Goal: Communication & Community: Answer question/provide support

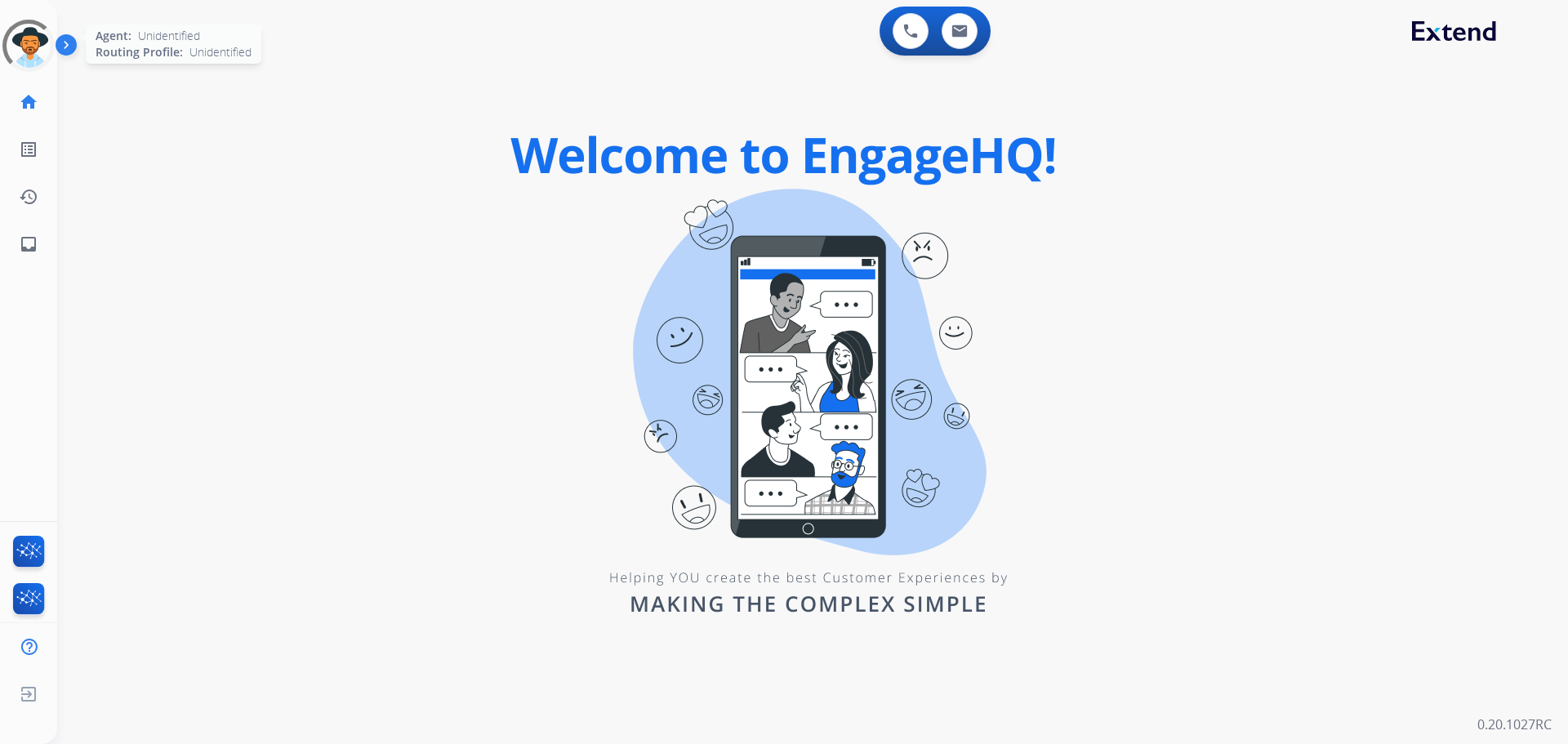
click at [32, 48] on div at bounding box center [29, 46] width 54 height 54
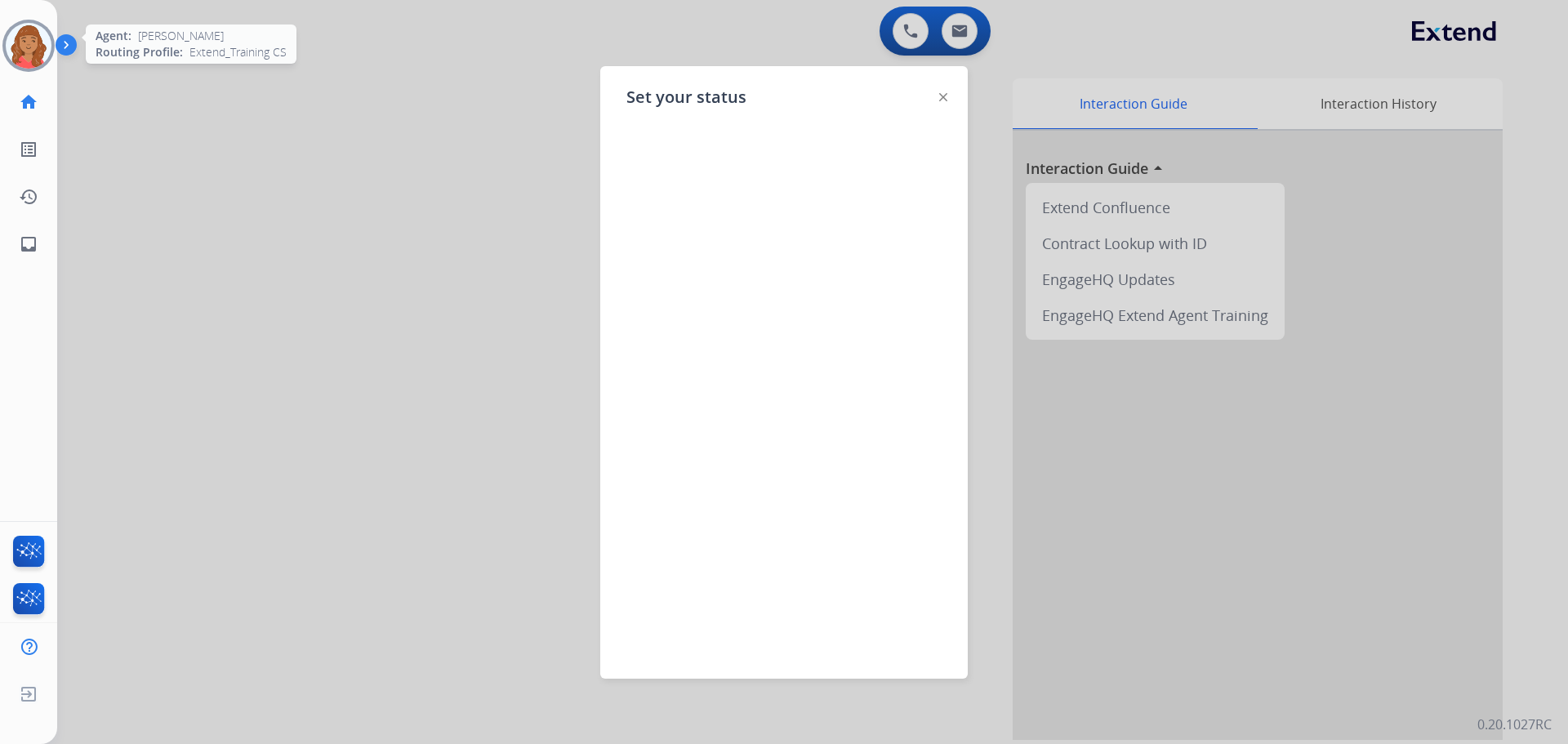
click at [24, 39] on img at bounding box center [28, 45] width 46 height 46
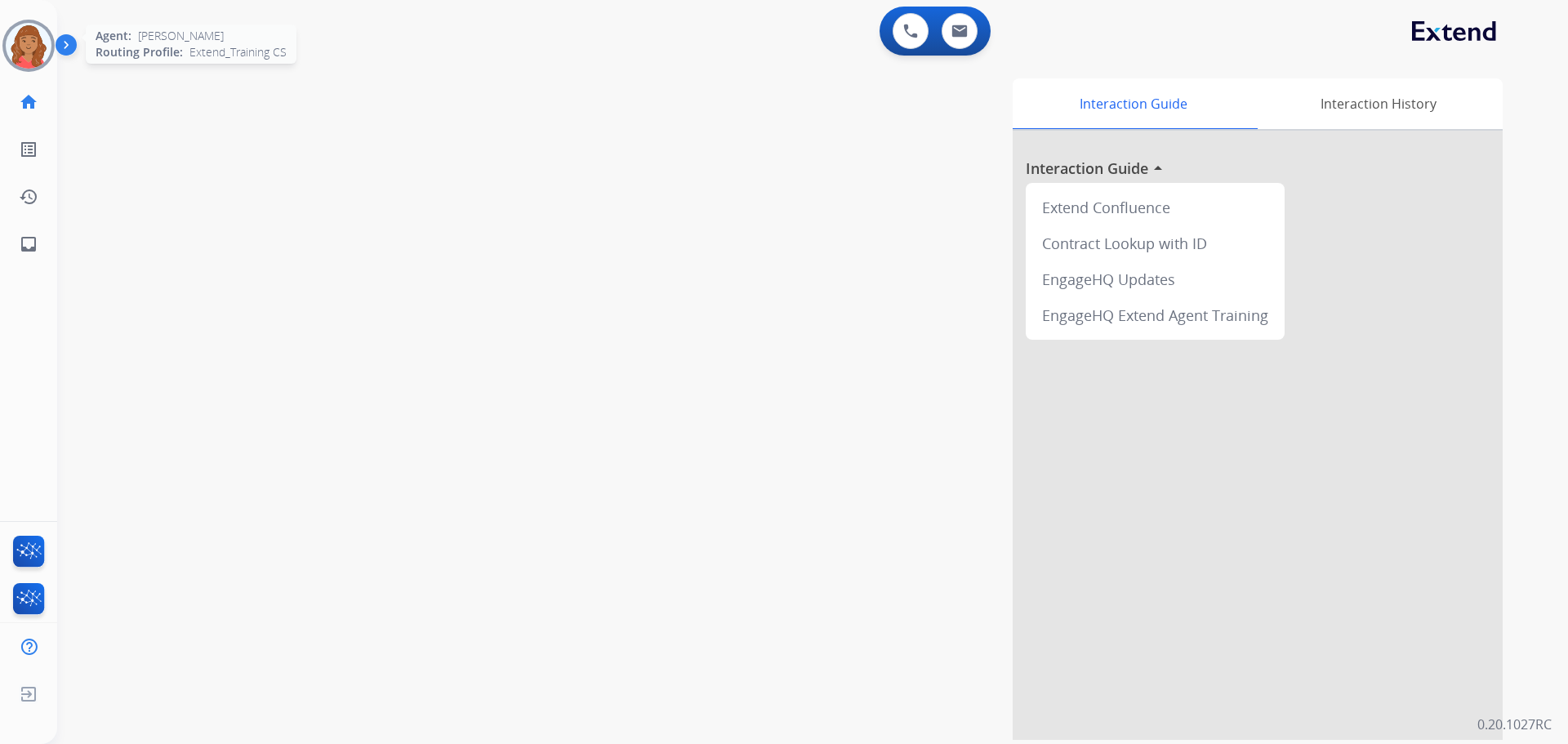
drag, startPoint x: 25, startPoint y: 25, endPoint x: 155, endPoint y: 47, distance: 131.8
click at [26, 25] on img at bounding box center [28, 45] width 46 height 46
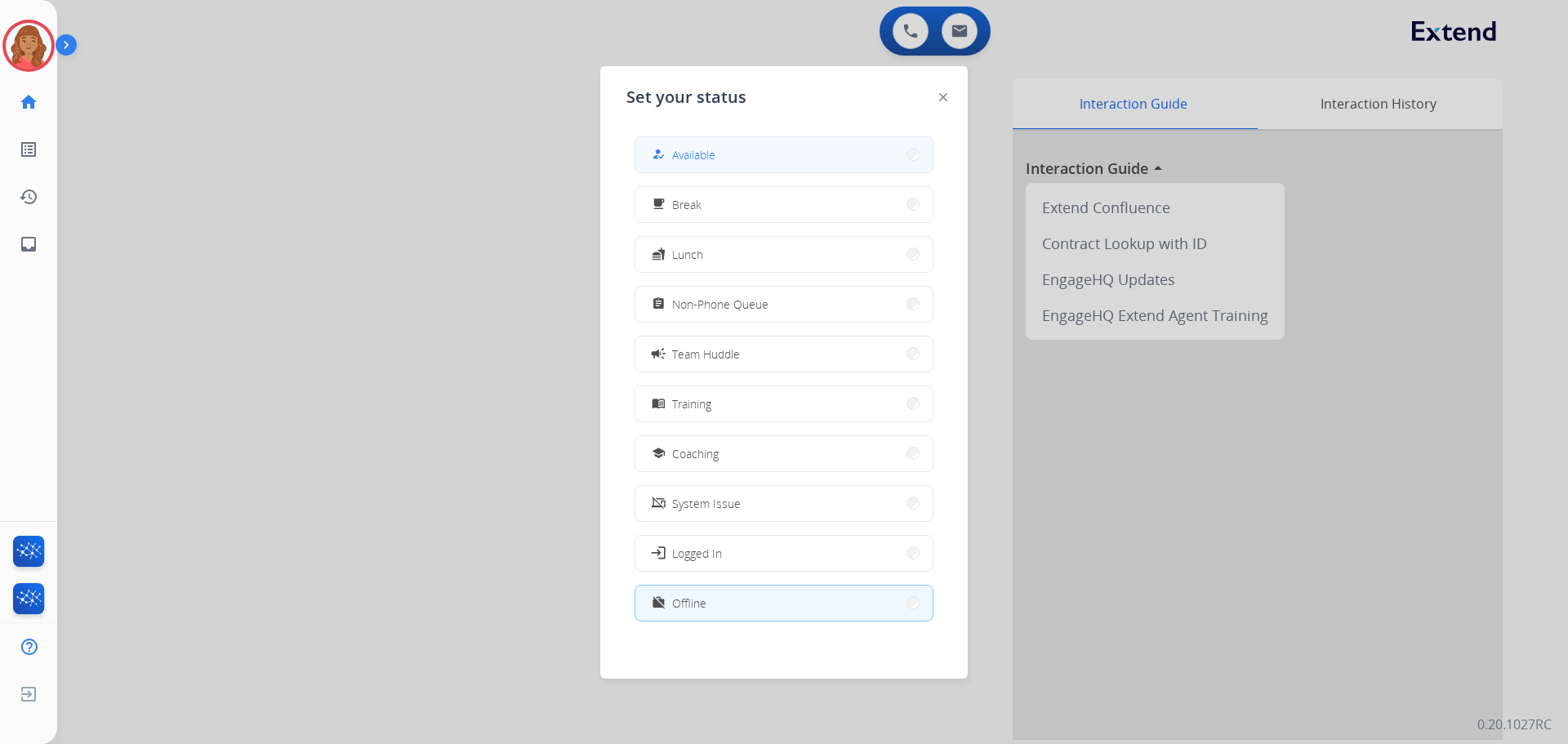
click at [792, 159] on button "how_to_reg Available" at bounding box center [784, 154] width 298 height 35
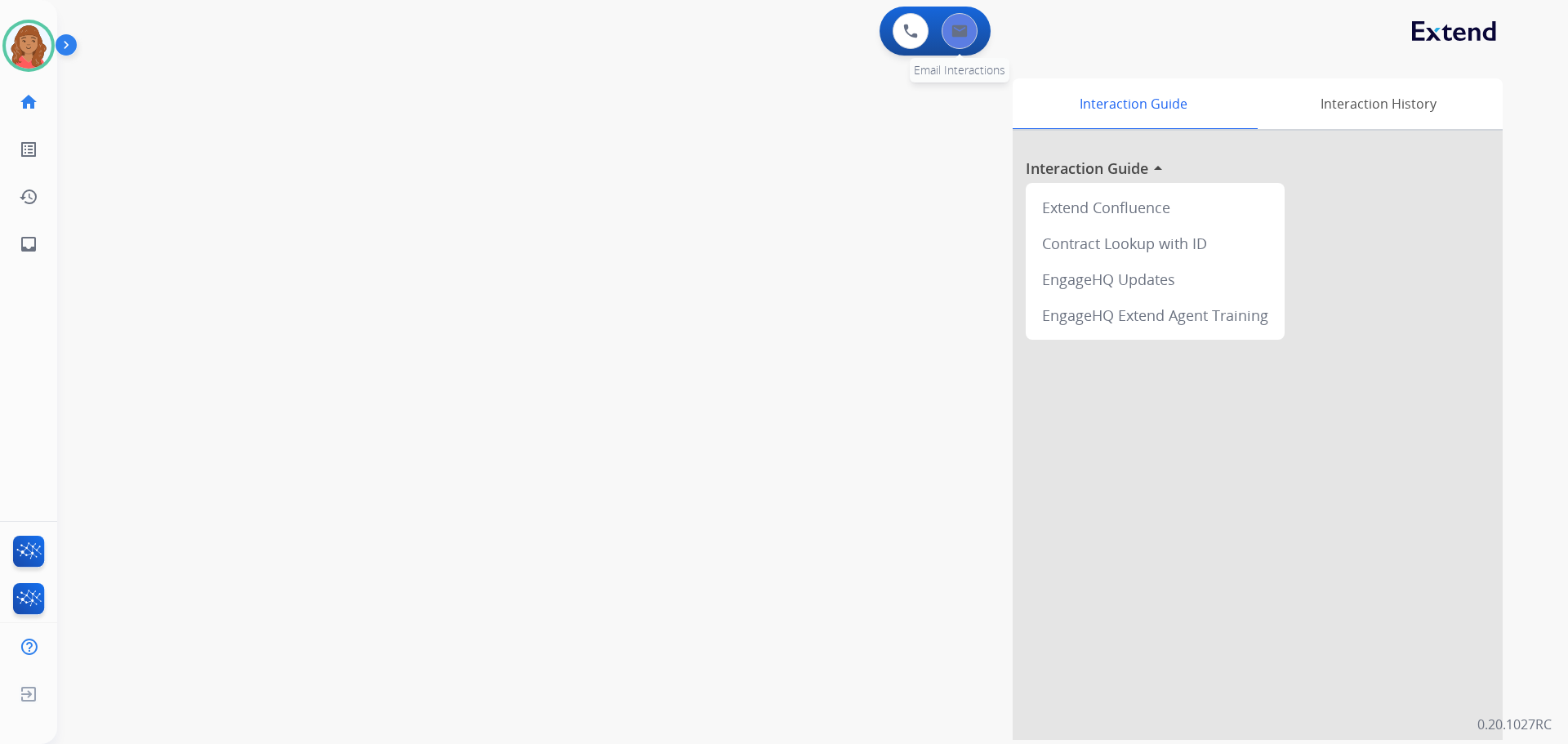
click at [949, 40] on button at bounding box center [959, 31] width 36 height 36
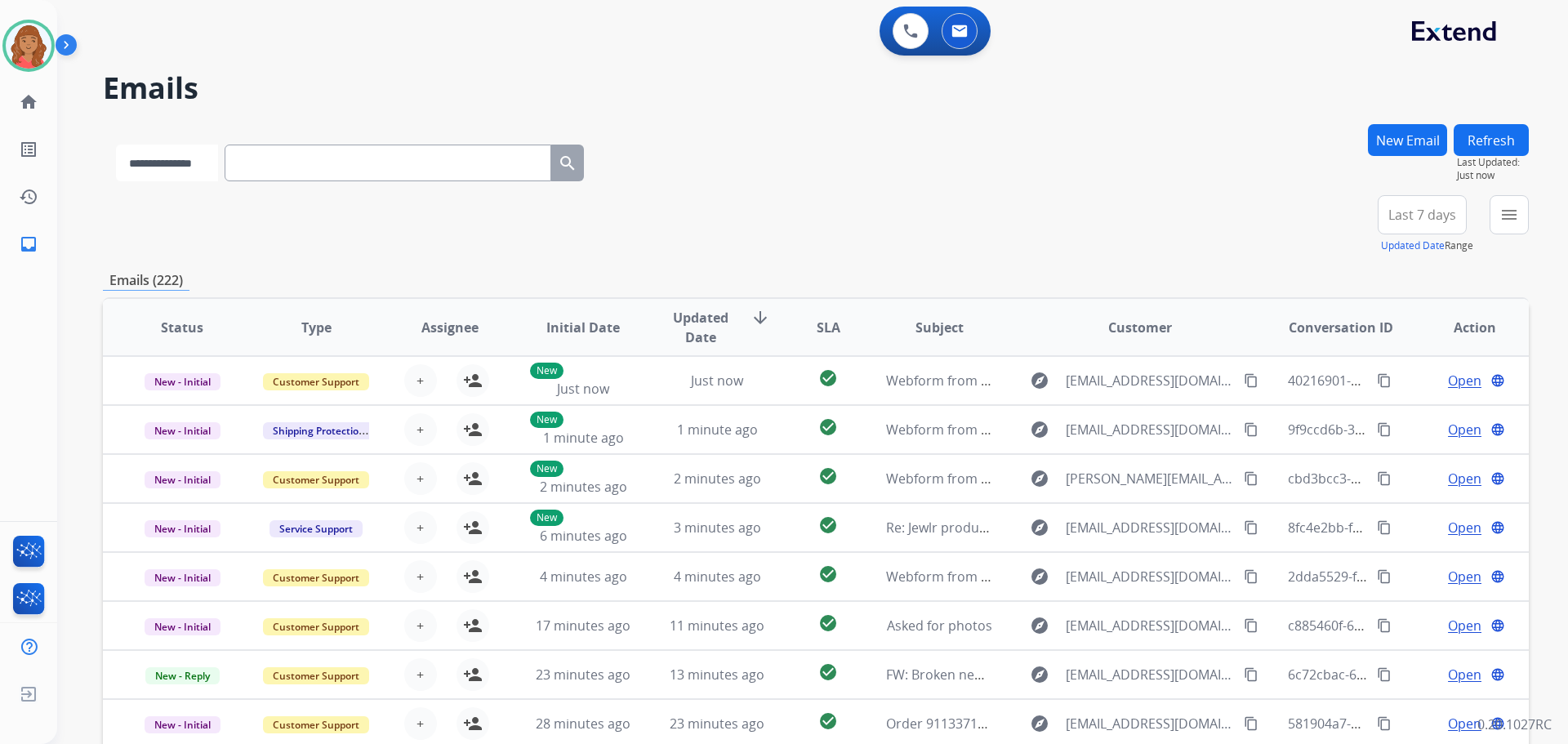
drag, startPoint x: 186, startPoint y: 154, endPoint x: 197, endPoint y: 161, distance: 13.0
click at [186, 155] on select "**********" at bounding box center [167, 162] width 102 height 37
select select "**********"
click at [116, 144] on select "**********" at bounding box center [167, 162] width 102 height 37
paste input "**********"
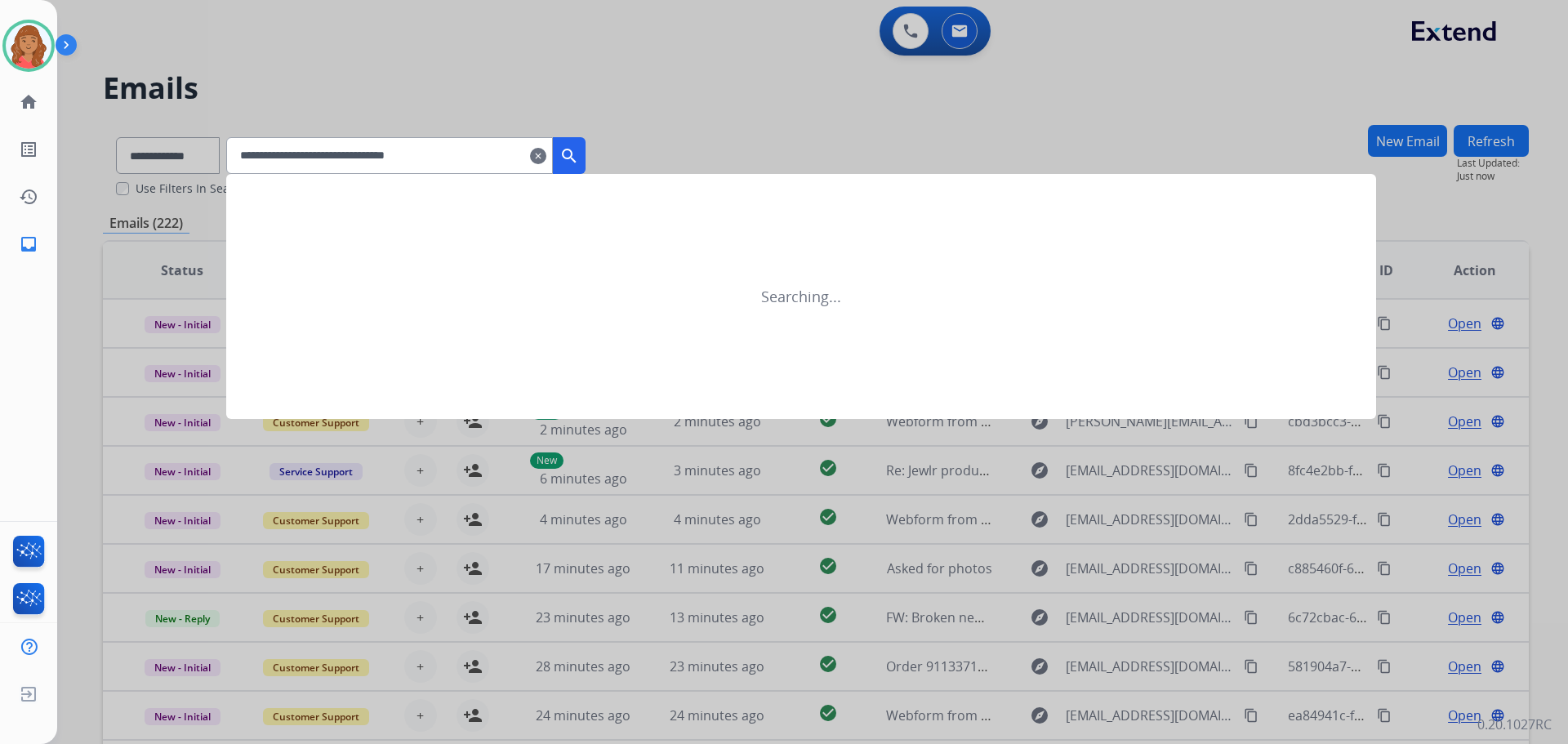
type input "**********"
click at [199, 164] on div at bounding box center [784, 372] width 1568 height 744
select select "**********"
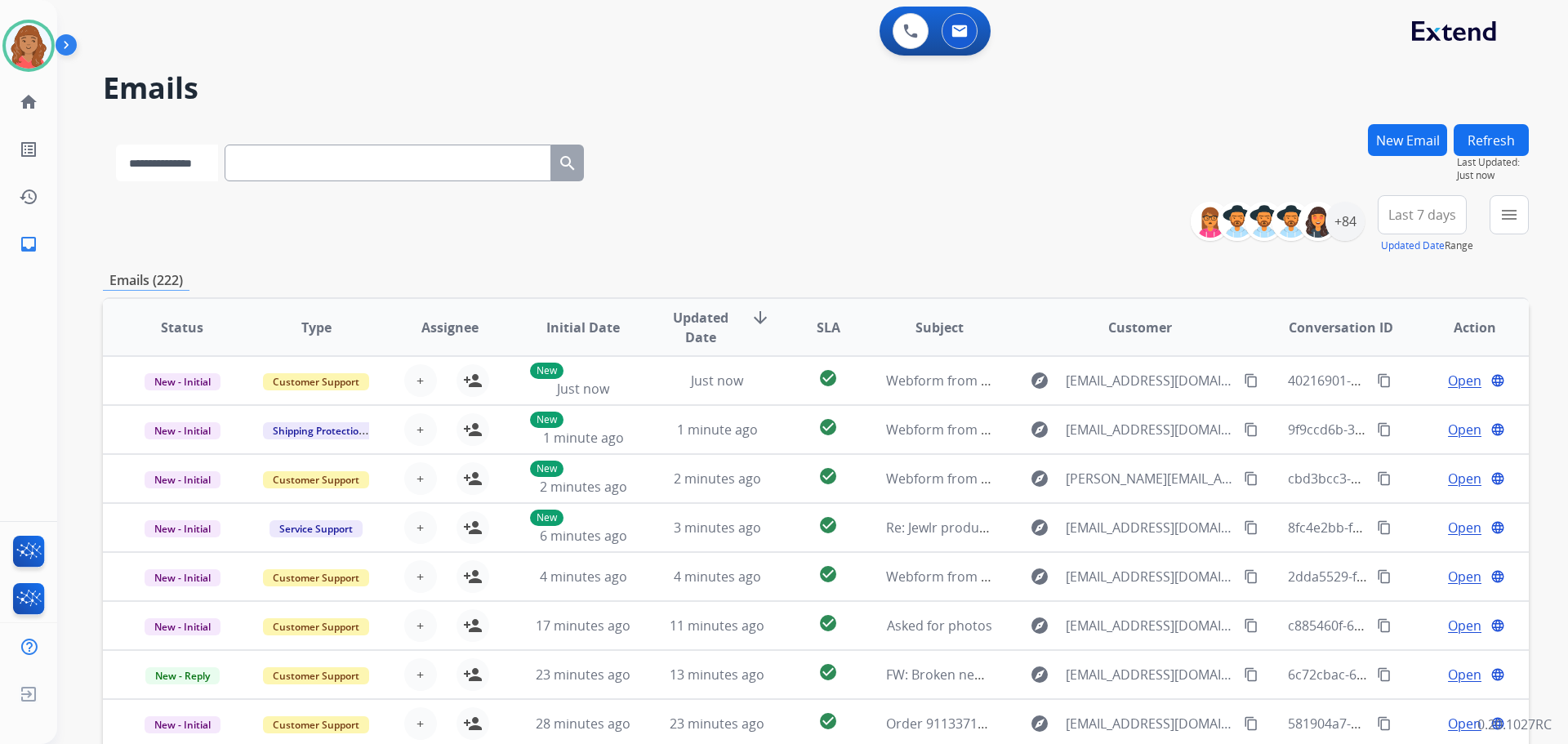
click at [170, 164] on select "**********" at bounding box center [167, 162] width 102 height 37
paste input "**********"
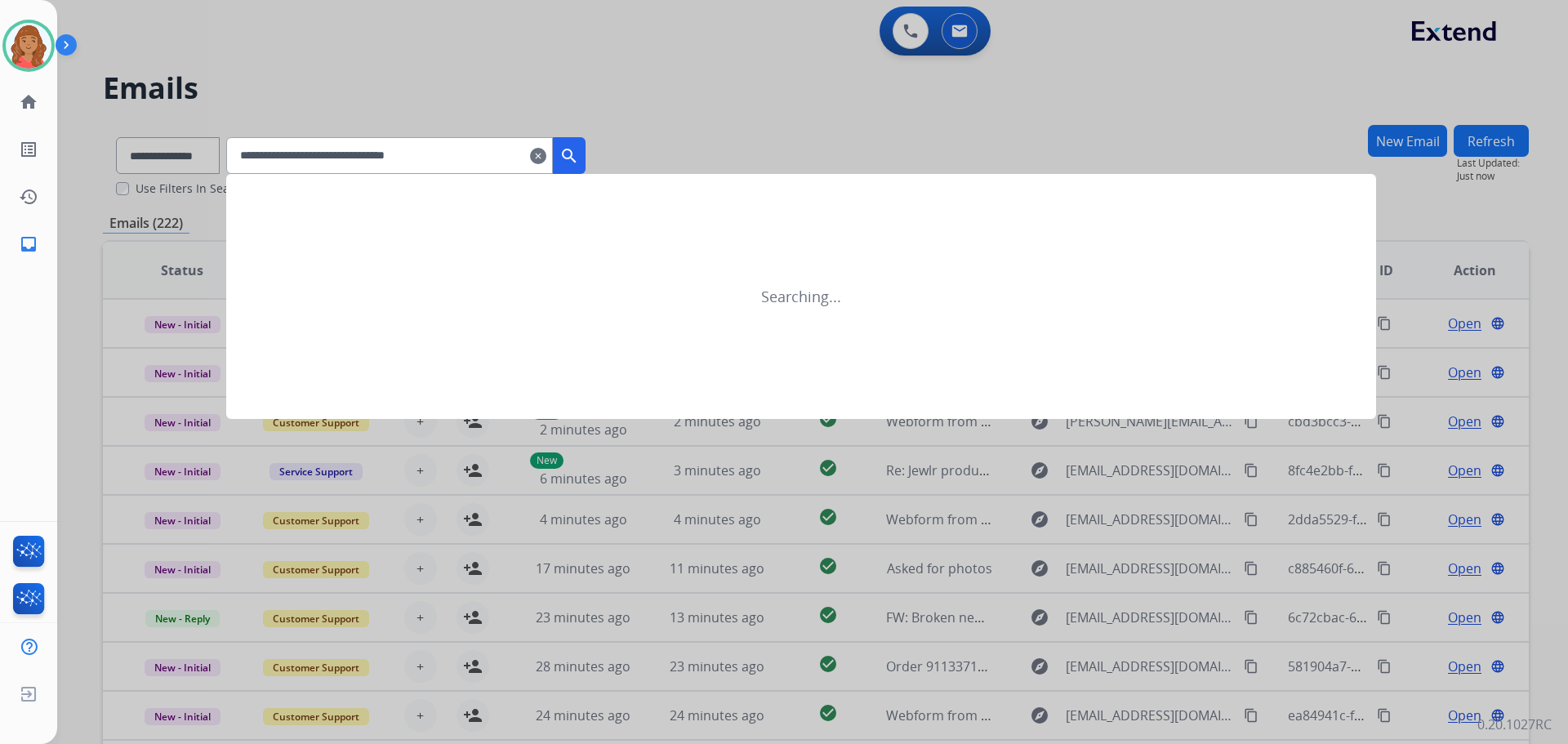
type input "**********"
click at [579, 157] on mat-icon "search" at bounding box center [569, 156] width 20 height 20
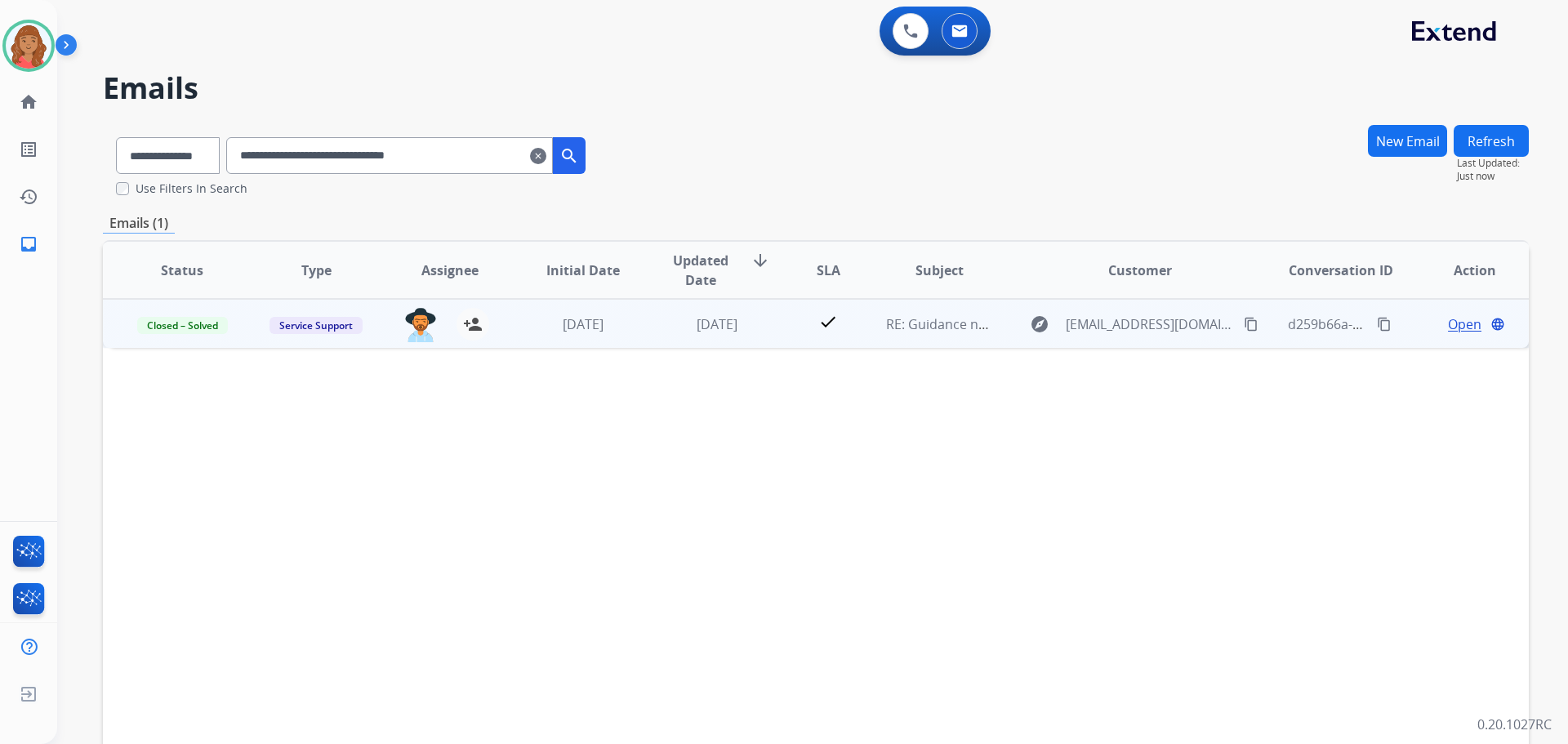
click at [1449, 326] on span "Open" at bounding box center [1464, 325] width 33 height 20
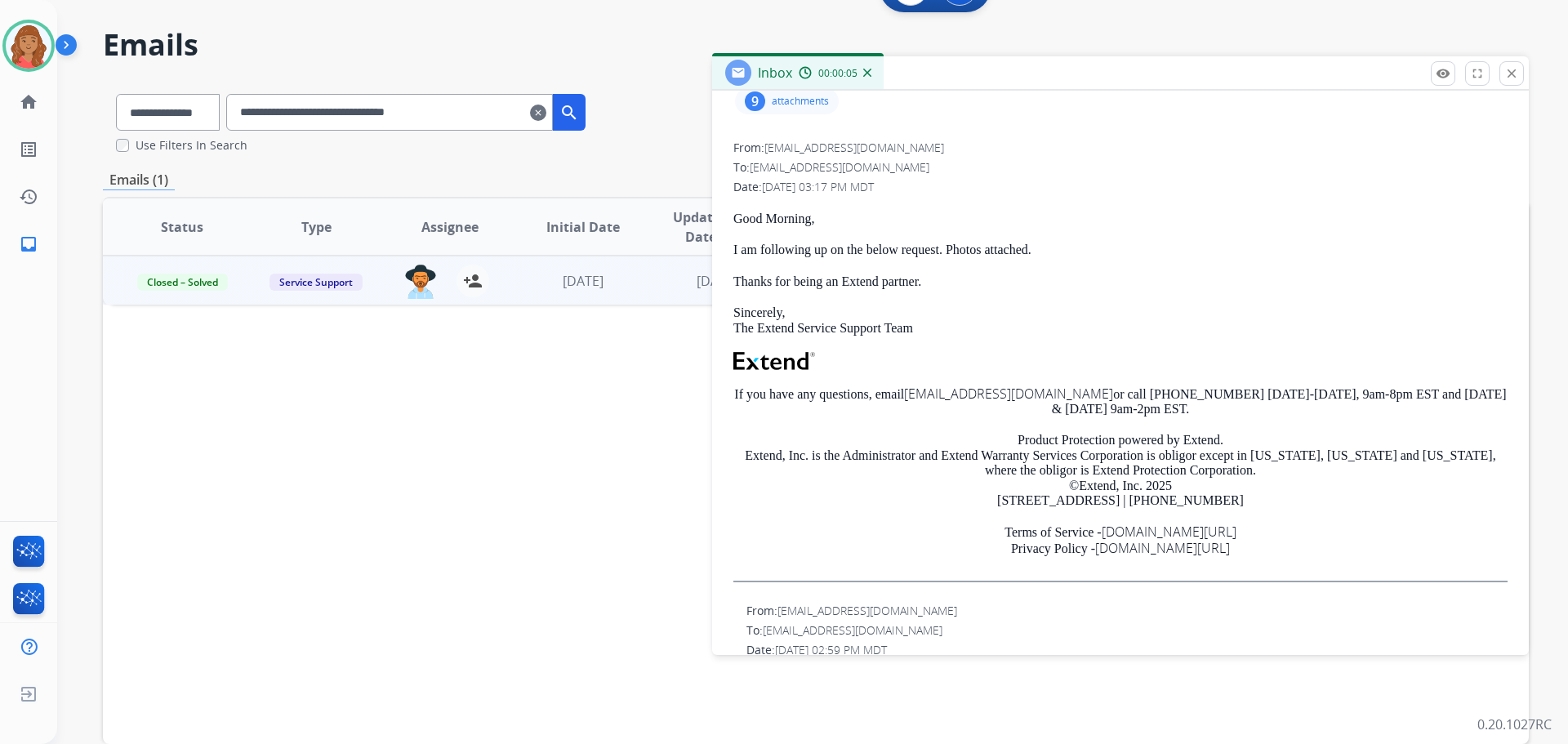
scroll to position [82, 0]
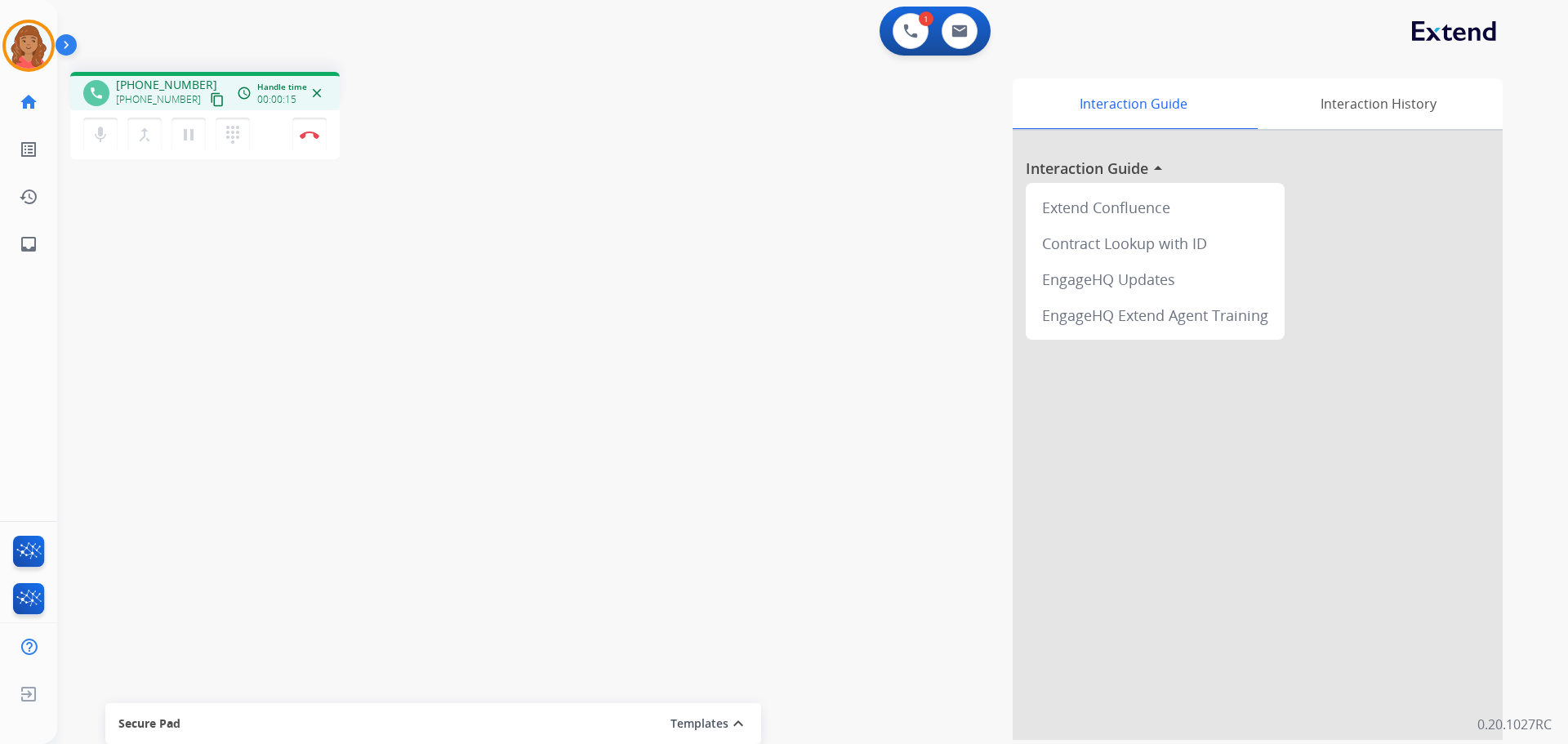
click at [210, 99] on mat-icon "content_copy" at bounding box center [217, 99] width 14 height 14
click at [308, 134] on img at bounding box center [309, 134] width 20 height 8
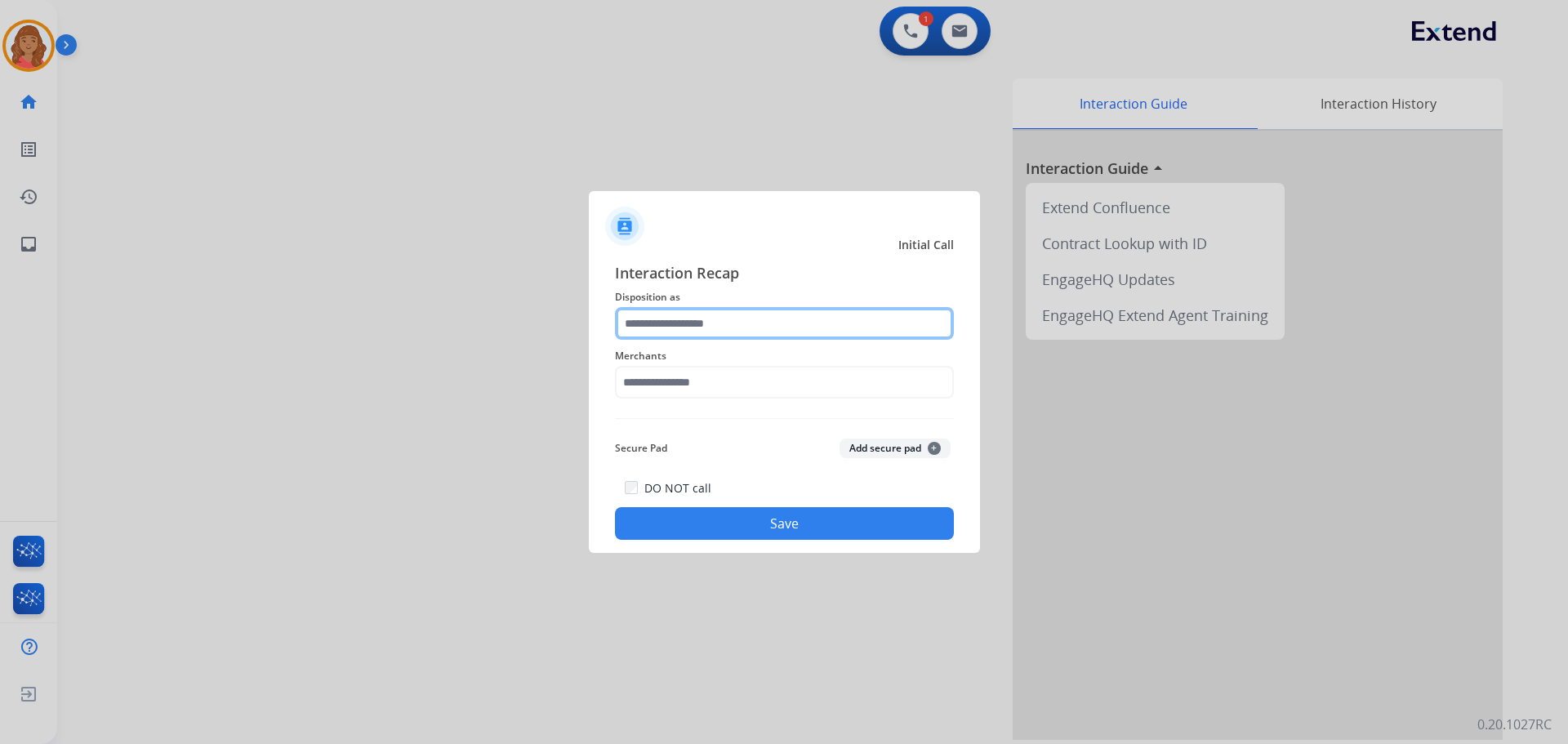
drag, startPoint x: 711, startPoint y: 322, endPoint x: 711, endPoint y: 332, distance: 10.0
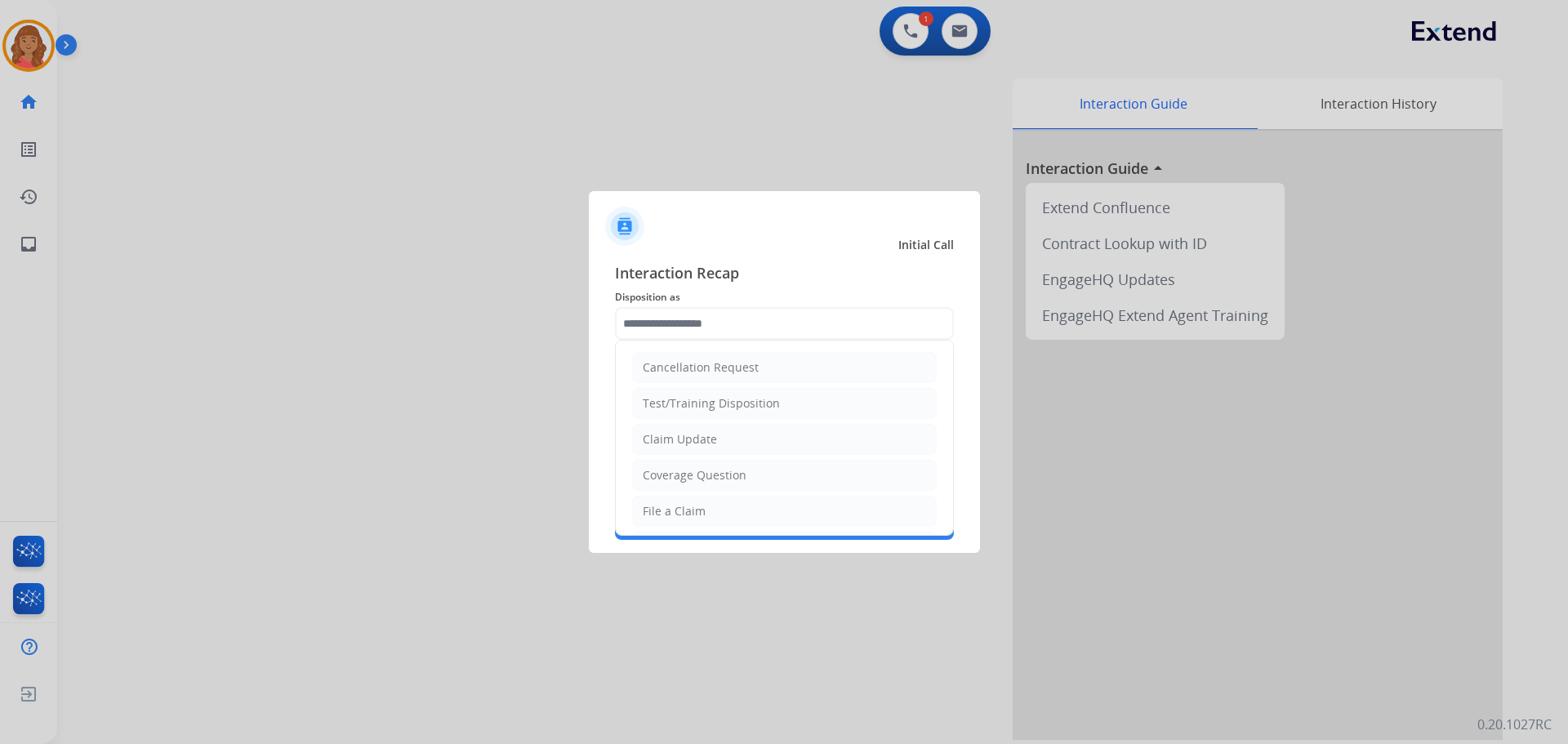
click at [690, 435] on div "Claim Update" at bounding box center [680, 439] width 74 height 16
type input "**********"
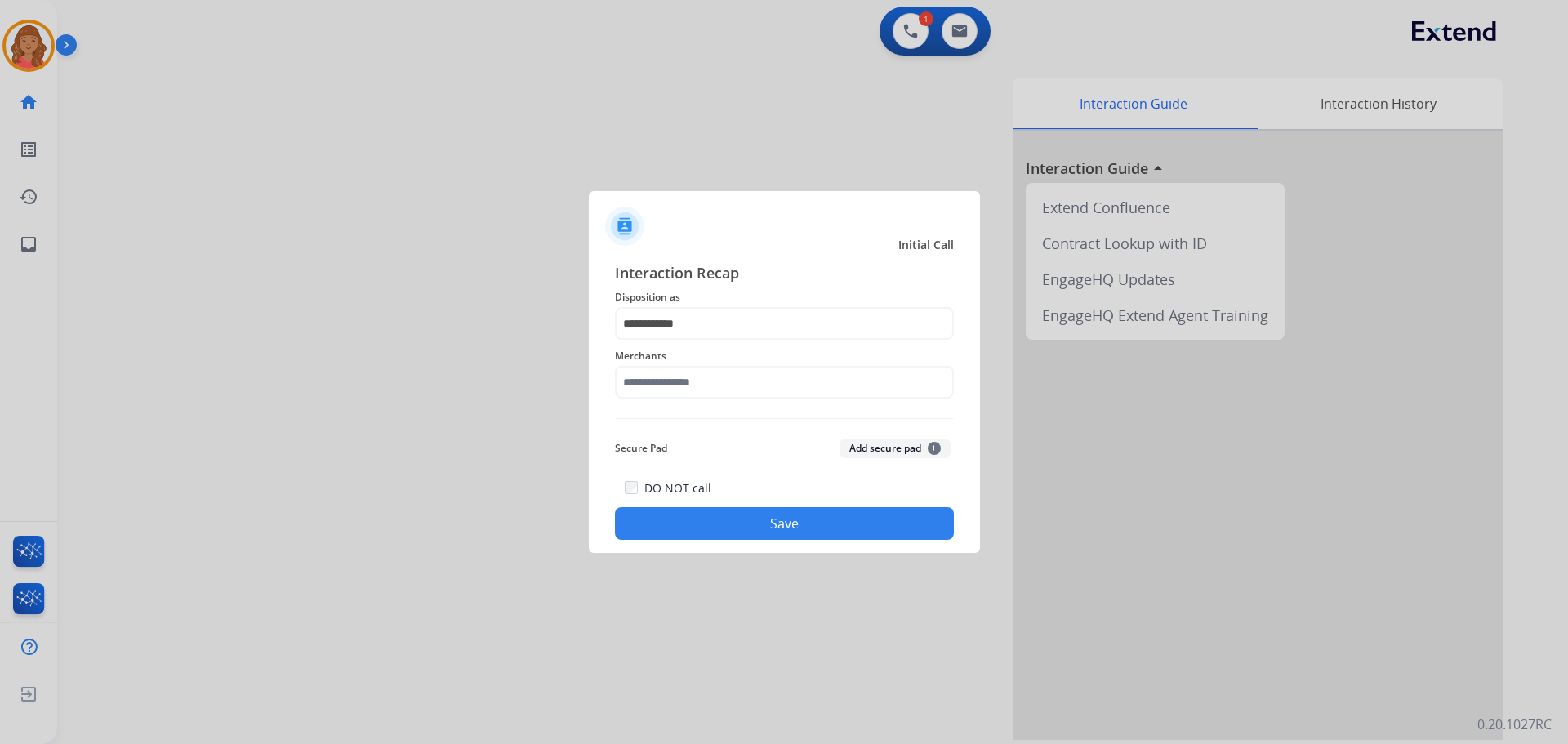
drag, startPoint x: 672, startPoint y: 358, endPoint x: 673, endPoint y: 366, distance: 8.1
click at [673, 362] on span "Merchants" at bounding box center [784, 356] width 339 height 20
click at [677, 381] on input "text" at bounding box center [784, 382] width 339 height 32
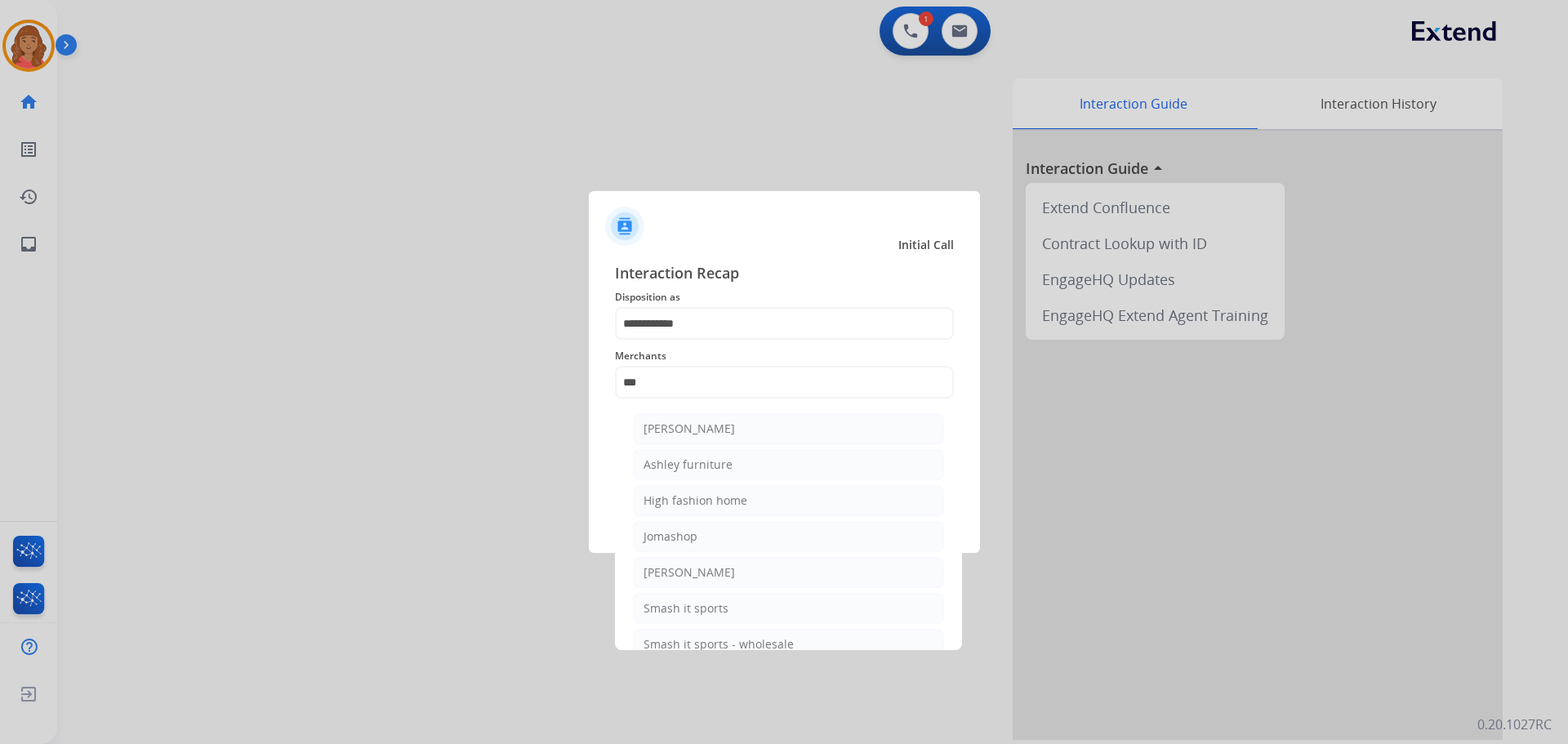
drag, startPoint x: 667, startPoint y: 468, endPoint x: 691, endPoint y: 473, distance: 24.5
click at [670, 468] on div "Ashley furniture" at bounding box center [688, 464] width 89 height 16
type input "**********"
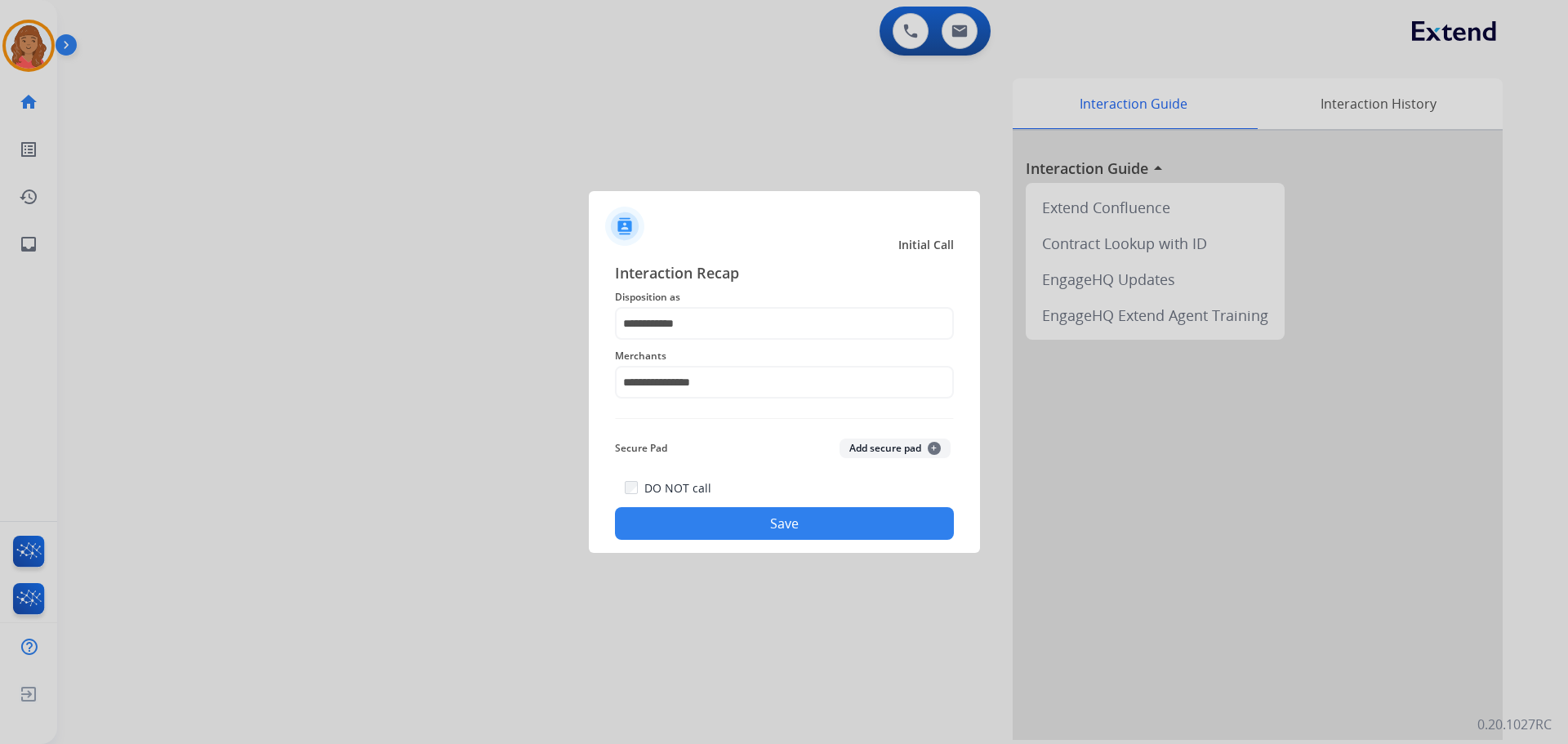
click at [741, 532] on button "Save" at bounding box center [784, 523] width 339 height 32
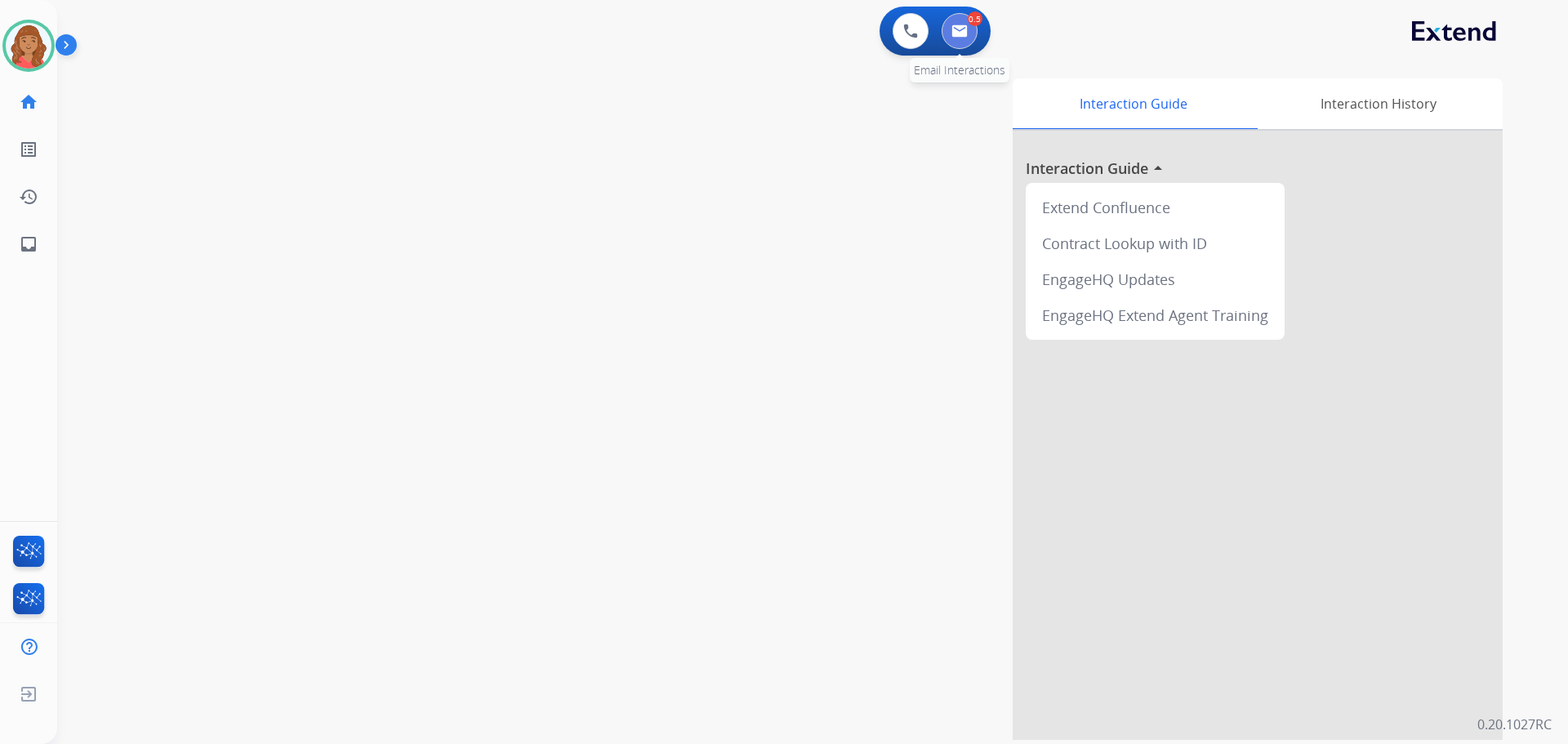
click at [964, 30] on img at bounding box center [959, 31] width 16 height 13
select select "**********"
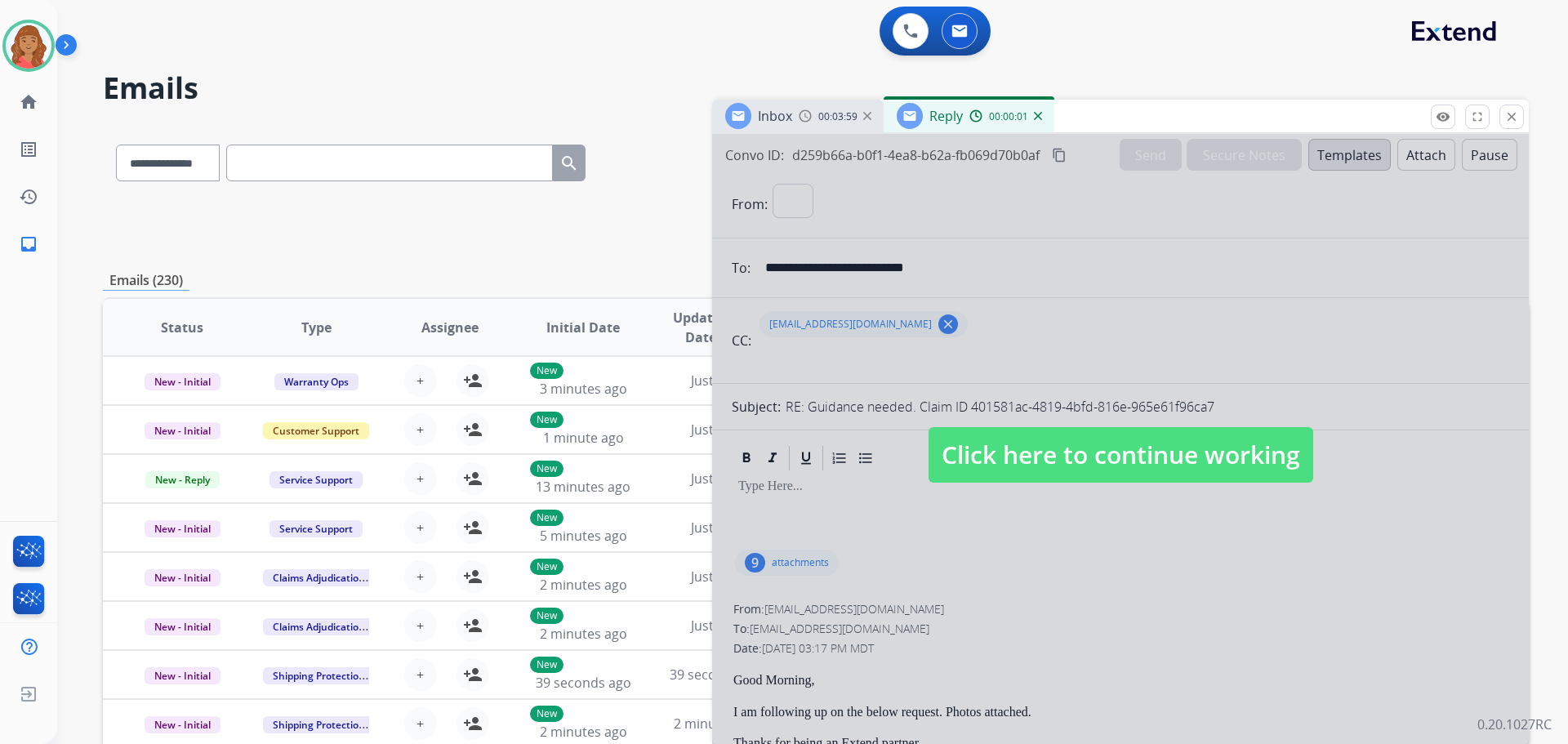
select select "**********"
click at [1032, 468] on span "Click here to continue working" at bounding box center [1121, 455] width 385 height 56
select select
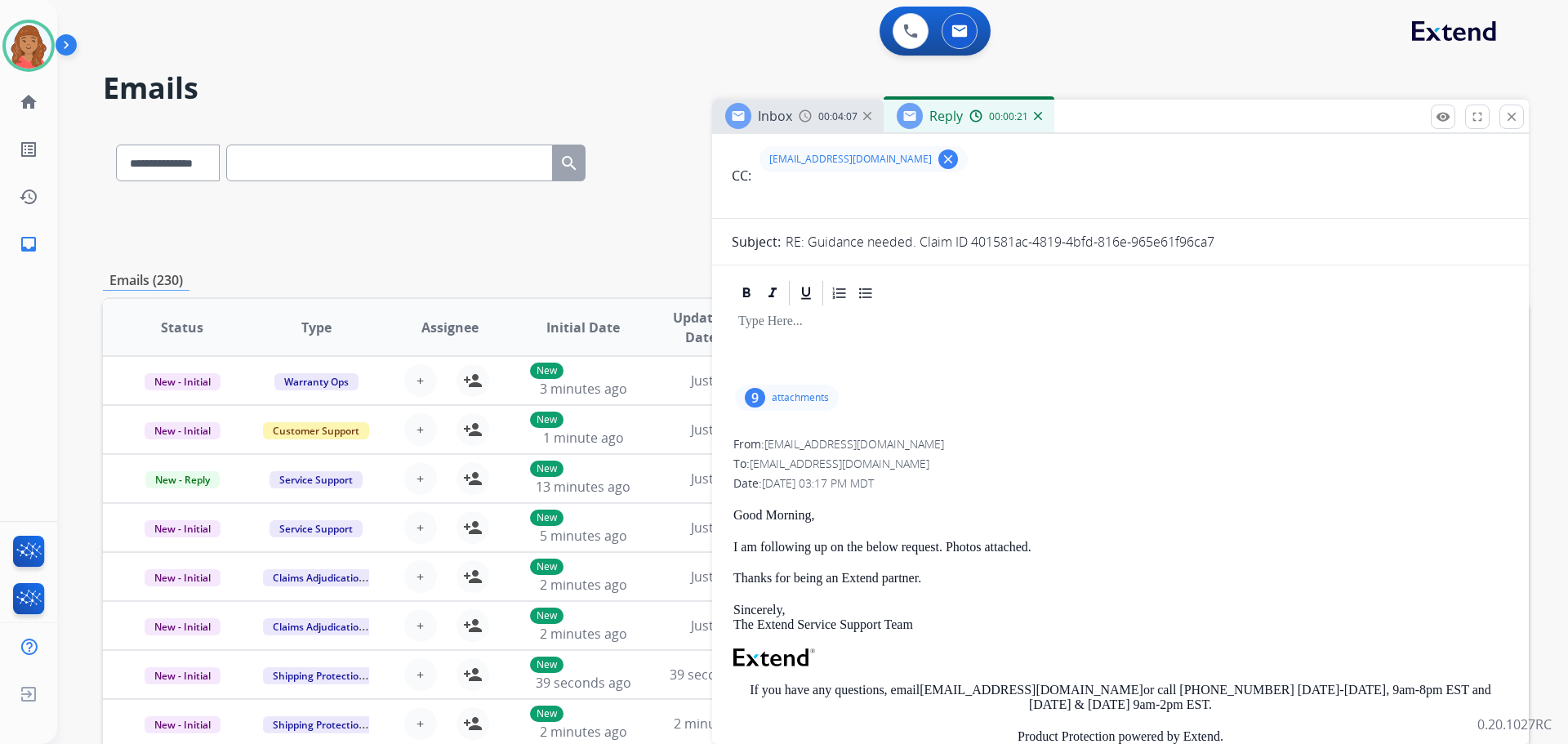
scroll to position [163, 0]
click at [1511, 118] on mat-icon "close" at bounding box center [1511, 116] width 14 height 14
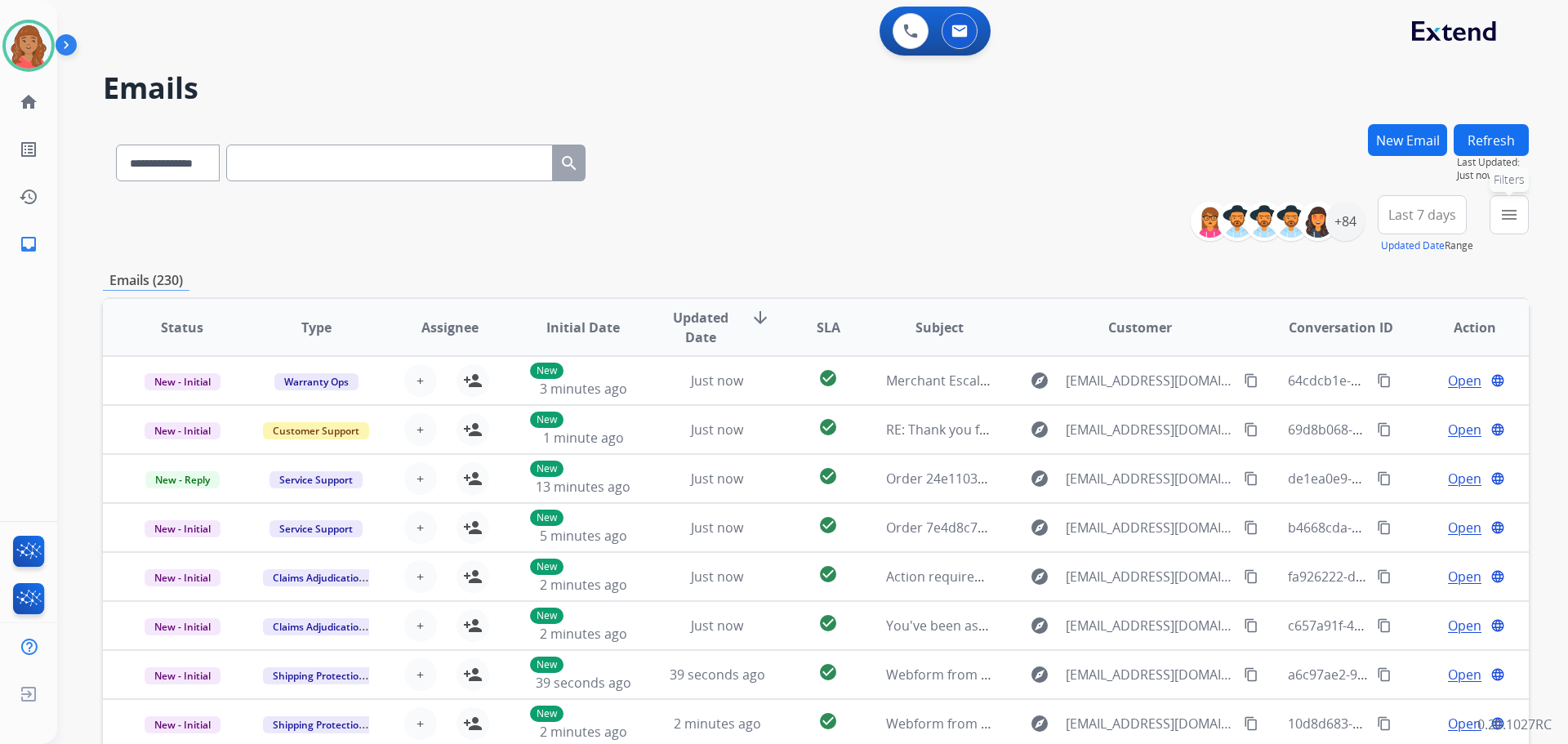
click at [1510, 221] on mat-icon "menu" at bounding box center [1509, 215] width 20 height 20
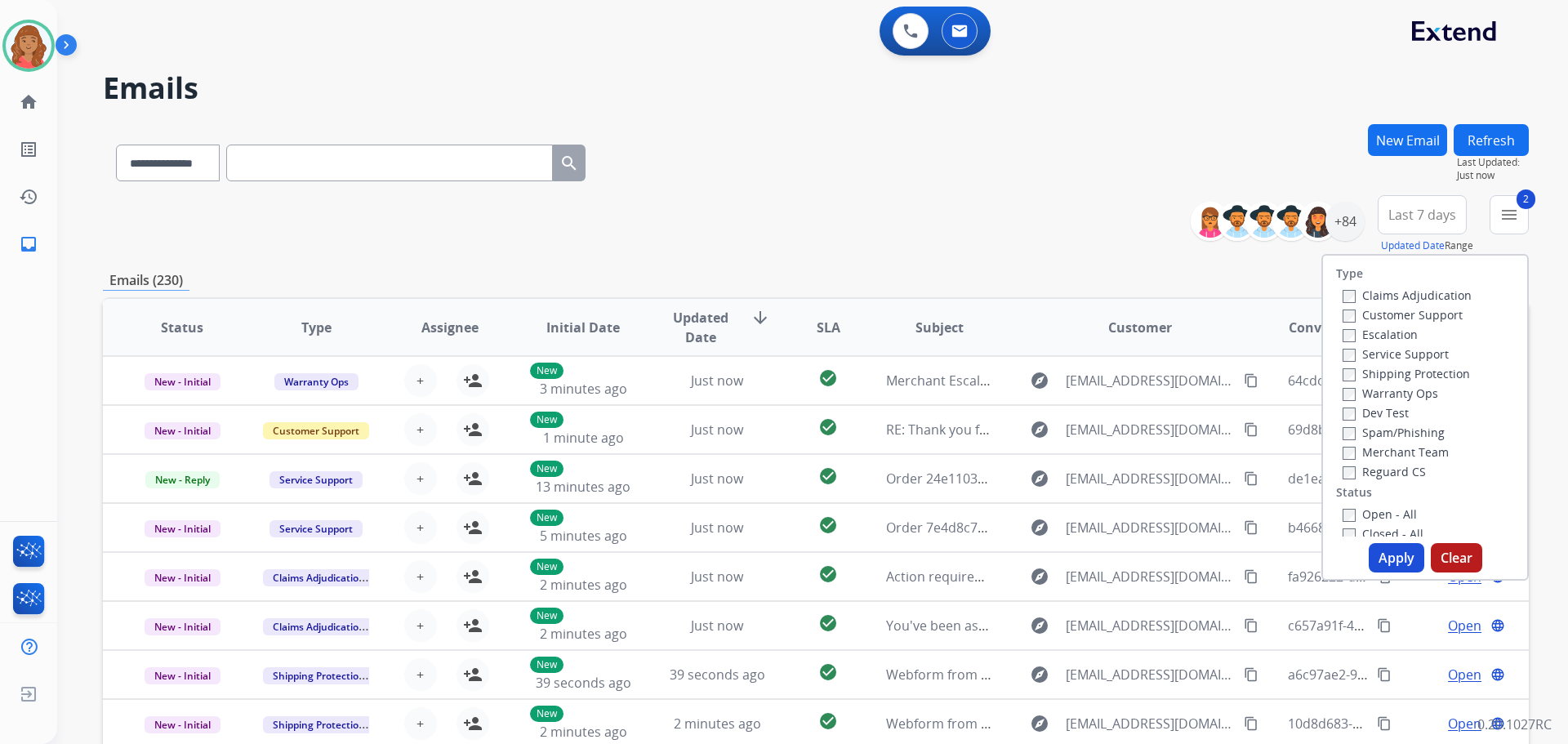
click at [1343, 466] on label "Reguard CS" at bounding box center [1384, 471] width 83 height 15
click at [1389, 549] on button "Apply" at bounding box center [1397, 557] width 56 height 30
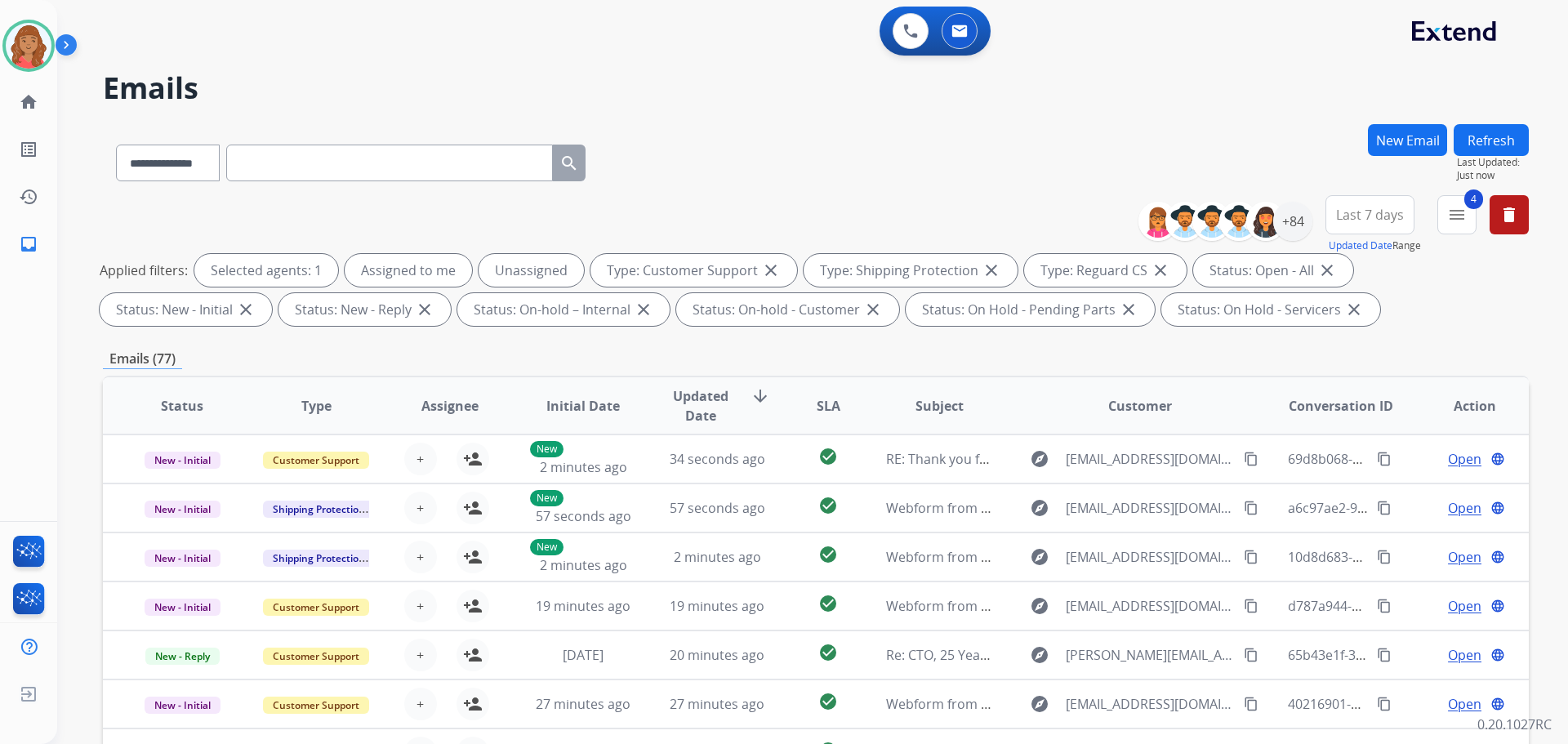
scroll to position [2, 0]
click at [1296, 236] on div "+84" at bounding box center [1292, 221] width 39 height 39
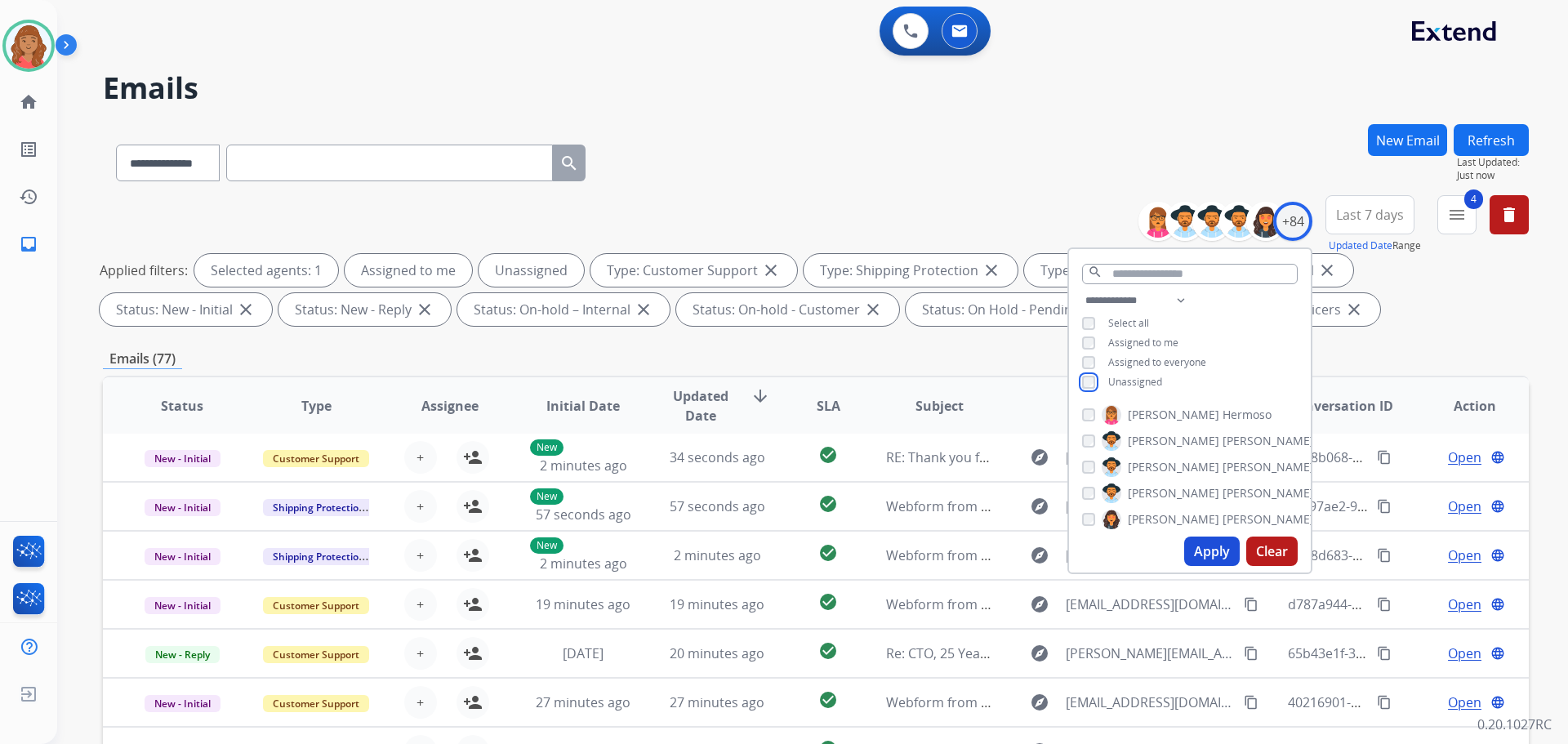
click at [1099, 384] on div "Unassigned" at bounding box center [1122, 382] width 80 height 13
click at [1087, 375] on div "**********" at bounding box center [1189, 343] width 242 height 105
click at [1189, 556] on button "Apply" at bounding box center [1212, 551] width 56 height 30
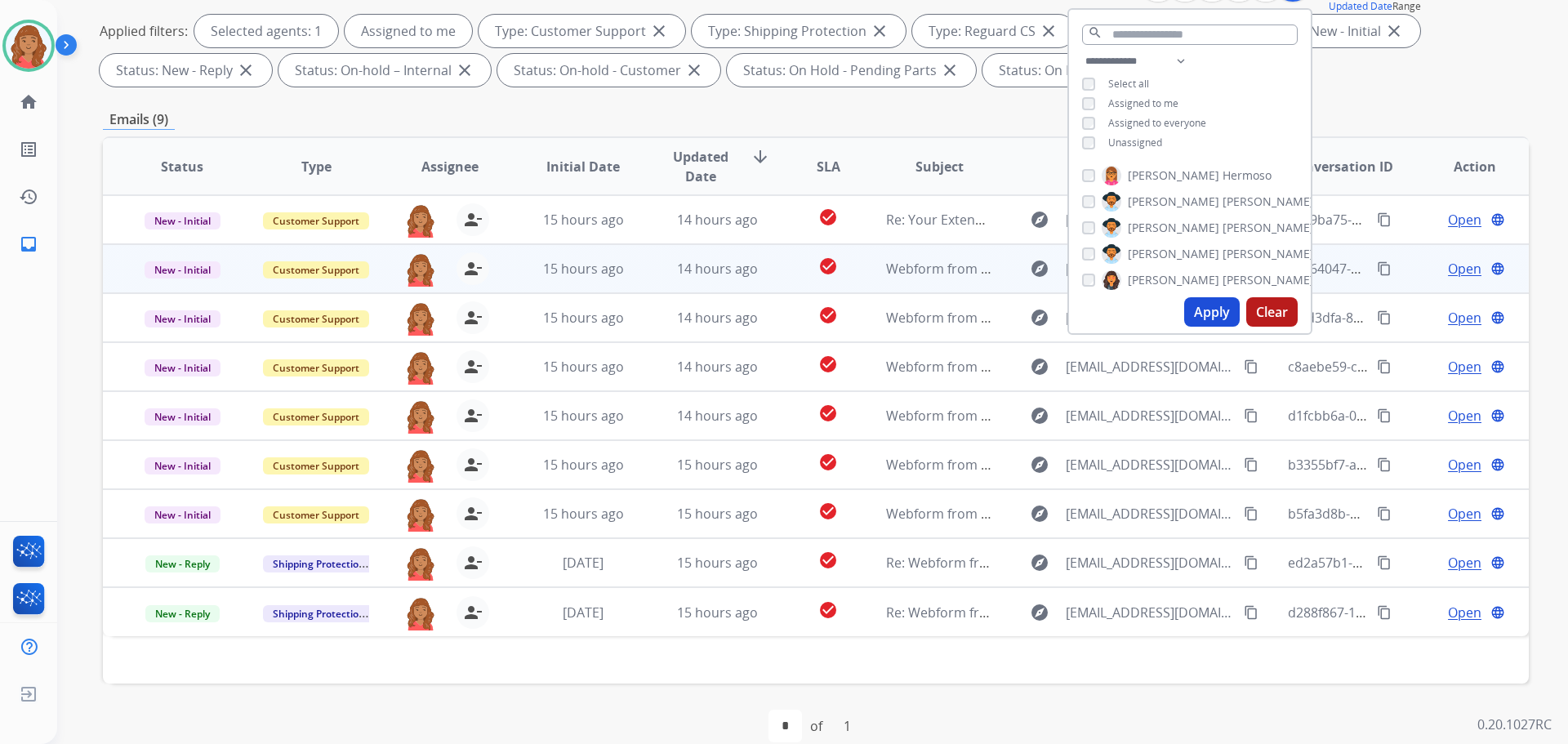
scroll to position [264, 0]
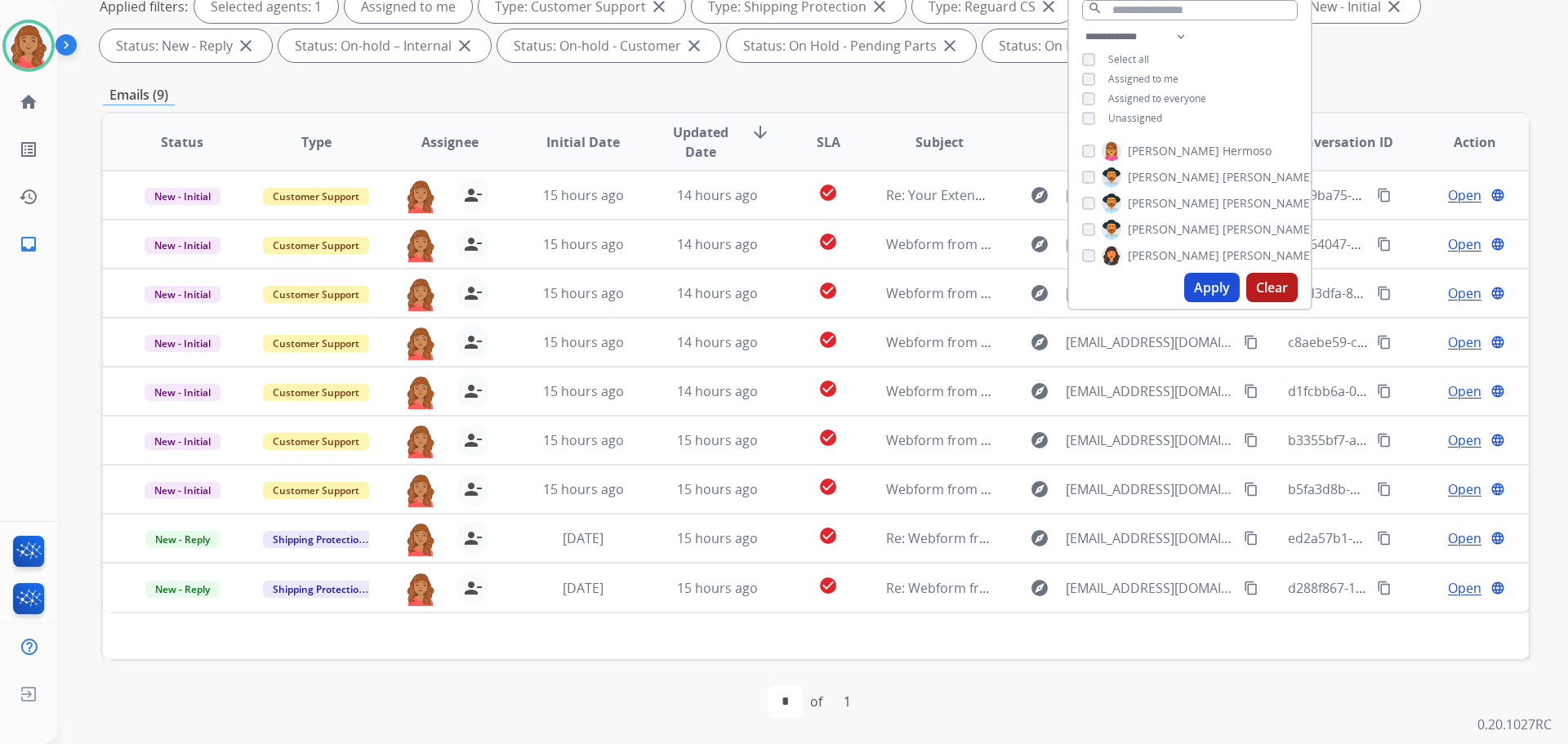
click at [1457, 74] on div "**********" at bounding box center [815, 302] width 1426 height 884
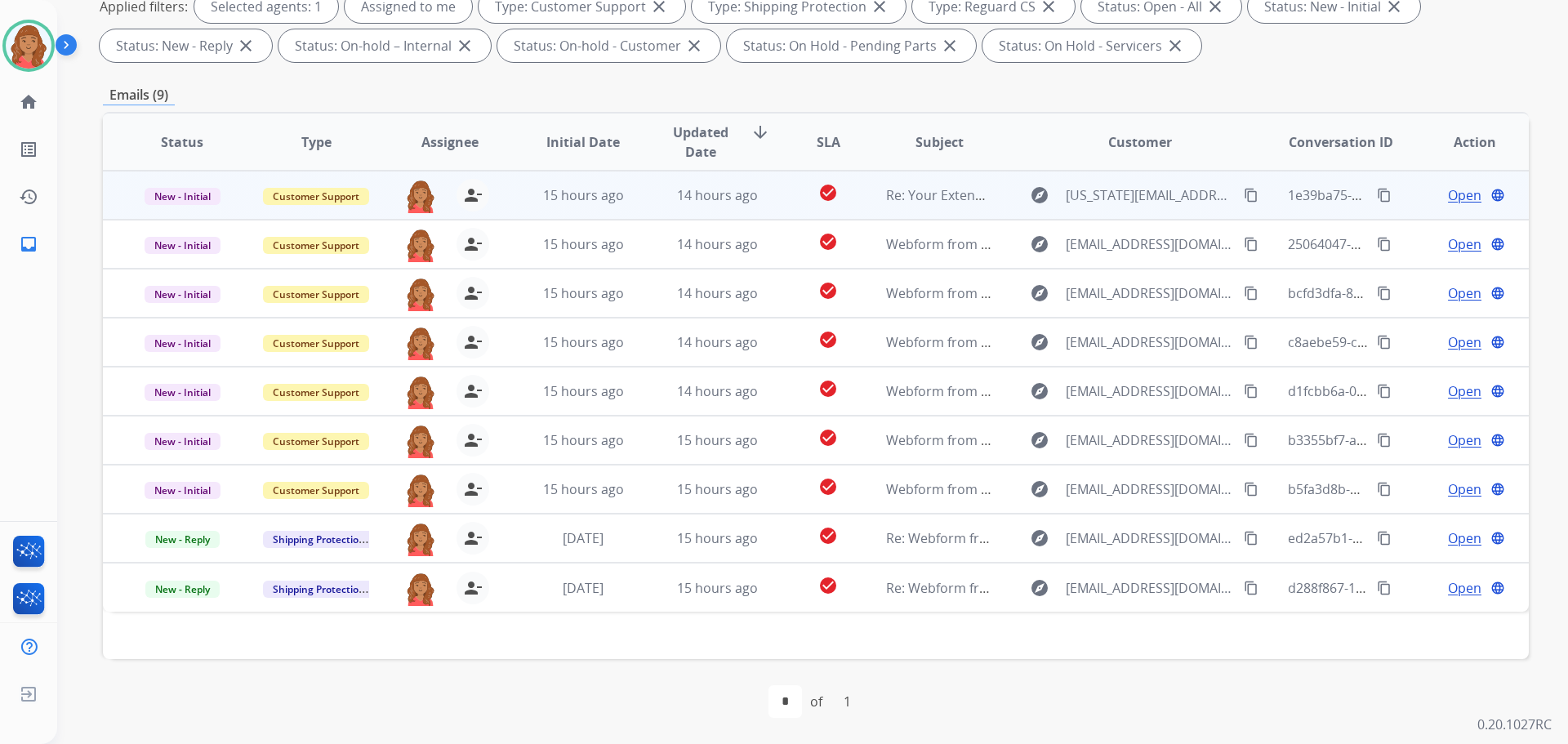
click at [1462, 197] on span "Open" at bounding box center [1464, 196] width 33 height 20
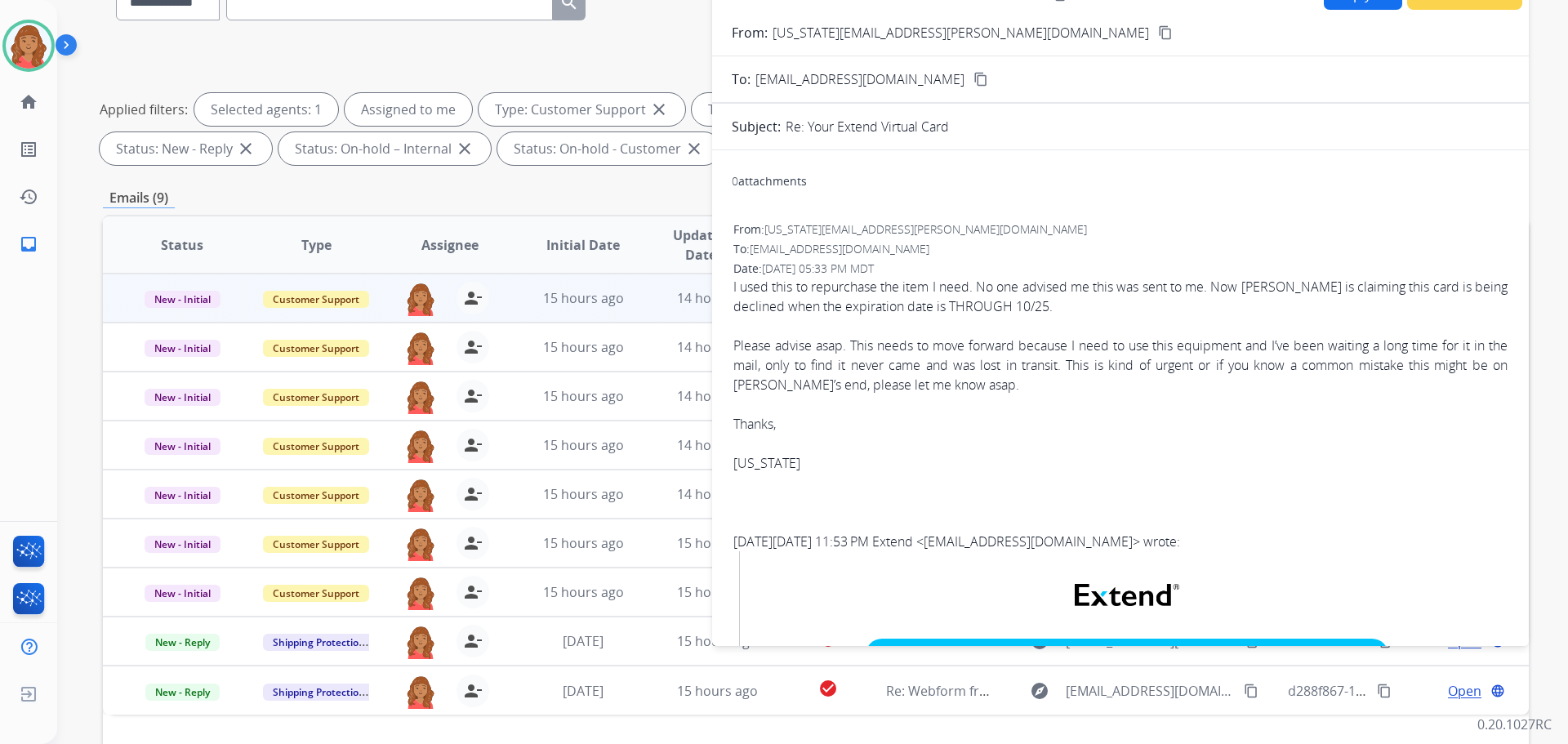
scroll to position [100, 0]
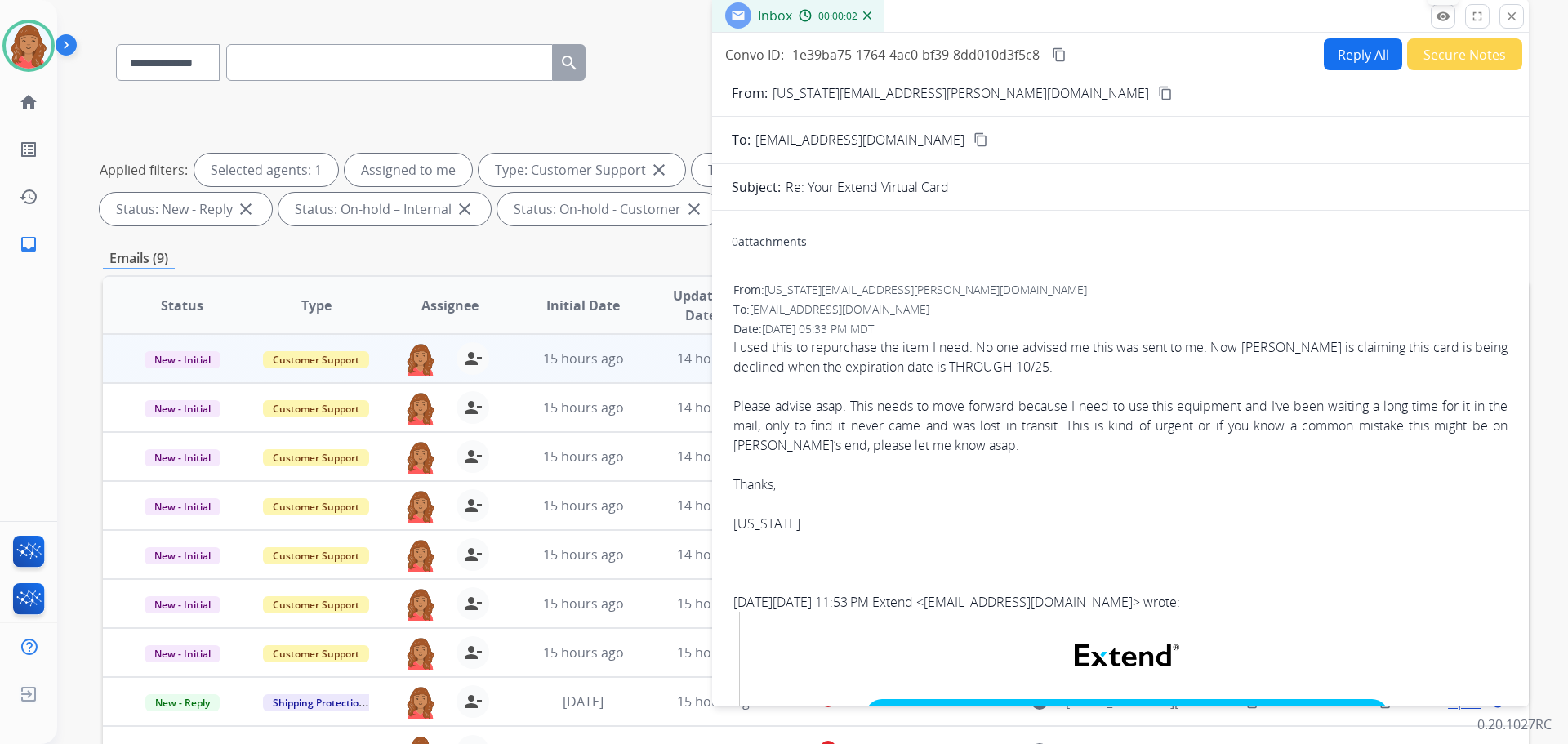
click at [1447, 14] on mat-icon "remove_red_eye" at bounding box center [1443, 16] width 14 height 14
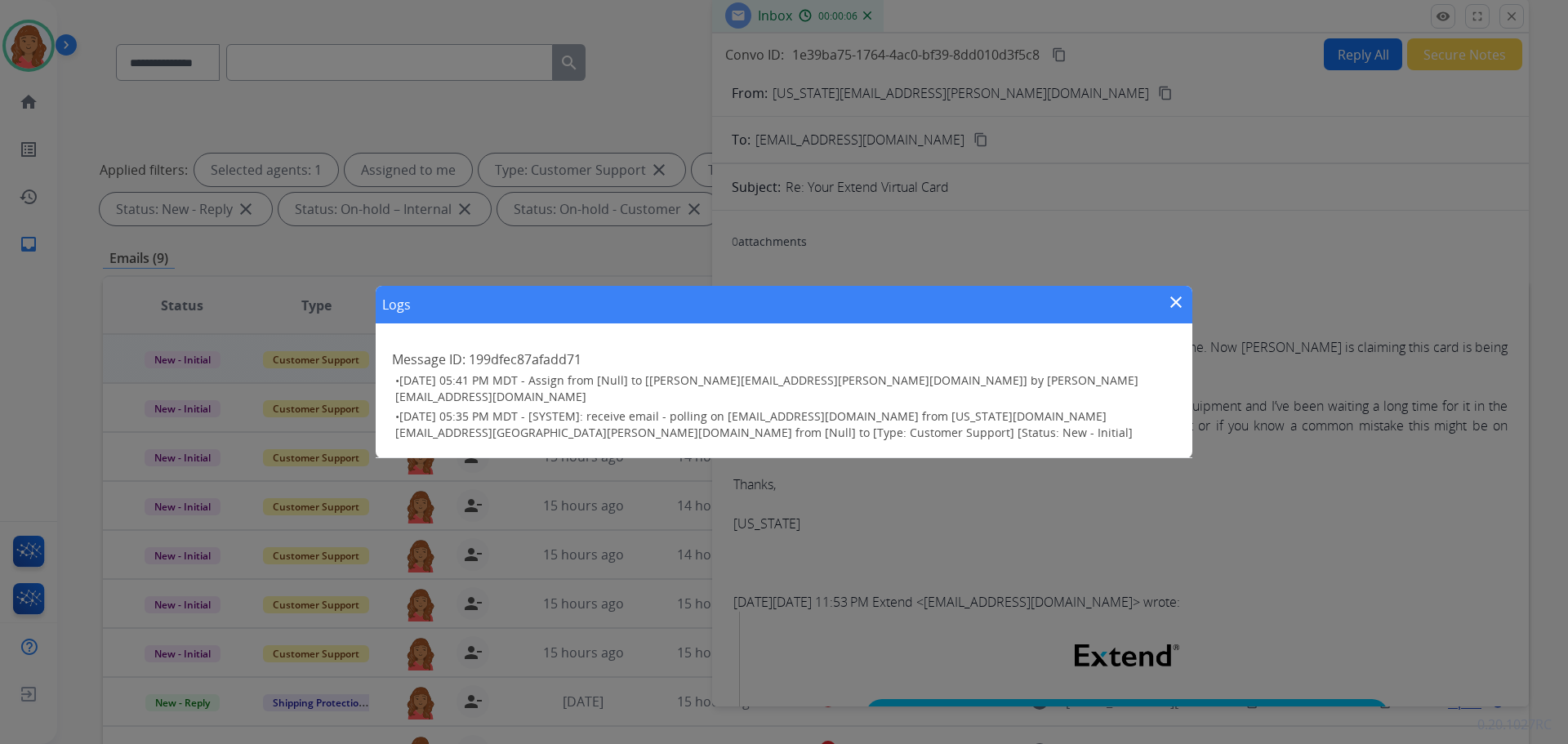
click at [1440, 14] on div "Logs close Message ID: 199dfec87afadd71 • [DATE] 05:41 PM MDT - Assign from [Nu…" at bounding box center [784, 372] width 1568 height 744
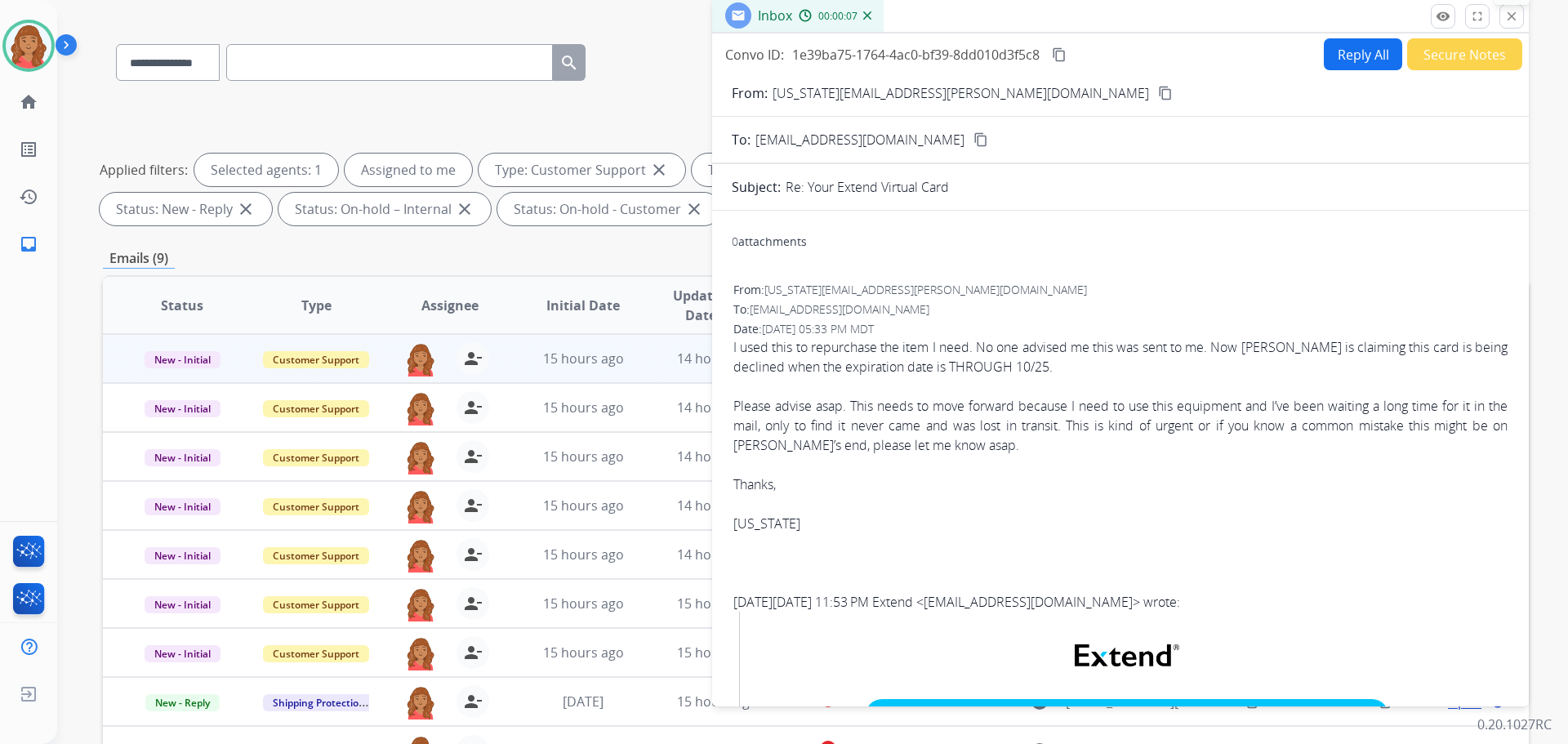
click at [1508, 17] on mat-icon "close" at bounding box center [1511, 16] width 14 height 14
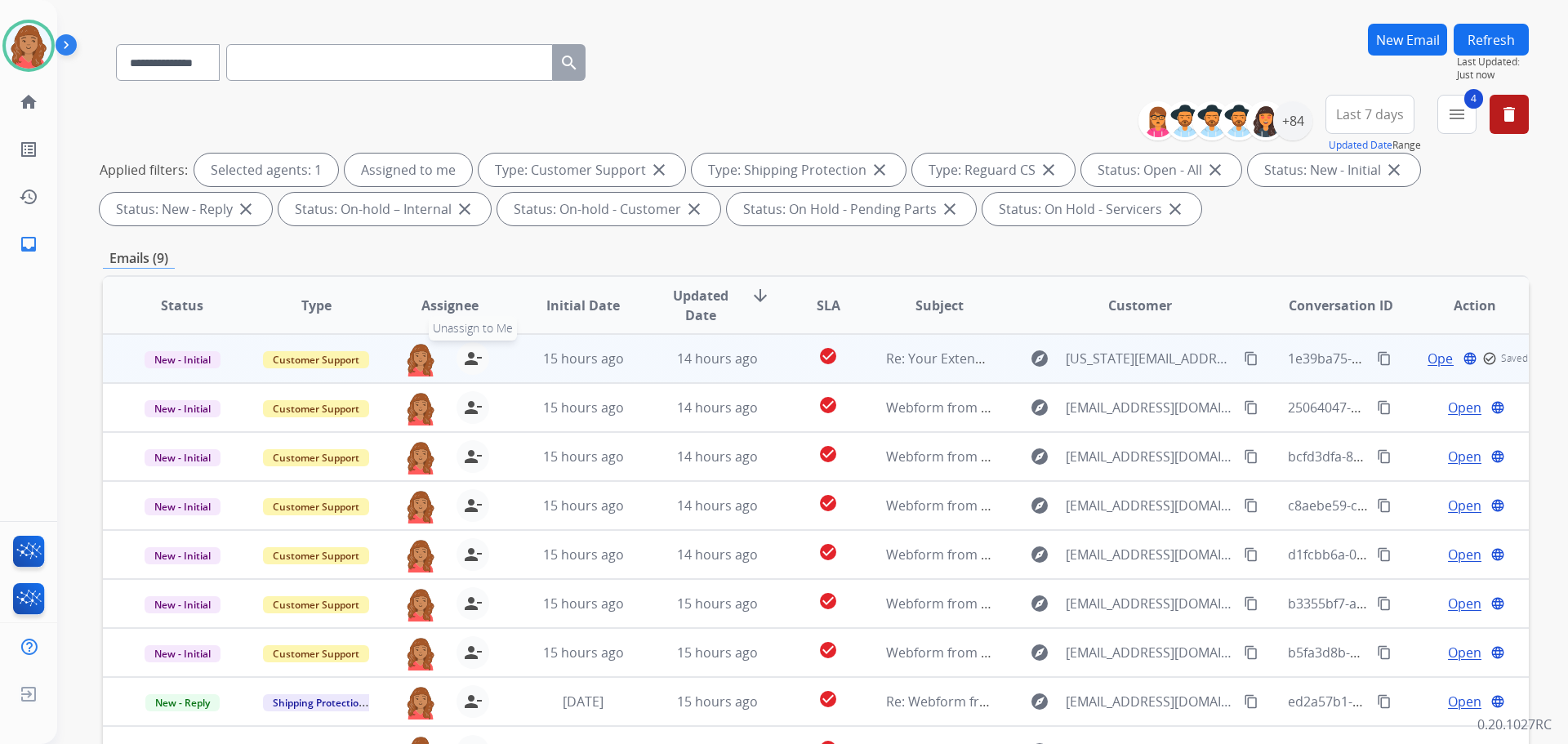
click at [469, 351] on mat-icon "person_remove" at bounding box center [472, 359] width 20 height 20
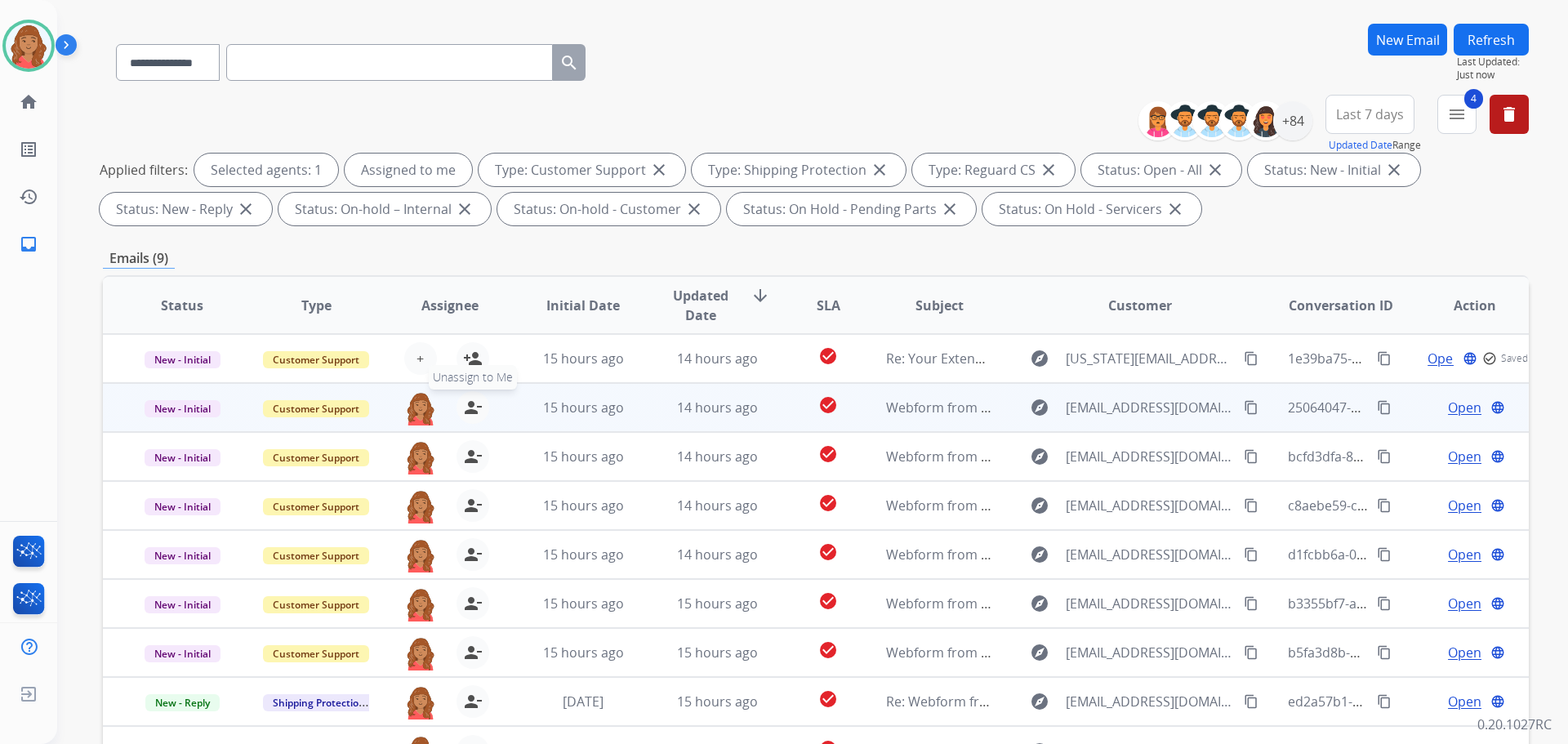
click at [464, 401] on mat-icon "person_remove" at bounding box center [472, 408] width 20 height 20
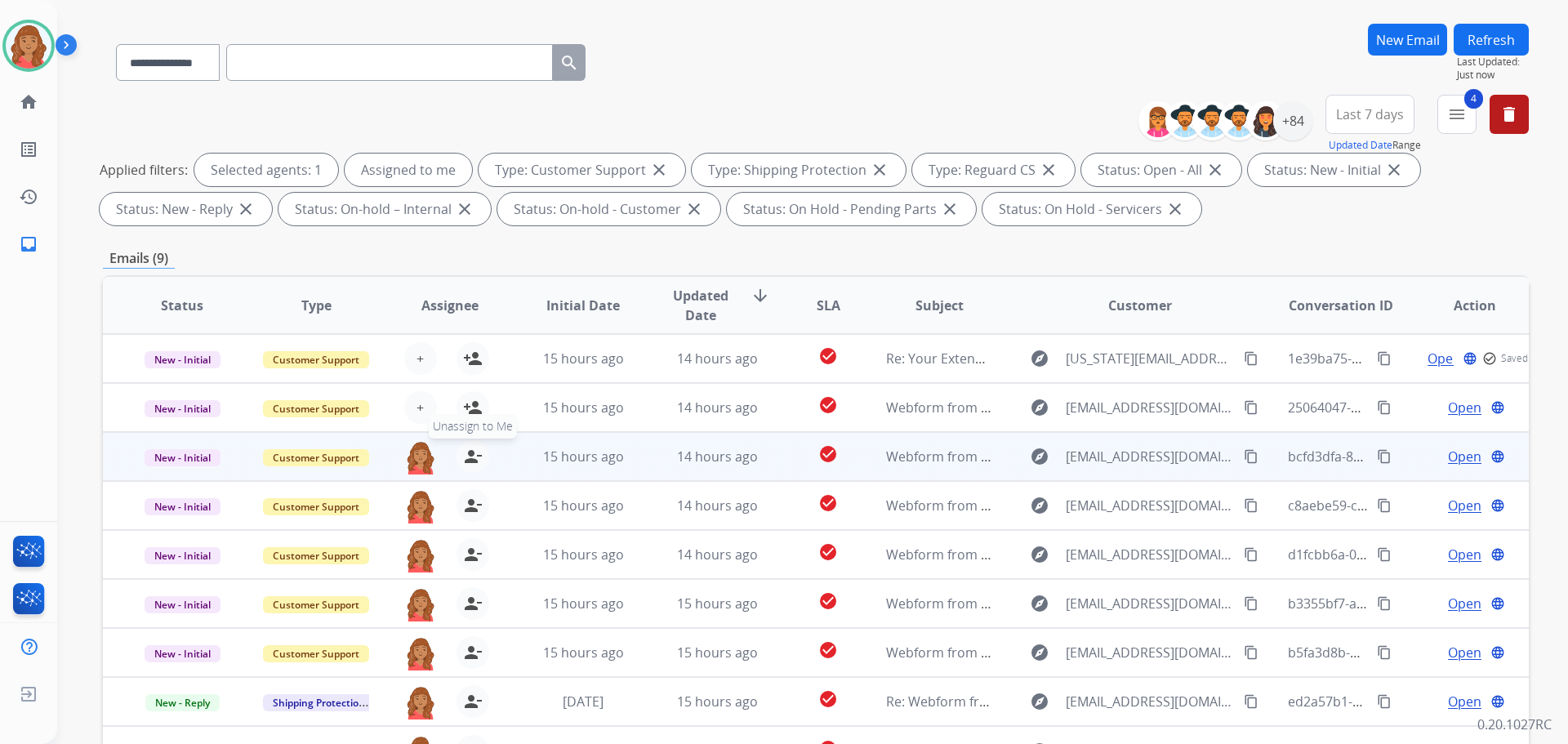
click at [476, 449] on mat-icon "person_remove" at bounding box center [472, 456] width 20 height 20
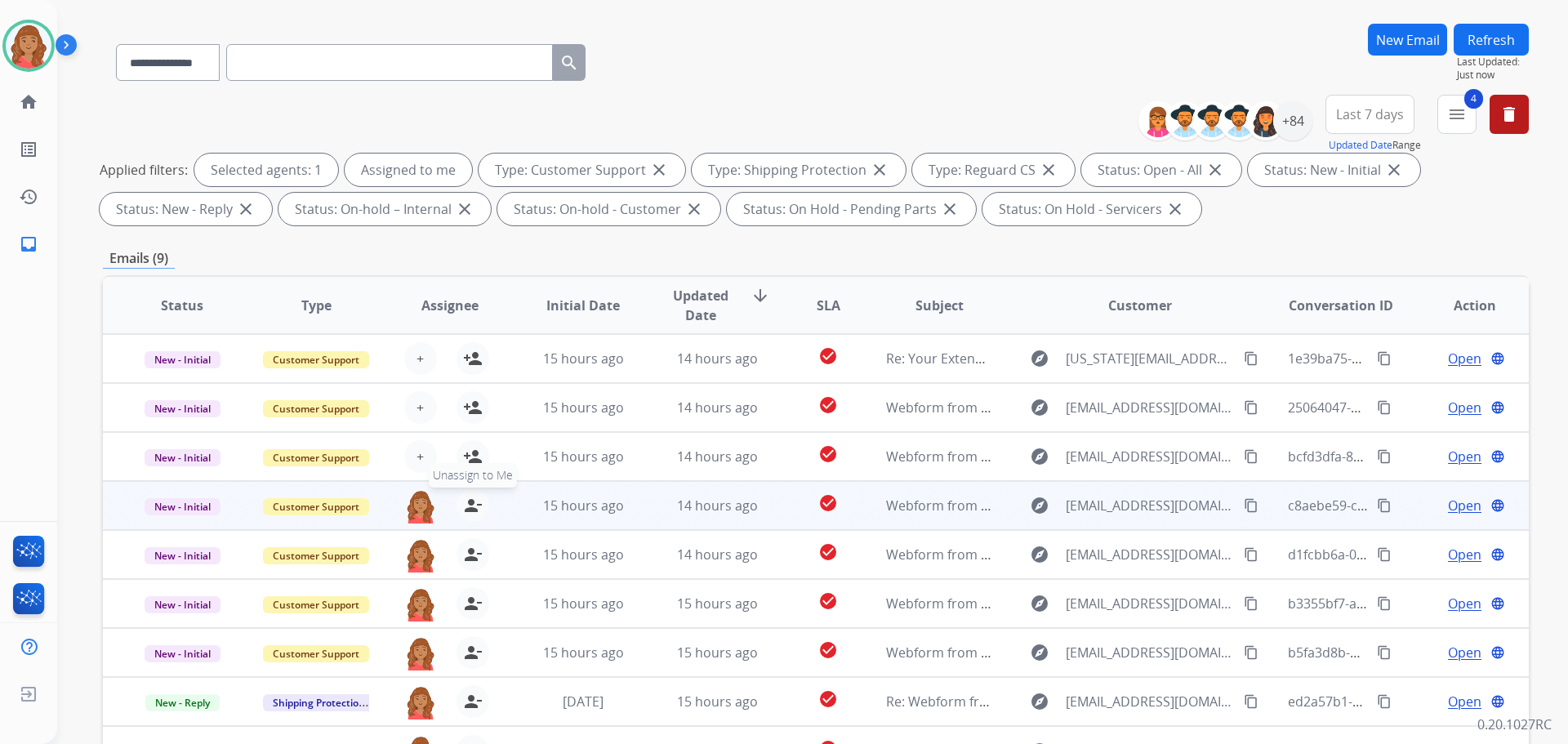
click at [463, 510] on mat-icon "person_remove" at bounding box center [472, 506] width 20 height 20
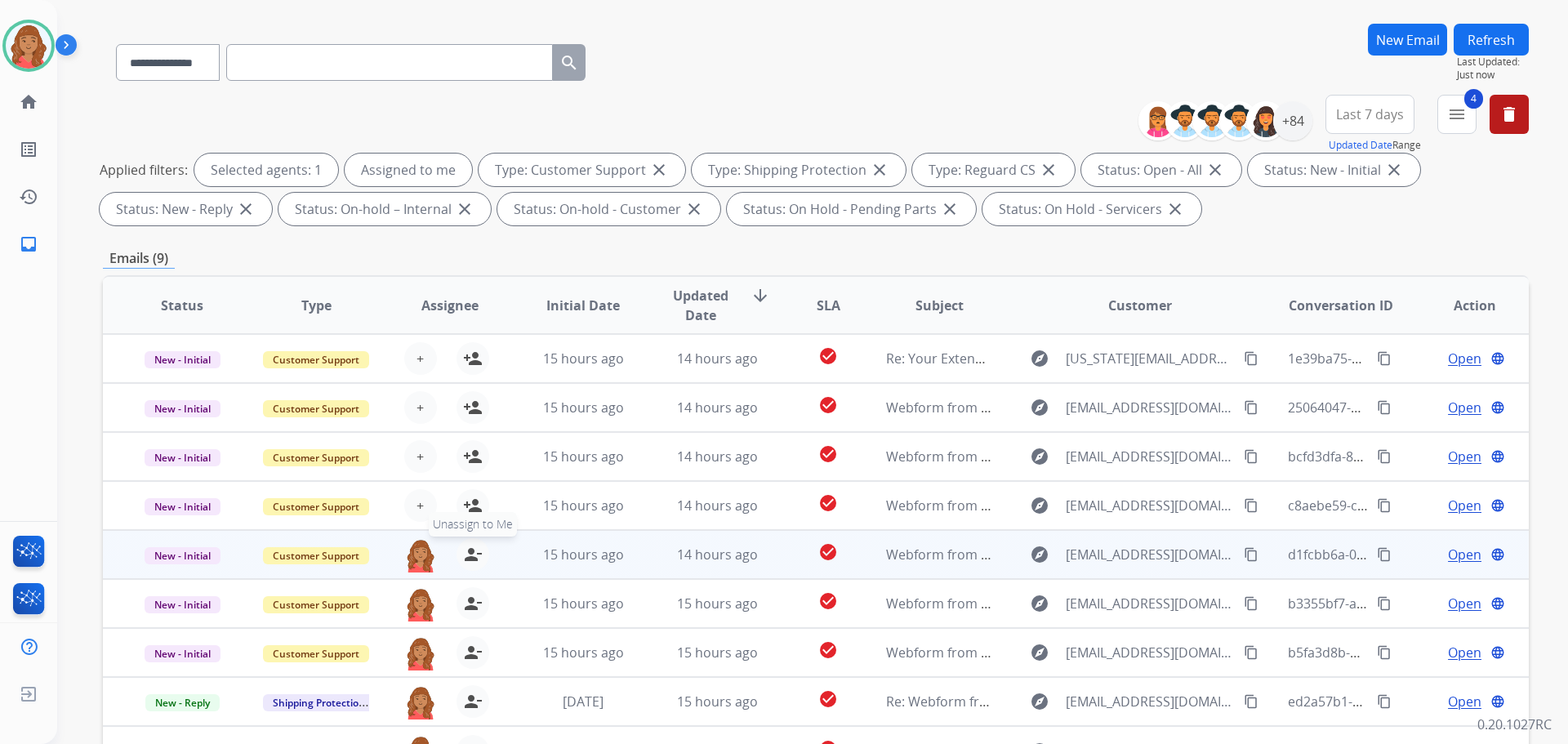
click at [463, 552] on mat-icon "person_remove" at bounding box center [472, 555] width 20 height 20
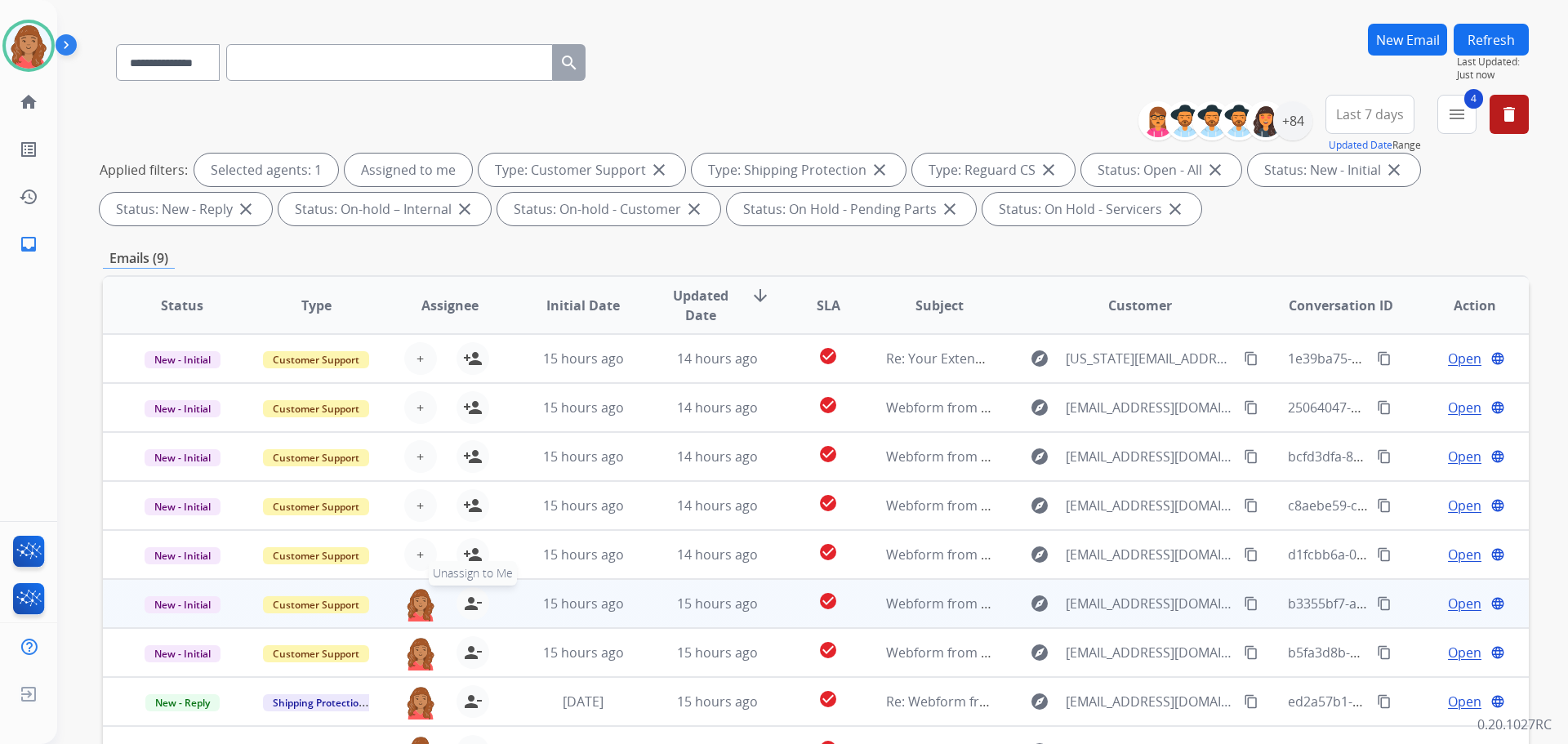
click at [465, 610] on mat-icon "person_remove" at bounding box center [472, 603] width 20 height 20
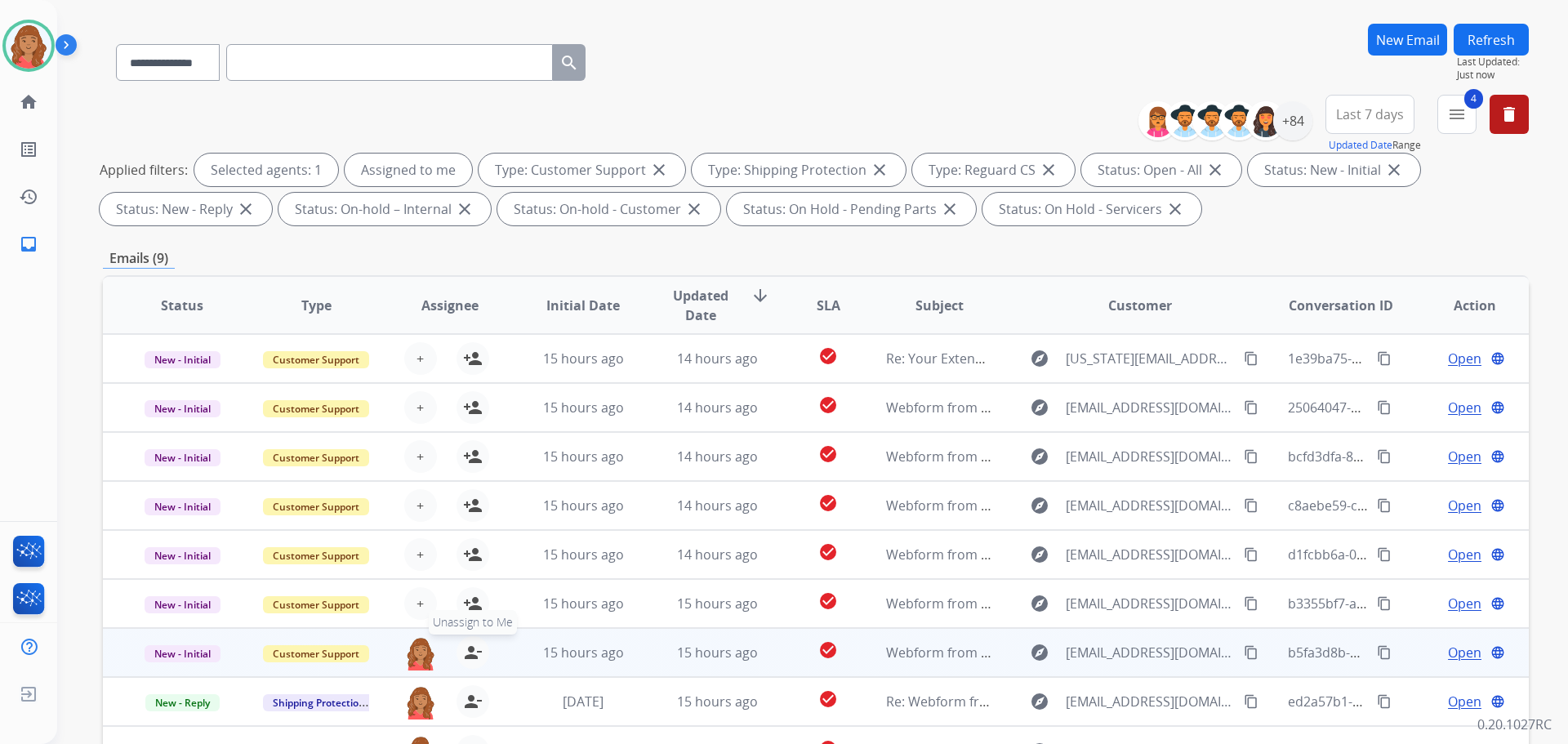
click at [470, 649] on mat-icon "person_remove" at bounding box center [472, 653] width 20 height 20
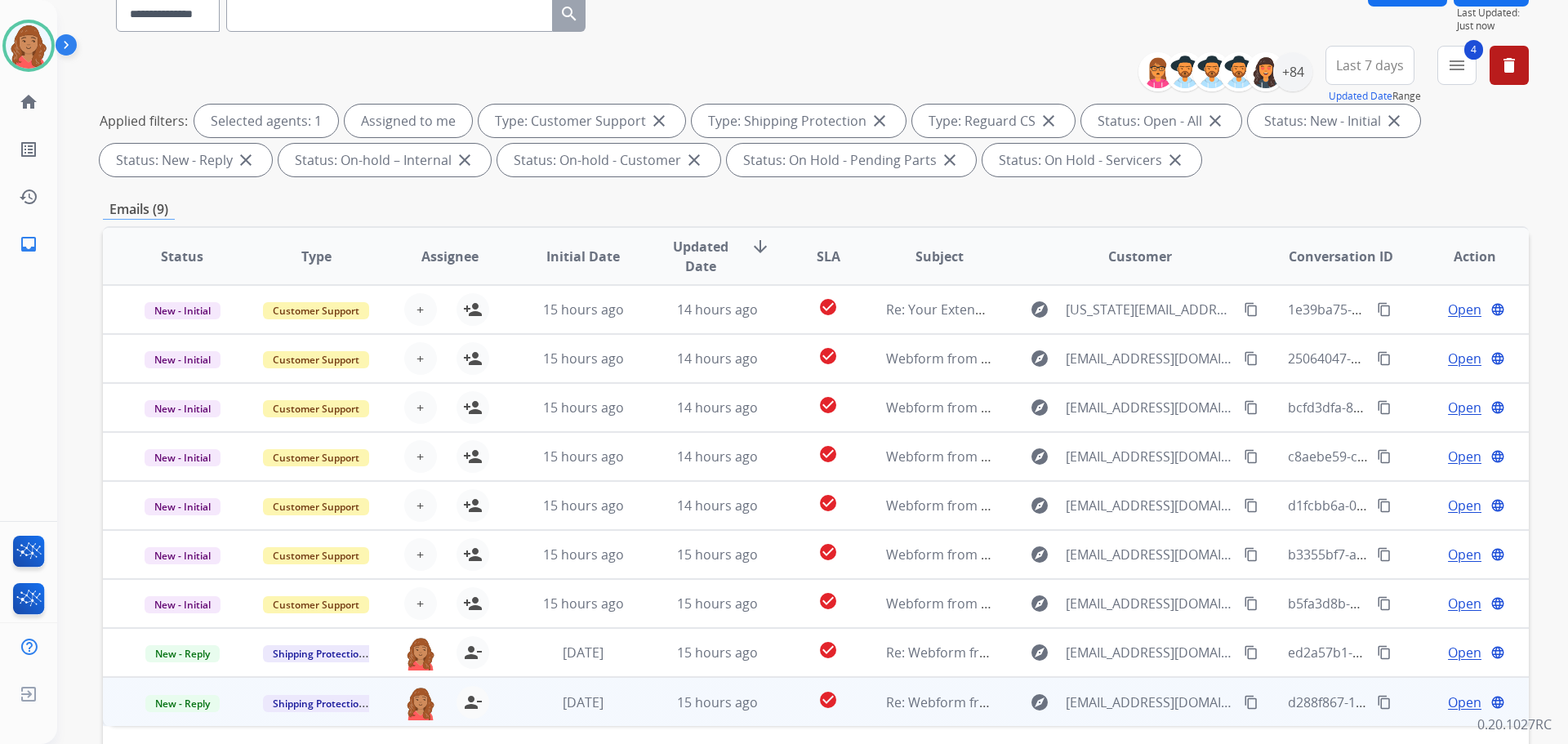
scroll to position [264, 0]
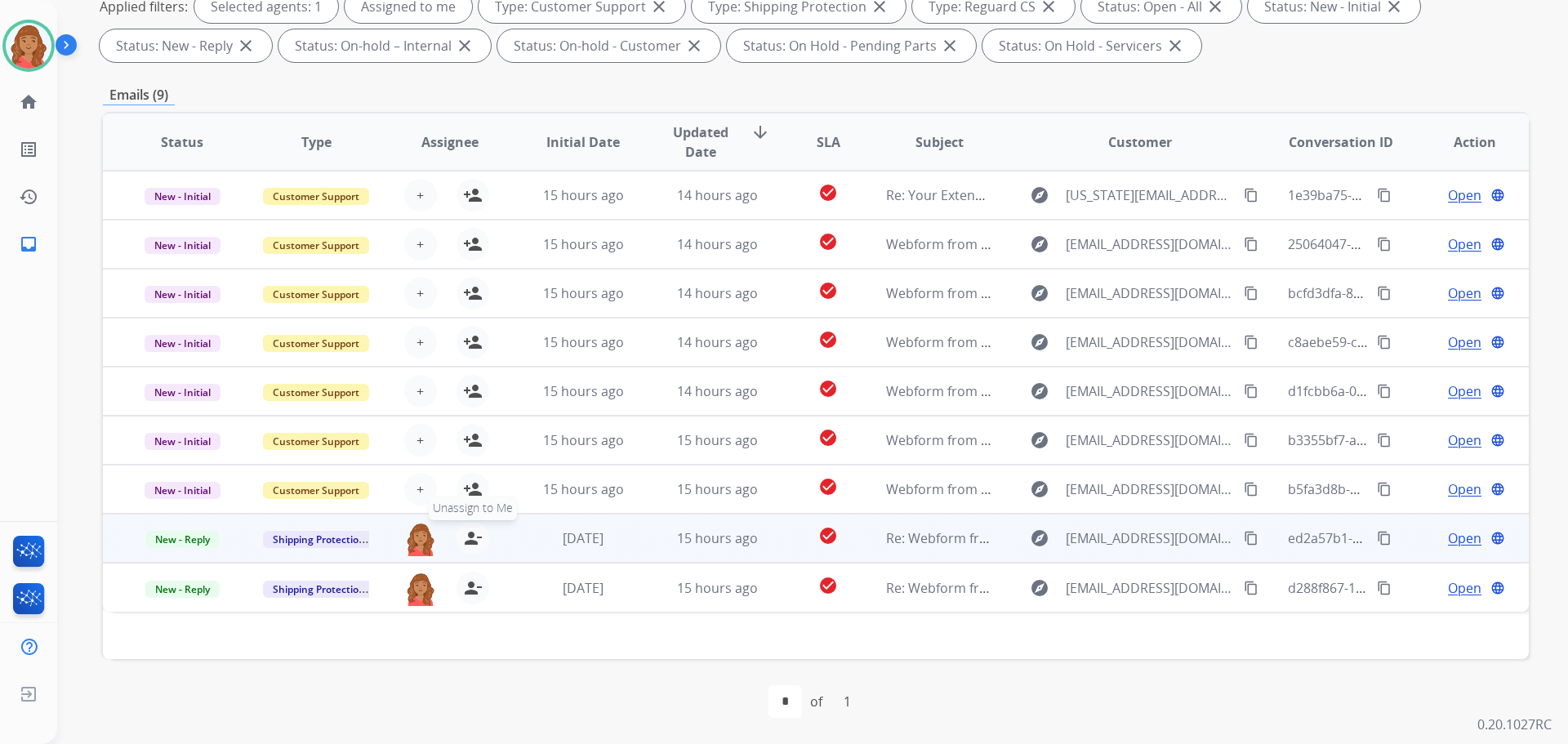
drag, startPoint x: 472, startPoint y: 532, endPoint x: 479, endPoint y: 544, distance: 13.9
click at [479, 540] on mat-icon "person_remove" at bounding box center [472, 538] width 20 height 20
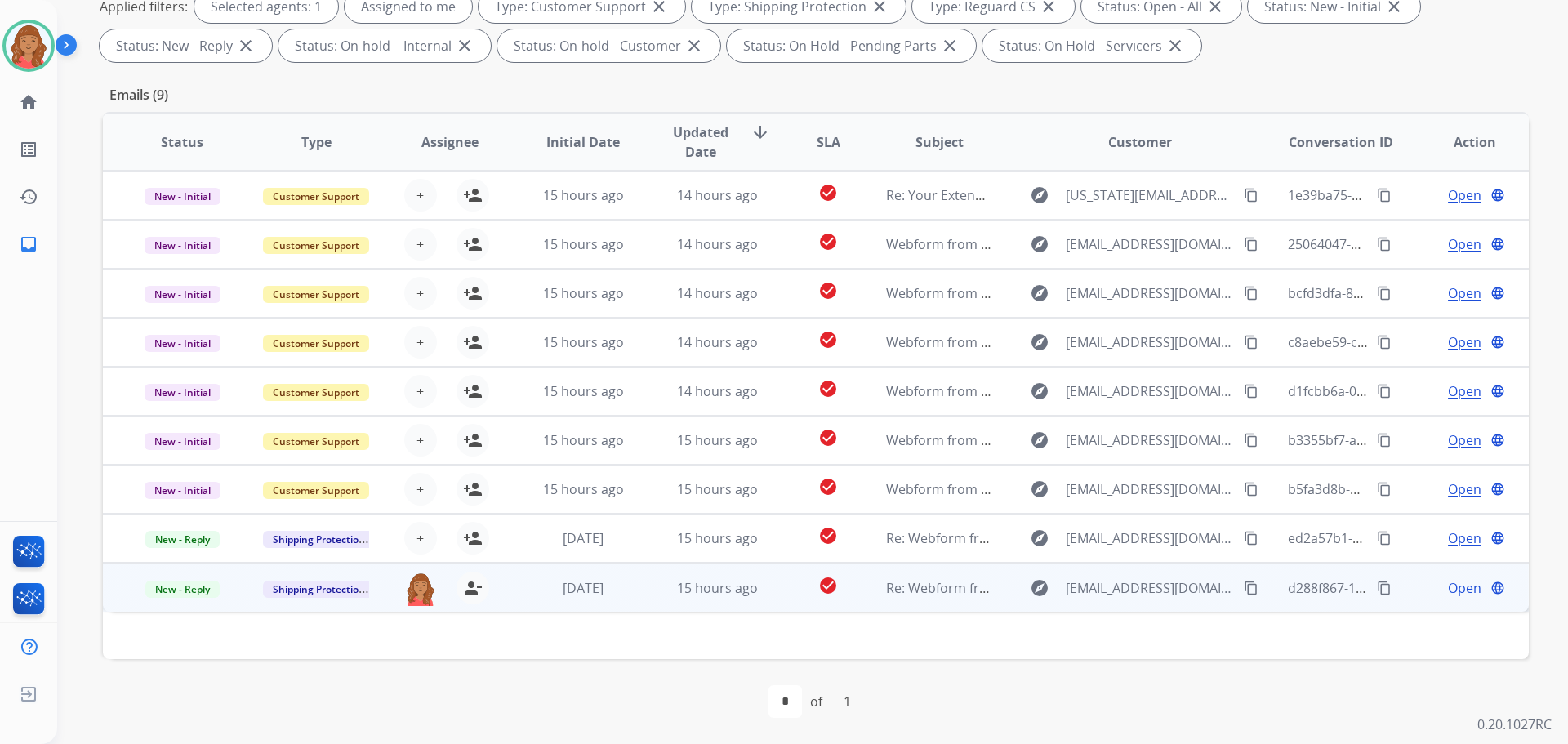
click at [460, 610] on td "[PERSON_NAME][EMAIL_ADDRESS][PERSON_NAME][DOMAIN_NAME] person_remove [PERSON_NA…" at bounding box center [436, 587] width 134 height 49
click at [463, 583] on mat-icon "person_remove" at bounding box center [472, 587] width 20 height 20
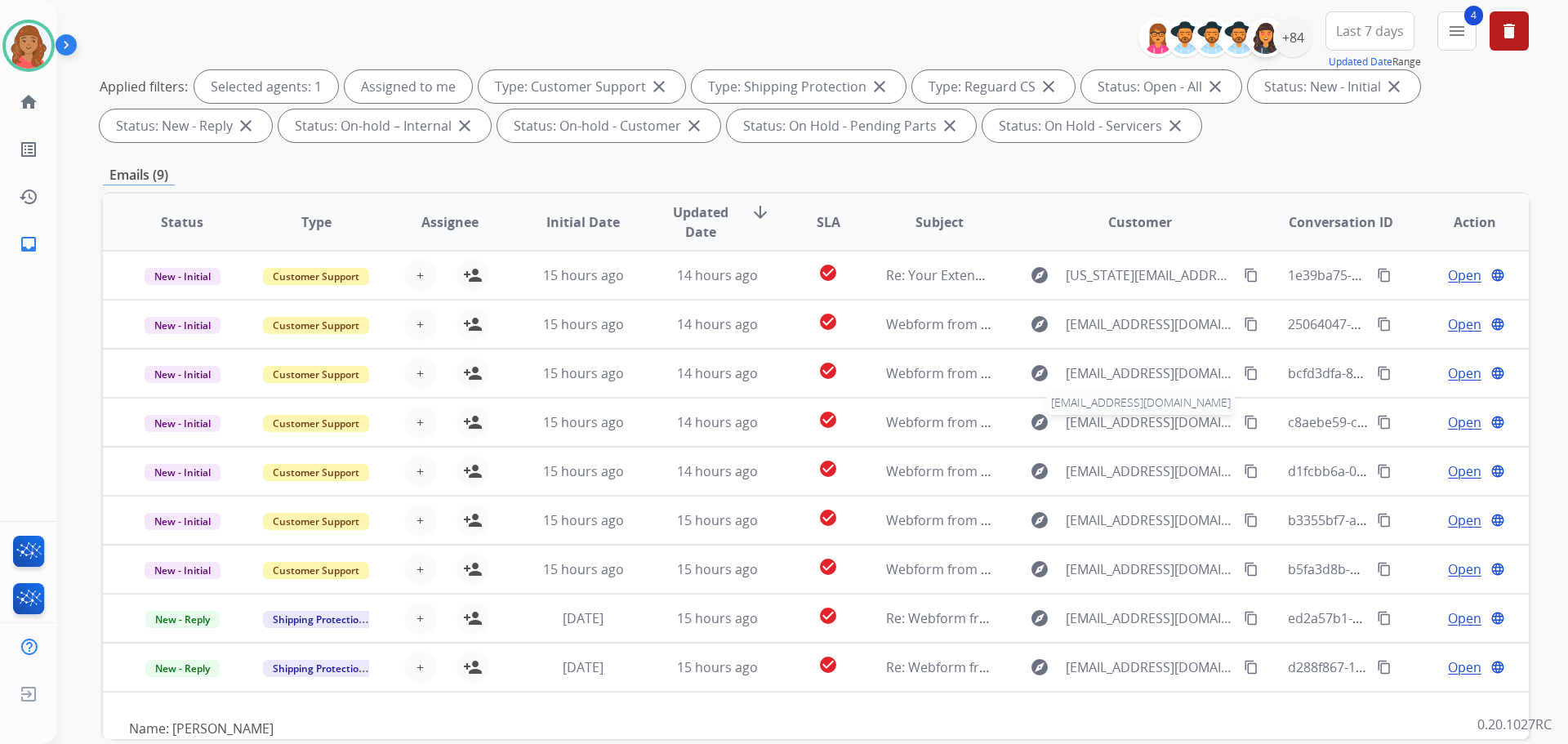
scroll to position [0, 0]
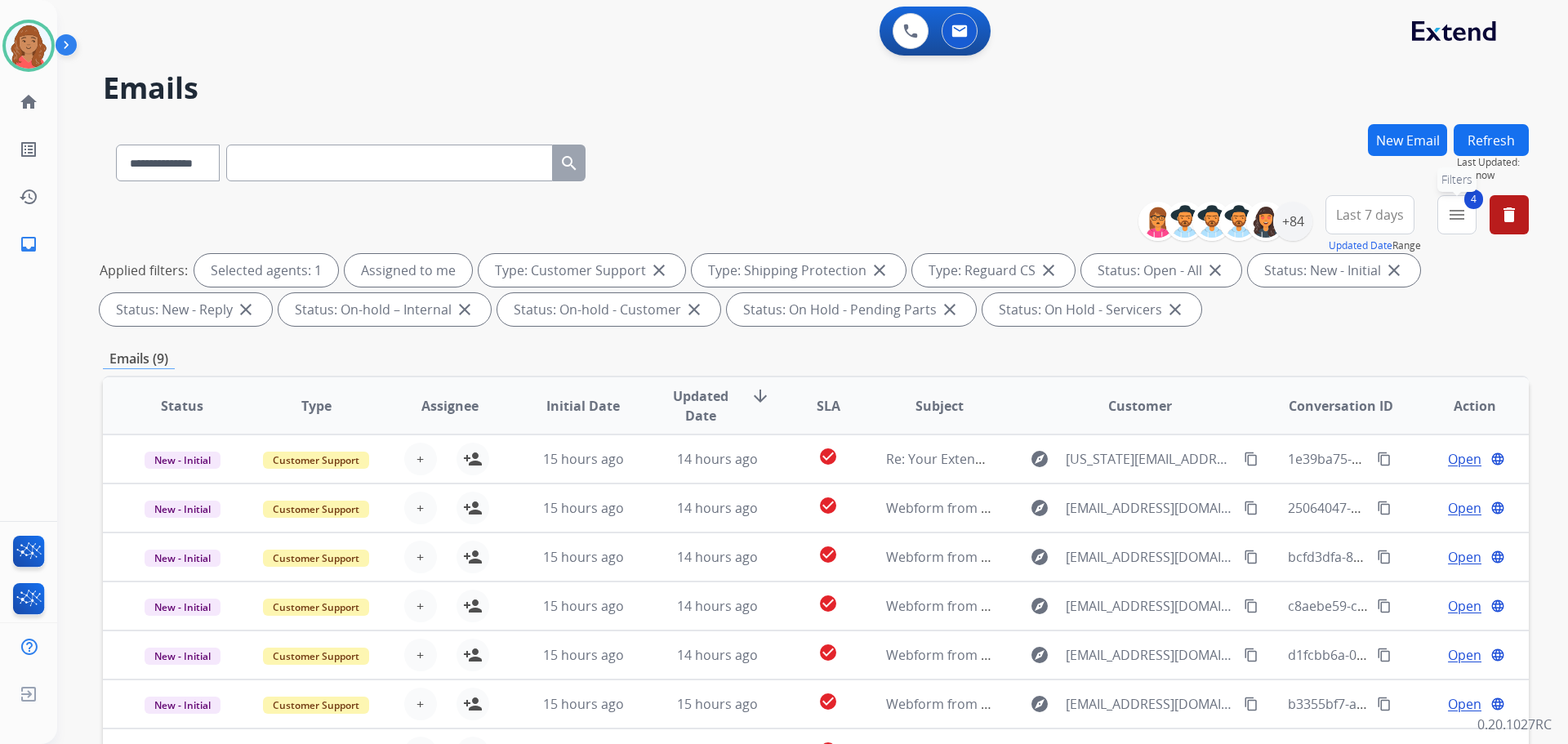
drag, startPoint x: 1455, startPoint y: 216, endPoint x: 1354, endPoint y: 298, distance: 130.1
click at [1456, 221] on mat-icon "menu" at bounding box center [1457, 215] width 20 height 20
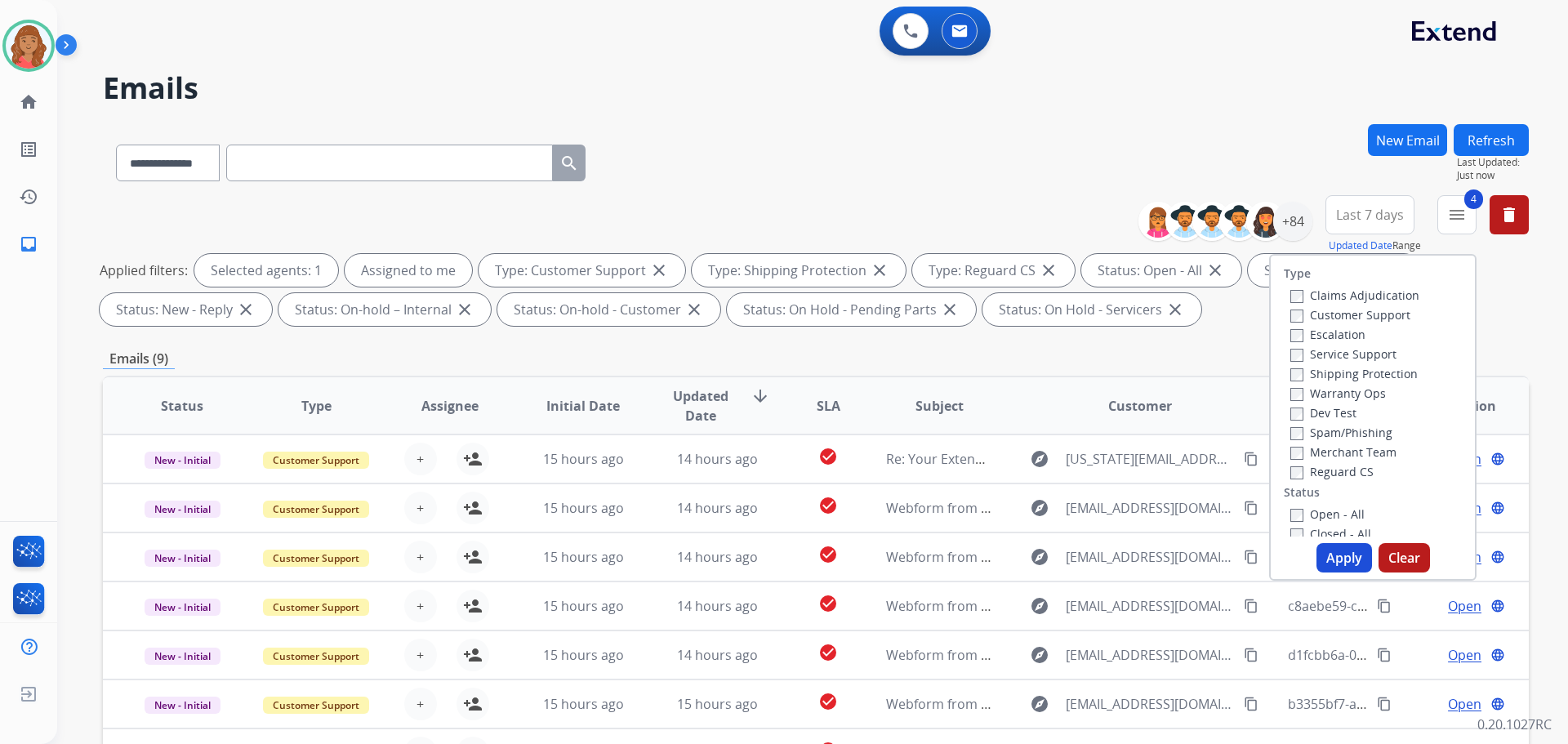
click at [1335, 559] on button "Apply" at bounding box center [1344, 557] width 56 height 30
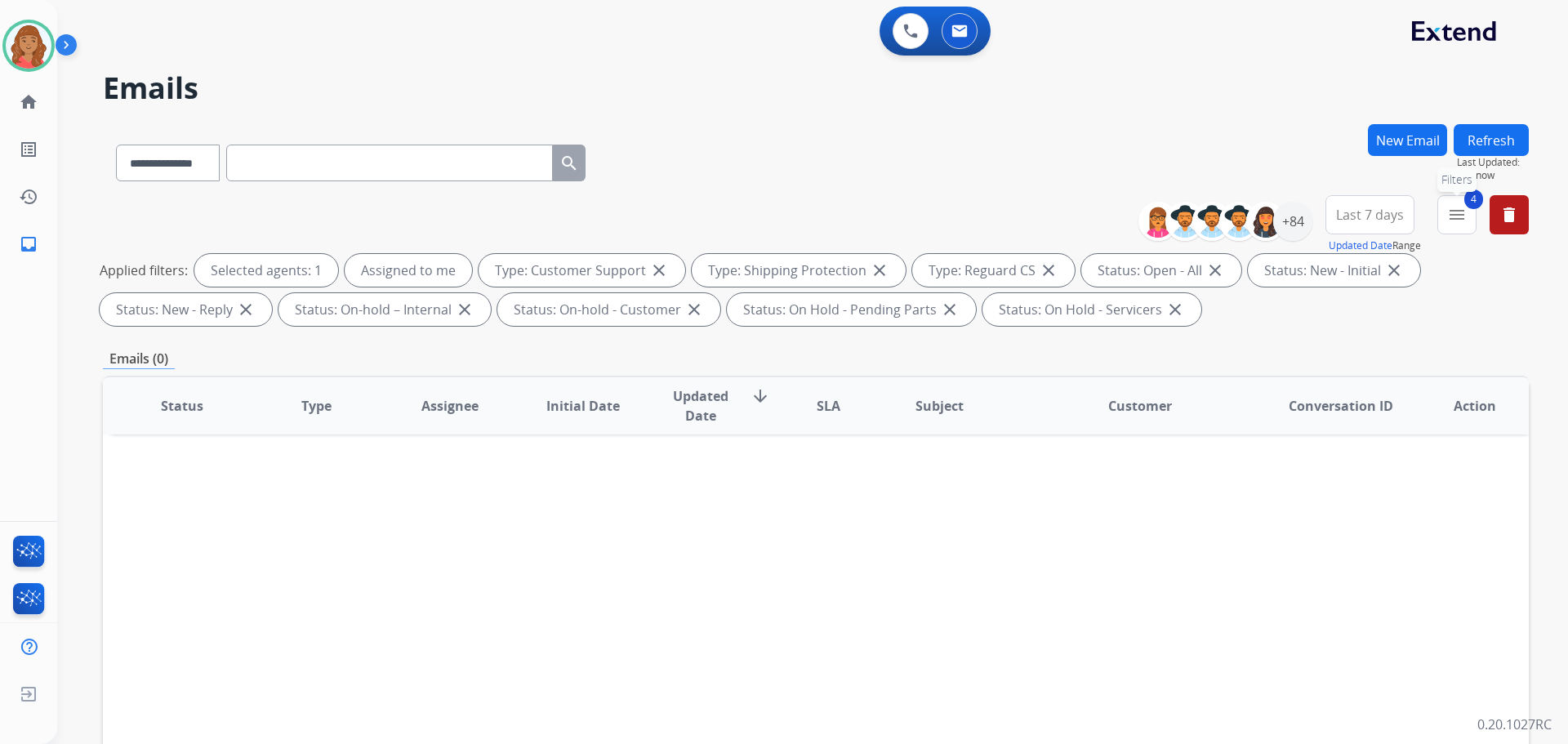
click at [1448, 209] on mat-icon "menu" at bounding box center [1457, 215] width 20 height 20
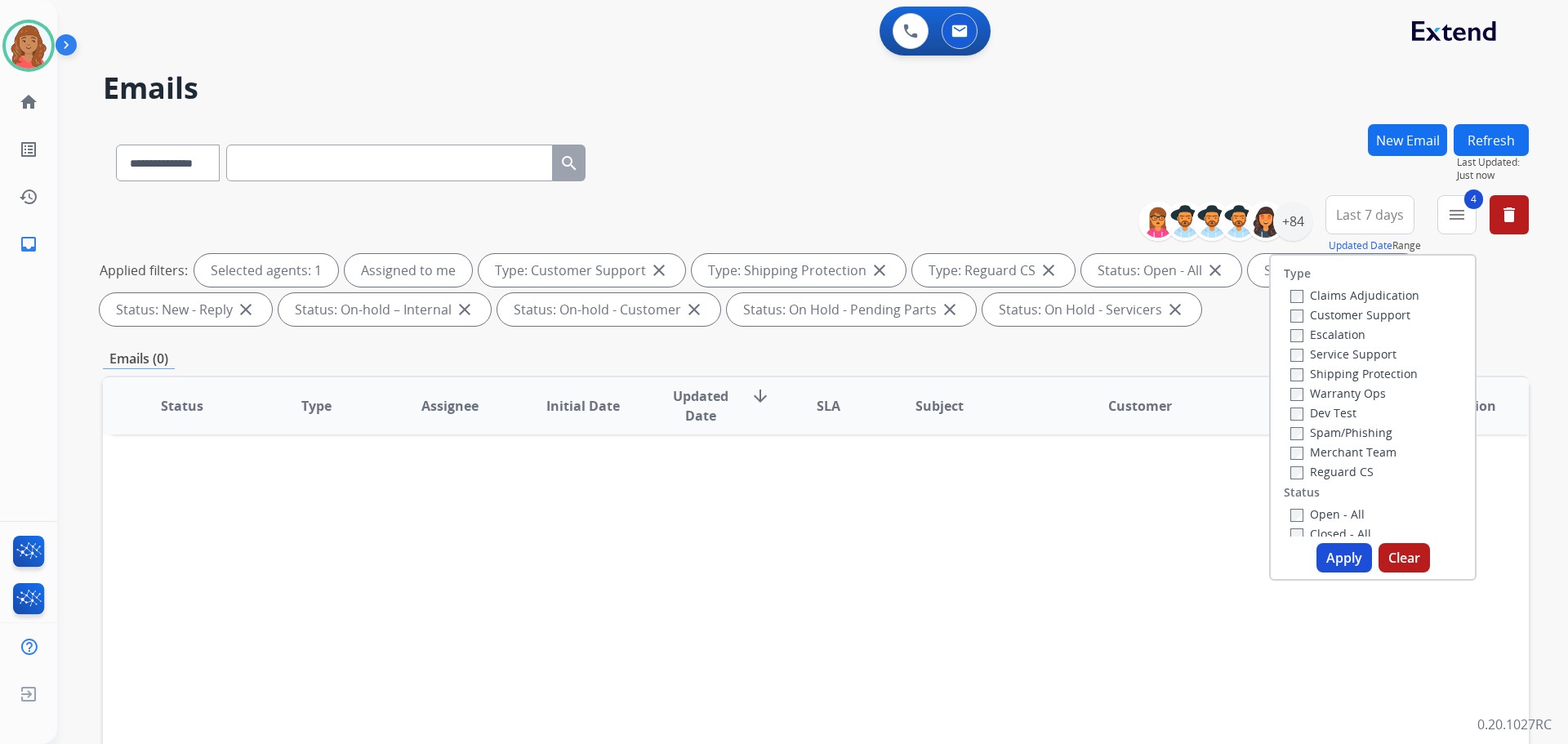
click at [1322, 549] on button "Apply" at bounding box center [1344, 557] width 56 height 30
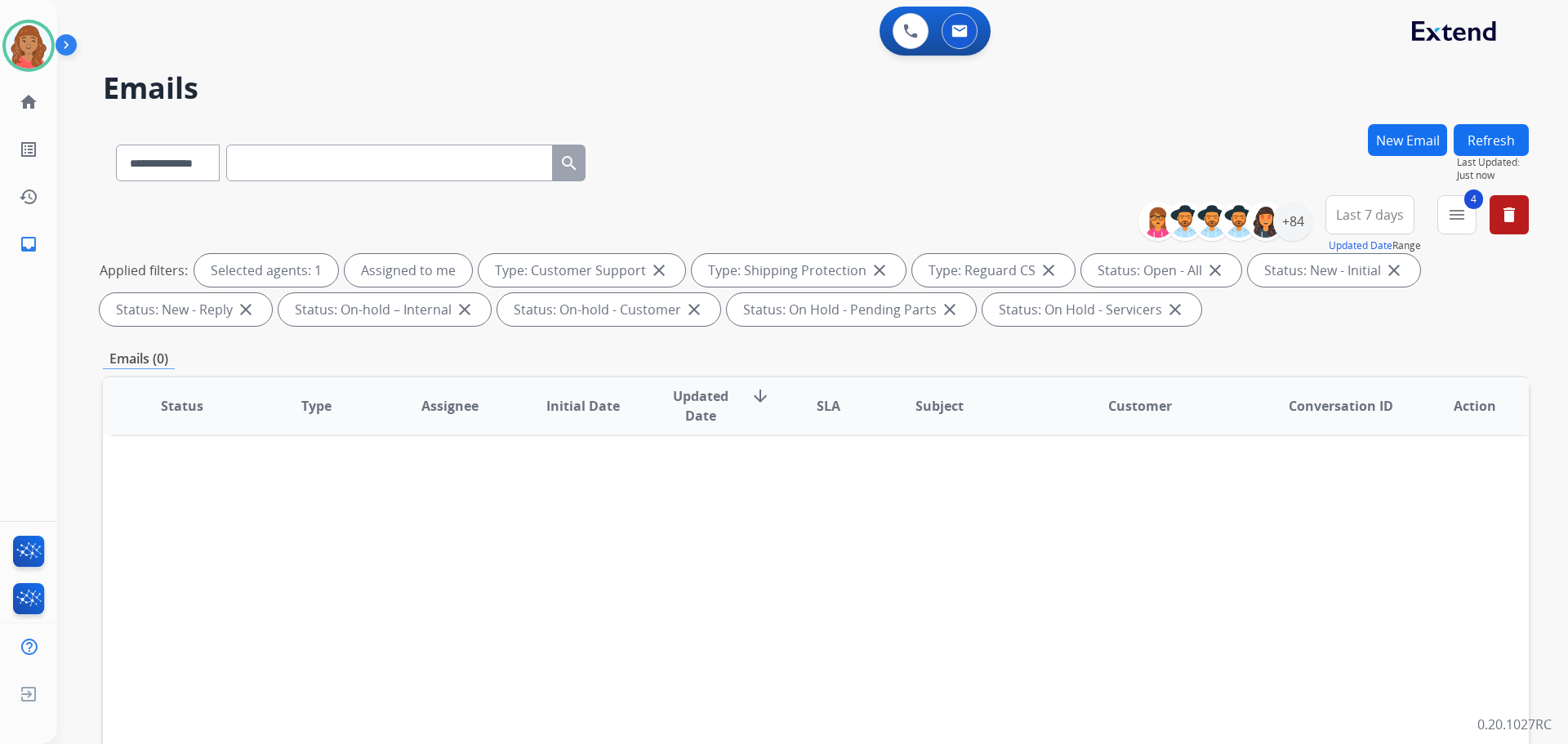
click at [1412, 150] on button "New Email" at bounding box center [1408, 140] width 79 height 32
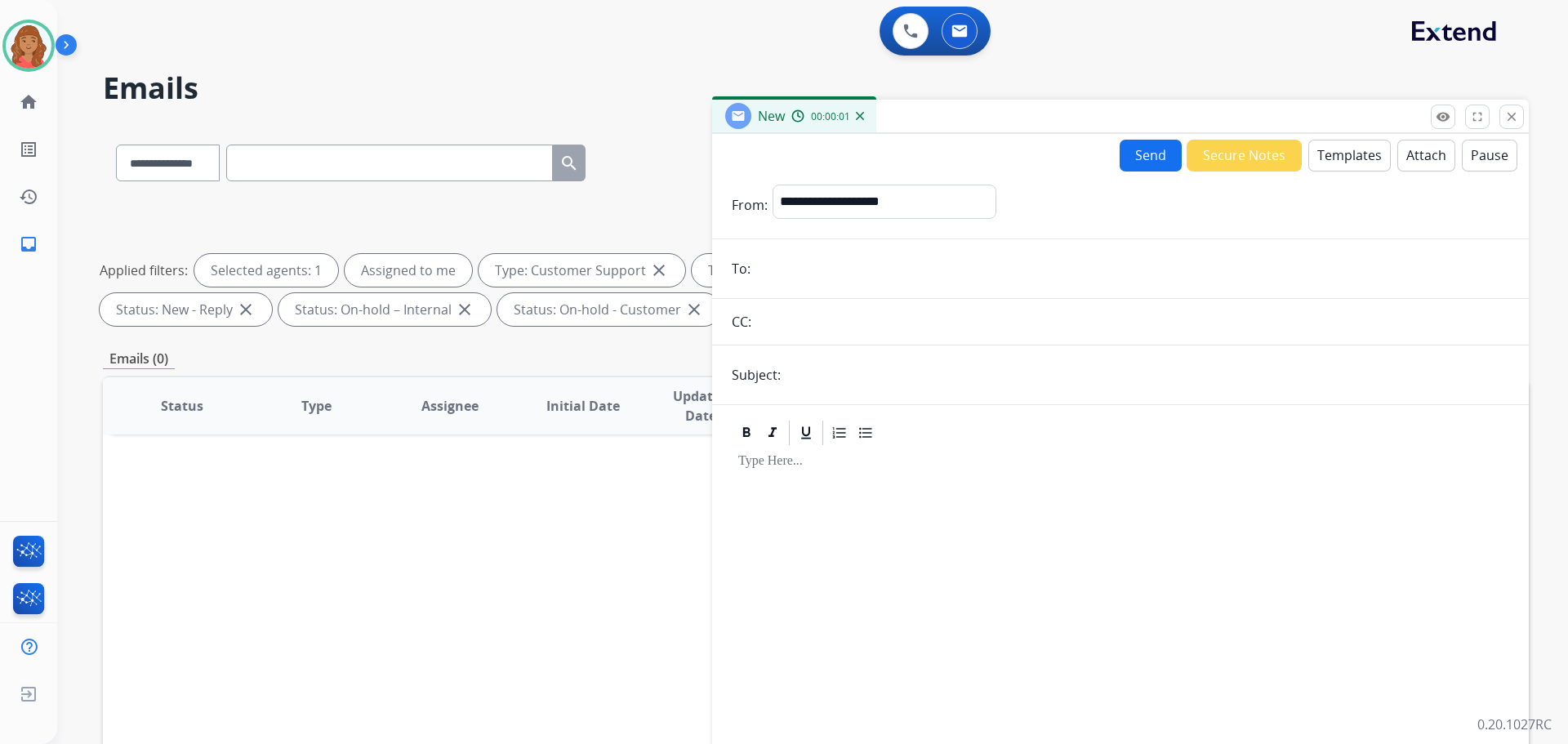
click at [818, 287] on form "**********" at bounding box center [1121, 485] width 817 height 629
click at [798, 270] on input "email" at bounding box center [1132, 269] width 754 height 32
click at [785, 271] on input "email" at bounding box center [1132, 269] width 754 height 32
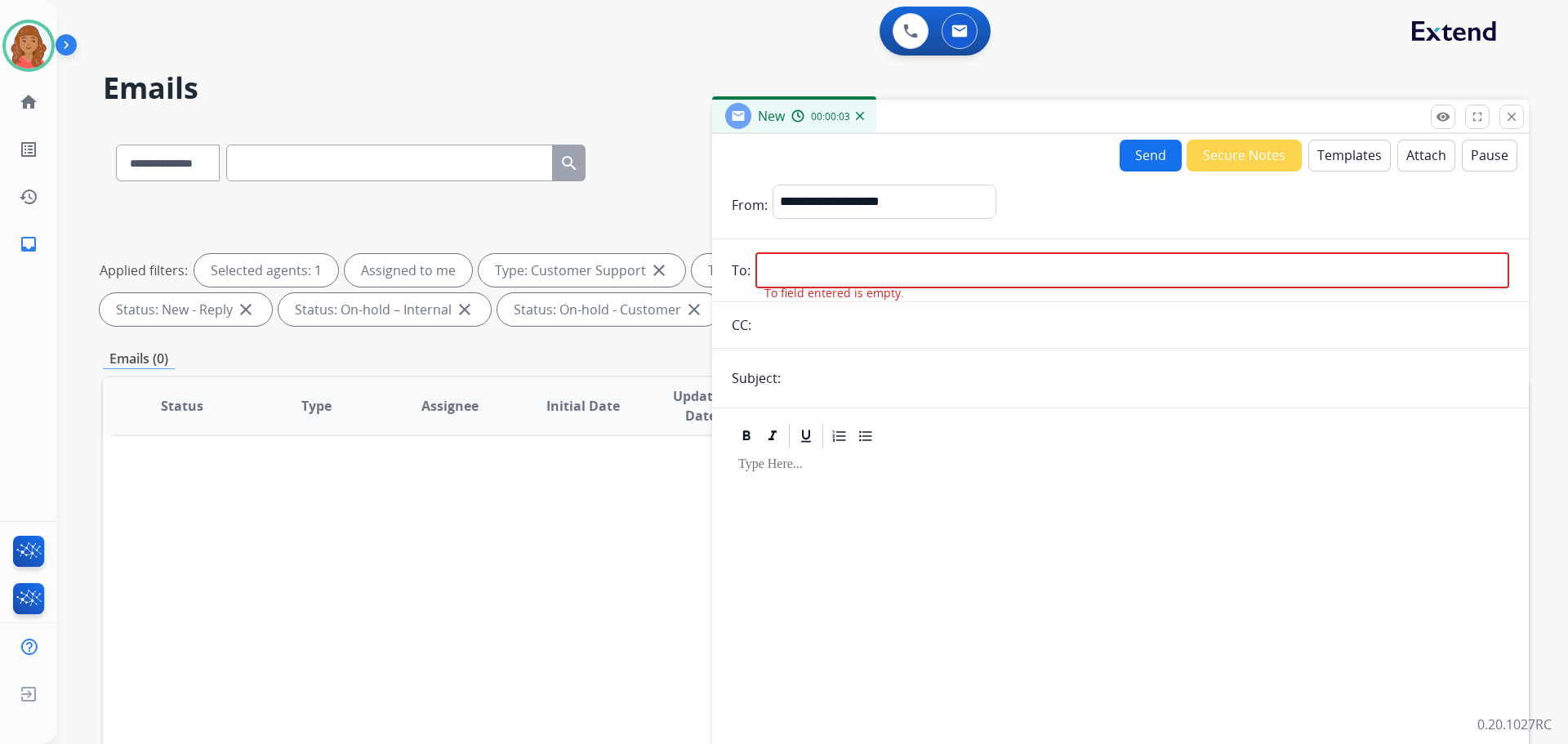
click at [794, 385] on input "text" at bounding box center [1147, 378] width 723 height 32
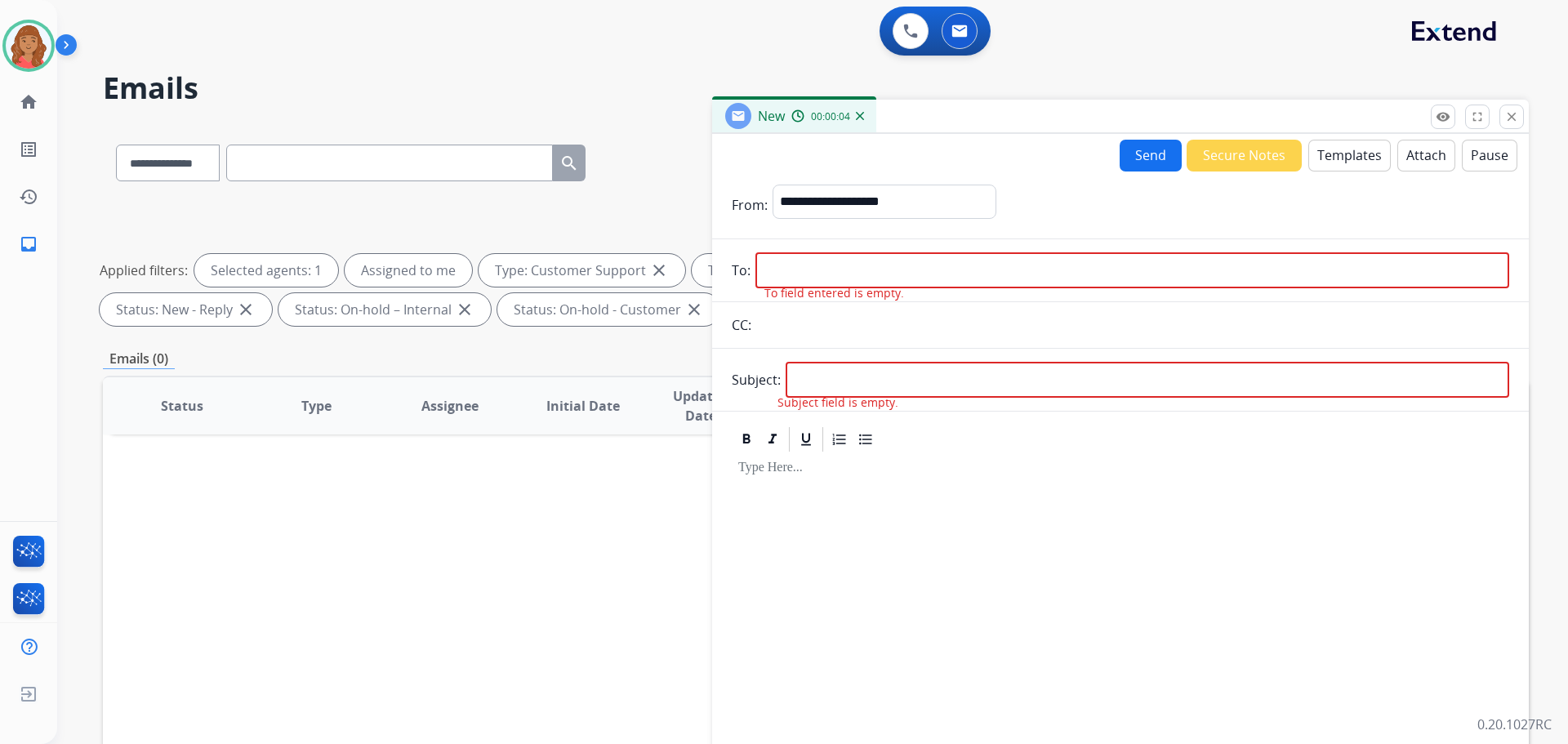
click at [812, 256] on input "email" at bounding box center [1132, 271] width 754 height 36
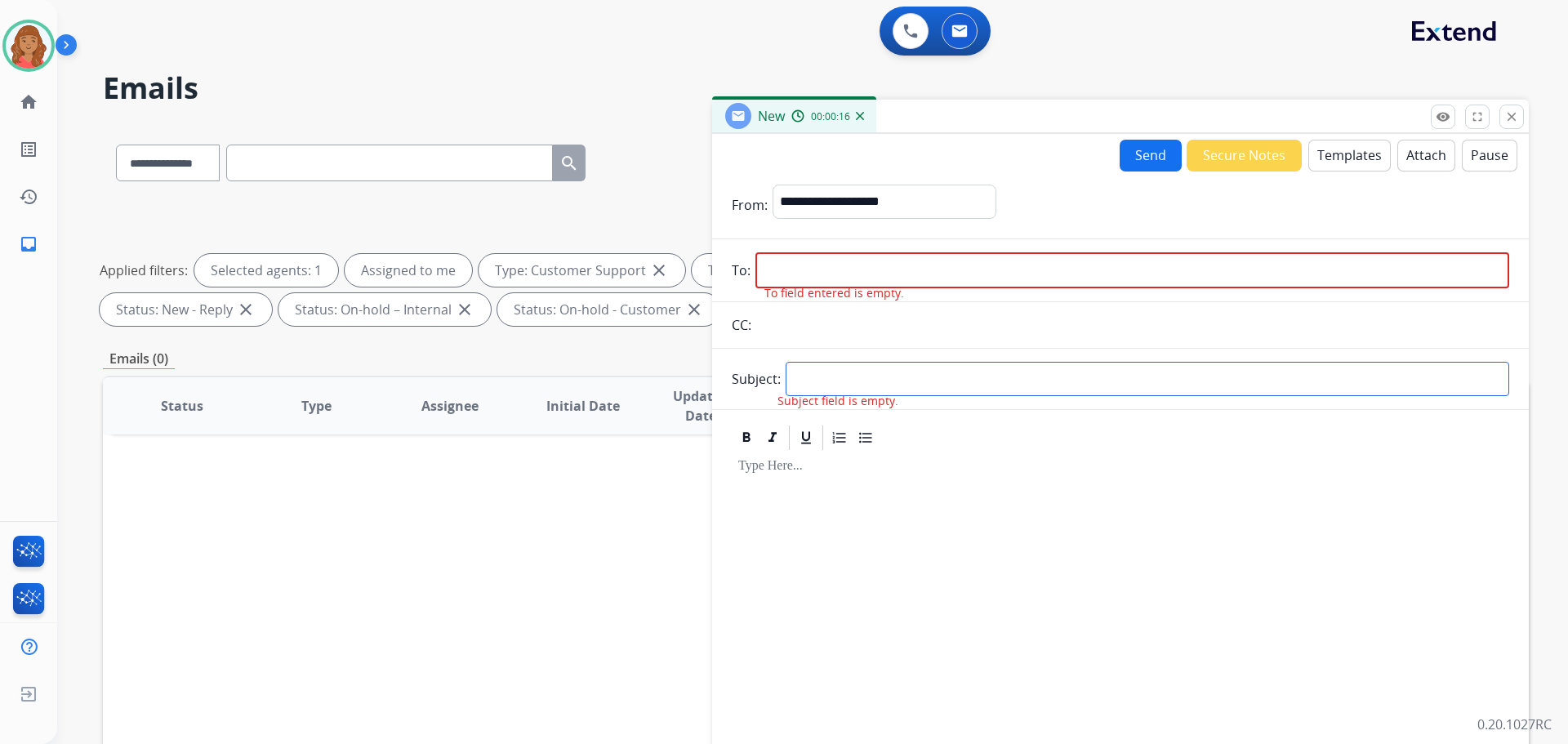
click at [810, 382] on input "text" at bounding box center [1147, 379] width 723 height 34
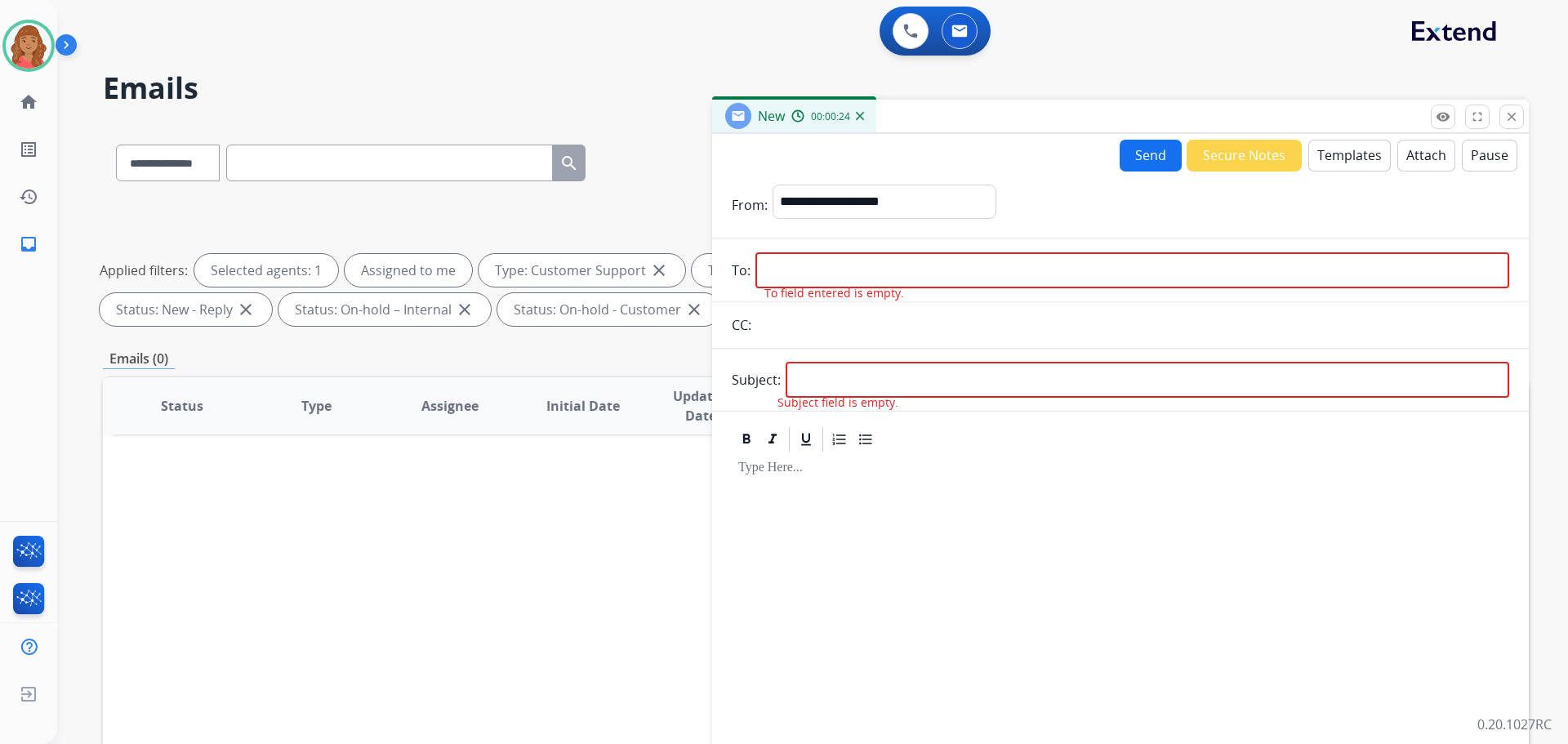
paste input "**********"
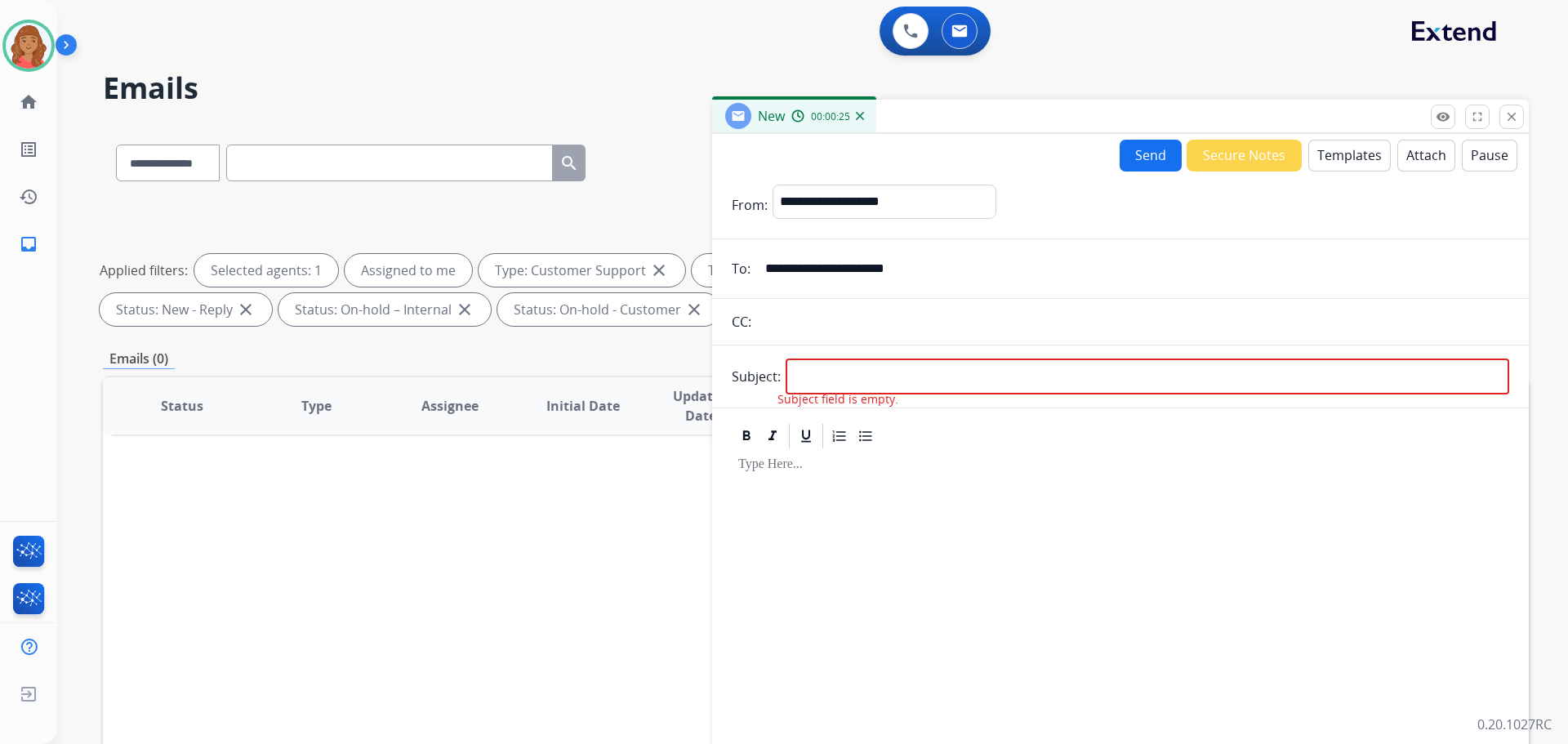
type input "**********"
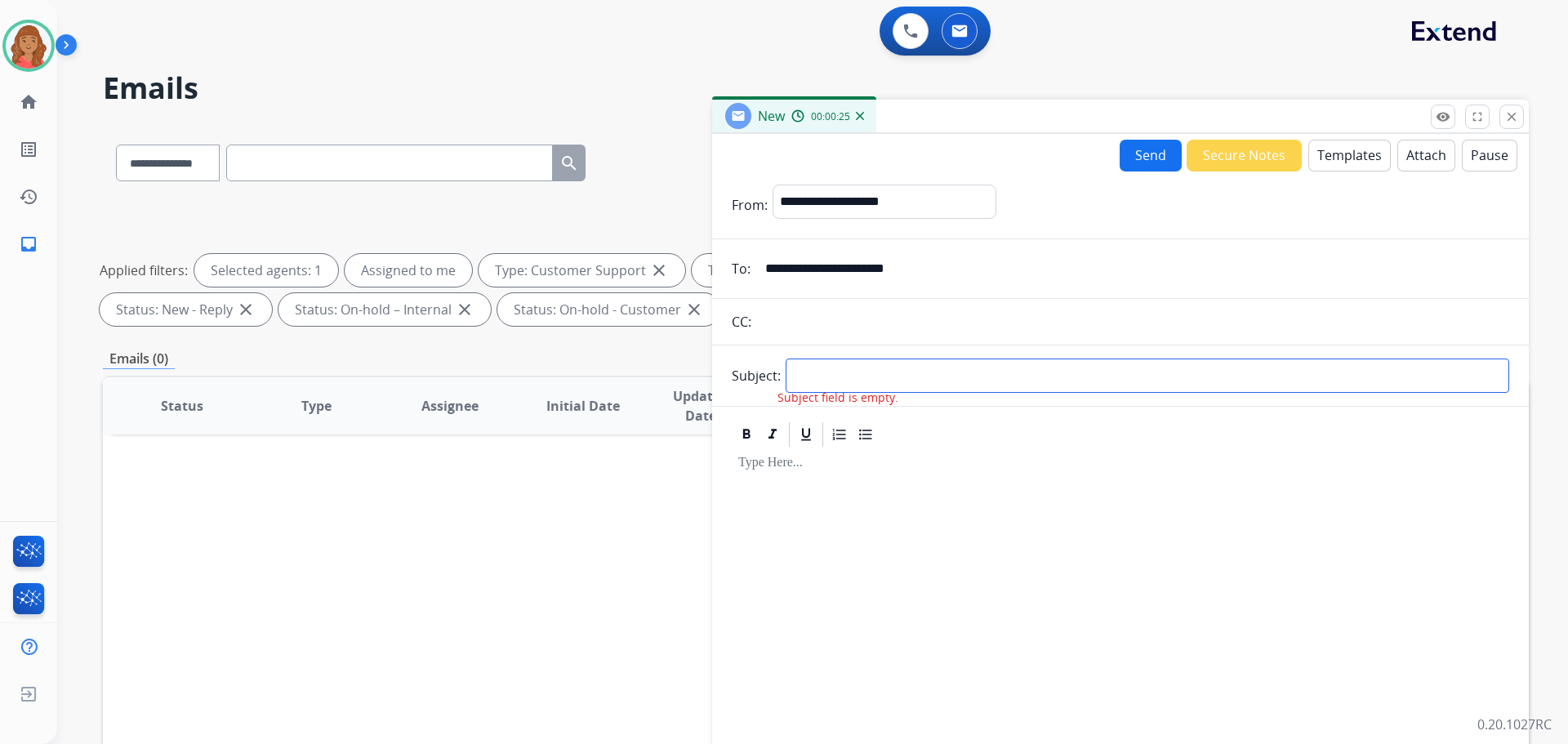
click at [827, 368] on input "text" at bounding box center [1147, 376] width 723 height 34
type input "**********"
click at [1334, 163] on button "Templates" at bounding box center [1349, 155] width 82 height 32
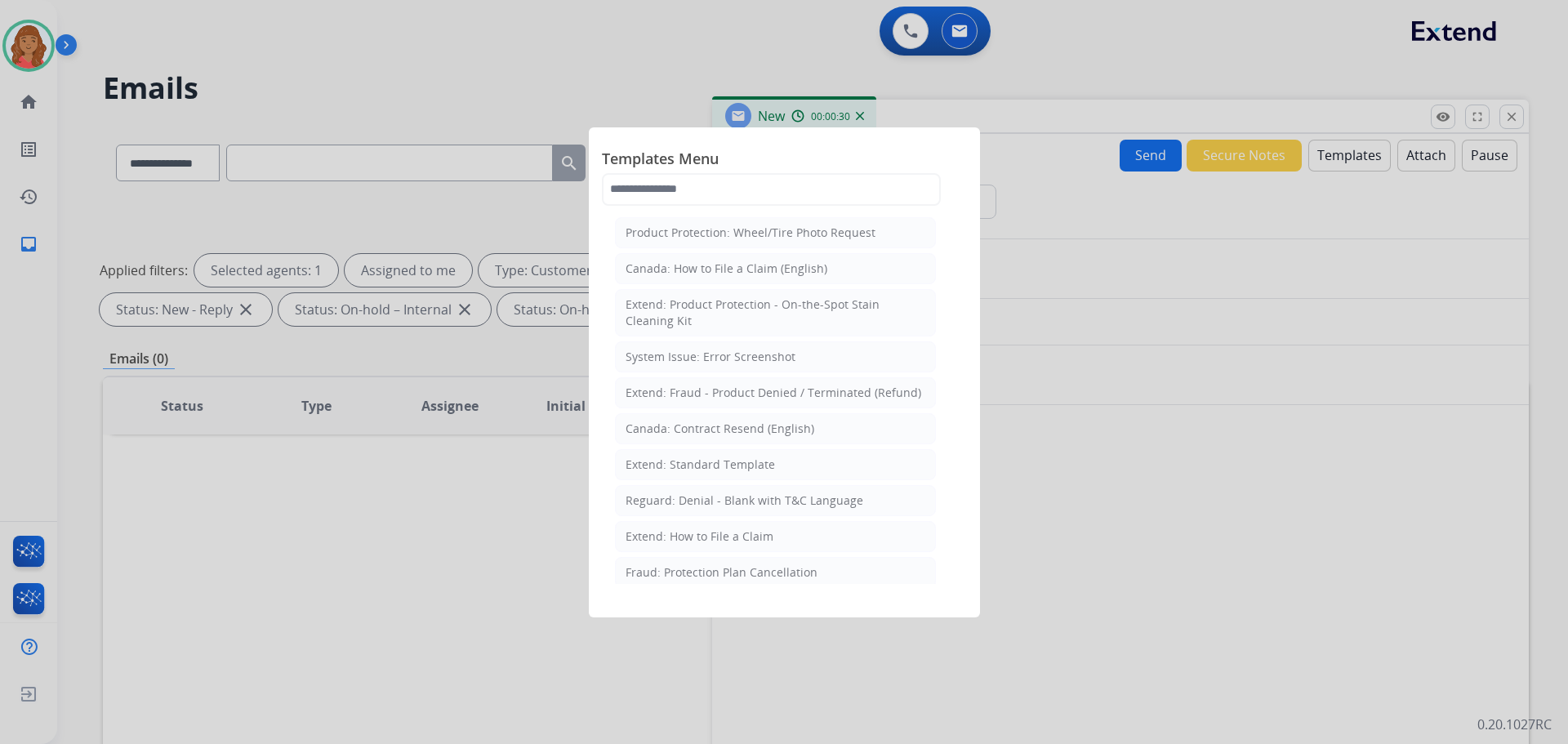
click at [705, 466] on div "Extend: Standard Template" at bounding box center [701, 464] width 150 height 16
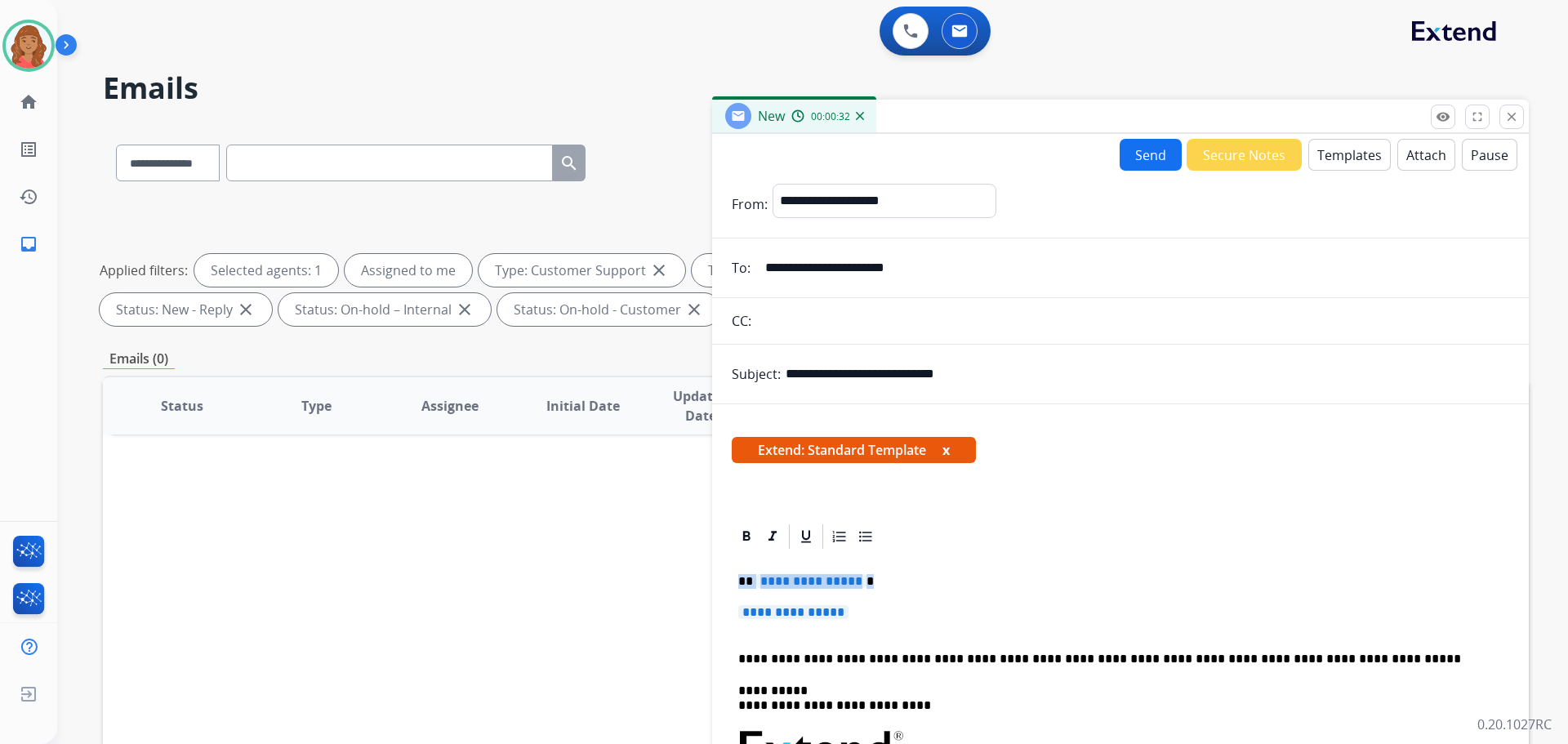
drag, startPoint x: 869, startPoint y: 603, endPoint x: 713, endPoint y: 578, distance: 158.0
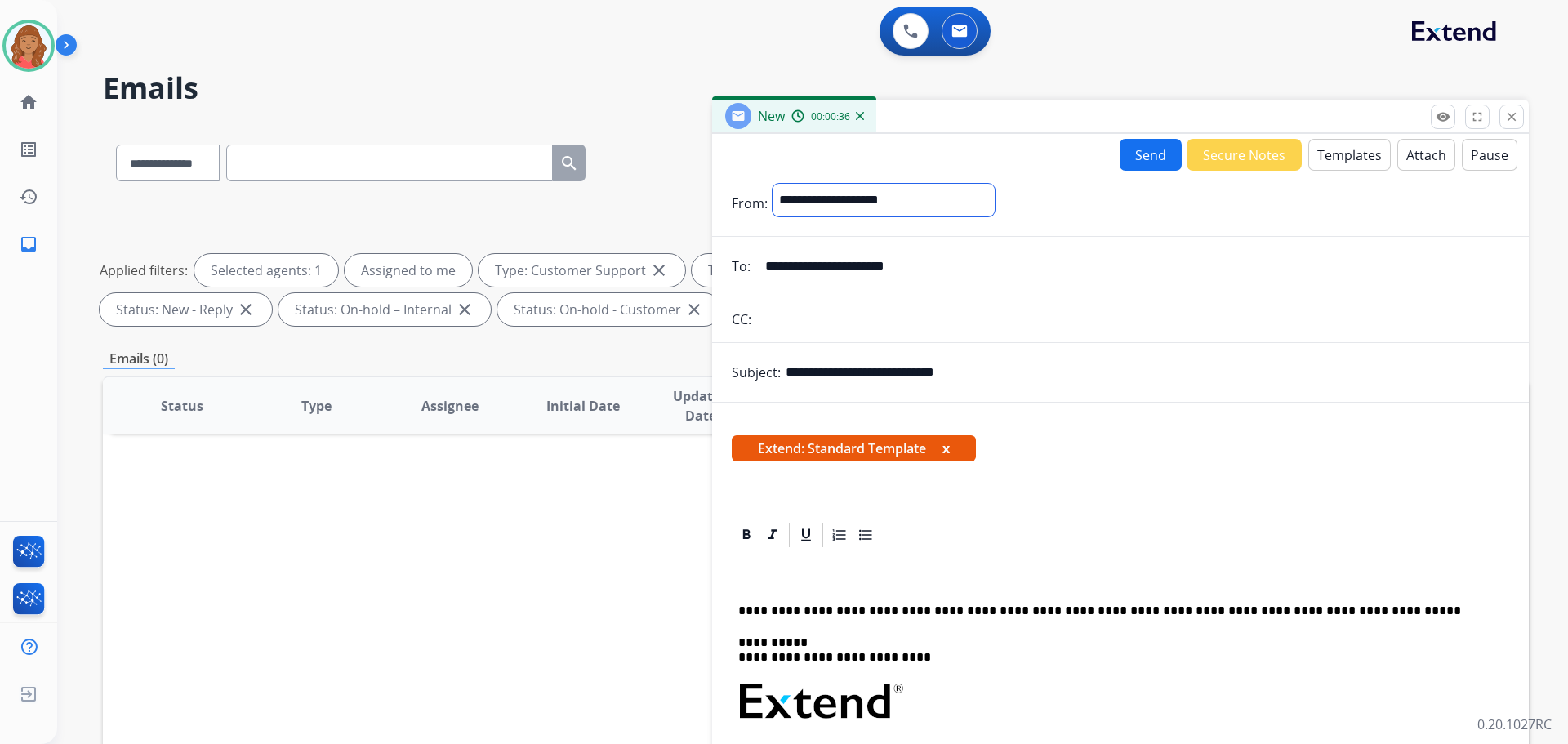
click at [822, 199] on select "**********" at bounding box center [884, 200] width 222 height 32
select select "**********"
click at [773, 184] on select "**********" at bounding box center [884, 200] width 222 height 32
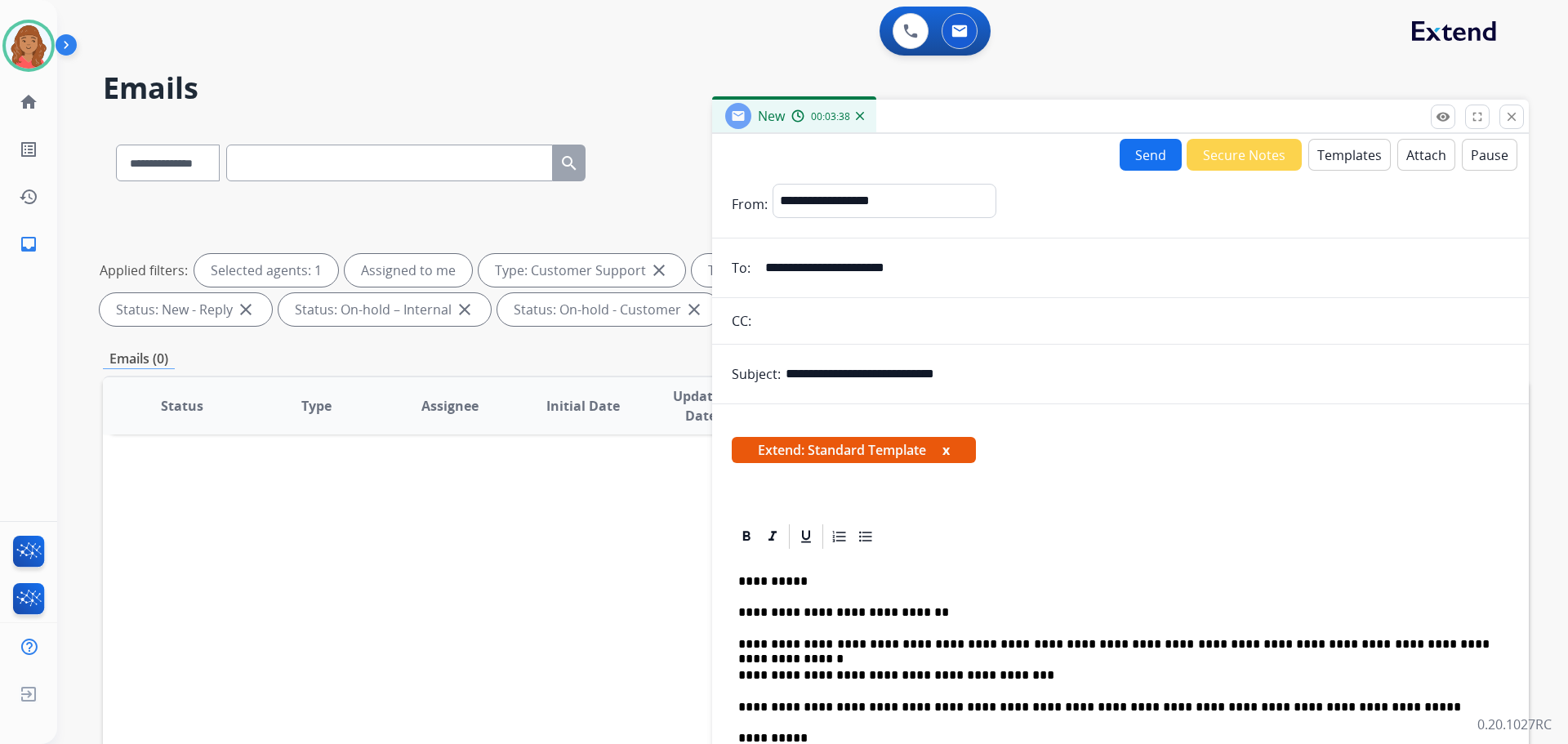
click at [1147, 160] on button "Send" at bounding box center [1151, 154] width 62 height 32
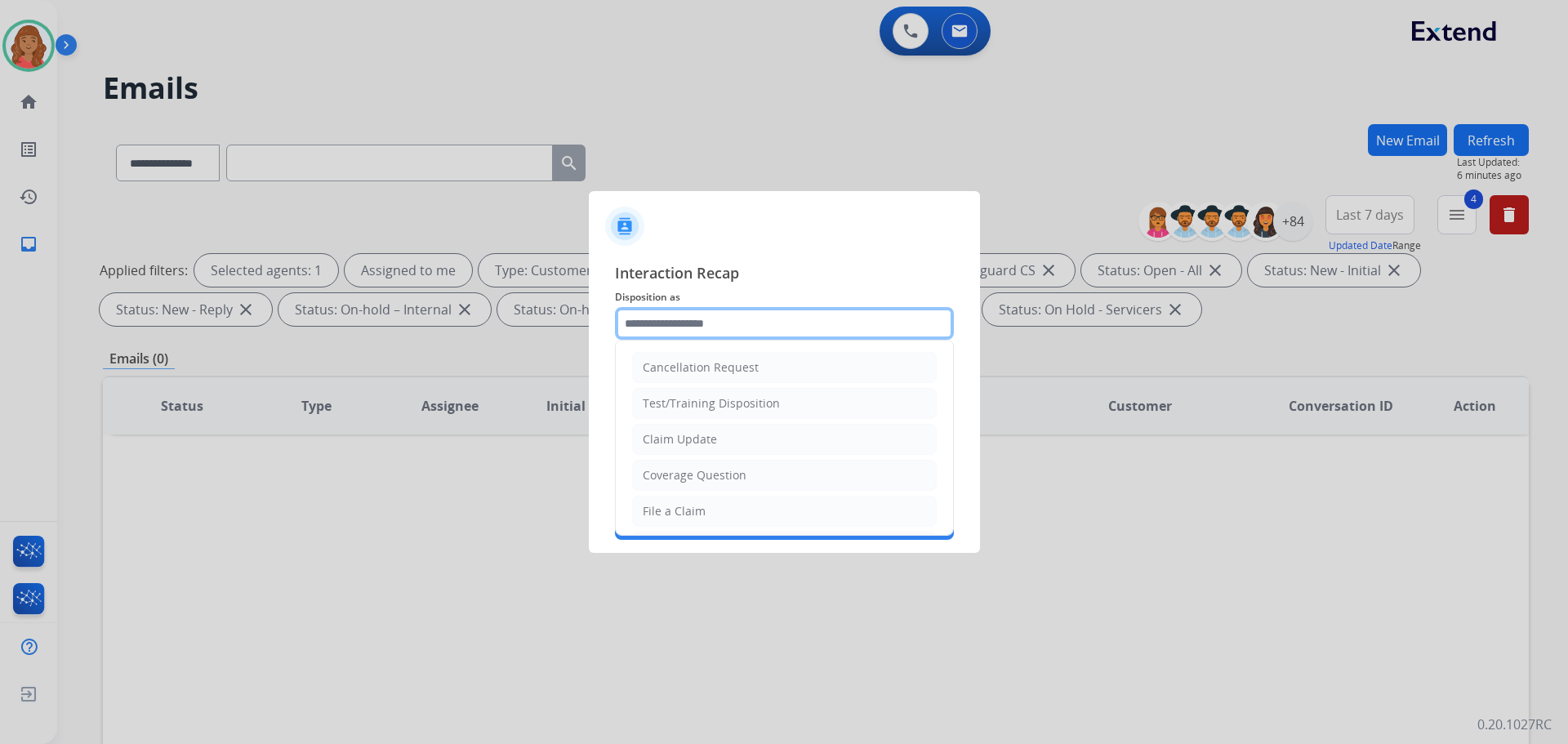
click at [724, 329] on input "text" at bounding box center [784, 324] width 339 height 32
click at [703, 441] on div "Claim Update" at bounding box center [680, 439] width 74 height 16
type input "**********"
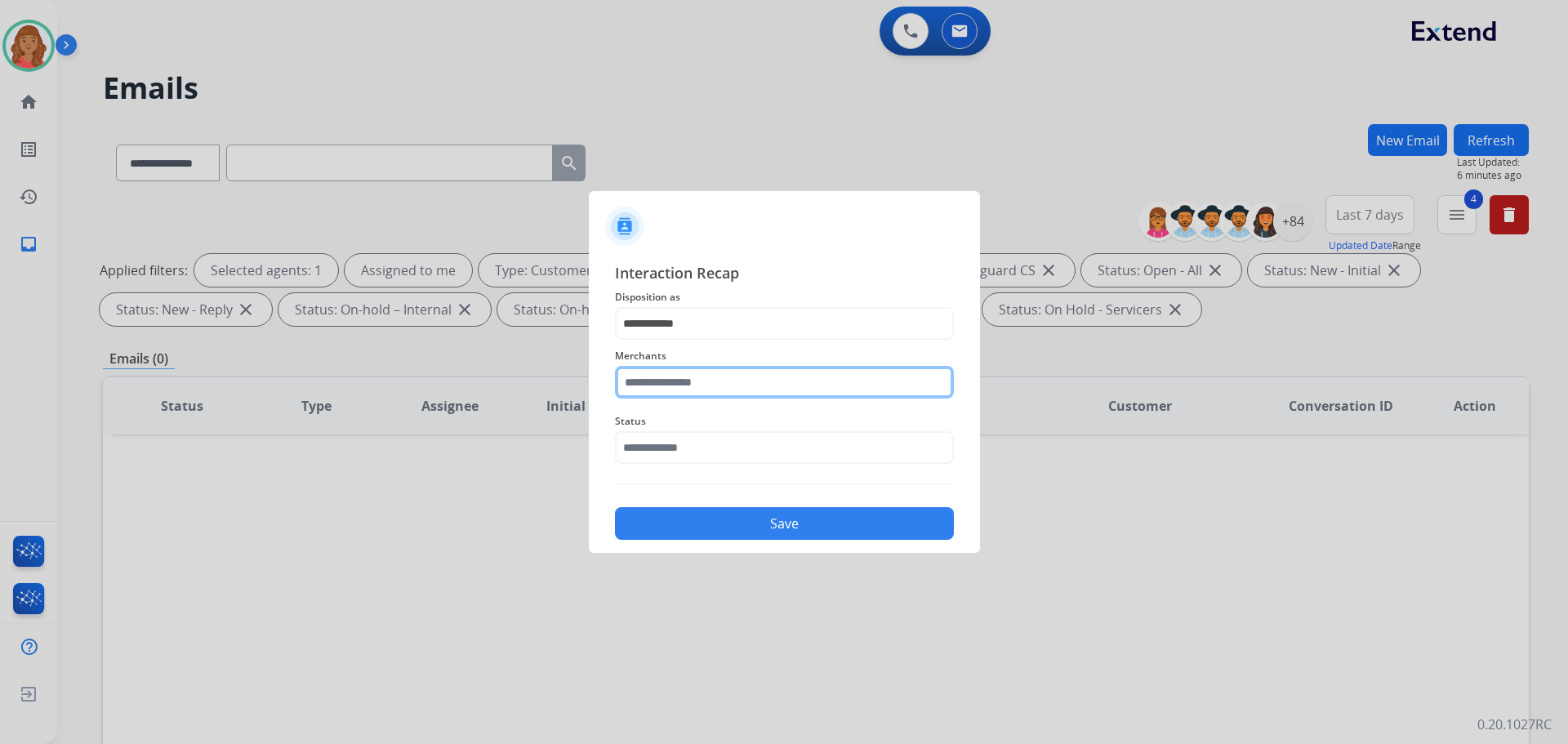
click at [680, 392] on input "text" at bounding box center [784, 382] width 339 height 32
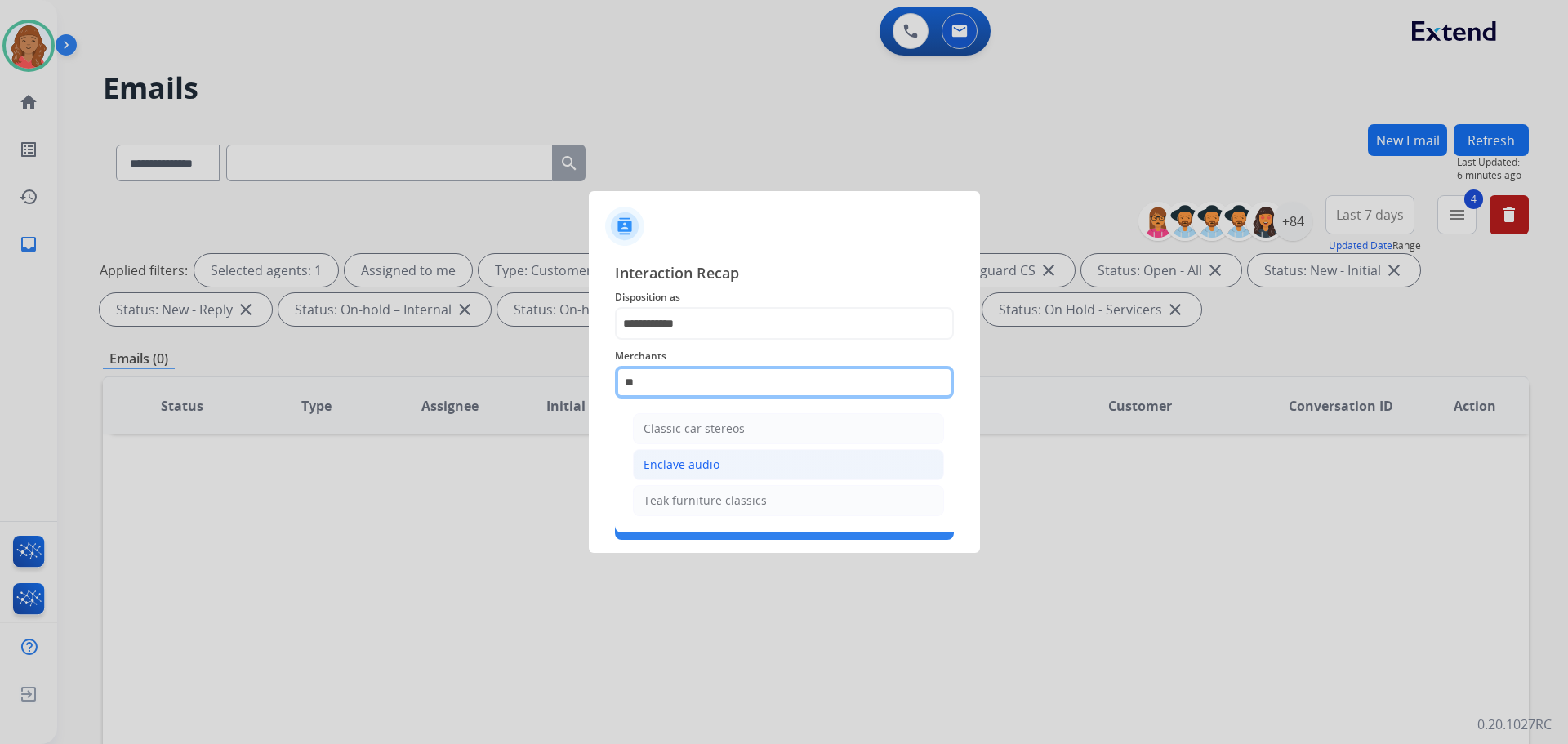
type input "*"
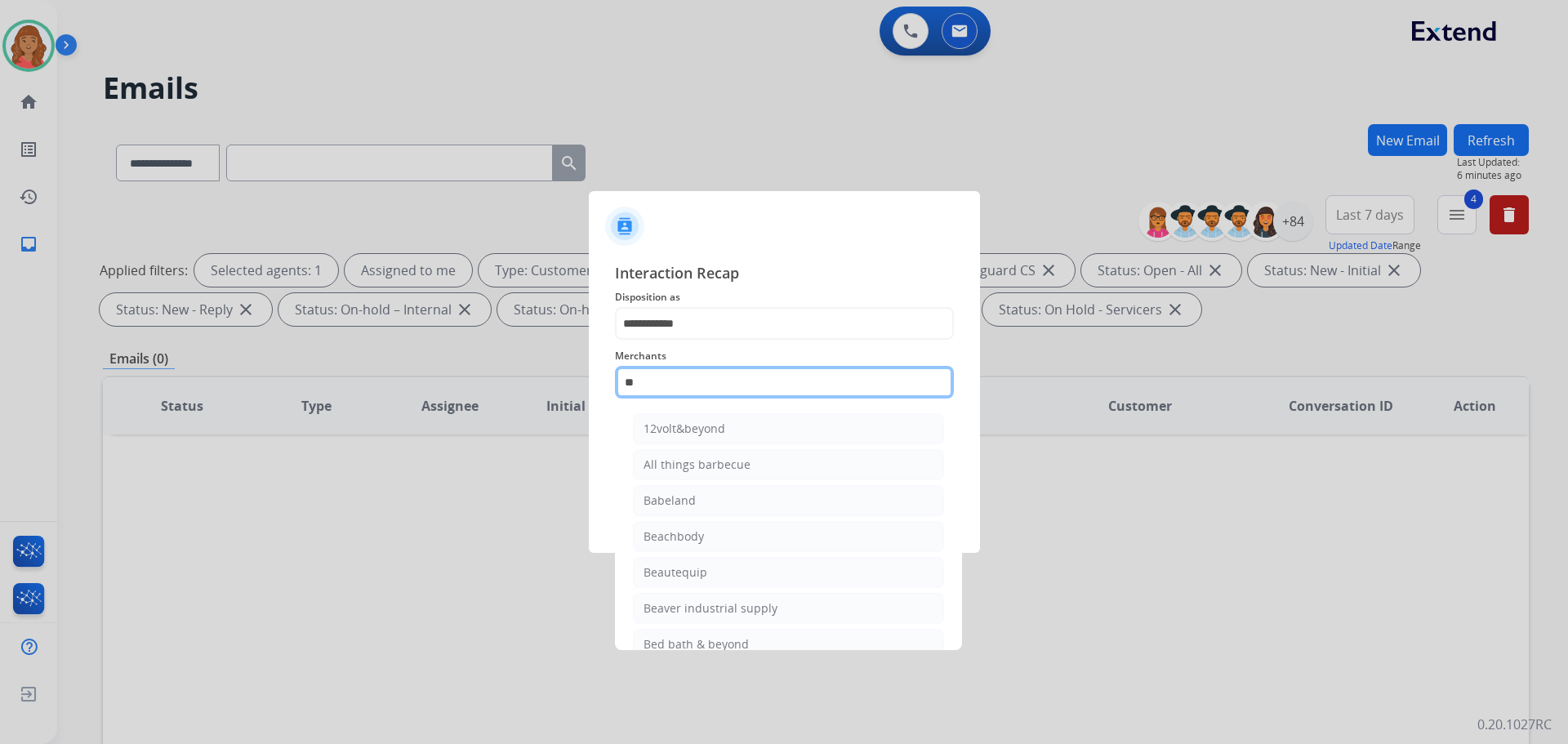
type input "*"
click at [679, 462] on div "Ashley furniture" at bounding box center [688, 464] width 89 height 16
type input "**********"
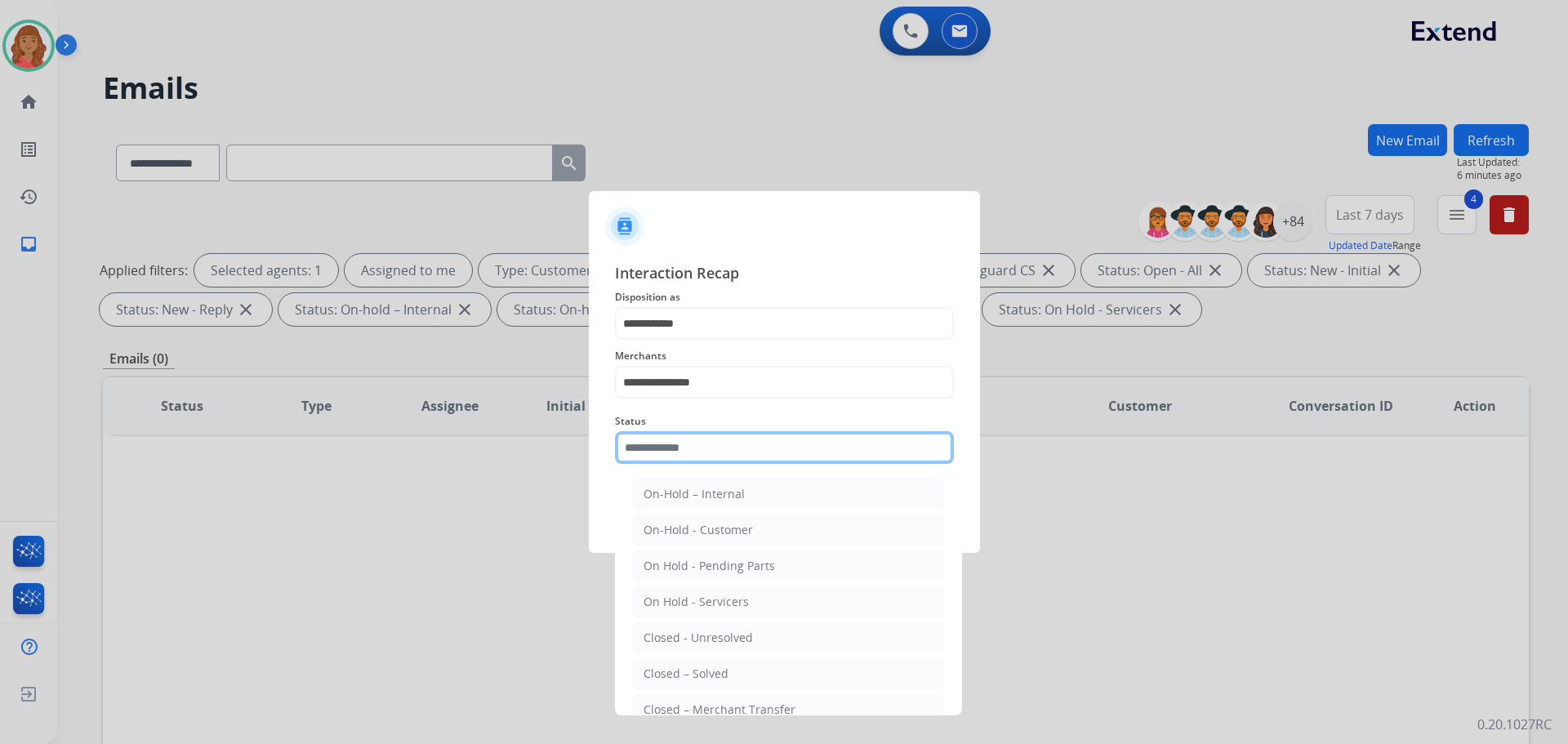
drag, startPoint x: 674, startPoint y: 437, endPoint x: 673, endPoint y: 448, distance: 11.0
click at [674, 438] on input "text" at bounding box center [784, 447] width 339 height 32
click at [696, 667] on div "Closed – Solved" at bounding box center [686, 674] width 85 height 16
type input "**********"
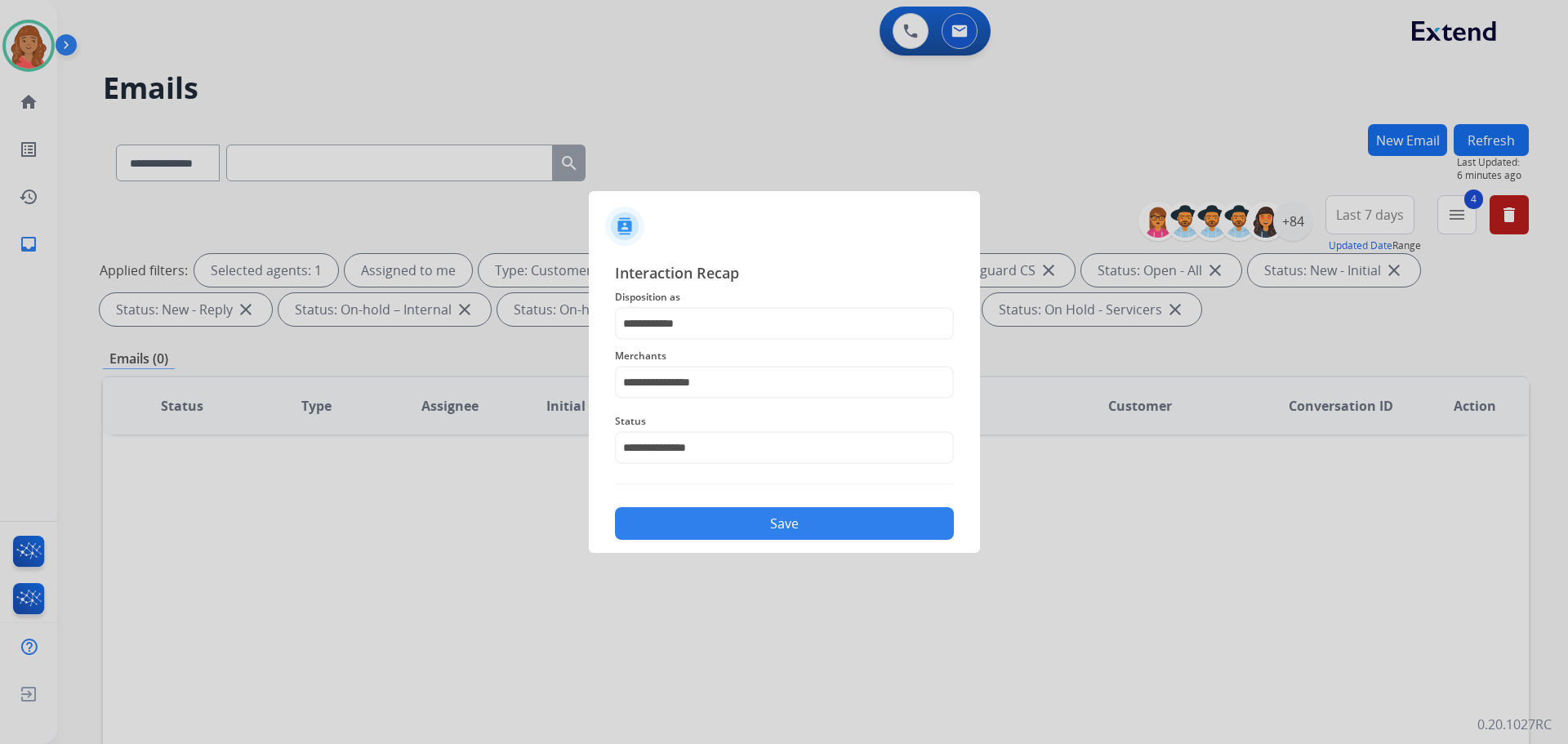
drag, startPoint x: 771, startPoint y: 514, endPoint x: 839, endPoint y: 504, distance: 68.7
click at [771, 515] on button "Save" at bounding box center [784, 523] width 339 height 32
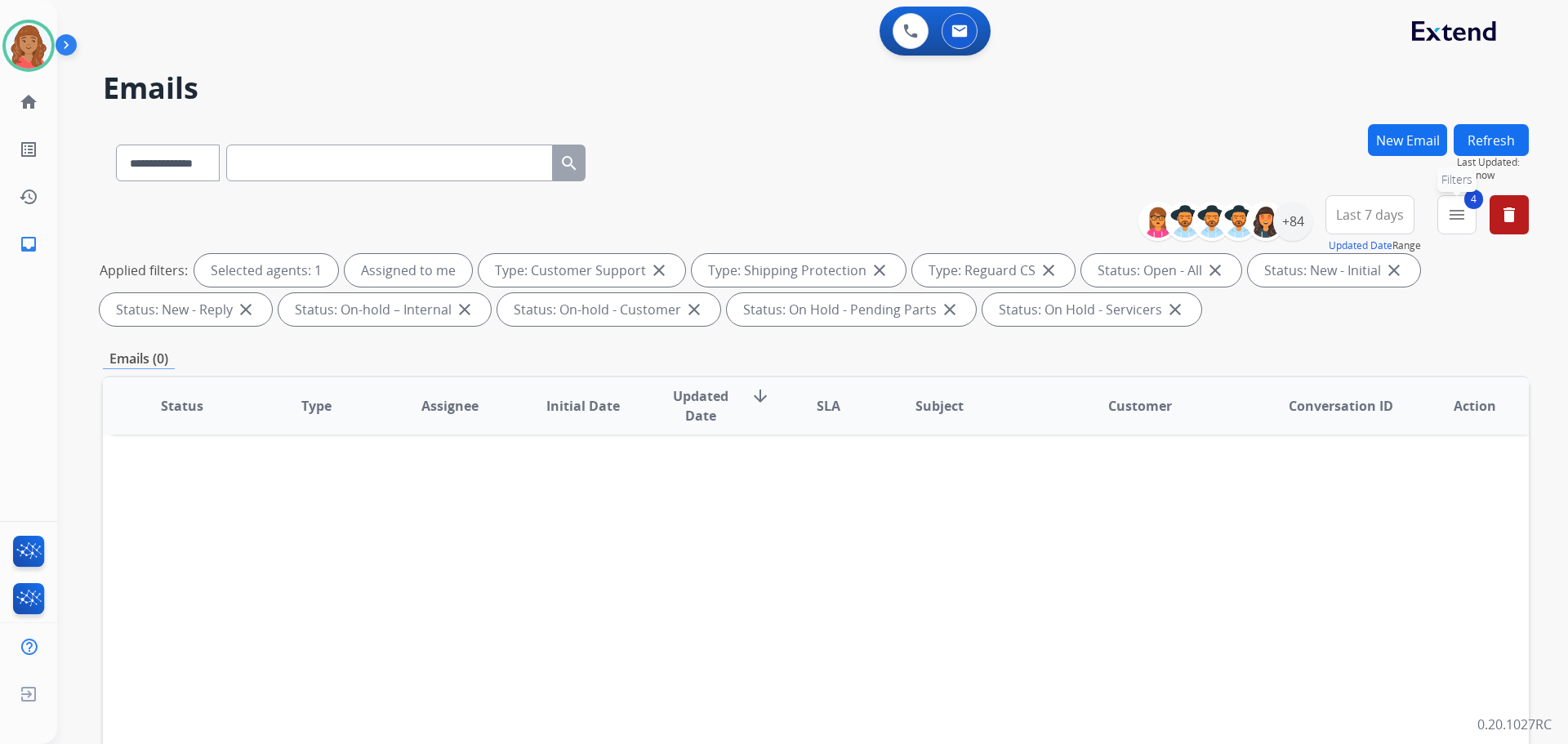
click at [1463, 228] on button "4 menu Filters" at bounding box center [1456, 214] width 39 height 39
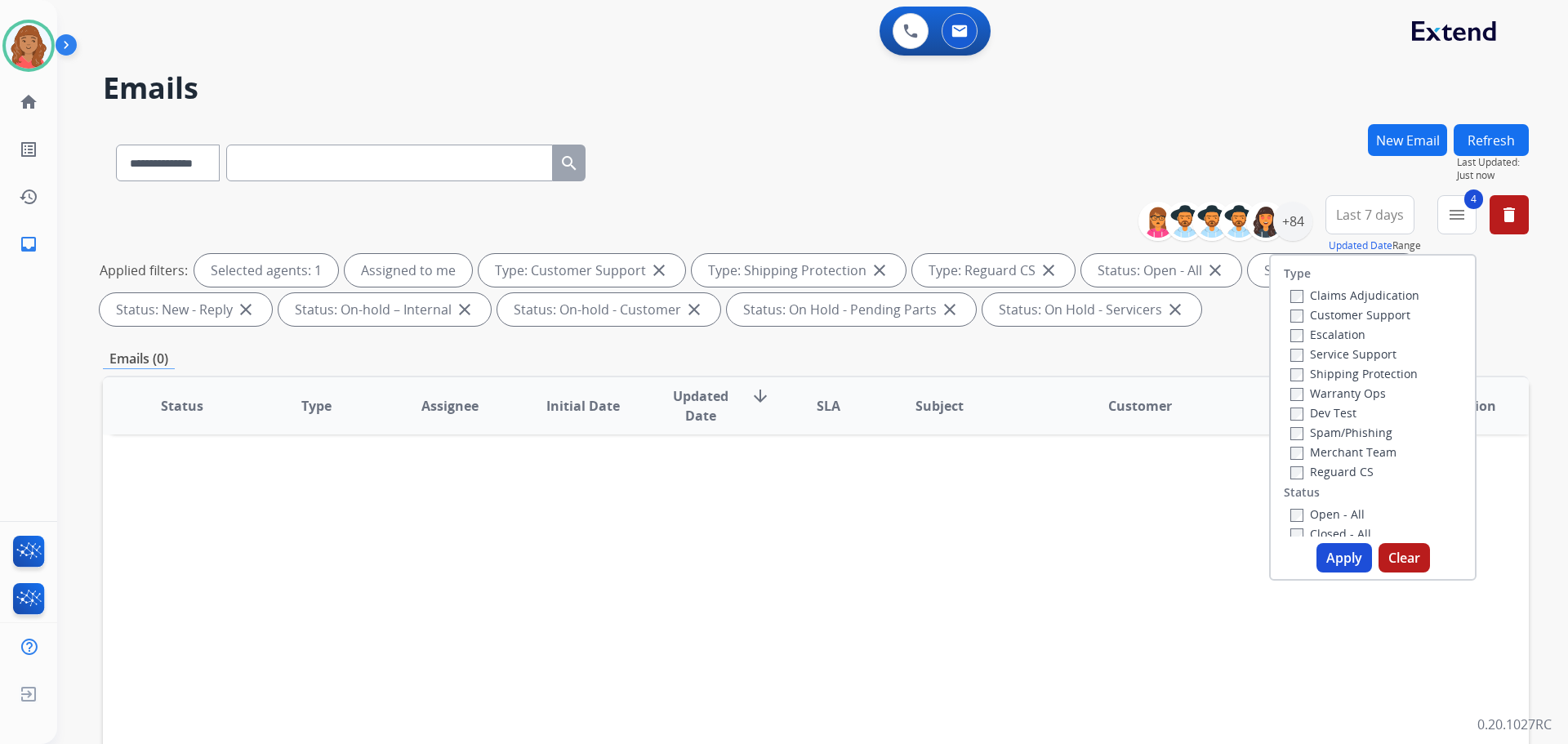
click at [1331, 551] on button "Apply" at bounding box center [1344, 557] width 56 height 30
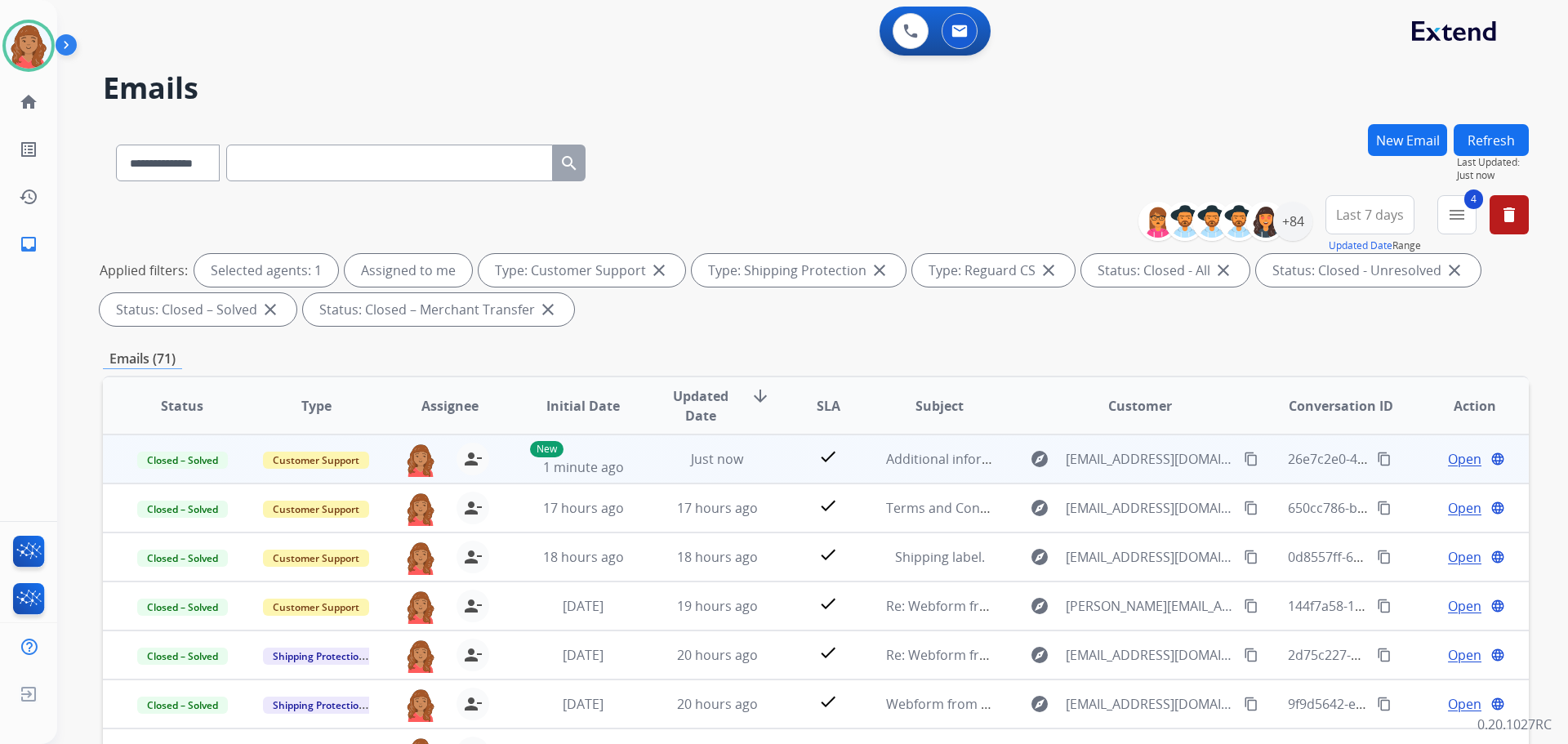
click at [1377, 464] on mat-icon "content_copy" at bounding box center [1384, 459] width 14 height 14
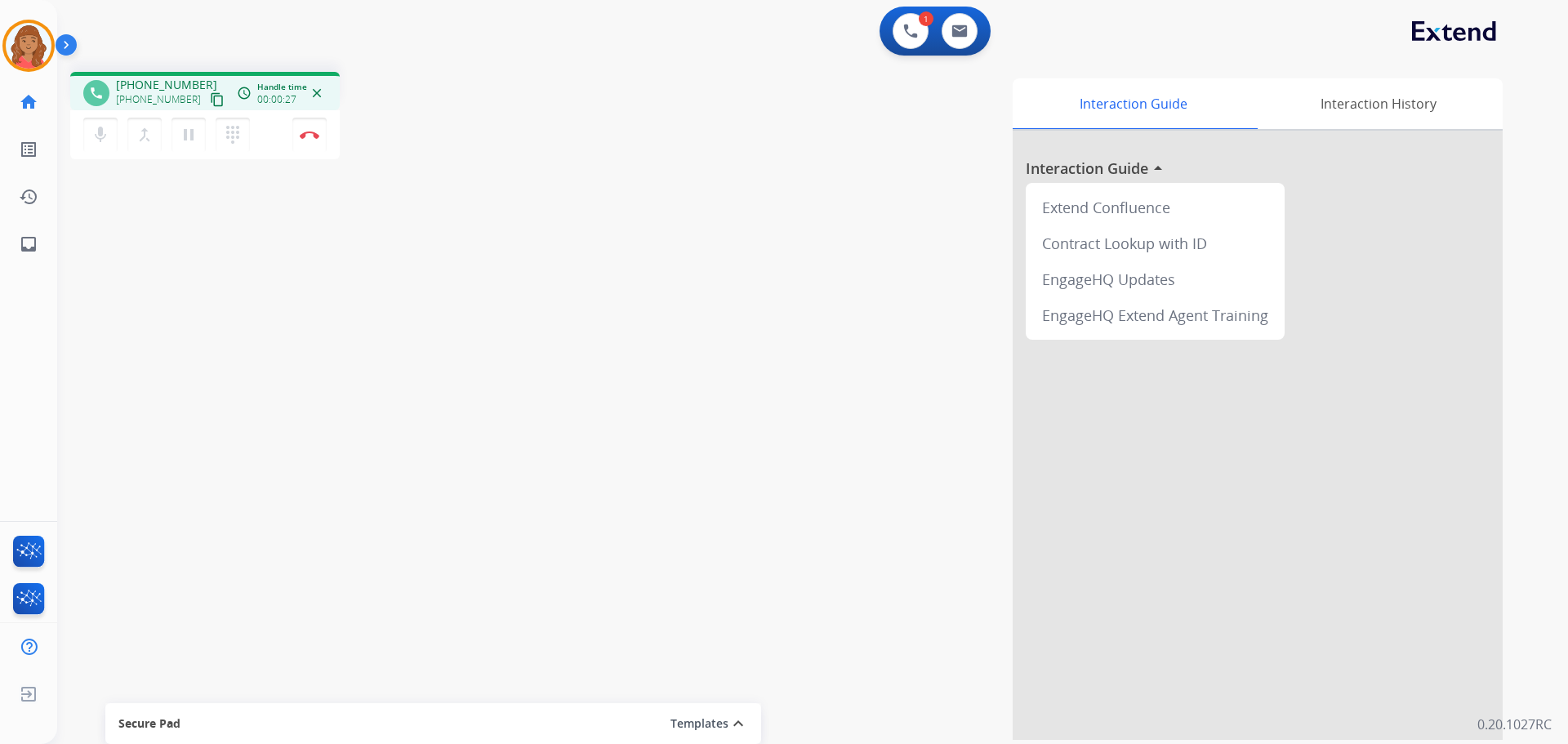
drag, startPoint x: 195, startPoint y: 99, endPoint x: 105, endPoint y: 97, distance: 90.0
click at [210, 97] on mat-icon "content_copy" at bounding box center [217, 99] width 14 height 14
click at [316, 133] on img at bounding box center [309, 134] width 20 height 8
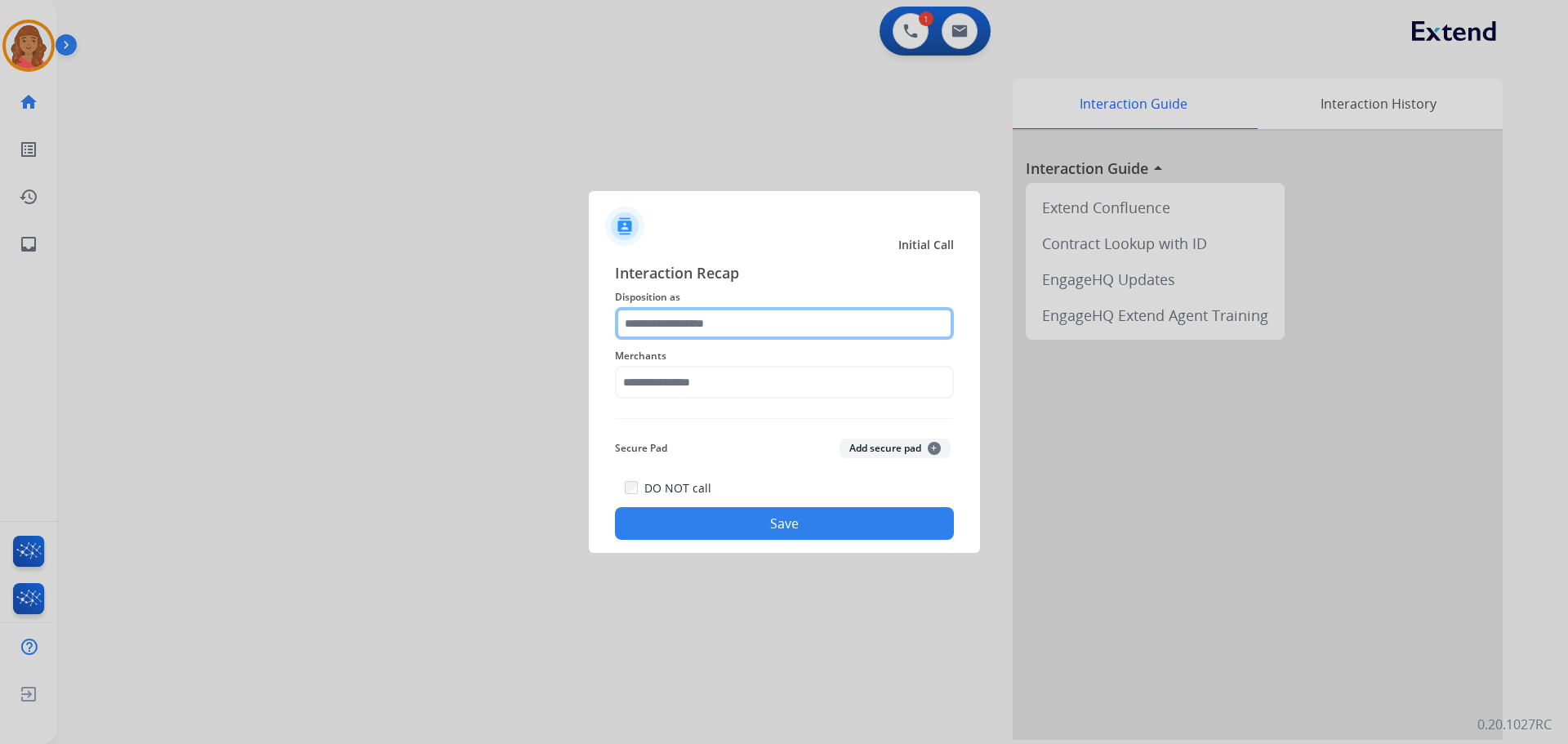
click at [748, 317] on input "text" at bounding box center [784, 324] width 339 height 32
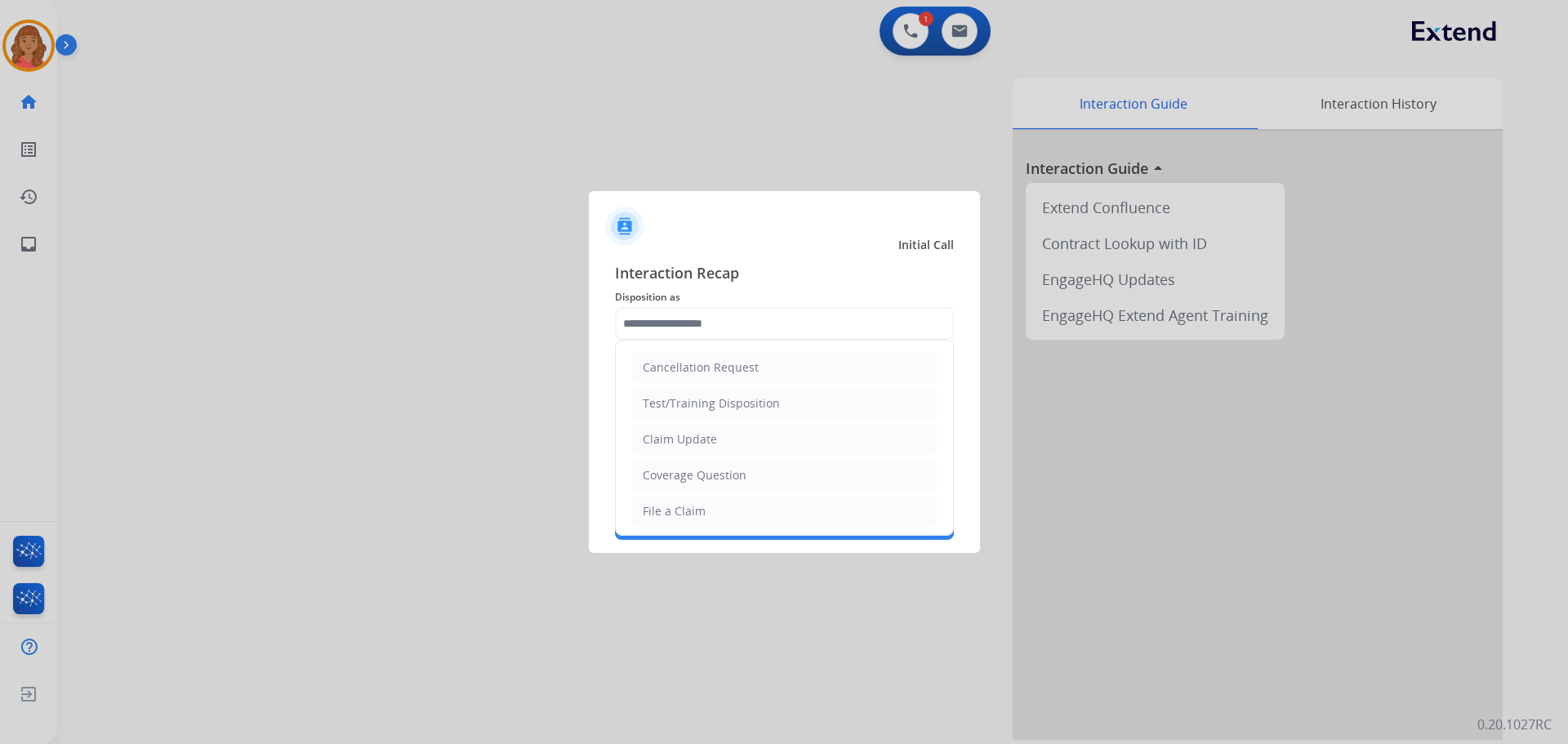
drag, startPoint x: 691, startPoint y: 439, endPoint x: 698, endPoint y: 423, distance: 17.5
click at [695, 429] on li "Claim Update" at bounding box center [784, 439] width 305 height 31
type input "**********"
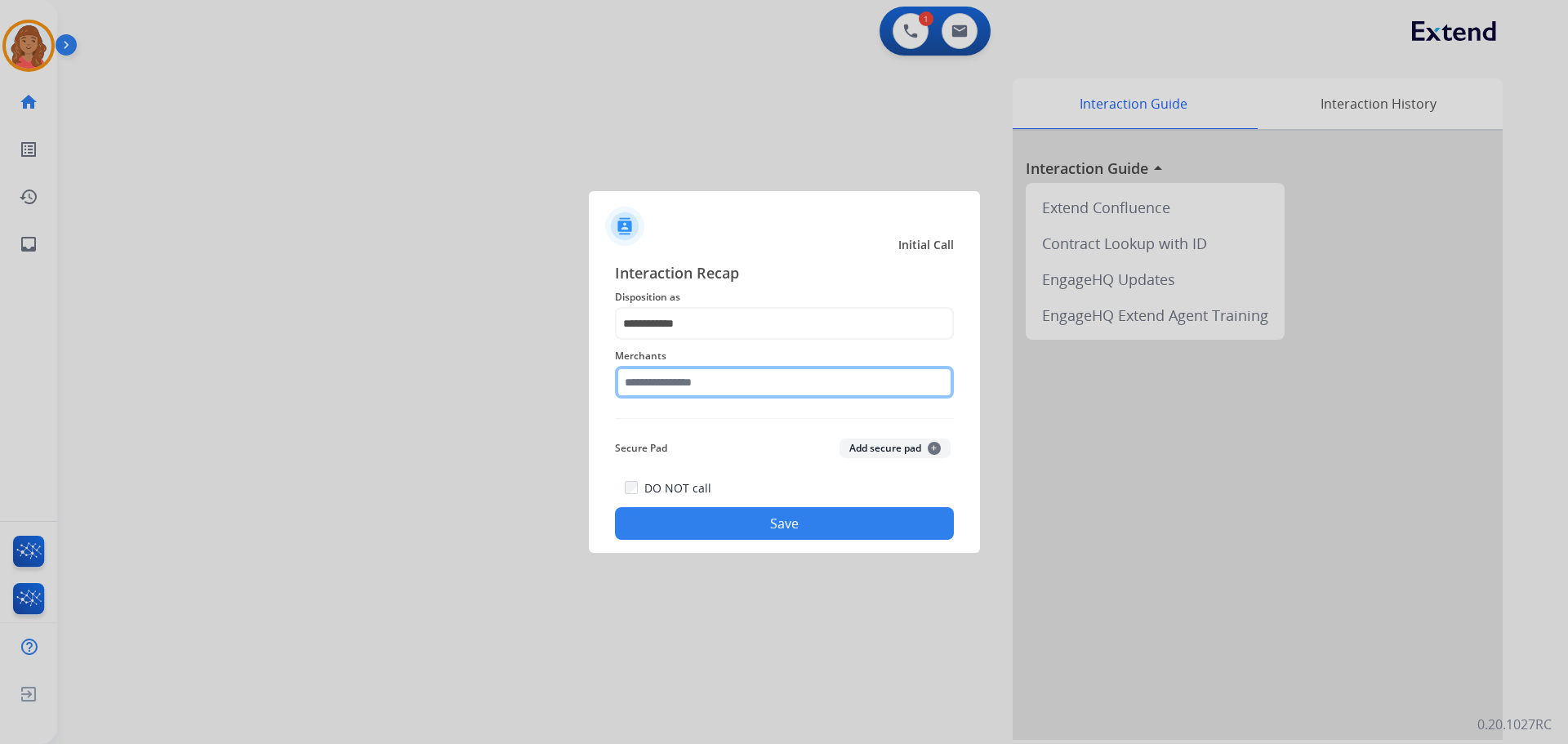
click at [699, 386] on input "text" at bounding box center [784, 382] width 339 height 32
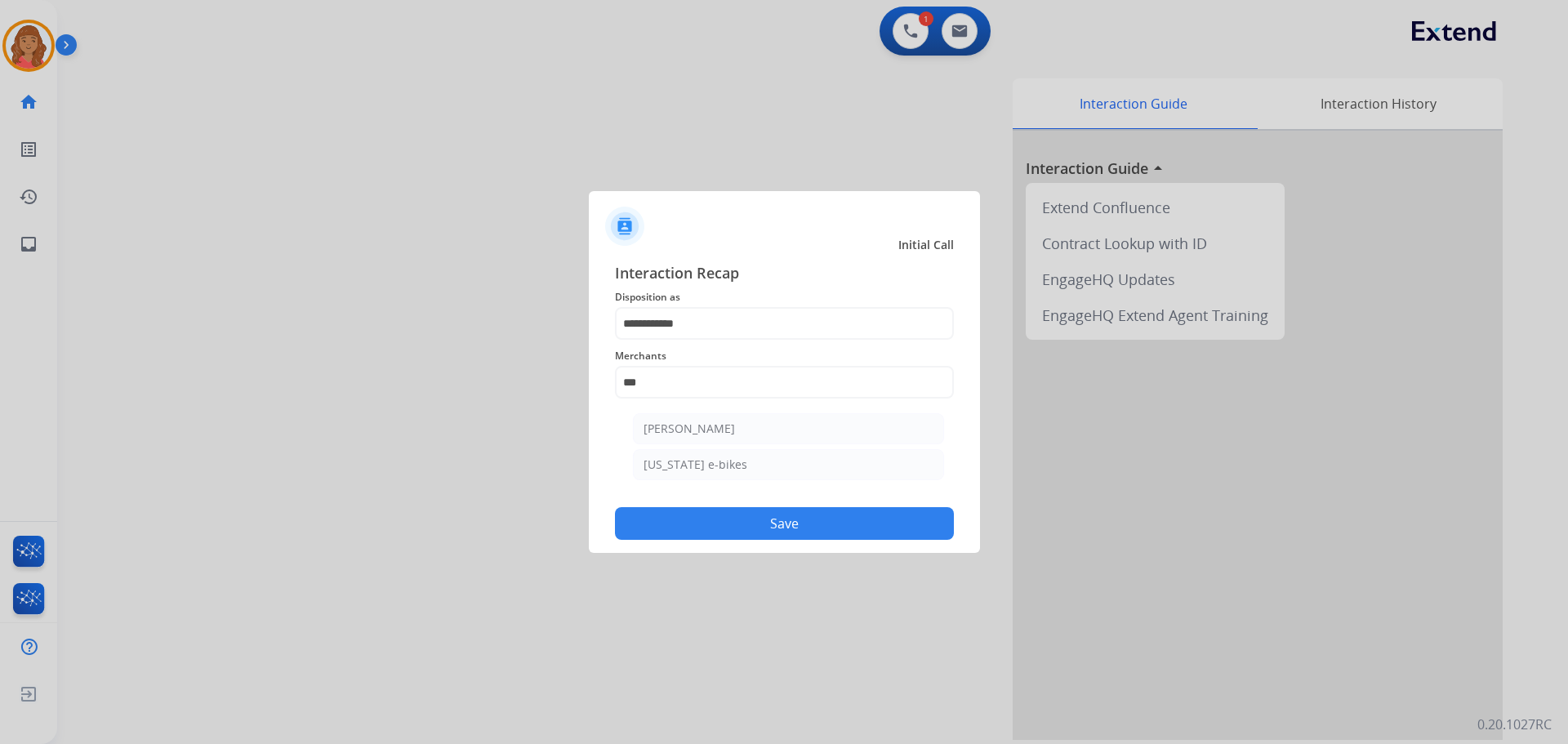
click at [680, 431] on div "[PERSON_NAME]" at bounding box center [689, 428] width 91 height 16
type input "**********"
click at [783, 537] on div "**********" at bounding box center [784, 400] width 391 height 305
drag, startPoint x: 777, startPoint y: 537, endPoint x: 747, endPoint y: 549, distance: 32.3
click at [781, 537] on button "Save" at bounding box center [784, 523] width 339 height 32
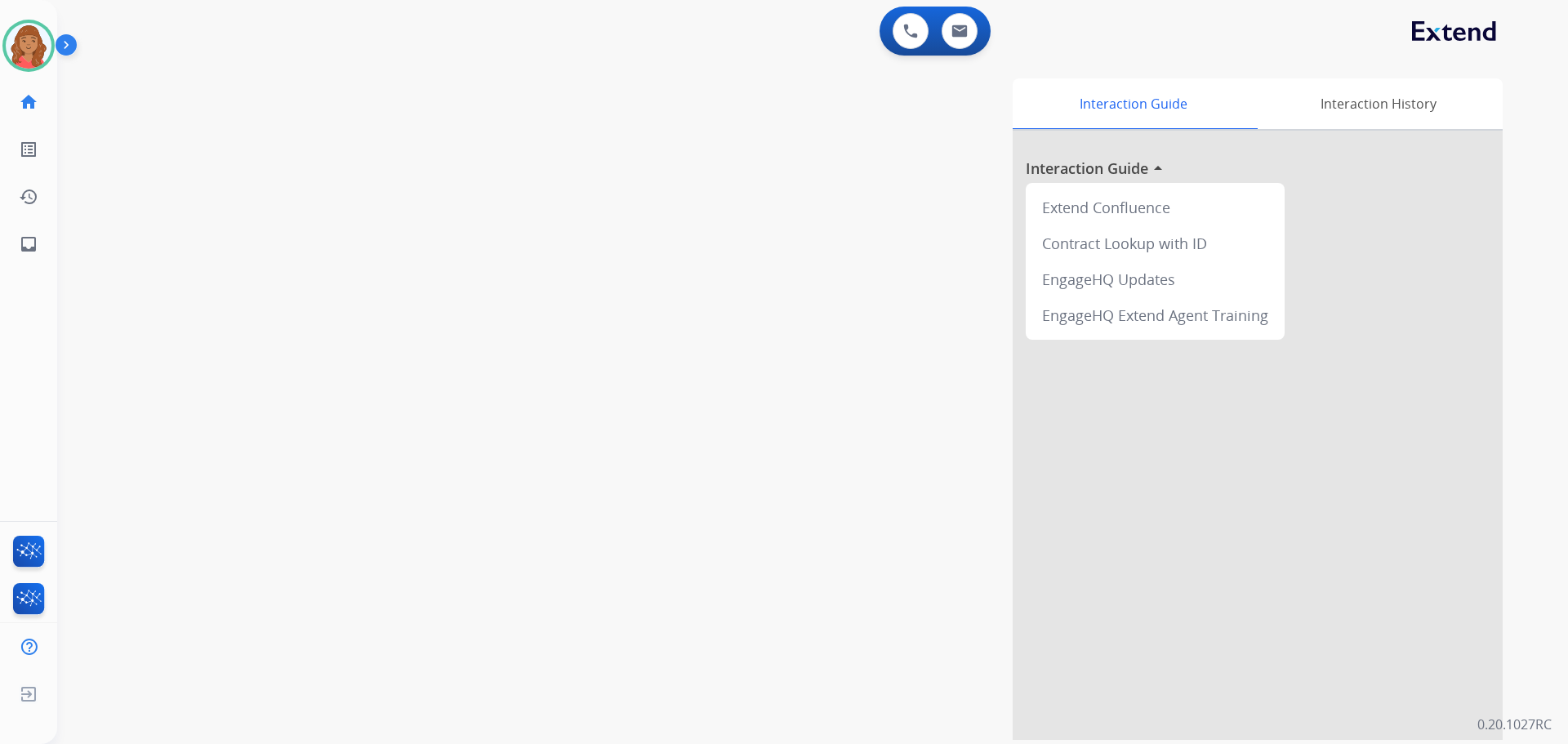
drag, startPoint x: 470, startPoint y: 100, endPoint x: 490, endPoint y: 97, distance: 20.2
click at [487, 97] on div "swap_horiz Break voice bridge close_fullscreen Connect 3-Way Call merge_type Se…" at bounding box center [793, 399] width 1472 height 681
drag, startPoint x: 38, startPoint y: 42, endPoint x: 56, endPoint y: 51, distance: 20.1
click at [38, 42] on img at bounding box center [28, 45] width 46 height 46
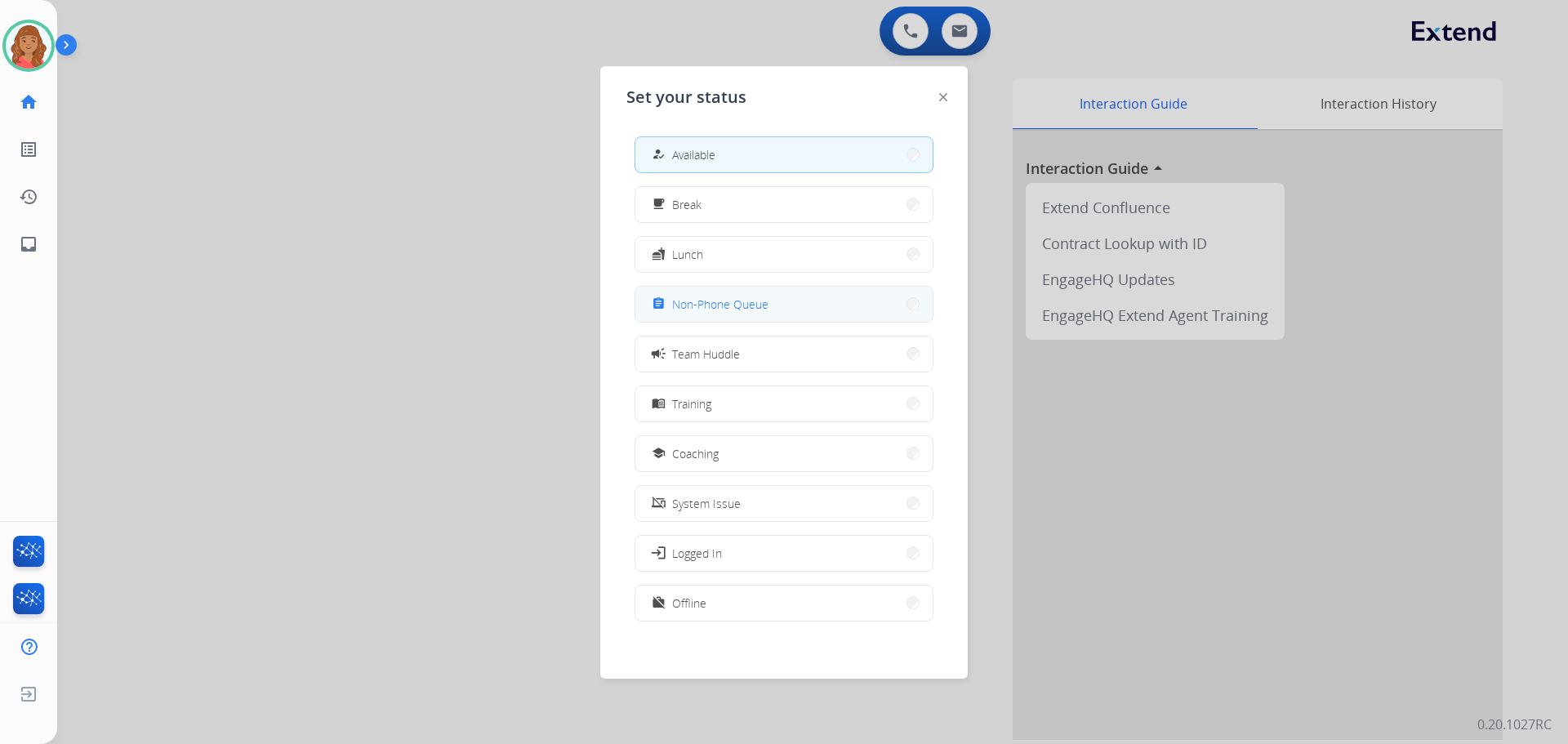
click at [705, 299] on span "Non-Phone Queue" at bounding box center [720, 304] width 96 height 17
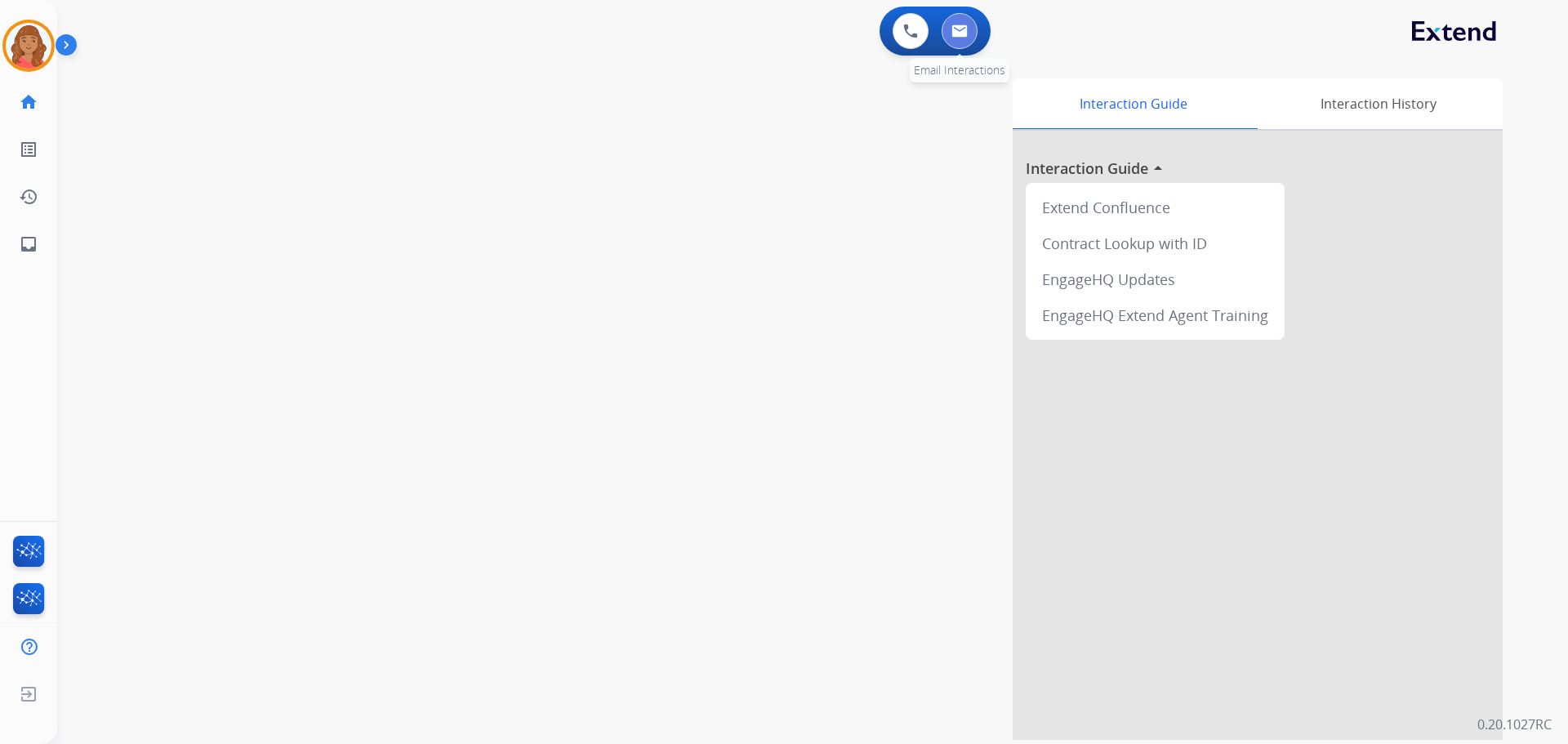
click at [969, 32] on button at bounding box center [959, 31] width 36 height 36
select select "**********"
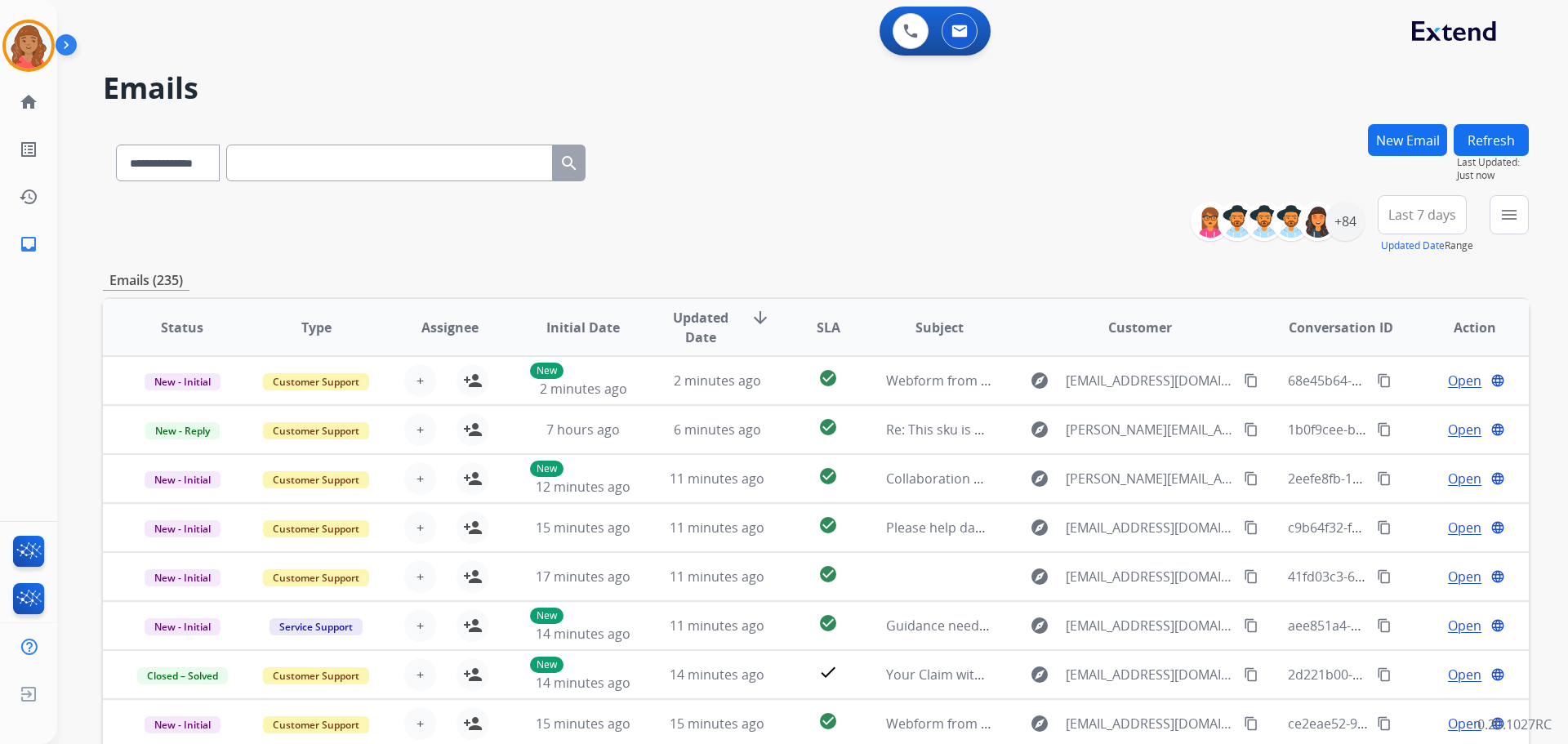
click at [1392, 135] on button "New Email" at bounding box center [1408, 140] width 79 height 32
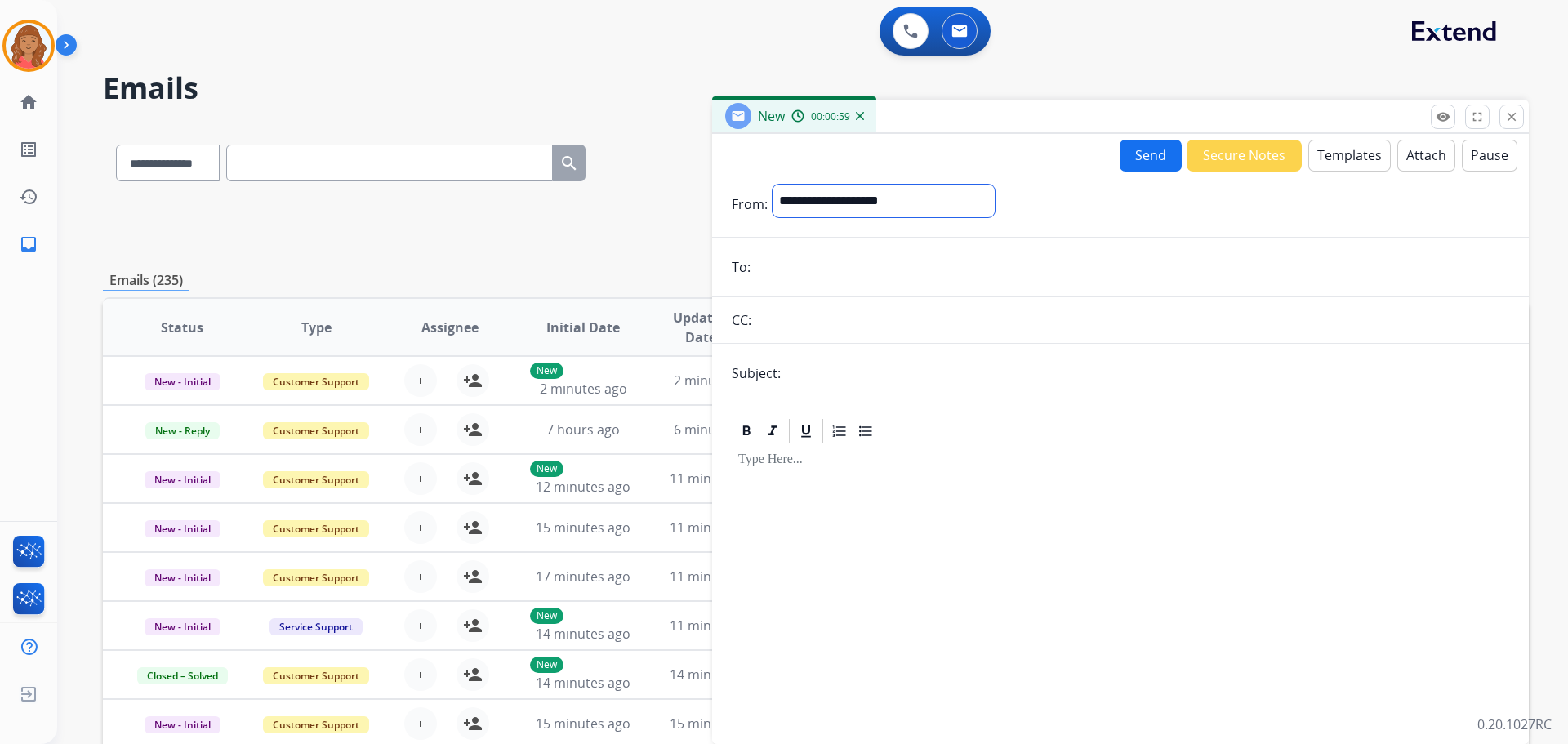
click at [887, 203] on select "**********" at bounding box center [884, 201] width 222 height 32
select select "**********"
click at [773, 185] on select "**********" at bounding box center [884, 201] width 222 height 32
paste input "**********"
type input "**********"
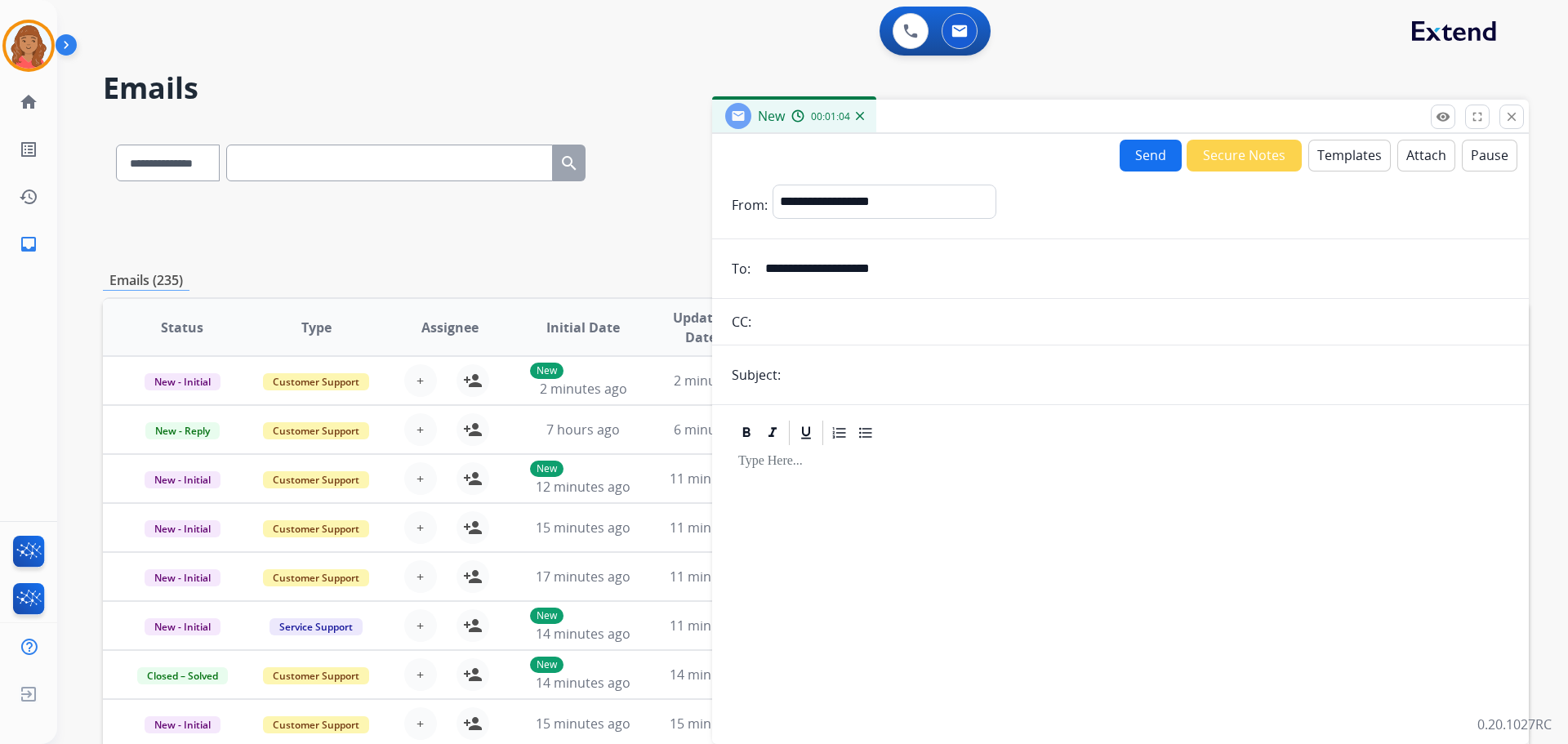
click at [808, 374] on input "text" at bounding box center [1147, 375] width 723 height 32
type input "**********"
click at [1336, 152] on button "Templates" at bounding box center [1349, 155] width 82 height 32
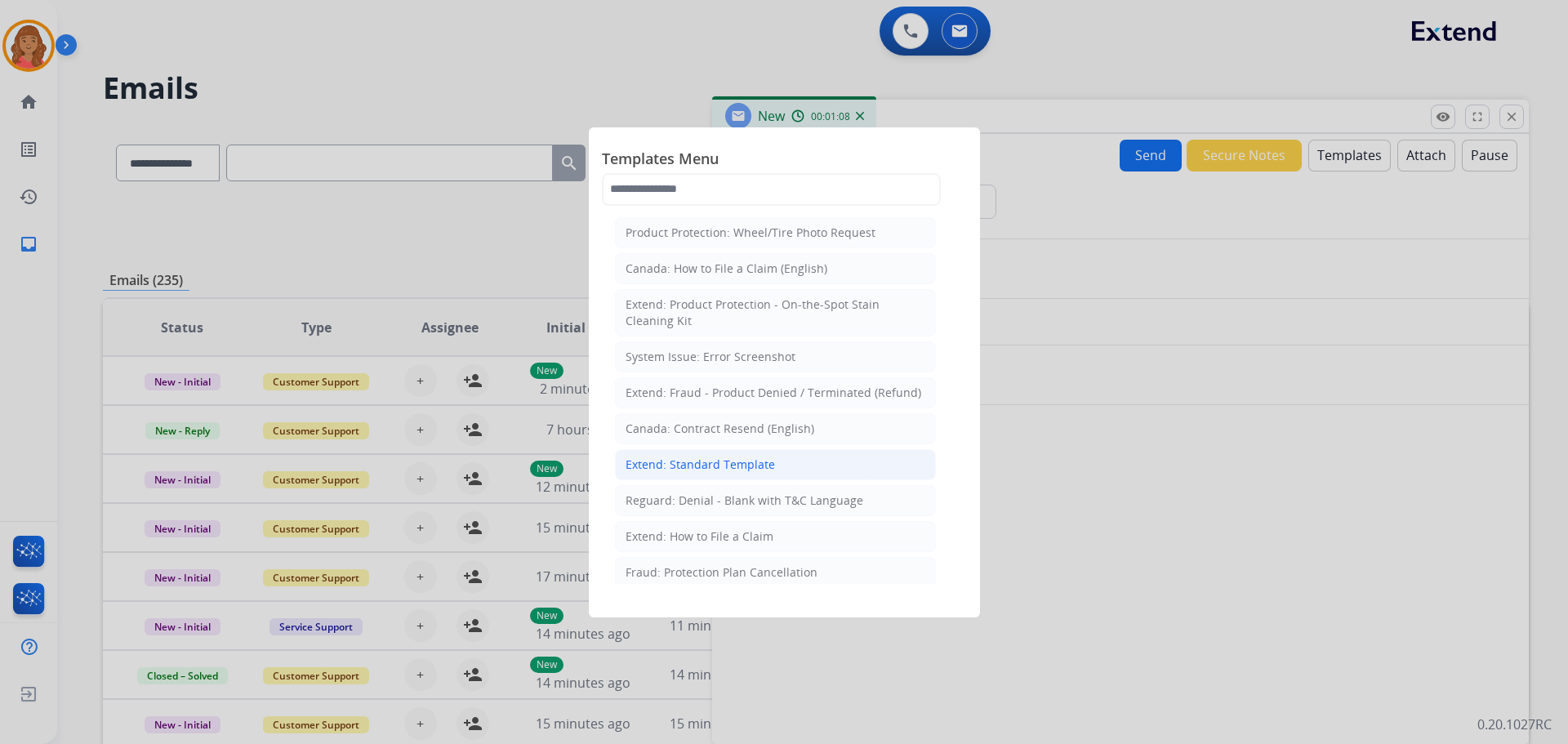
click at [673, 464] on div "Extend: Standard Template" at bounding box center [701, 464] width 150 height 16
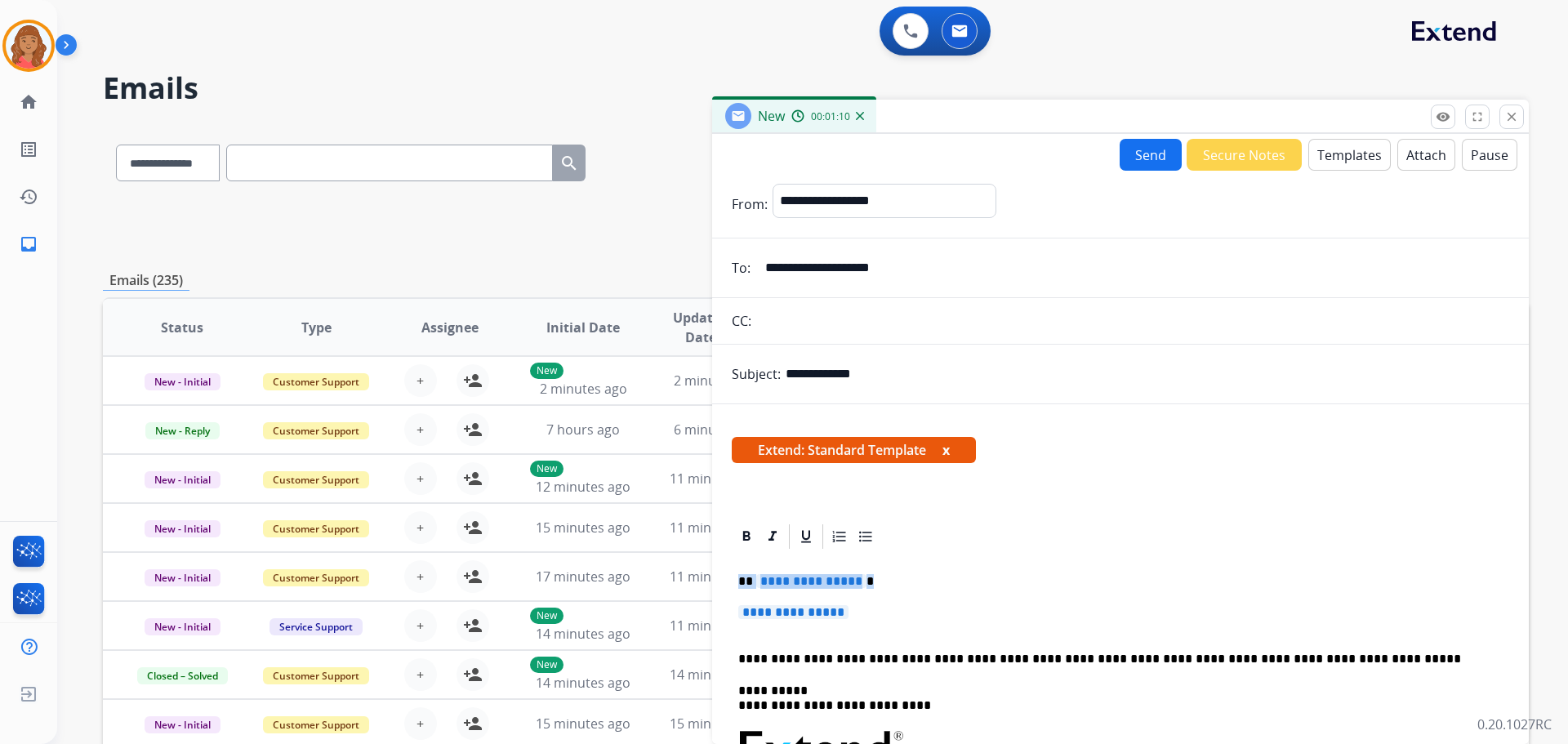
drag, startPoint x: 847, startPoint y: 616, endPoint x: 712, endPoint y: 551, distance: 149.8
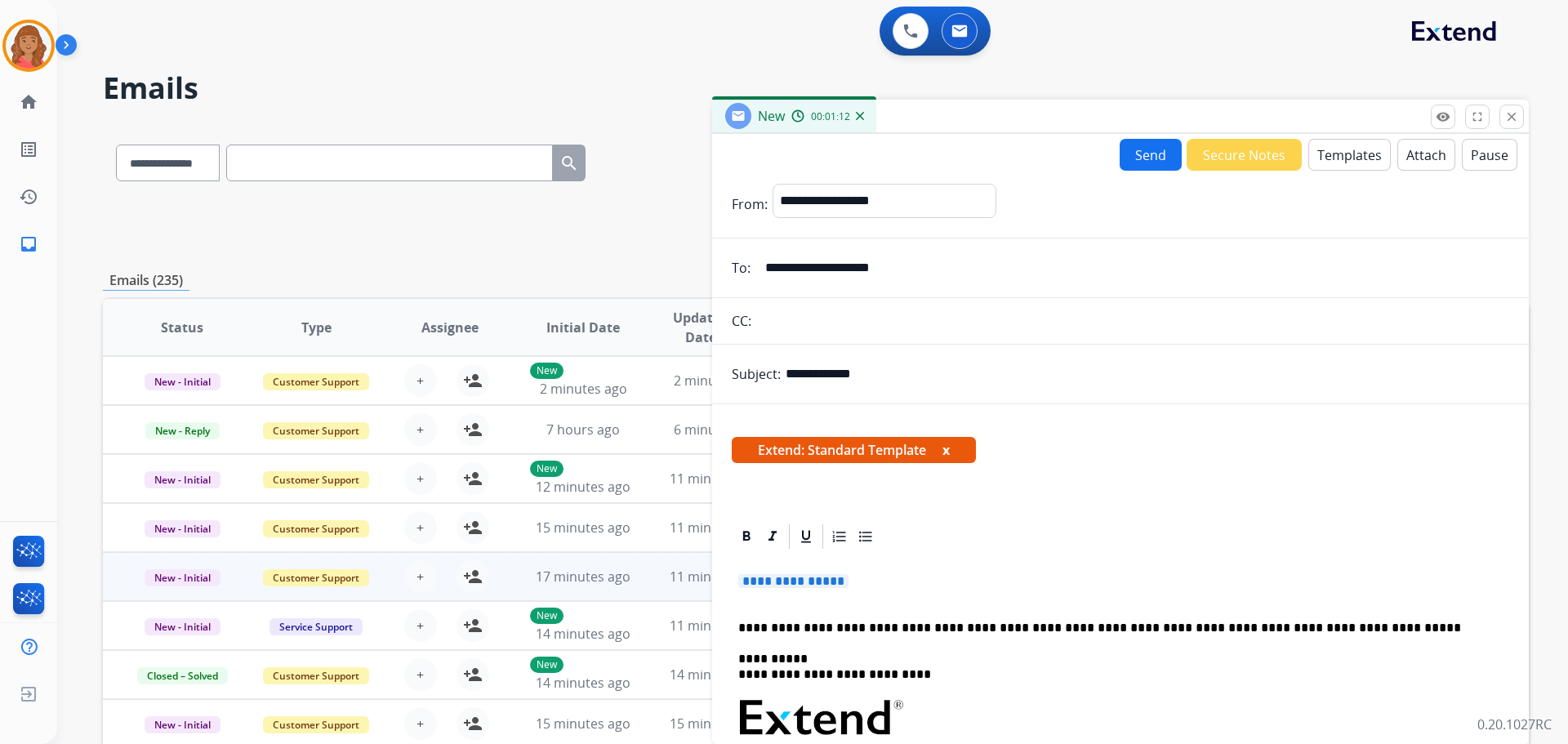
drag, startPoint x: 844, startPoint y: 581, endPoint x: 688, endPoint y: 567, distance: 156.6
click at [692, 569] on div "**********" at bounding box center [815, 527] width 1426 height 805
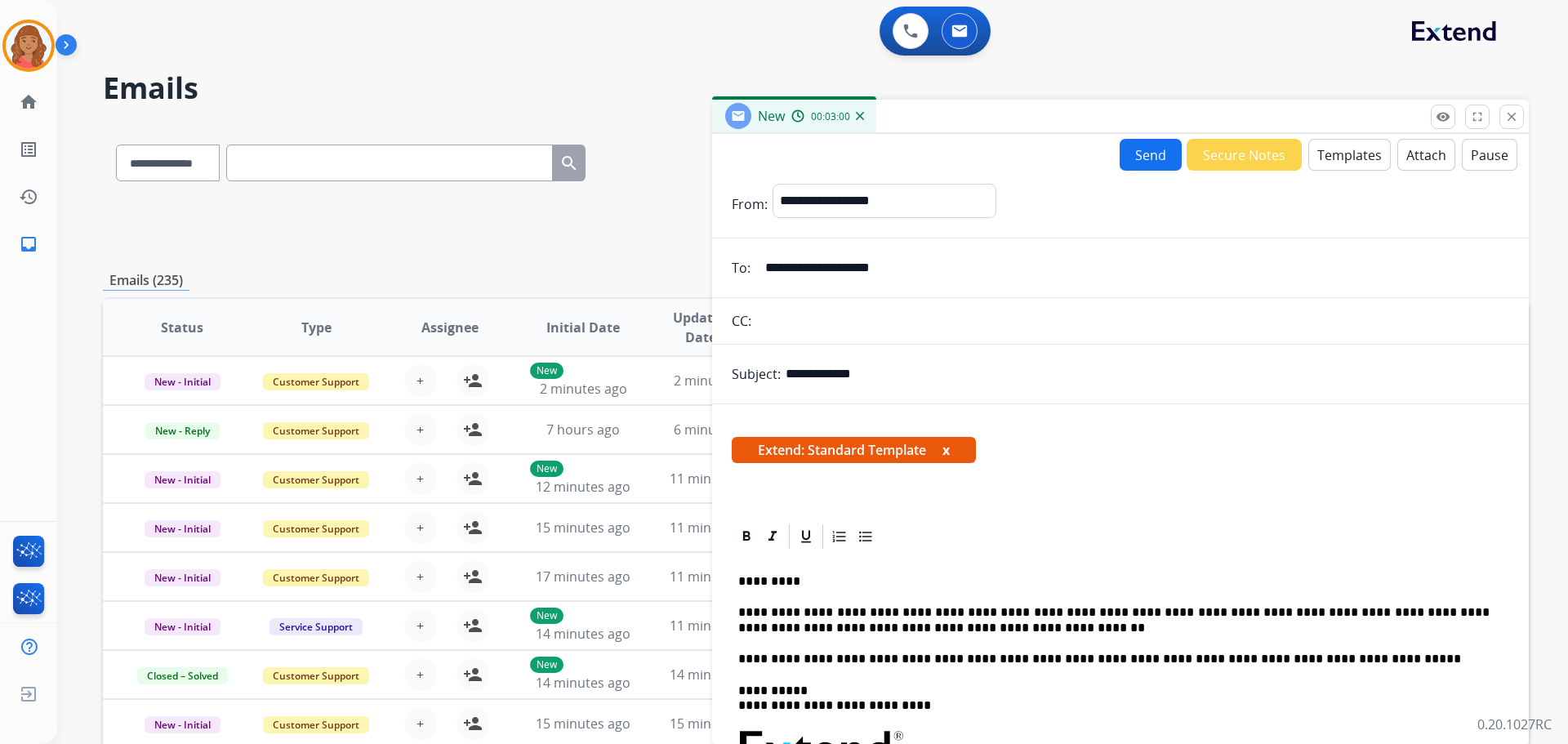
click at [1143, 158] on button "Send" at bounding box center [1151, 154] width 62 height 32
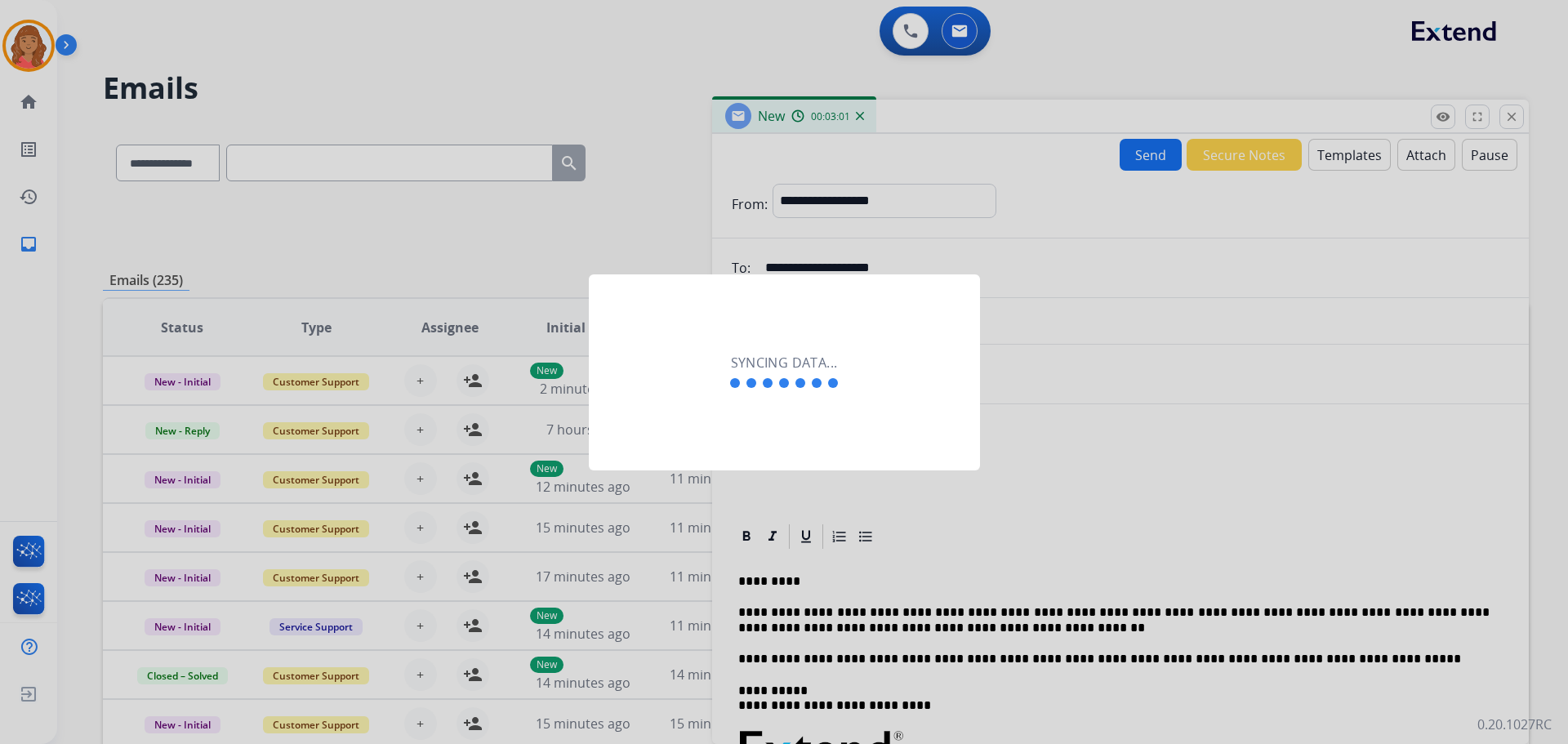
click at [1143, 158] on div at bounding box center [784, 372] width 1568 height 744
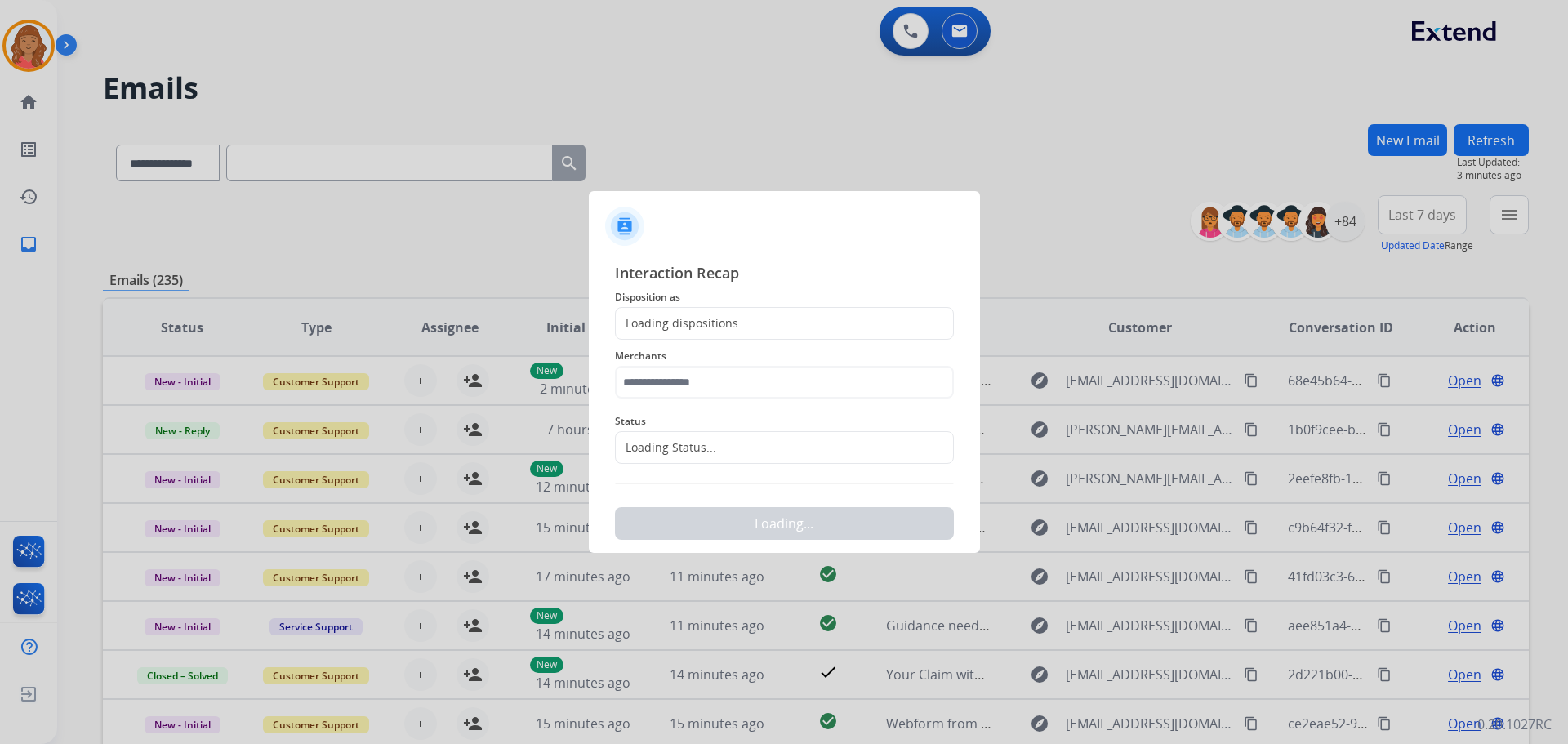
click at [711, 312] on div "Loading dispositions..." at bounding box center [784, 324] width 339 height 32
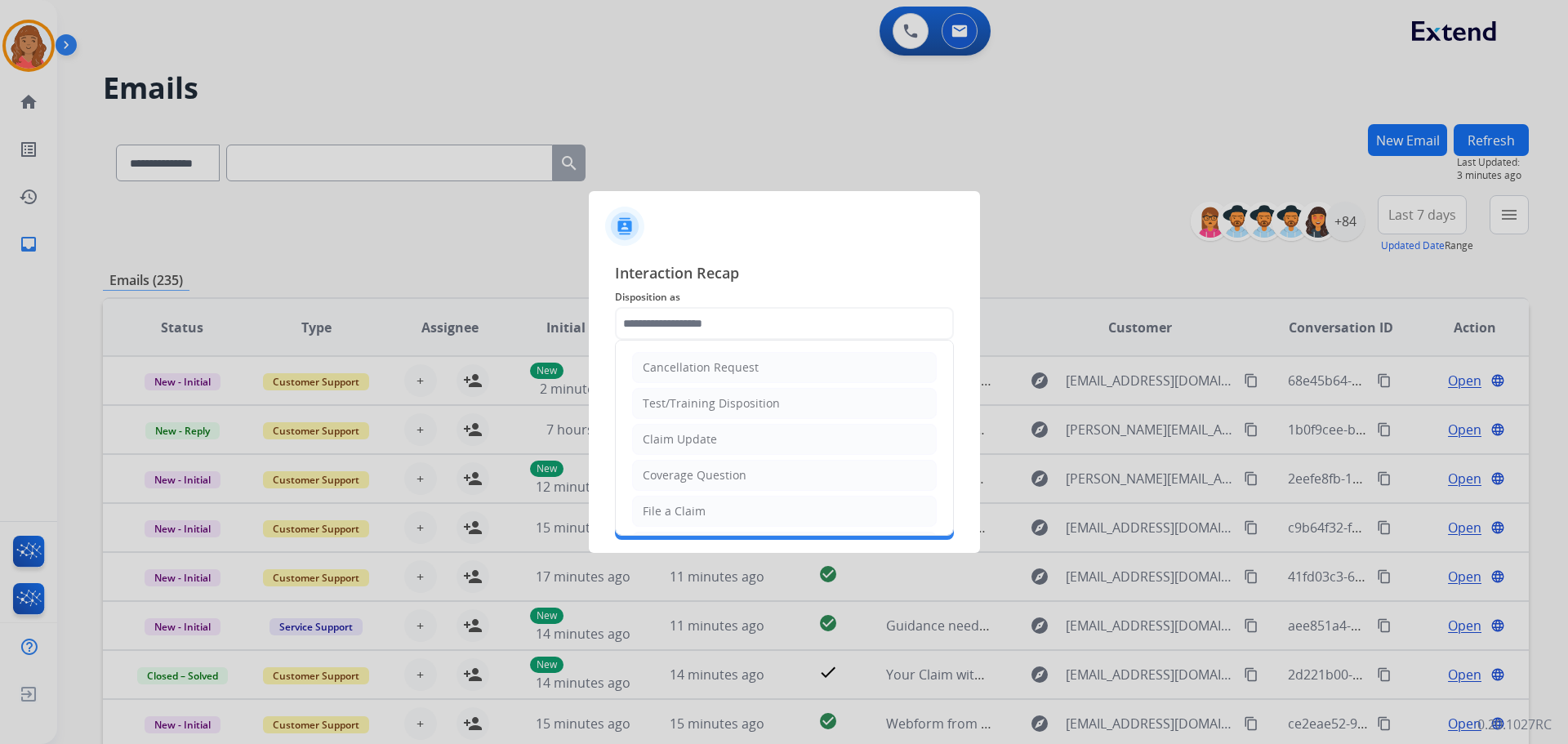
click at [689, 322] on input "text" at bounding box center [784, 324] width 339 height 32
click at [688, 438] on div "Claim Update" at bounding box center [680, 439] width 74 height 16
type input "**********"
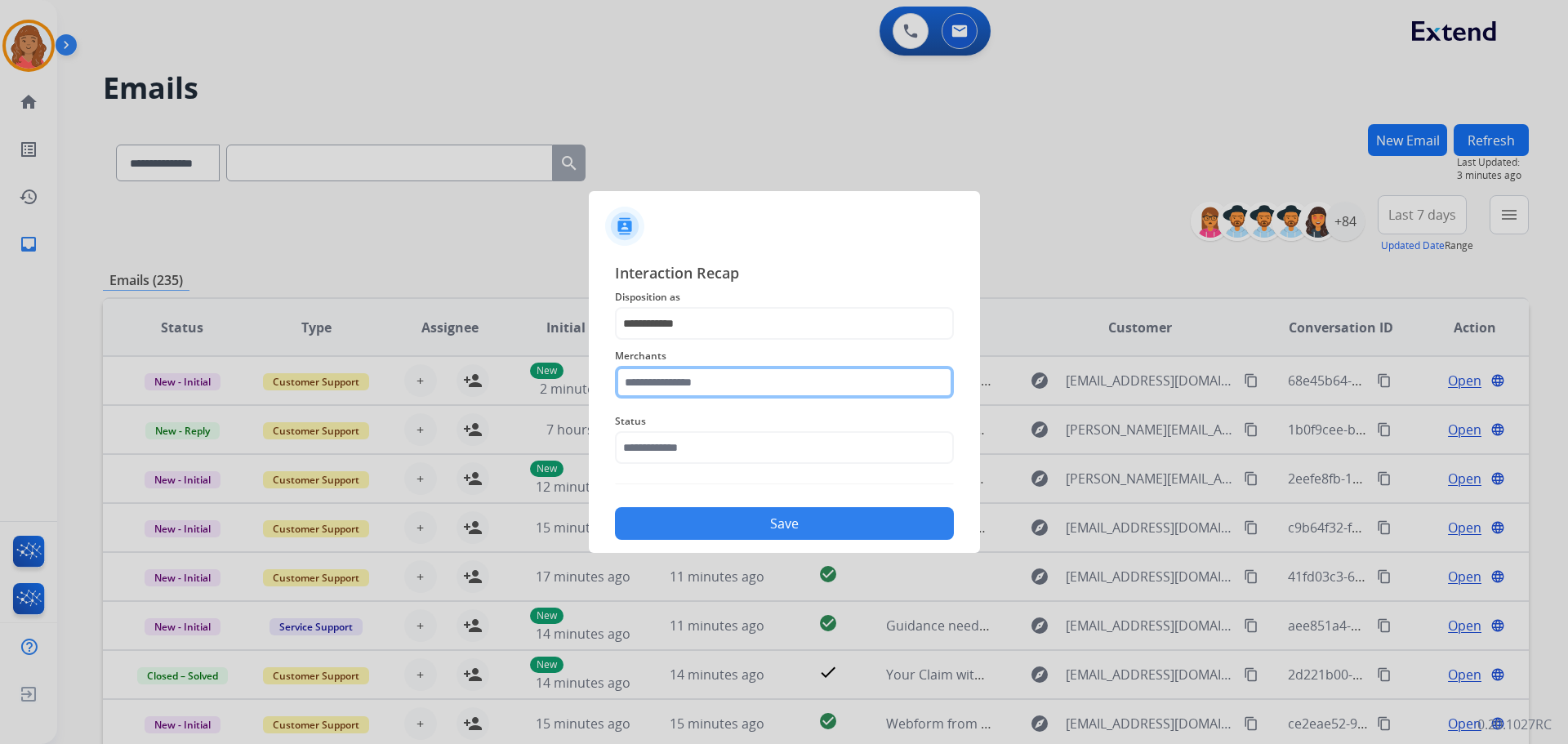
drag, startPoint x: 721, startPoint y: 374, endPoint x: 719, endPoint y: 396, distance: 22.1
click at [721, 375] on input "text" at bounding box center [784, 382] width 339 height 32
drag, startPoint x: 665, startPoint y: 415, endPoint x: 676, endPoint y: 418, distance: 11.4
click at [668, 415] on li "Brilliant earth" at bounding box center [788, 428] width 311 height 31
type input "**********"
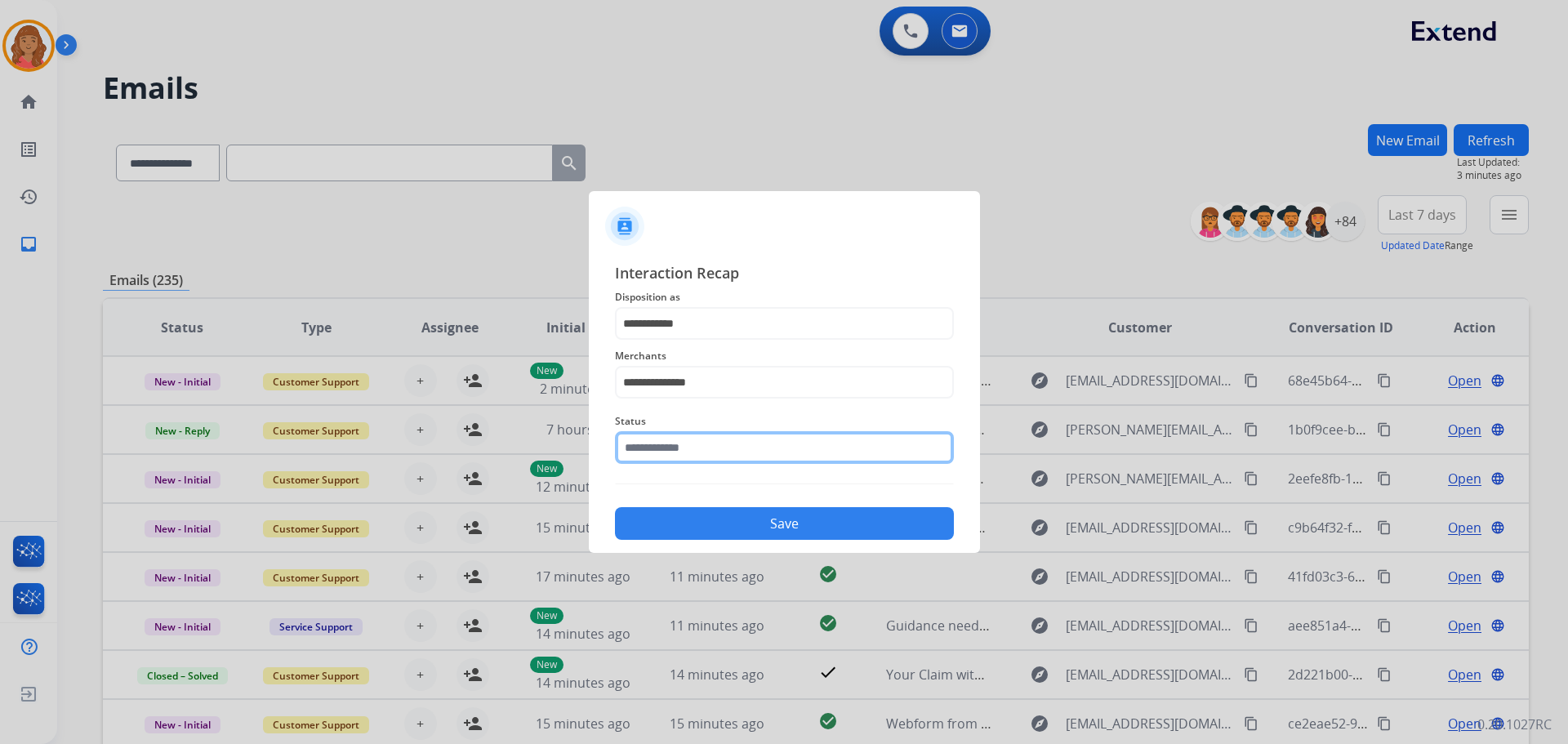
click at [707, 455] on input "text" at bounding box center [784, 447] width 339 height 32
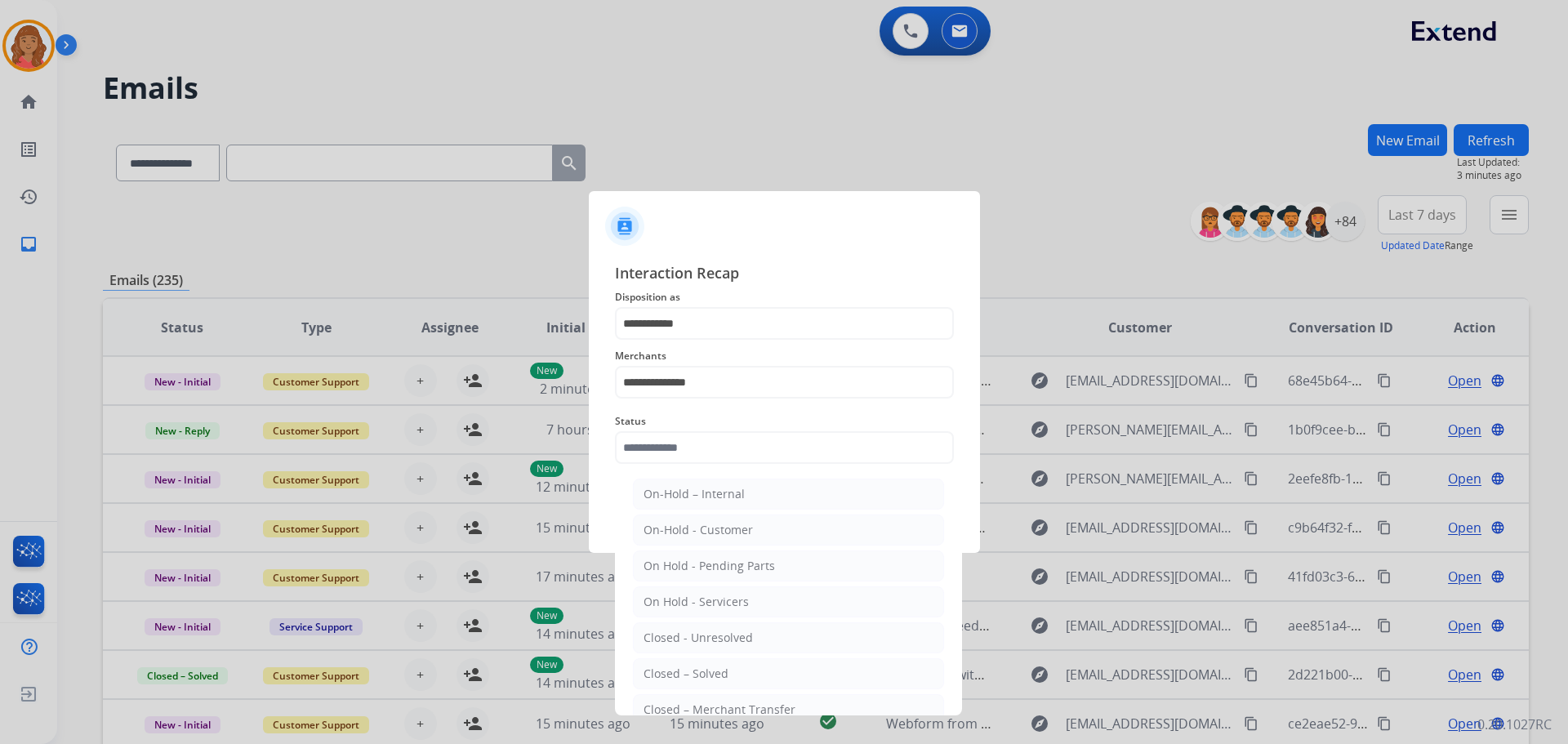
drag, startPoint x: 685, startPoint y: 673, endPoint x: 704, endPoint y: 605, distance: 70.6
click at [687, 673] on div "Closed – Solved" at bounding box center [686, 674] width 85 height 16
type input "**********"
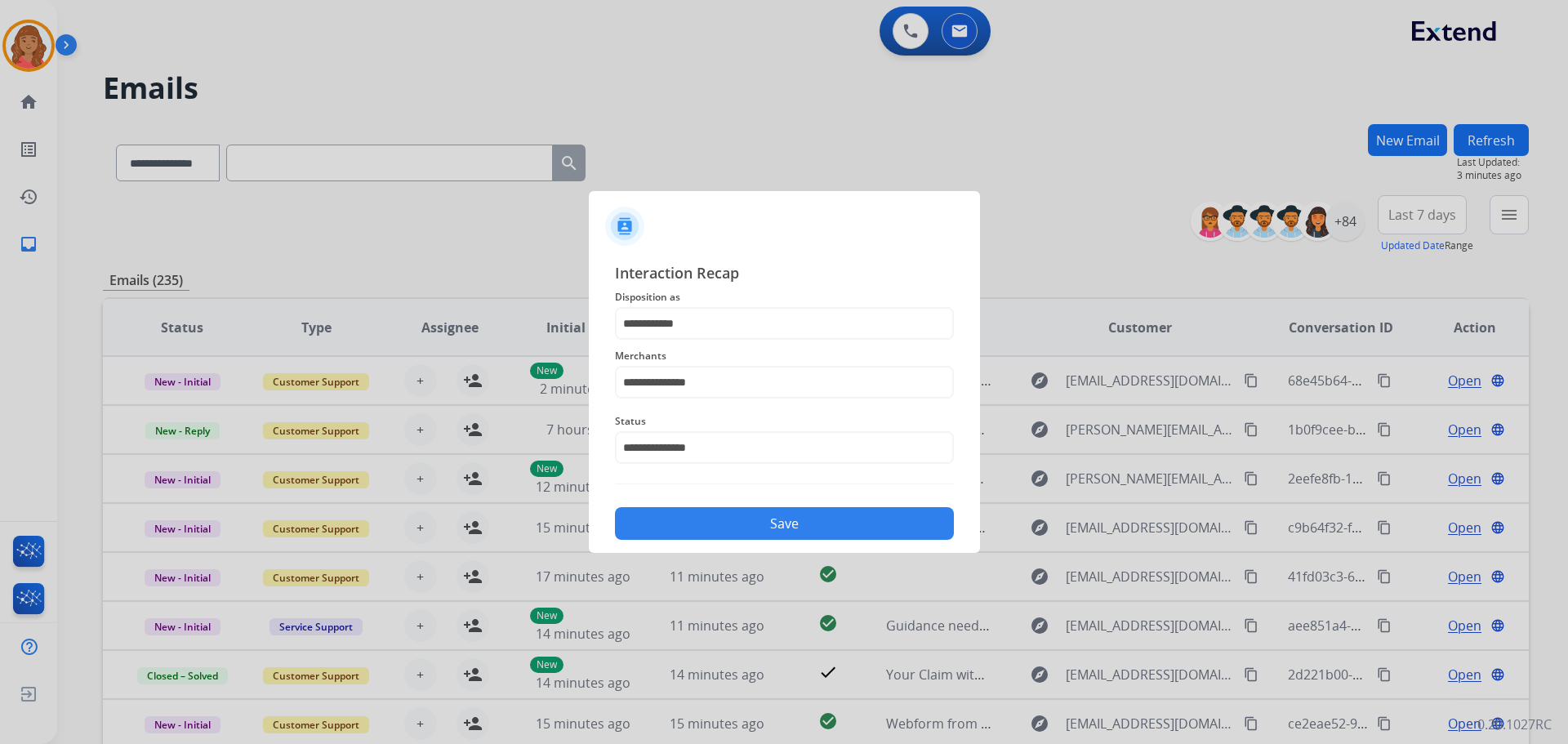
click at [701, 517] on button "Save" at bounding box center [784, 523] width 339 height 32
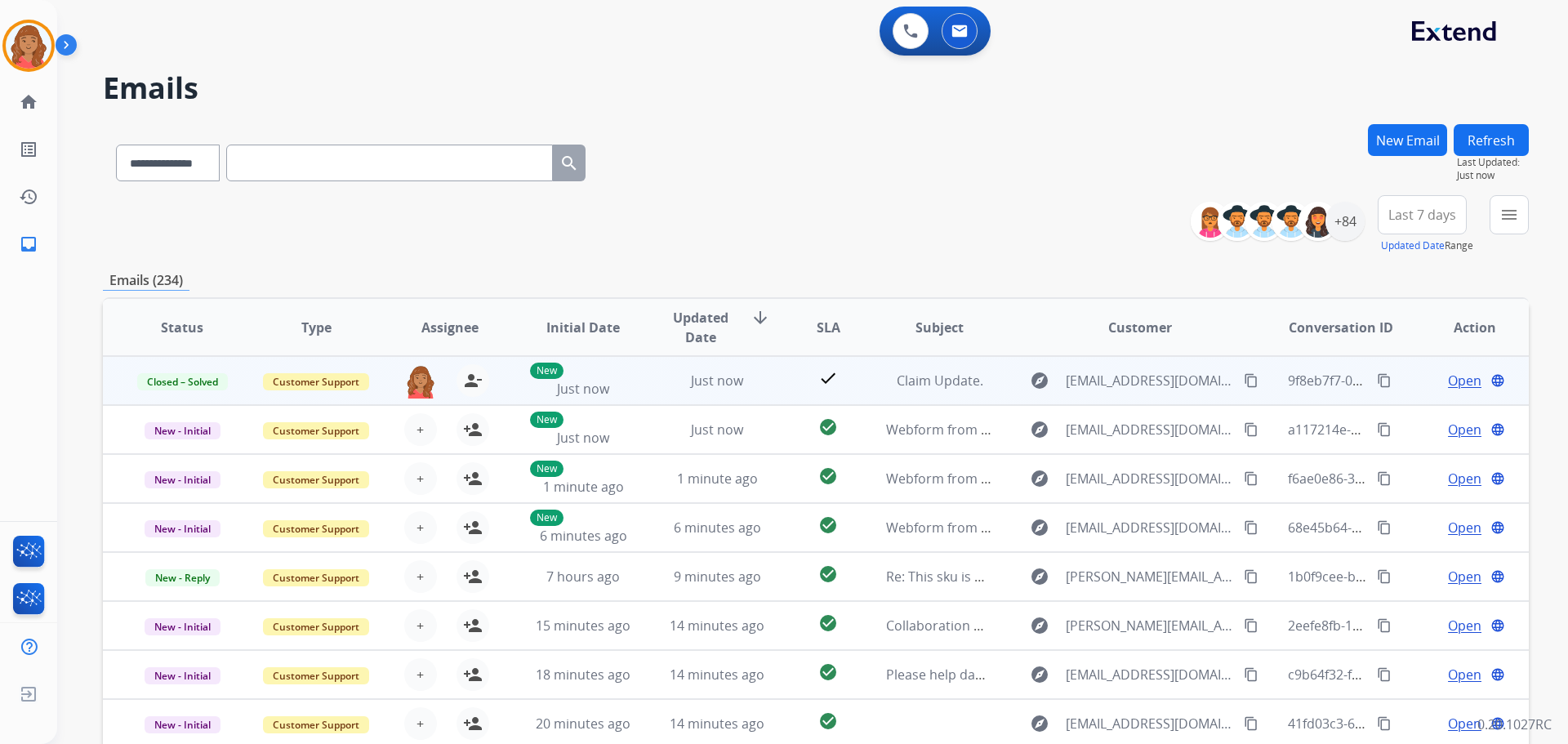
click at [1377, 381] on mat-icon "content_copy" at bounding box center [1384, 381] width 14 height 14
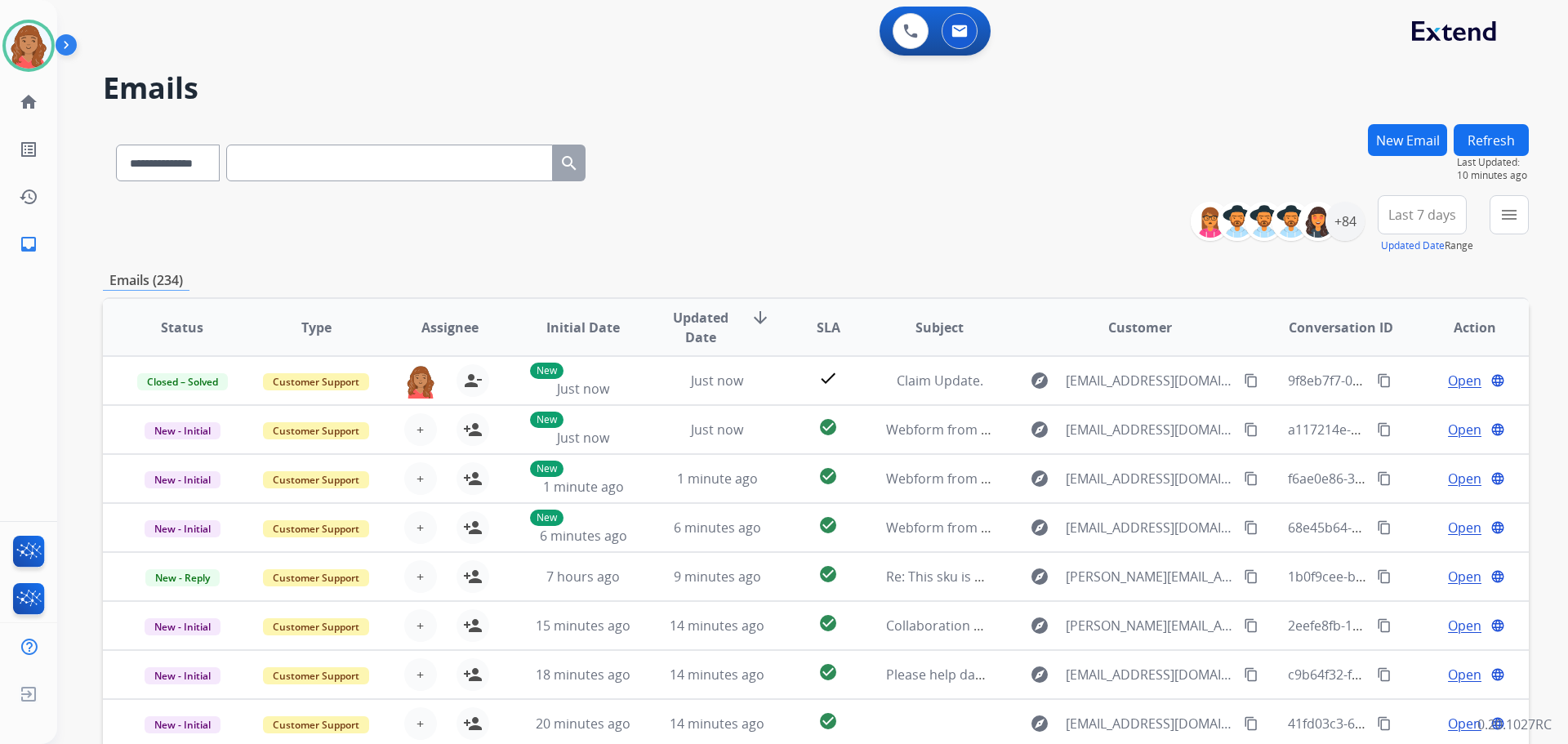
click at [1406, 146] on button "New Email" at bounding box center [1408, 140] width 79 height 32
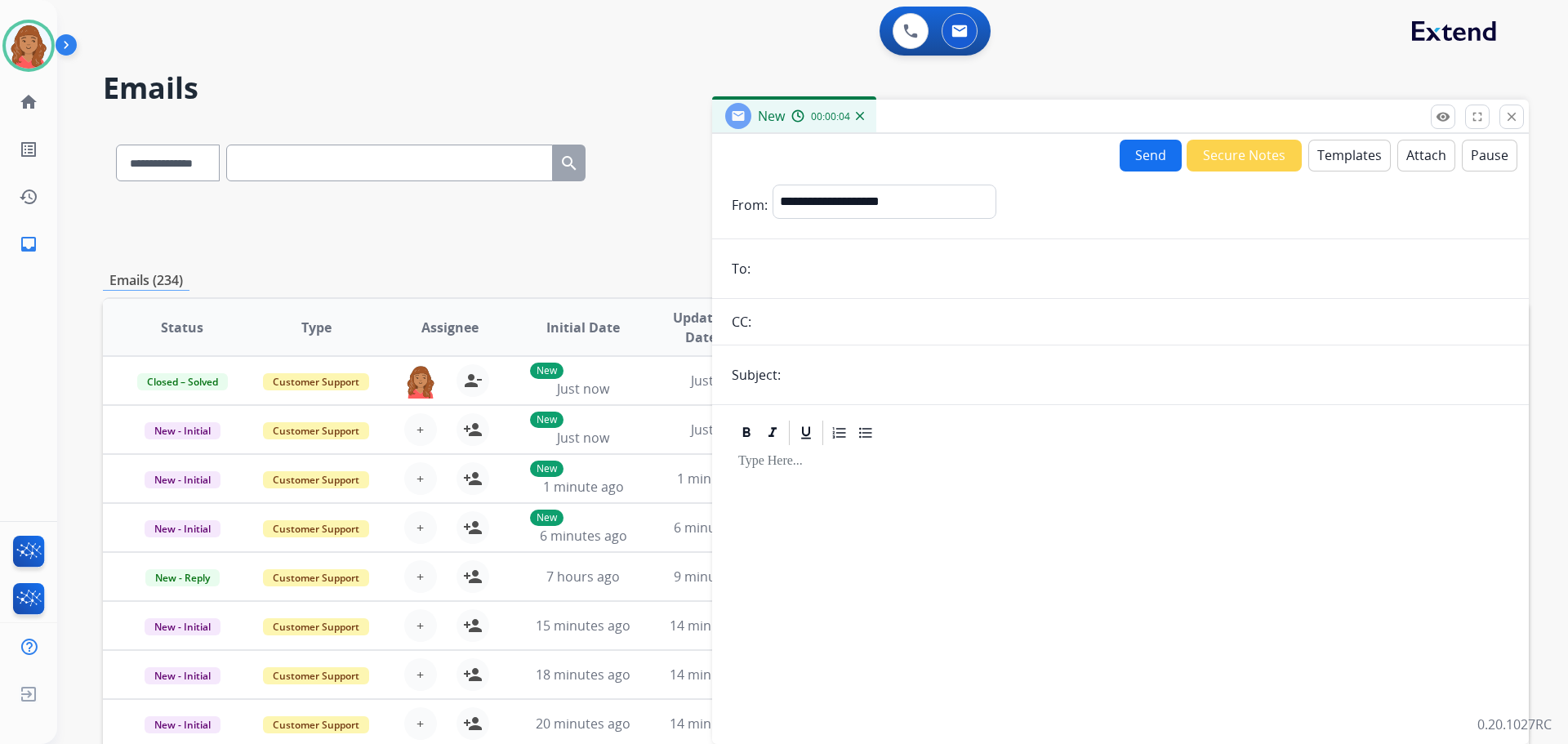
paste input "**********"
type input "**********"
drag, startPoint x: 802, startPoint y: 381, endPoint x: 810, endPoint y: 382, distance: 8.1
click at [804, 381] on input "text" at bounding box center [1147, 375] width 723 height 32
type input "**********"
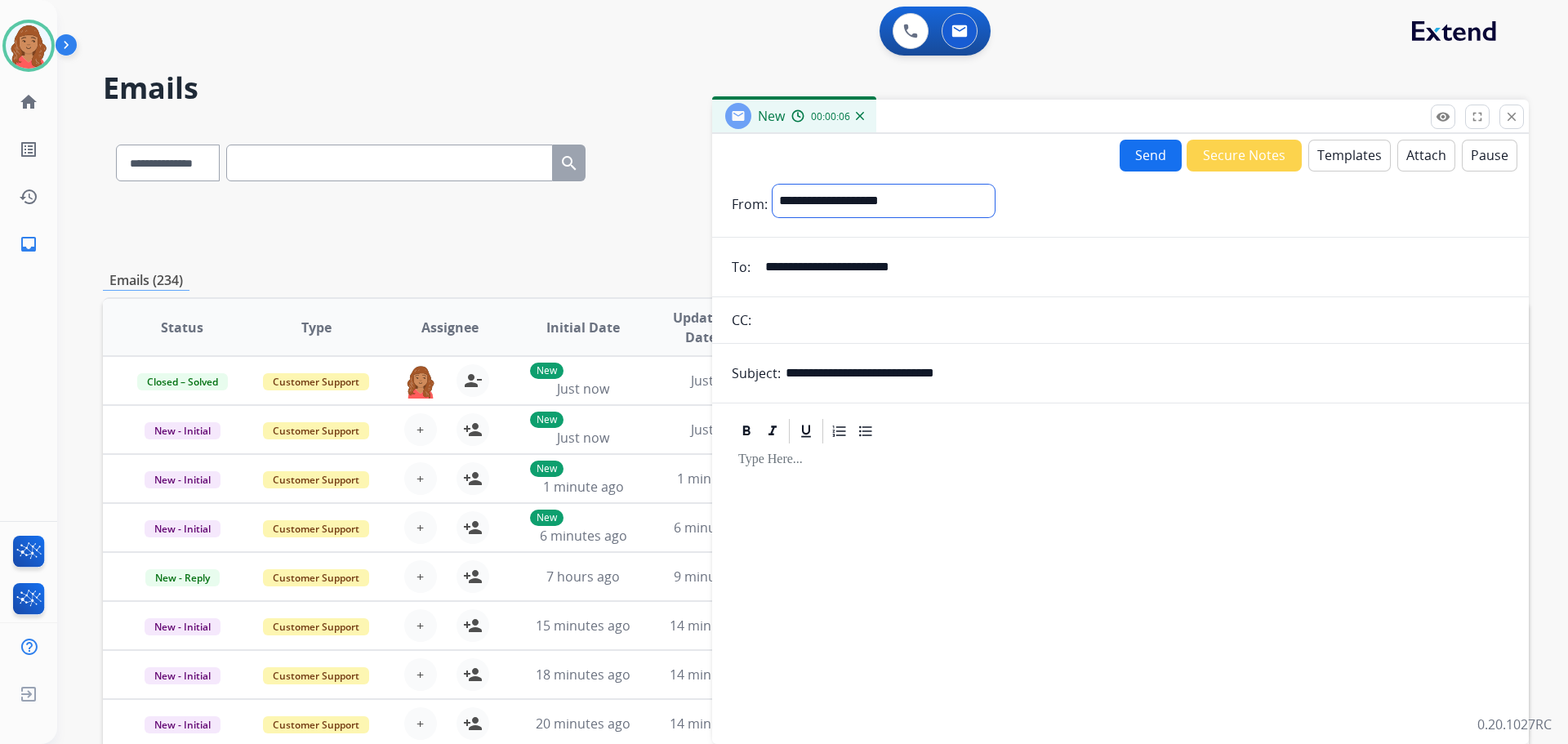
click at [847, 206] on select "**********" at bounding box center [884, 201] width 222 height 32
select select "**********"
click at [773, 185] on select "**********" at bounding box center [884, 201] width 222 height 32
click at [1330, 152] on button "Templates" at bounding box center [1349, 155] width 82 height 32
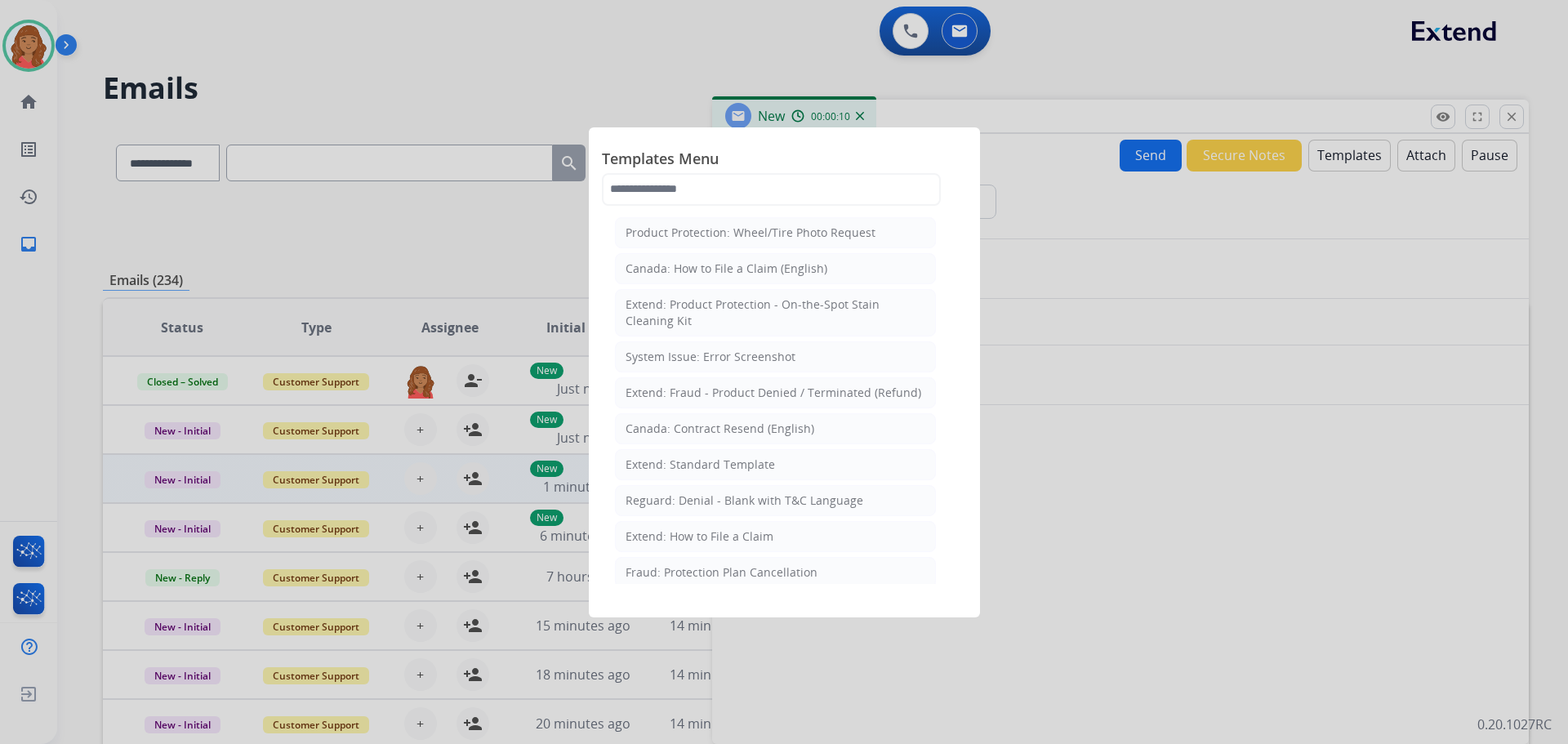
click at [668, 465] on div "Extend: Standard Template" at bounding box center [701, 464] width 150 height 16
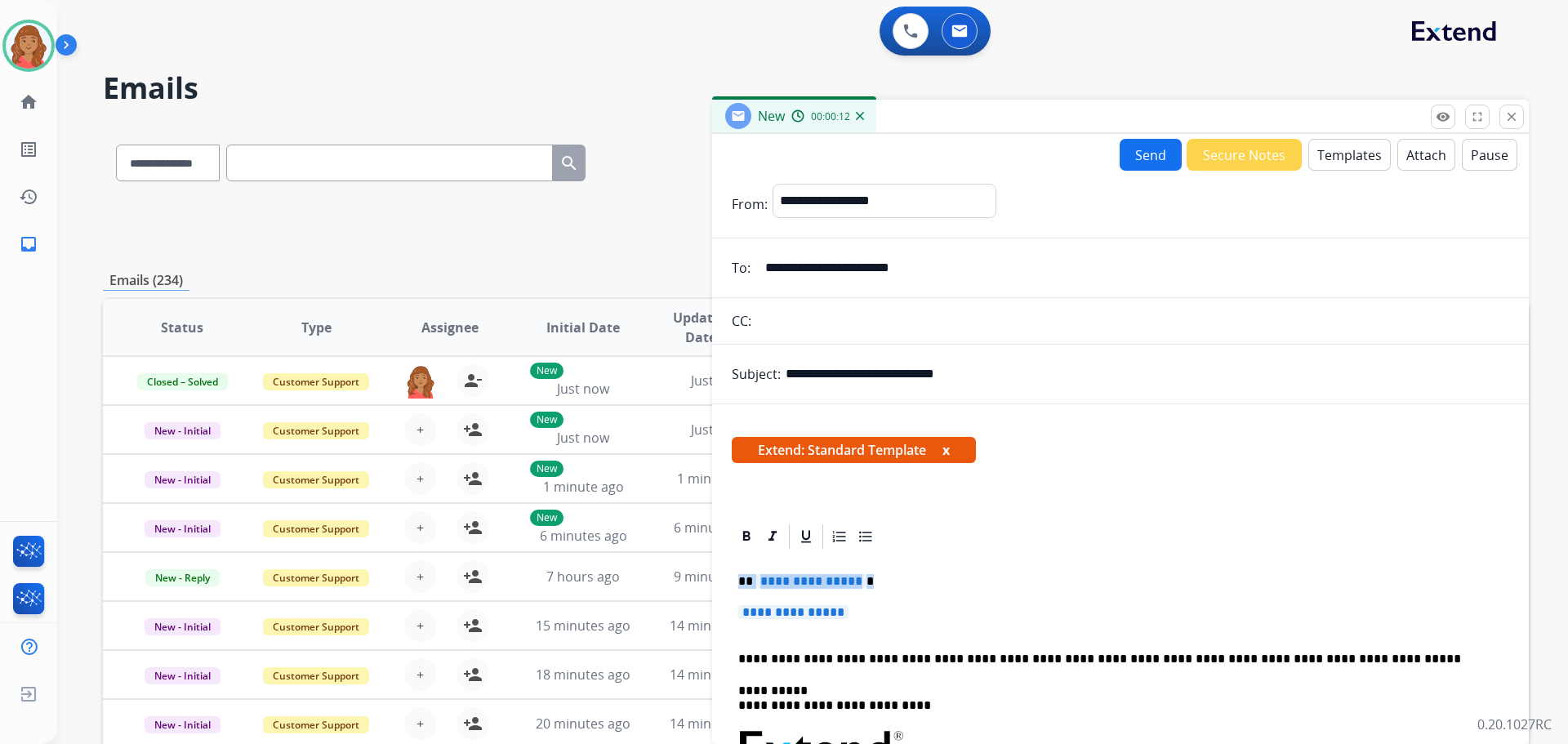
drag, startPoint x: 780, startPoint y: 603, endPoint x: 735, endPoint y: 553, distance: 67.3
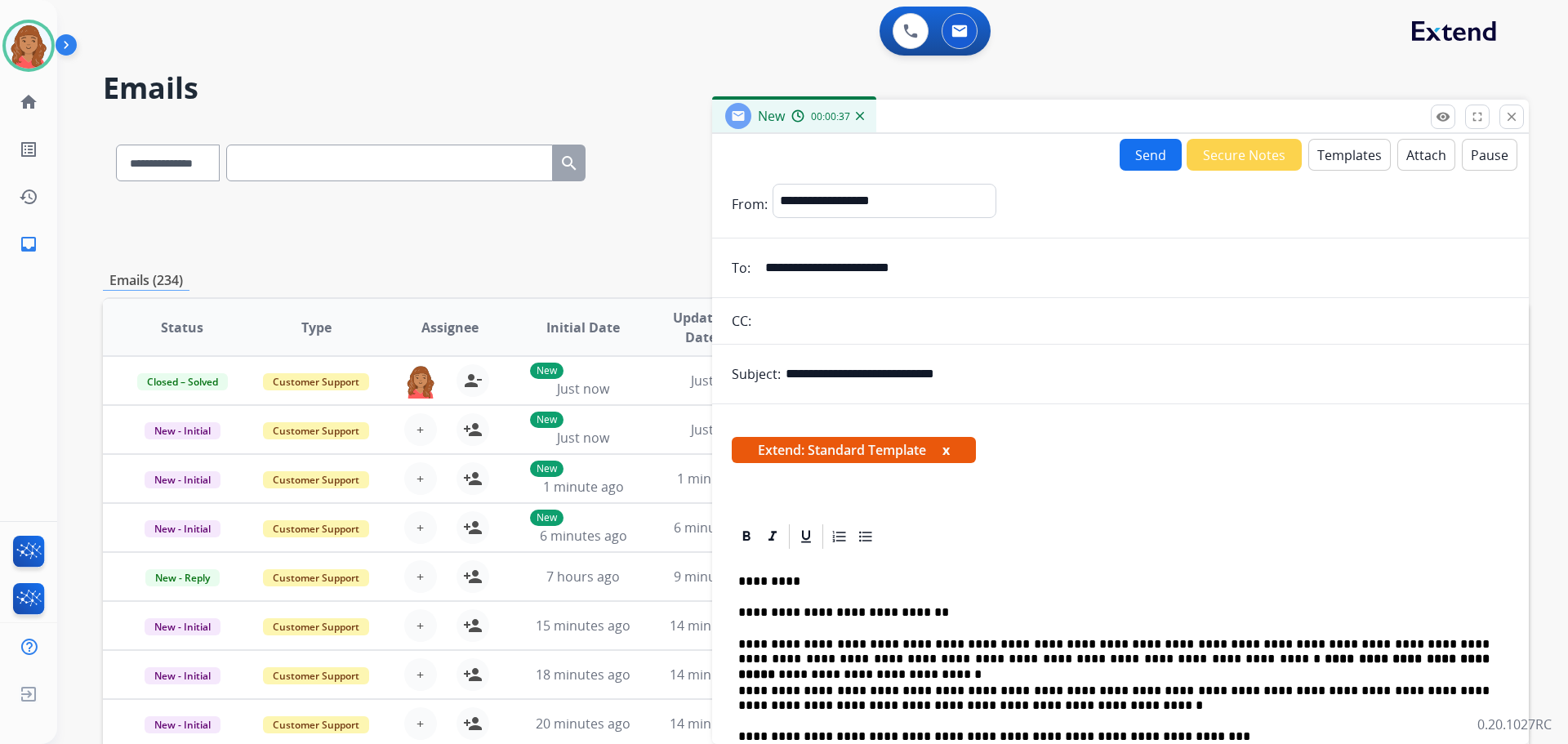
click at [1150, 161] on button "Send" at bounding box center [1151, 154] width 62 height 32
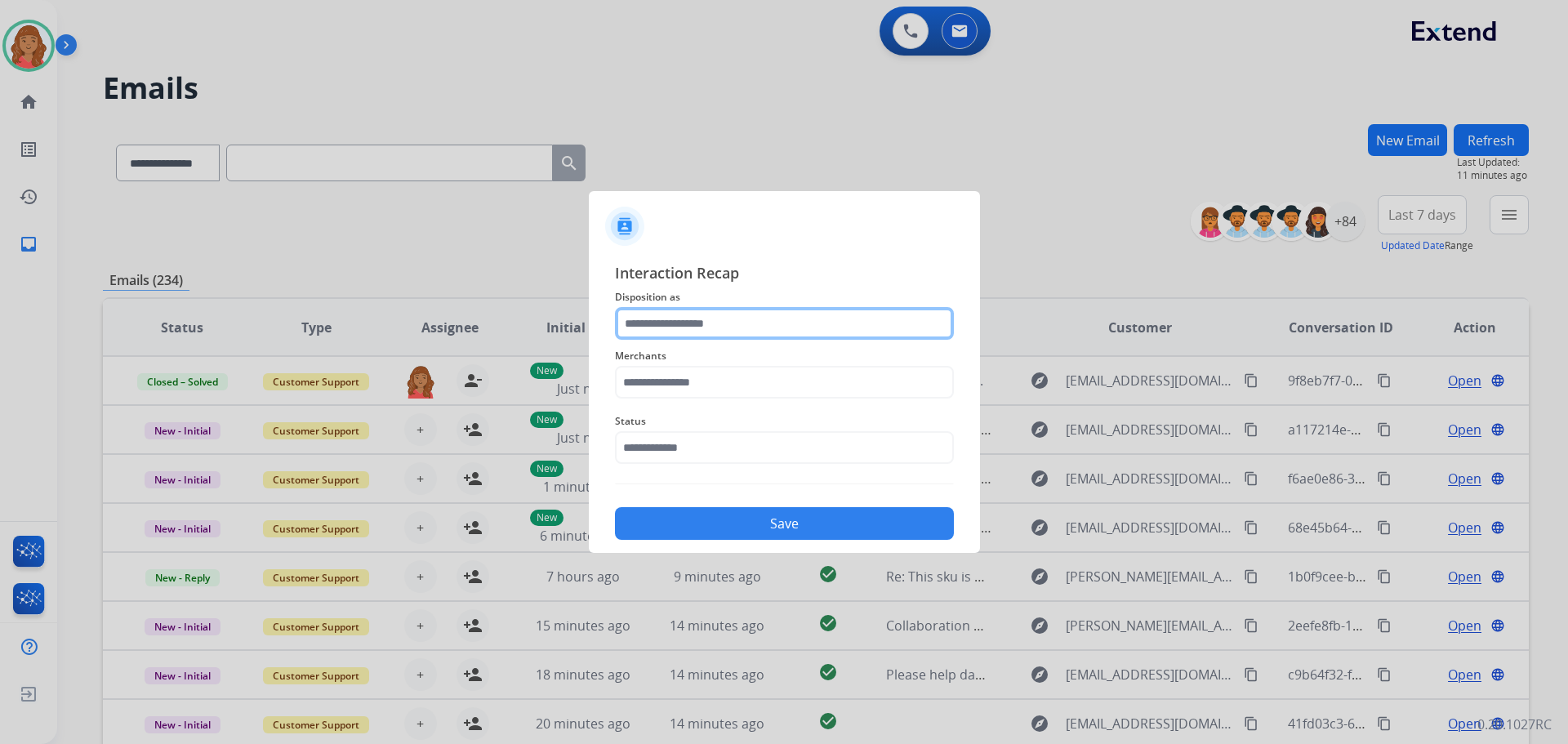
click at [690, 329] on input "text" at bounding box center [784, 324] width 339 height 32
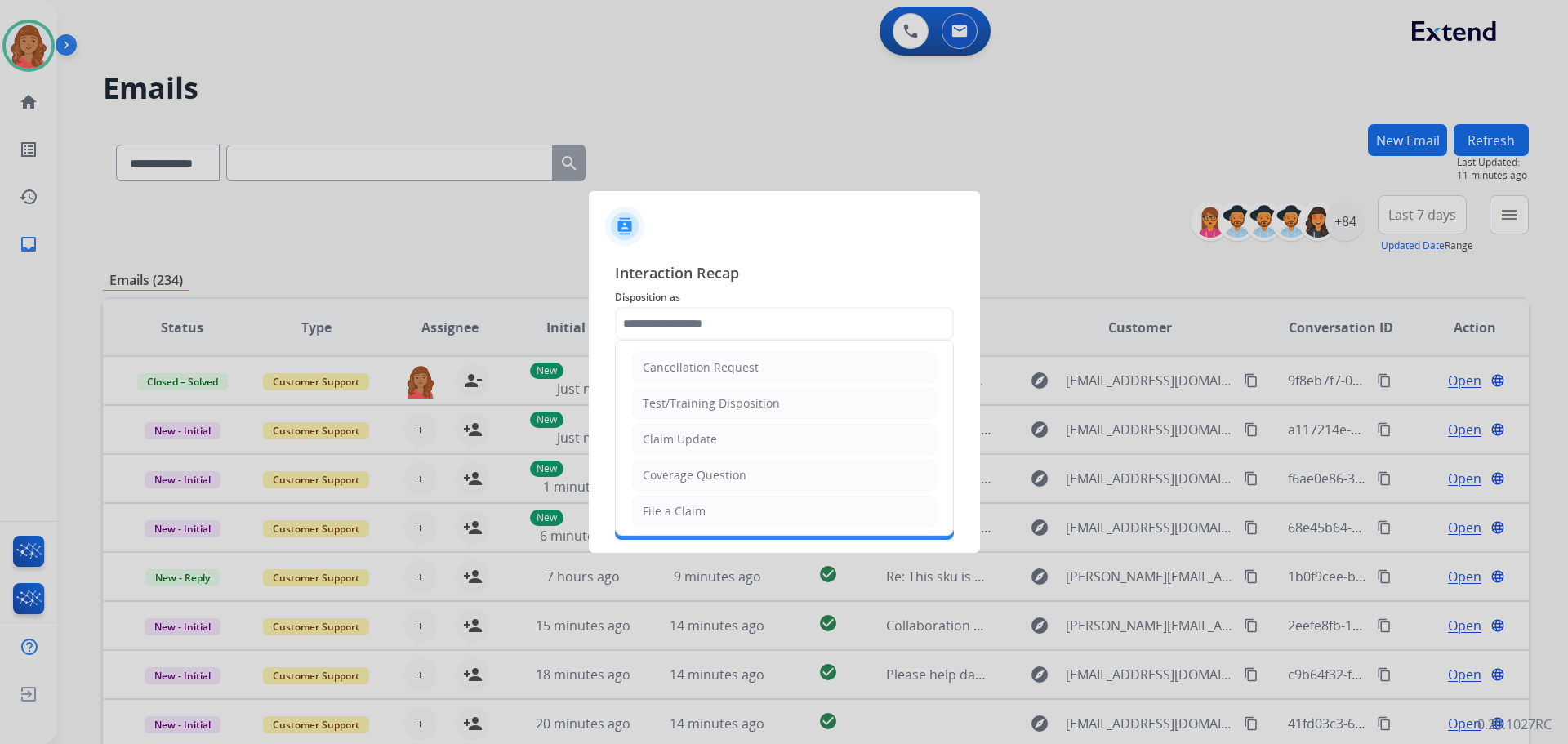
drag, startPoint x: 679, startPoint y: 441, endPoint x: 687, endPoint y: 431, distance: 12.8
click at [680, 437] on div "Claim Update" at bounding box center [680, 439] width 74 height 16
type input "**********"
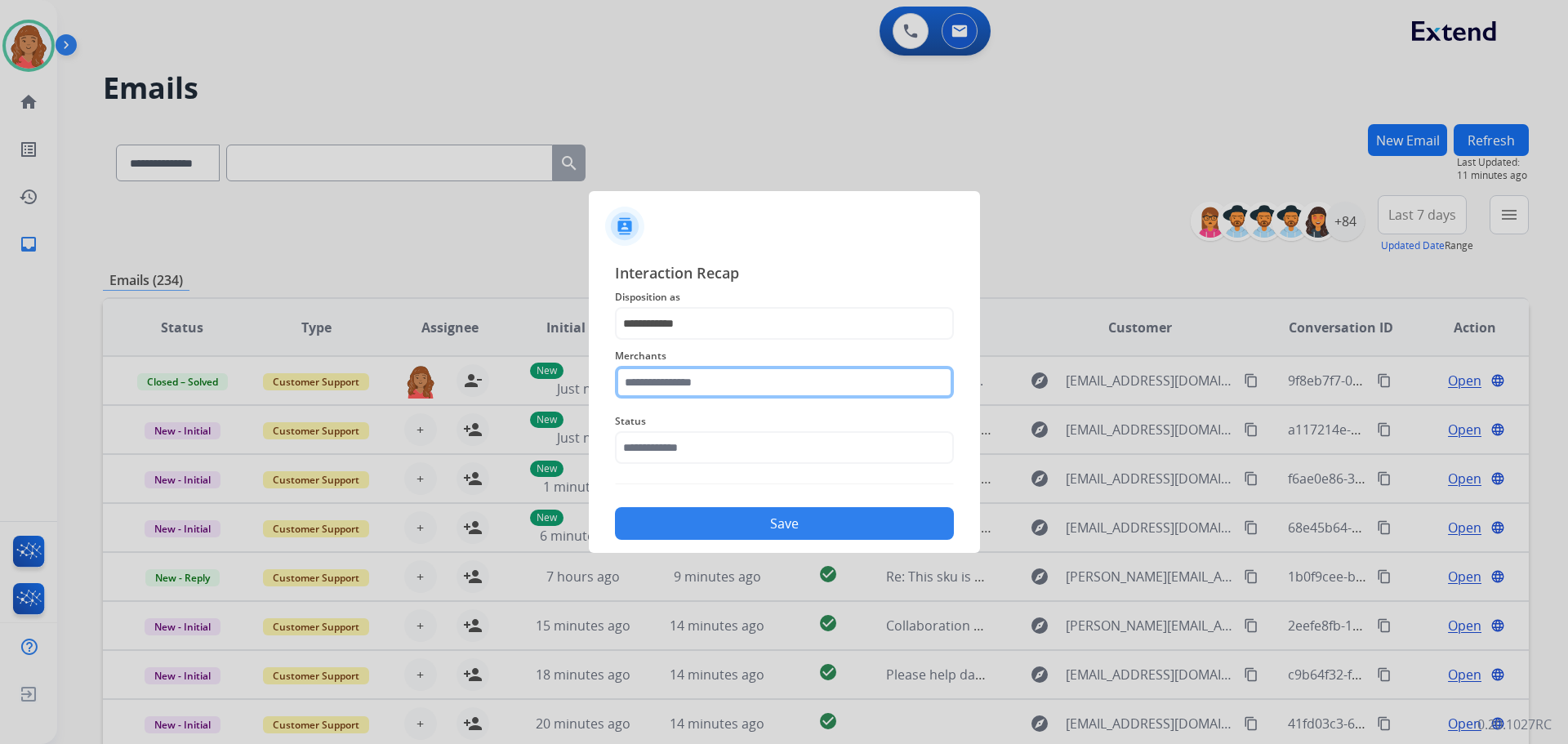
click at [674, 383] on input "text" at bounding box center [784, 382] width 339 height 32
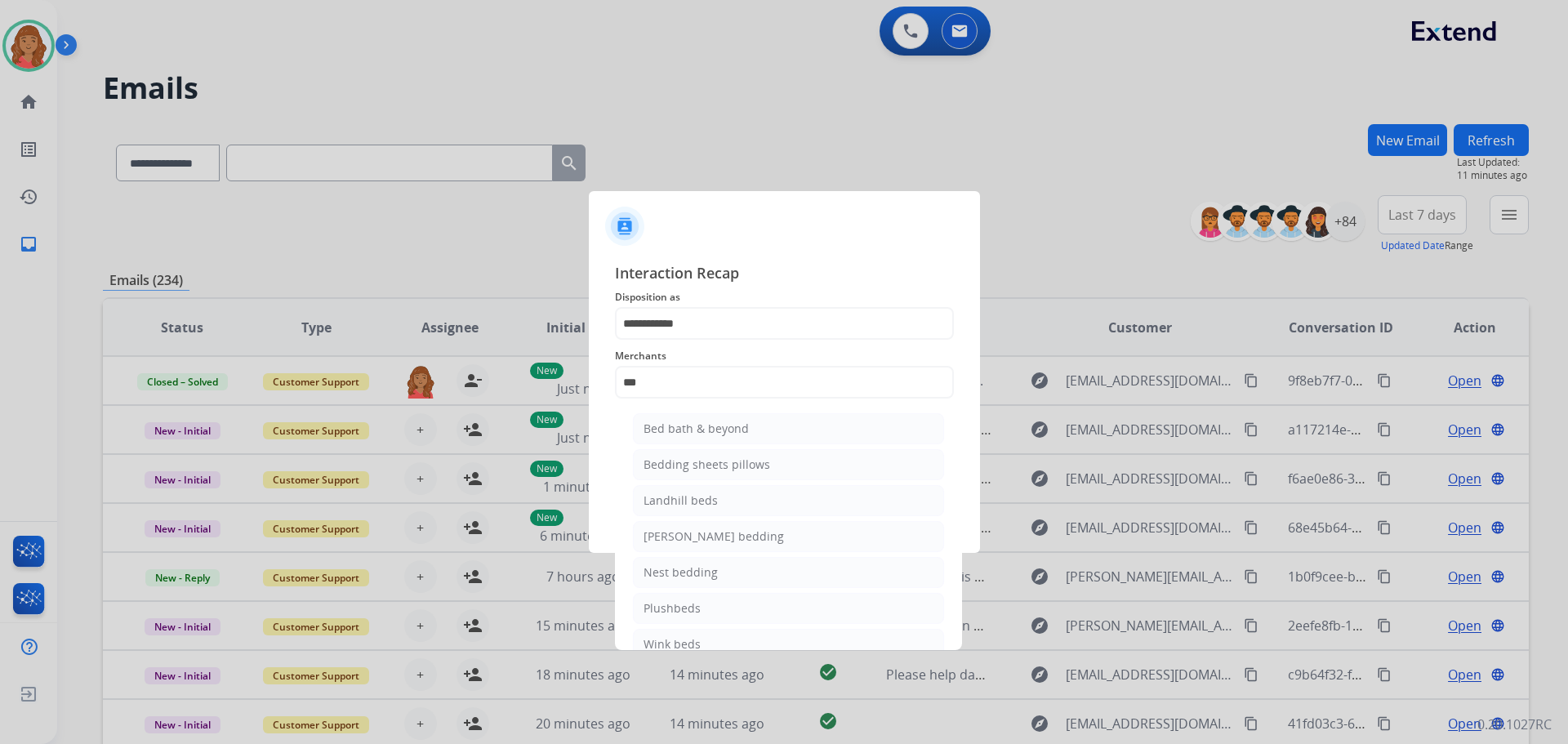
click at [683, 432] on div "Bed bath & beyond" at bounding box center [696, 428] width 105 height 16
type input "**********"
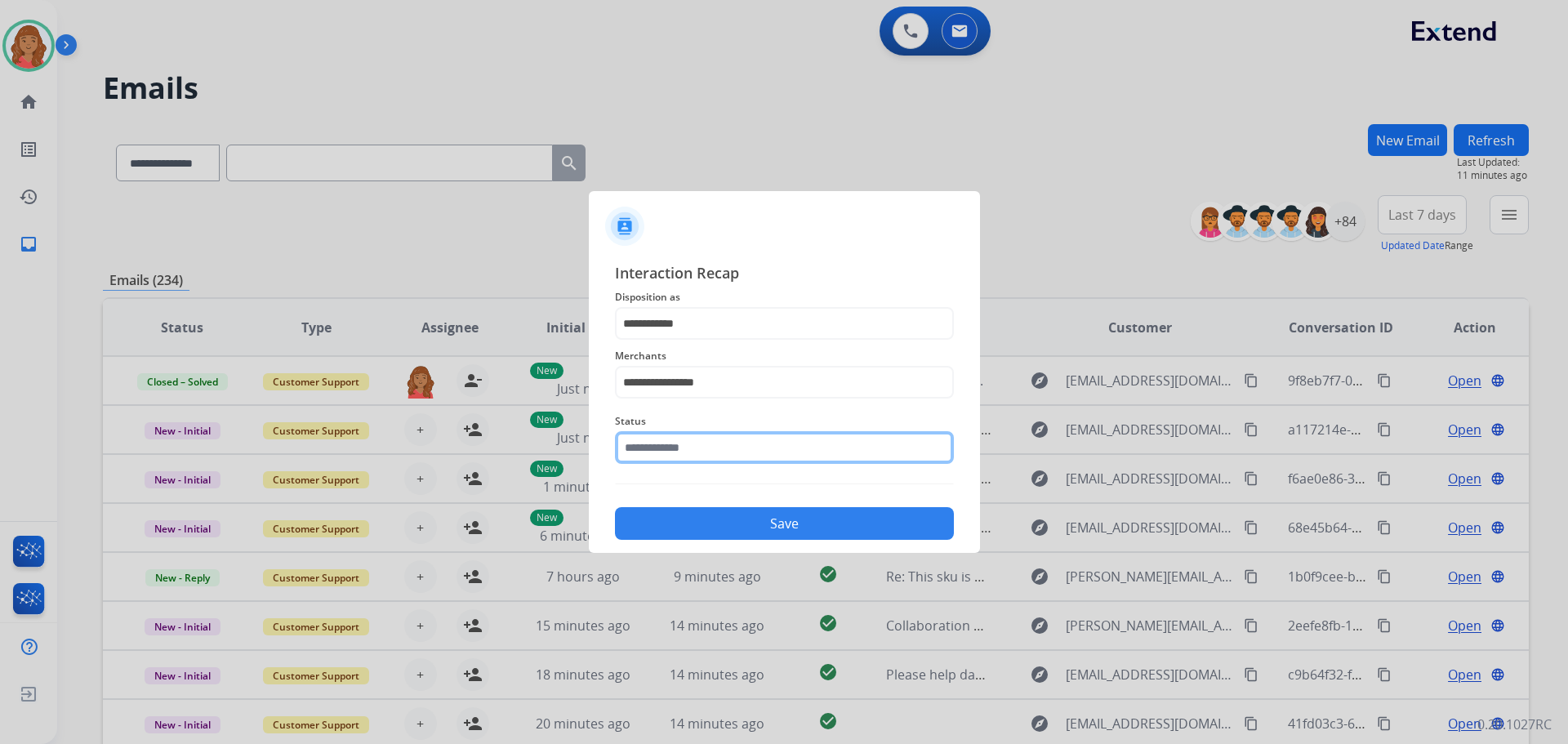
click at [667, 451] on input "text" at bounding box center [784, 447] width 339 height 32
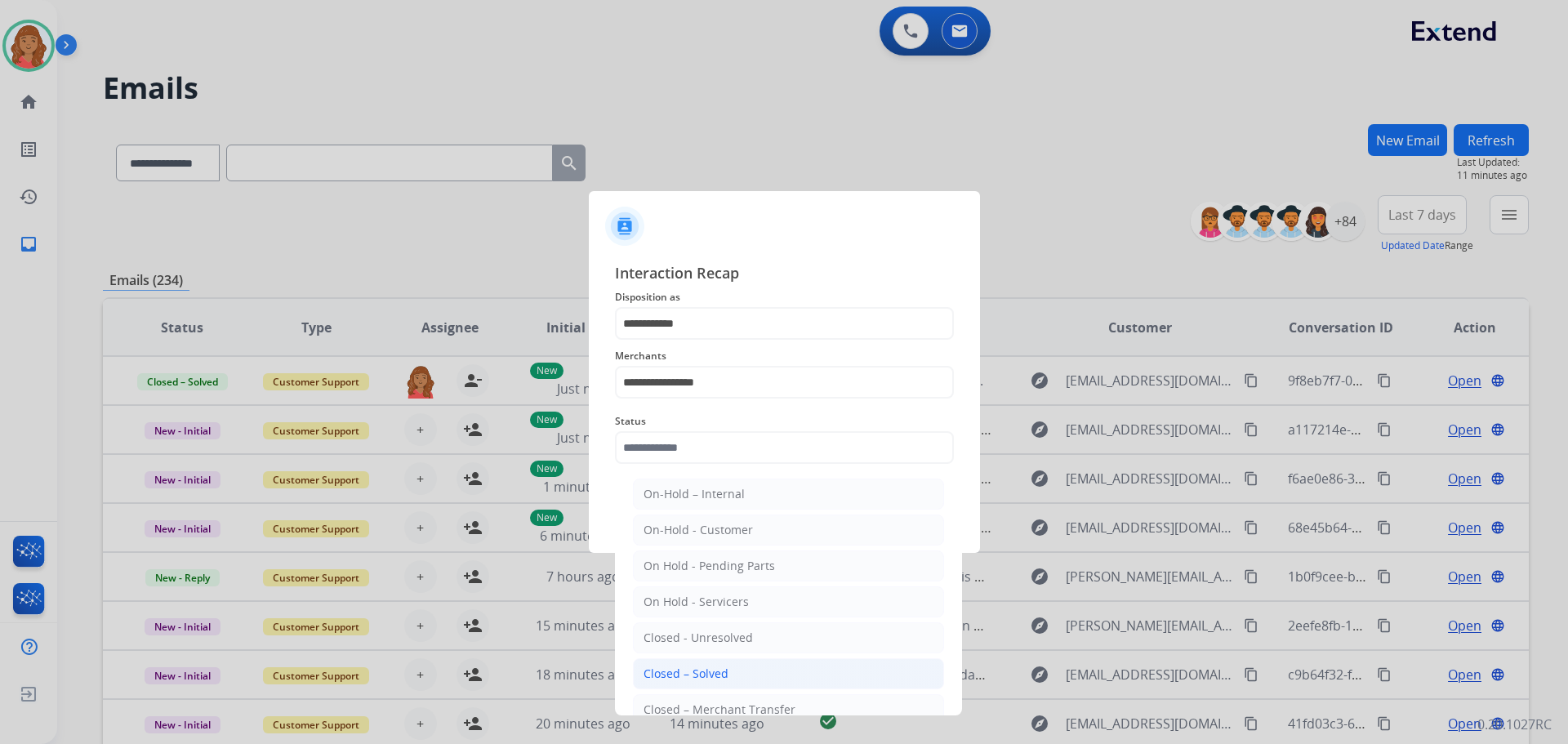
drag, startPoint x: 701, startPoint y: 673, endPoint x: 700, endPoint y: 653, distance: 20.0
click at [701, 673] on div "Closed – Solved" at bounding box center [686, 674] width 85 height 16
type input "**********"
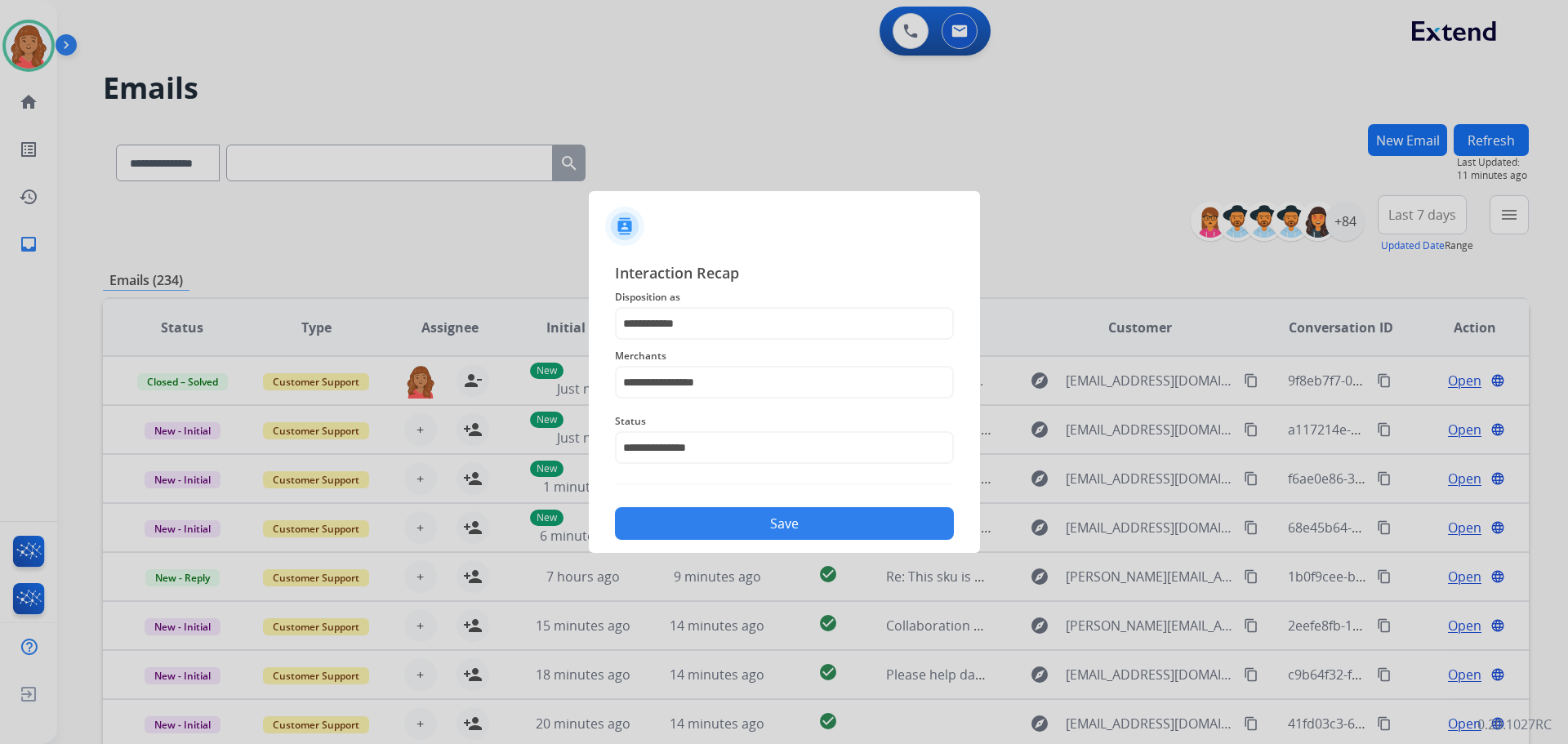
click at [698, 515] on button "Save" at bounding box center [784, 523] width 339 height 32
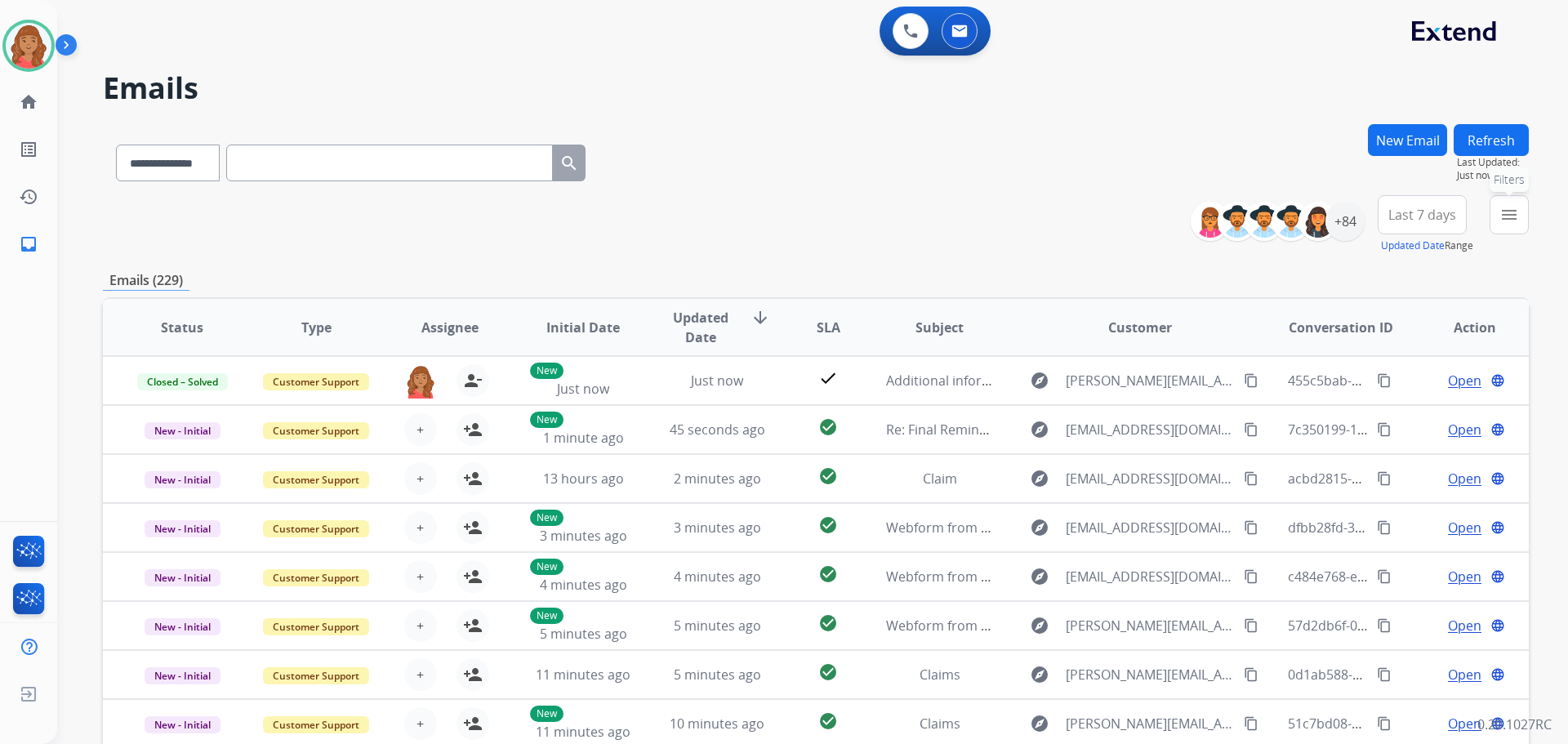
drag, startPoint x: 1508, startPoint y: 213, endPoint x: 1489, endPoint y: 225, distance: 22.5
click at [1507, 213] on mat-icon "menu" at bounding box center [1509, 215] width 20 height 20
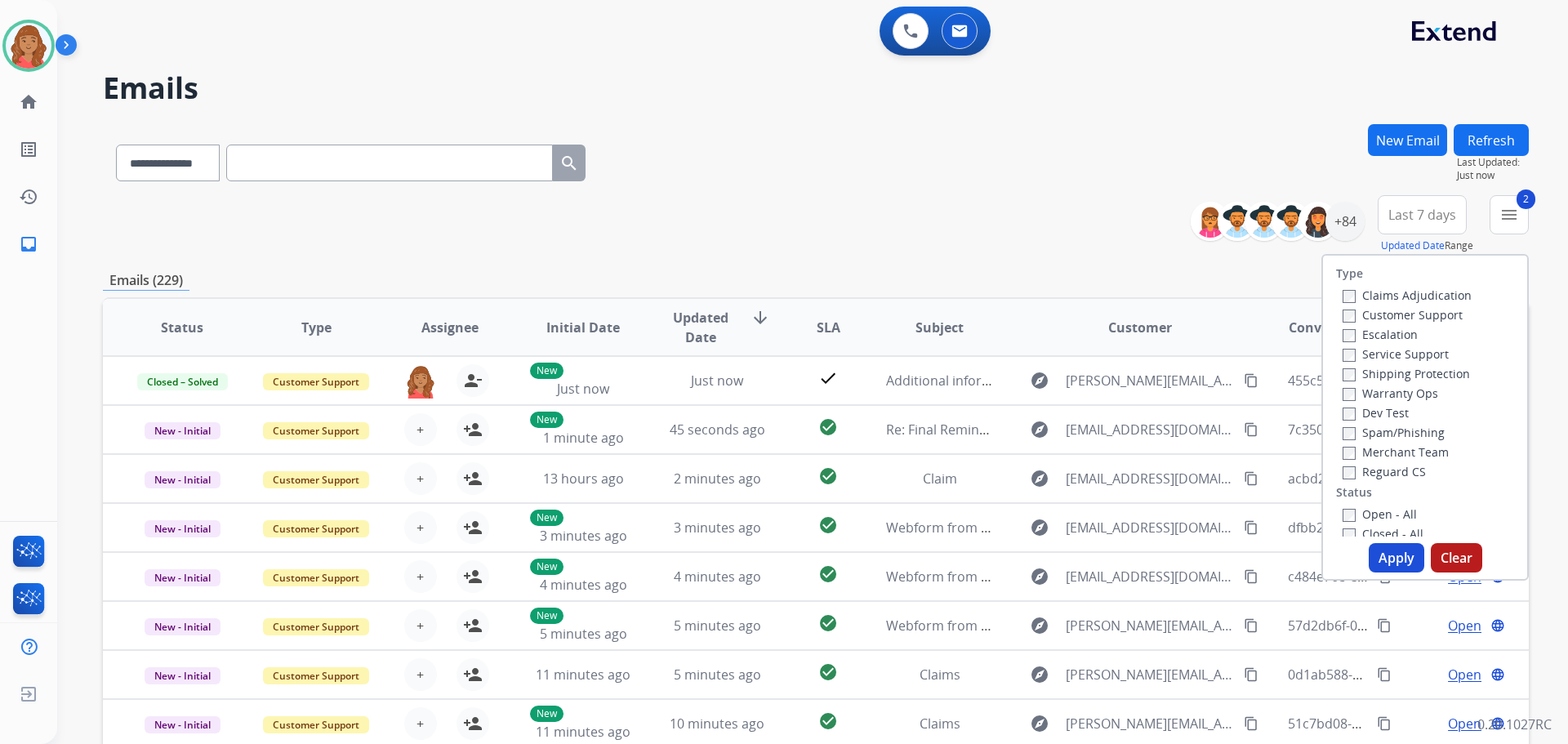
click at [1353, 476] on label "Reguard CS" at bounding box center [1384, 471] width 83 height 15
click at [1374, 549] on button "Apply" at bounding box center [1397, 557] width 56 height 30
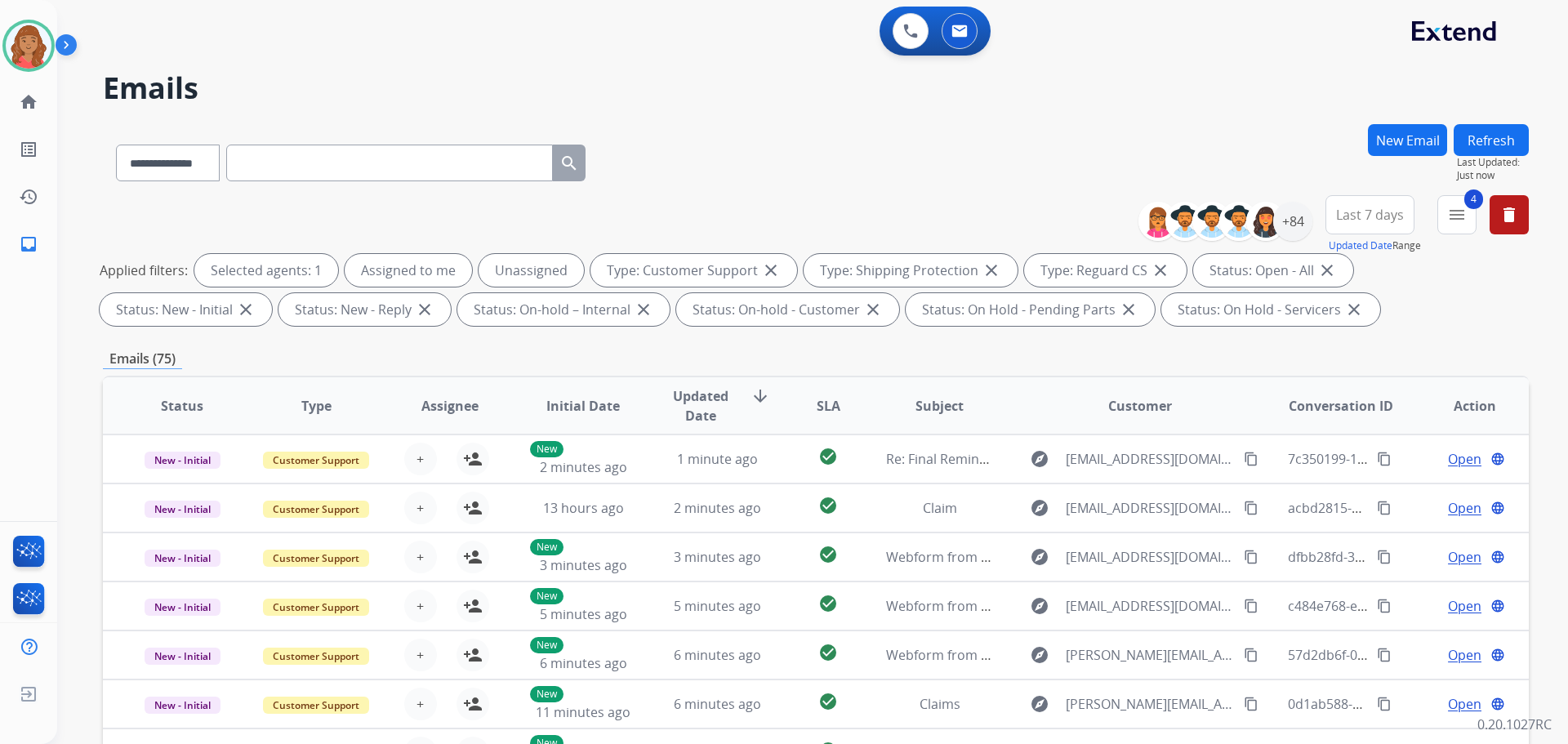
drag, startPoint x: 1408, startPoint y: 148, endPoint x: 1411, endPoint y: 139, distance: 9.5
click at [1411, 139] on button "New Email" at bounding box center [1408, 140] width 79 height 32
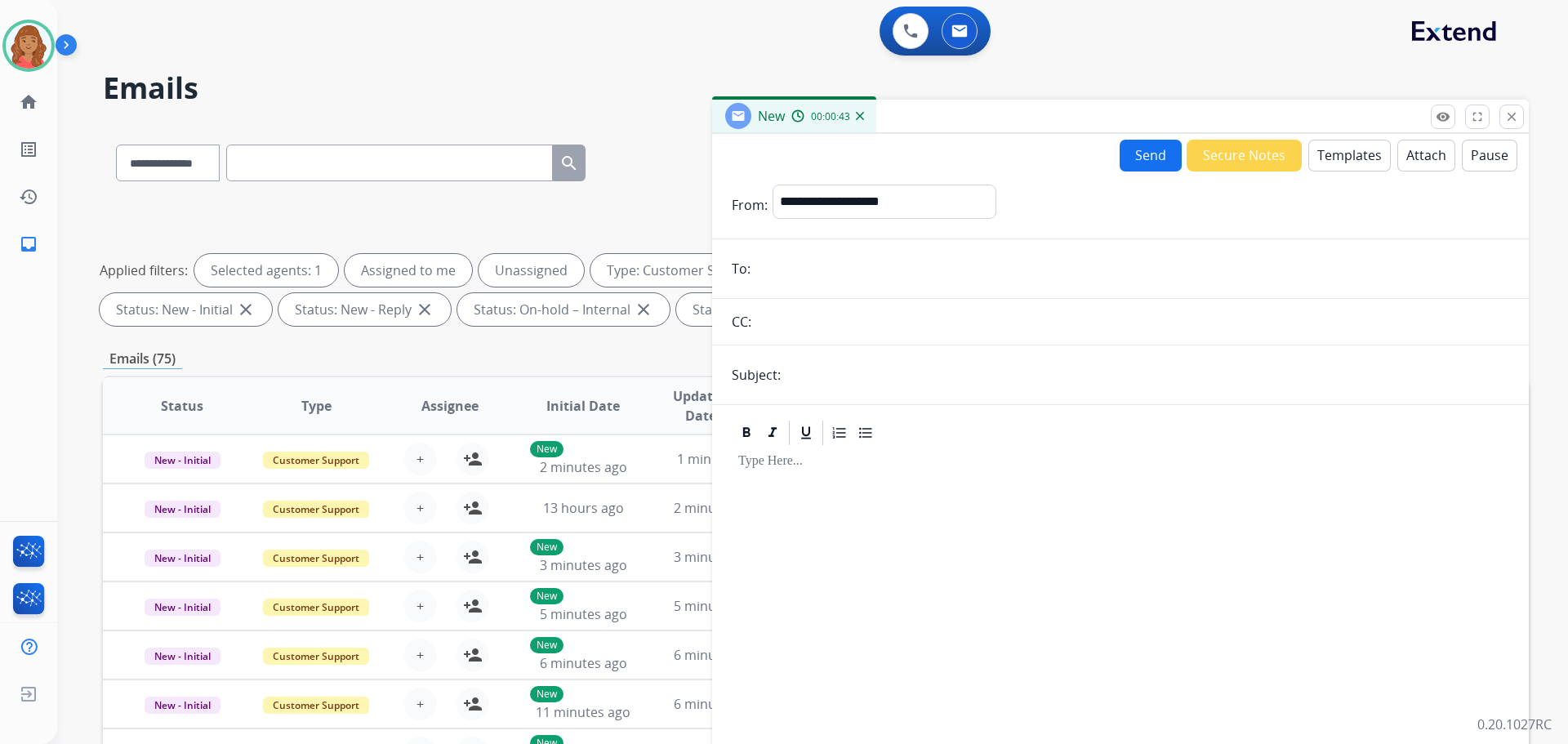
click at [781, 266] on input "email" at bounding box center [1132, 269] width 754 height 32
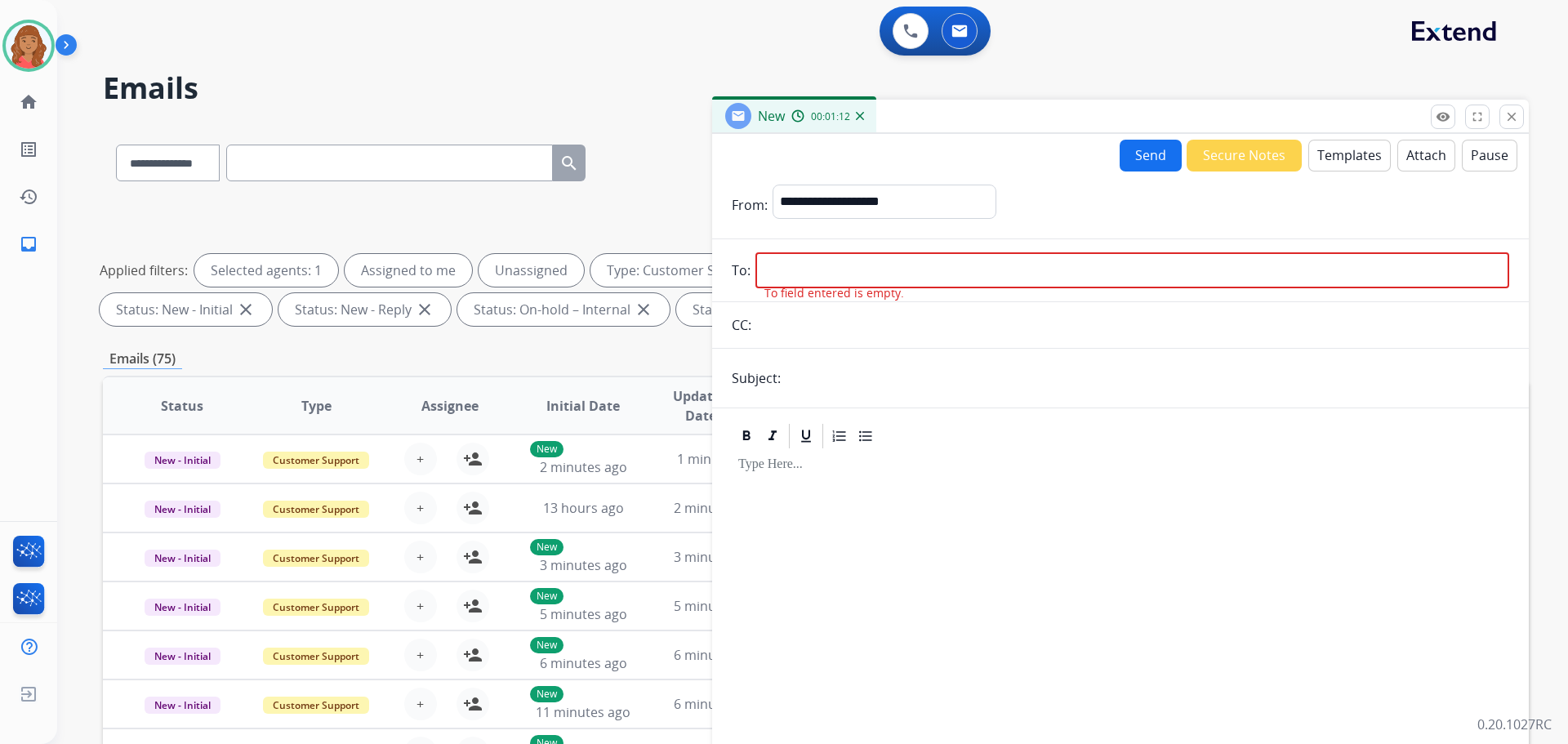
paste input "**********"
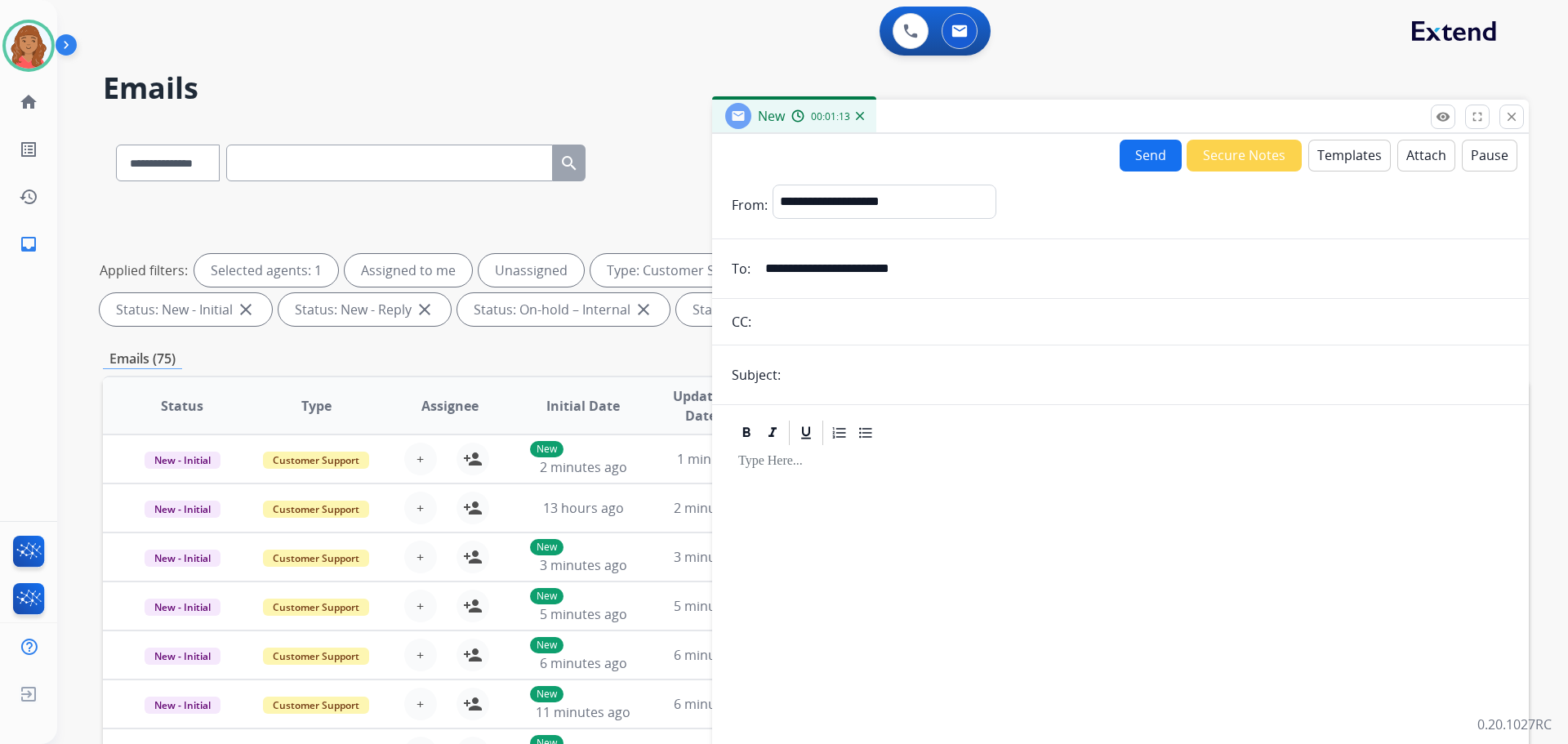
type input "**********"
click at [804, 376] on input "text" at bounding box center [1147, 375] width 723 height 32
type input "**********"
click at [809, 328] on input "text" at bounding box center [1132, 322] width 753 height 32
click at [824, 200] on select "**********" at bounding box center [884, 201] width 222 height 32
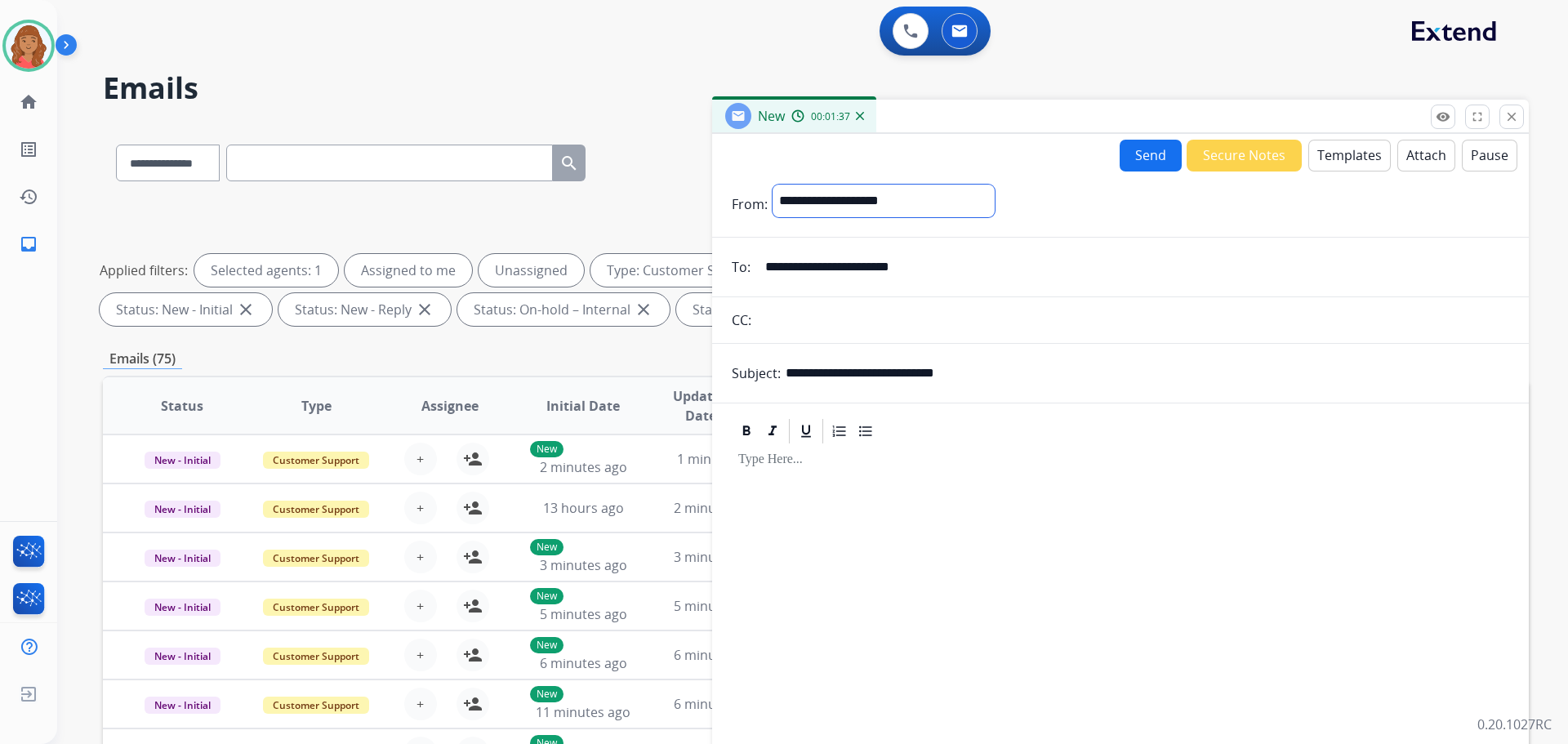
select select "**********"
click at [773, 185] on select "**********" at bounding box center [884, 201] width 222 height 32
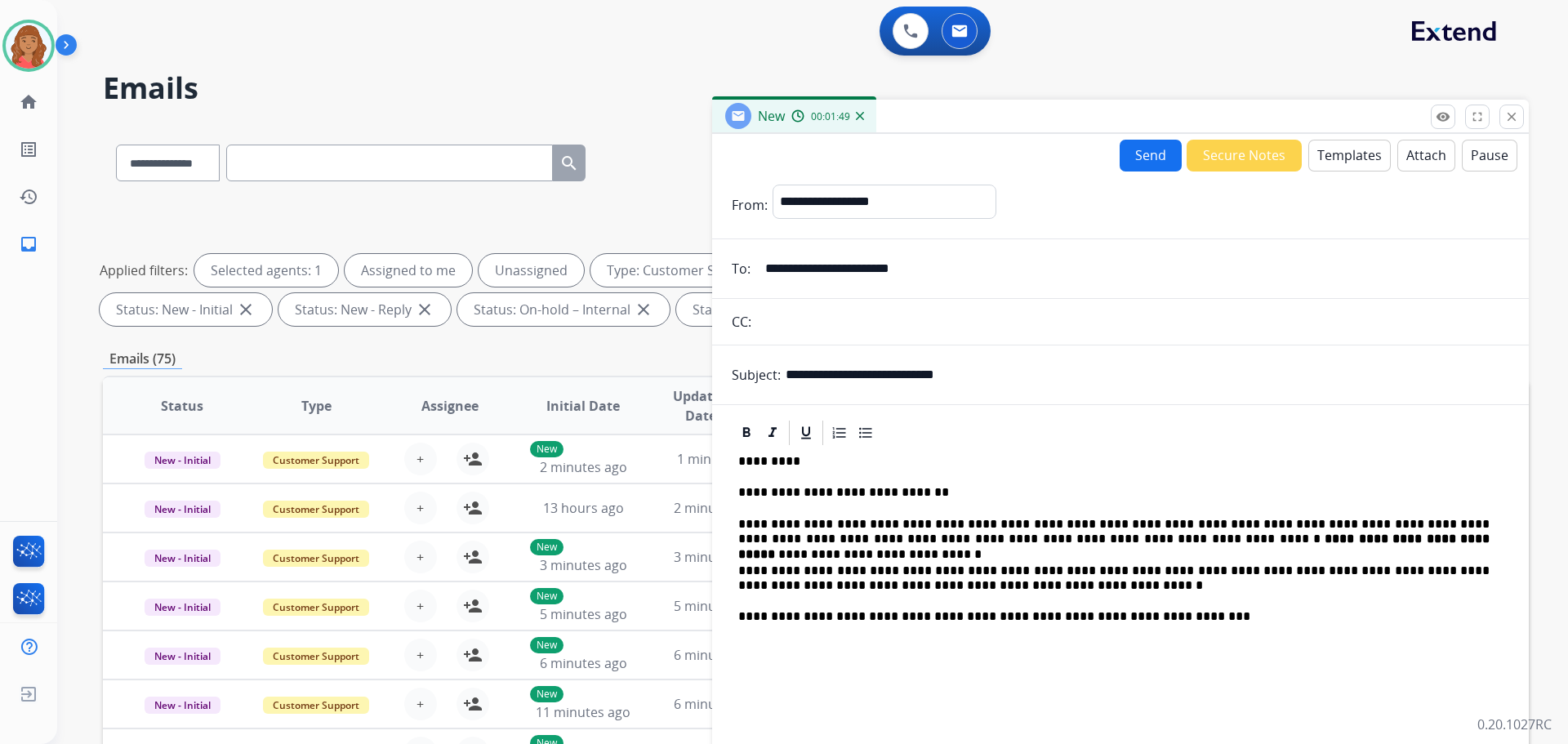
click at [1323, 148] on button "Templates" at bounding box center [1349, 155] width 82 height 32
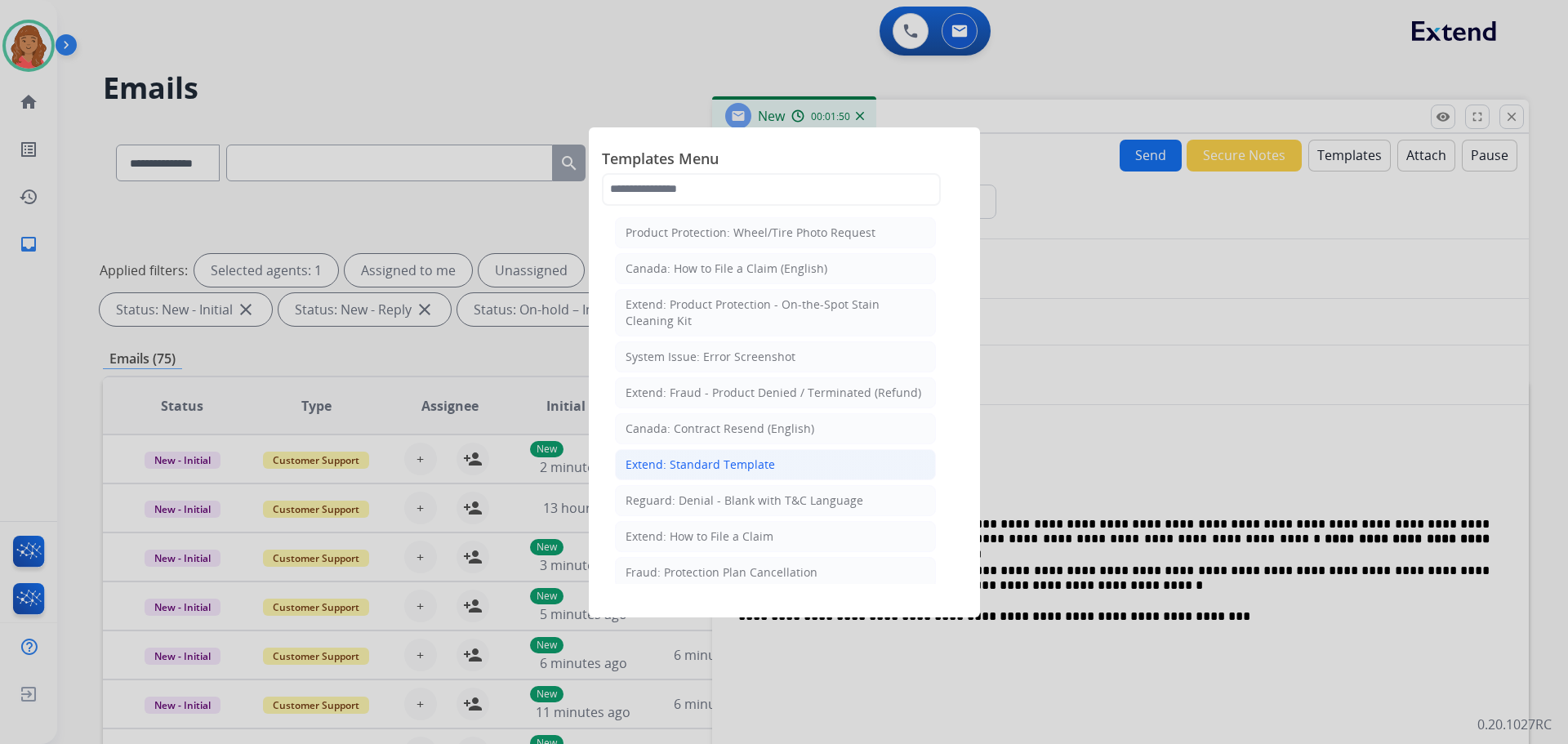
drag, startPoint x: 685, startPoint y: 466, endPoint x: 706, endPoint y: 466, distance: 21.0
click at [687, 466] on div "Extend: Standard Template" at bounding box center [701, 464] width 150 height 16
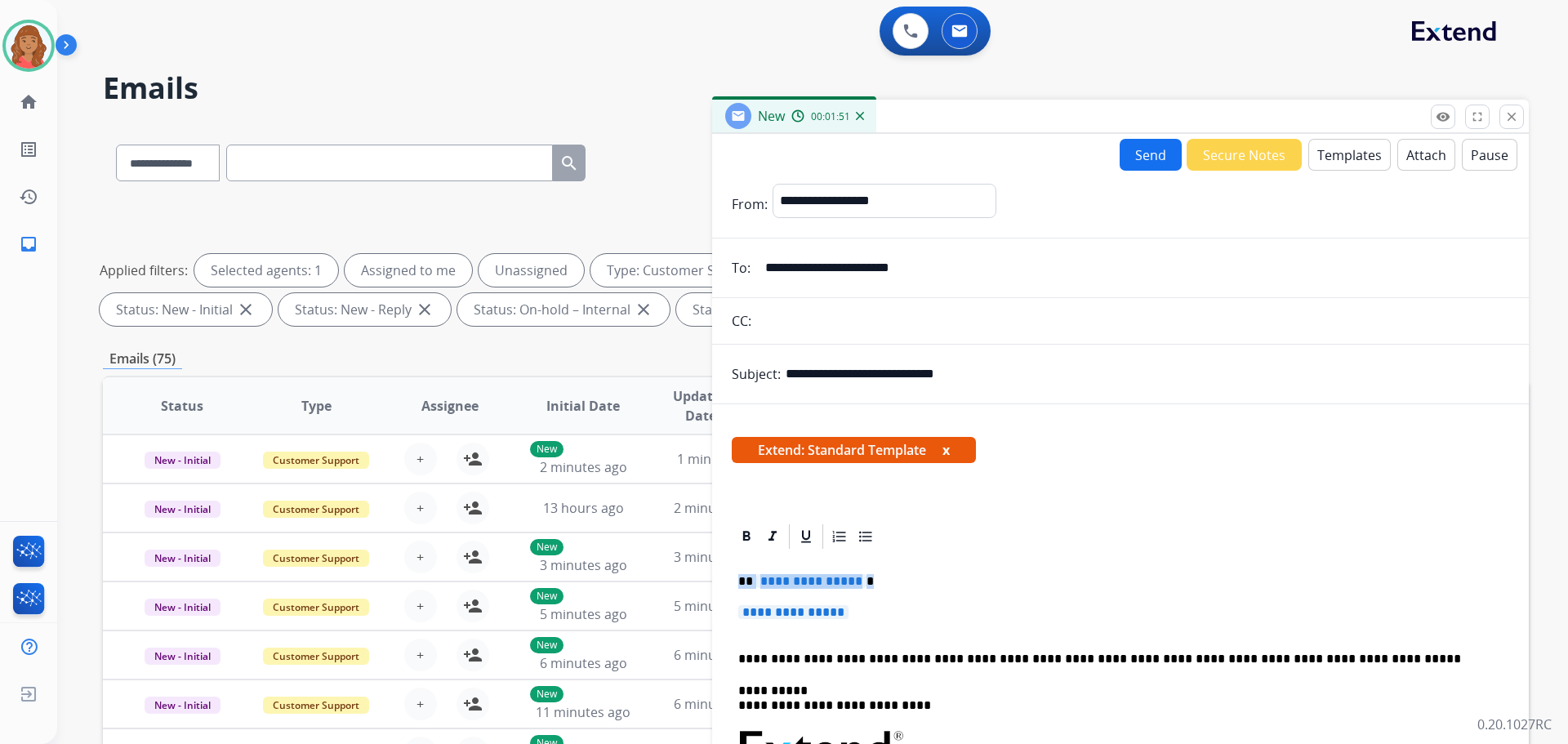
drag, startPoint x: 771, startPoint y: 598, endPoint x: 723, endPoint y: 578, distance: 52.0
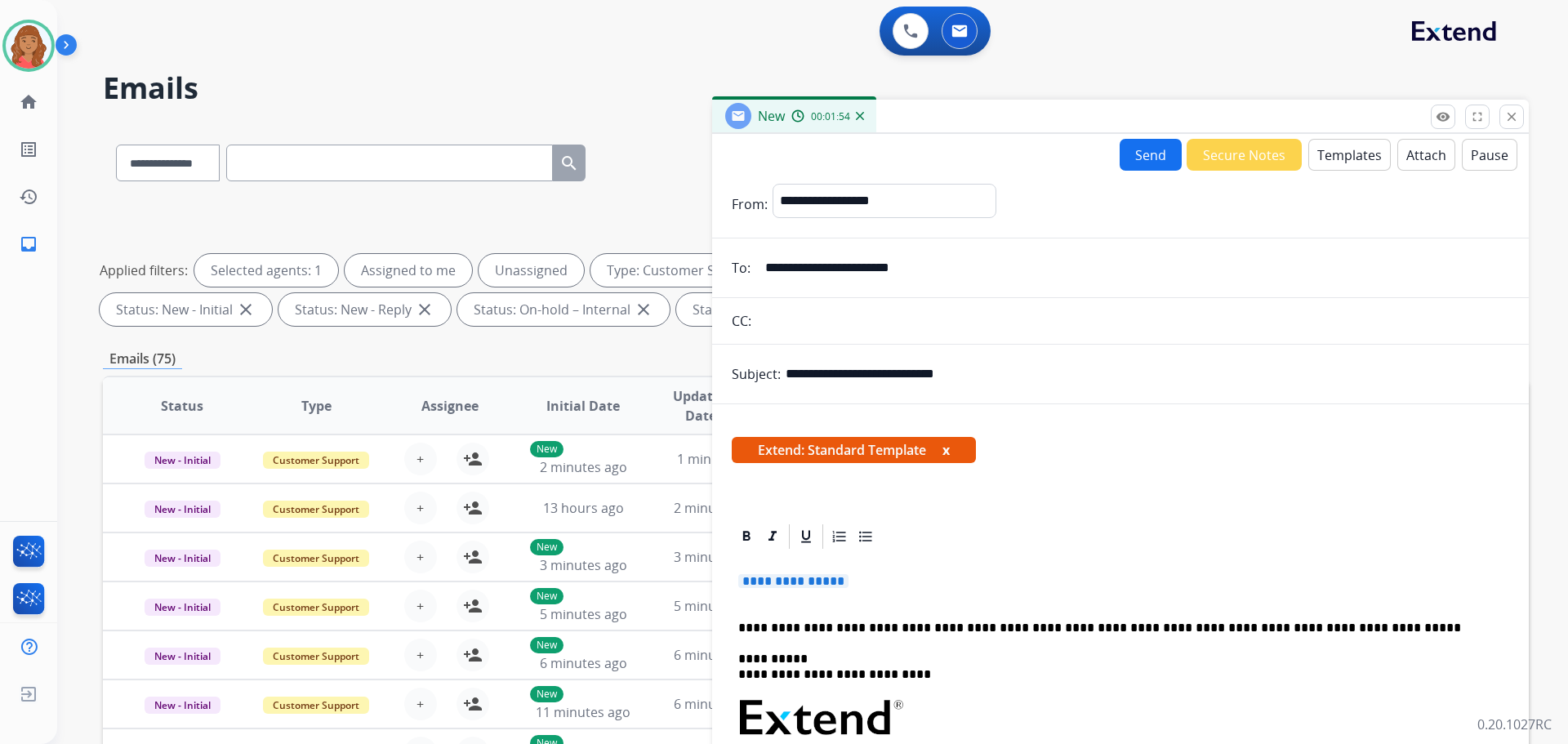
drag, startPoint x: 860, startPoint y: 578, endPoint x: 746, endPoint y: 556, distance: 116.1
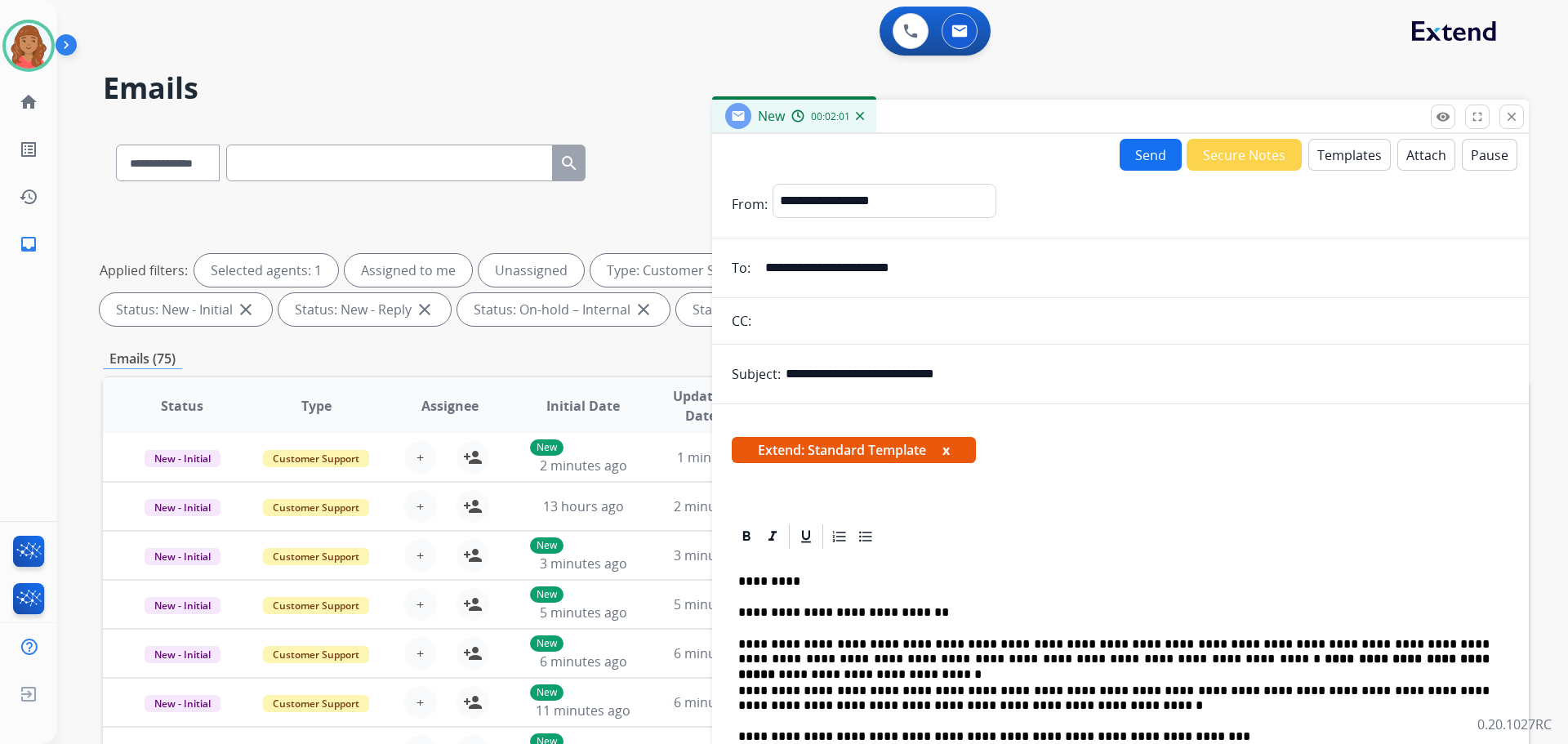
click at [1127, 168] on button "Send" at bounding box center [1151, 154] width 62 height 32
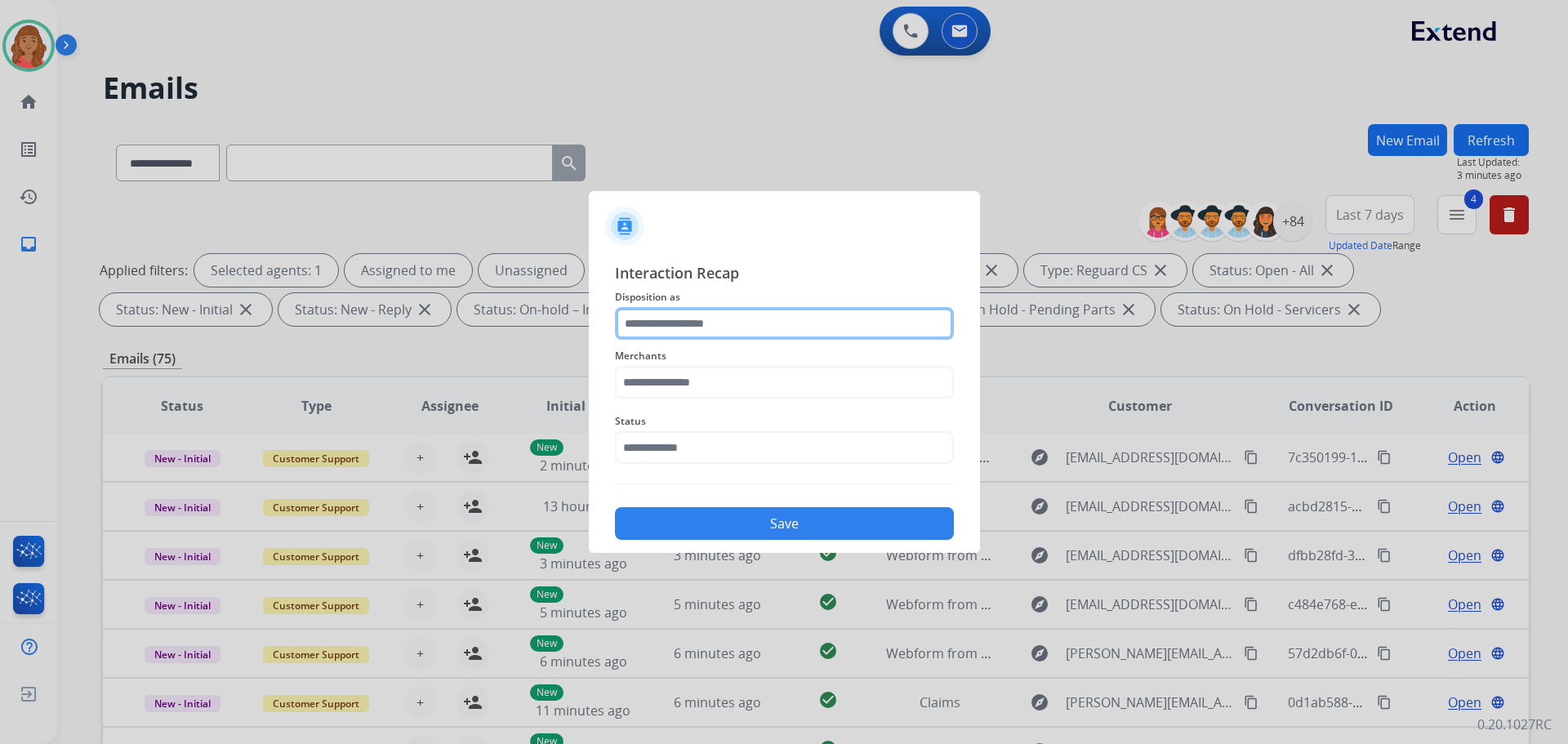
click at [729, 320] on input "text" at bounding box center [784, 324] width 339 height 32
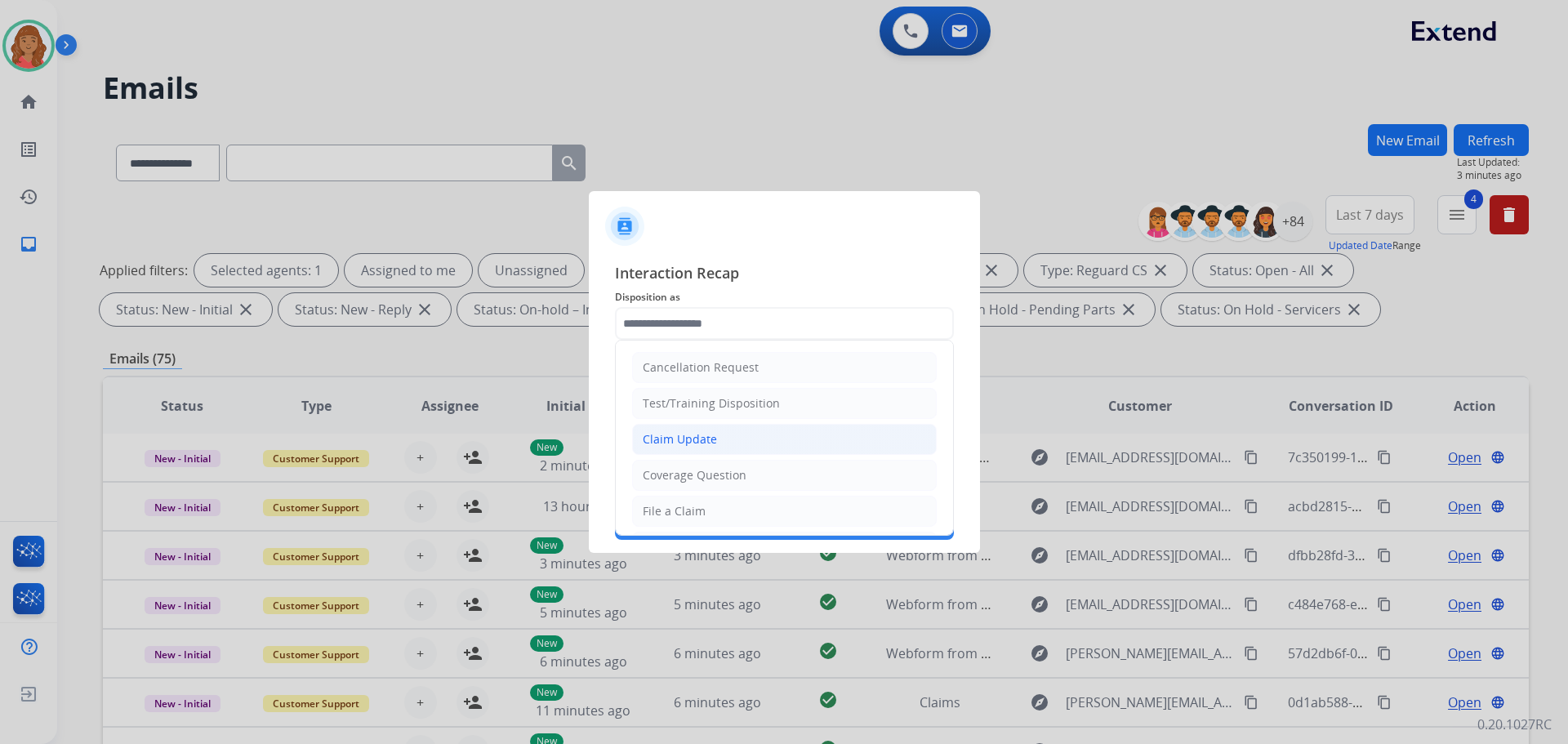
click at [694, 433] on div "Claim Update" at bounding box center [680, 439] width 74 height 16
type input "**********"
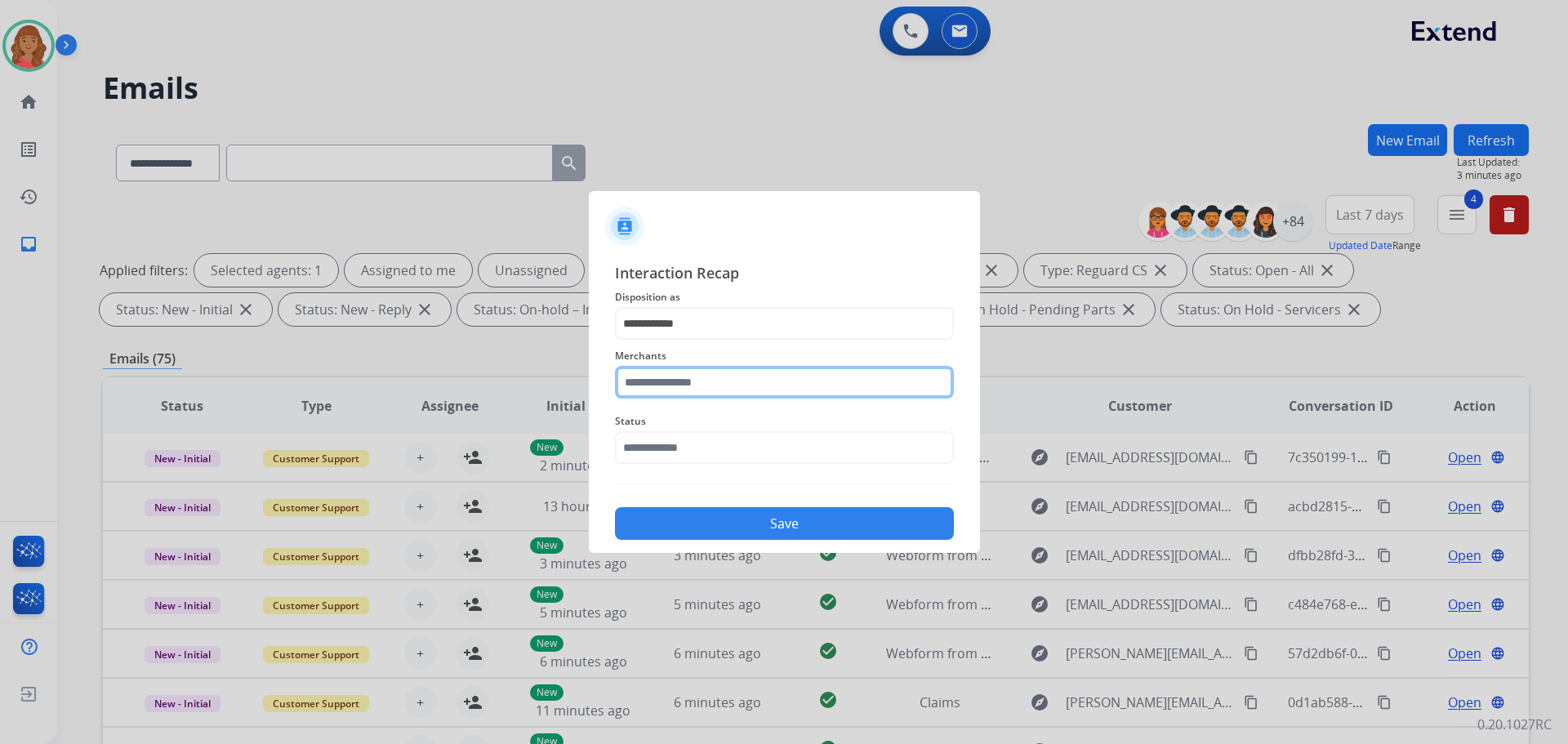
click at [696, 386] on input "text" at bounding box center [784, 382] width 339 height 32
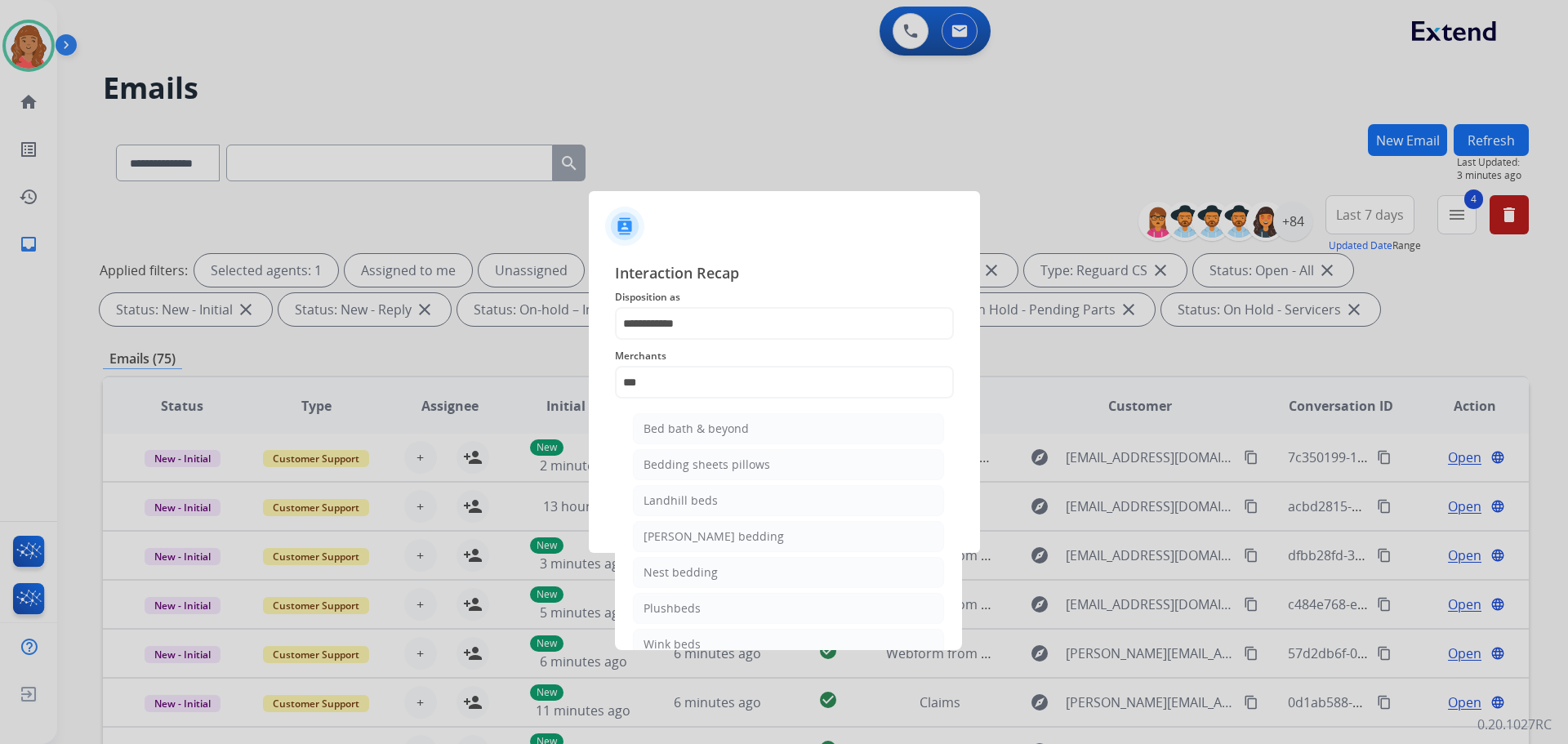
drag, startPoint x: 728, startPoint y: 442, endPoint x: 719, endPoint y: 441, distance: 9.1
click at [728, 438] on li "Bed bath & beyond" at bounding box center [788, 428] width 311 height 31
type input "**********"
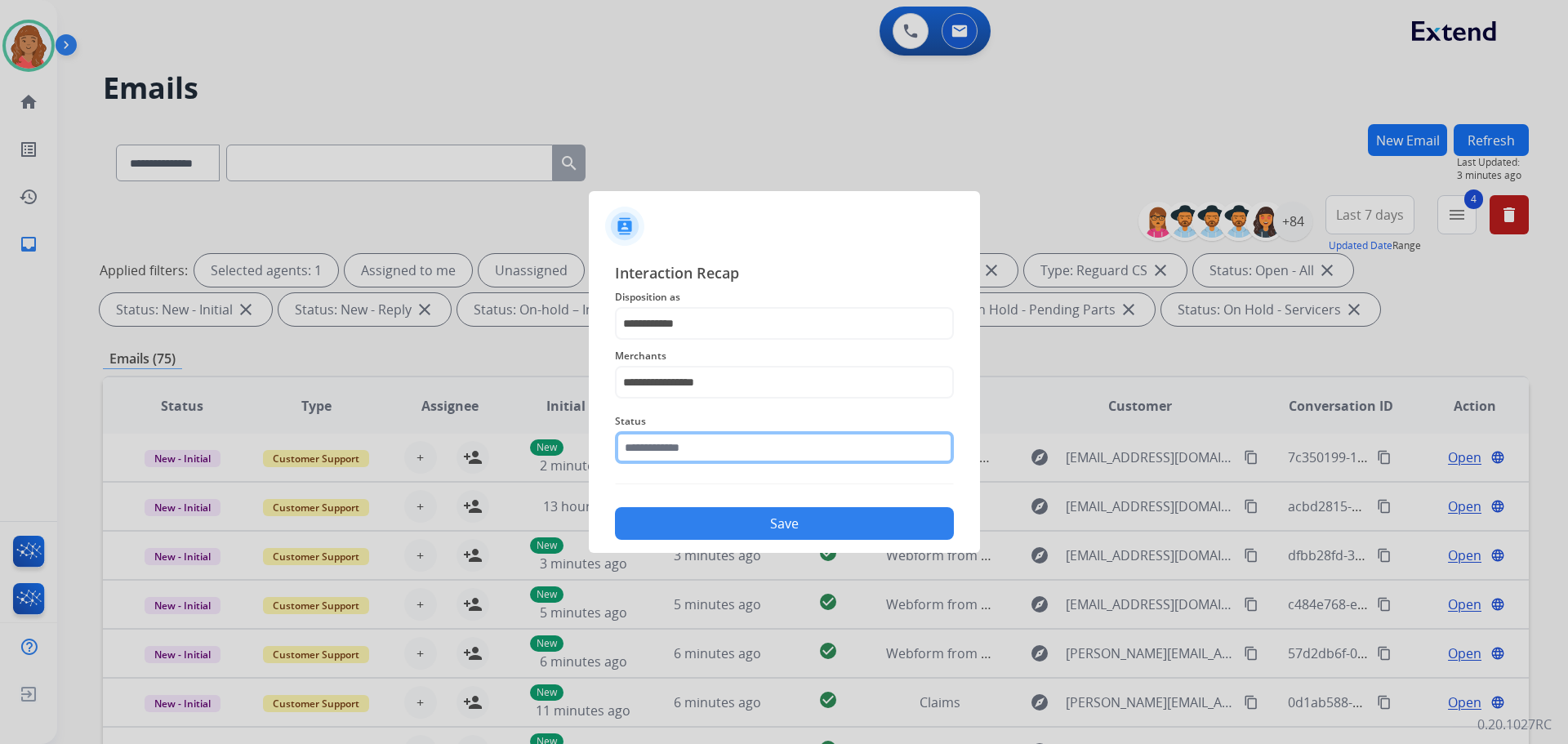
click at [678, 461] on input "text" at bounding box center [784, 447] width 339 height 32
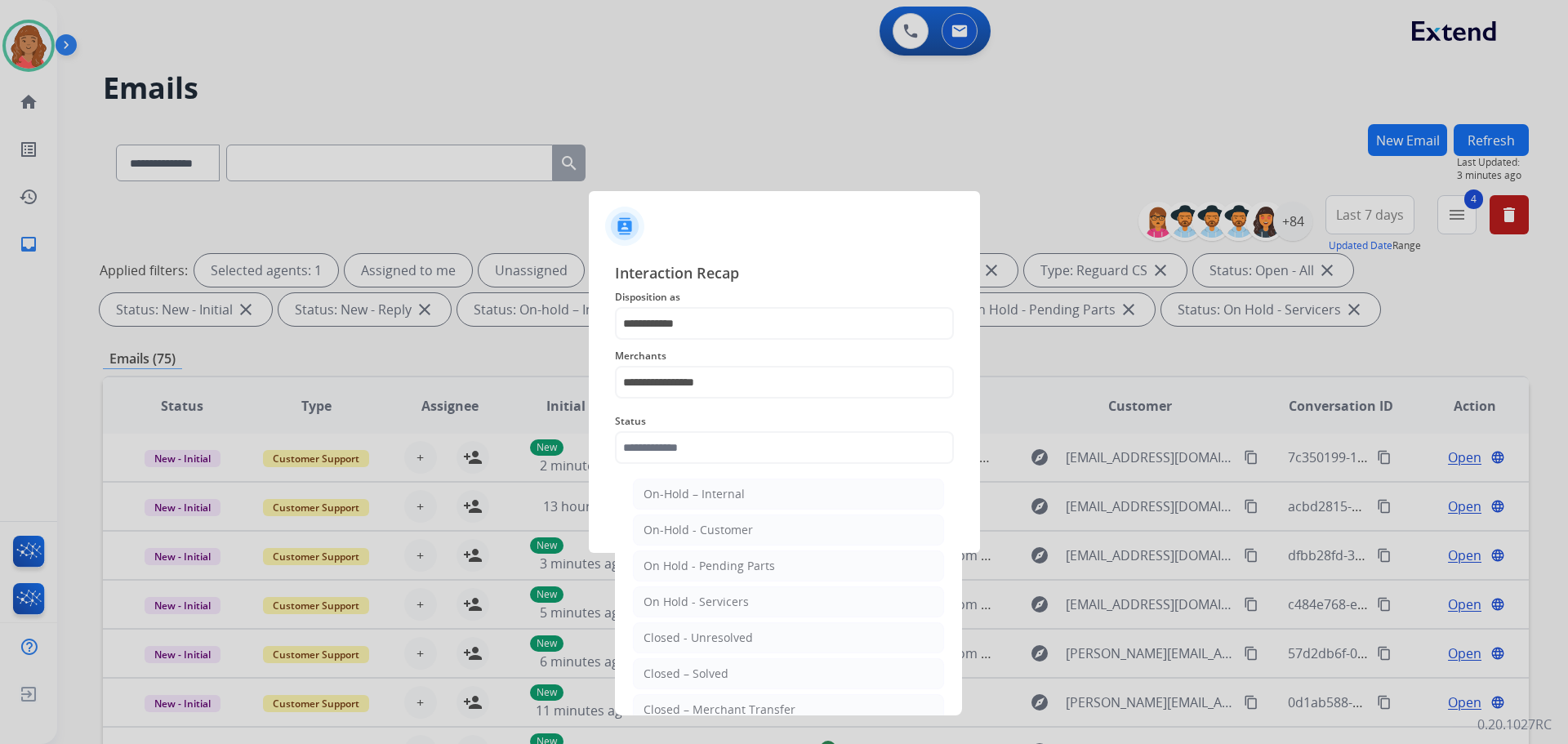
click at [678, 666] on div "Closed – Solved" at bounding box center [686, 674] width 85 height 16
type input "**********"
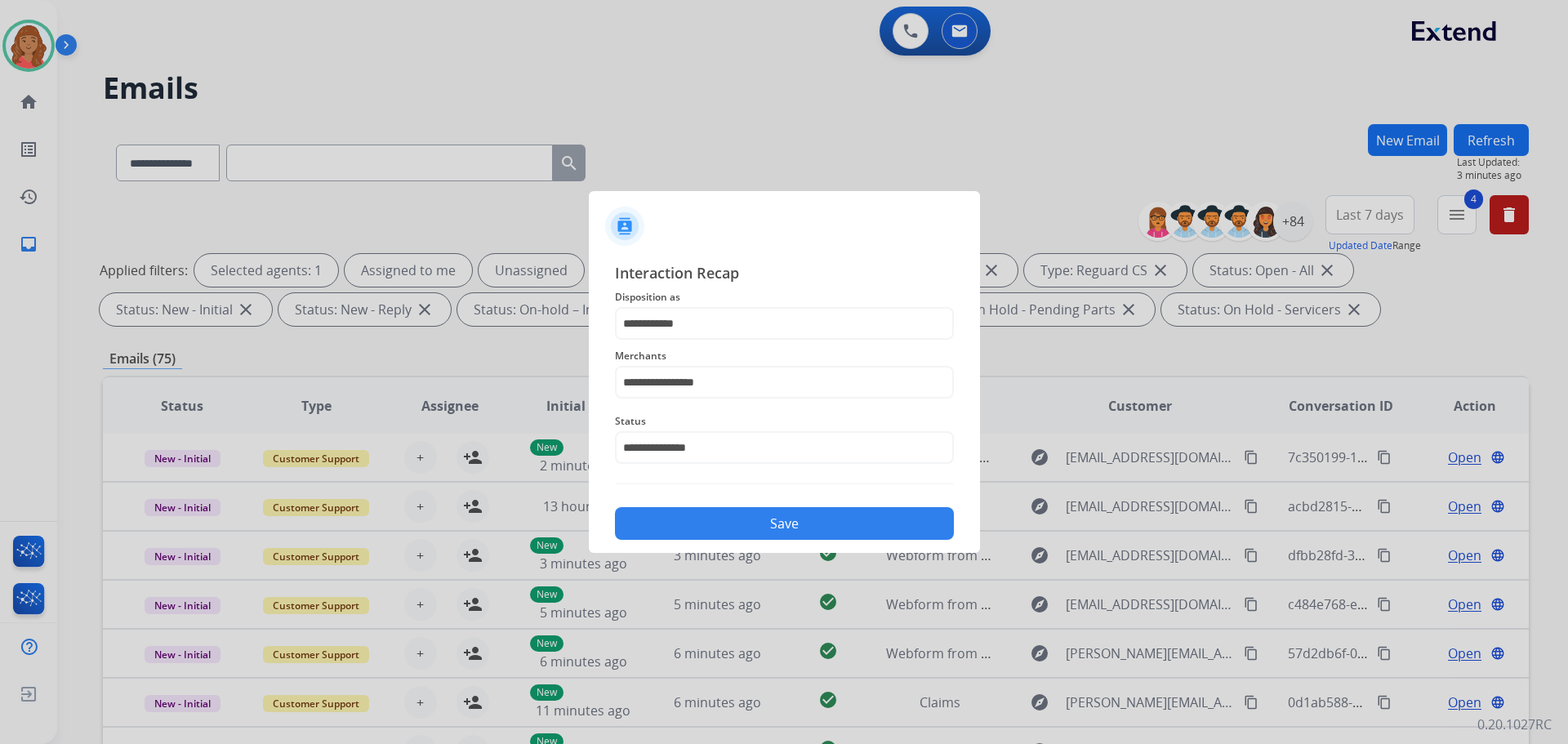
drag, startPoint x: 706, startPoint y: 519, endPoint x: 839, endPoint y: 496, distance: 135.0
click at [709, 519] on button "Save" at bounding box center [784, 523] width 339 height 32
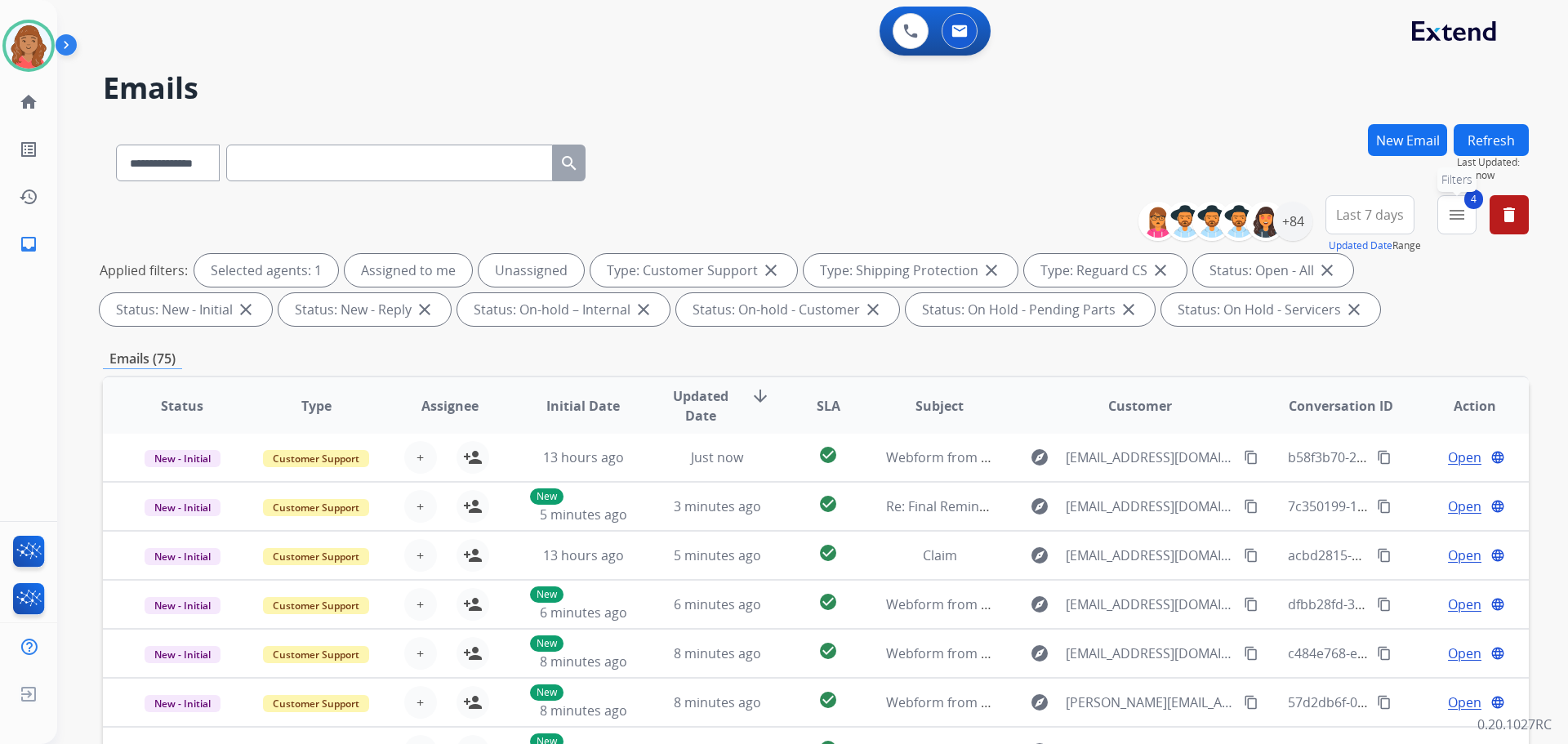
drag, startPoint x: 1452, startPoint y: 213, endPoint x: 1457, endPoint y: 221, distance: 9.4
click at [1455, 213] on mat-icon "menu" at bounding box center [1457, 215] width 20 height 20
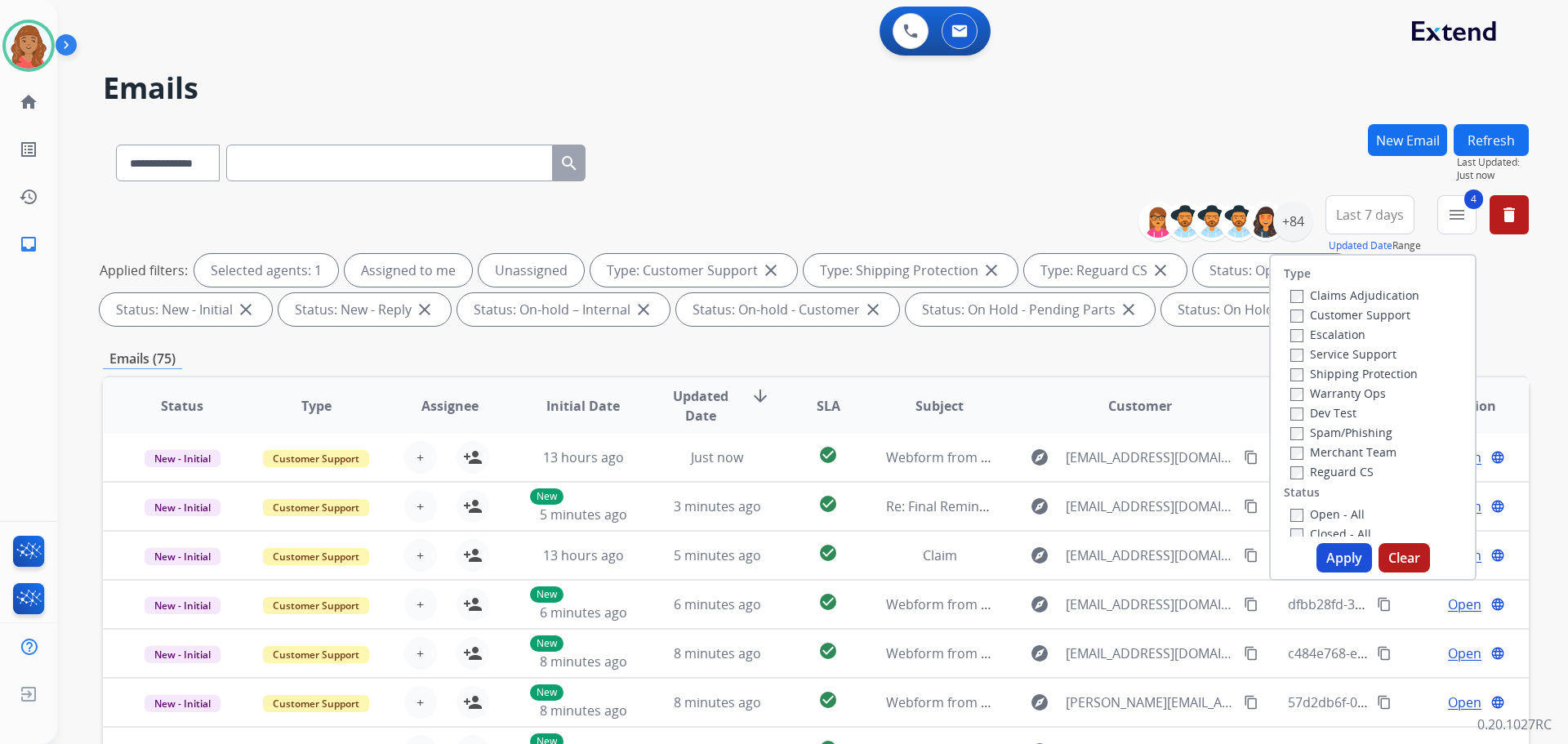
click at [1321, 556] on button "Apply" at bounding box center [1344, 557] width 56 height 30
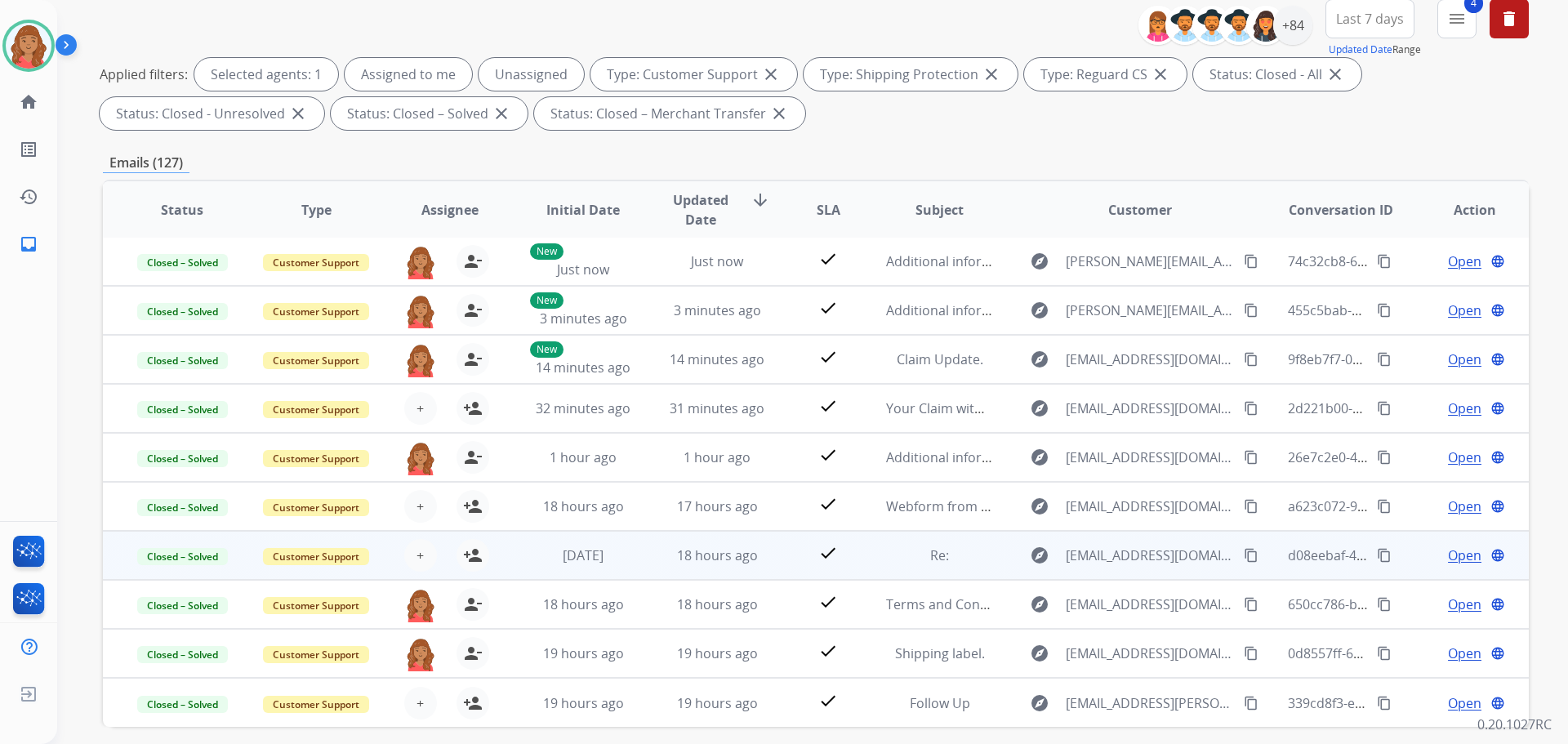
scroll to position [245, 0]
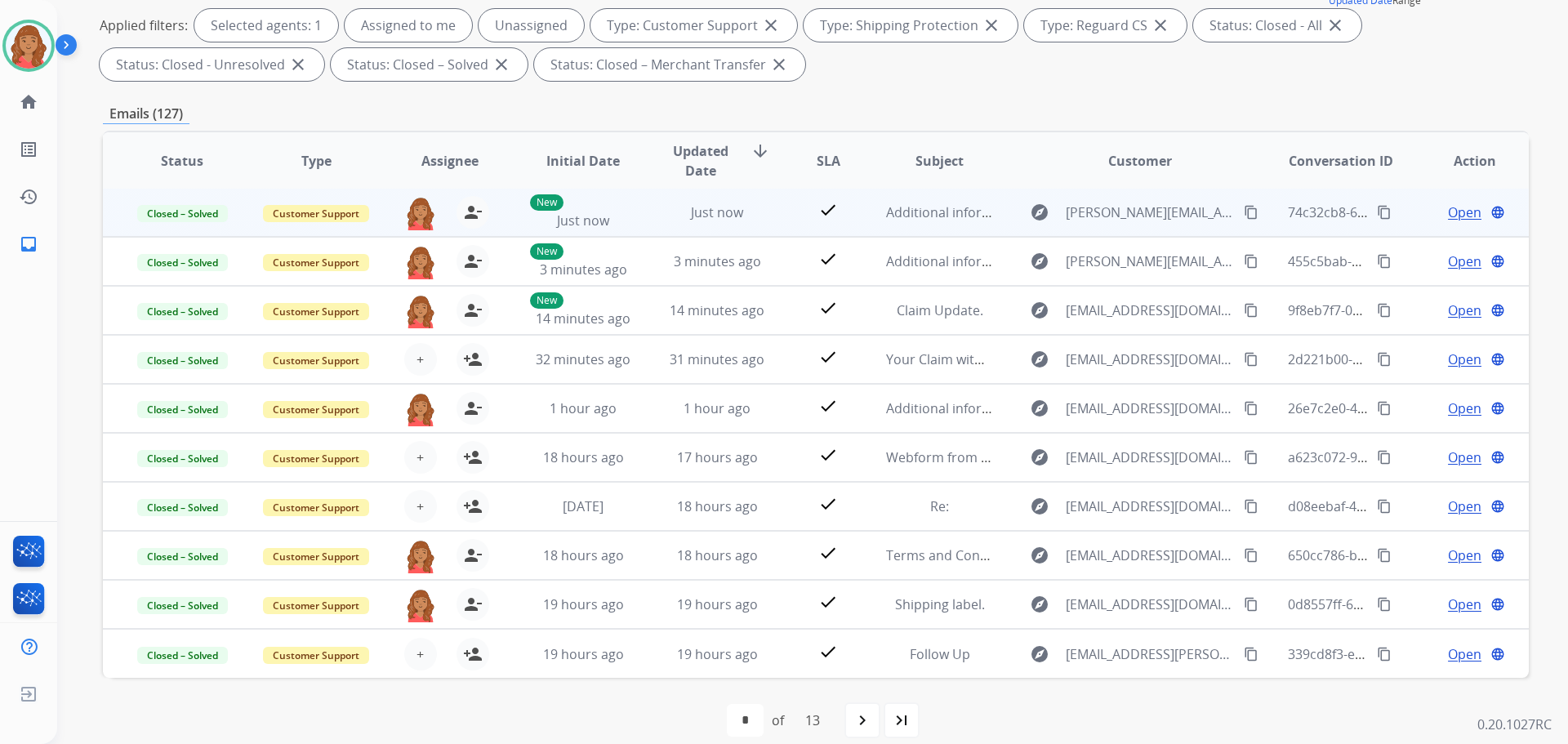
click at [1377, 215] on mat-icon "content_copy" at bounding box center [1384, 212] width 14 height 14
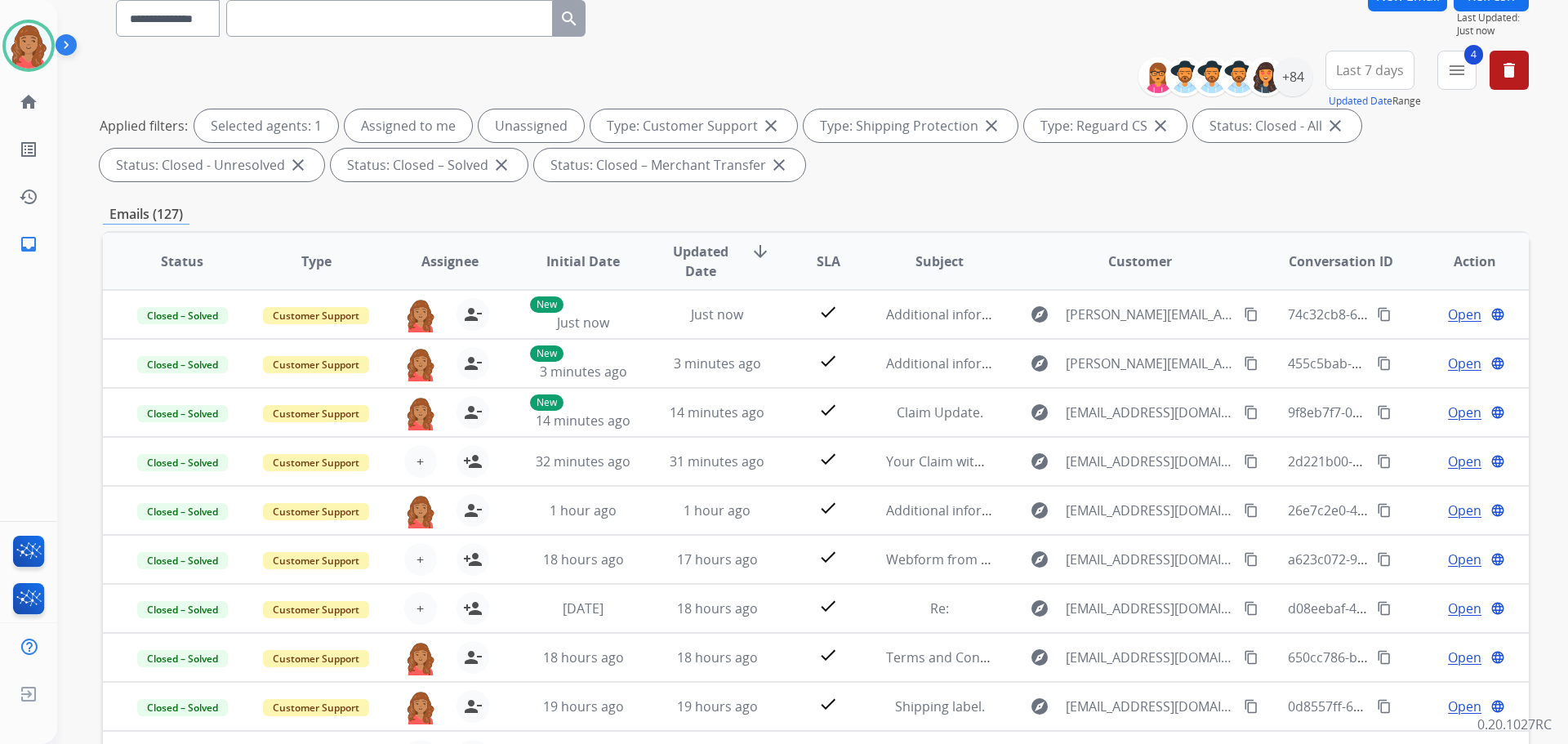
scroll to position [0, 0]
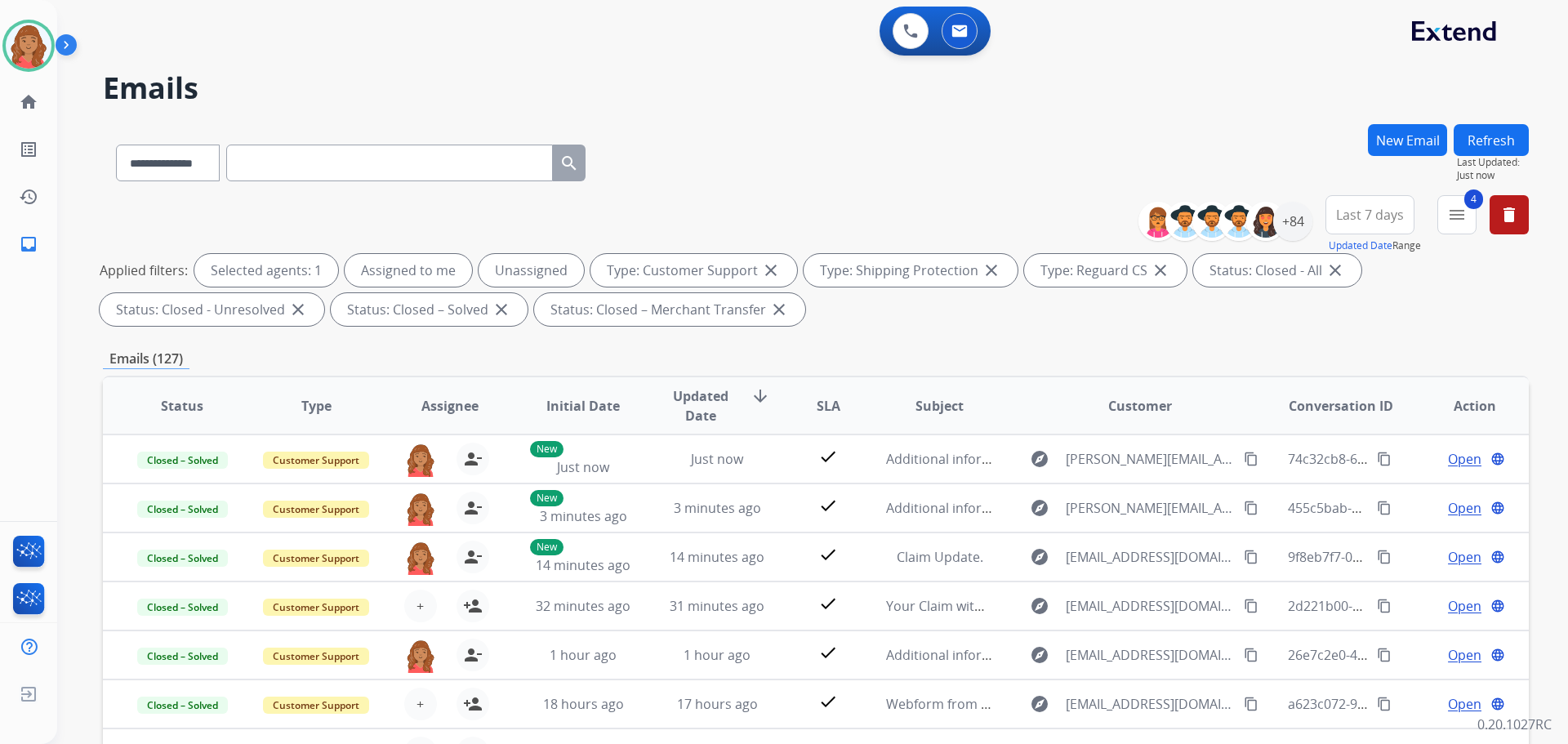
click at [1391, 144] on button "New Email" at bounding box center [1408, 140] width 79 height 32
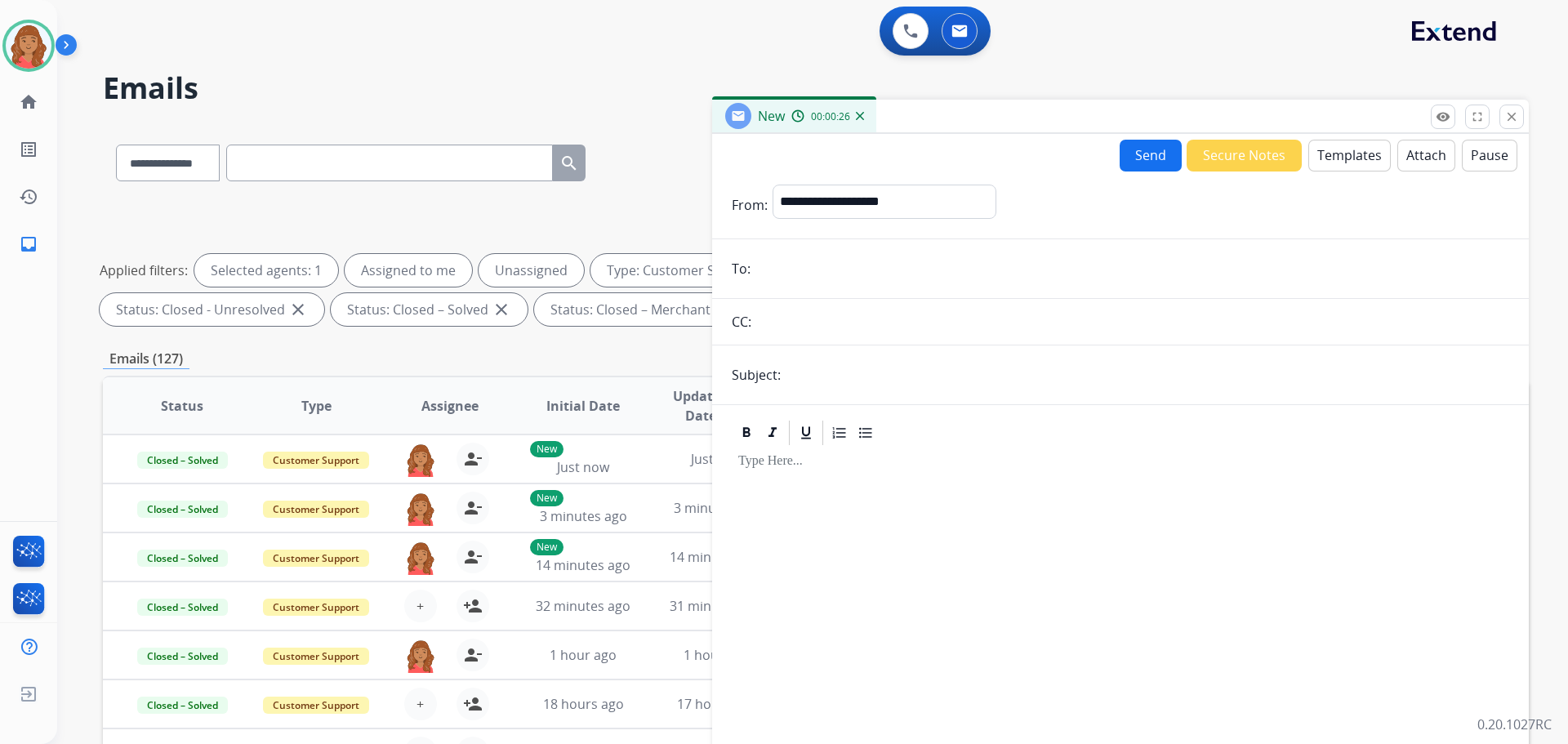
click at [1508, 109] on mat-icon "close" at bounding box center [1511, 116] width 14 height 14
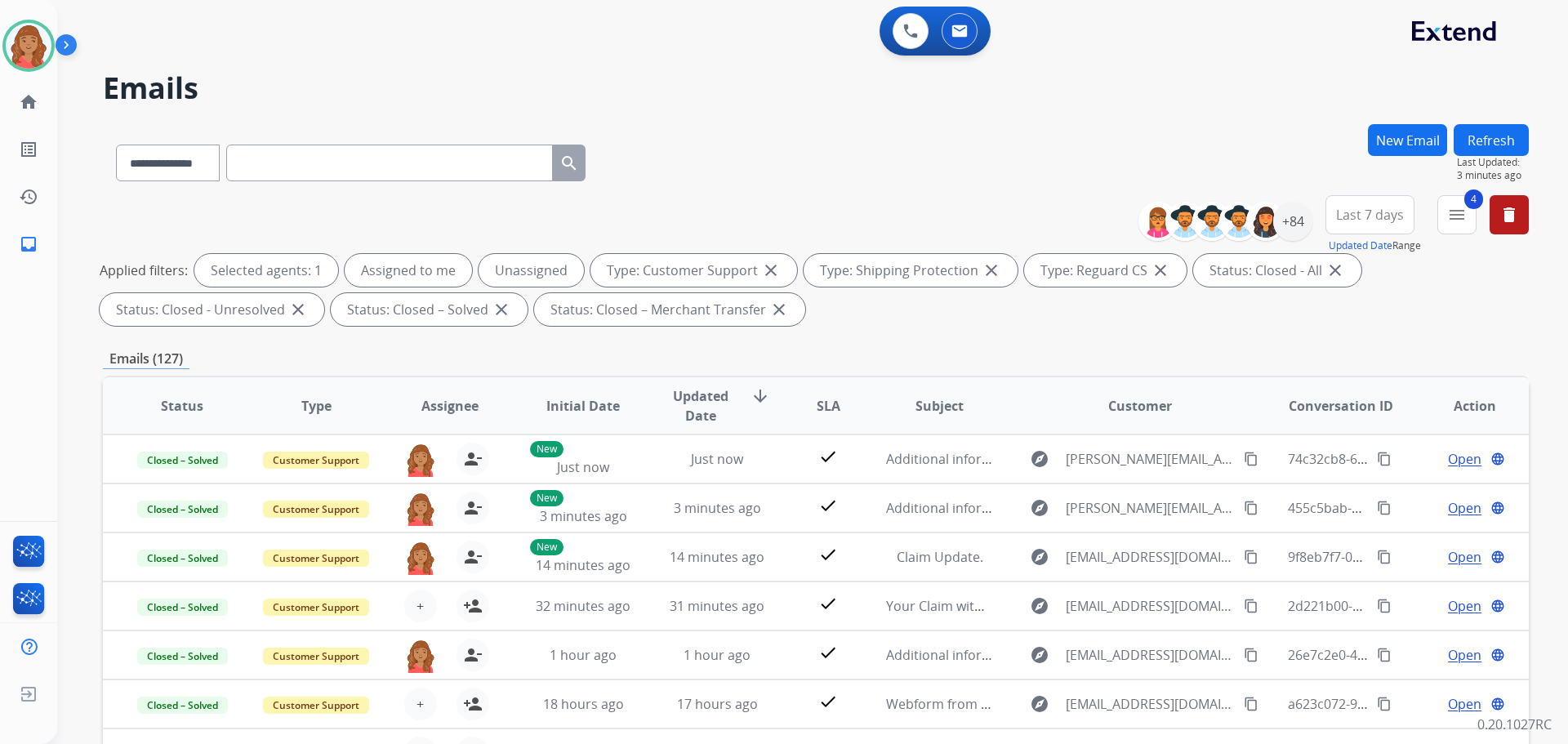
drag, startPoint x: 32, startPoint y: 51, endPoint x: 57, endPoint y: 65, distance: 28.7
click at [35, 53] on img at bounding box center [28, 45] width 46 height 46
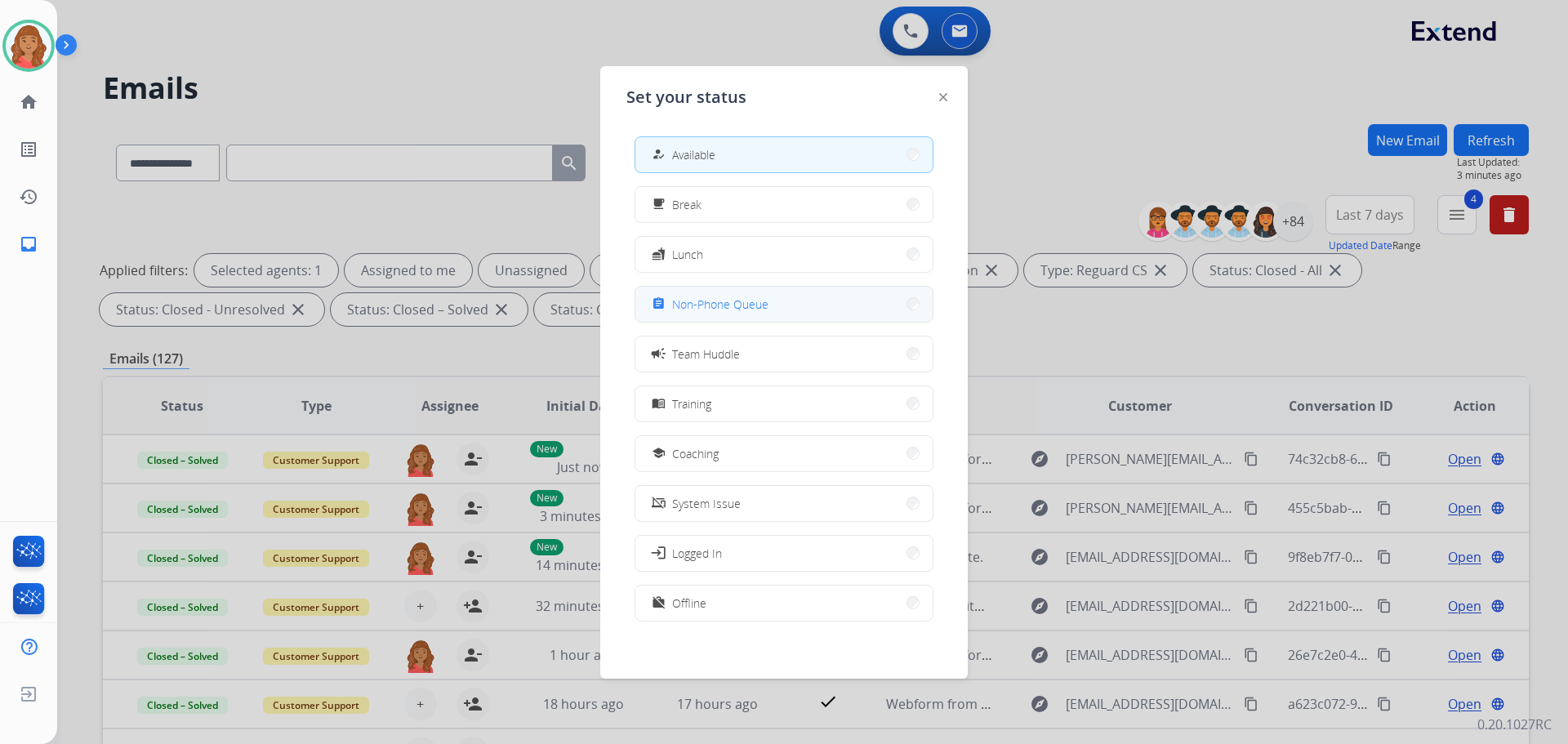
click at [705, 312] on span "Non-Phone Queue" at bounding box center [720, 304] width 96 height 17
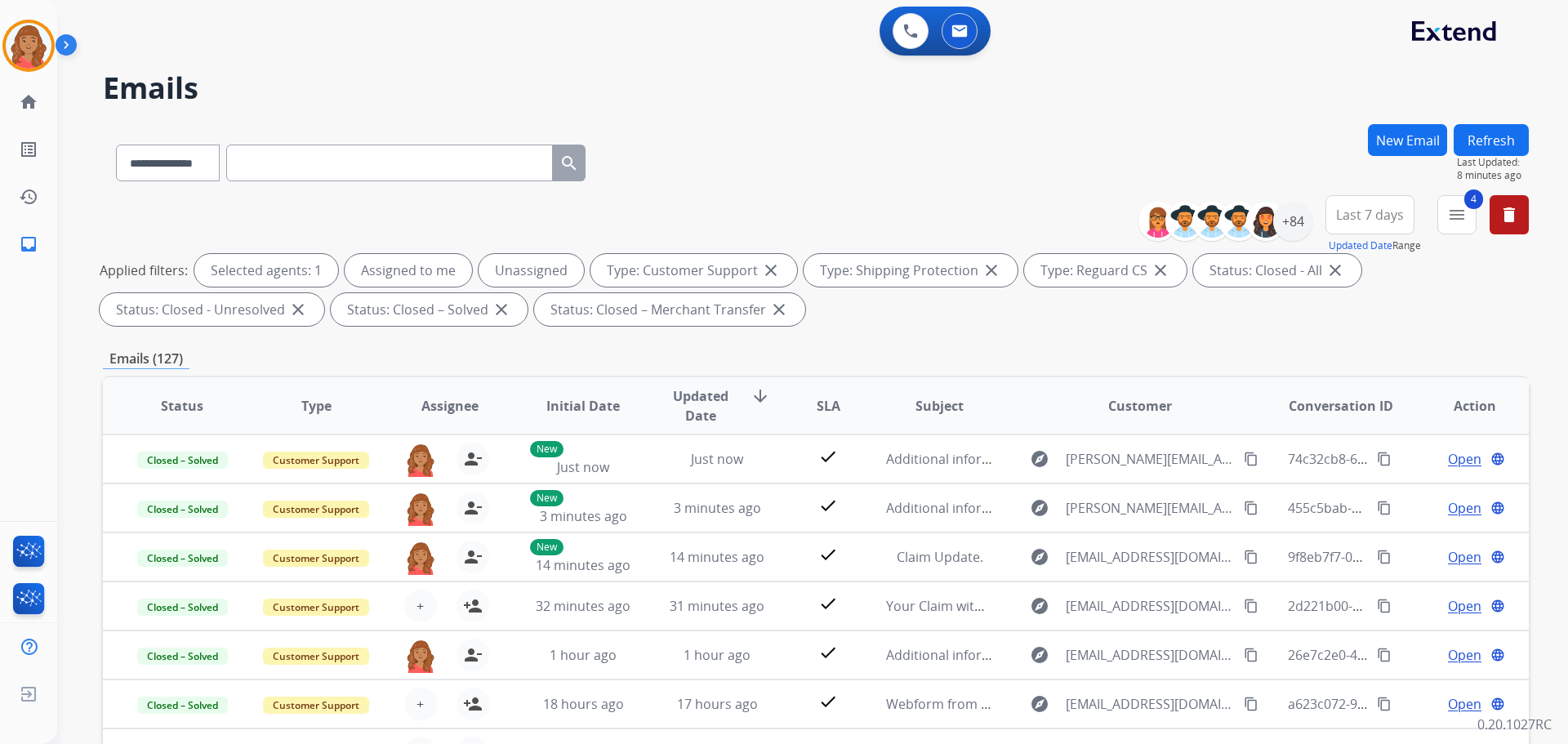
drag, startPoint x: 30, startPoint y: 35, endPoint x: 66, endPoint y: 45, distance: 37.4
click at [30, 35] on img at bounding box center [28, 45] width 46 height 46
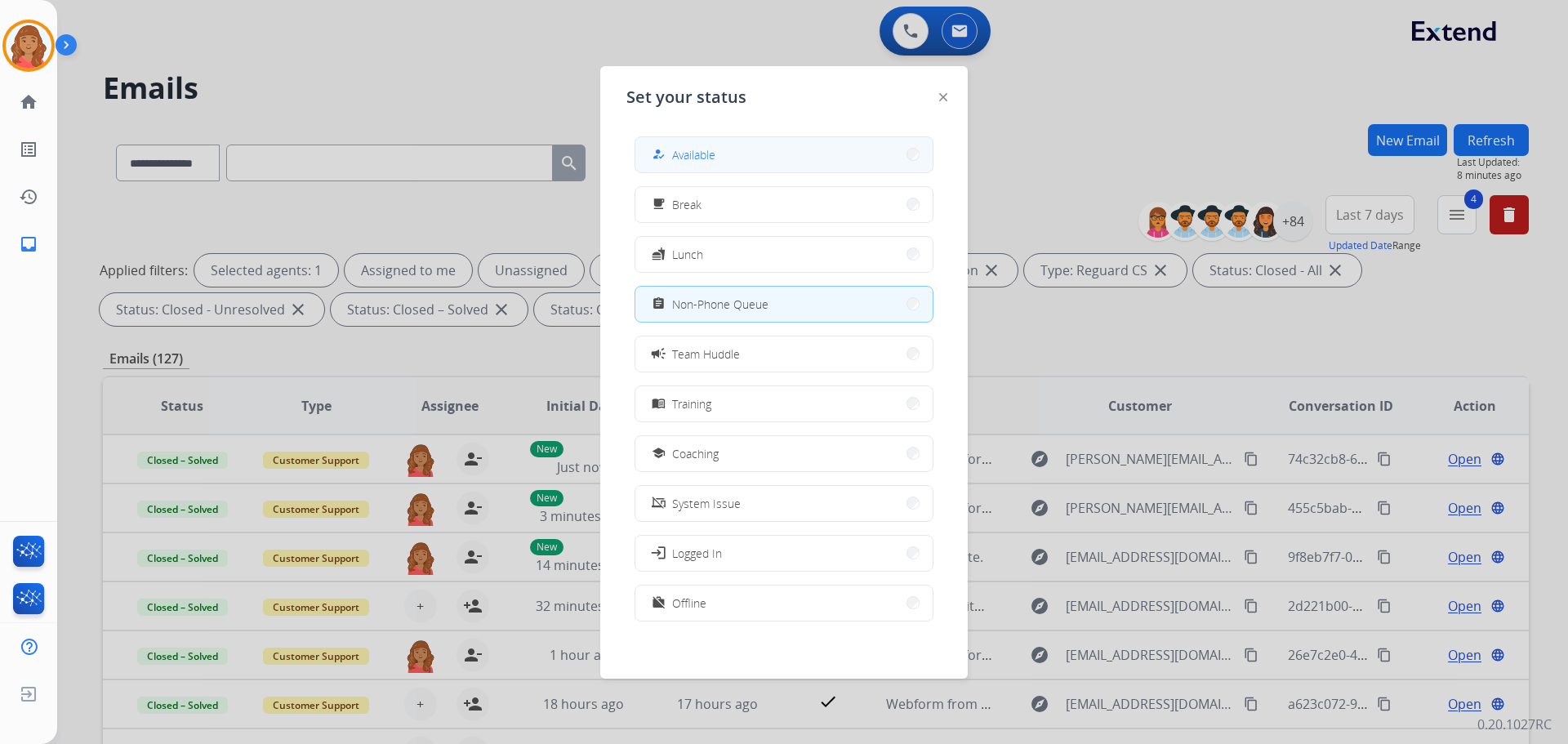
click at [703, 145] on div "how_to_reg Available" at bounding box center [682, 154] width 67 height 20
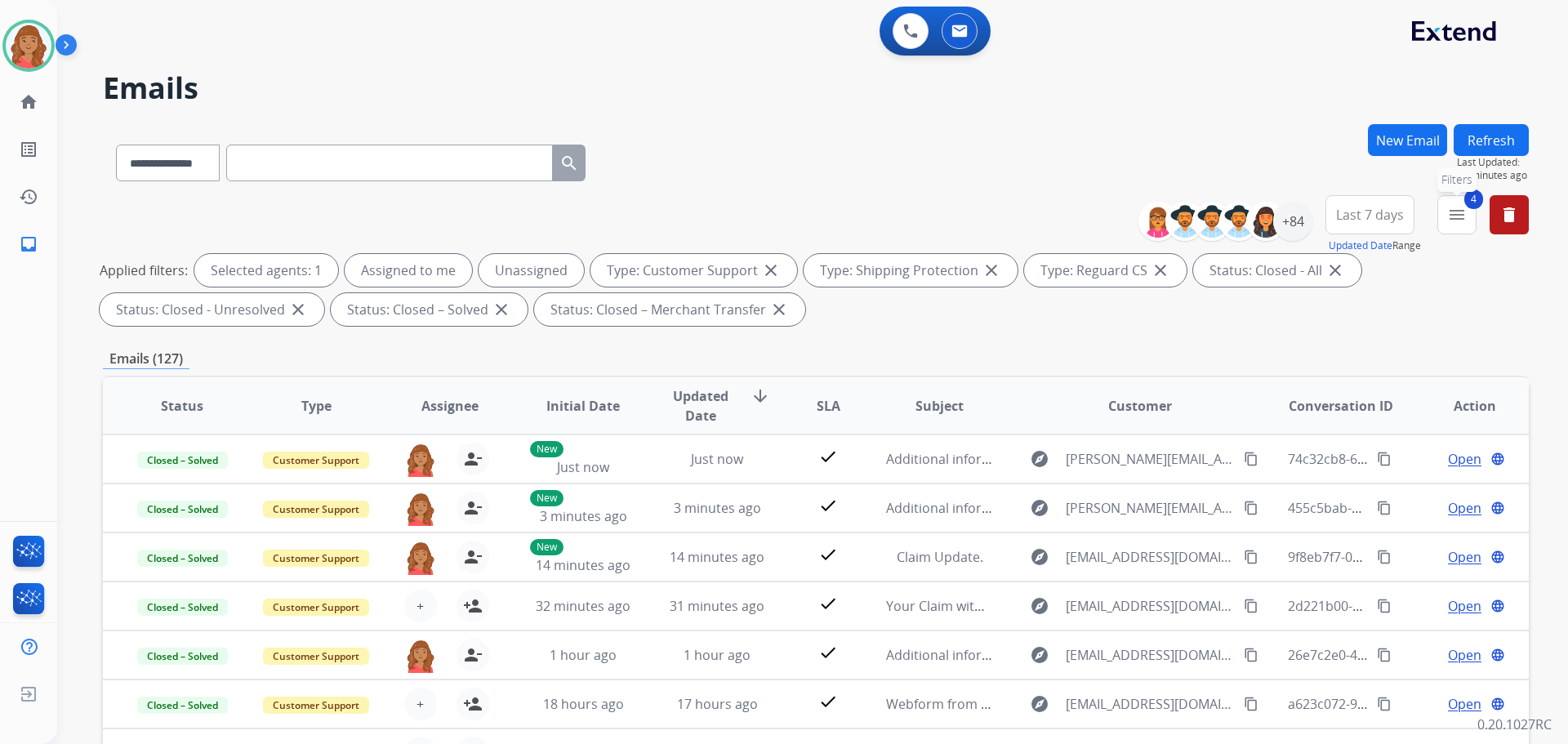
drag, startPoint x: 1462, startPoint y: 214, endPoint x: 1457, endPoint y: 224, distance: 11.2
click at [1464, 215] on mat-icon "menu" at bounding box center [1457, 215] width 20 height 20
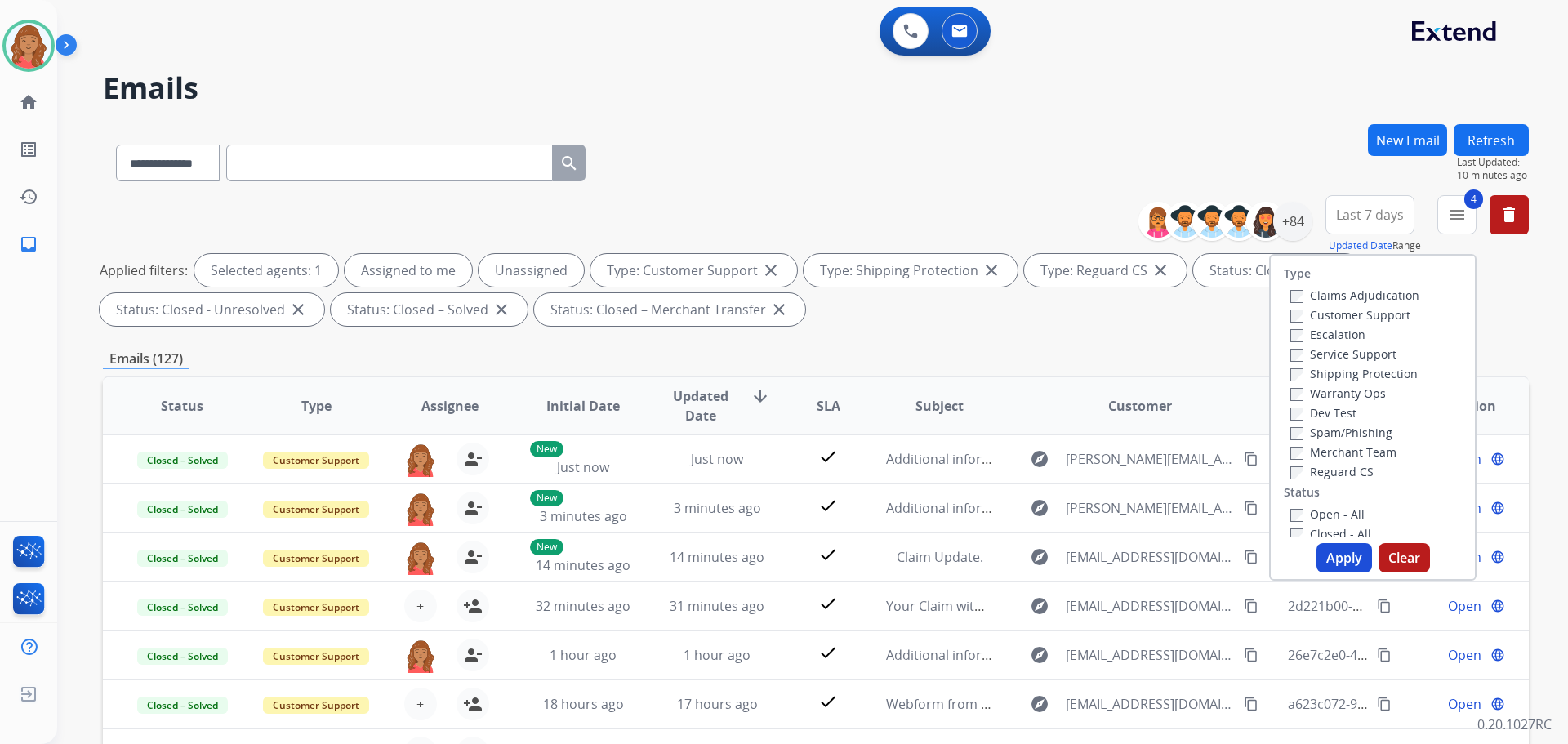
click at [1412, 140] on button "New Email" at bounding box center [1408, 140] width 79 height 32
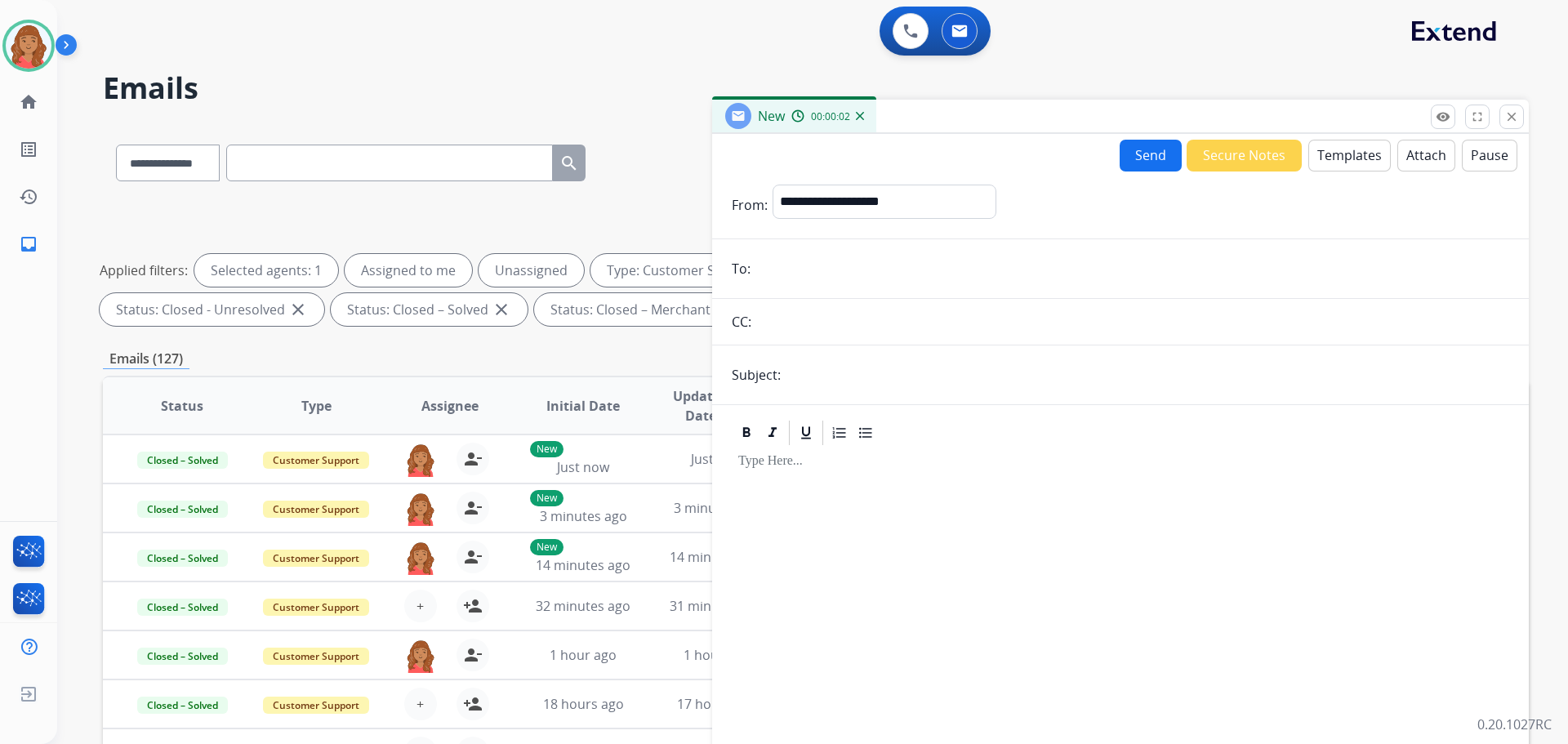
drag, startPoint x: 858, startPoint y: 196, endPoint x: 800, endPoint y: 266, distance: 90.9
click at [800, 266] on input "email" at bounding box center [1132, 269] width 754 height 32
paste input "**********"
type input "**********"
click at [817, 212] on select "**********" at bounding box center [884, 201] width 222 height 32
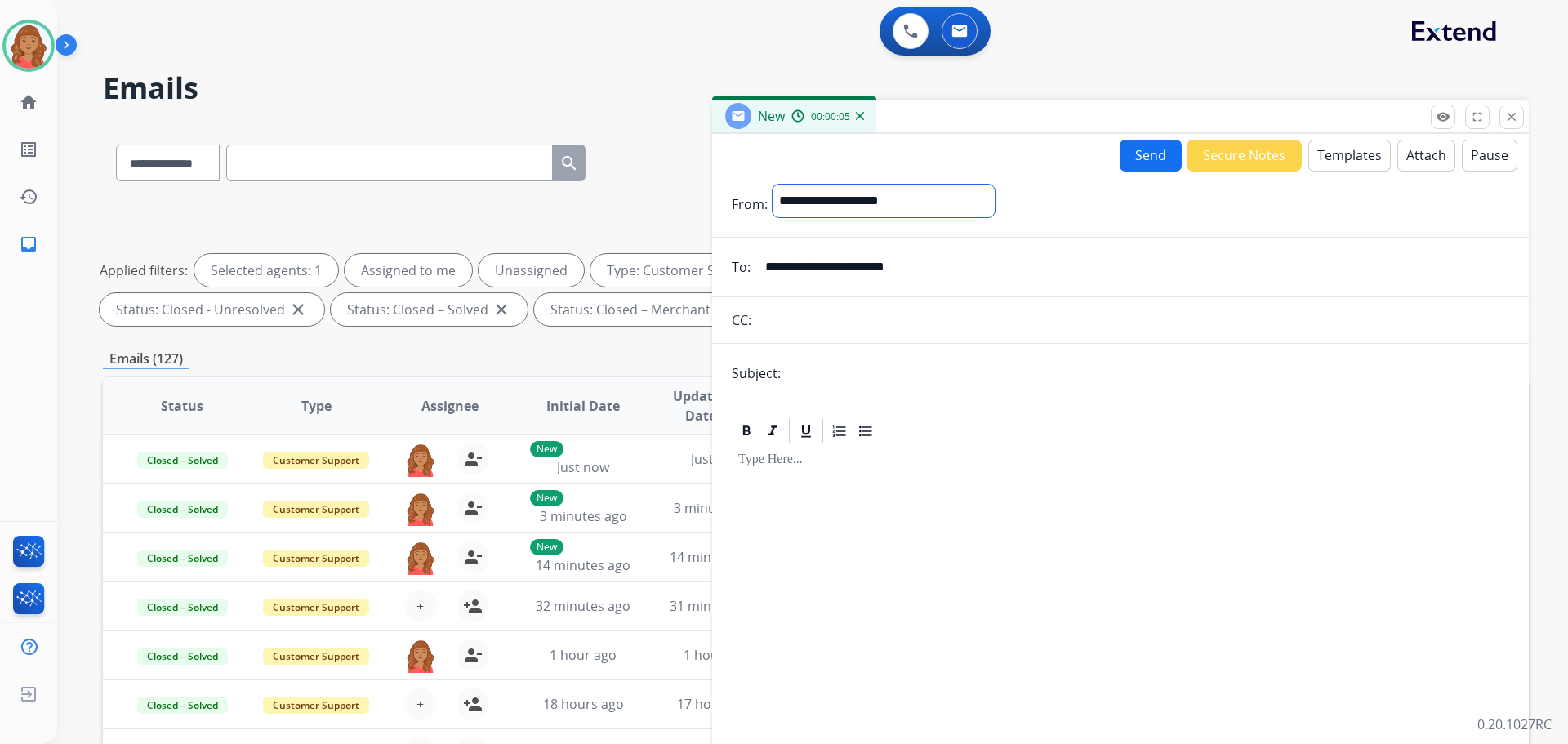
select select "**********"
click at [773, 185] on select "**********" at bounding box center [884, 201] width 222 height 32
click at [815, 377] on input "text" at bounding box center [1147, 375] width 723 height 32
type input "**********"
click at [1350, 160] on button "Templates" at bounding box center [1349, 155] width 82 height 32
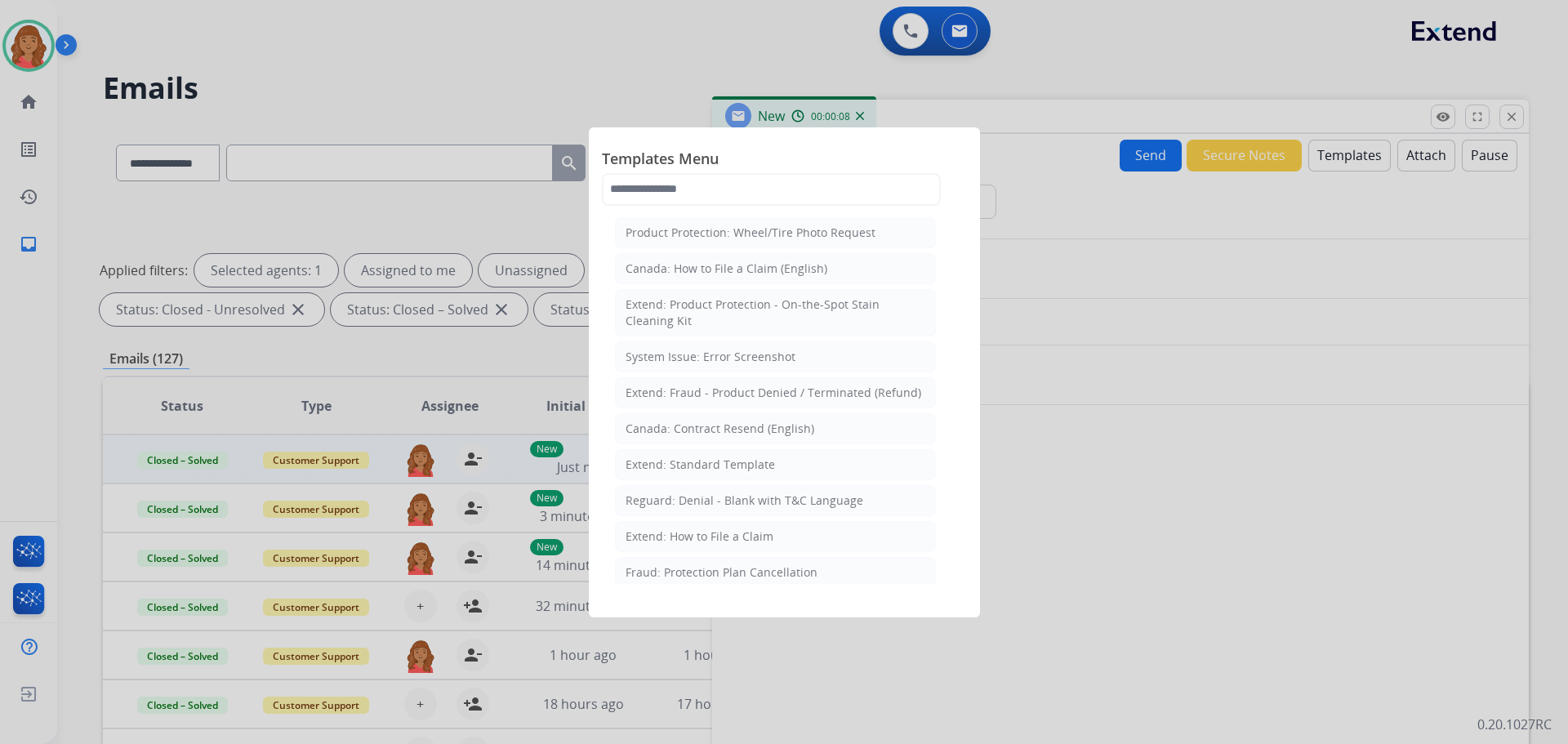
click at [711, 454] on li "Extend: Standard Template" at bounding box center [775, 464] width 321 height 31
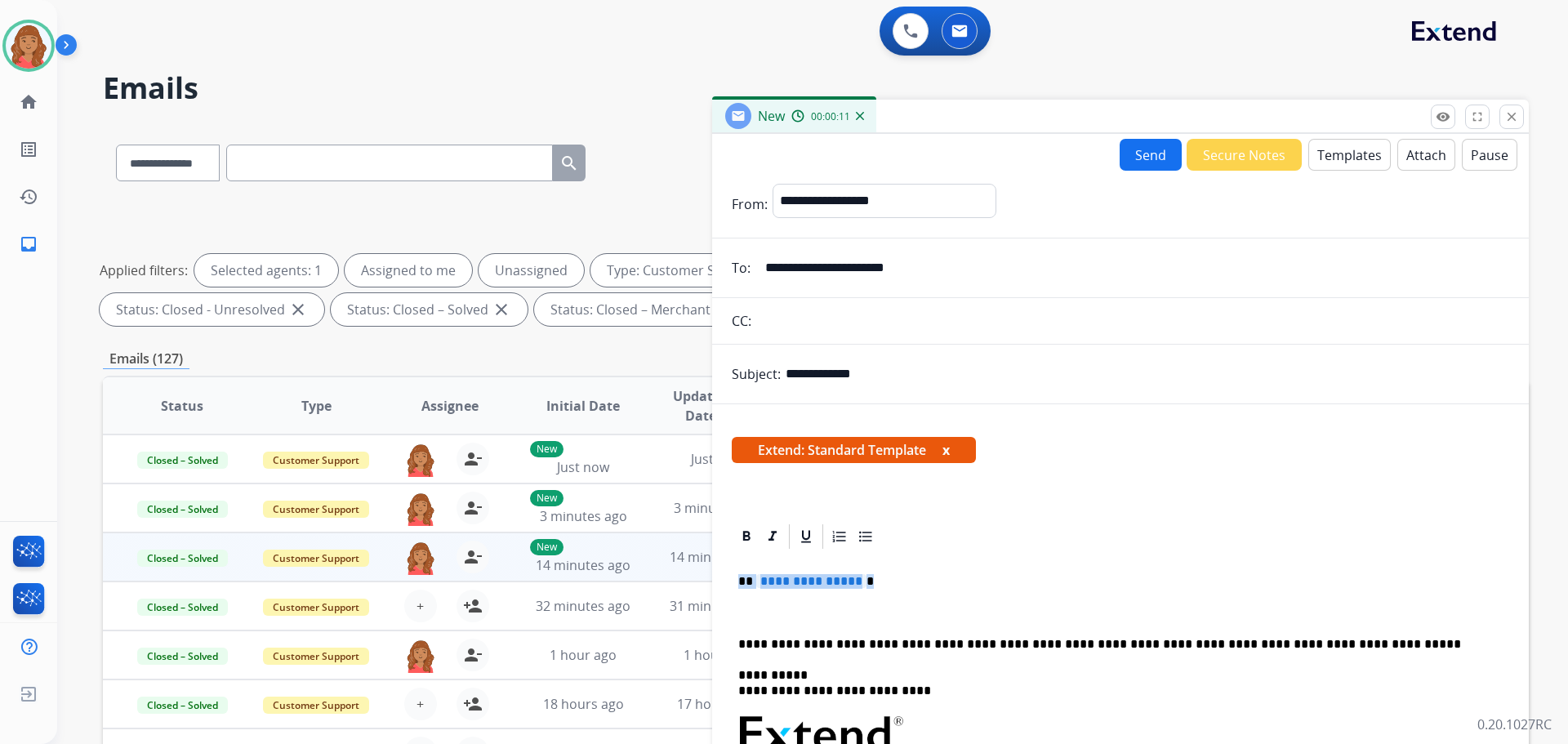
drag, startPoint x: 857, startPoint y: 580, endPoint x: 704, endPoint y: 575, distance: 153.1
click at [704, 575] on div "**********" at bounding box center [815, 566] width 1426 height 884
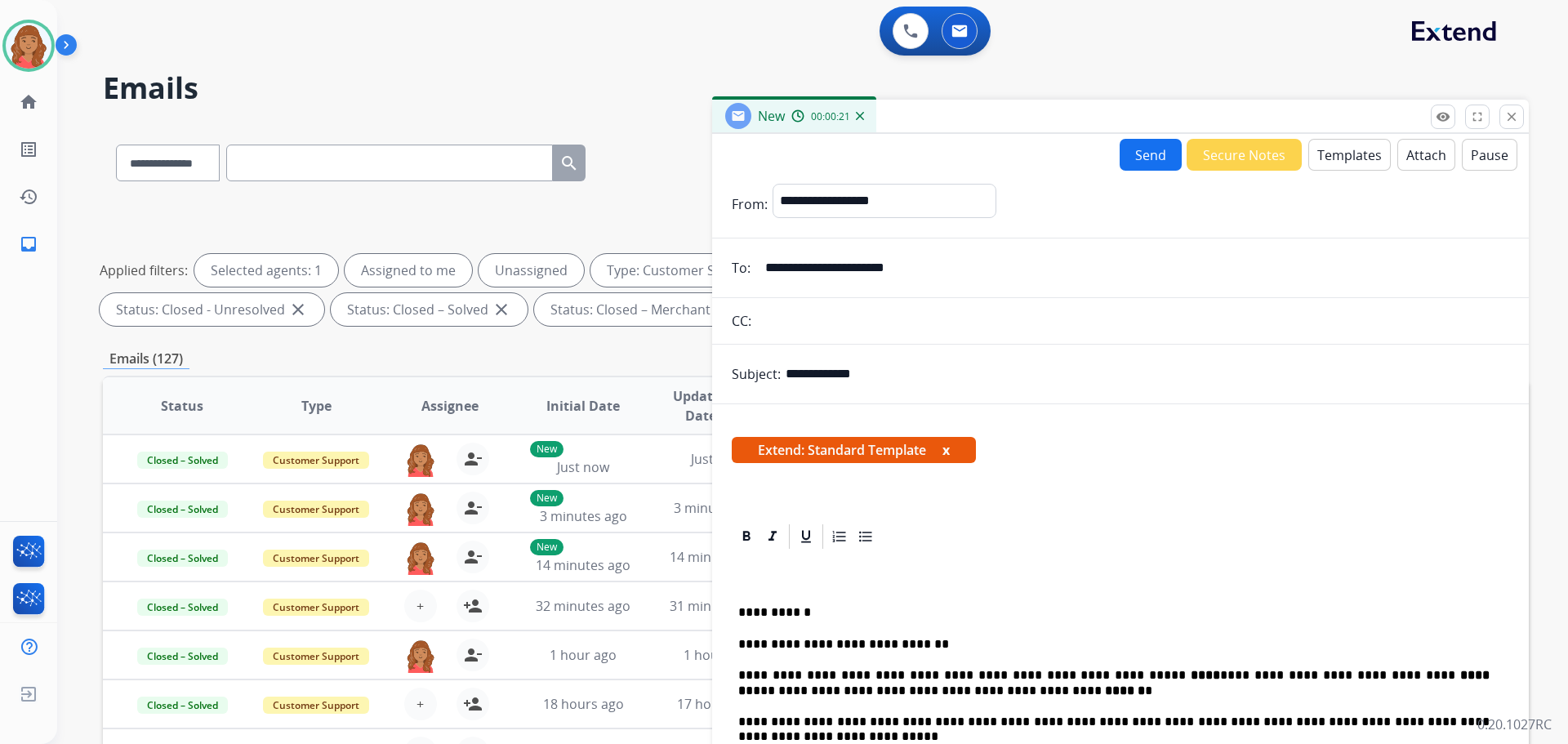
click at [1150, 154] on button "Send" at bounding box center [1151, 154] width 62 height 32
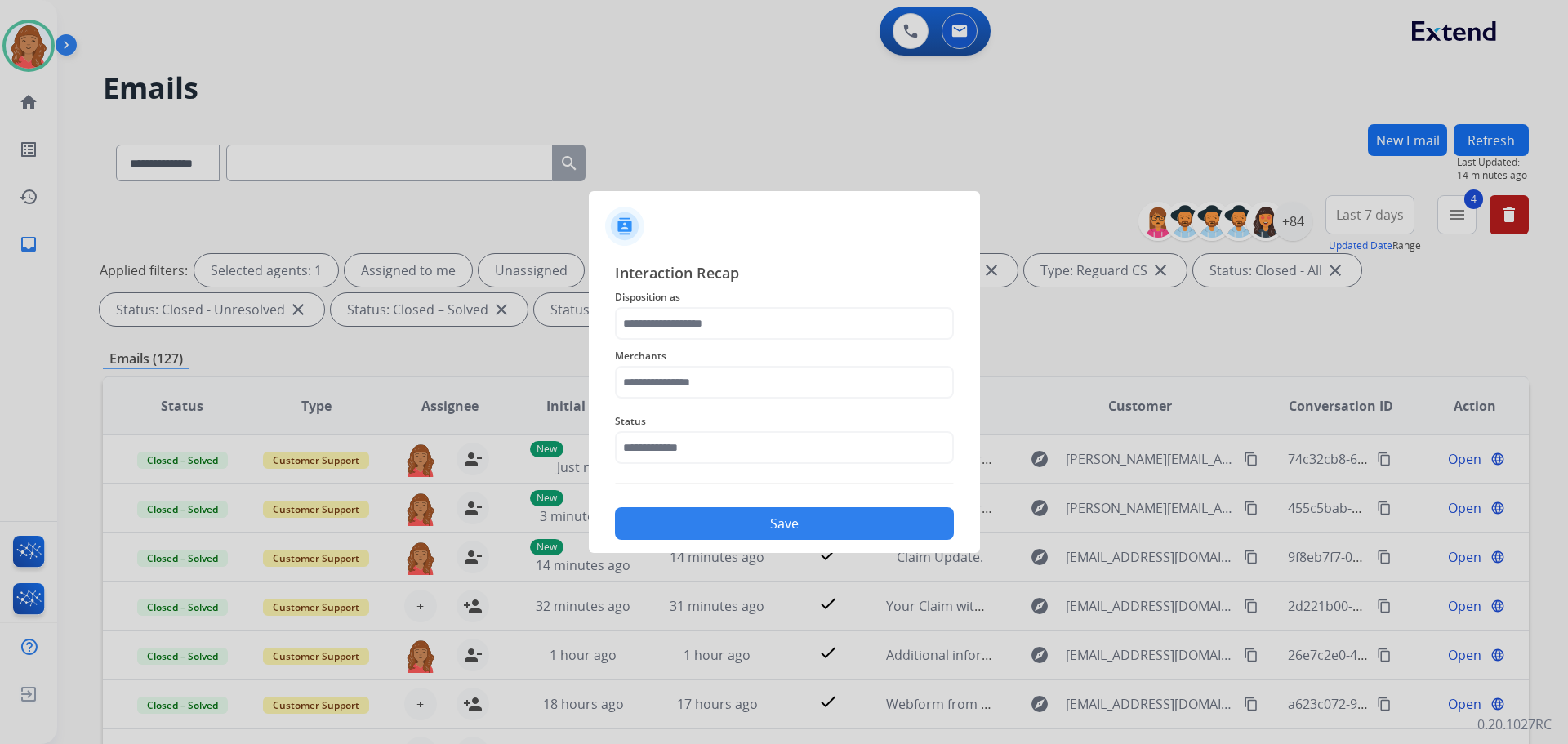
click at [635, 290] on span "Disposition as" at bounding box center [784, 298] width 339 height 20
drag, startPoint x: 675, startPoint y: 316, endPoint x: 682, endPoint y: 326, distance: 12.2
click at [676, 316] on input "text" at bounding box center [784, 324] width 339 height 32
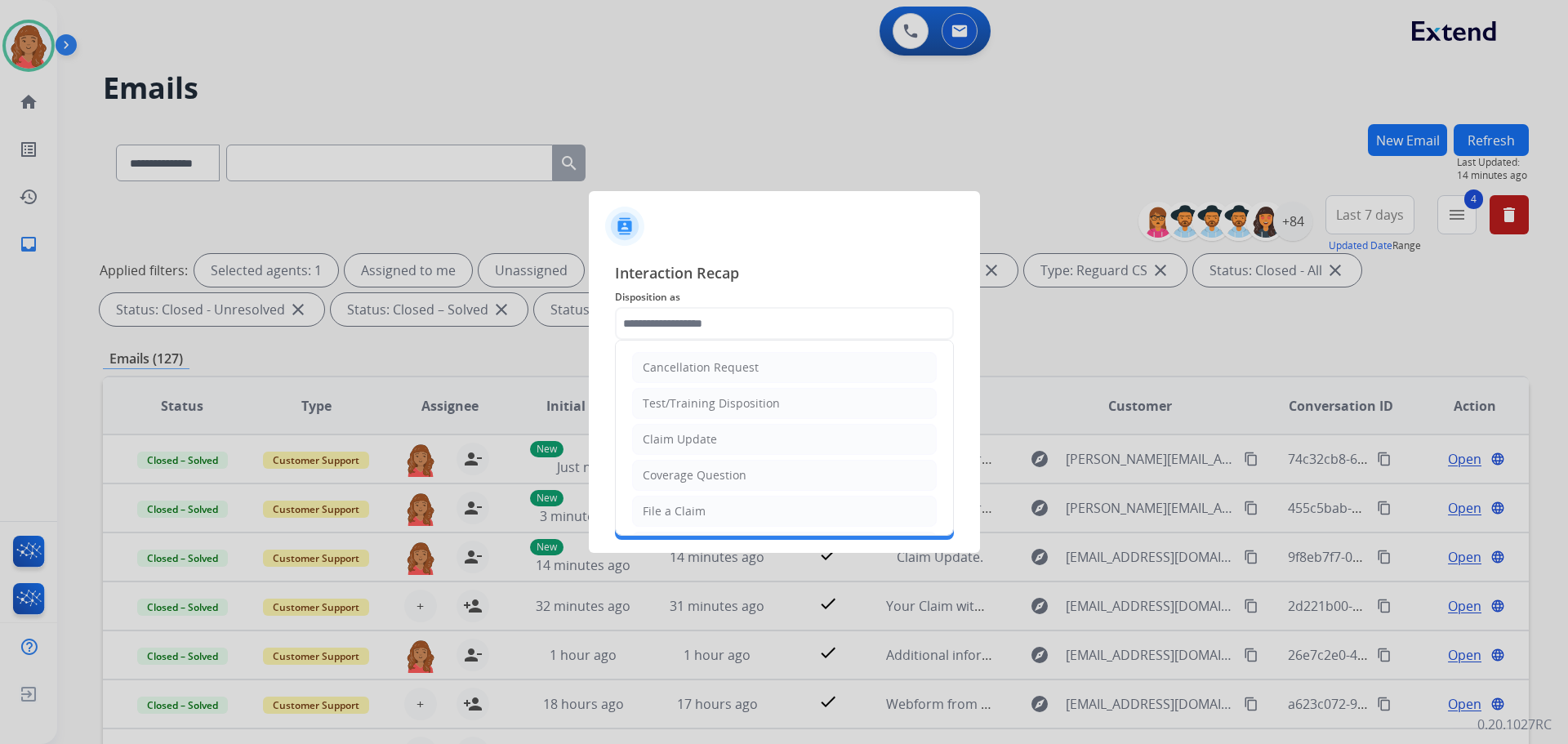
click at [685, 430] on li "Claim Update" at bounding box center [784, 439] width 305 height 31
type input "**********"
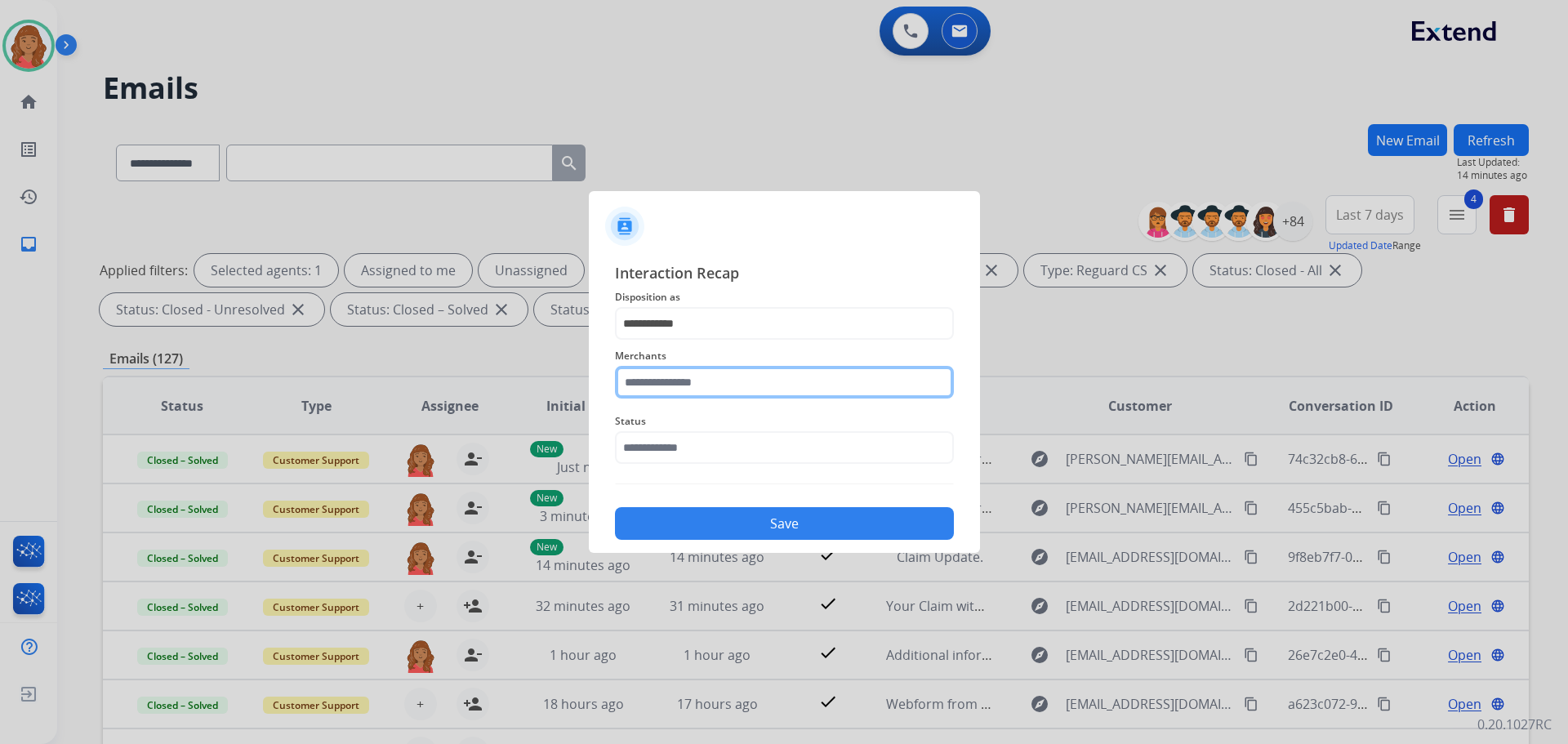
click at [688, 373] on input "text" at bounding box center [784, 382] width 339 height 32
click at [689, 427] on div "Jomashop" at bounding box center [671, 428] width 54 height 16
type input "********"
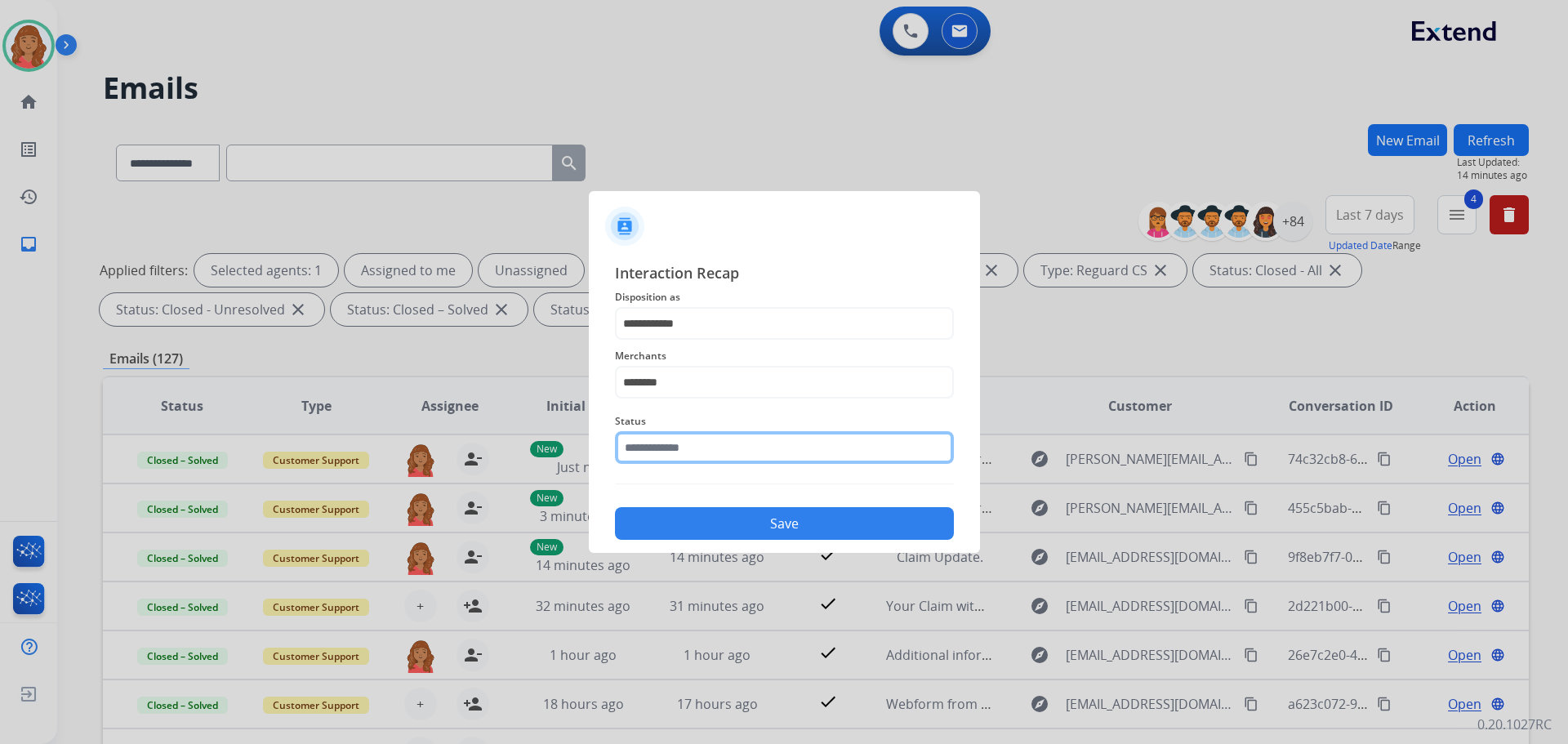
click at [687, 449] on input "text" at bounding box center [784, 447] width 339 height 32
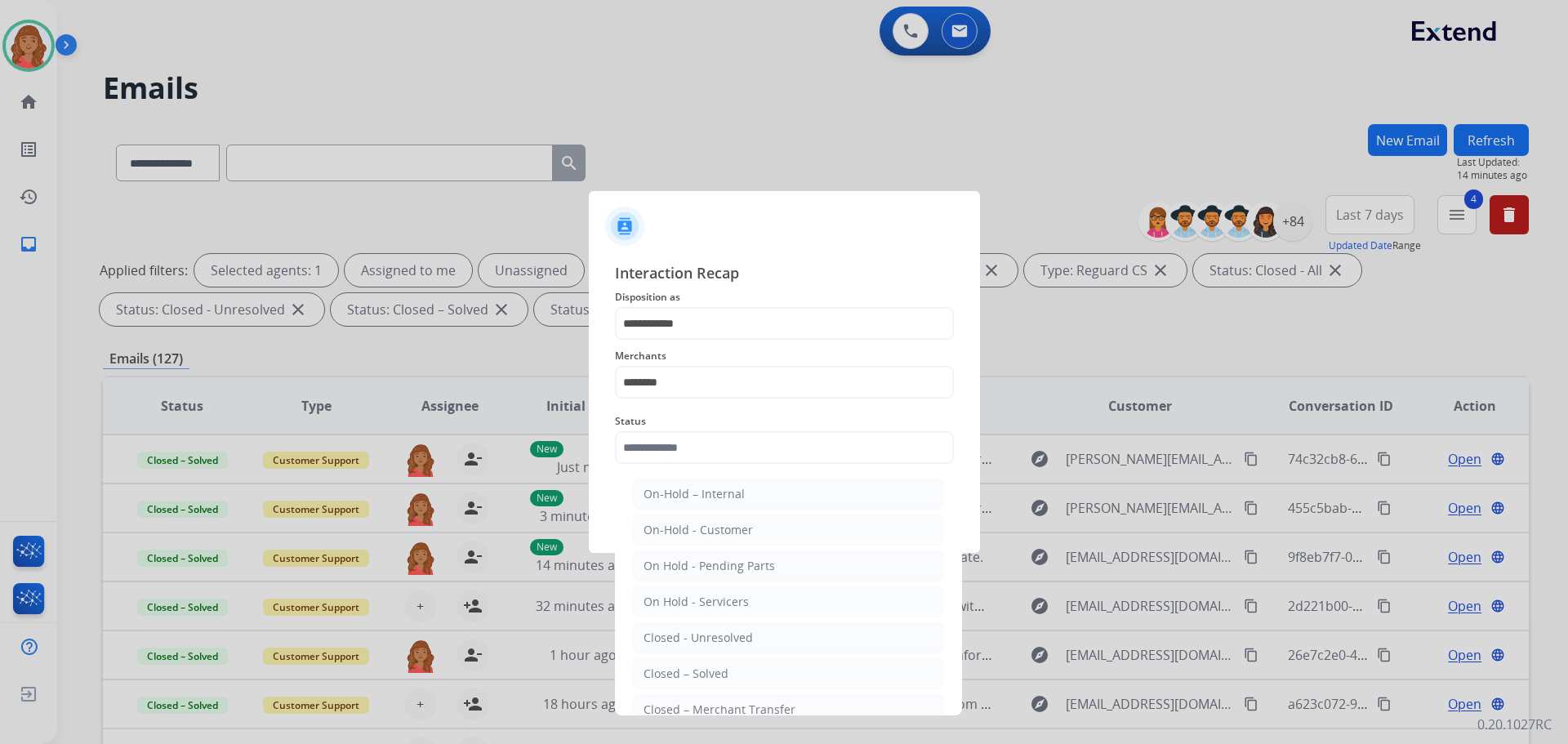
click at [696, 666] on li "Closed – Solved" at bounding box center [788, 674] width 311 height 31
type input "**********"
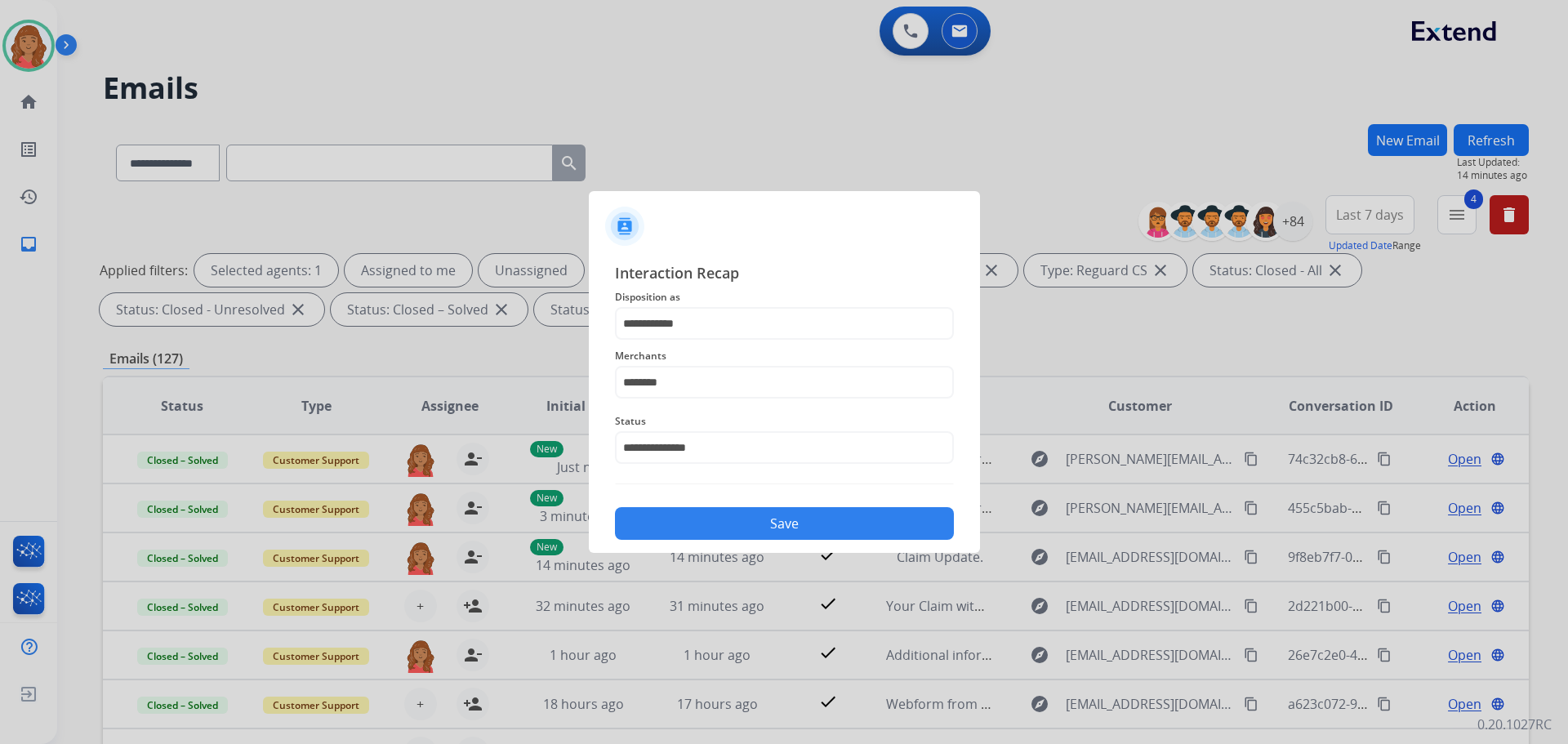
click at [732, 502] on div "Save" at bounding box center [784, 519] width 339 height 42
click at [749, 515] on button "Save" at bounding box center [784, 523] width 339 height 32
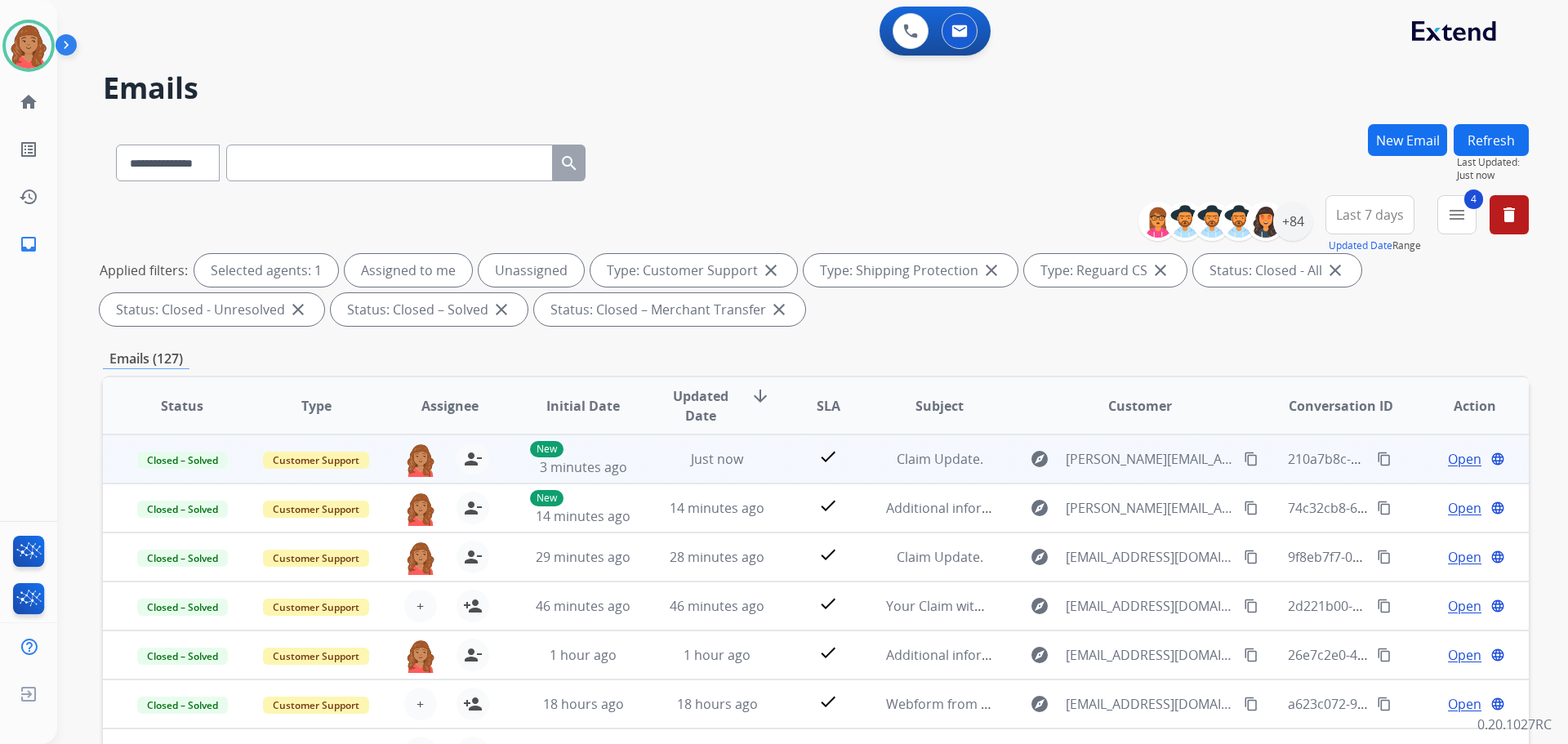
click at [1377, 455] on mat-icon "content_copy" at bounding box center [1384, 459] width 14 height 14
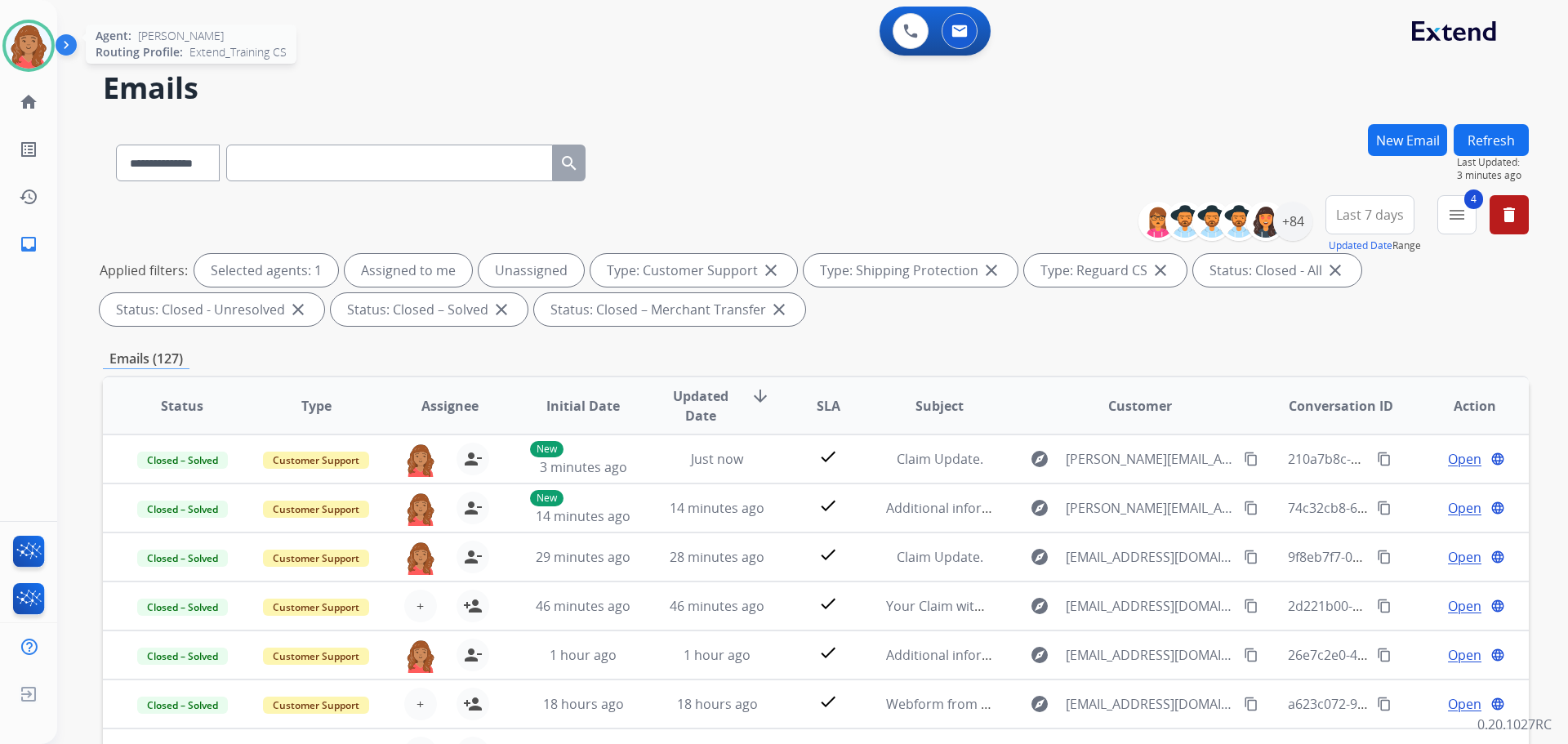
click at [35, 56] on img at bounding box center [28, 45] width 46 height 46
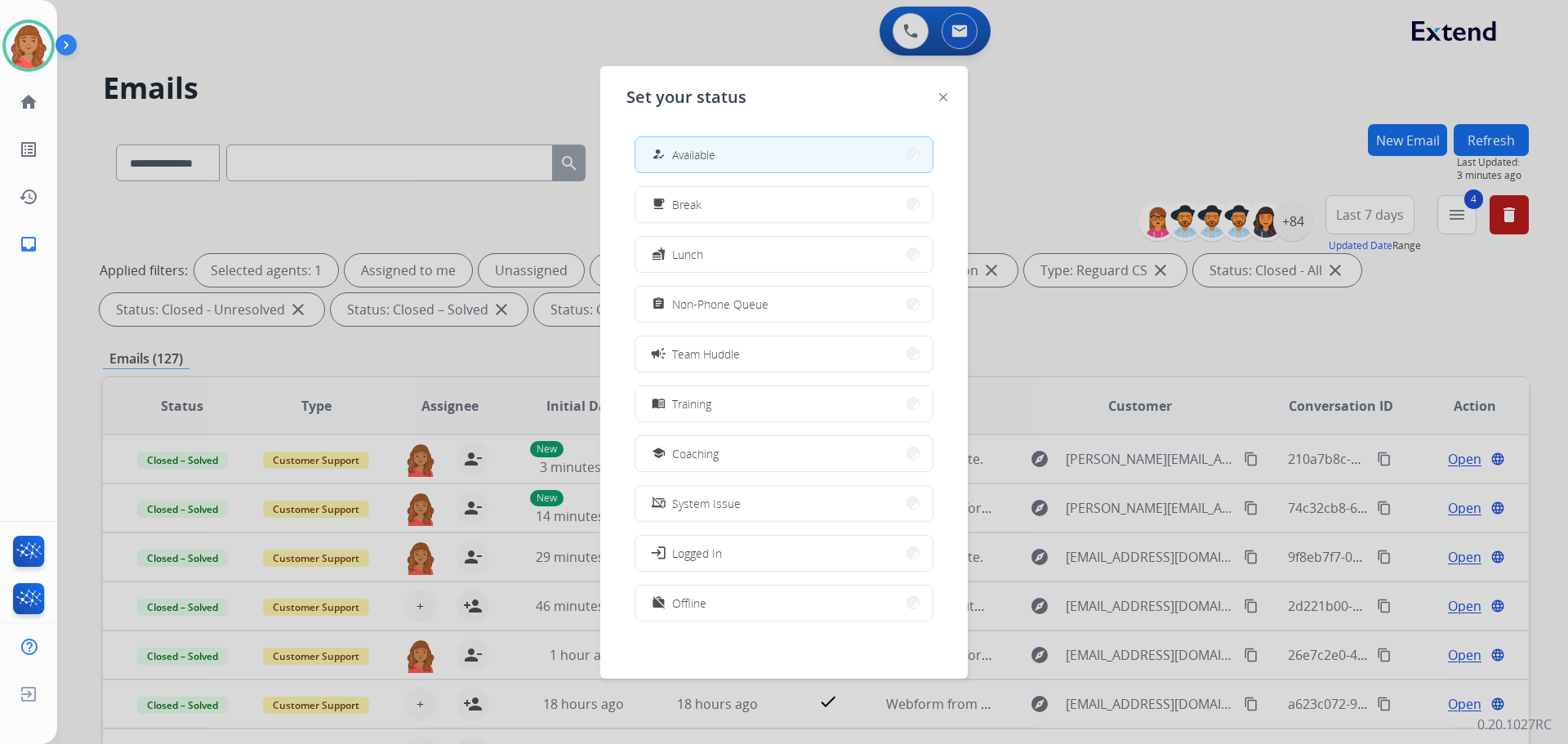
click at [696, 308] on span "Non-Phone Queue" at bounding box center [720, 304] width 96 height 17
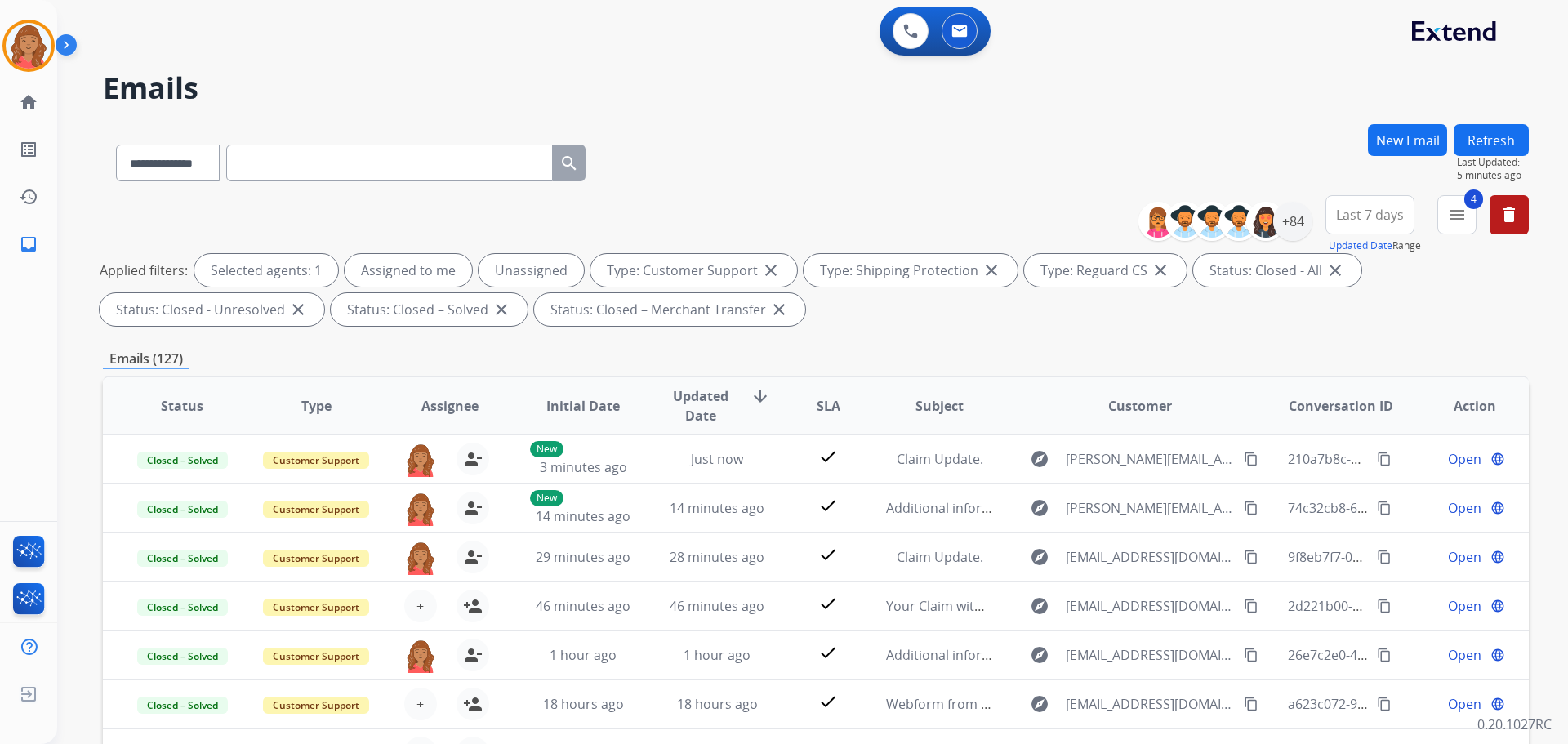
click at [1423, 129] on button "New Email" at bounding box center [1408, 140] width 79 height 32
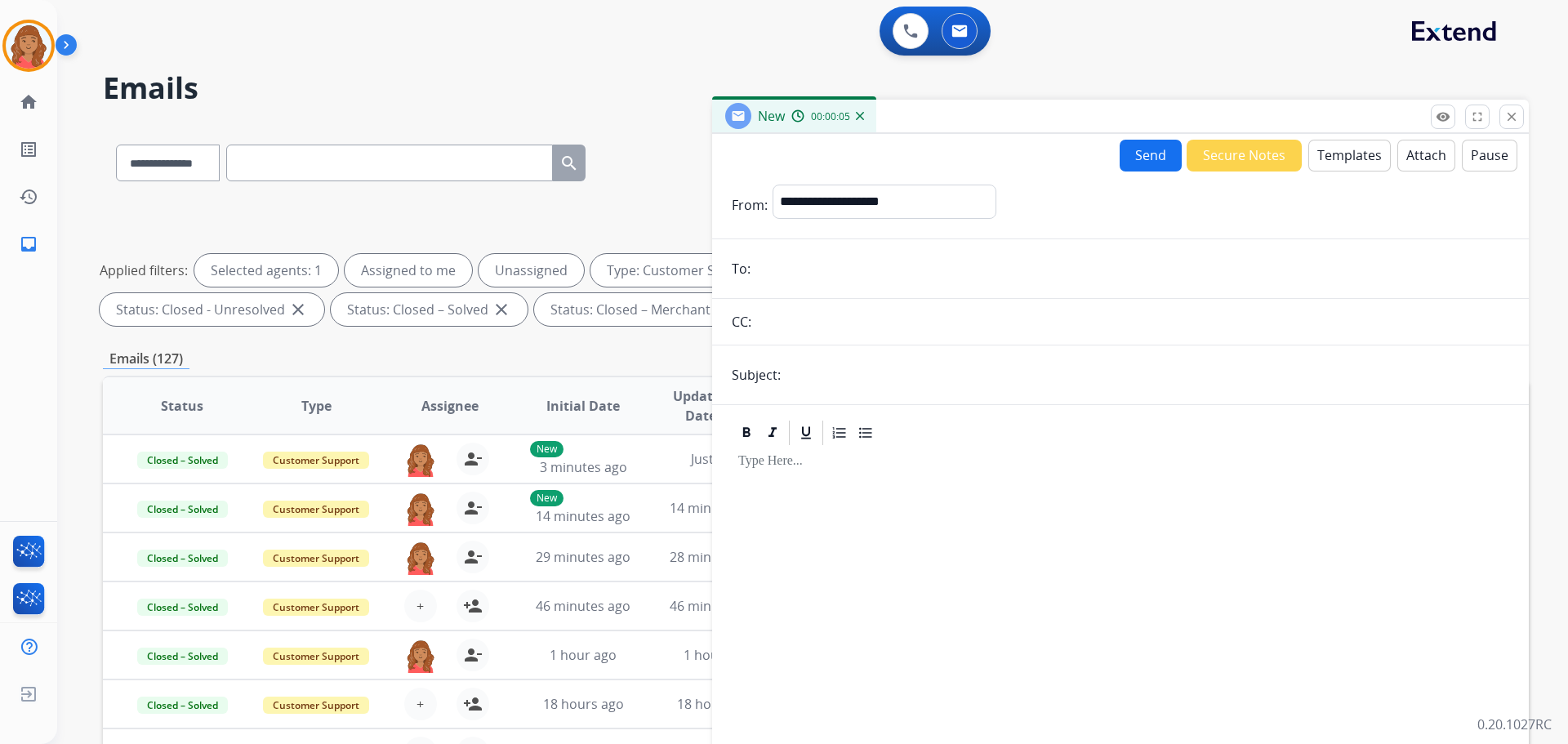
paste input "**********"
type input "**********"
drag, startPoint x: 804, startPoint y: 383, endPoint x: 823, endPoint y: 387, distance: 19.4
click at [807, 383] on input "text" at bounding box center [1147, 375] width 723 height 32
type input "**********"
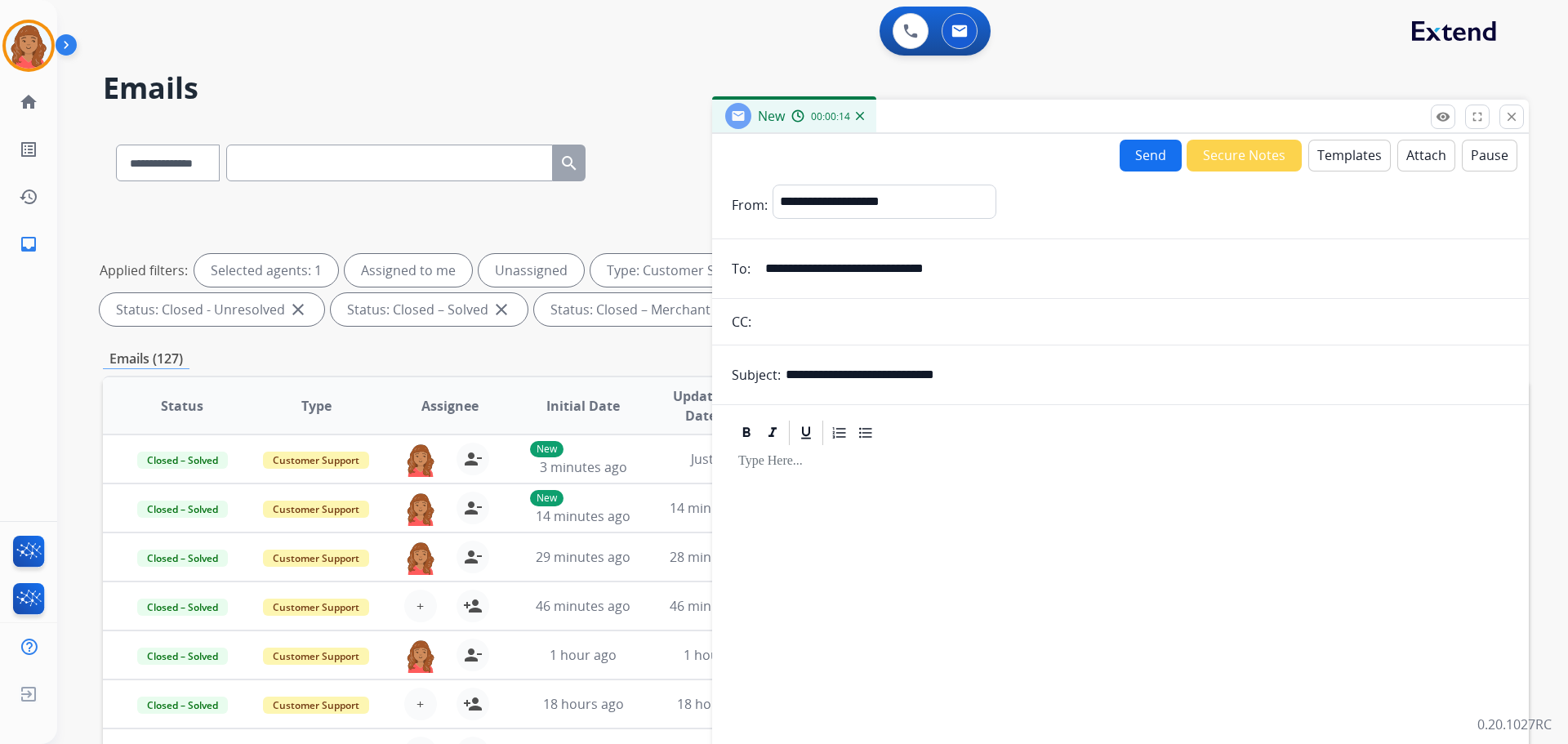
click at [1346, 160] on button "Templates" at bounding box center [1349, 155] width 82 height 32
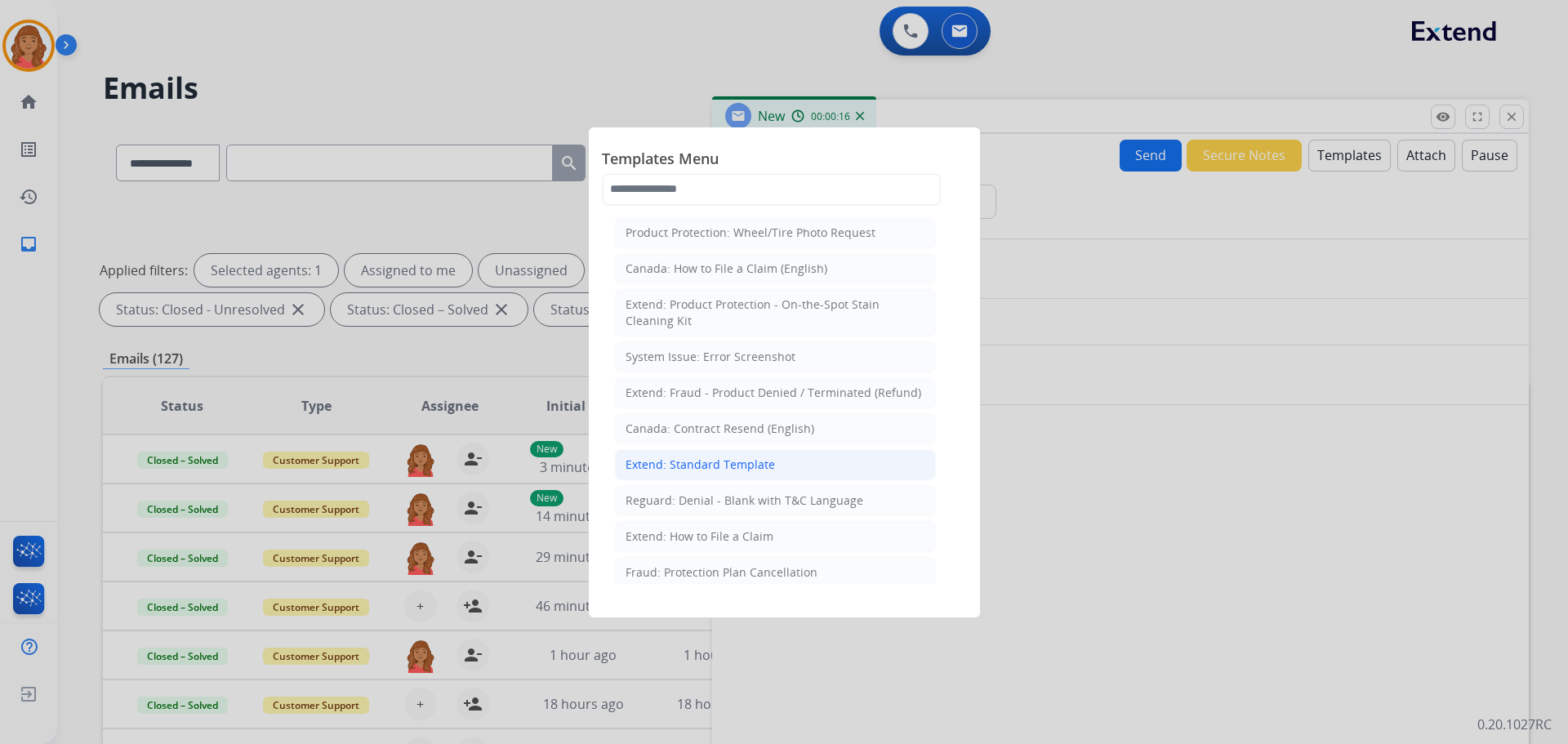
click at [676, 470] on div "Extend: Standard Template" at bounding box center [701, 464] width 150 height 16
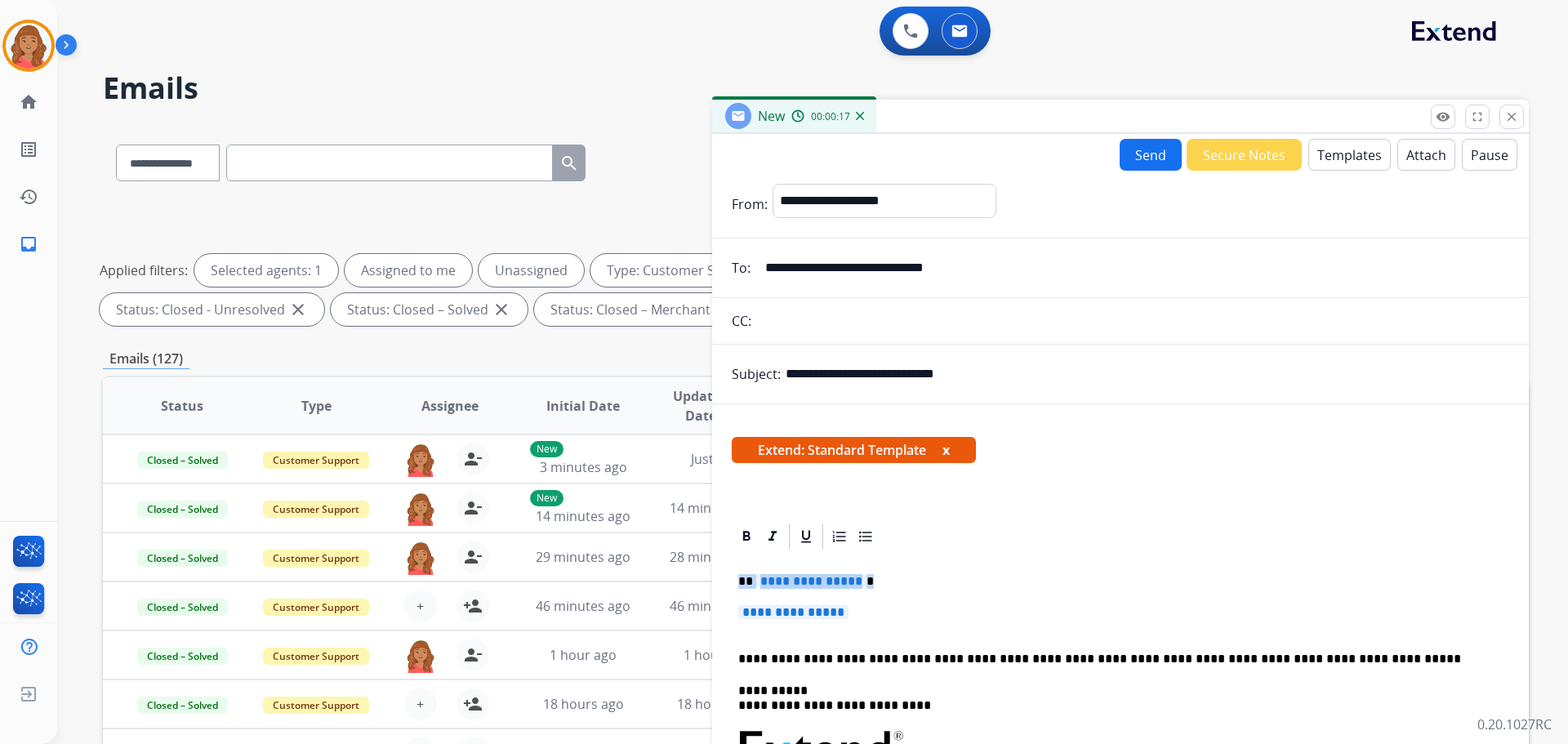
drag, startPoint x: 853, startPoint y: 611, endPoint x: 722, endPoint y: 584, distance: 133.8
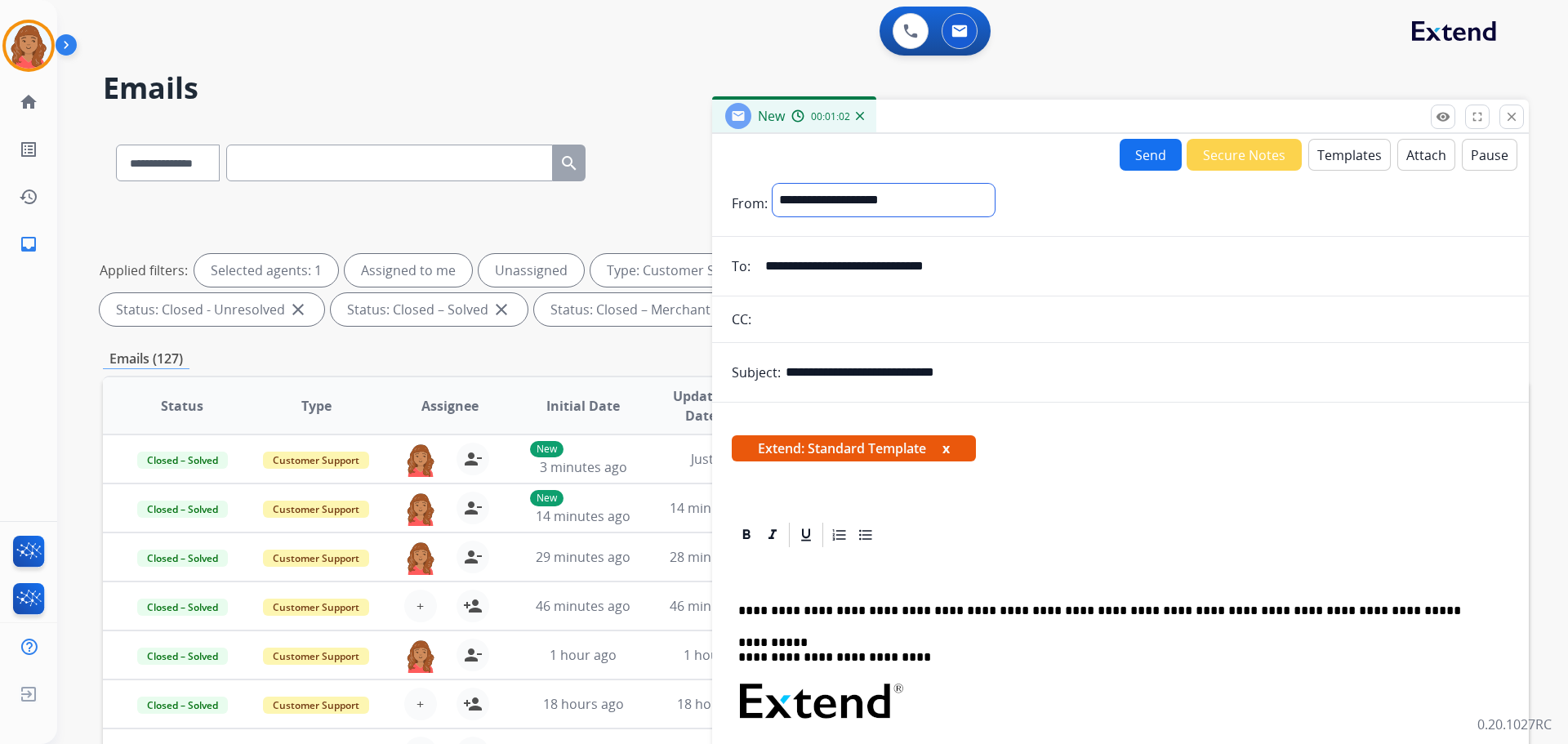
drag, startPoint x: 815, startPoint y: 200, endPoint x: 815, endPoint y: 214, distance: 14.0
click at [815, 200] on select "**********" at bounding box center [884, 200] width 222 height 32
select select "**********"
click at [773, 184] on select "**********" at bounding box center [884, 200] width 222 height 32
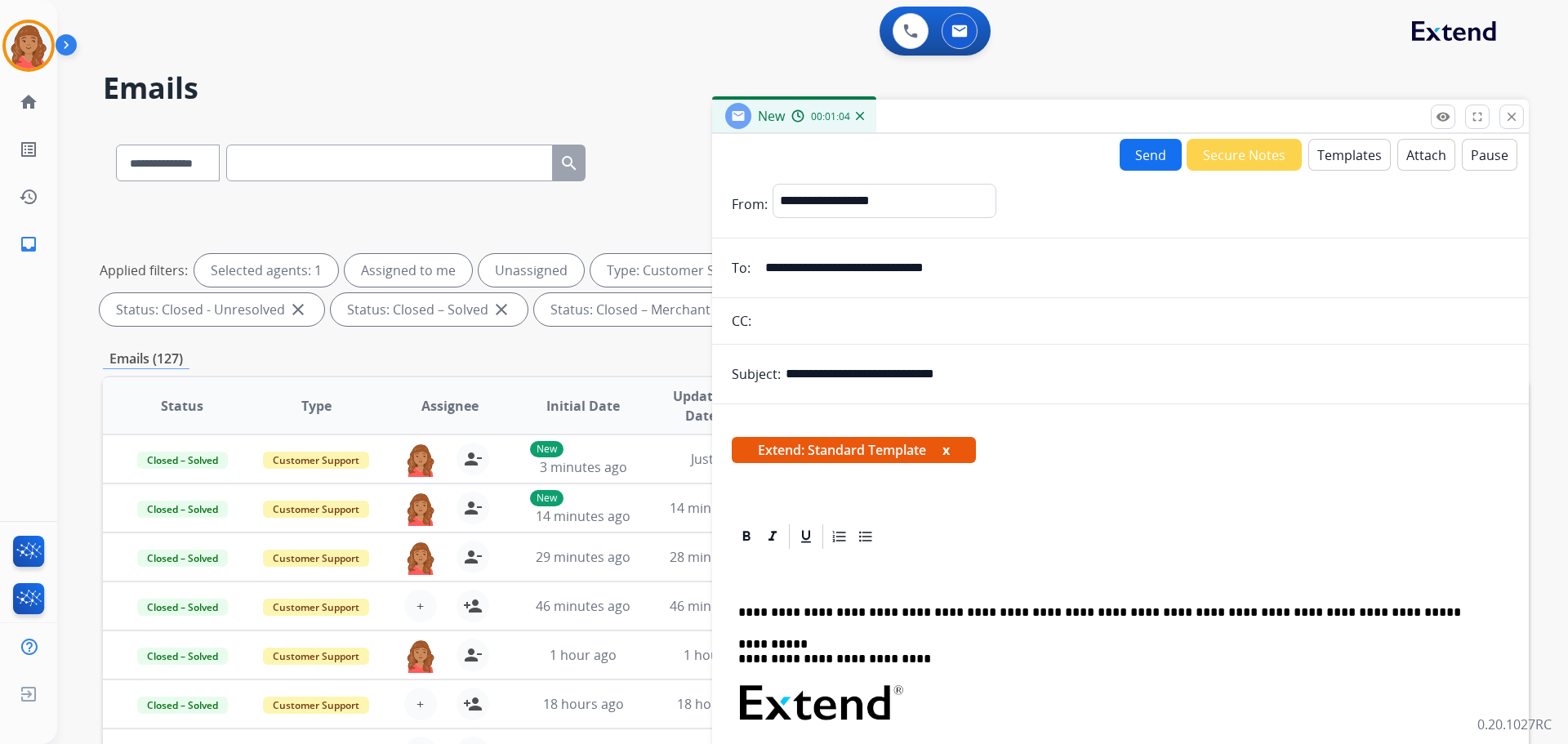
drag, startPoint x: 760, startPoint y: 583, endPoint x: 767, endPoint y: 647, distance: 64.4
click at [763, 583] on p at bounding box center [1114, 582] width 751 height 14
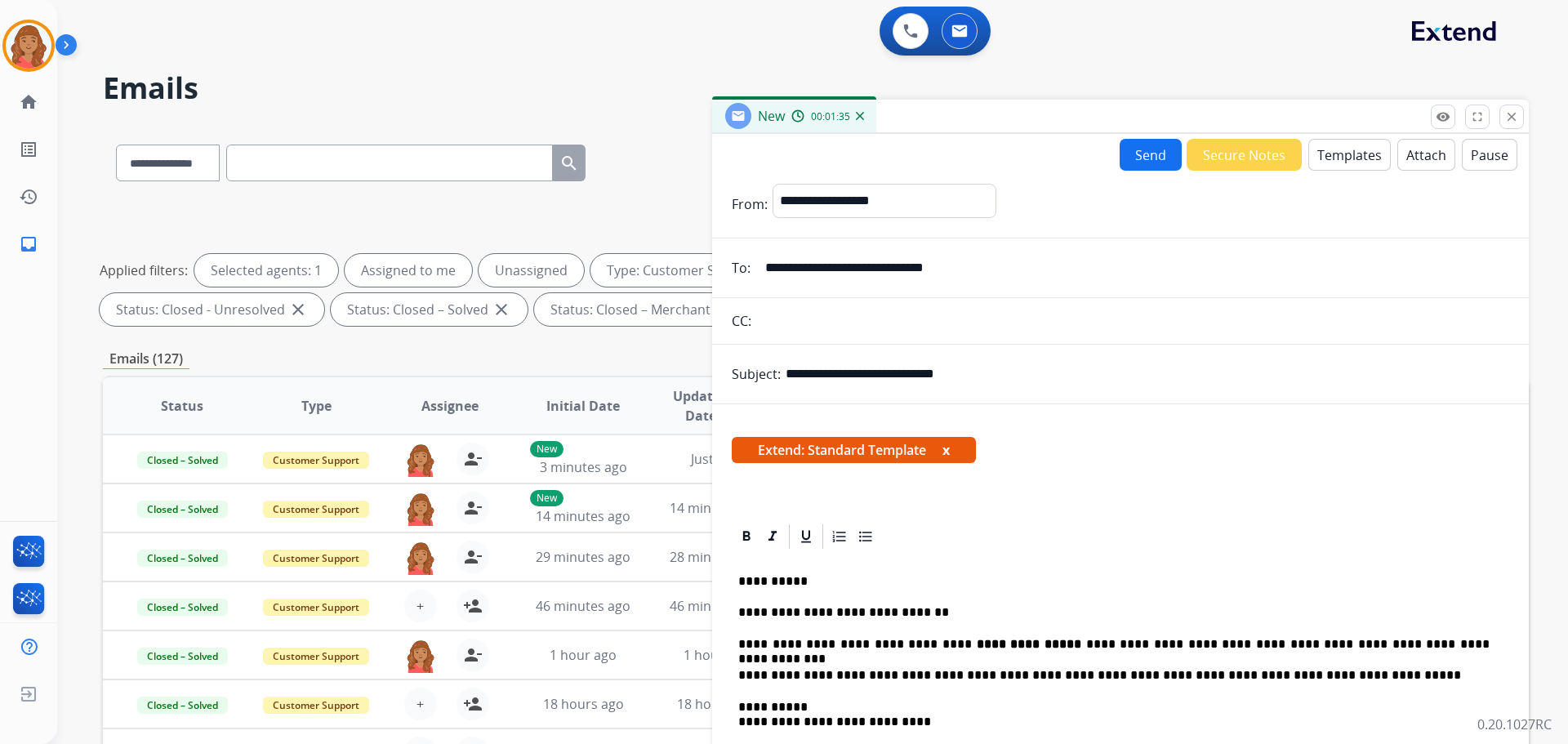
click at [1139, 152] on button "Send" at bounding box center [1151, 154] width 62 height 32
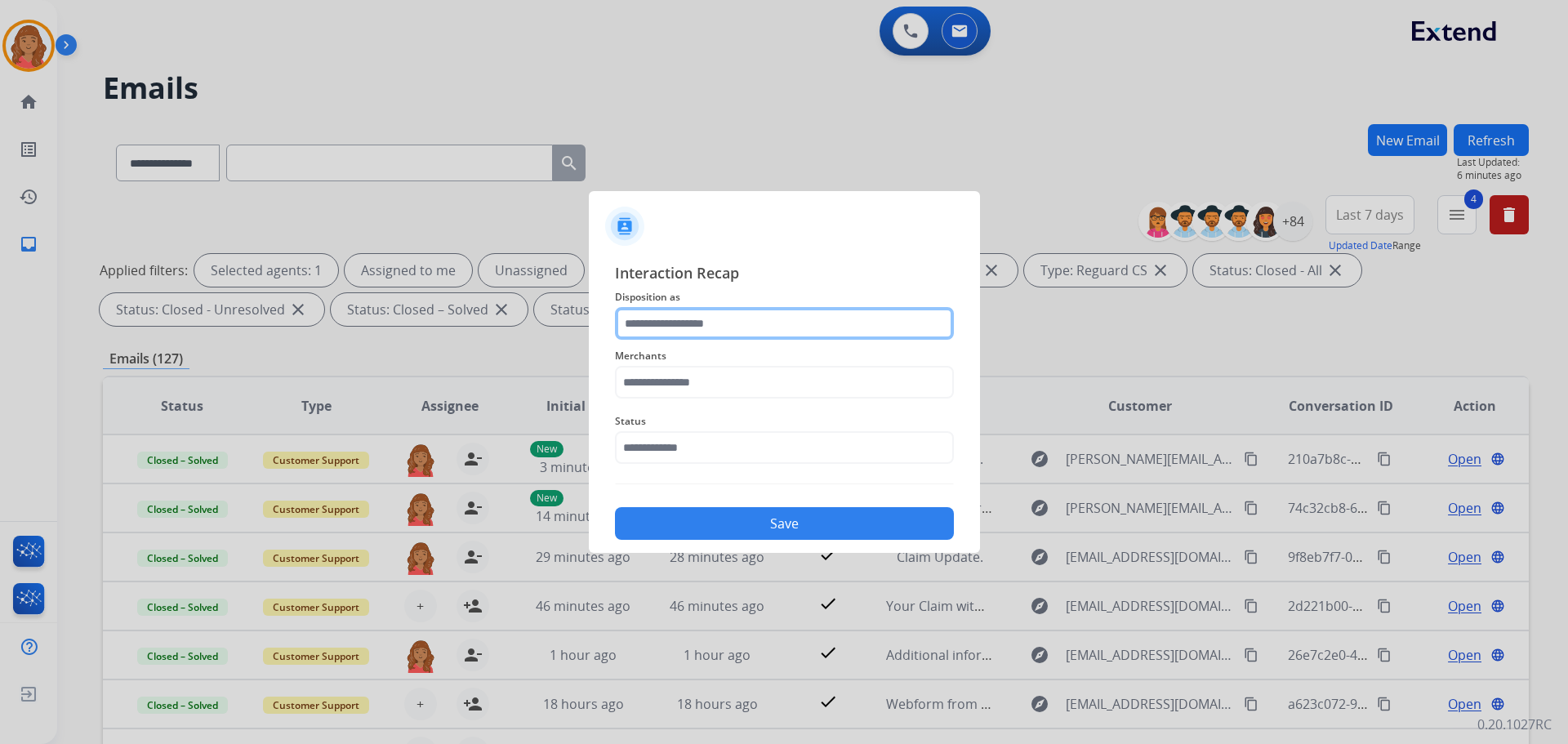
click at [705, 328] on input "text" at bounding box center [784, 324] width 339 height 32
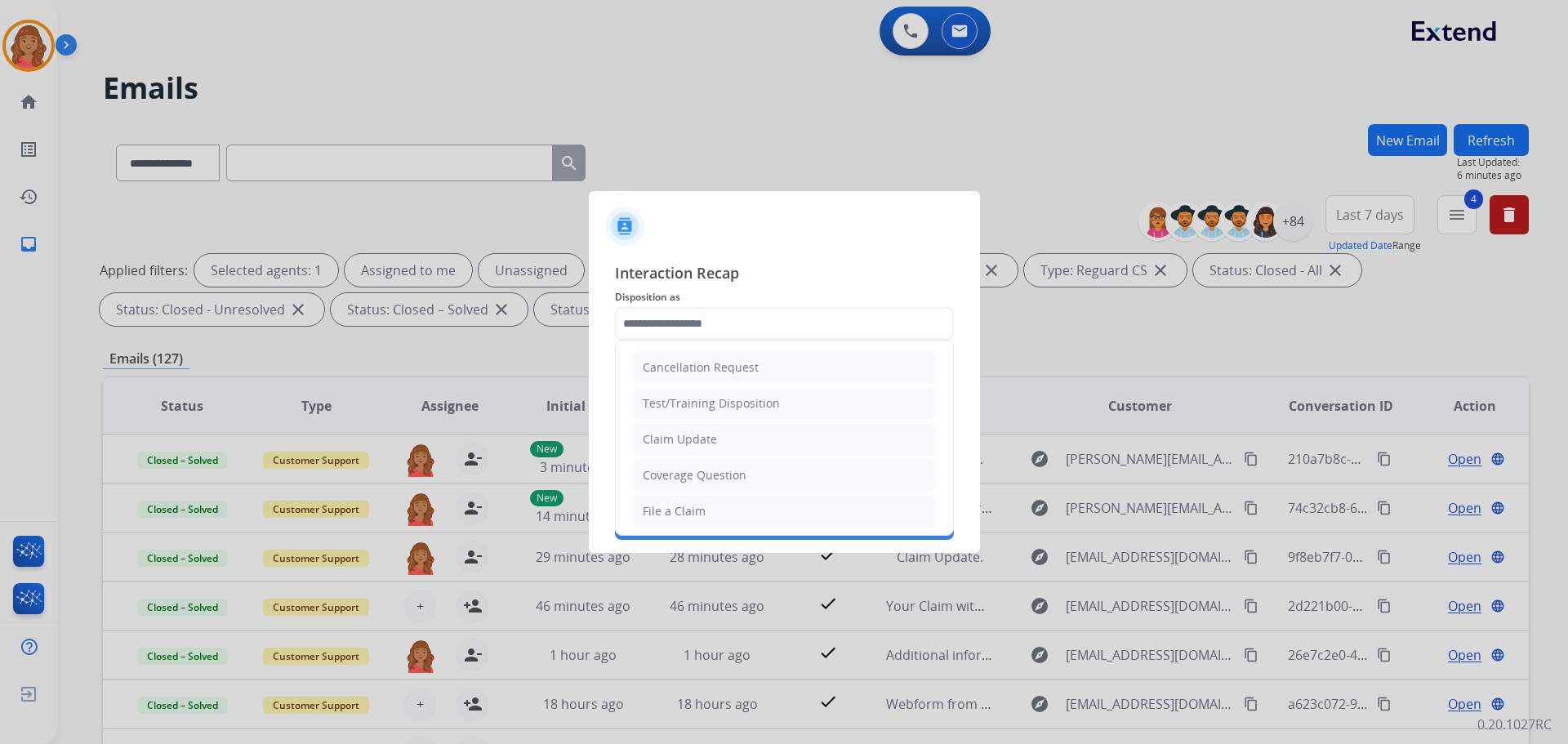
drag, startPoint x: 683, startPoint y: 437, endPoint x: 684, endPoint y: 373, distance: 64.0
click at [684, 437] on div "Claim Update" at bounding box center [680, 439] width 74 height 16
type input "**********"
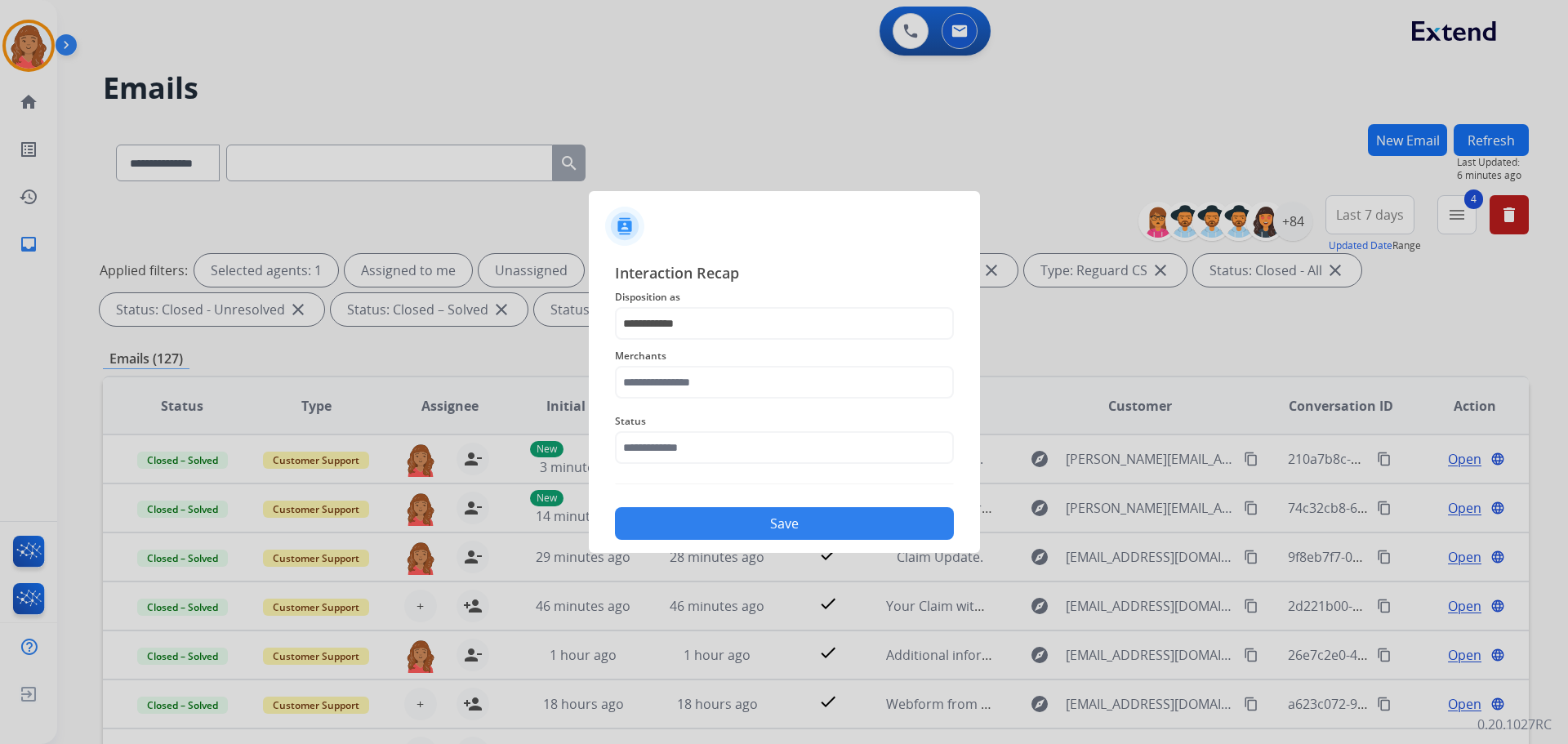
drag, startPoint x: 686, startPoint y: 358, endPoint x: 688, endPoint y: 370, distance: 12.2
click at [687, 358] on span "Merchants" at bounding box center [784, 356] width 339 height 20
click at [686, 384] on input "text" at bounding box center [784, 382] width 339 height 32
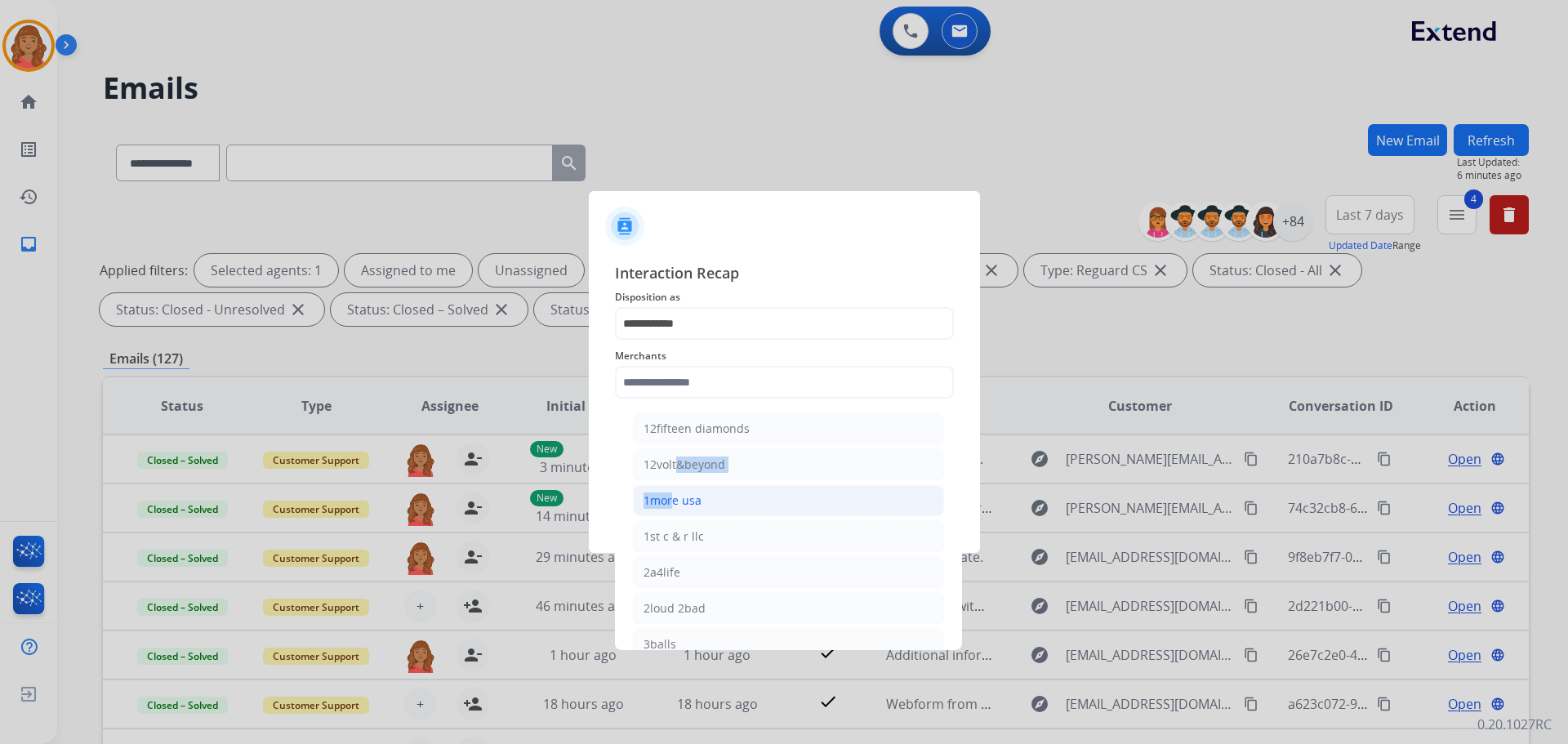
drag, startPoint x: 670, startPoint y: 454, endPoint x: 670, endPoint y: 507, distance: 53.0
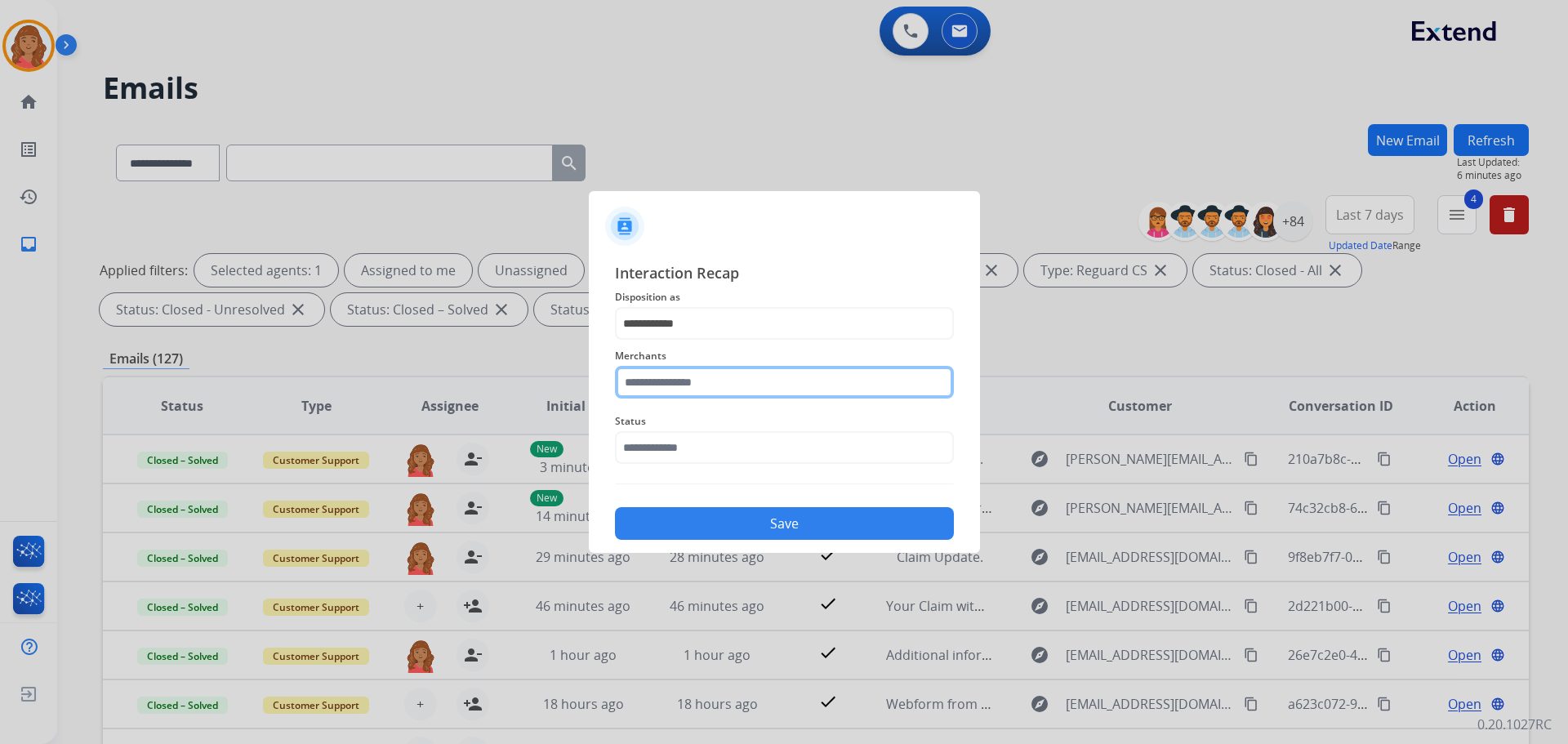
click at [670, 382] on input "text" at bounding box center [784, 382] width 339 height 32
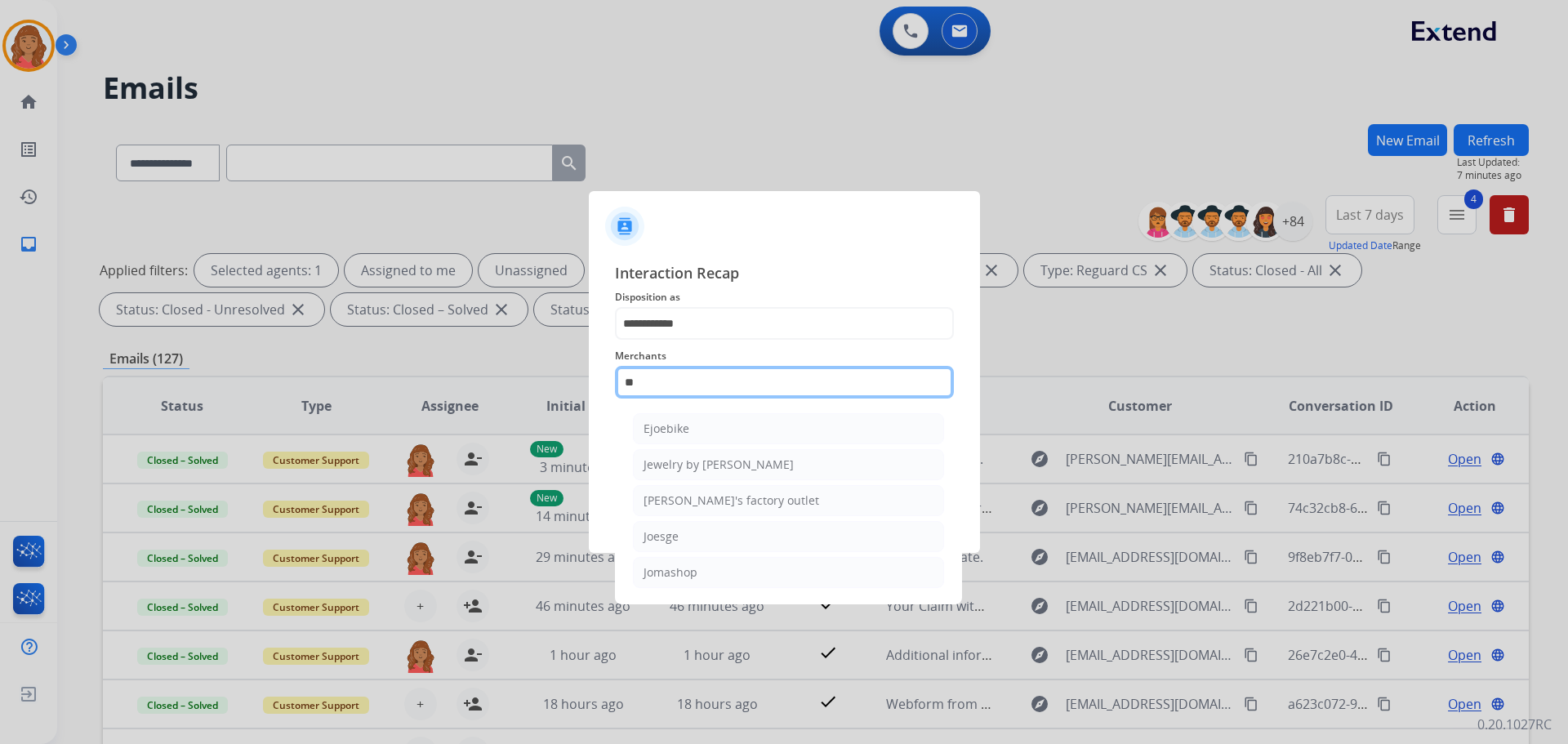
type input "*"
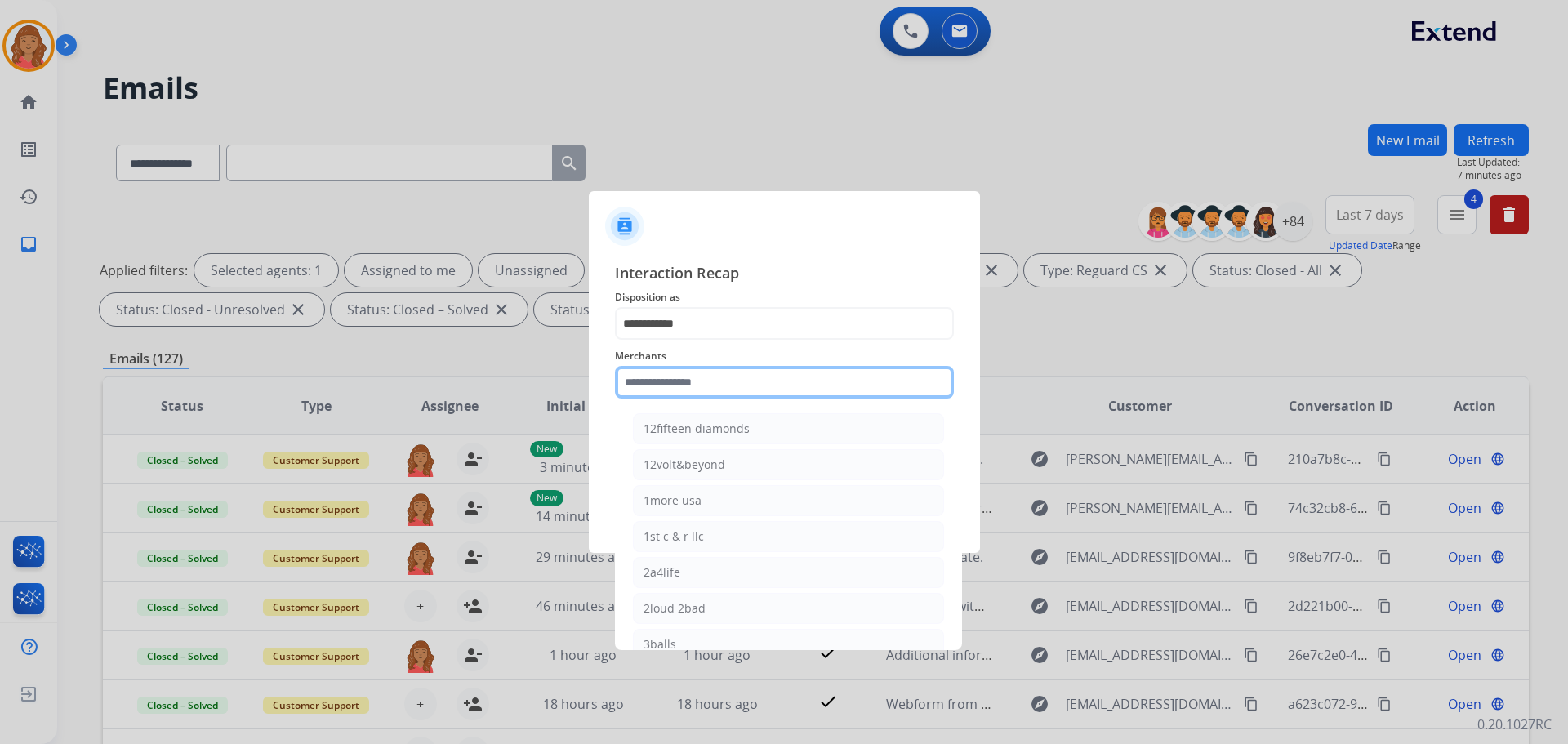
paste input "**********"
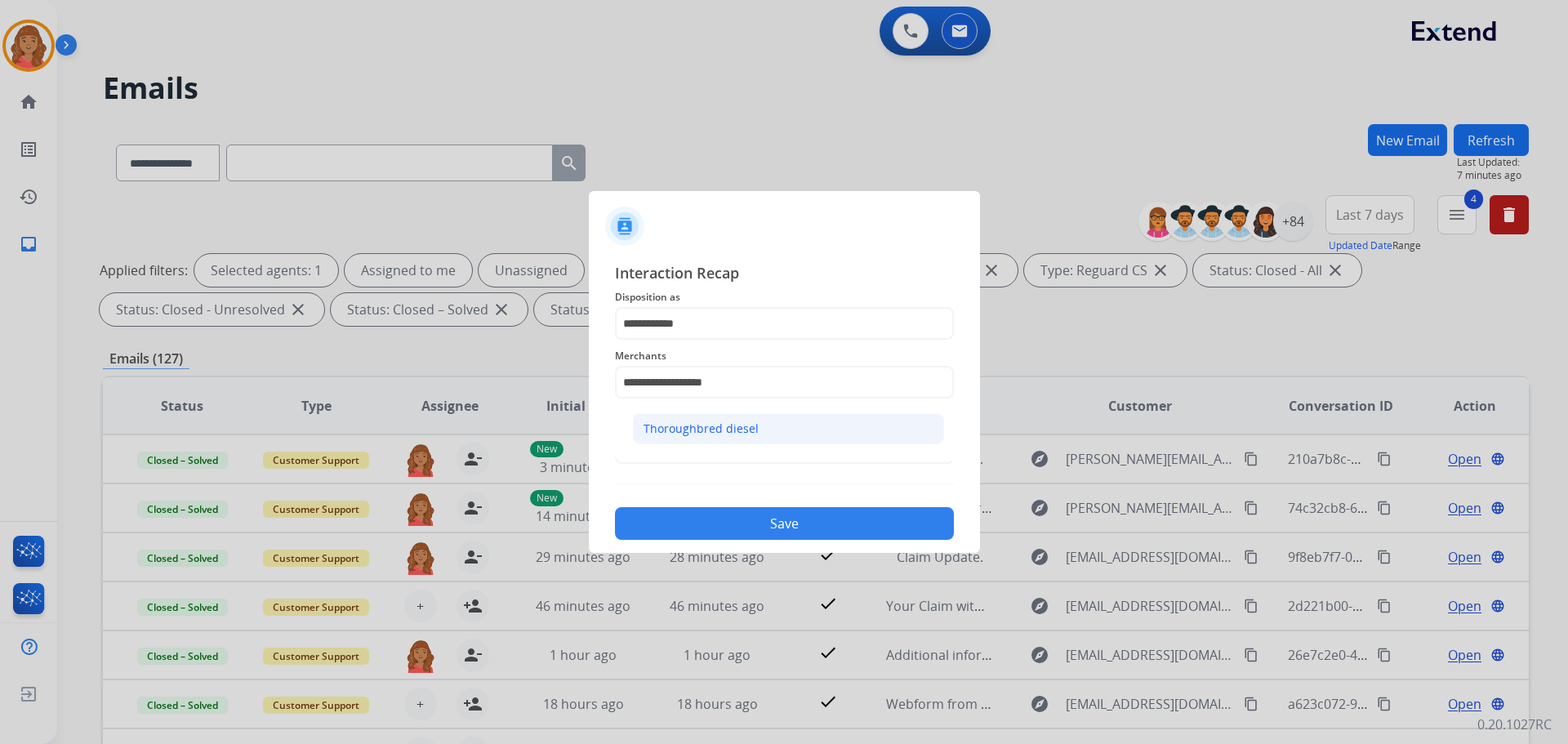
click at [682, 428] on div "Thoroughbred diesel" at bounding box center [701, 428] width 115 height 16
type input "**********"
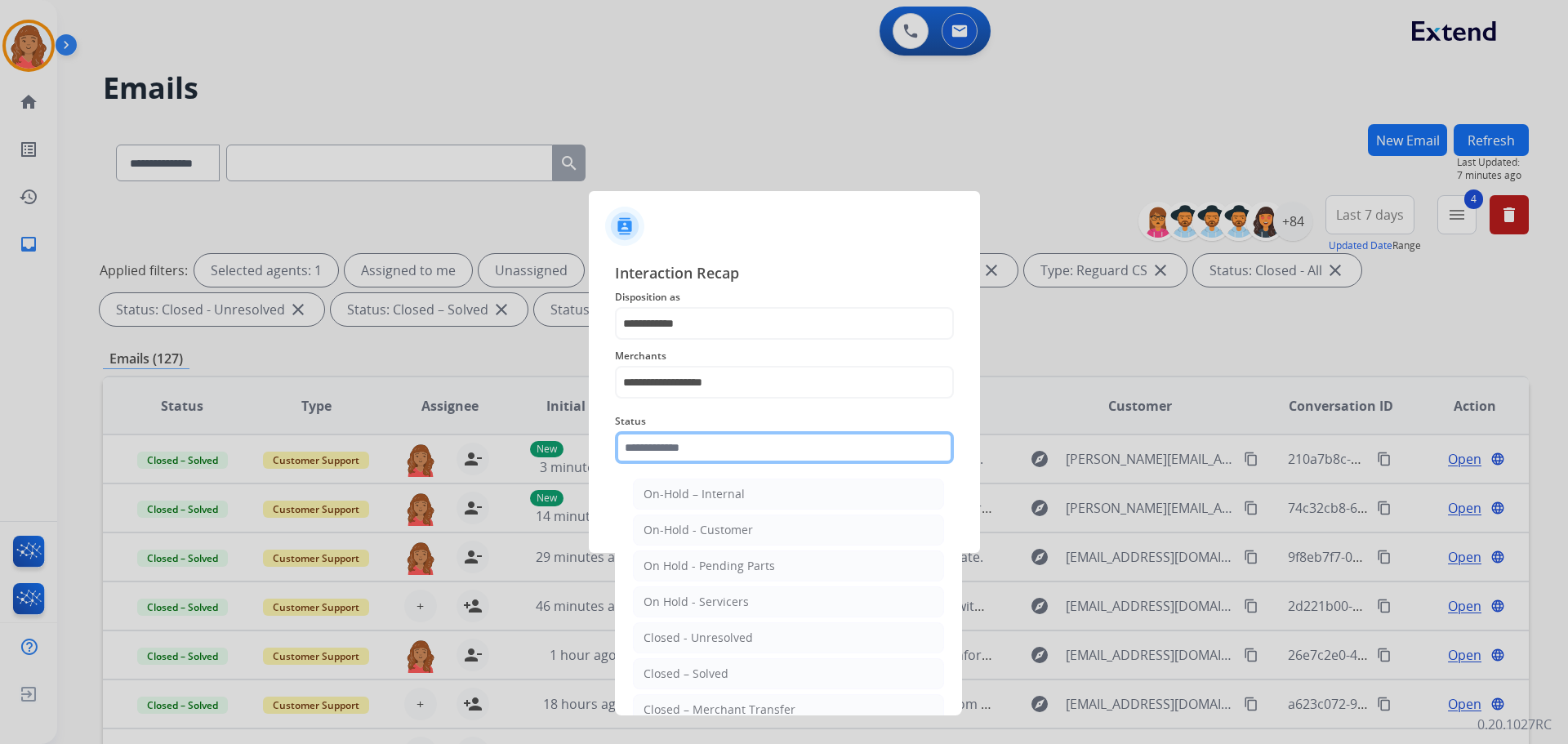
click at [678, 462] on input "text" at bounding box center [784, 447] width 339 height 32
click at [679, 677] on div "Closed – Solved" at bounding box center [686, 674] width 85 height 16
type input "**********"
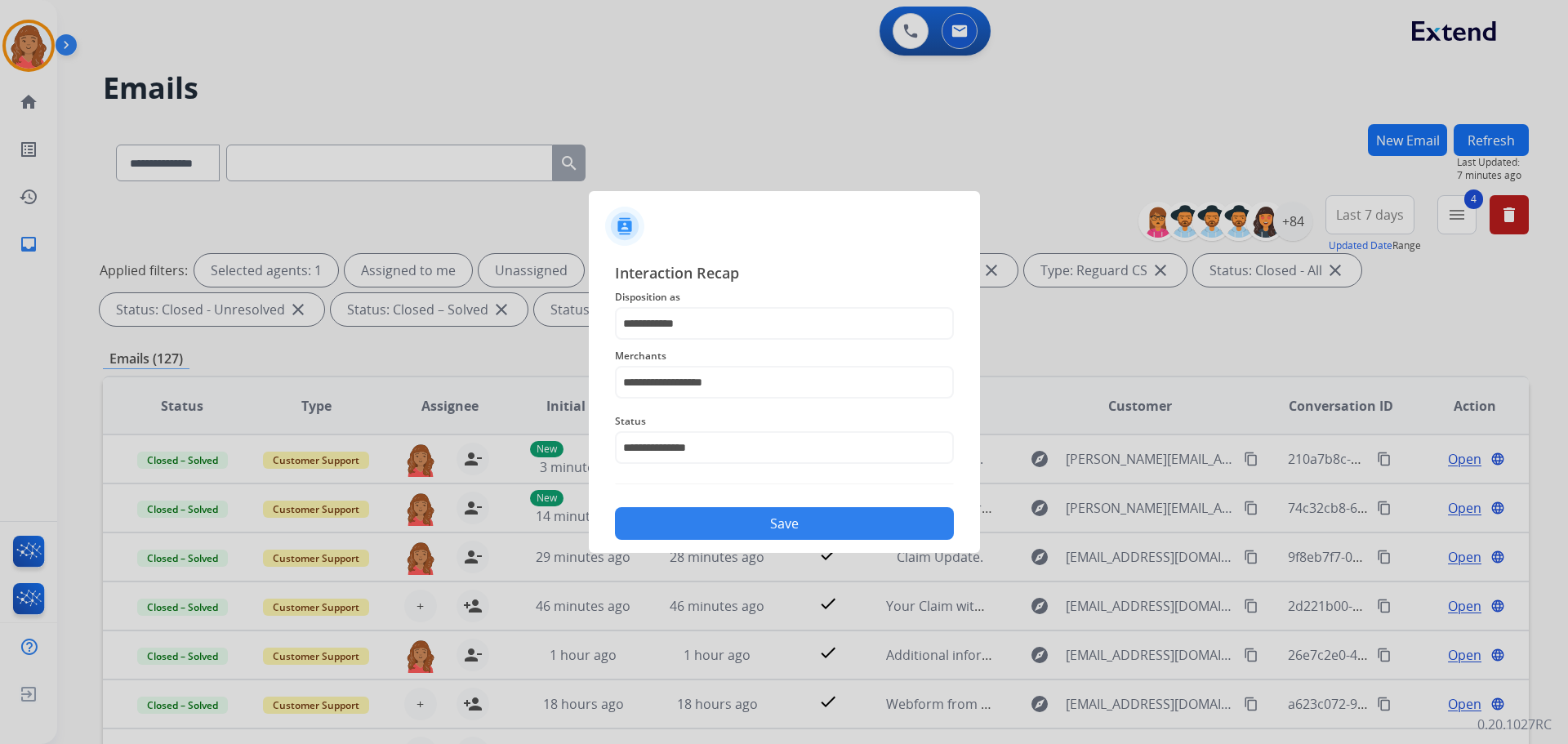
click at [699, 523] on button "Save" at bounding box center [784, 523] width 339 height 32
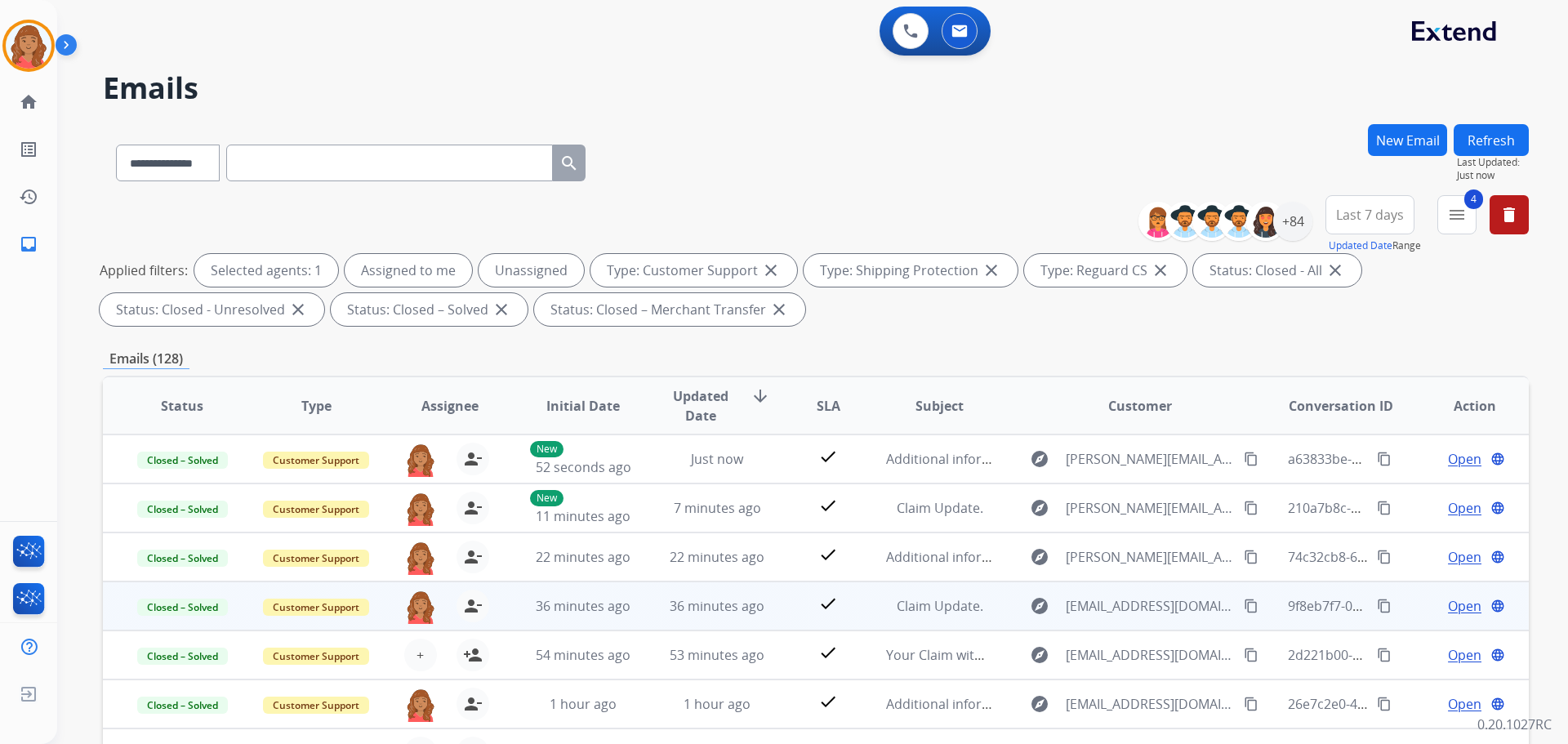
drag, startPoint x: 1374, startPoint y: 455, endPoint x: 1068, endPoint y: 602, distance: 339.5
click at [1377, 455] on mat-icon "content_copy" at bounding box center [1384, 459] width 14 height 14
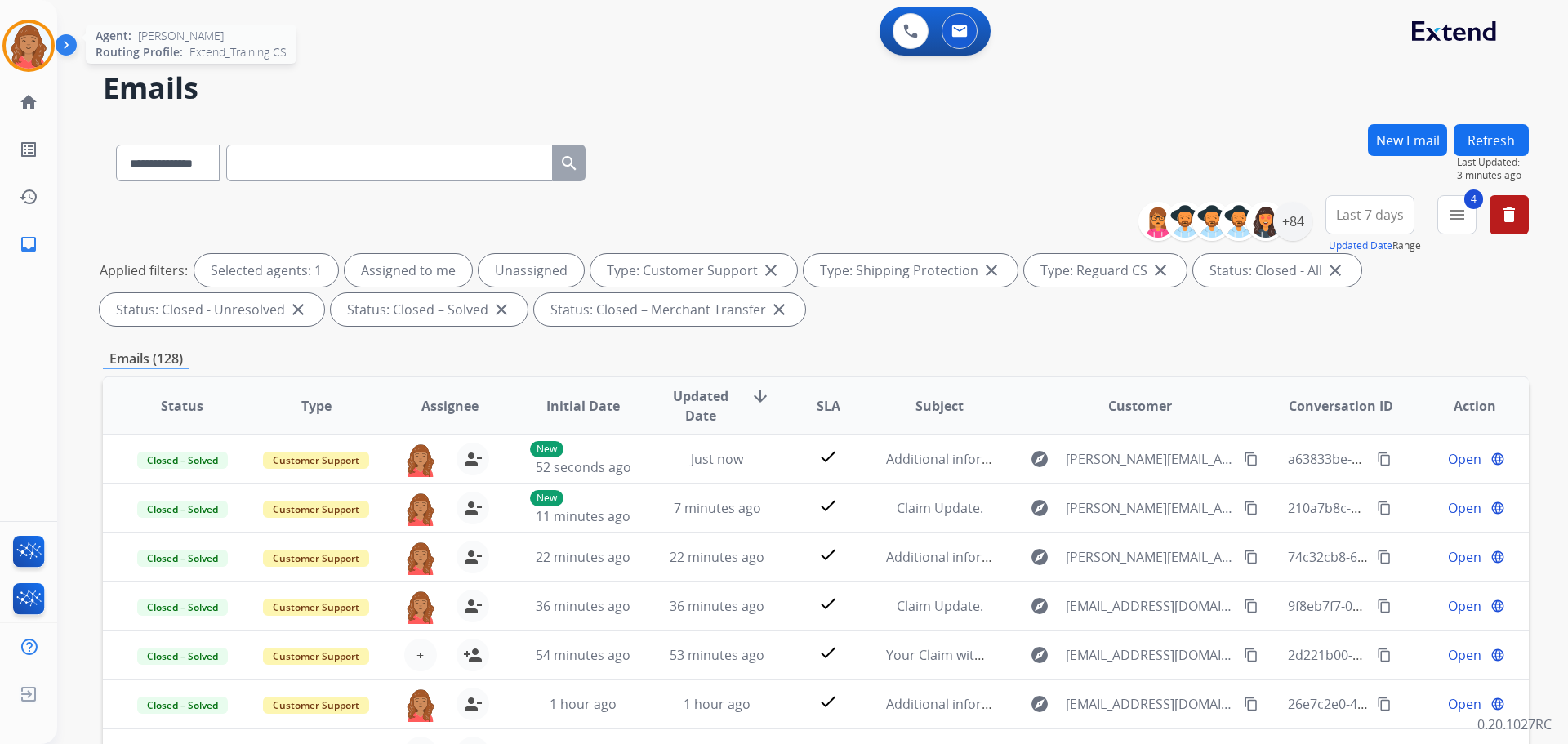
drag, startPoint x: 13, startPoint y: 49, endPoint x: 22, endPoint y: 47, distance: 9.2
click at [13, 48] on img at bounding box center [28, 45] width 46 height 46
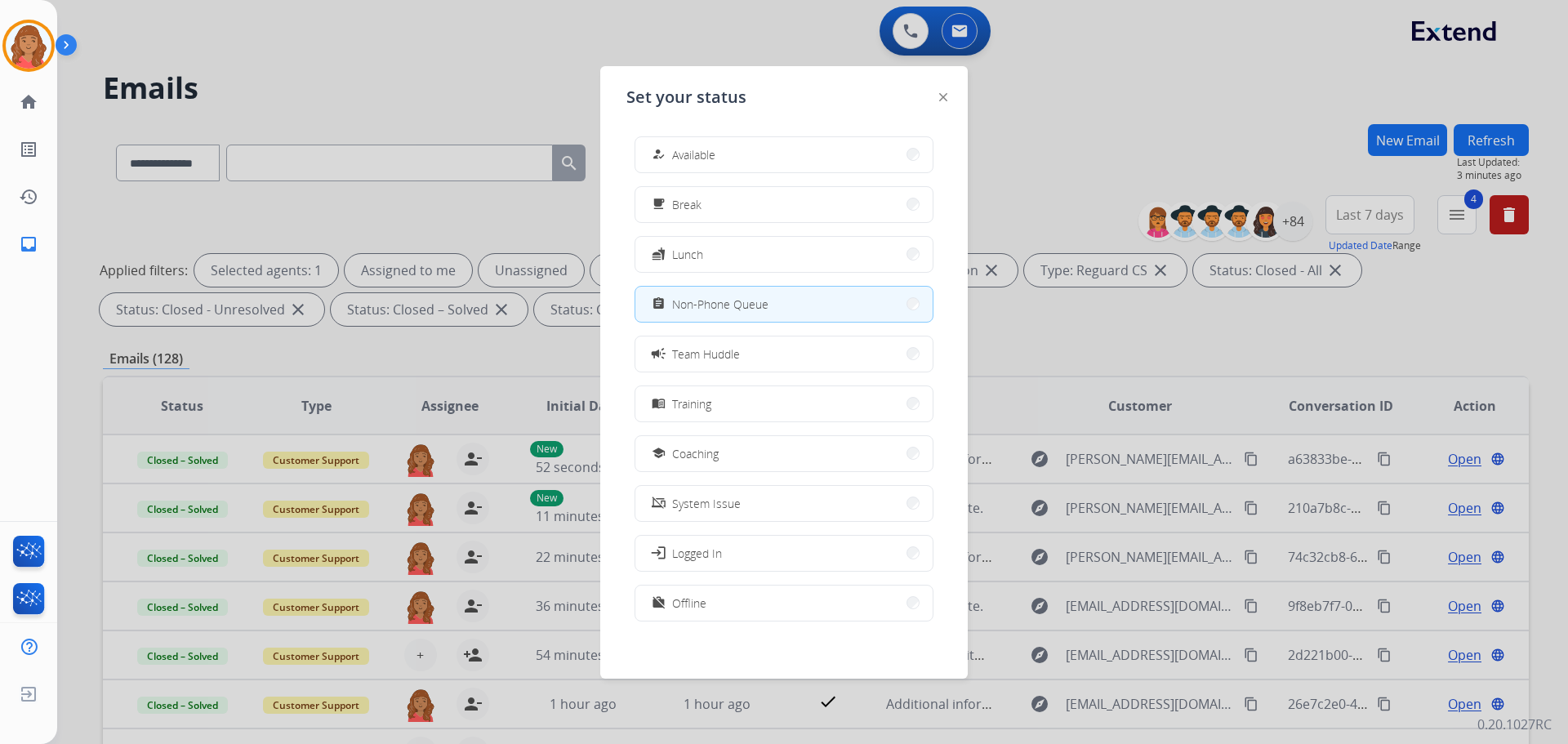
drag, startPoint x: 778, startPoint y: 142, endPoint x: 628, endPoint y: 127, distance: 150.7
click at [777, 142] on button "how_to_reg Available" at bounding box center [784, 154] width 298 height 35
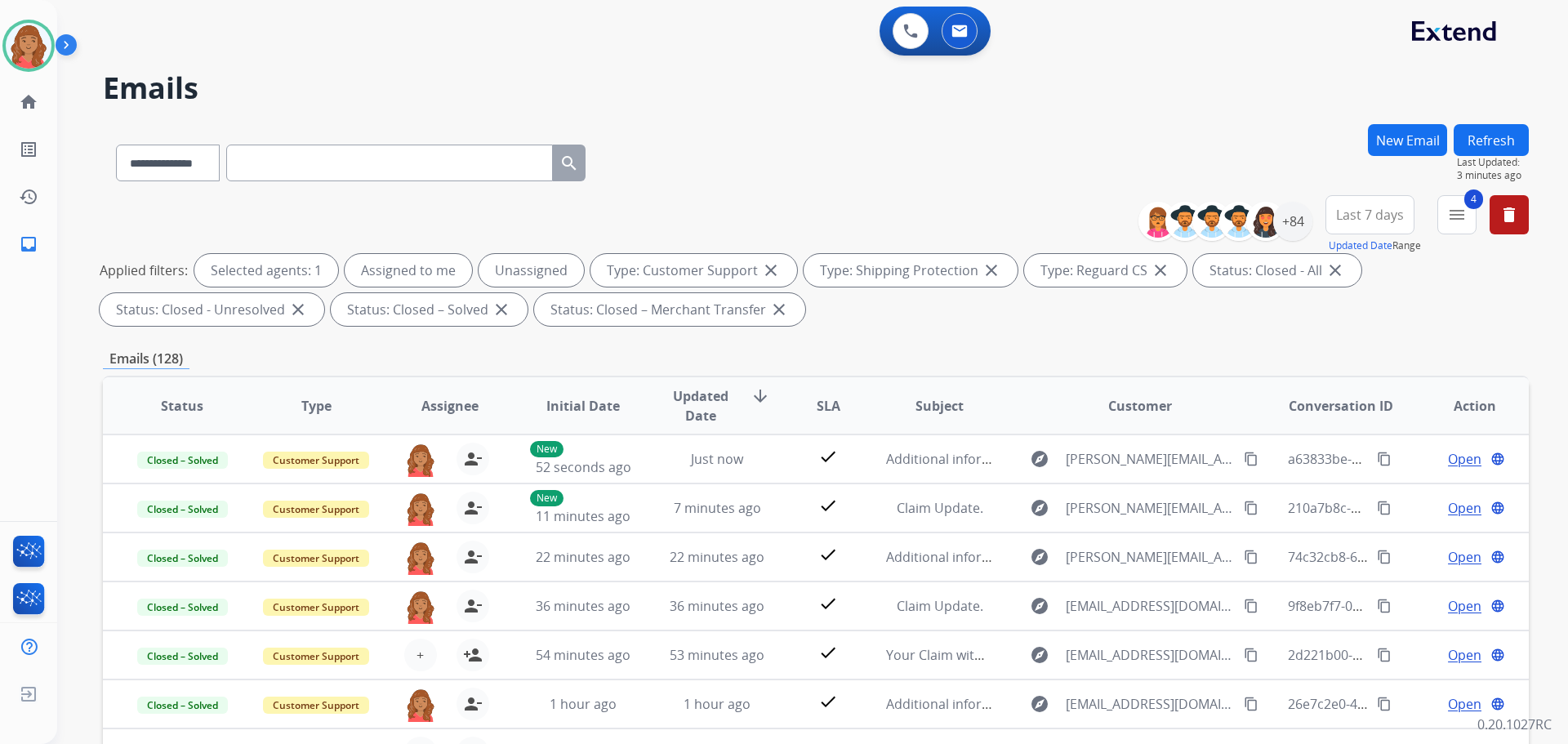
click at [1402, 127] on button "New Email" at bounding box center [1408, 140] width 79 height 32
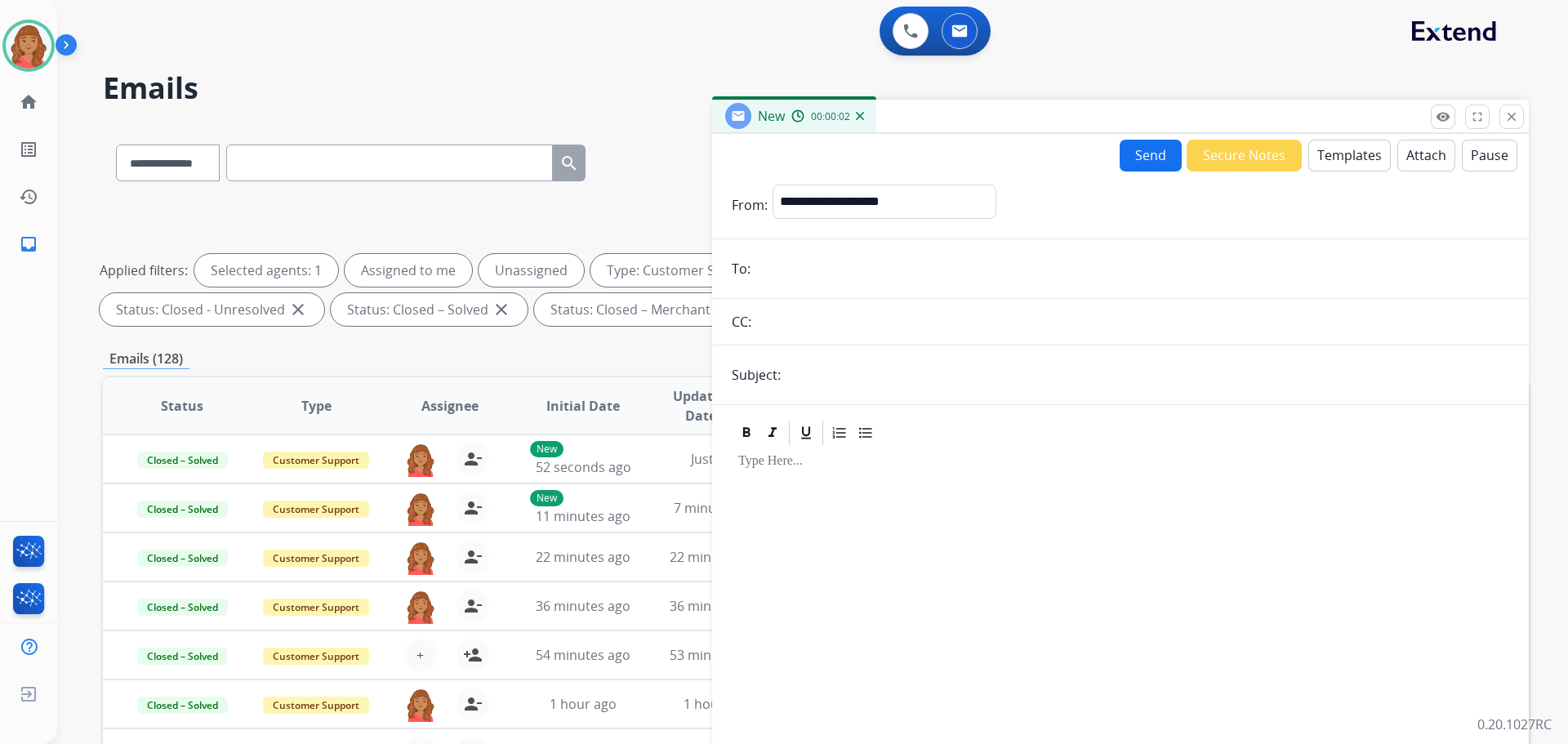
paste input "**********"
type input "**********"
drag, startPoint x: 857, startPoint y: 199, endPoint x: 857, endPoint y: 216, distance: 17.0
click at [857, 199] on select "**********" at bounding box center [884, 201] width 222 height 32
select select "**********"
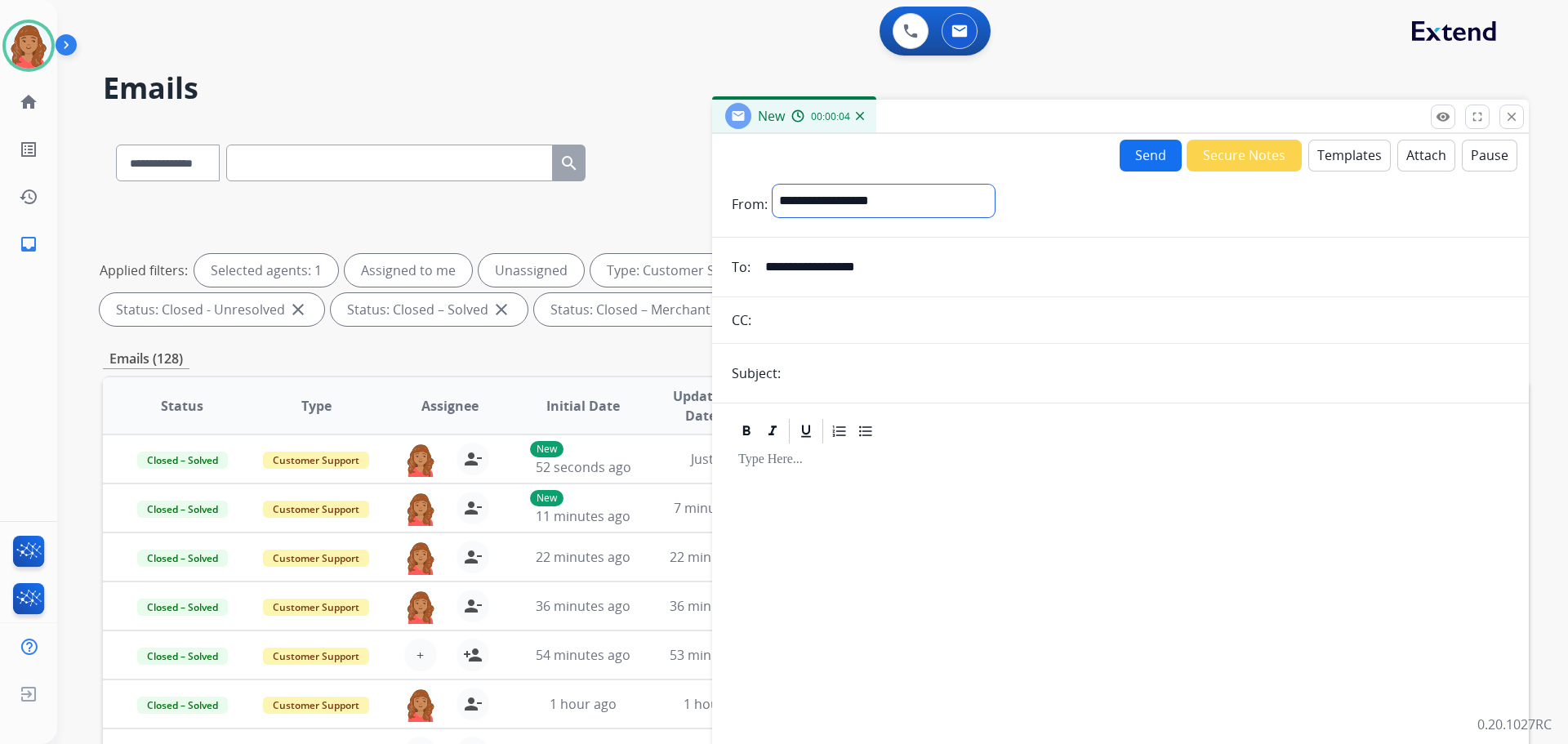
click at [773, 185] on select "**********" at bounding box center [884, 201] width 222 height 32
click at [1355, 161] on button "Templates" at bounding box center [1349, 155] width 82 height 32
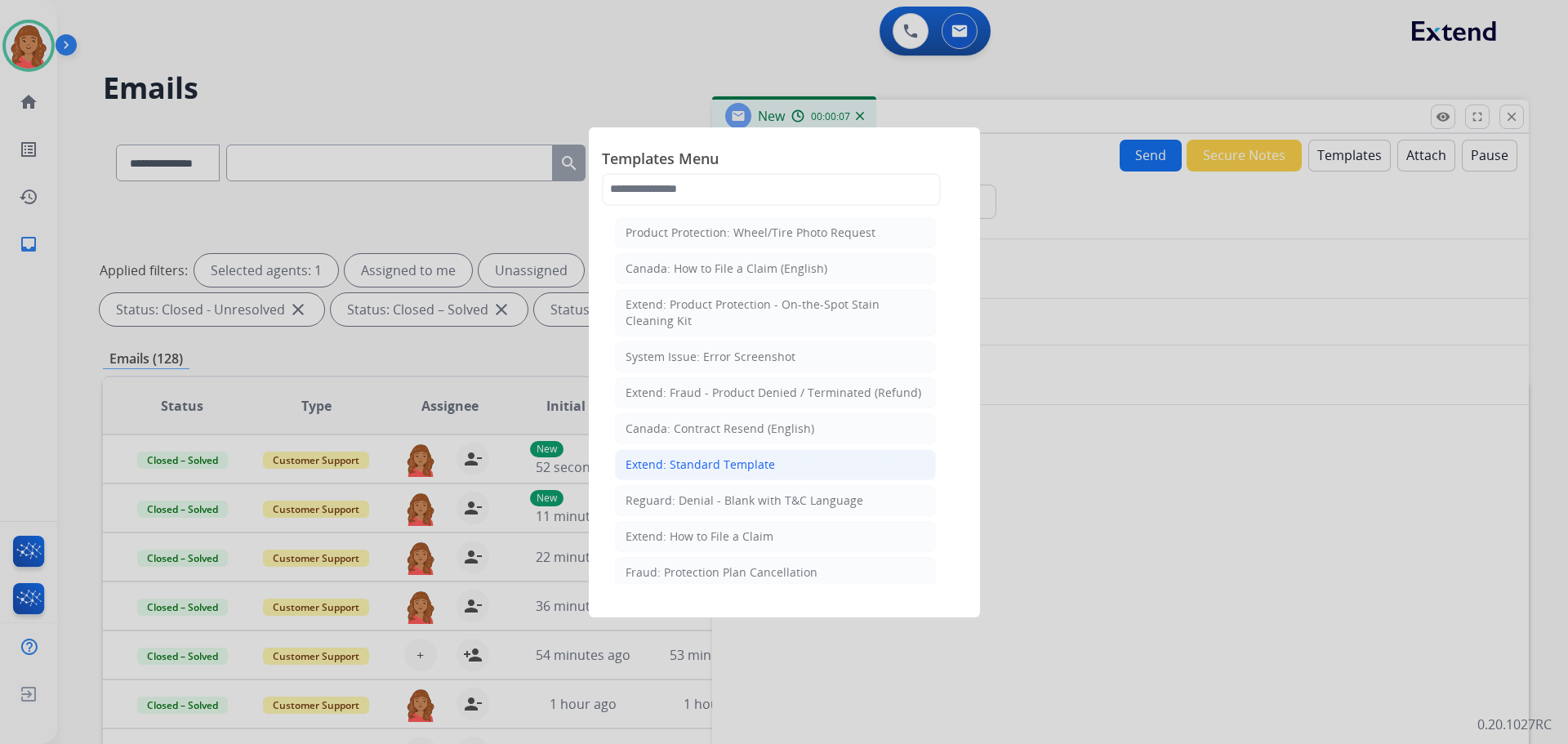
click at [713, 470] on div "Extend: Standard Template" at bounding box center [701, 464] width 150 height 16
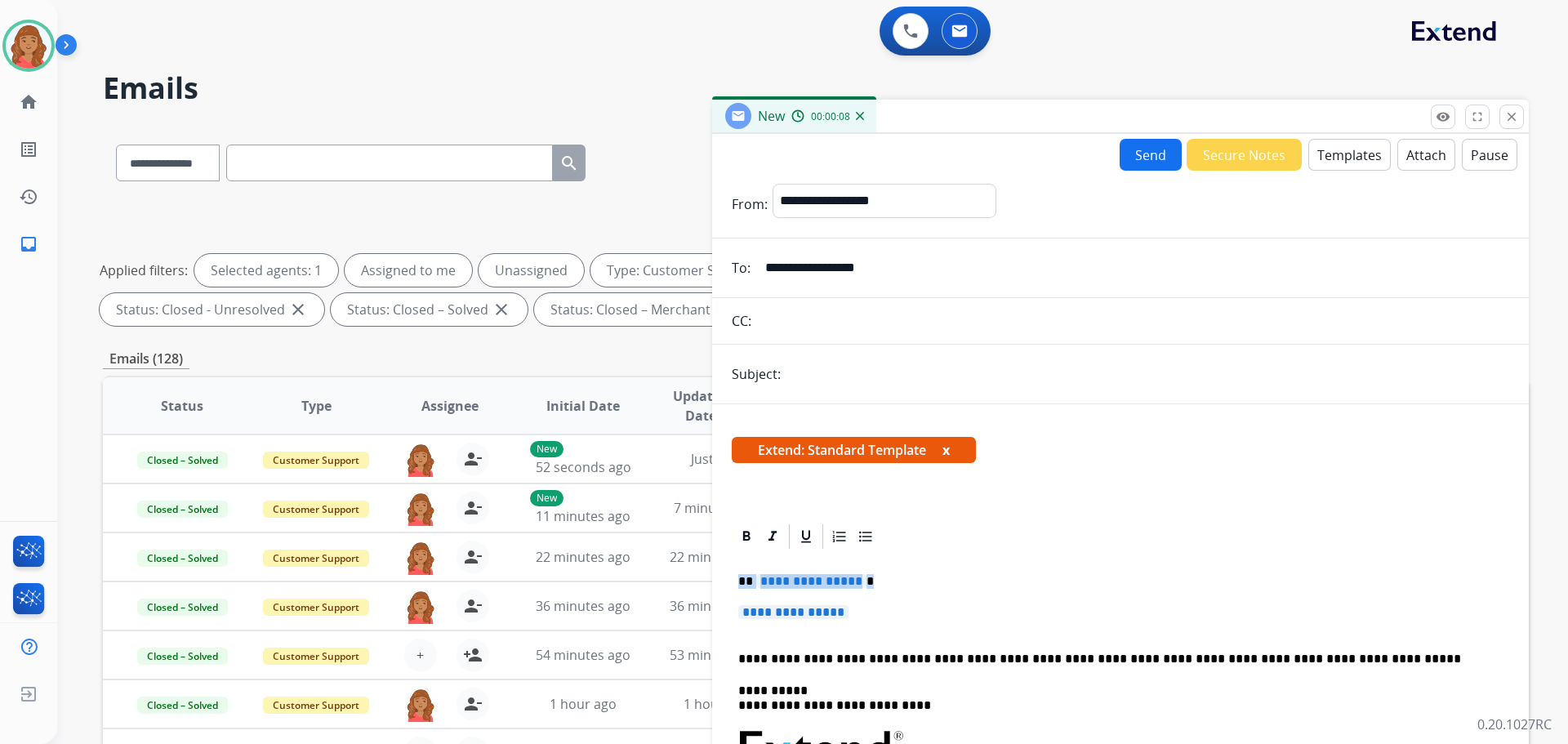
drag, startPoint x: 821, startPoint y: 613, endPoint x: 736, endPoint y: 568, distance: 96.2
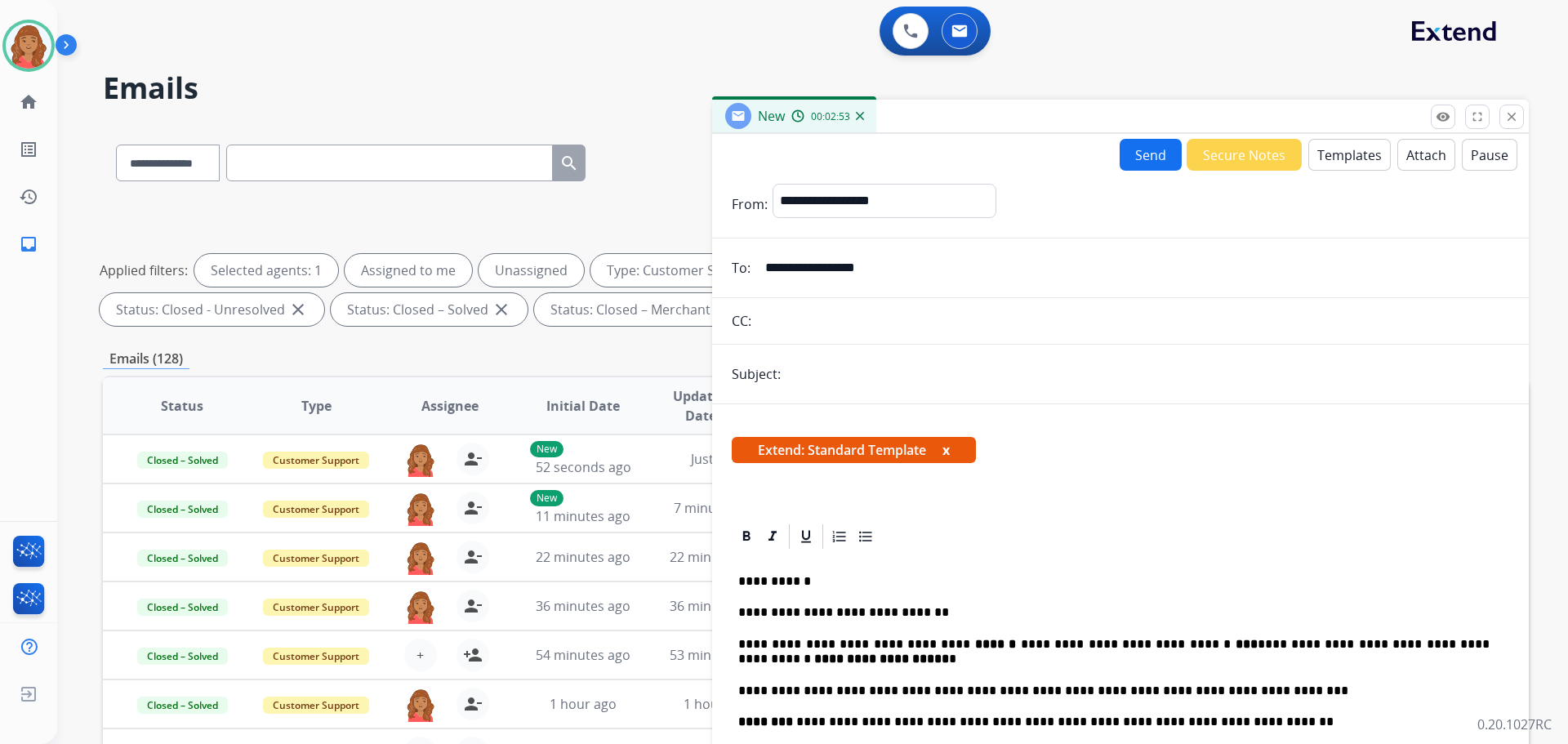
click at [850, 394] on form "**********" at bounding box center [1121, 648] width 817 height 957
click at [856, 366] on input "text" at bounding box center [1147, 374] width 723 height 32
type input "**********"
click at [1142, 161] on button "Send" at bounding box center [1151, 154] width 62 height 32
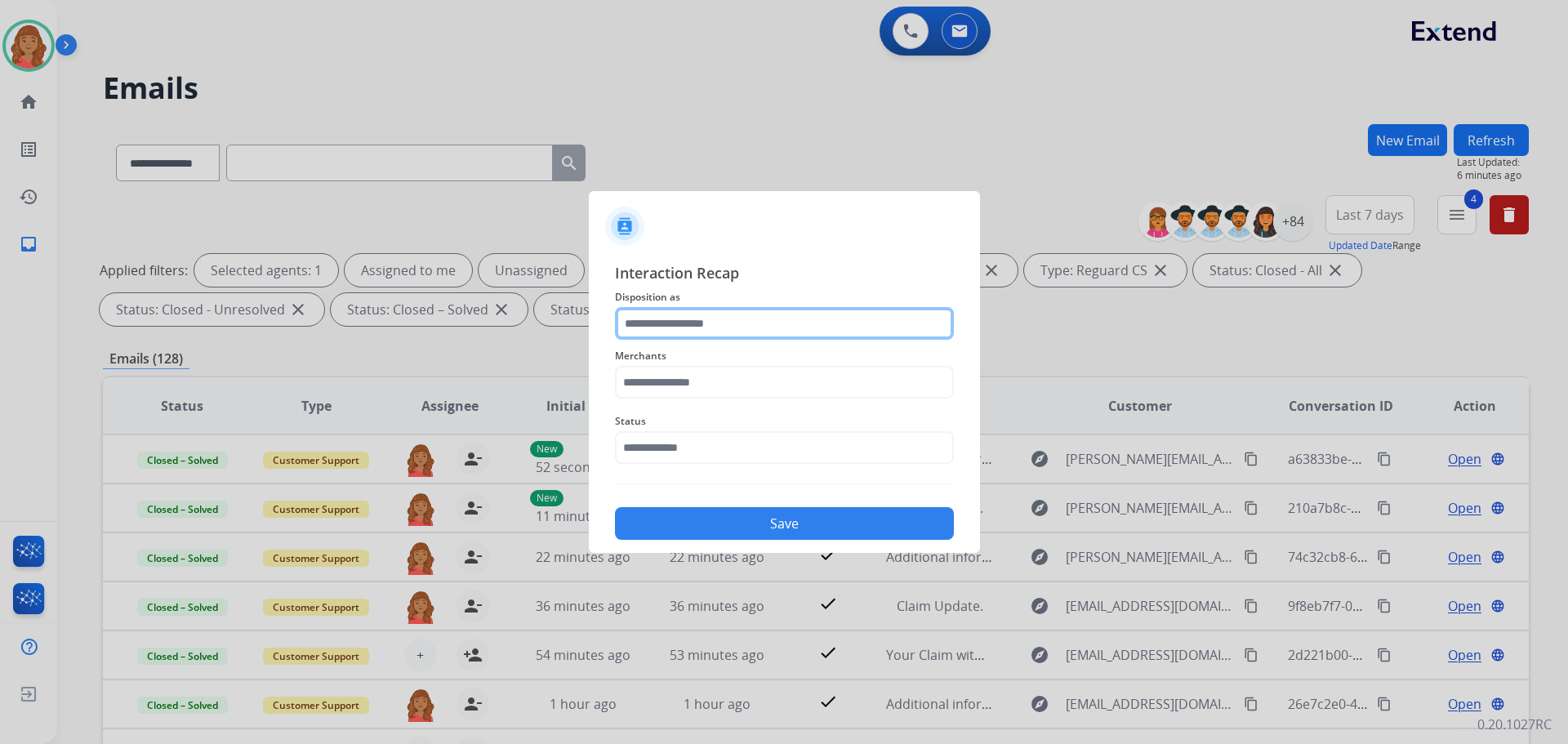
click at [659, 335] on input "text" at bounding box center [784, 324] width 339 height 32
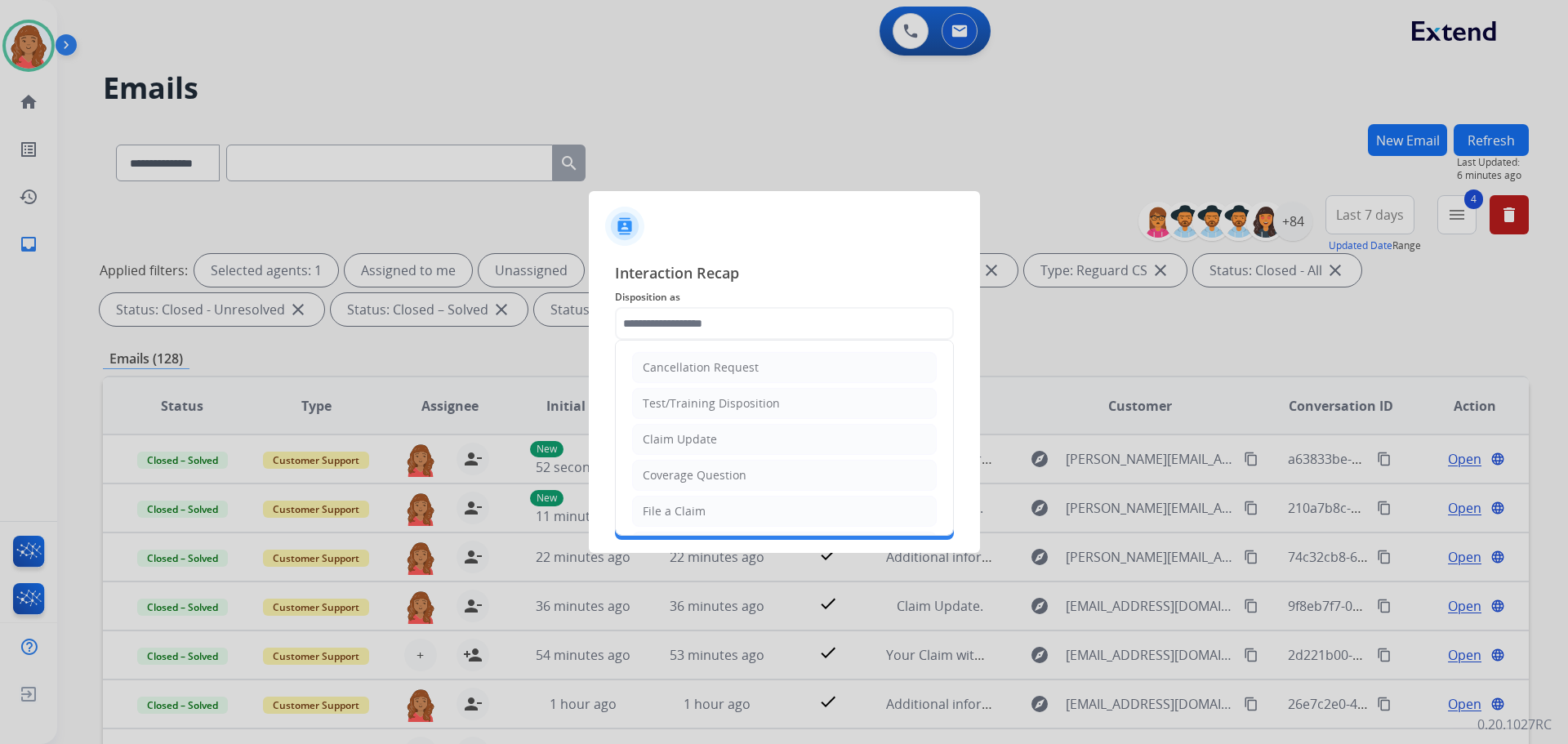
click at [665, 438] on div "Claim Update" at bounding box center [680, 439] width 74 height 16
type input "**********"
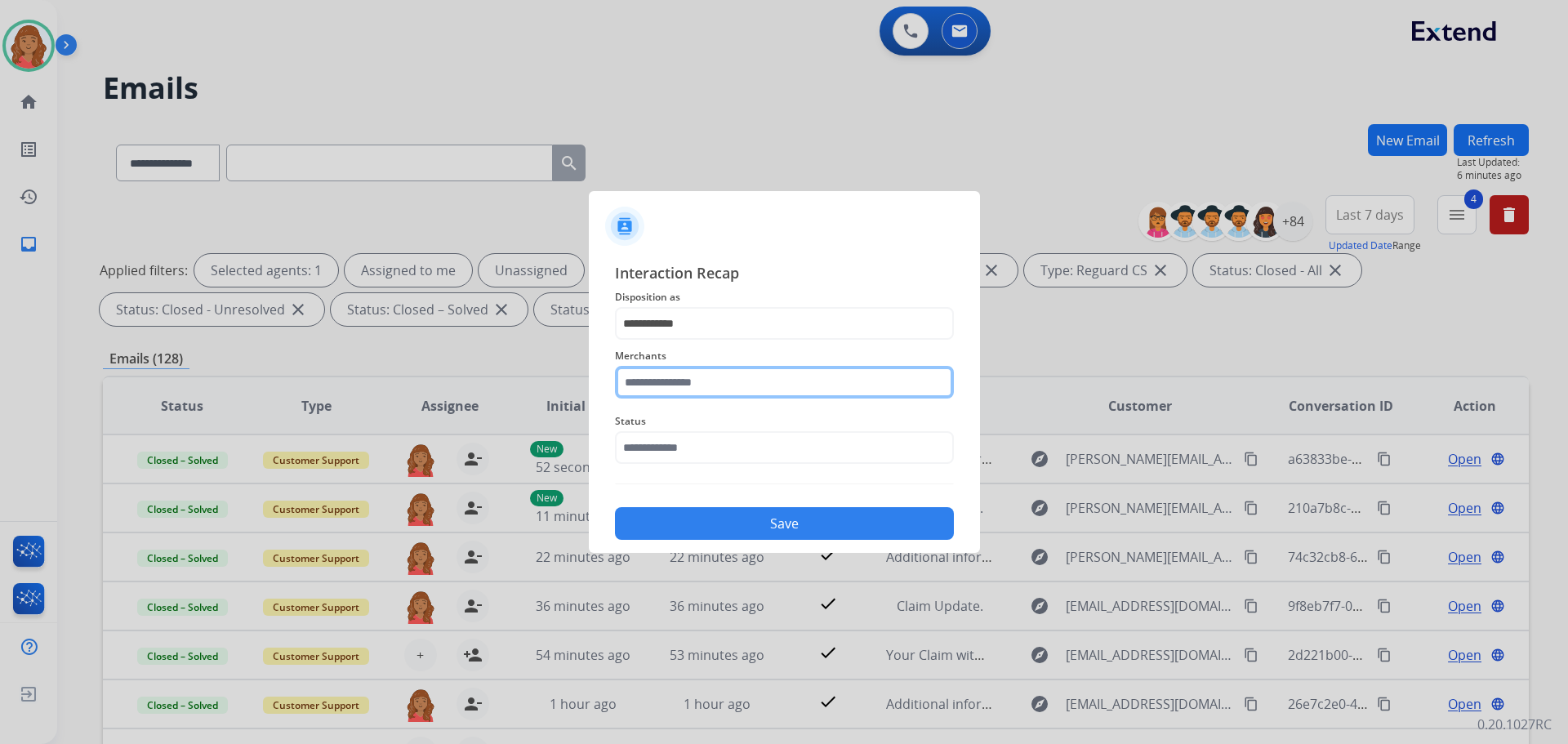
click at [667, 383] on input "text" at bounding box center [784, 382] width 339 height 32
drag, startPoint x: 688, startPoint y: 436, endPoint x: 683, endPoint y: 458, distance: 22.6
click at [687, 436] on li "Jomashop" at bounding box center [788, 428] width 311 height 31
type input "********"
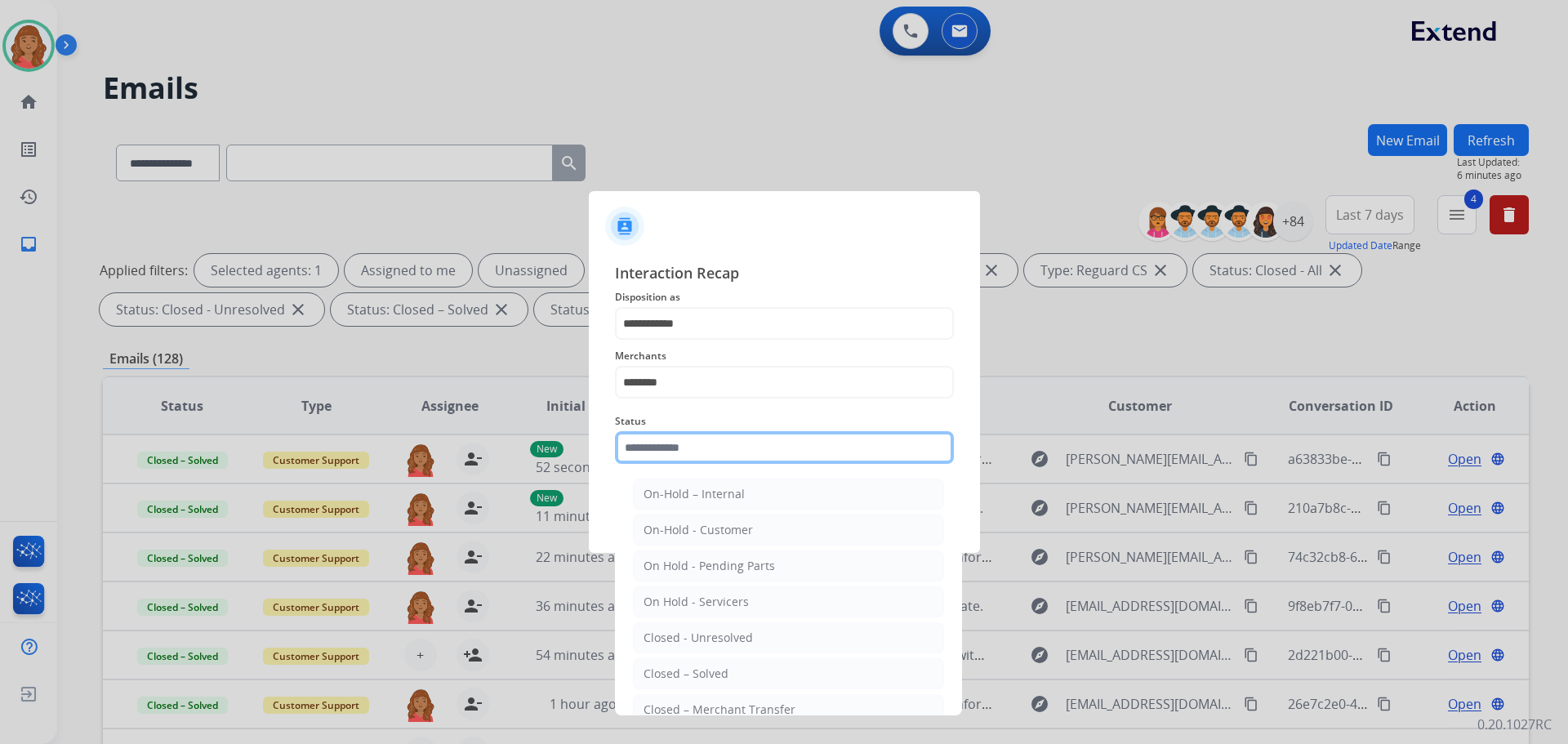
click at [682, 447] on input "text" at bounding box center [784, 447] width 339 height 32
drag, startPoint x: 689, startPoint y: 668, endPoint x: 701, endPoint y: 566, distance: 102.7
click at [690, 666] on div "Closed – Solved" at bounding box center [686, 674] width 85 height 16
type input "**********"
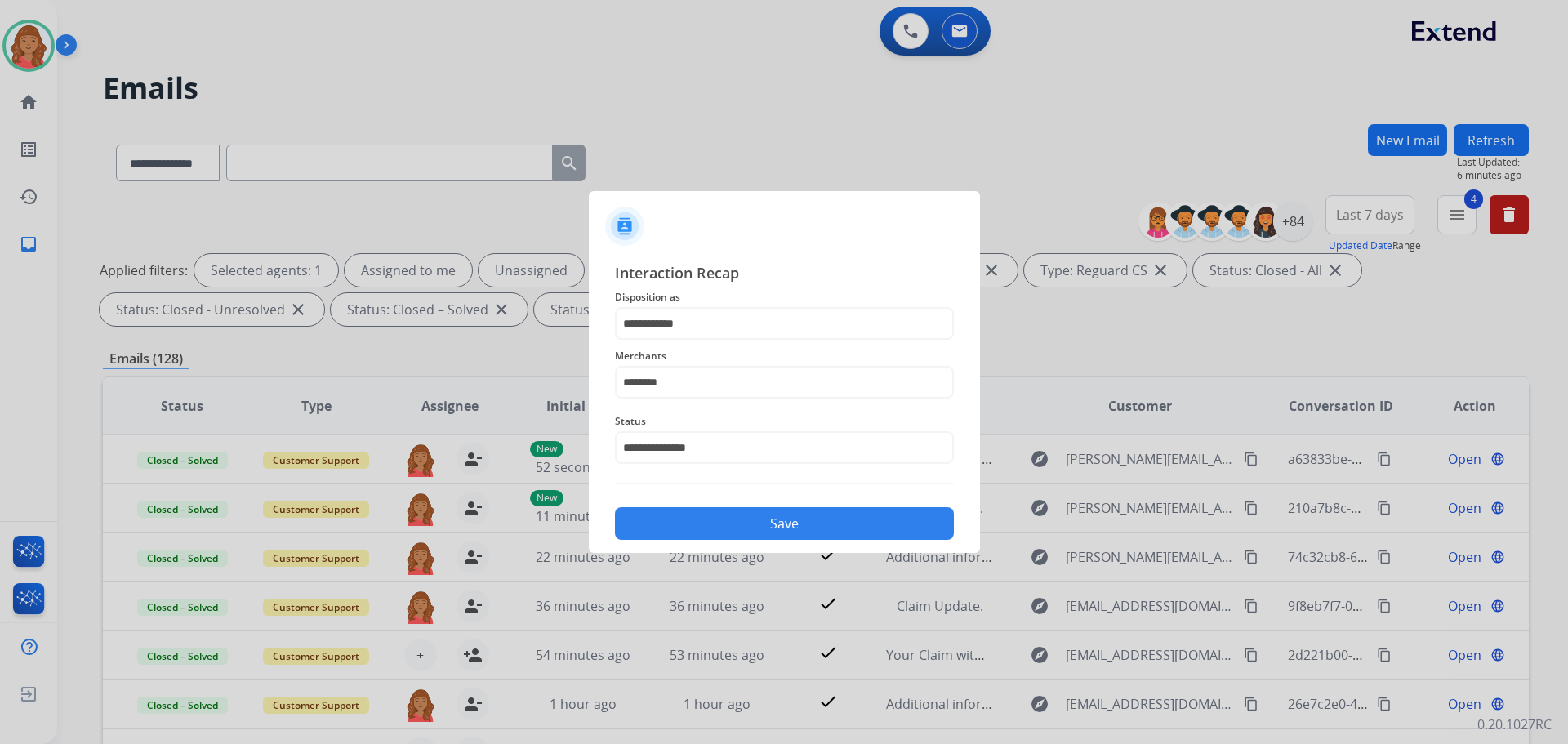
drag, startPoint x: 713, startPoint y: 515, endPoint x: 722, endPoint y: 523, distance: 12.0
click at [716, 515] on button "Save" at bounding box center [784, 523] width 339 height 32
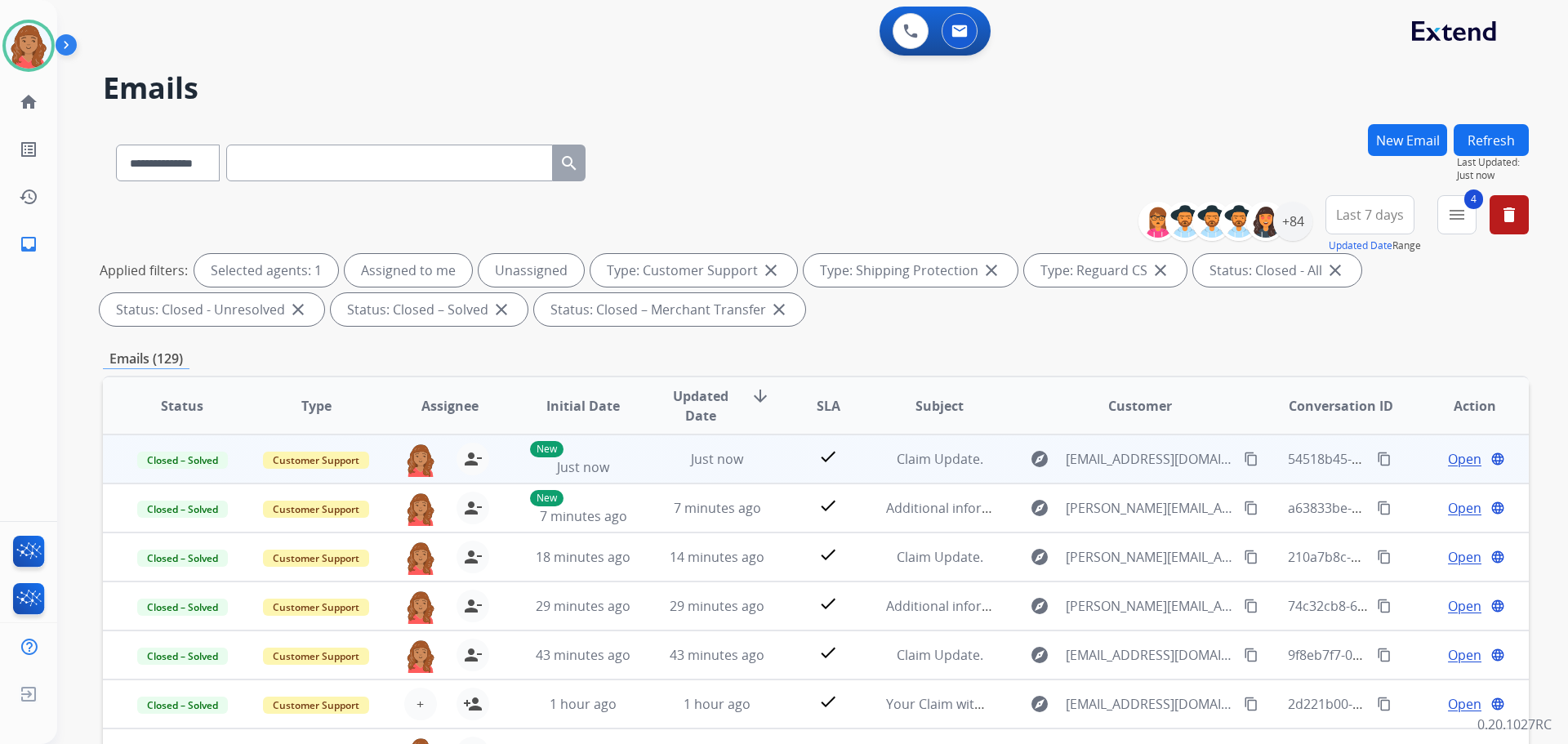
click at [1377, 458] on mat-icon "content_copy" at bounding box center [1384, 459] width 14 height 14
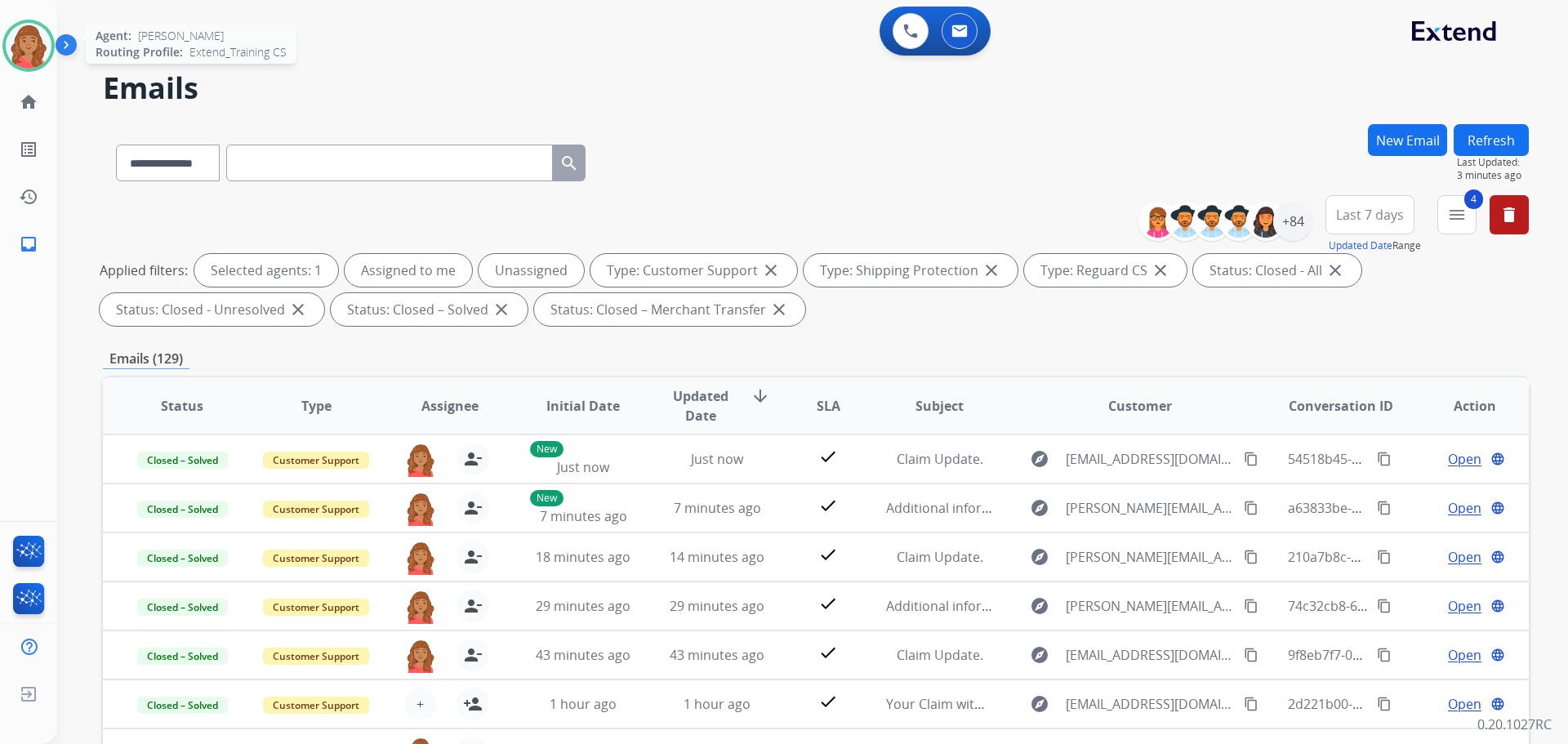
click at [29, 51] on img at bounding box center [28, 45] width 46 height 46
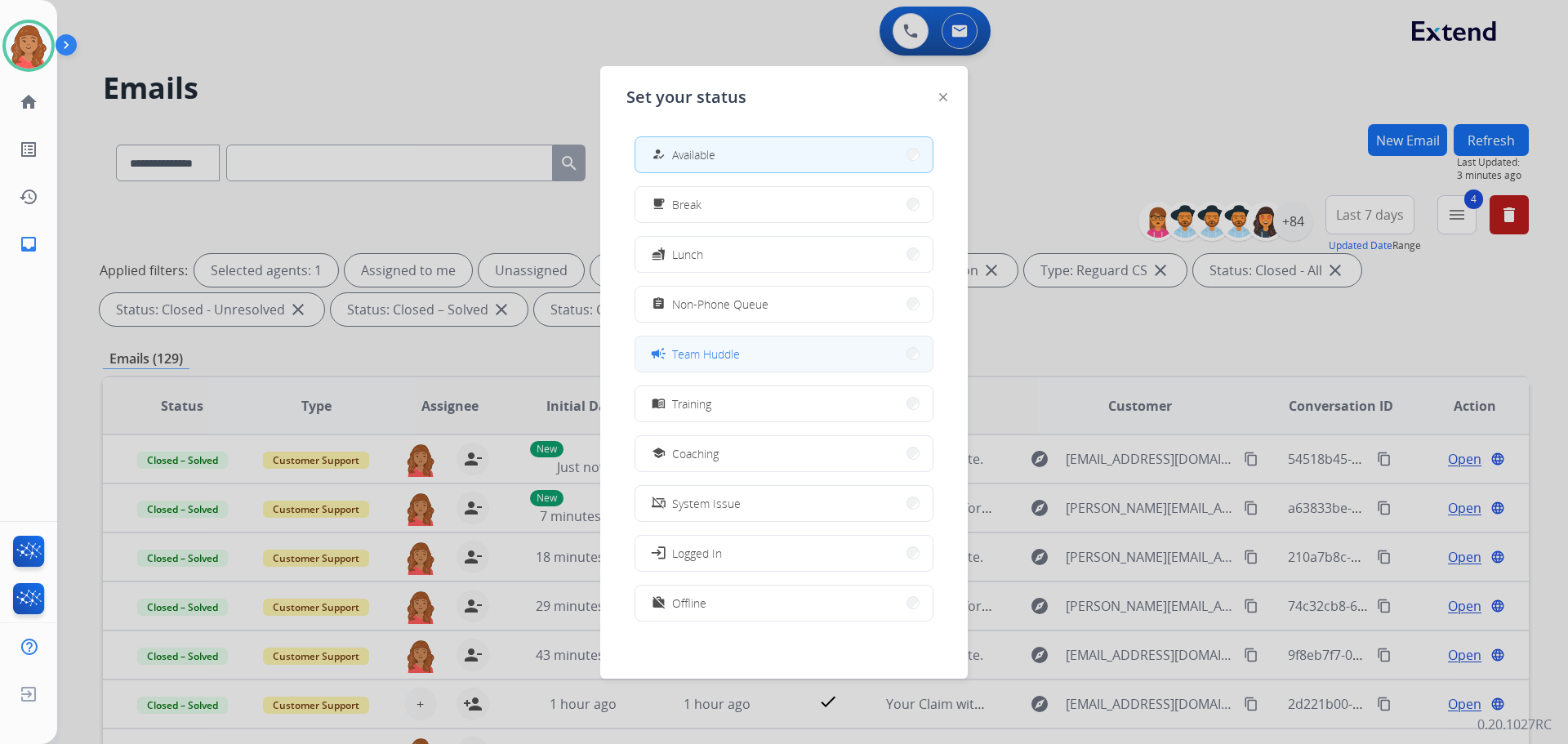
click at [708, 354] on span "Team Huddle" at bounding box center [705, 354] width 68 height 17
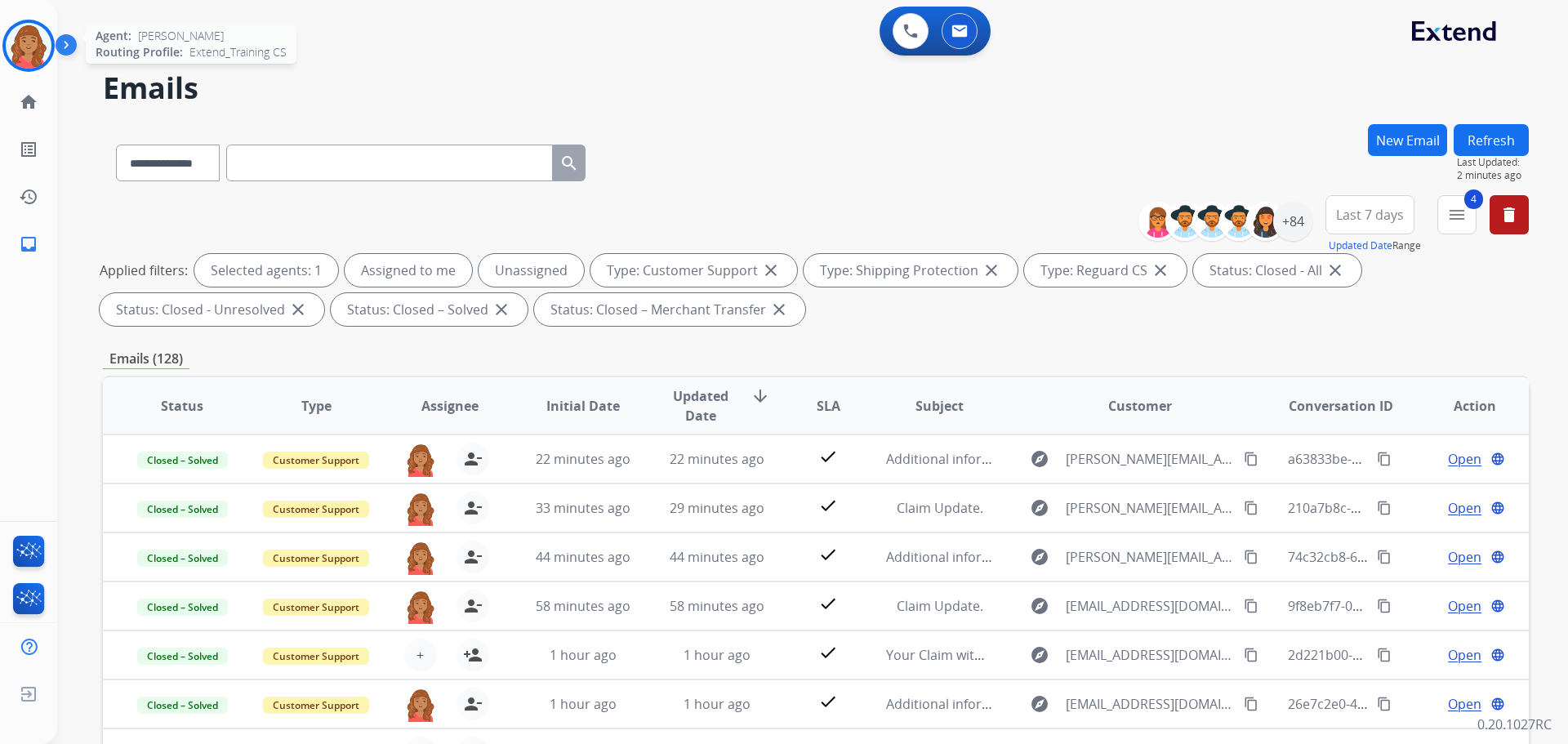
click at [37, 53] on img at bounding box center [28, 45] width 46 height 46
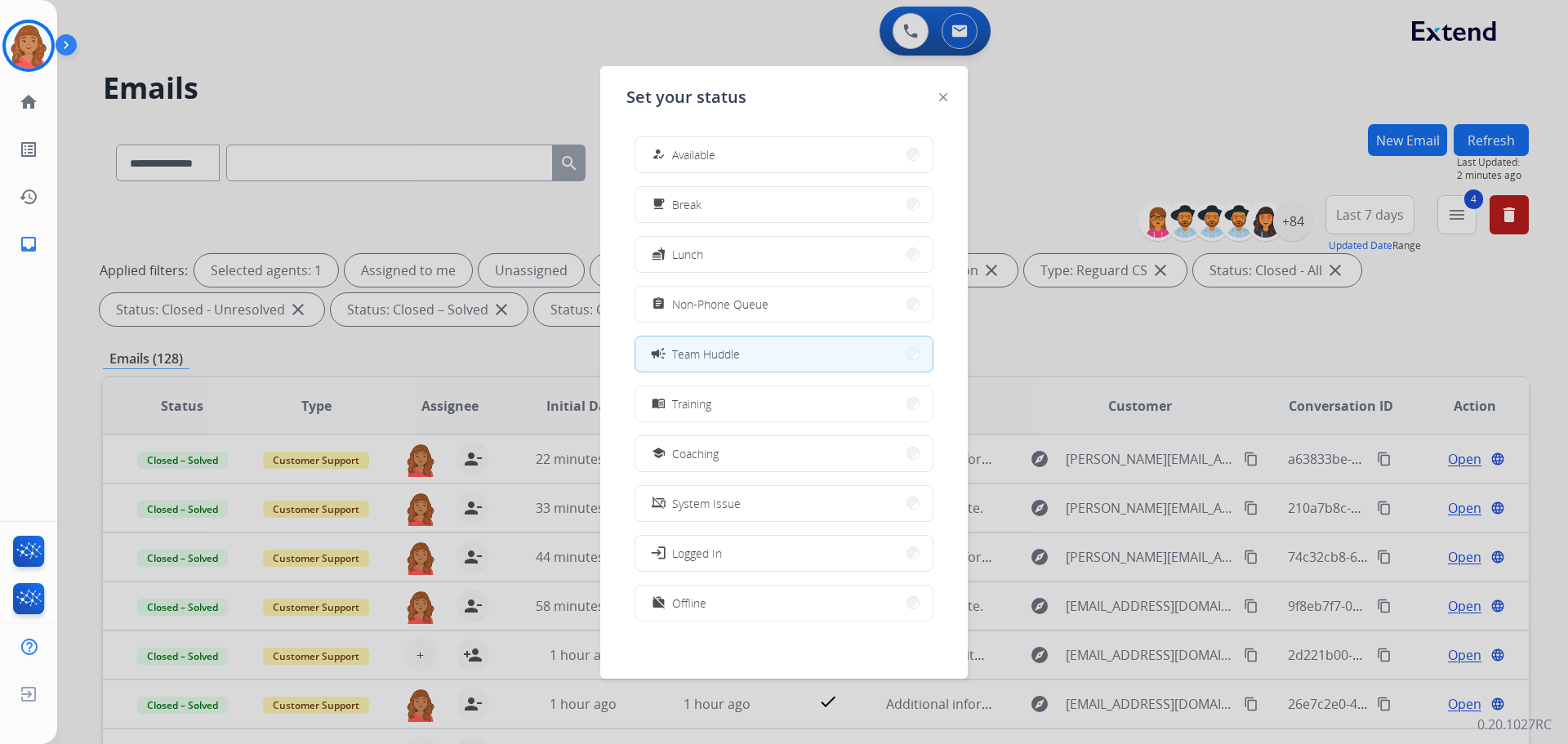
click at [673, 145] on div "how_to_reg Available" at bounding box center [682, 154] width 67 height 20
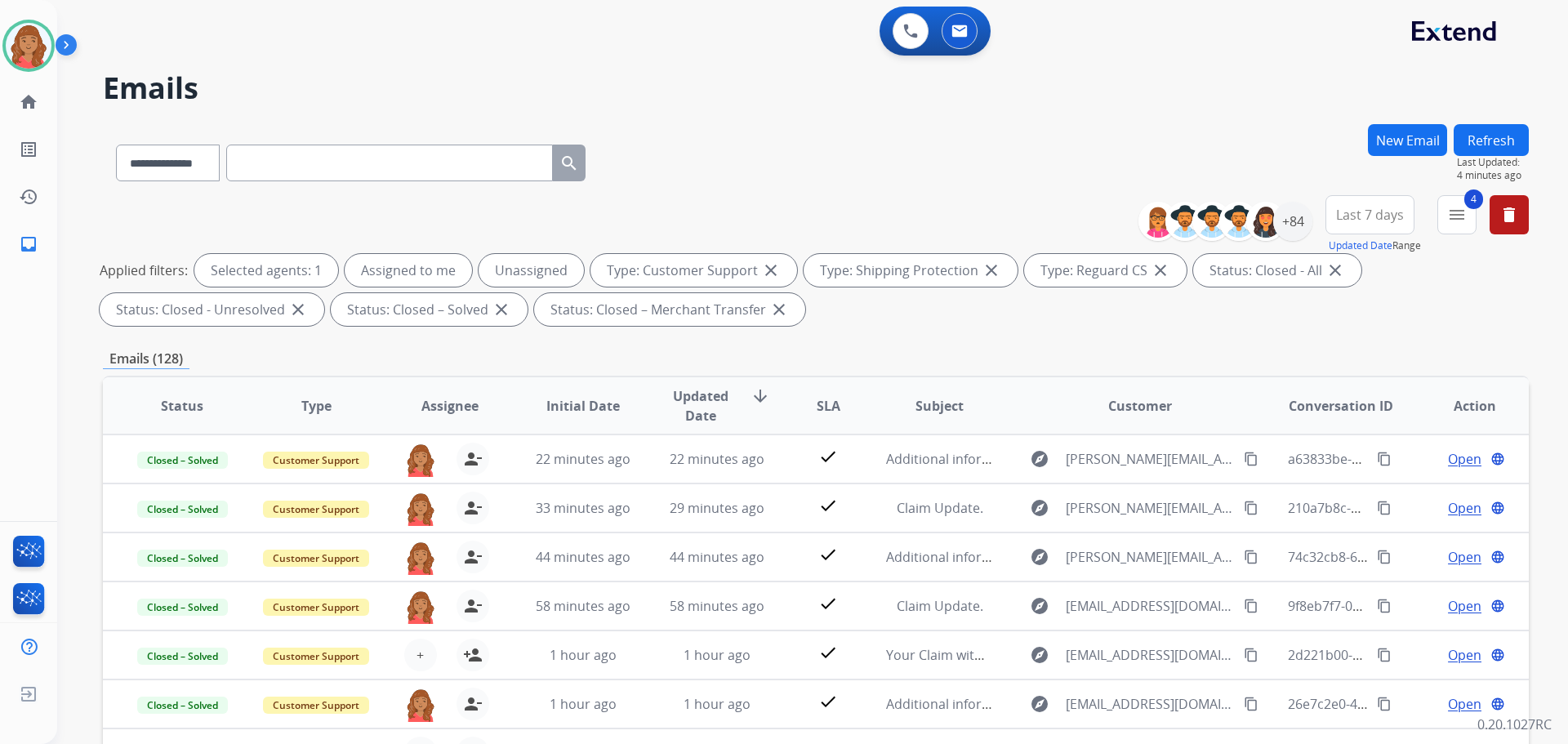
click at [563, 367] on div "Emails (128)" at bounding box center [815, 359] width 1426 height 21
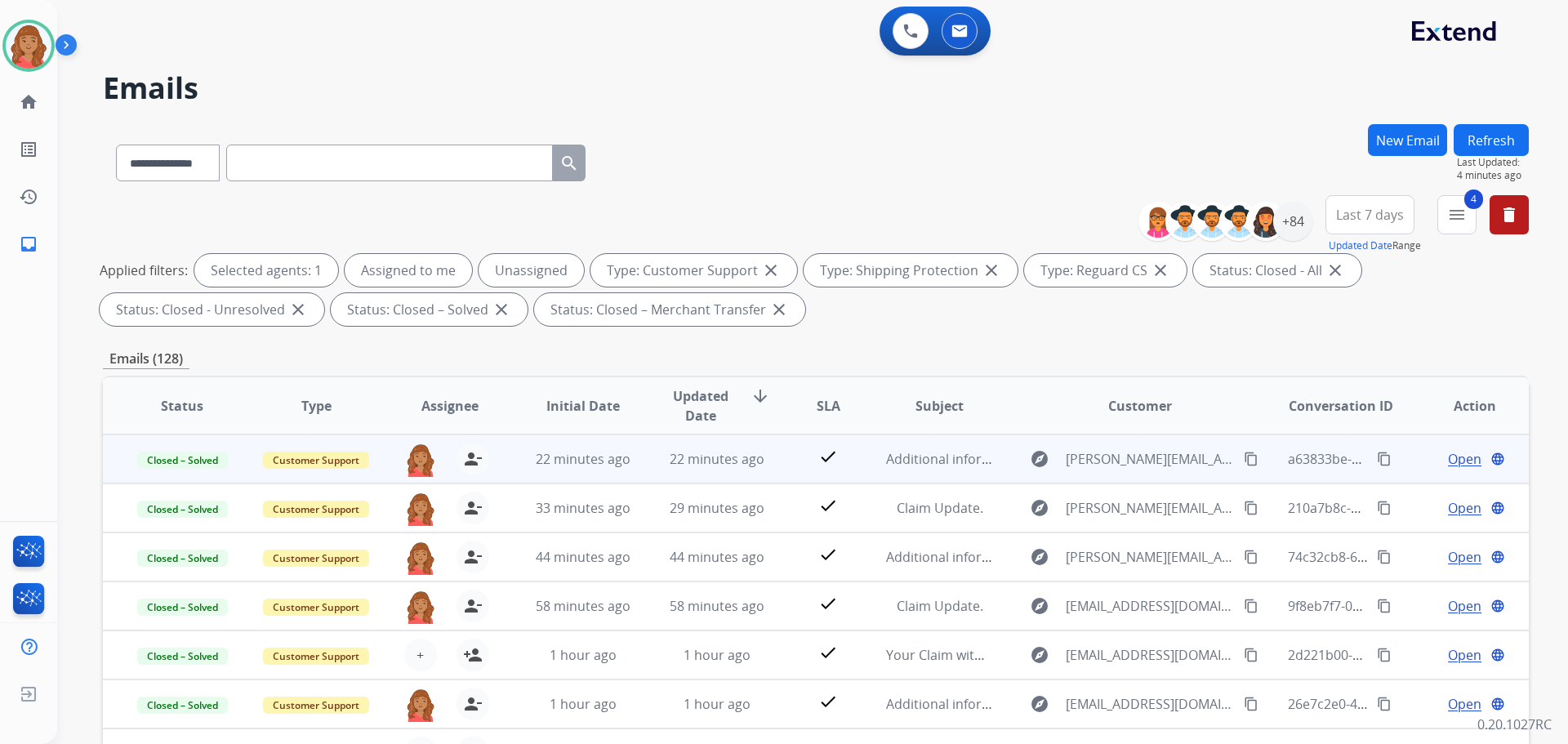
click at [1377, 457] on mat-icon "content_copy" at bounding box center [1384, 459] width 14 height 14
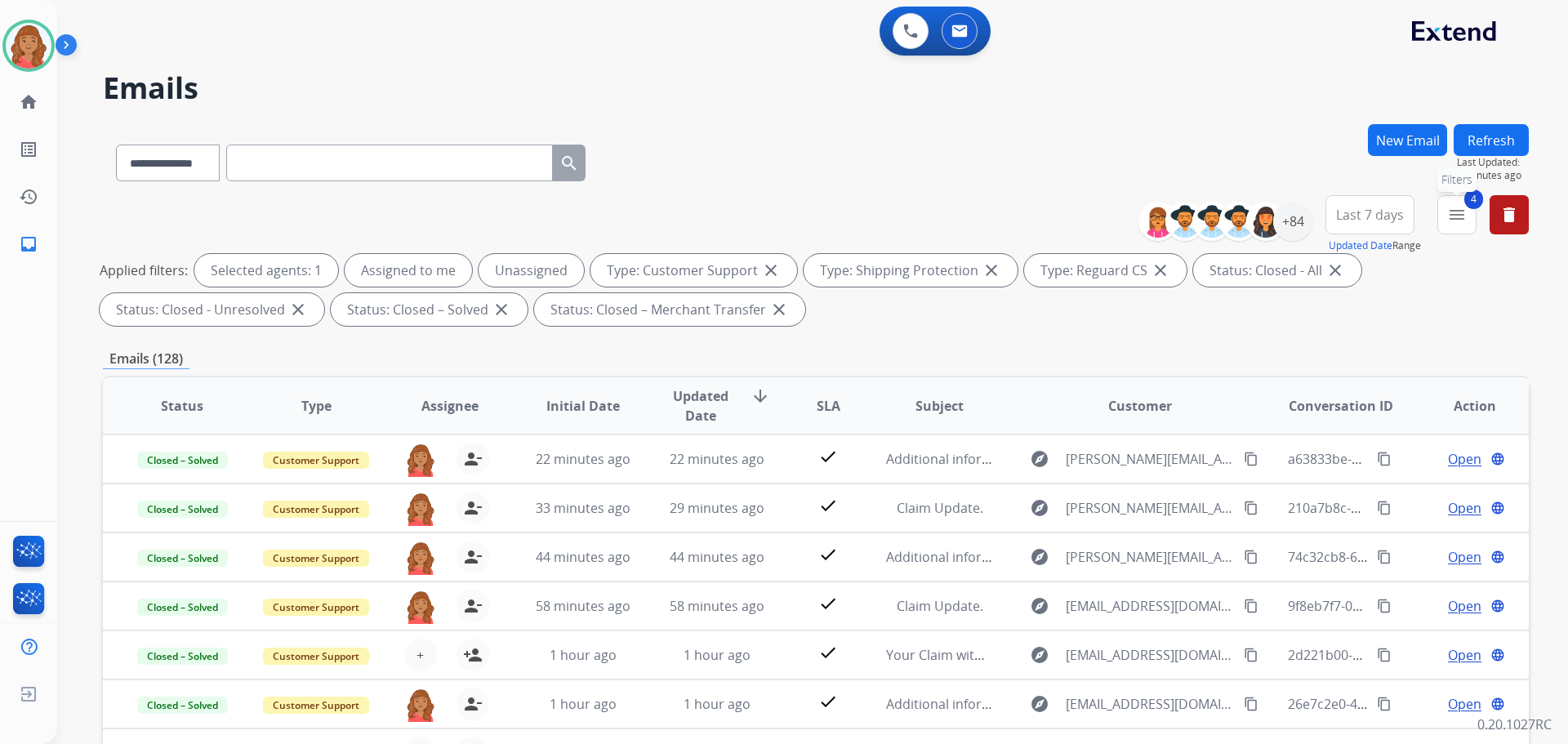
drag, startPoint x: 1459, startPoint y: 217, endPoint x: 1449, endPoint y: 227, distance: 14.1
click at [1458, 218] on mat-icon "menu" at bounding box center [1457, 215] width 20 height 20
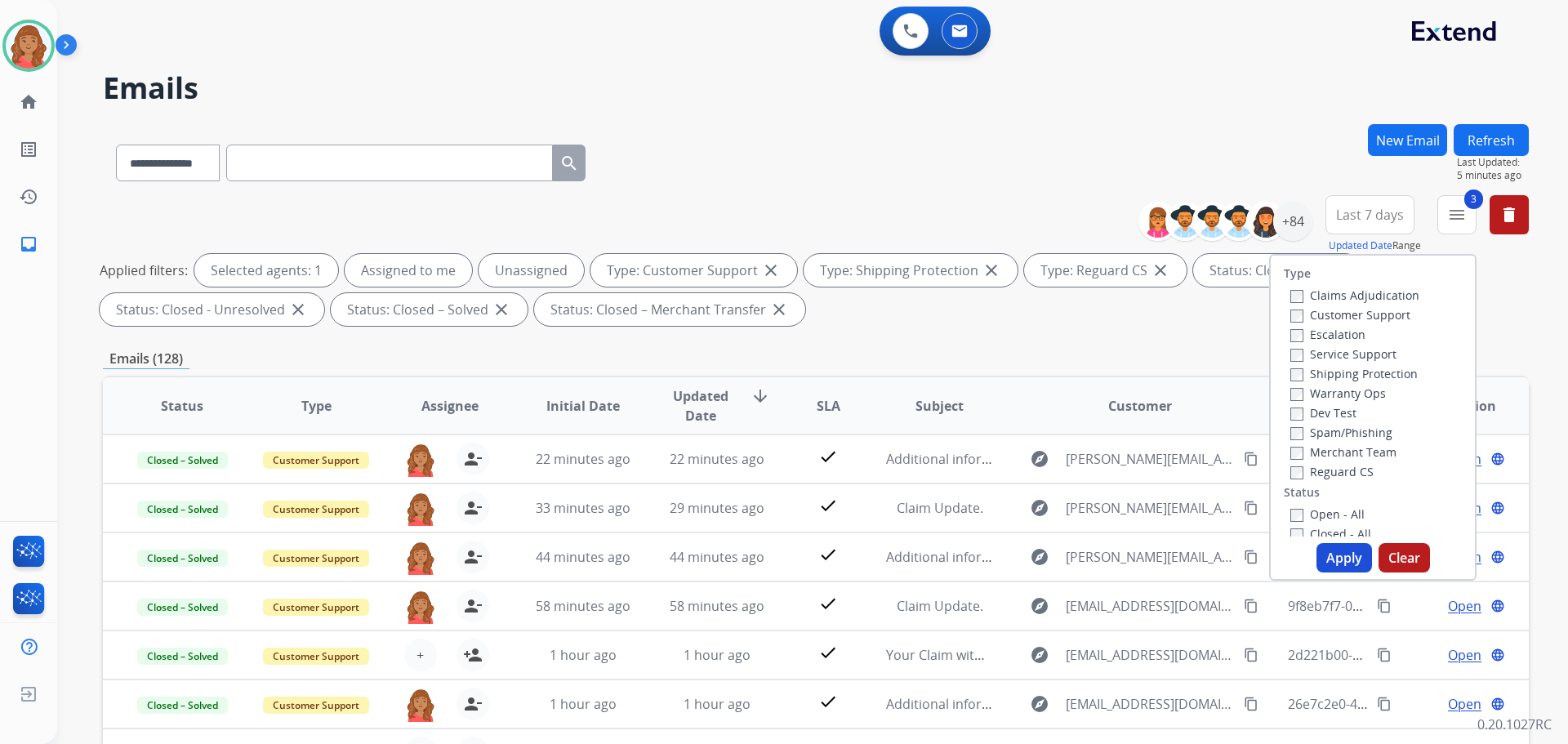
drag, startPoint x: 1287, startPoint y: 507, endPoint x: 1310, endPoint y: 548, distance: 47.0
click at [1290, 507] on label "Open - All" at bounding box center [1327, 513] width 74 height 15
click at [1320, 554] on button "Apply" at bounding box center [1344, 557] width 56 height 30
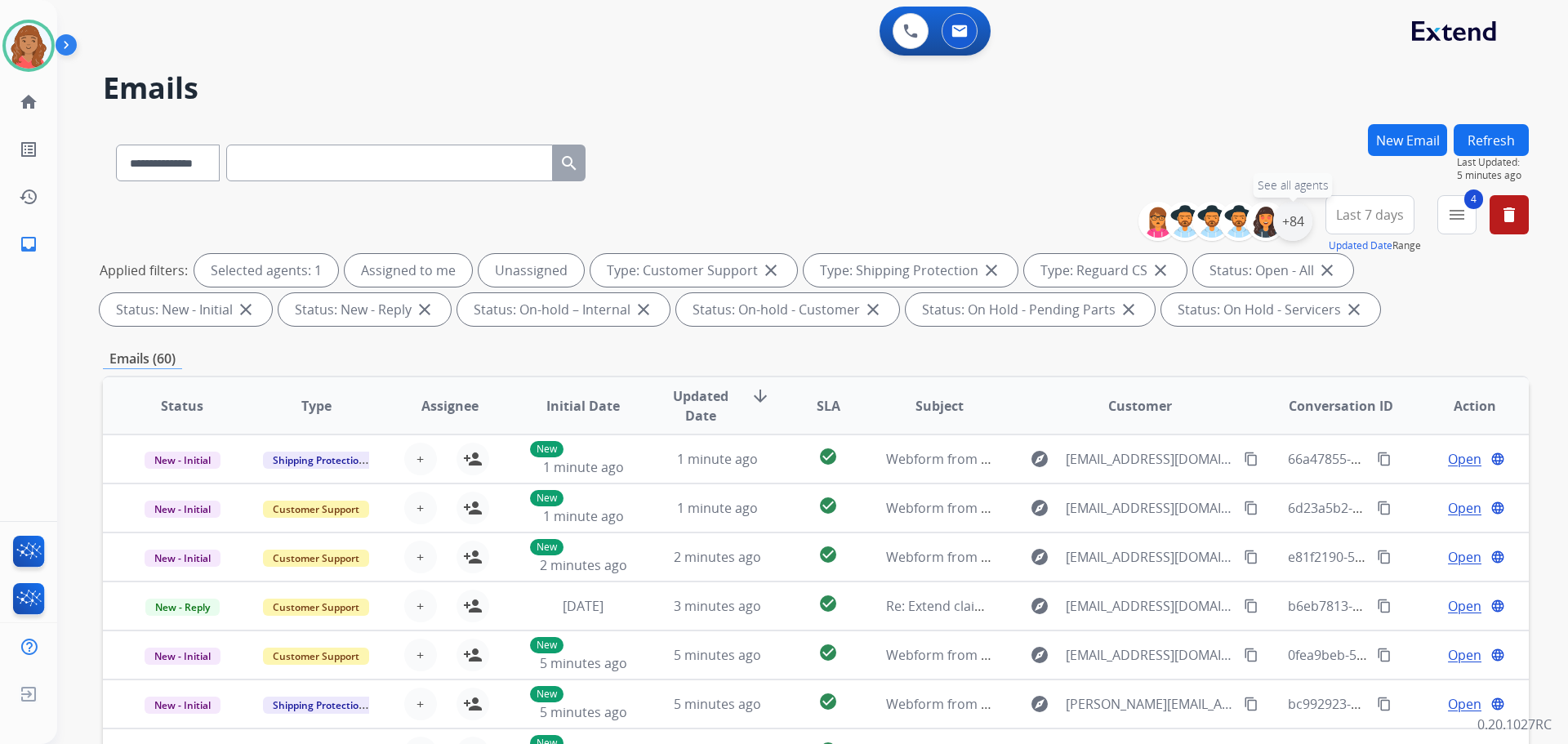
click at [1287, 226] on div "+84" at bounding box center [1292, 221] width 39 height 39
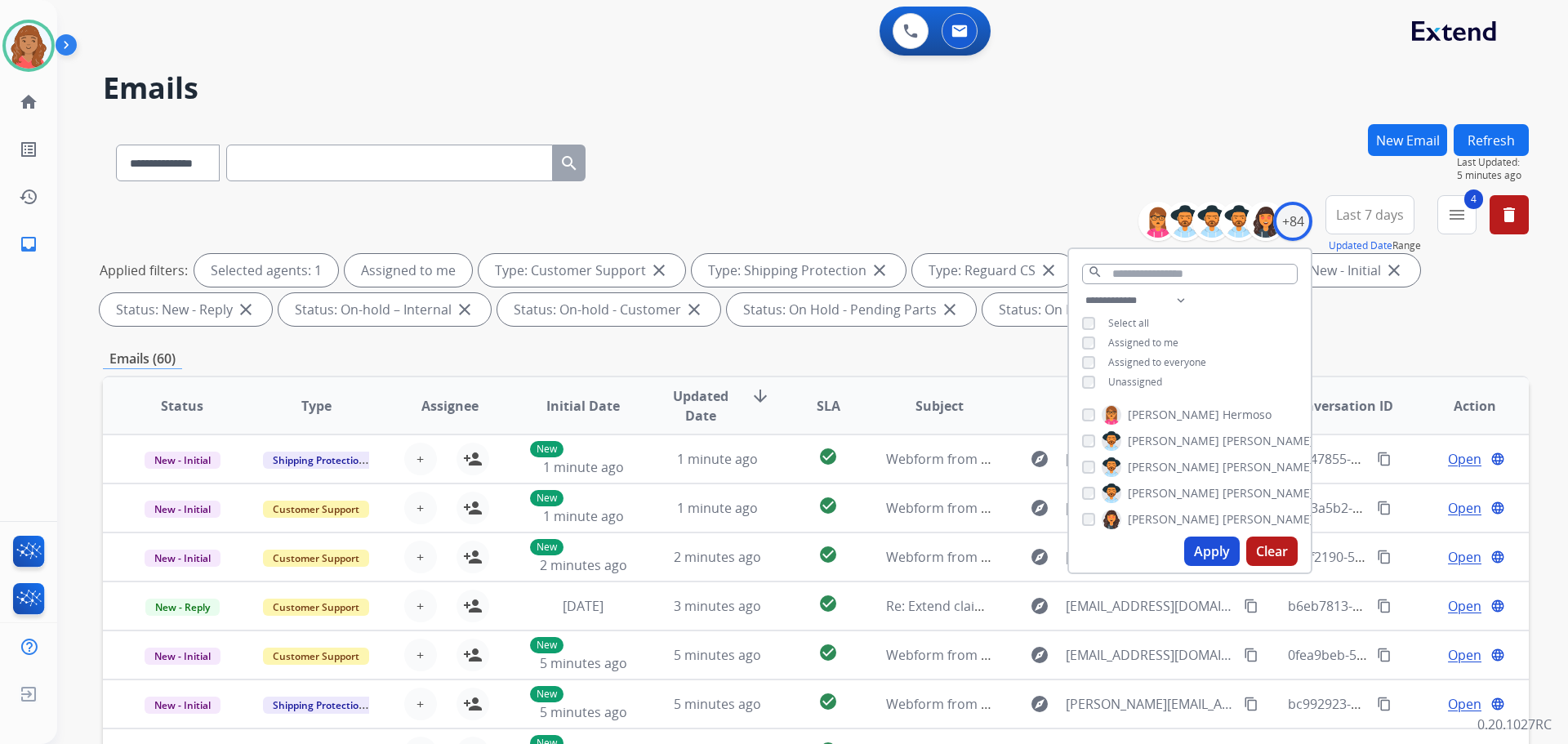
click at [1208, 536] on div "Apply Clear" at bounding box center [1189, 551] width 242 height 42
click at [1203, 548] on button "Apply" at bounding box center [1212, 551] width 56 height 30
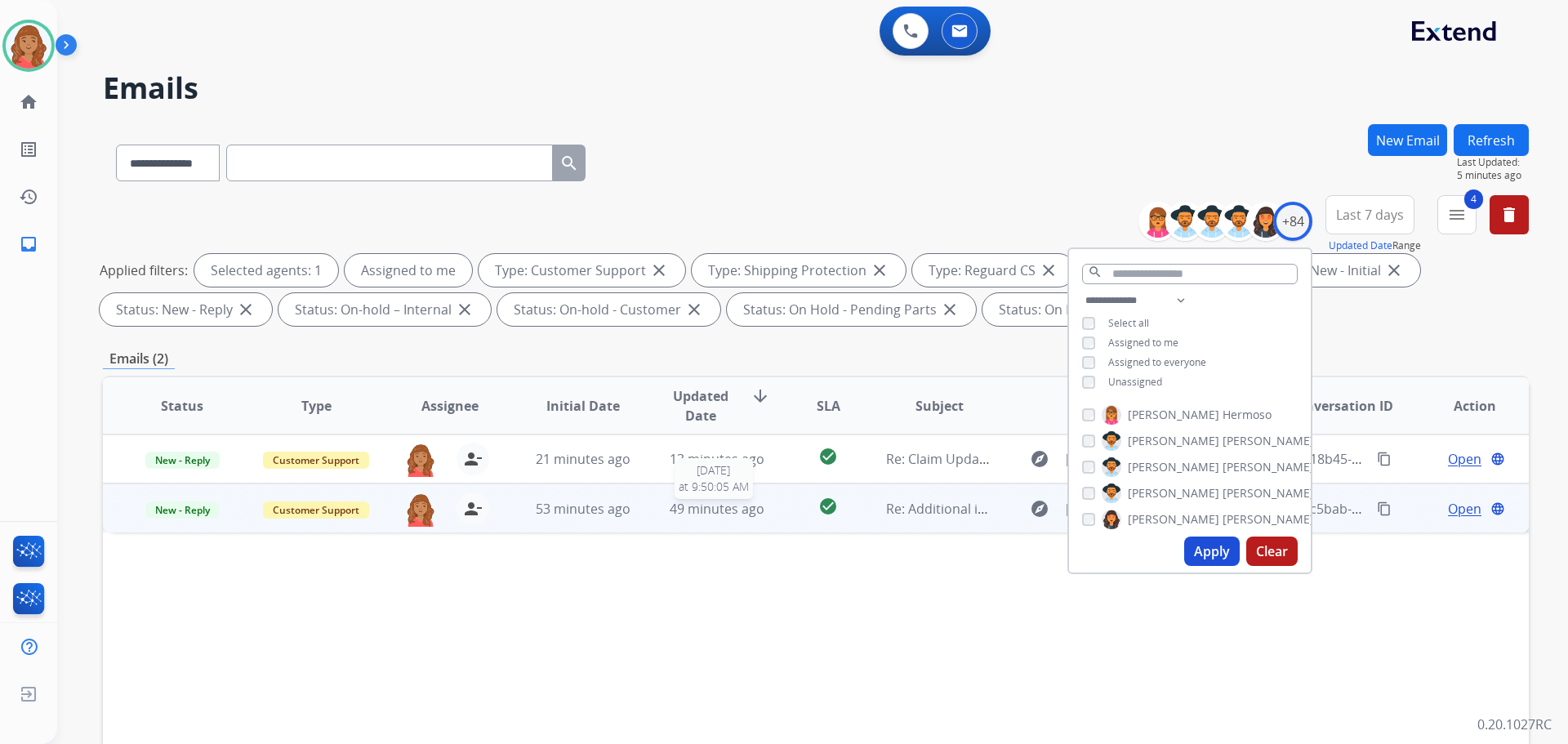
click at [698, 508] on span "49 minutes ago" at bounding box center [717, 509] width 95 height 18
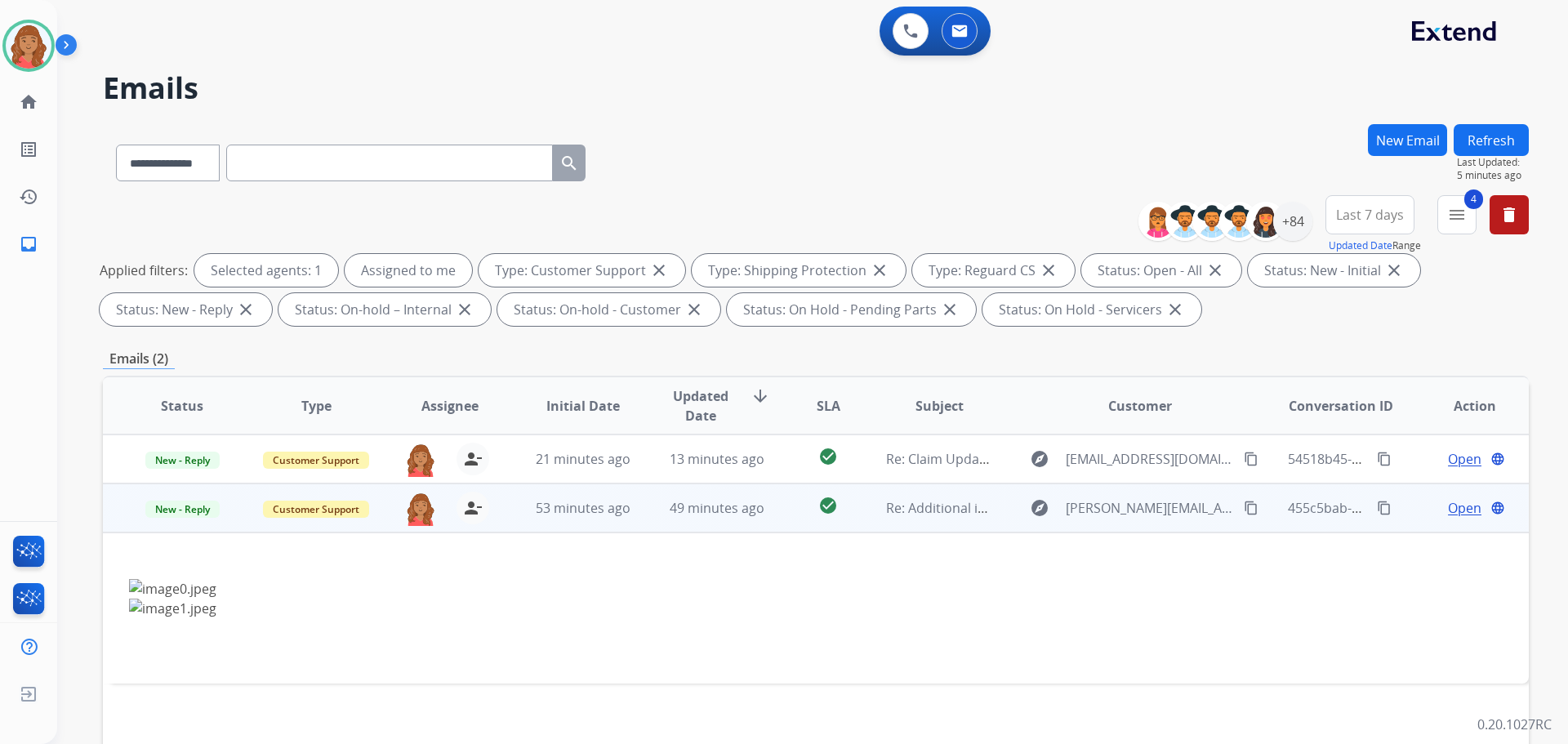
click at [1245, 506] on mat-icon "content_copy" at bounding box center [1251, 508] width 14 height 14
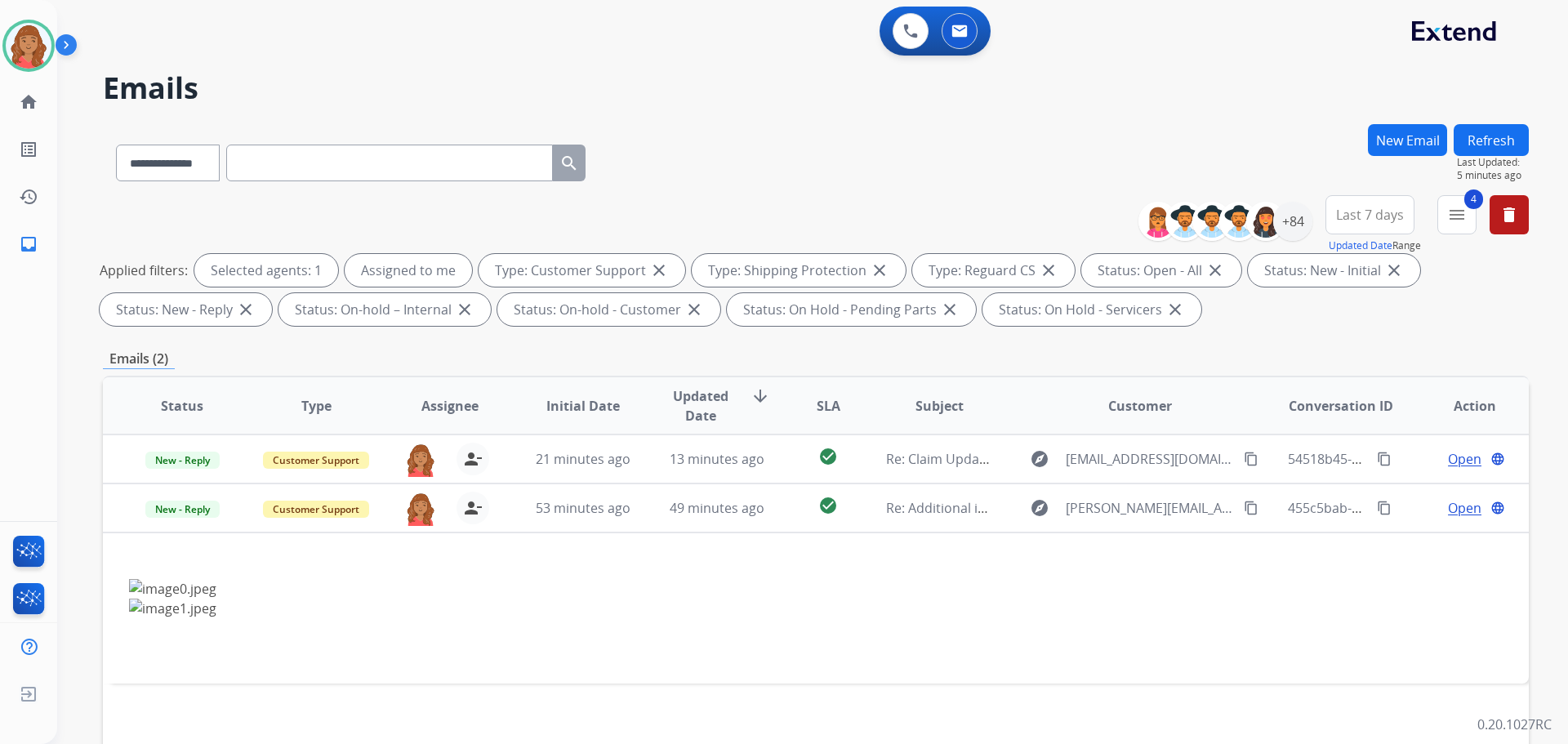
drag, startPoint x: 1122, startPoint y: 393, endPoint x: 1137, endPoint y: 404, distance: 18.6
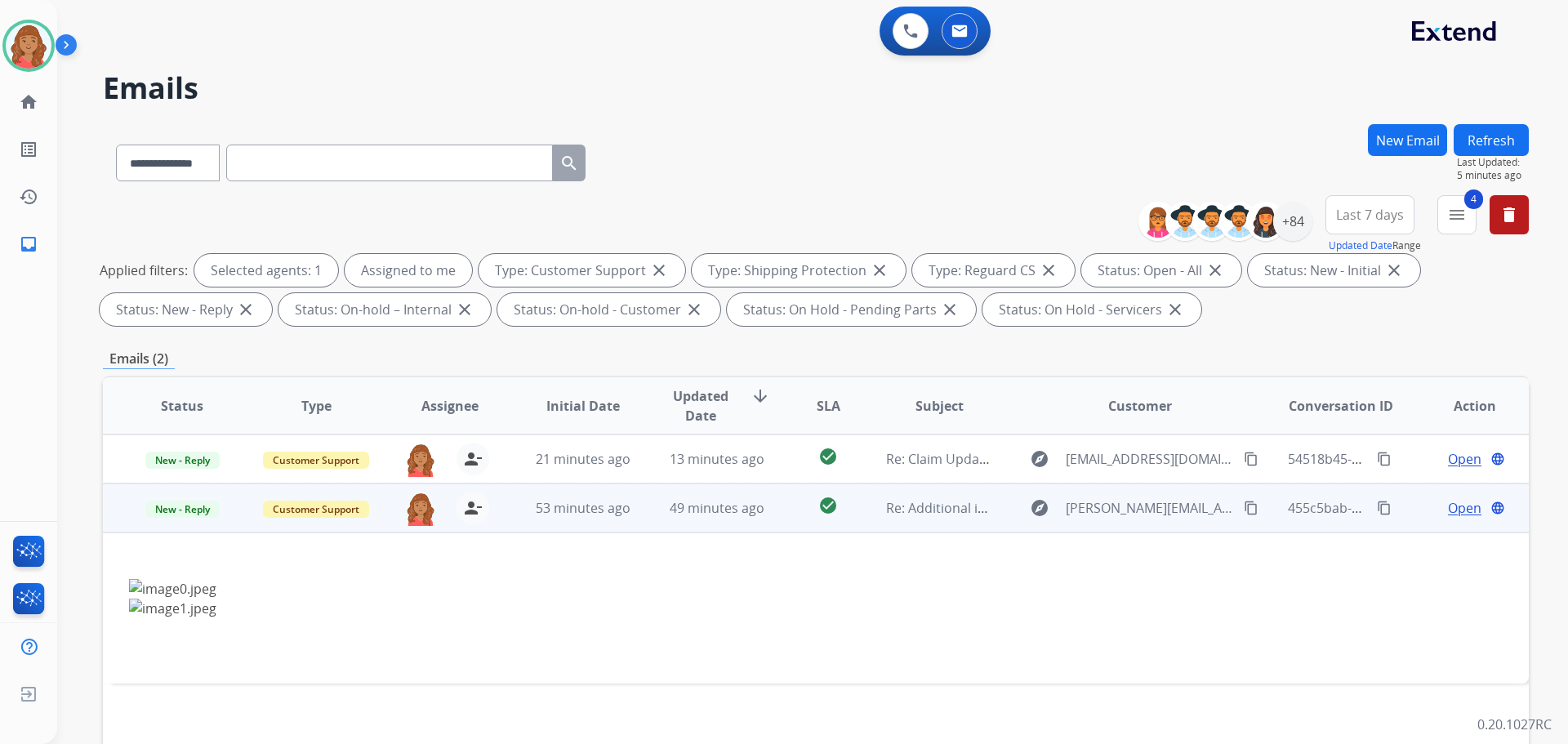
drag, startPoint x: 1137, startPoint y: 404, endPoint x: 1235, endPoint y: 509, distance: 143.6
click at [1243, 509] on mat-icon "content_copy" at bounding box center [1251, 508] width 14 height 14
click at [1459, 509] on span "Open" at bounding box center [1464, 508] width 33 height 20
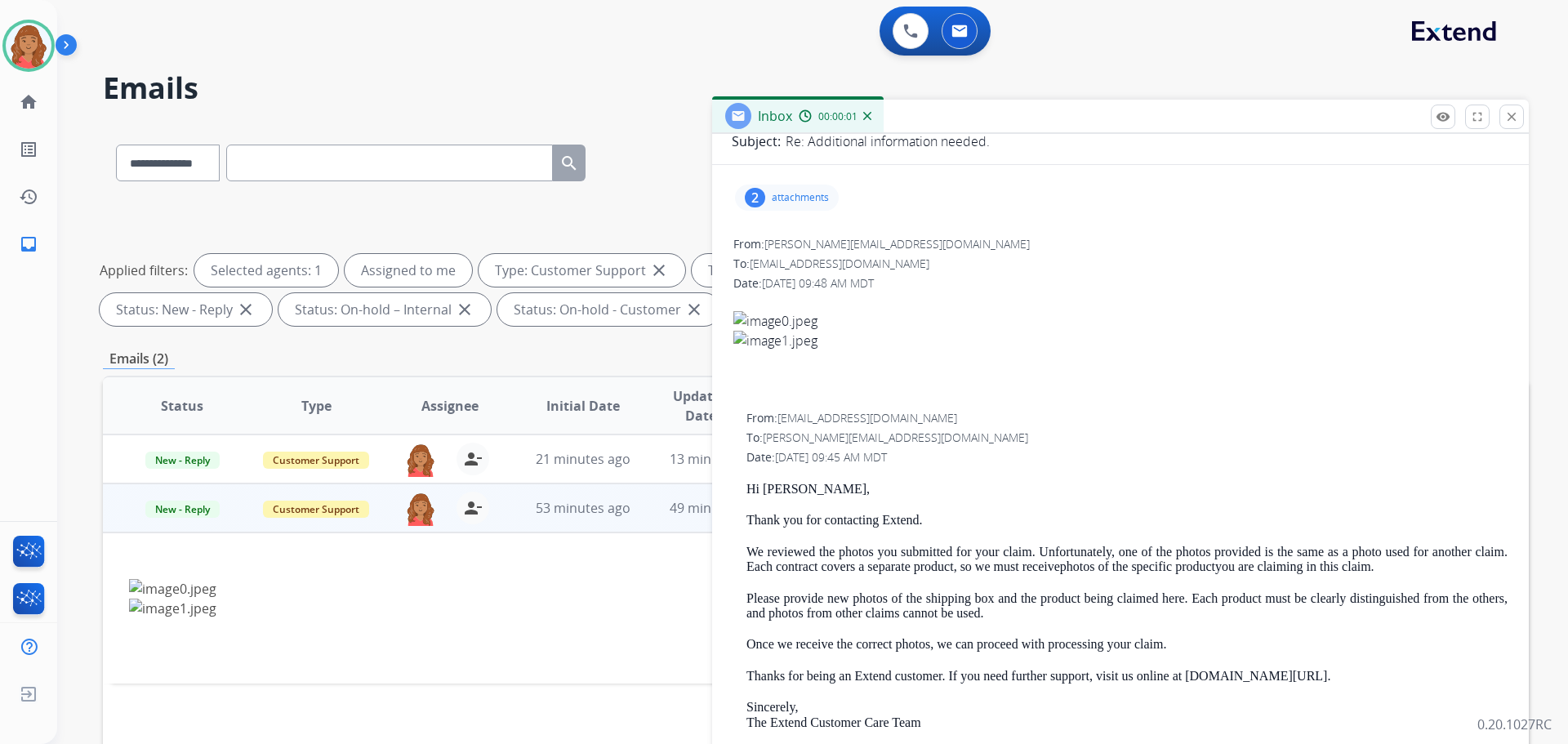
scroll to position [82, 0]
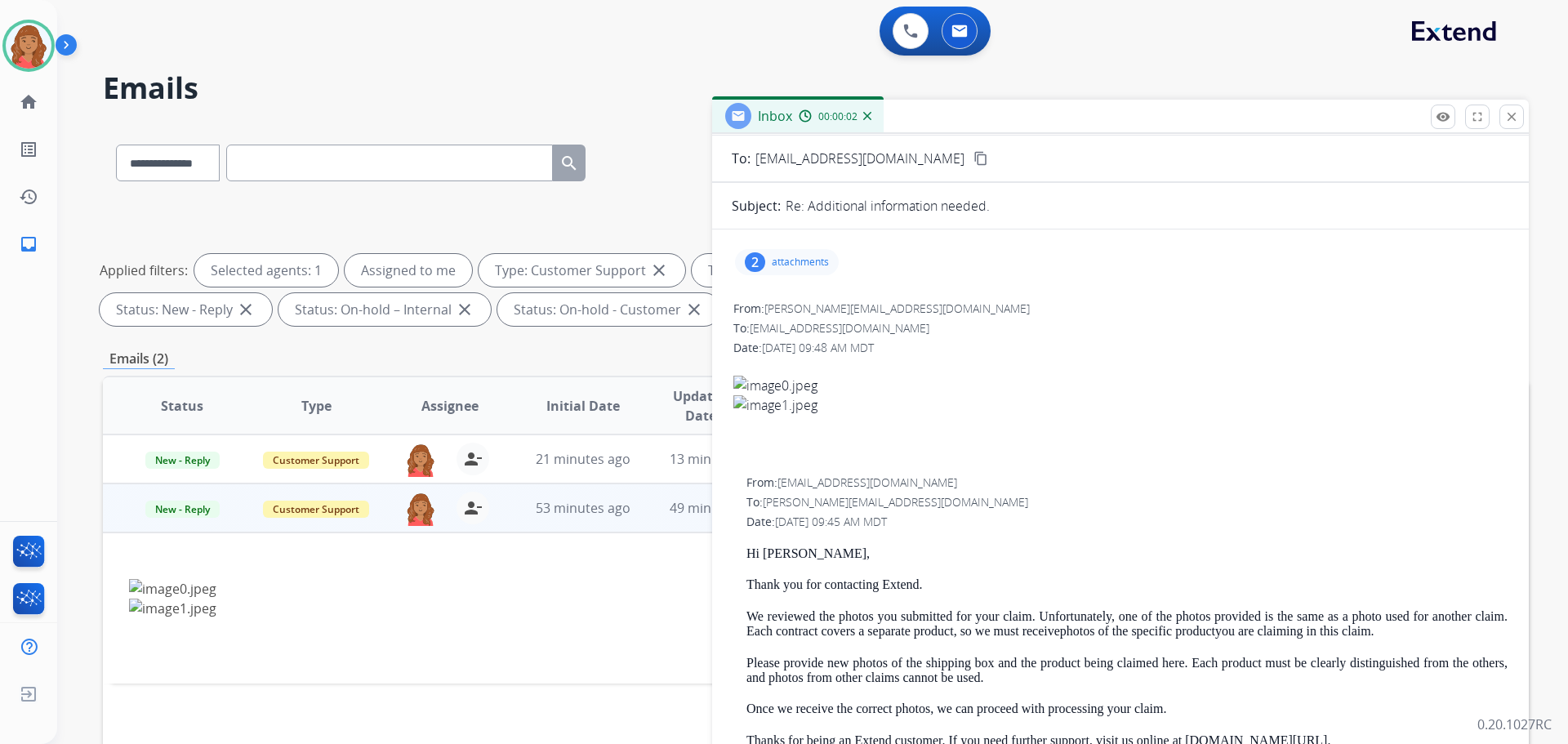
click at [792, 257] on p "attachments" at bounding box center [800, 262] width 57 height 13
click at [786, 307] on div at bounding box center [792, 307] width 82 height 57
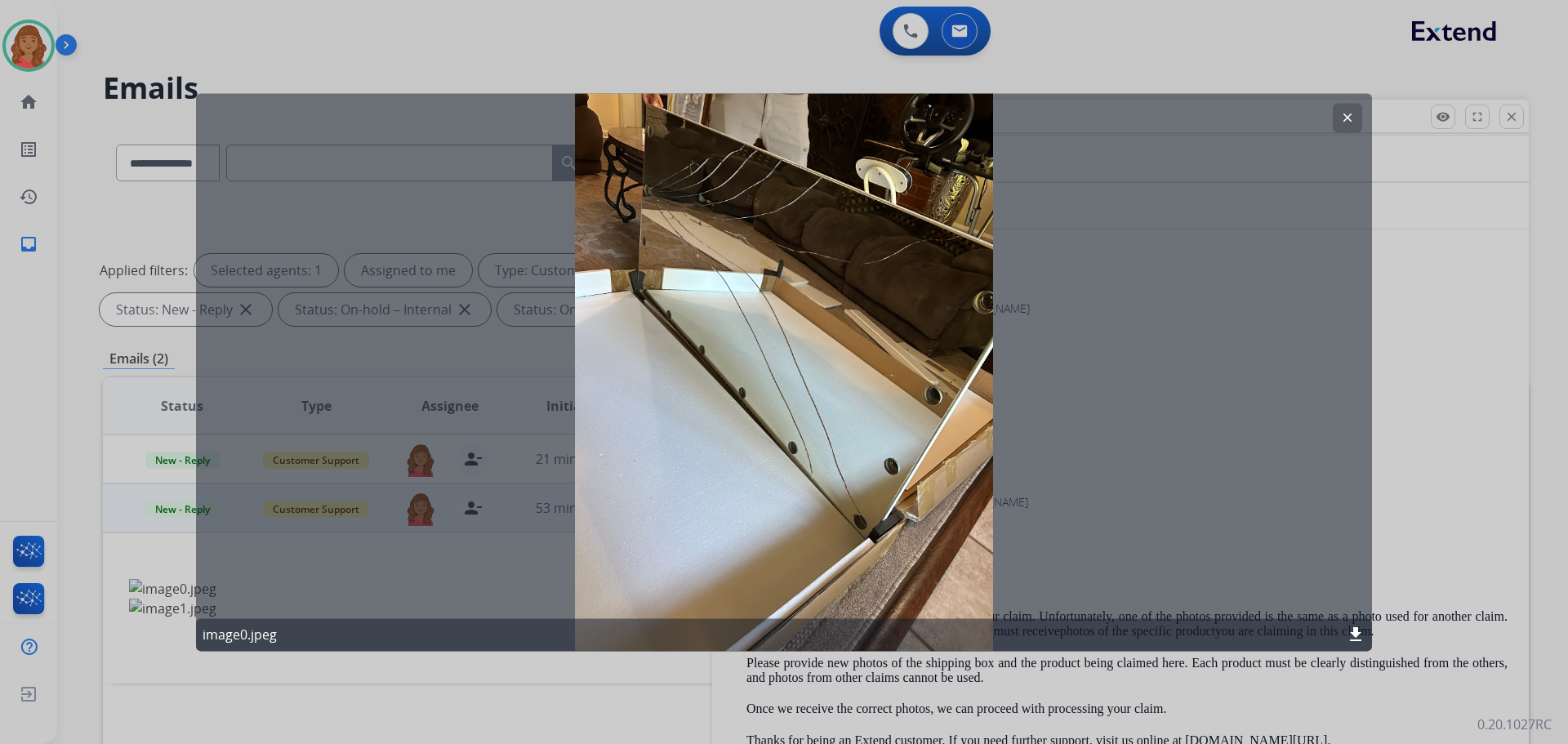
click at [786, 307] on div "clear image0.jpeg download" at bounding box center [784, 372] width 1176 height 558
click at [1345, 118] on mat-icon "clear" at bounding box center [1347, 117] width 14 height 14
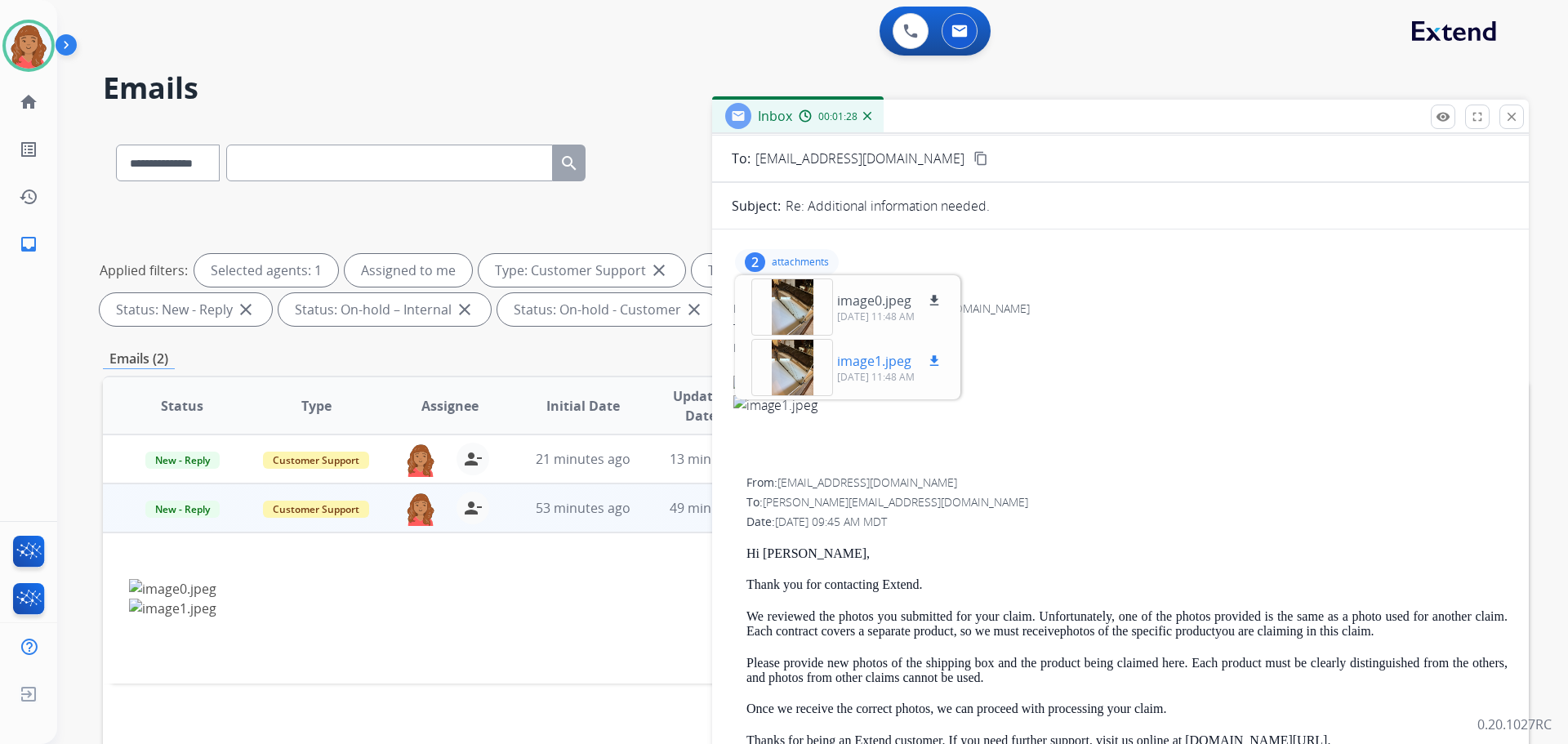
click at [781, 381] on div at bounding box center [792, 367] width 82 height 57
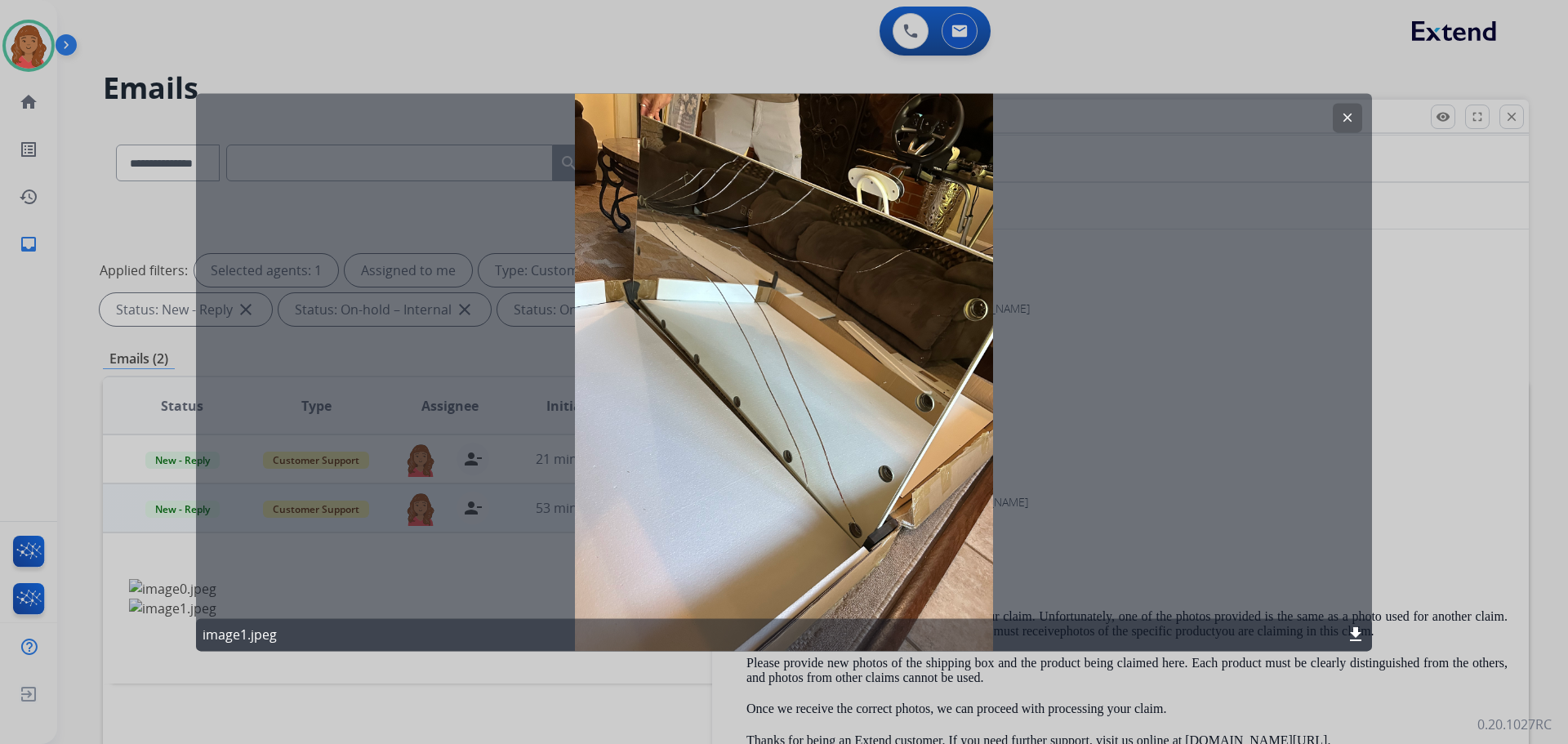
click at [1345, 115] on mat-icon "clear" at bounding box center [1347, 117] width 14 height 14
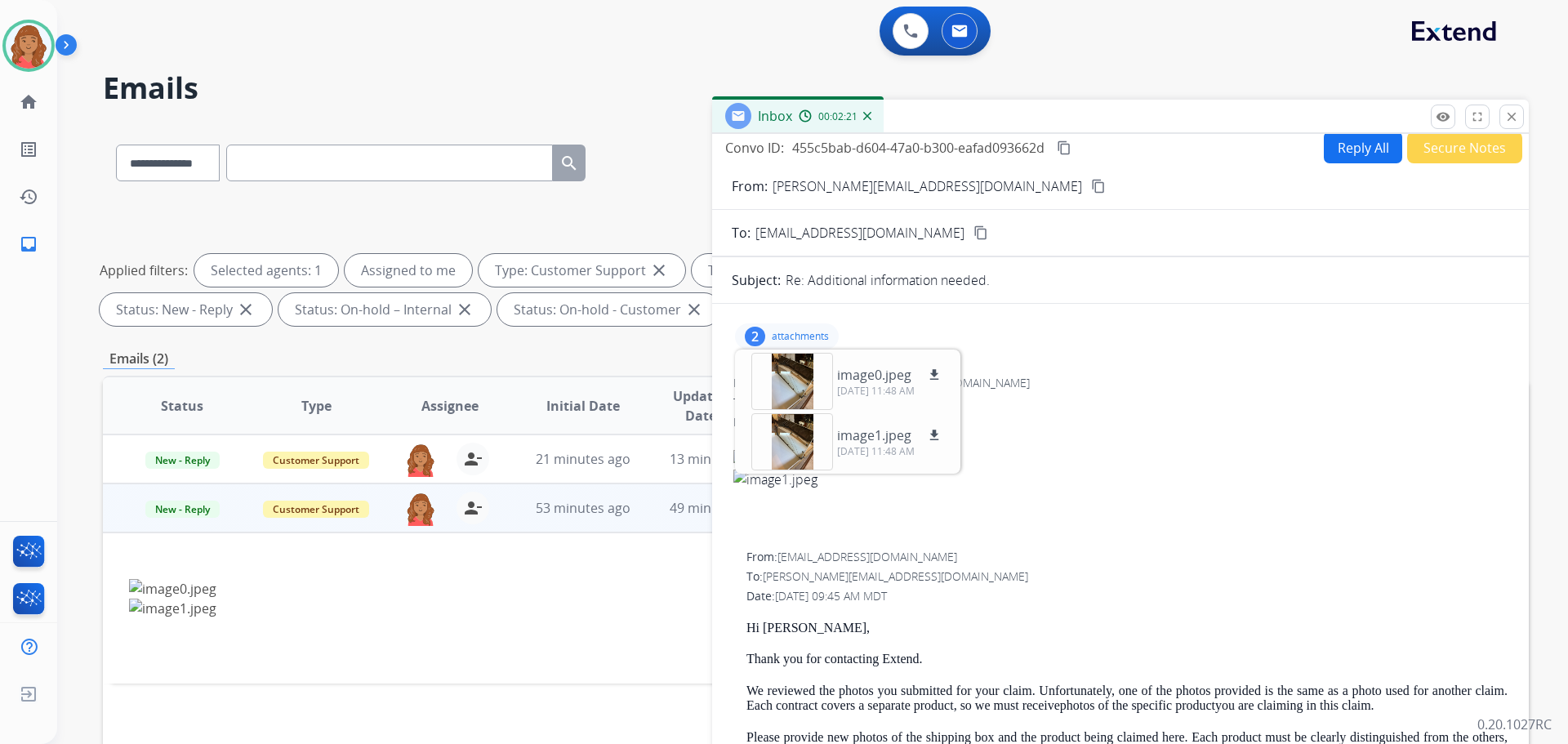
scroll to position [0, 0]
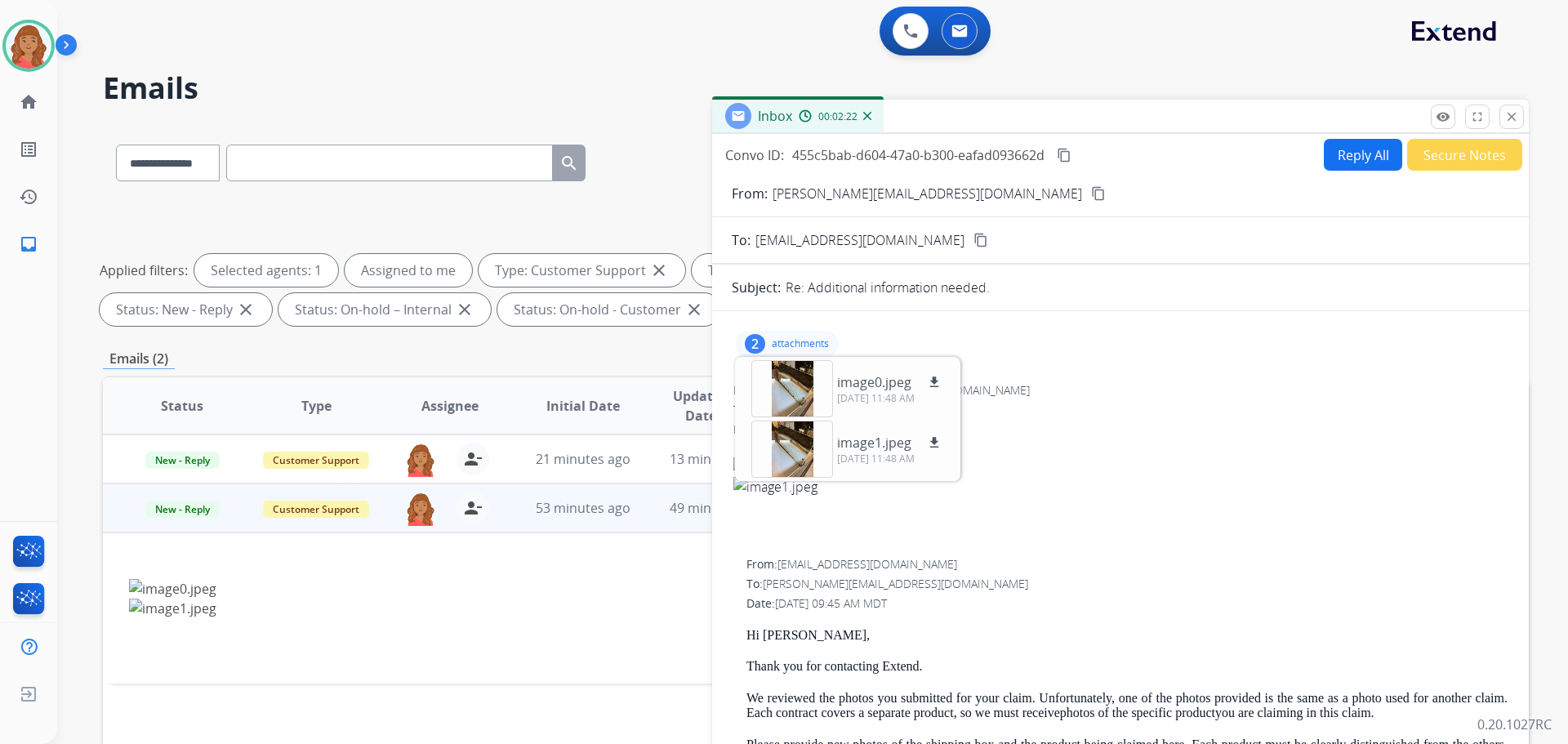
click at [1349, 161] on button "Reply All" at bounding box center [1362, 154] width 78 height 32
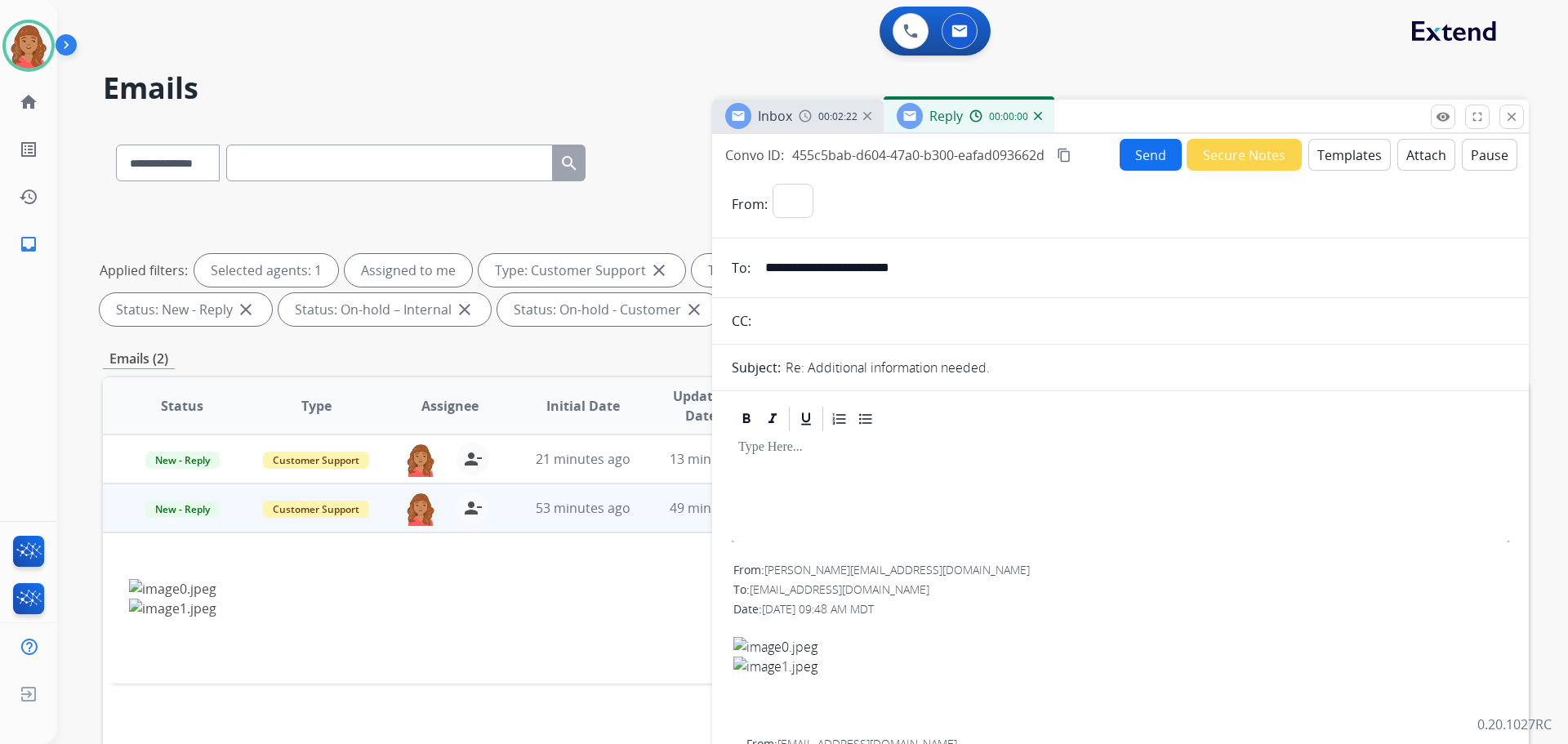
select select "**********"
click at [1344, 152] on button "Templates" at bounding box center [1349, 154] width 82 height 32
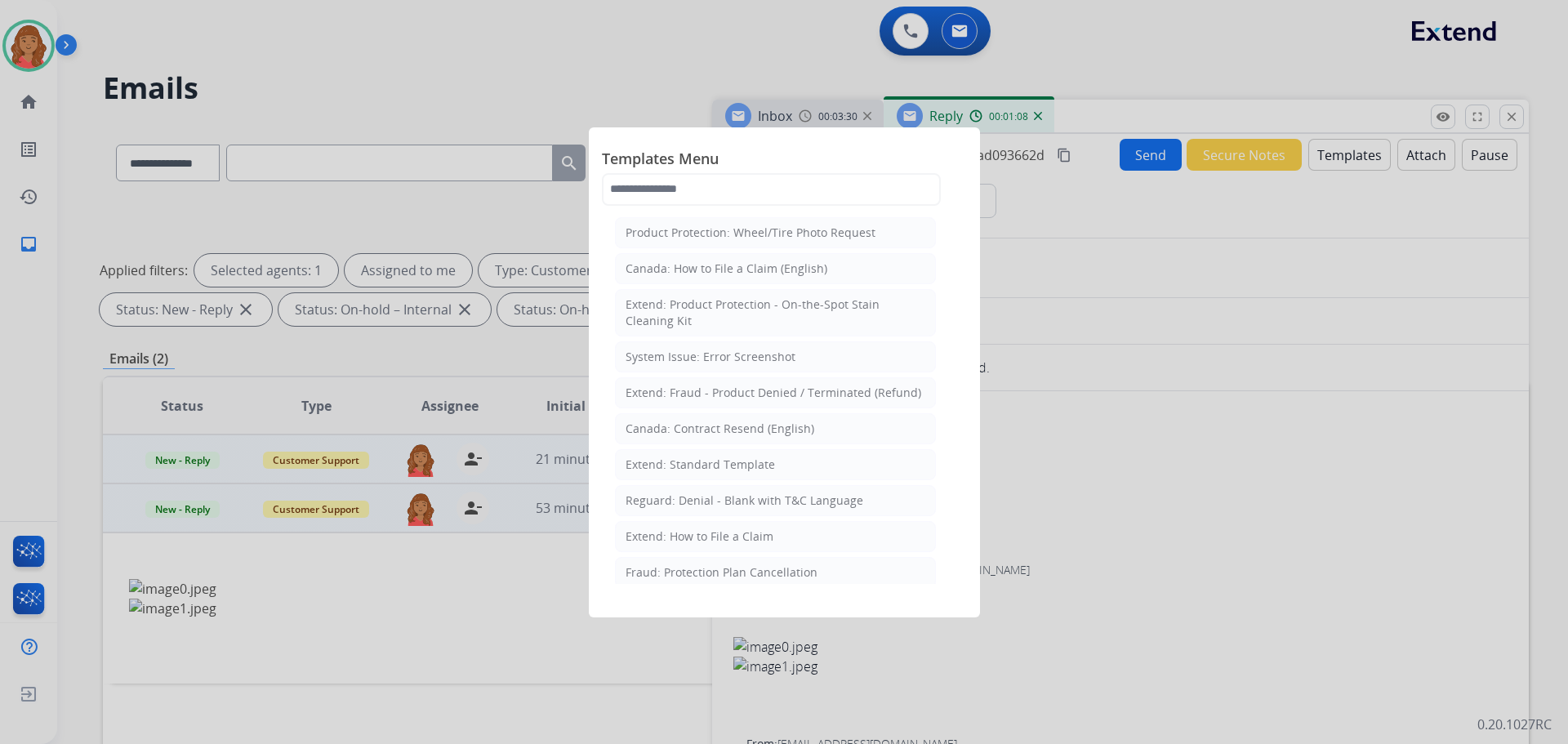
drag, startPoint x: 683, startPoint y: 462, endPoint x: 711, endPoint y: 469, distance: 28.9
click at [688, 463] on div "Extend: Standard Template" at bounding box center [701, 464] width 150 height 16
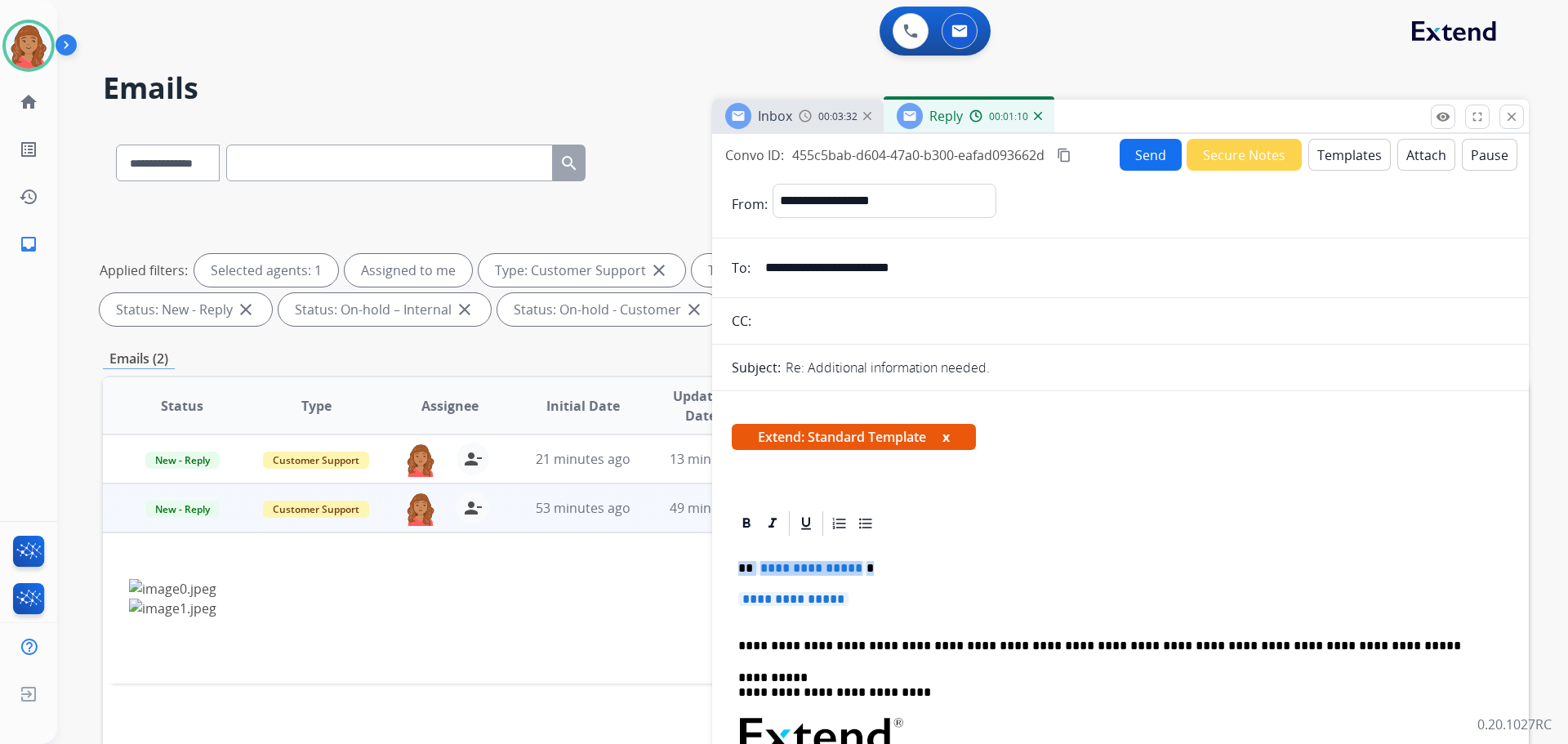
drag, startPoint x: 876, startPoint y: 599, endPoint x: 677, endPoint y: 541, distance: 207.3
click at [674, 541] on div "**********" at bounding box center [815, 566] width 1426 height 884
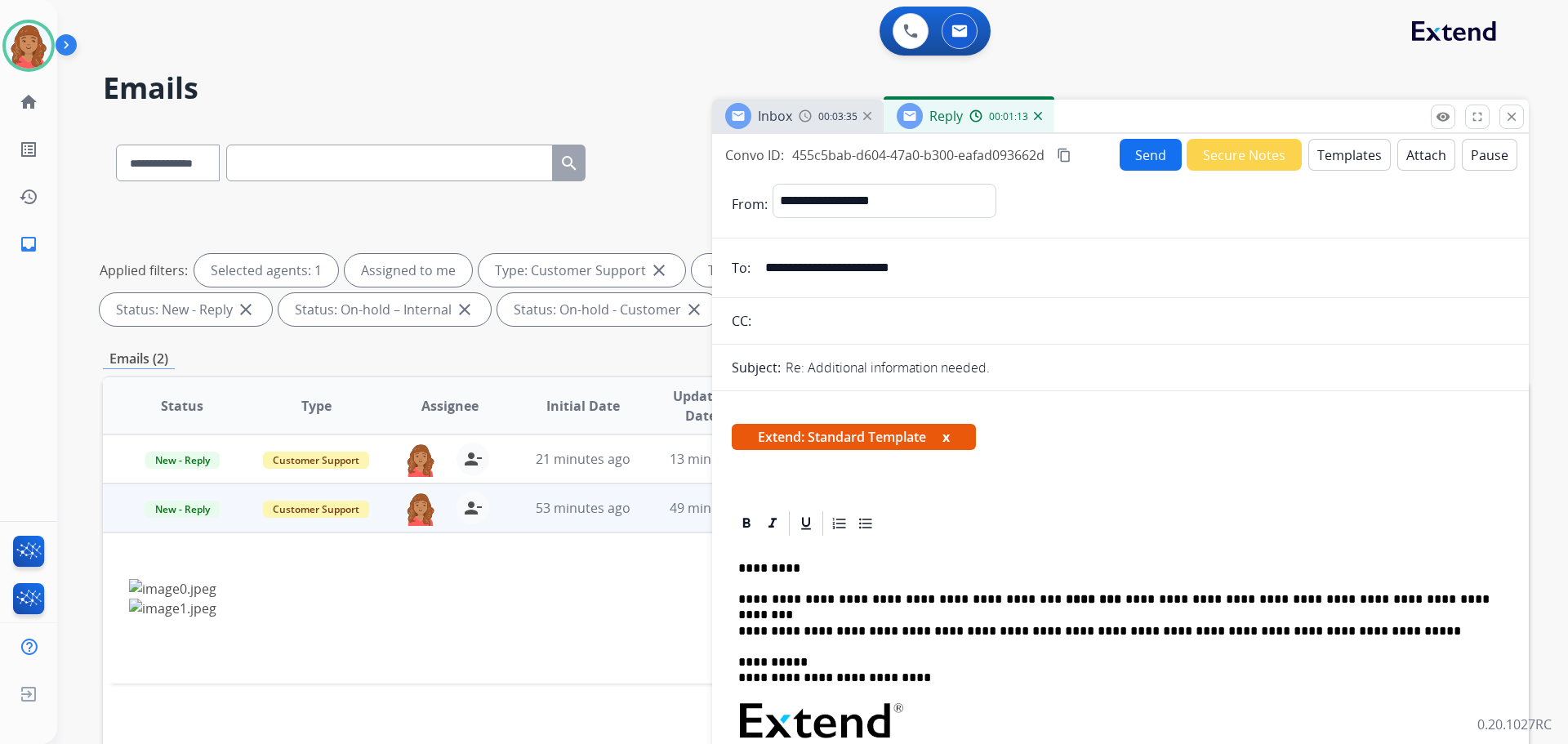
click at [1066, 149] on mat-icon "content_copy" at bounding box center [1064, 155] width 14 height 14
click at [1154, 160] on button "Send" at bounding box center [1151, 155] width 62 height 32
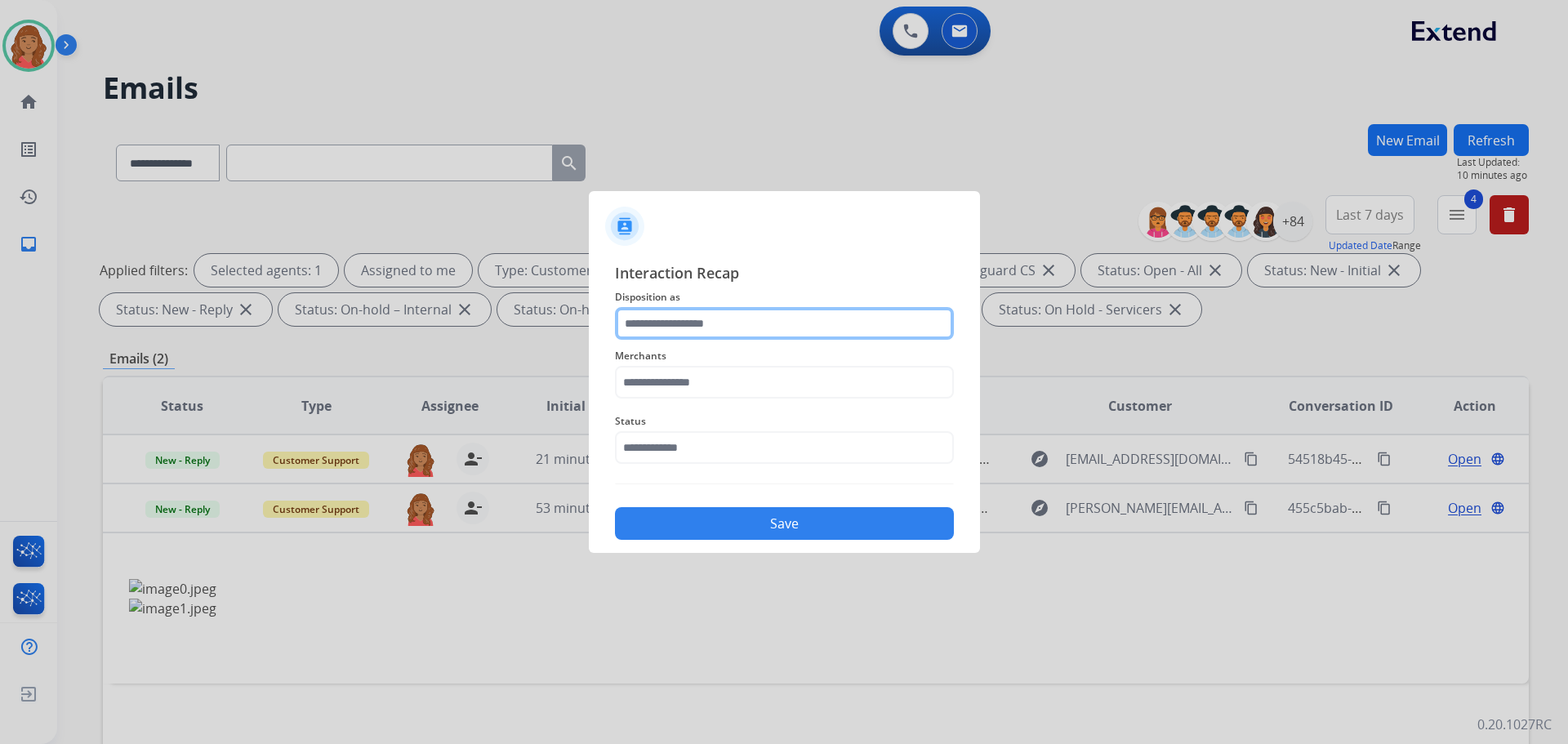
click at [705, 325] on input "text" at bounding box center [784, 324] width 339 height 32
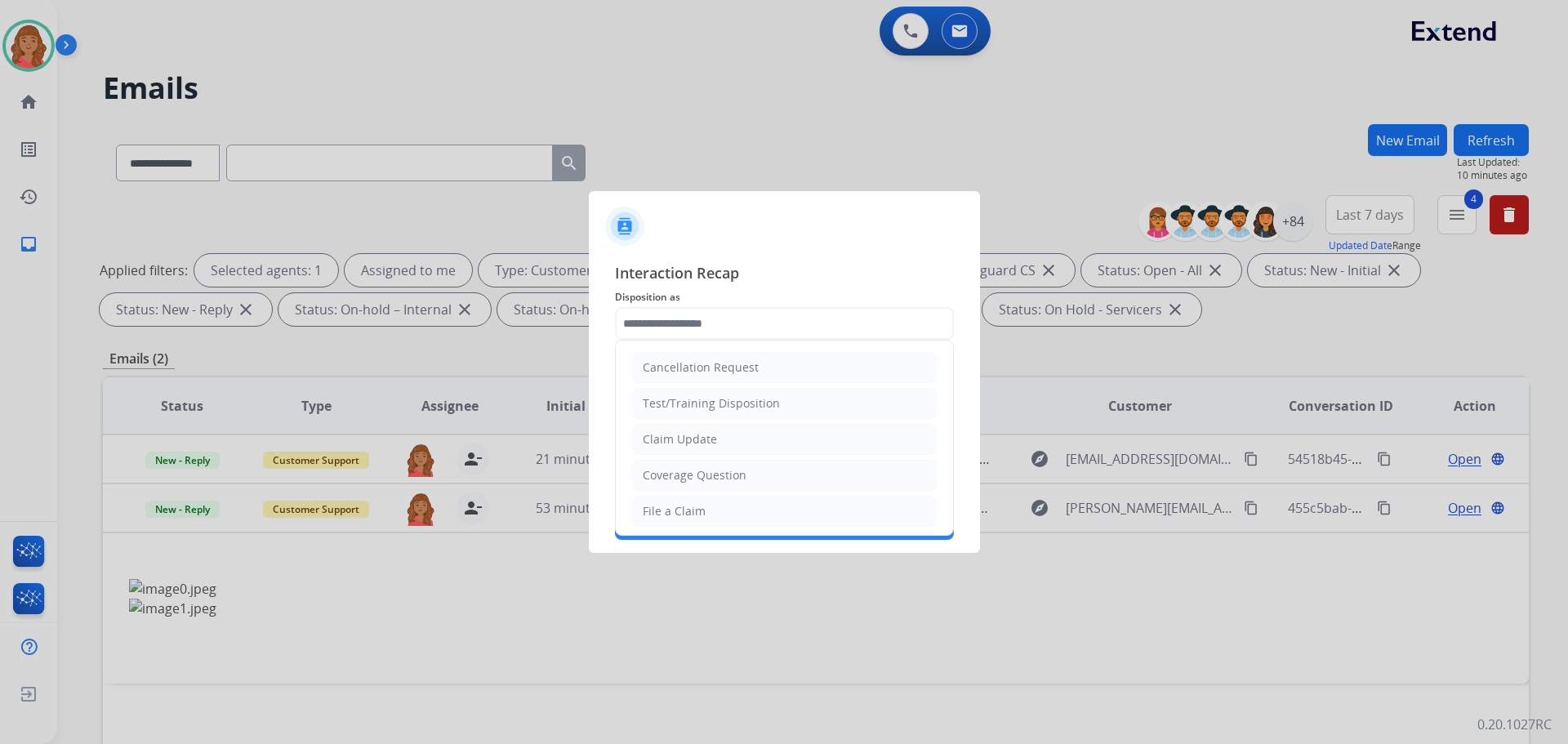
drag, startPoint x: 697, startPoint y: 445, endPoint x: 663, endPoint y: 389, distance: 65.5
click at [696, 441] on div "Claim Update" at bounding box center [680, 439] width 74 height 16
type input "**********"
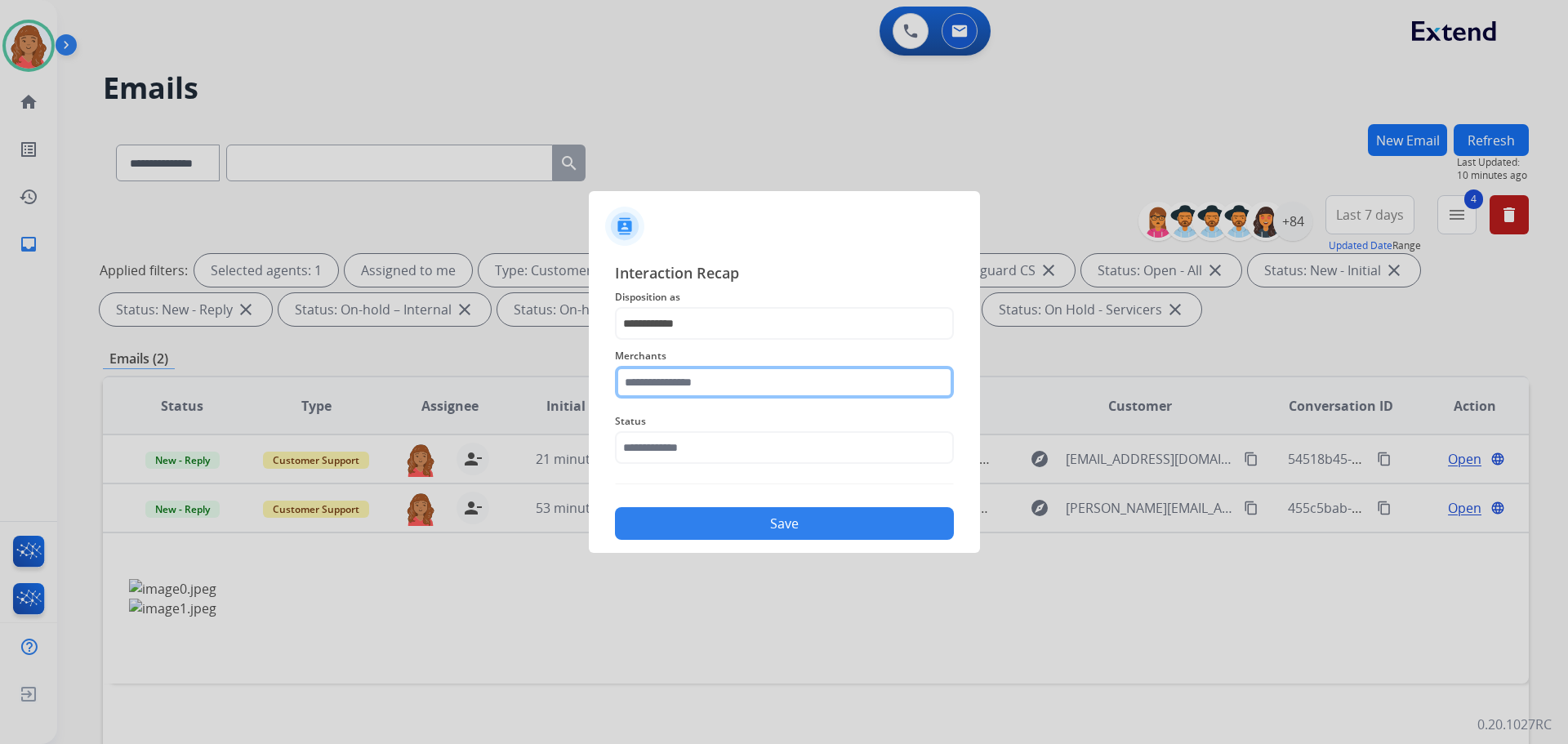
click at [668, 393] on input "text" at bounding box center [784, 382] width 339 height 32
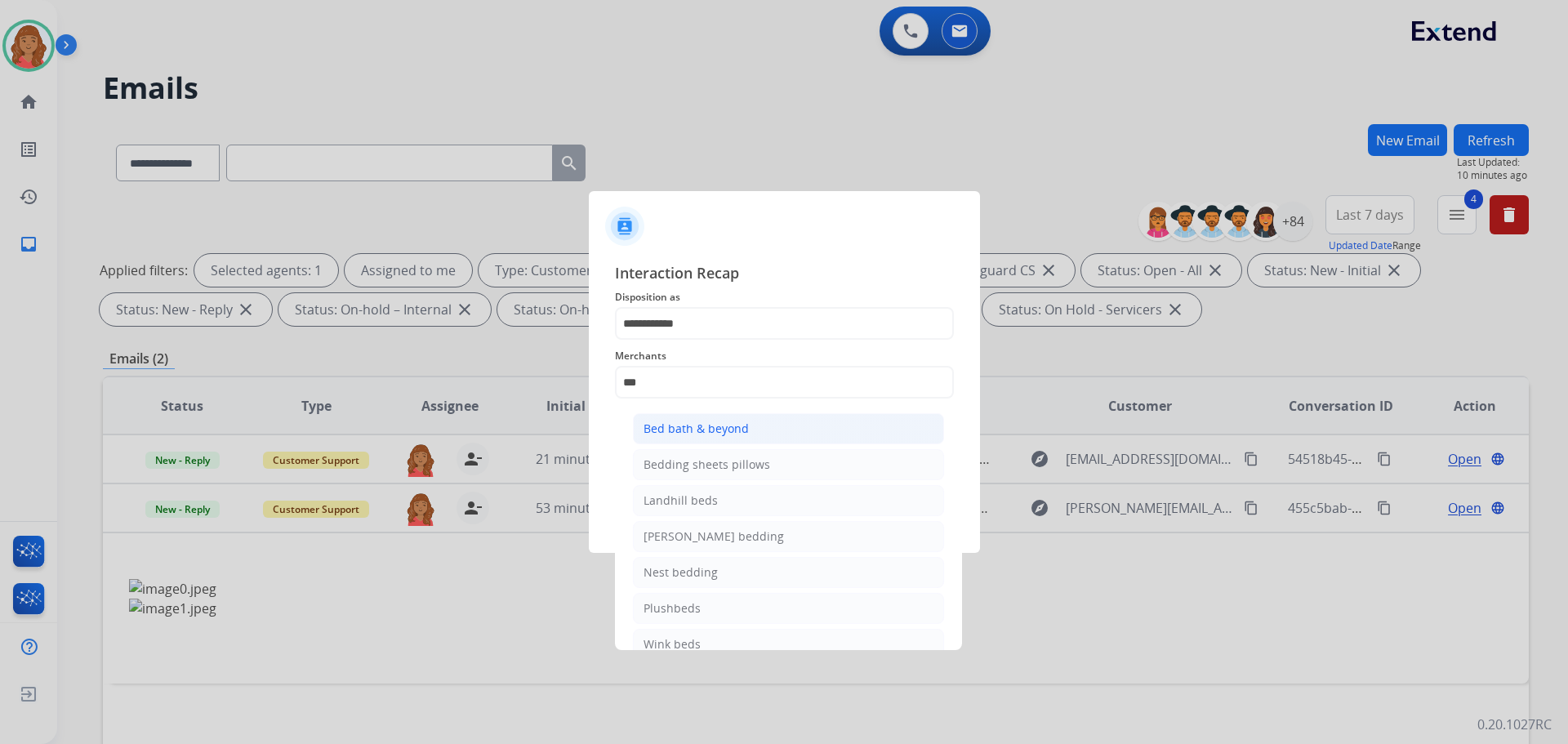
click at [701, 432] on div "Bed bath & beyond" at bounding box center [696, 428] width 105 height 16
type input "**********"
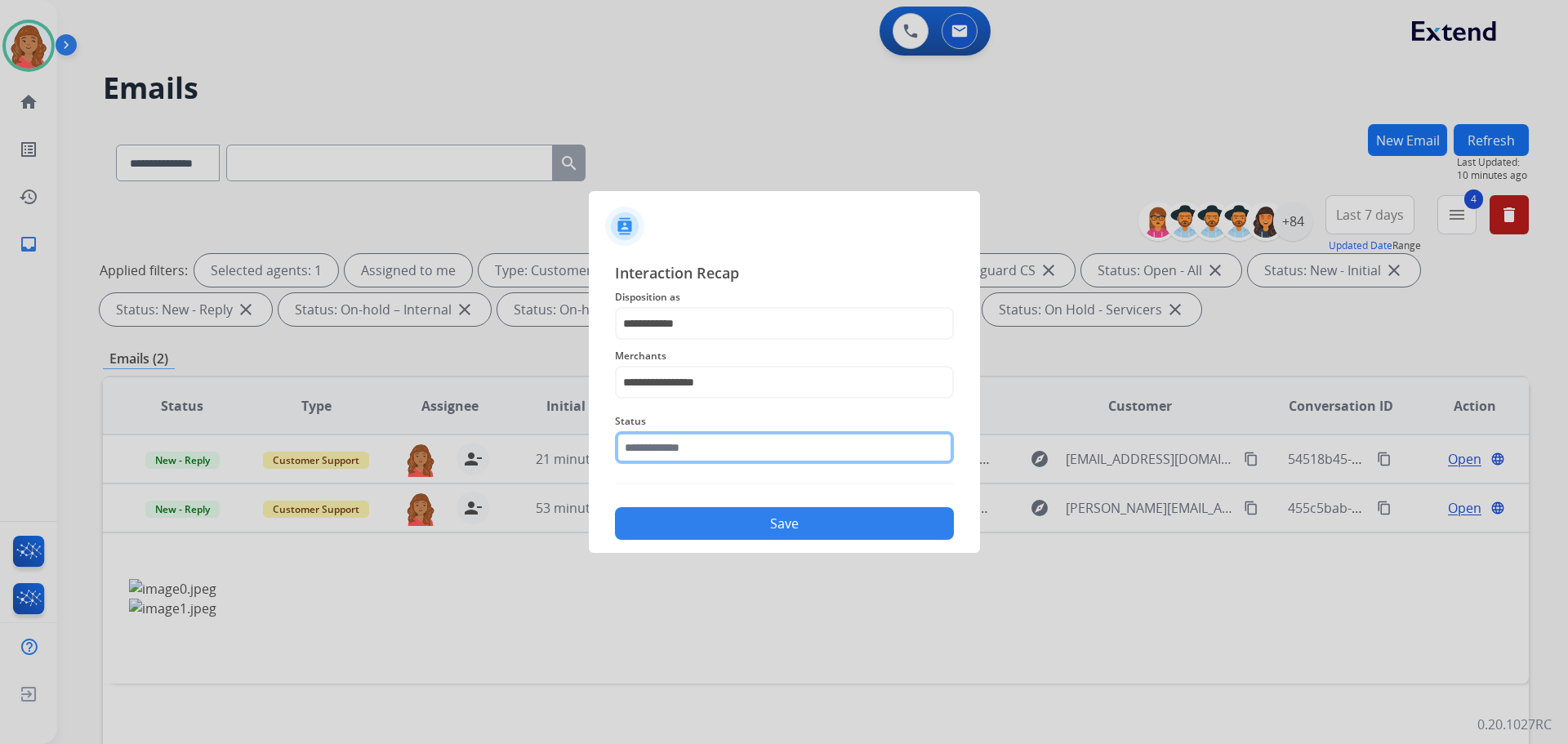
drag, startPoint x: 669, startPoint y: 454, endPoint x: 678, endPoint y: 458, distance: 9.8
click at [671, 450] on input "text" at bounding box center [784, 447] width 339 height 32
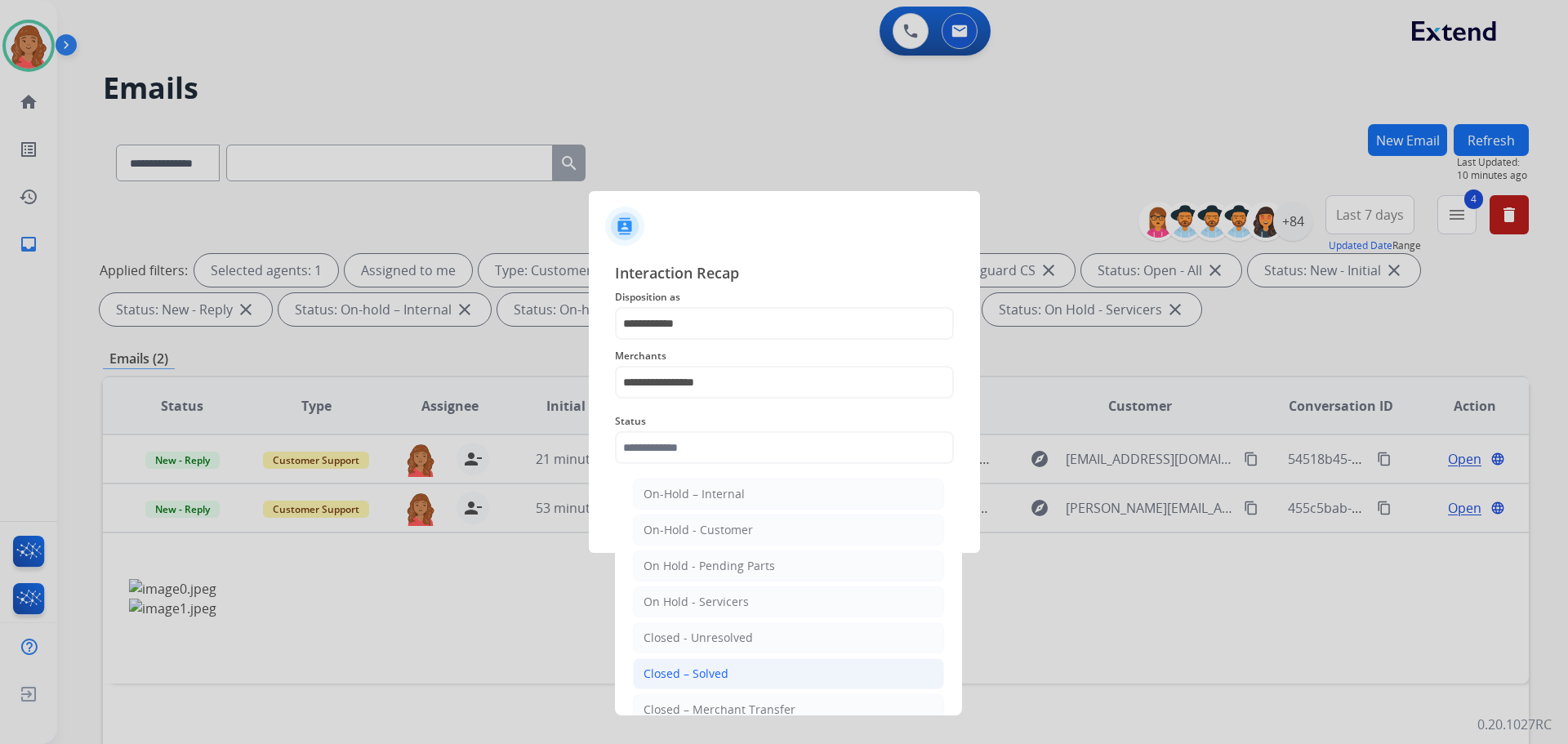
click at [674, 669] on div "Closed – Solved" at bounding box center [686, 674] width 85 height 16
type input "**********"
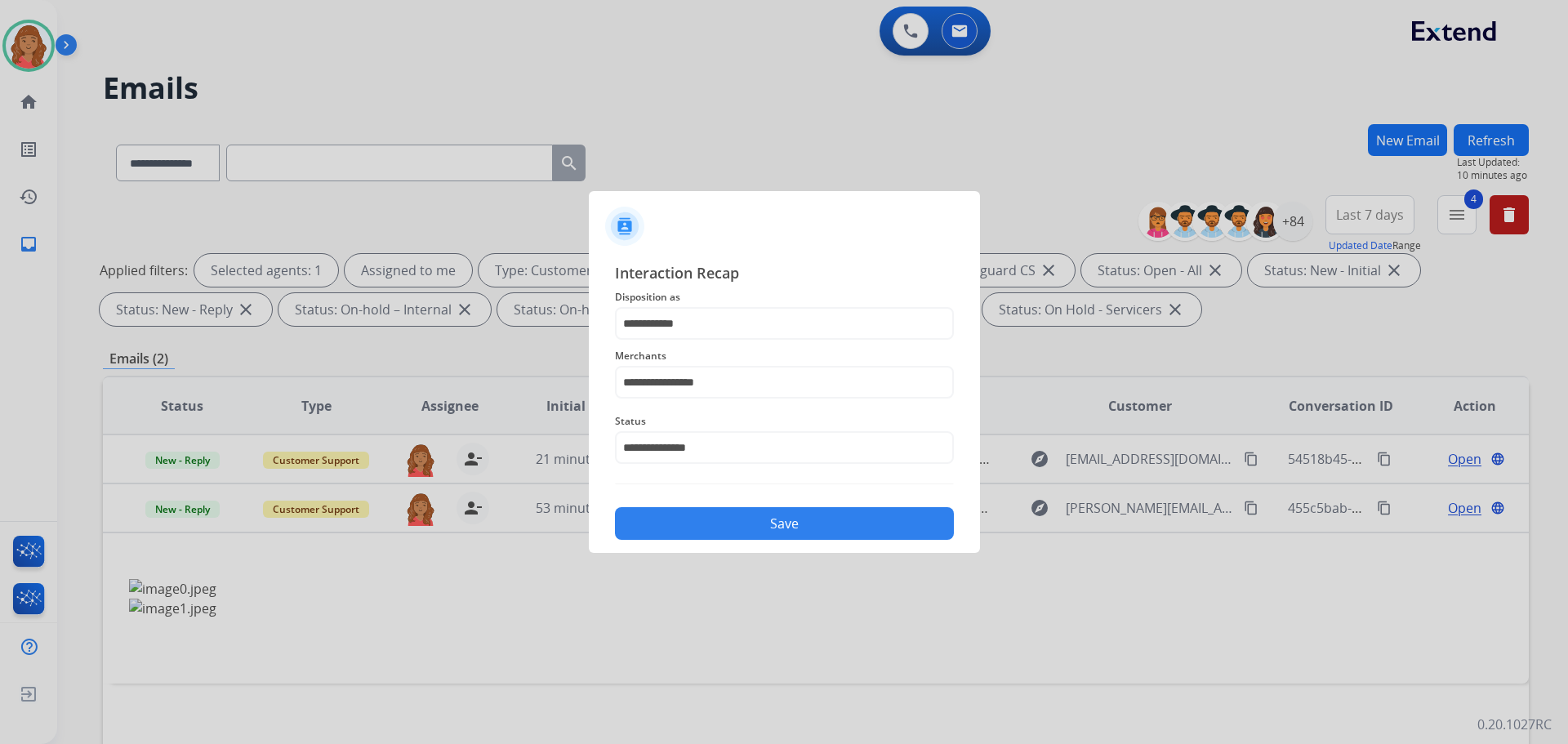
click at [712, 520] on button "Save" at bounding box center [784, 523] width 339 height 32
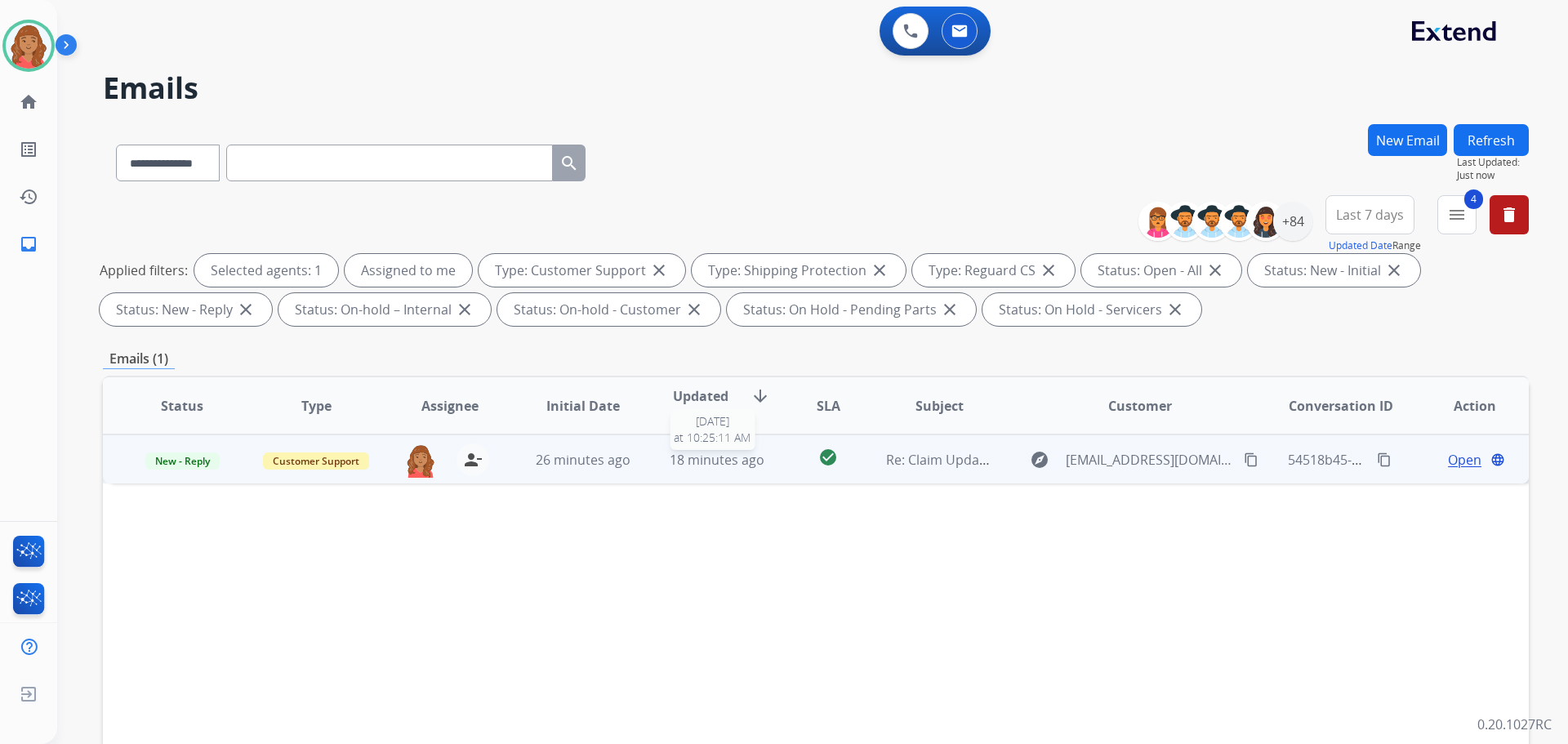
click at [729, 467] on span "18 minutes ago" at bounding box center [717, 460] width 95 height 18
click at [1448, 460] on span "Open" at bounding box center [1464, 459] width 33 height 20
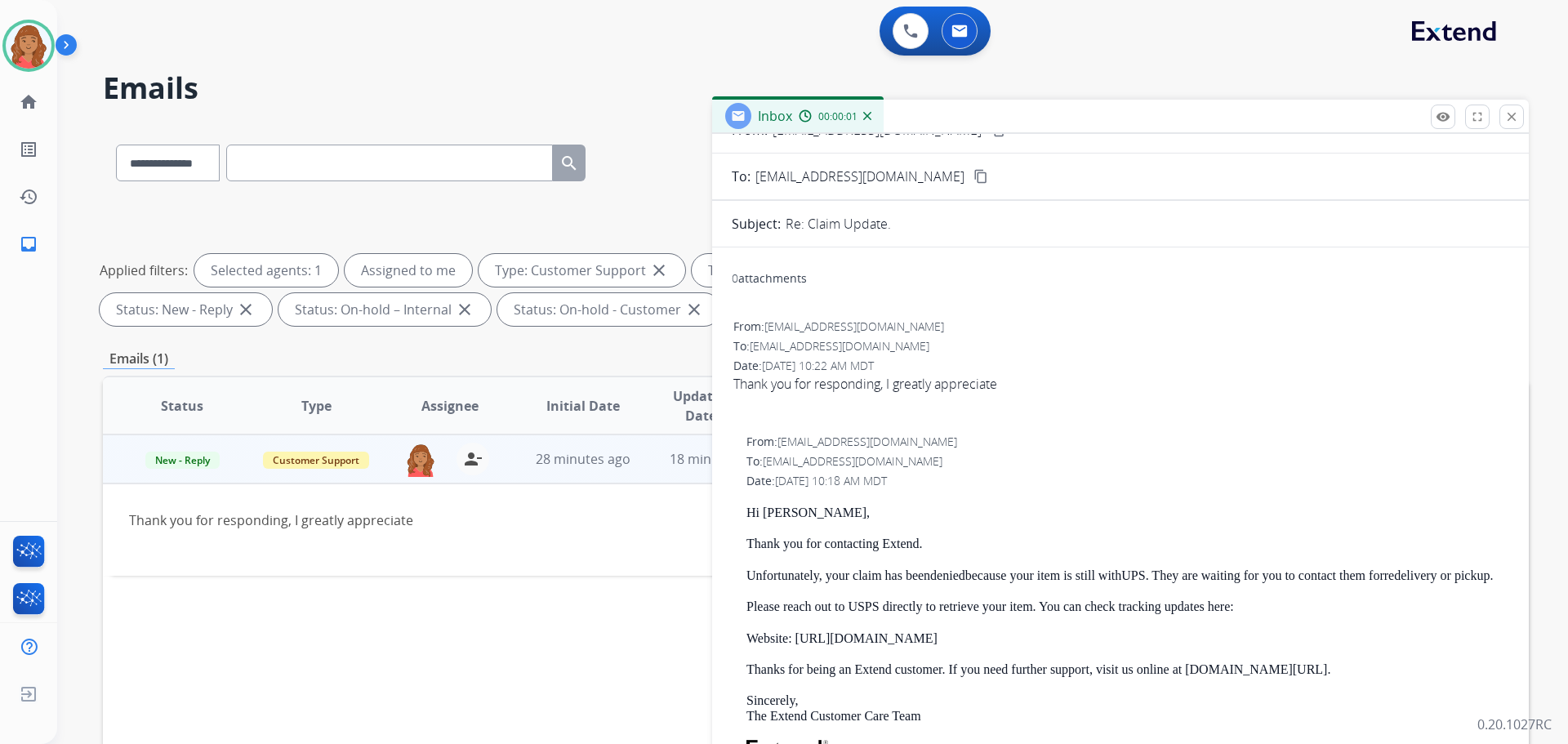
scroll to position [163, 0]
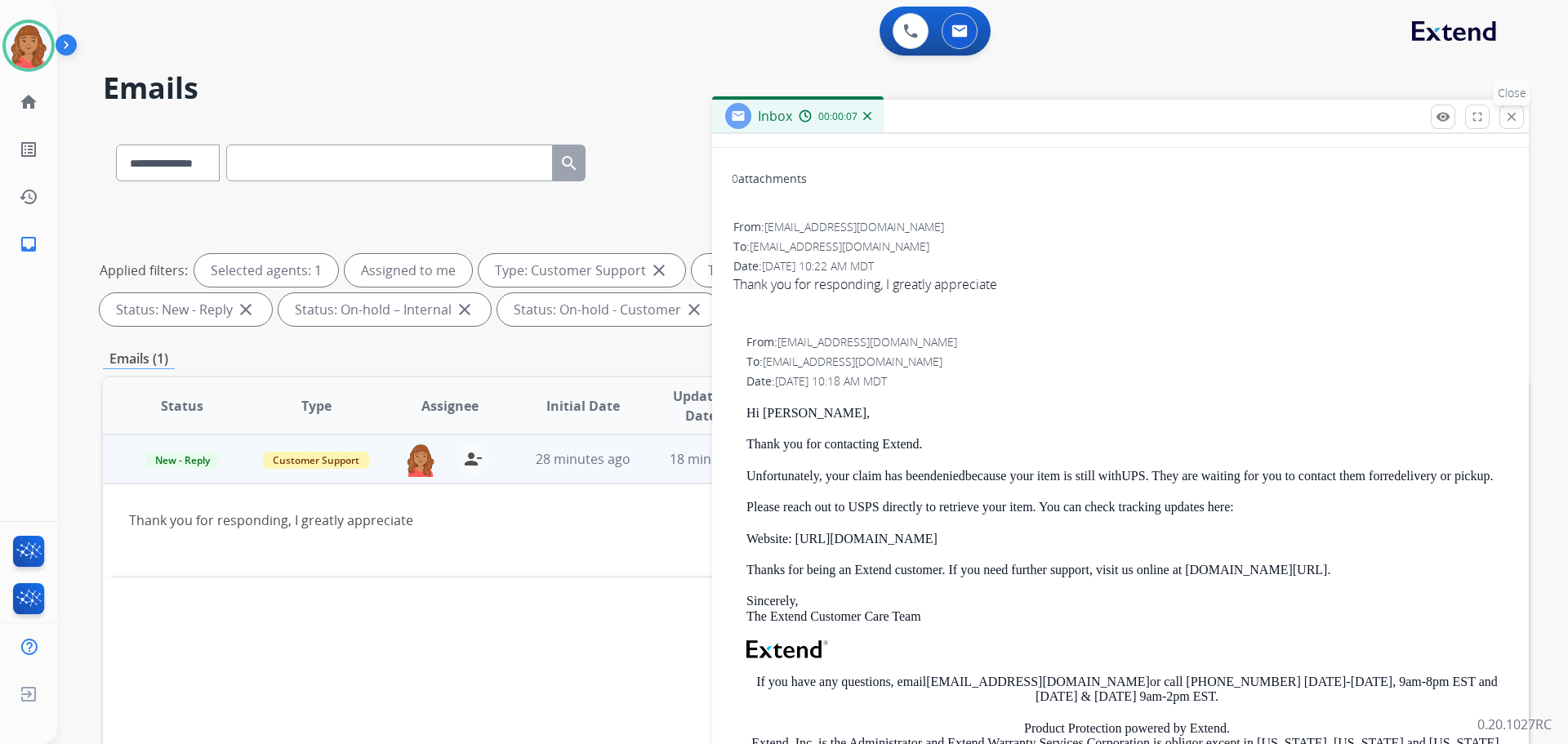
click at [1507, 119] on mat-icon "close" at bounding box center [1511, 116] width 14 height 14
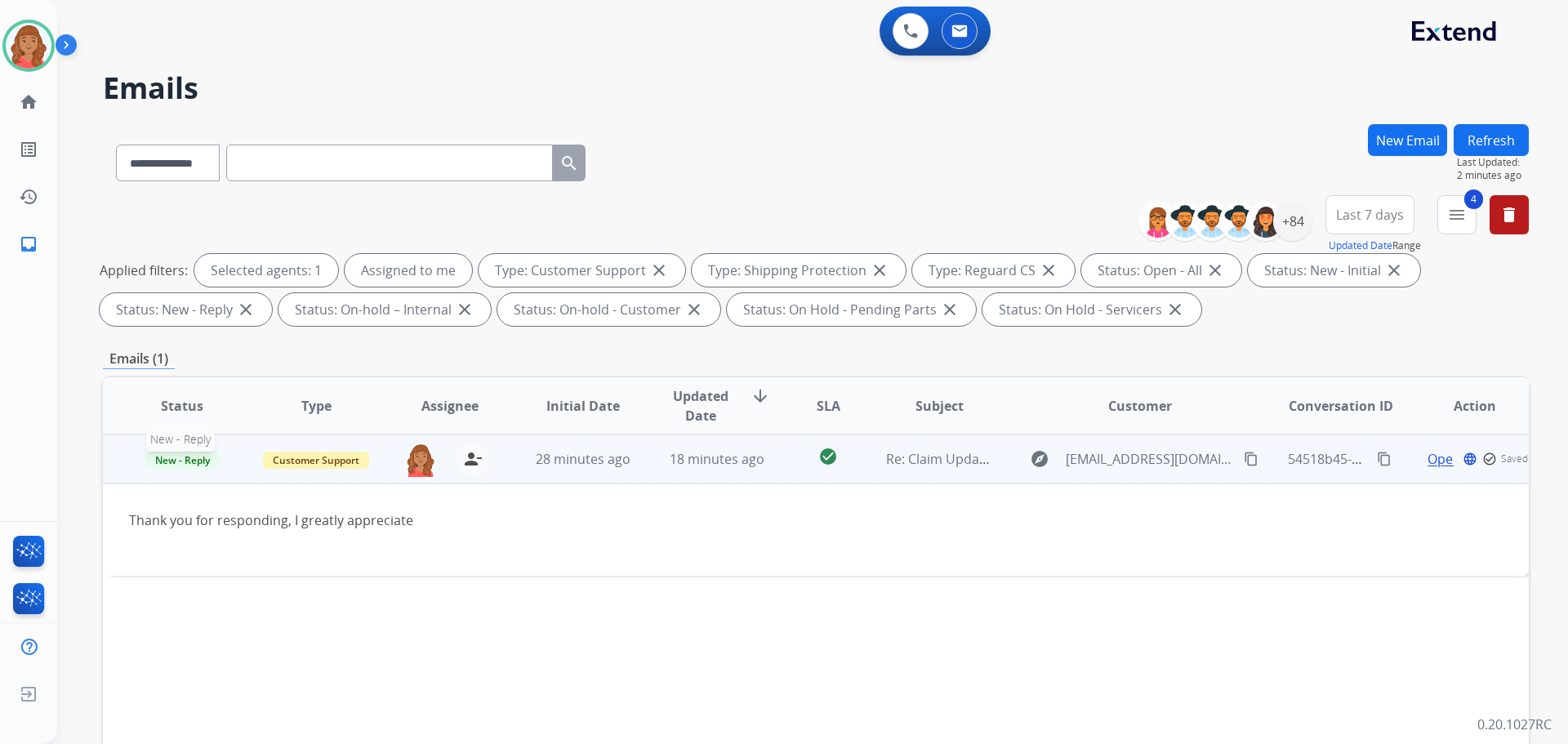
click at [185, 464] on span "New - Reply" at bounding box center [182, 460] width 74 height 17
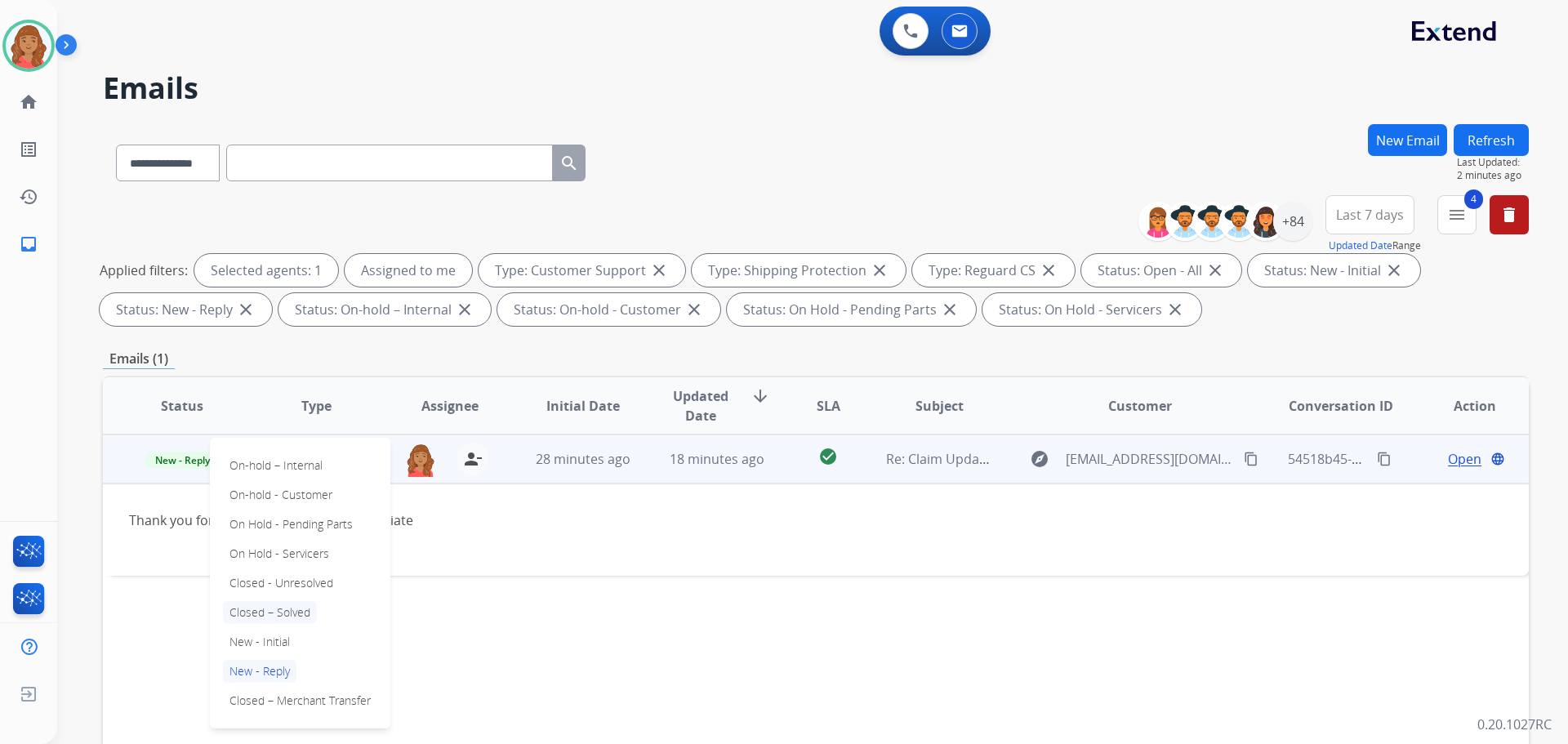
click at [267, 610] on p "Closed – Solved" at bounding box center [270, 612] width 94 height 23
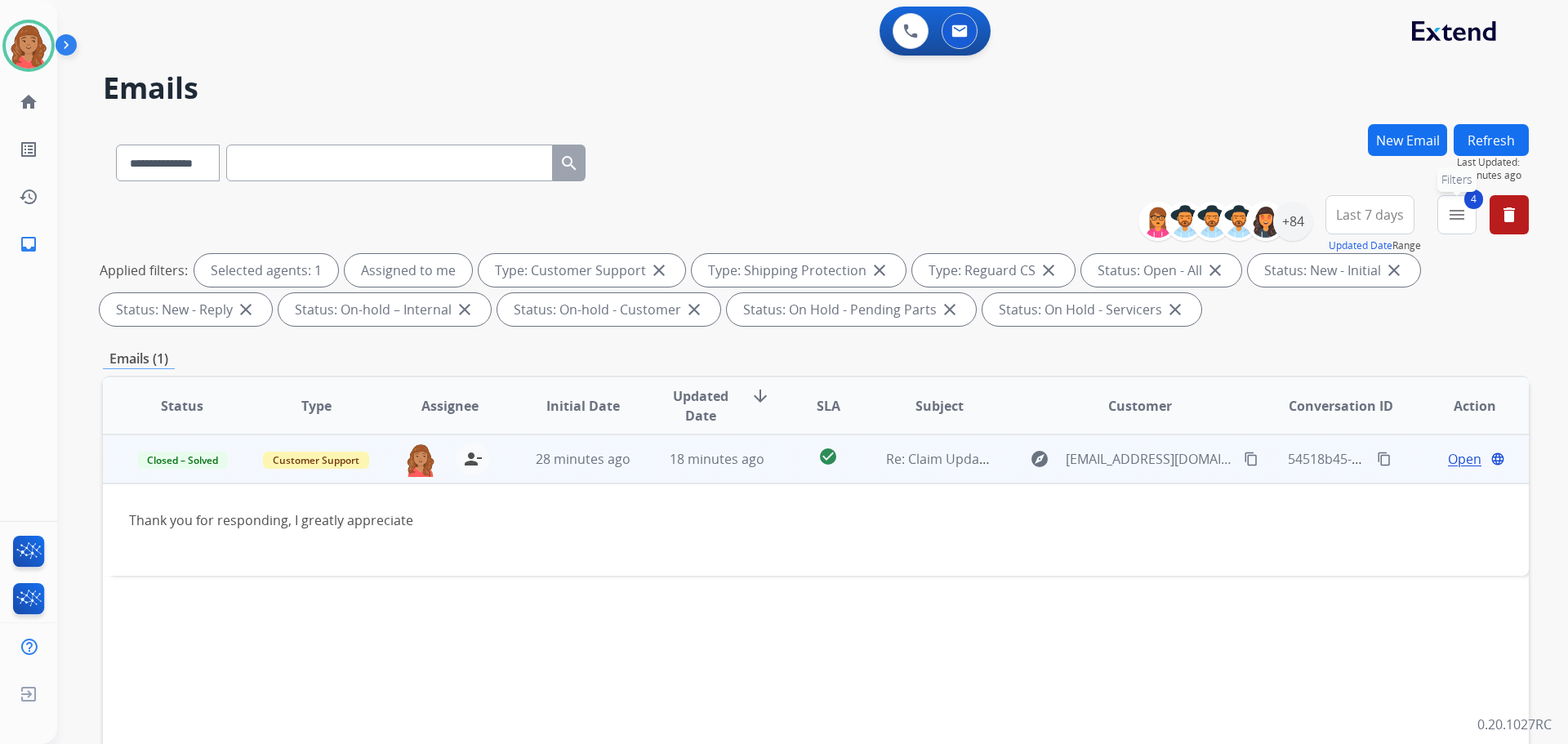
click at [1465, 224] on mat-icon "menu" at bounding box center [1457, 215] width 20 height 20
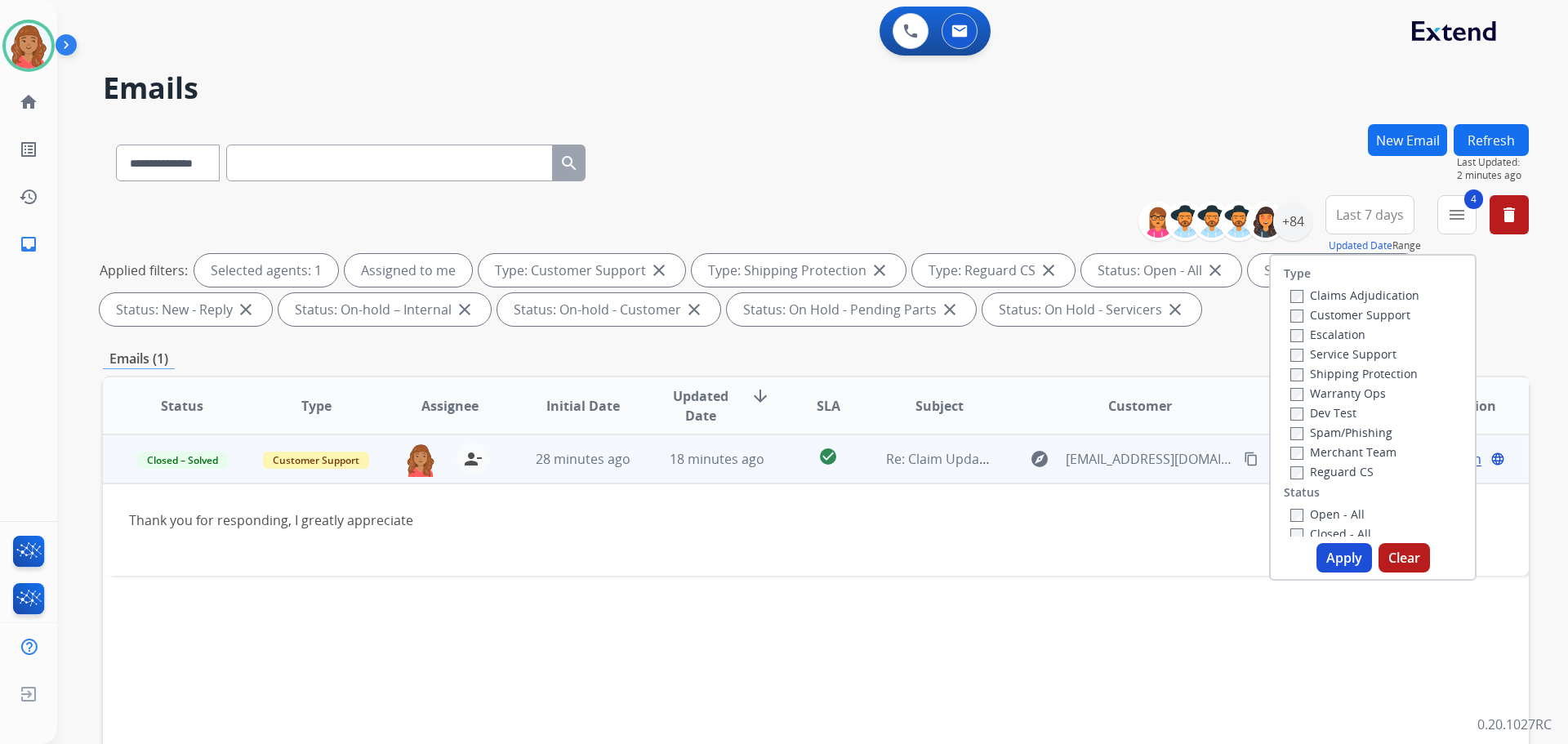
click at [1333, 549] on button "Apply" at bounding box center [1344, 557] width 56 height 30
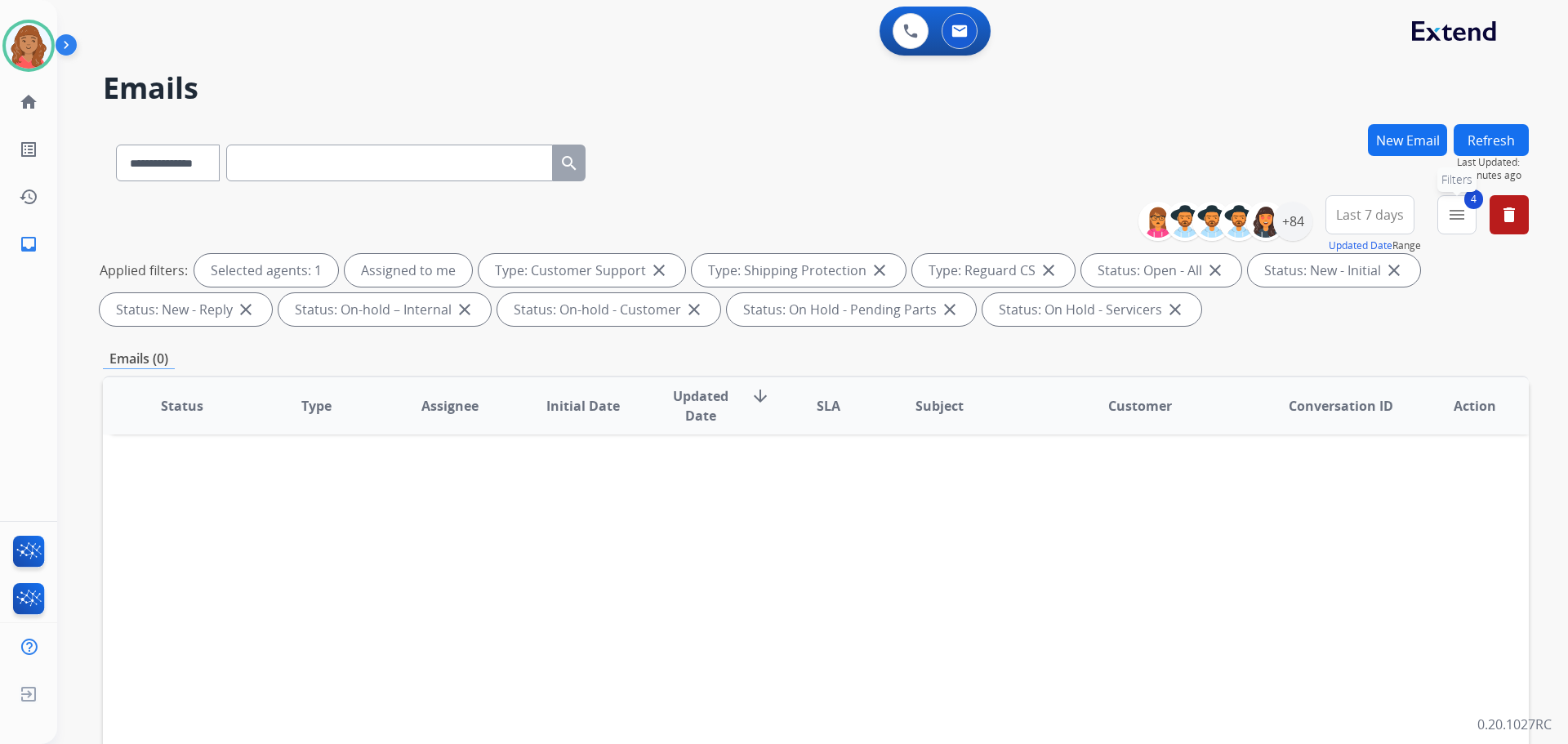
drag, startPoint x: 1462, startPoint y: 205, endPoint x: 1453, endPoint y: 230, distance: 26.6
click at [1462, 207] on button "4 menu Filters" at bounding box center [1456, 214] width 39 height 39
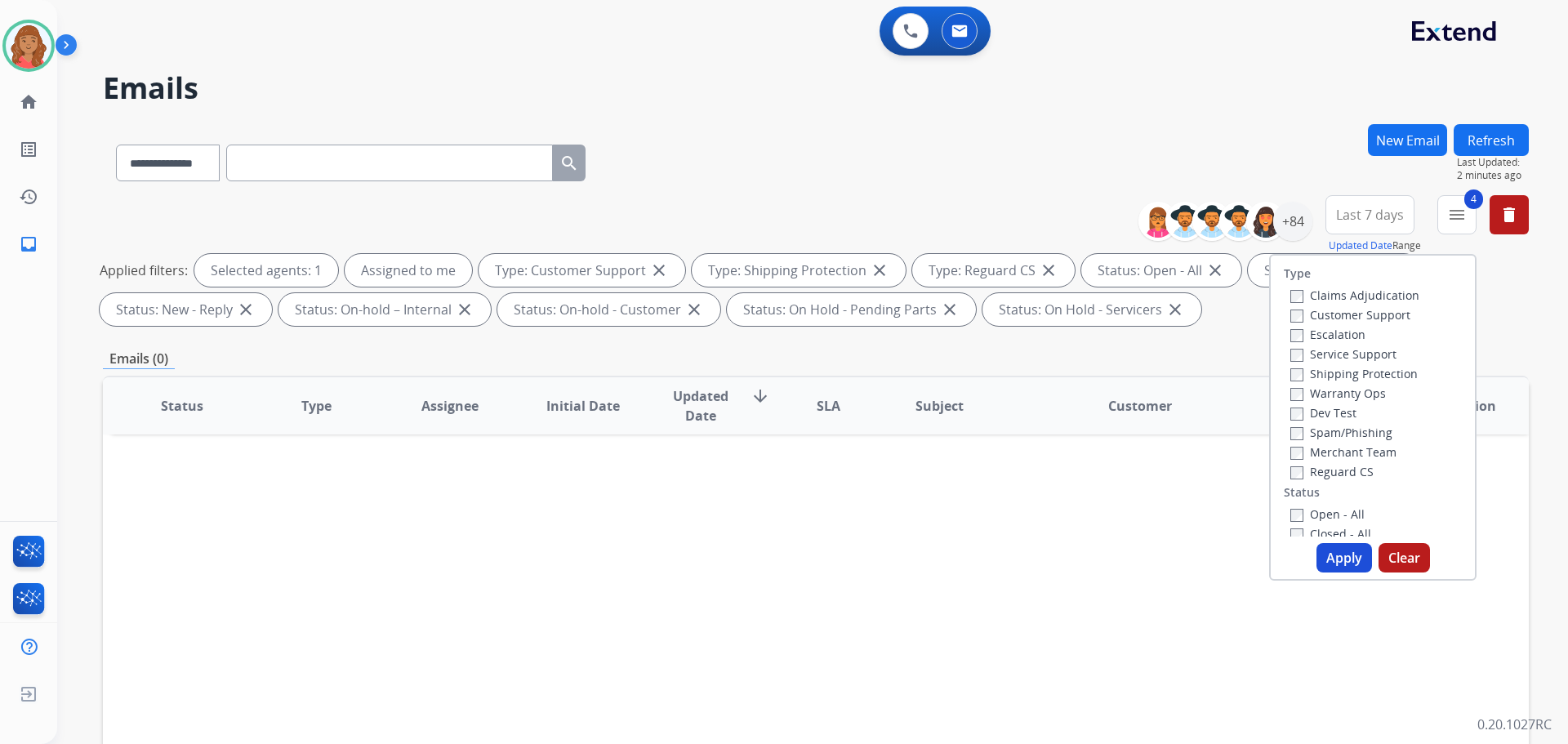
click at [1323, 551] on button "Apply" at bounding box center [1344, 557] width 56 height 30
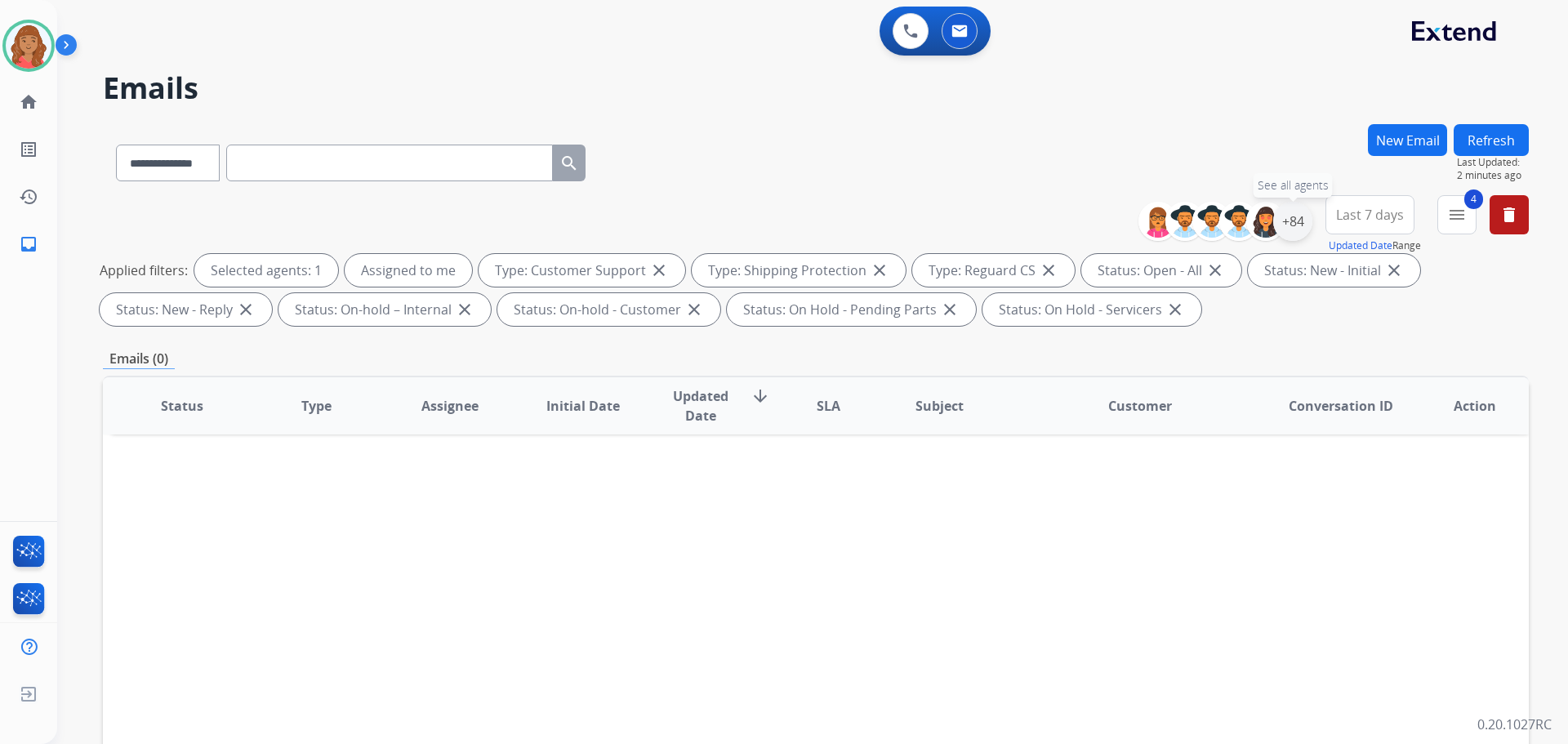
click at [1288, 224] on div "+84" at bounding box center [1292, 221] width 39 height 39
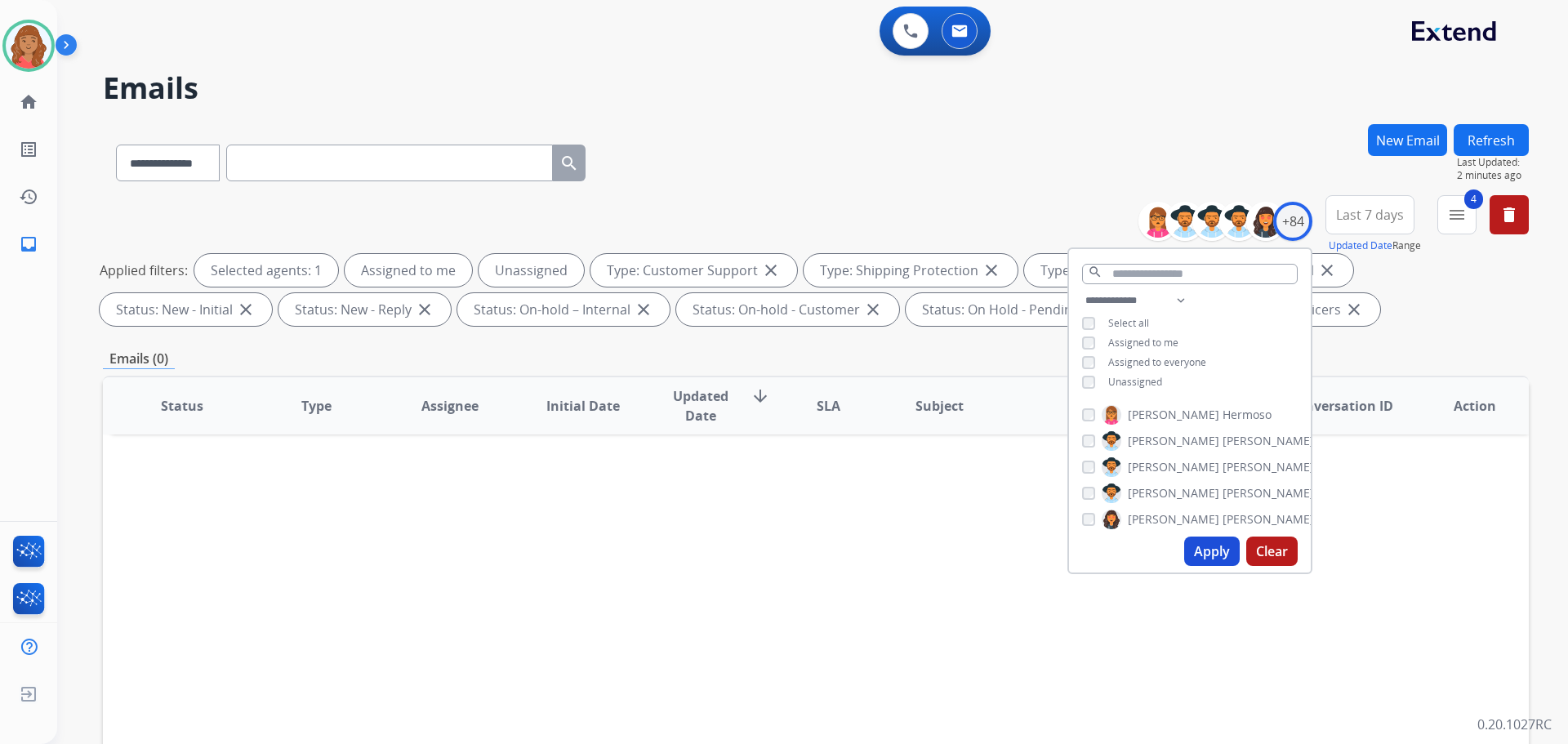
click at [1211, 545] on button "Apply" at bounding box center [1212, 551] width 56 height 30
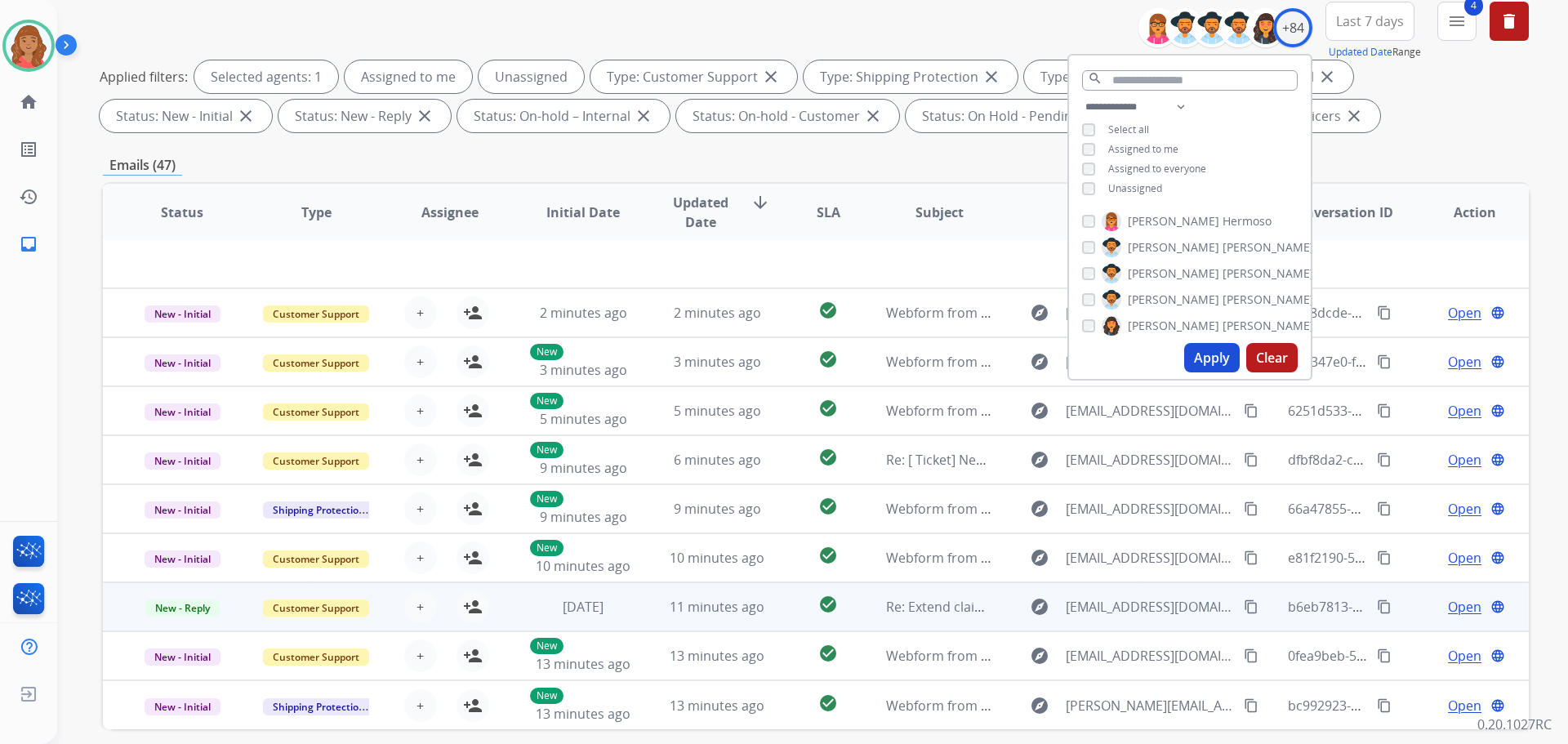
scroll to position [264, 0]
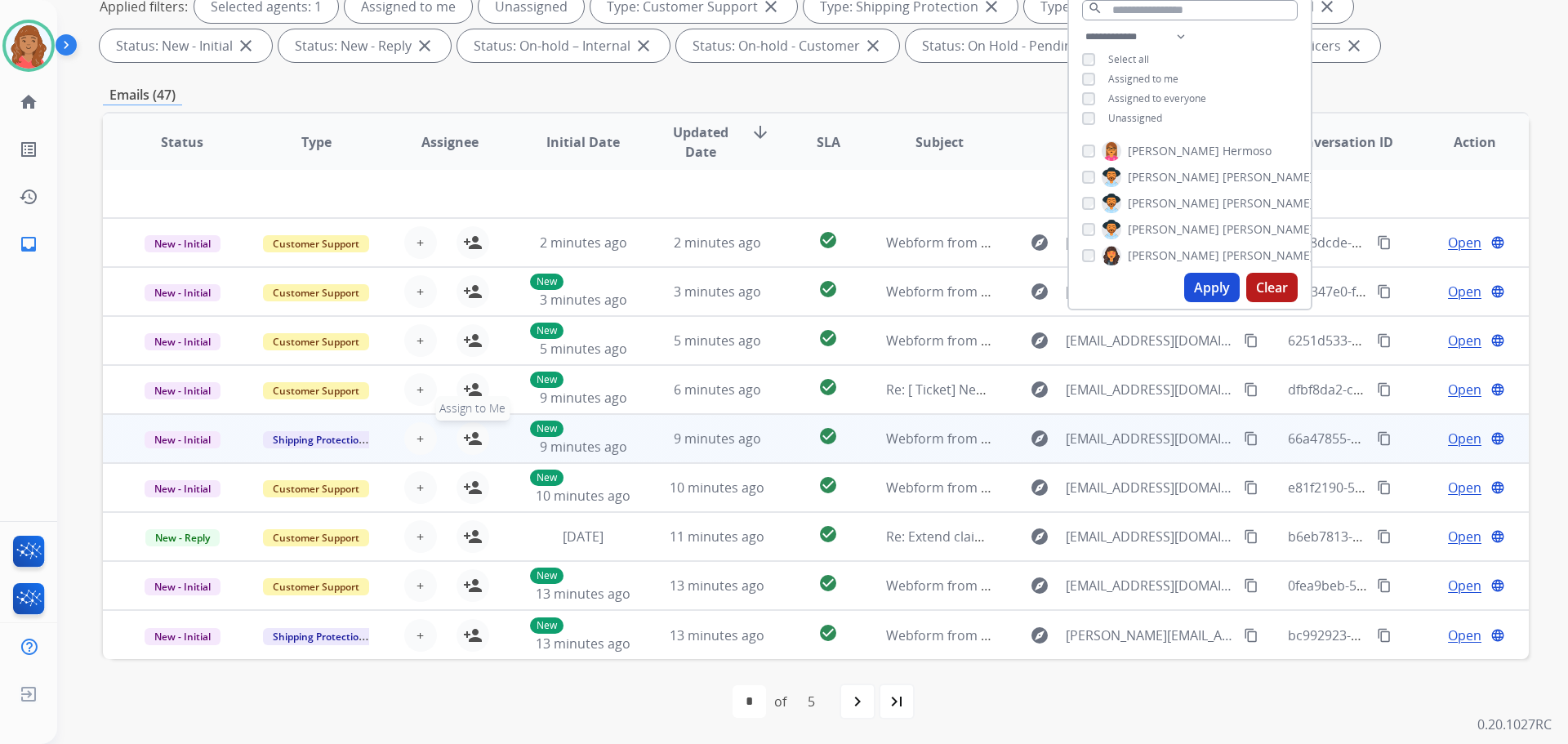
click at [472, 441] on mat-icon "person_add" at bounding box center [472, 438] width 20 height 20
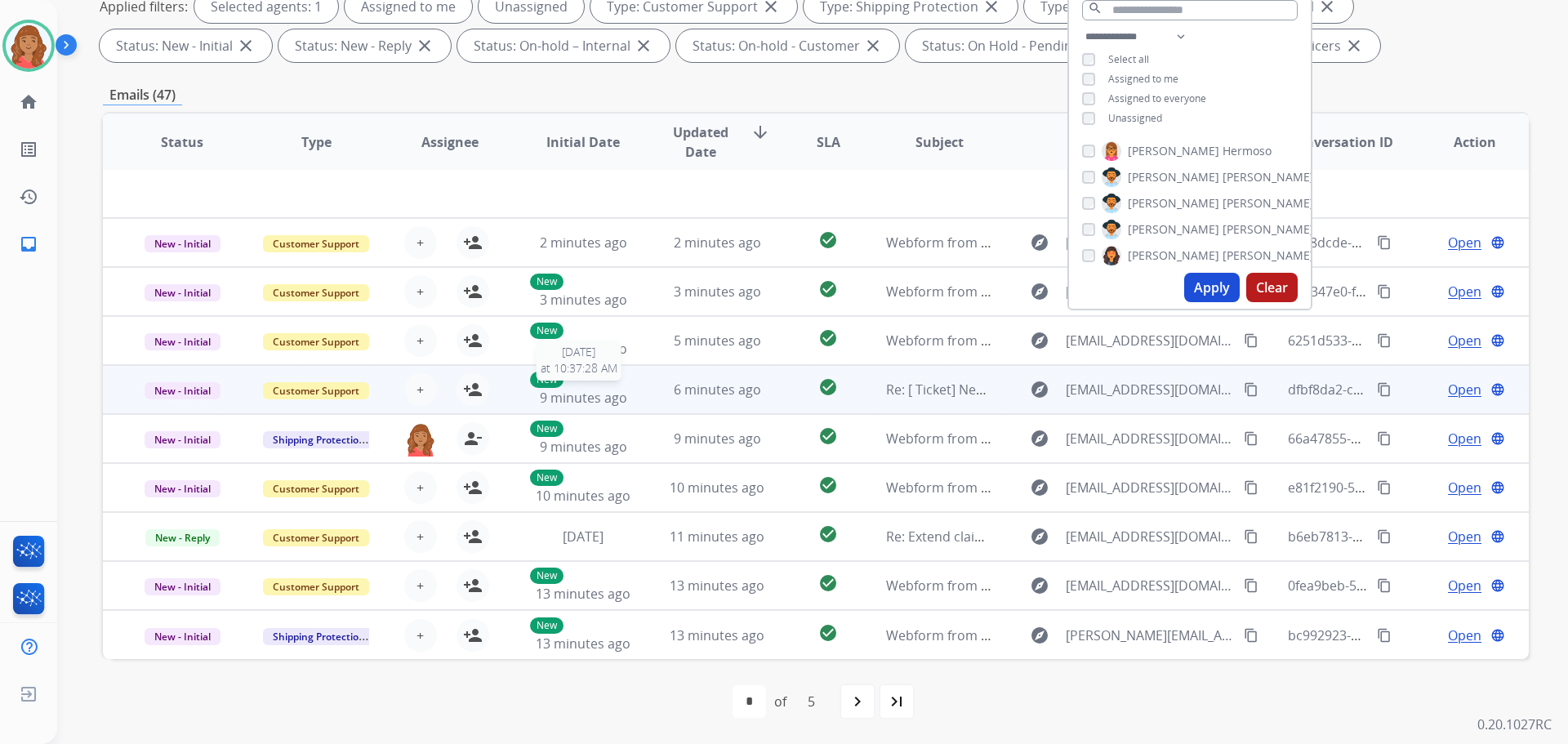
click at [627, 406] on div "New 9 minutes ago" at bounding box center [583, 390] width 107 height 36
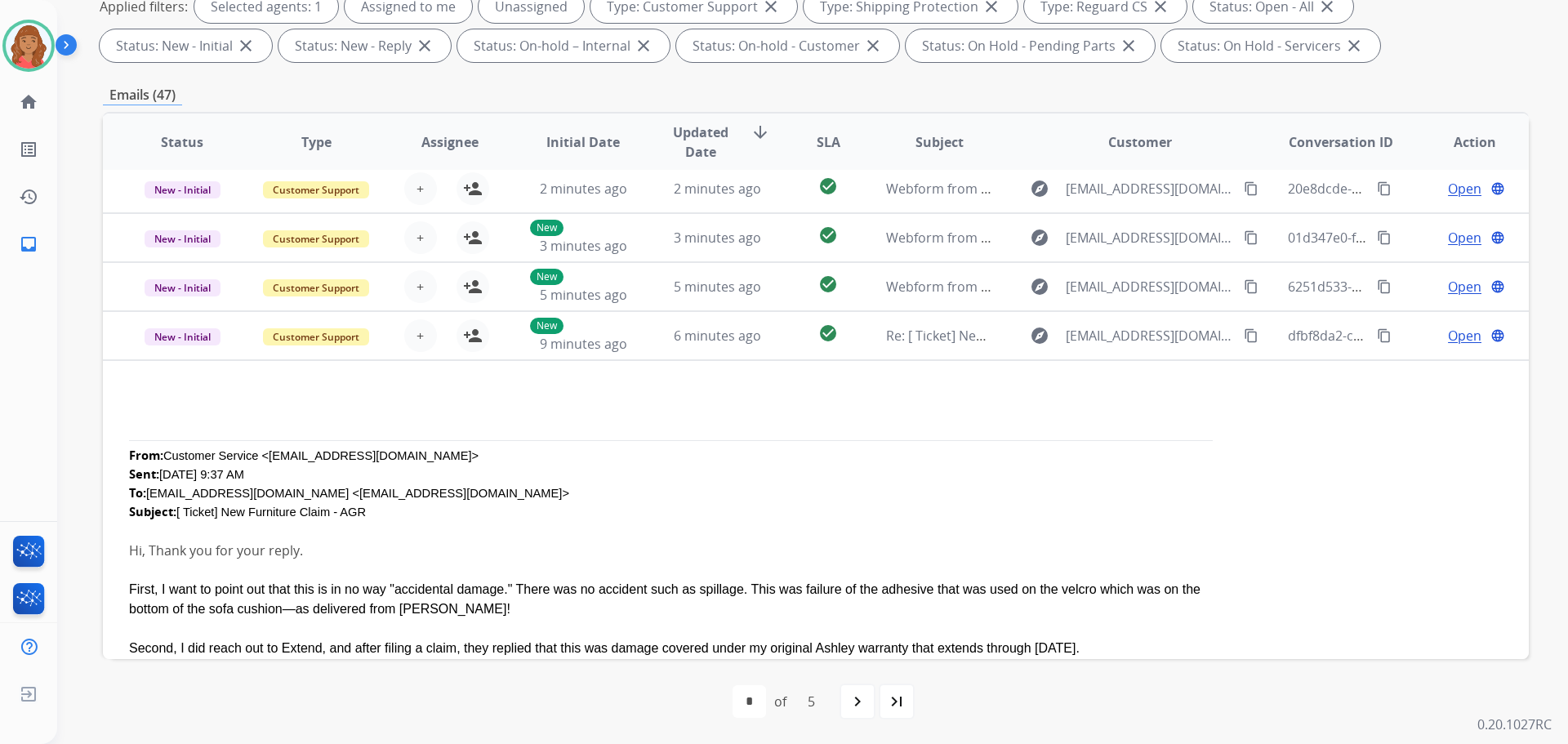
scroll to position [196, 0]
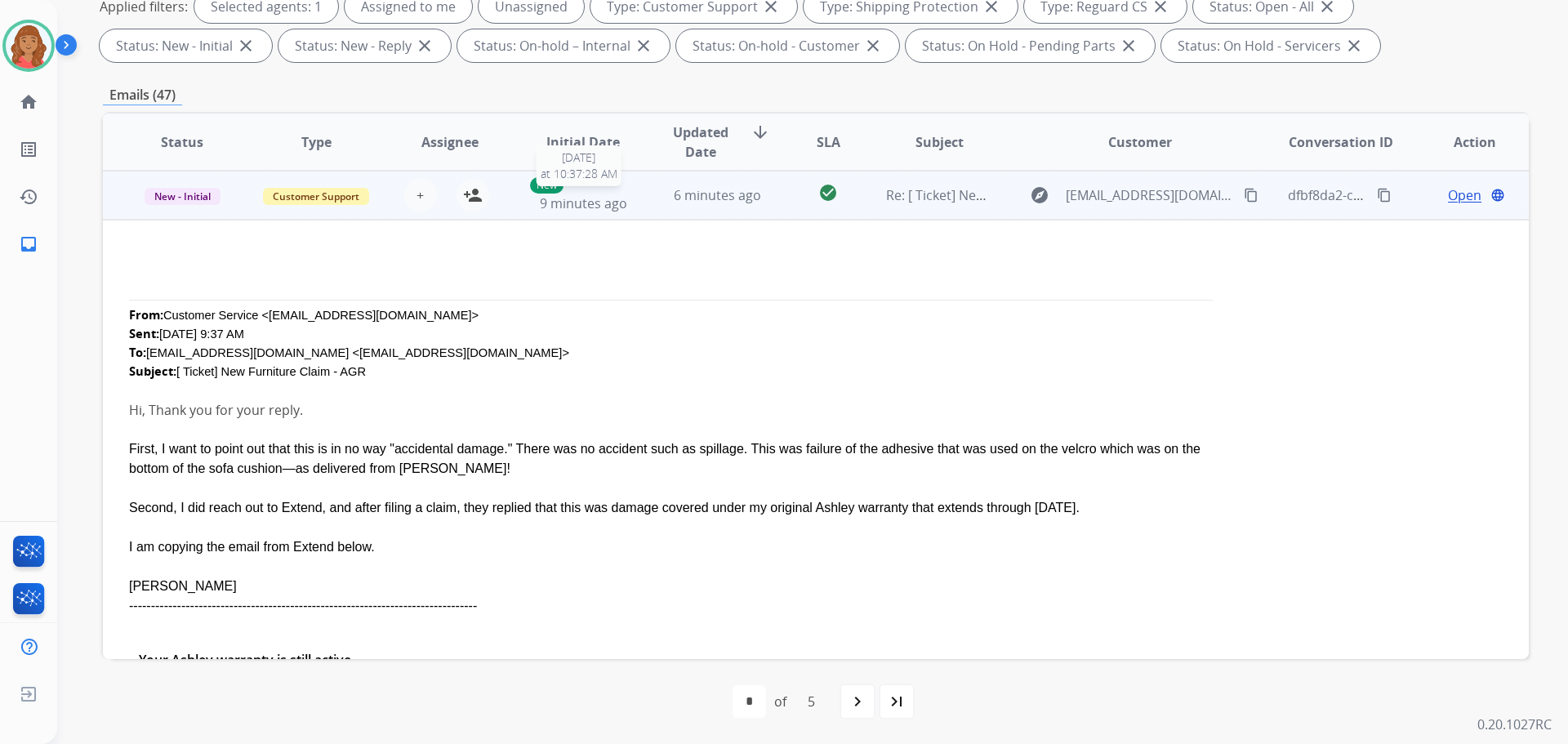
click at [624, 201] on div "New 9 minutes ago" at bounding box center [583, 196] width 107 height 36
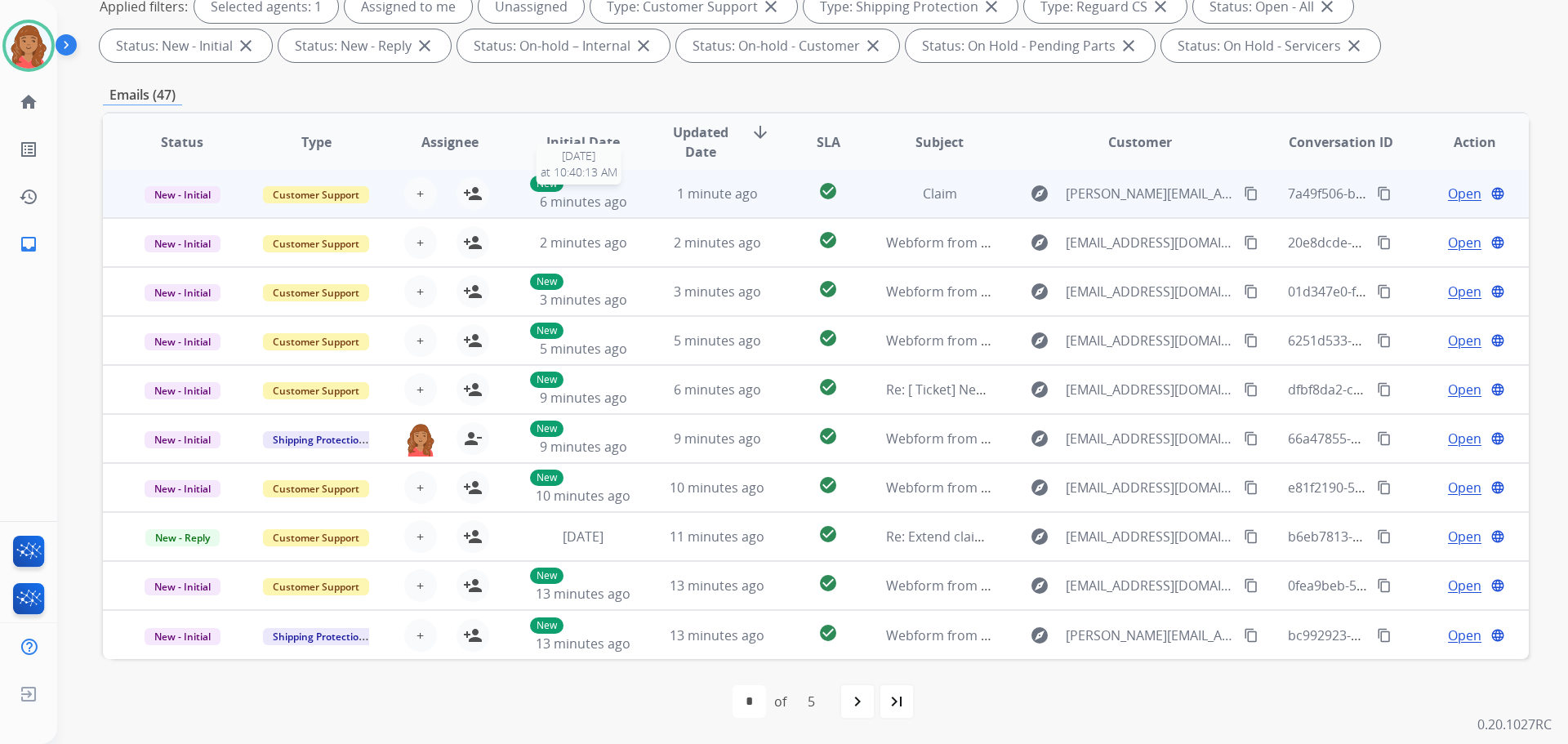
scroll to position [2, 0]
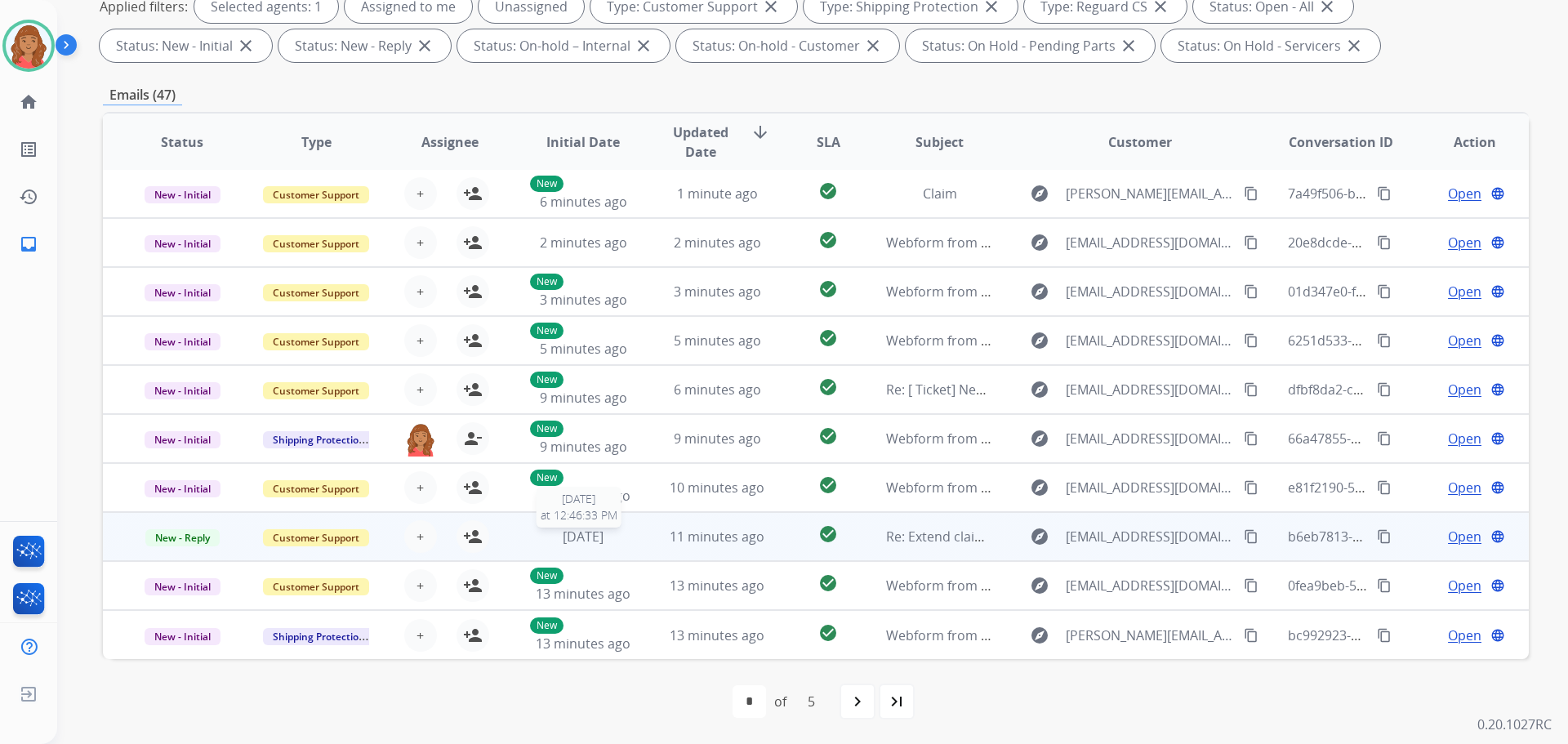
click at [627, 537] on div "[DATE]" at bounding box center [583, 537] width 107 height 20
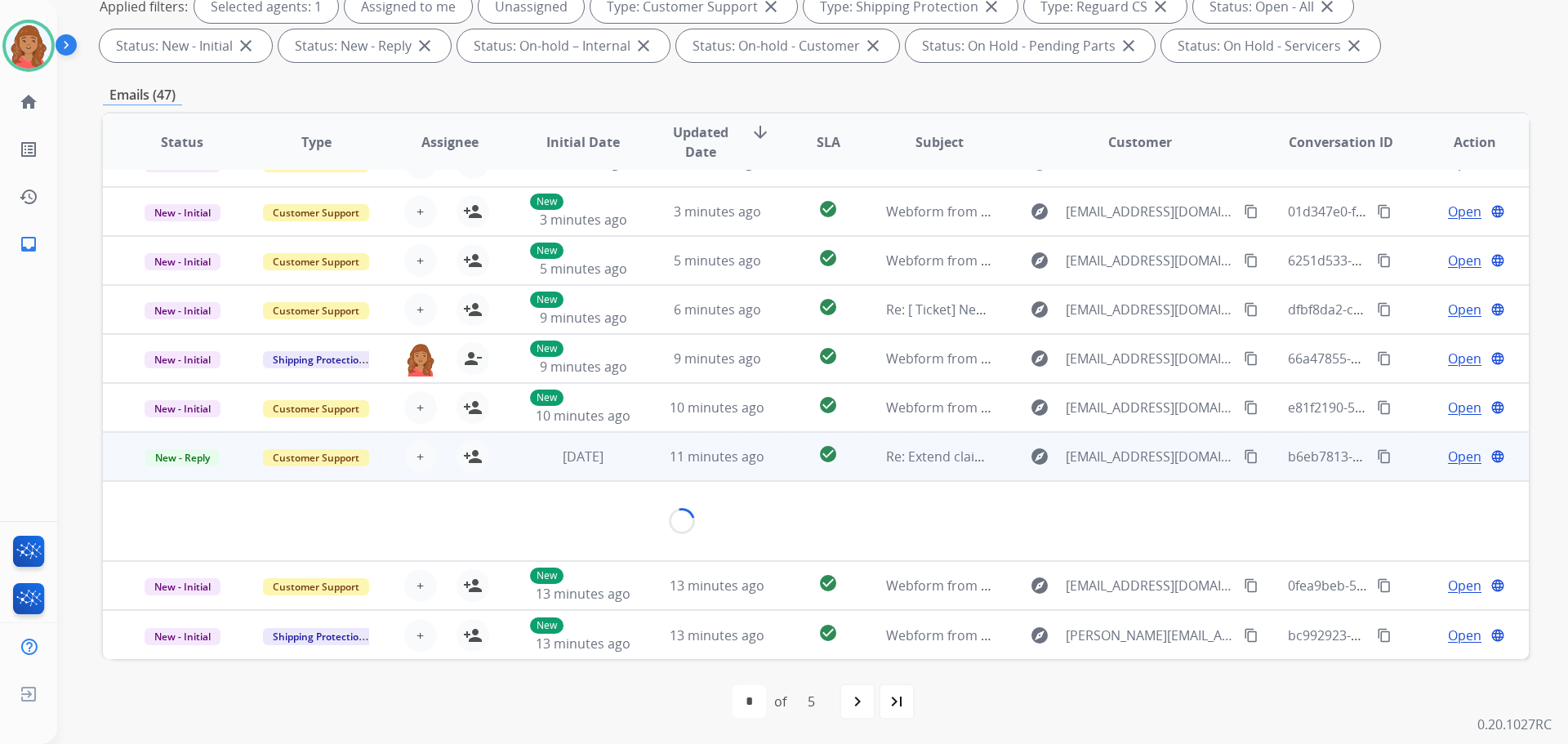
scroll to position [173, 0]
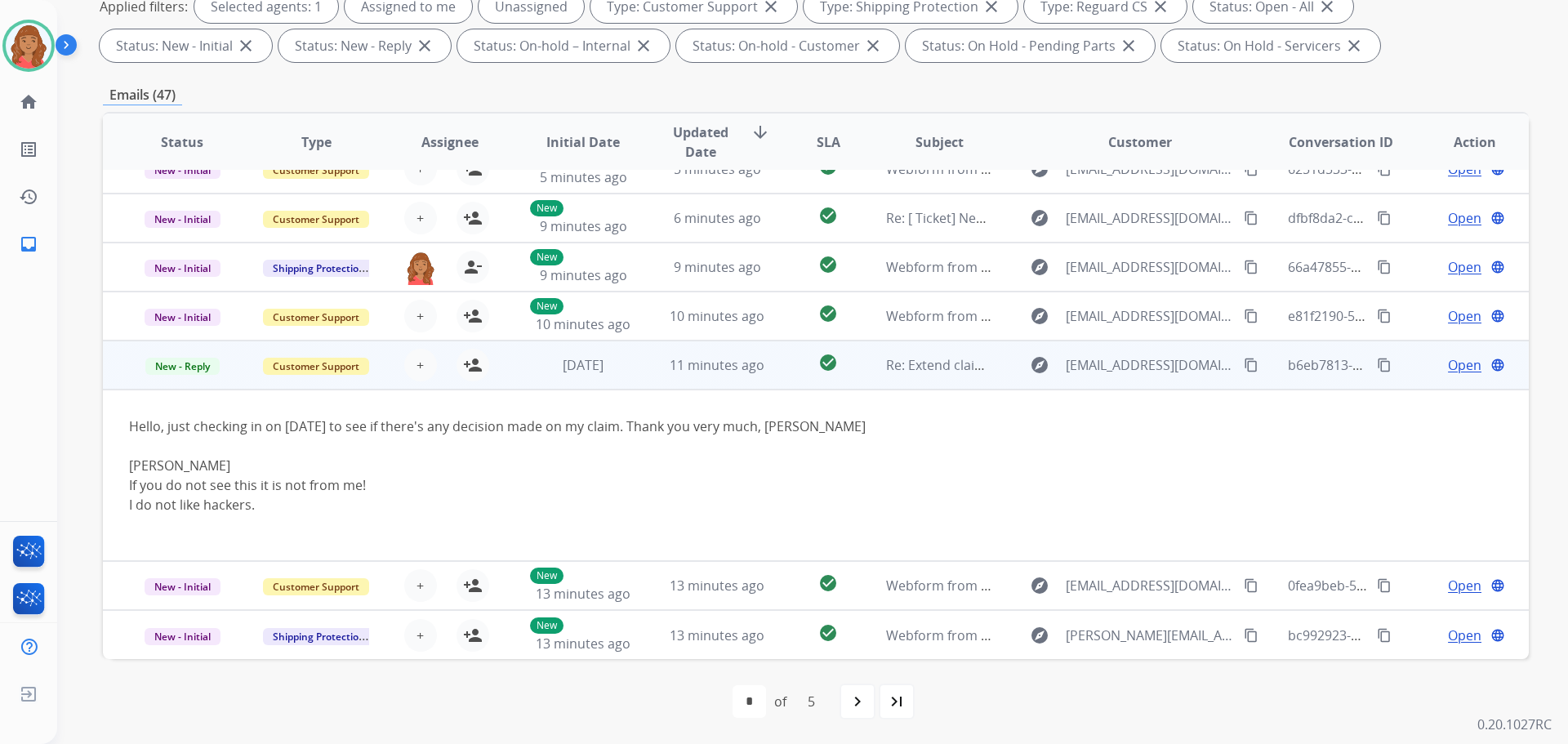
click at [601, 348] on td "[DATE]" at bounding box center [571, 365] width 134 height 49
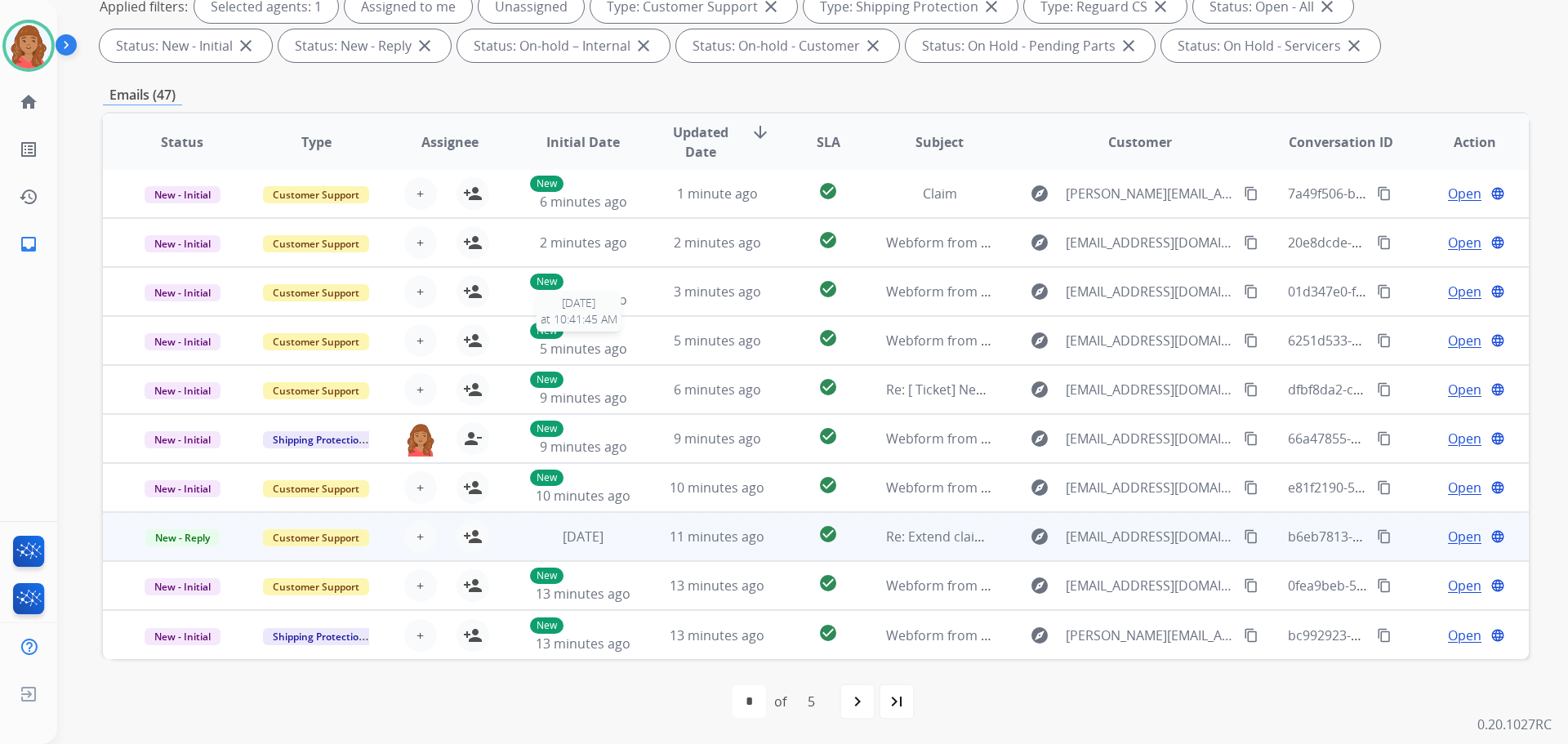
scroll to position [2, 0]
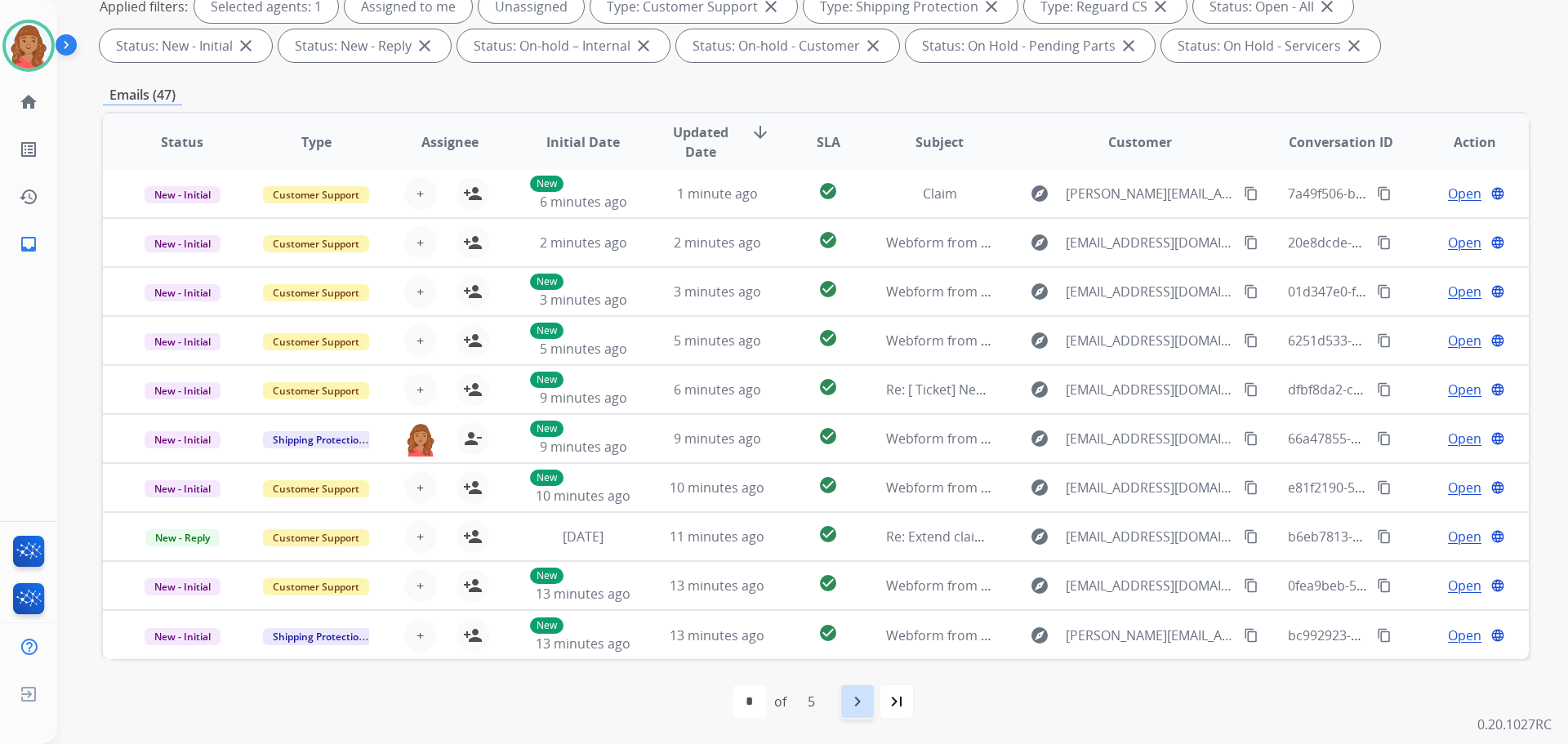
click at [861, 708] on mat-icon "navigate_next" at bounding box center [857, 702] width 20 height 20
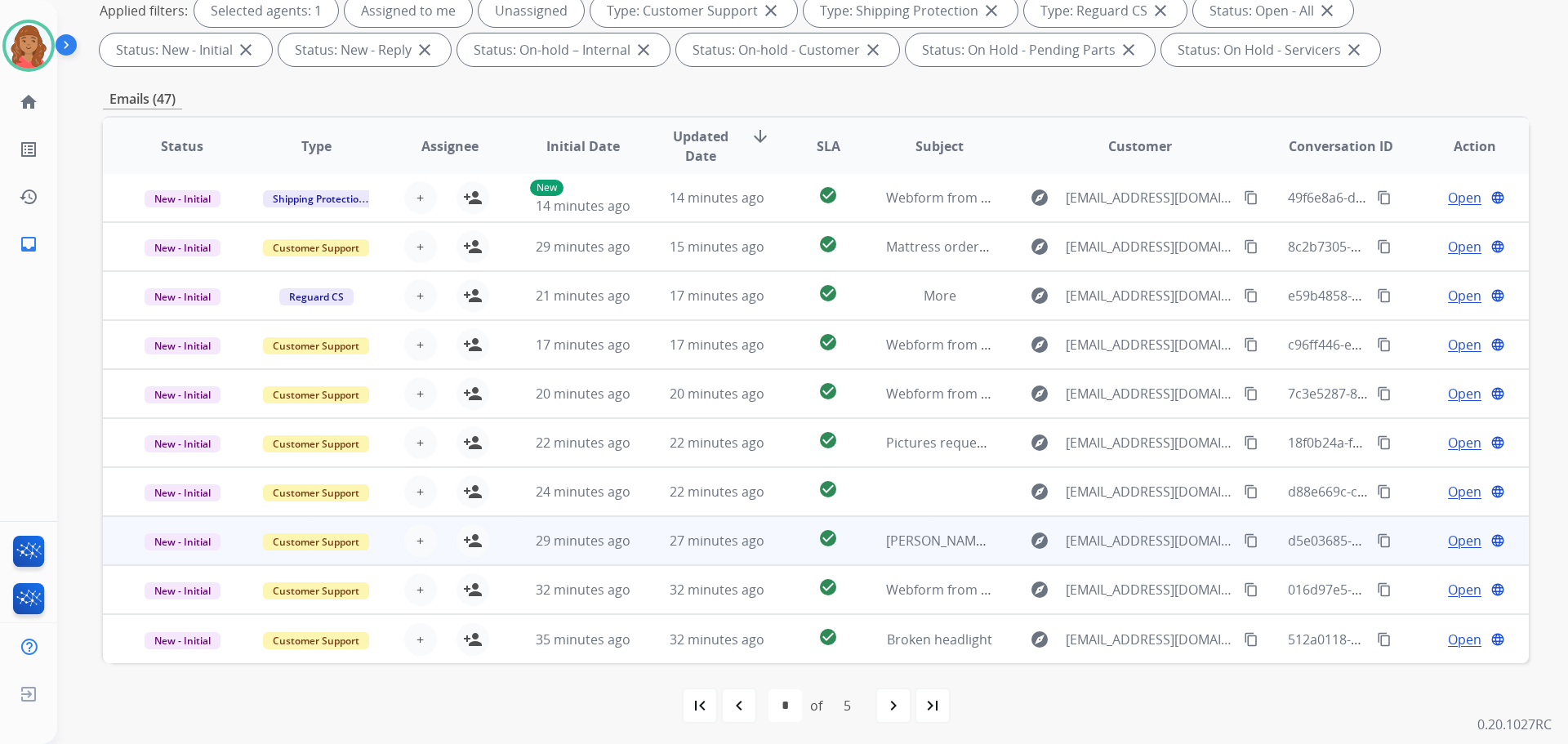
scroll to position [264, 0]
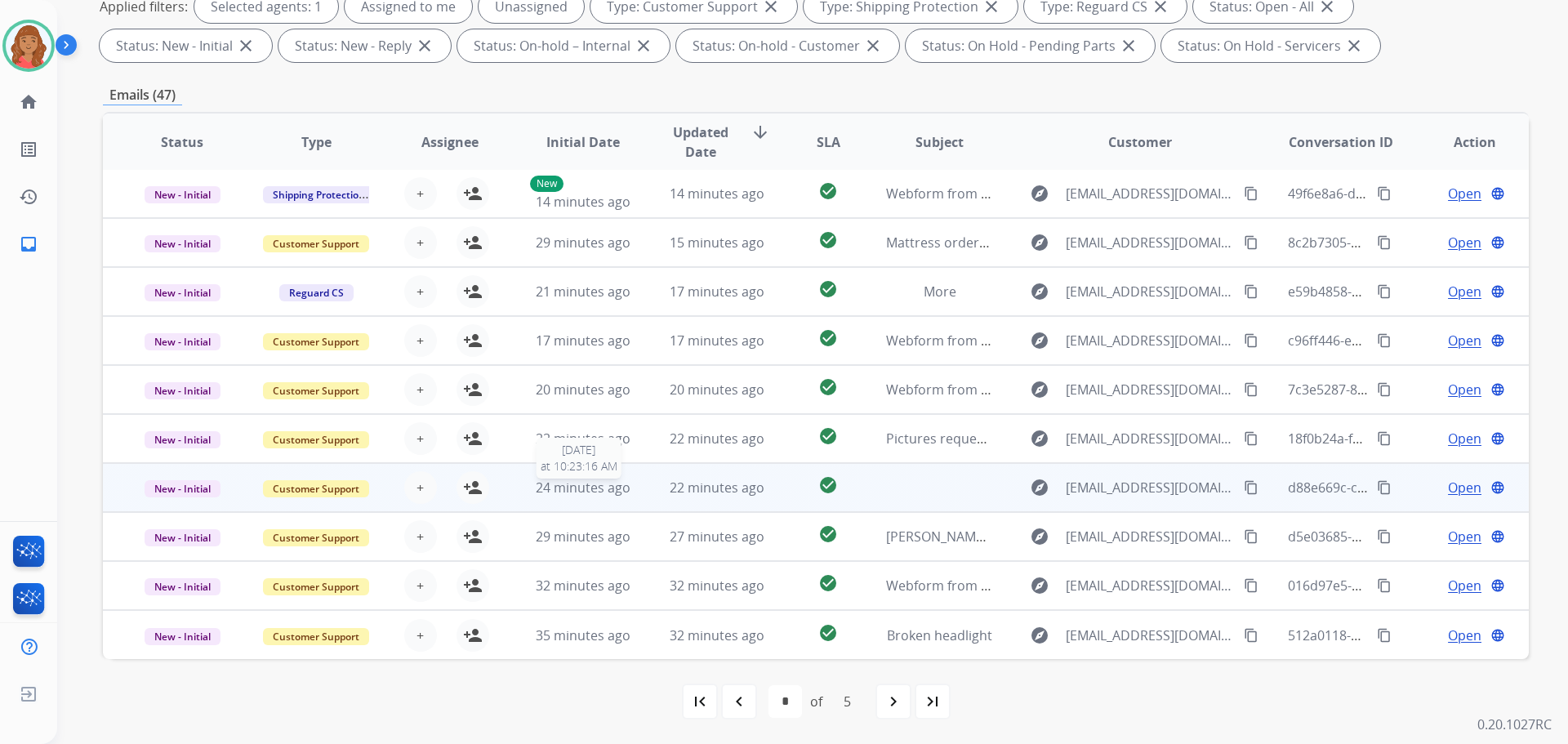
click at [586, 485] on span "24 minutes ago" at bounding box center [582, 488] width 95 height 18
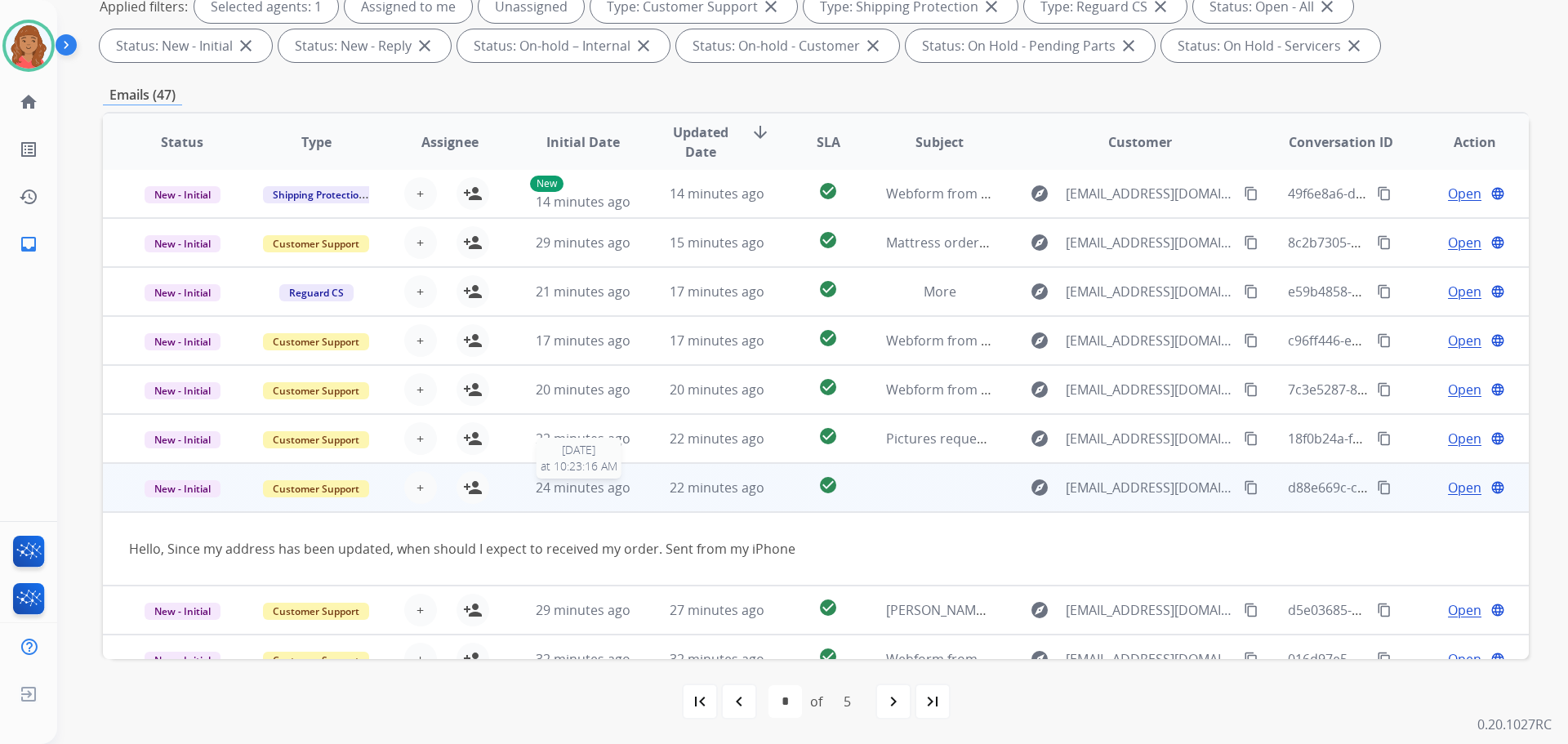
scroll to position [75, 0]
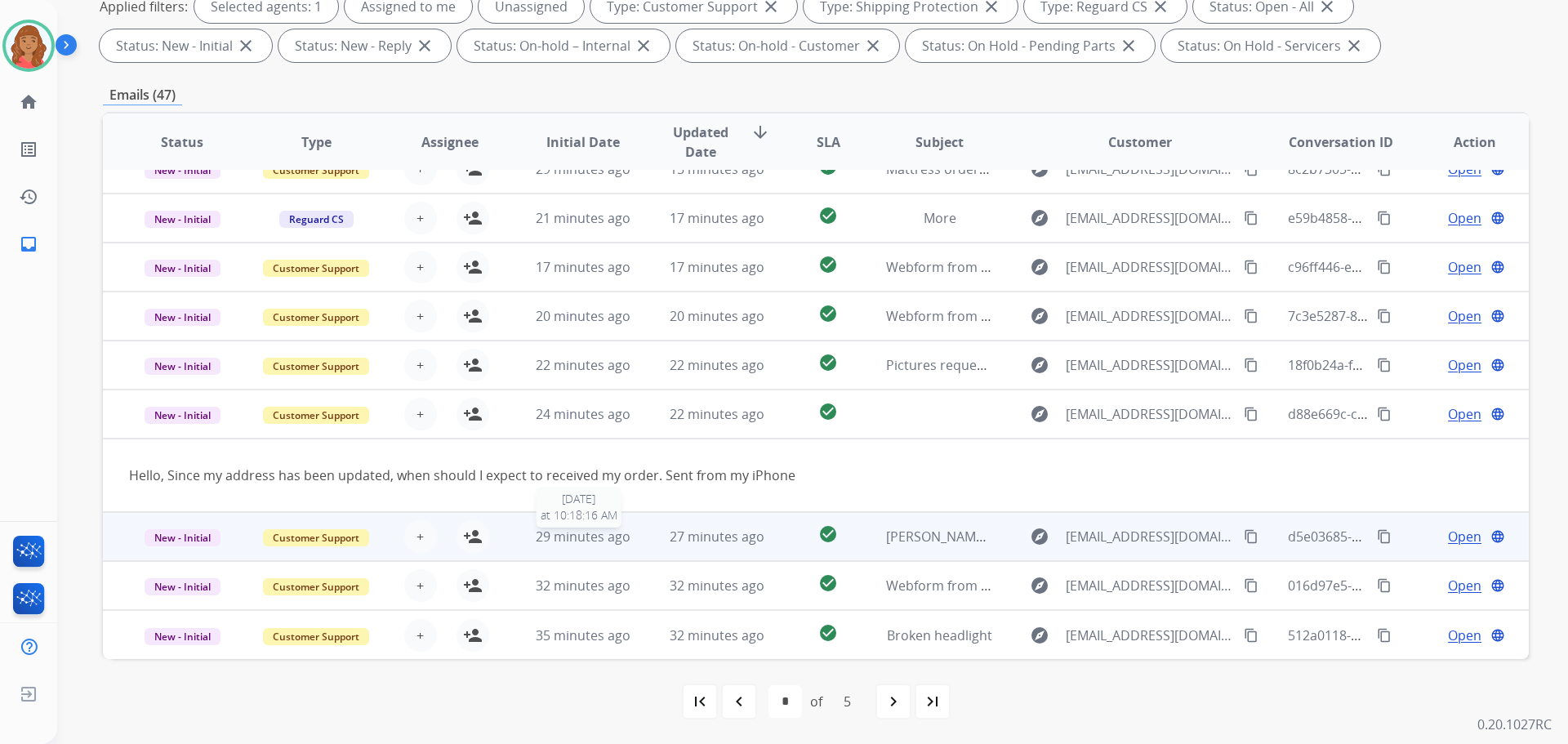
click at [586, 530] on span "29 minutes ago" at bounding box center [582, 537] width 95 height 18
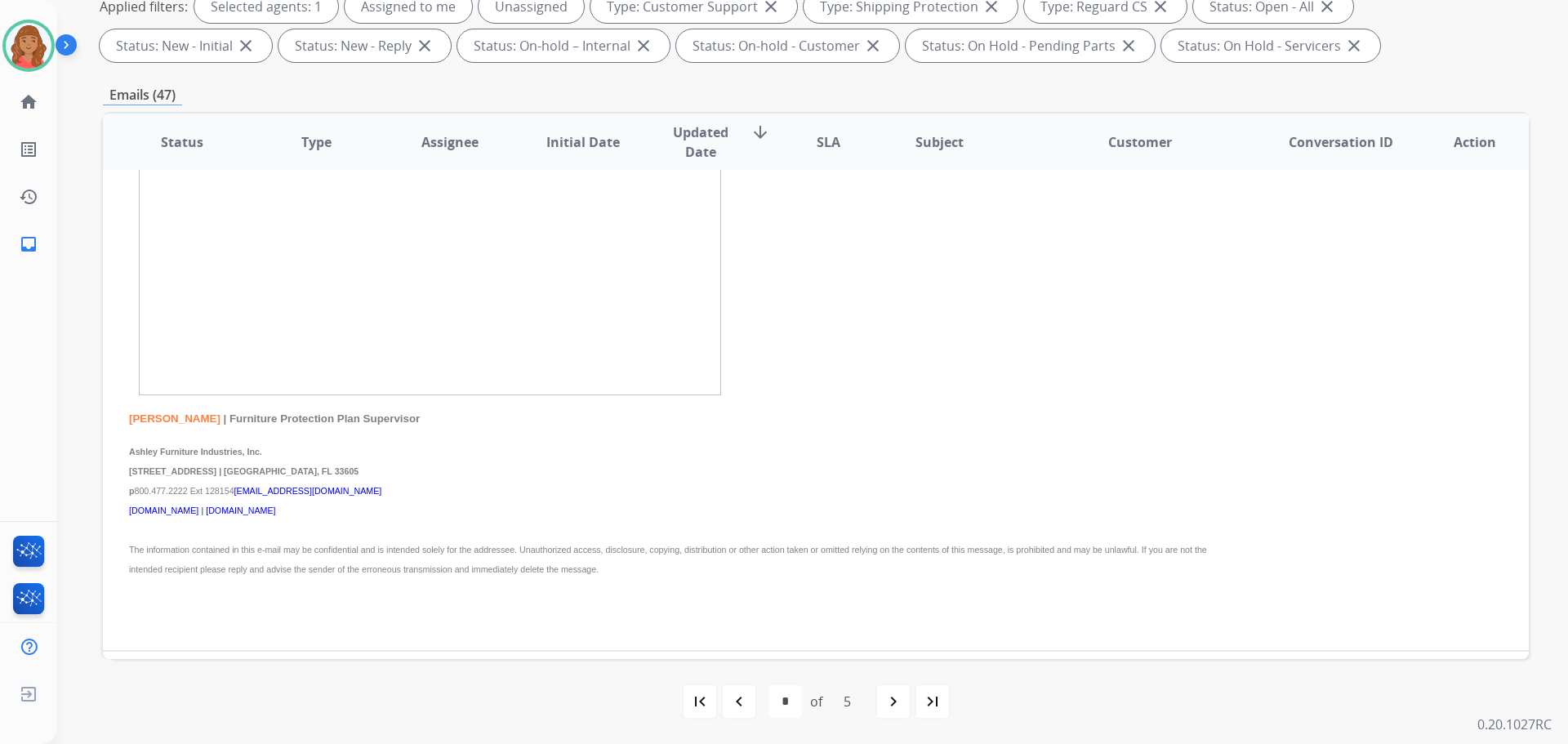
scroll to position [1337, 0]
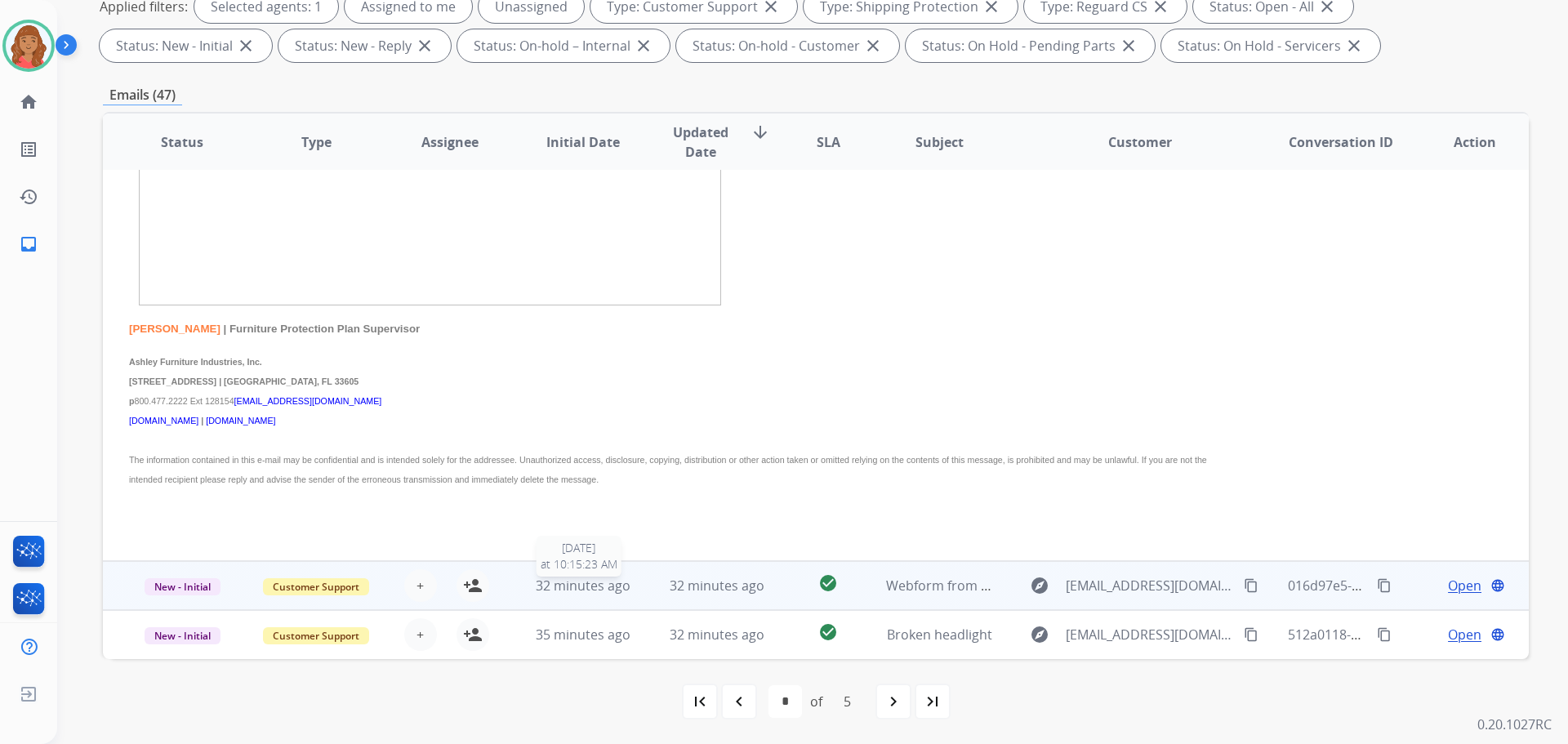
click at [567, 589] on span "32 minutes ago" at bounding box center [582, 585] width 95 height 18
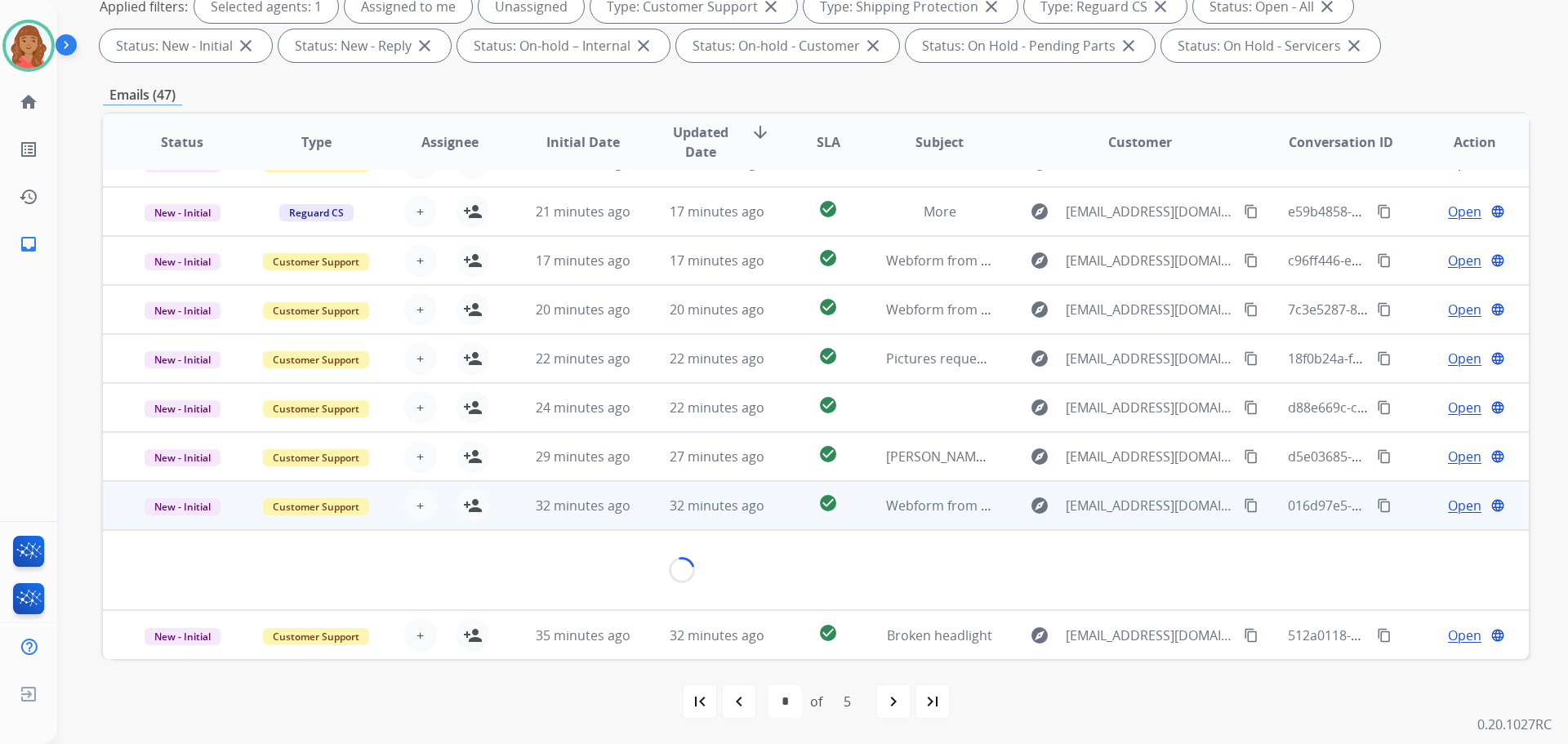
scroll to position [75, 0]
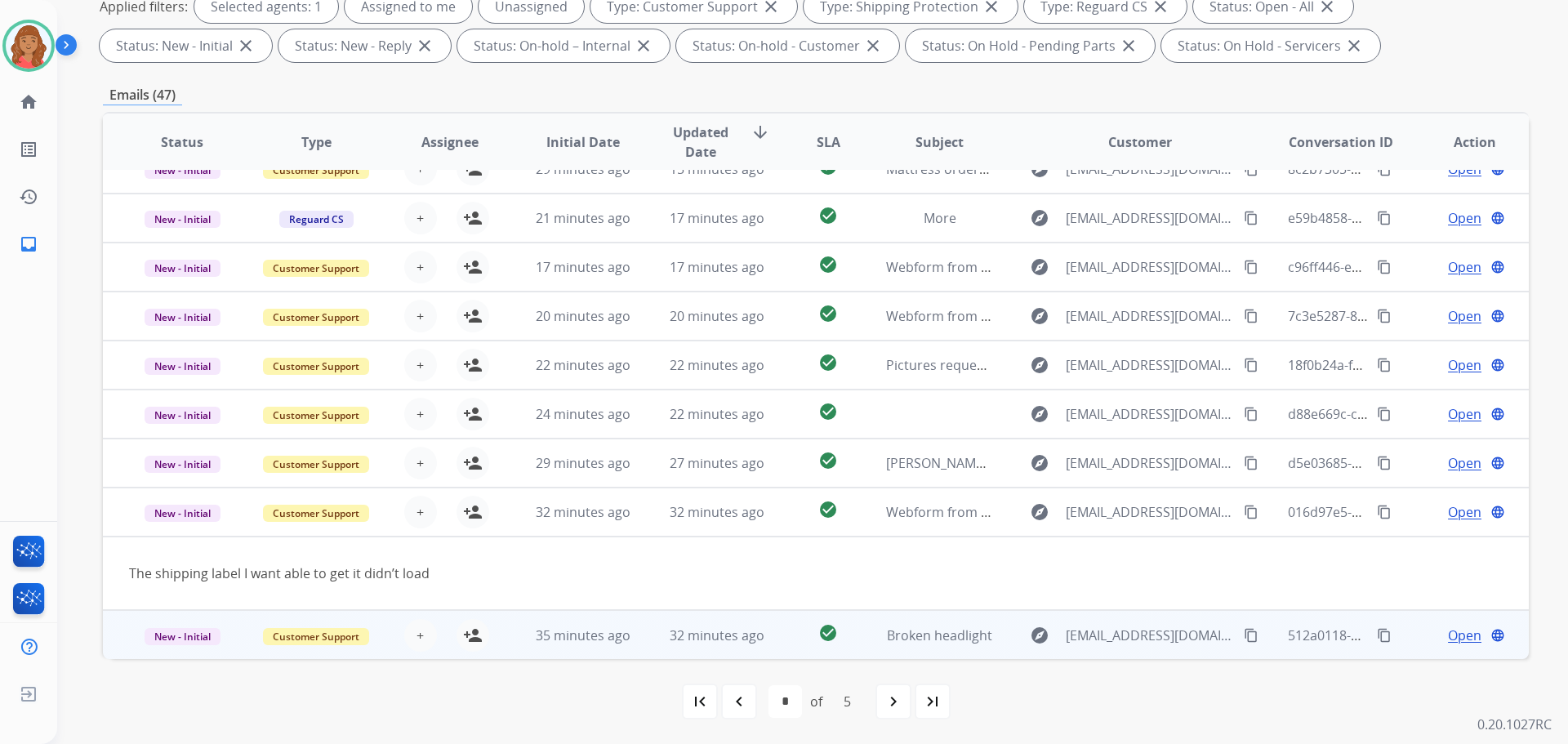
click at [637, 639] on td "32 minutes ago" at bounding box center [704, 634] width 134 height 49
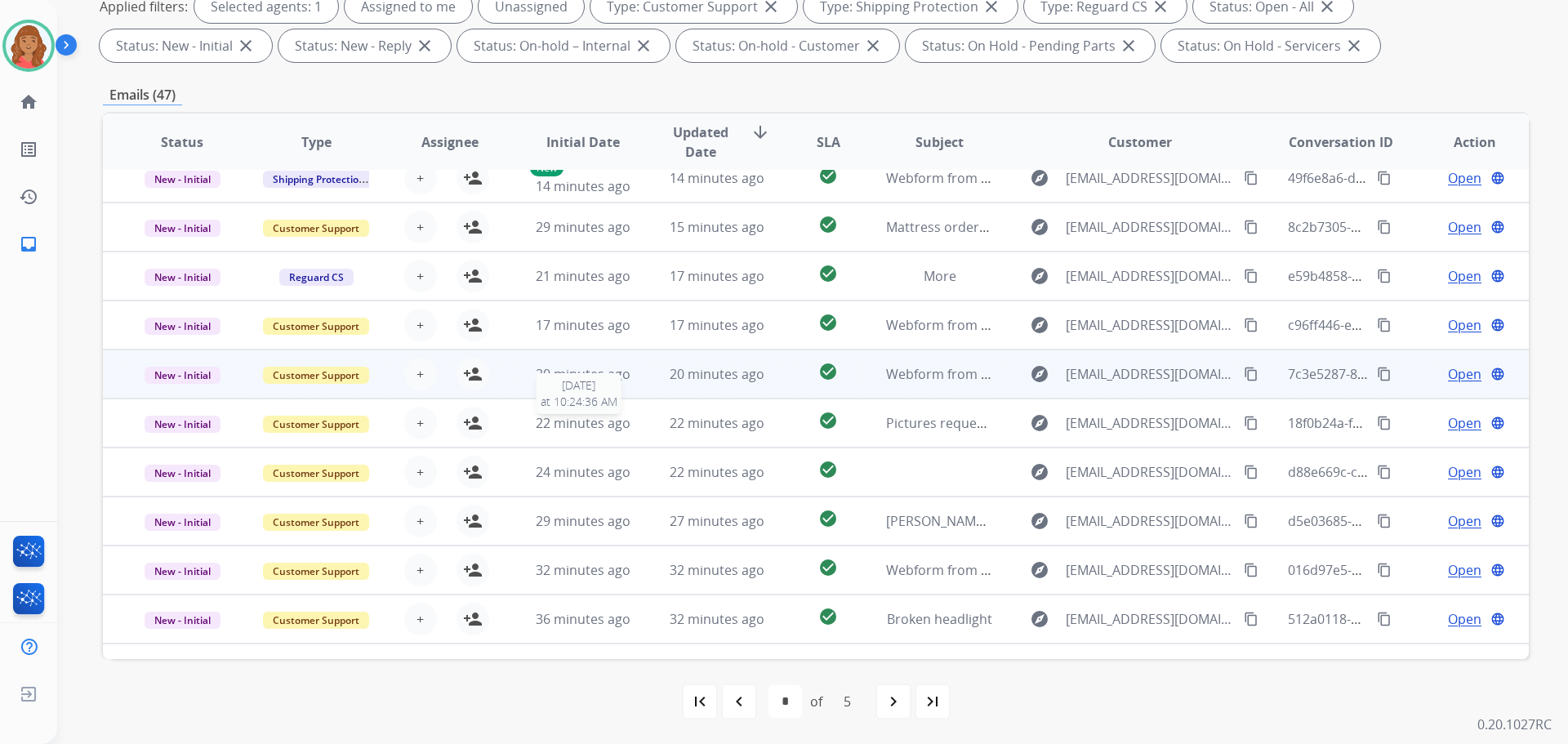
scroll to position [0, 0]
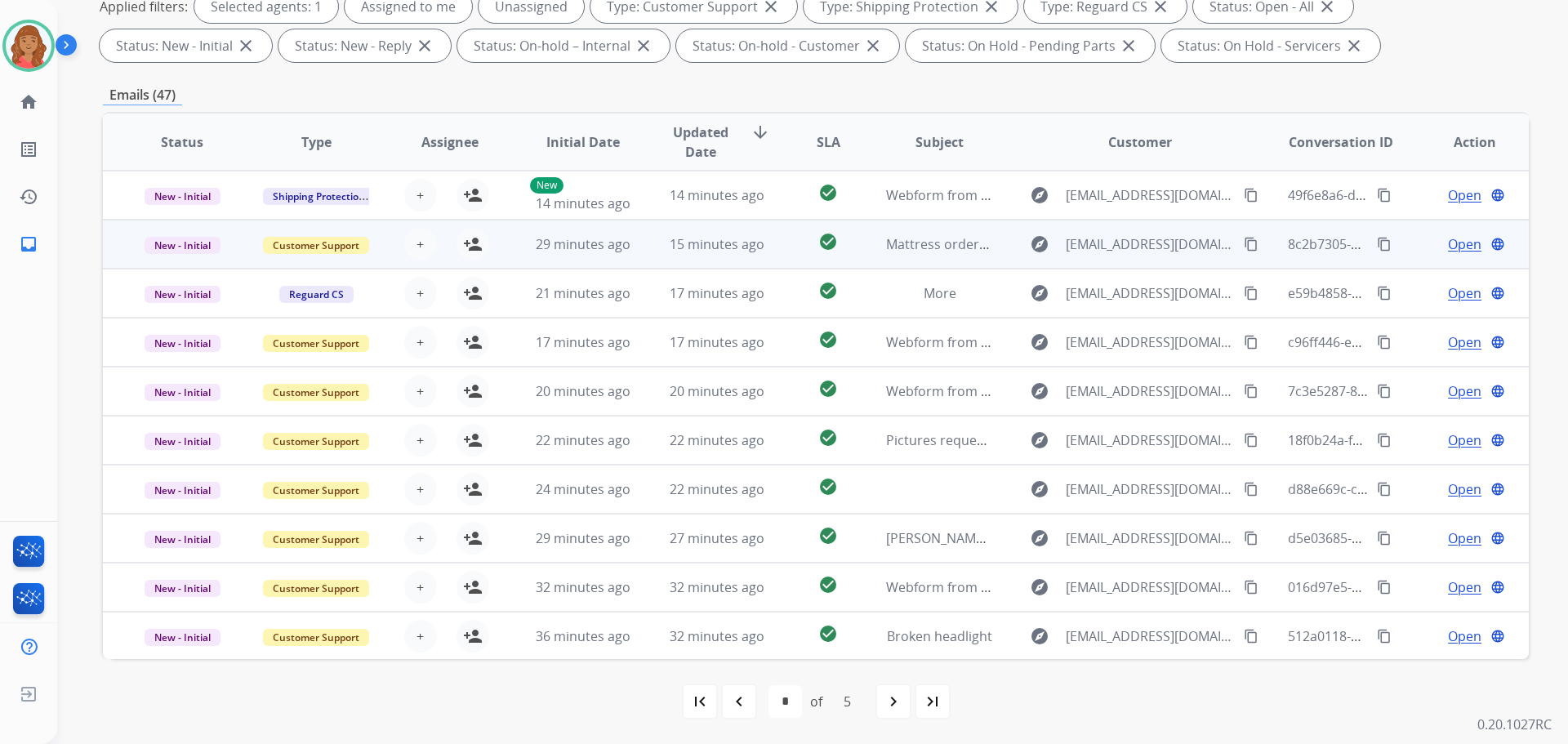
click at [637, 243] on td "15 minutes ago" at bounding box center [704, 244] width 134 height 49
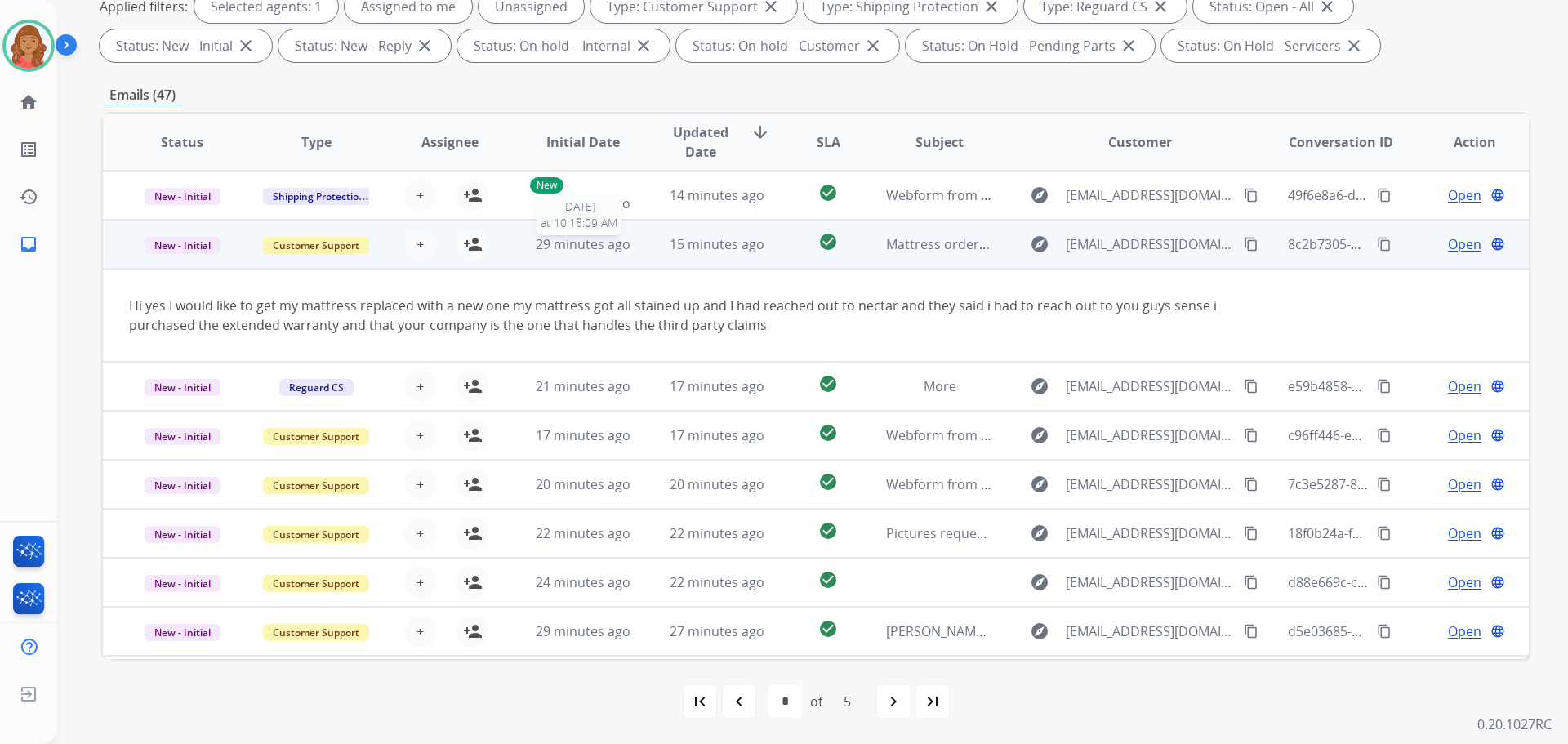
scroll to position [49, 0]
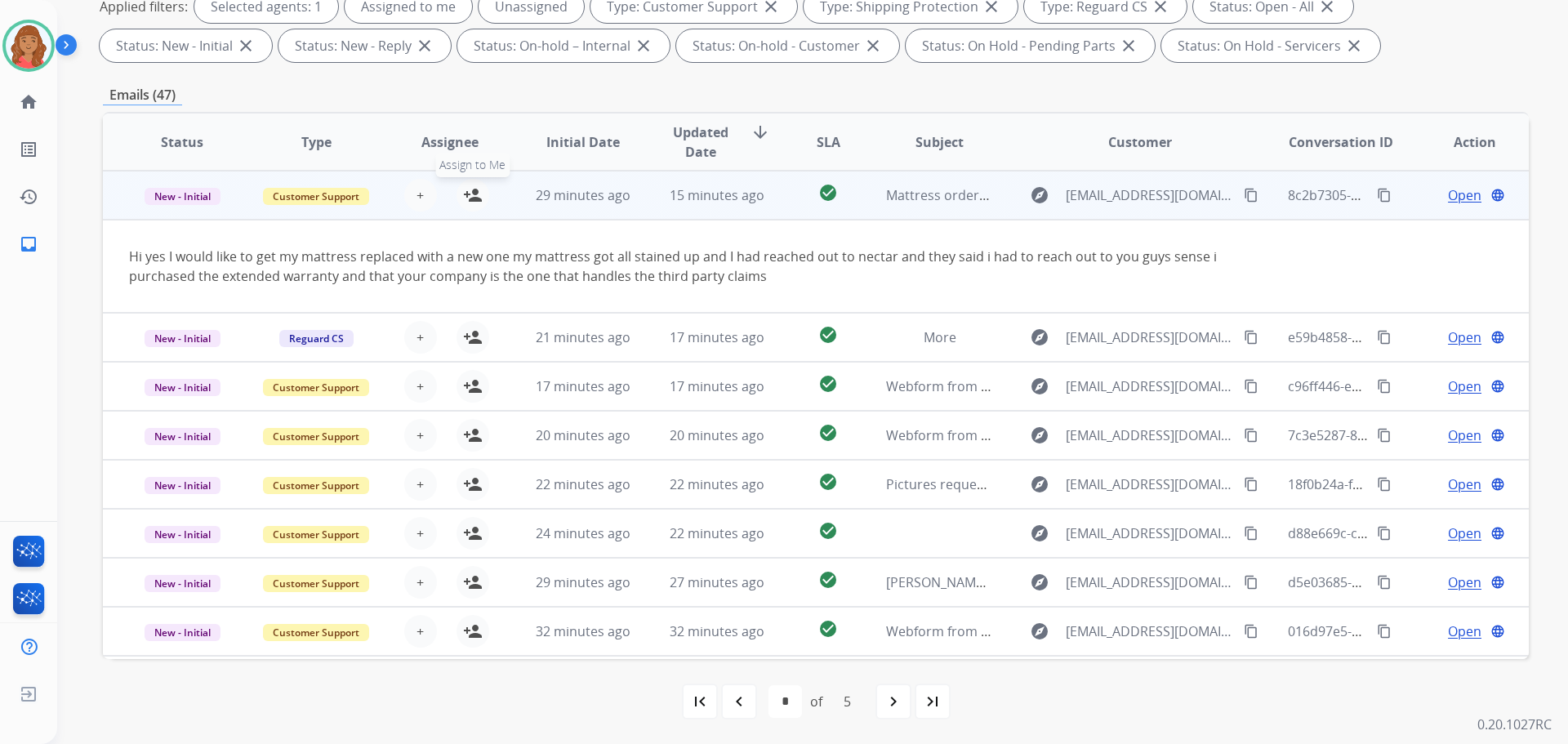
click at [472, 195] on mat-icon "person_add" at bounding box center [472, 196] width 20 height 20
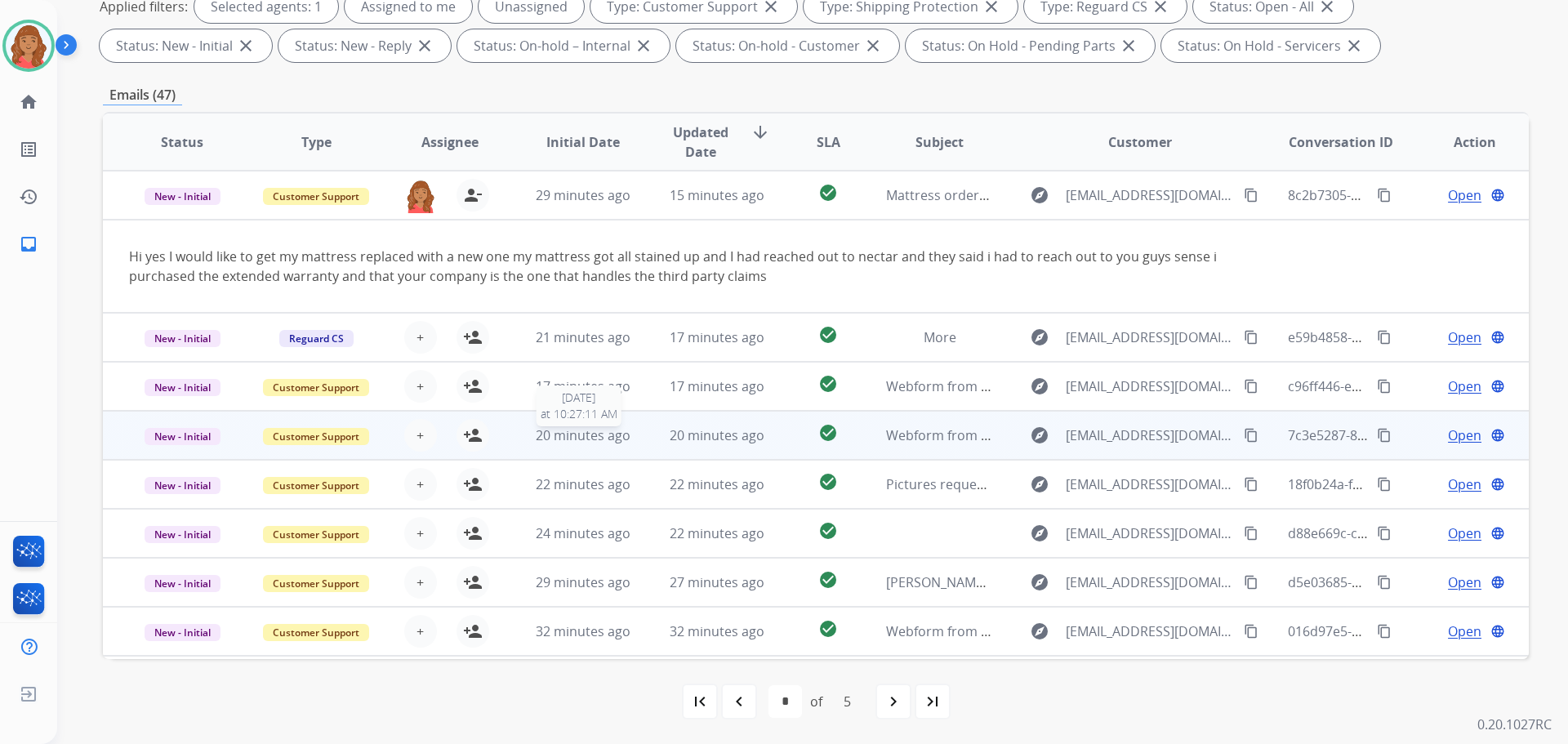
click at [586, 429] on span "20 minutes ago" at bounding box center [582, 436] width 95 height 18
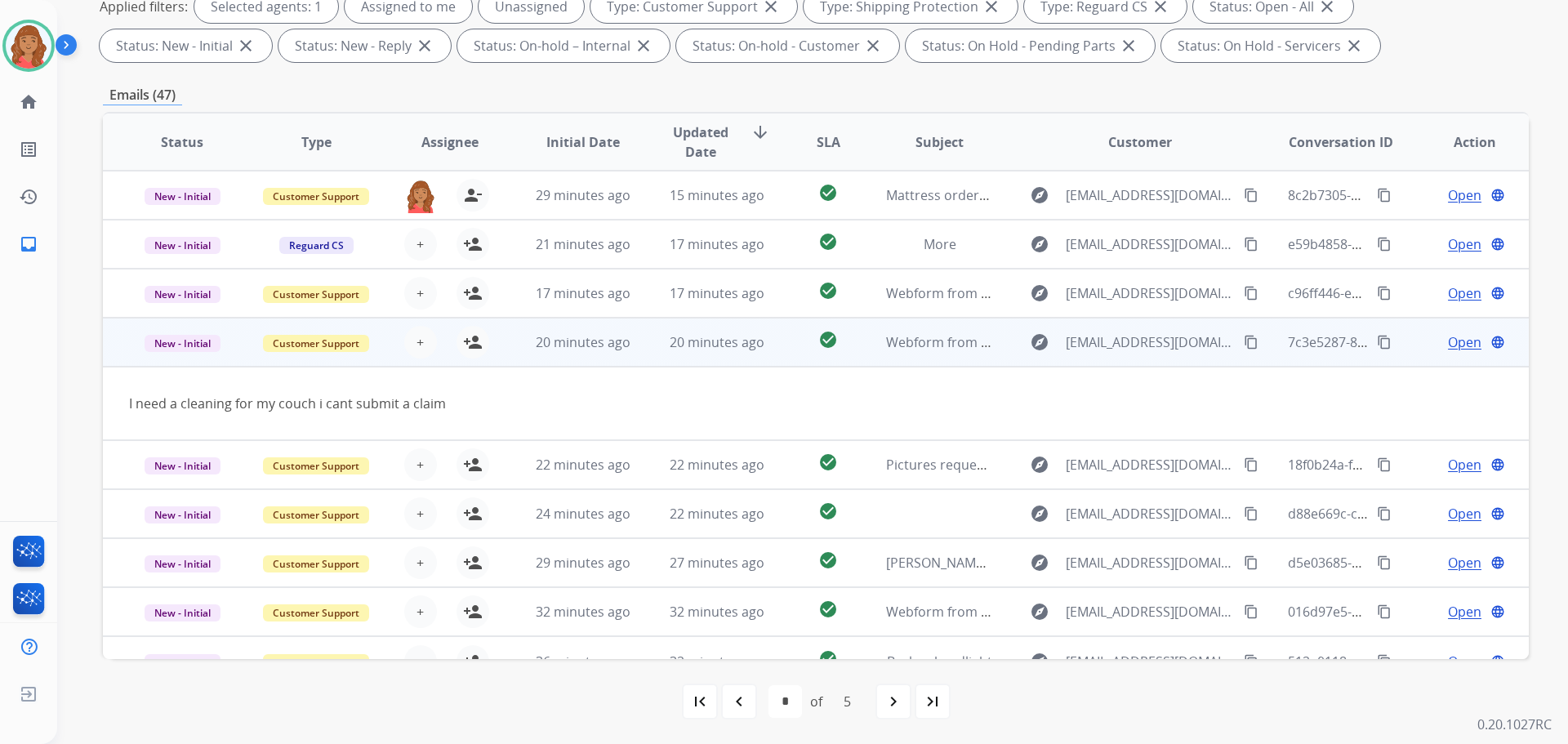
scroll to position [75, 0]
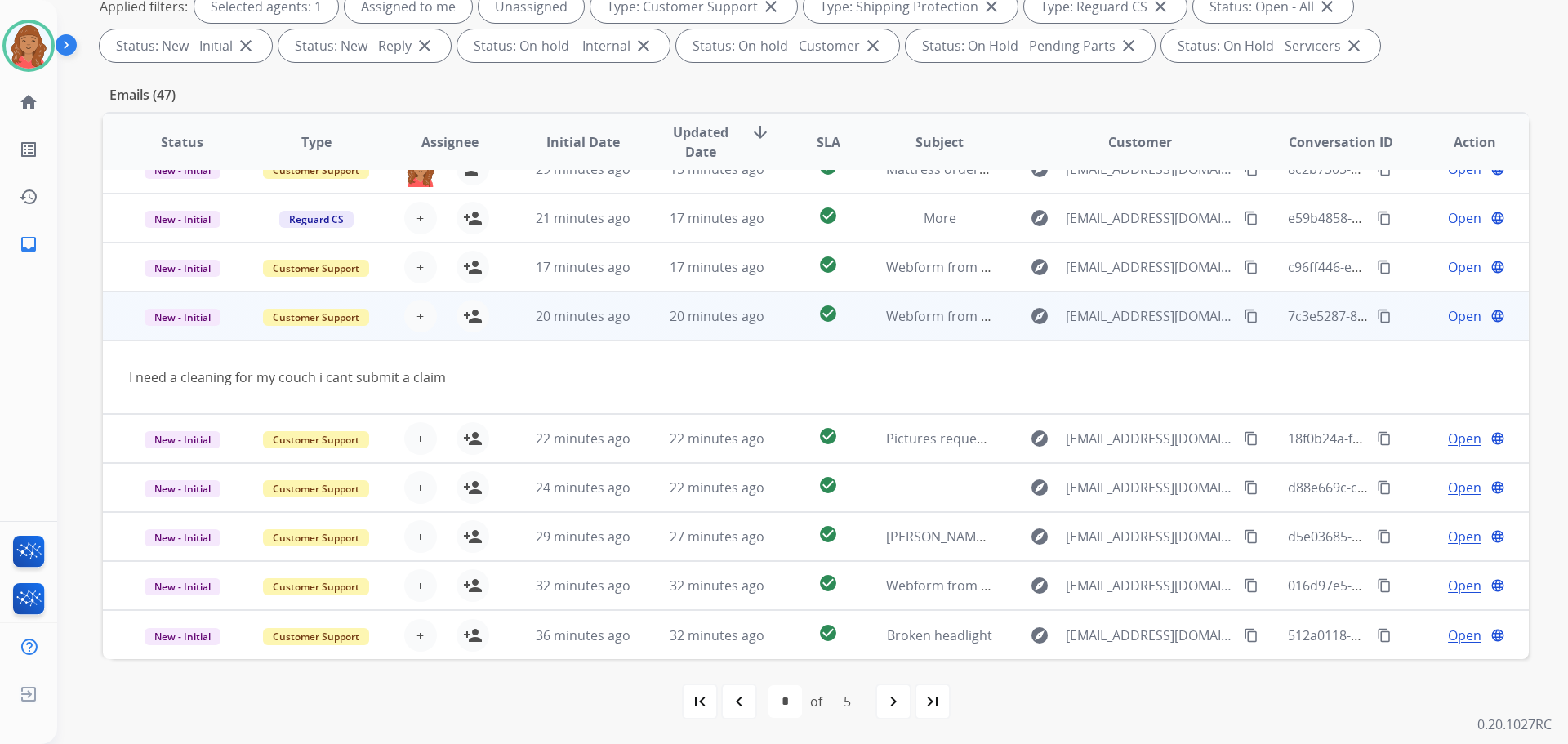
drag, startPoint x: 470, startPoint y: 315, endPoint x: 492, endPoint y: 326, distance: 24.6
click at [479, 317] on mat-icon "person_add" at bounding box center [472, 317] width 20 height 20
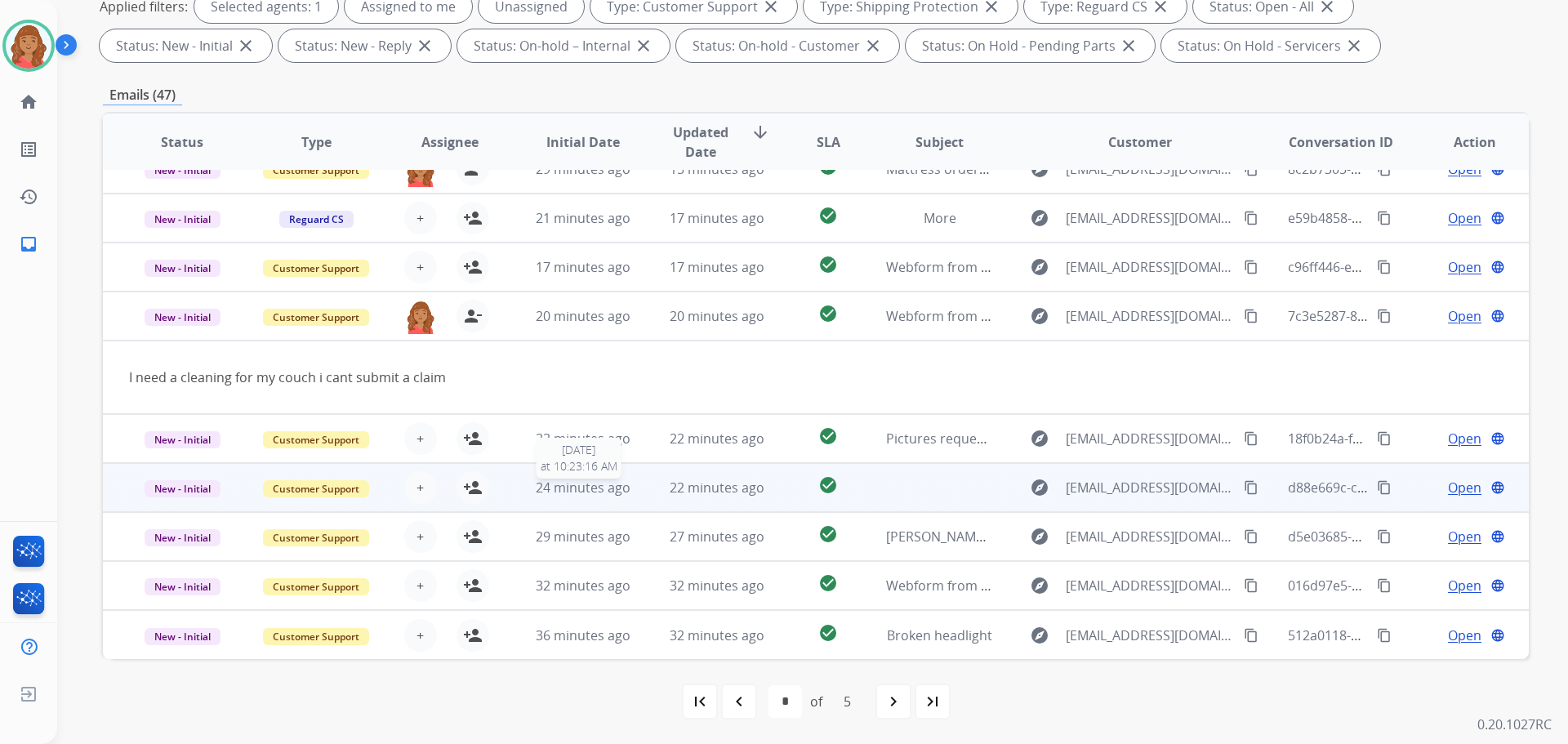
click at [587, 490] on span "24 minutes ago" at bounding box center [582, 488] width 95 height 18
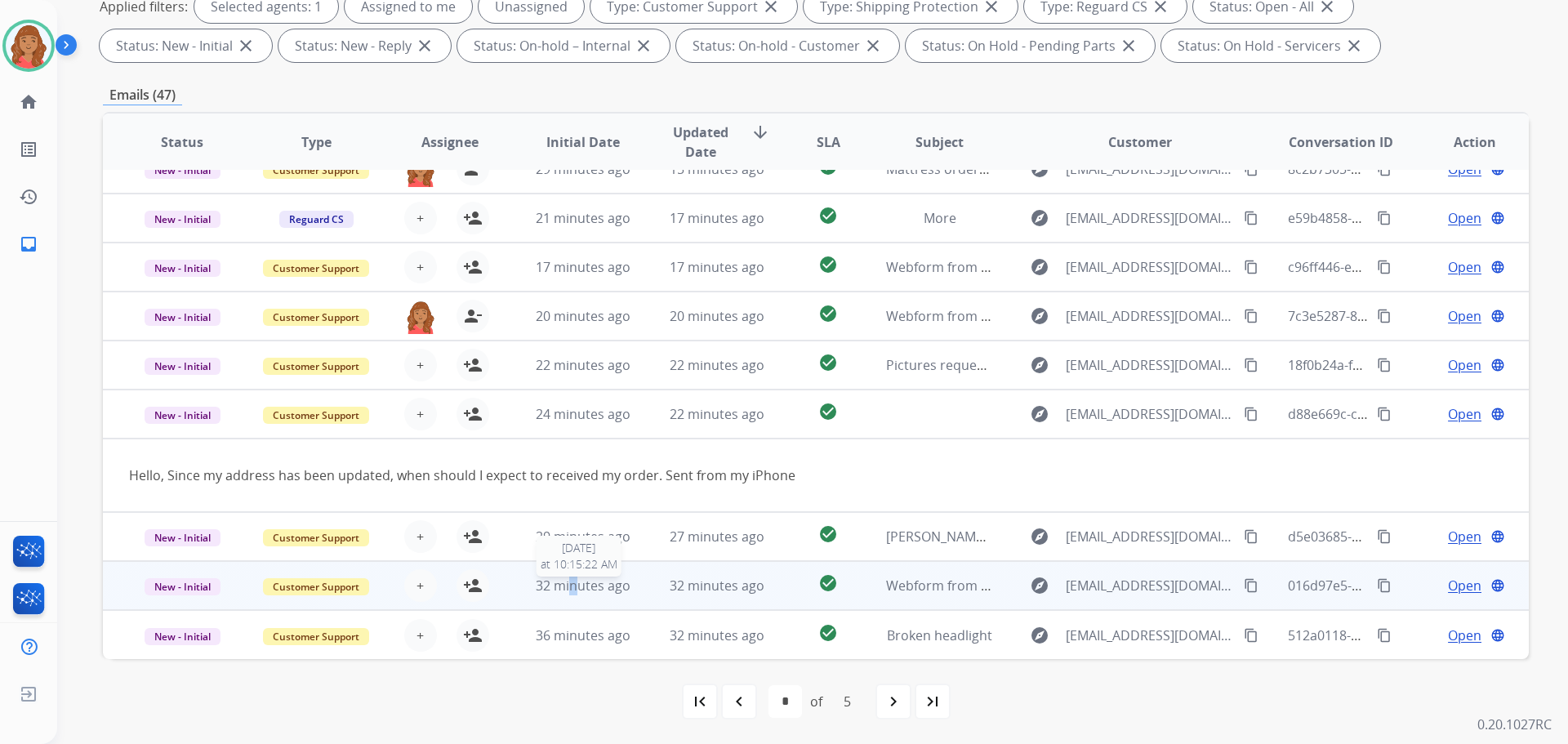
click at [571, 580] on span "32 minutes ago" at bounding box center [582, 585] width 95 height 18
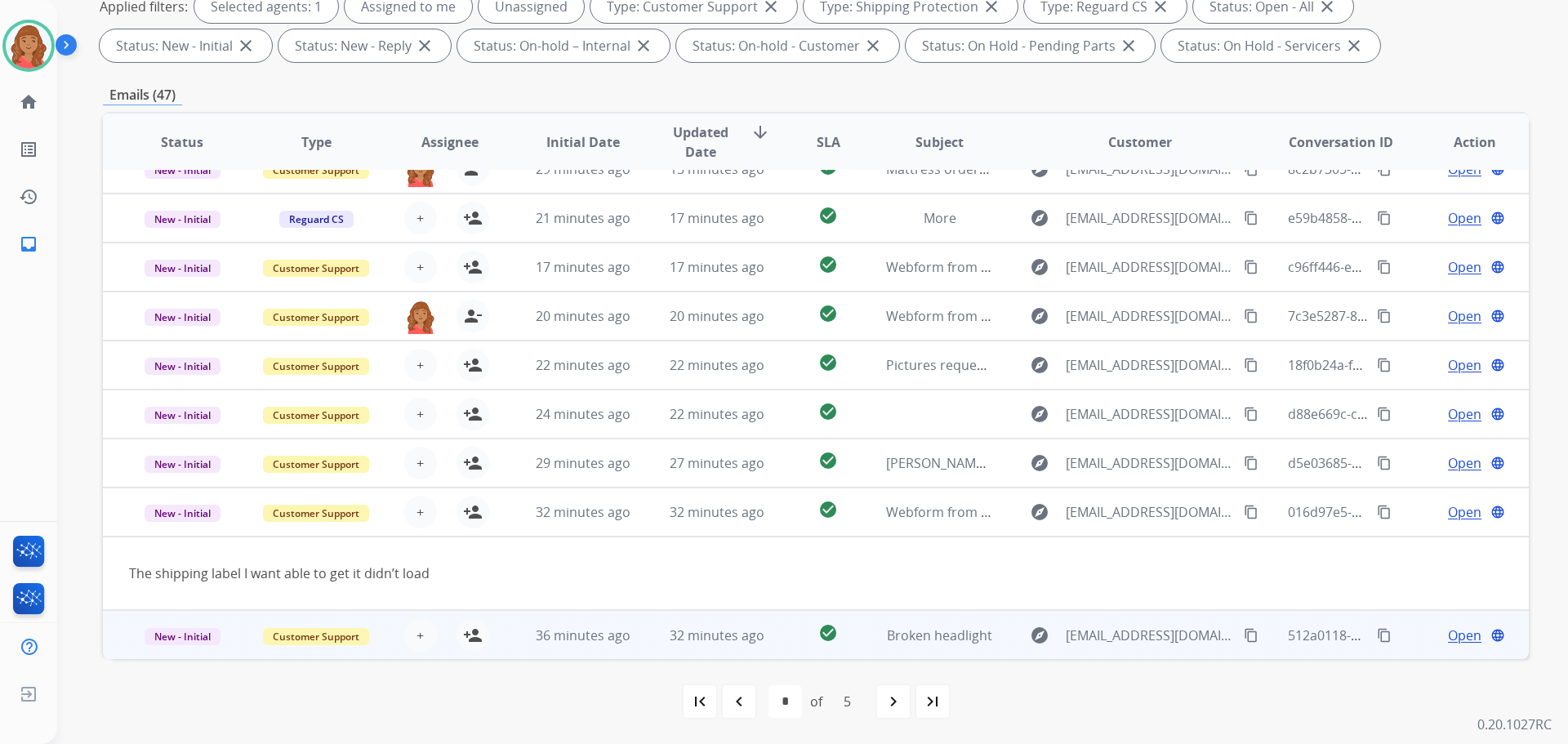
click at [575, 627] on span "36 minutes ago" at bounding box center [582, 636] width 95 height 18
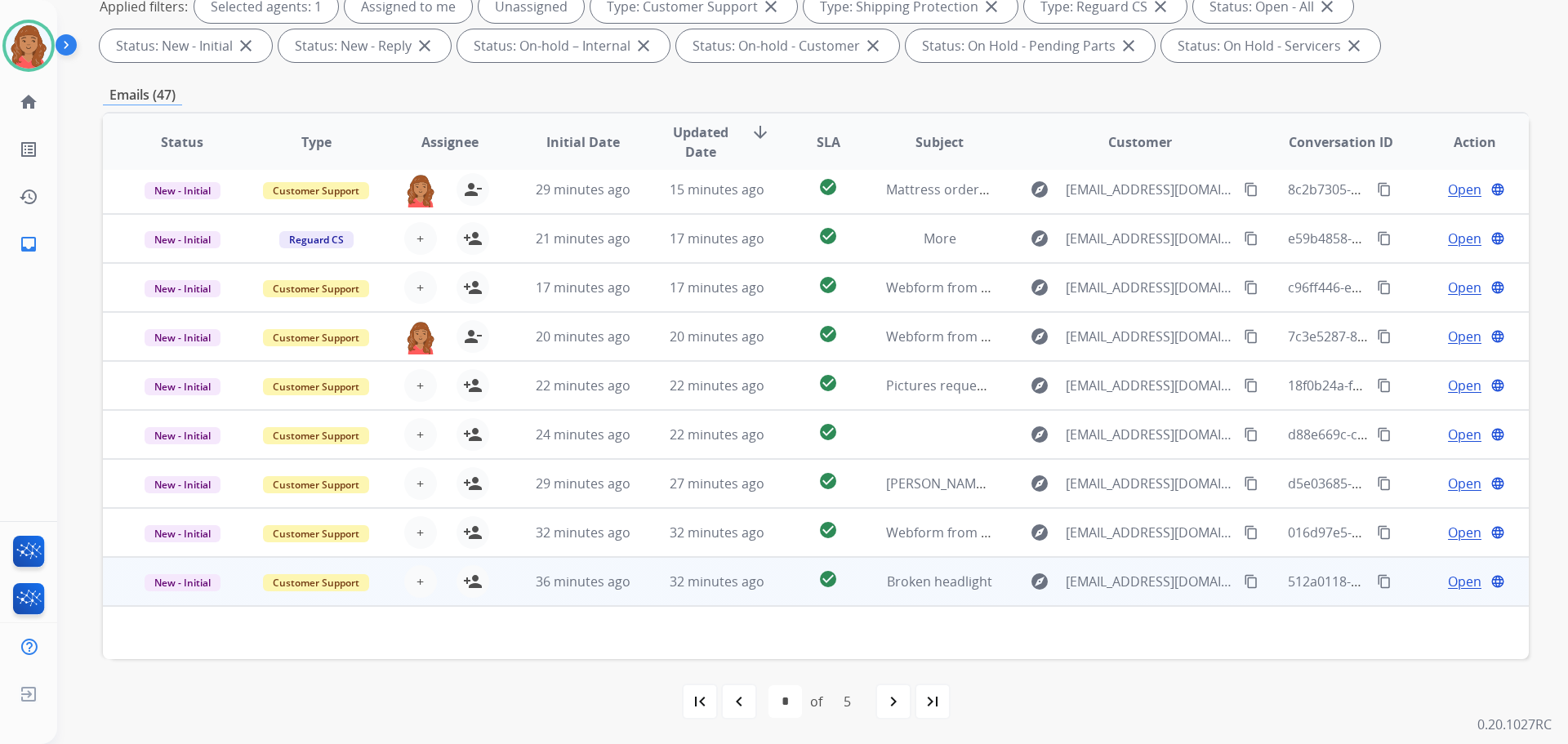
scroll to position [55, 0]
click at [583, 588] on span "36 minutes ago" at bounding box center [582, 582] width 95 height 18
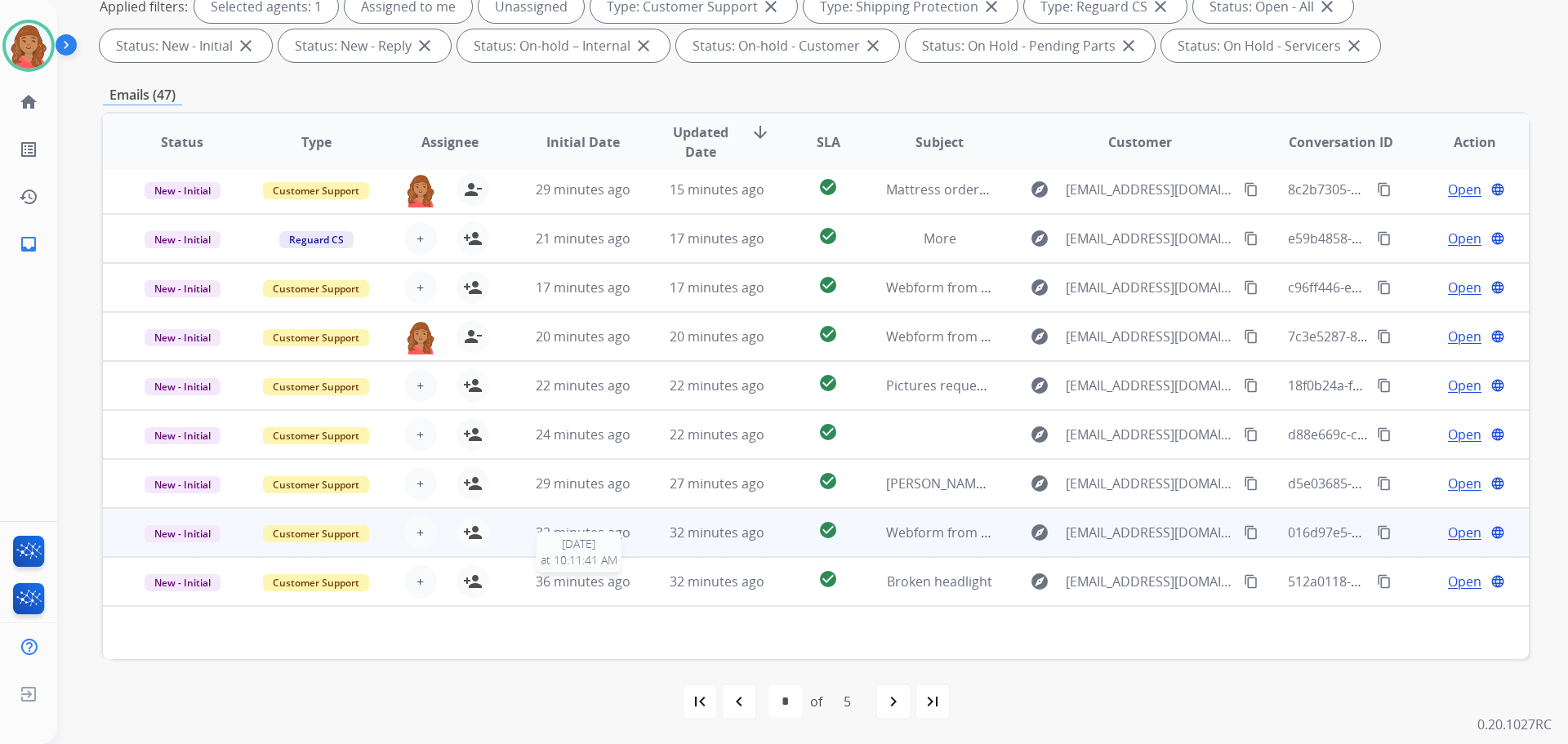
scroll to position [2, 0]
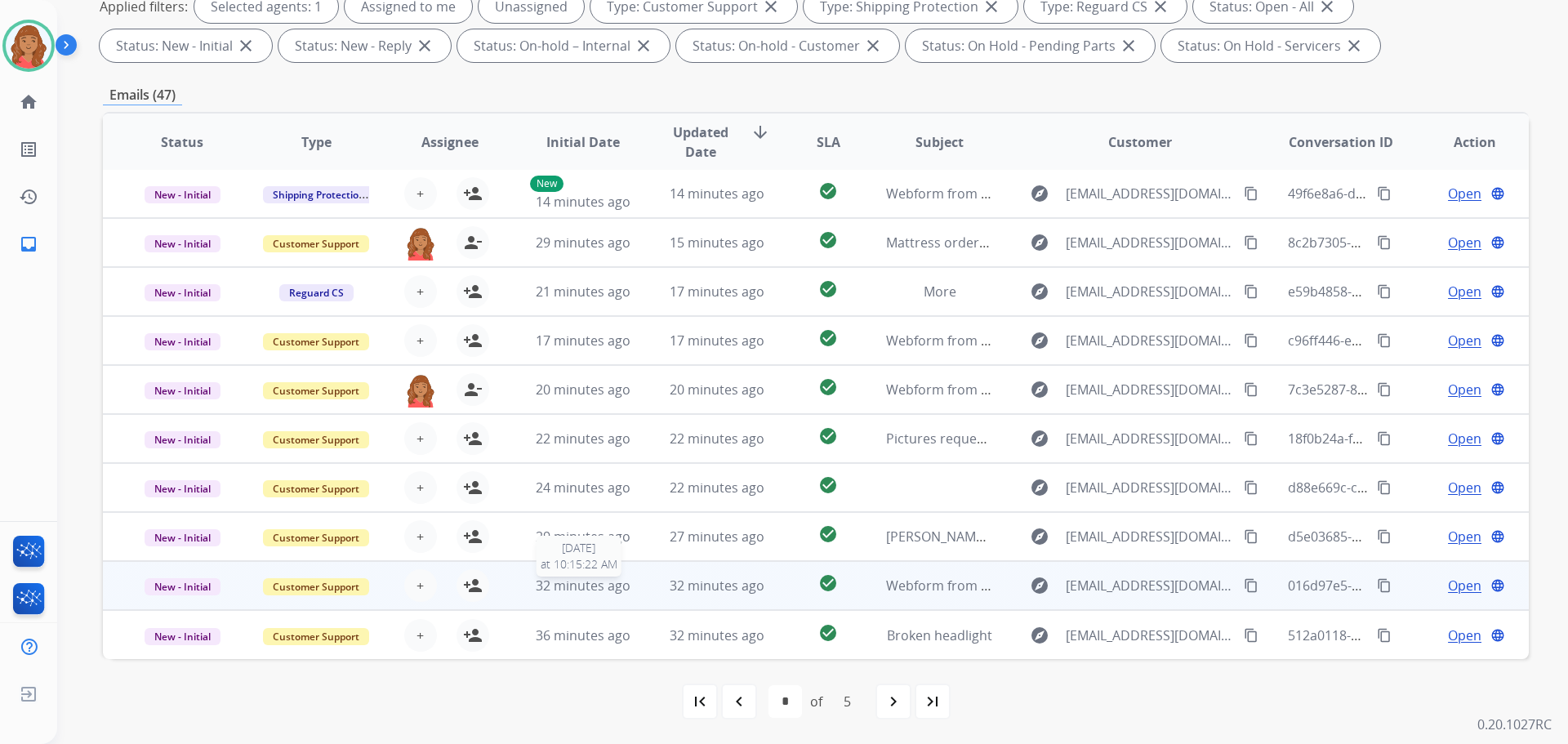
click at [574, 578] on span "32 minutes ago" at bounding box center [582, 585] width 95 height 18
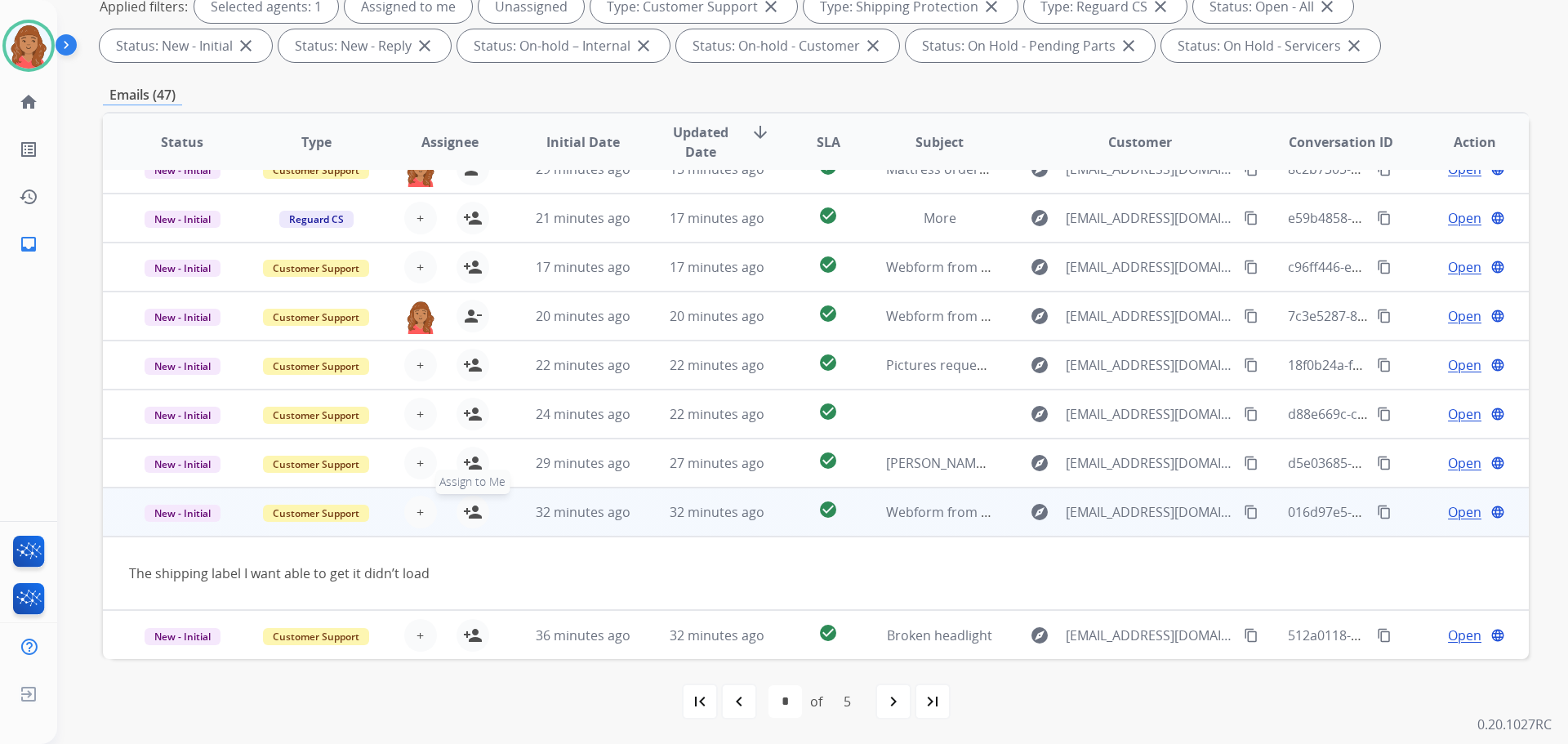
click at [480, 515] on button "person_add Assign to Me" at bounding box center [472, 512] width 32 height 32
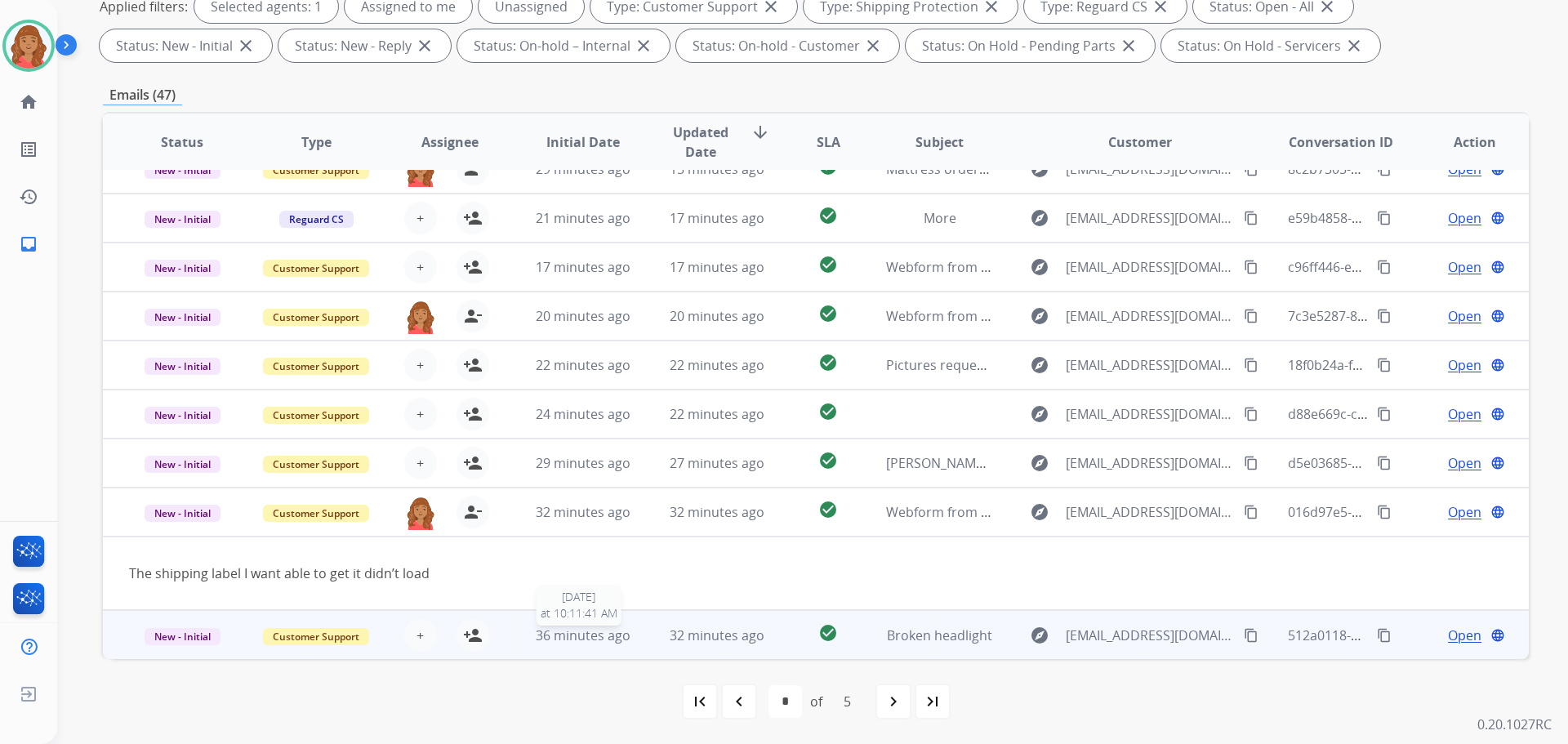
click at [573, 629] on span "36 minutes ago" at bounding box center [582, 636] width 95 height 18
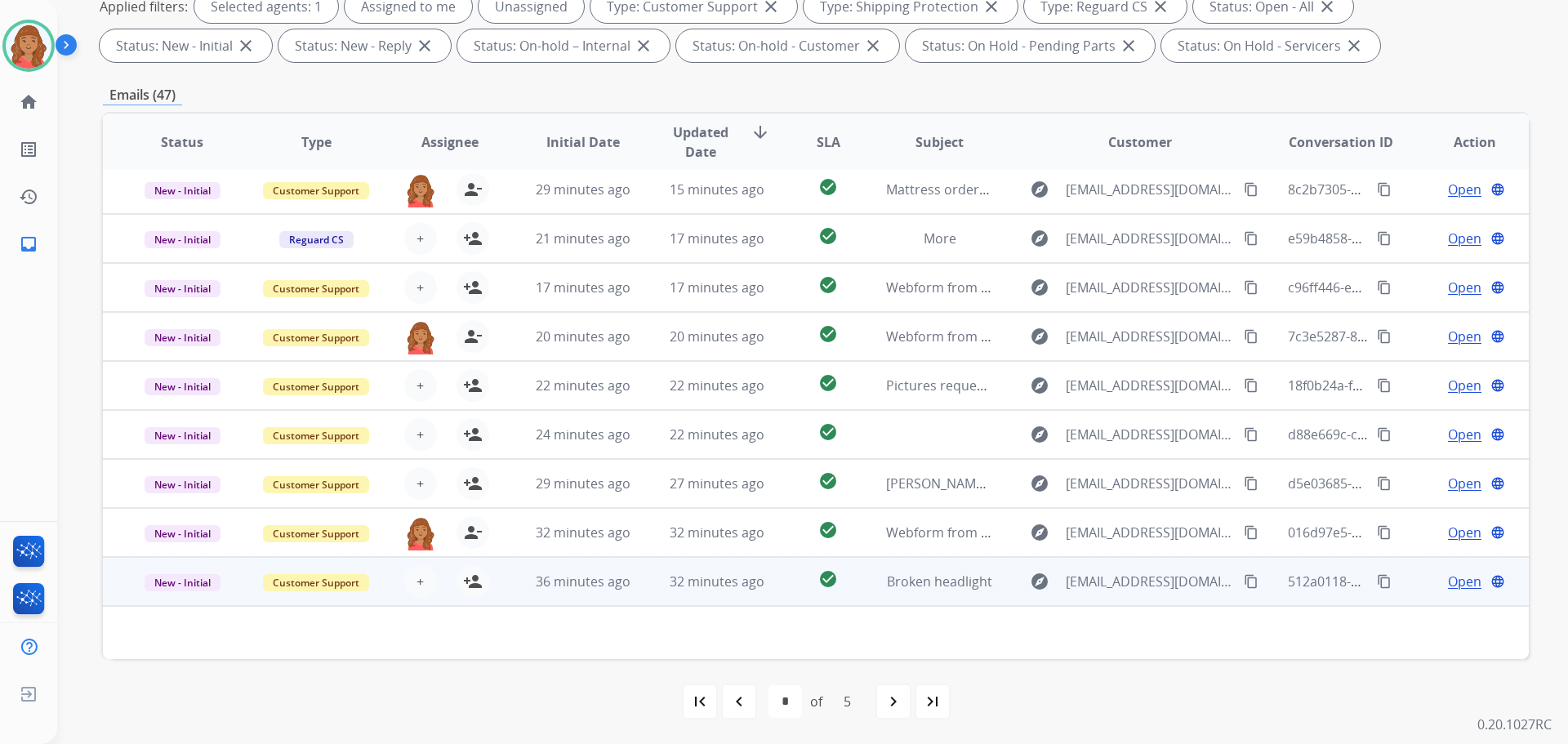
scroll to position [55, 0]
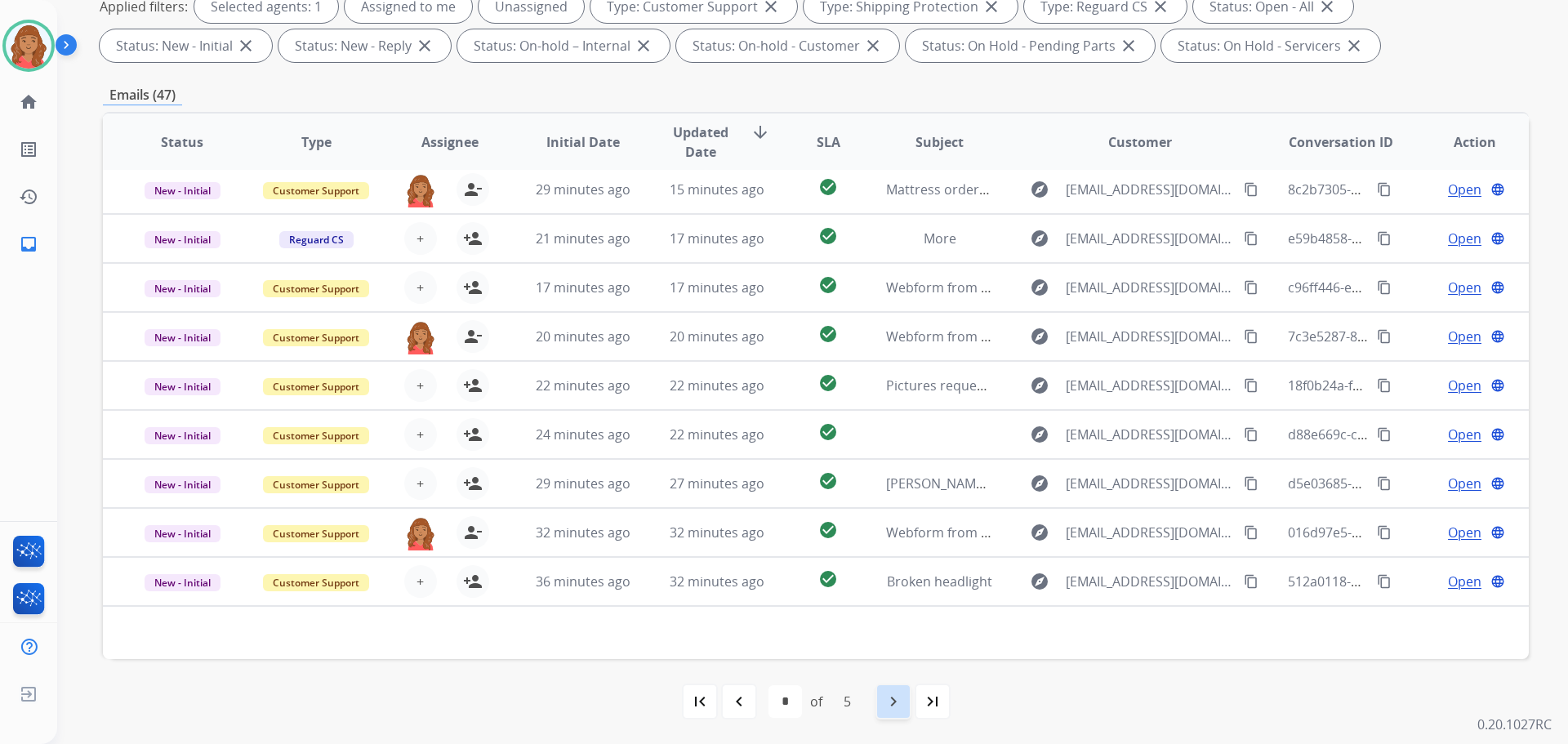
click at [885, 705] on mat-icon "navigate_next" at bounding box center [894, 702] width 20 height 20
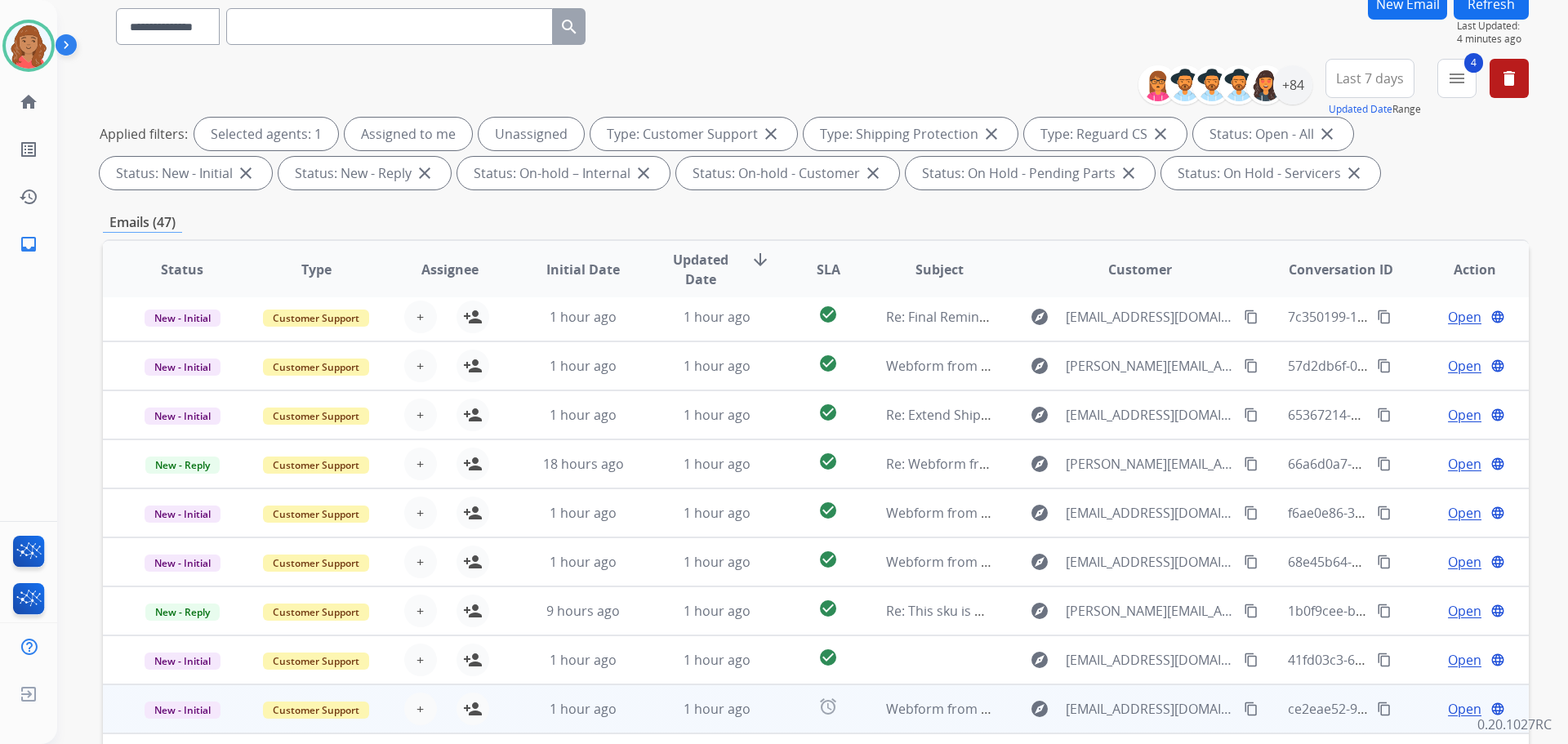
scroll to position [264, 0]
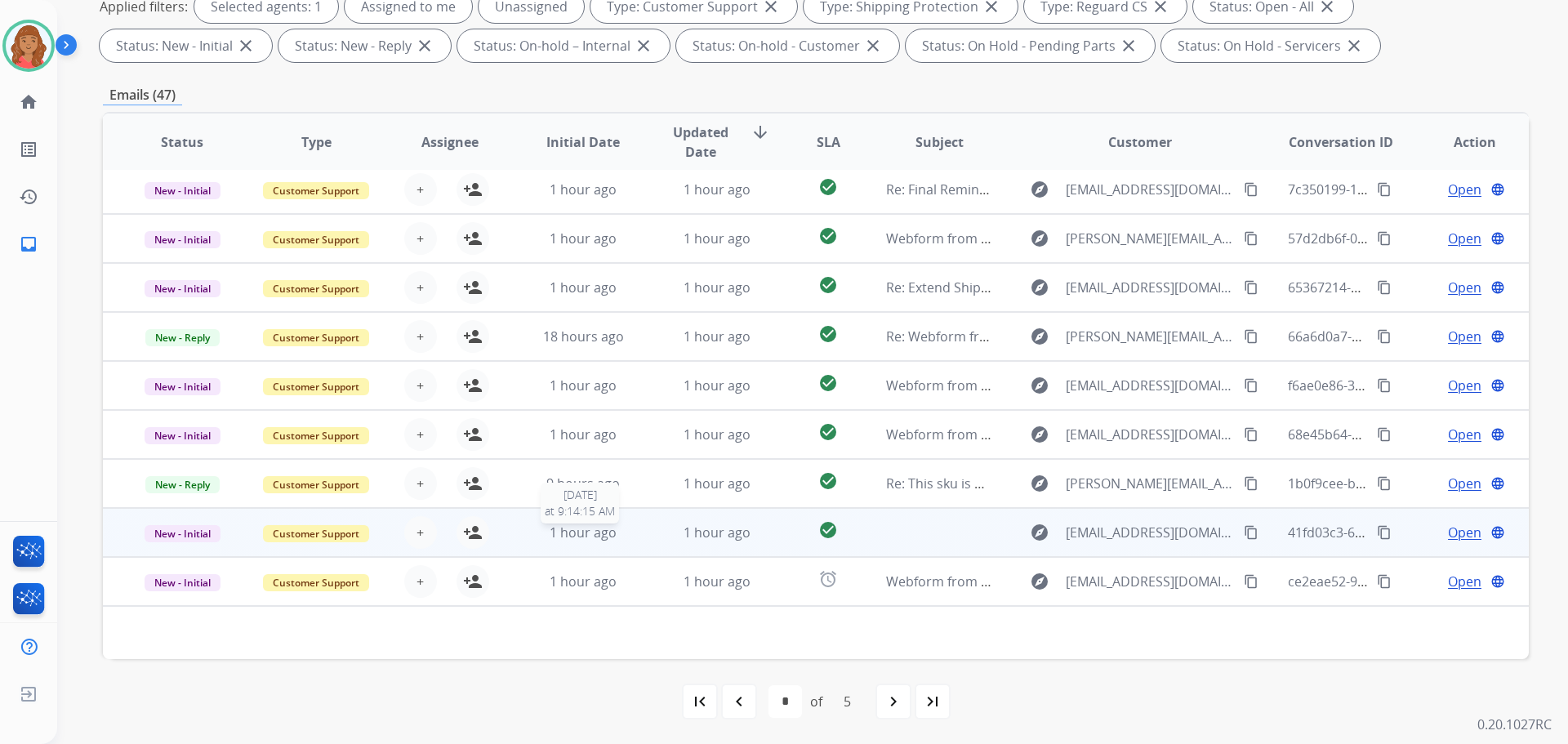
click at [576, 528] on span "1 hour ago" at bounding box center [582, 532] width 67 height 18
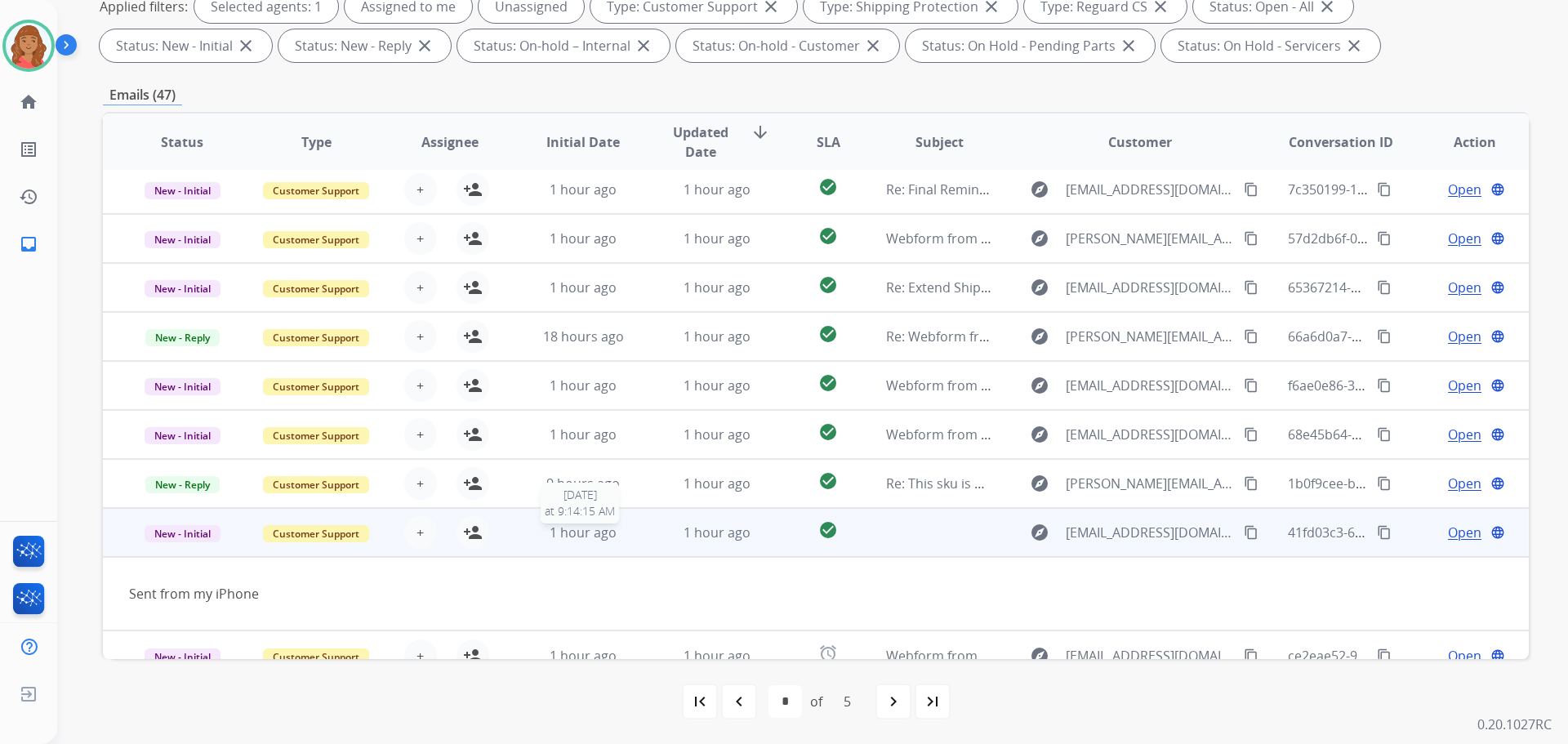
scroll to position [75, 0]
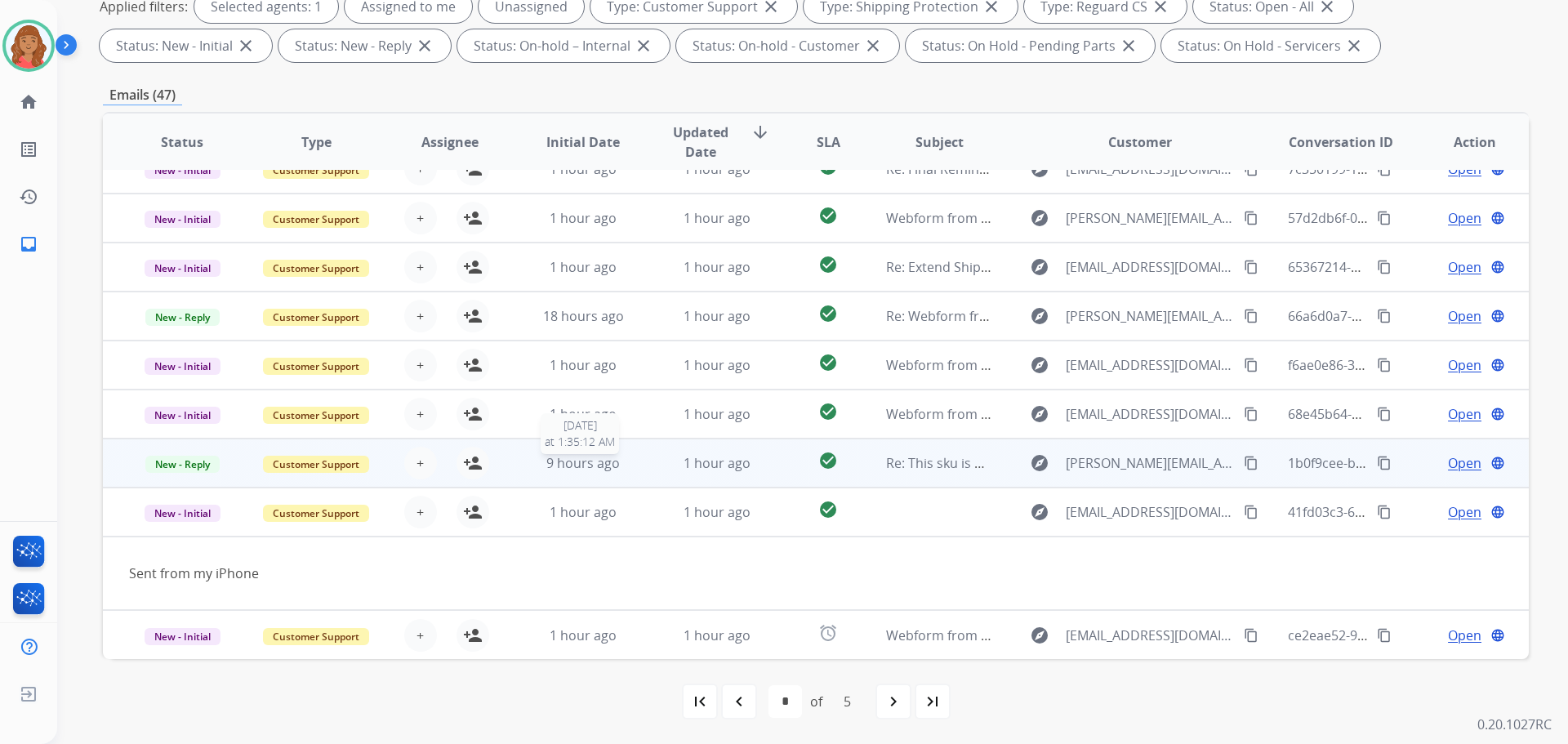
click at [567, 464] on span "9 hours ago" at bounding box center [583, 464] width 74 height 18
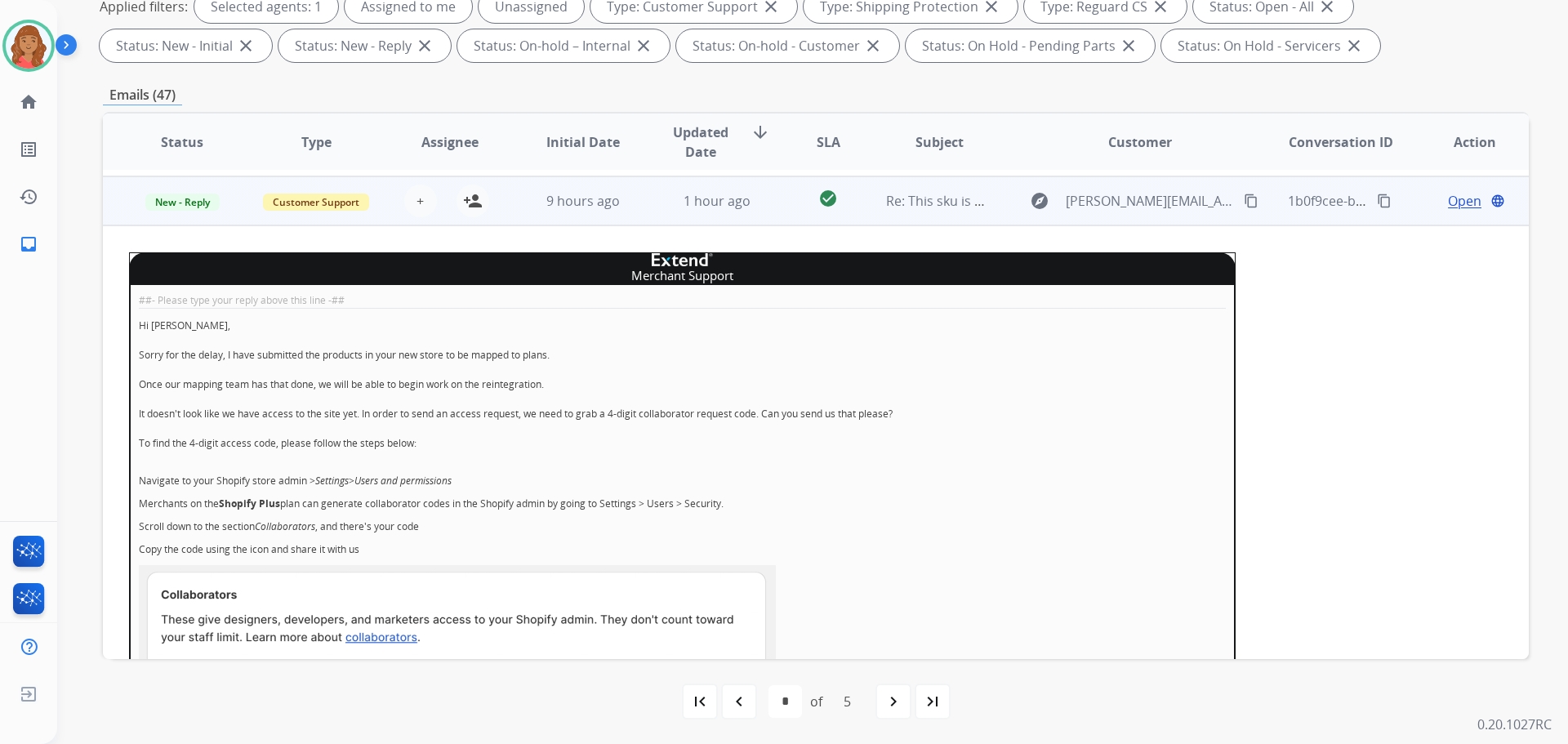
scroll to position [343, 0]
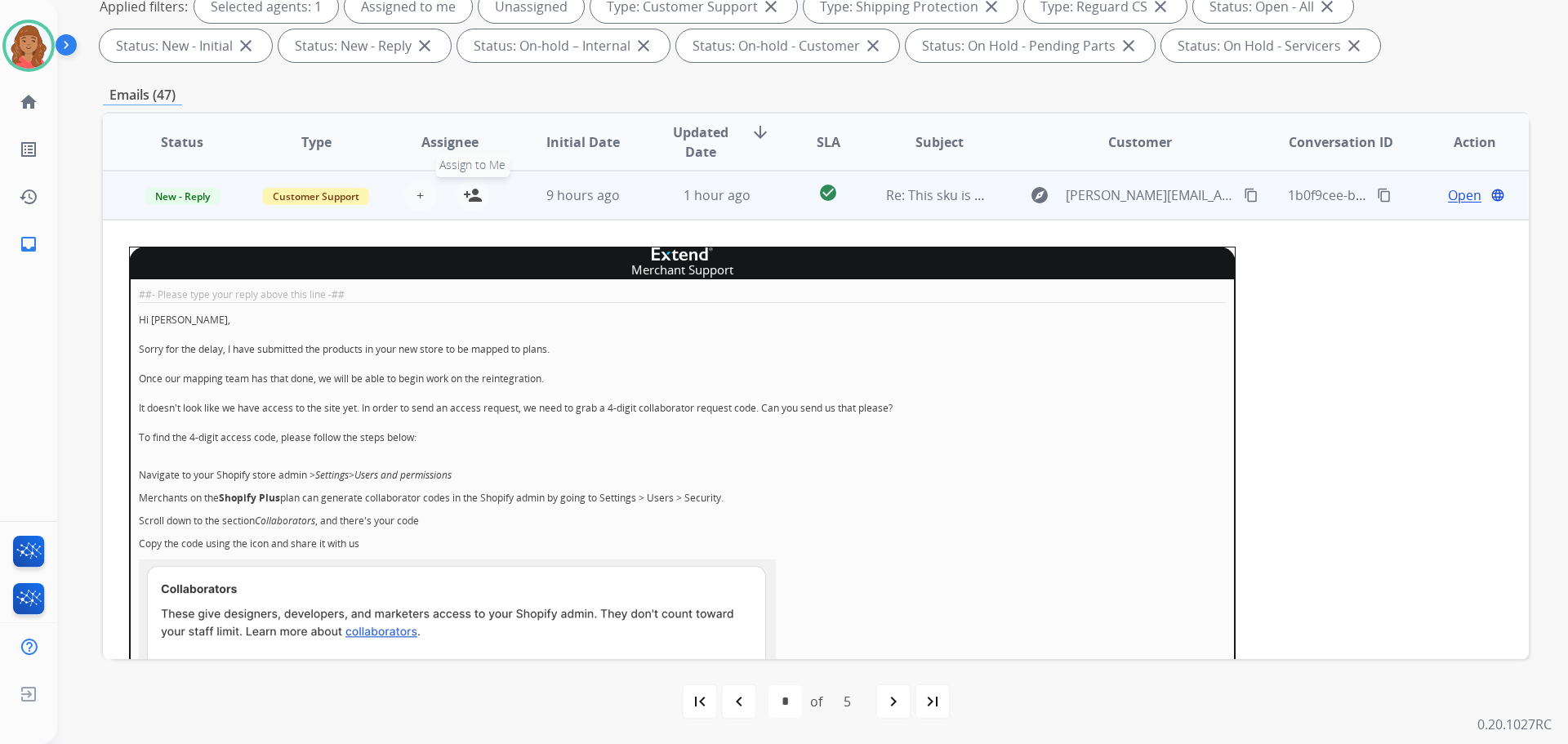
click at [469, 197] on mat-icon "person_add" at bounding box center [472, 196] width 20 height 20
click at [555, 196] on span "9 hours ago" at bounding box center [583, 195] width 74 height 18
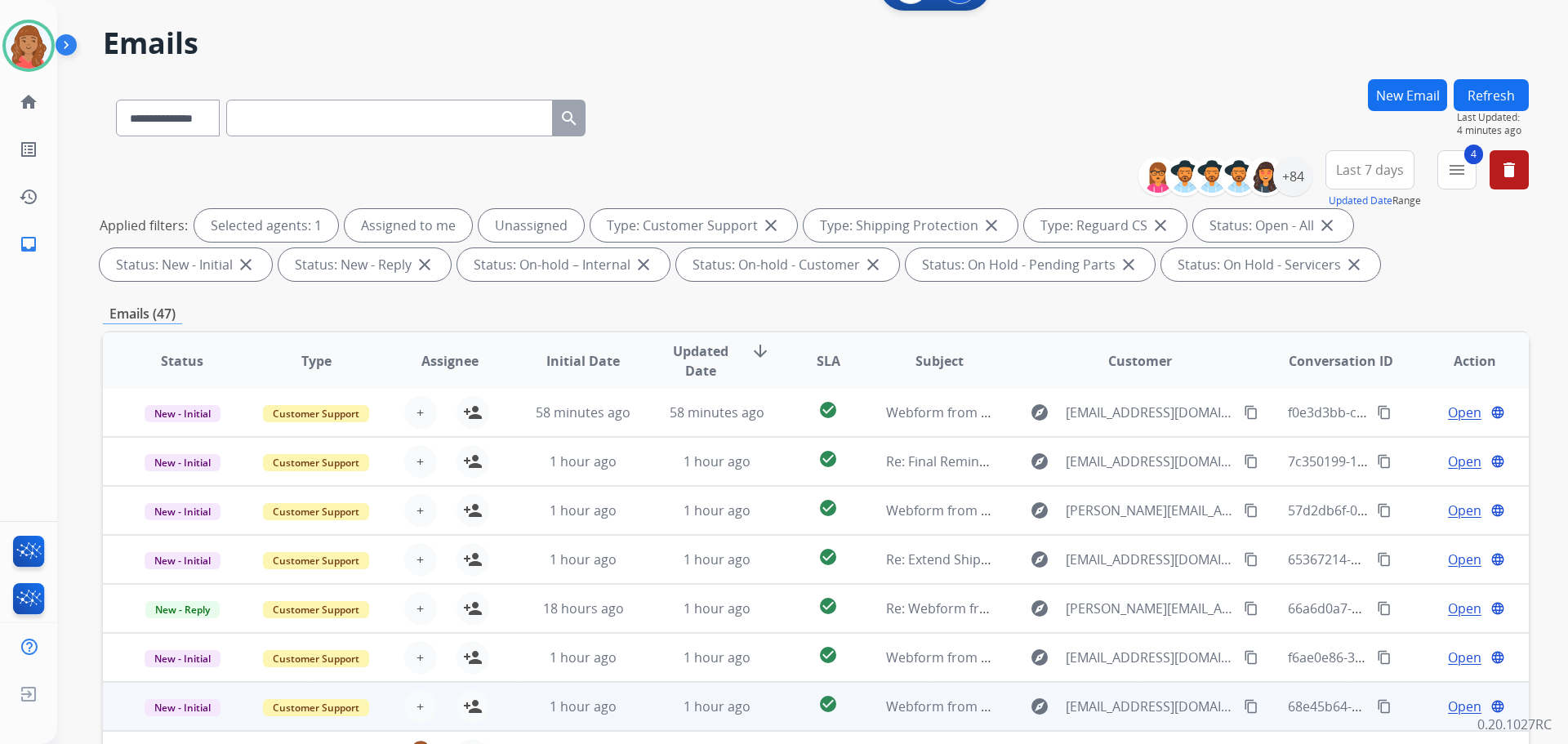
scroll to position [264, 0]
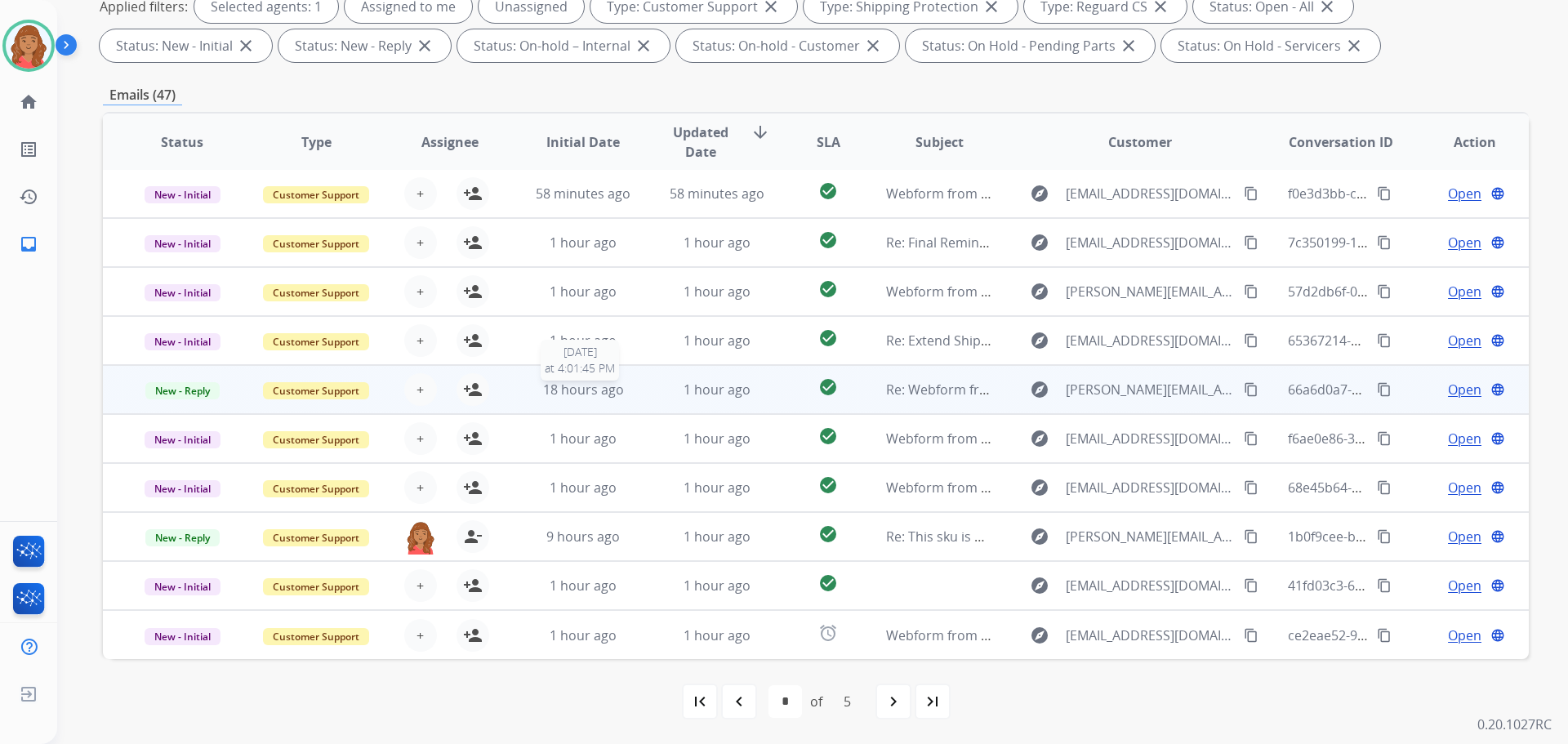
click at [610, 391] on span "18 hours ago" at bounding box center [583, 390] width 81 height 18
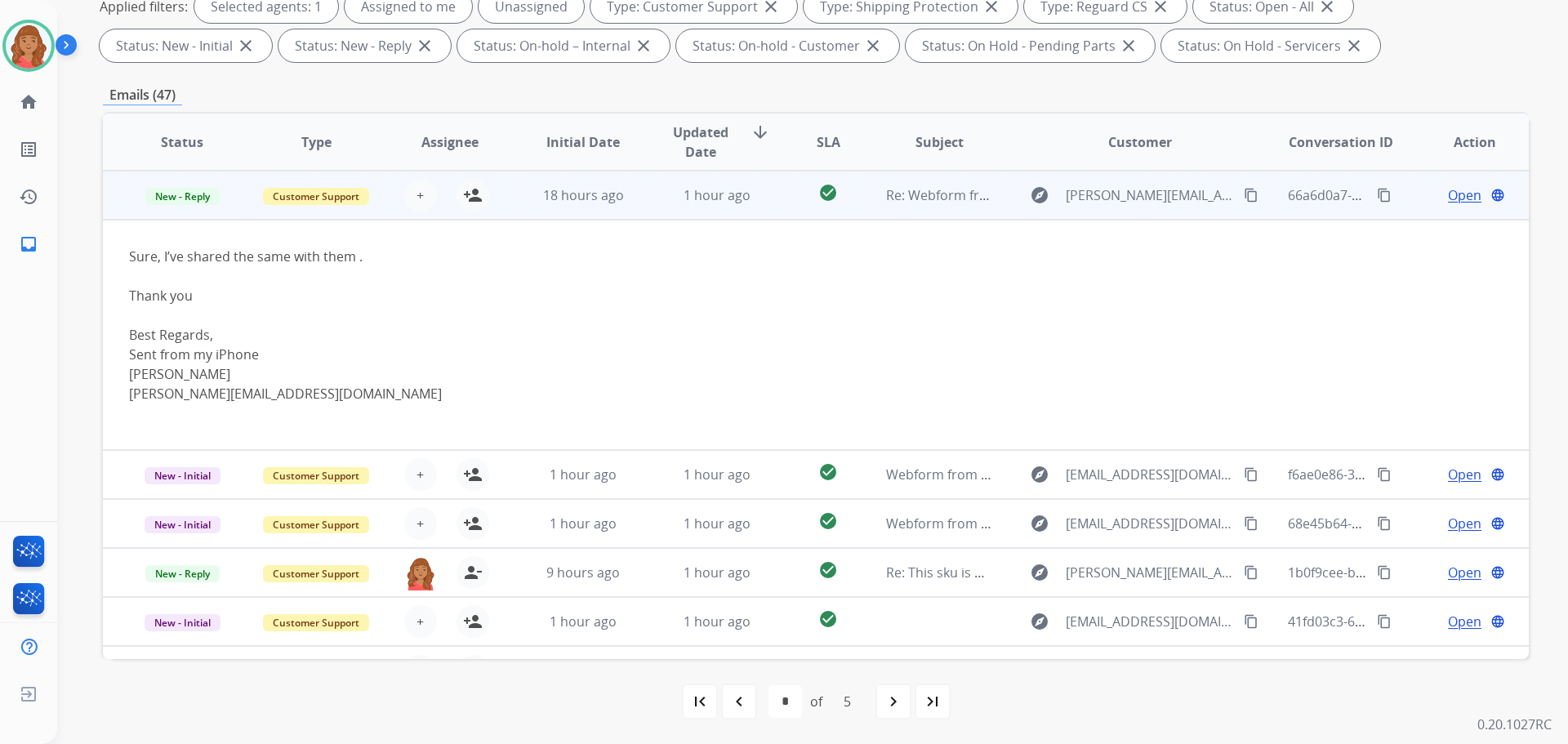
scroll to position [0, 0]
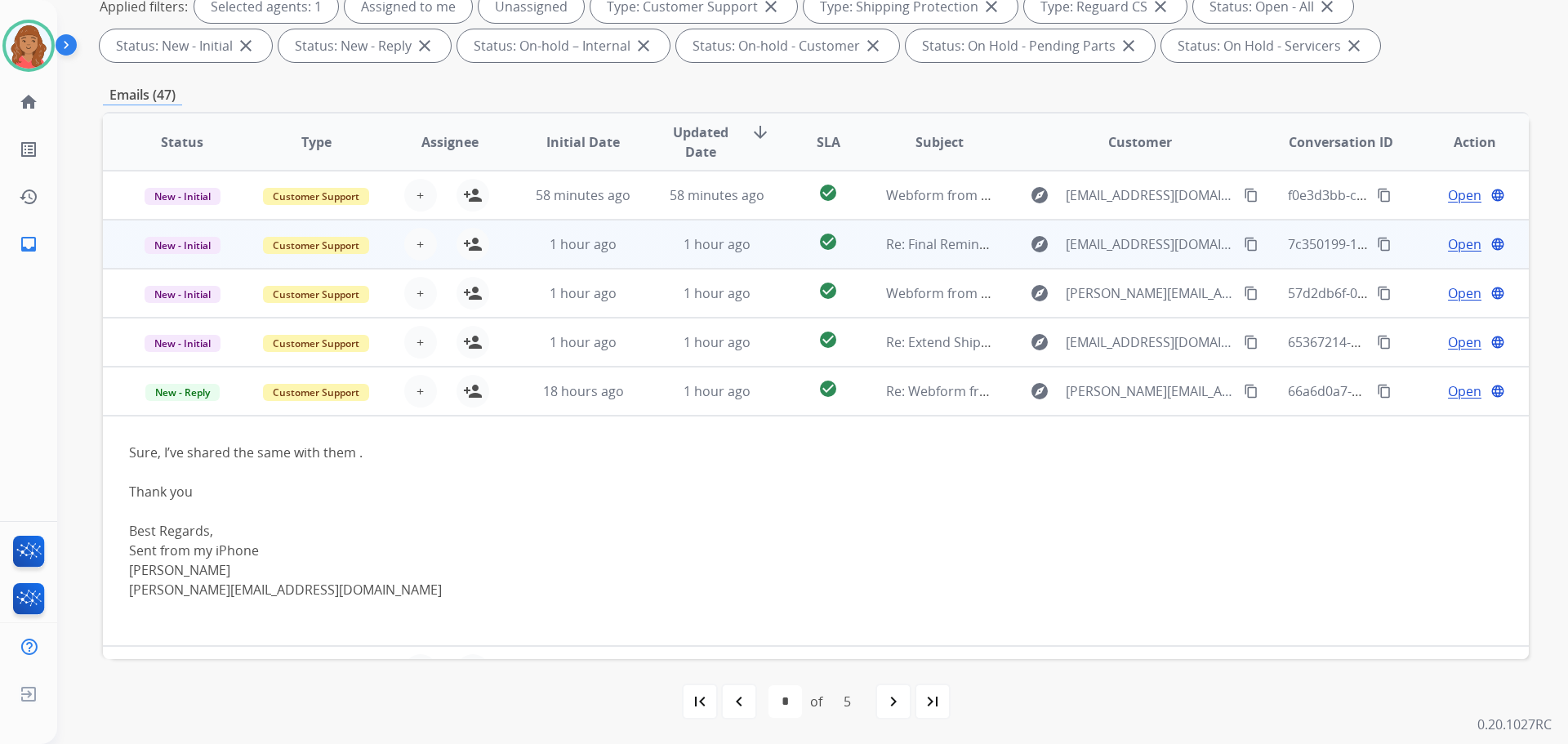
click at [582, 257] on td "1 hour ago" at bounding box center [571, 244] width 134 height 49
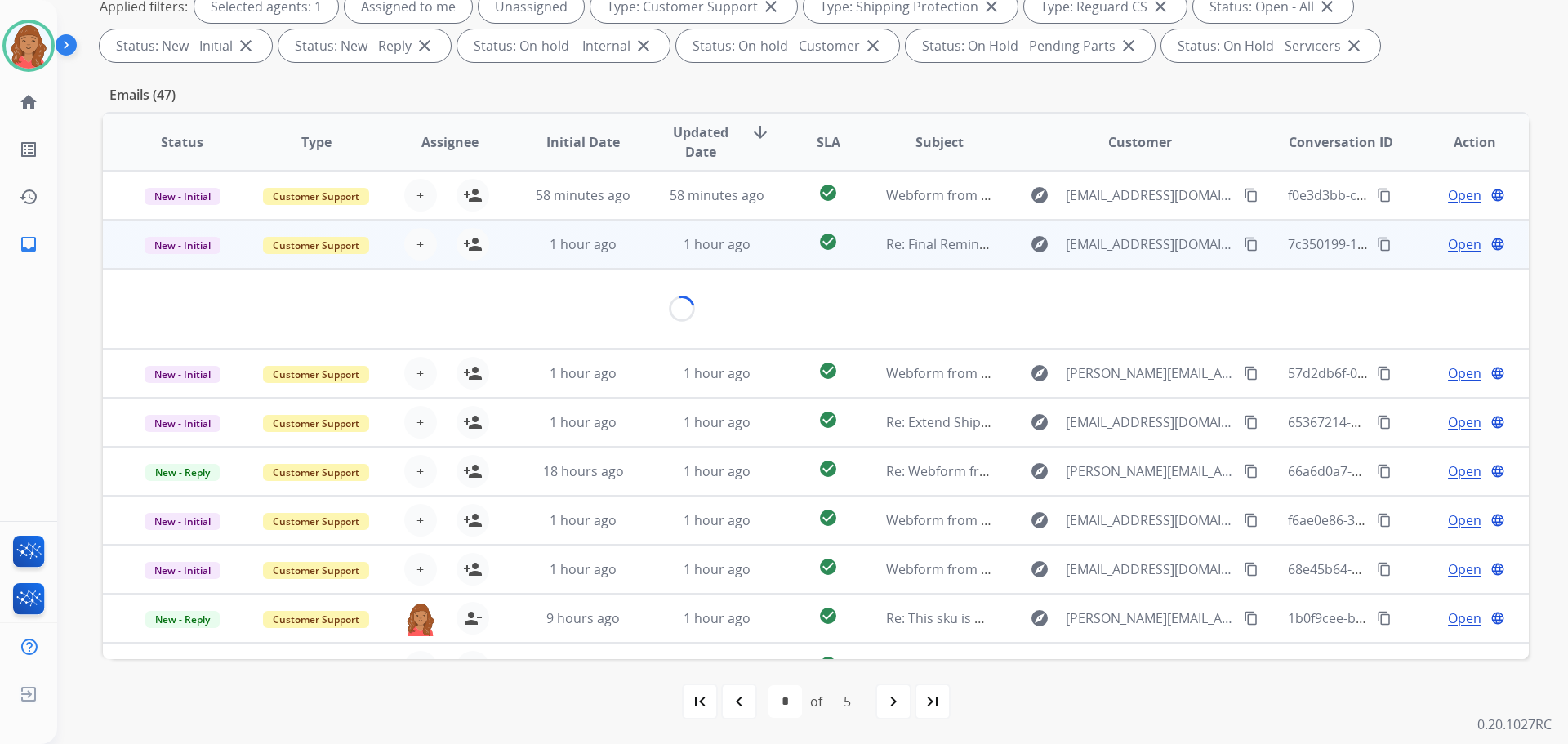
scroll to position [49, 0]
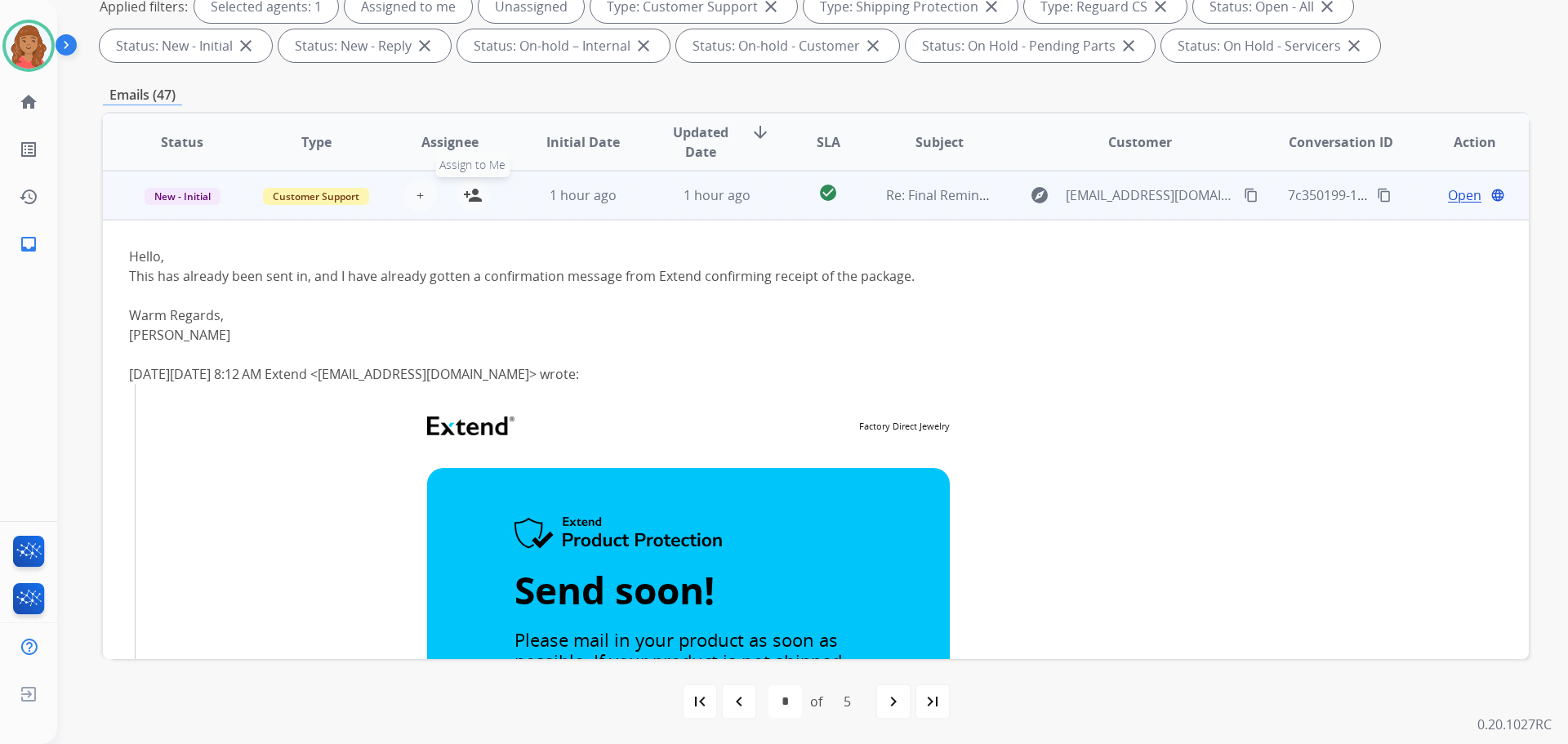
click at [474, 196] on mat-icon "person_add" at bounding box center [472, 196] width 20 height 20
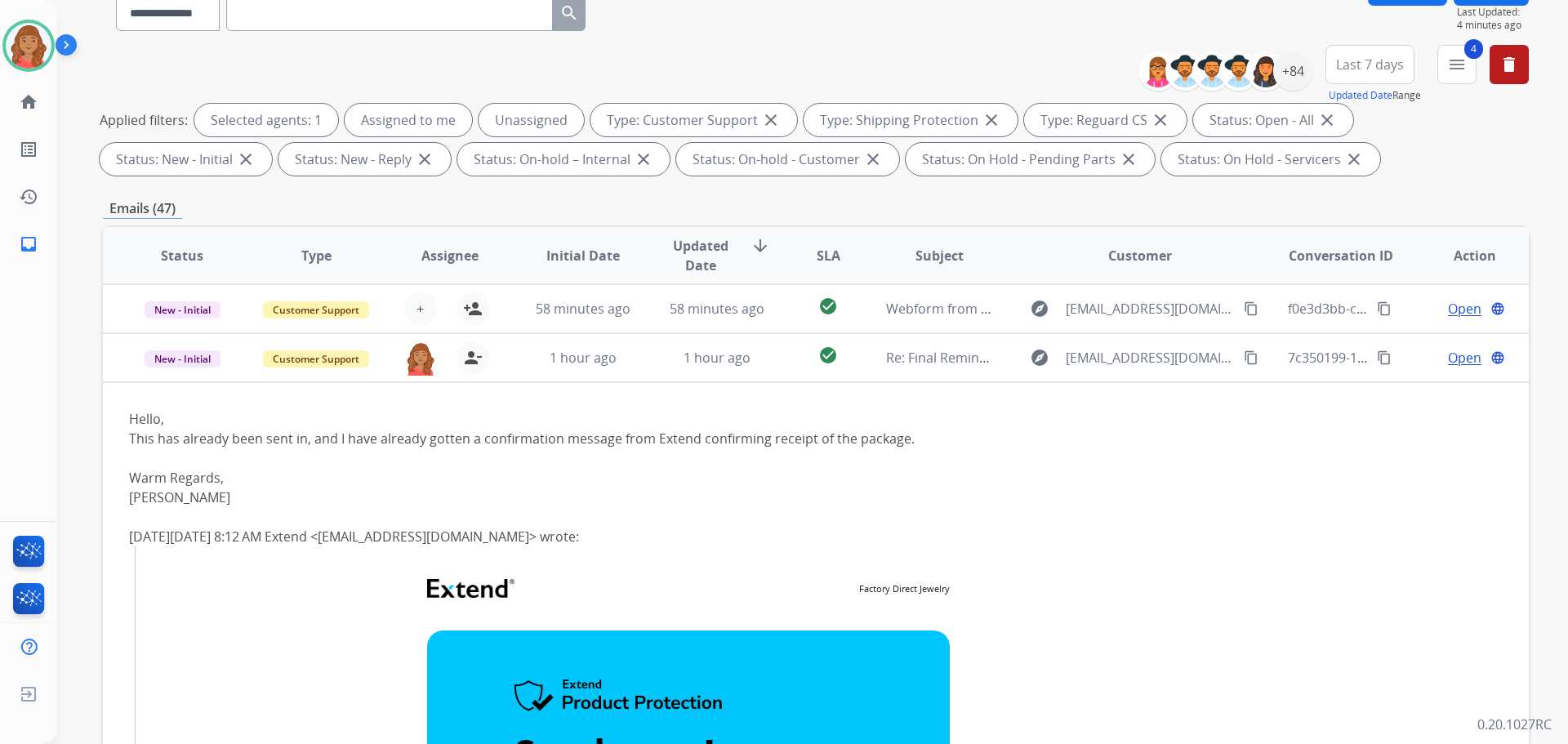
scroll to position [0, 0]
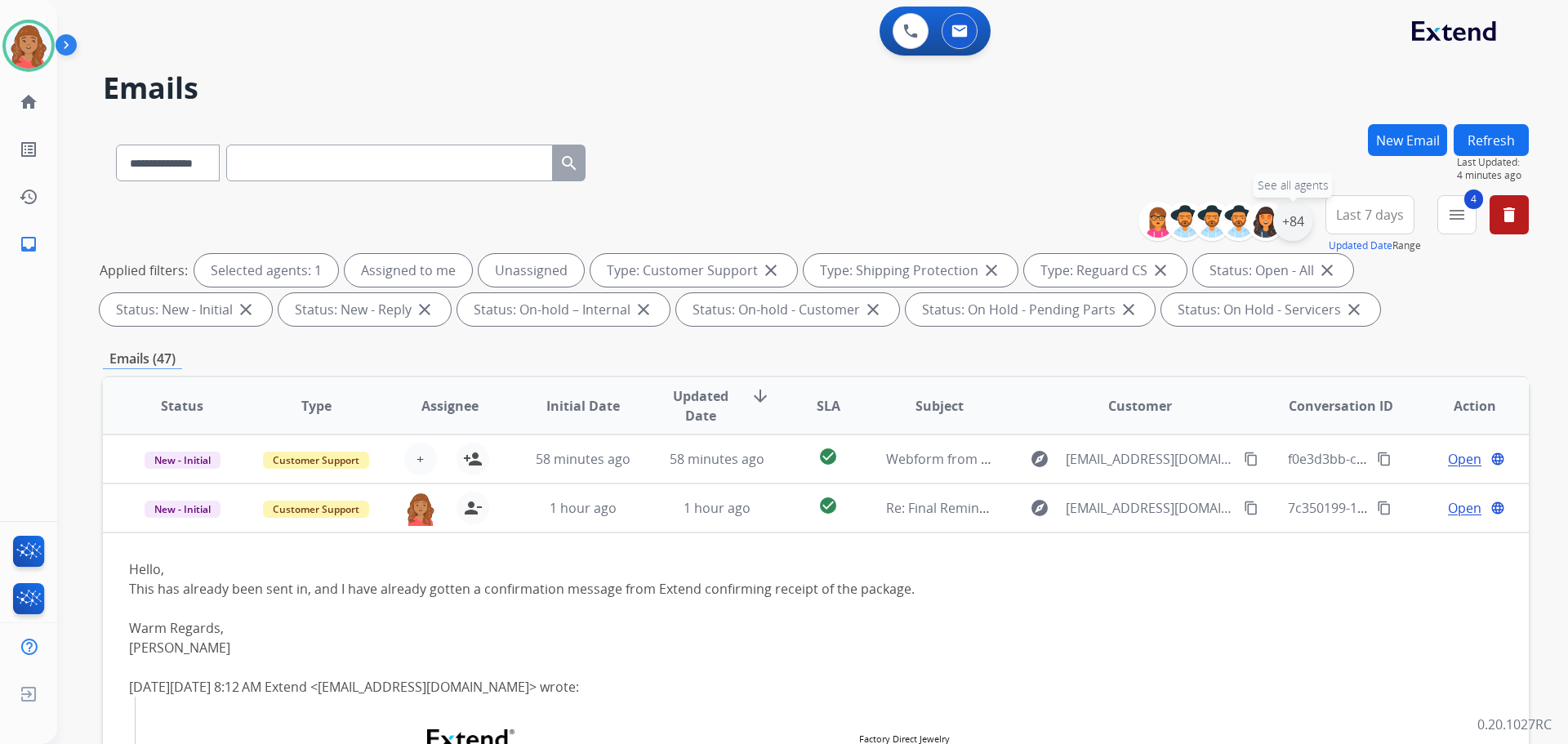
click at [1293, 230] on div "+84" at bounding box center [1292, 221] width 39 height 39
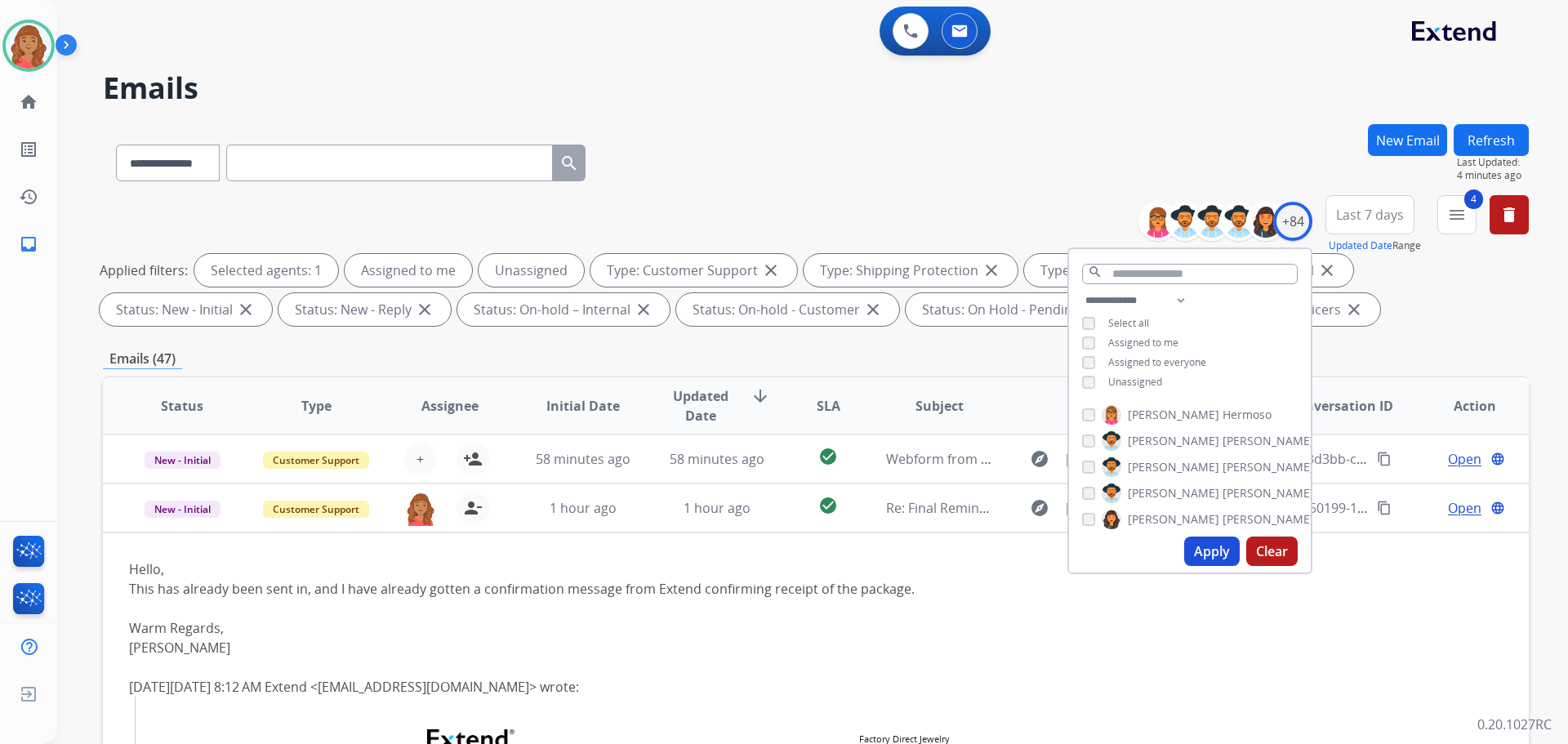
click at [1078, 379] on div "**********" at bounding box center [1189, 343] width 242 height 105
click at [1192, 546] on button "Apply" at bounding box center [1212, 551] width 56 height 30
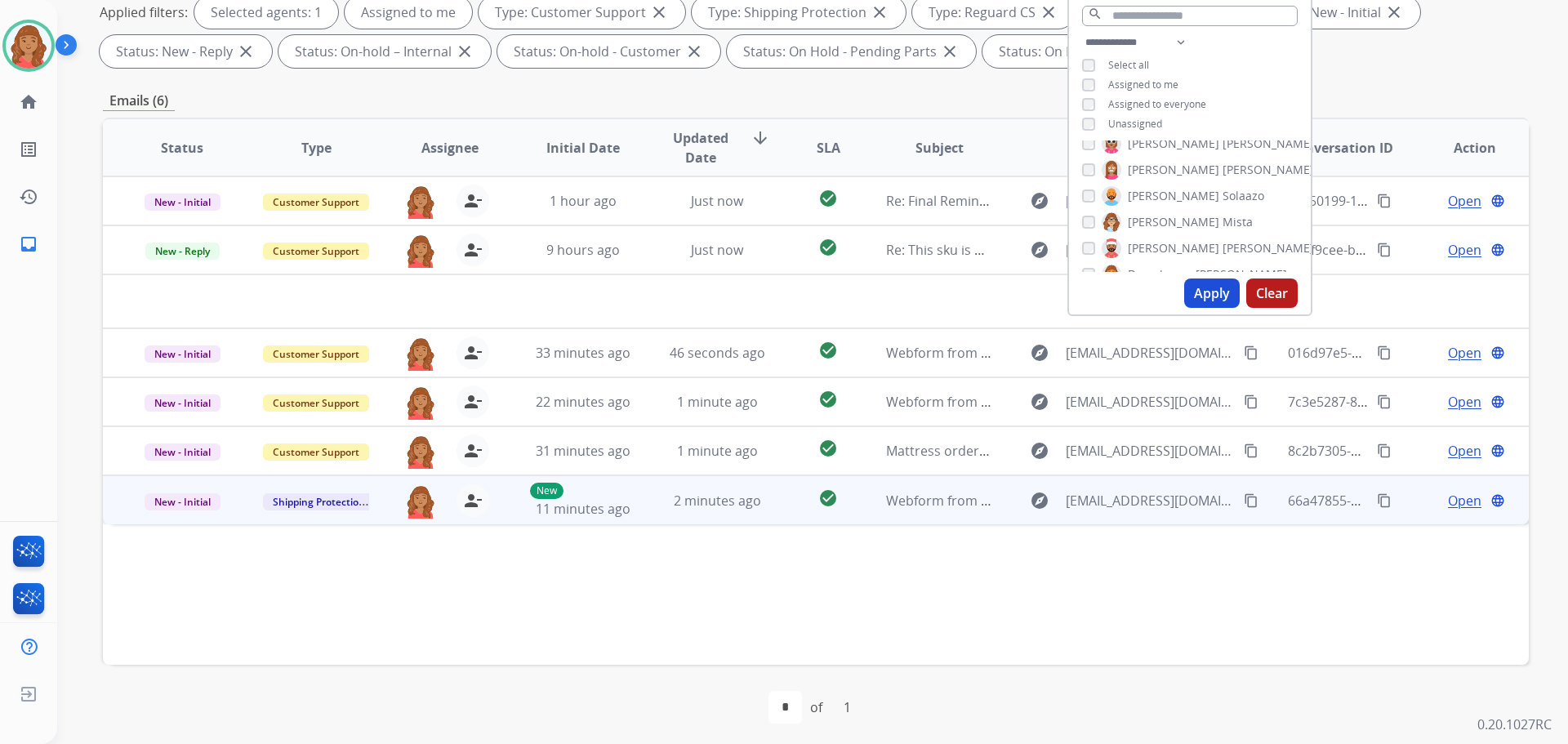
scroll to position [264, 0]
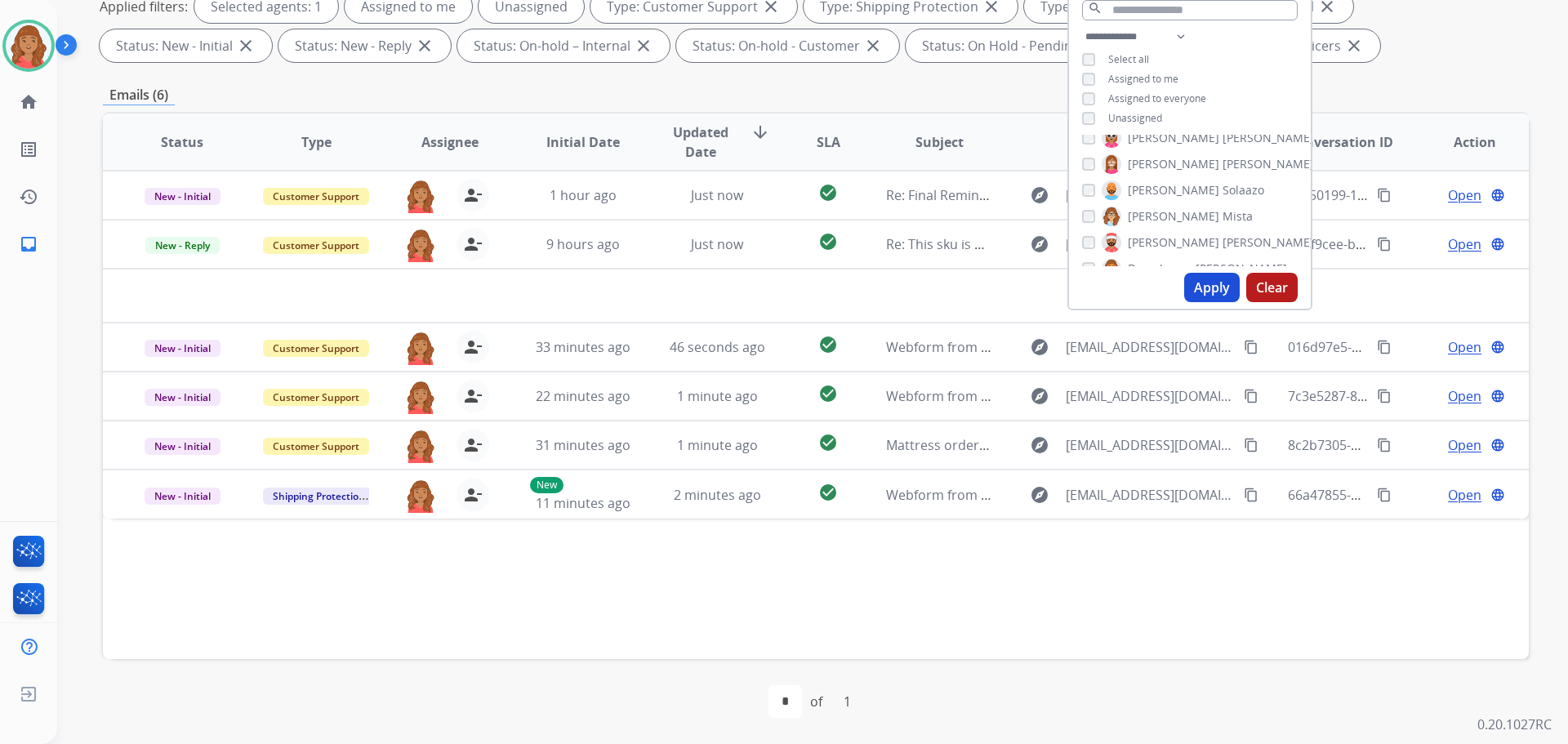
click at [1206, 289] on button "Apply" at bounding box center [1212, 287] width 56 height 30
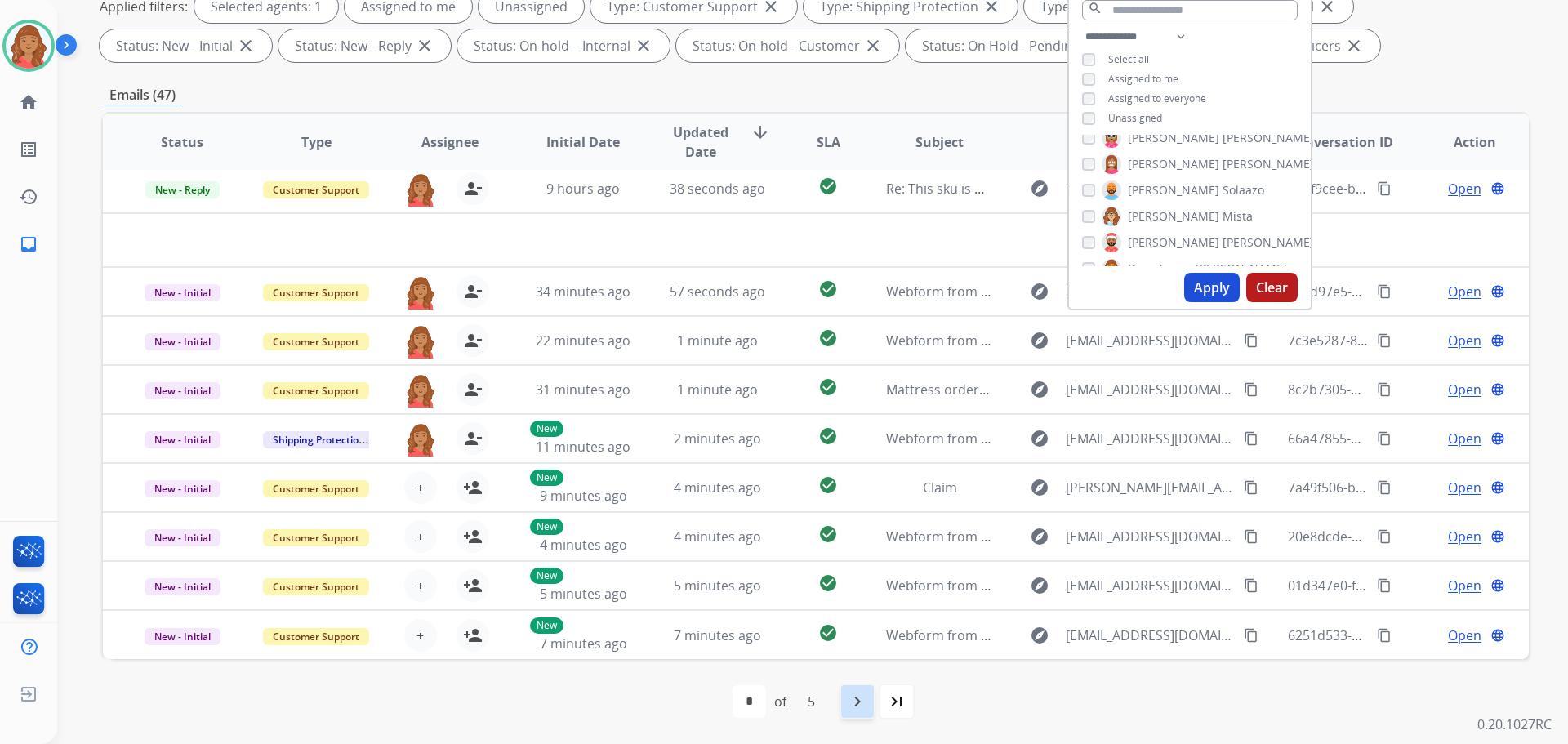
click at [861, 709] on mat-icon "navigate_next" at bounding box center [857, 702] width 20 height 20
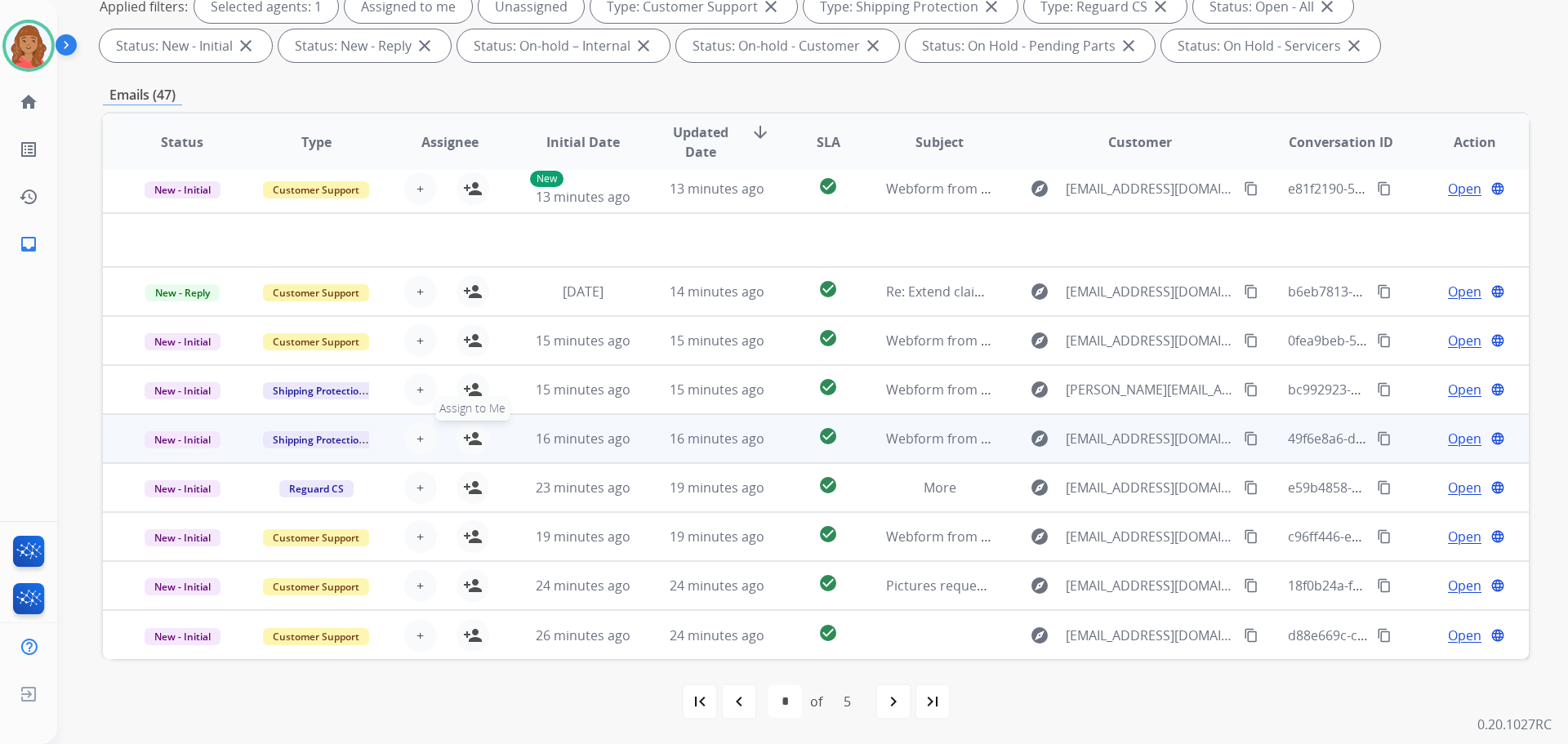
click at [472, 434] on mat-icon "person_add" at bounding box center [472, 438] width 20 height 20
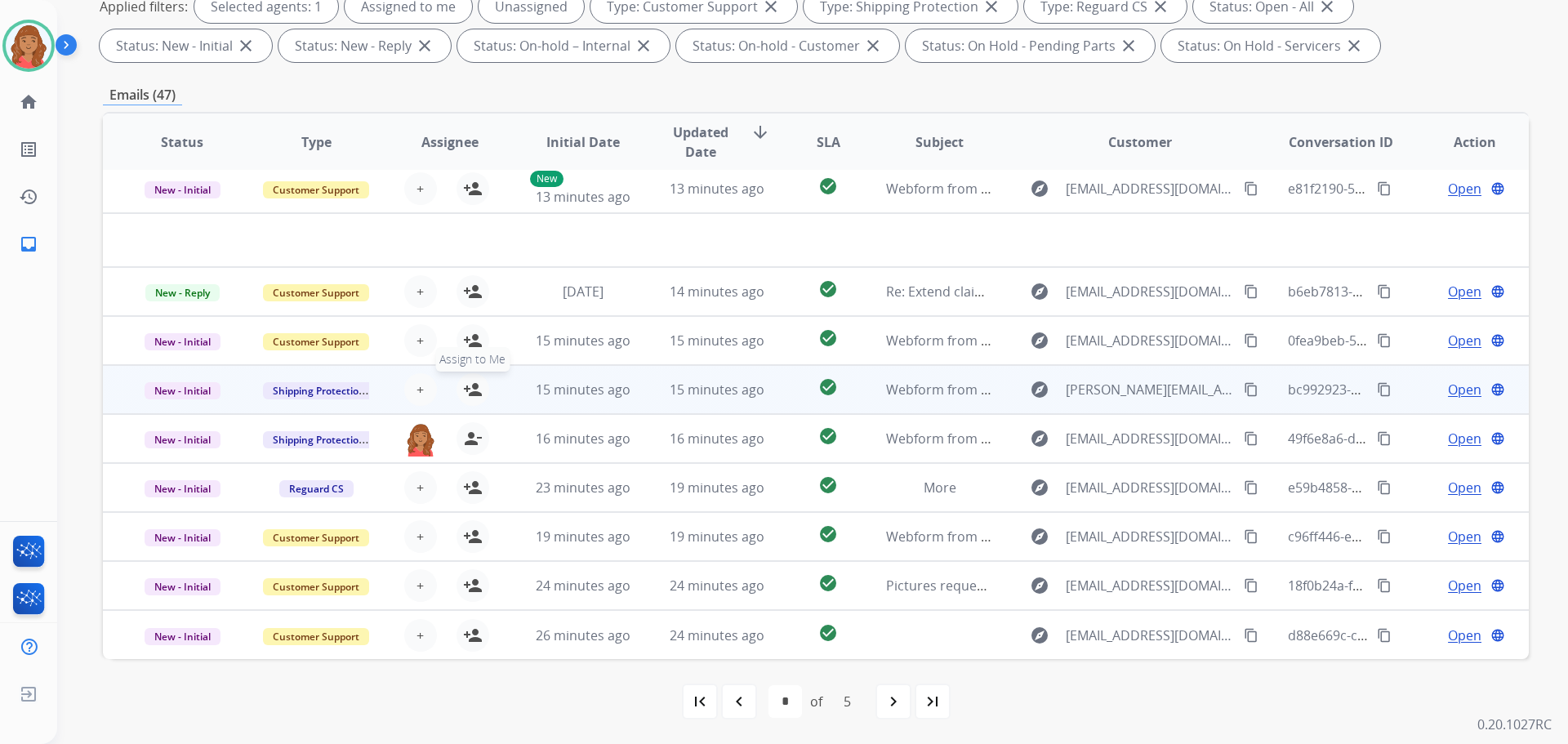
click at [476, 391] on mat-icon "person_add" at bounding box center [472, 390] width 20 height 20
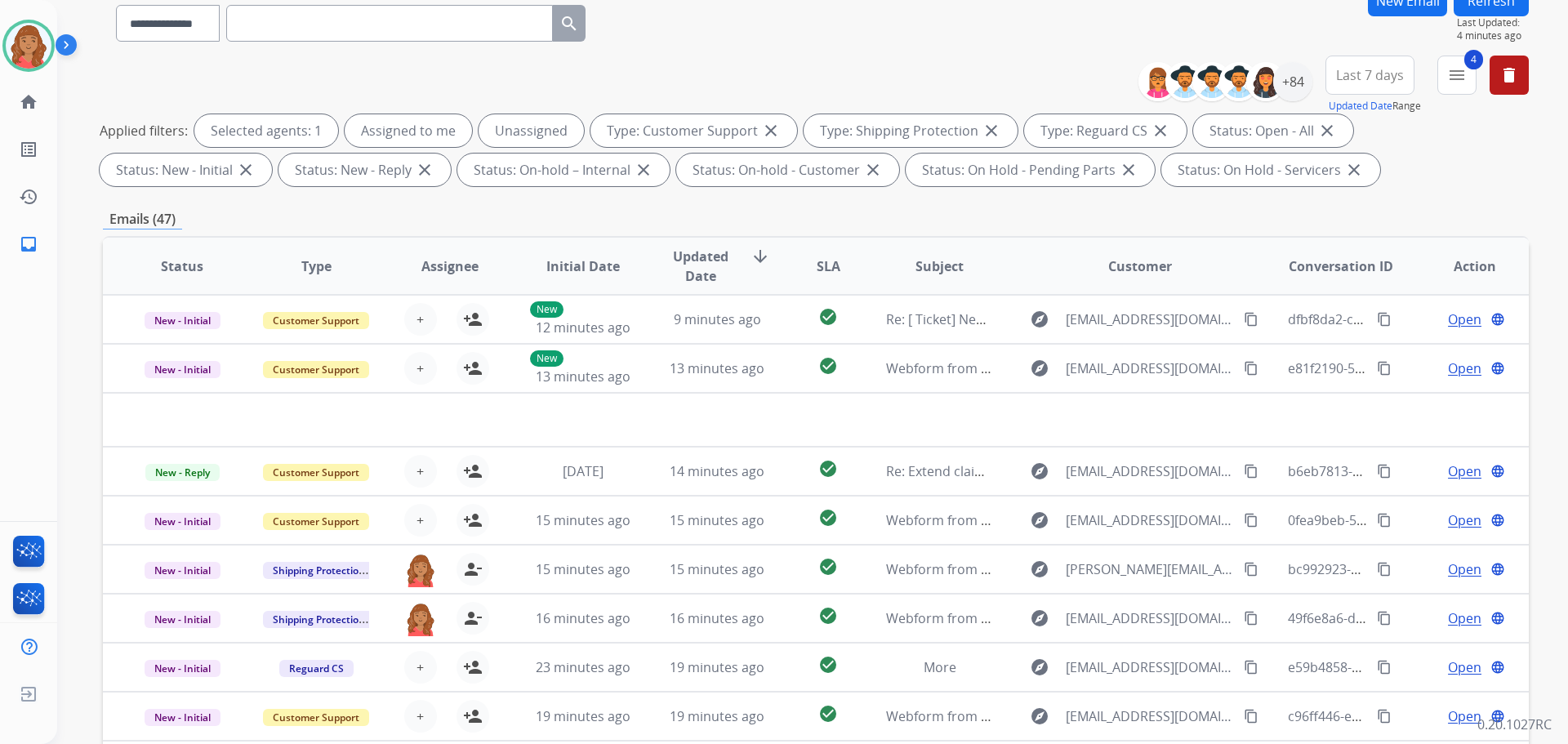
scroll to position [0, 0]
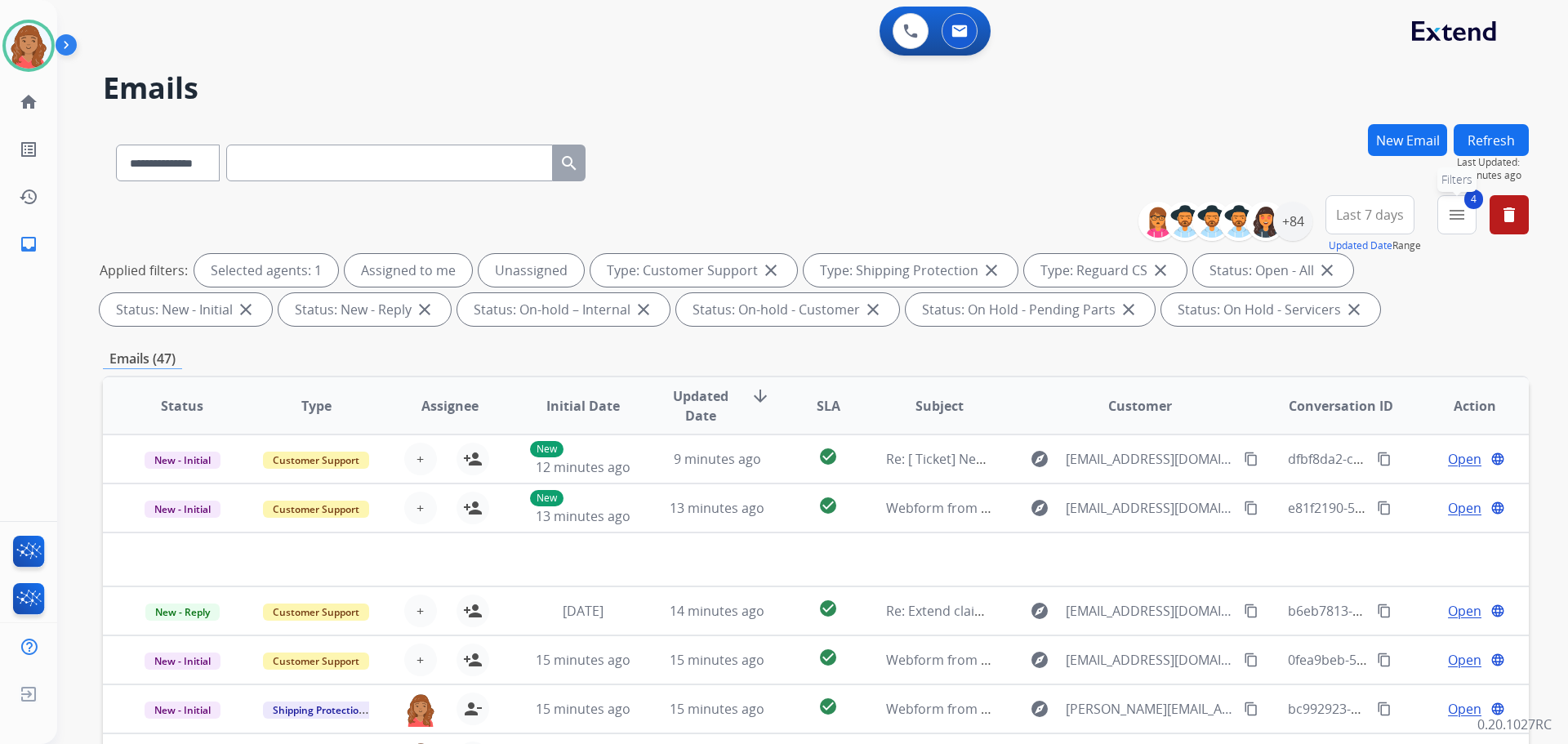
drag, startPoint x: 1440, startPoint y: 221, endPoint x: 1450, endPoint y: 225, distance: 10.8
click at [1446, 224] on button "4 menu Filters" at bounding box center [1456, 214] width 39 height 39
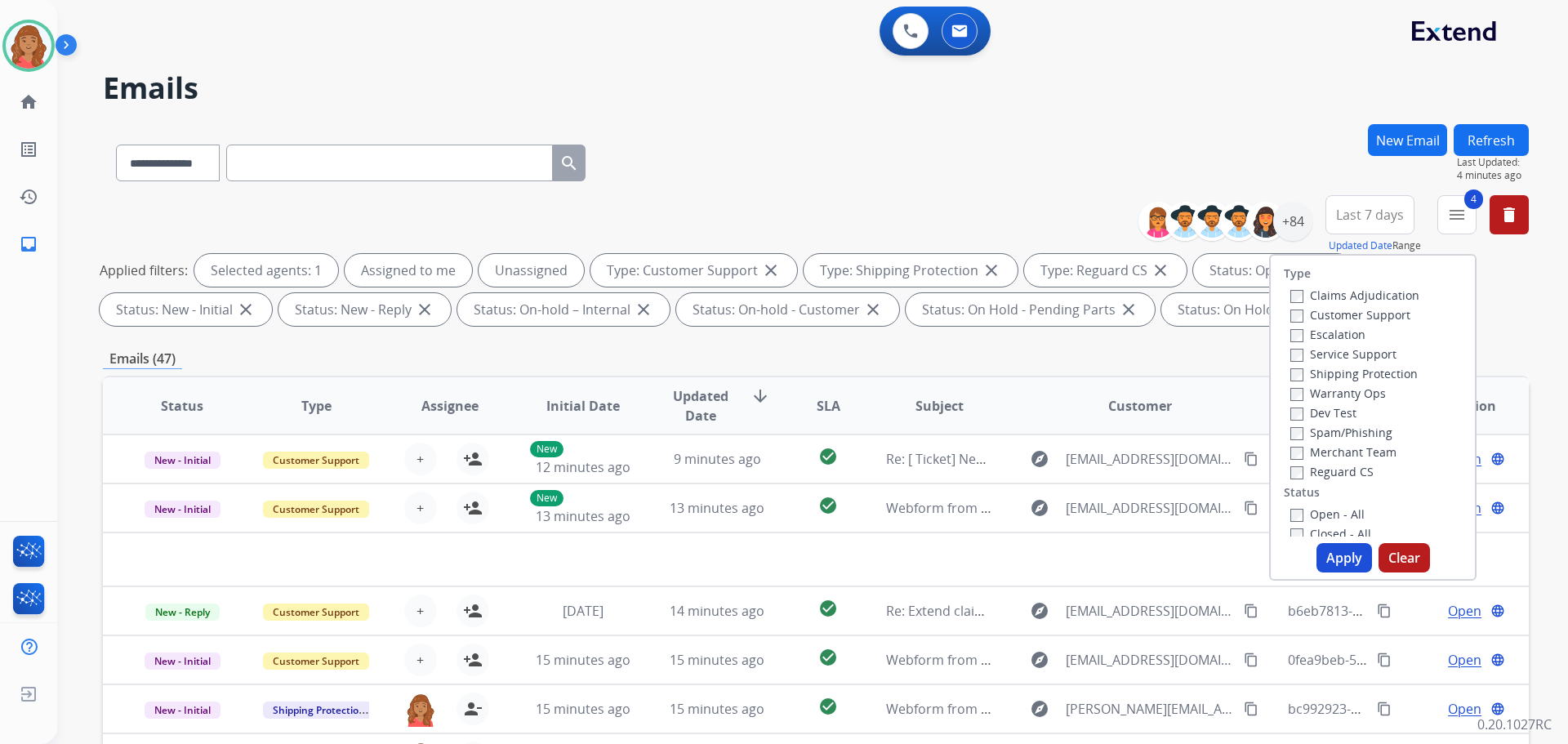
click at [1319, 558] on button "Apply" at bounding box center [1344, 557] width 56 height 30
select select "*"
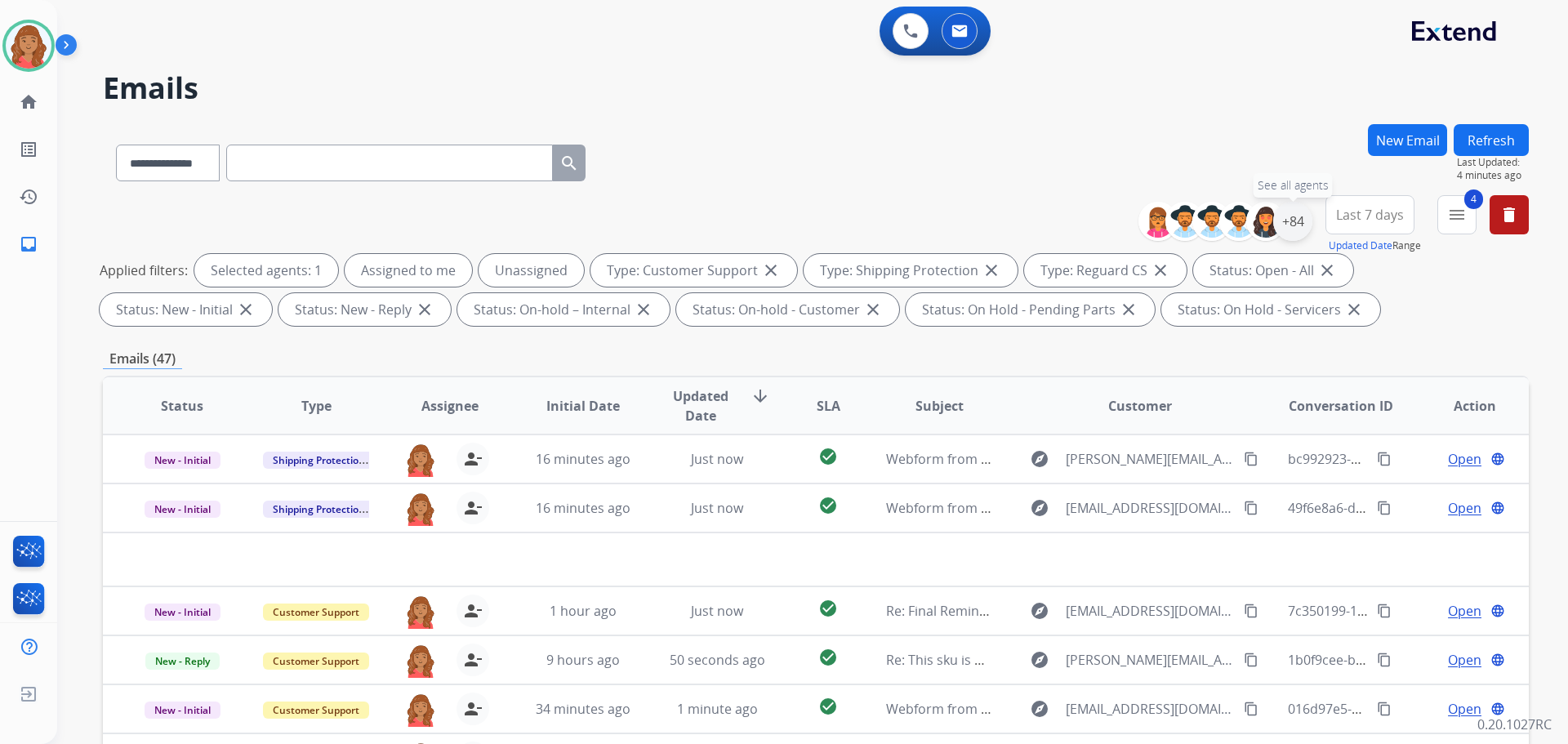
click at [1292, 222] on div "+84" at bounding box center [1292, 221] width 39 height 39
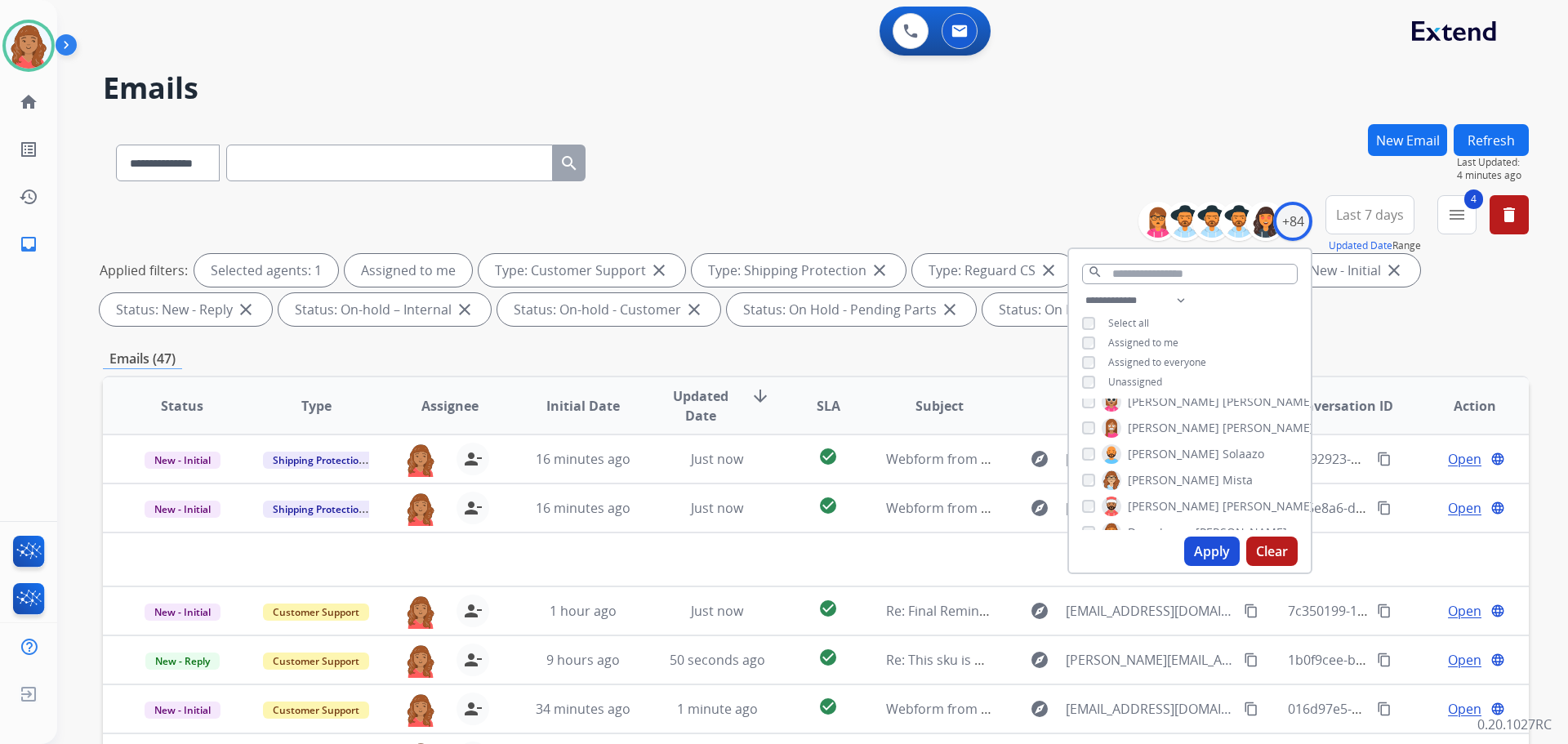
click at [1210, 555] on button "Apply" at bounding box center [1212, 551] width 56 height 30
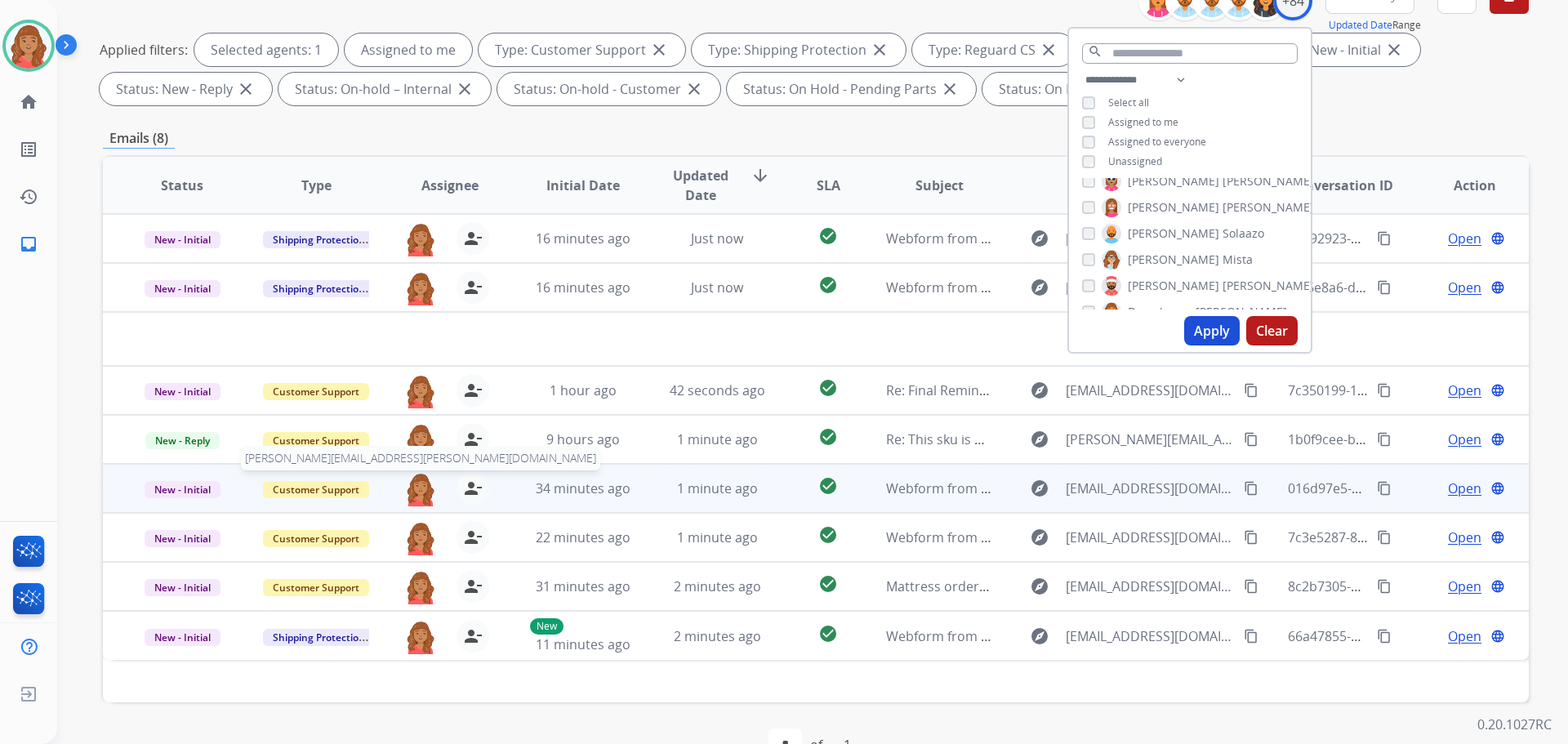
scroll to position [264, 0]
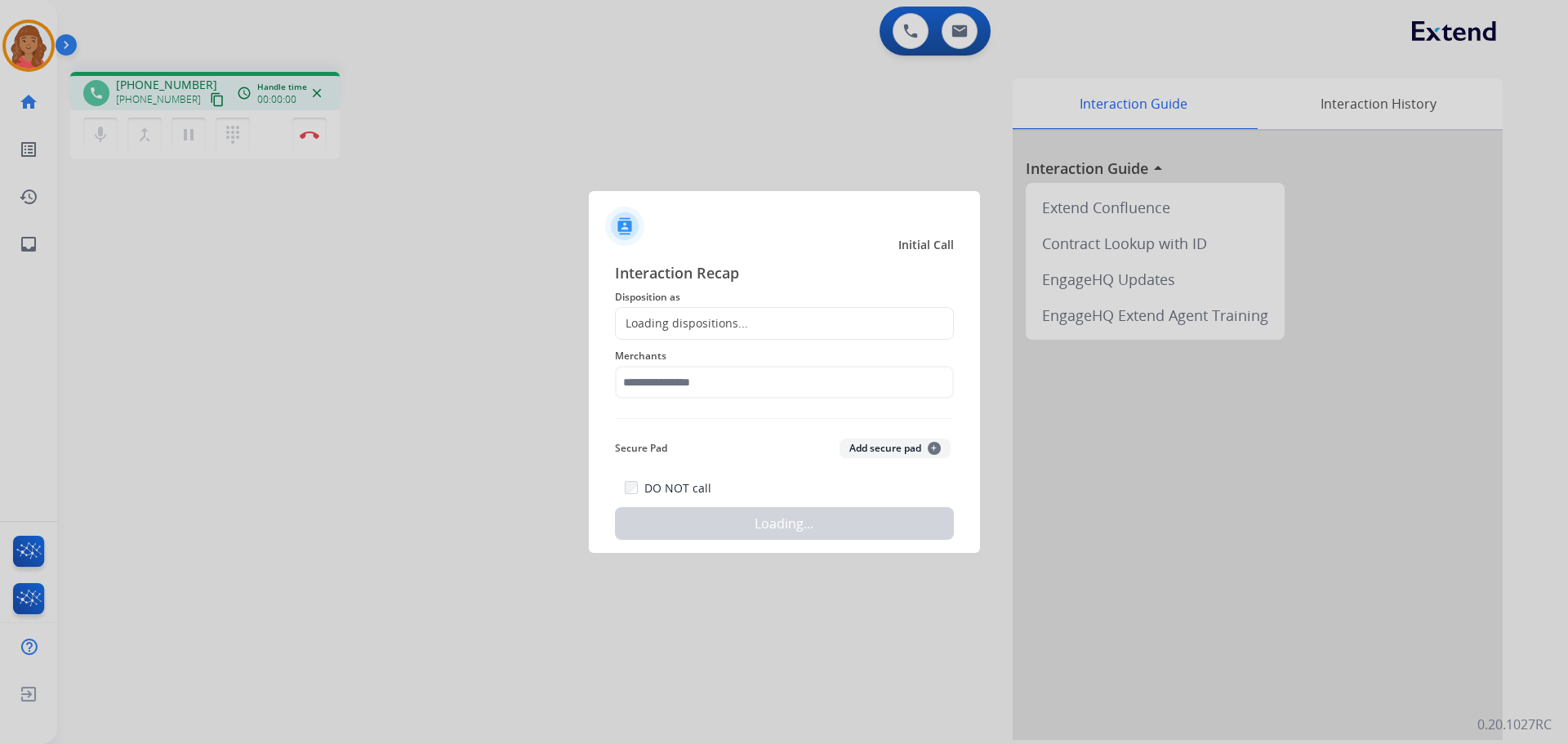
click at [701, 325] on div "Loading dispositions..." at bounding box center [682, 324] width 133 height 16
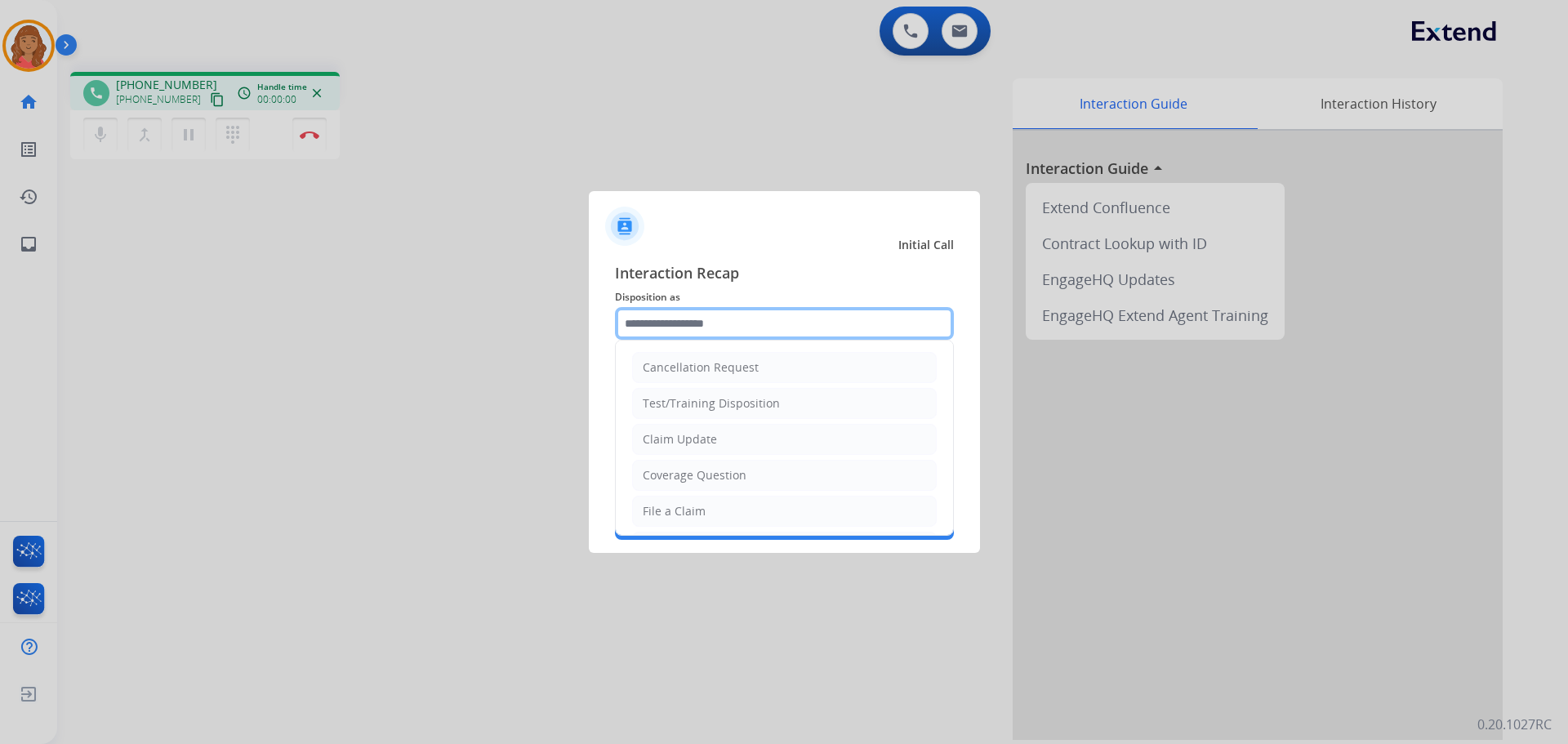
drag, startPoint x: 692, startPoint y: 324, endPoint x: 692, endPoint y: 335, distance: 11.0
click at [692, 325] on input "text" at bounding box center [784, 324] width 339 height 32
click at [676, 433] on div "Claim Update" at bounding box center [680, 439] width 74 height 16
type input "**********"
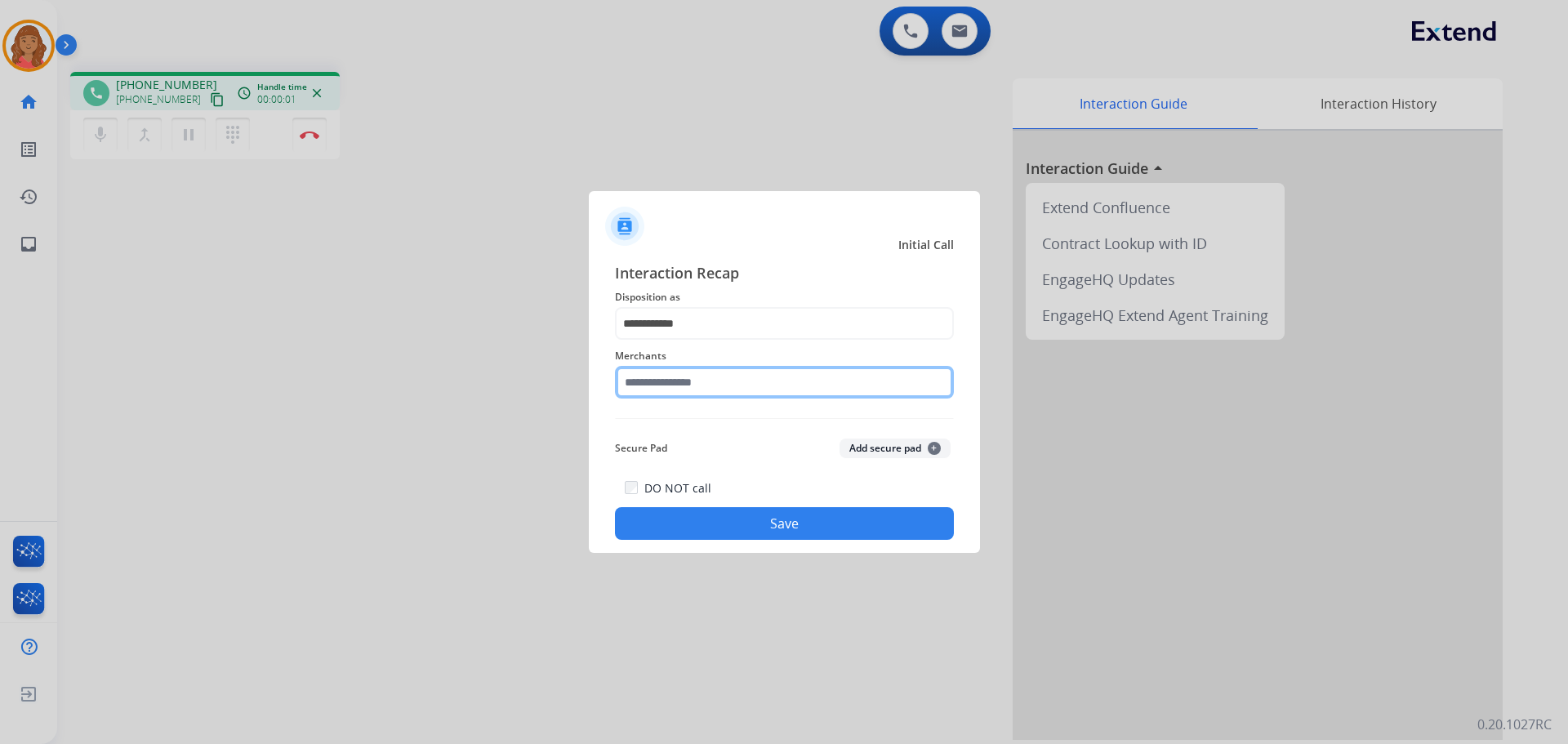
click at [709, 384] on input "text" at bounding box center [784, 382] width 339 height 32
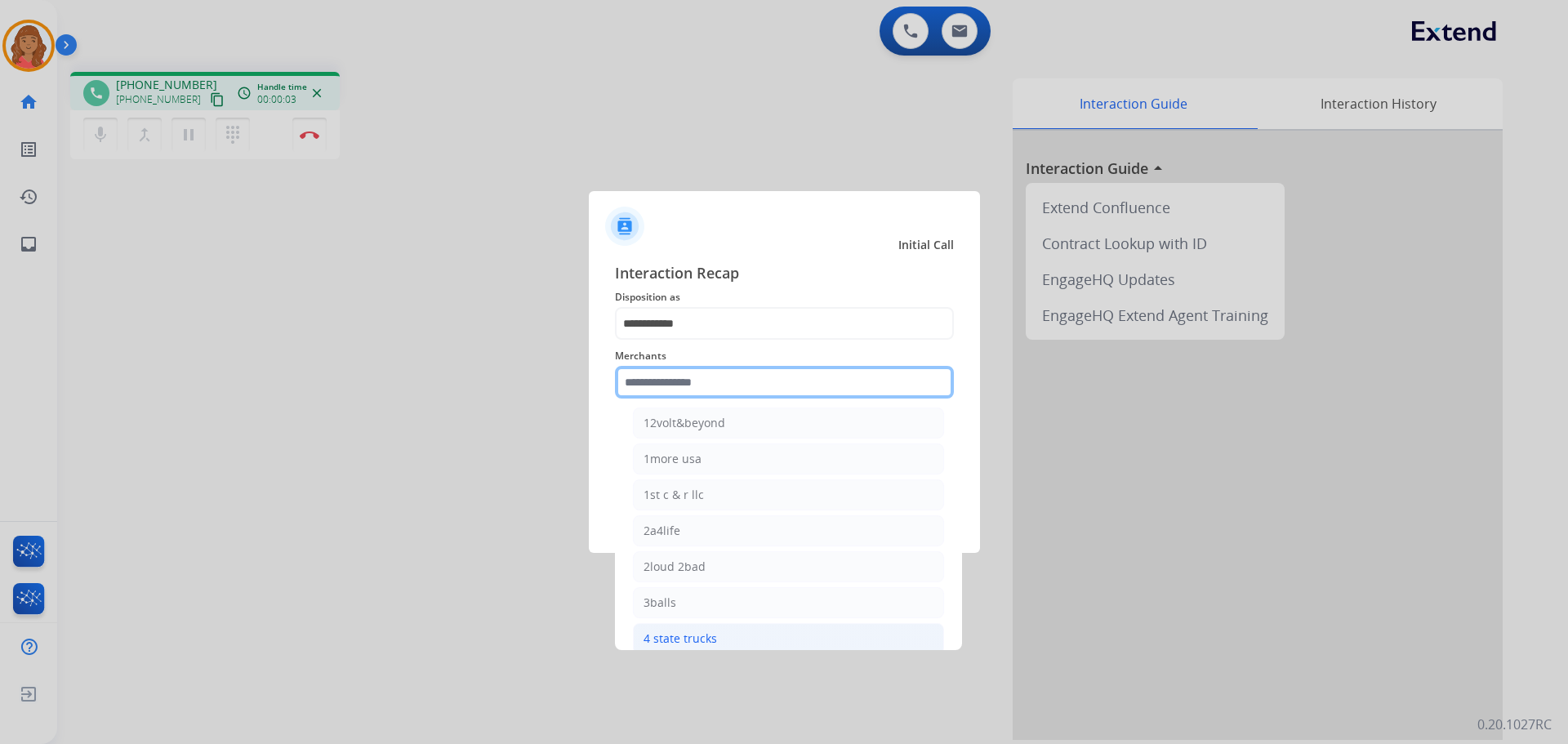
scroll to position [82, 0]
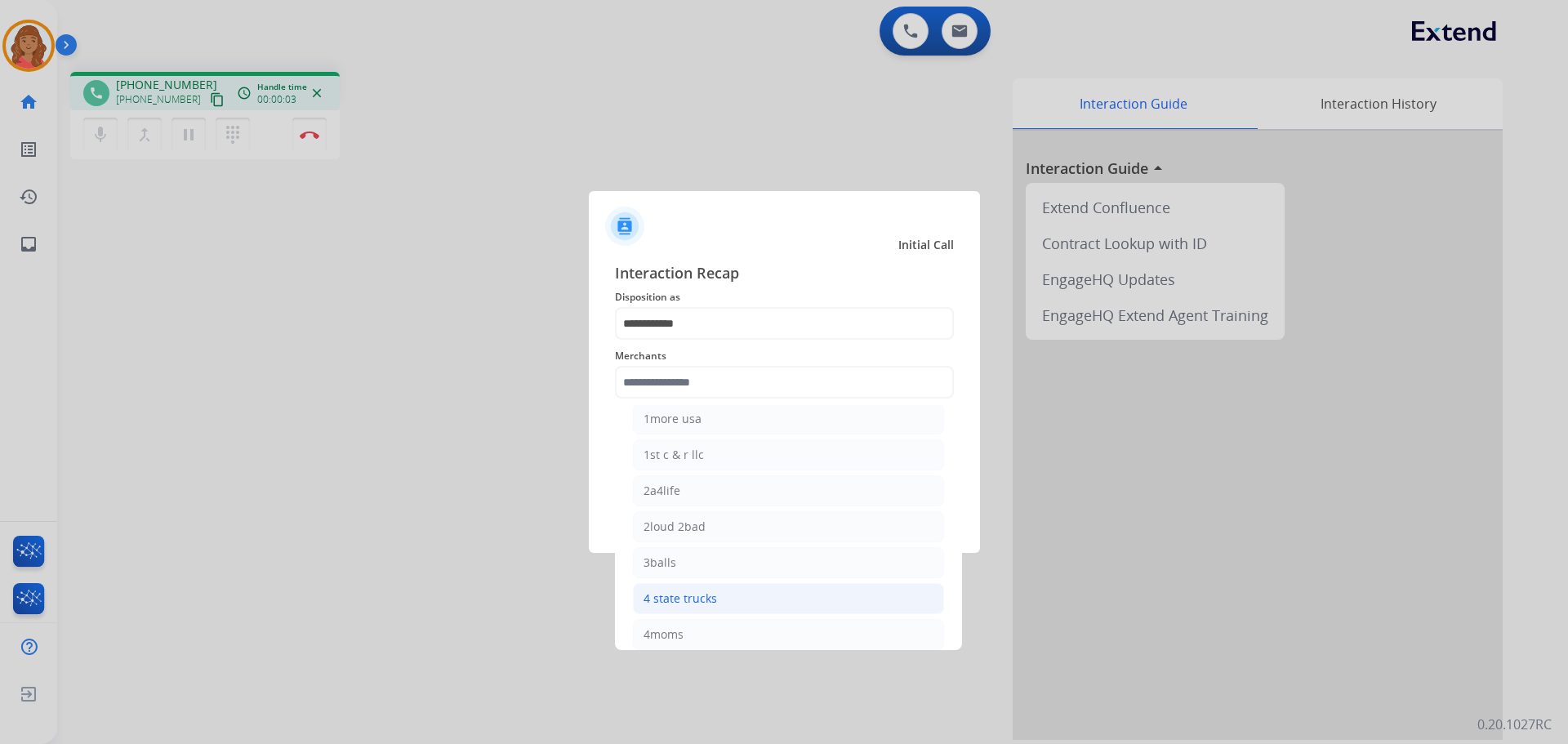
click at [665, 598] on div "4 state trucks" at bounding box center [681, 599] width 74 height 16
type input "**********"
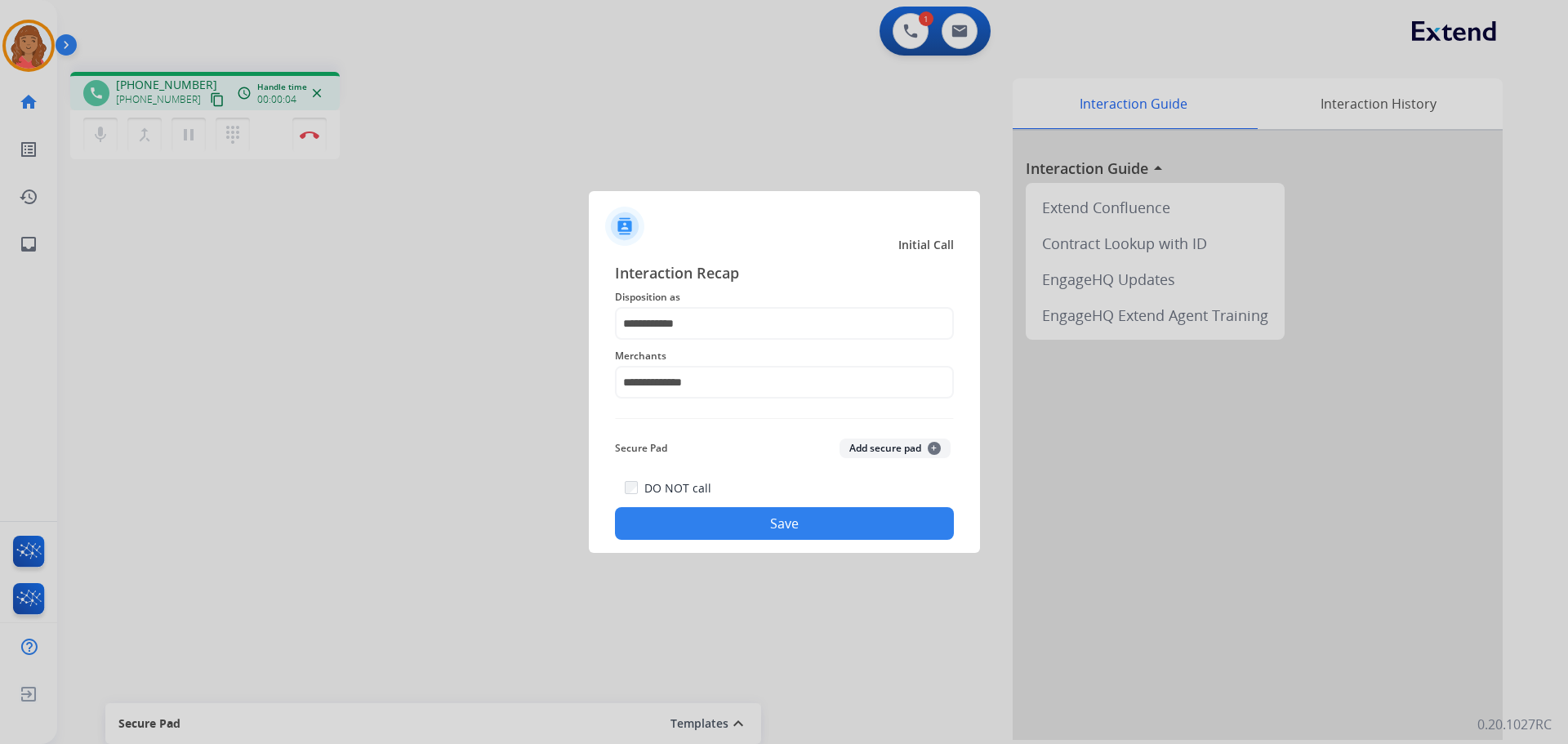
click at [702, 501] on div "DO NOT call Save" at bounding box center [784, 509] width 339 height 62
click at [692, 515] on button "Save" at bounding box center [784, 523] width 339 height 32
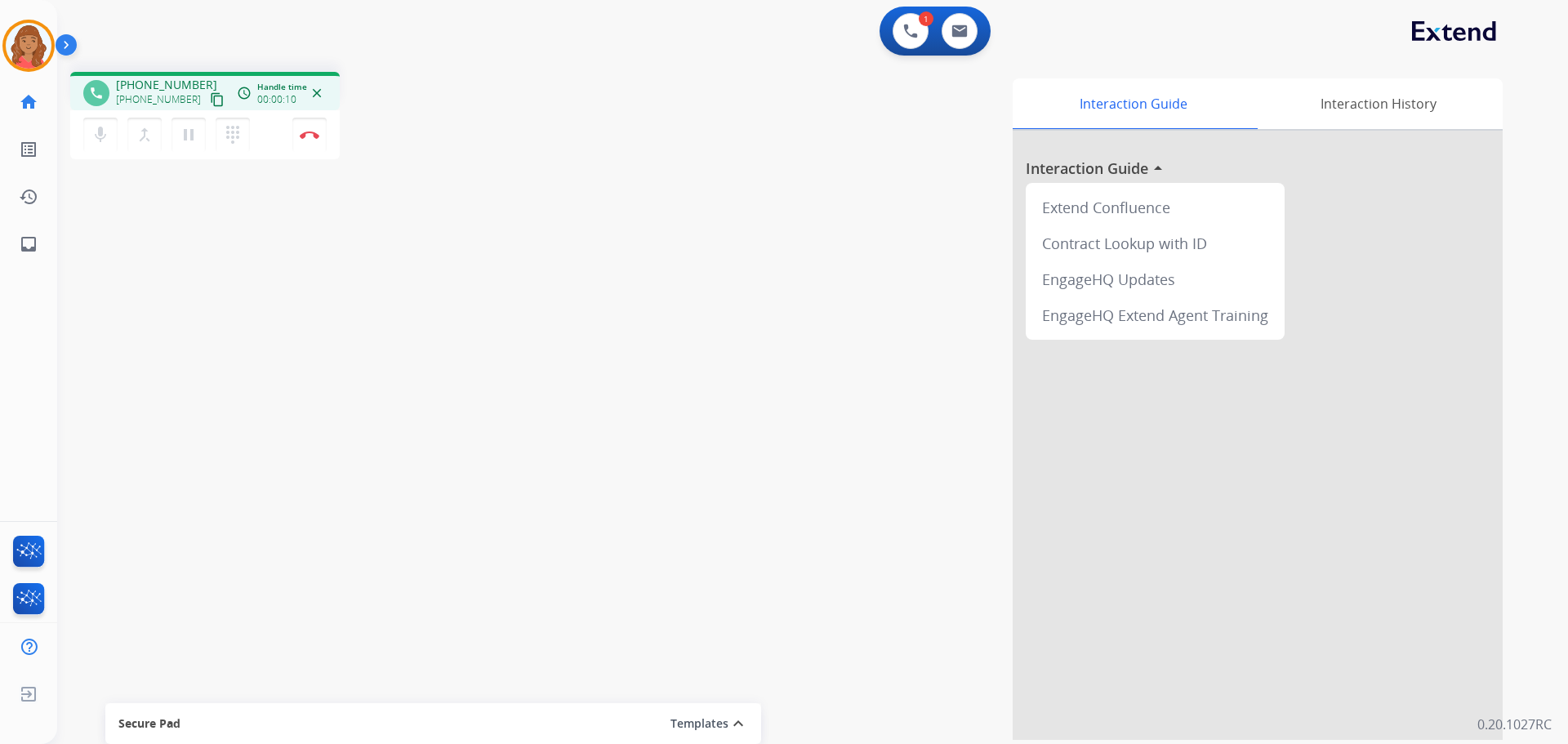
click at [210, 101] on mat-icon "content_copy" at bounding box center [217, 99] width 14 height 14
click at [210, 99] on mat-icon "content_copy" at bounding box center [217, 99] width 14 height 14
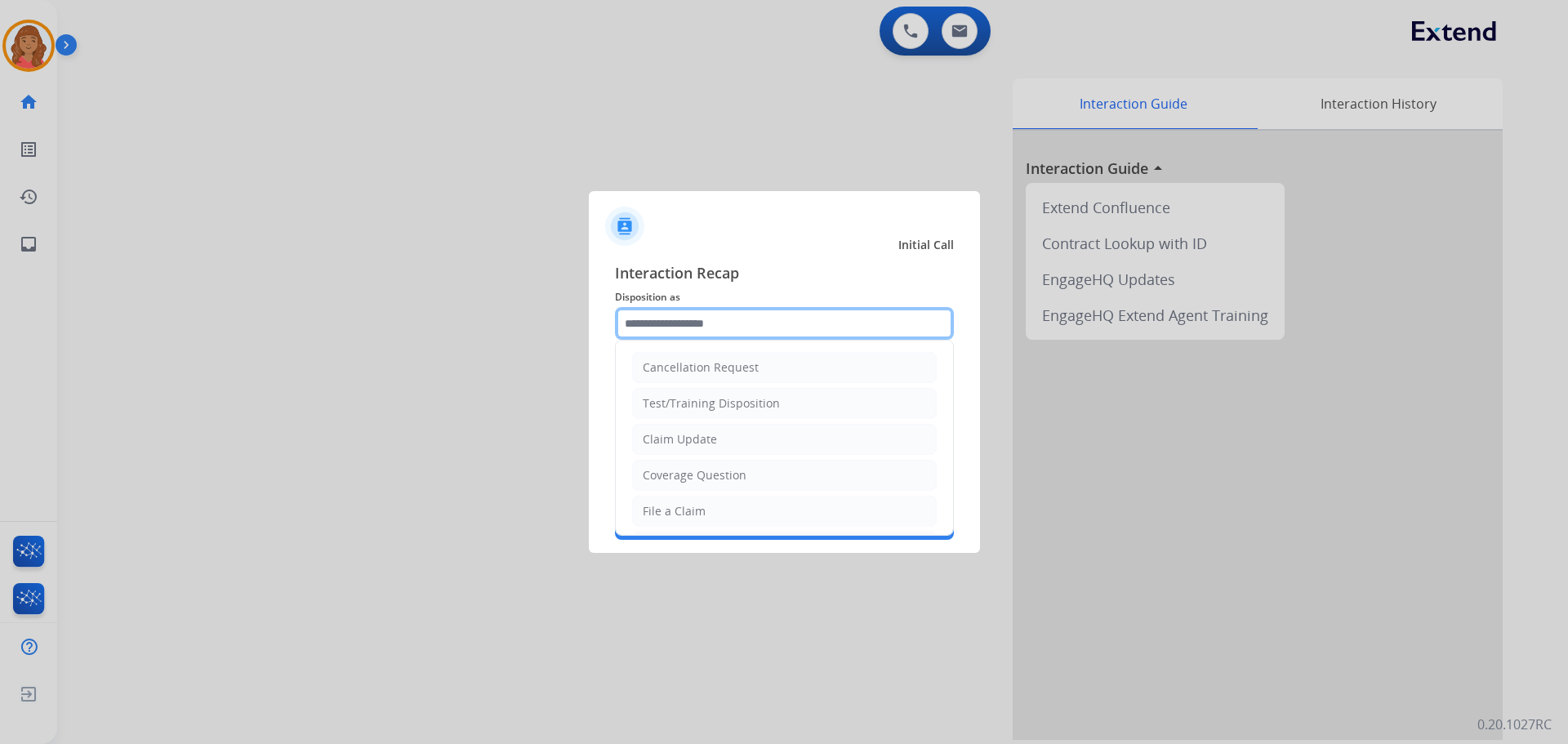
click at [725, 321] on input "text" at bounding box center [784, 324] width 339 height 32
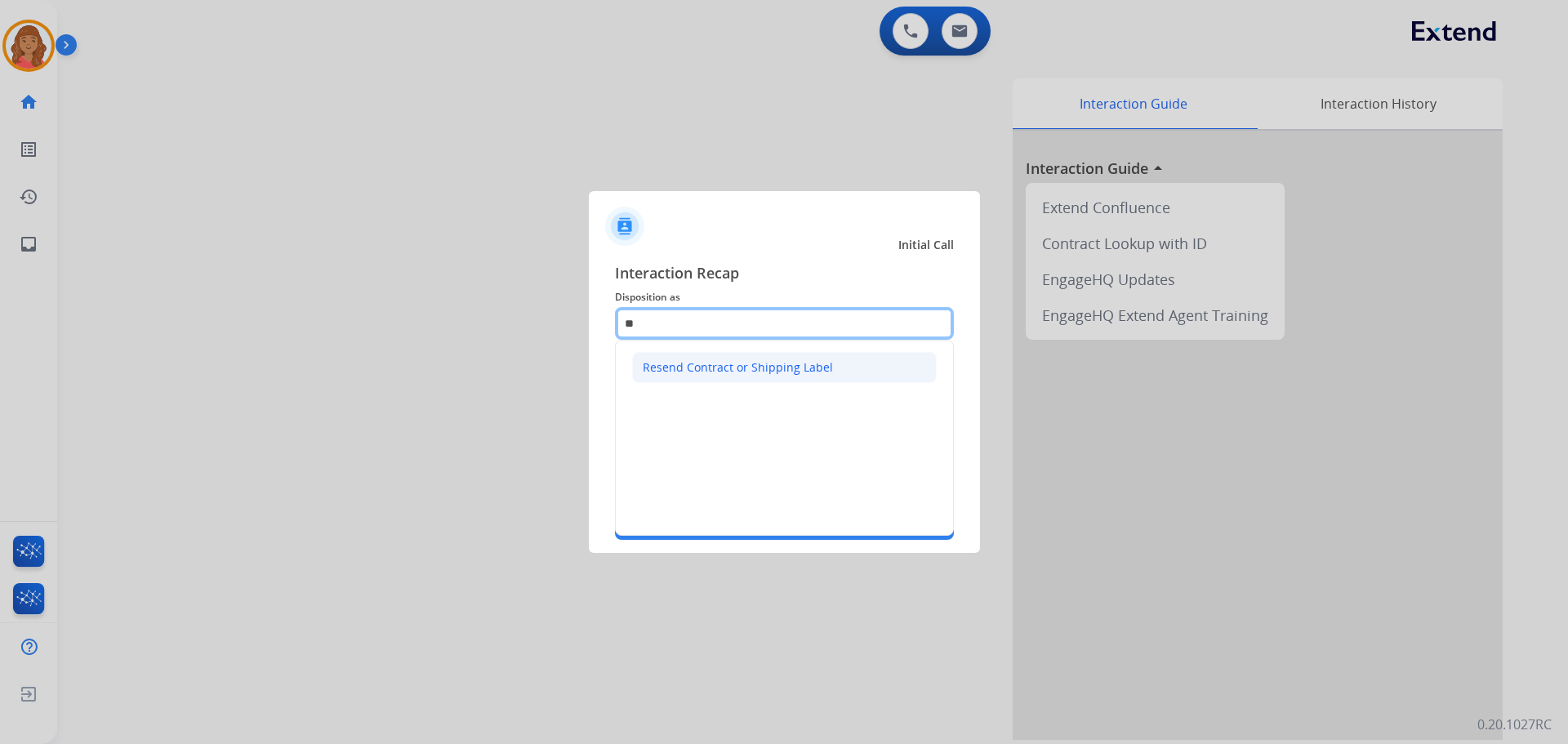
type input "*"
click at [688, 364] on div "Claim Update" at bounding box center [680, 367] width 74 height 16
type input "**********"
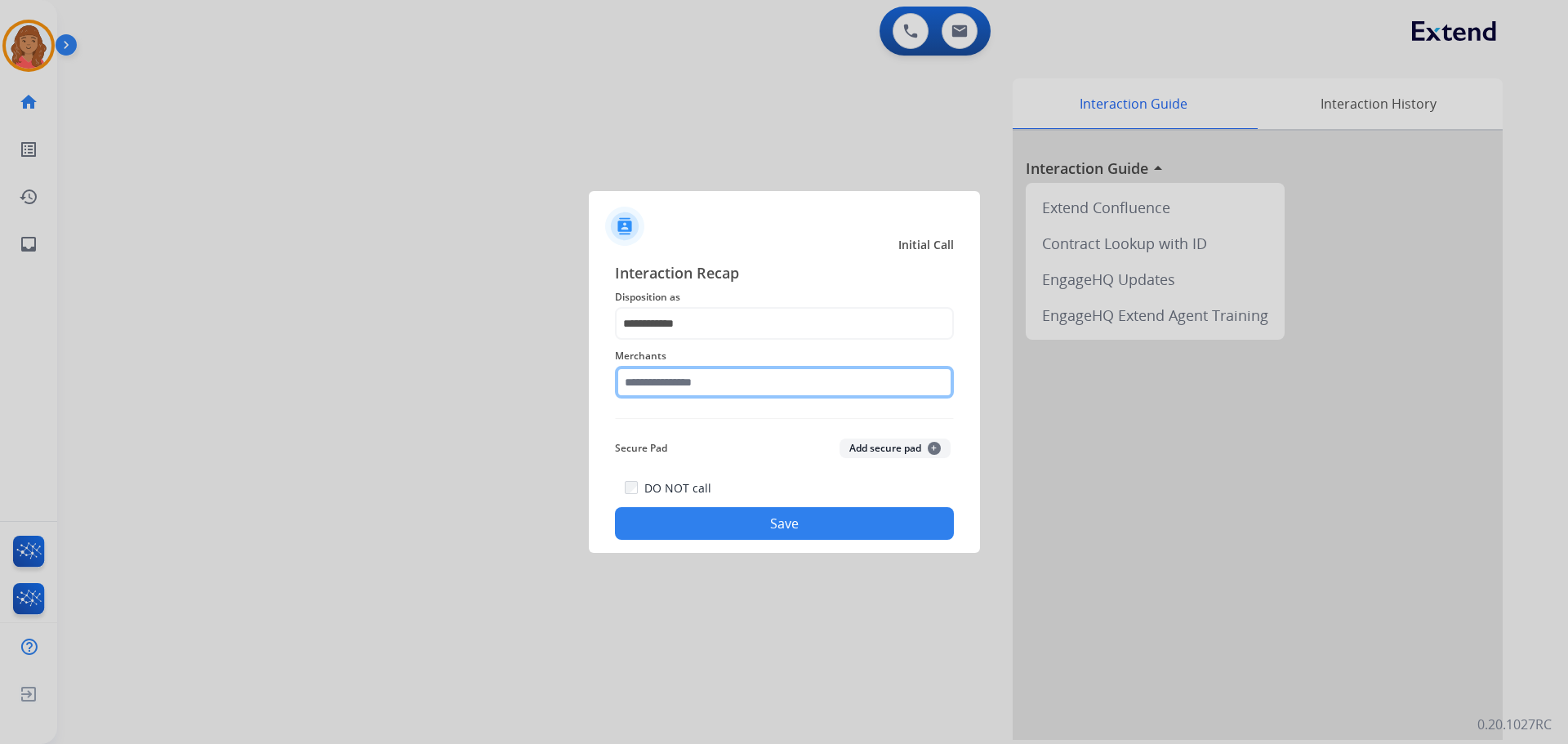
click at [666, 388] on input "text" at bounding box center [784, 382] width 339 height 32
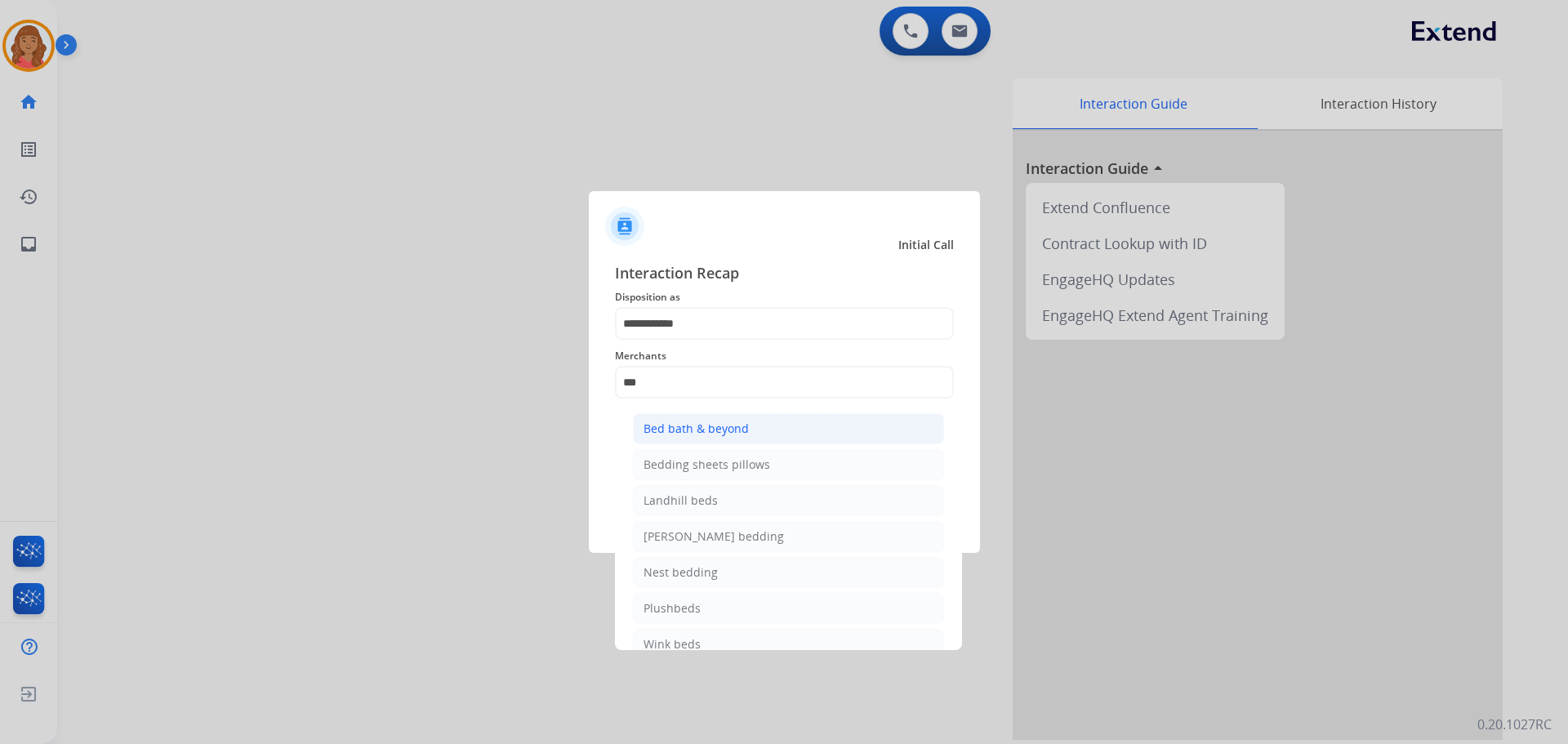
click at [669, 430] on div "Bed bath & beyond" at bounding box center [696, 428] width 105 height 16
type input "**********"
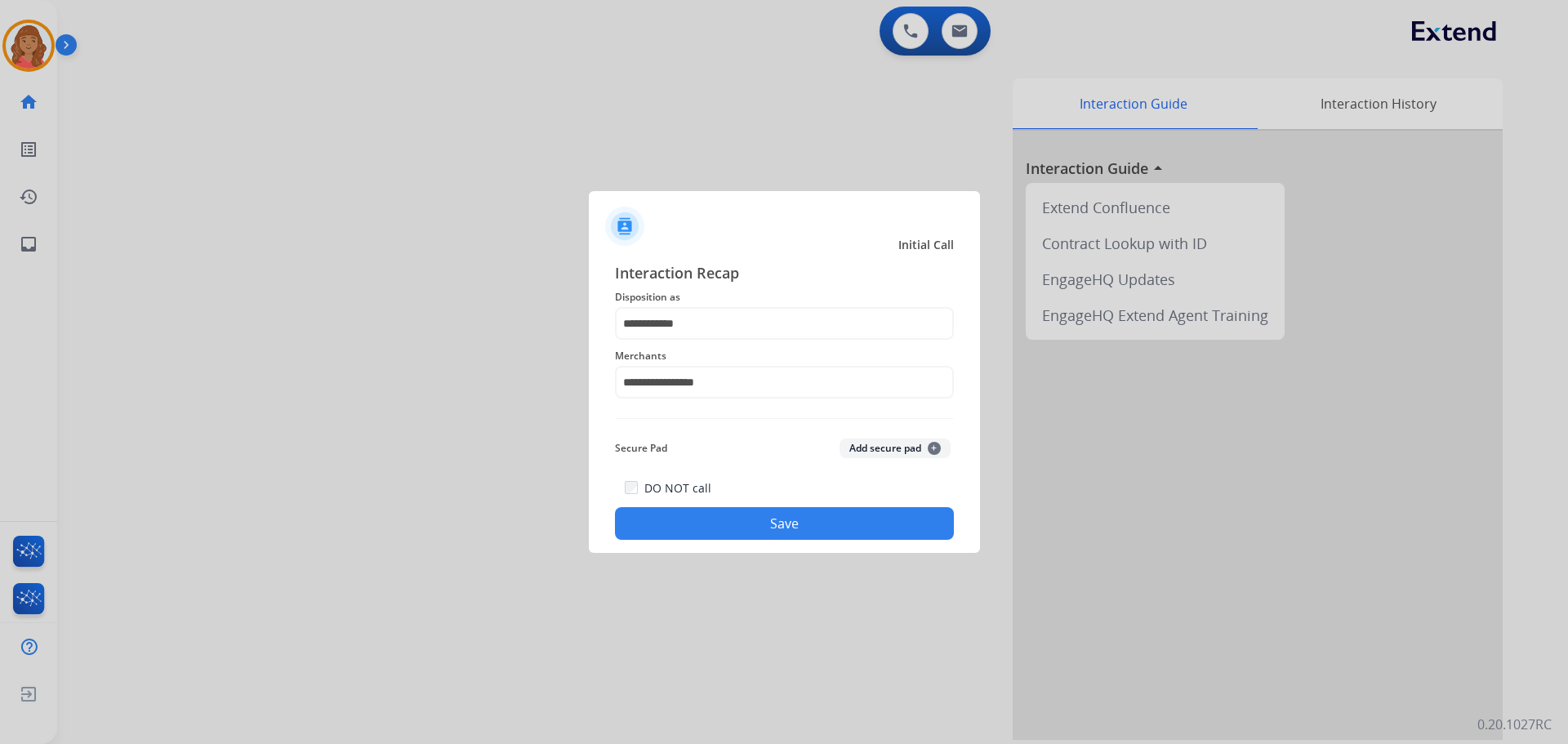
click at [702, 523] on button "Save" at bounding box center [784, 523] width 339 height 32
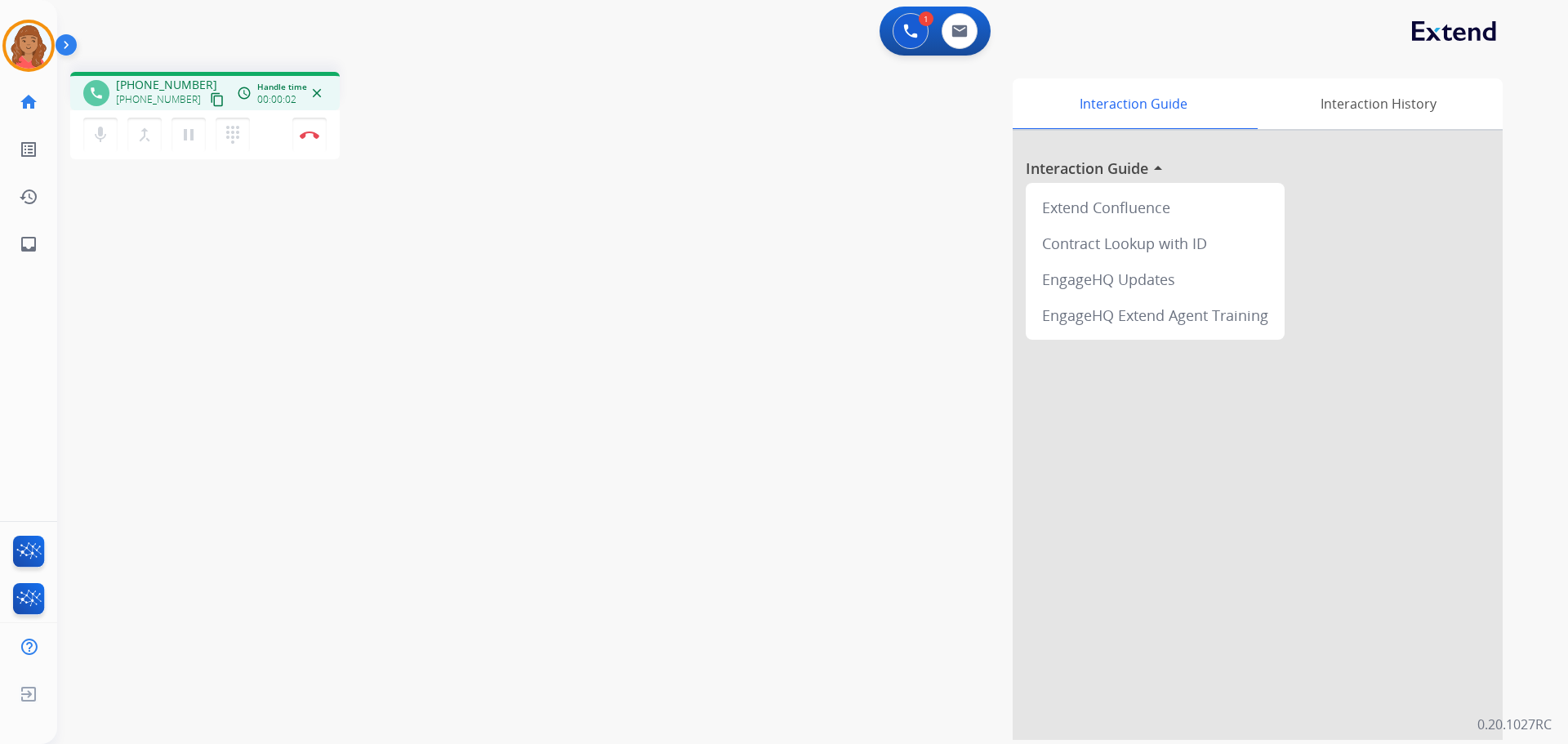
drag, startPoint x: 197, startPoint y: 102, endPoint x: 23, endPoint y: 72, distance: 176.6
click at [210, 102] on mat-icon "content_copy" at bounding box center [217, 99] width 14 height 14
click at [317, 135] on img at bounding box center [309, 134] width 20 height 8
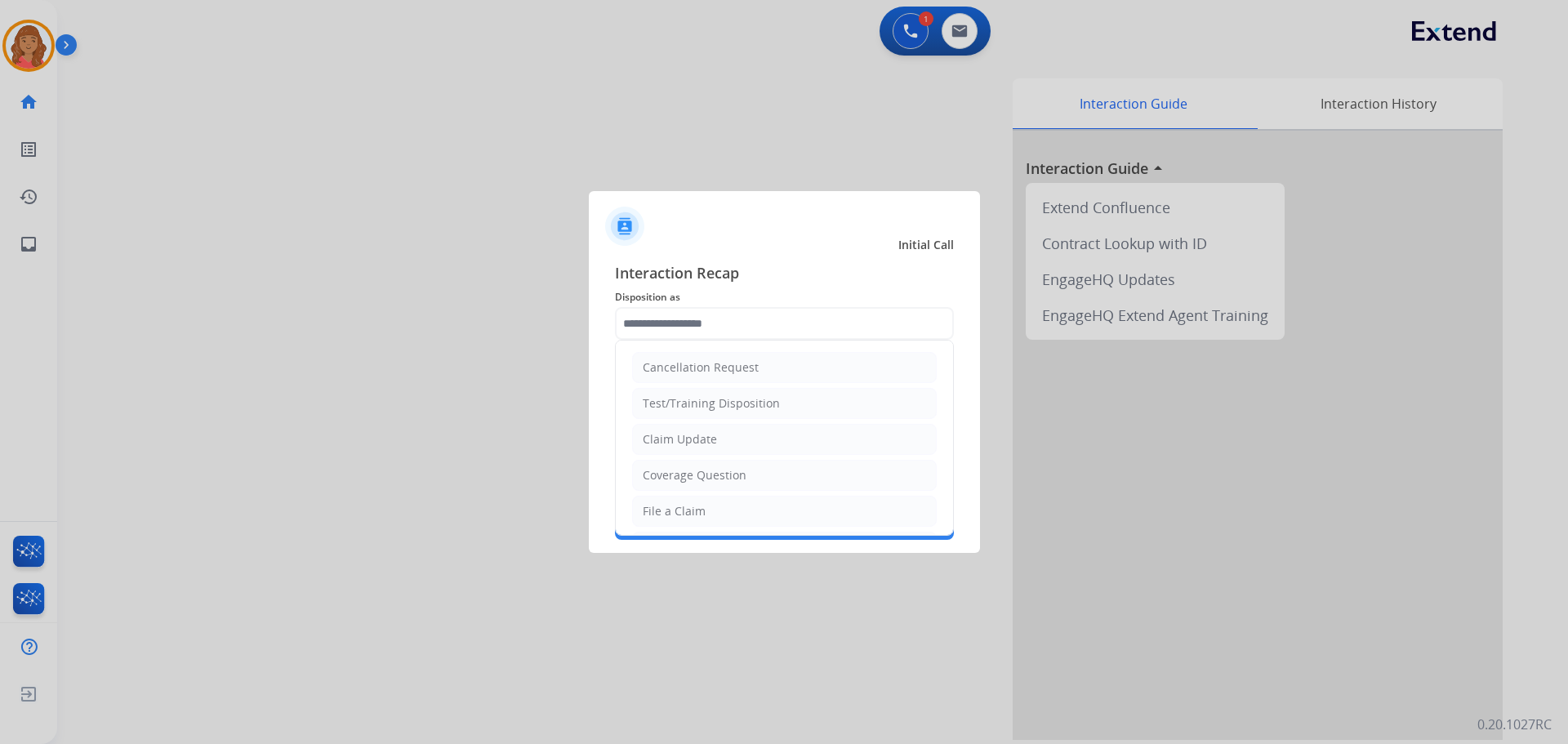
click at [687, 437] on div "Claim Update" at bounding box center [680, 439] width 74 height 16
type input "**********"
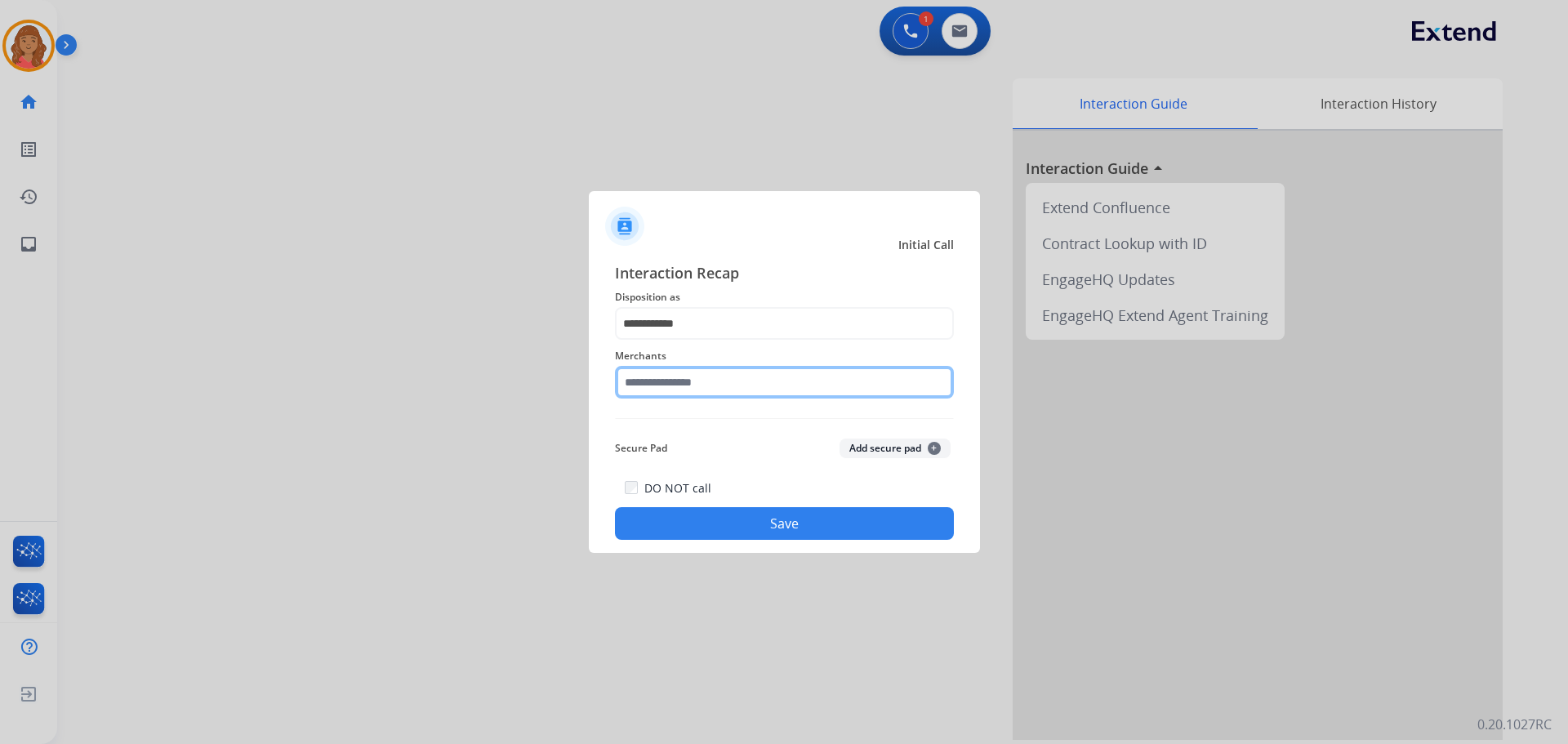
click at [679, 393] on input "text" at bounding box center [784, 382] width 339 height 32
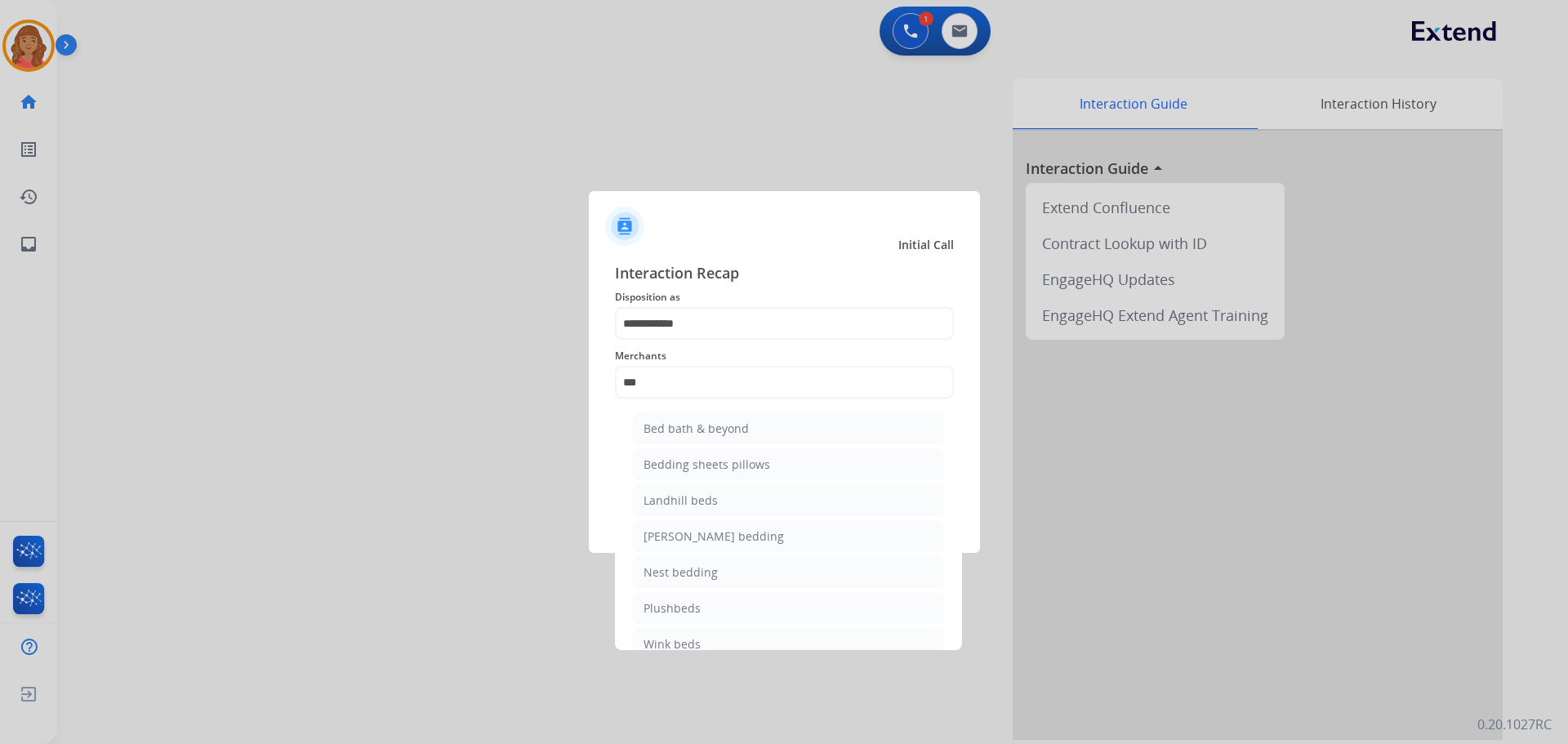
click at [694, 417] on li "Bed bath & beyond" at bounding box center [788, 428] width 311 height 31
type input "**********"
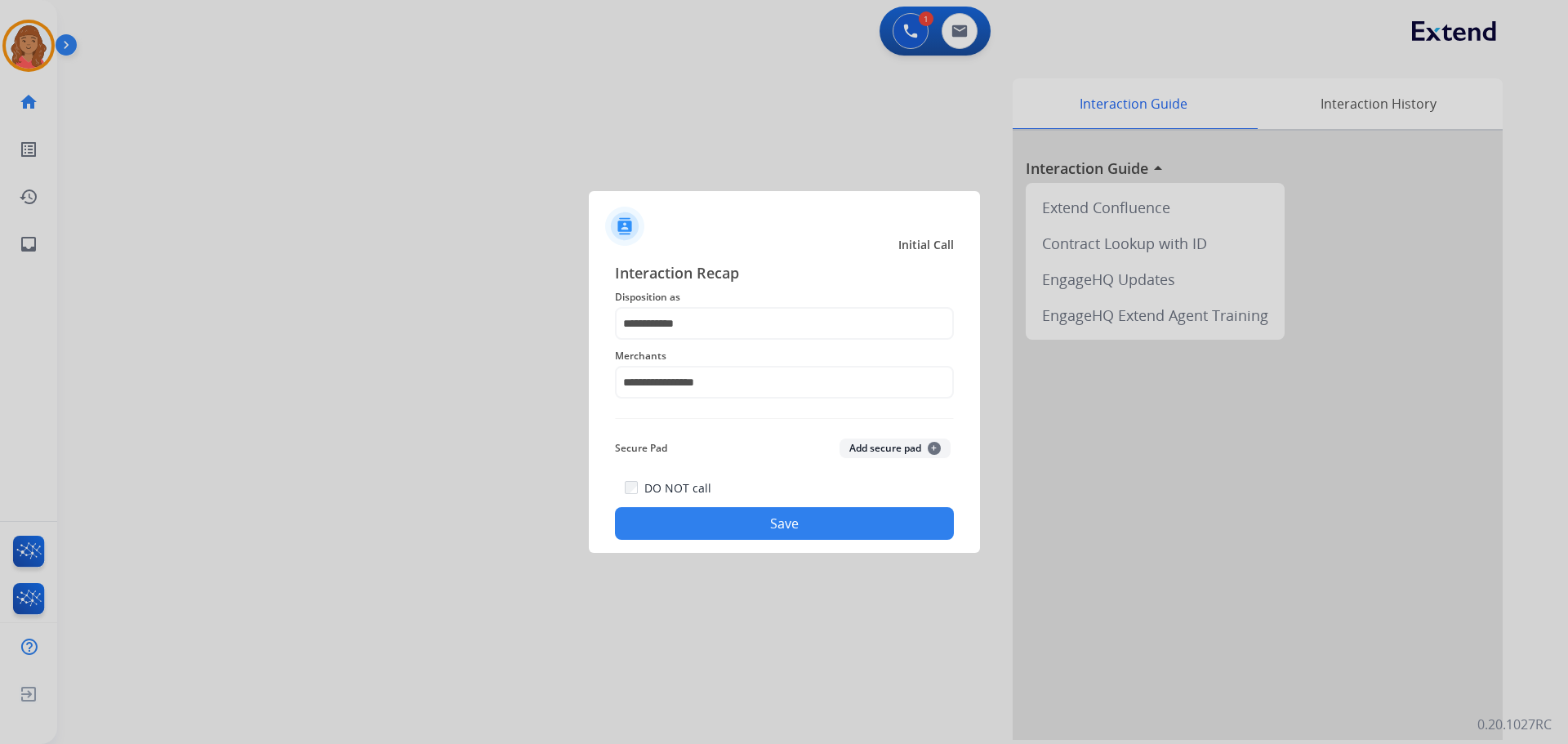
drag, startPoint x: 709, startPoint y: 544, endPoint x: 731, endPoint y: 551, distance: 23.1
click at [711, 544] on div "**********" at bounding box center [784, 400] width 391 height 305
click at [778, 532] on button "Save" at bounding box center [784, 523] width 339 height 32
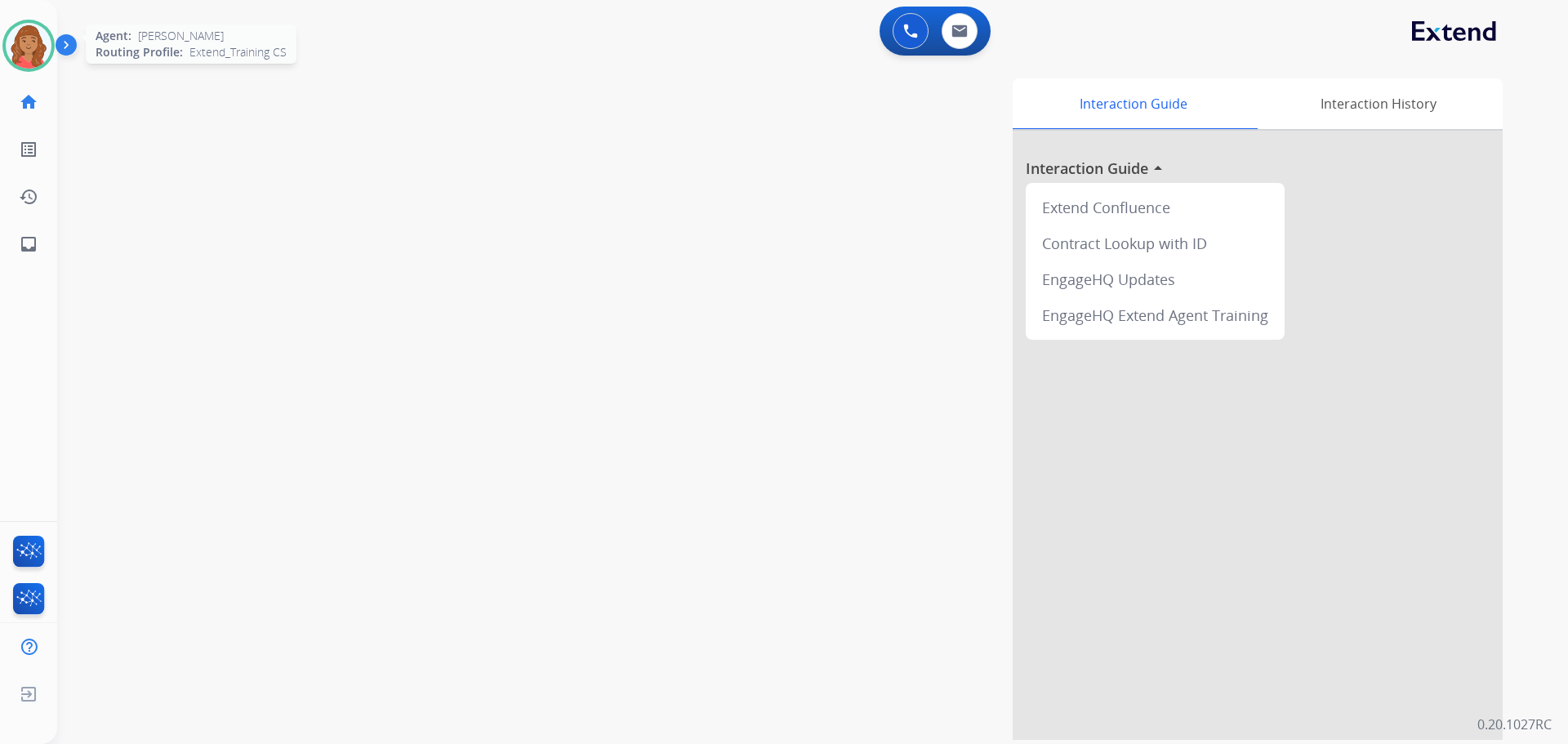
click at [34, 48] on img at bounding box center [28, 45] width 46 height 46
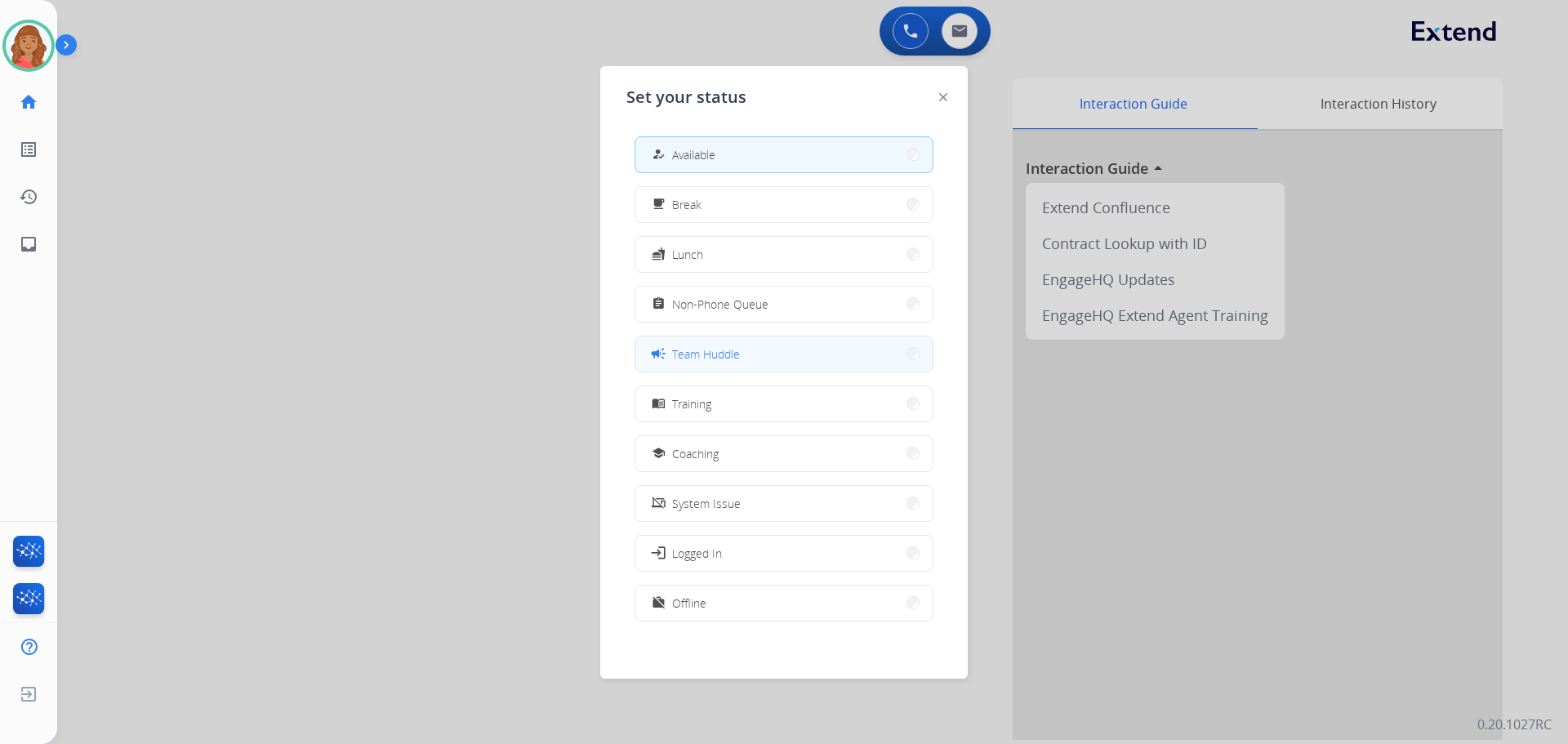
click at [692, 353] on span "Team Huddle" at bounding box center [705, 354] width 68 height 17
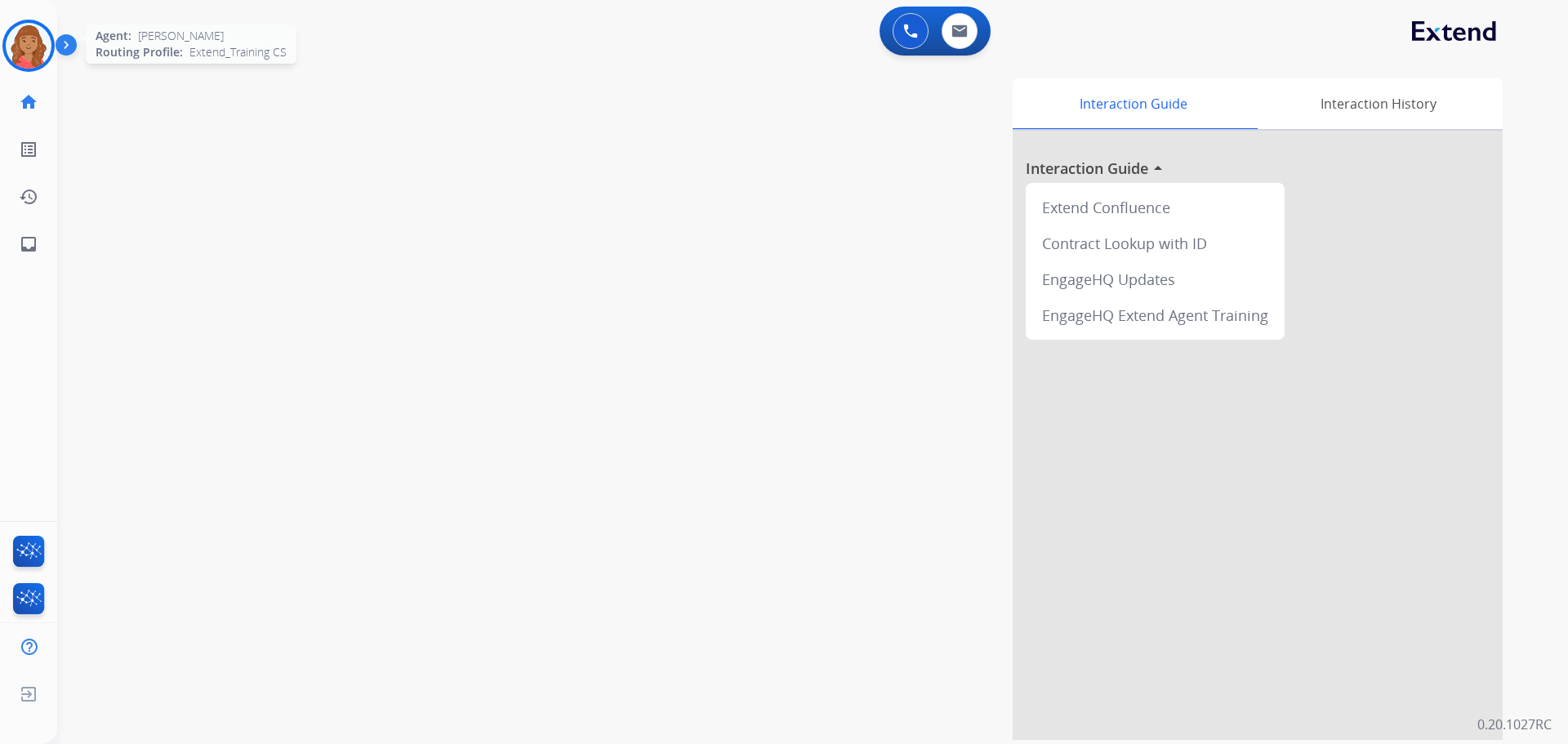
click at [30, 39] on img at bounding box center [28, 45] width 46 height 46
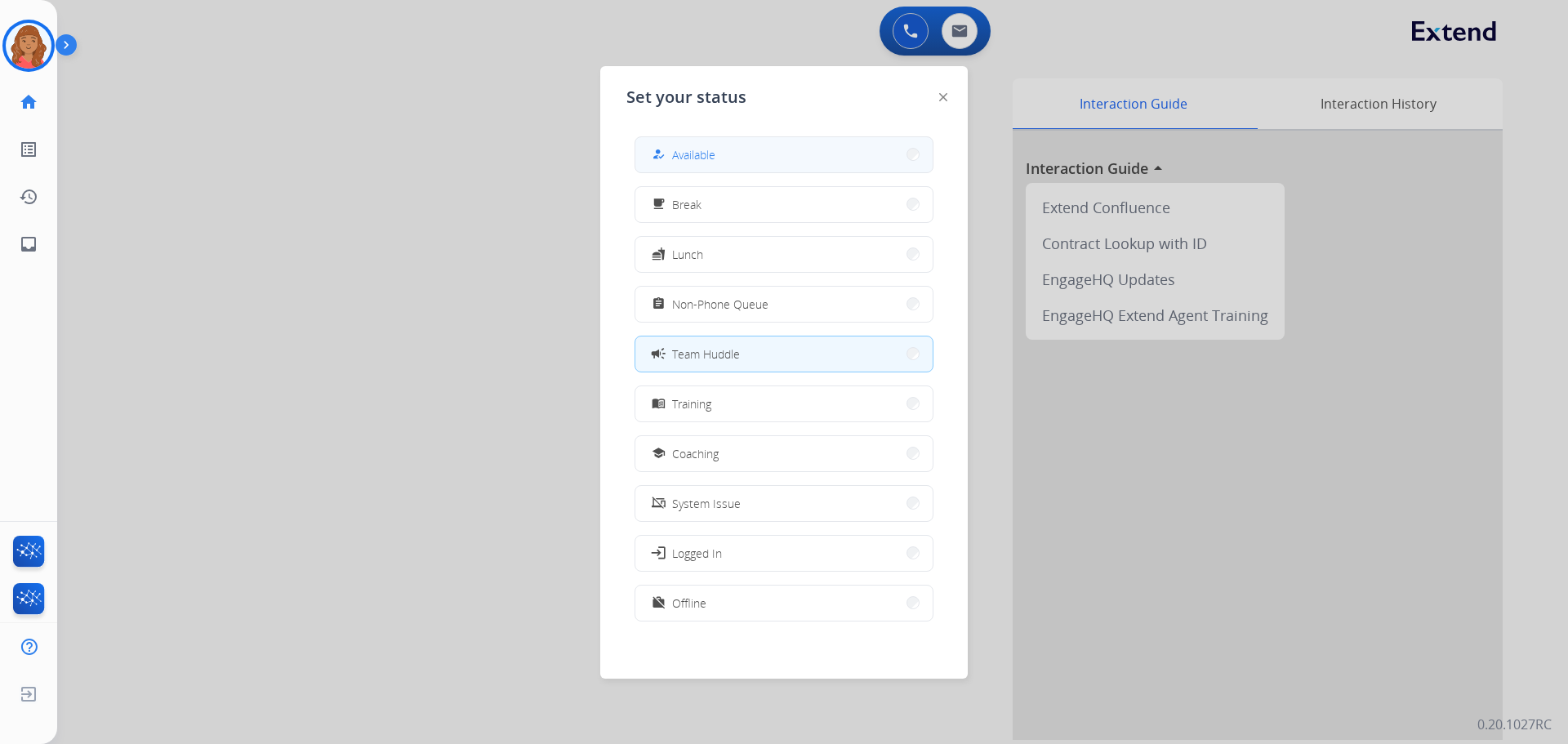
click at [783, 143] on button "how_to_reg Available" at bounding box center [784, 154] width 298 height 35
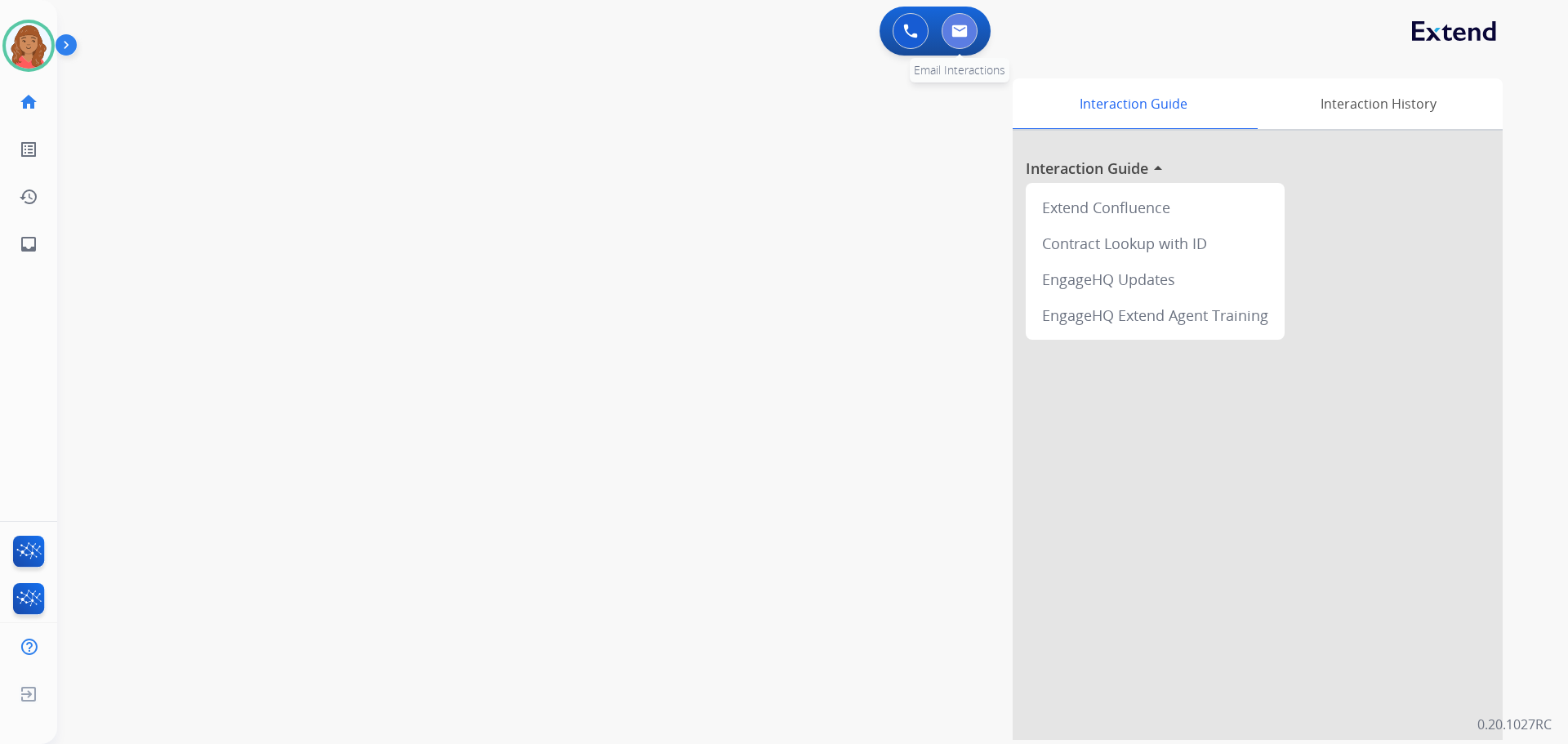
click at [961, 30] on img at bounding box center [959, 31] width 16 height 13
select select "**********"
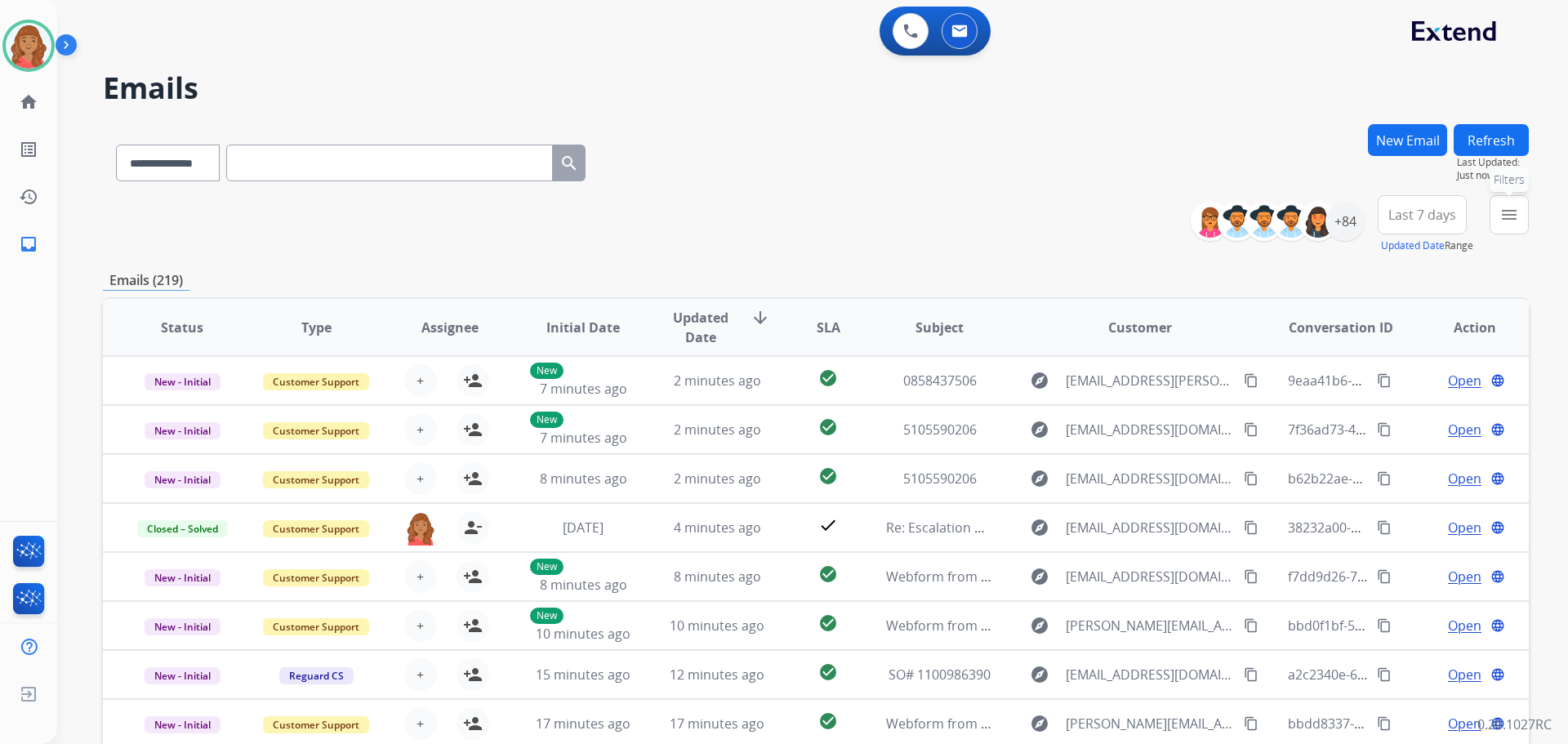
click at [1495, 209] on button "menu Filters" at bounding box center [1508, 214] width 39 height 39
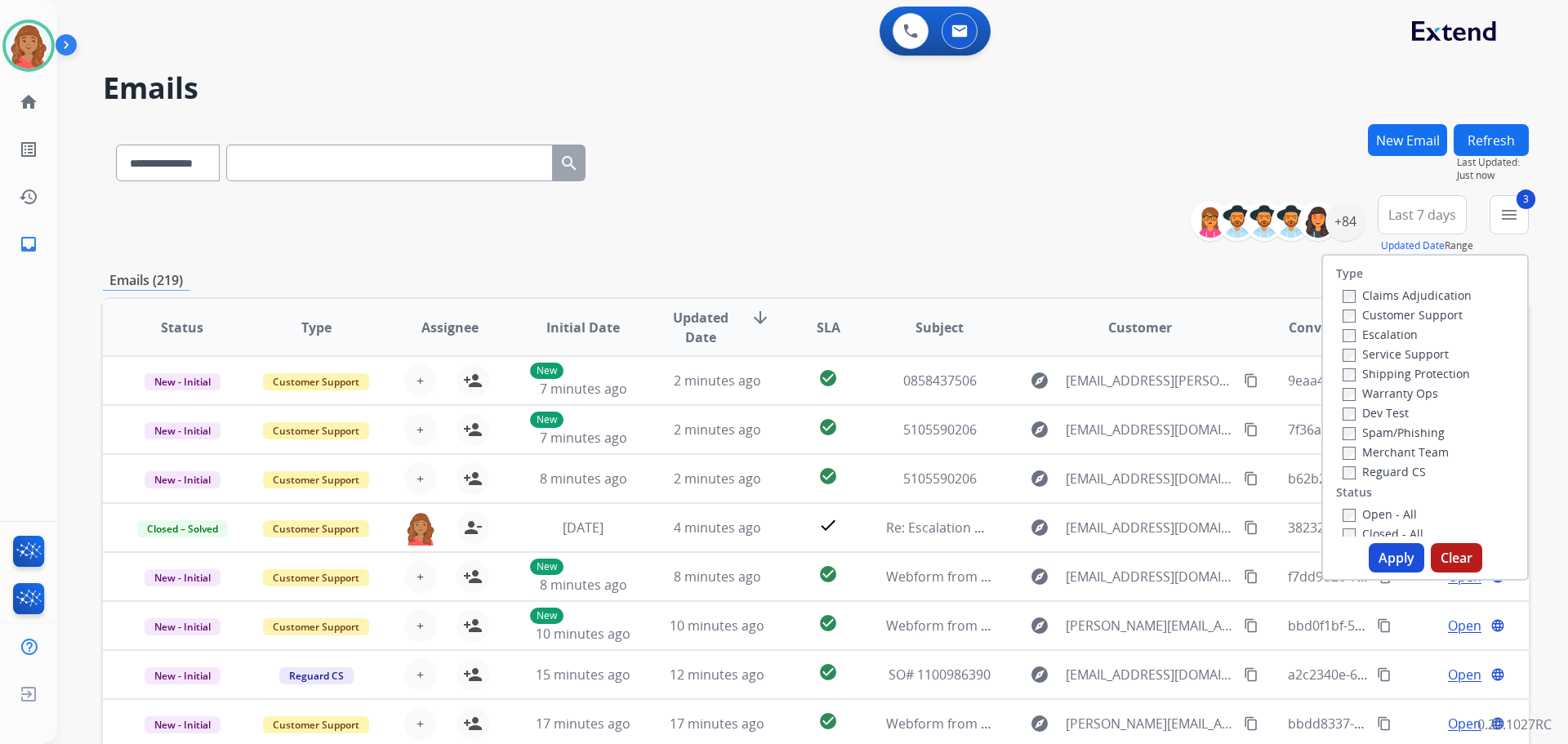
click at [1371, 561] on button "Apply" at bounding box center [1397, 557] width 56 height 30
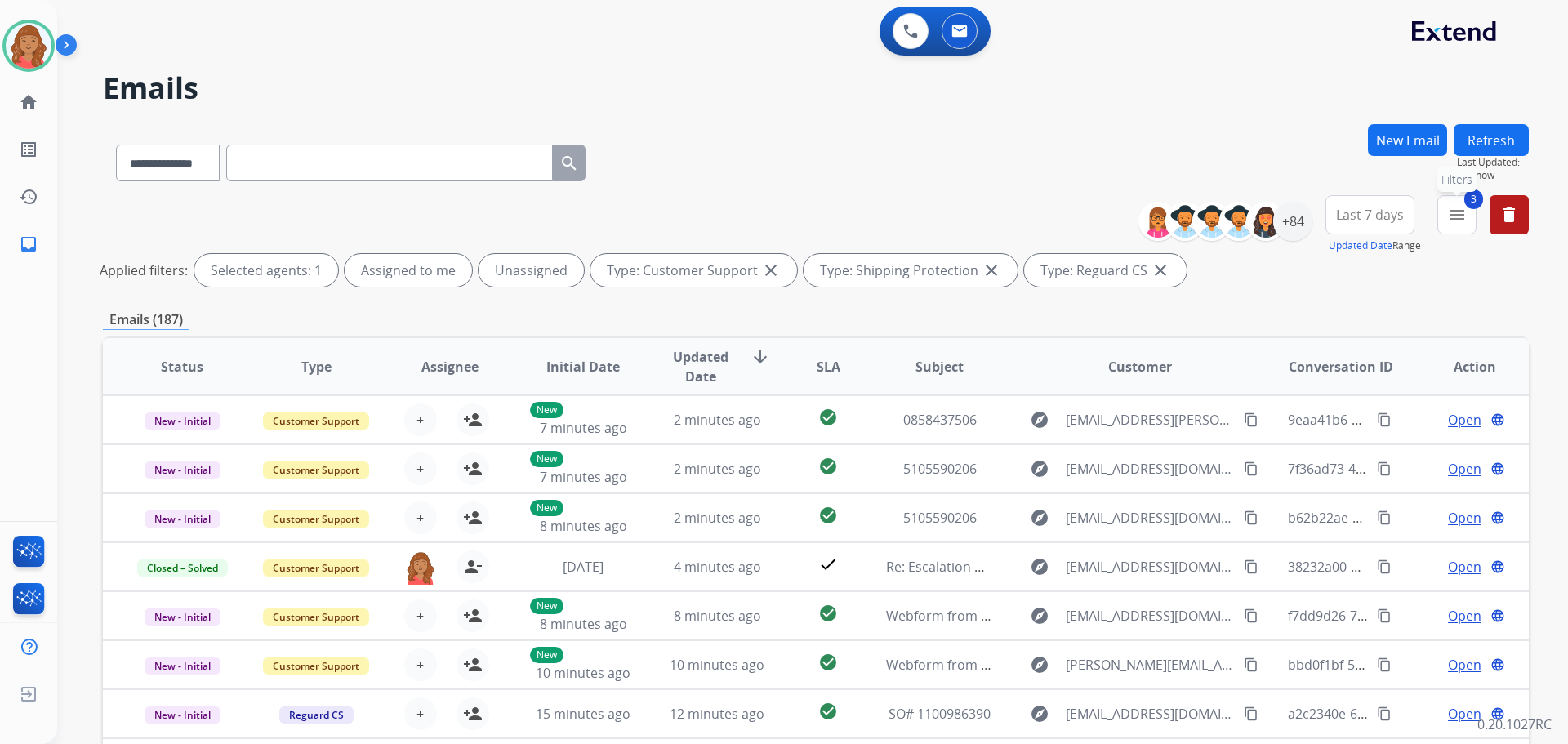
drag, startPoint x: 1463, startPoint y: 221, endPoint x: 1458, endPoint y: 240, distance: 19.6
click at [1463, 224] on mat-icon "menu" at bounding box center [1457, 215] width 20 height 20
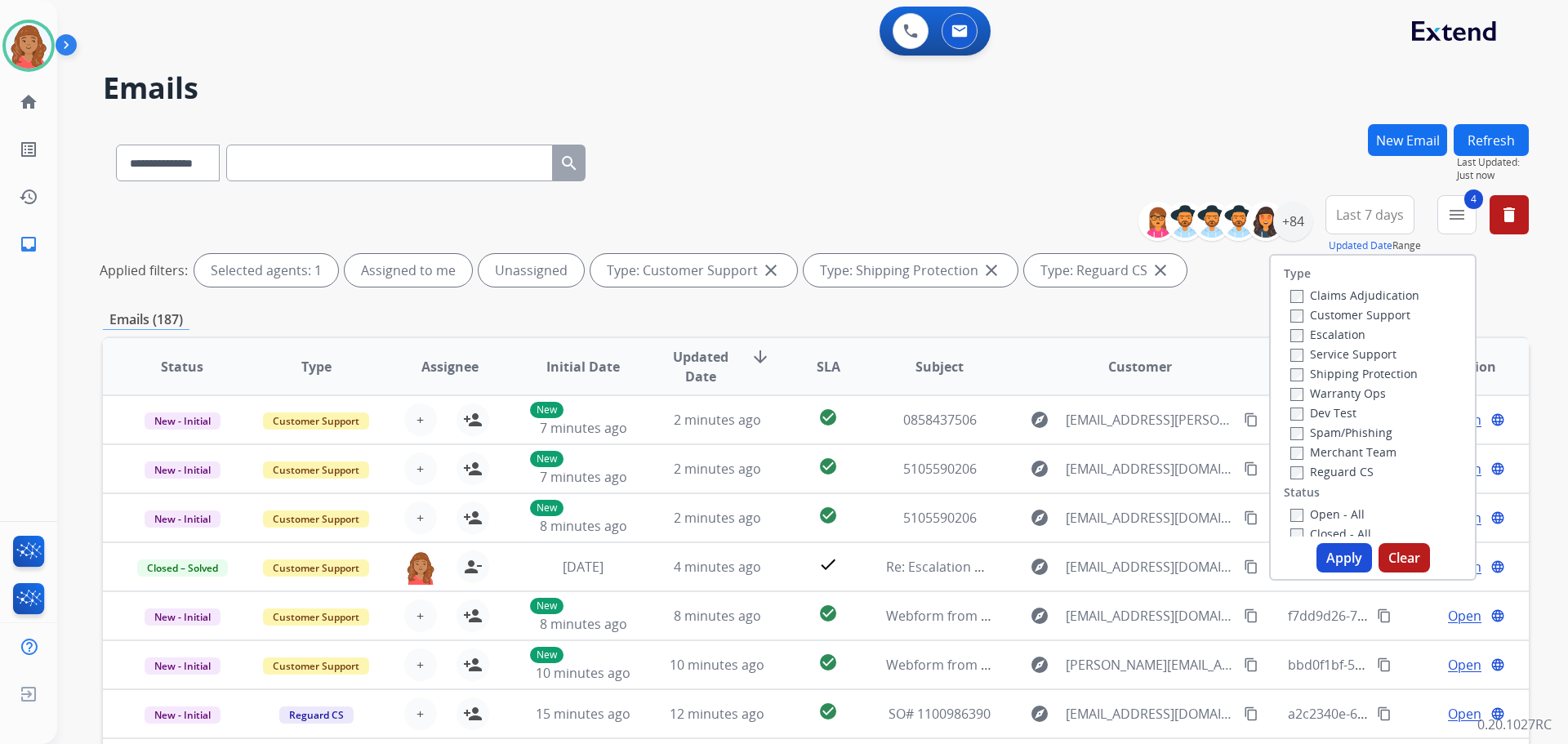
click at [1327, 552] on button "Apply" at bounding box center [1344, 557] width 56 height 30
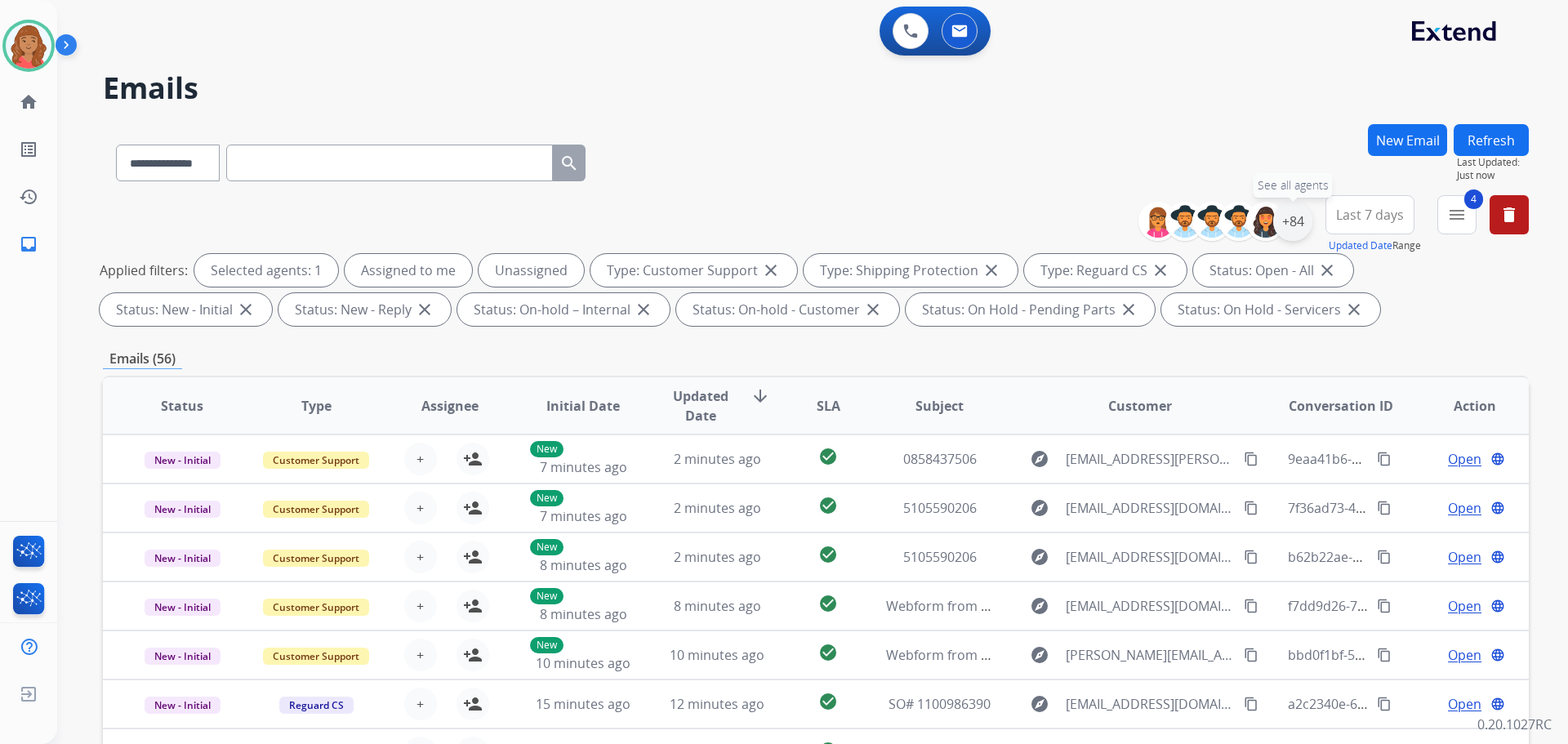
click at [1291, 222] on div "+84" at bounding box center [1292, 221] width 39 height 39
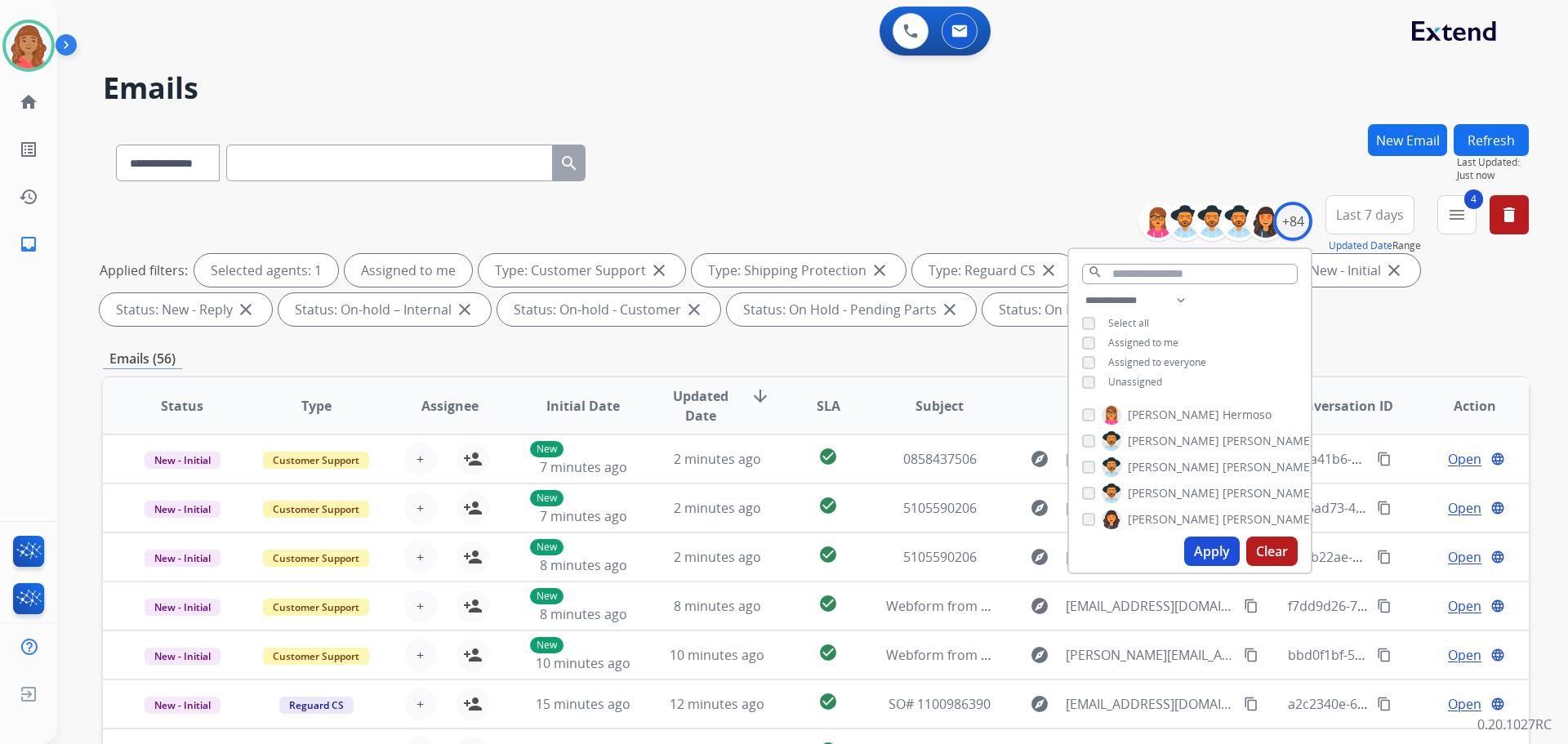
click at [1194, 554] on button "Apply" at bounding box center [1212, 551] width 56 height 30
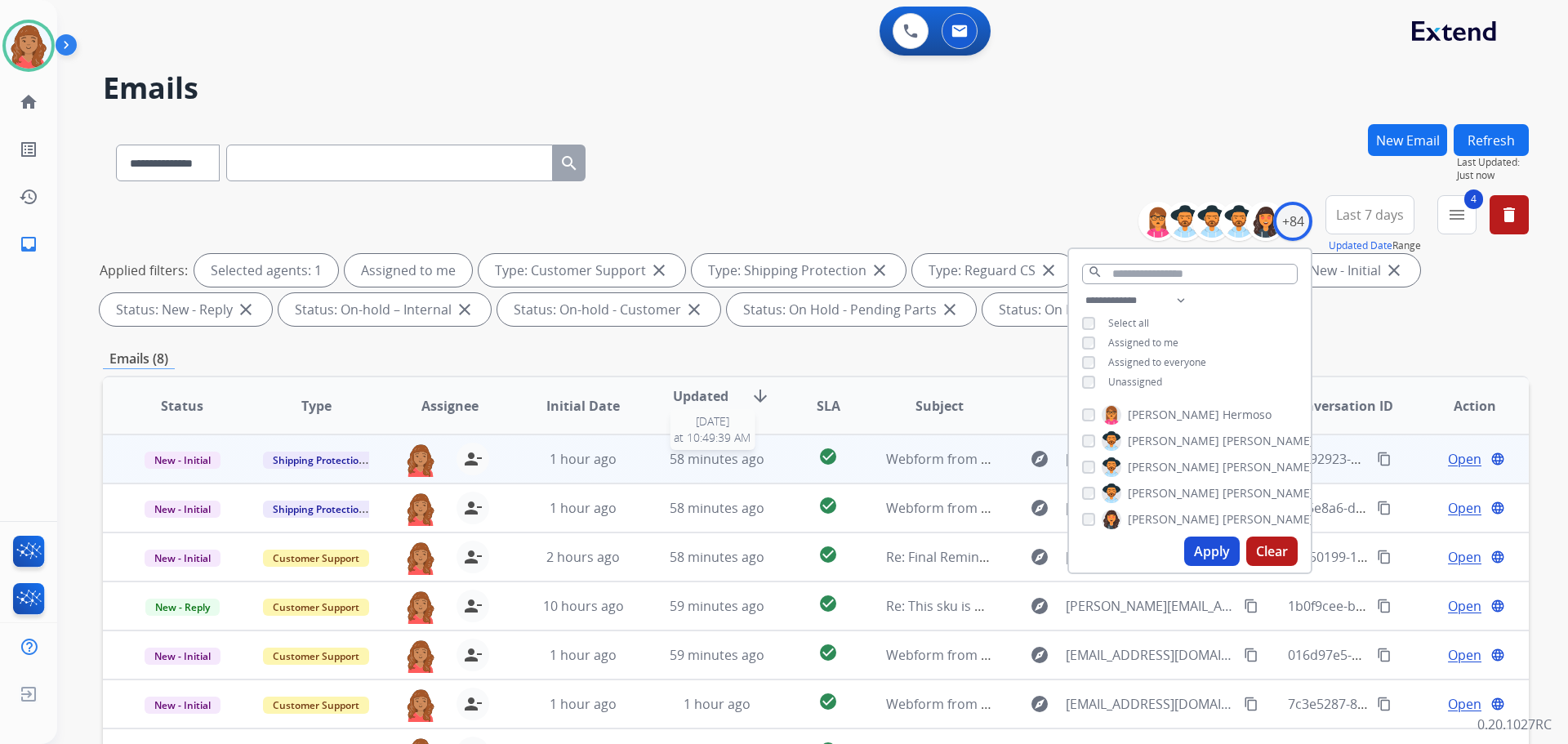
click at [705, 466] on span "58 minutes ago" at bounding box center [717, 459] width 95 height 18
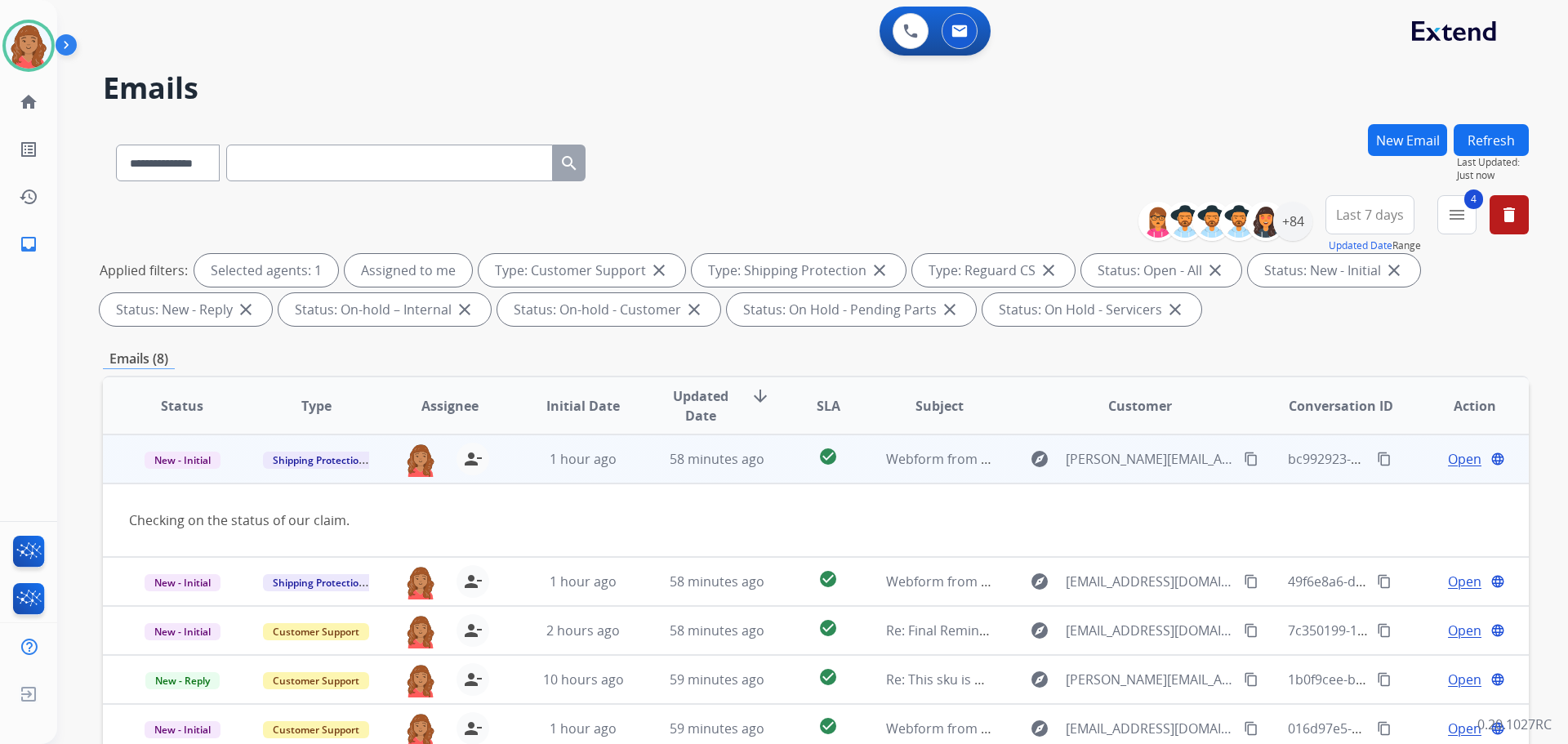
click at [1243, 456] on mat-icon "content_copy" at bounding box center [1251, 459] width 14 height 14
click at [1448, 457] on span "Open" at bounding box center [1464, 459] width 33 height 20
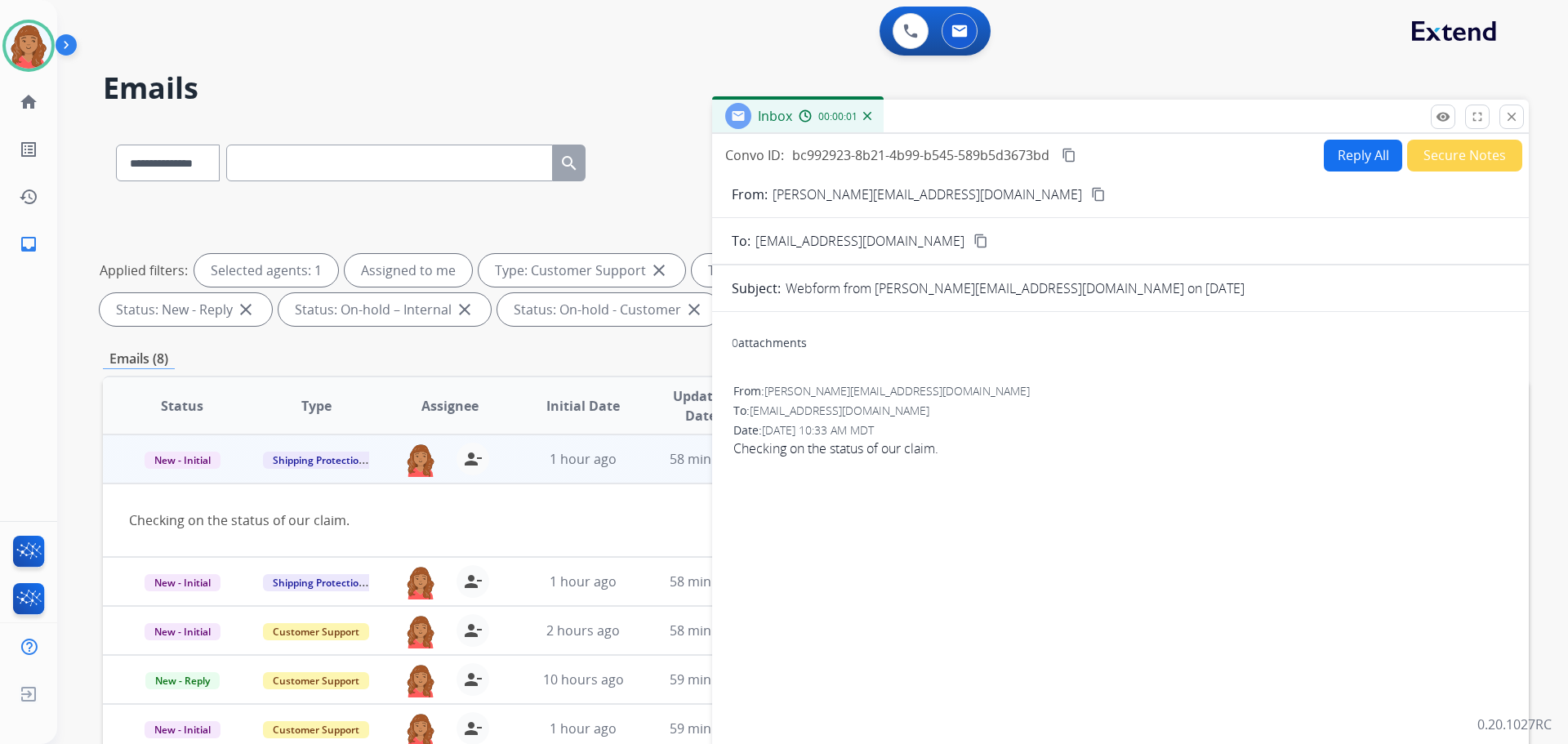
click at [1334, 158] on button "Reply All" at bounding box center [1362, 155] width 78 height 32
select select "**********"
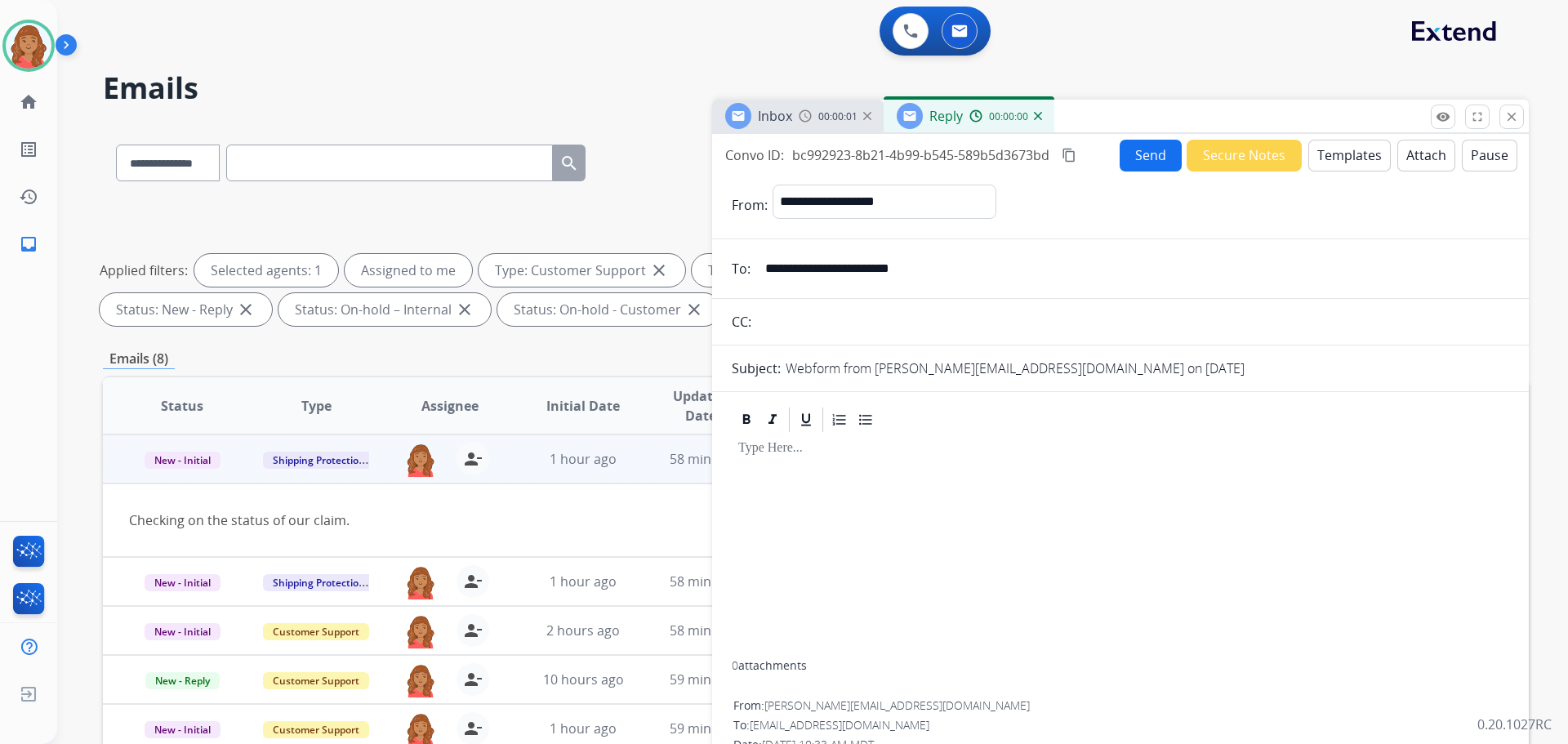
click at [1331, 161] on button "Templates" at bounding box center [1349, 155] width 82 height 32
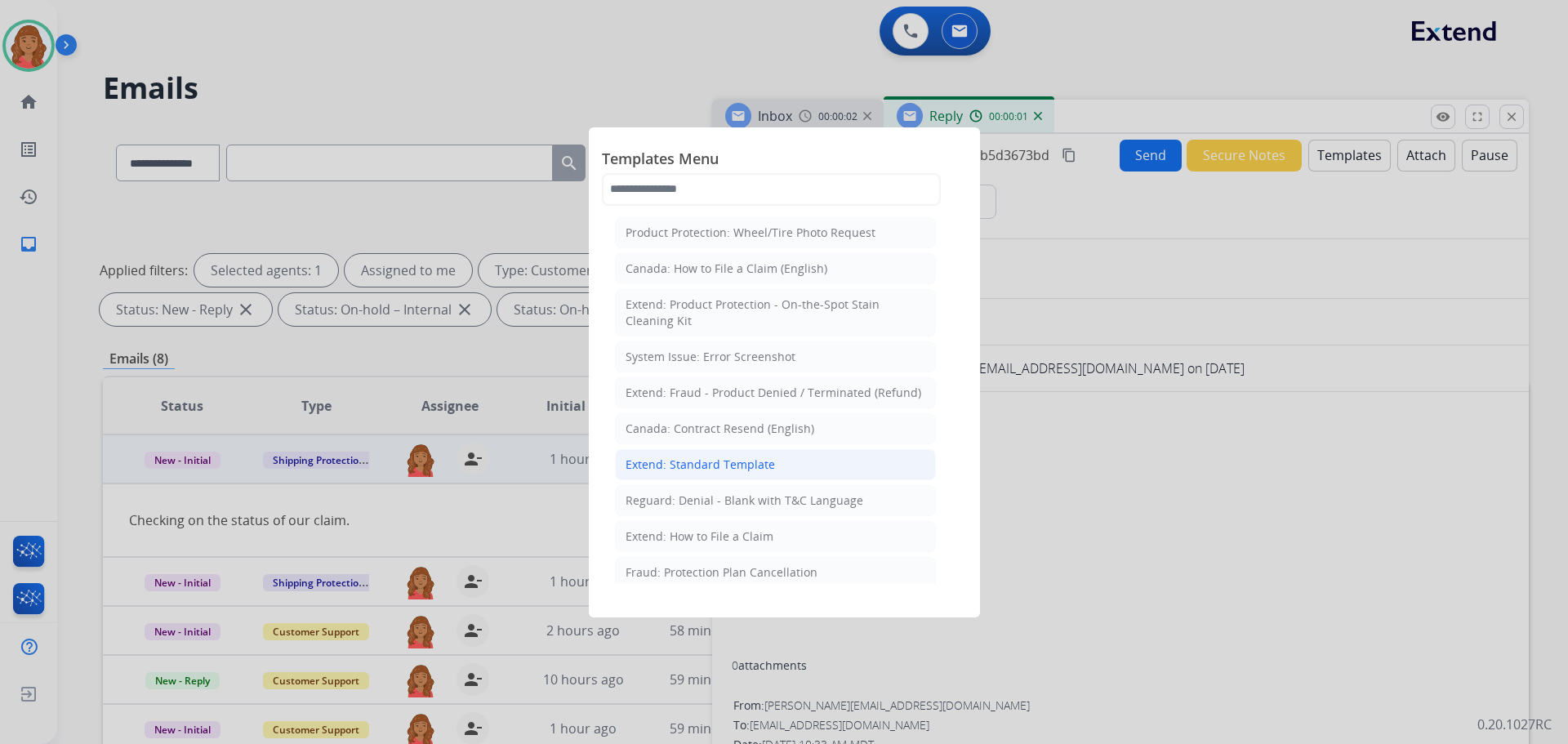
click at [757, 456] on div "Extend: Standard Template" at bounding box center [701, 464] width 150 height 16
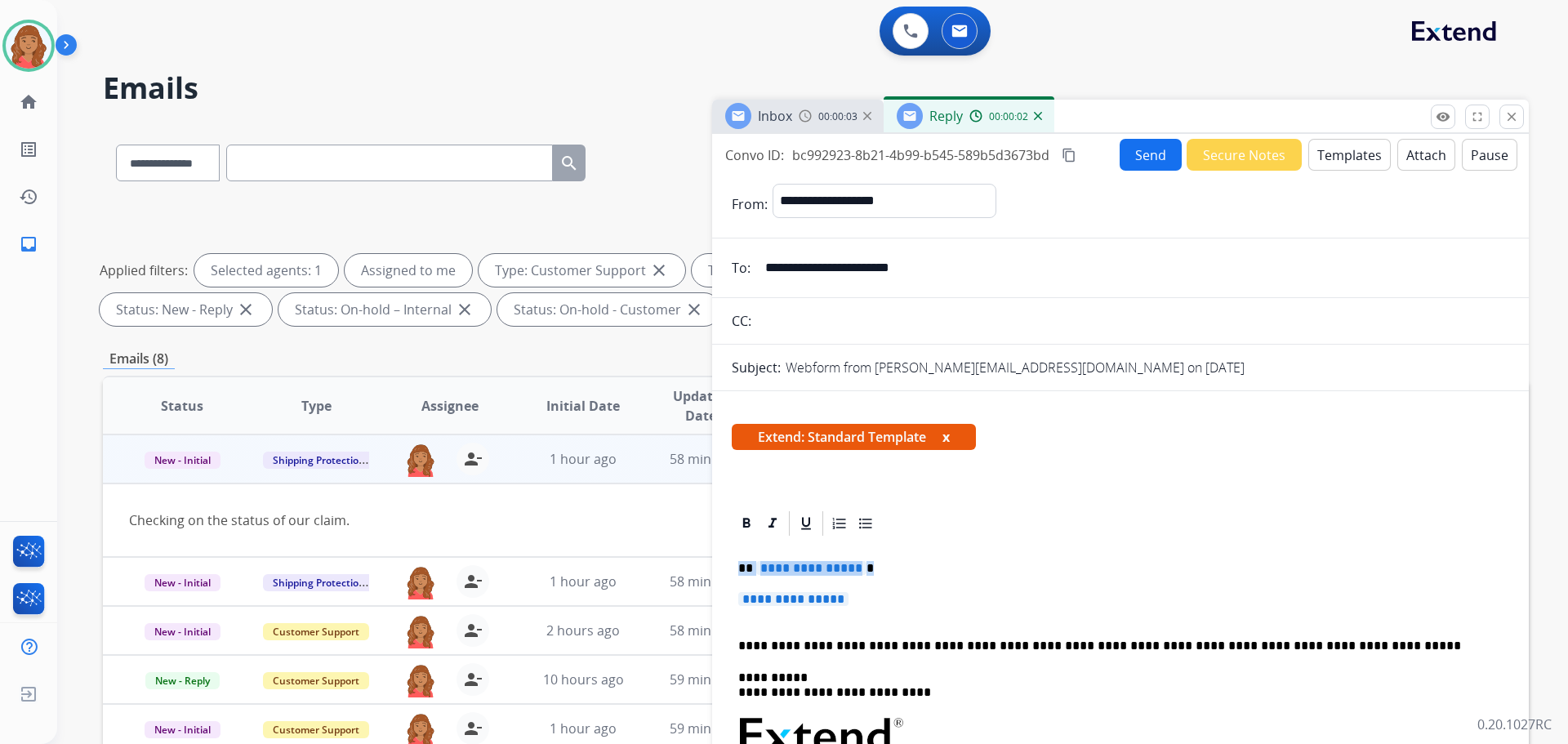
drag, startPoint x: 814, startPoint y: 601, endPoint x: 714, endPoint y: 564, distance: 106.6
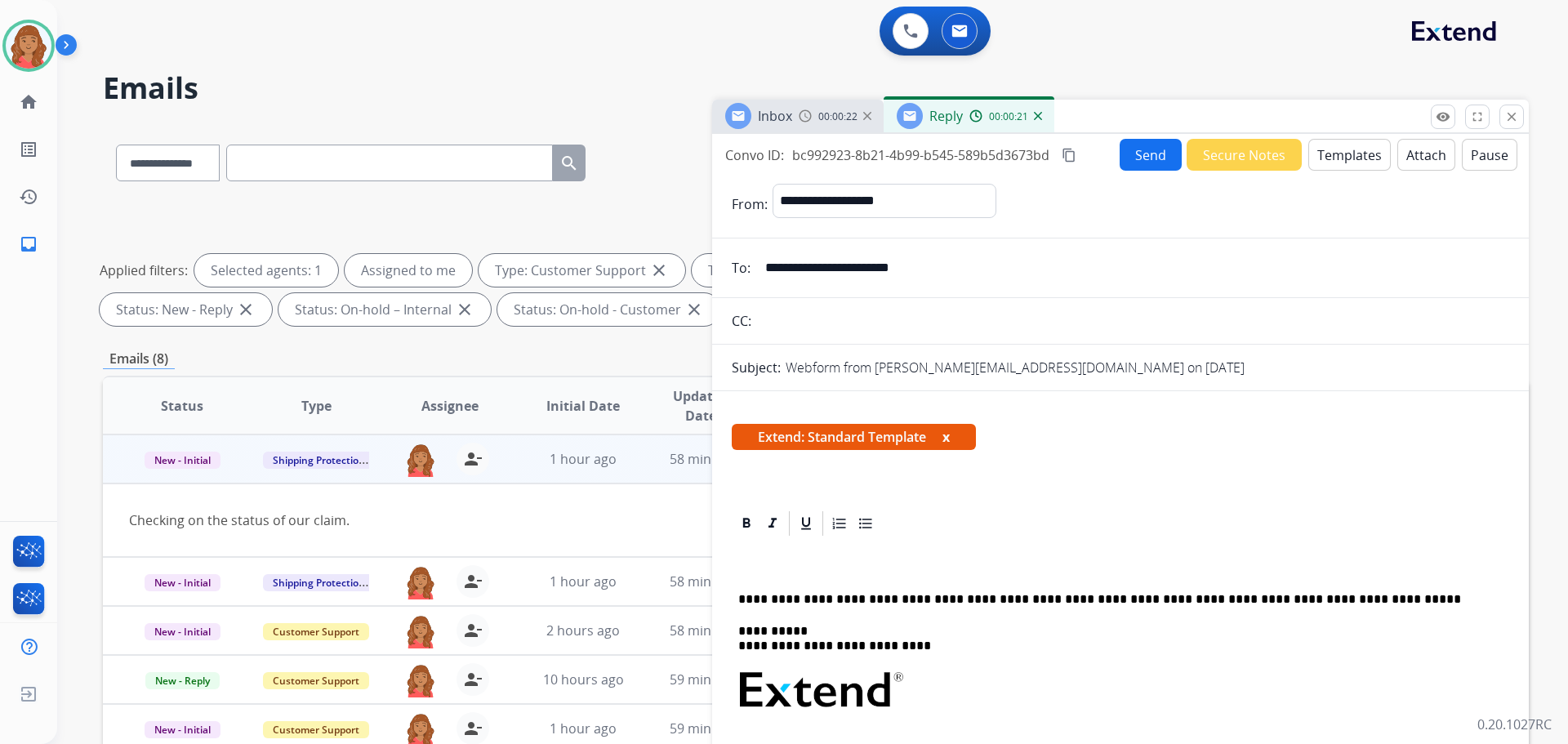
click at [776, 569] on p at bounding box center [1114, 568] width 751 height 14
drag, startPoint x: 745, startPoint y: 565, endPoint x: 663, endPoint y: 559, distance: 82.2
click at [663, 559] on div "**********" at bounding box center [815, 566] width 1426 height 884
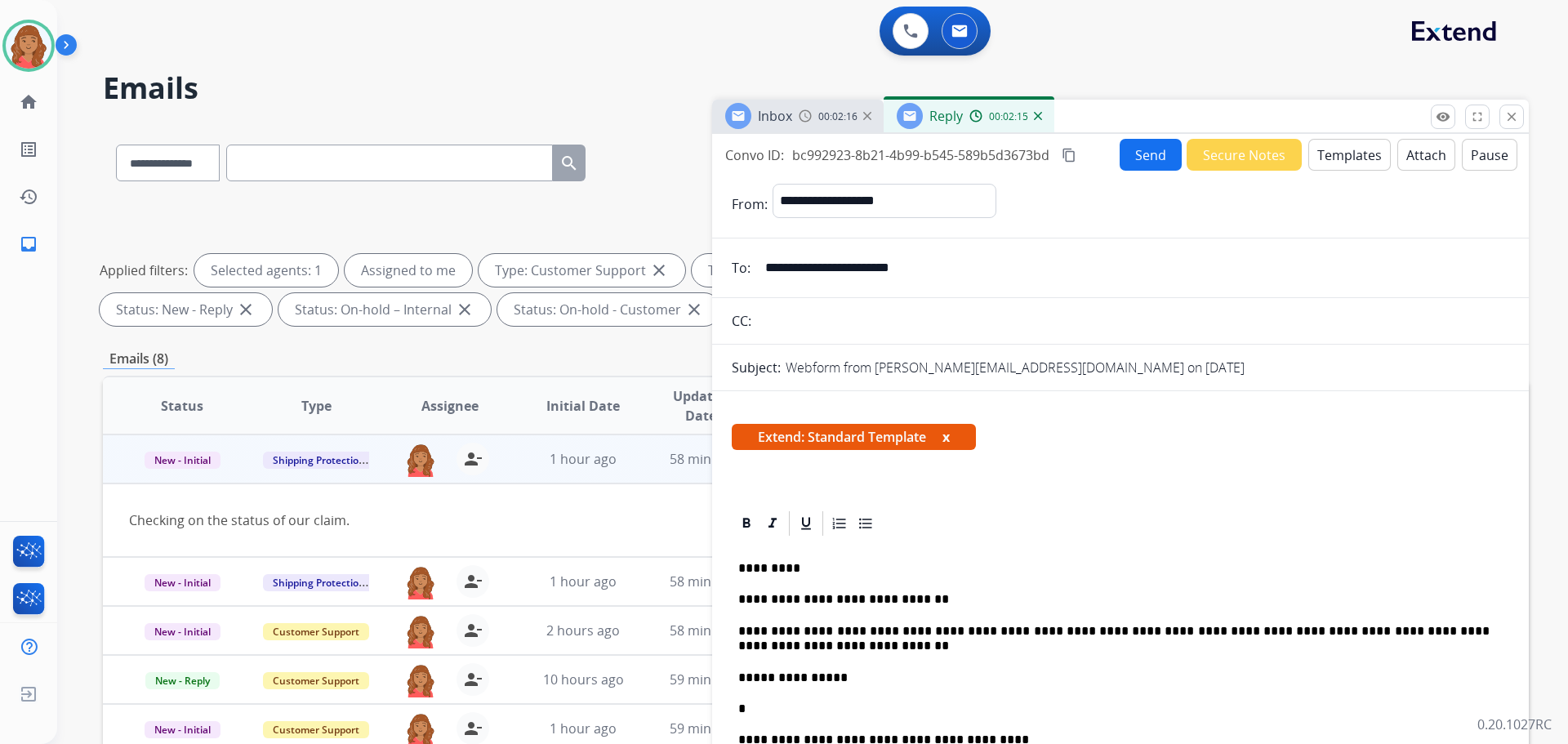
click at [1066, 156] on mat-icon "content_copy" at bounding box center [1068, 155] width 14 height 14
click at [1141, 151] on button "Send" at bounding box center [1152, 155] width 61 height 32
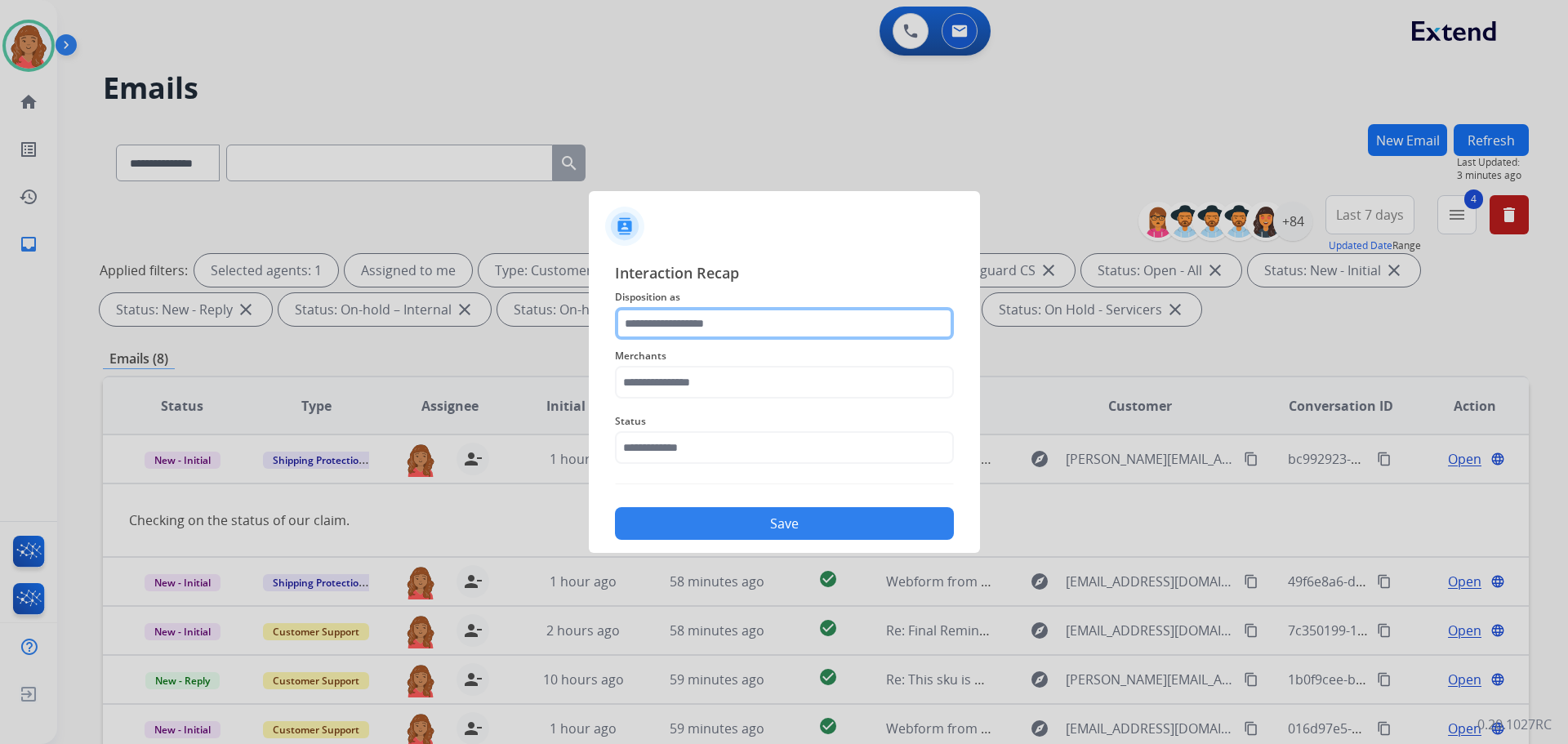
click at [683, 326] on input "text" at bounding box center [784, 324] width 339 height 32
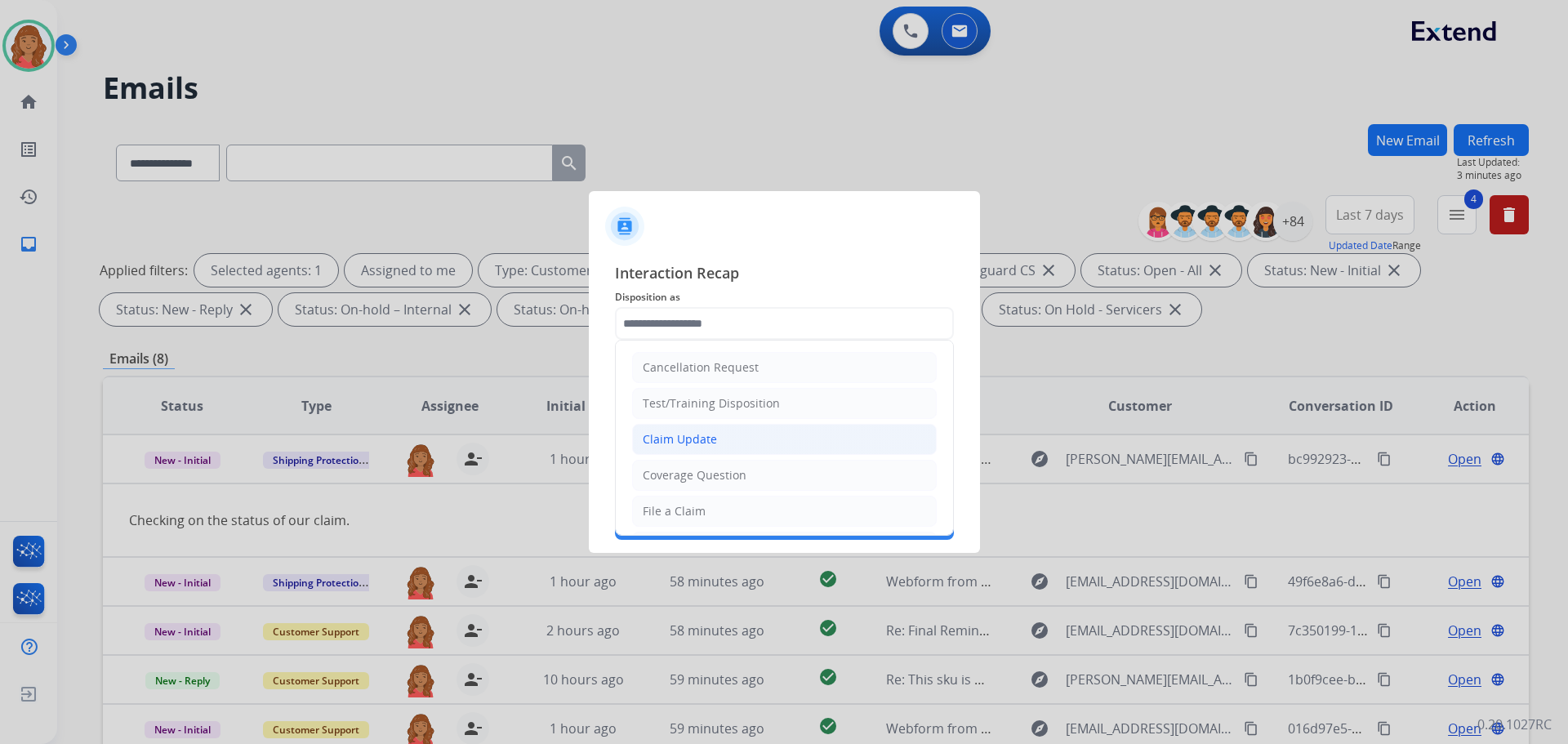
click at [682, 438] on div "Claim Update" at bounding box center [680, 439] width 74 height 16
type input "**********"
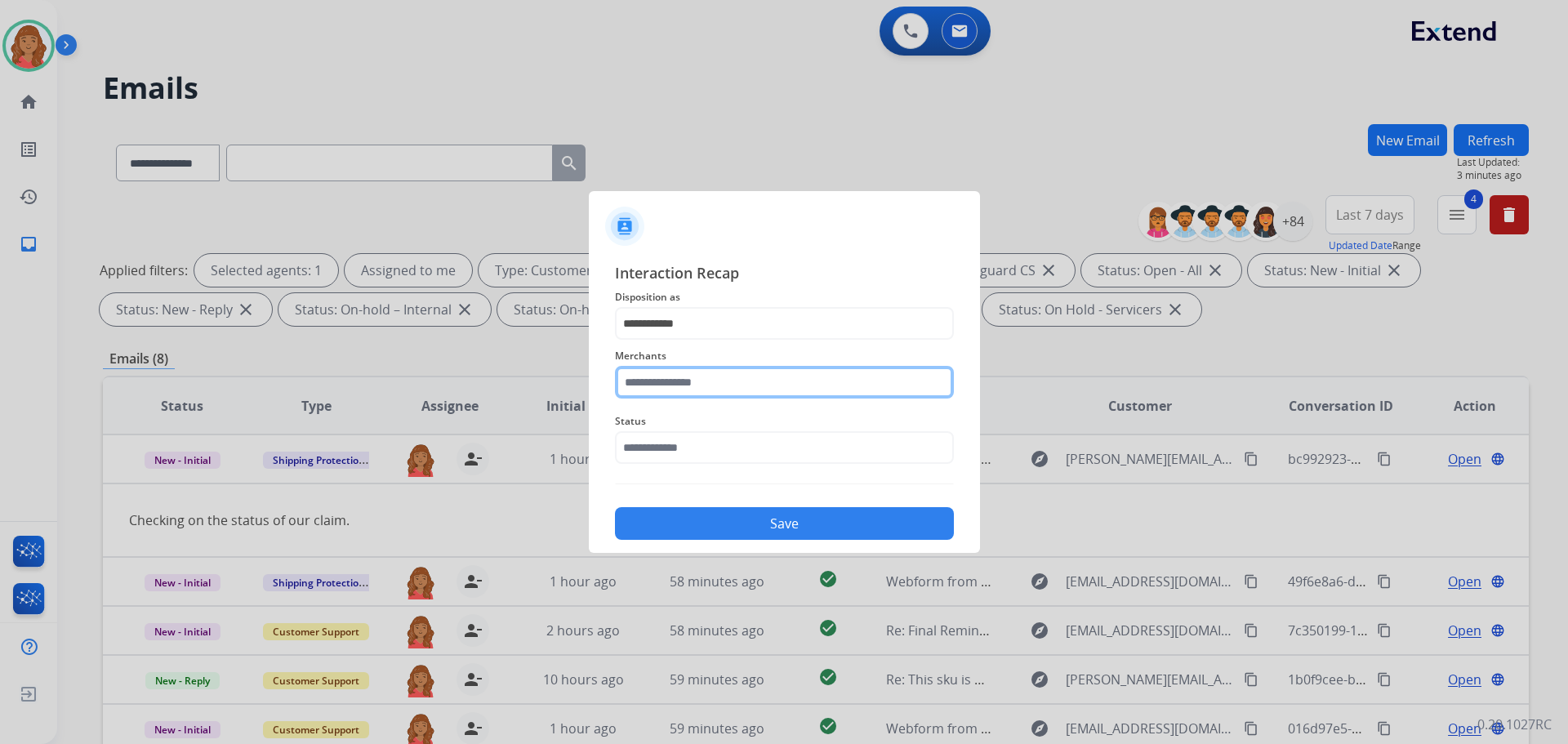
click at [682, 390] on input "text" at bounding box center [784, 382] width 339 height 32
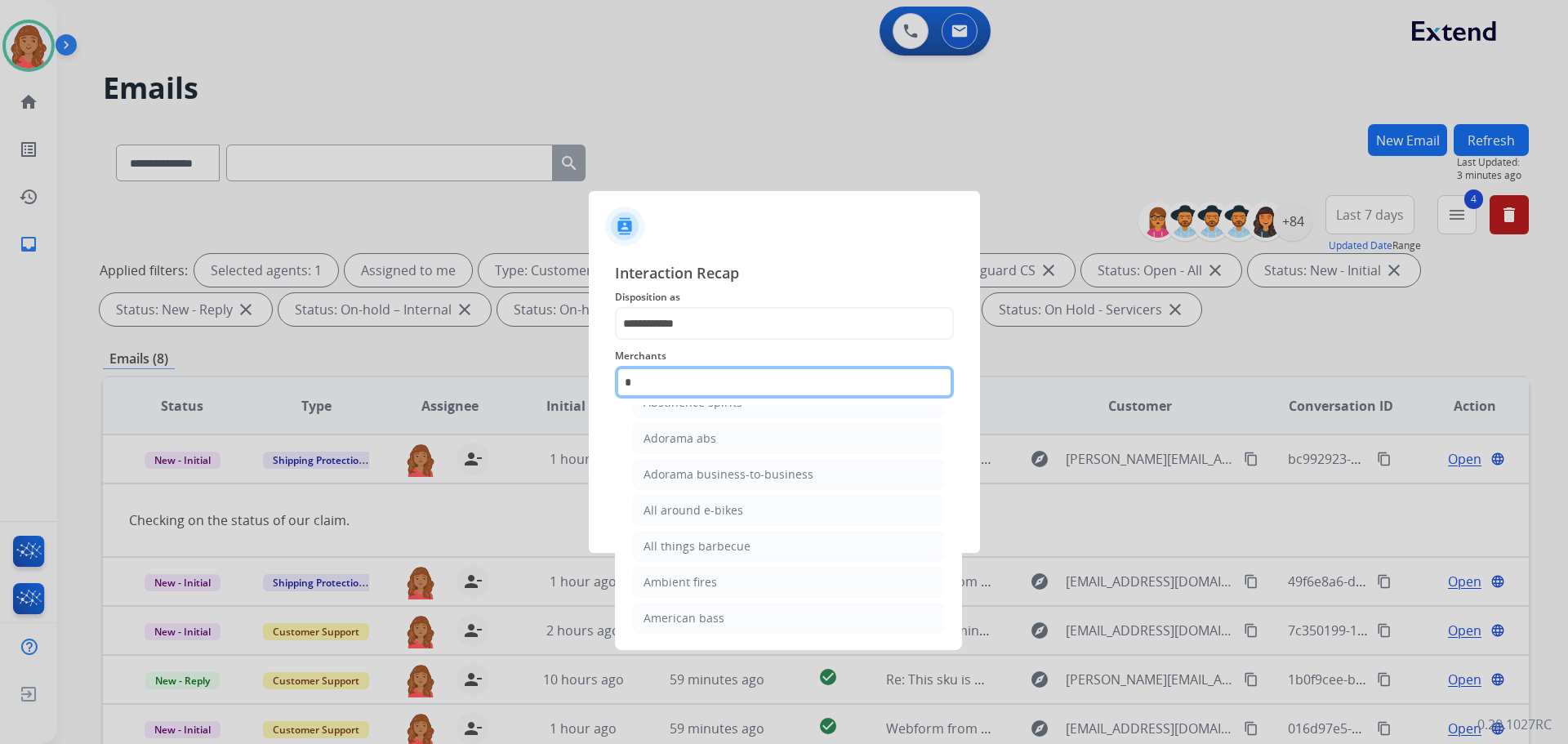
scroll to position [134, 0]
type input "*"
click at [670, 382] on input "text" at bounding box center [784, 382] width 339 height 32
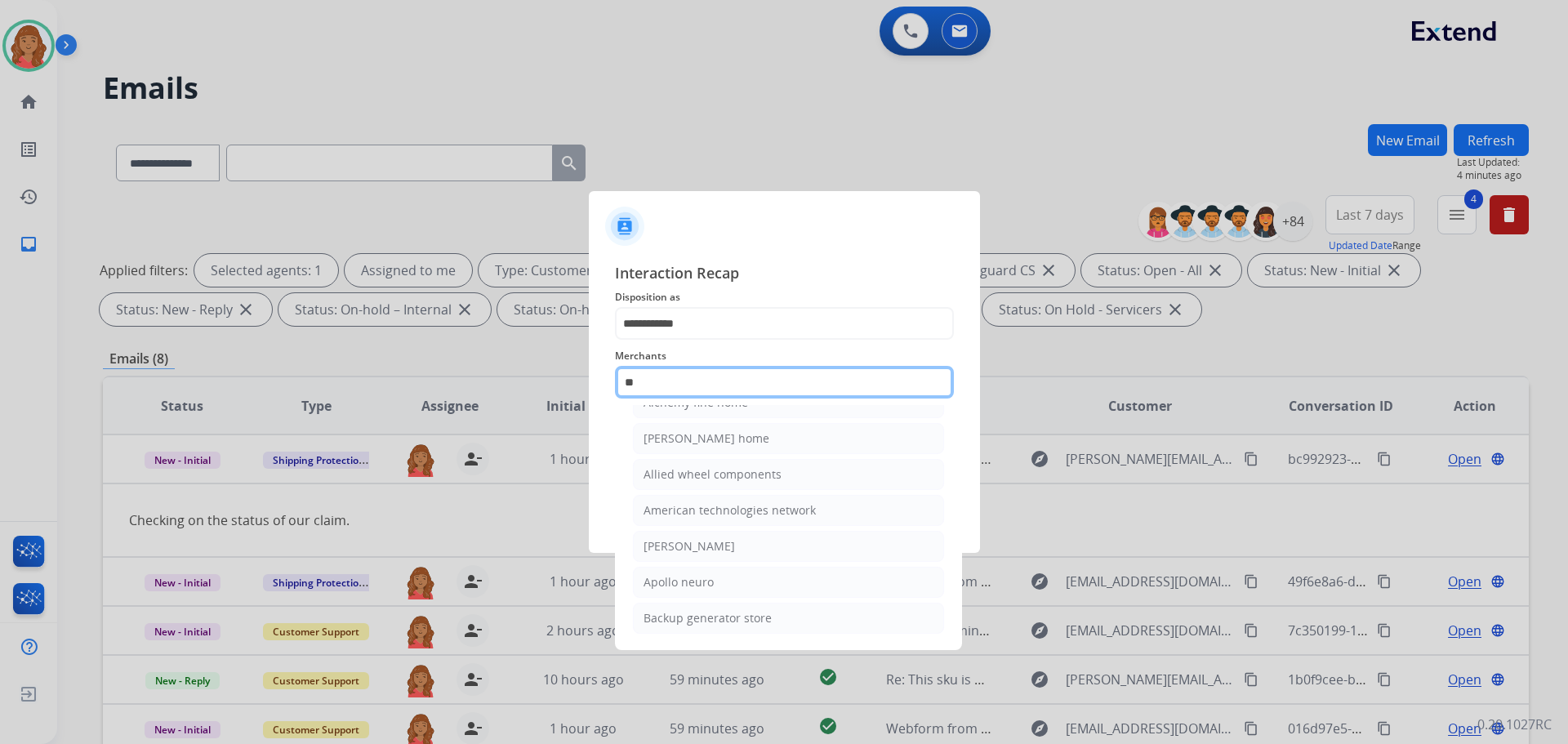
type input "*"
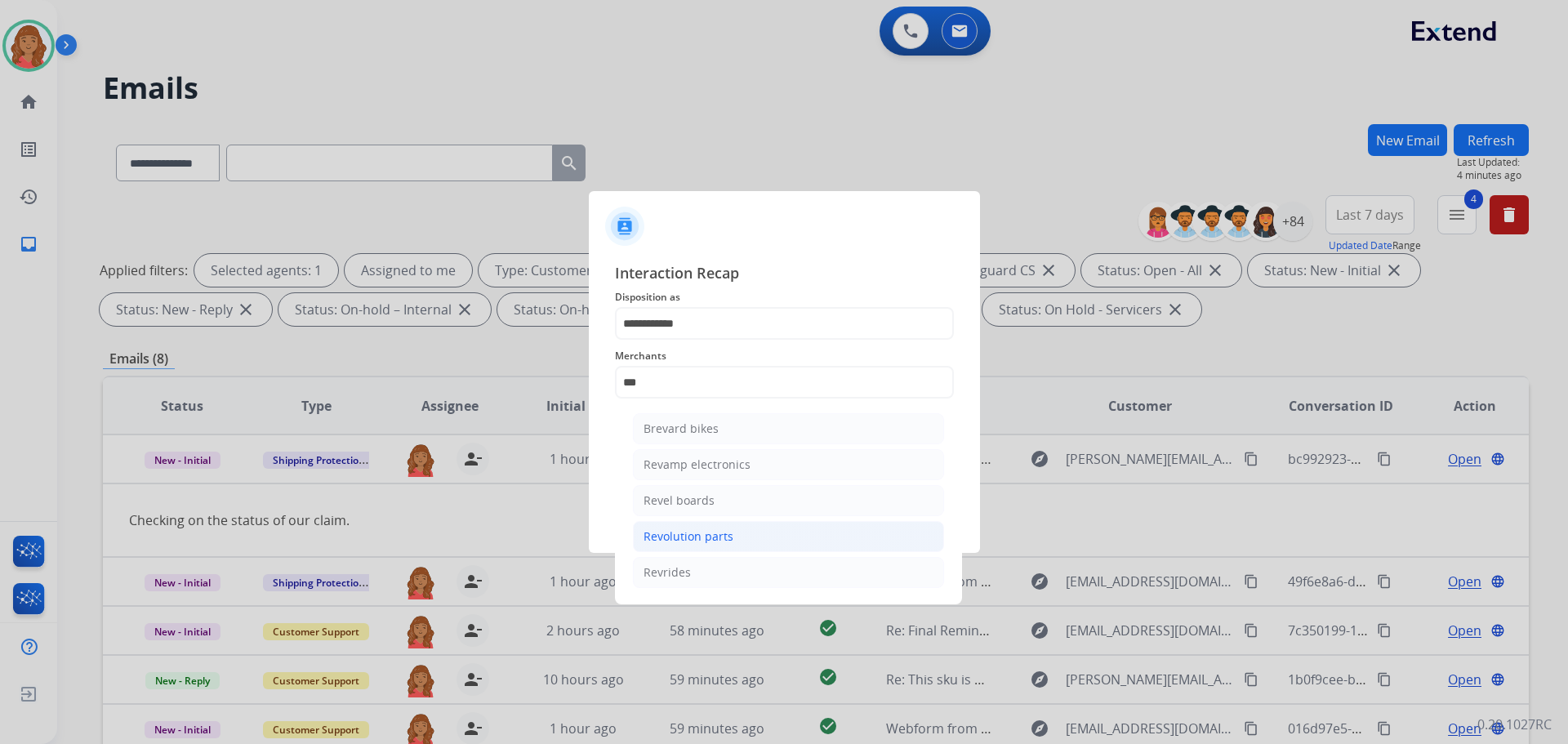
click at [697, 528] on div "Revolution parts" at bounding box center [689, 537] width 90 height 16
type input "**********"
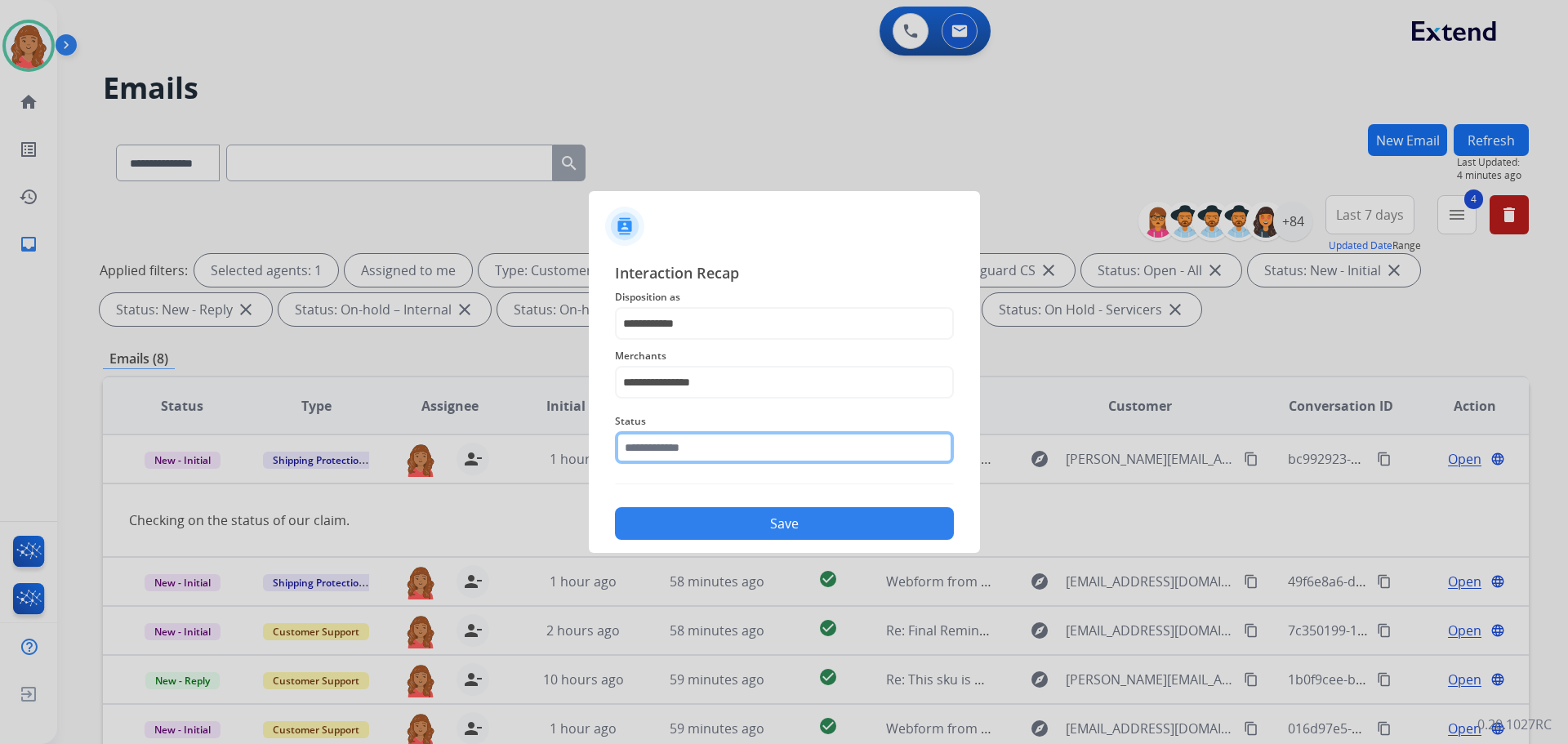
click at [685, 443] on input "text" at bounding box center [784, 447] width 339 height 32
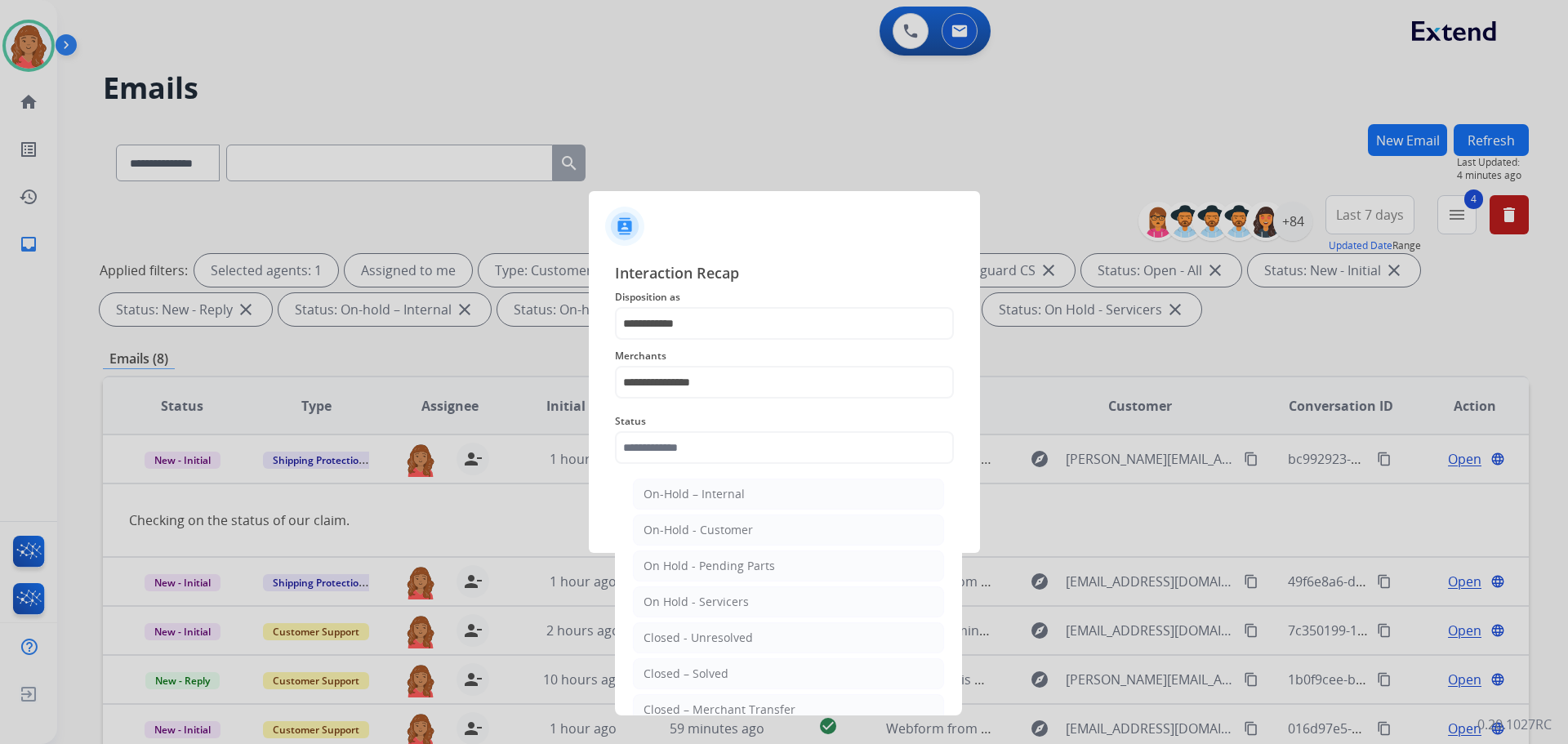
click at [699, 666] on div "Closed – Solved" at bounding box center [686, 674] width 85 height 16
type input "**********"
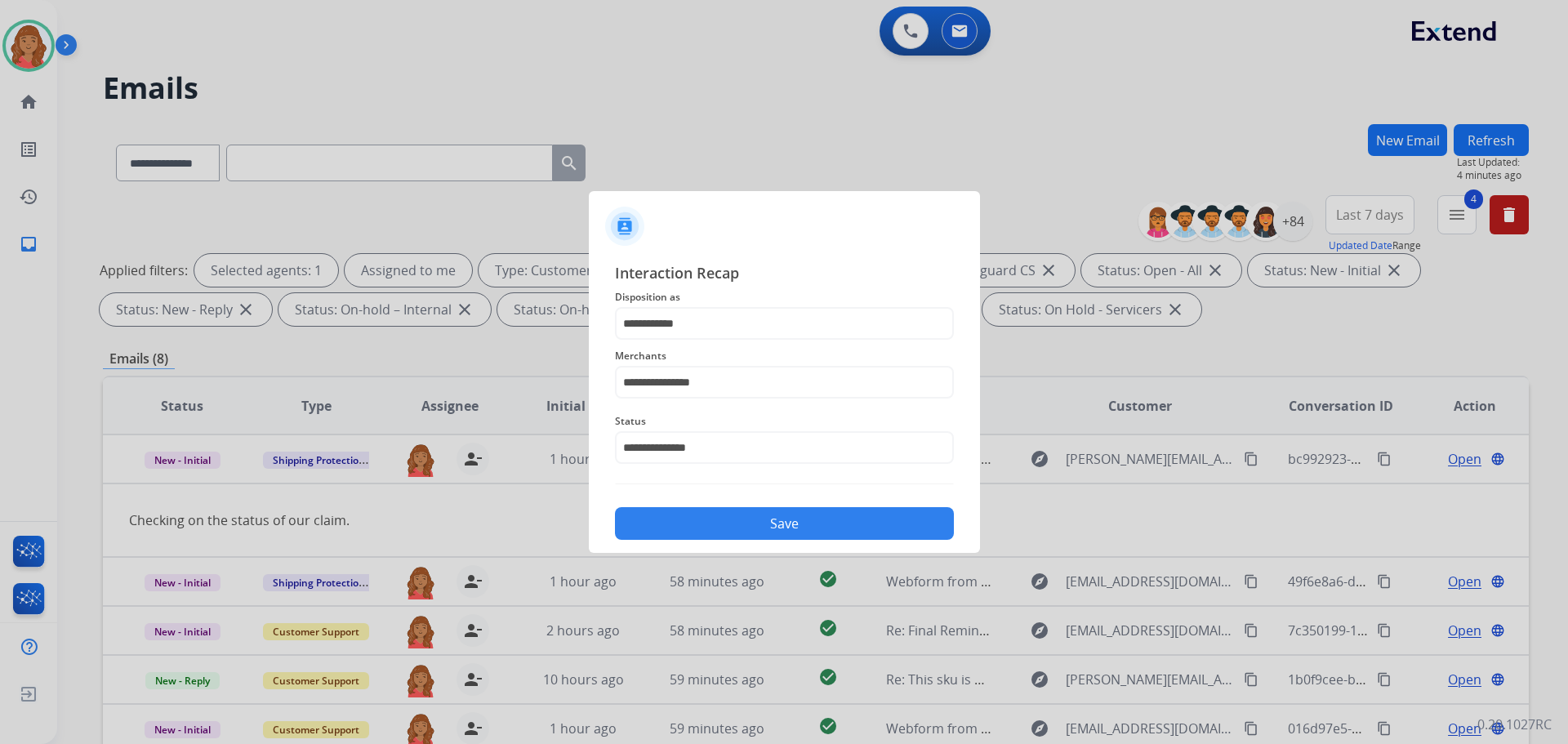
click at [731, 528] on button "Save" at bounding box center [784, 523] width 339 height 32
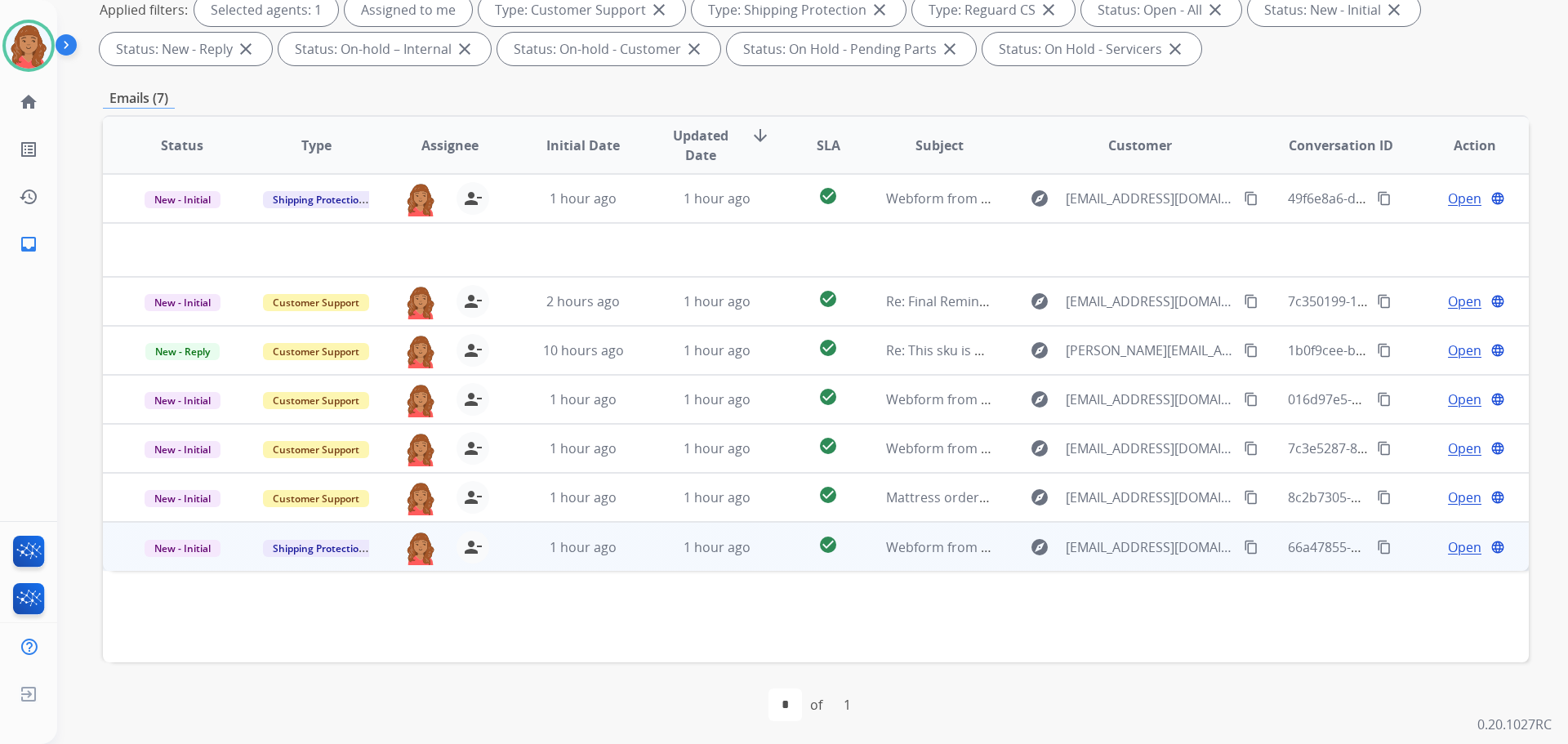
scroll to position [264, 0]
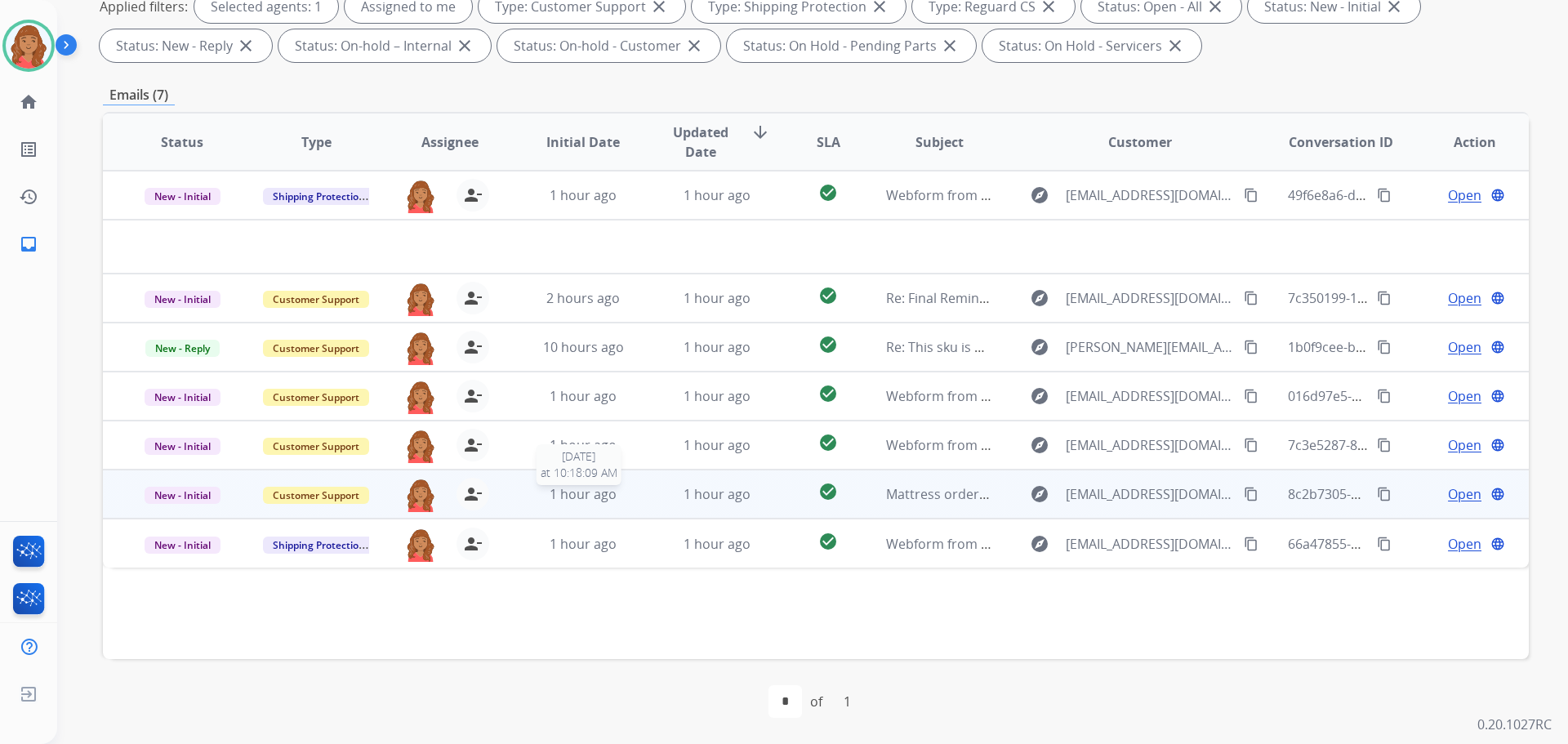
click at [601, 498] on span "1 hour ago" at bounding box center [582, 494] width 67 height 18
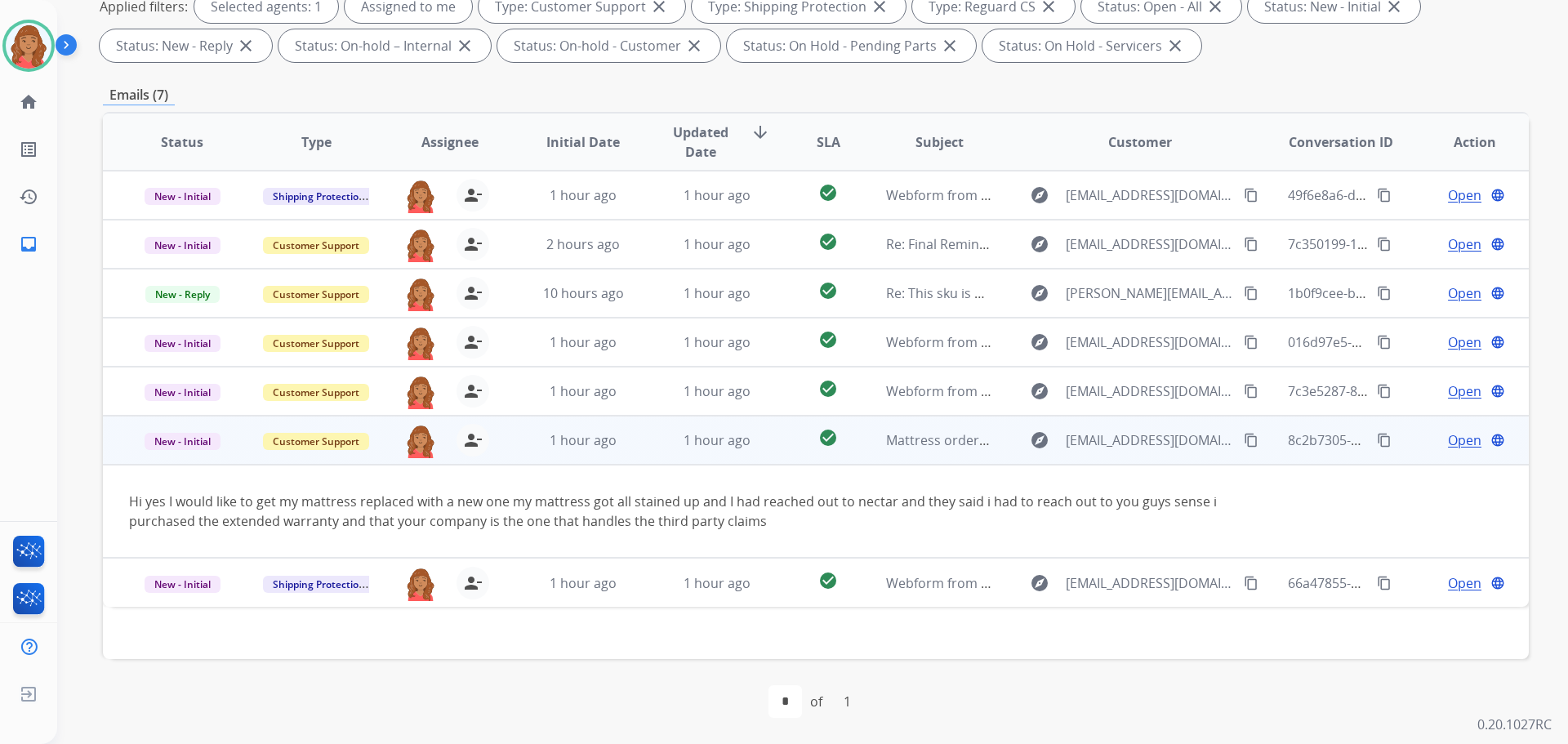
click at [1229, 440] on div "explore [EMAIL_ADDRESS][DOMAIN_NAME] content_copy" at bounding box center [1140, 440] width 240 height 26
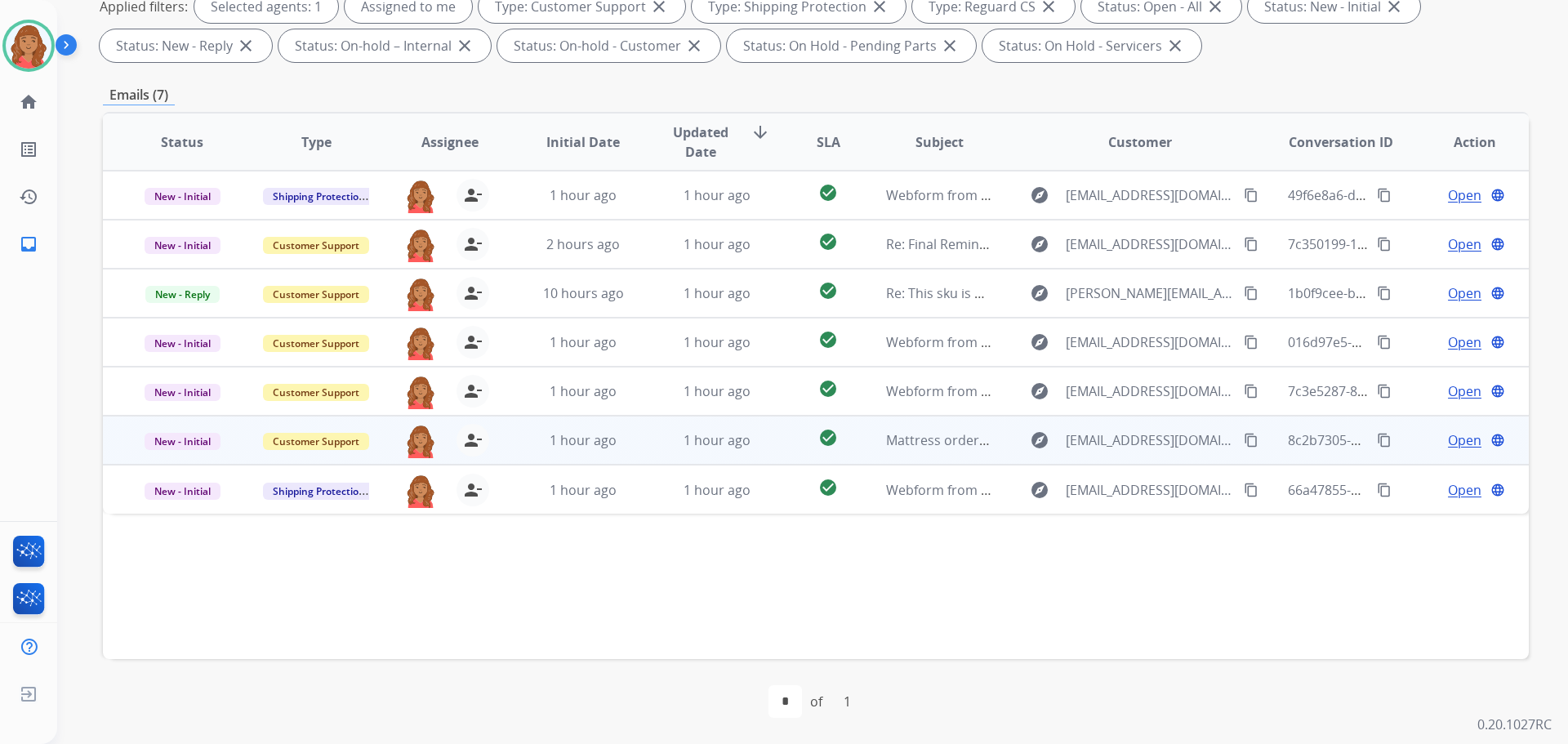
click at [1243, 440] on mat-icon "content_copy" at bounding box center [1251, 440] width 14 height 14
click at [1448, 436] on span "Open" at bounding box center [1464, 440] width 33 height 20
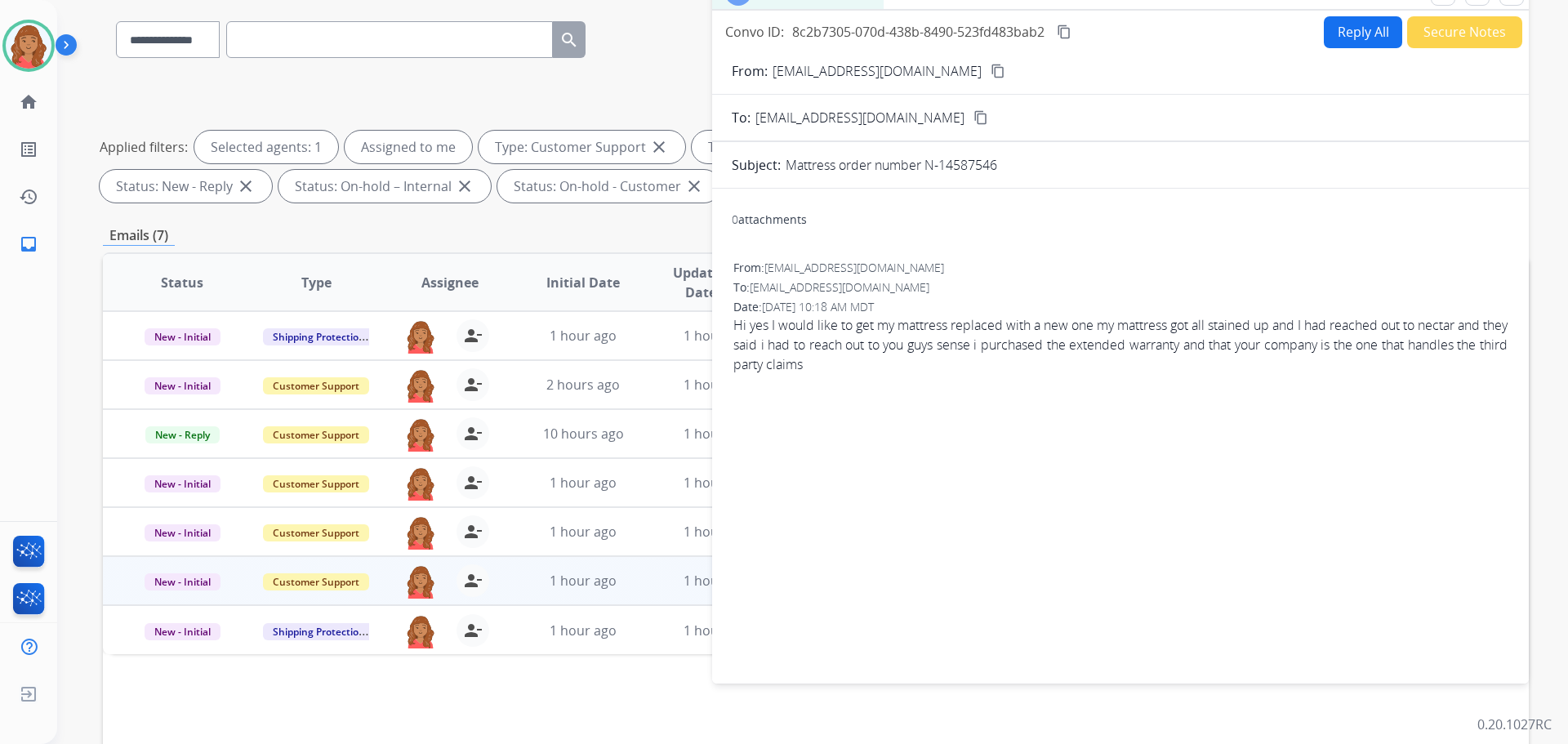
scroll to position [0, 0]
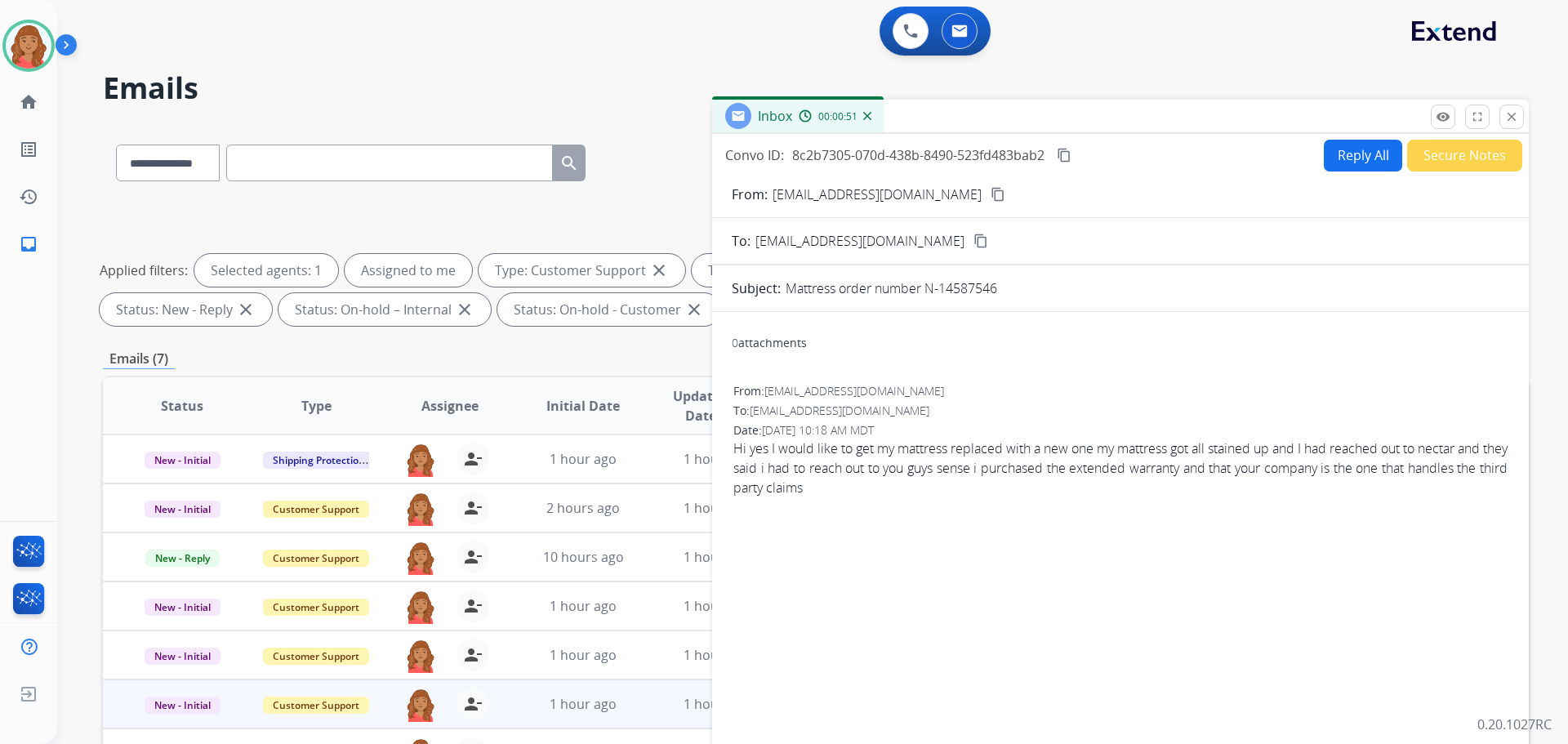
click at [1348, 154] on button "Reply All" at bounding box center [1362, 155] width 78 height 32
select select "**********"
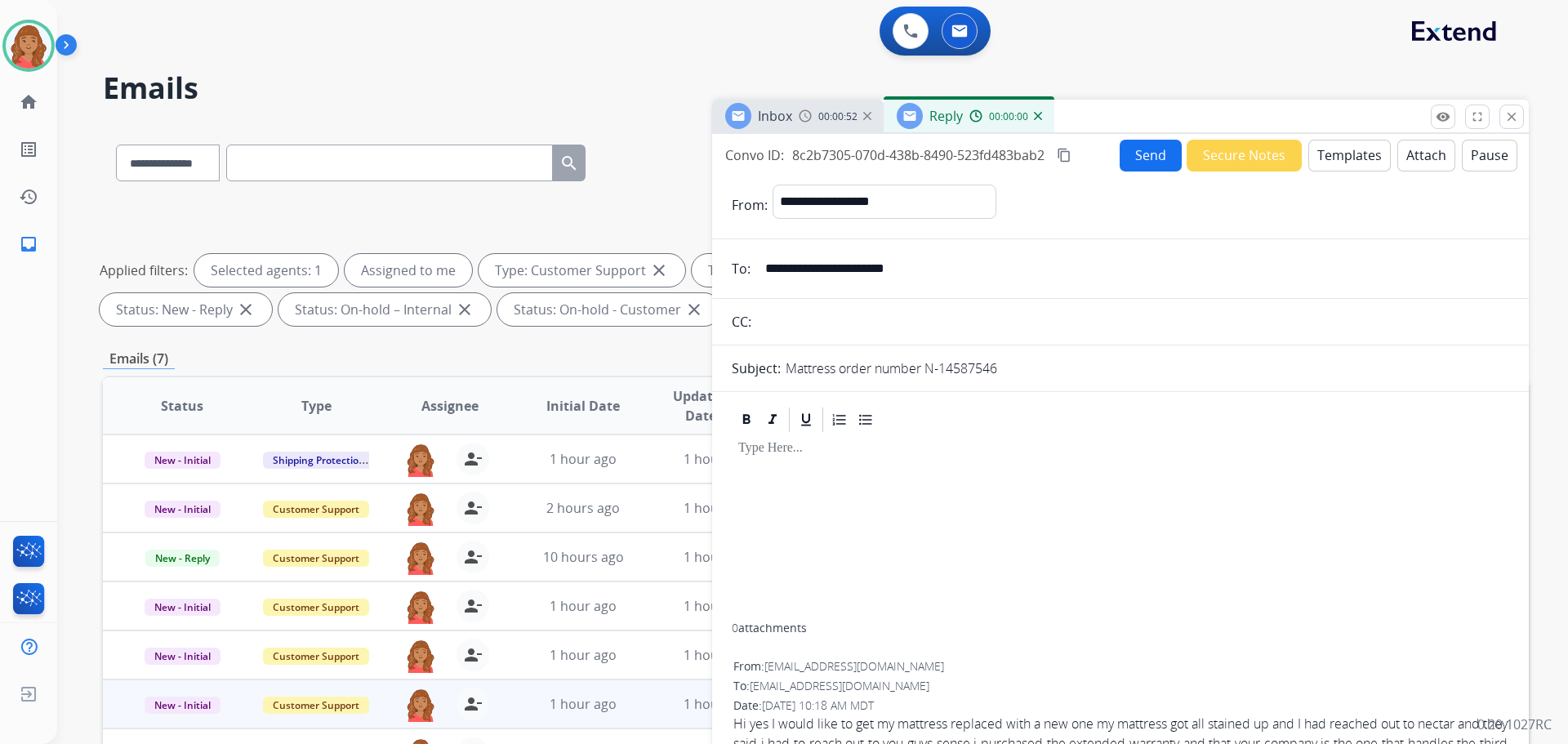
click at [1342, 156] on button "Templates" at bounding box center [1349, 155] width 82 height 32
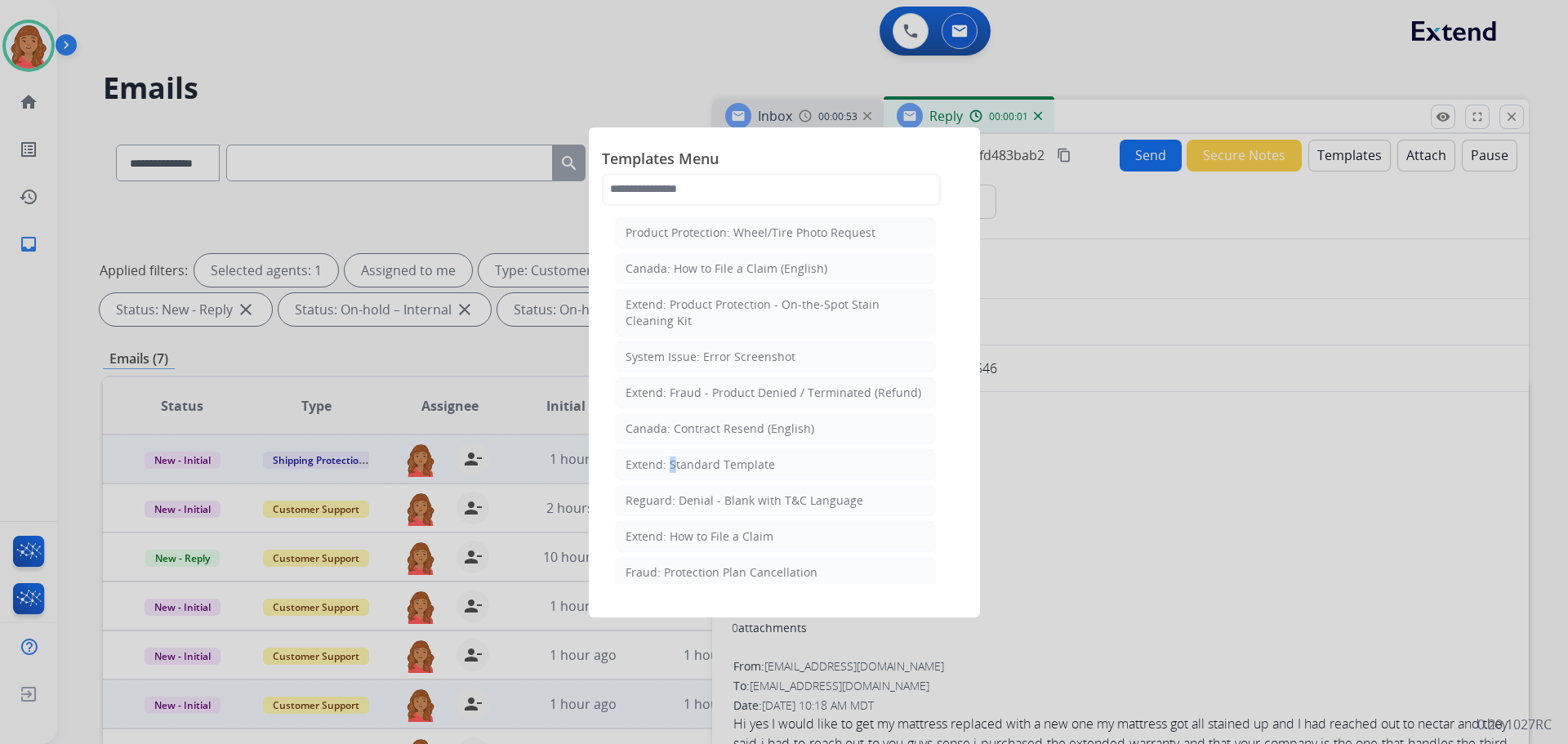
click at [669, 462] on div "Extend: Standard Template" at bounding box center [701, 464] width 150 height 16
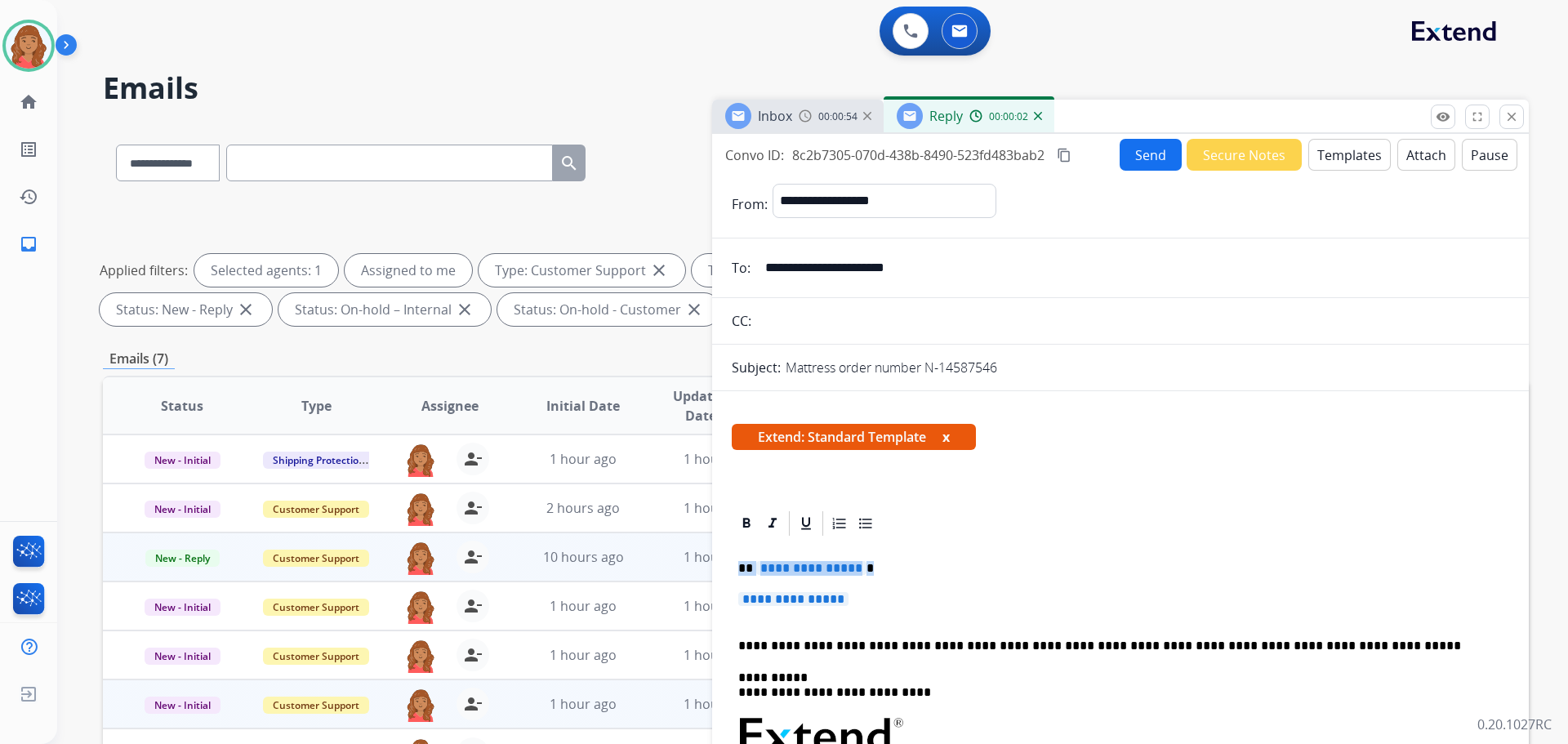
drag, startPoint x: 851, startPoint y: 600, endPoint x: 637, endPoint y: 566, distance: 216.7
click at [637, 566] on div "**********" at bounding box center [815, 566] width 1426 height 884
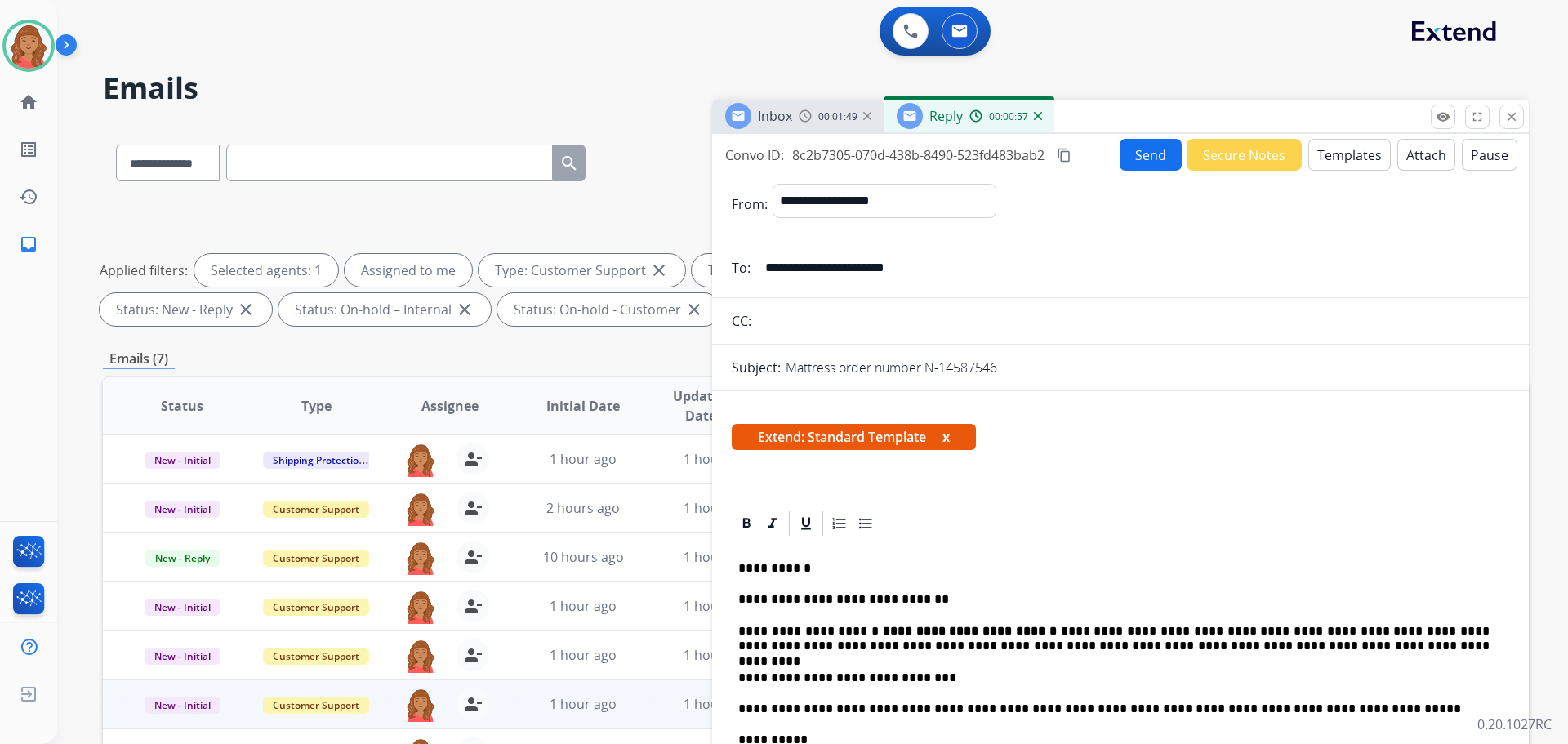
click at [1069, 152] on mat-icon "content_copy" at bounding box center [1064, 155] width 14 height 14
drag, startPoint x: 1007, startPoint y: 630, endPoint x: 860, endPoint y: 629, distance: 147.0
click at [860, 629] on p "**********" at bounding box center [1114, 639] width 751 height 31
click at [745, 521] on icon at bounding box center [747, 522] width 7 height 10
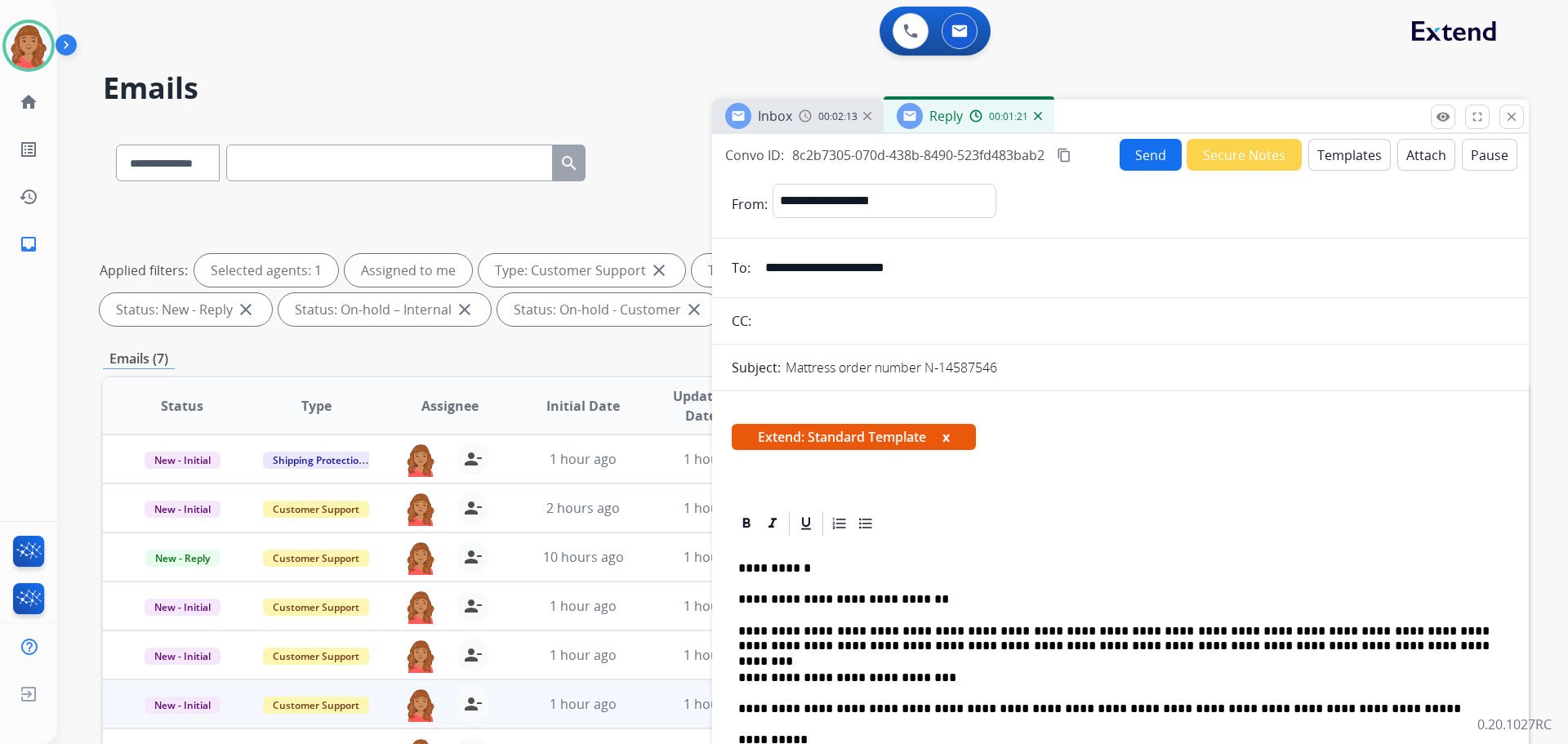
click at [1133, 157] on button "Send" at bounding box center [1151, 154] width 62 height 32
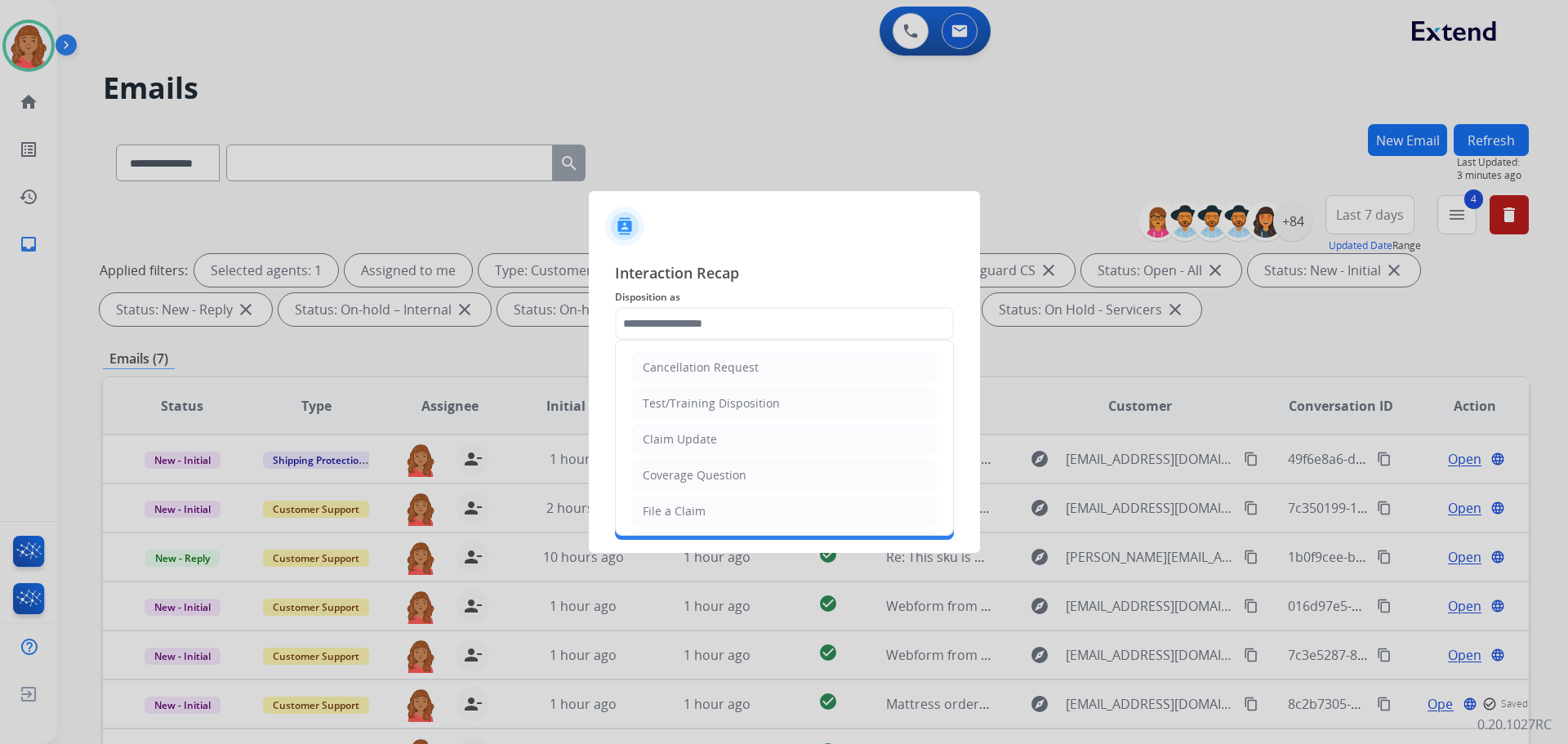
click at [670, 326] on input "text" at bounding box center [784, 324] width 339 height 32
click at [685, 441] on div "Claim Update" at bounding box center [680, 439] width 74 height 16
type input "**********"
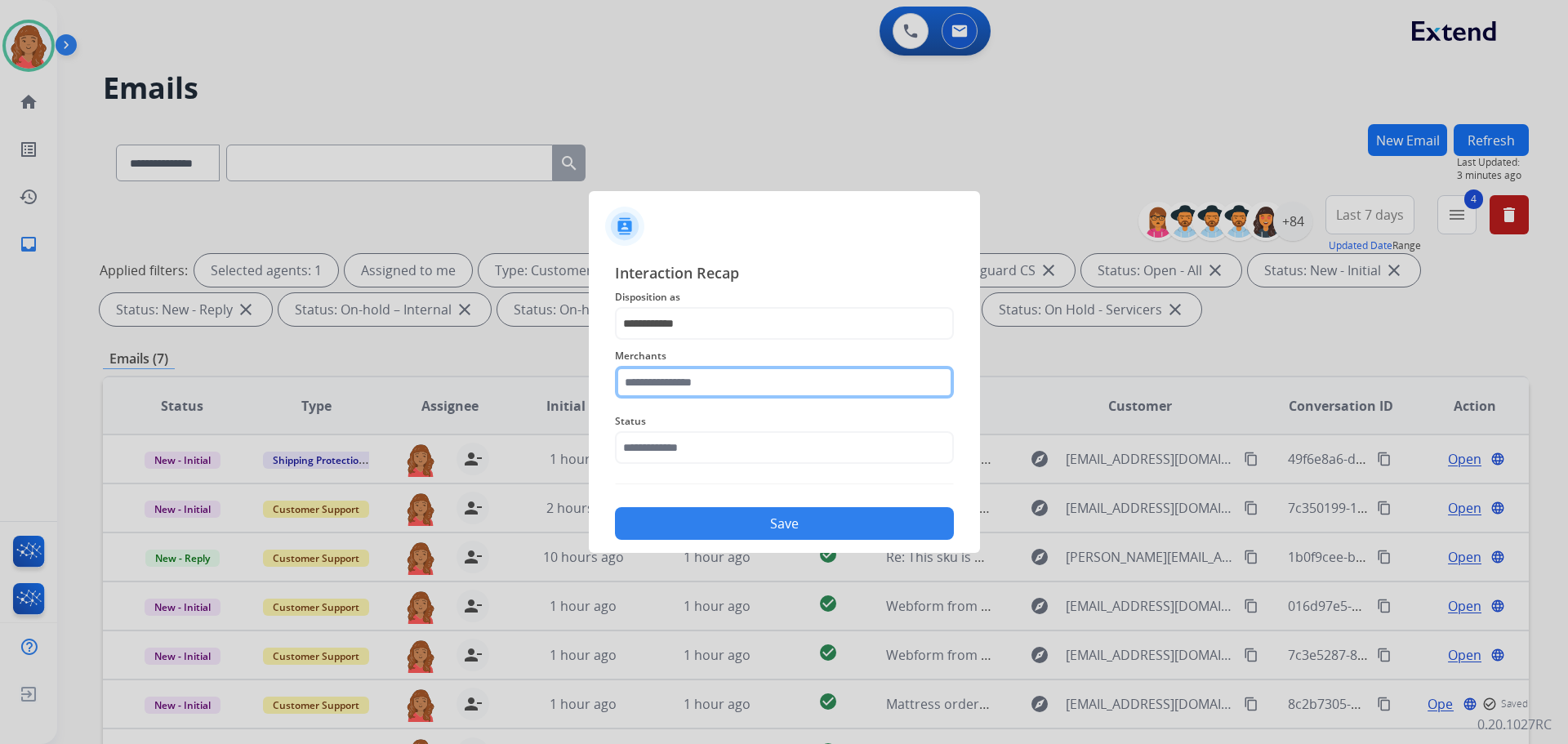
click at [674, 390] on input "text" at bounding box center [784, 382] width 339 height 32
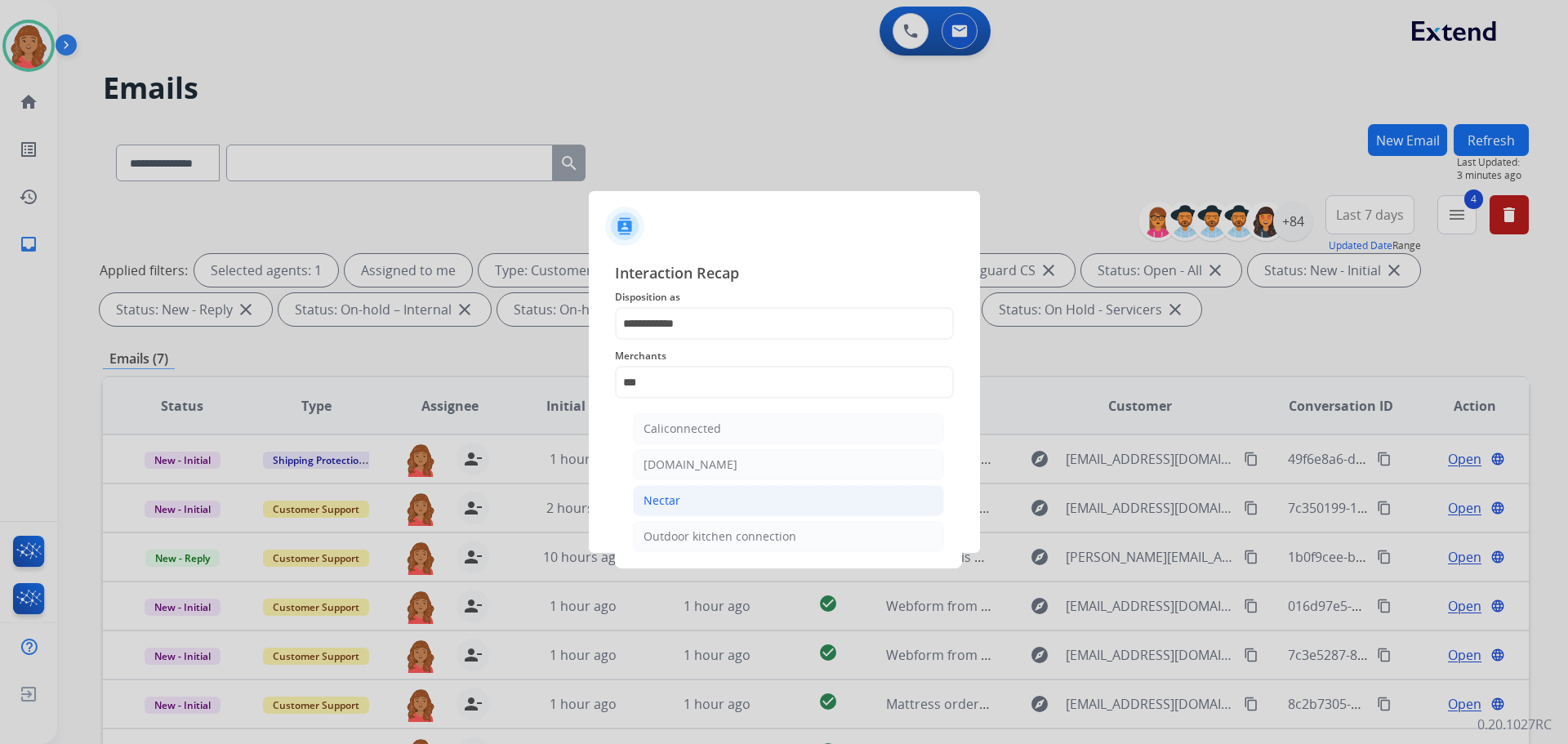
click at [670, 508] on div "Nectar" at bounding box center [662, 501] width 37 height 16
type input "******"
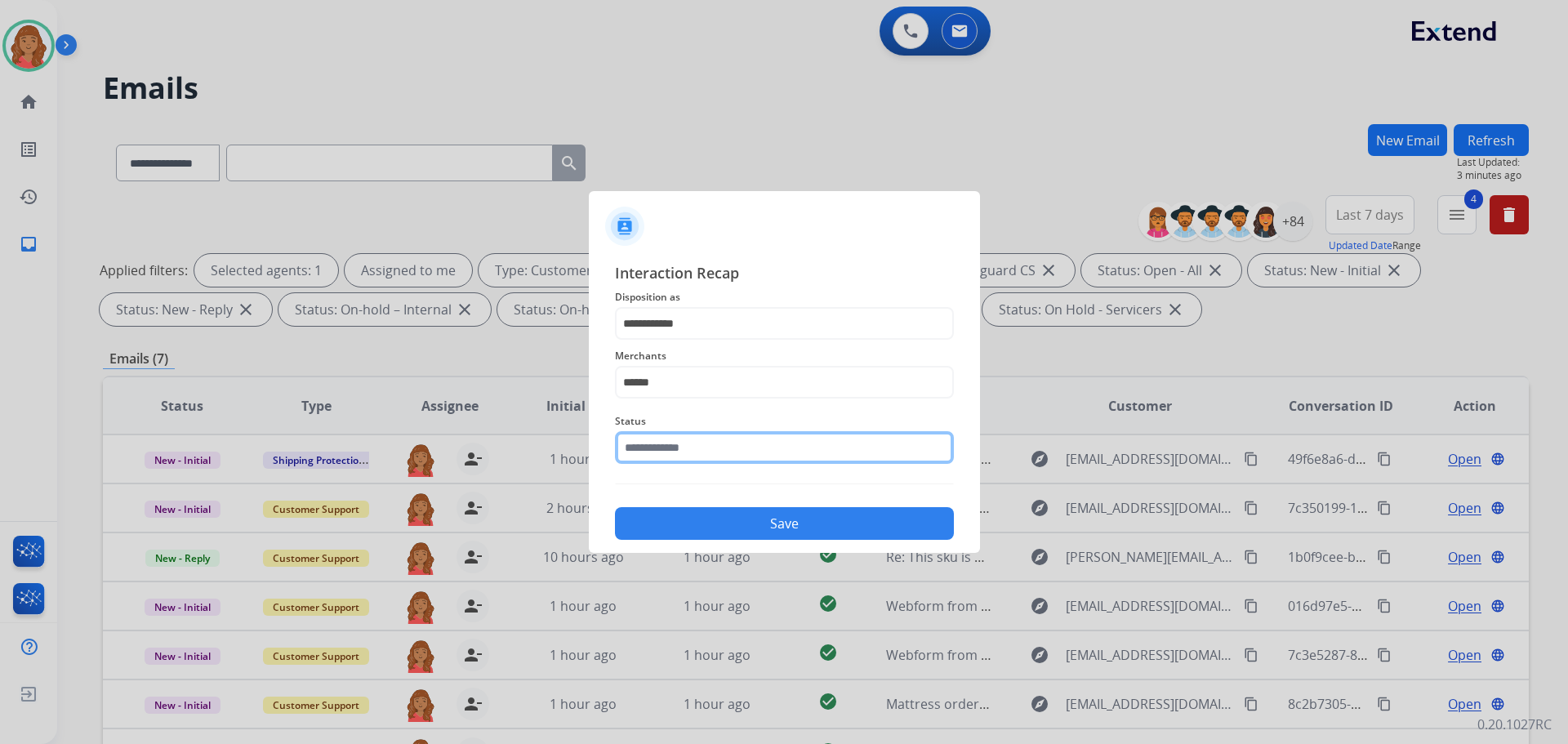
drag, startPoint x: 680, startPoint y: 445, endPoint x: 683, endPoint y: 468, distance: 23.2
click at [681, 454] on input "text" at bounding box center [784, 447] width 339 height 32
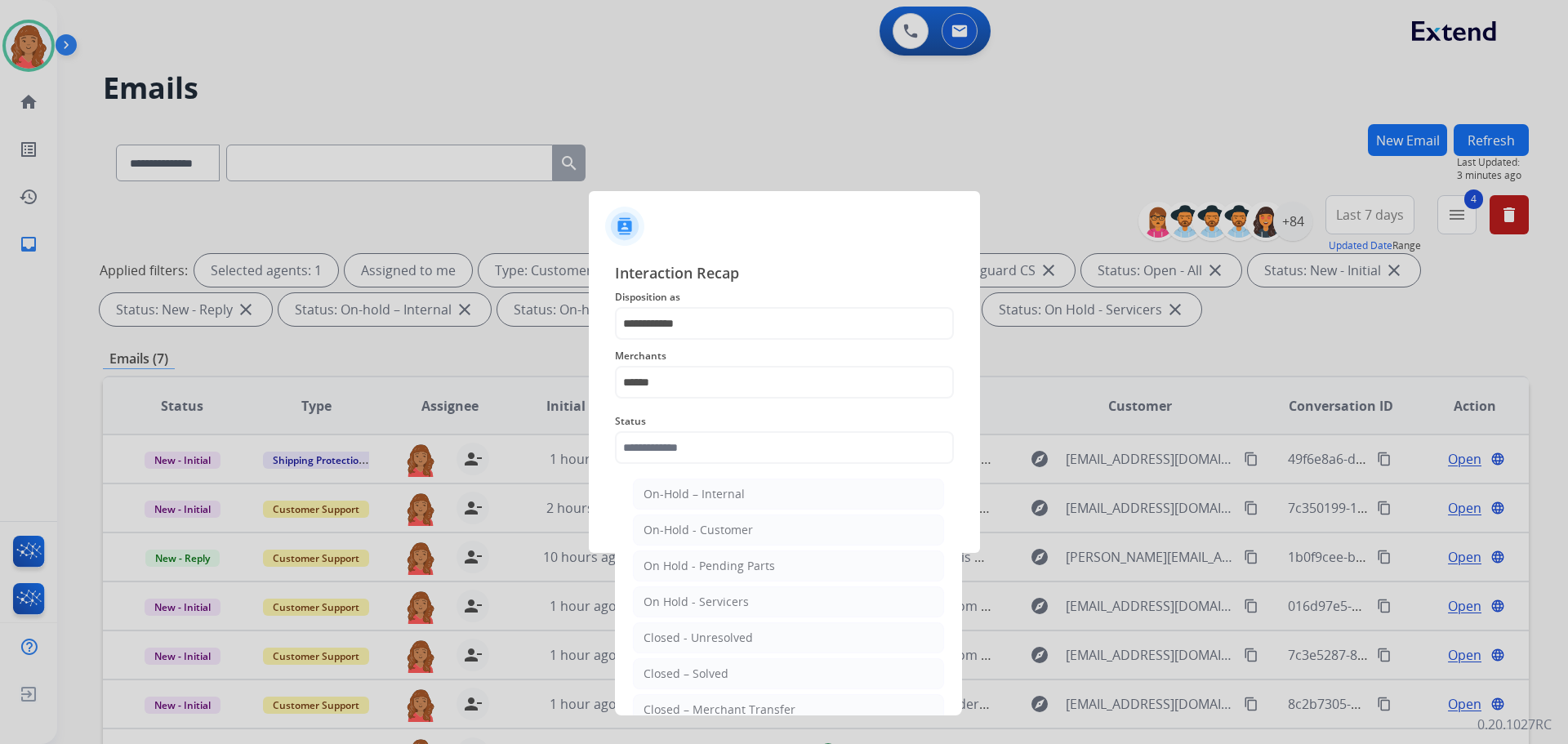
drag, startPoint x: 691, startPoint y: 669, endPoint x: 699, endPoint y: 650, distance: 20.6
click at [693, 667] on div "Closed – Solved" at bounding box center [686, 674] width 85 height 16
type input "**********"
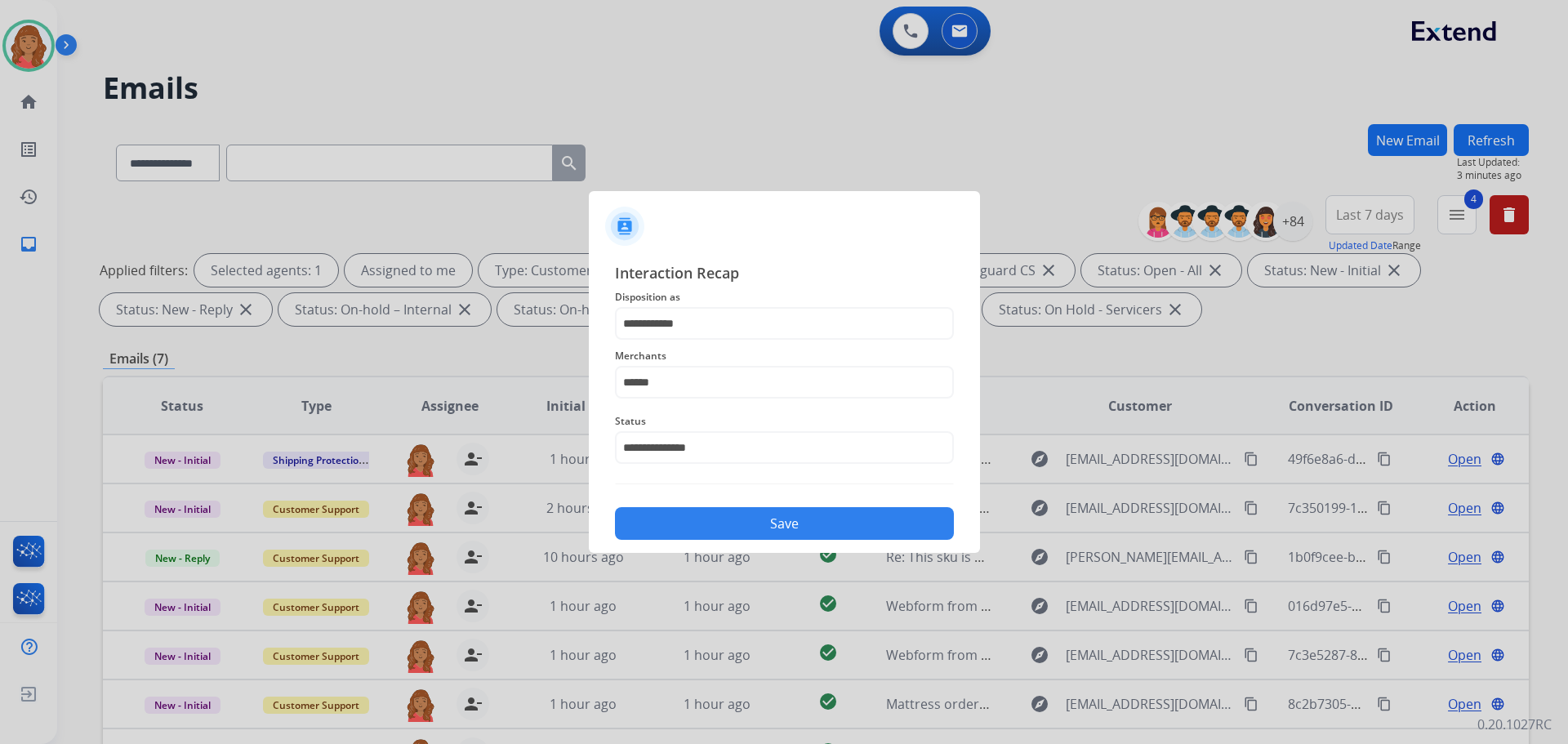
click at [711, 506] on div "Save" at bounding box center [784, 519] width 339 height 42
click at [786, 519] on button "Save" at bounding box center [784, 523] width 339 height 32
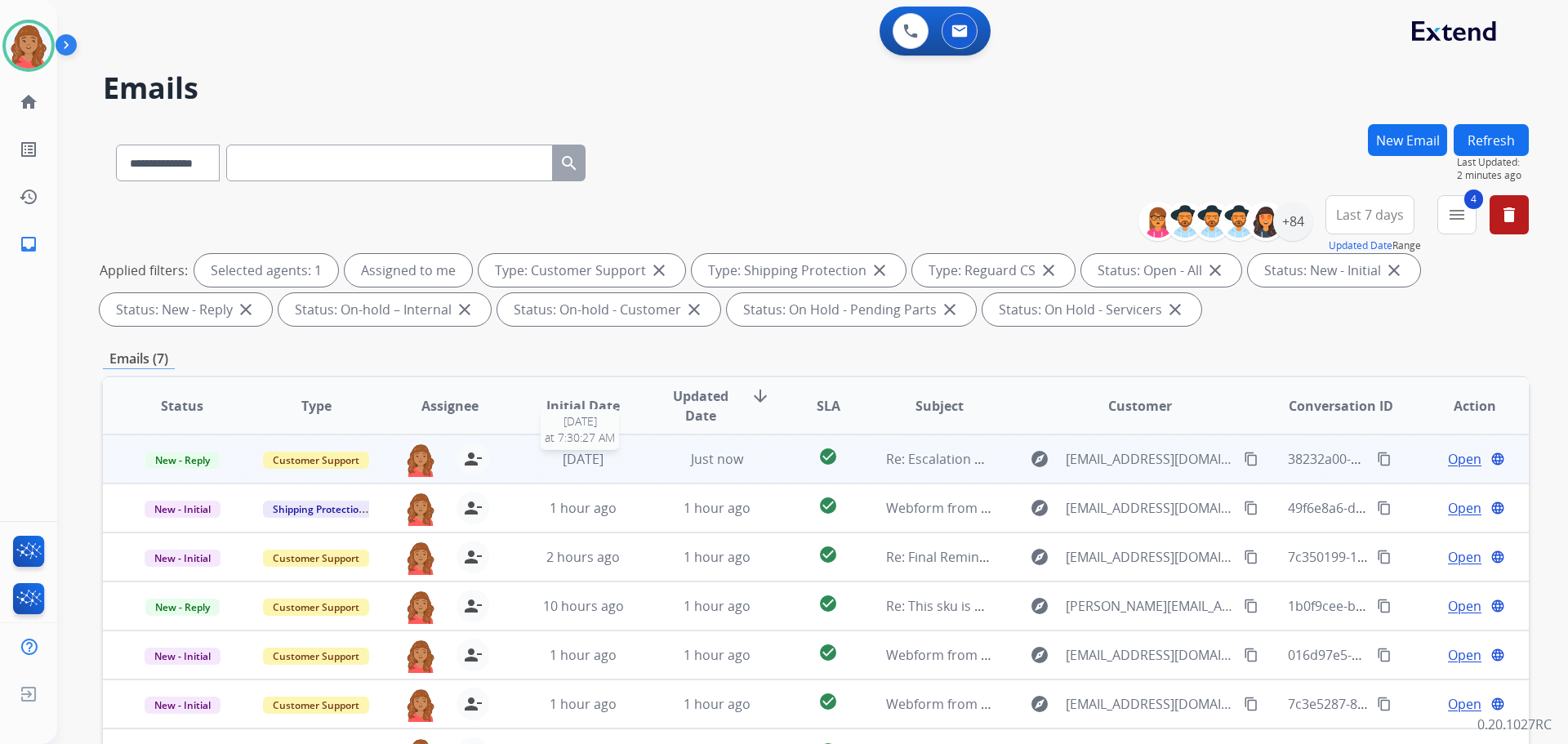
click at [621, 459] on div "[DATE]" at bounding box center [583, 459] width 107 height 20
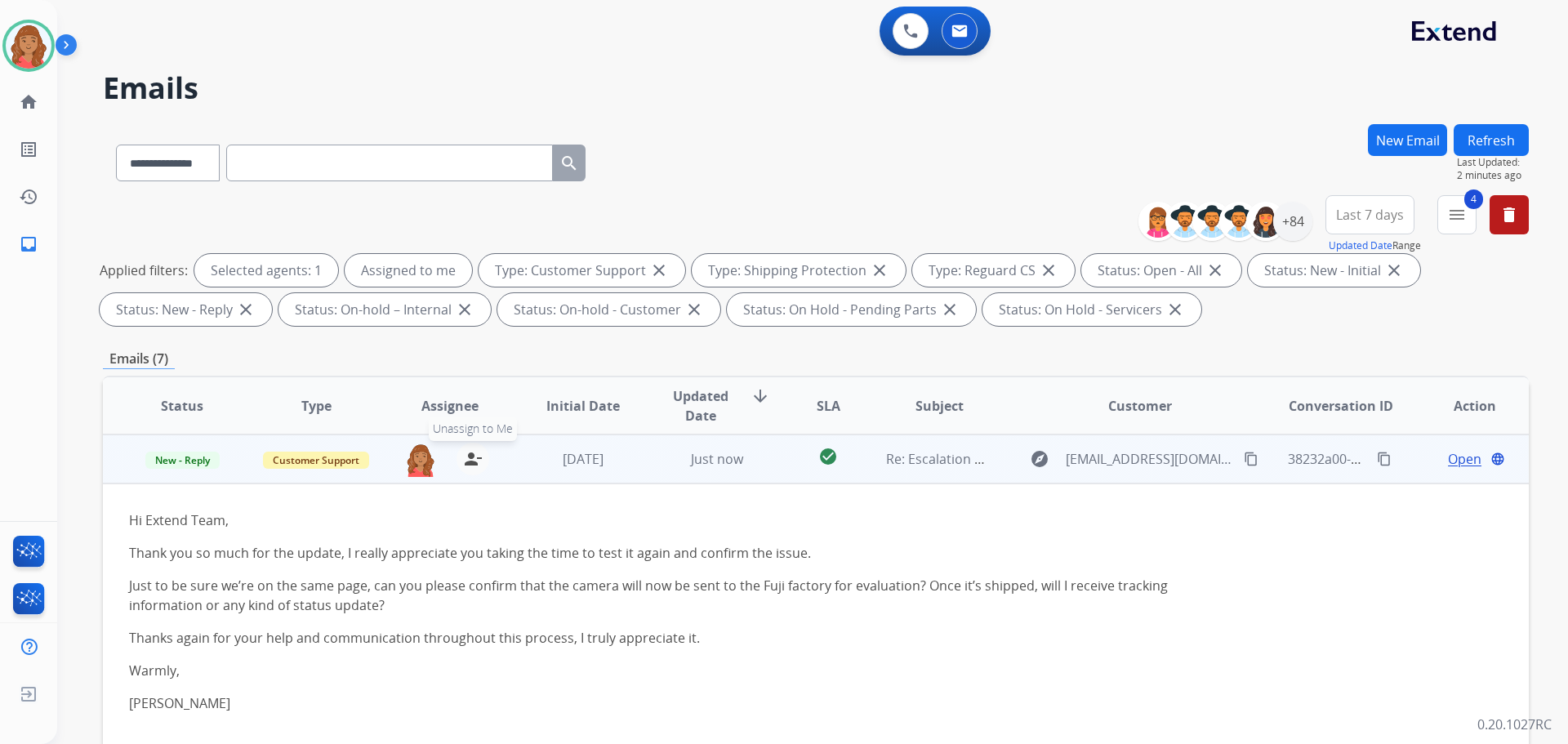
click at [474, 464] on mat-icon "person_remove" at bounding box center [472, 459] width 20 height 20
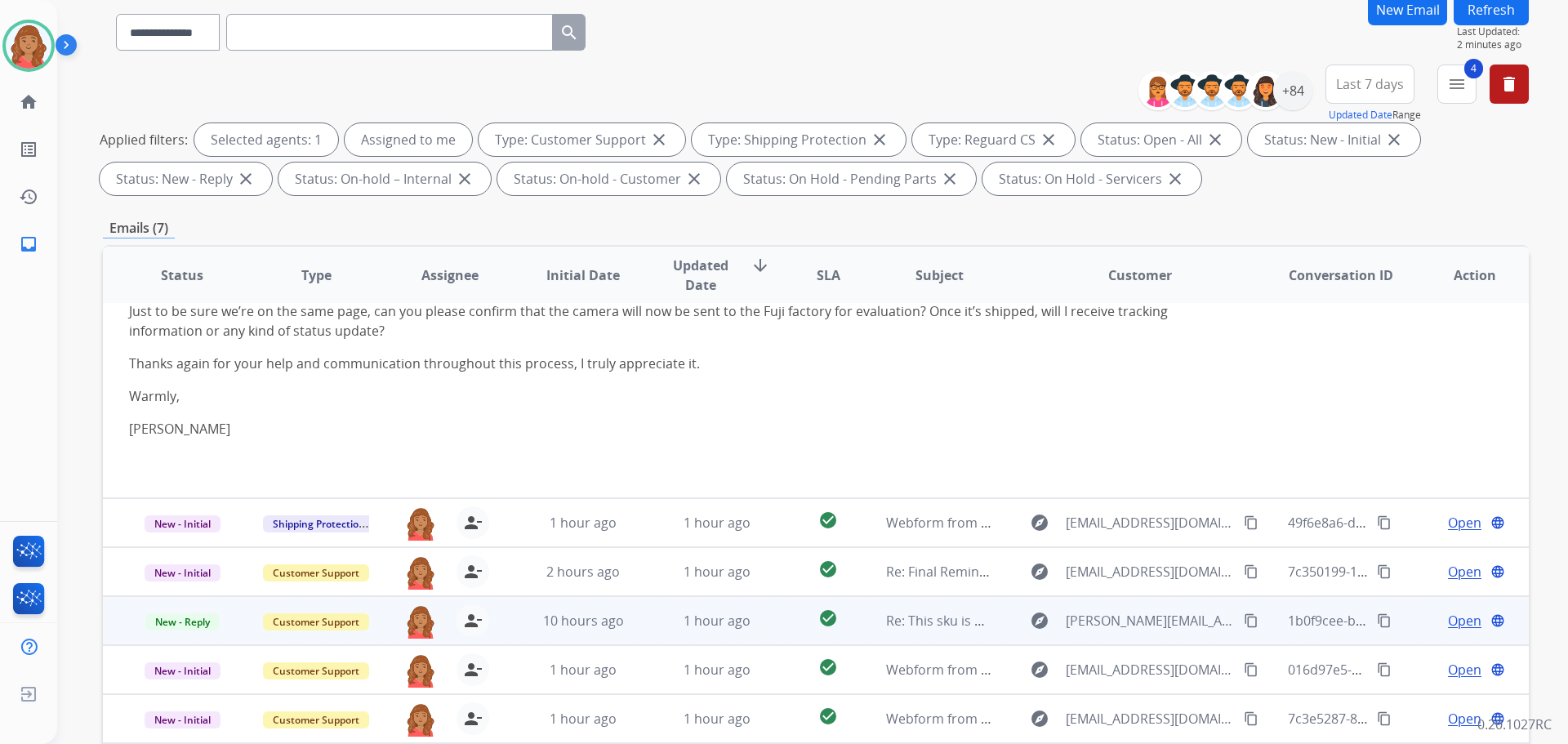
scroll to position [264, 0]
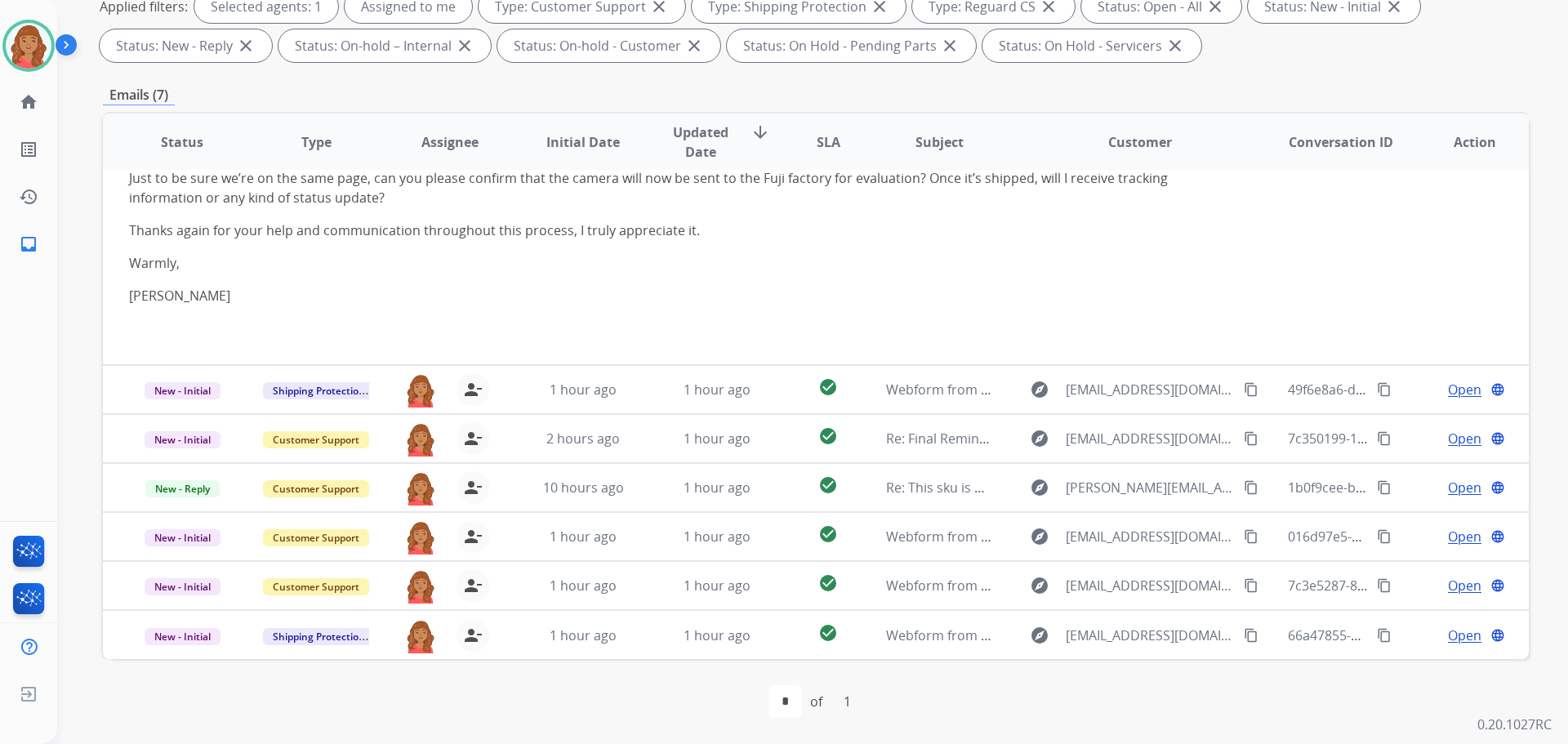
click at [575, 713] on div "first_page navigate_before * of 1 navigate_next last_page" at bounding box center [815, 702] width 1426 height 32
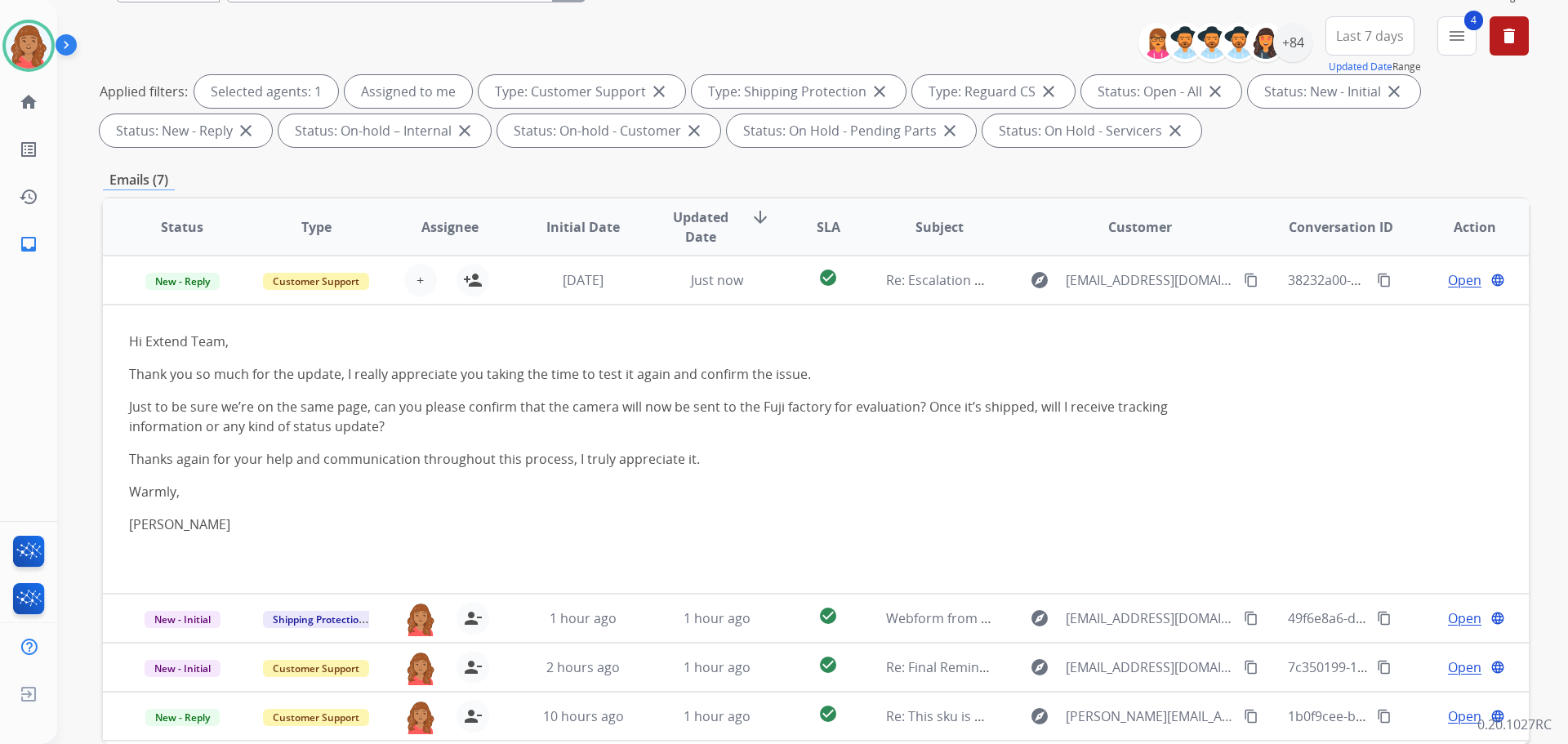
scroll to position [19, 0]
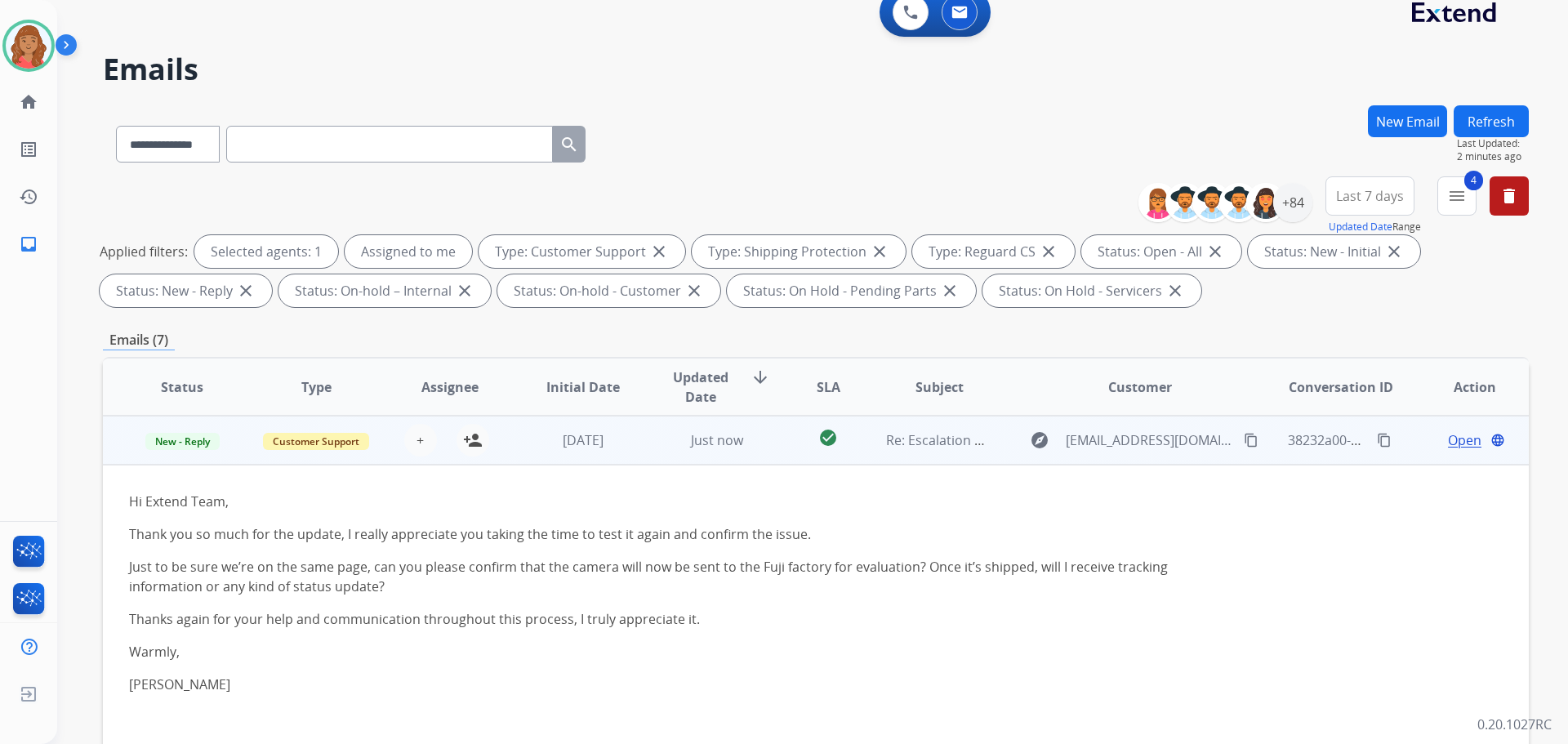
click at [1448, 439] on span "Open" at bounding box center [1464, 440] width 33 height 20
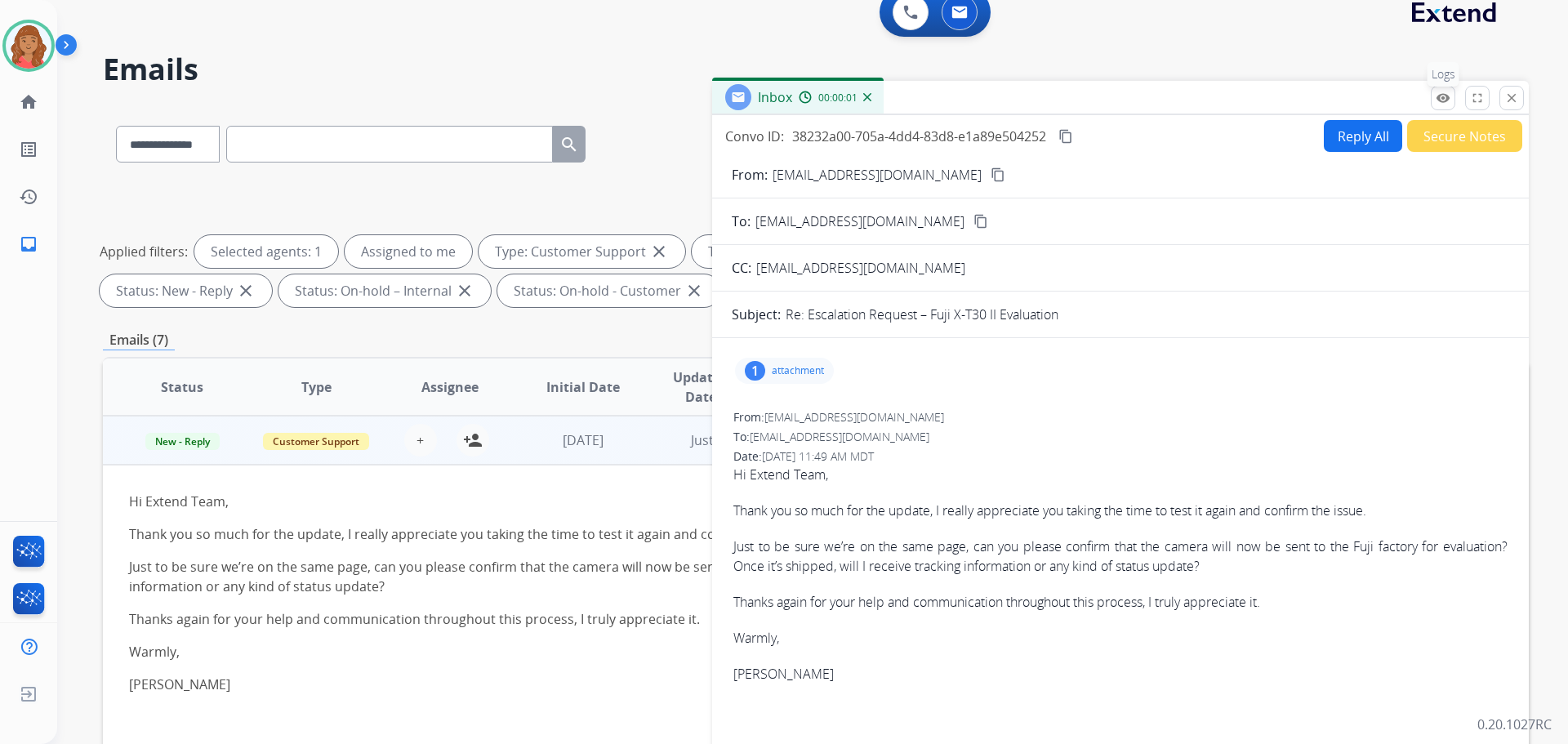
click at [1439, 97] on mat-icon "remove_red_eye" at bounding box center [1443, 98] width 14 height 14
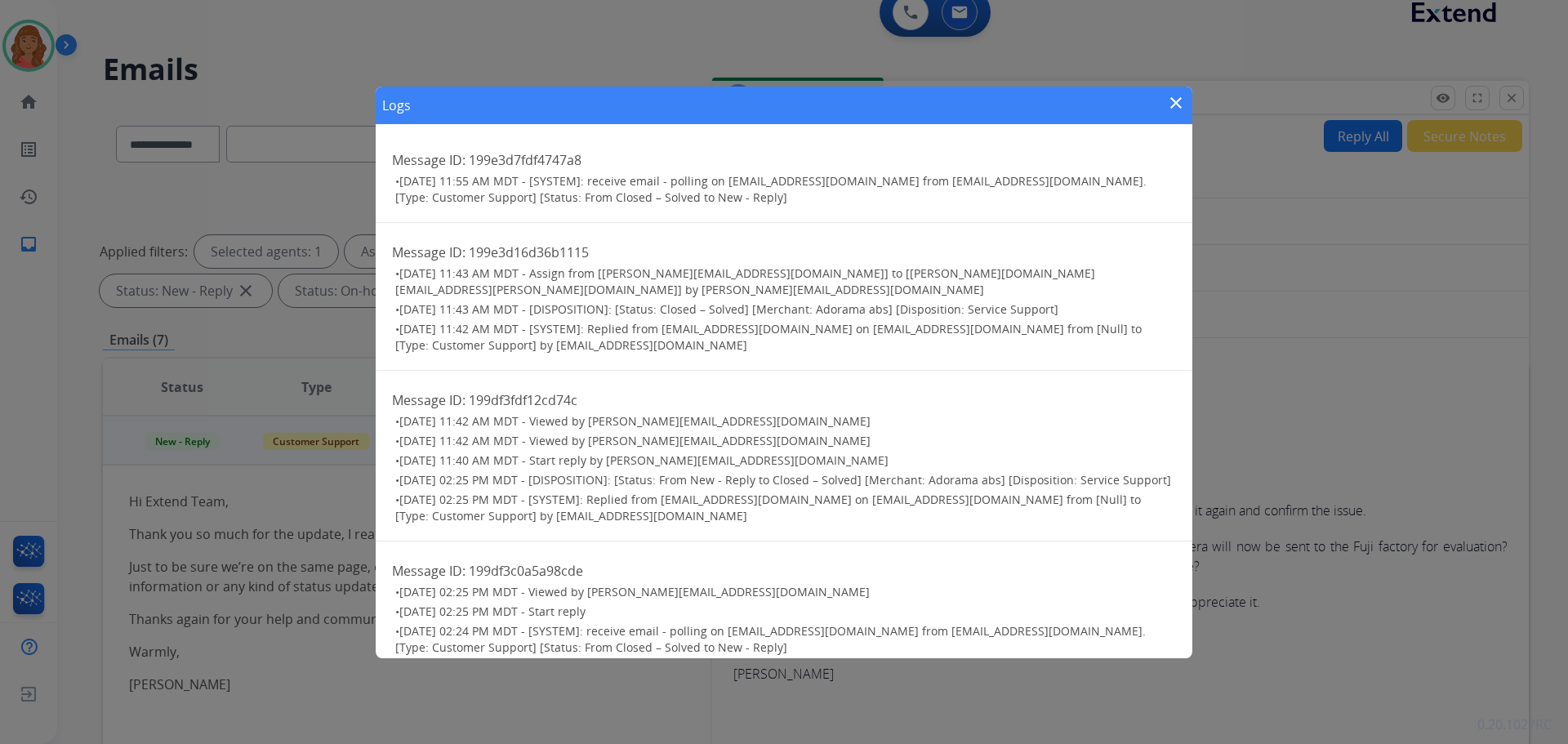
click at [1176, 111] on mat-icon "close" at bounding box center [1176, 103] width 20 height 20
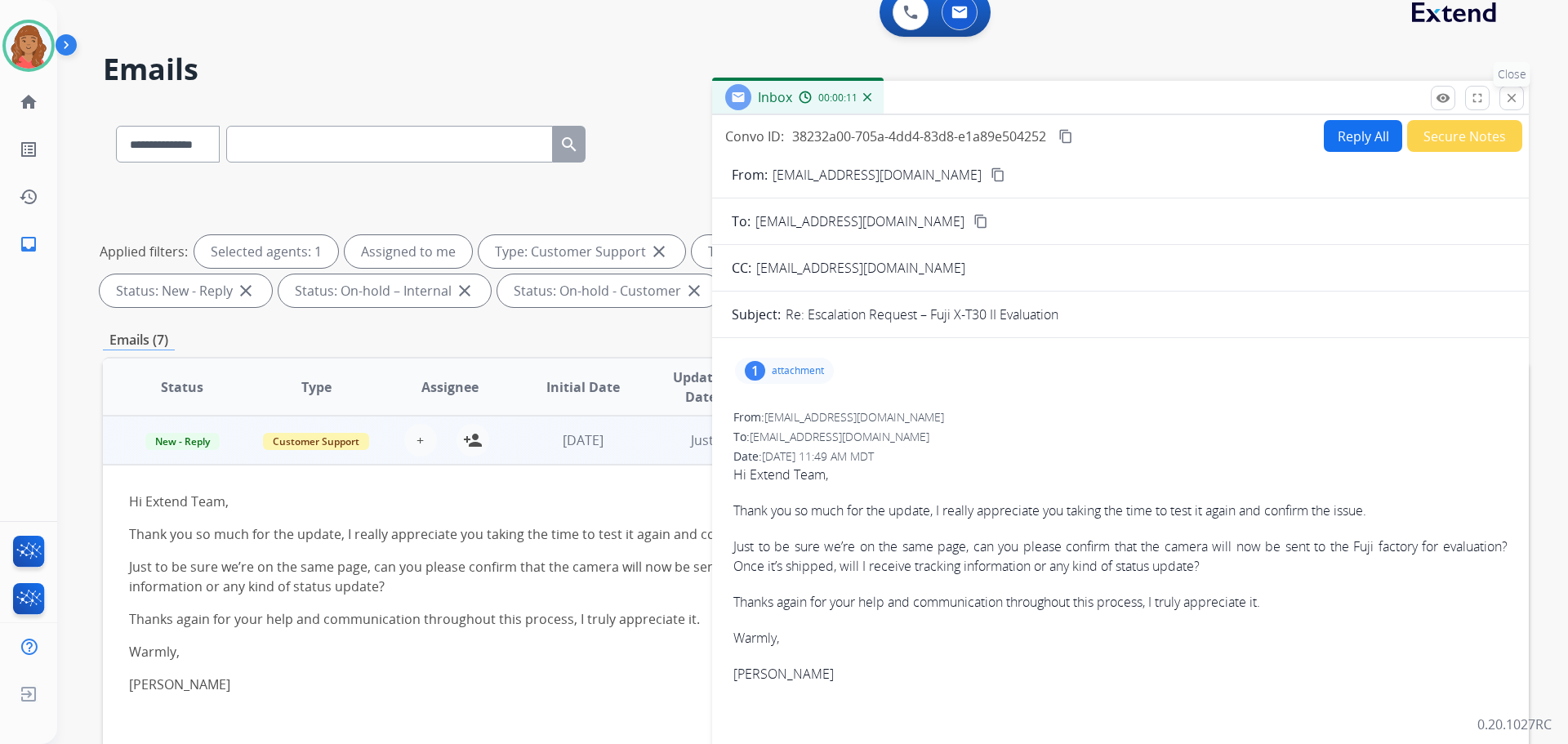
click at [1503, 99] on button "close Close" at bounding box center [1511, 97] width 24 height 24
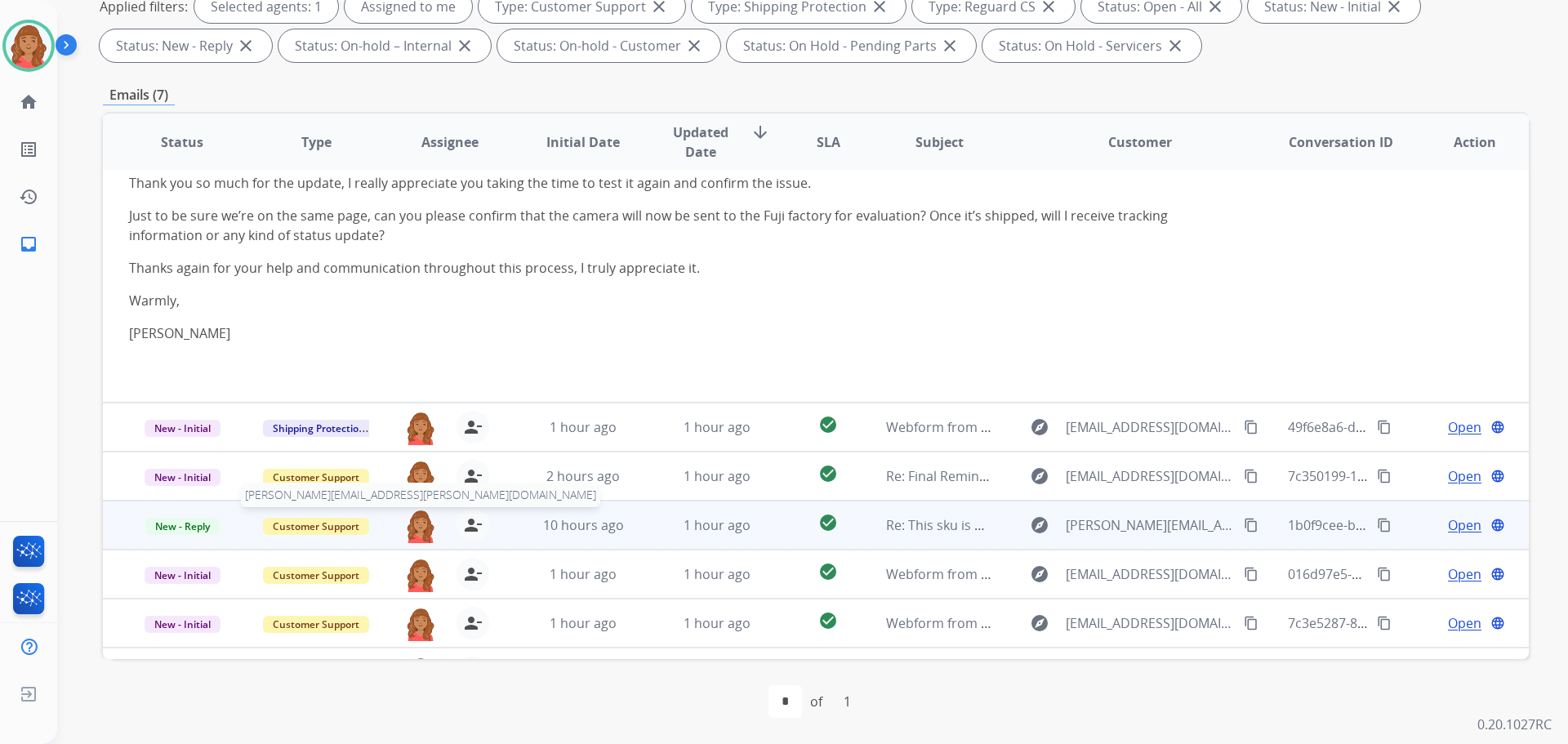
scroll to position [143, 0]
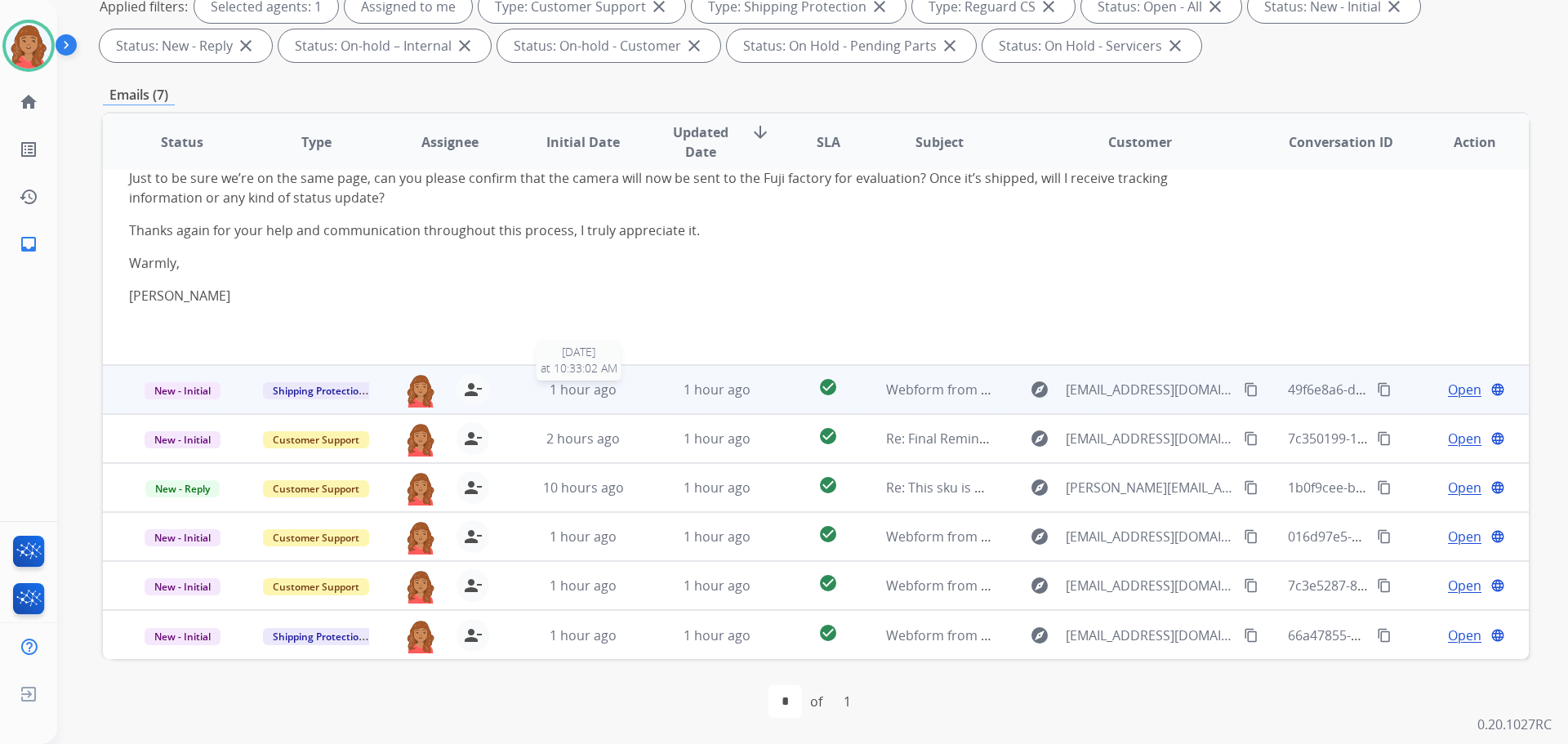
click at [612, 392] on div "1 hour ago" at bounding box center [583, 390] width 107 height 20
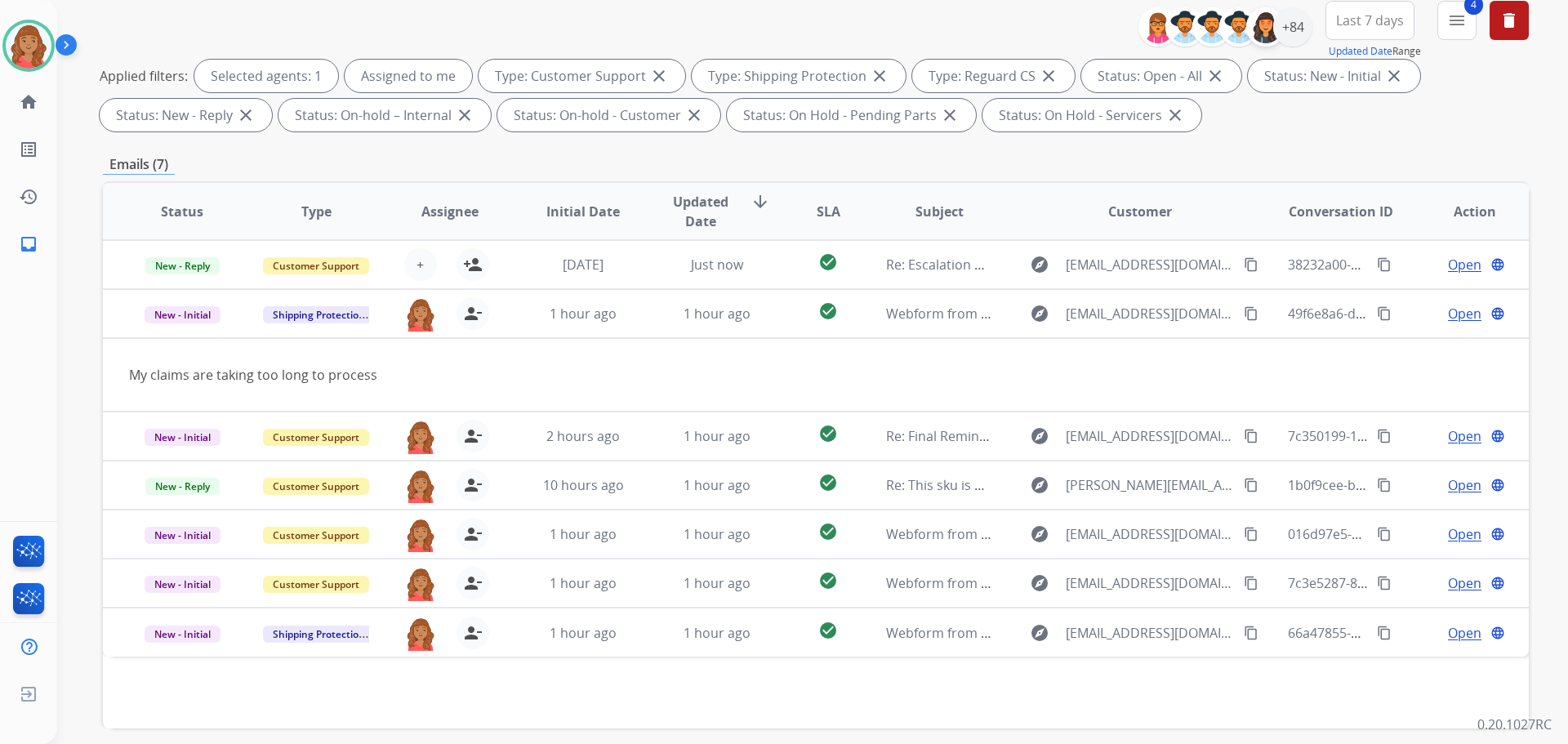
scroll to position [0, 0]
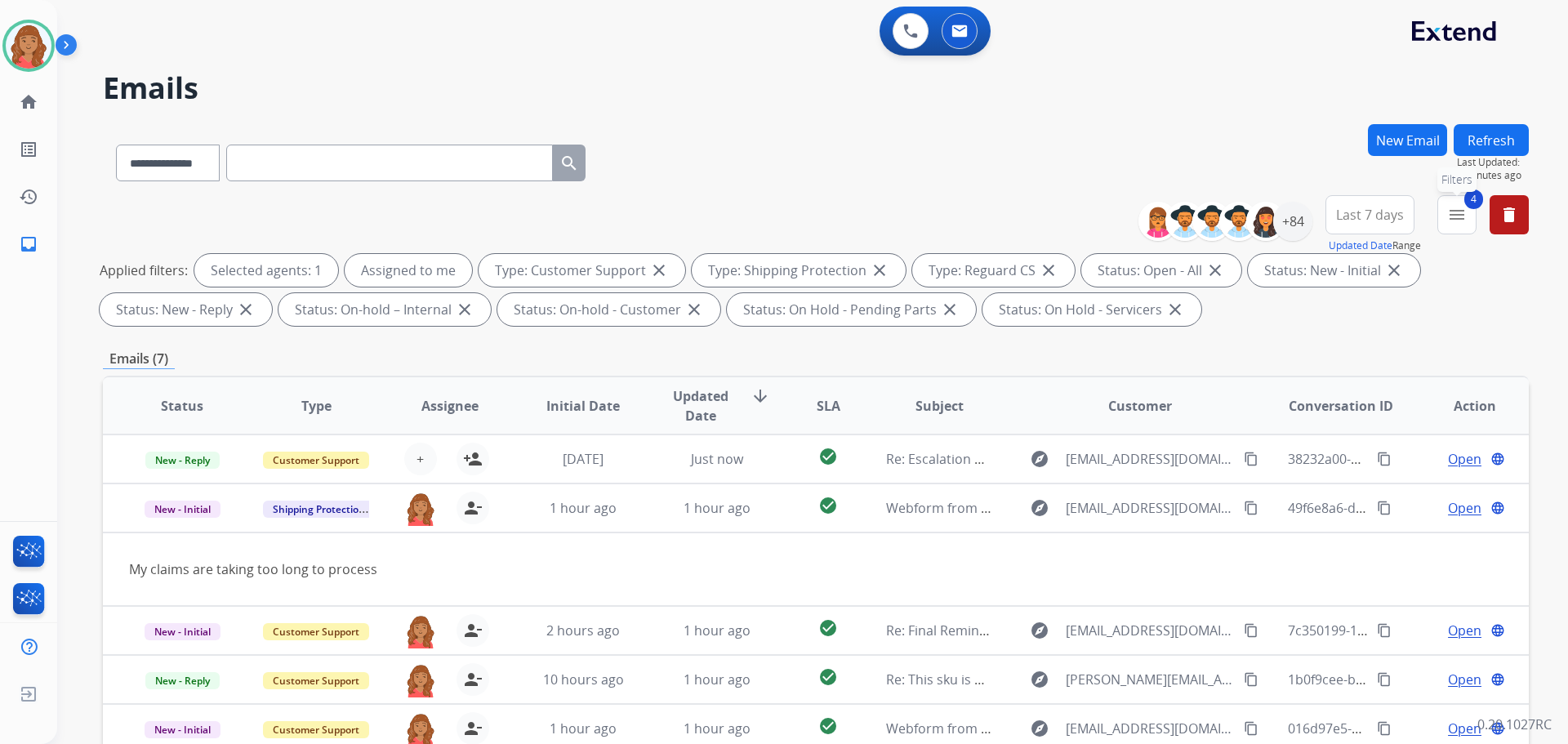
click at [1444, 211] on button "4 menu Filters" at bounding box center [1456, 214] width 39 height 39
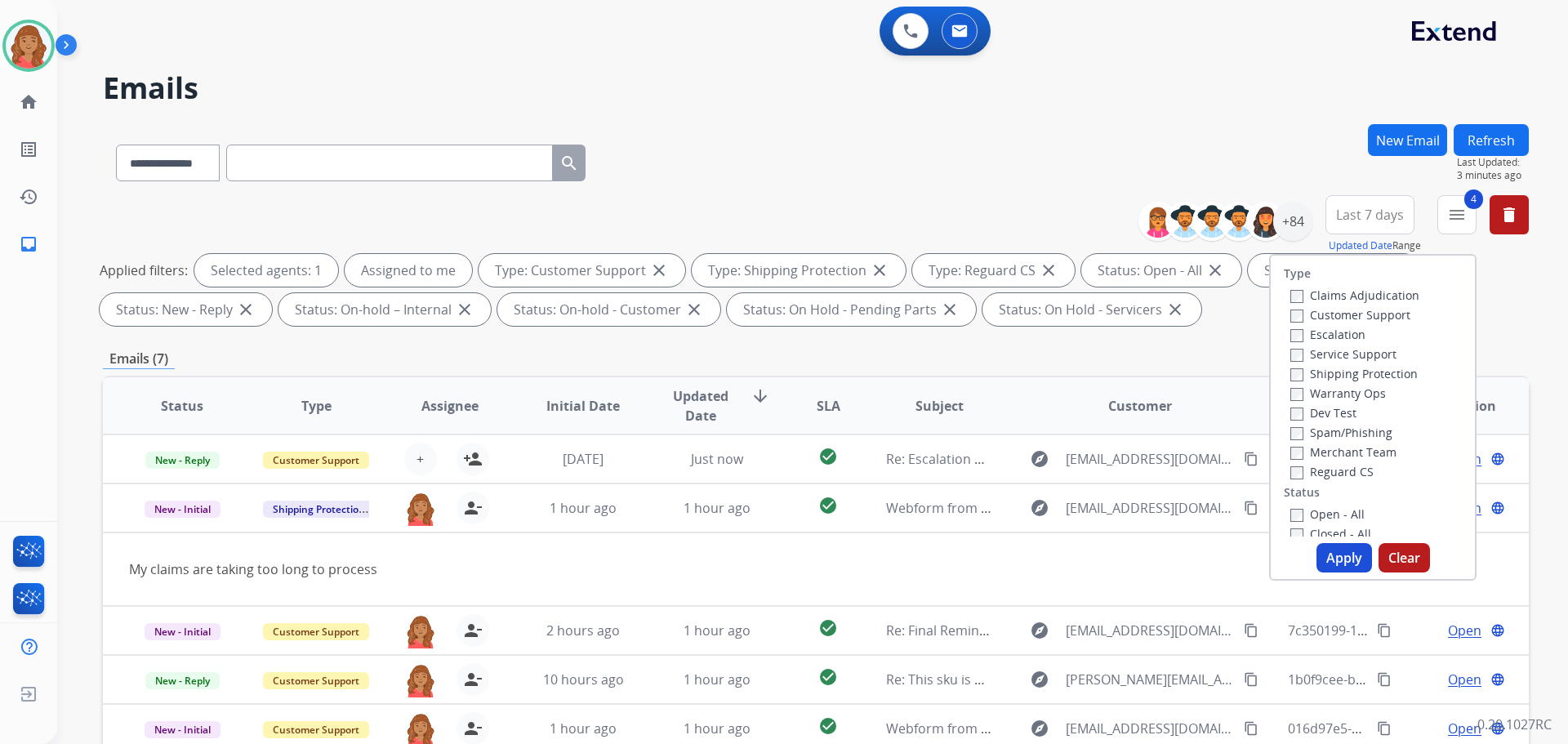
click at [1319, 556] on button "Apply" at bounding box center [1344, 557] width 56 height 30
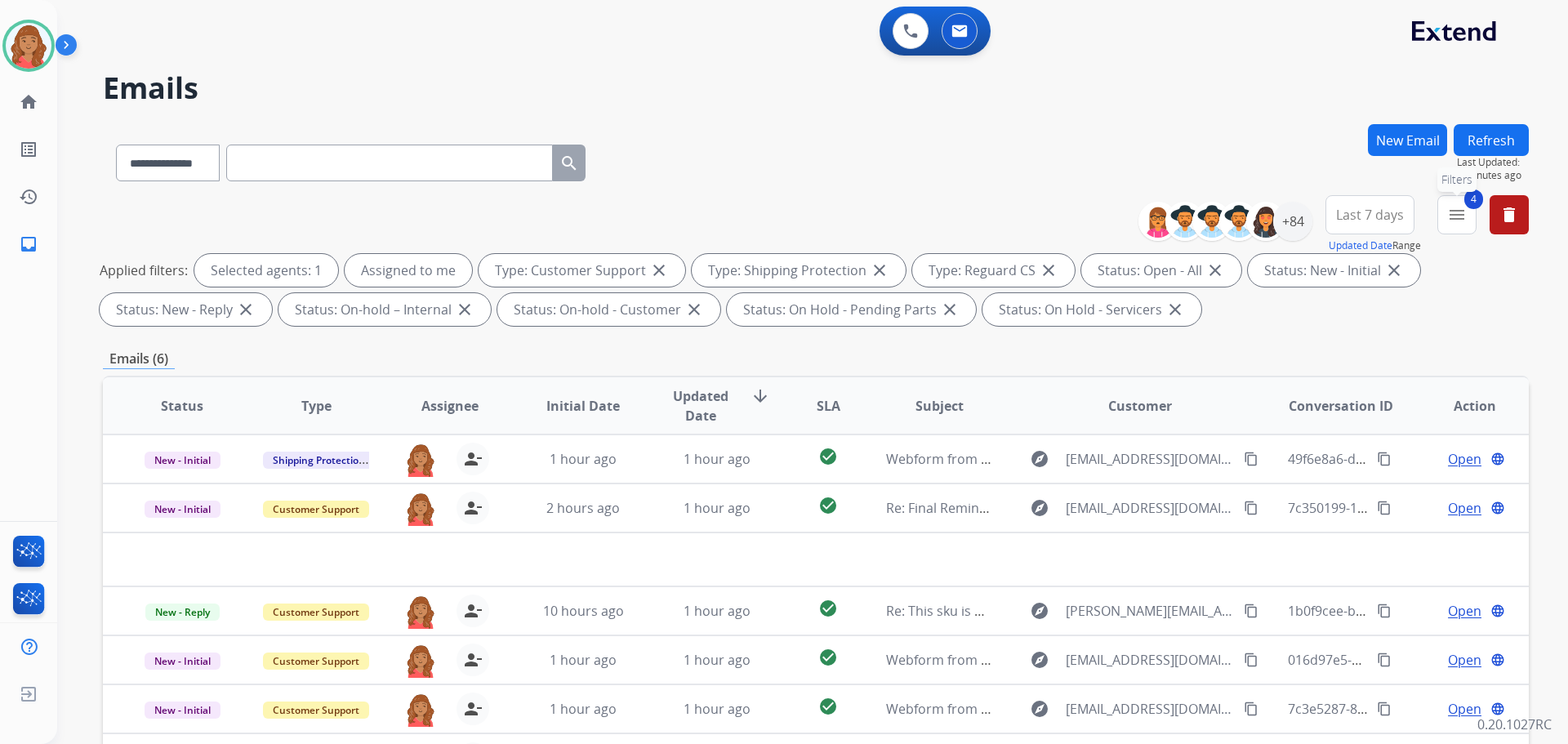
click at [1456, 222] on mat-icon "menu" at bounding box center [1457, 215] width 20 height 20
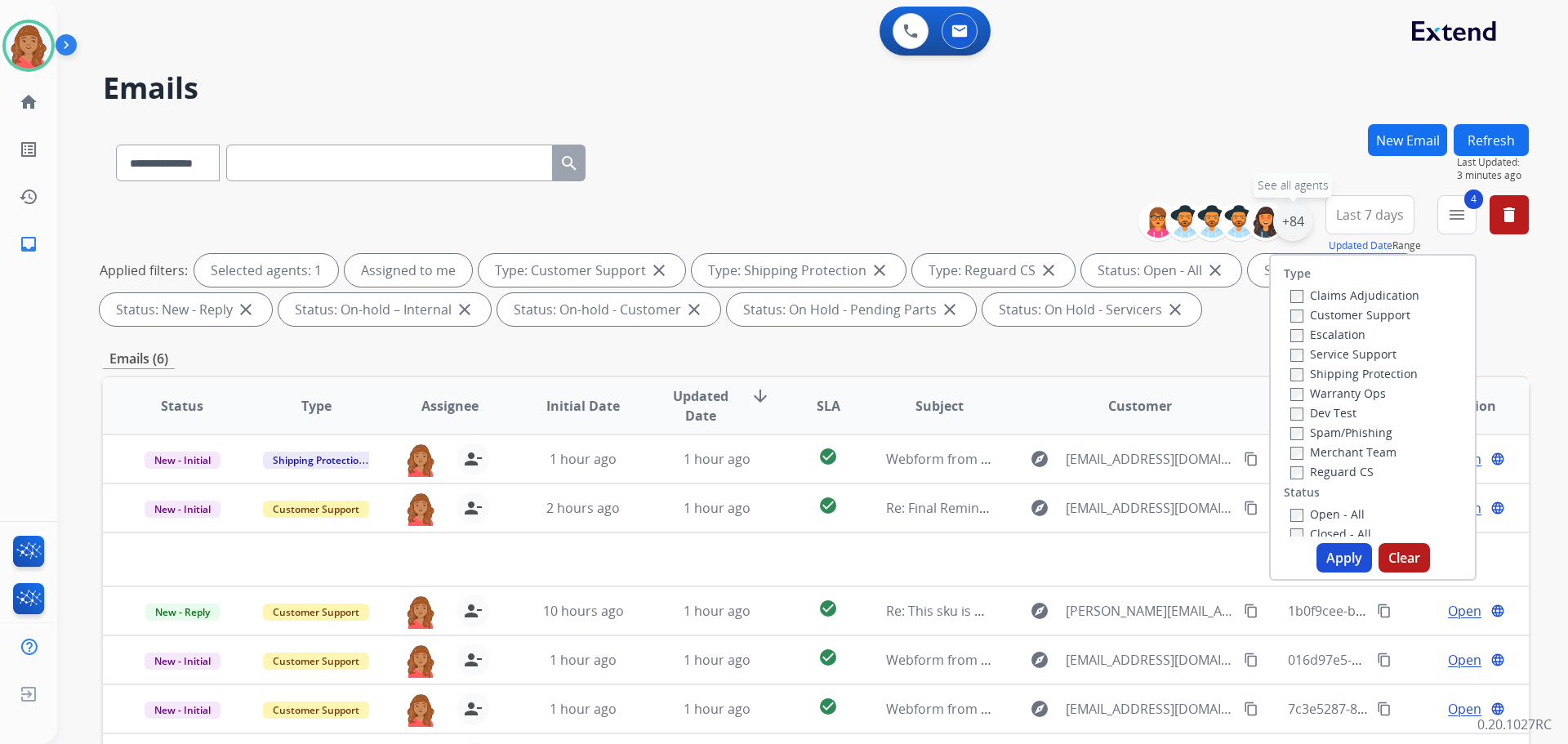
click at [1289, 227] on div "+84" at bounding box center [1292, 221] width 39 height 39
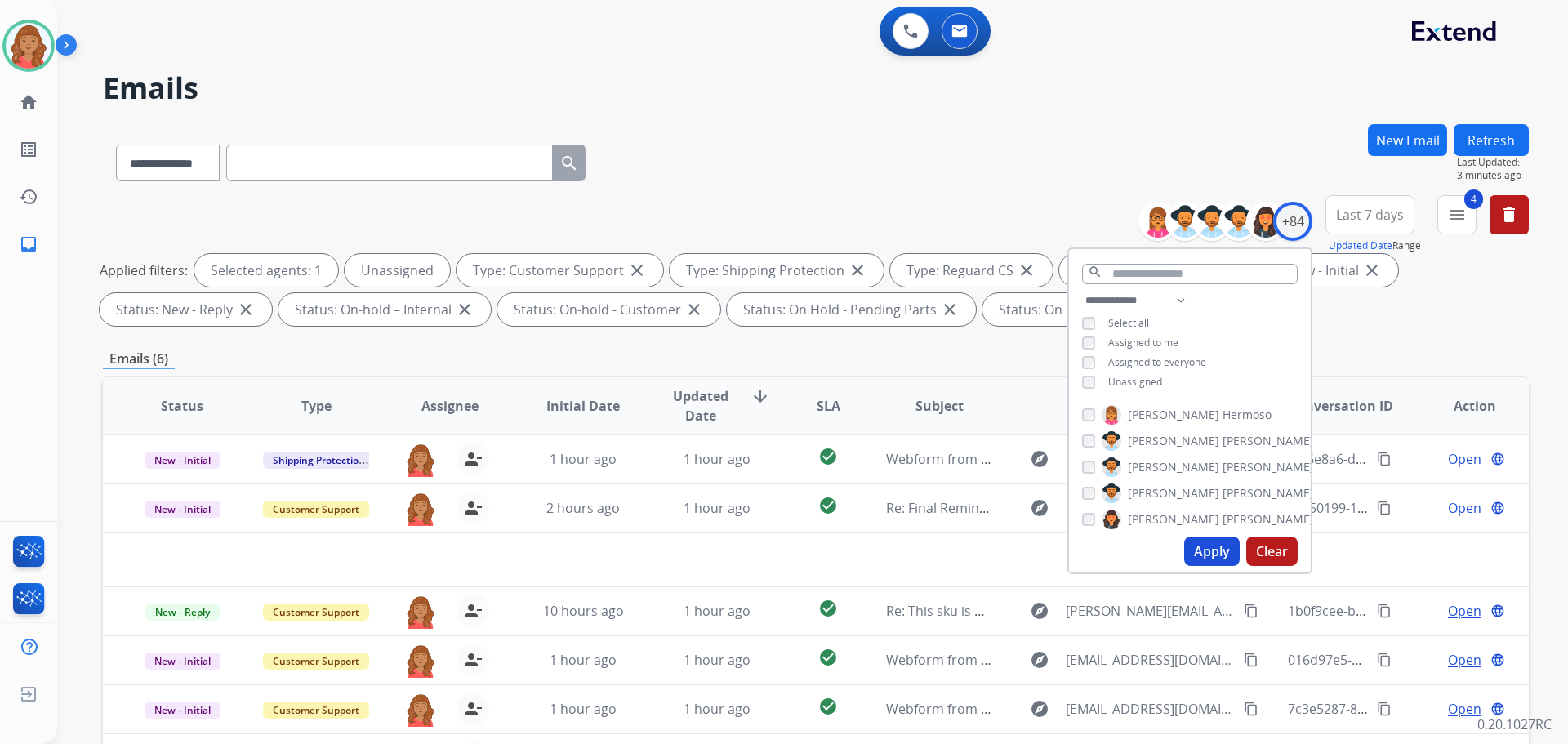
click at [1187, 537] on button "Apply" at bounding box center [1212, 551] width 56 height 30
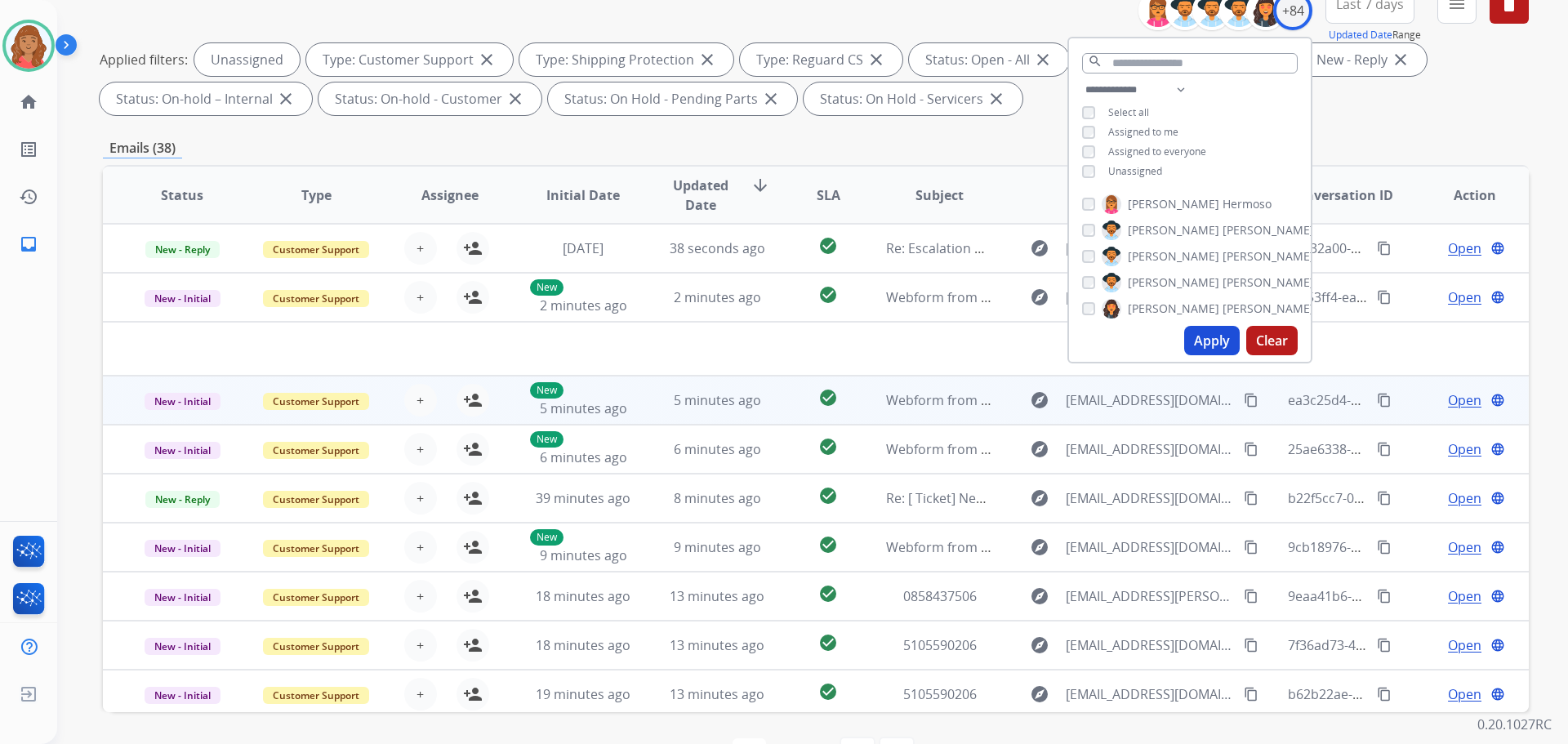
scroll to position [182, 0]
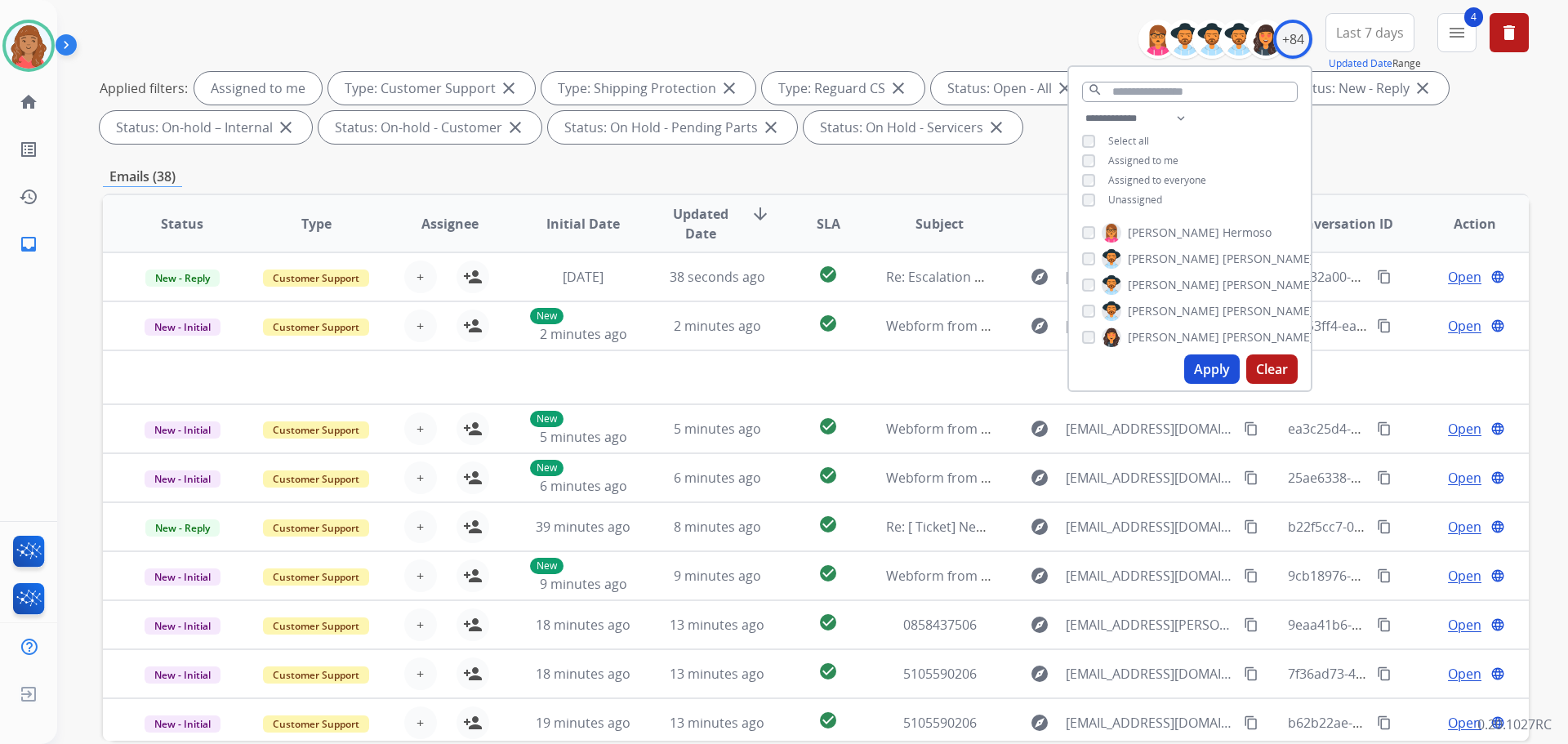
click at [1173, 351] on div "Apply Clear" at bounding box center [1189, 369] width 242 height 42
click at [1194, 365] on button "Apply" at bounding box center [1212, 369] width 56 height 30
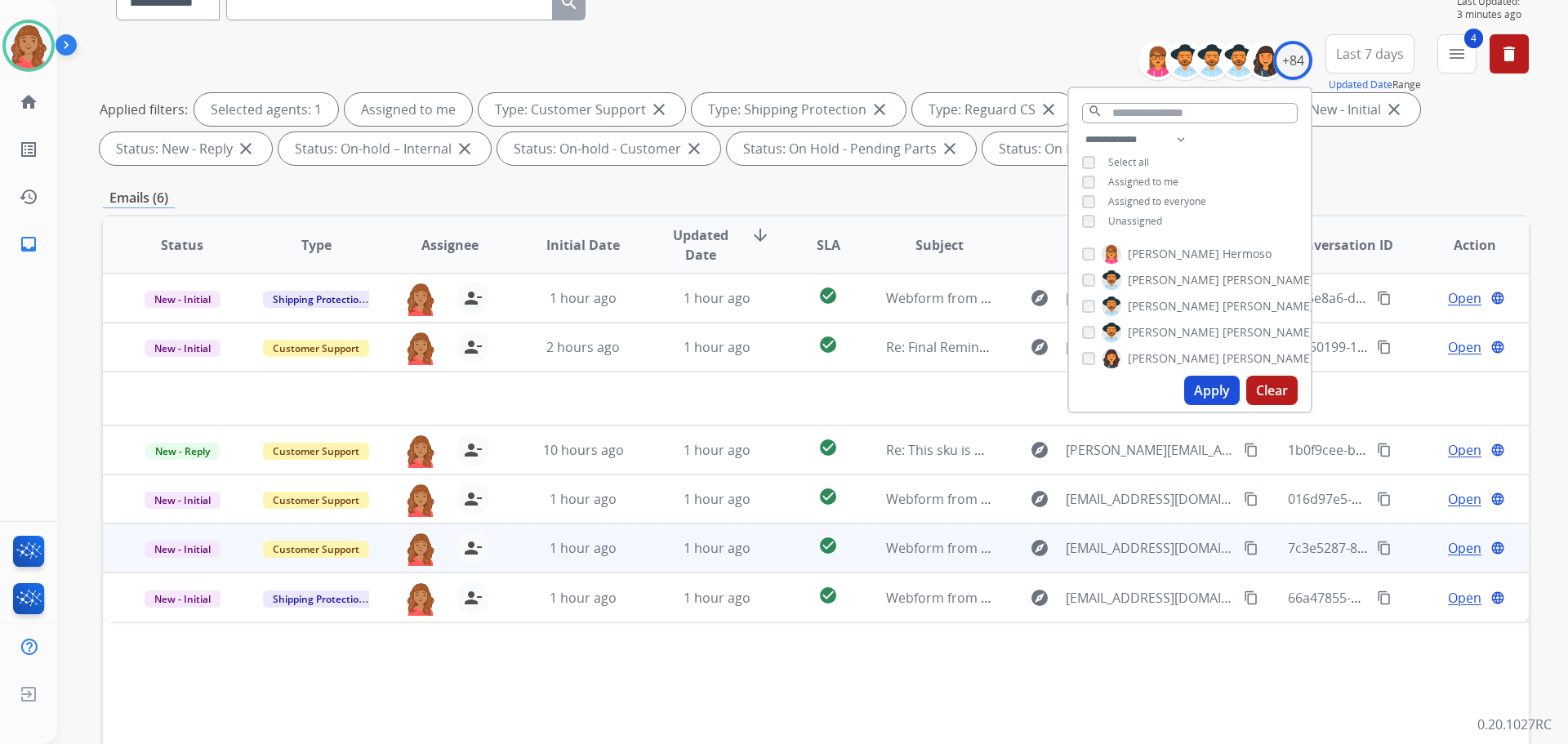
scroll to position [264, 0]
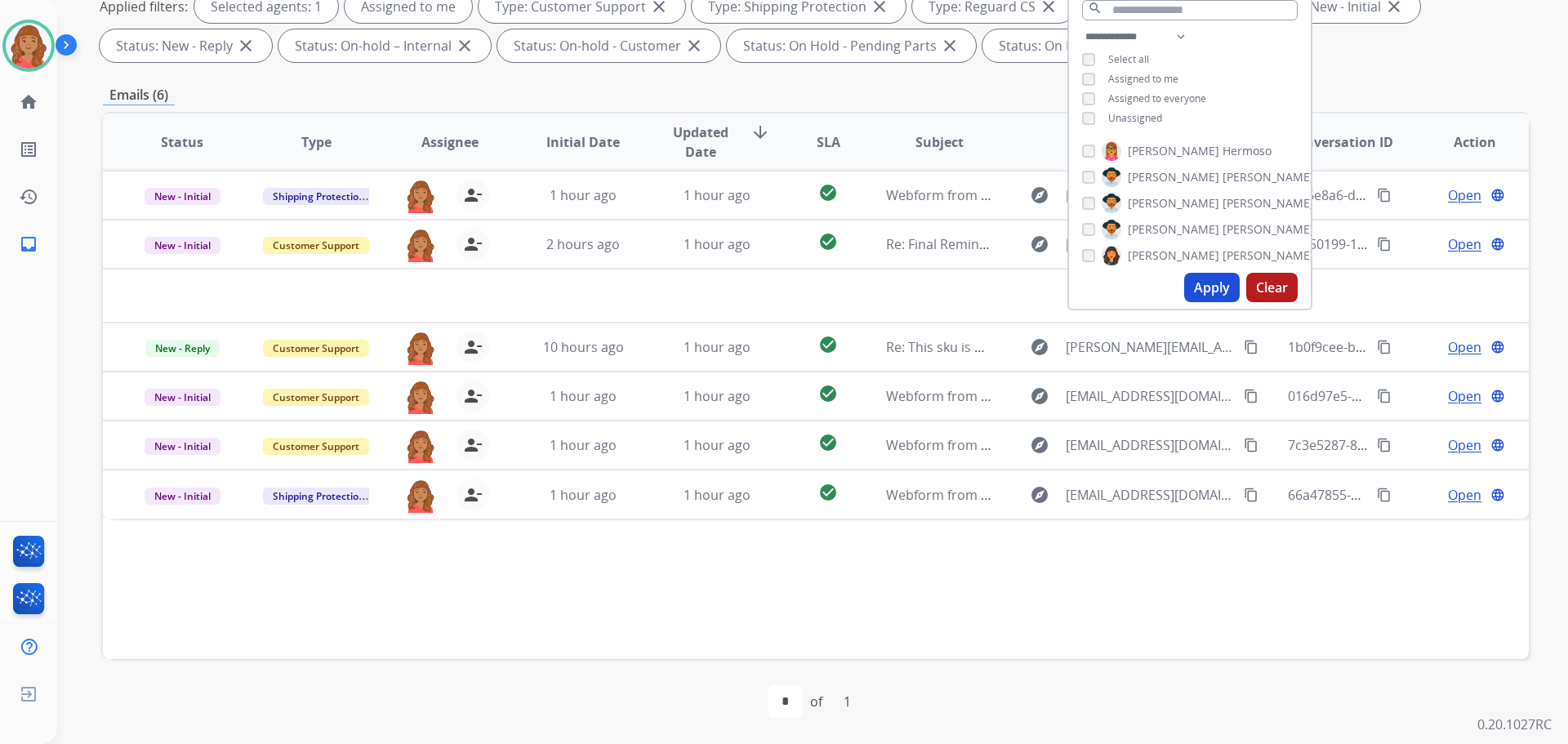
click at [555, 558] on div "Status Type Assignee Initial Date Updated Date arrow_downward SLA Subject Custo…" at bounding box center [815, 385] width 1426 height 547
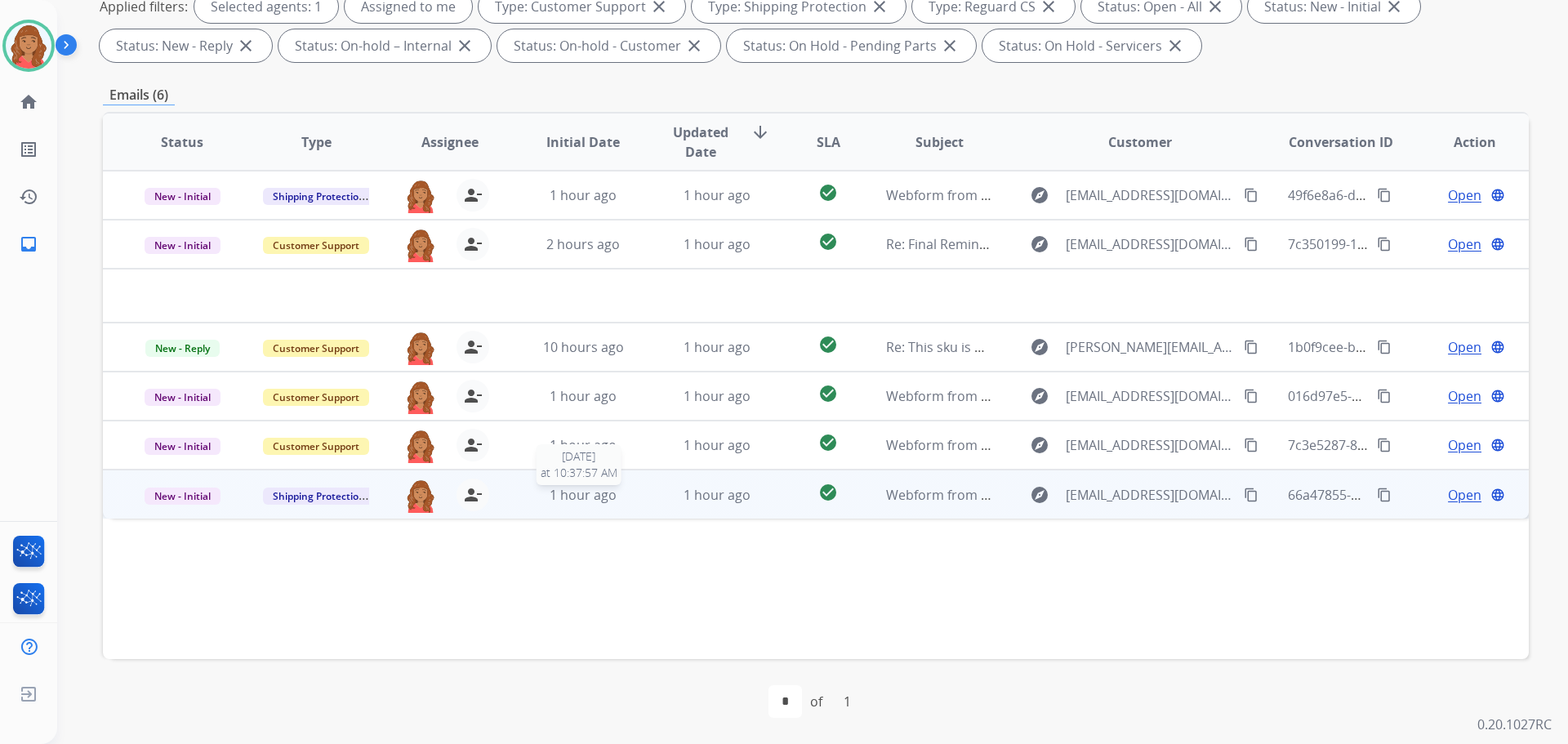
click at [629, 500] on div "1 hour ago" at bounding box center [583, 495] width 107 height 20
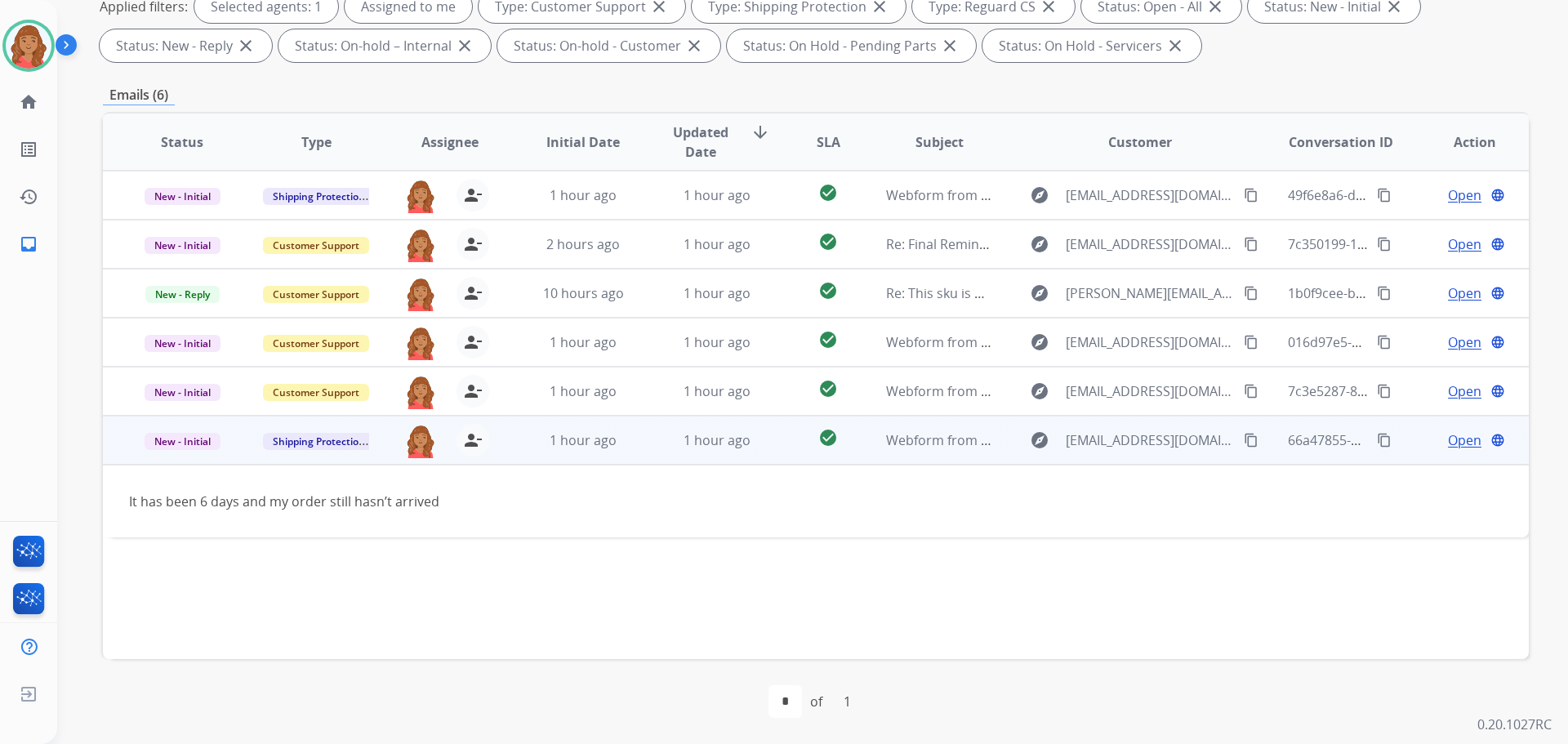
click at [1241, 439] on button "content_copy" at bounding box center [1251, 440] width 20 height 20
drag, startPoint x: 1466, startPoint y: 439, endPoint x: 1426, endPoint y: 438, distance: 40.0
click at [1471, 438] on div "Open language" at bounding box center [1474, 440] width 107 height 20
click at [1448, 436] on span "Open" at bounding box center [1464, 441] width 33 height 20
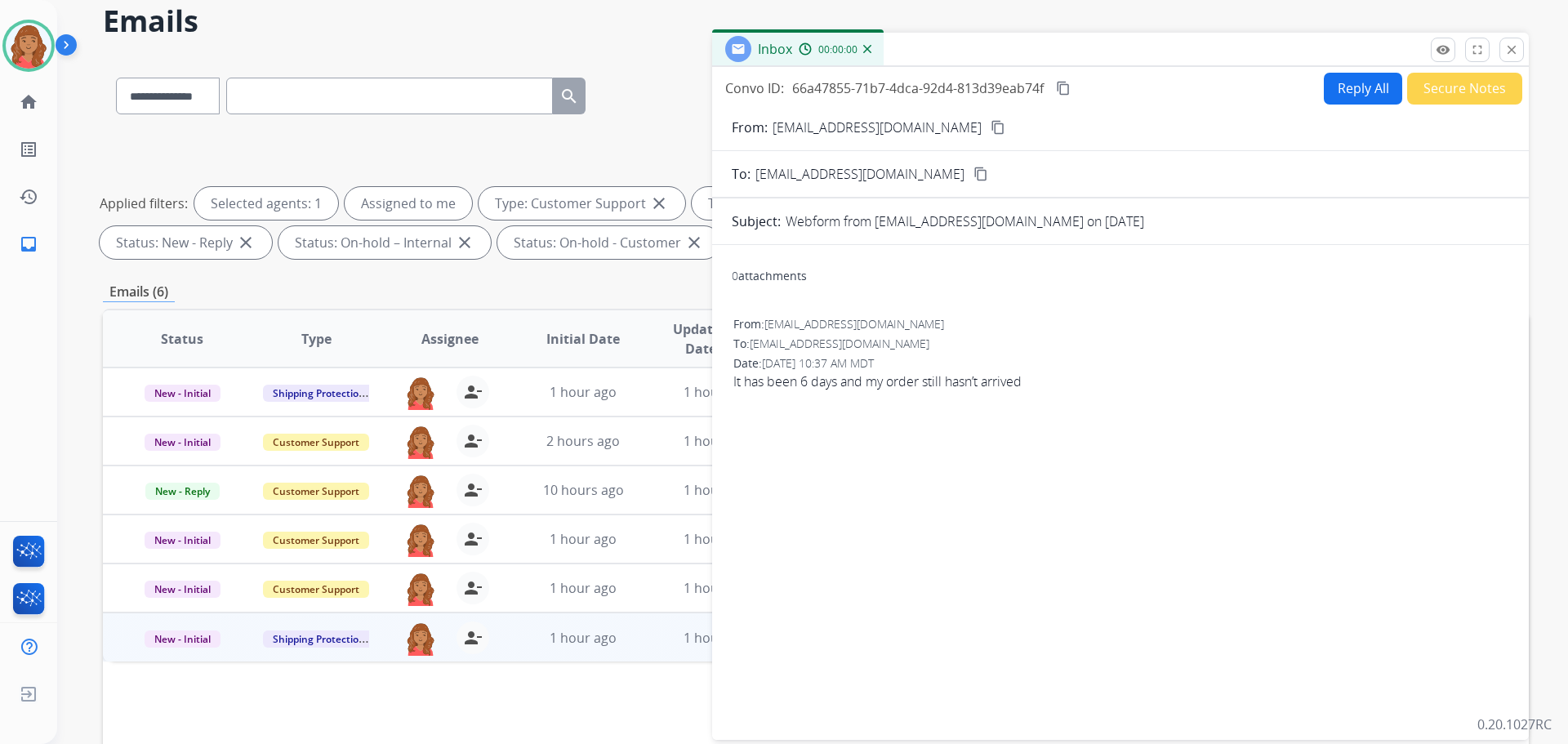
scroll to position [0, 0]
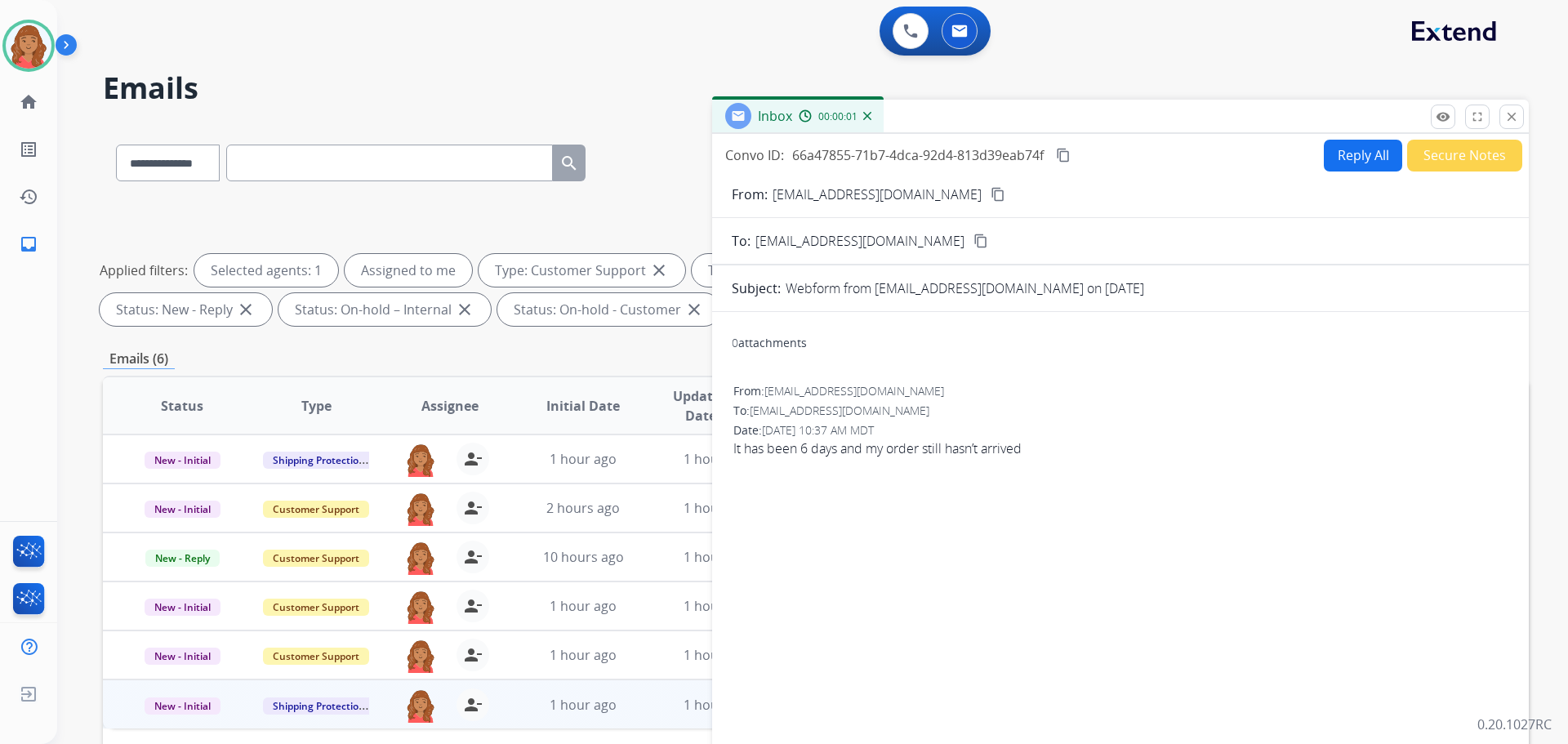
click at [1325, 152] on button "Reply All" at bounding box center [1362, 155] width 78 height 32
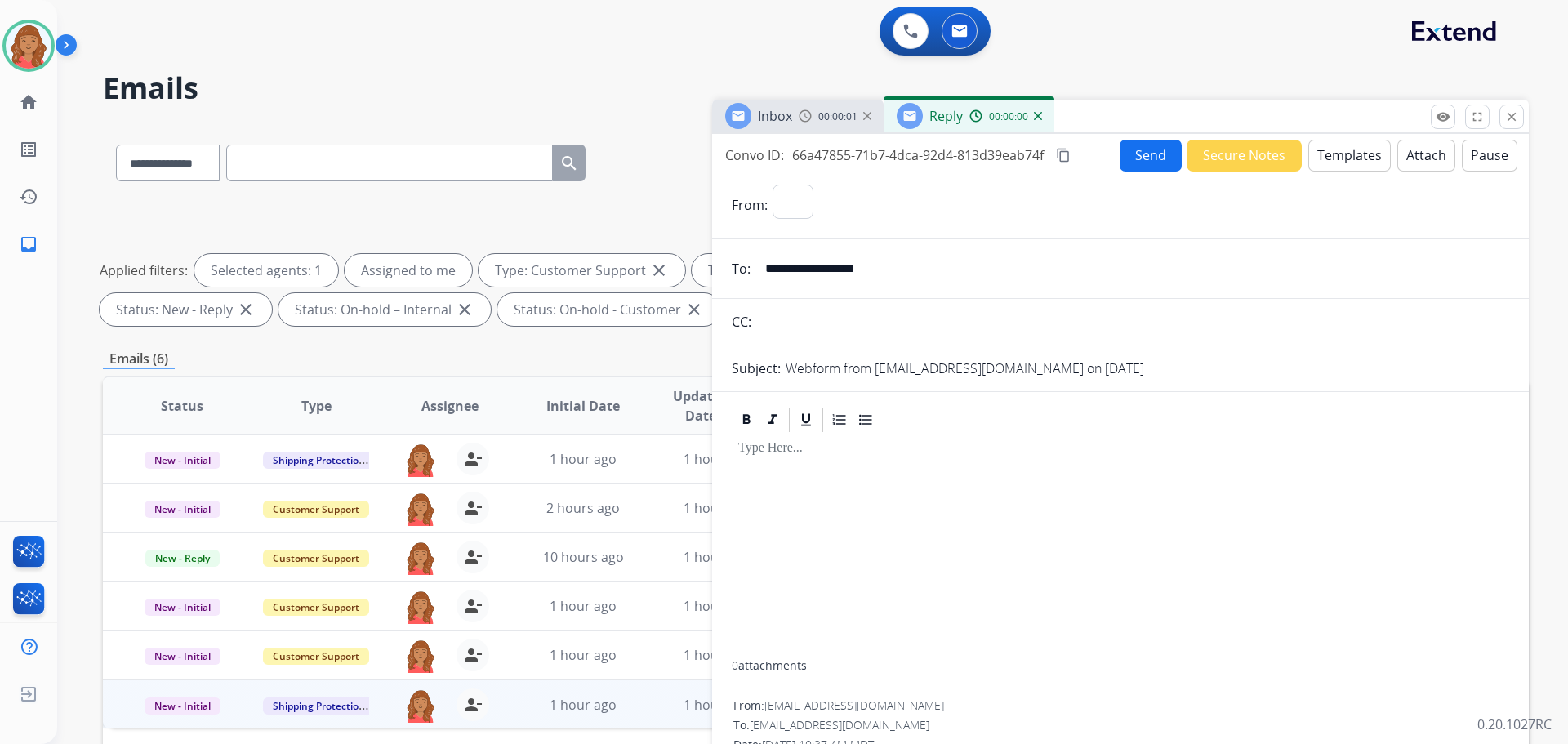
select select "**********"
click at [1349, 156] on button "Templates" at bounding box center [1349, 155] width 82 height 32
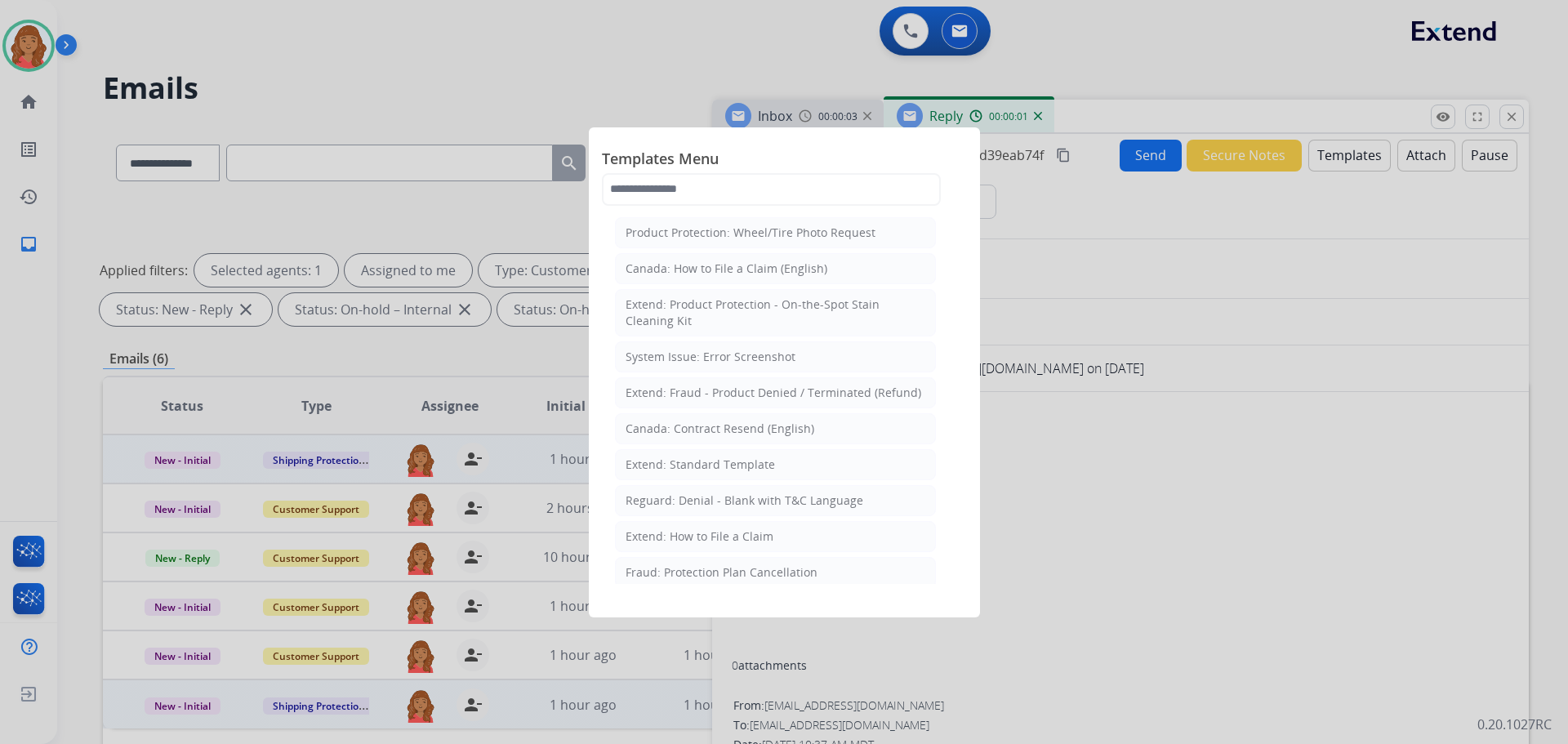
click at [672, 465] on div "Extend: Standard Template" at bounding box center [701, 464] width 150 height 16
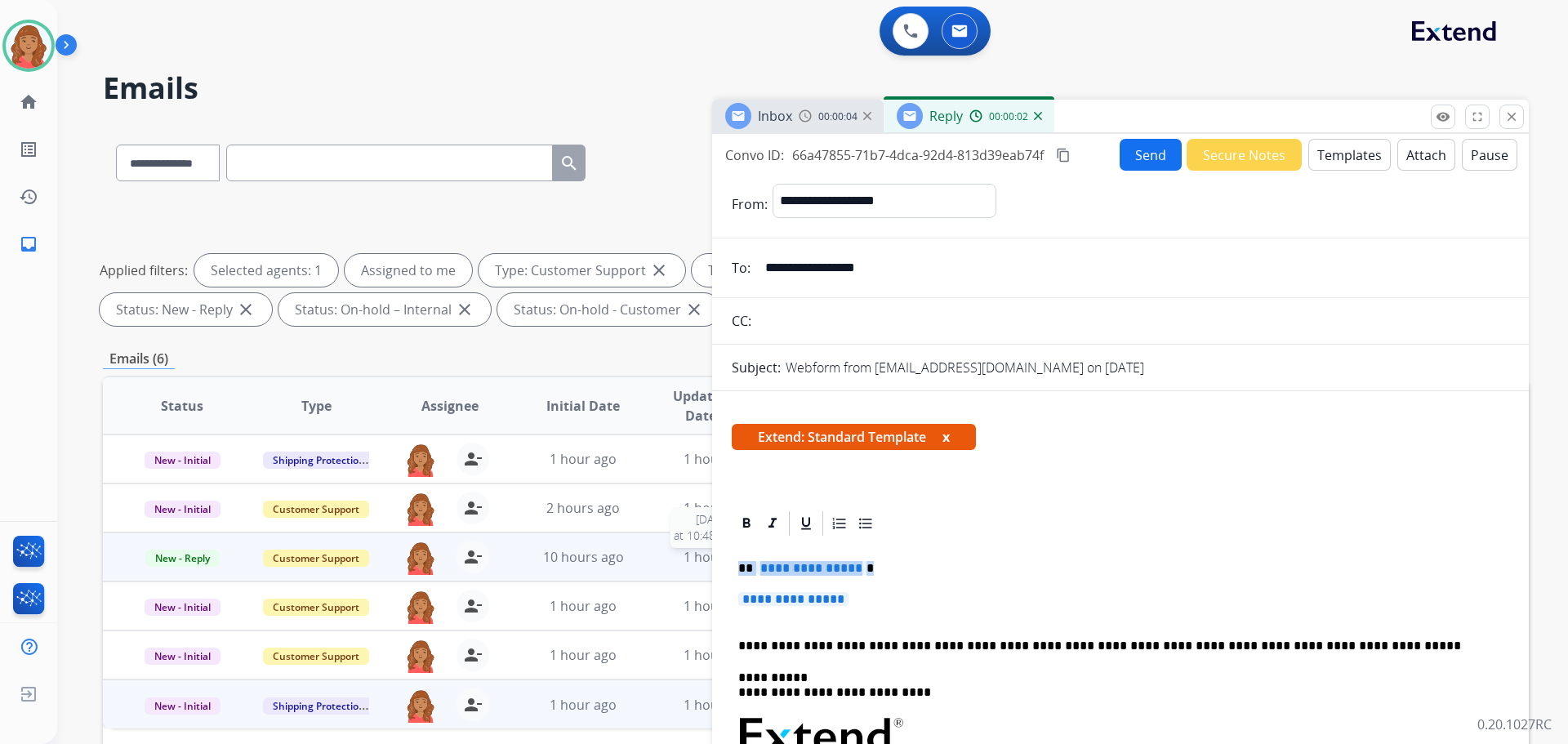
drag, startPoint x: 725, startPoint y: 579, endPoint x: 679, endPoint y: 564, distance: 48.4
click at [680, 564] on div "**********" at bounding box center [815, 566] width 1426 height 884
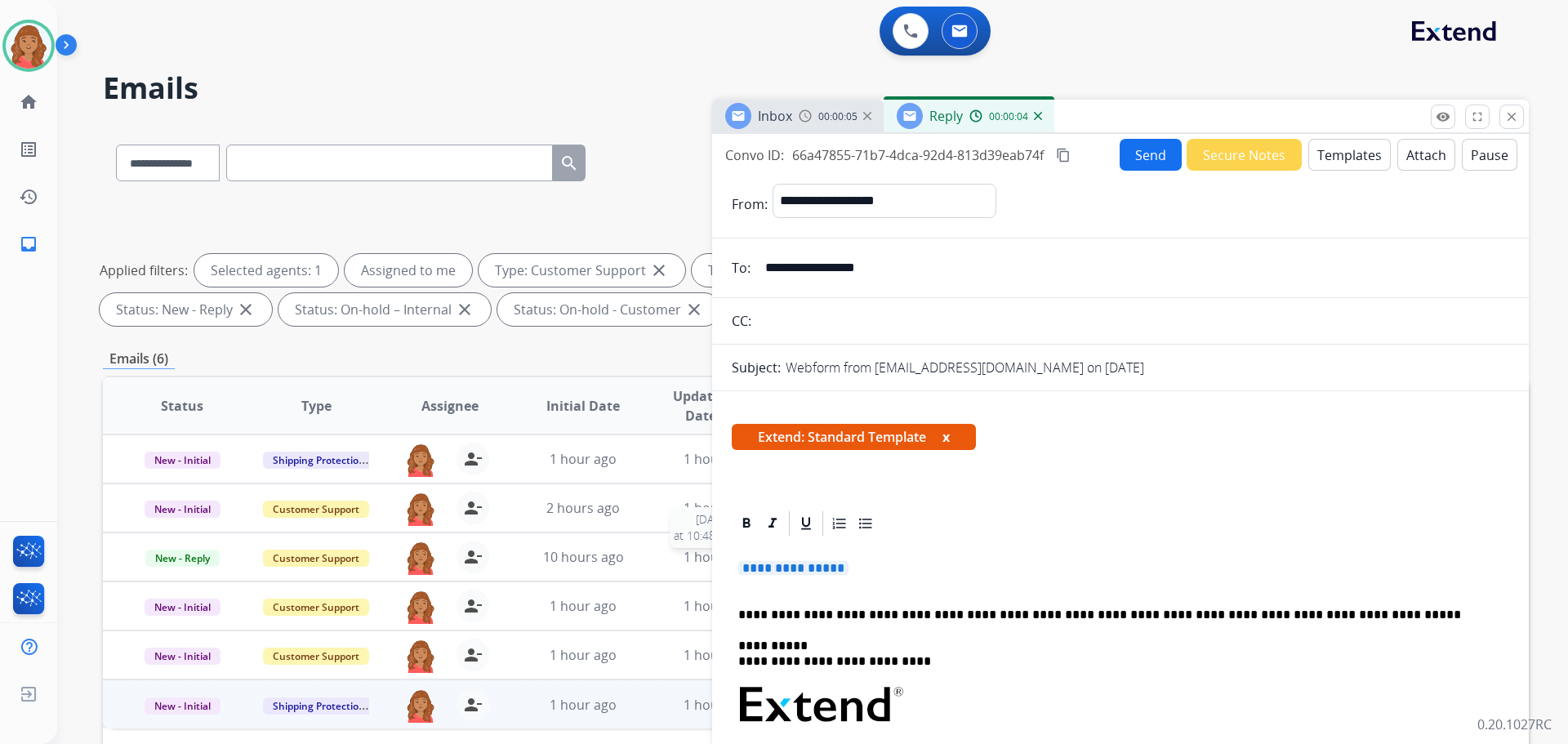
drag, startPoint x: 788, startPoint y: 568, endPoint x: 738, endPoint y: 546, distance: 54.6
click at [677, 563] on div "**********" at bounding box center [815, 566] width 1426 height 884
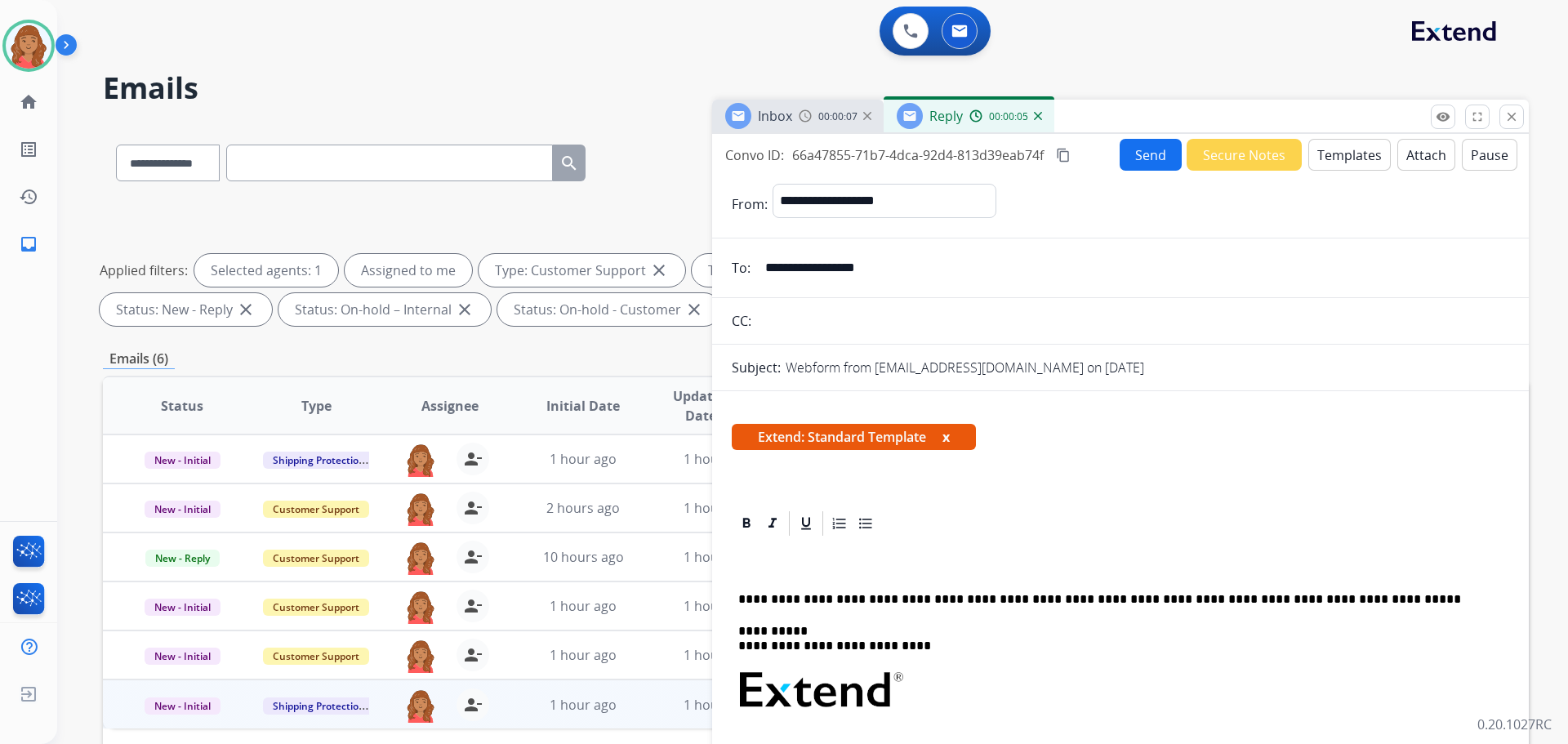
click at [1330, 153] on button "Templates" at bounding box center [1349, 154] width 82 height 32
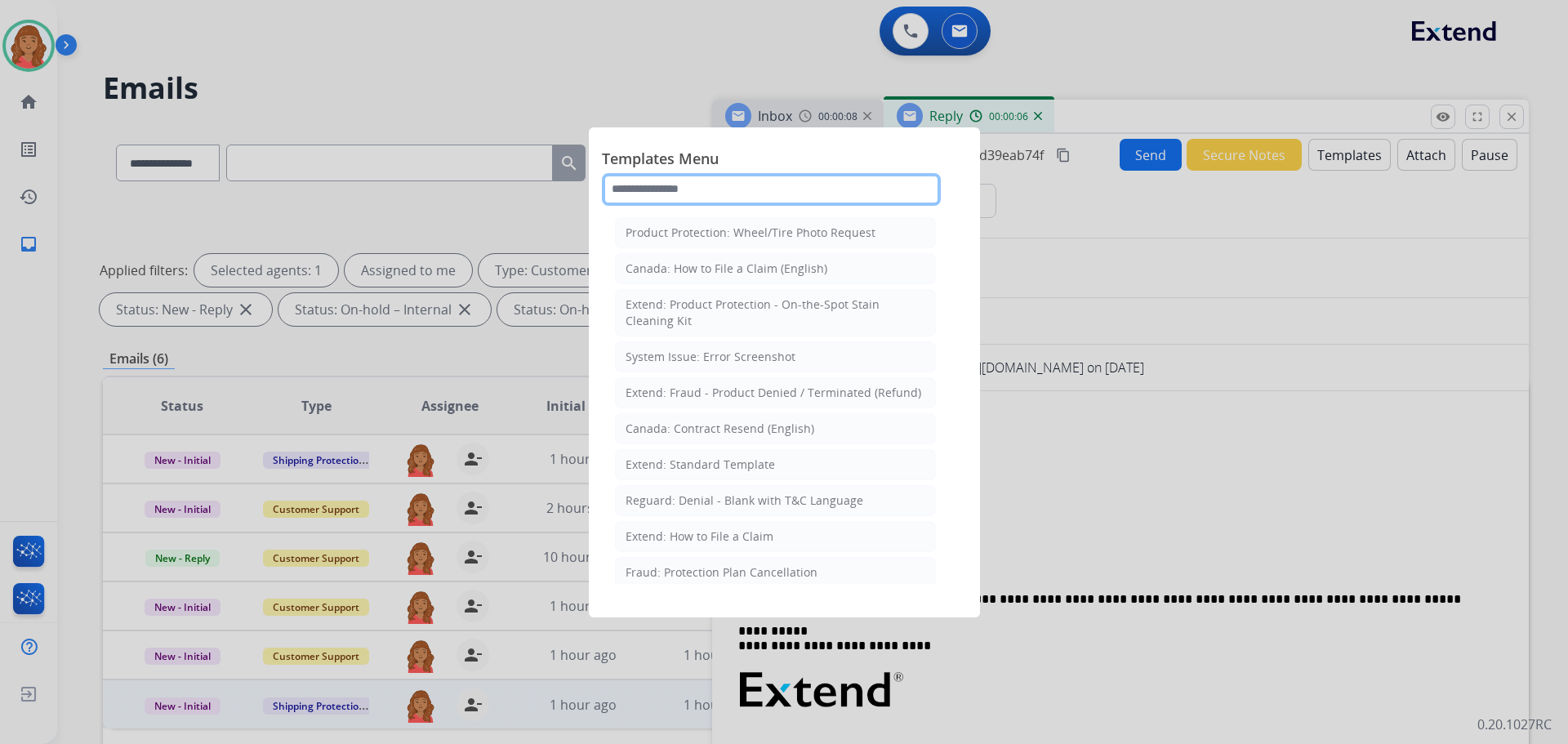
drag, startPoint x: 698, startPoint y: 178, endPoint x: 701, endPoint y: 187, distance: 9.5
click at [700, 183] on input "text" at bounding box center [771, 189] width 339 height 32
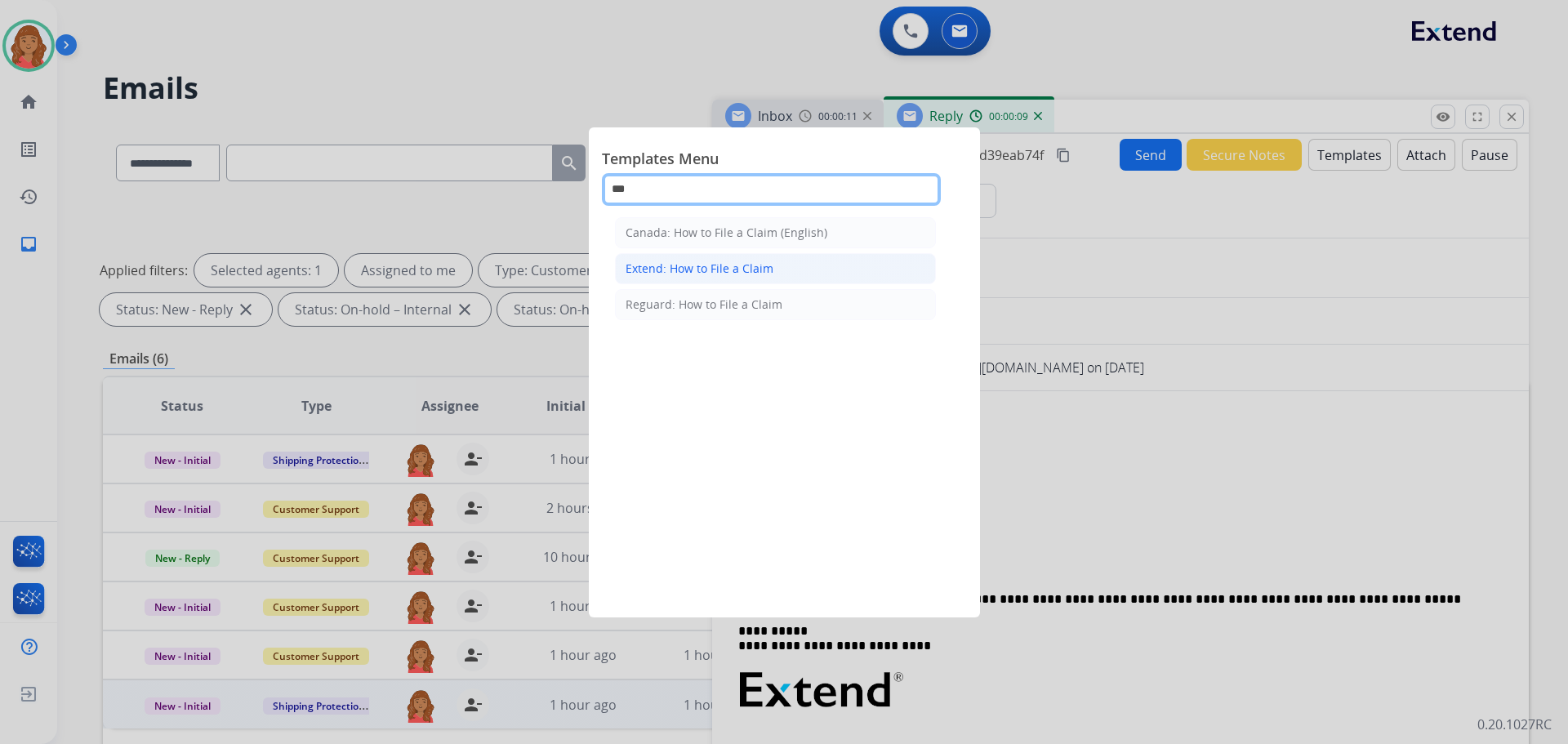
type input "***"
click at [694, 273] on div "Extend: How to File a Claim" at bounding box center [700, 269] width 148 height 16
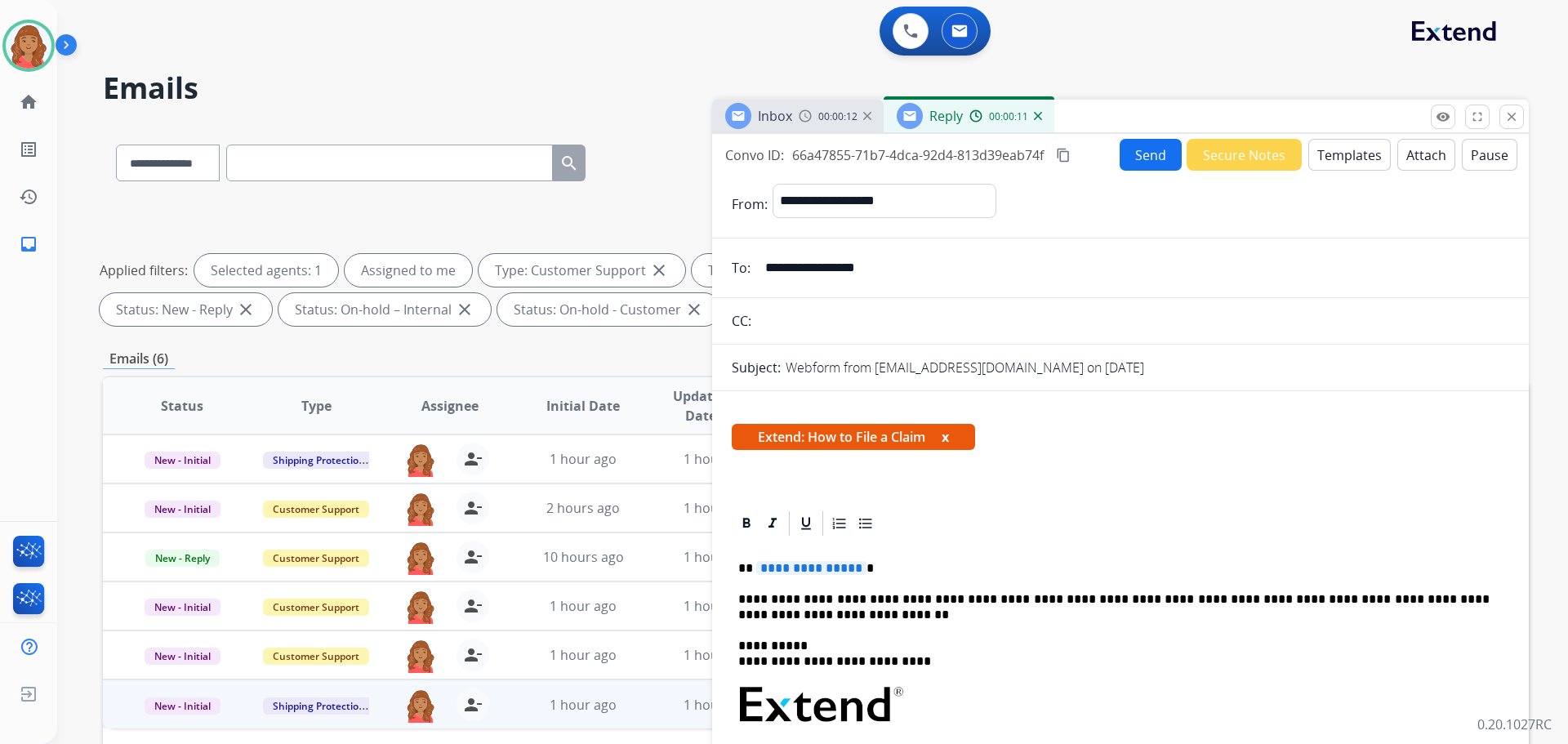
click at [853, 567] on span "**********" at bounding box center [812, 567] width 110 height 14
click at [1134, 154] on button "Send" at bounding box center [1151, 154] width 62 height 32
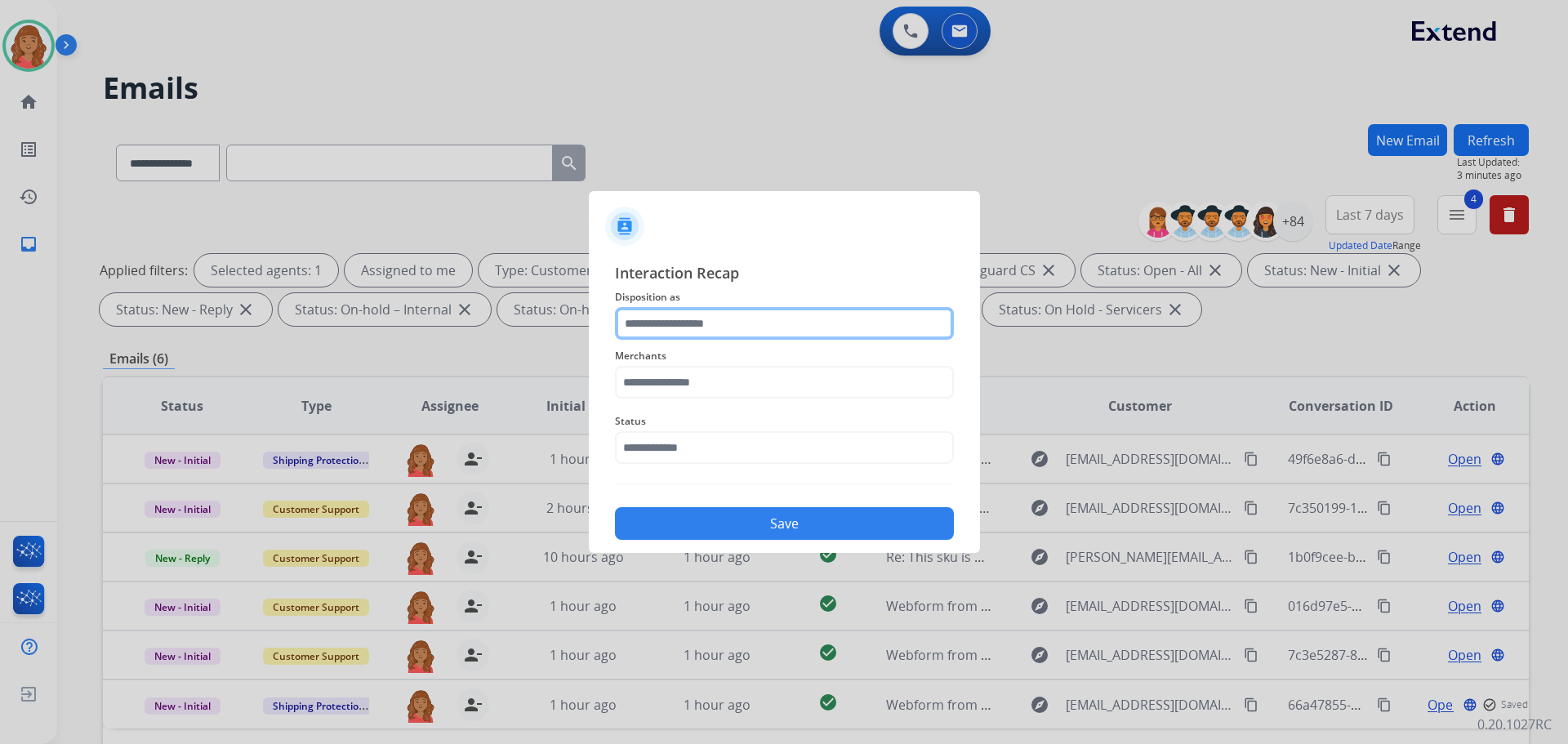
click at [711, 330] on input "text" at bounding box center [784, 324] width 339 height 32
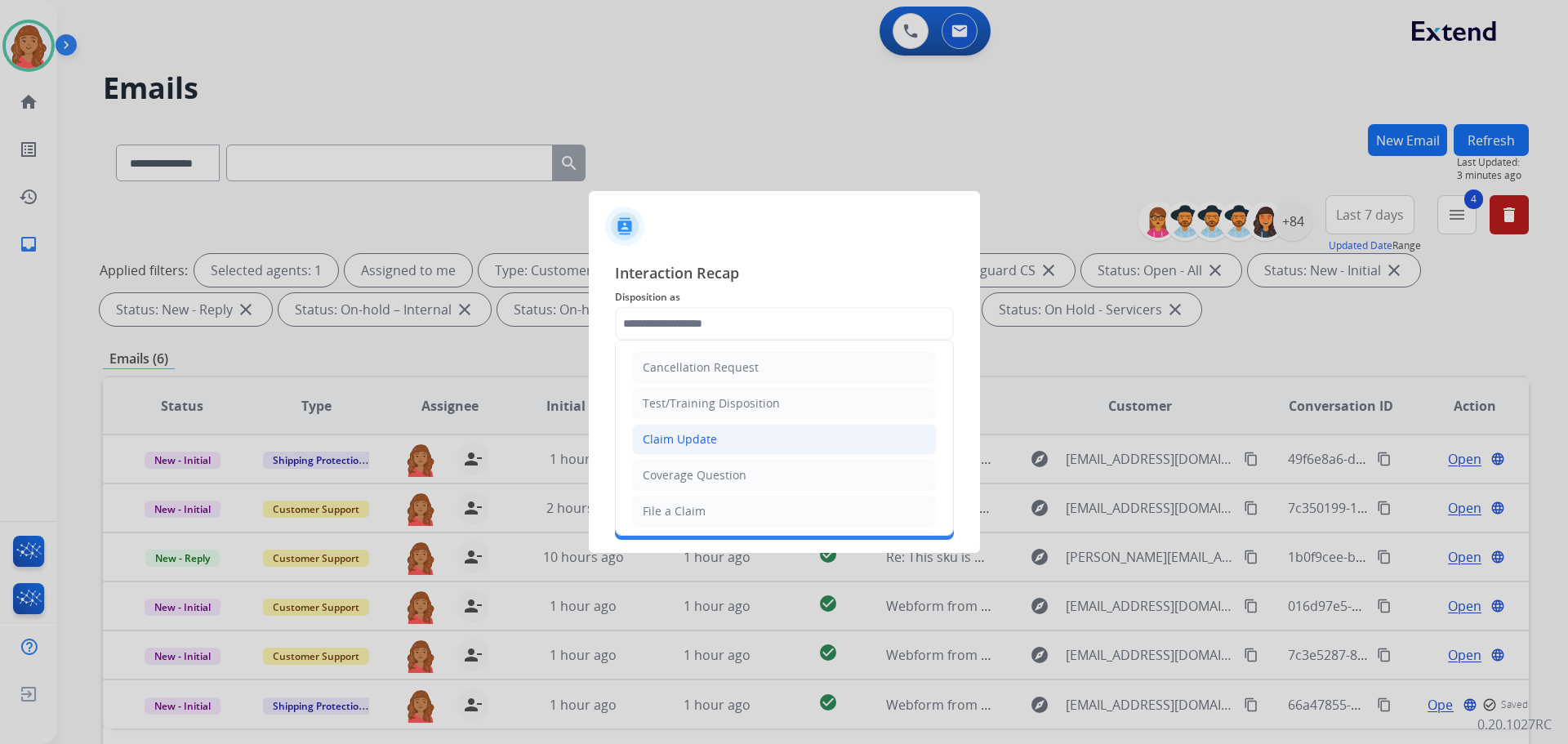
click at [688, 436] on div "Claim Update" at bounding box center [680, 439] width 74 height 16
type input "**********"
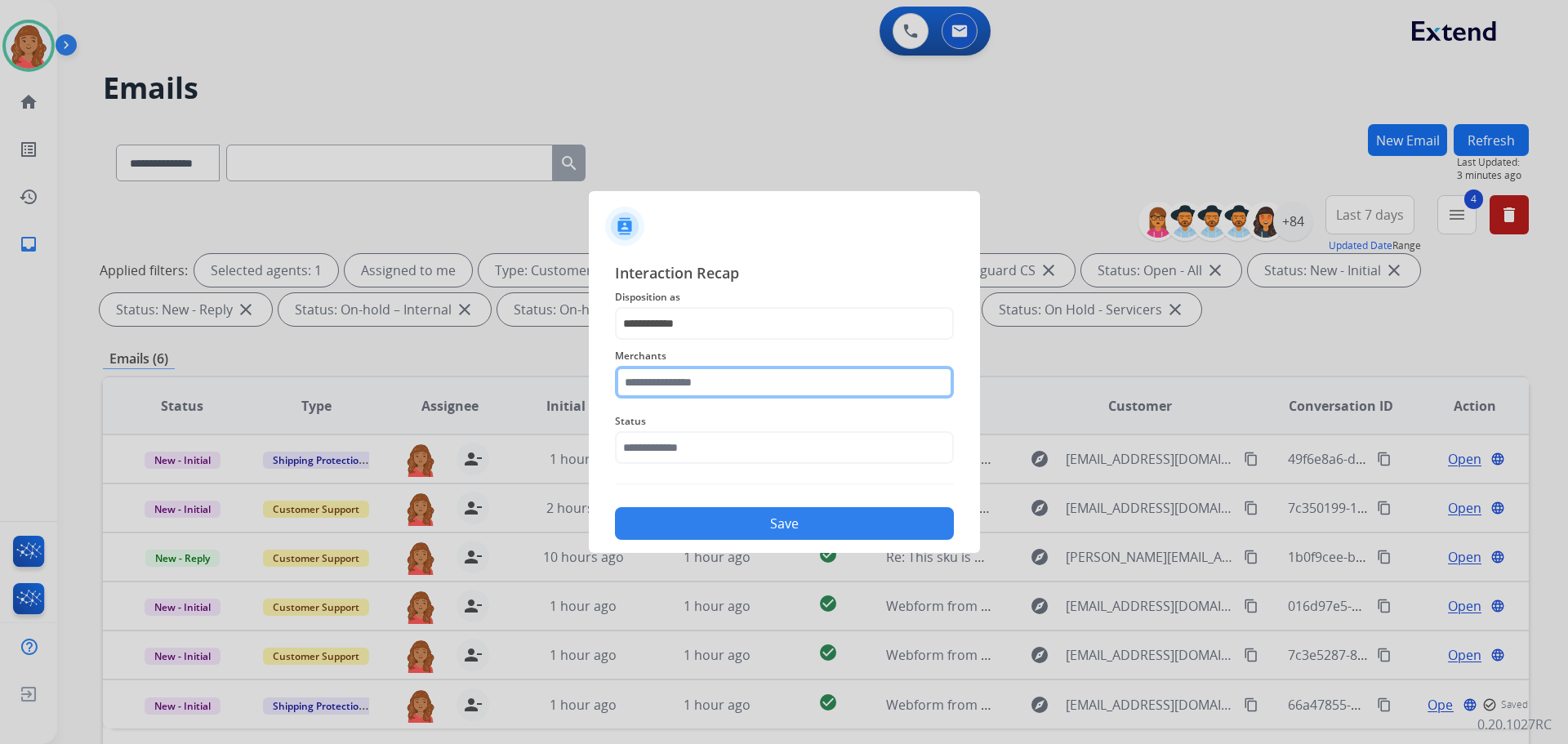
click at [668, 382] on input "text" at bounding box center [784, 382] width 339 height 32
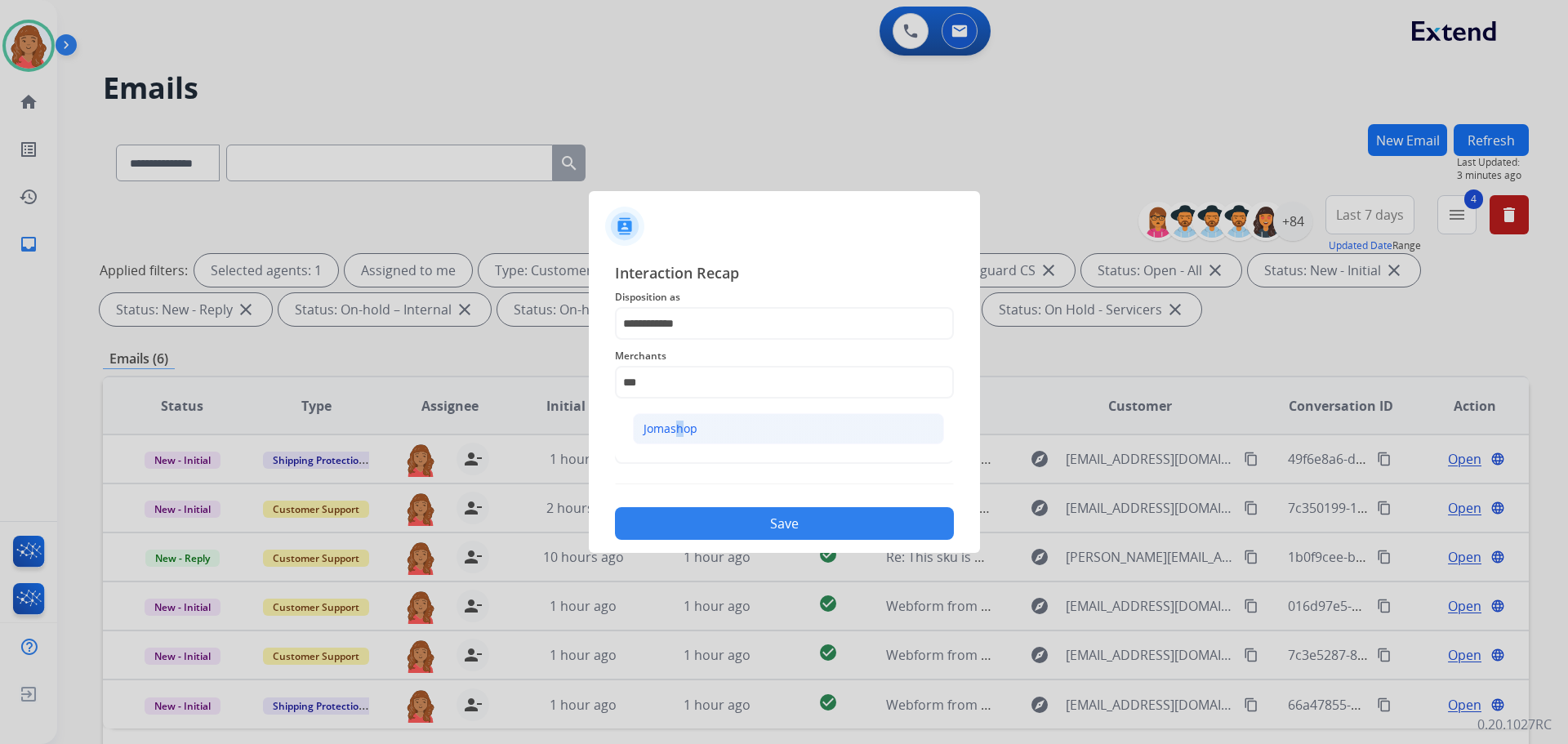
click at [673, 433] on div "Jomashop" at bounding box center [671, 428] width 54 height 16
type input "********"
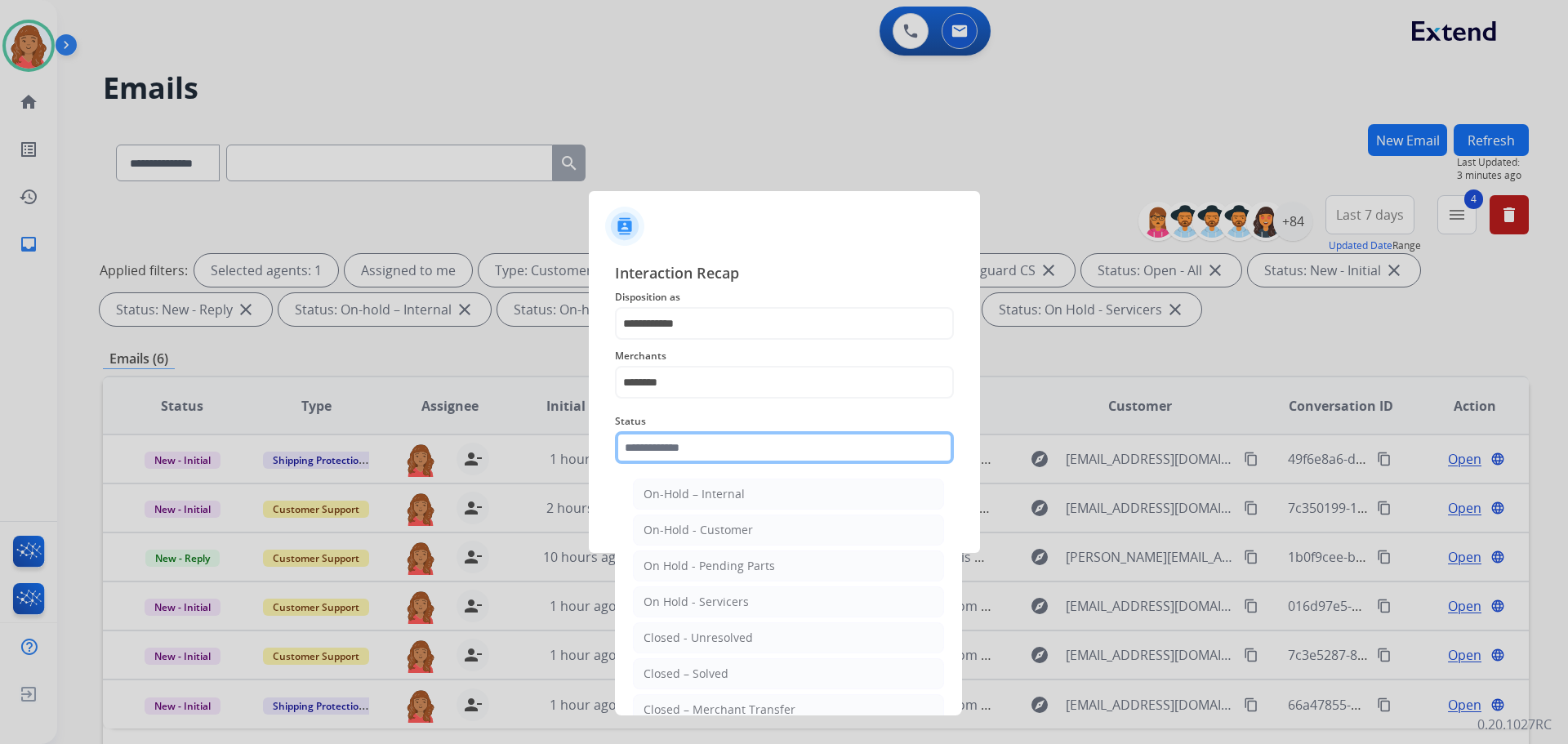
click at [671, 454] on input "text" at bounding box center [784, 447] width 339 height 32
click at [698, 666] on div "Closed – Solved" at bounding box center [686, 674] width 85 height 16
type input "**********"
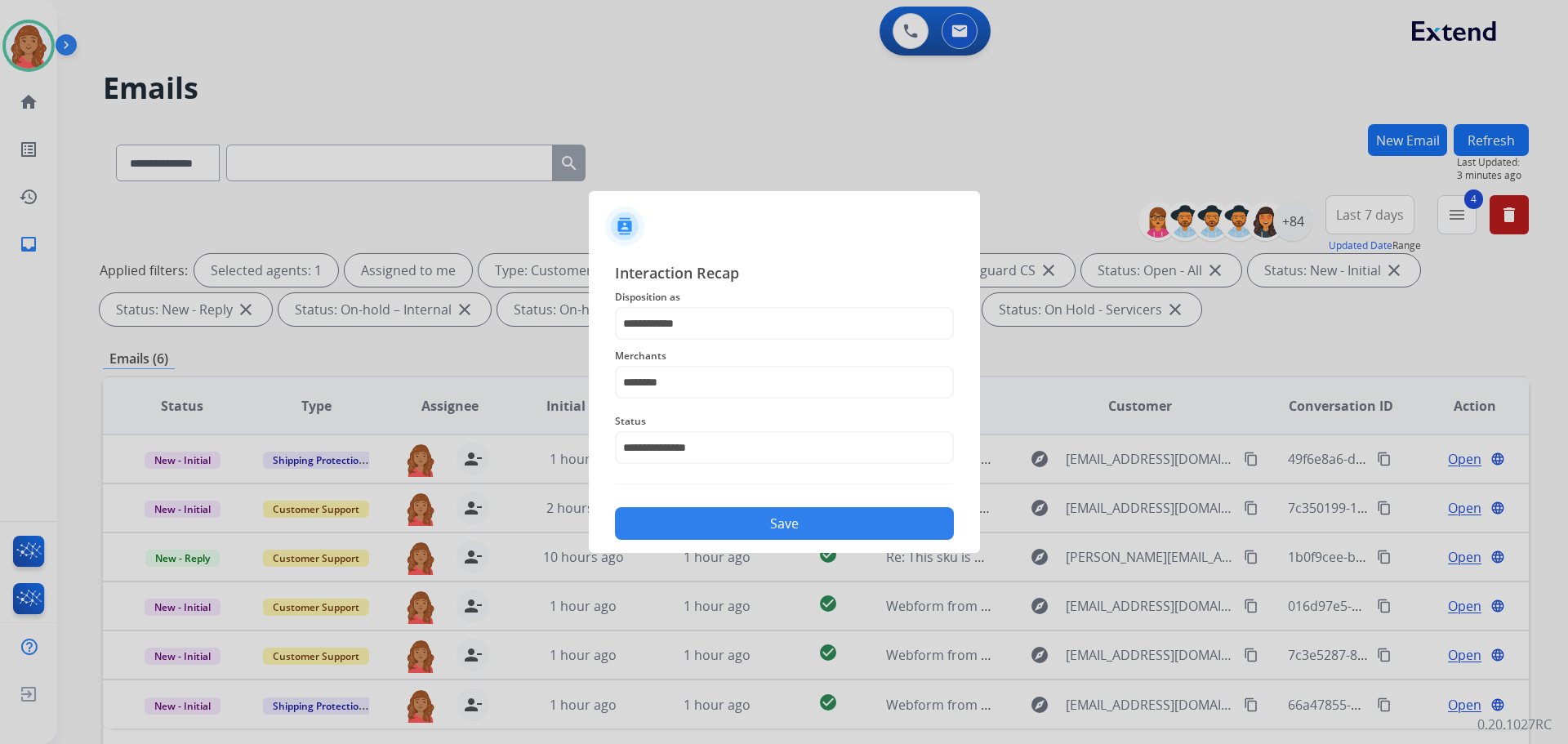
click at [703, 517] on button "Save" at bounding box center [784, 523] width 339 height 32
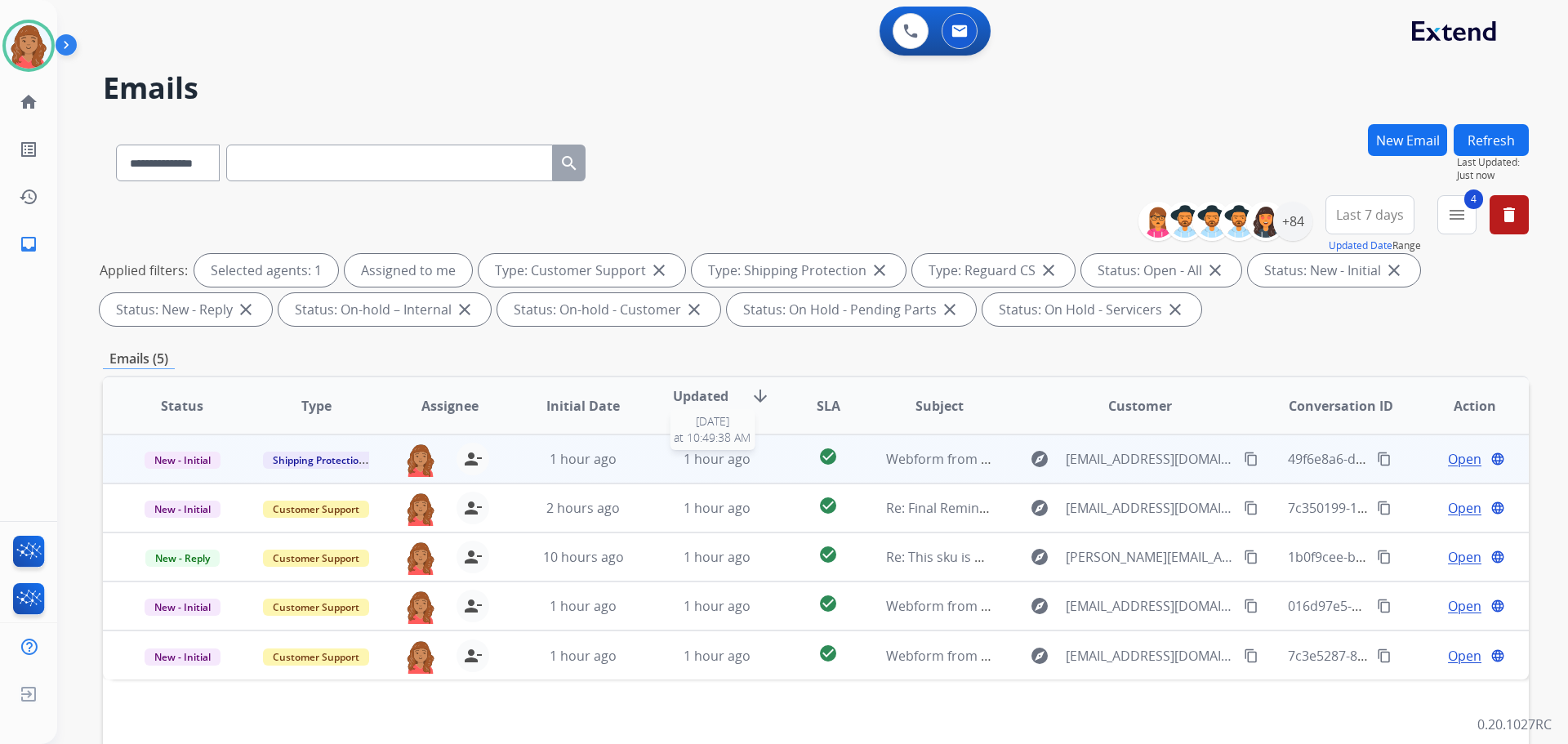
click at [758, 457] on div "1 hour ago" at bounding box center [717, 459] width 107 height 20
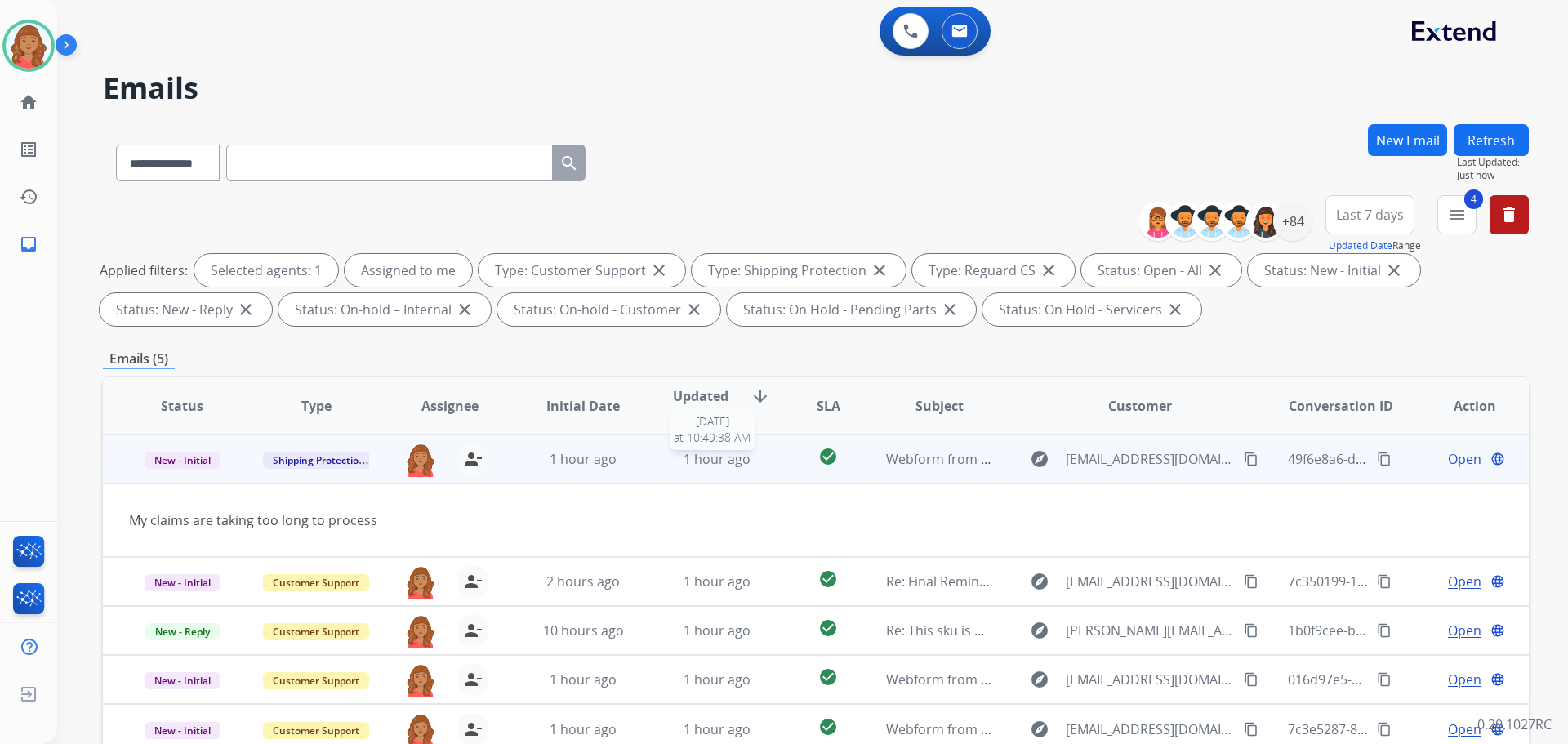
click at [752, 457] on div "1 hour ago" at bounding box center [717, 459] width 107 height 20
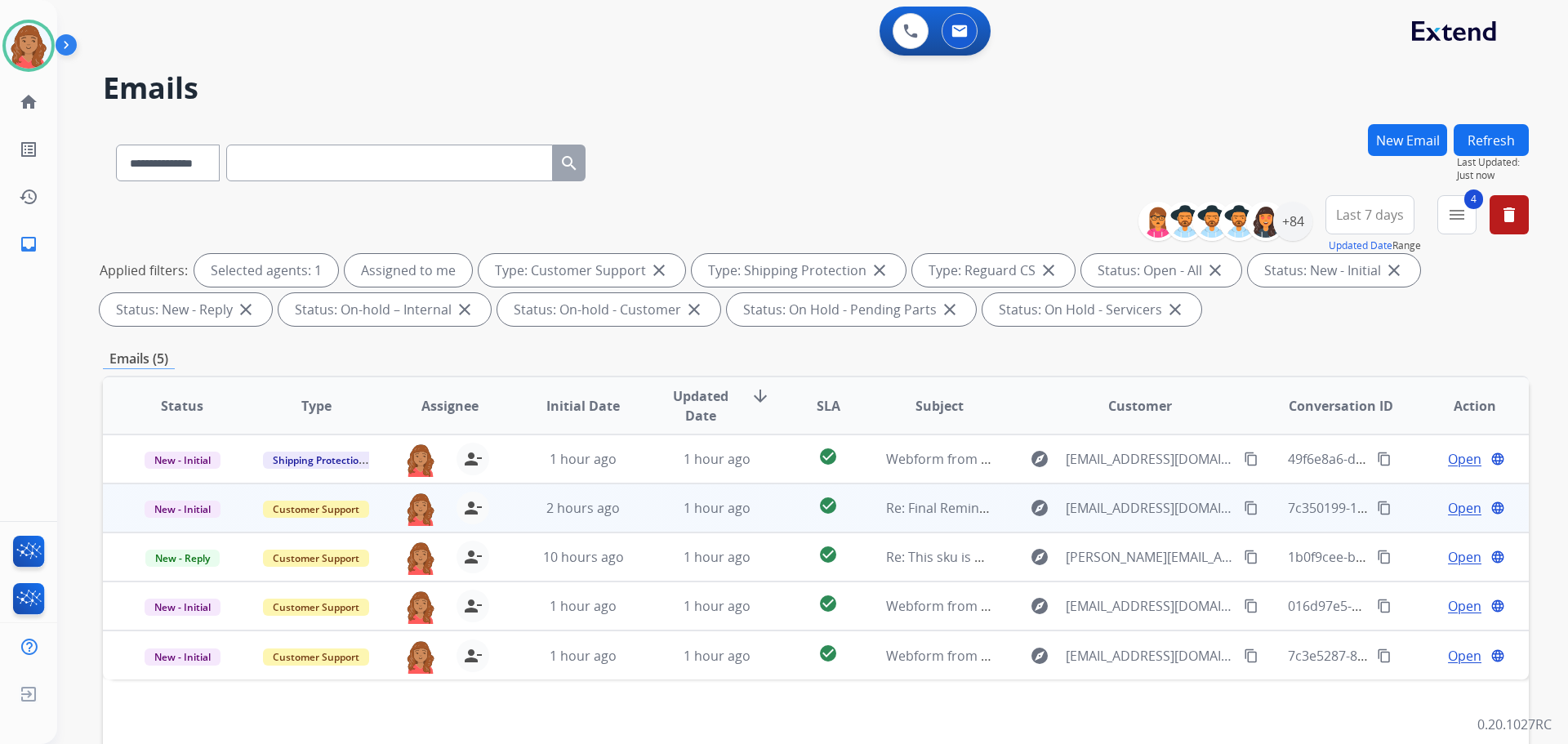
click at [652, 506] on td "1 hour ago" at bounding box center [704, 508] width 134 height 49
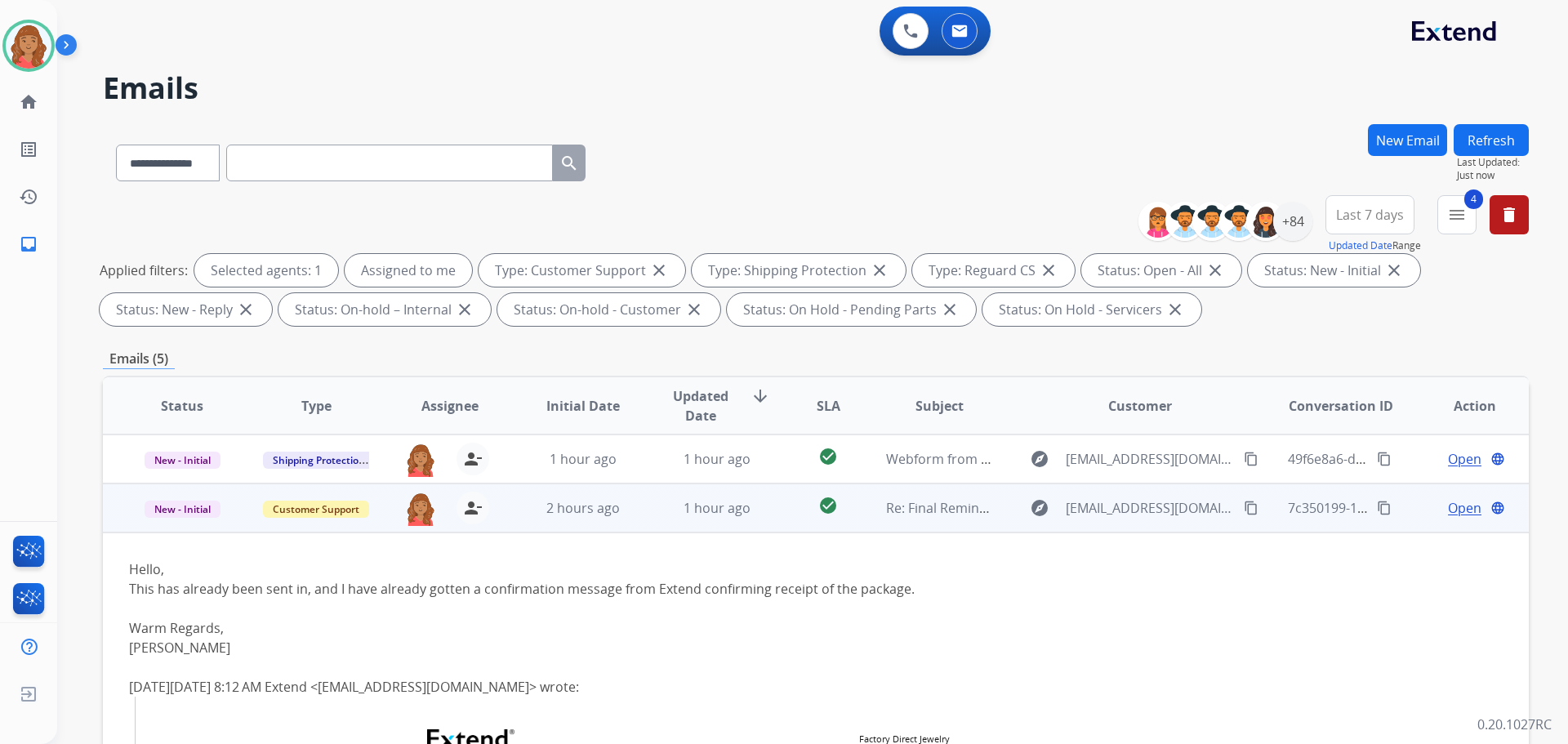
scroll to position [49, 0]
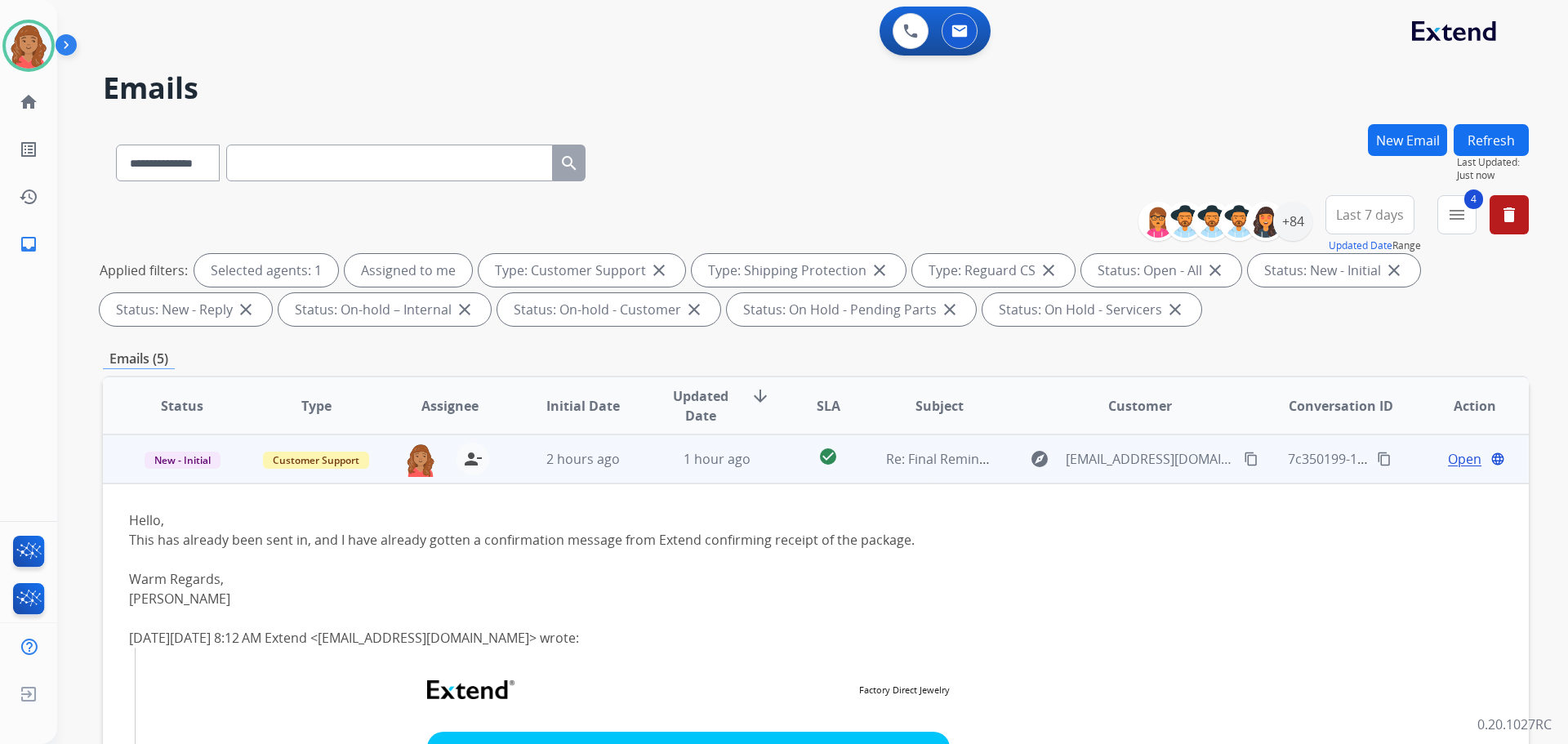
click at [1448, 451] on span "Open" at bounding box center [1464, 459] width 33 height 20
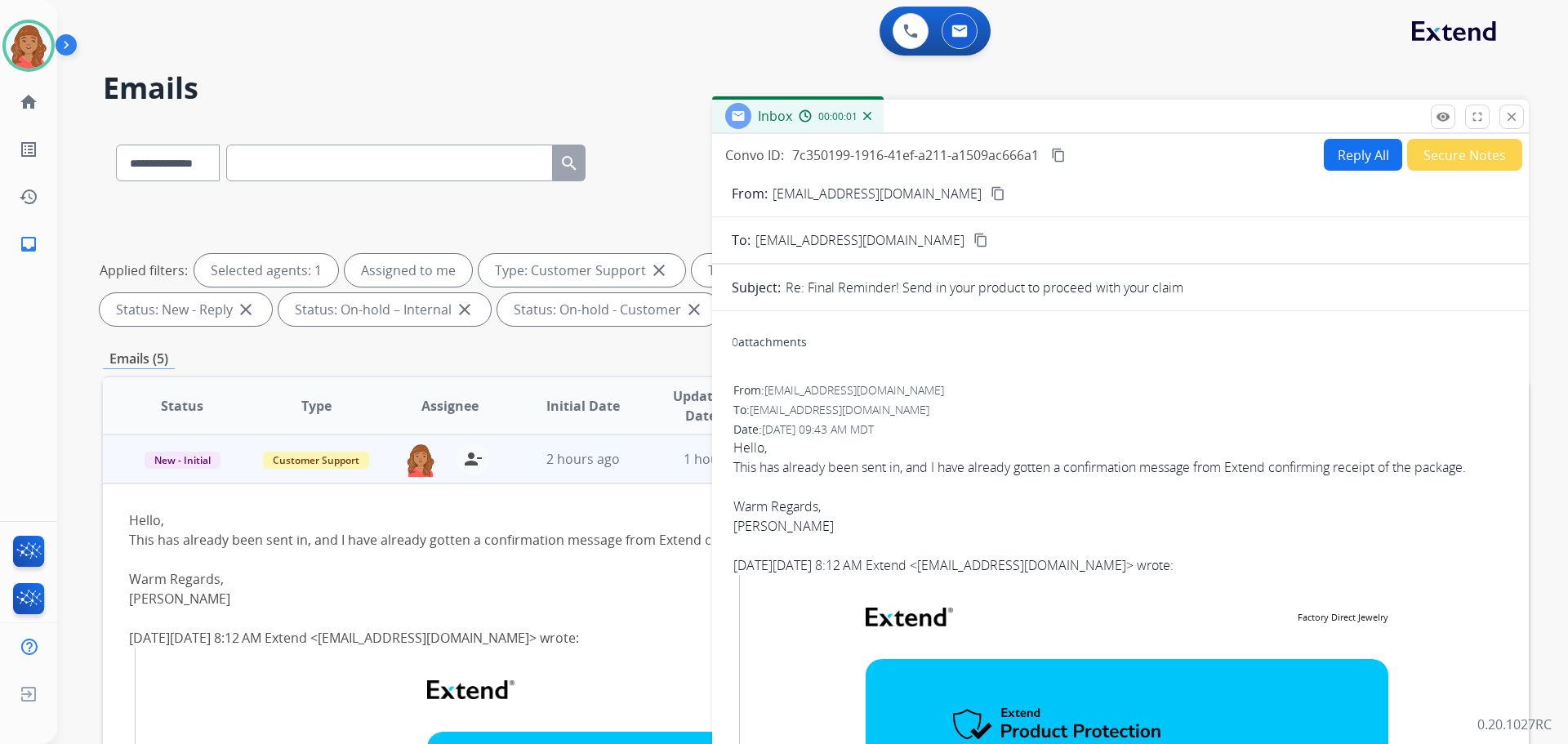
click at [1363, 146] on button "Reply All" at bounding box center [1362, 154] width 78 height 32
select select "**********"
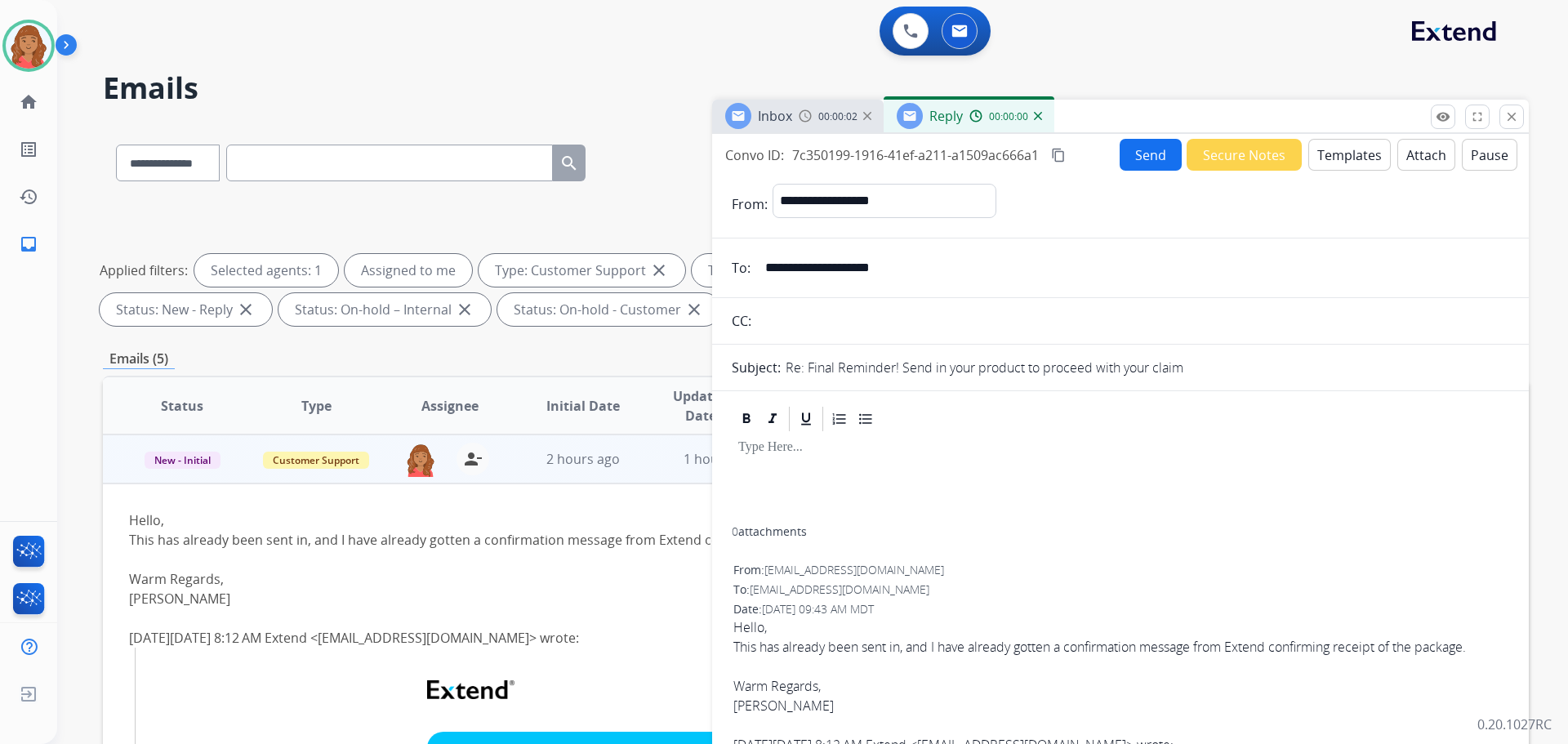
click at [1325, 153] on button "Templates" at bounding box center [1349, 154] width 82 height 32
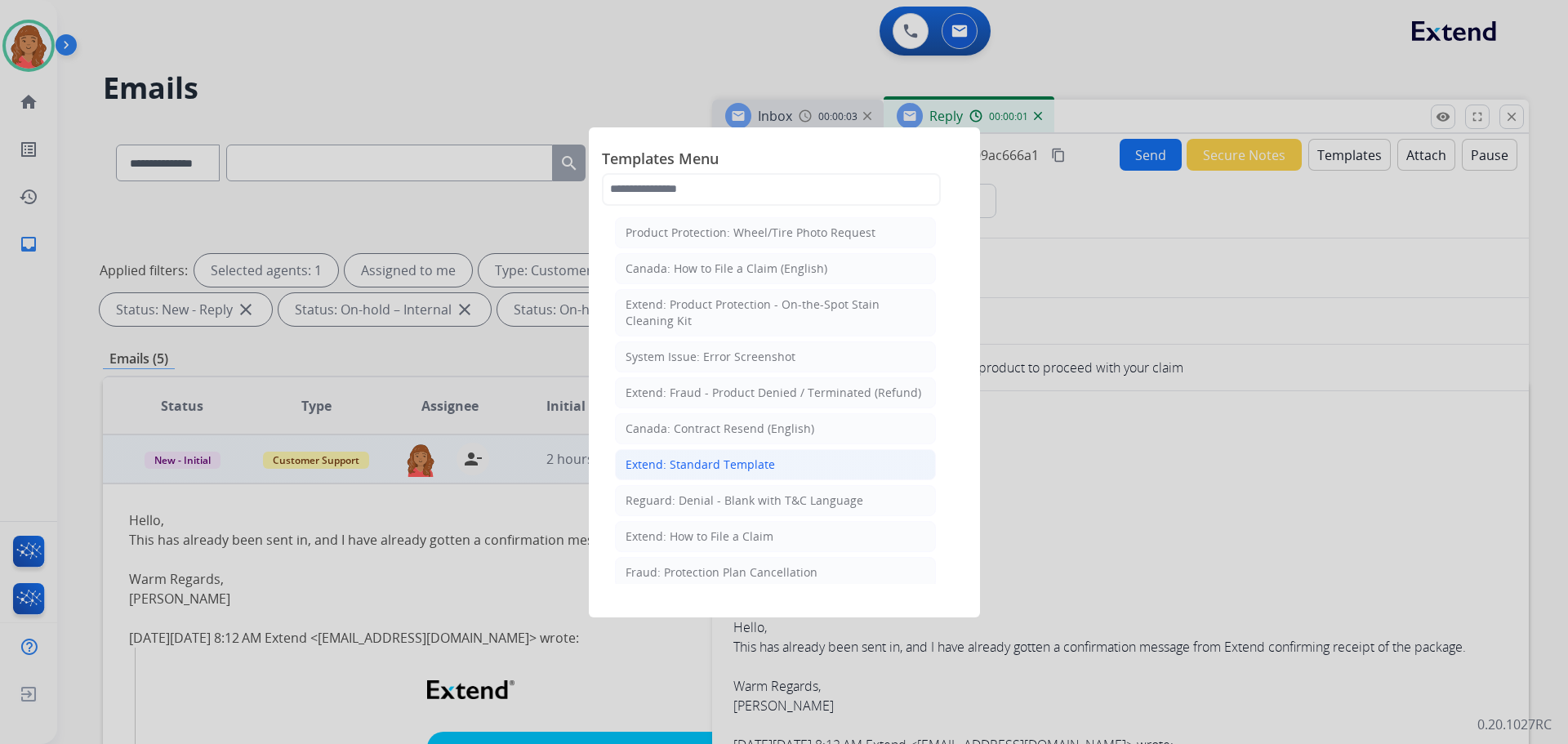
click at [753, 460] on div "Extend: Standard Template" at bounding box center [701, 464] width 150 height 16
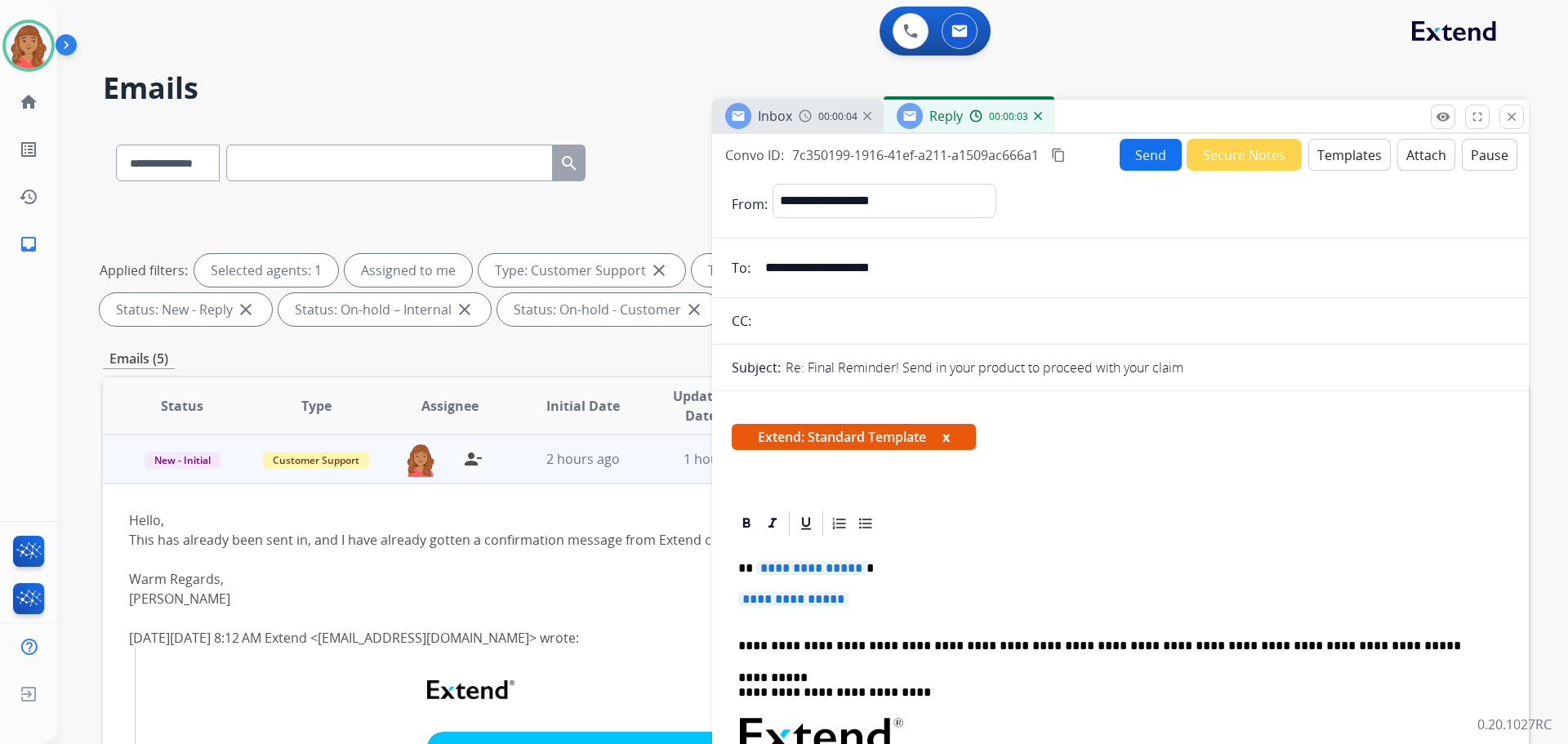
drag, startPoint x: 730, startPoint y: 587, endPoint x: 726, endPoint y: 564, distance: 23.3
drag, startPoint x: 785, startPoint y: 573, endPoint x: 848, endPoint y: 620, distance: 78.6
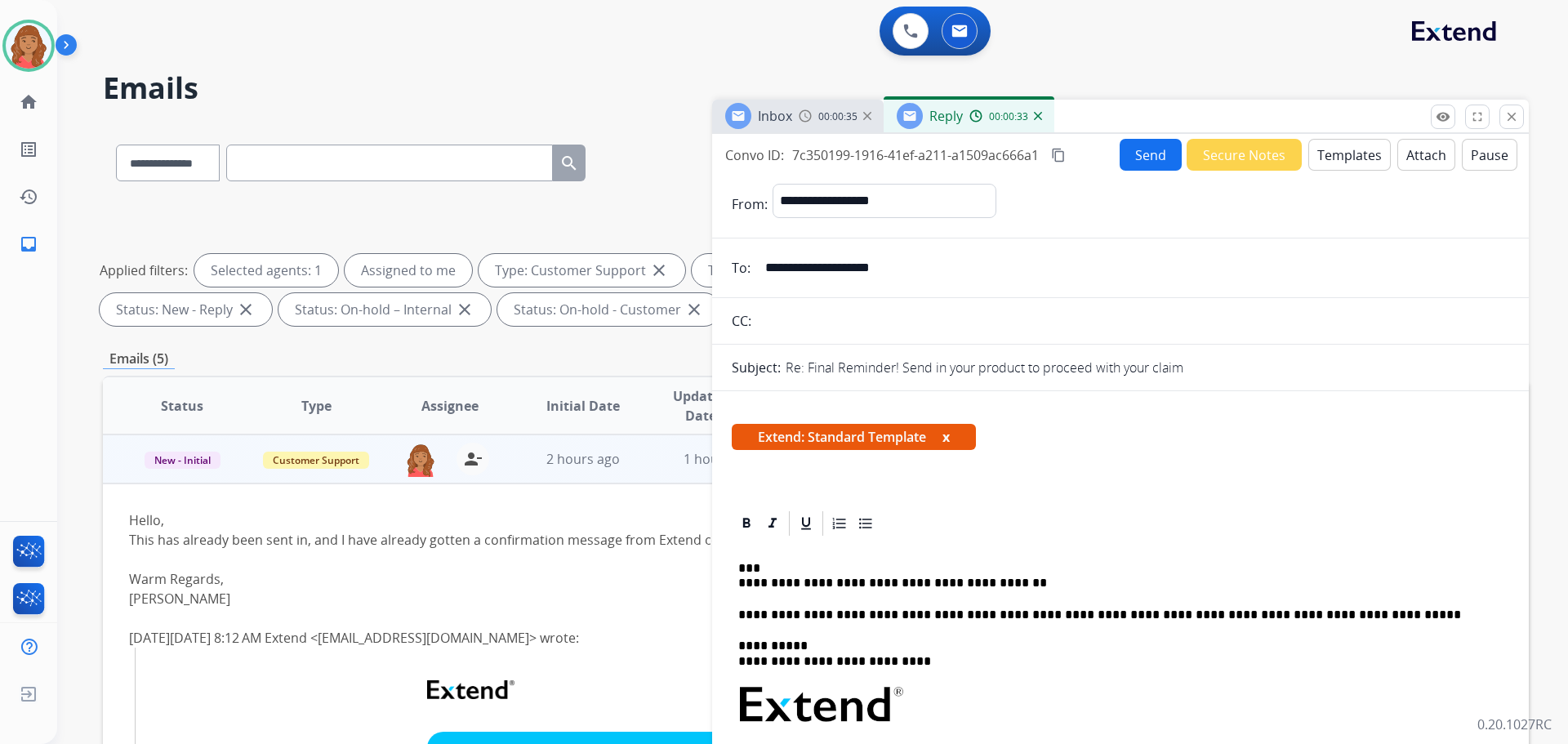
click at [992, 583] on p "**********" at bounding box center [1114, 576] width 751 height 31
click at [738, 584] on p "**********" at bounding box center [1114, 576] width 751 height 31
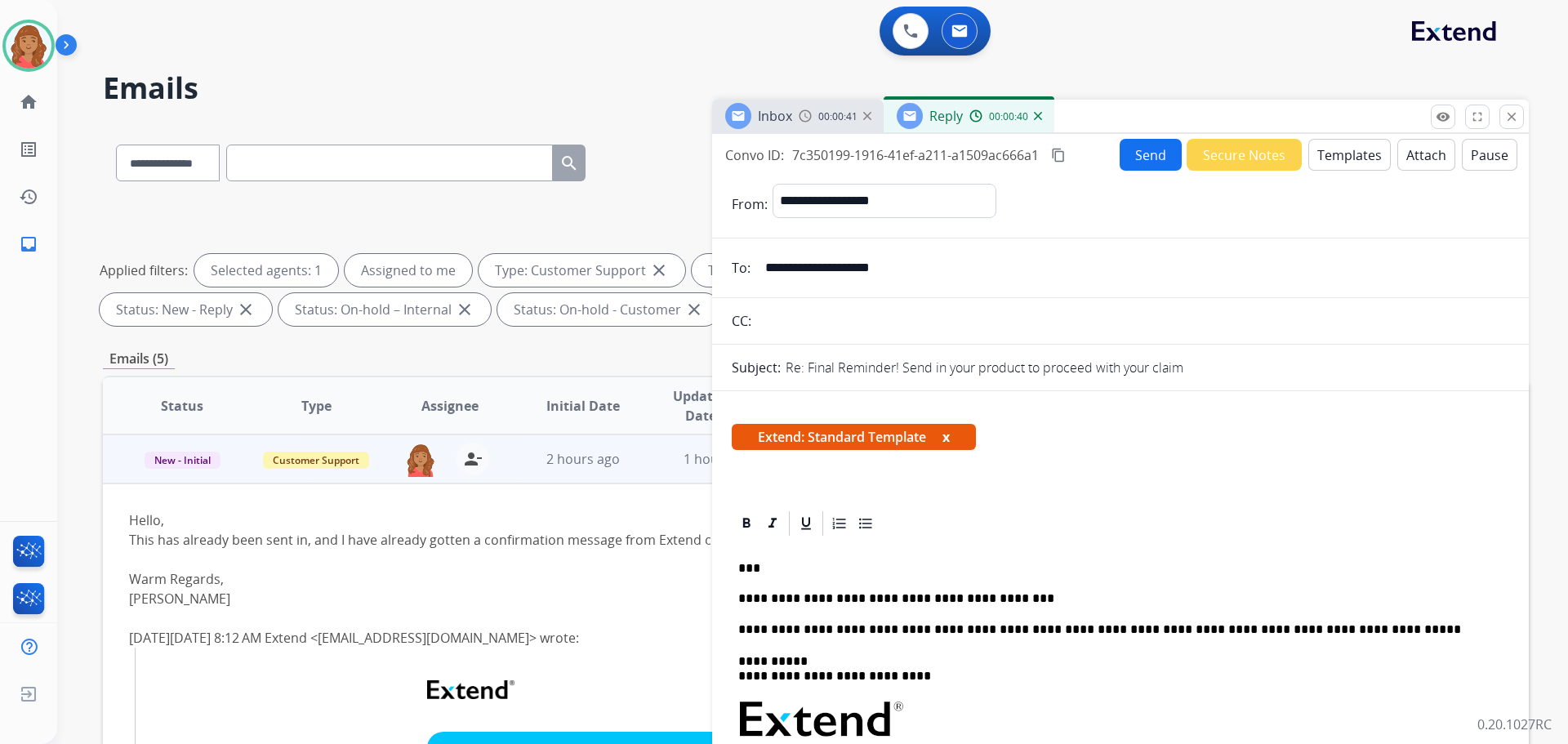
click at [1129, 153] on button "Send" at bounding box center [1151, 154] width 62 height 32
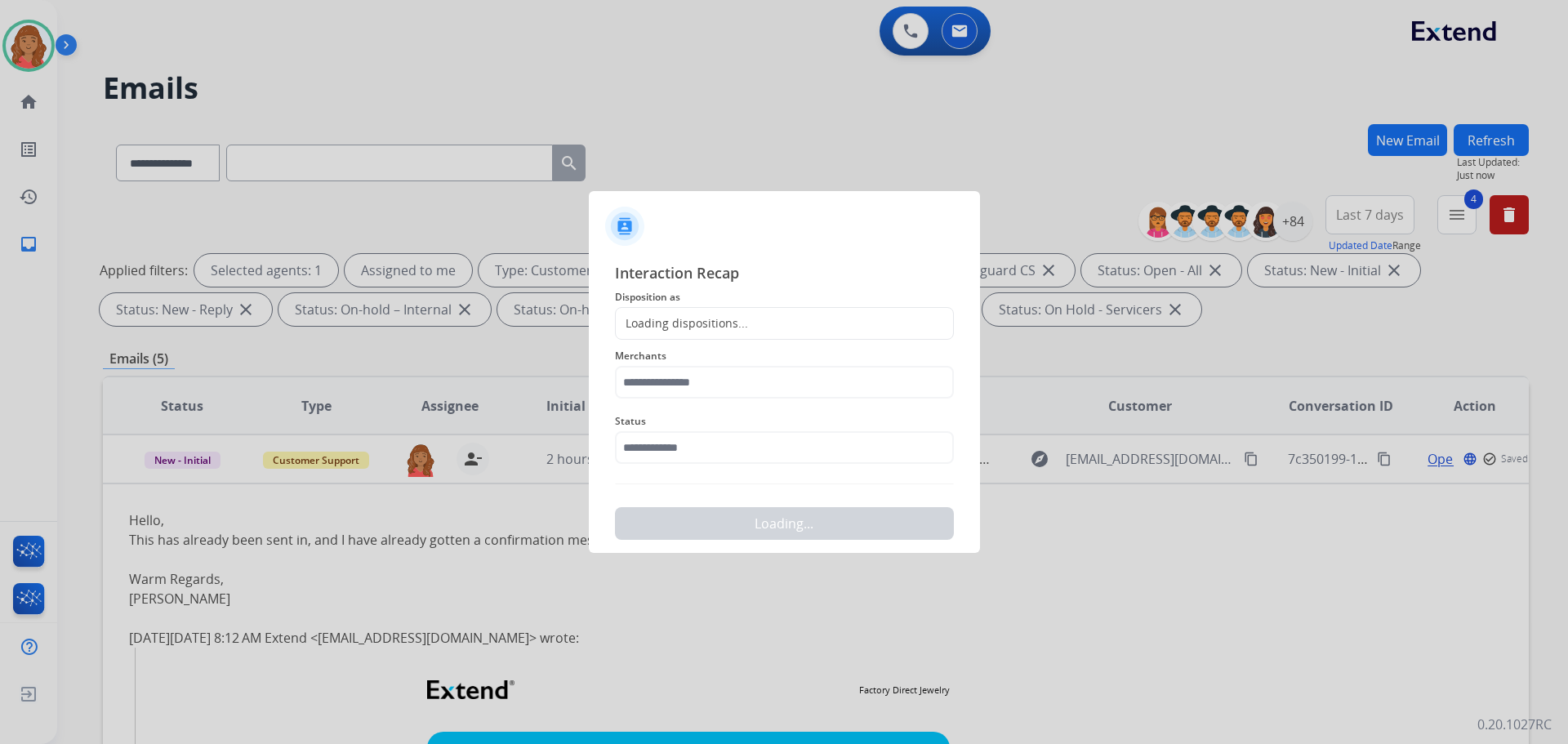
drag, startPoint x: 693, startPoint y: 365, endPoint x: 696, endPoint y: 379, distance: 14.3
click at [696, 369] on div "Merchants" at bounding box center [784, 372] width 339 height 65
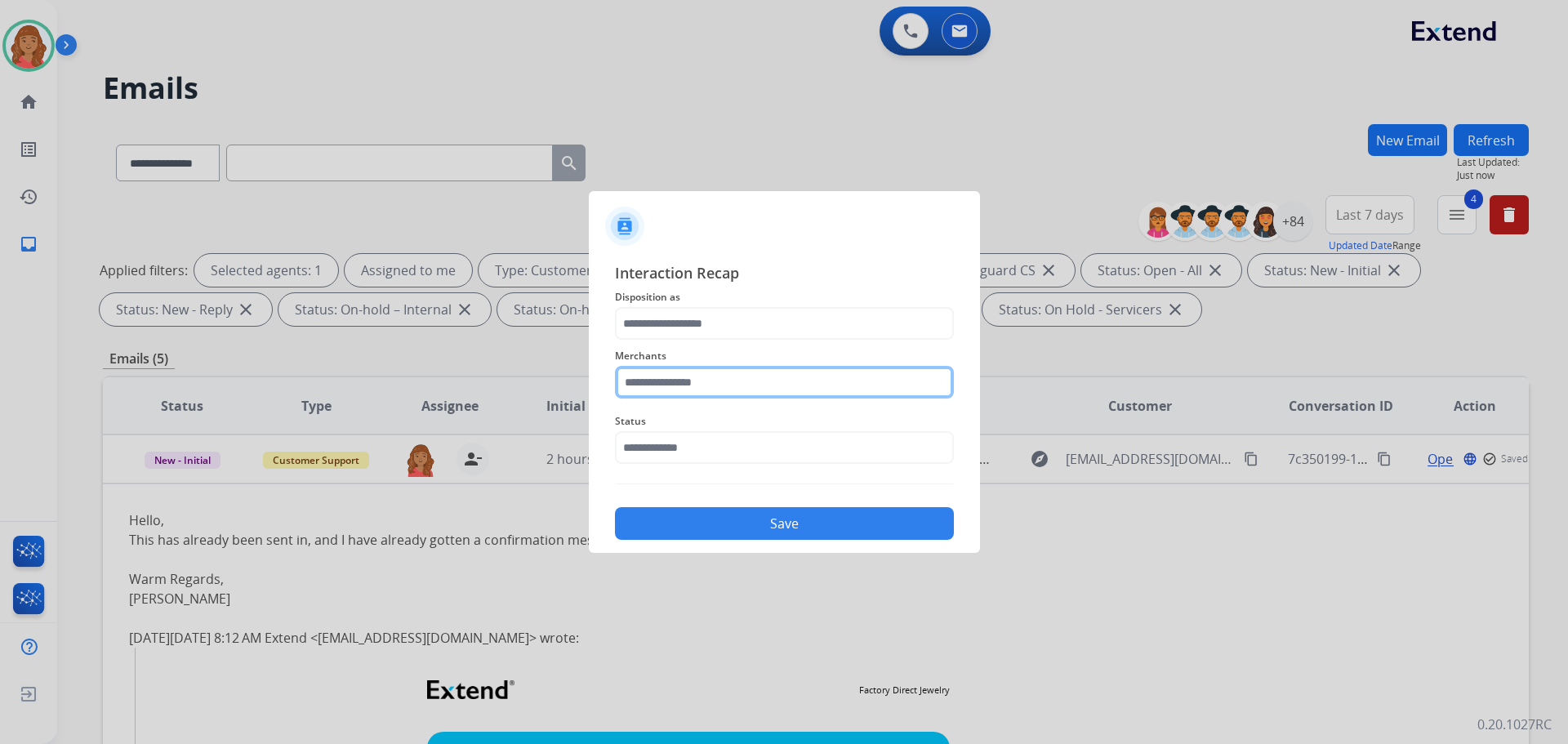
click at [696, 385] on input "text" at bounding box center [784, 382] width 339 height 32
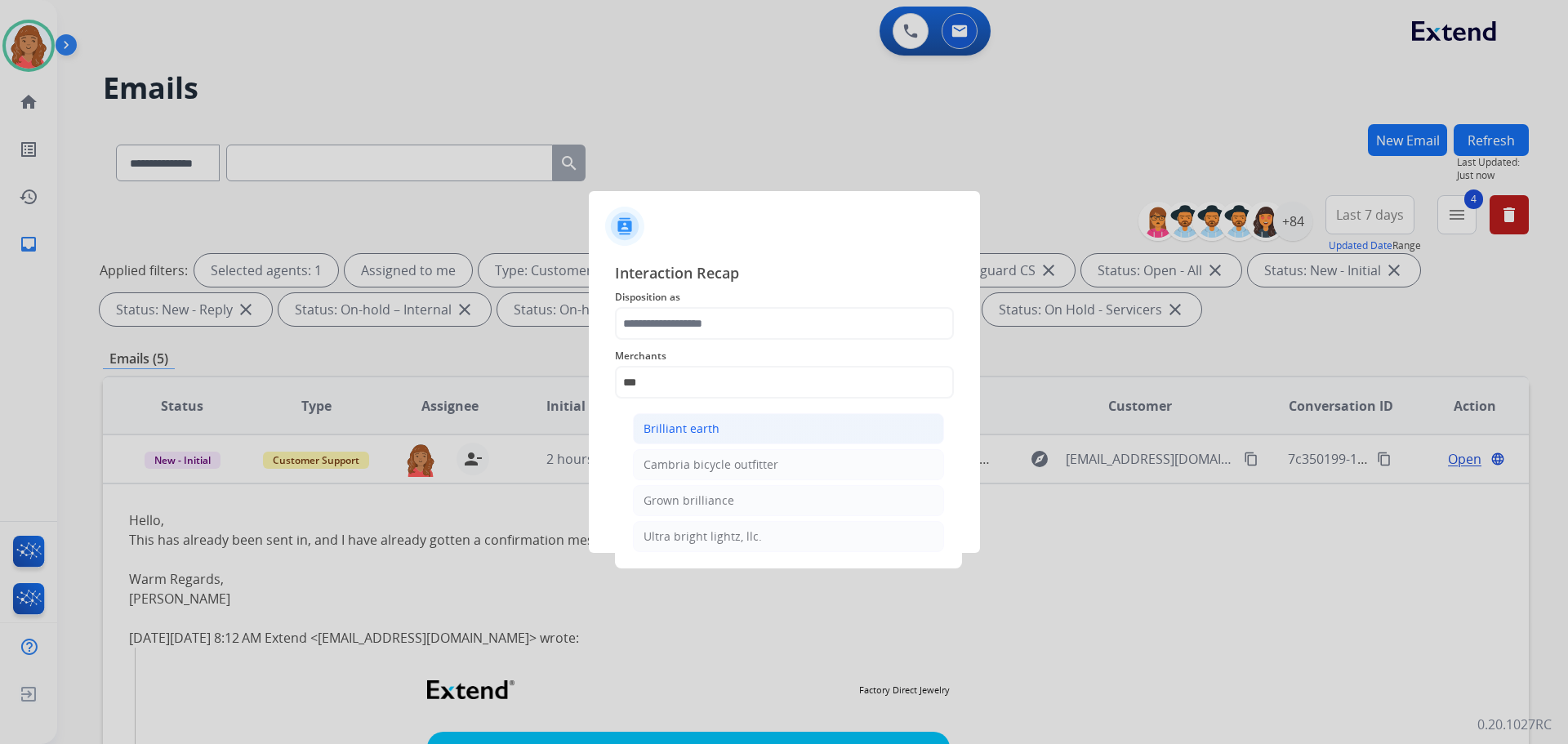
click at [683, 434] on div "Brilliant earth" at bounding box center [682, 428] width 76 height 16
type input "**********"
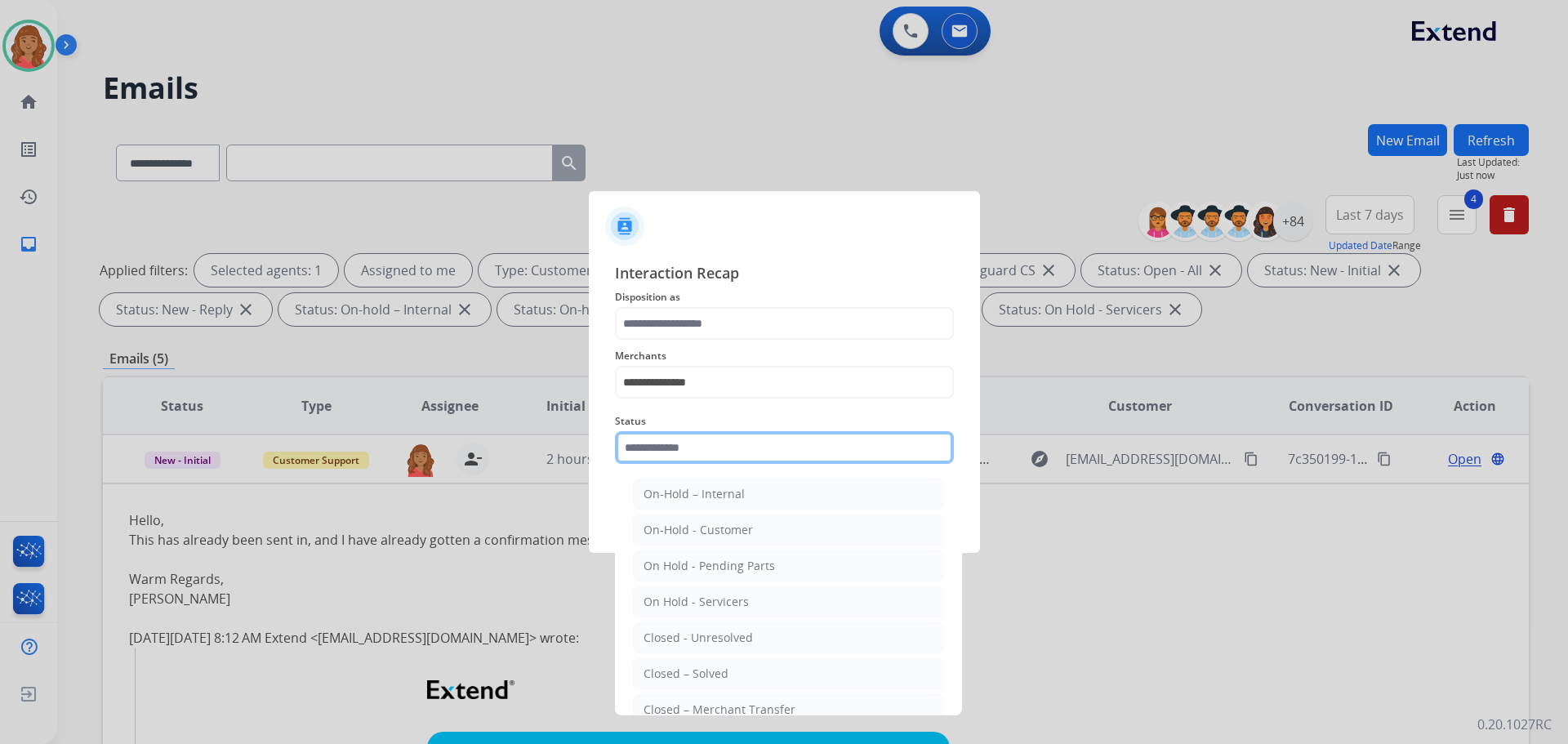
click at [679, 456] on input "text" at bounding box center [784, 447] width 339 height 32
click at [698, 666] on li "Closed – Solved" at bounding box center [788, 674] width 311 height 31
type input "**********"
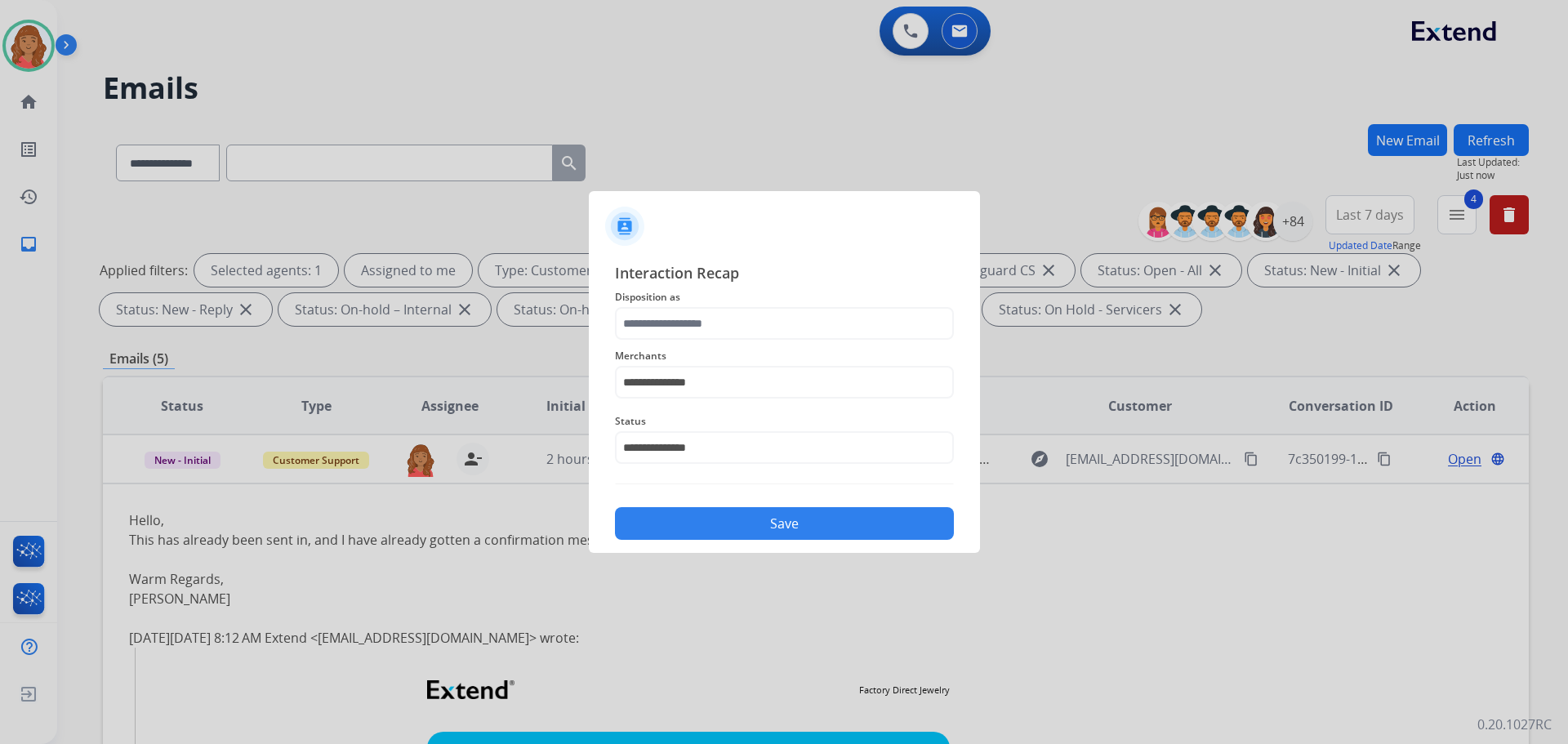
drag, startPoint x: 688, startPoint y: 303, endPoint x: 688, endPoint y: 323, distance: 20.0
click at [688, 308] on div "**********" at bounding box center [784, 400] width 339 height 279
click at [688, 326] on input "text" at bounding box center [784, 324] width 339 height 32
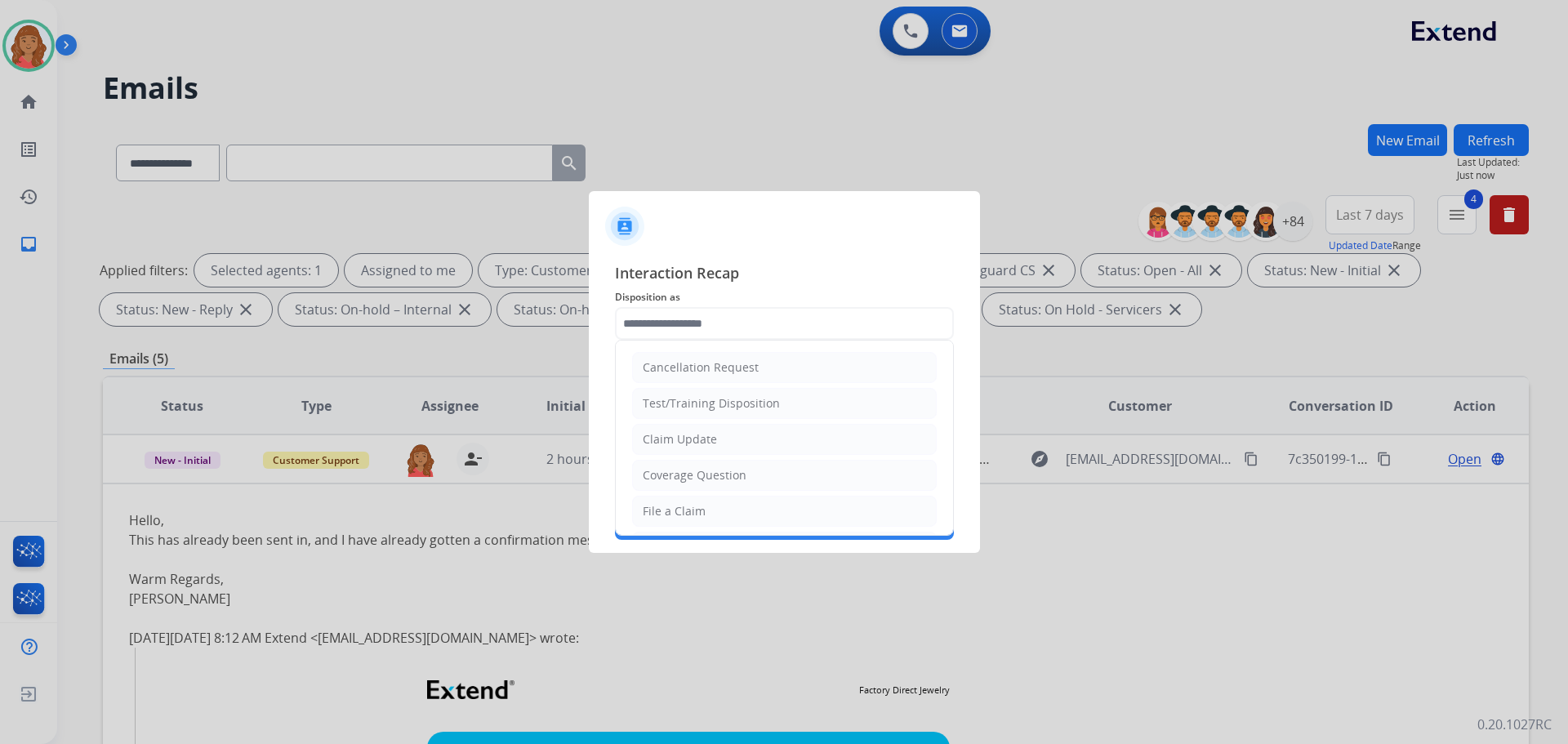
click at [679, 445] on div "Claim Update" at bounding box center [680, 439] width 74 height 16
type input "**********"
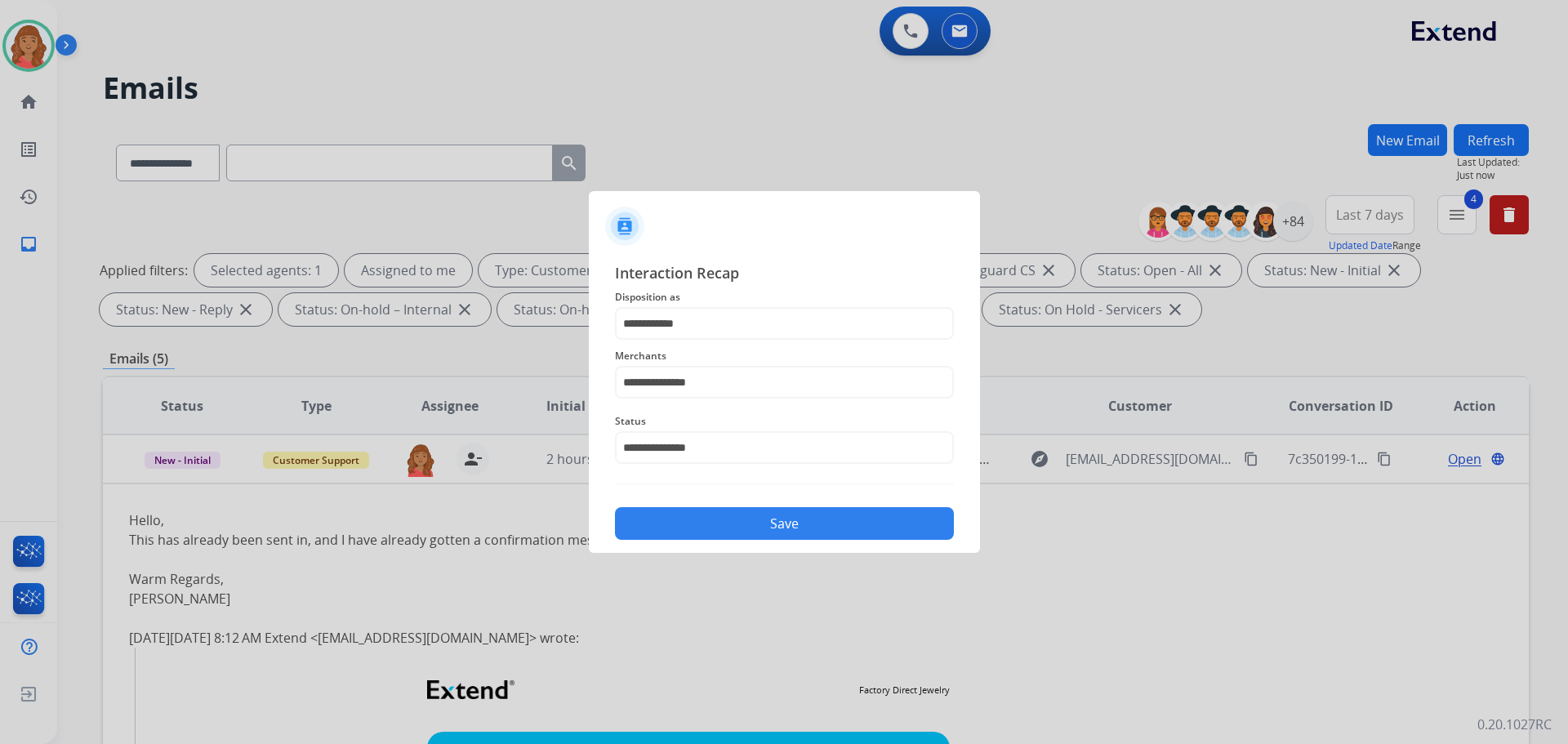
click at [718, 525] on button "Save" at bounding box center [784, 523] width 339 height 32
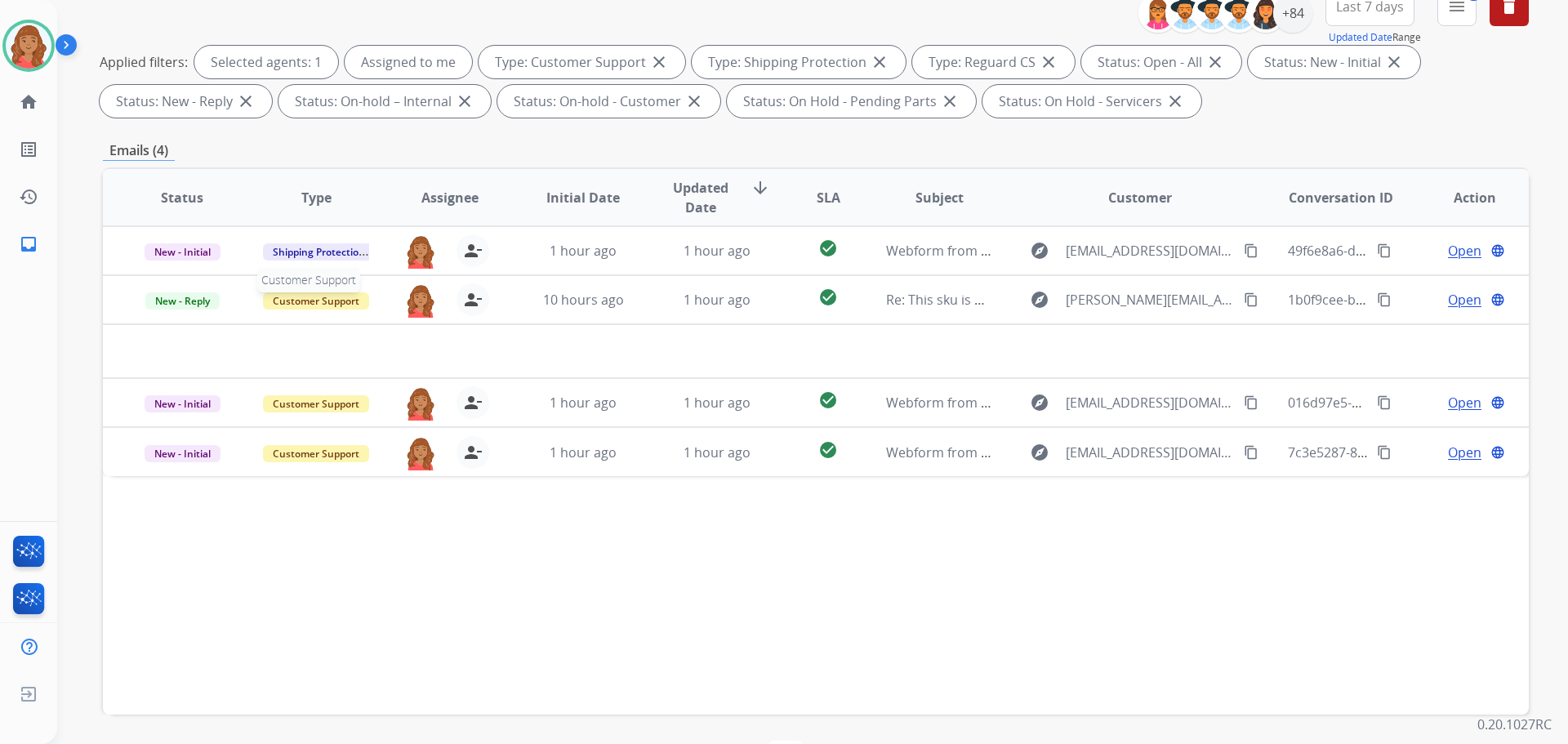
scroll to position [264, 0]
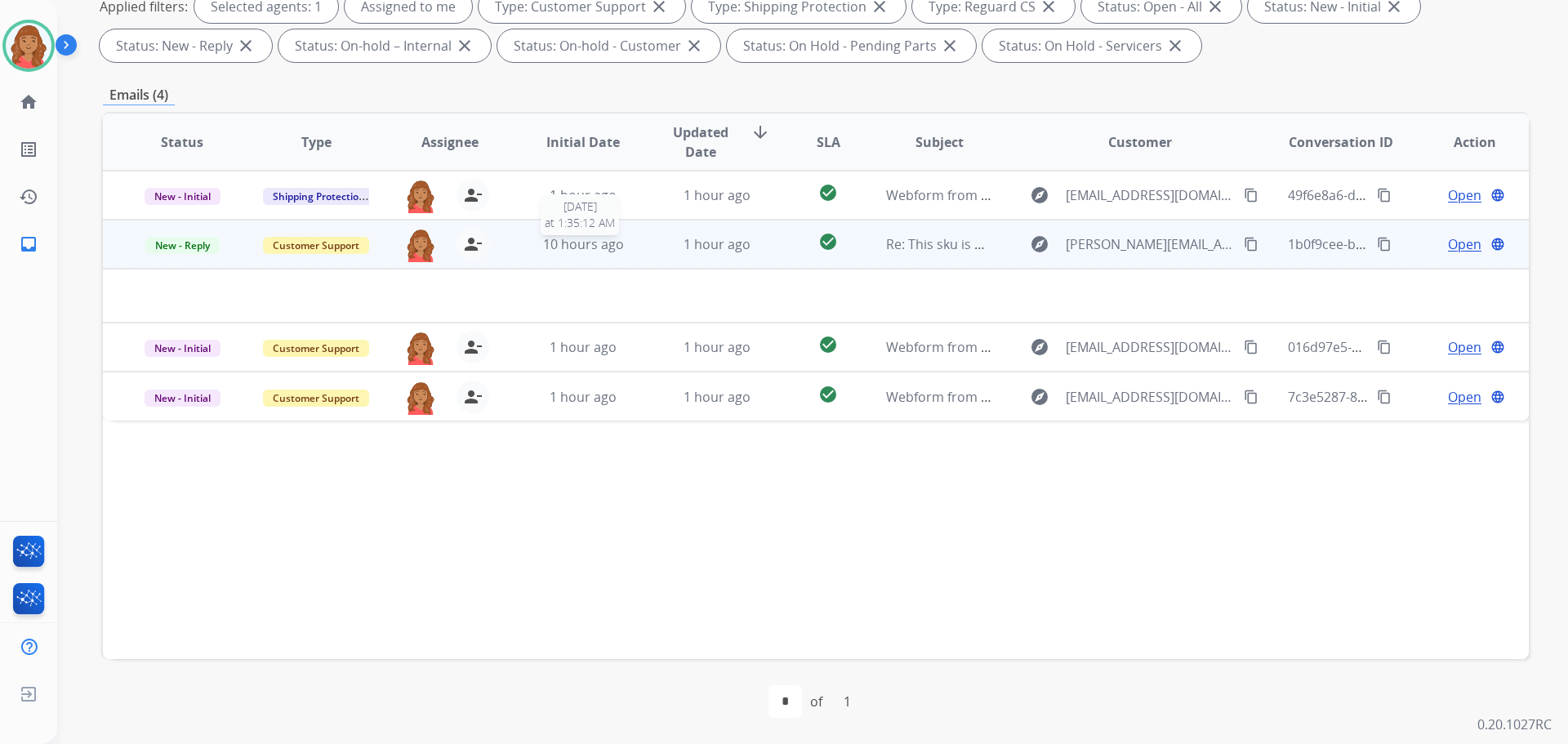
click at [628, 252] on div "10 hours ago" at bounding box center [583, 244] width 107 height 20
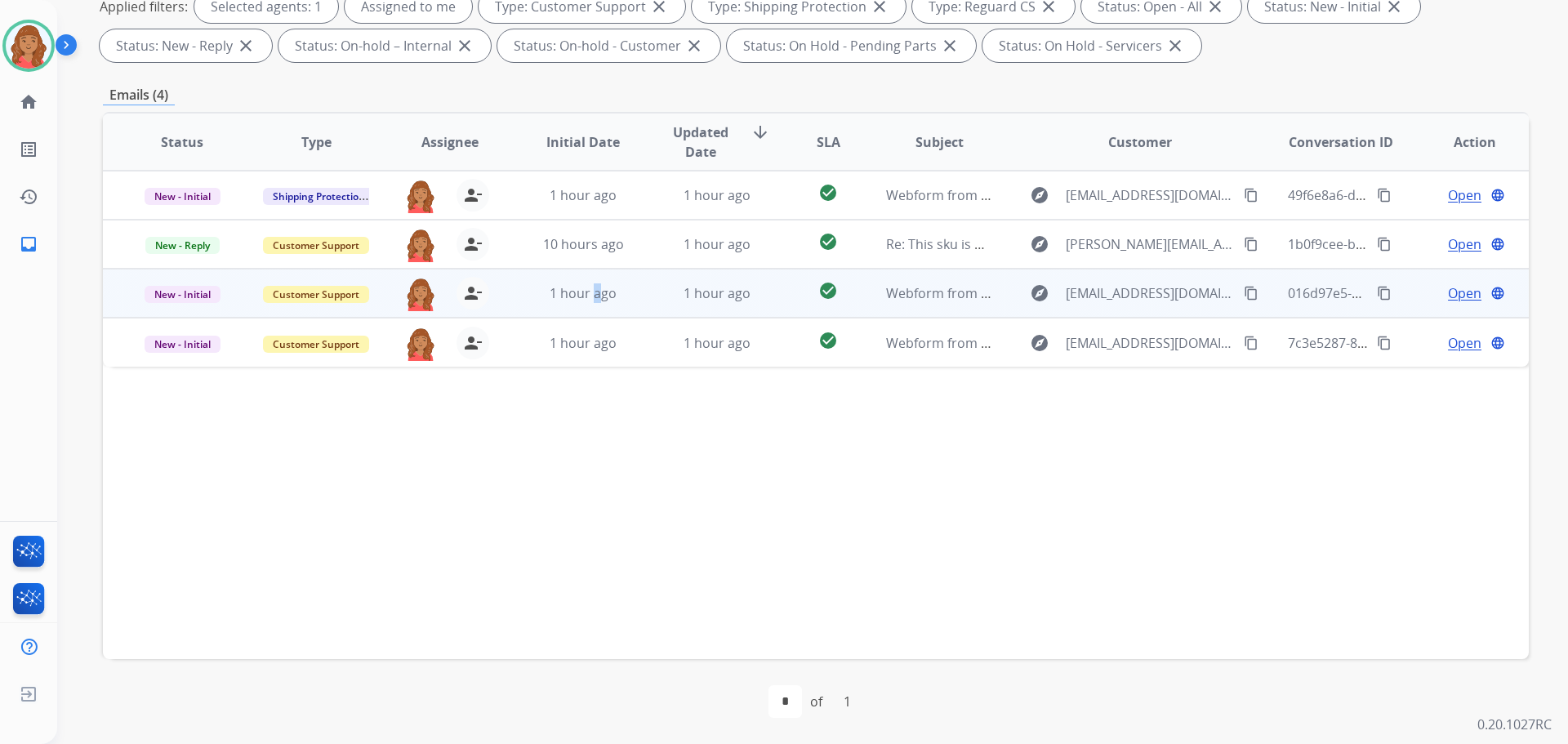
click at [593, 302] on td "1 hour ago" at bounding box center [571, 293] width 134 height 49
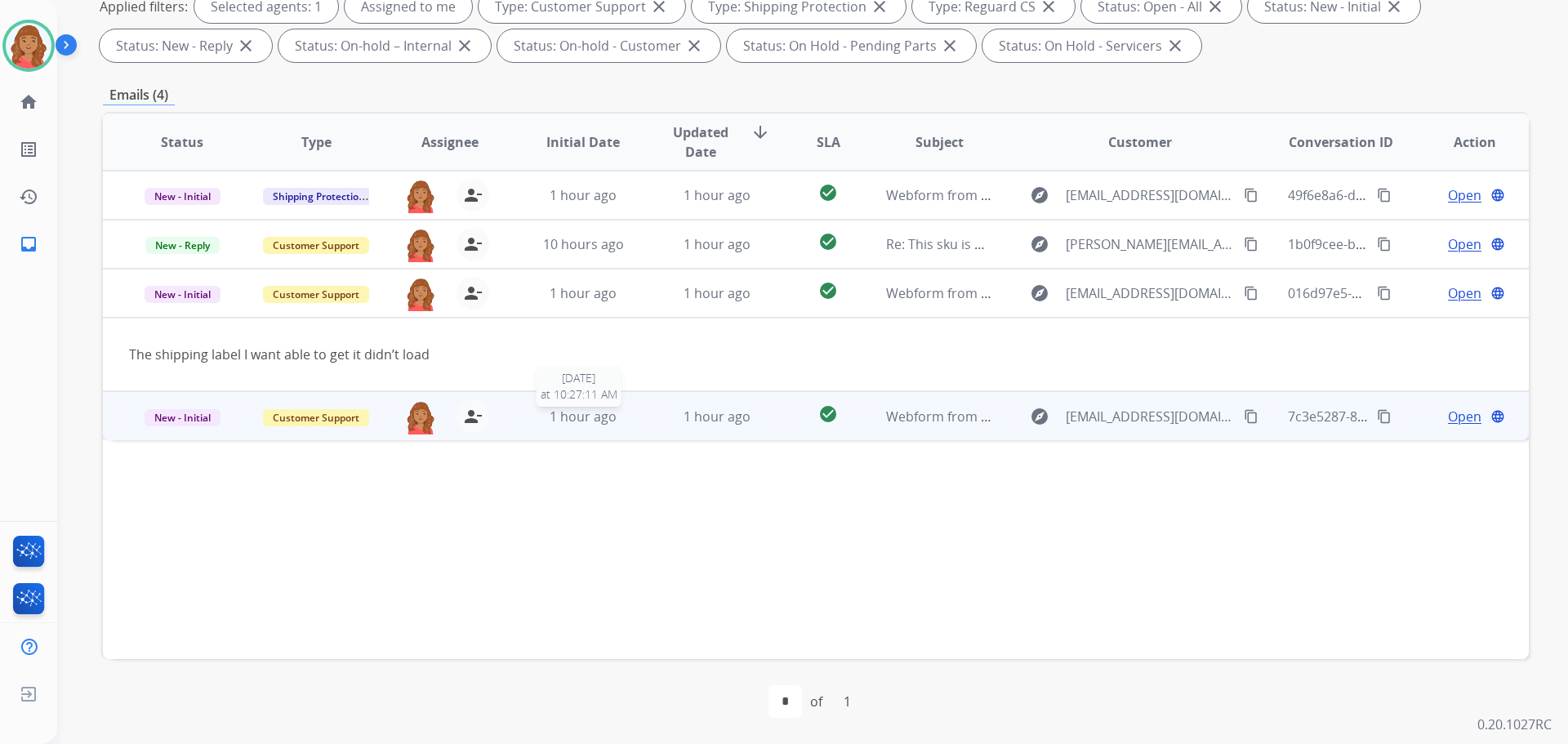
click at [573, 417] on span "1 hour ago" at bounding box center [582, 417] width 67 height 18
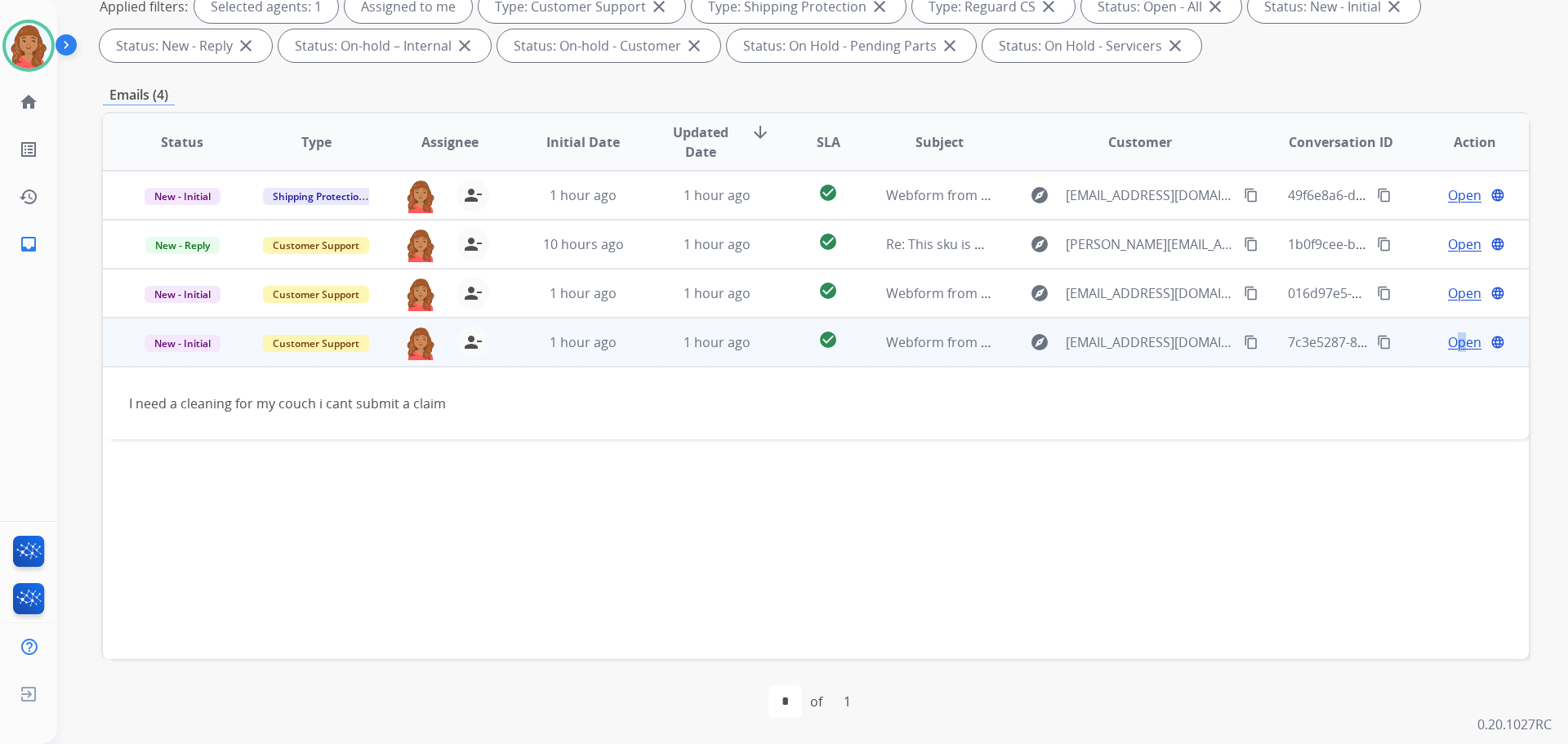
click at [1449, 338] on span "Open" at bounding box center [1464, 343] width 33 height 20
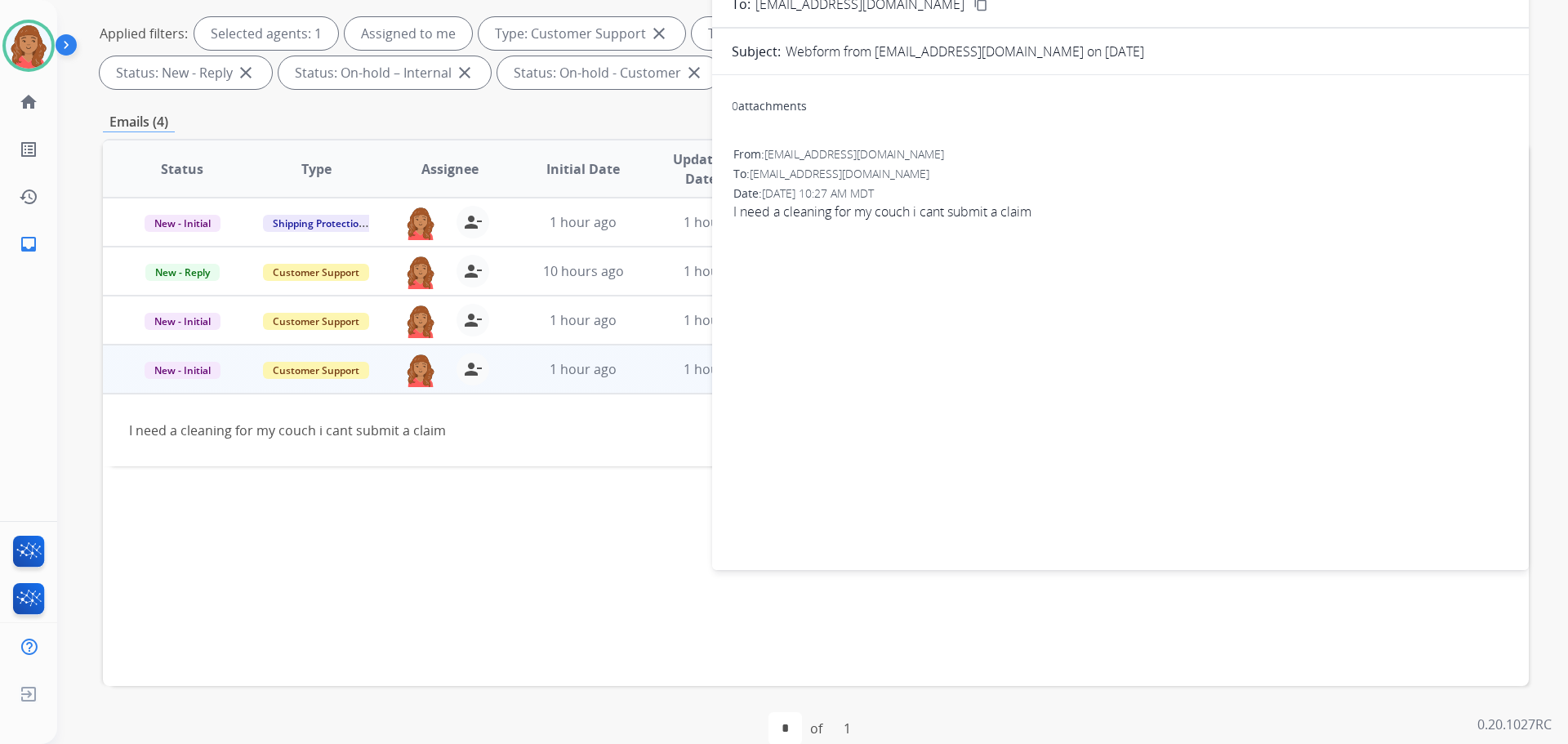
scroll to position [0, 0]
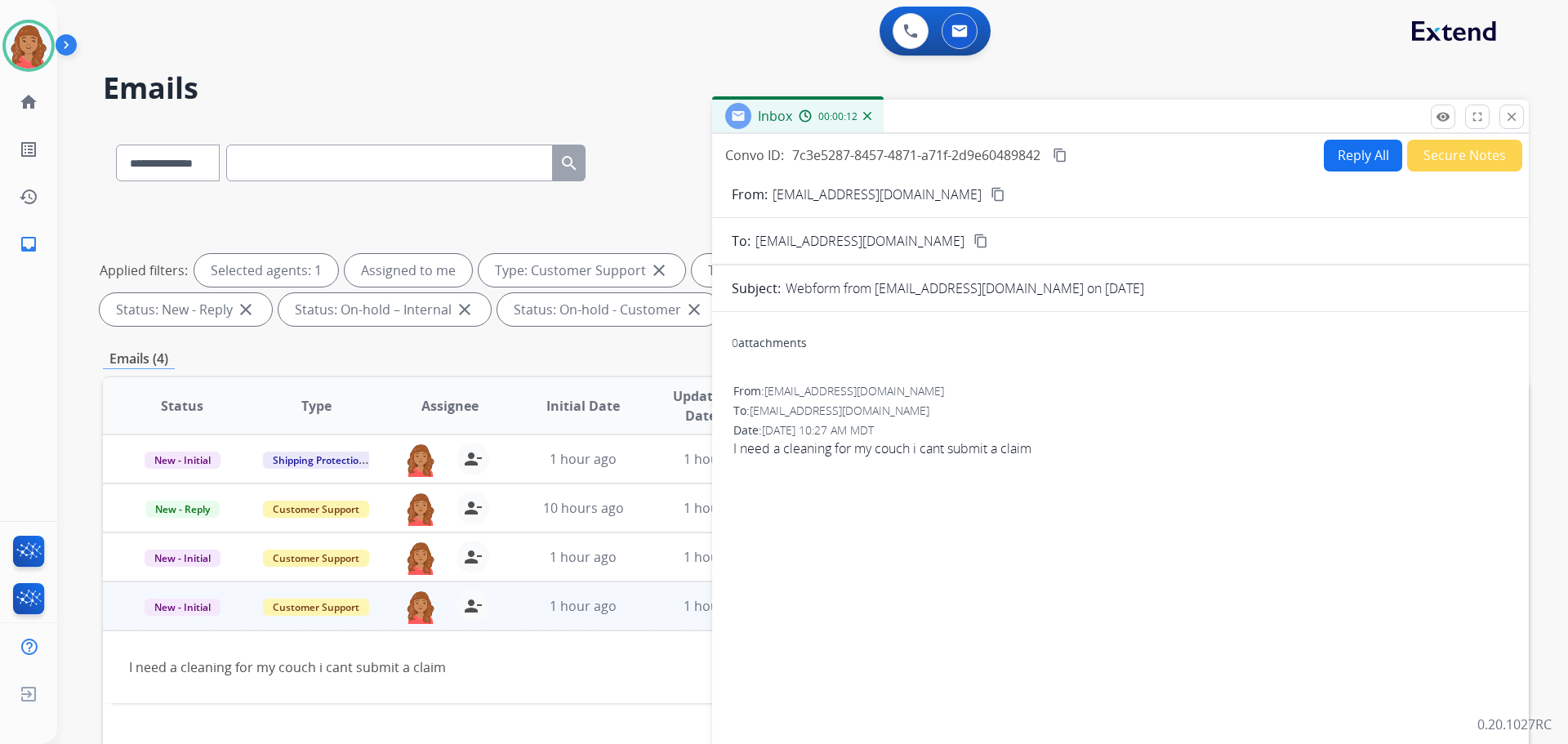
click at [990, 192] on mat-icon "content_copy" at bounding box center [997, 194] width 14 height 14
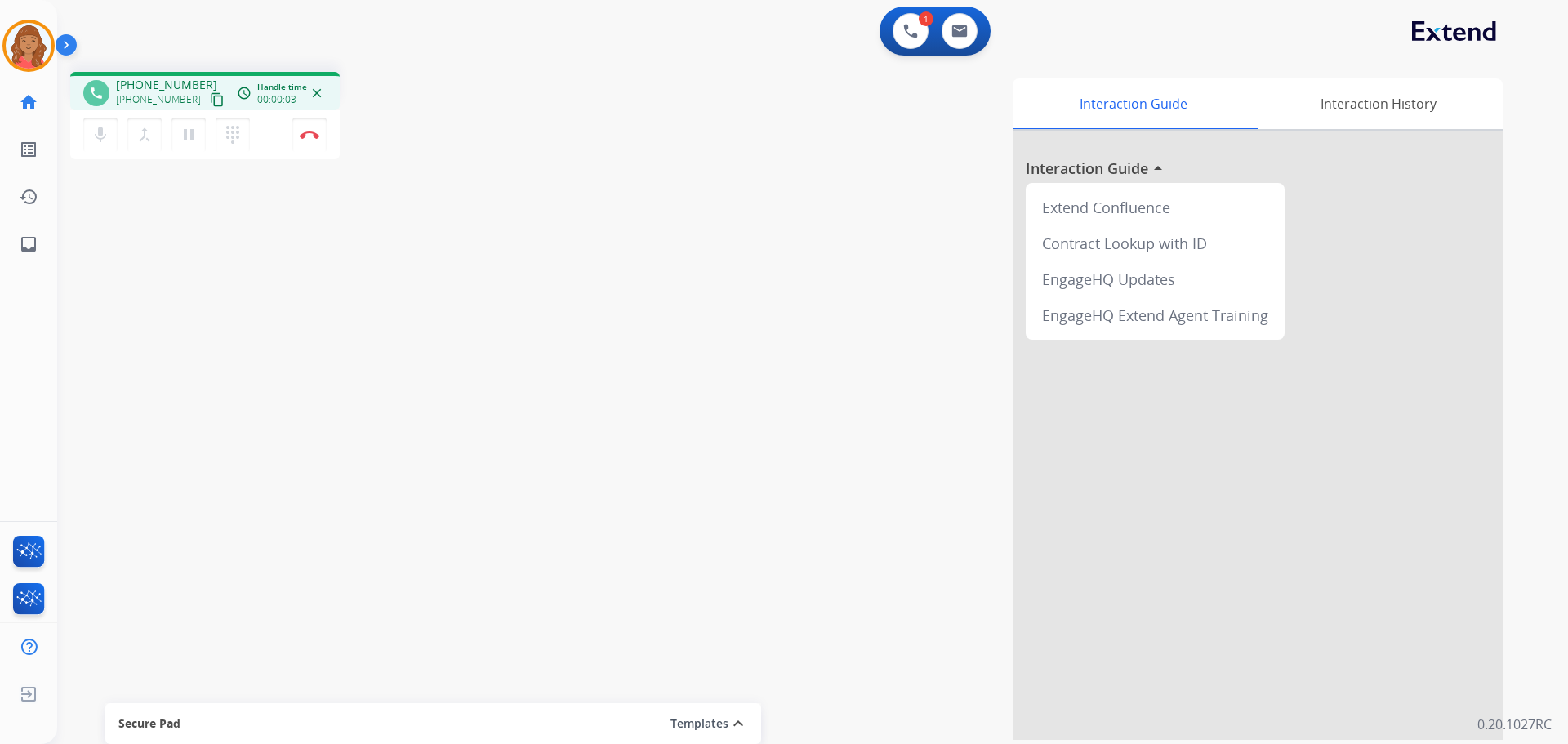
click at [210, 98] on mat-icon "content_copy" at bounding box center [217, 99] width 14 height 14
click at [301, 138] on img at bounding box center [309, 134] width 20 height 8
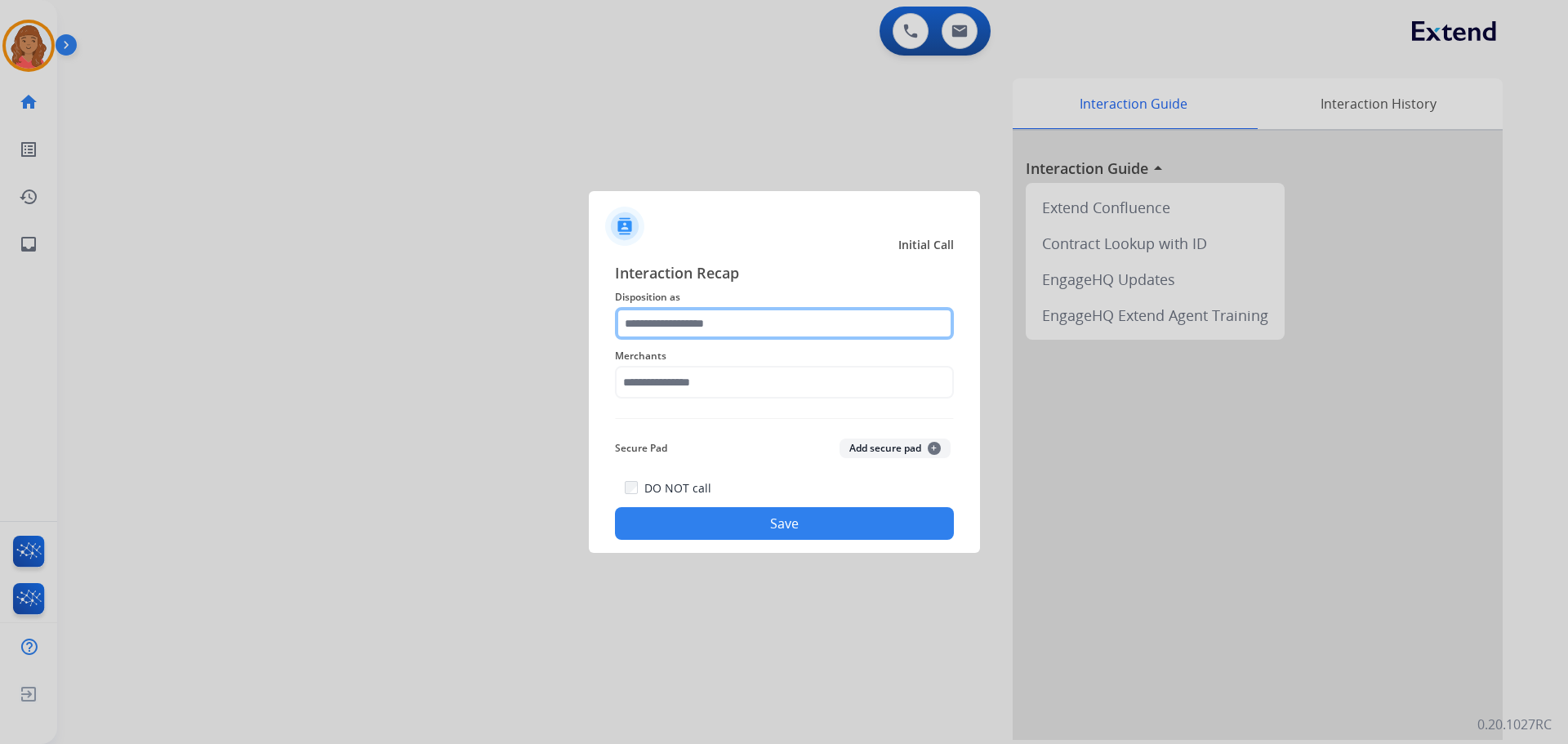
click at [694, 330] on input "text" at bounding box center [784, 324] width 339 height 32
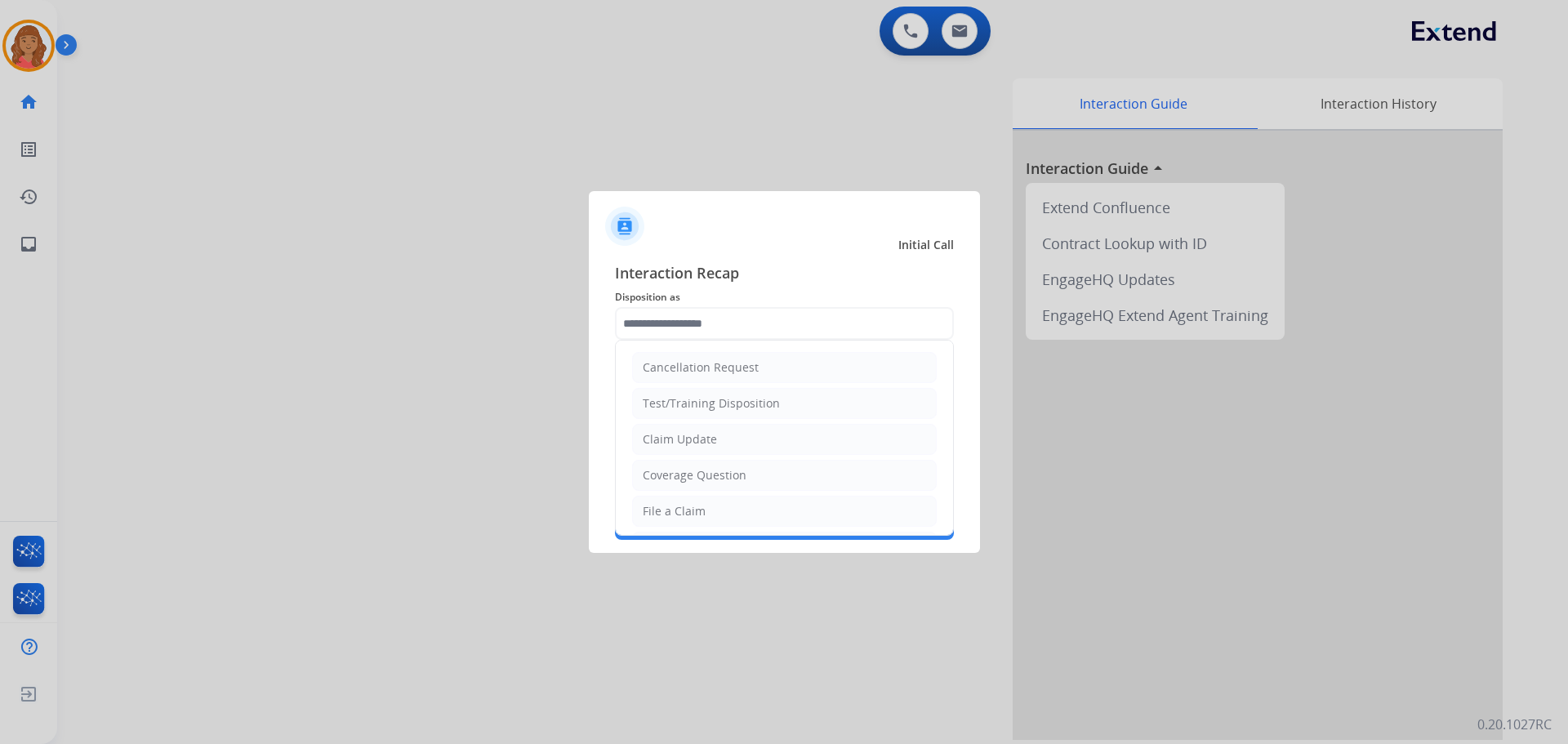
click at [678, 430] on li "Claim Update" at bounding box center [784, 439] width 305 height 31
type input "**********"
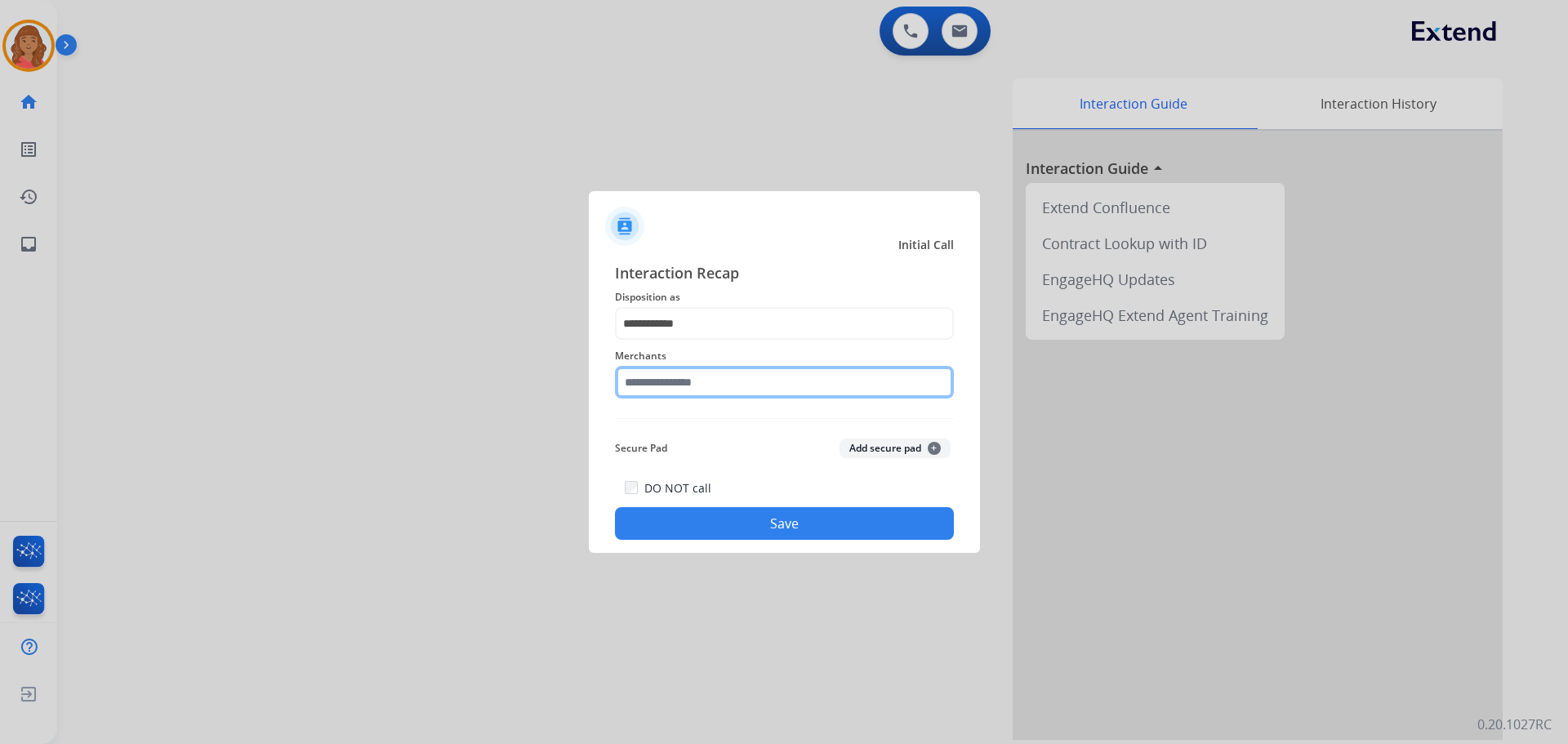
click at [685, 384] on input "text" at bounding box center [784, 382] width 339 height 32
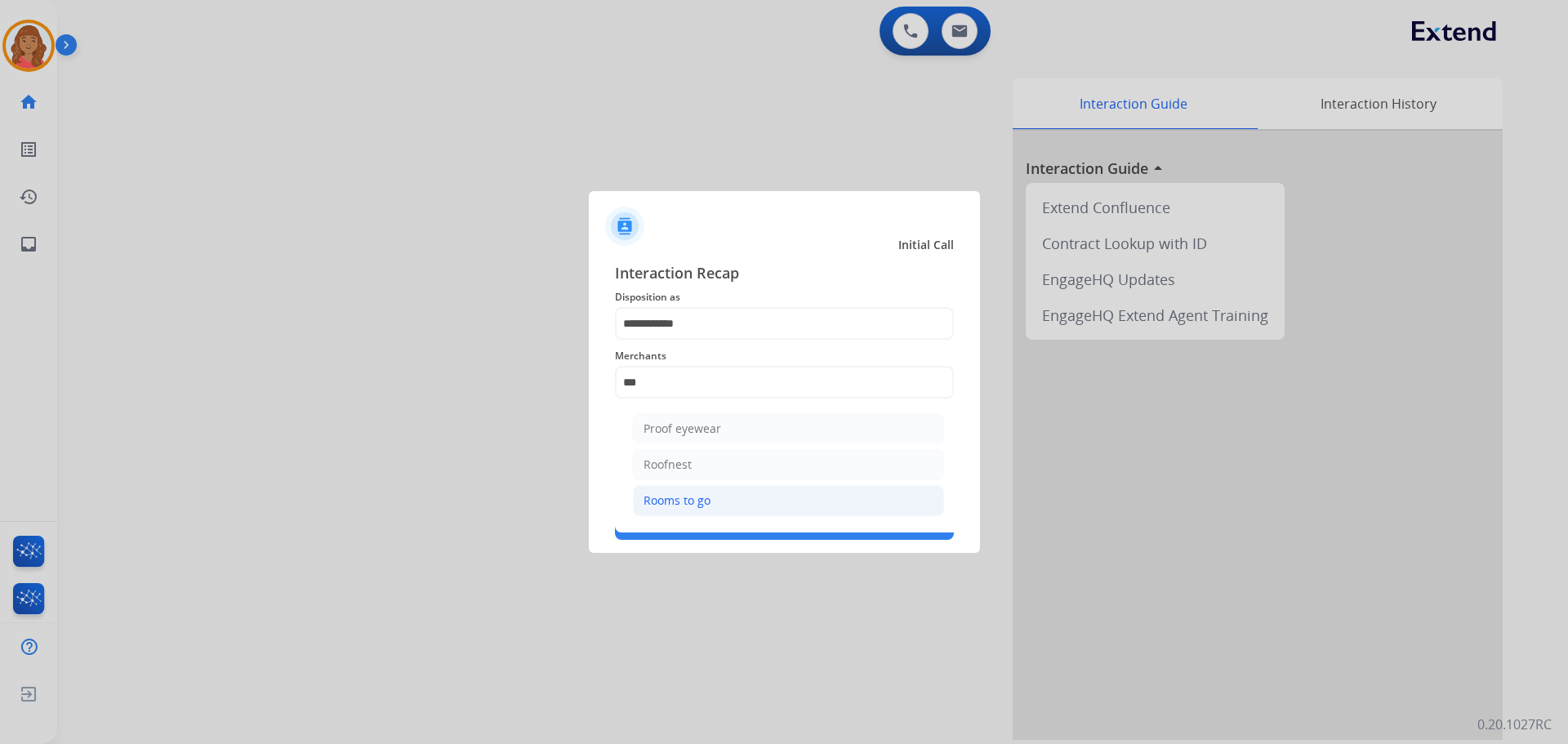
click at [686, 495] on div "Rooms to go" at bounding box center [677, 501] width 67 height 16
type input "**********"
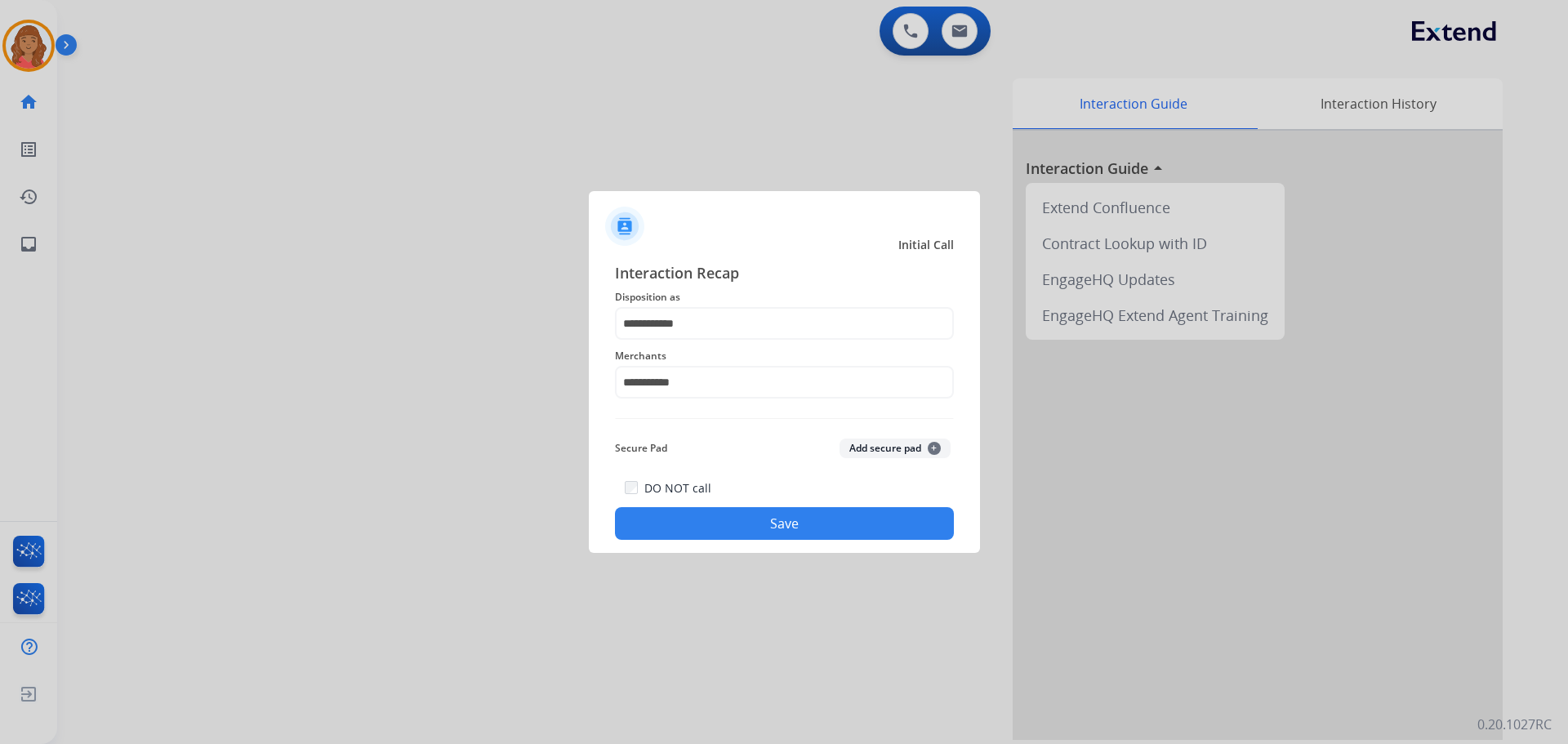
click at [730, 515] on button "Save" at bounding box center [784, 523] width 339 height 32
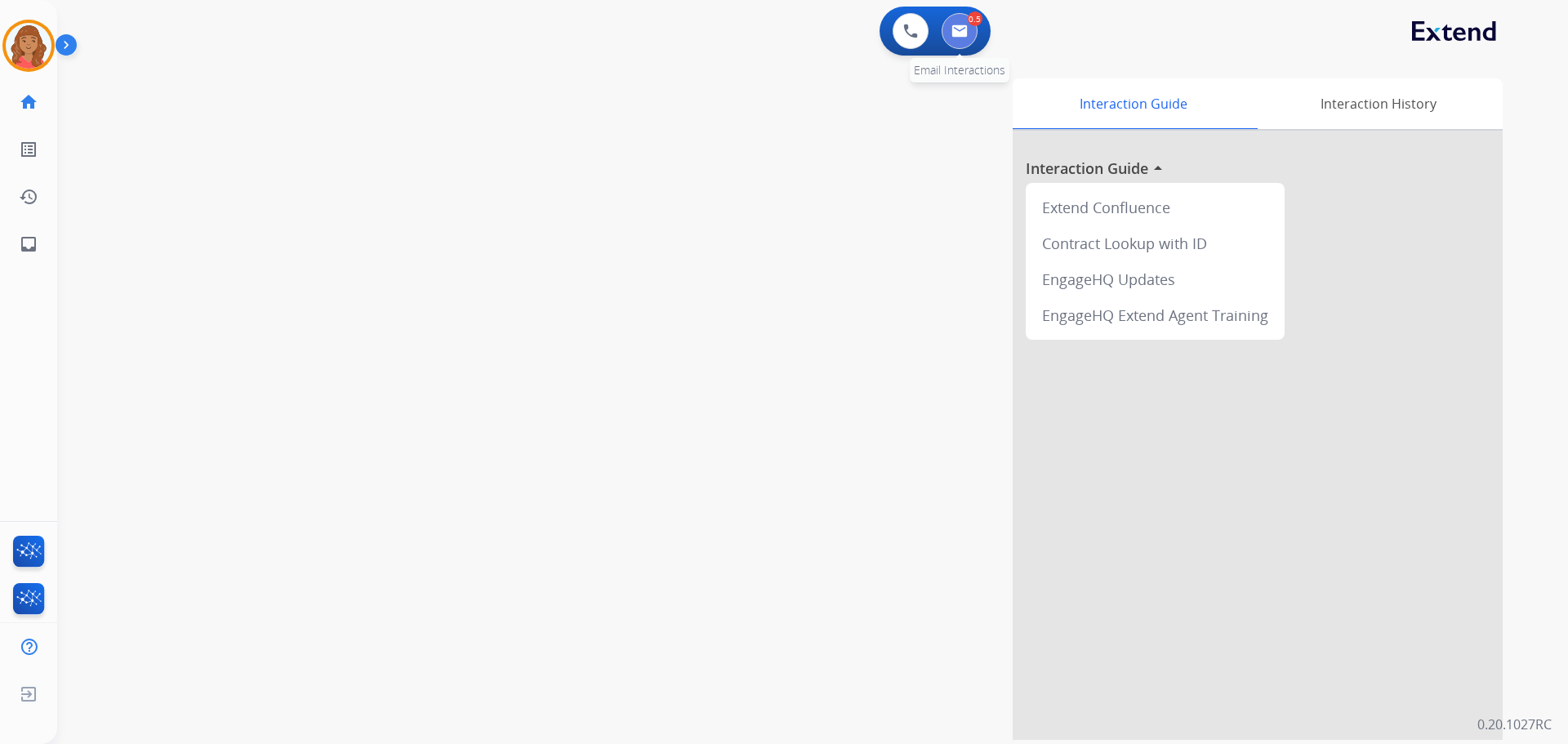
click at [967, 28] on button at bounding box center [959, 31] width 36 height 36
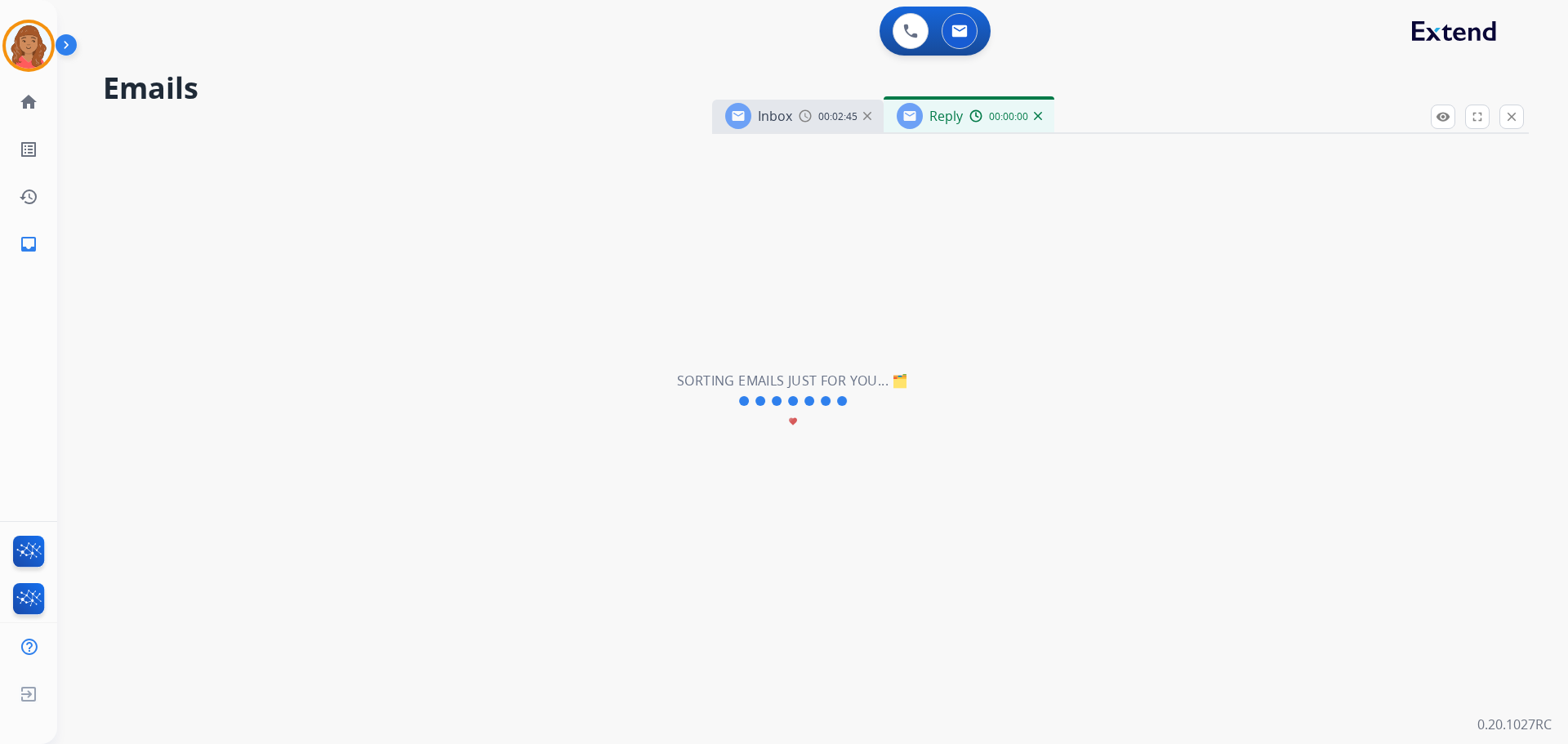
select select "**********"
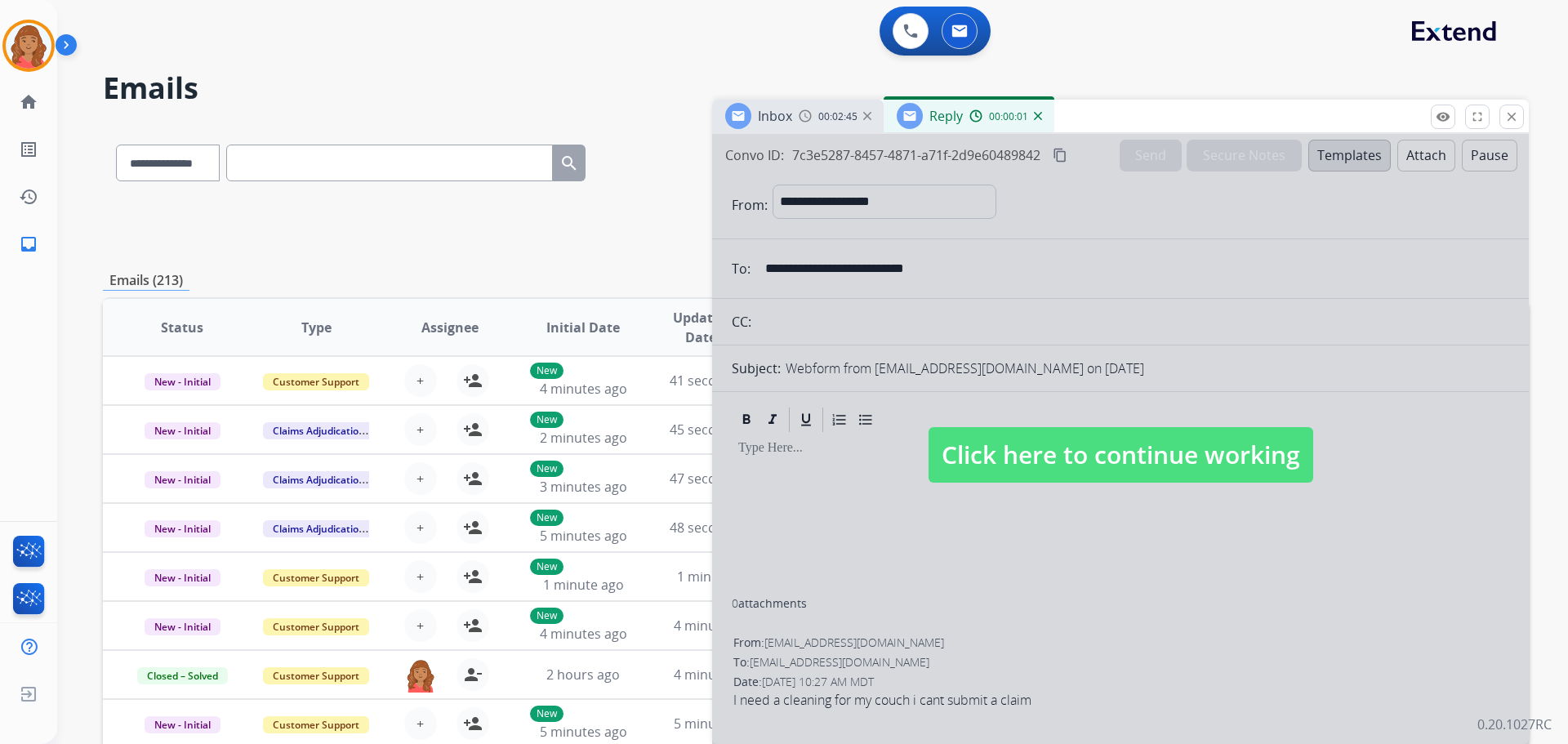
drag, startPoint x: 1039, startPoint y: 450, endPoint x: 888, endPoint y: 561, distance: 187.4
click at [1039, 454] on span "Click here to continue working" at bounding box center [1121, 455] width 385 height 56
select select
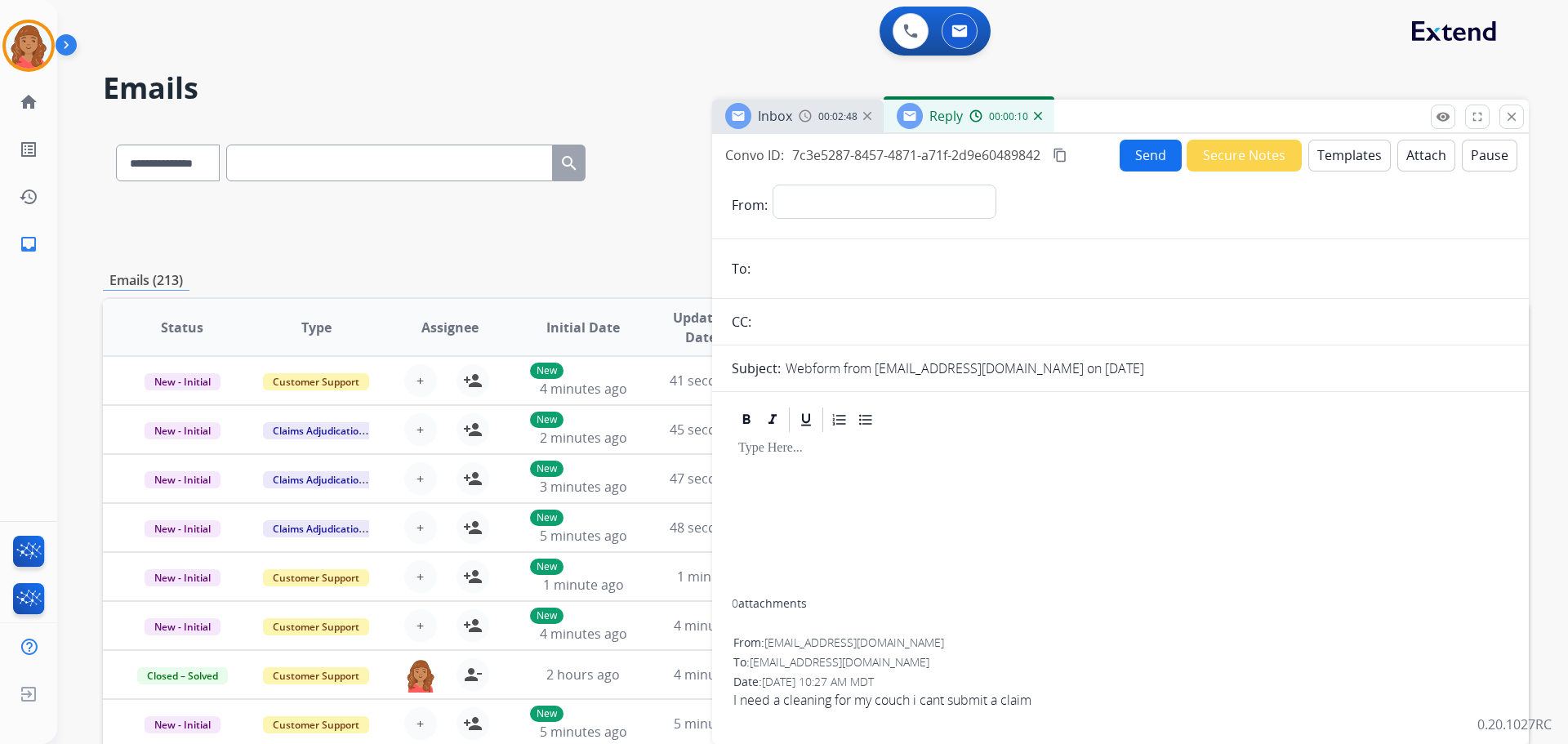
click at [1037, 124] on div "Reply 00:00:10" at bounding box center [968, 115] width 170 height 32
click at [1041, 119] on div "Reply 00:00:12" at bounding box center [968, 115] width 170 height 32
click at [1034, 115] on img at bounding box center [1037, 115] width 8 height 8
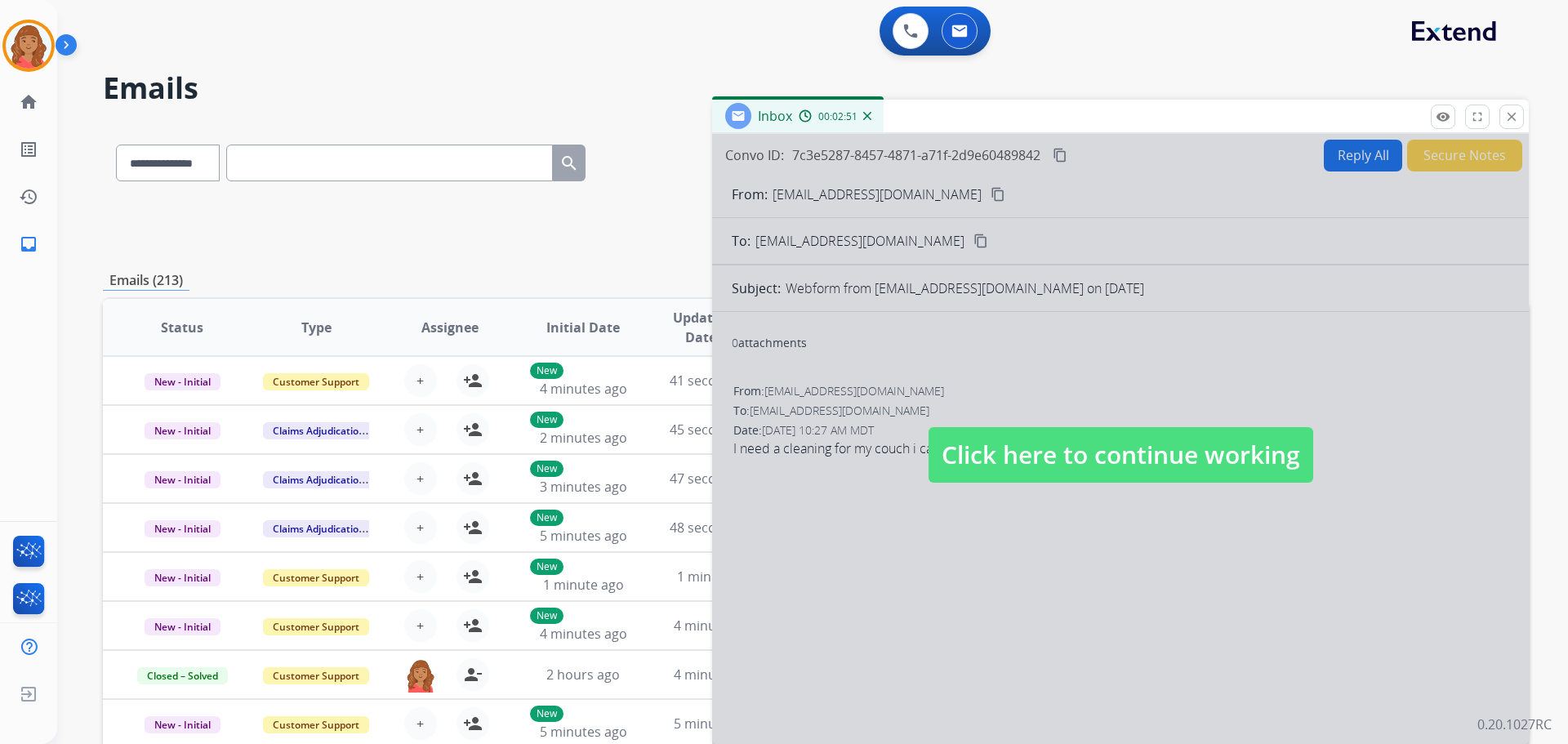
click at [1022, 490] on div at bounding box center [1121, 439] width 817 height 610
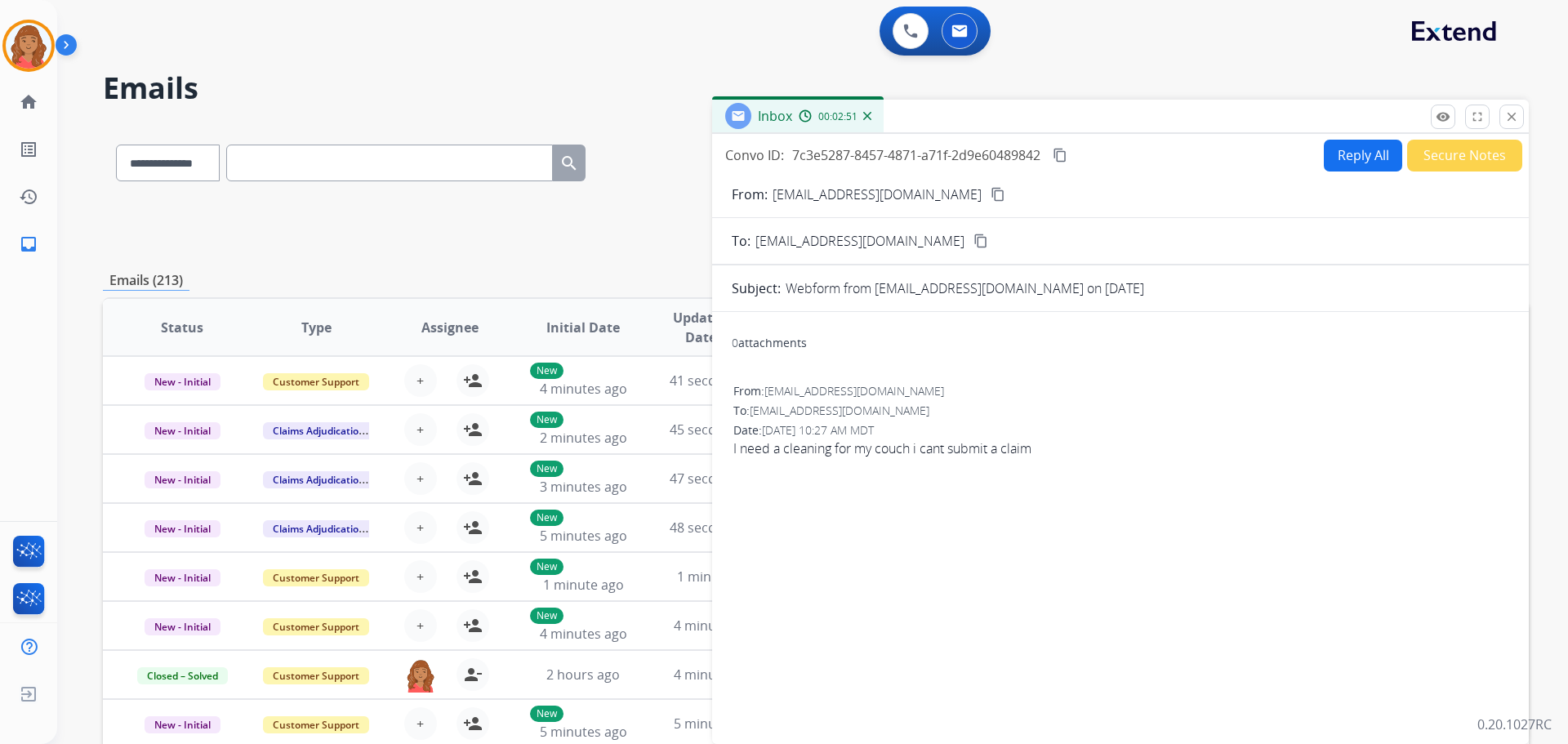
click at [1020, 463] on div "From: [EMAIL_ADDRESS][DOMAIN_NAME] To: [EMAIL_ADDRESS][DOMAIN_NAME] Date: [DATE…" at bounding box center [1120, 427] width 777 height 91
click at [990, 191] on mat-icon "content_copy" at bounding box center [997, 194] width 14 height 14
click at [1356, 156] on button "Reply All" at bounding box center [1362, 155] width 78 height 32
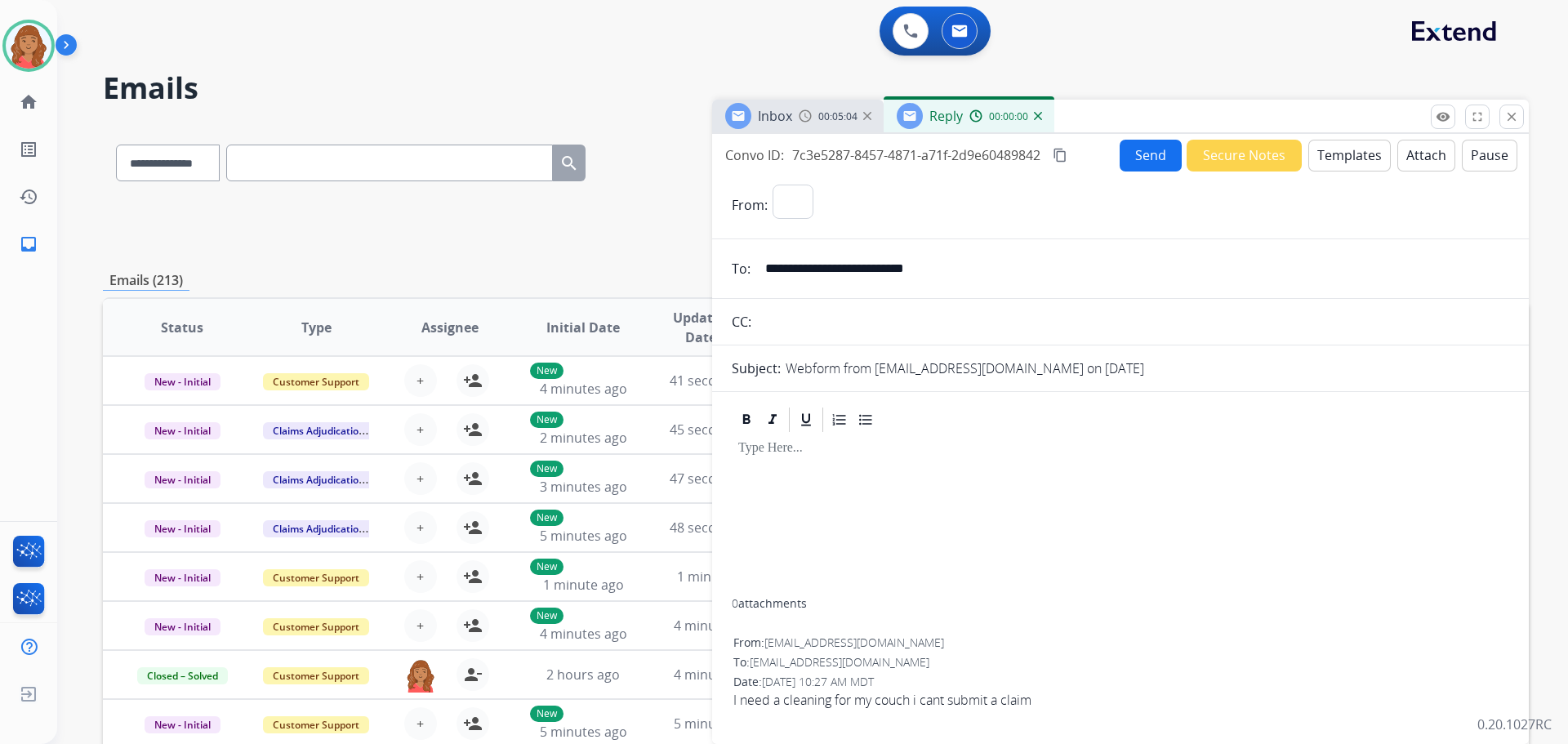
select select "**********"
click at [1327, 164] on button "Templates" at bounding box center [1349, 155] width 82 height 32
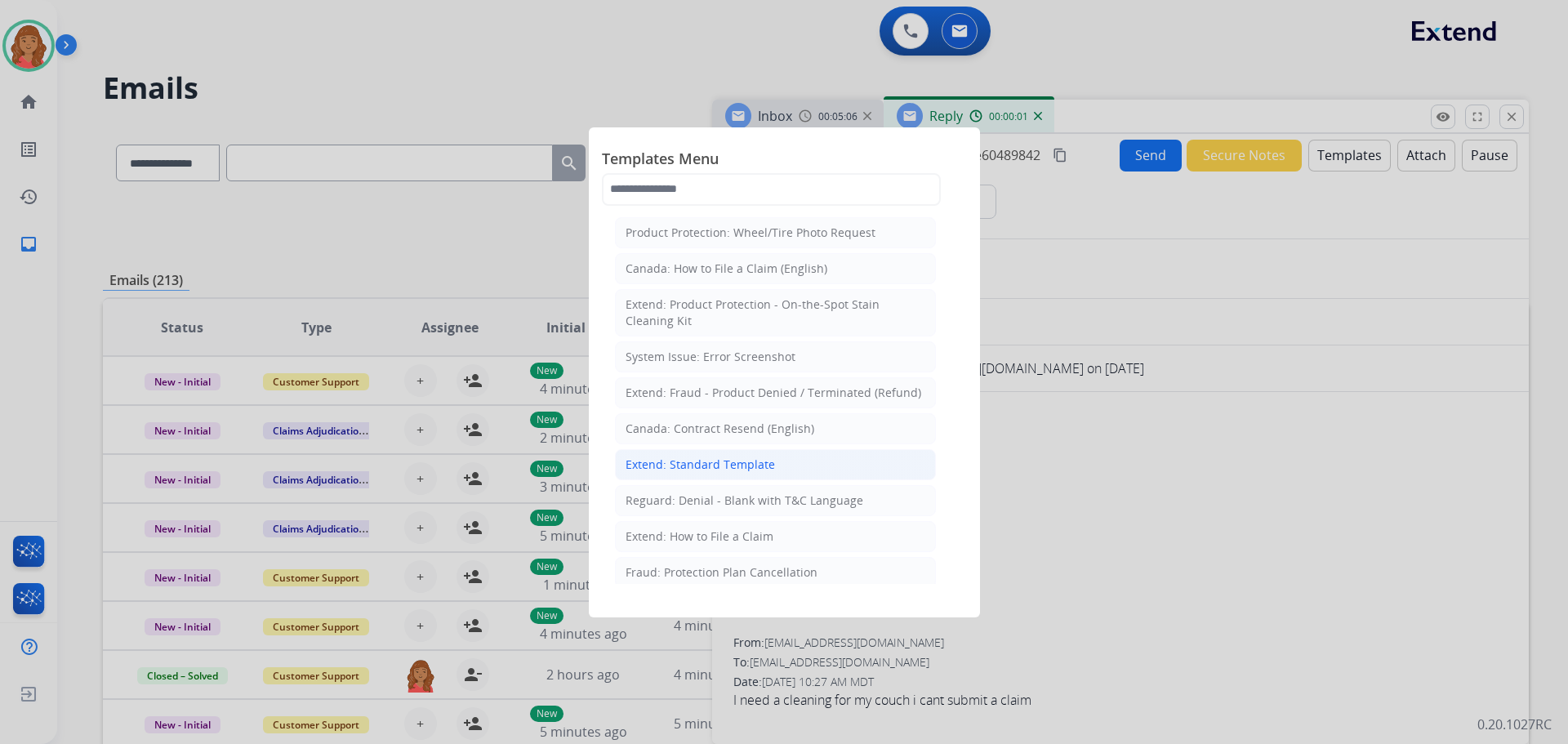
click at [738, 464] on div "Extend: Standard Template" at bounding box center [701, 464] width 150 height 16
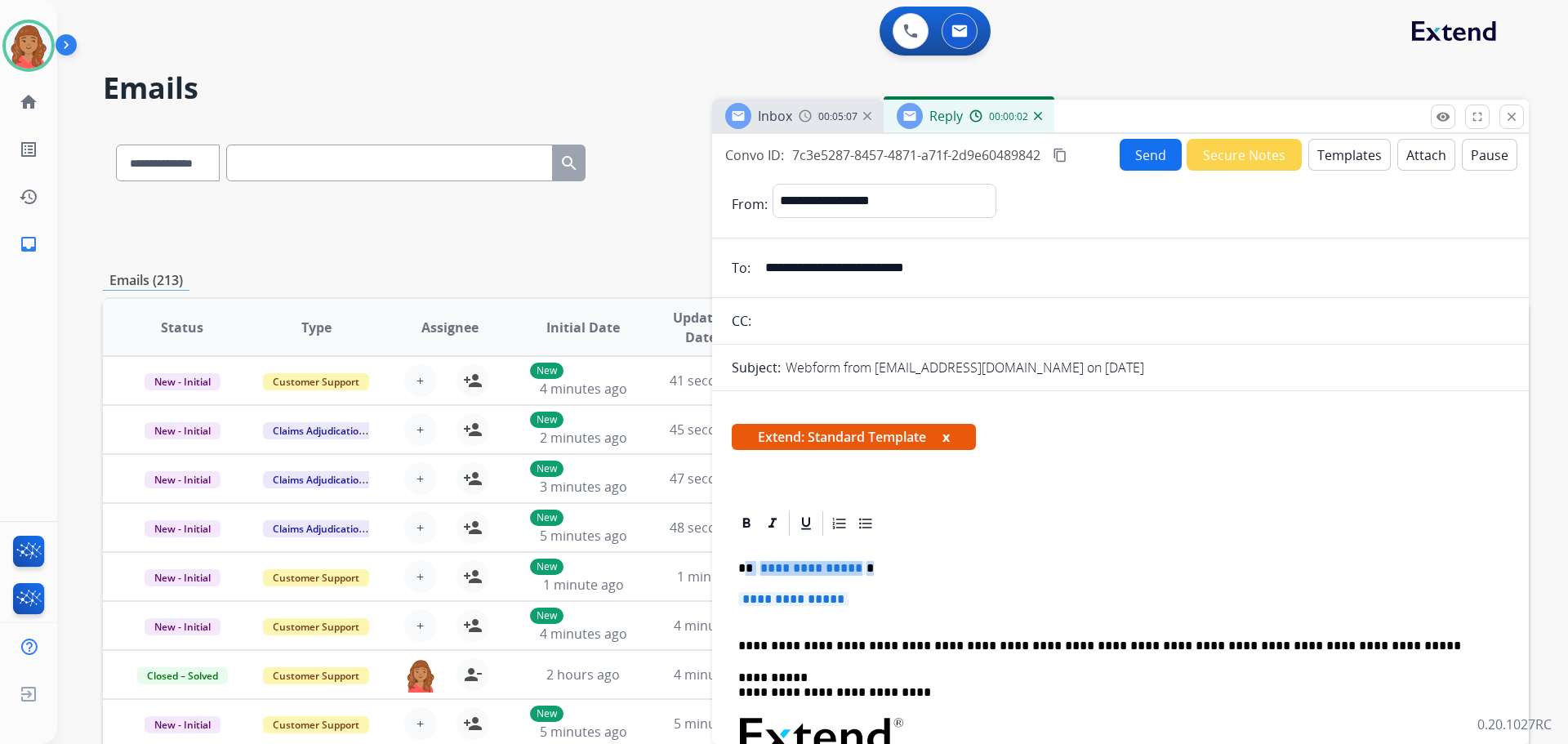
drag, startPoint x: 793, startPoint y: 592, endPoint x: 744, endPoint y: 566, distance: 55.5
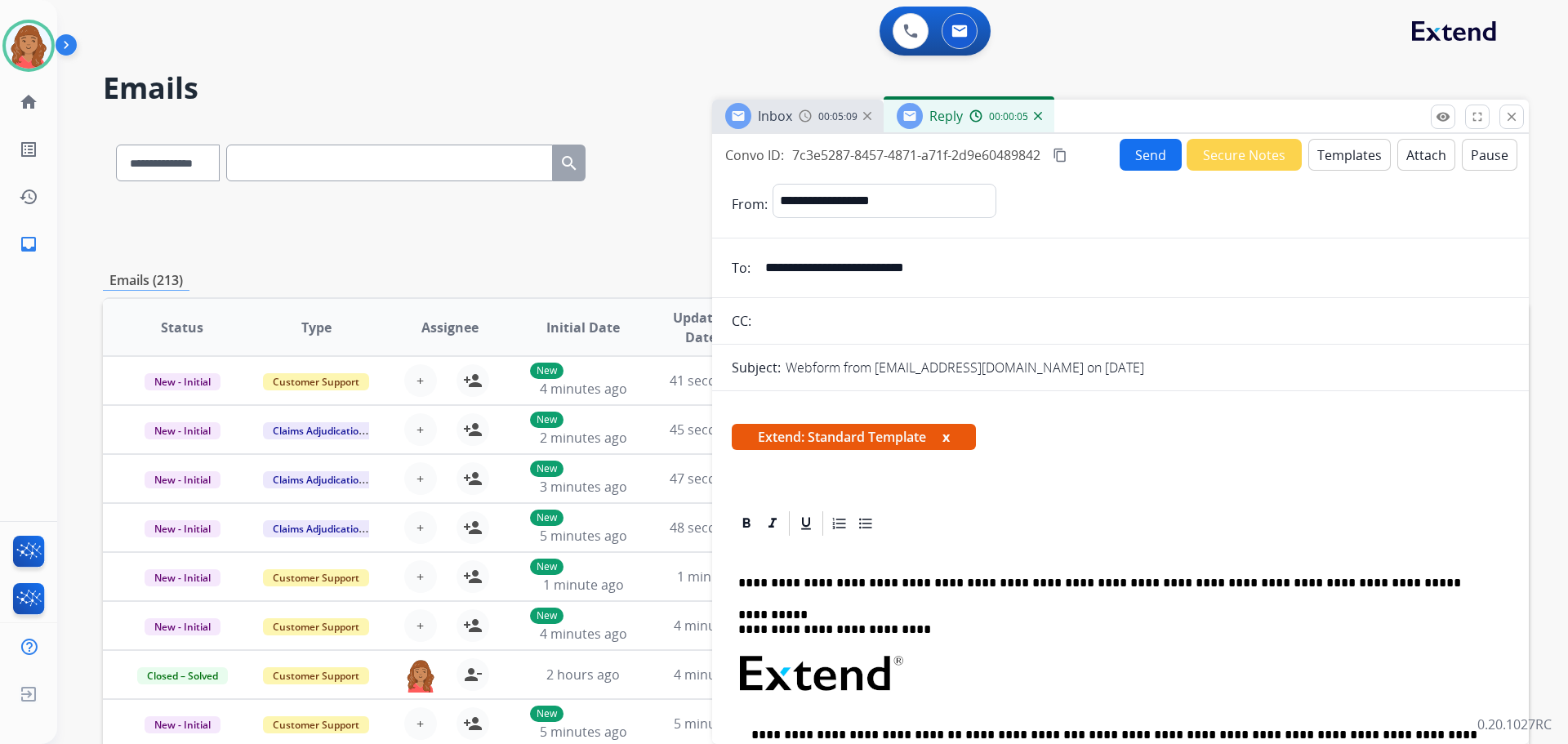
drag, startPoint x: 763, startPoint y: 566, endPoint x: 756, endPoint y: 554, distance: 13.9
click at [756, 554] on p at bounding box center [1114, 552] width 751 height 14
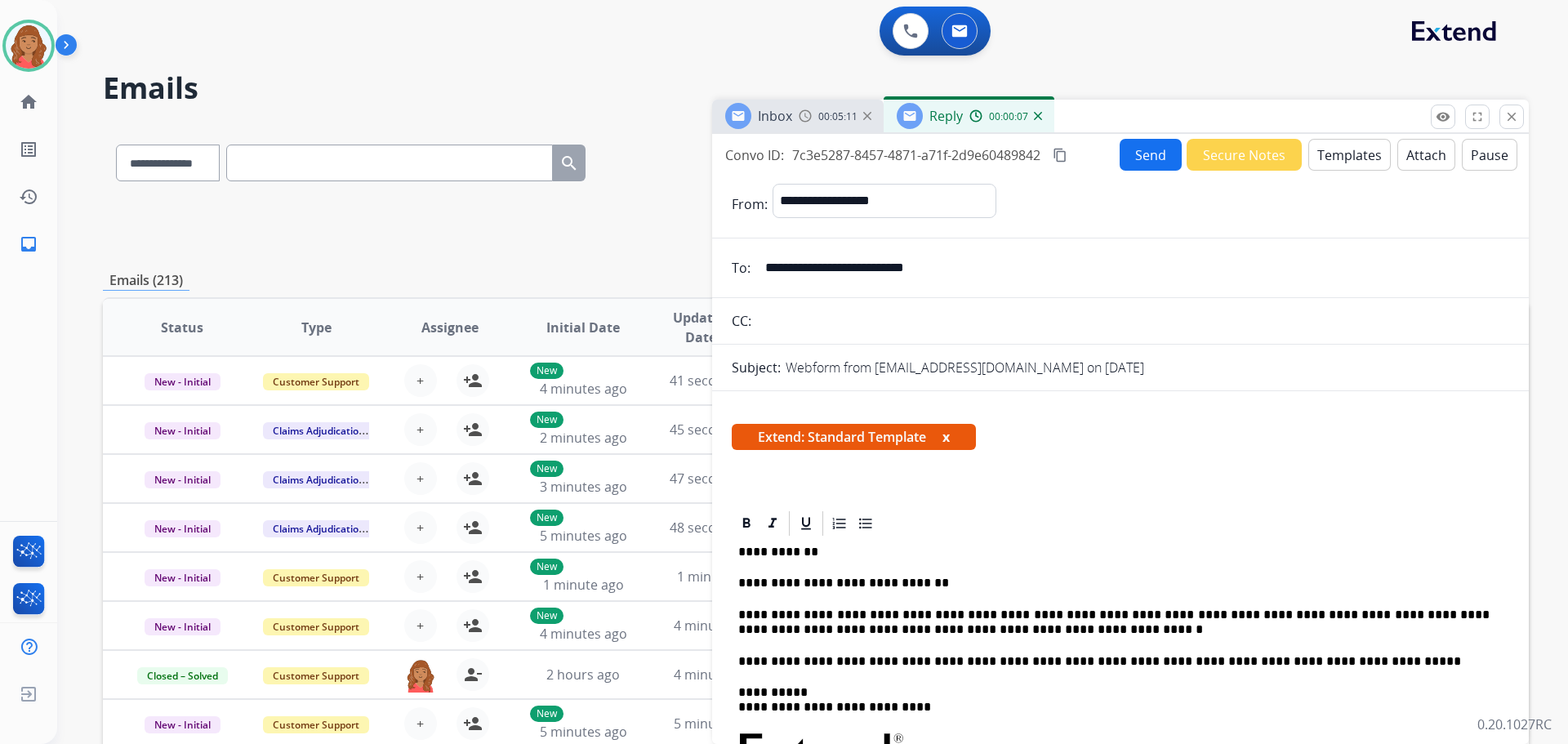
click at [1058, 156] on mat-icon "content_copy" at bounding box center [1059, 155] width 14 height 14
click at [1128, 152] on button "Send" at bounding box center [1151, 154] width 62 height 32
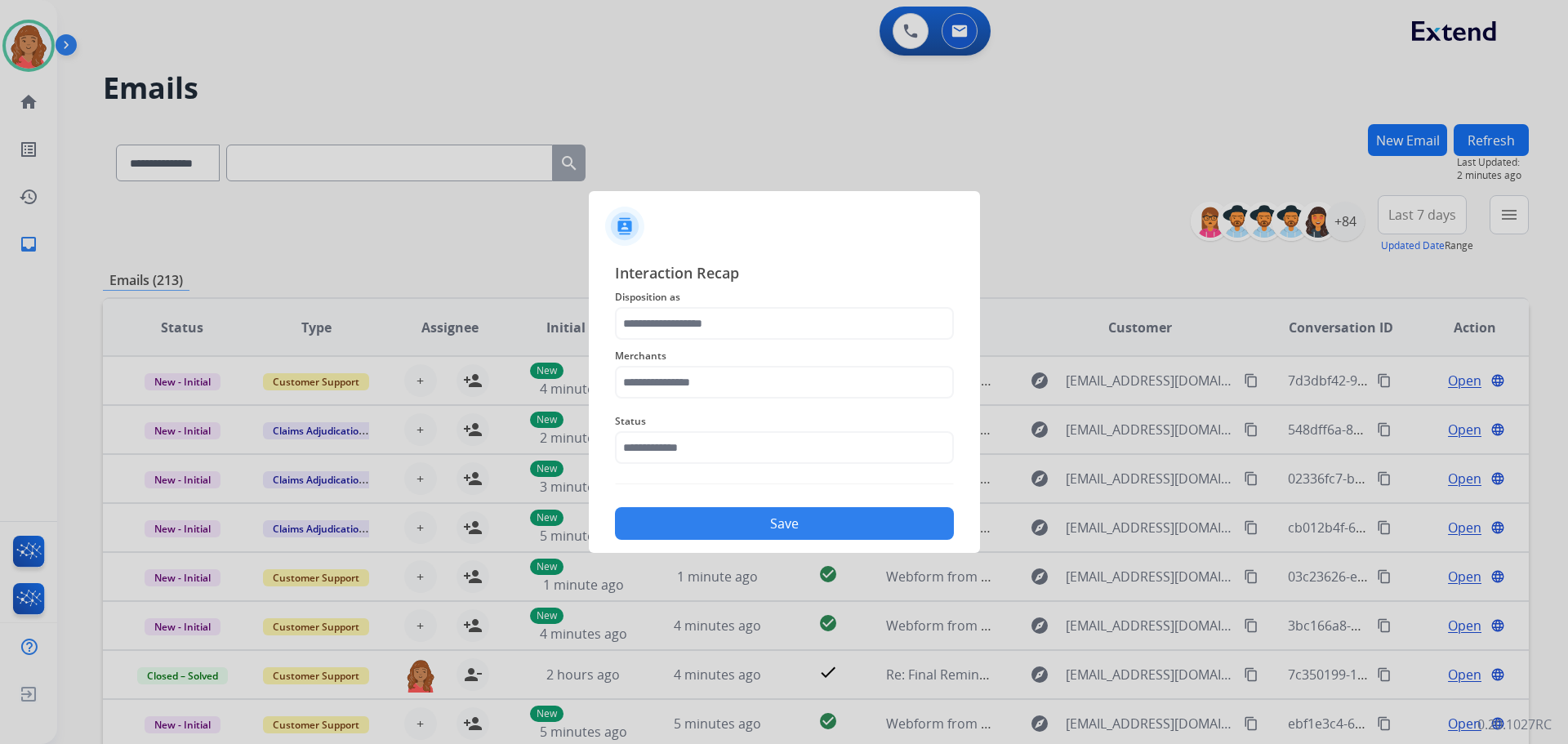
click at [622, 278] on span "Interaction Recap" at bounding box center [784, 274] width 339 height 26
click at [651, 325] on input "text" at bounding box center [784, 324] width 339 height 32
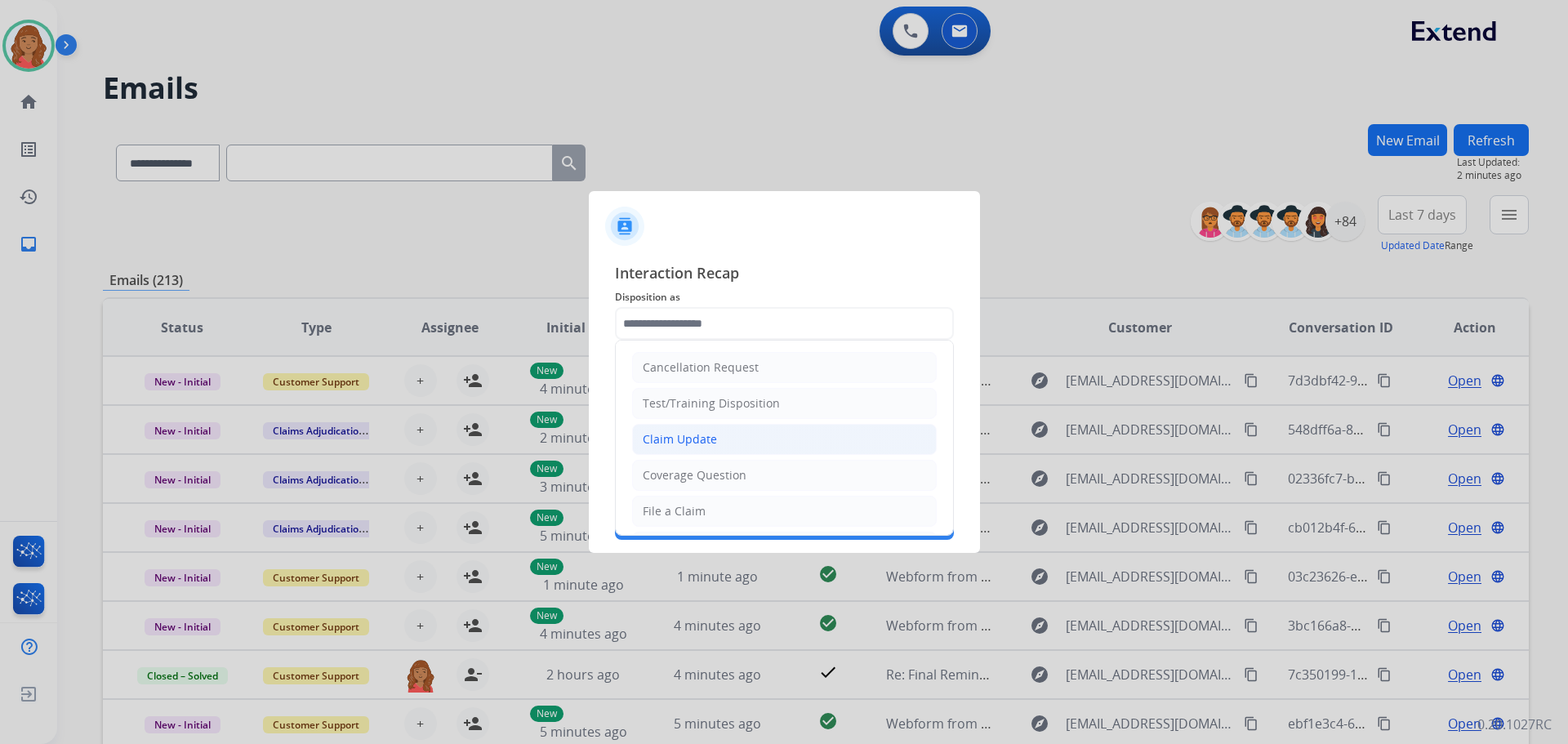
click at [655, 435] on div "Claim Update" at bounding box center [680, 439] width 74 height 16
type input "**********"
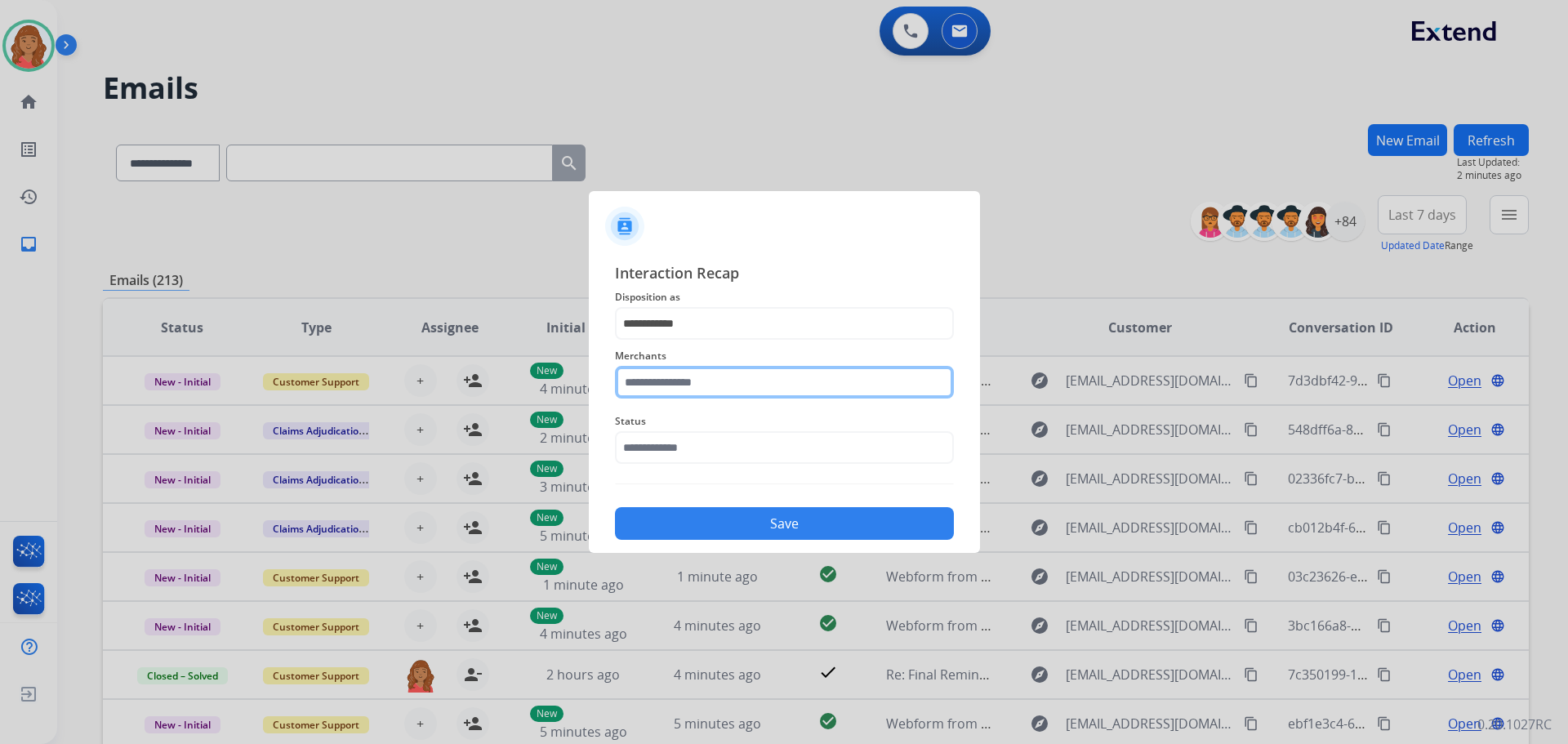
click at [662, 390] on input "text" at bounding box center [784, 382] width 339 height 32
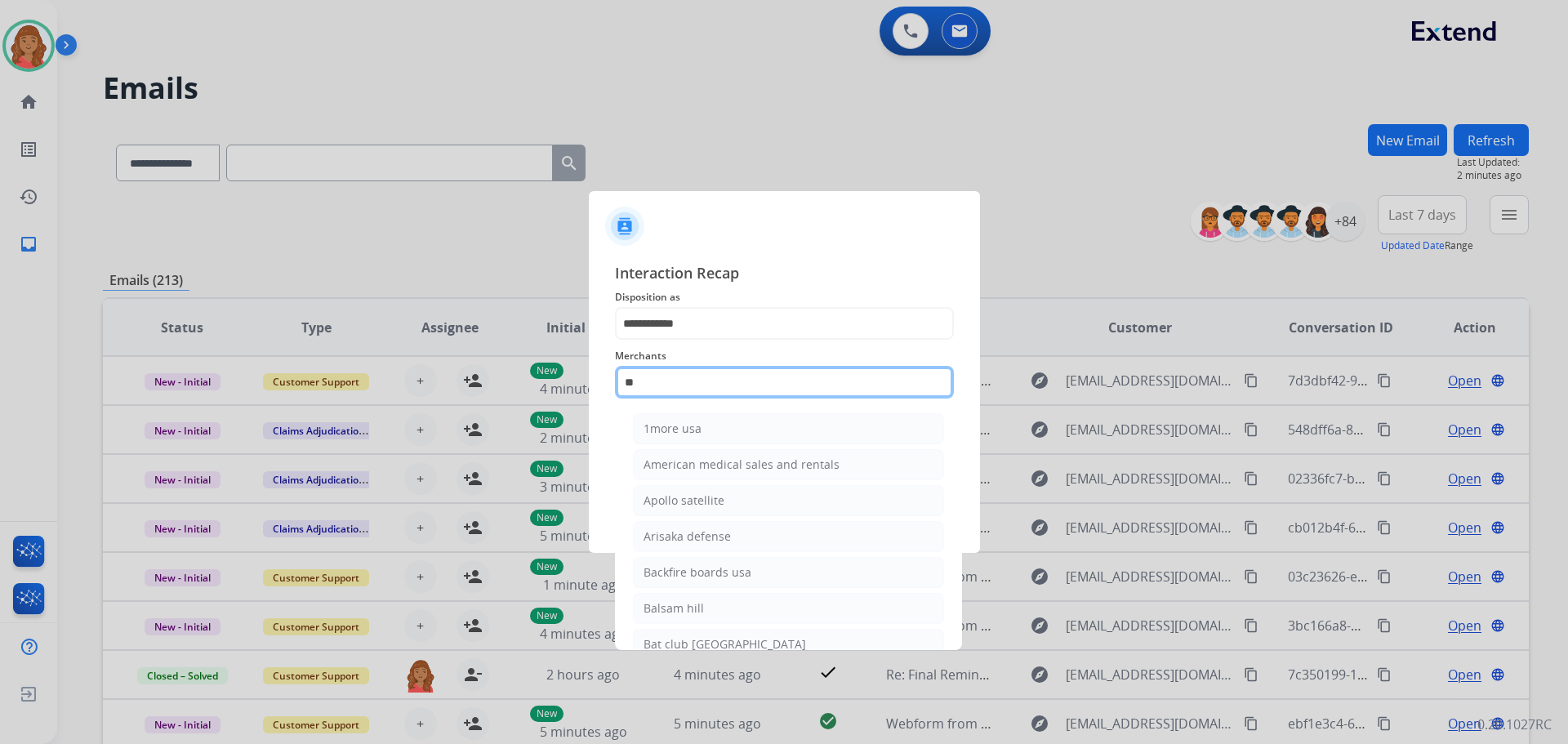
type input "*"
click at [693, 419] on li "[PERSON_NAME]" at bounding box center [788, 428] width 311 height 31
type input "**********"
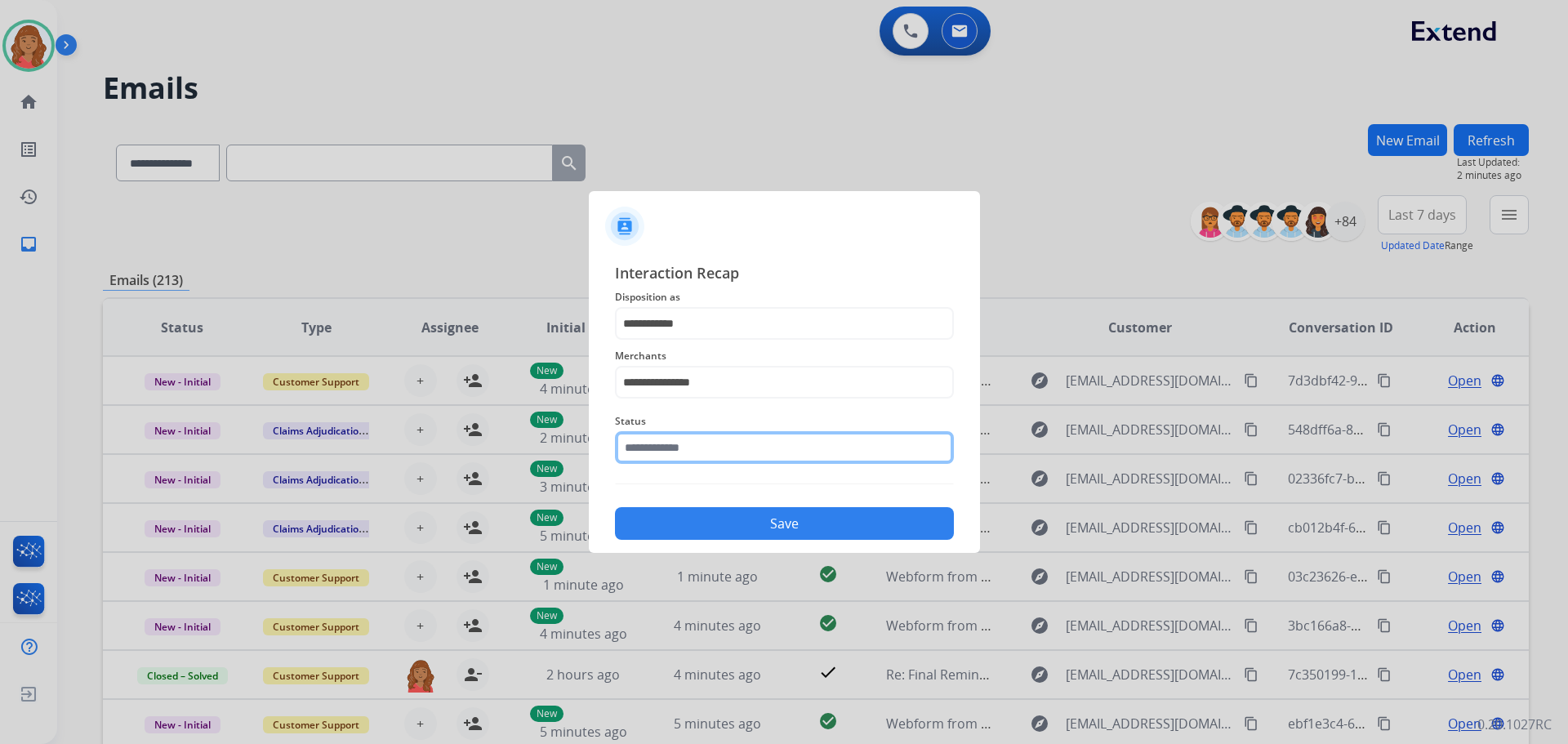
click at [693, 455] on input "text" at bounding box center [784, 447] width 339 height 32
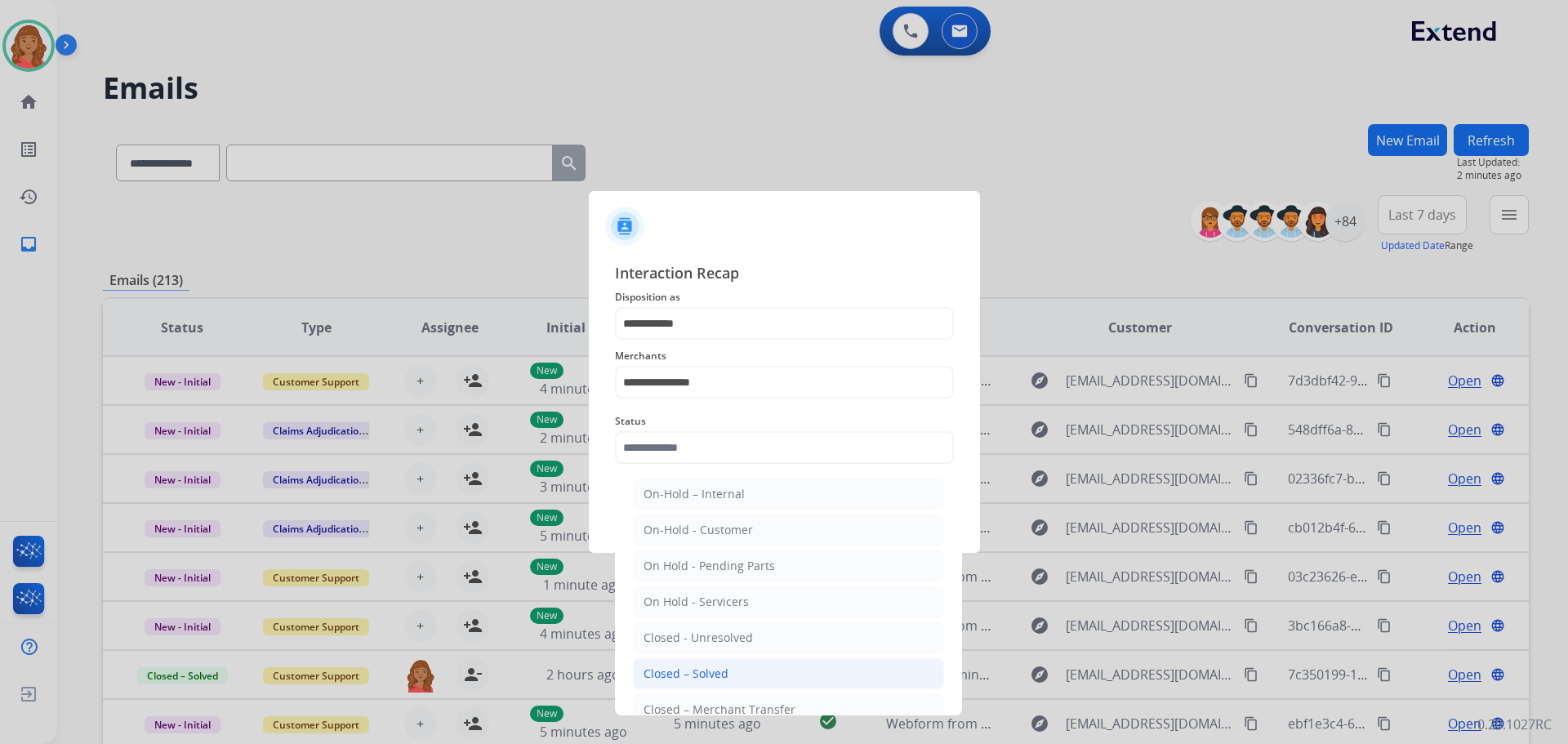
click at [703, 666] on div "Closed – Solved" at bounding box center [686, 674] width 85 height 16
type input "**********"
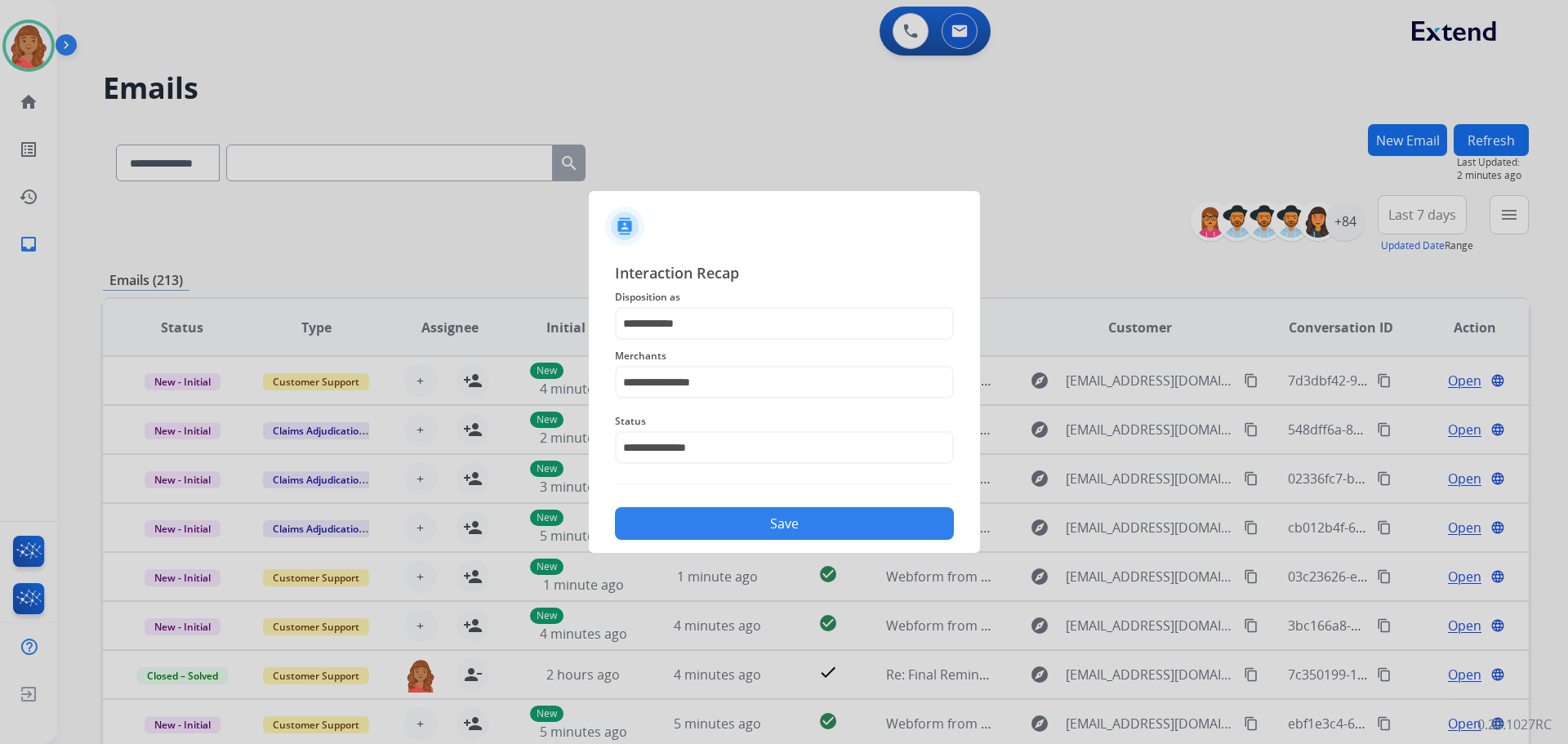
click at [728, 503] on div "Save" at bounding box center [784, 519] width 339 height 42
click at [731, 524] on button "Save" at bounding box center [784, 523] width 339 height 32
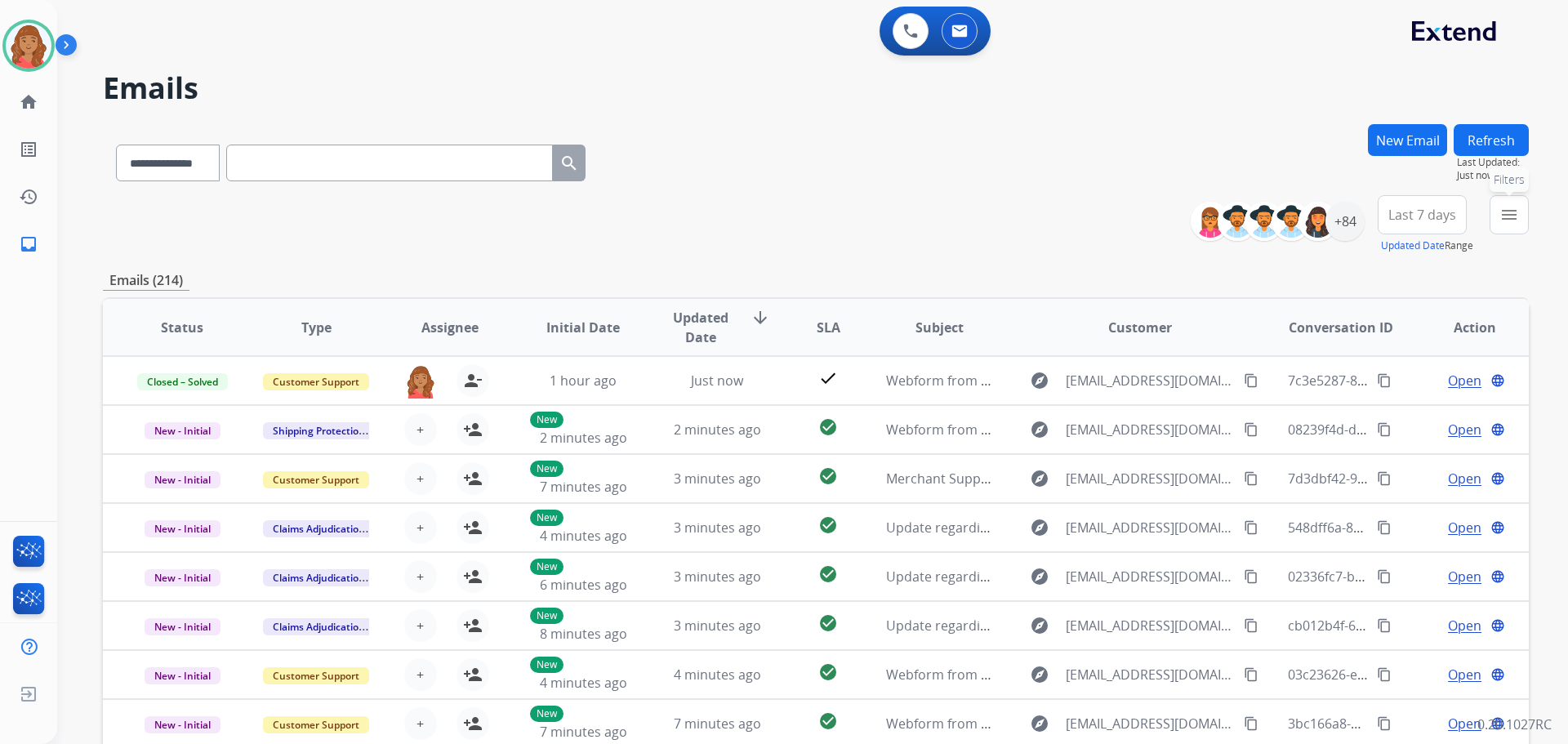
drag, startPoint x: 1510, startPoint y: 223, endPoint x: 1398, endPoint y: 243, distance: 113.8
click at [1512, 224] on mat-icon "menu" at bounding box center [1509, 215] width 20 height 20
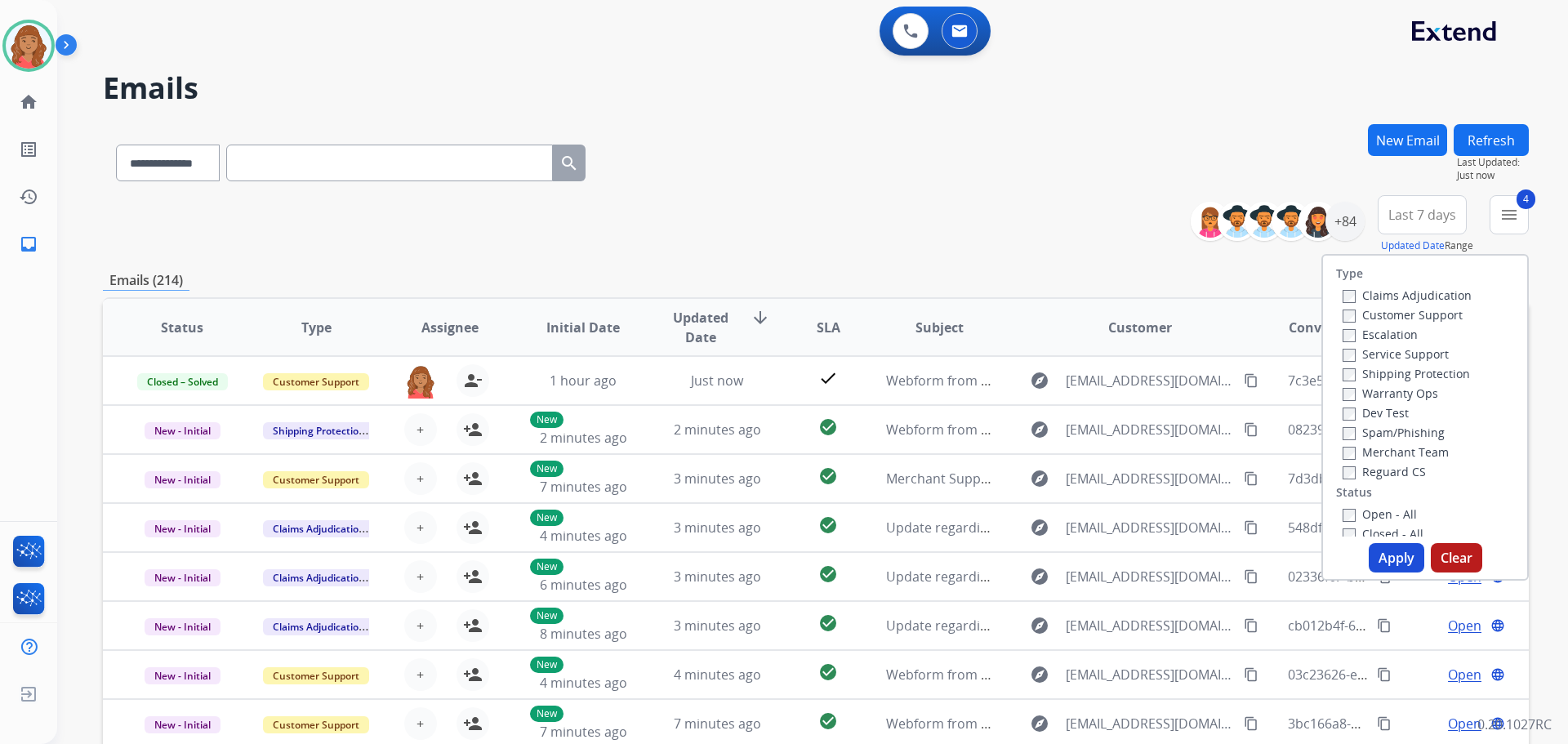
click at [1388, 560] on button "Apply" at bounding box center [1397, 557] width 56 height 30
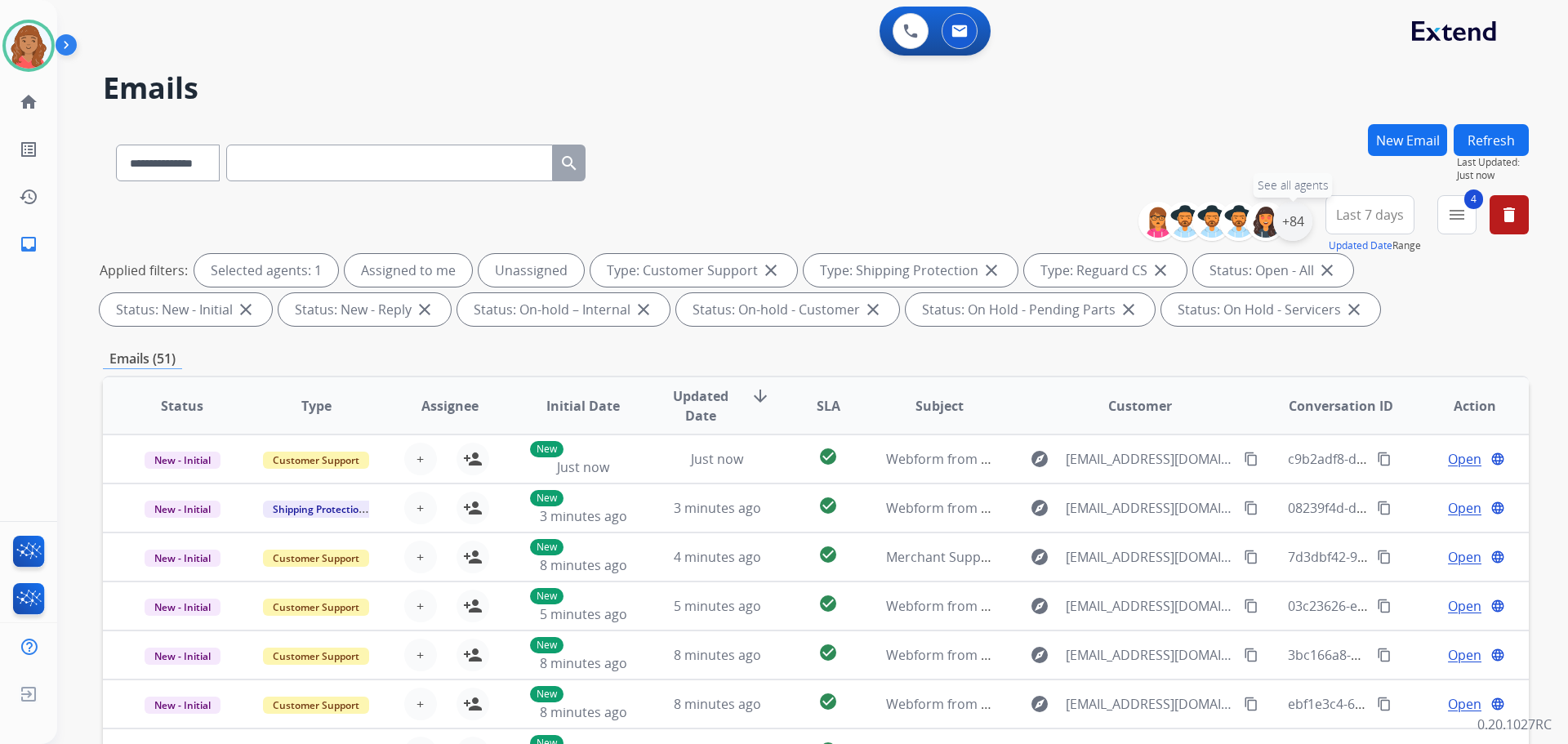
drag, startPoint x: 1296, startPoint y: 225, endPoint x: 1284, endPoint y: 234, distance: 15.0
click at [1293, 227] on div "+84" at bounding box center [1292, 221] width 39 height 39
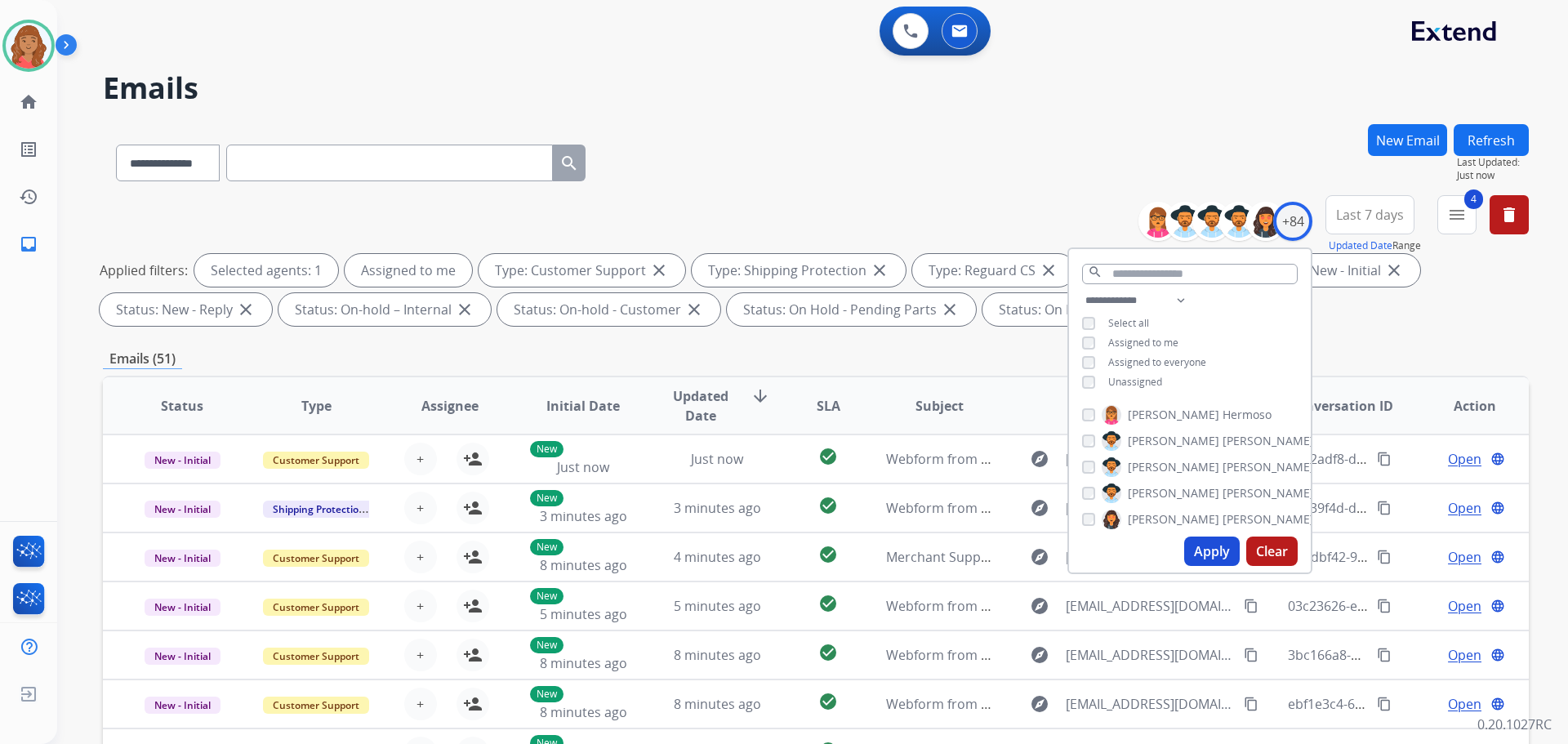
click at [1206, 538] on button "Apply" at bounding box center [1212, 551] width 56 height 30
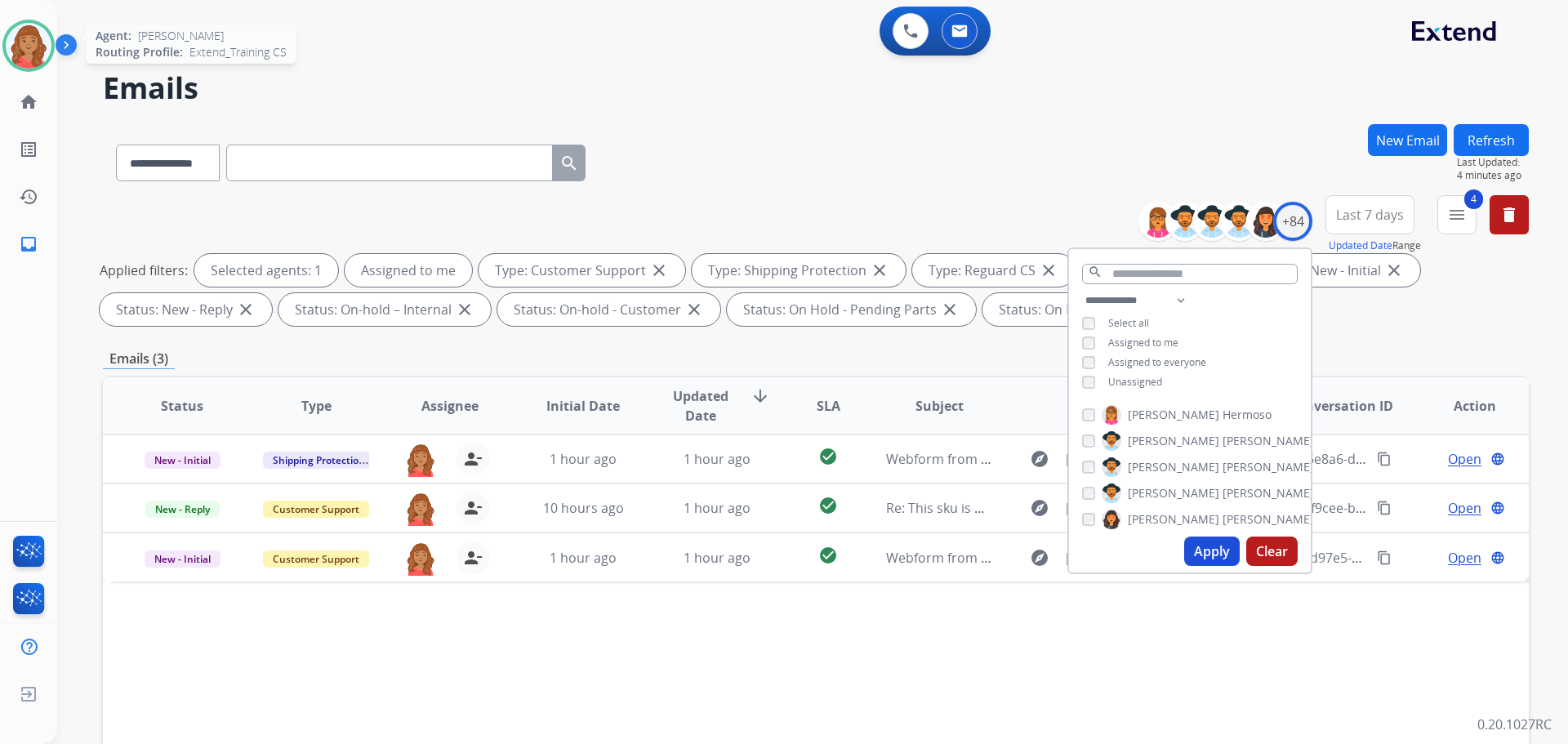
click at [41, 48] on img at bounding box center [28, 45] width 46 height 46
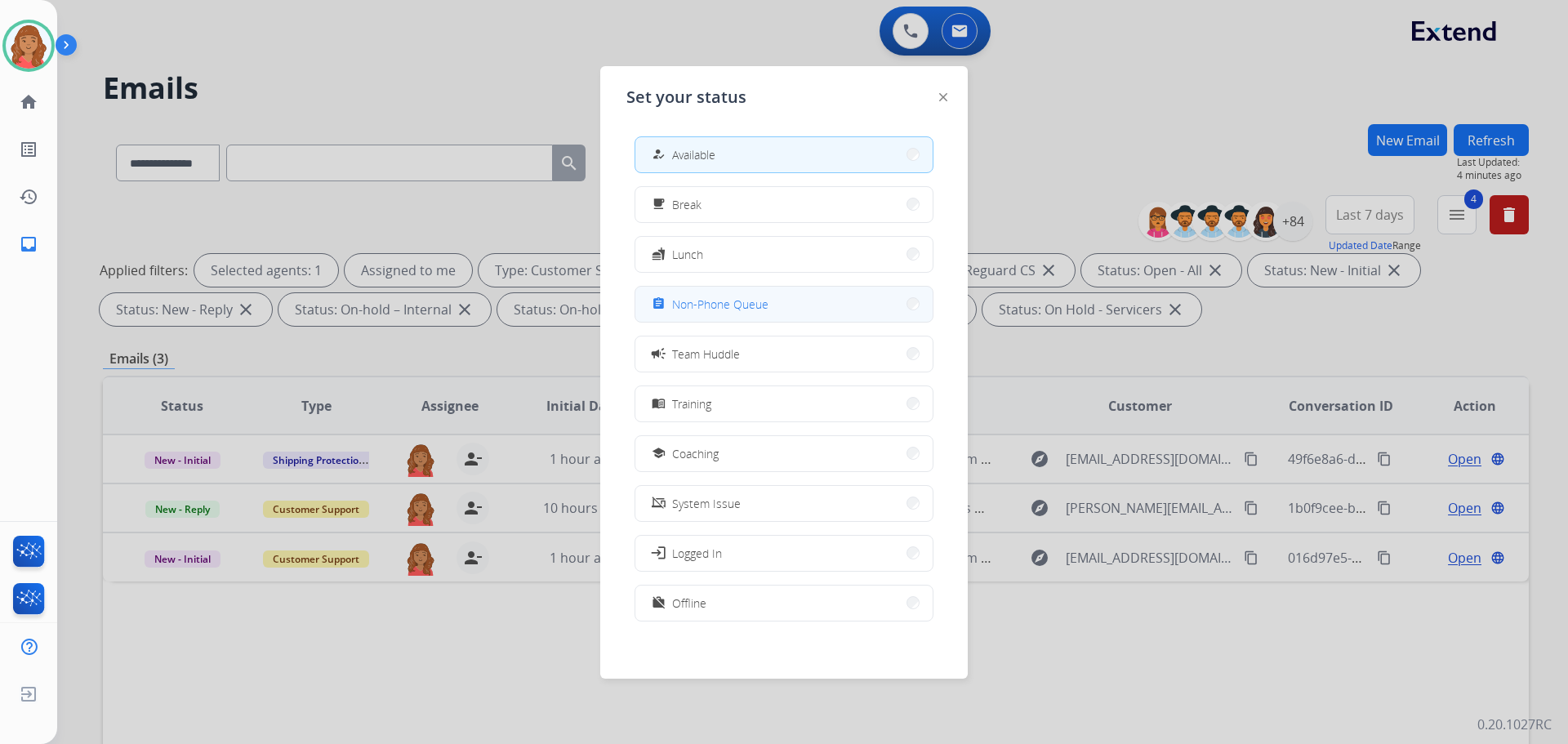
click at [694, 299] on span "Non-Phone Queue" at bounding box center [720, 304] width 96 height 17
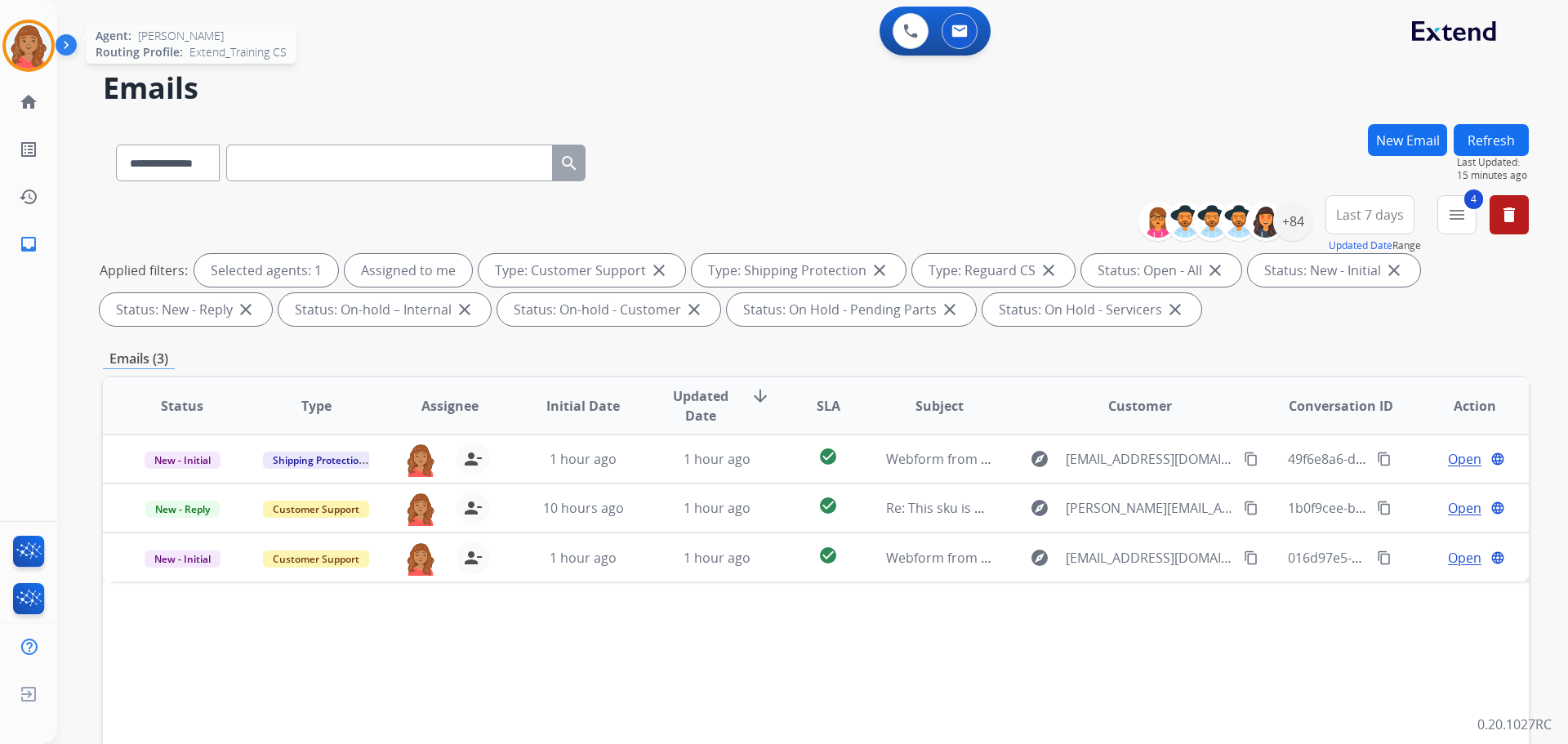
click at [33, 40] on img at bounding box center [28, 45] width 46 height 46
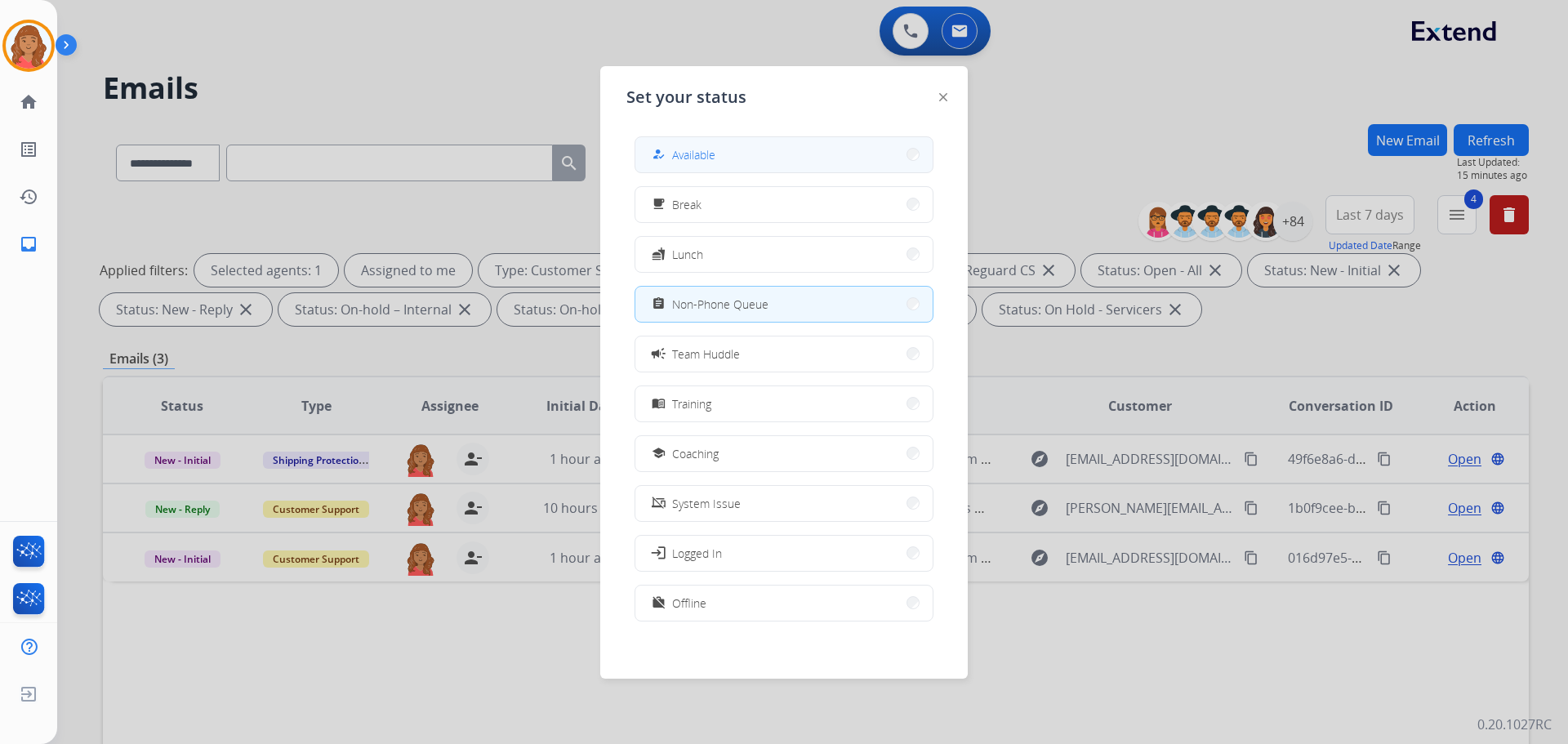
click at [692, 142] on button "how_to_reg Available" at bounding box center [784, 154] width 298 height 35
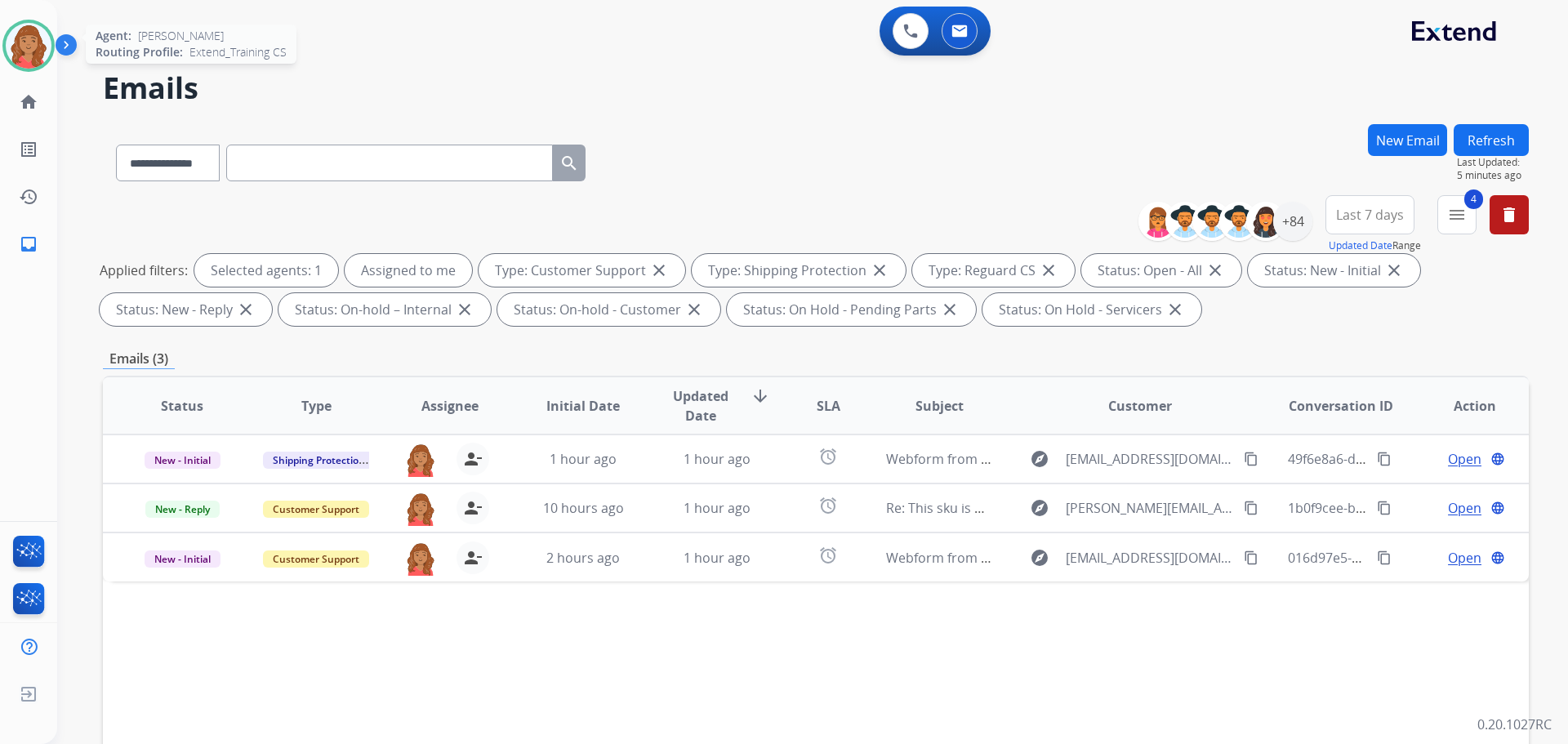
click at [28, 39] on img at bounding box center [28, 45] width 46 height 46
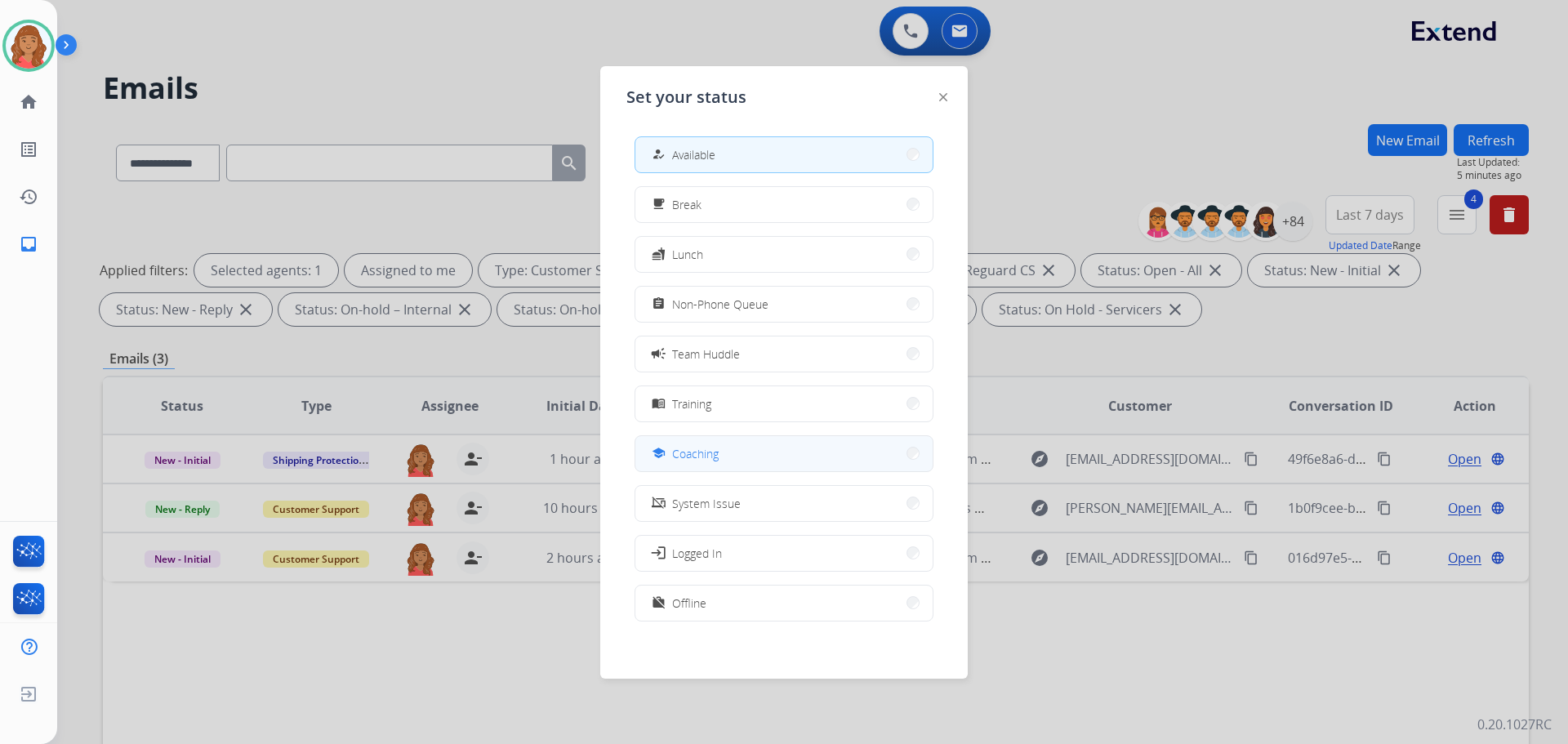
click at [683, 446] on span "Coaching" at bounding box center [695, 454] width 47 height 17
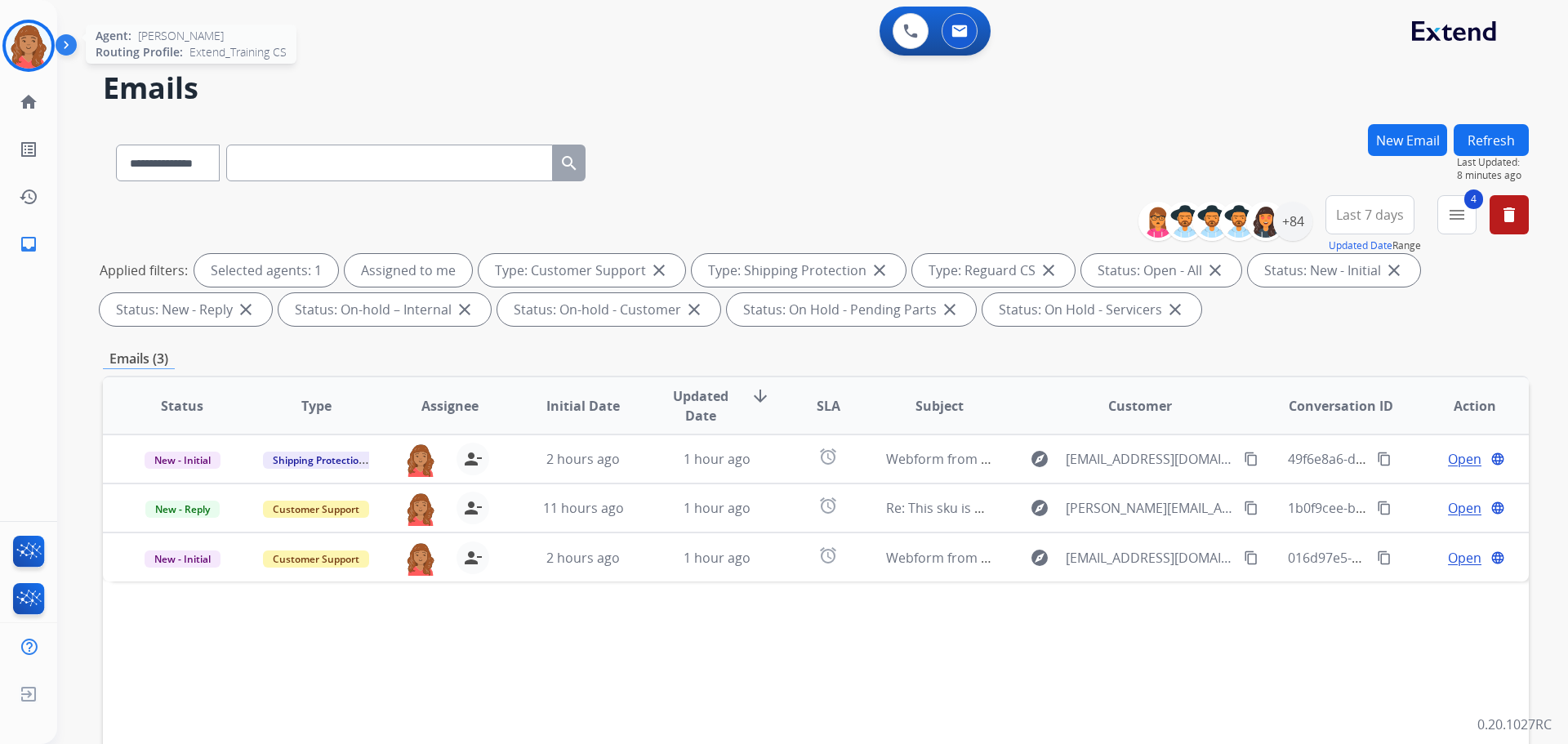
click at [31, 47] on img at bounding box center [28, 45] width 46 height 46
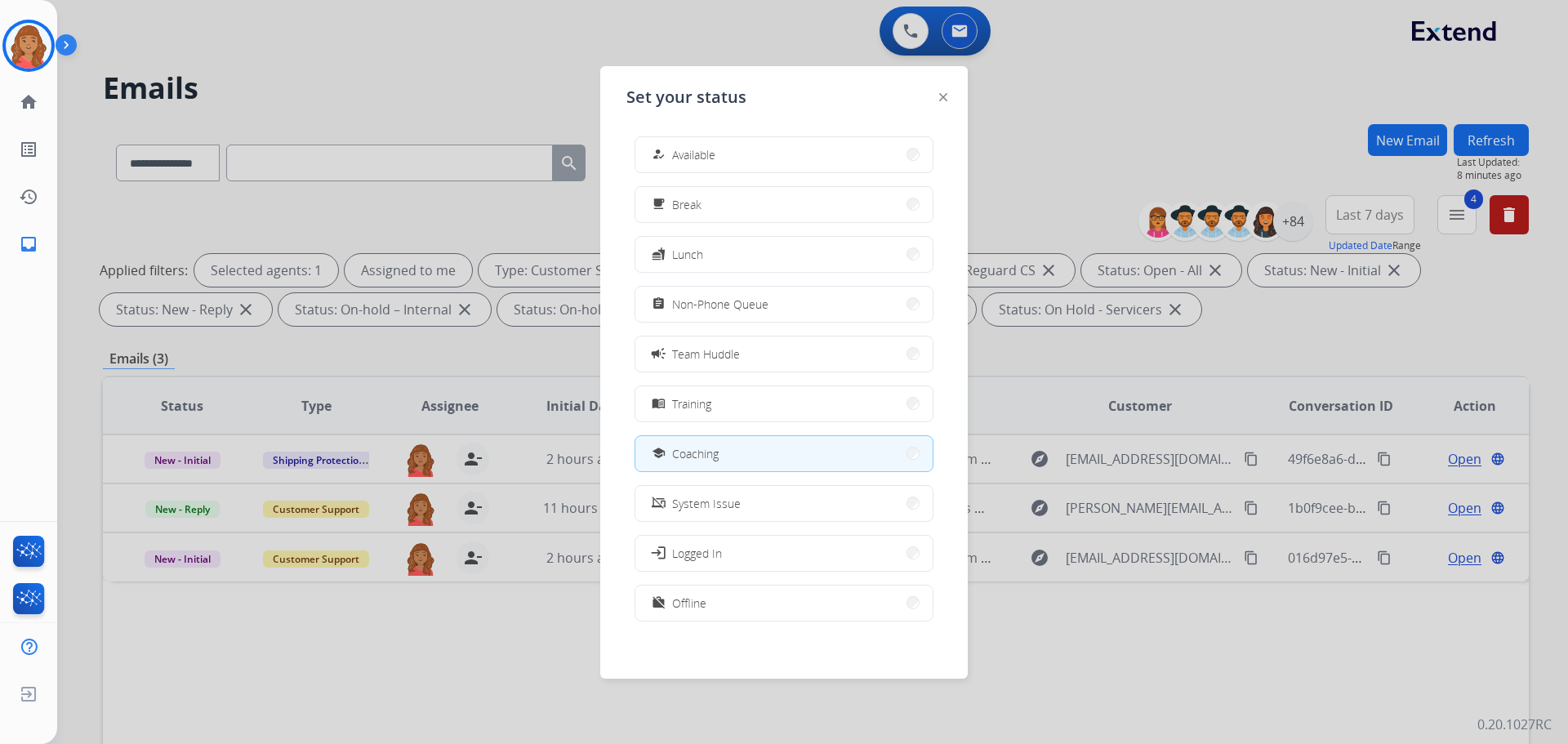
drag, startPoint x: 765, startPoint y: 137, endPoint x: 758, endPoint y: 131, distance: 9.2
click at [763, 137] on div "how_to_reg Available" at bounding box center [784, 154] width 298 height 37
click at [756, 157] on button "how_to_reg Available" at bounding box center [784, 154] width 298 height 35
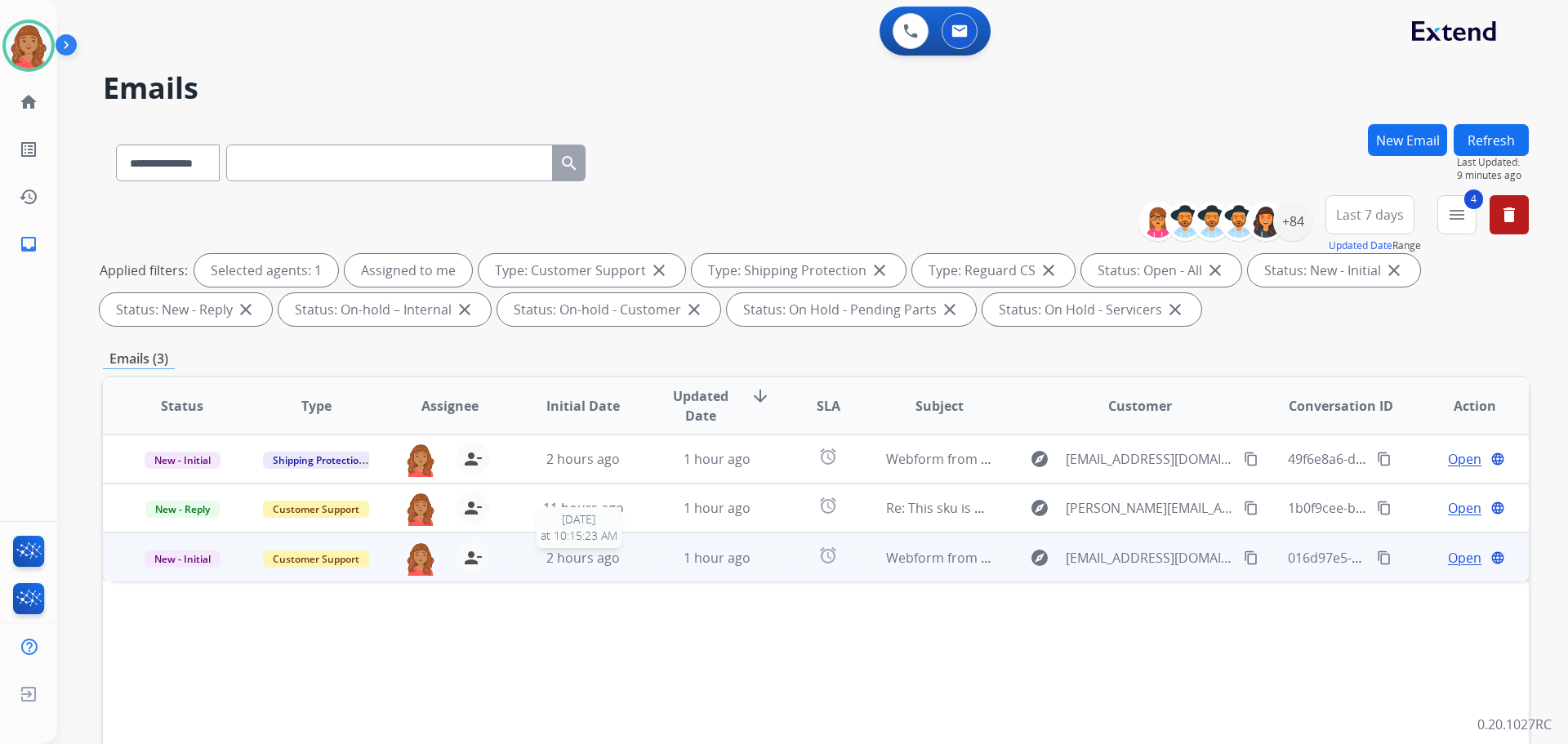
click at [595, 555] on span "2 hours ago" at bounding box center [583, 558] width 74 height 18
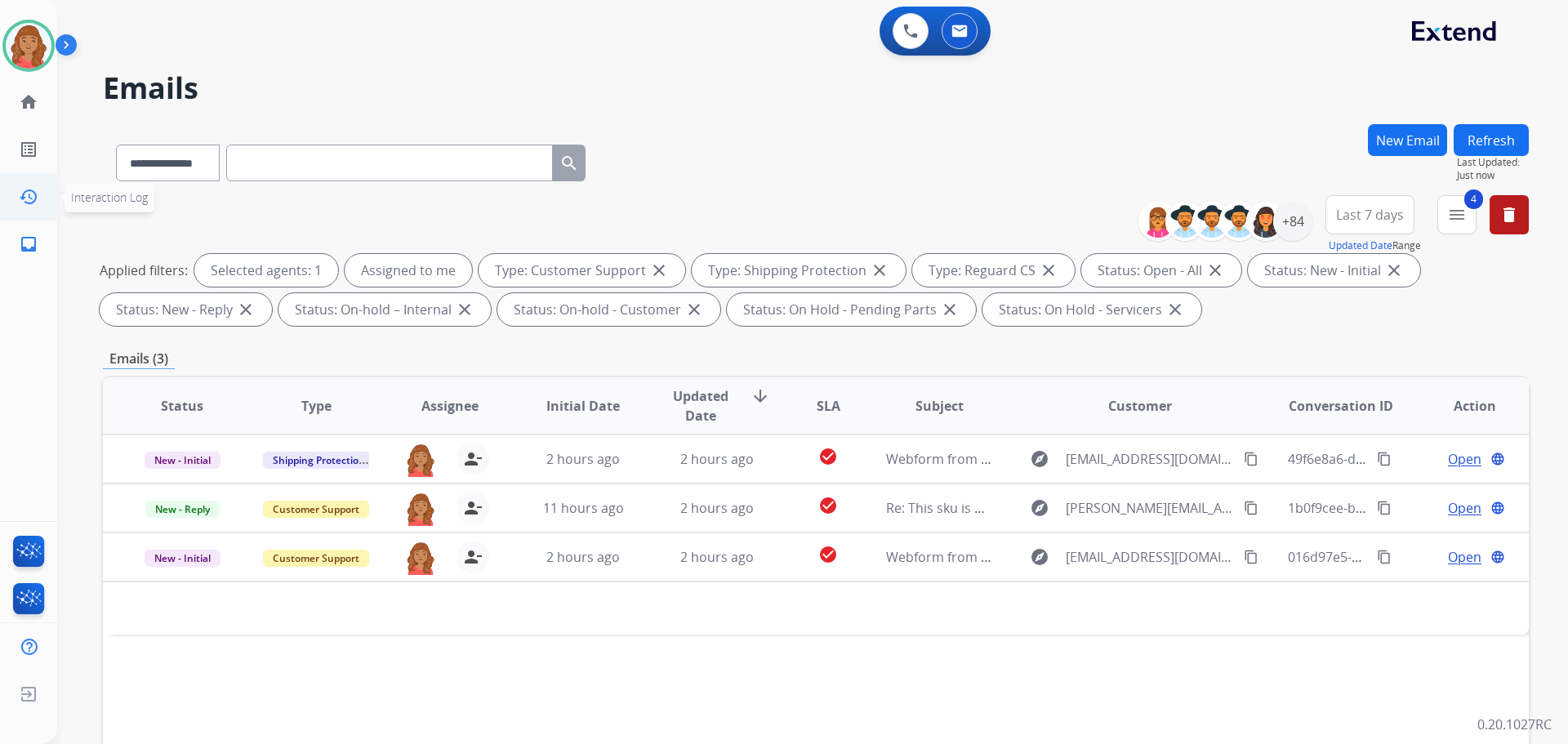
click at [38, 193] on mat-icon "history" at bounding box center [29, 197] width 20 height 20
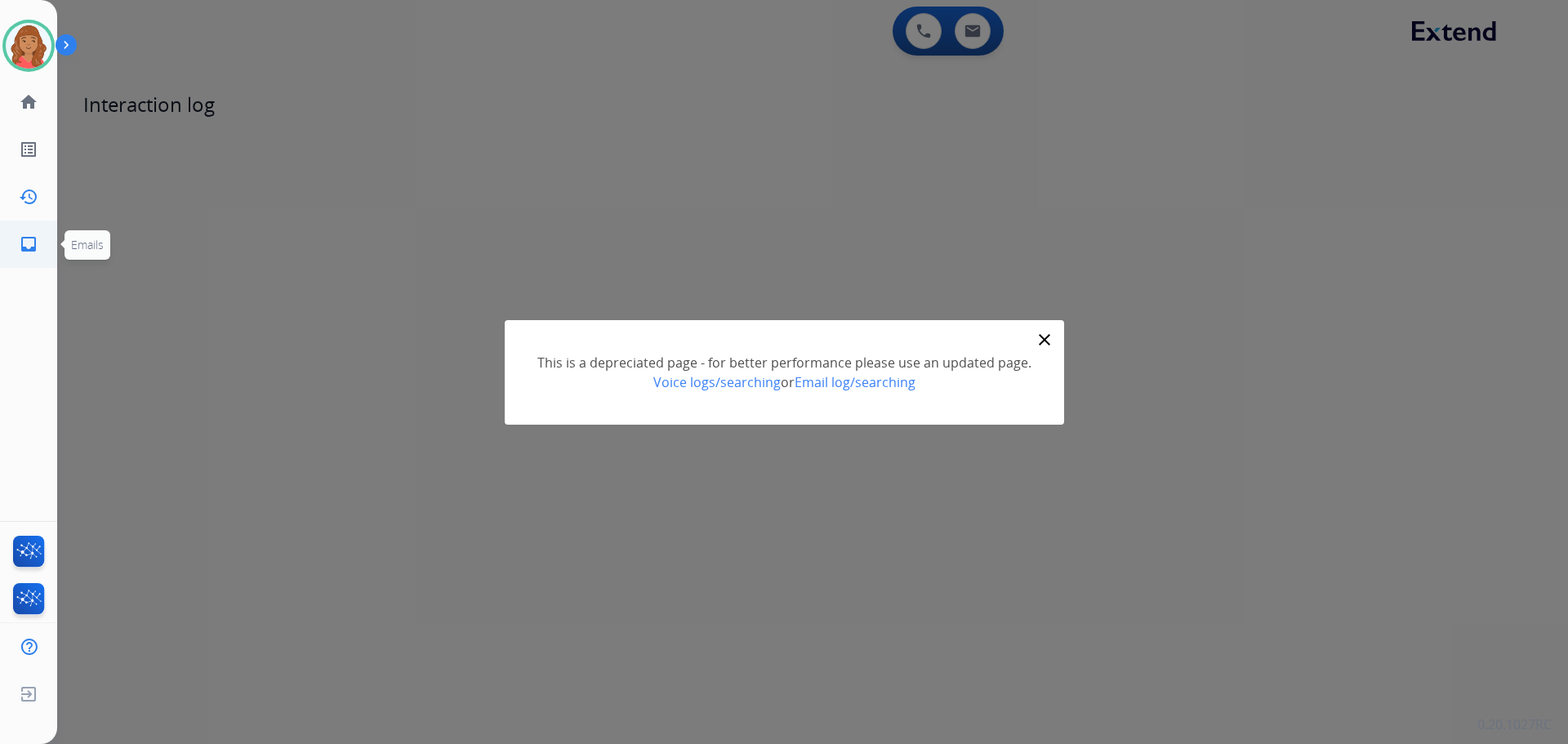
click at [39, 238] on link "inbox Emails" at bounding box center [28, 243] width 46 height 46
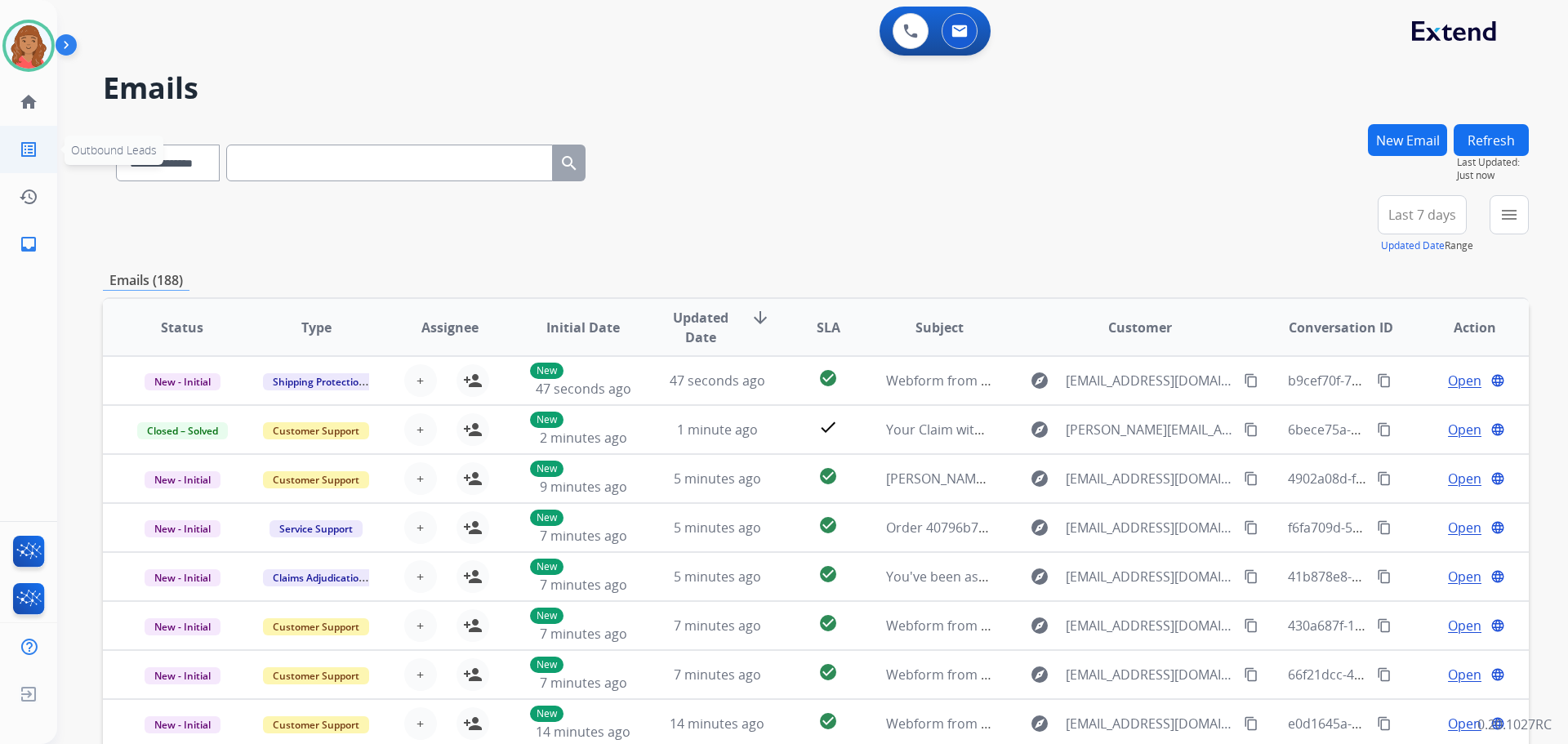
click at [18, 153] on link "list_alt Outbound Leads" at bounding box center [28, 149] width 46 height 46
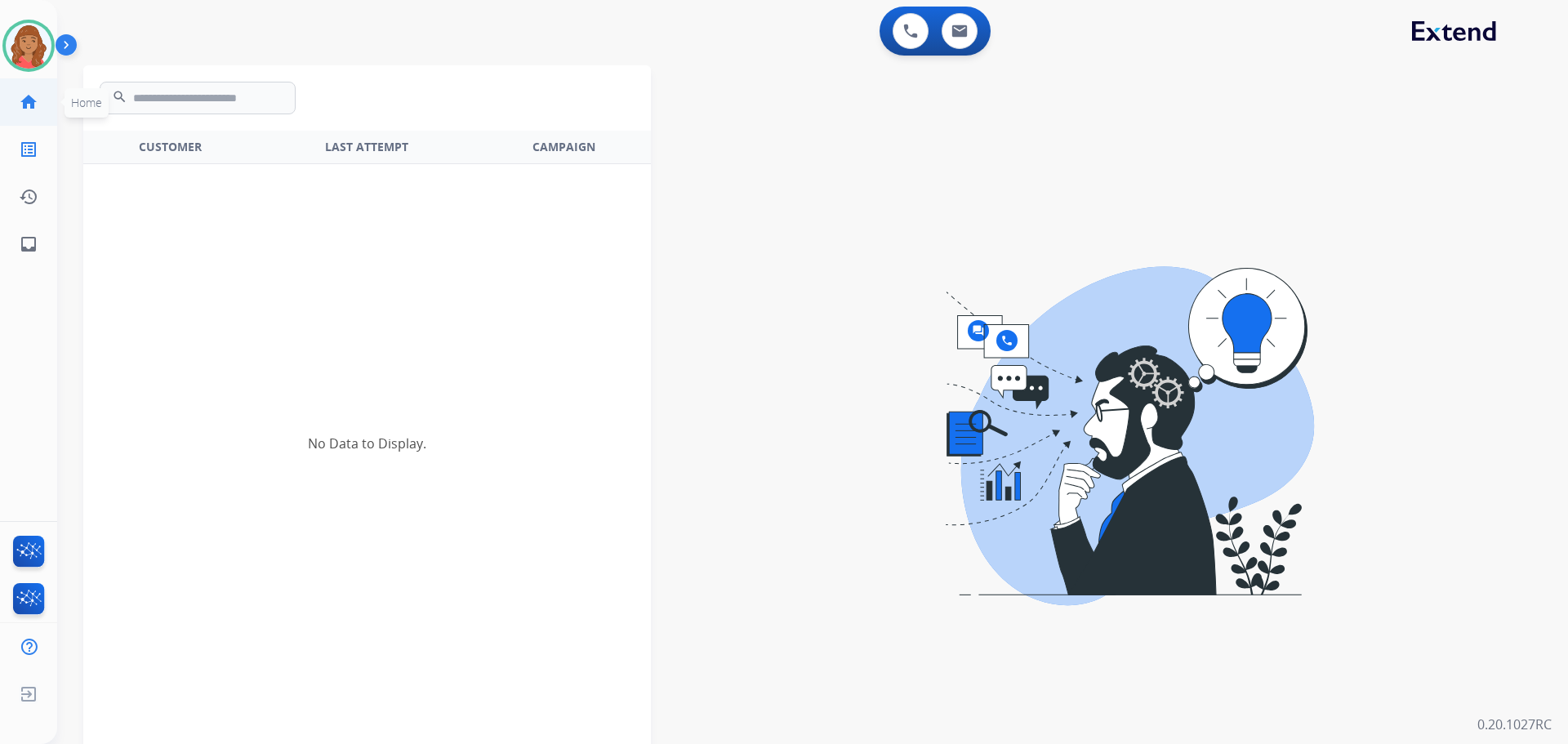
click at [33, 100] on mat-icon "home" at bounding box center [29, 102] width 20 height 20
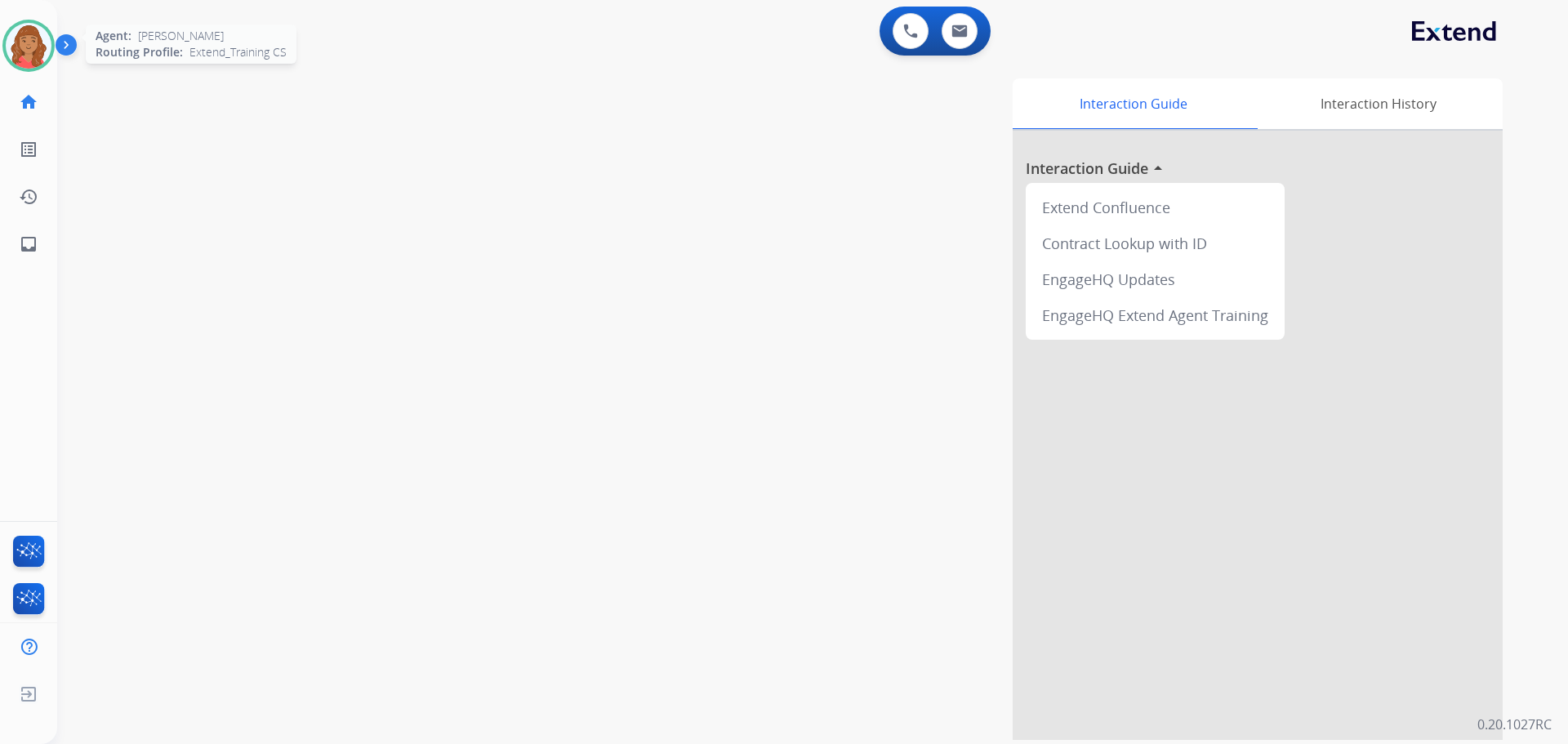
click at [29, 47] on img at bounding box center [28, 45] width 46 height 46
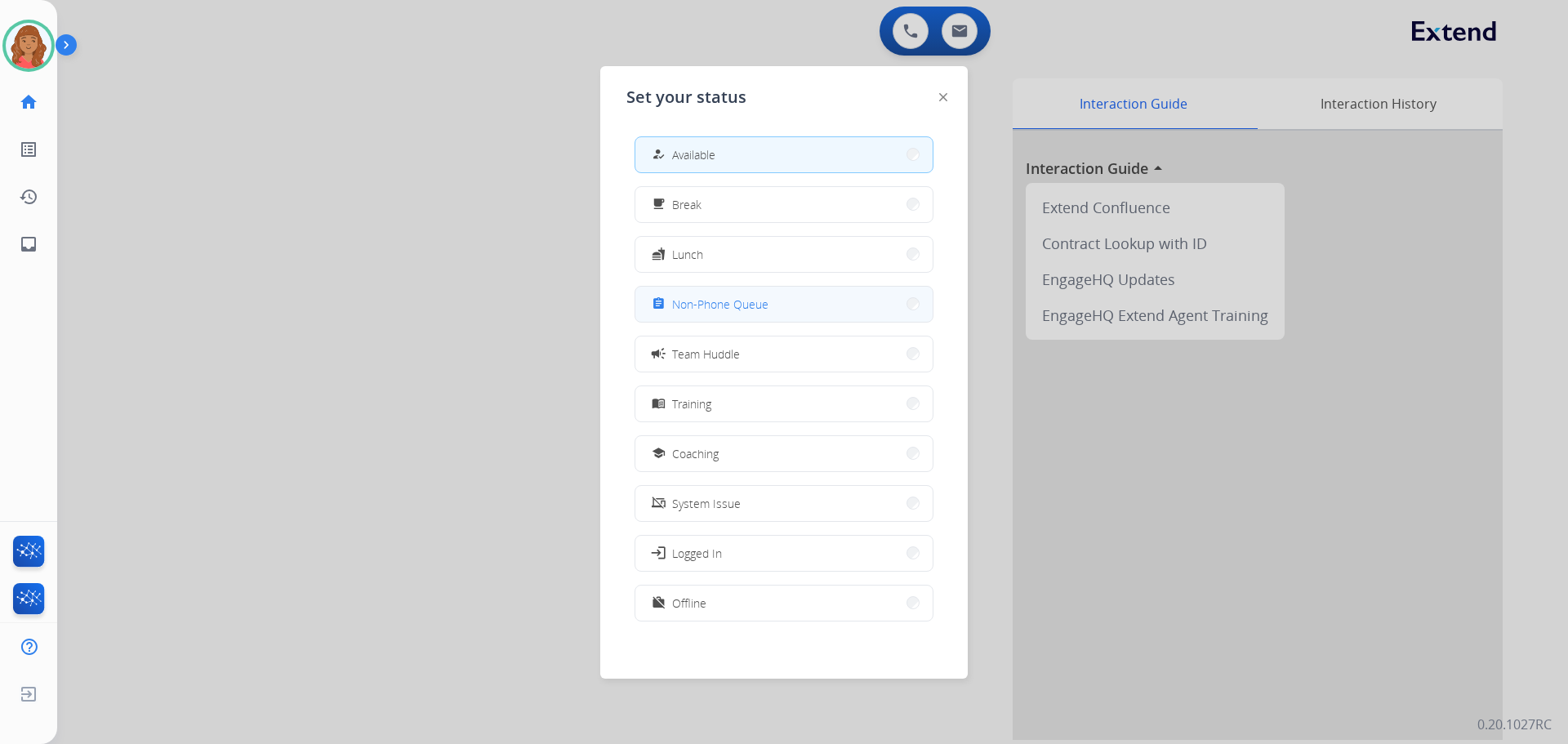
click at [747, 314] on button "assignment Non-Phone Queue" at bounding box center [784, 304] width 298 height 35
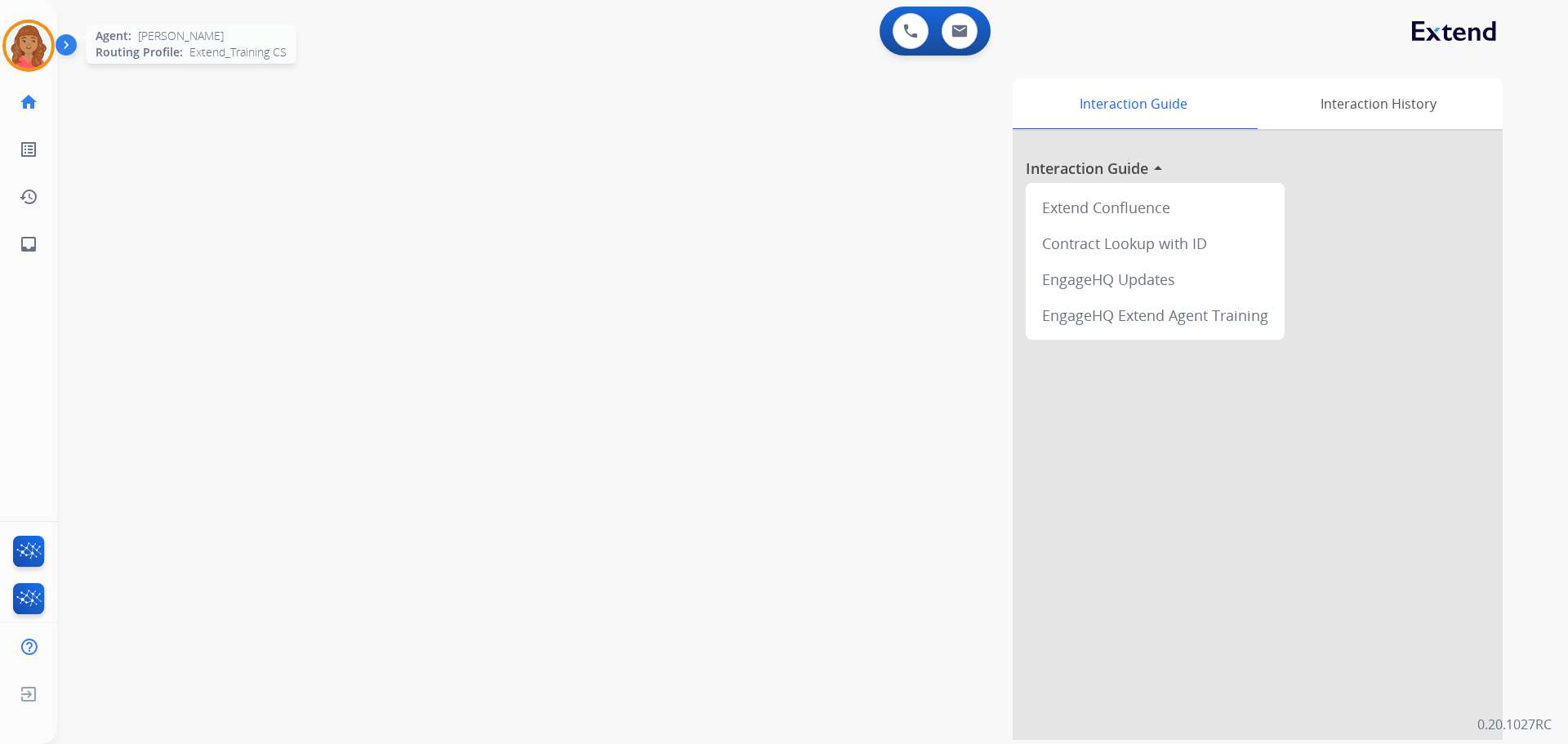
click at [30, 32] on img at bounding box center [28, 45] width 46 height 46
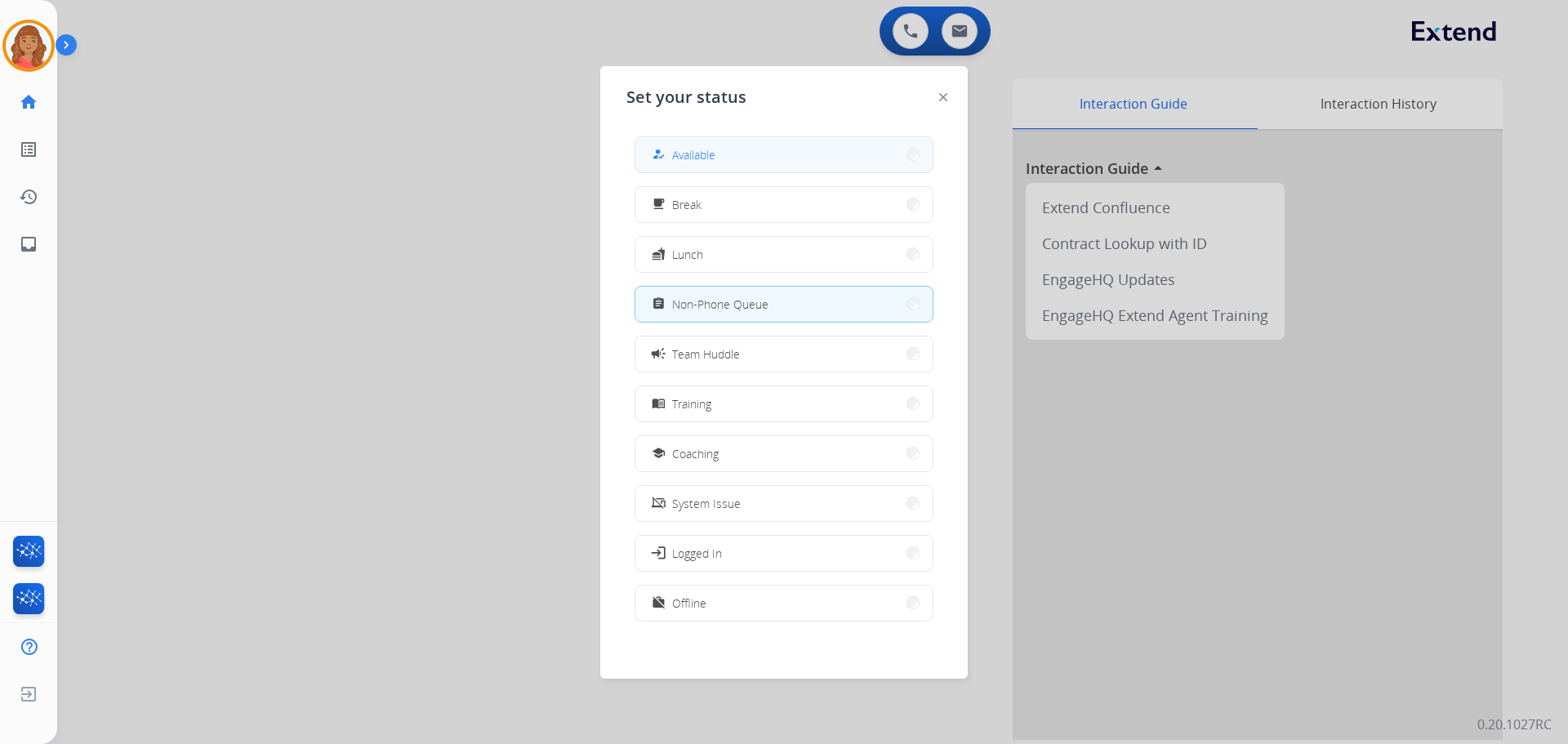
drag, startPoint x: 747, startPoint y: 156, endPoint x: 733, endPoint y: 134, distance: 26.1
click at [747, 155] on button "how_to_reg Available" at bounding box center [784, 154] width 298 height 35
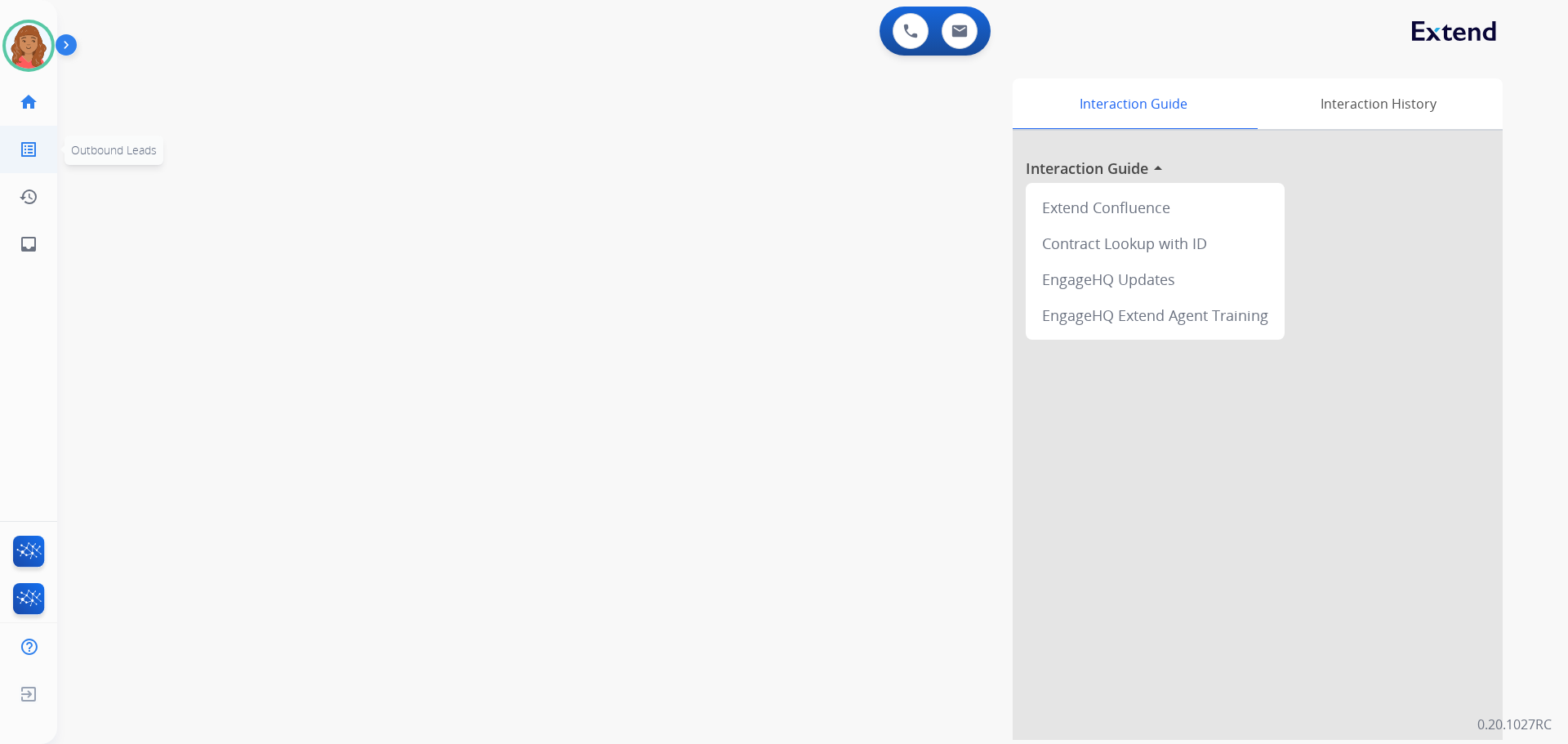
click at [38, 151] on mat-icon "list_alt" at bounding box center [29, 150] width 20 height 20
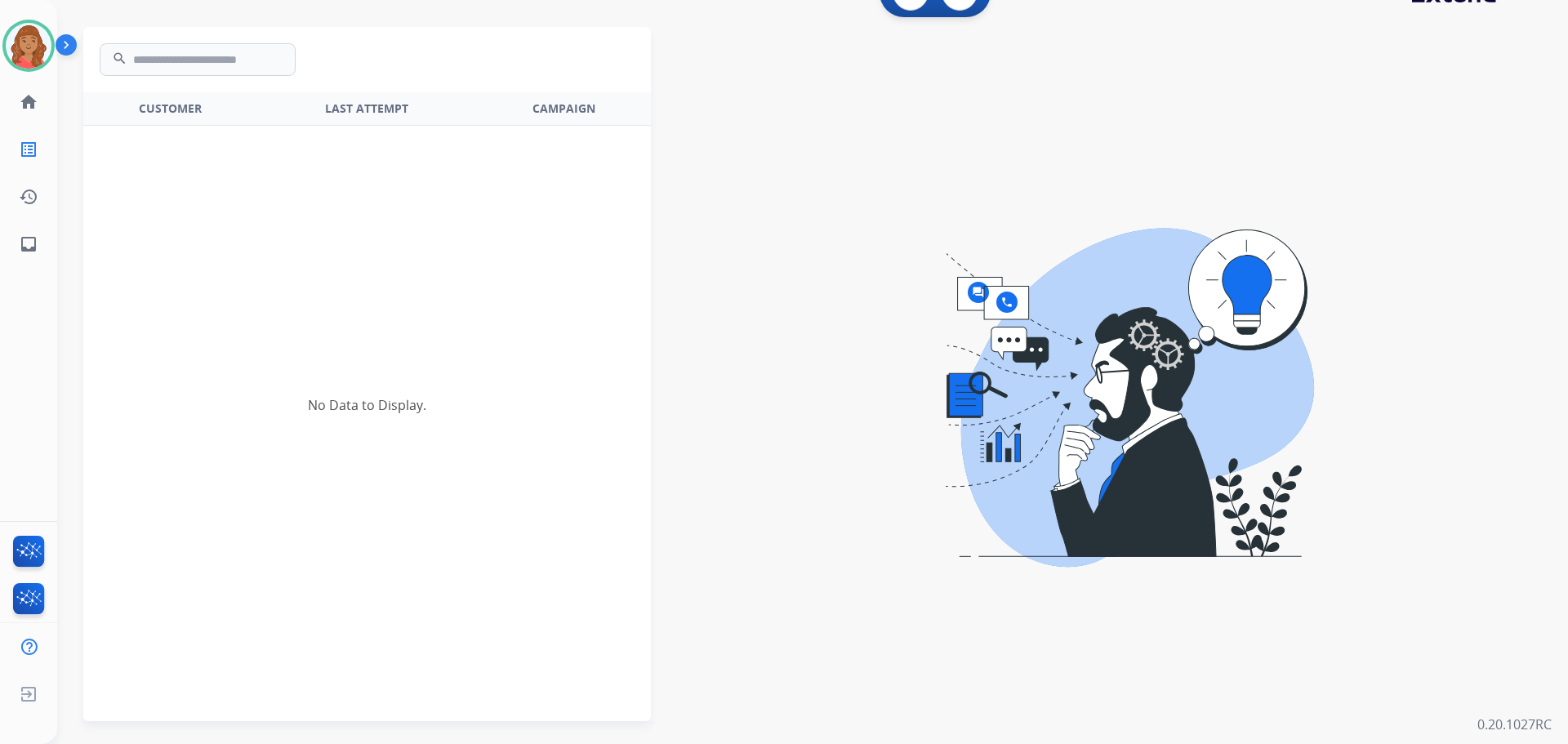
scroll to position [59, 0]
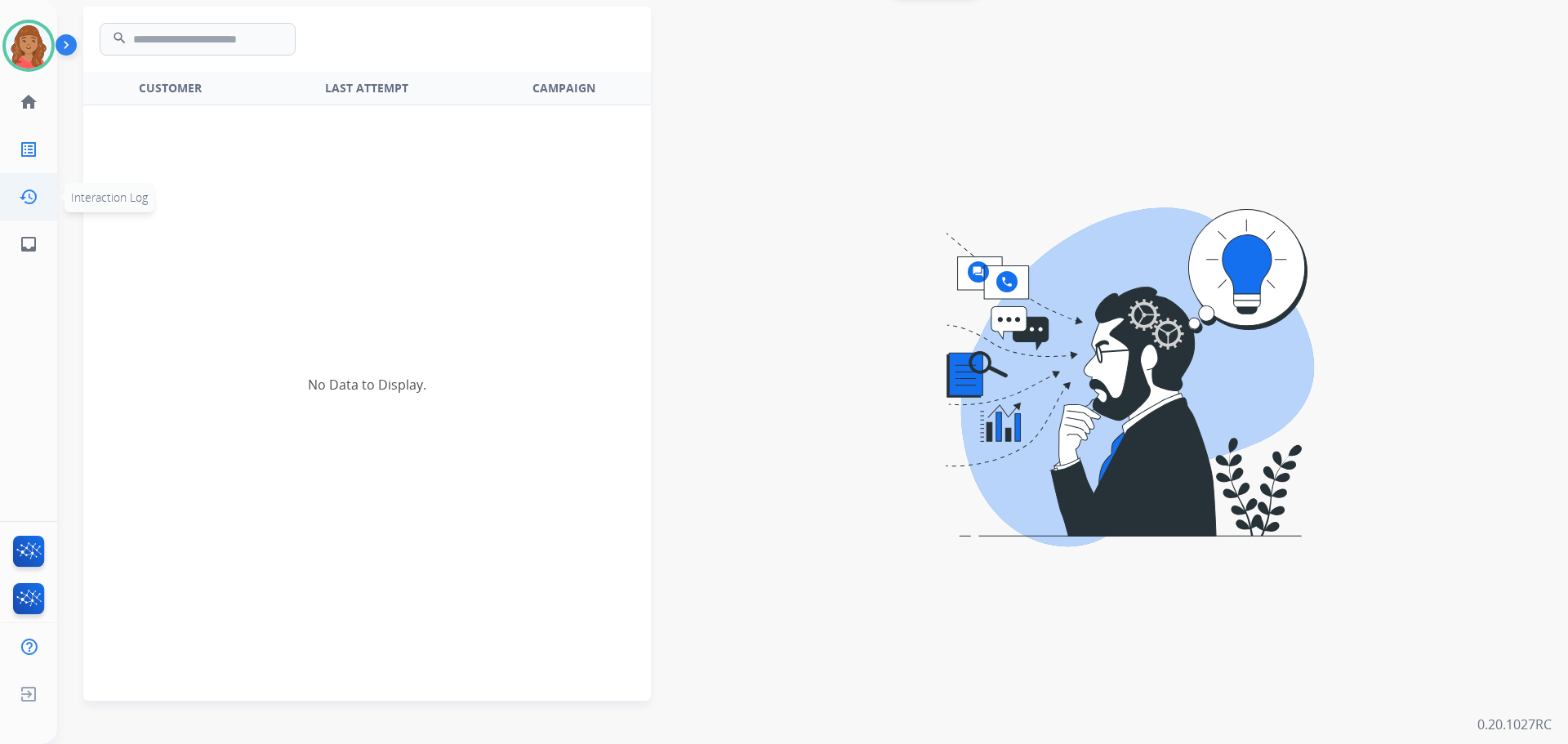
click at [32, 198] on mat-icon "history" at bounding box center [29, 197] width 20 height 20
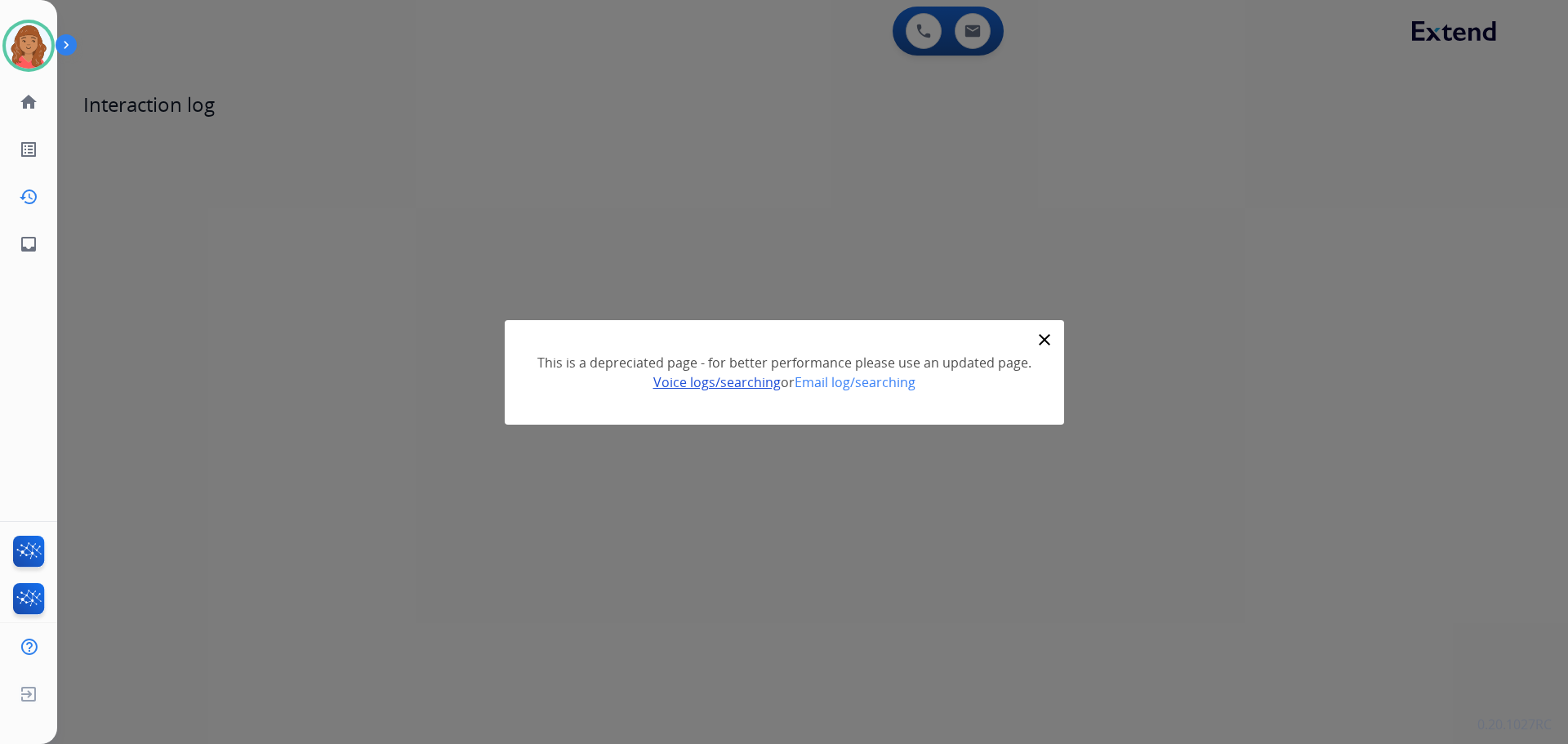
click at [730, 381] on link "Voice logs/searching" at bounding box center [716, 382] width 127 height 18
click at [66, 42] on img at bounding box center [69, 48] width 28 height 31
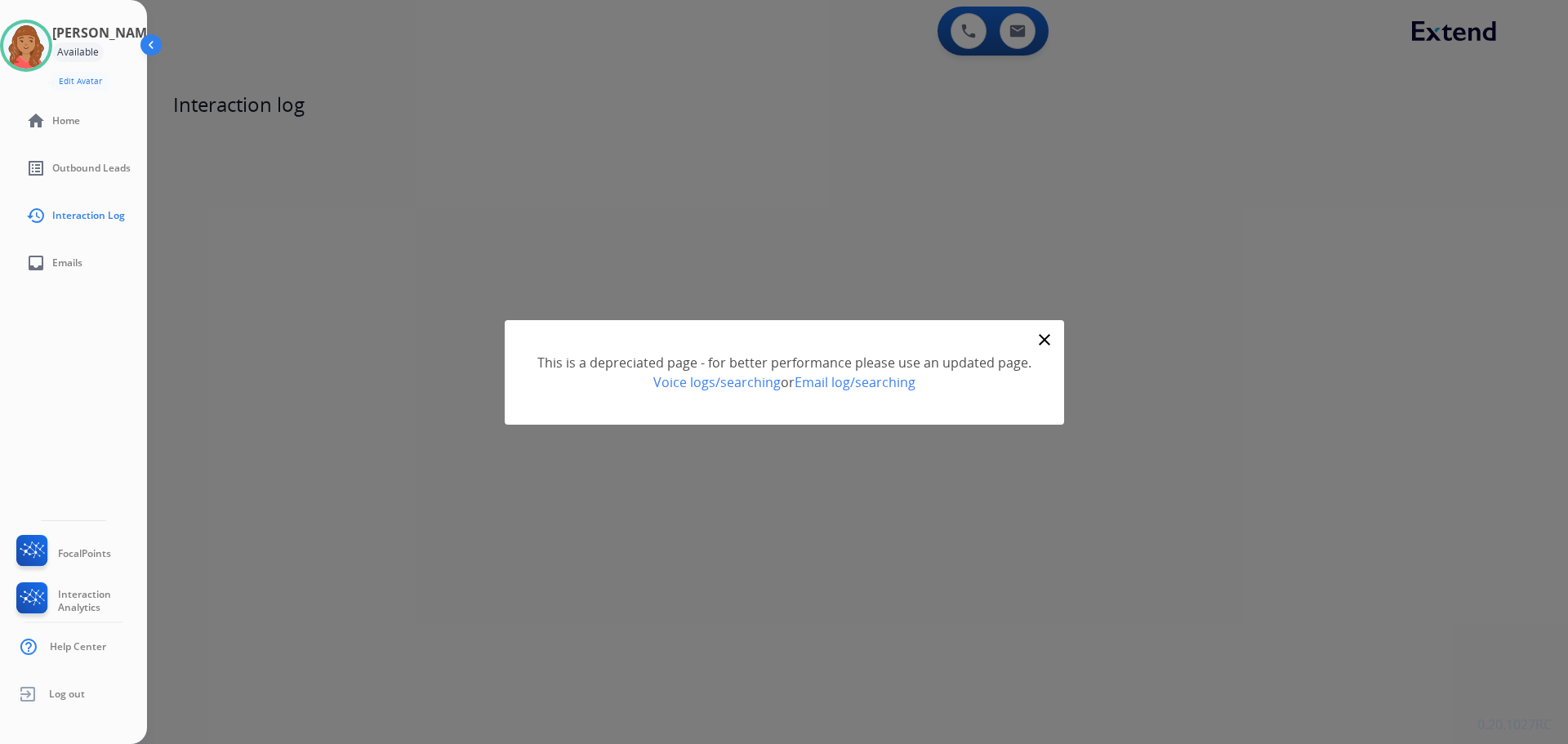
click at [104, 47] on div "Available" at bounding box center [78, 52] width 51 height 20
click at [89, 48] on div "Available" at bounding box center [78, 52] width 51 height 20
click at [147, 40] on img at bounding box center [152, 48] width 31 height 31
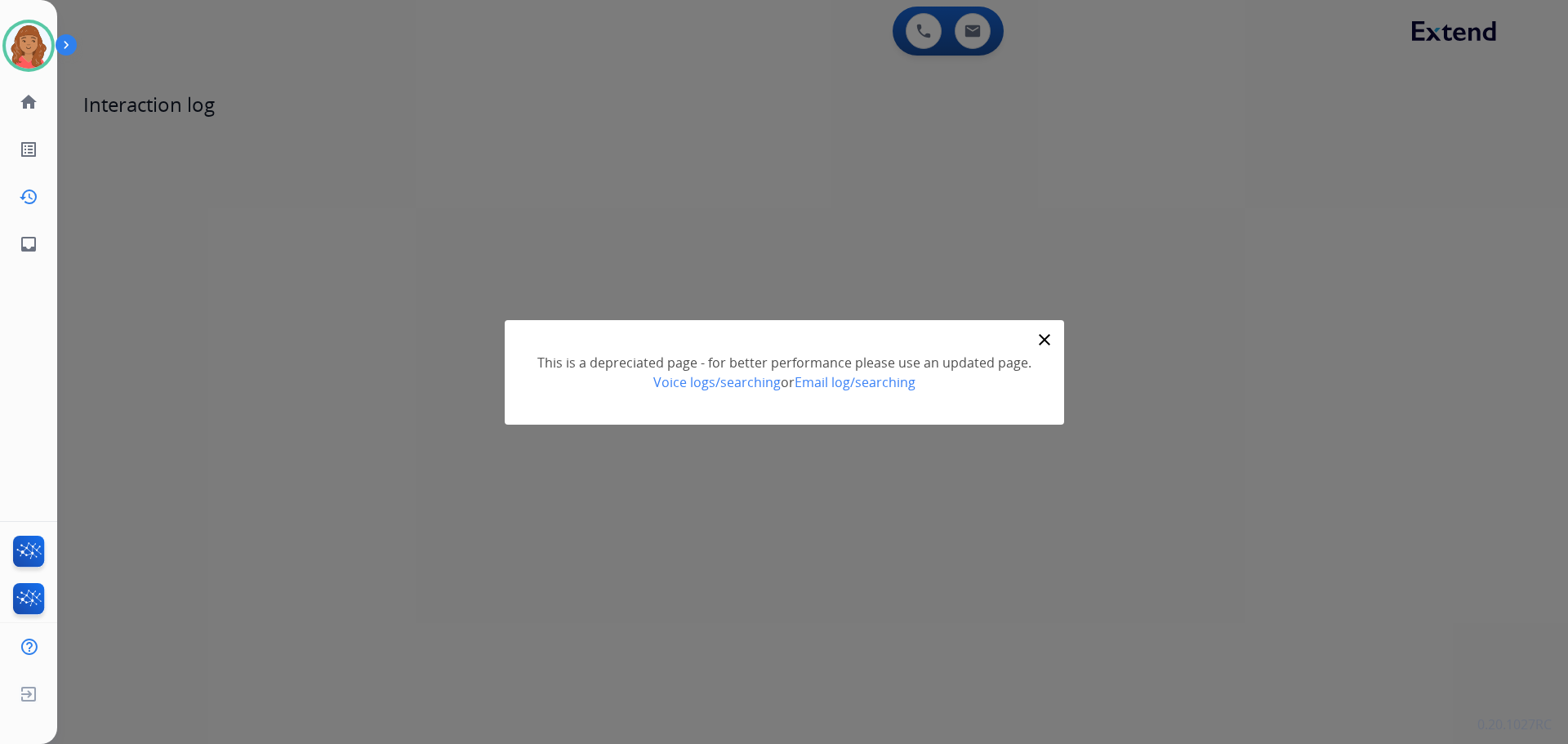
click at [1039, 336] on mat-icon "close" at bounding box center [1044, 340] width 20 height 20
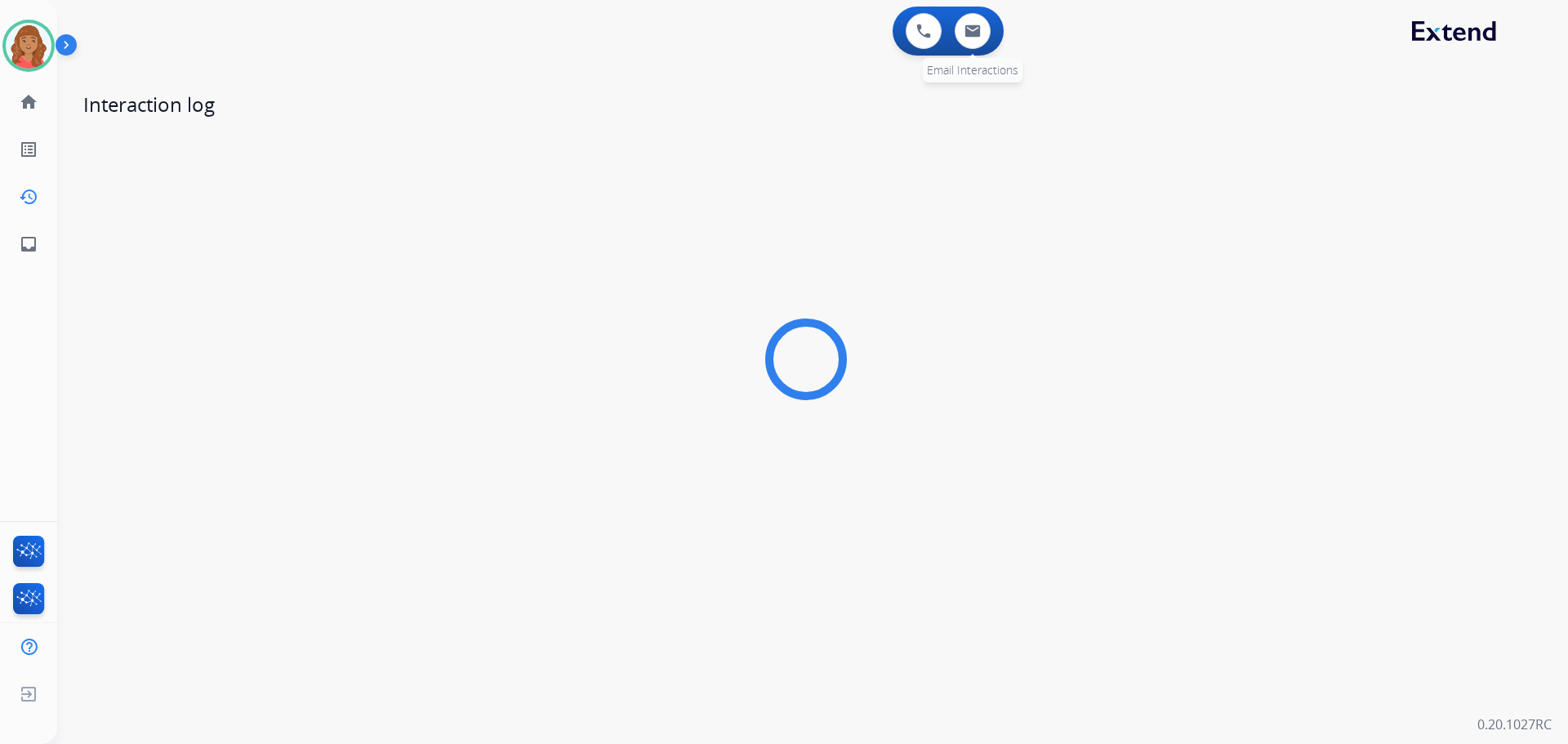
drag, startPoint x: 1562, startPoint y: 0, endPoint x: 949, endPoint y: 47, distance: 614.8
click at [949, 47] on div "0 Email Interactions" at bounding box center [972, 31] width 49 height 36
click at [964, 39] on button at bounding box center [973, 31] width 36 height 36
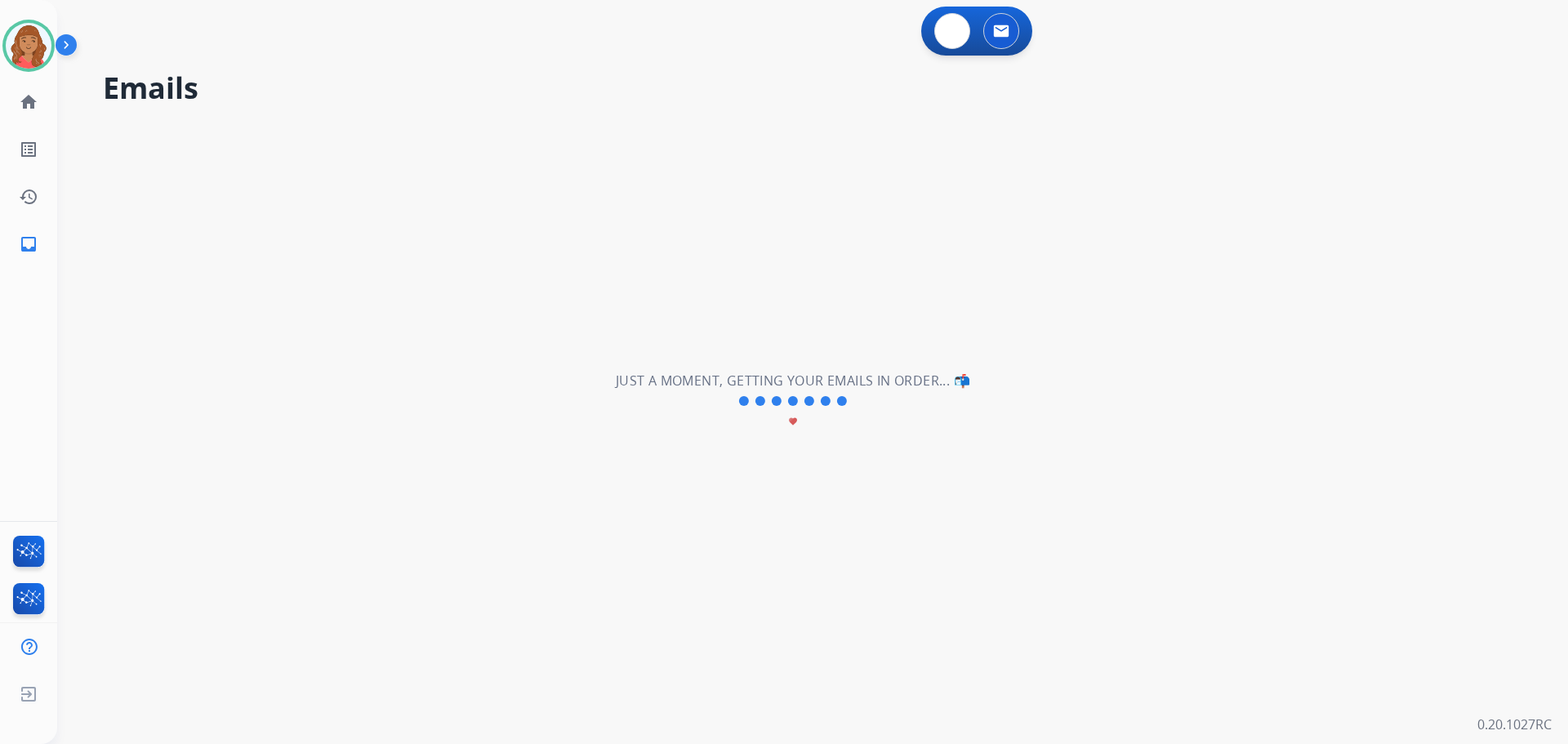
click at [946, 31] on img at bounding box center [952, 31] width 14 height 14
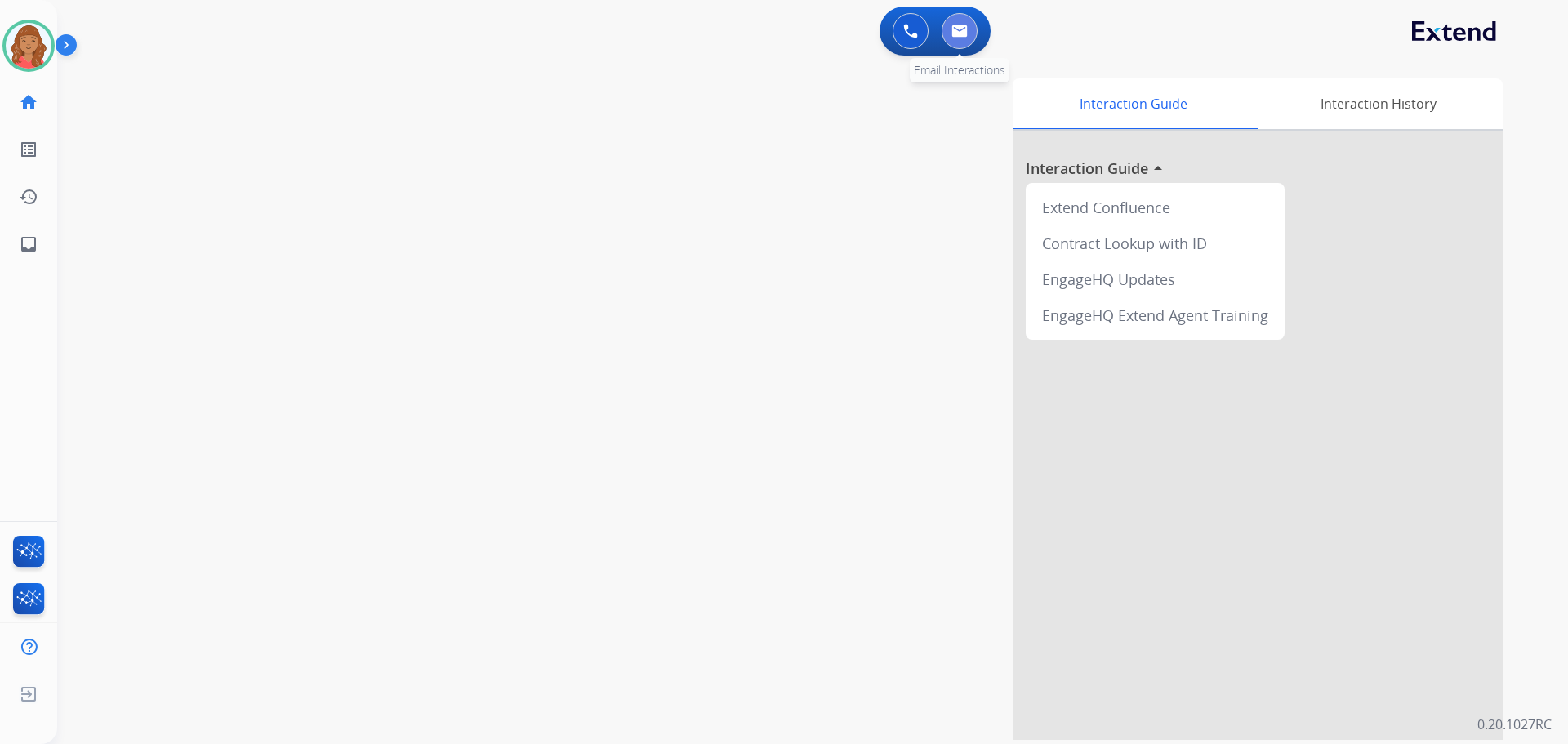
click at [960, 32] on img at bounding box center [959, 31] width 16 height 13
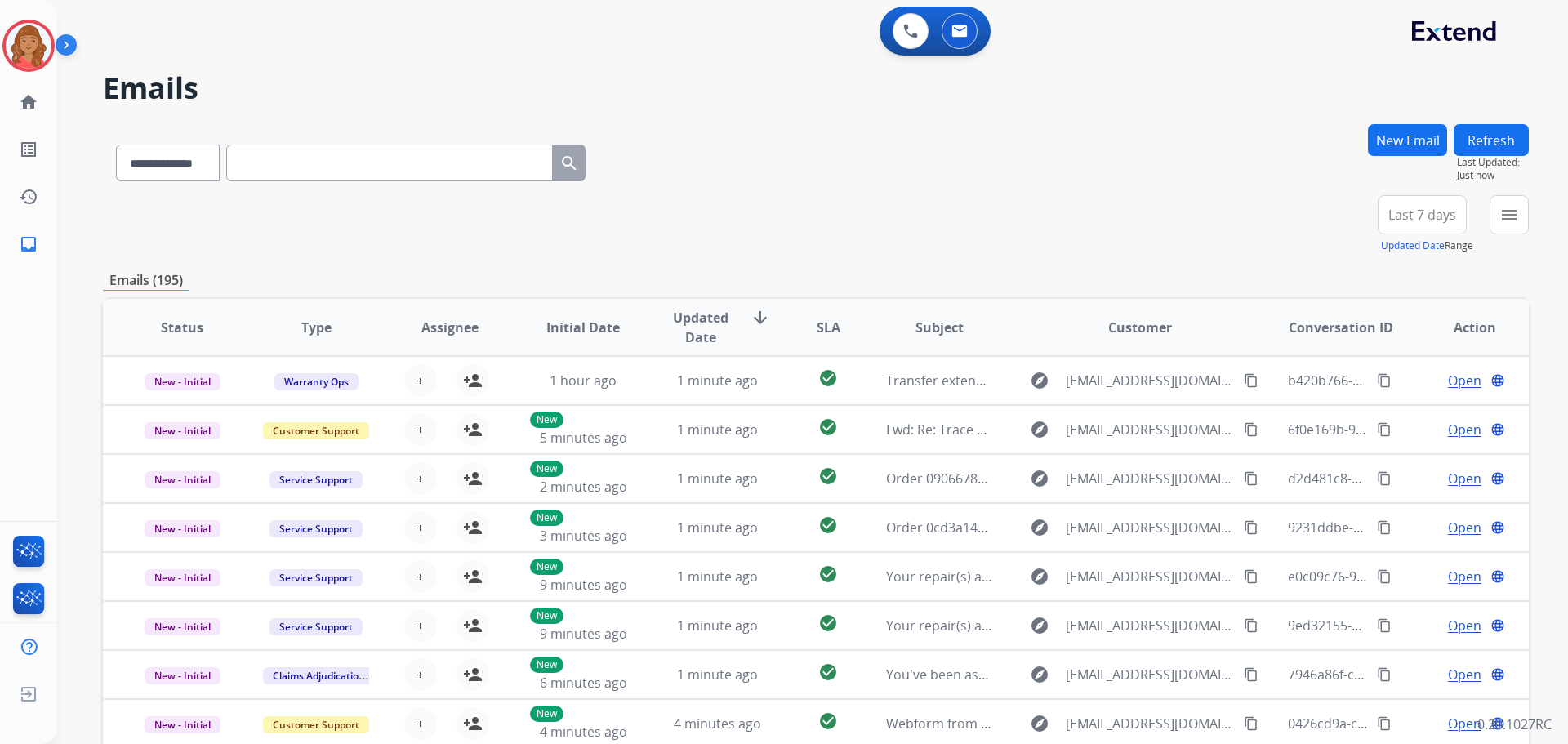
click at [55, 32] on div "[PERSON_NAME] Logged In Edit Avatar Agent: [PERSON_NAME] Profile: Extend_Traini…" at bounding box center [28, 46] width 57 height 52
click at [49, 40] on img at bounding box center [28, 45] width 46 height 46
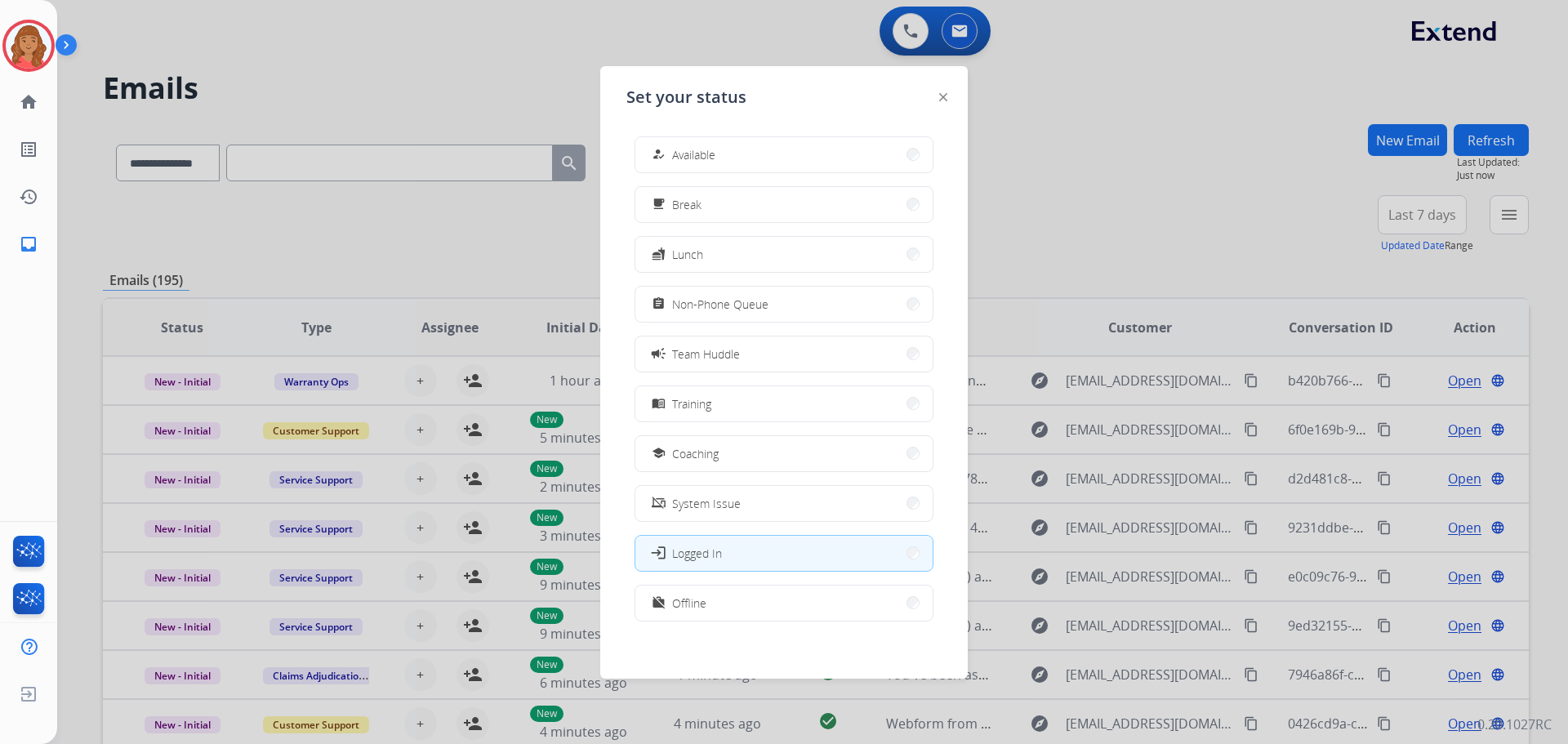
click at [739, 158] on button "how_to_reg Available" at bounding box center [784, 154] width 298 height 35
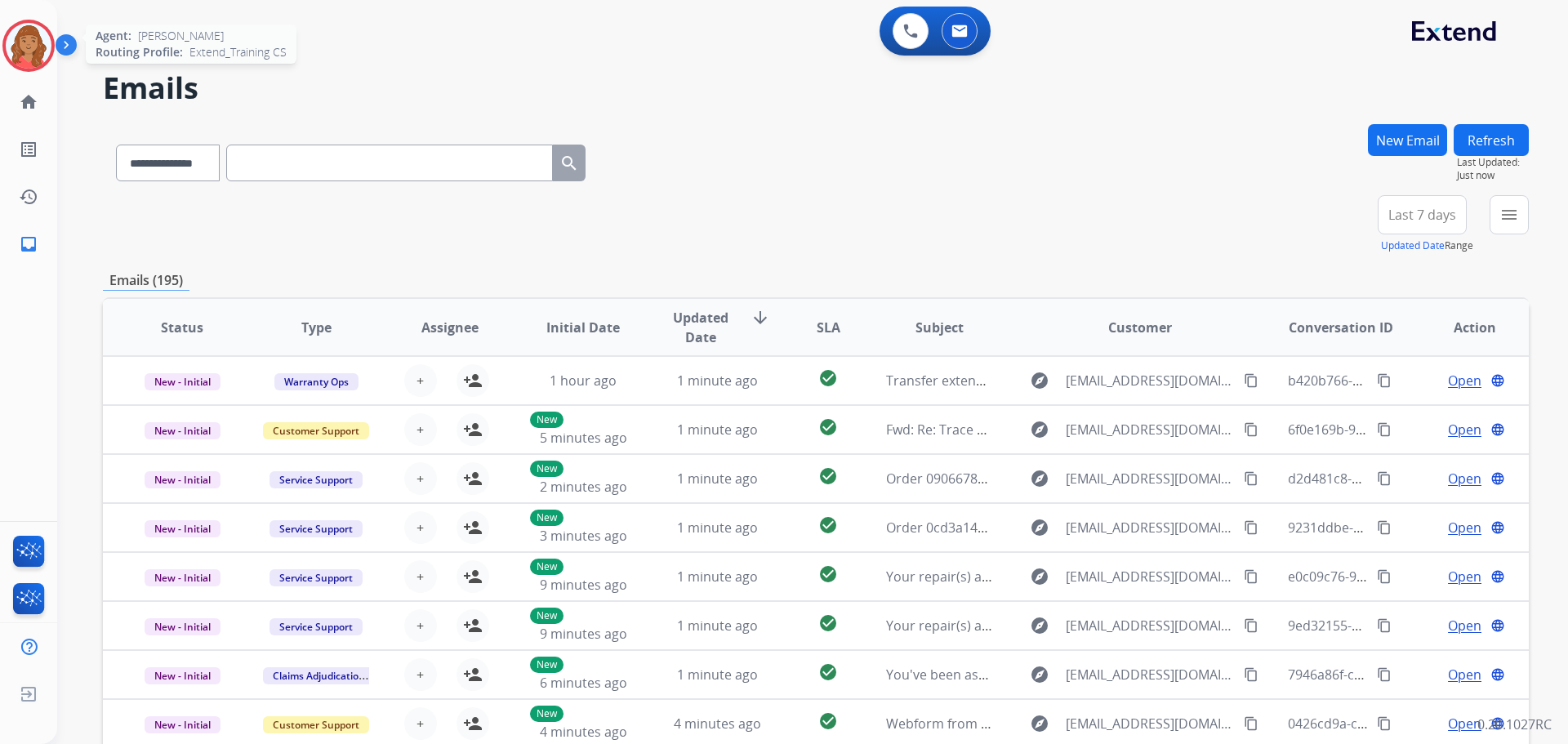
click at [21, 41] on img at bounding box center [28, 45] width 46 height 46
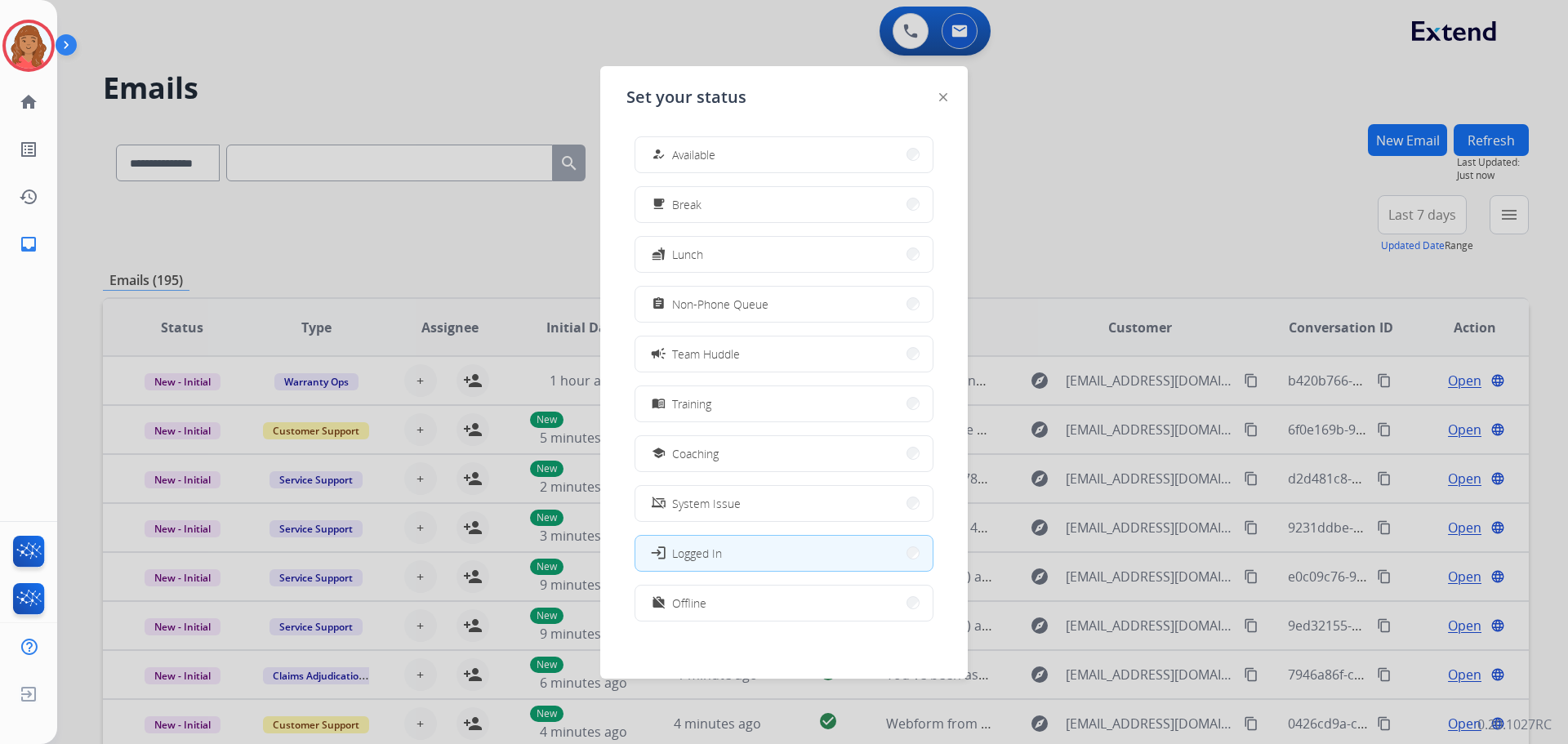
click at [745, 139] on button "how_to_reg Available" at bounding box center [784, 154] width 298 height 35
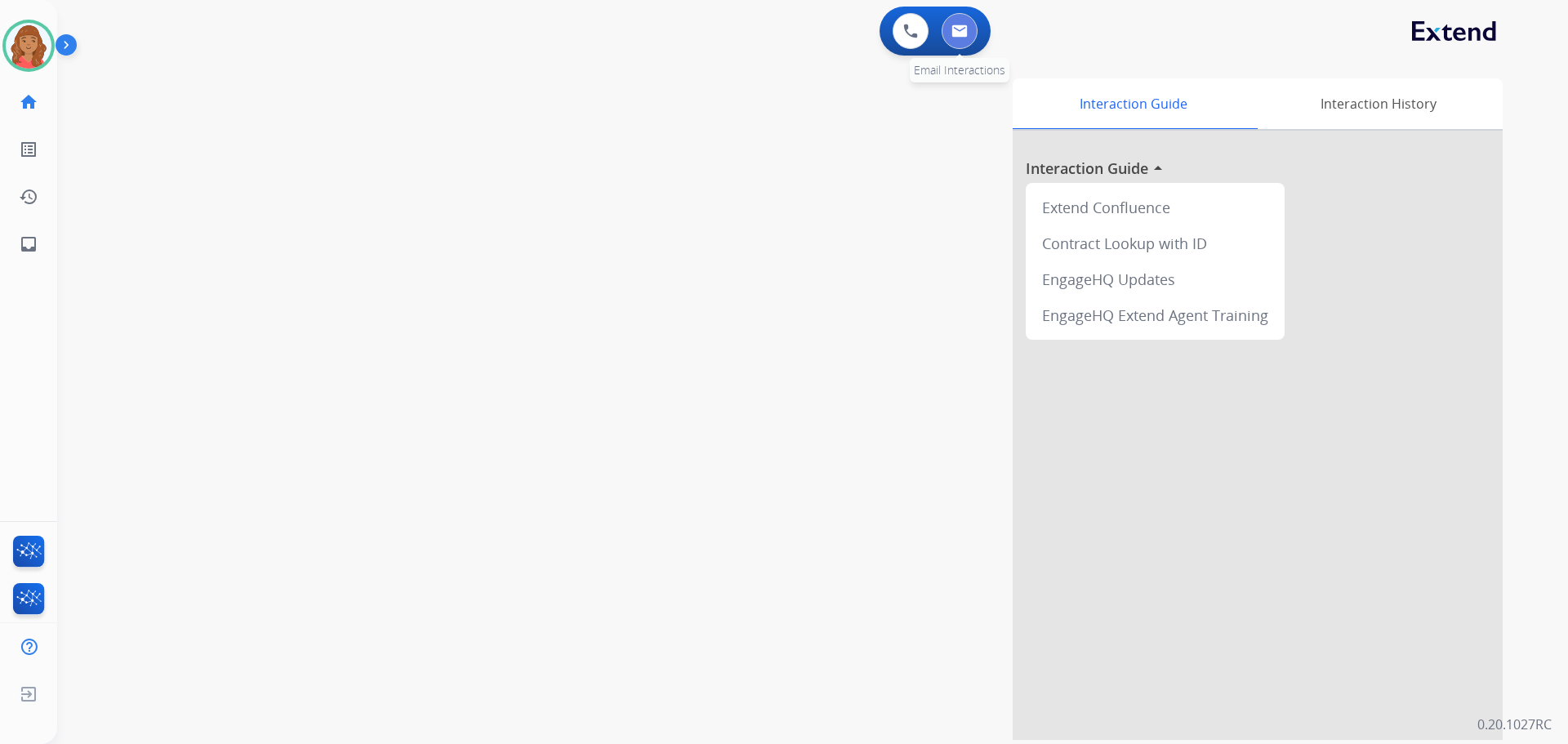
click at [962, 40] on button at bounding box center [959, 31] width 36 height 36
select select "**********"
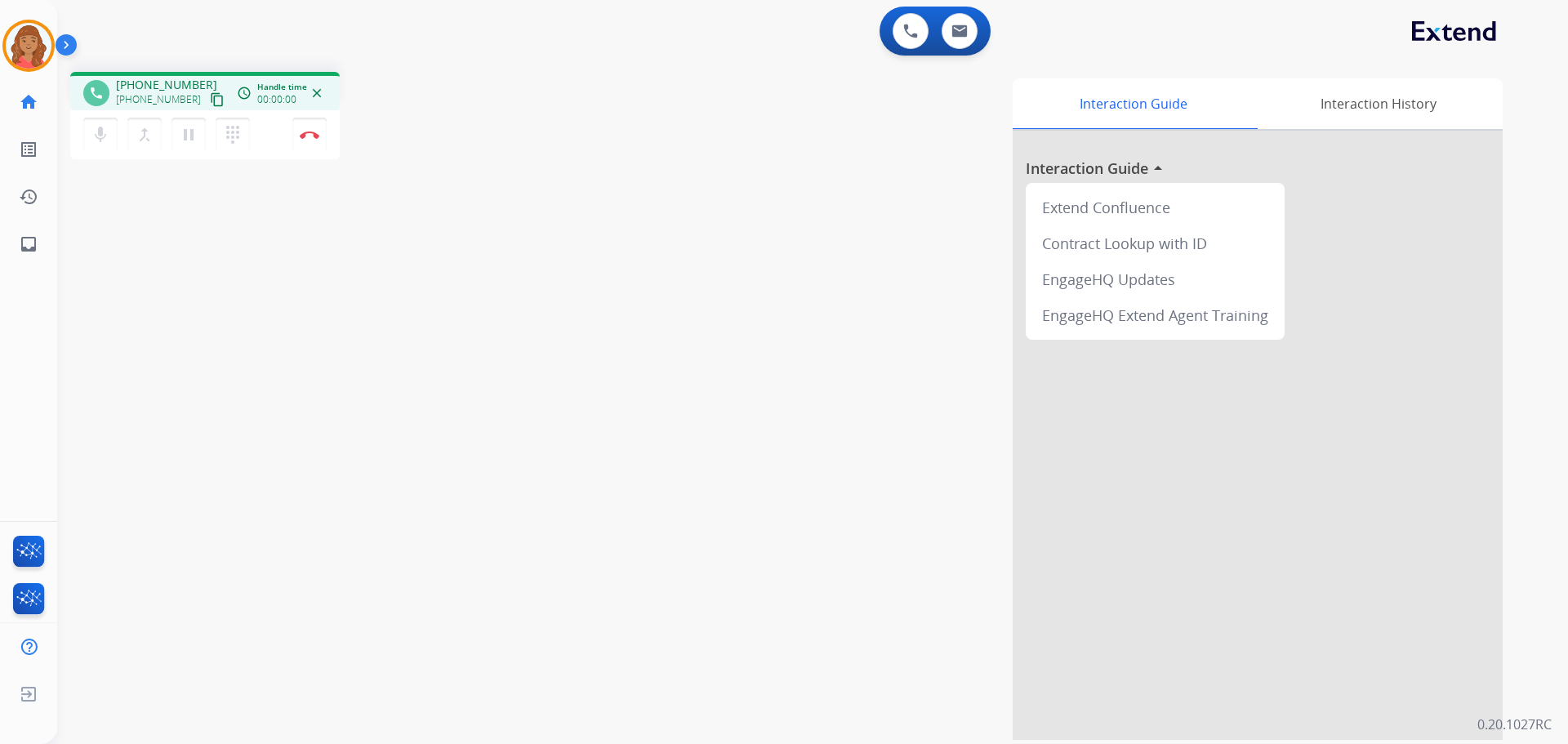
click at [210, 100] on mat-icon "content_copy" at bounding box center [217, 99] width 14 height 14
click at [210, 102] on mat-icon "content_copy" at bounding box center [217, 99] width 14 height 14
drag, startPoint x: 197, startPoint y: 96, endPoint x: 169, endPoint y: 102, distance: 28.6
click at [210, 96] on mat-icon "content_copy" at bounding box center [217, 99] width 14 height 14
click at [320, 125] on button "Disconnect" at bounding box center [309, 134] width 34 height 34
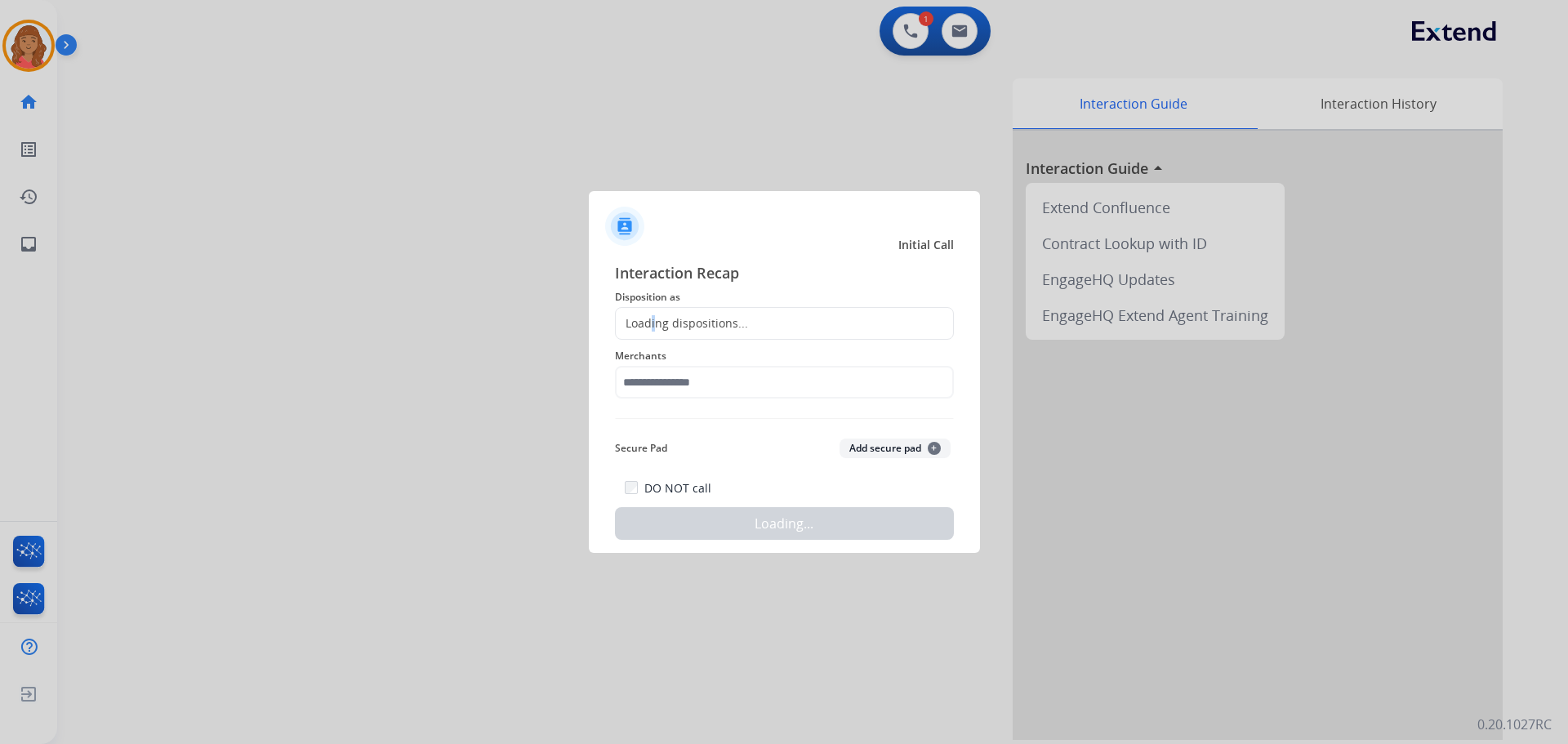
click at [653, 327] on div "Loading dispositions..." at bounding box center [682, 324] width 133 height 16
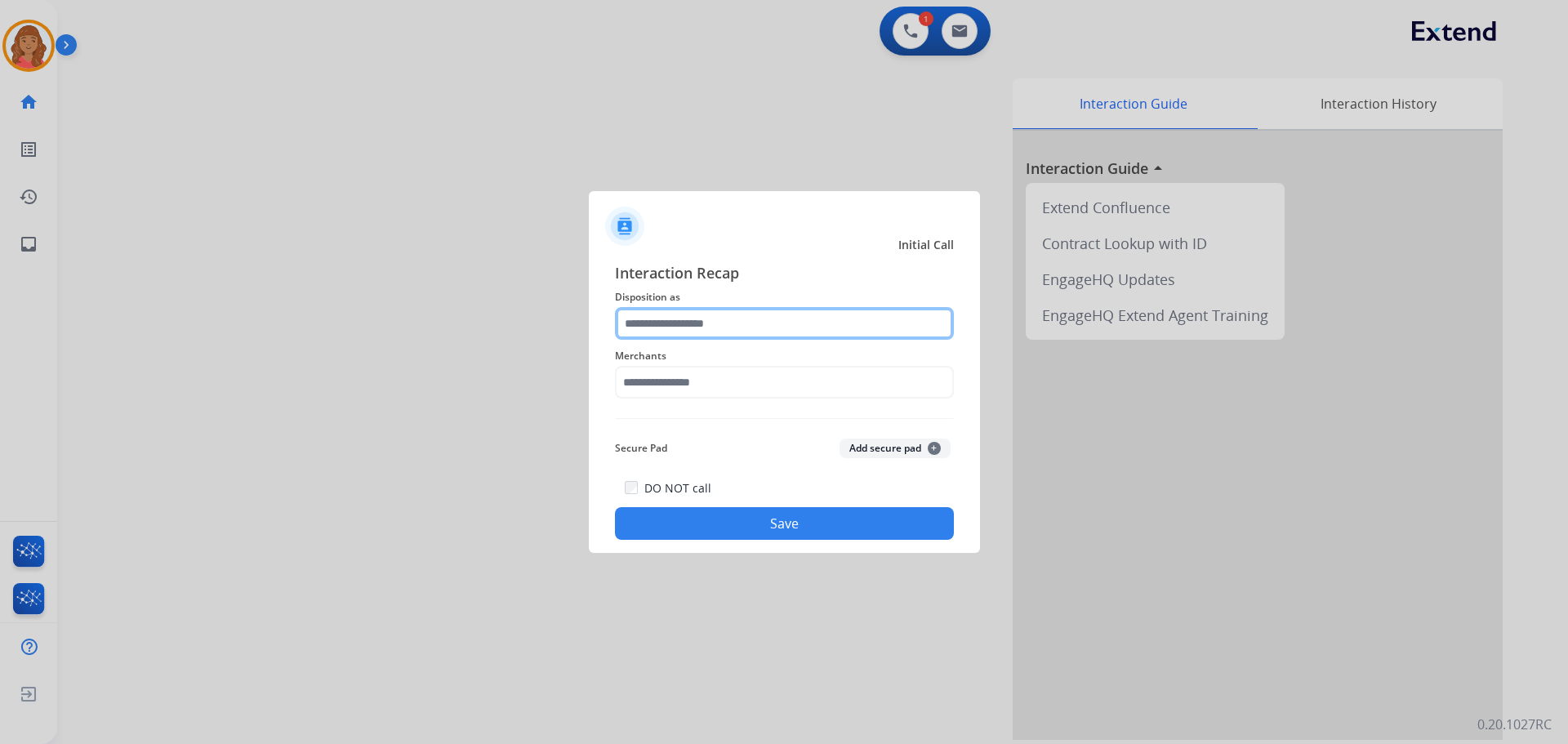
click at [683, 331] on input "text" at bounding box center [784, 324] width 339 height 32
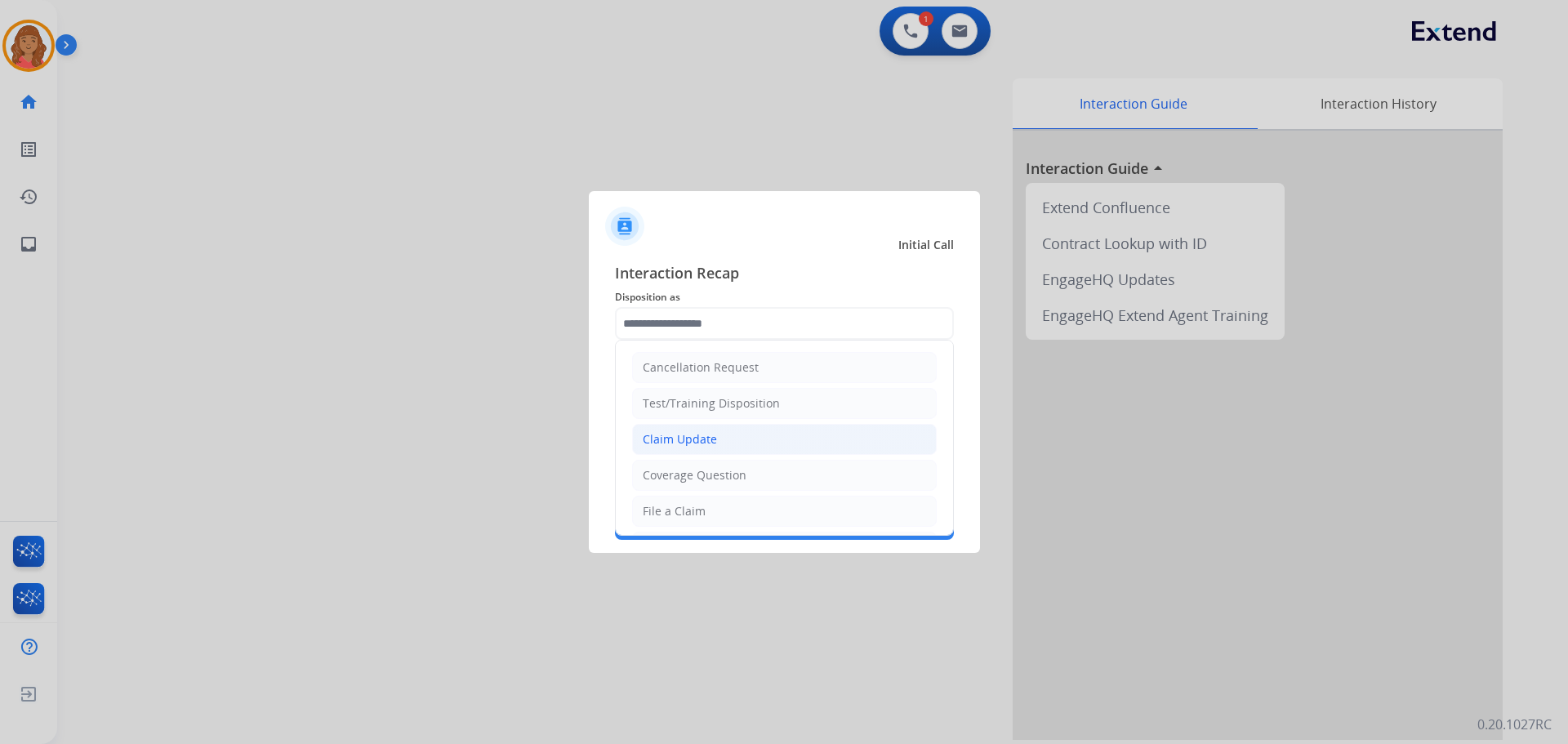
click at [677, 445] on div "Claim Update" at bounding box center [680, 439] width 74 height 16
type input "**********"
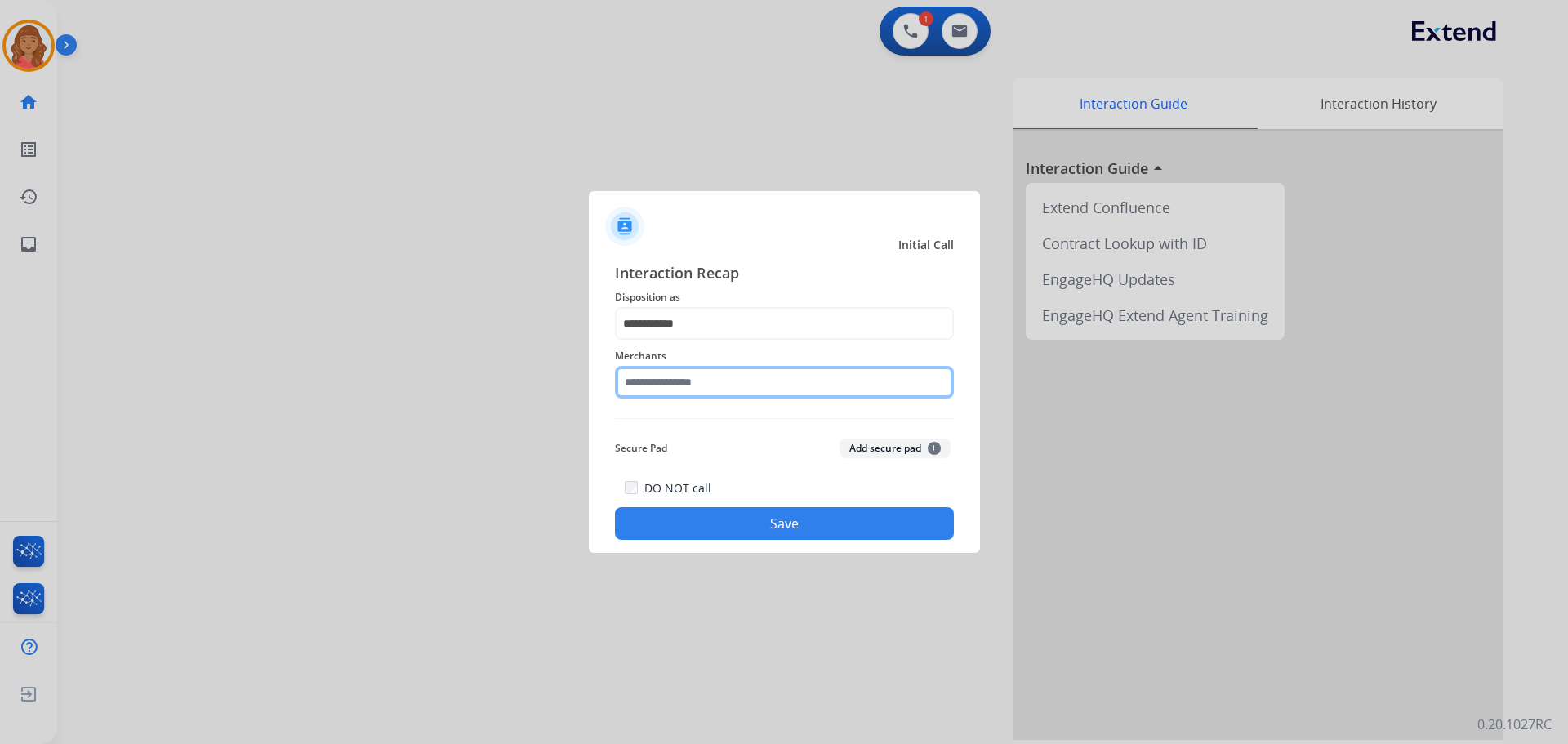
click at [683, 390] on input "text" at bounding box center [784, 382] width 339 height 32
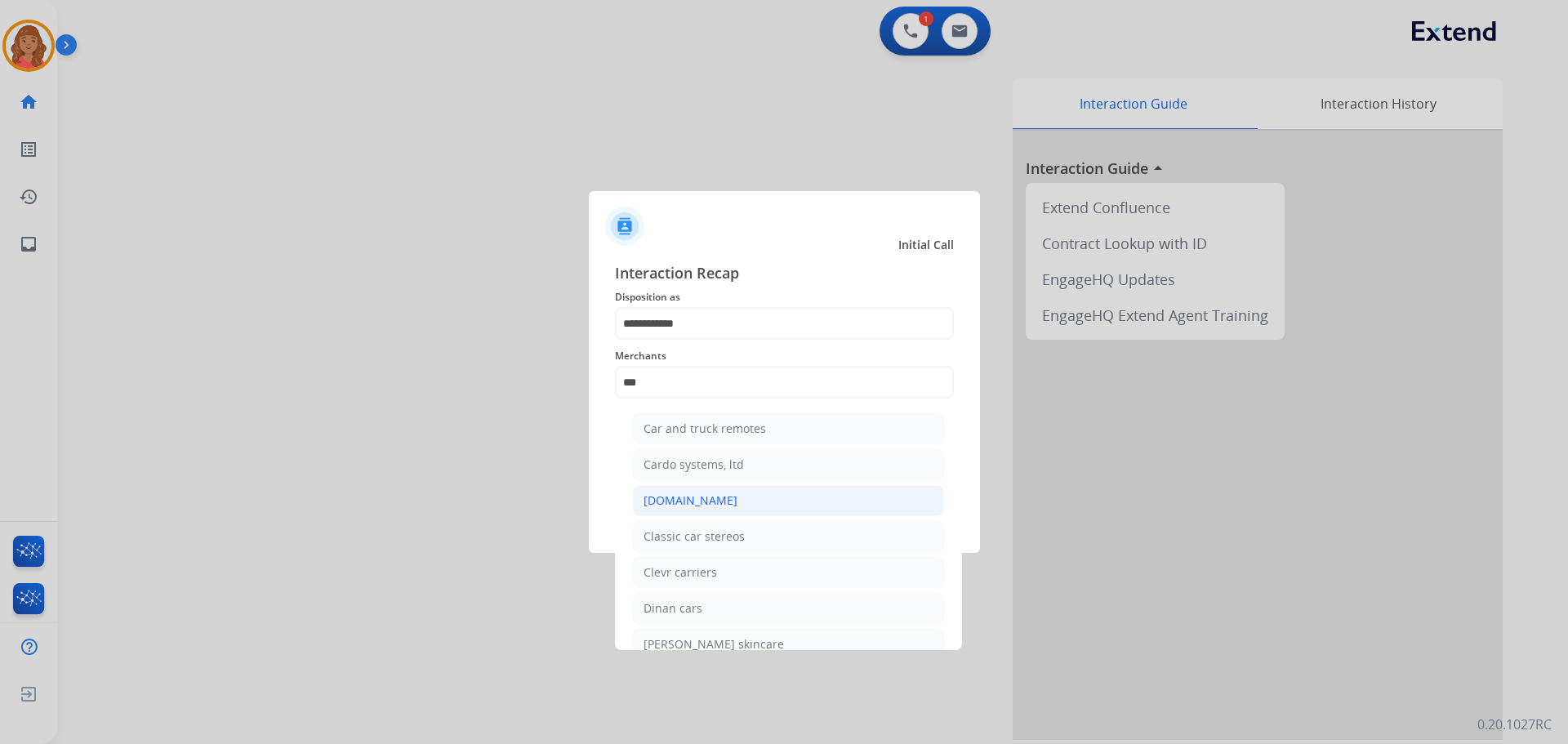
click at [680, 509] on div "[DOMAIN_NAME]" at bounding box center [691, 501] width 94 height 16
type input "**********"
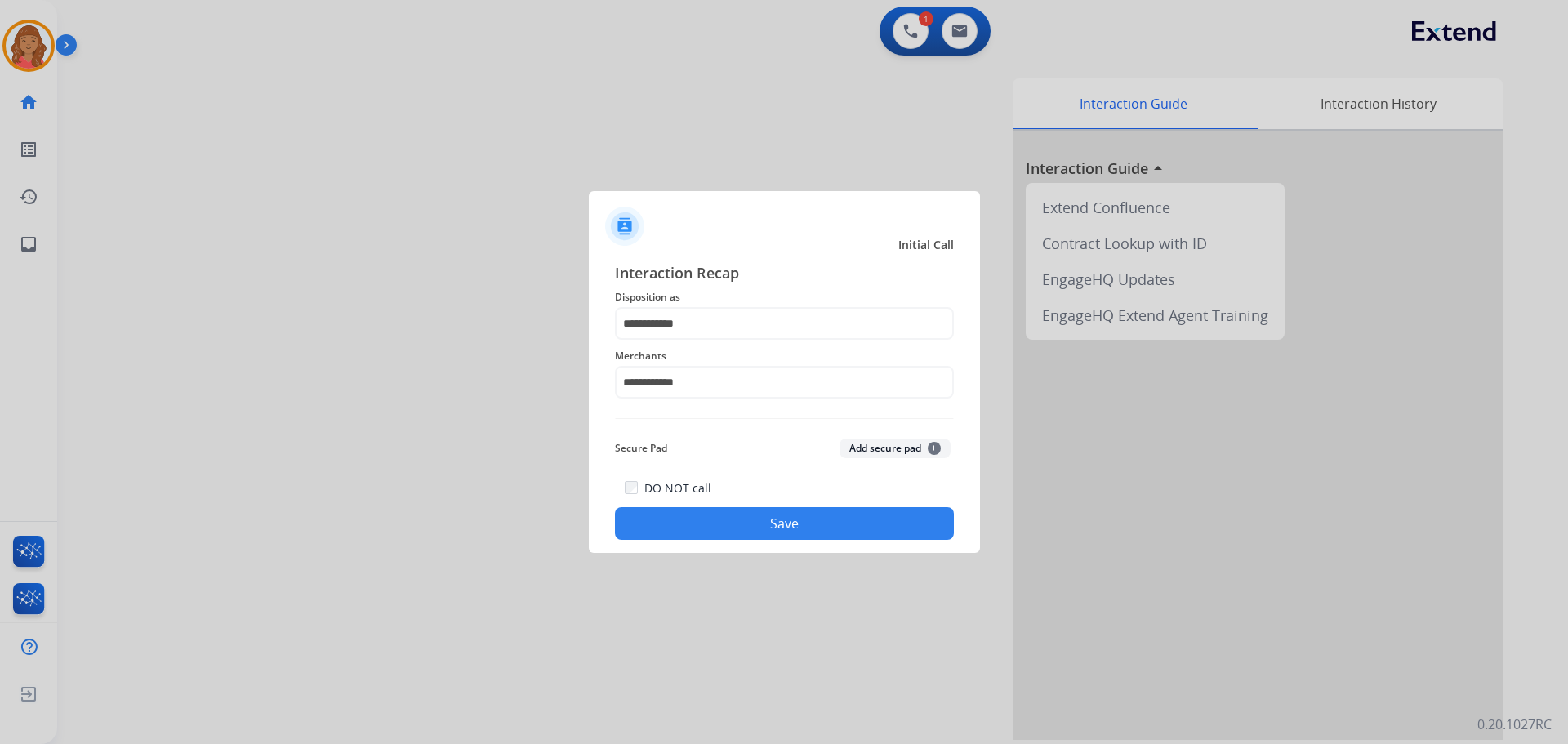
click at [698, 513] on button "Save" at bounding box center [784, 523] width 339 height 32
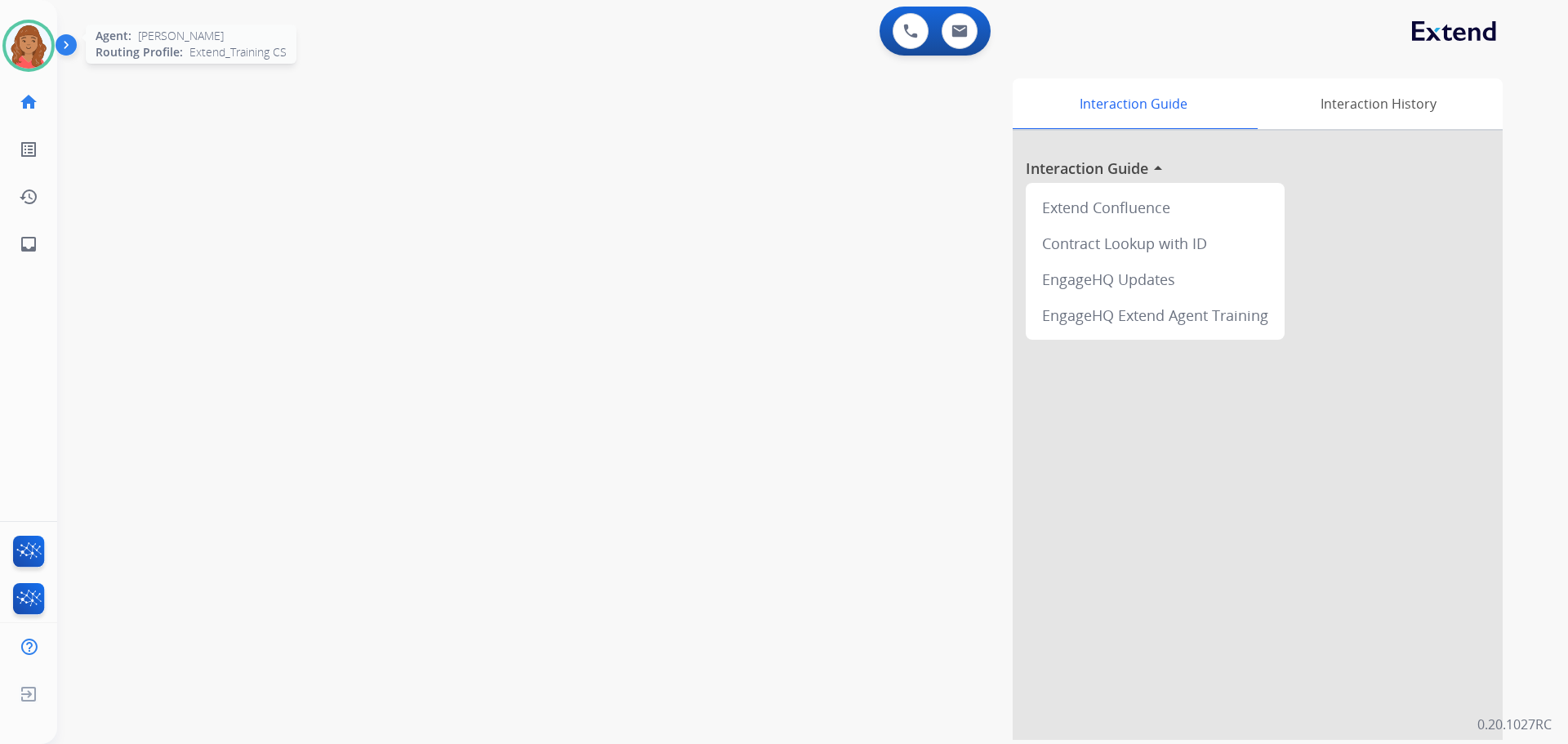
click at [40, 41] on img at bounding box center [28, 45] width 46 height 46
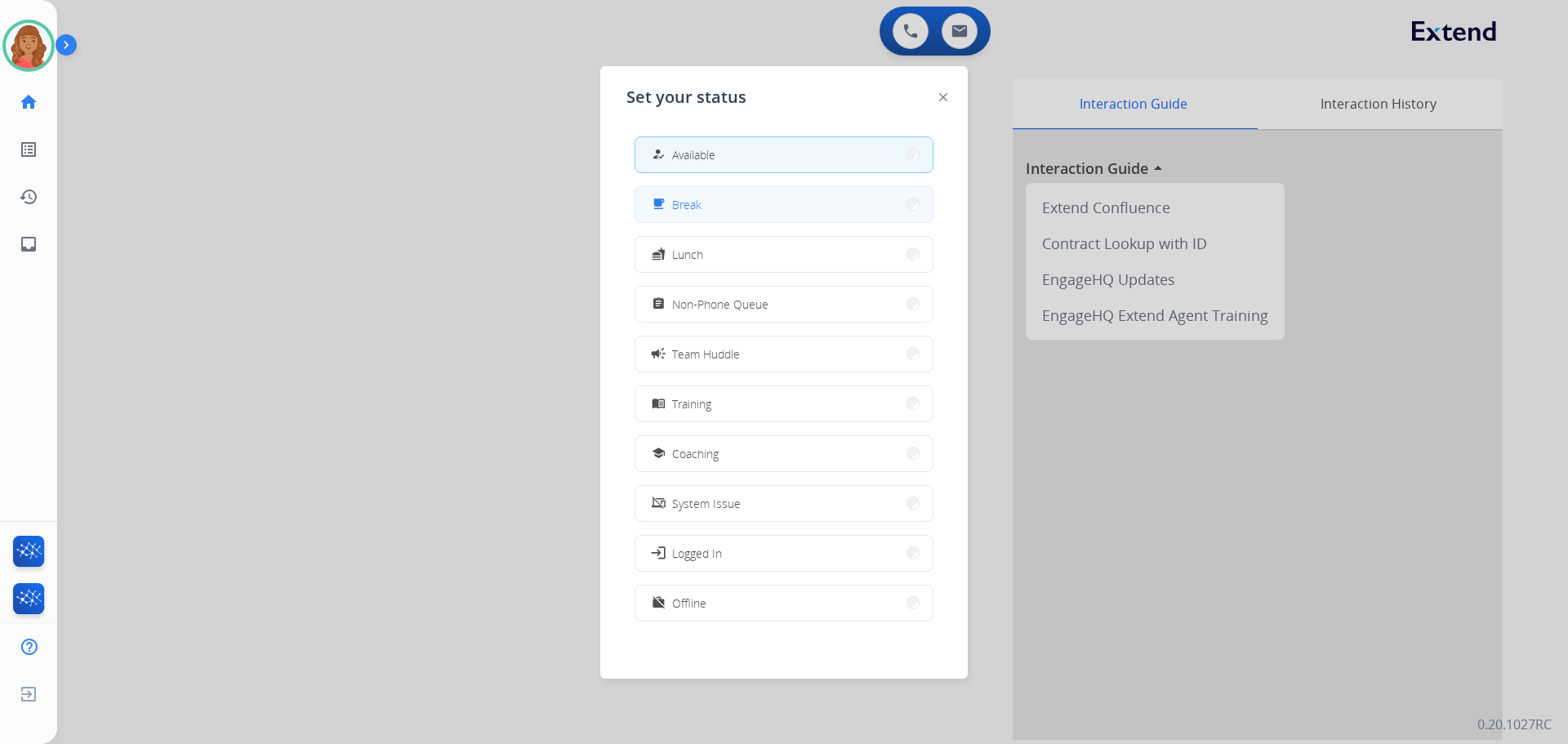
click at [682, 207] on span "Break" at bounding box center [686, 204] width 30 height 17
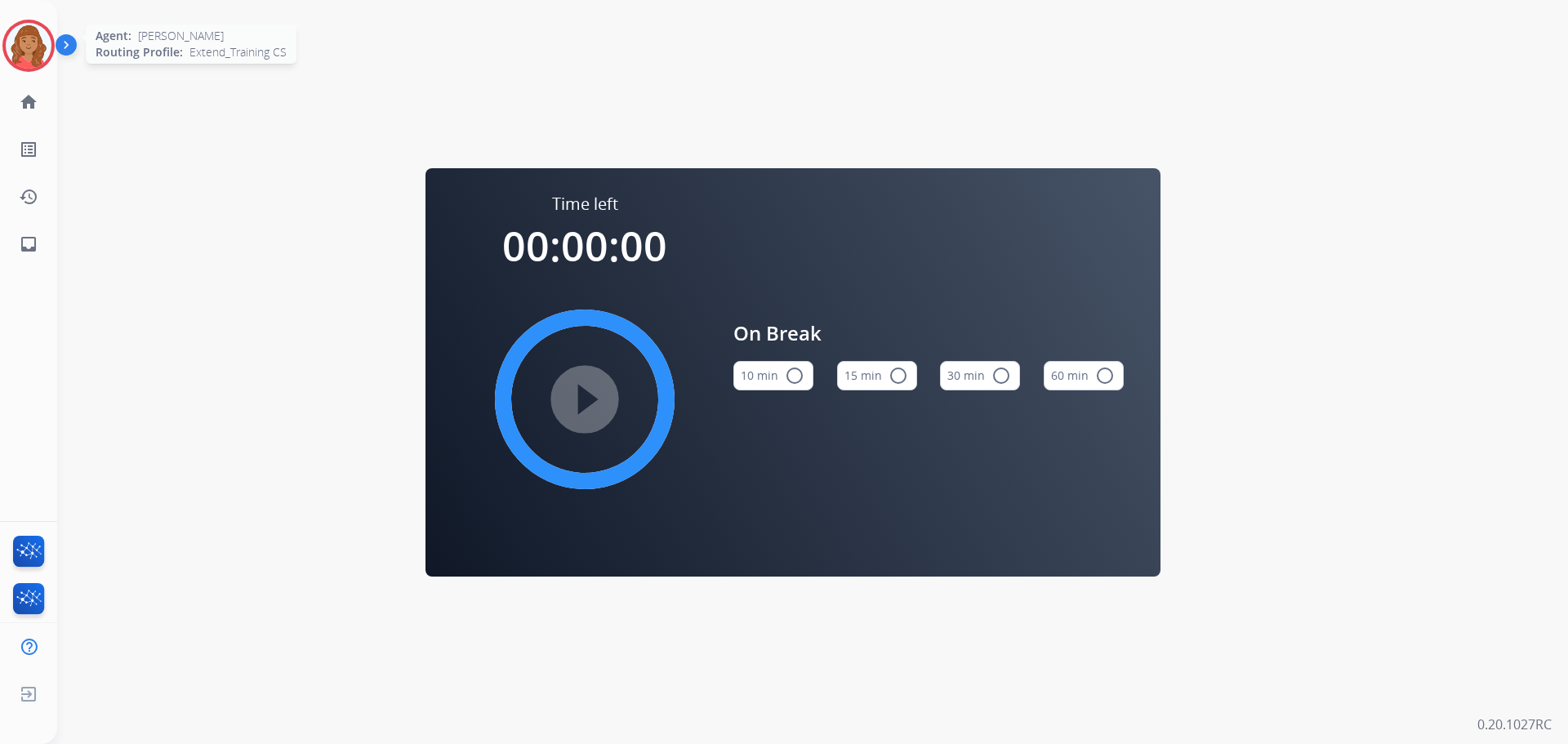
click at [31, 52] on img at bounding box center [28, 45] width 46 height 46
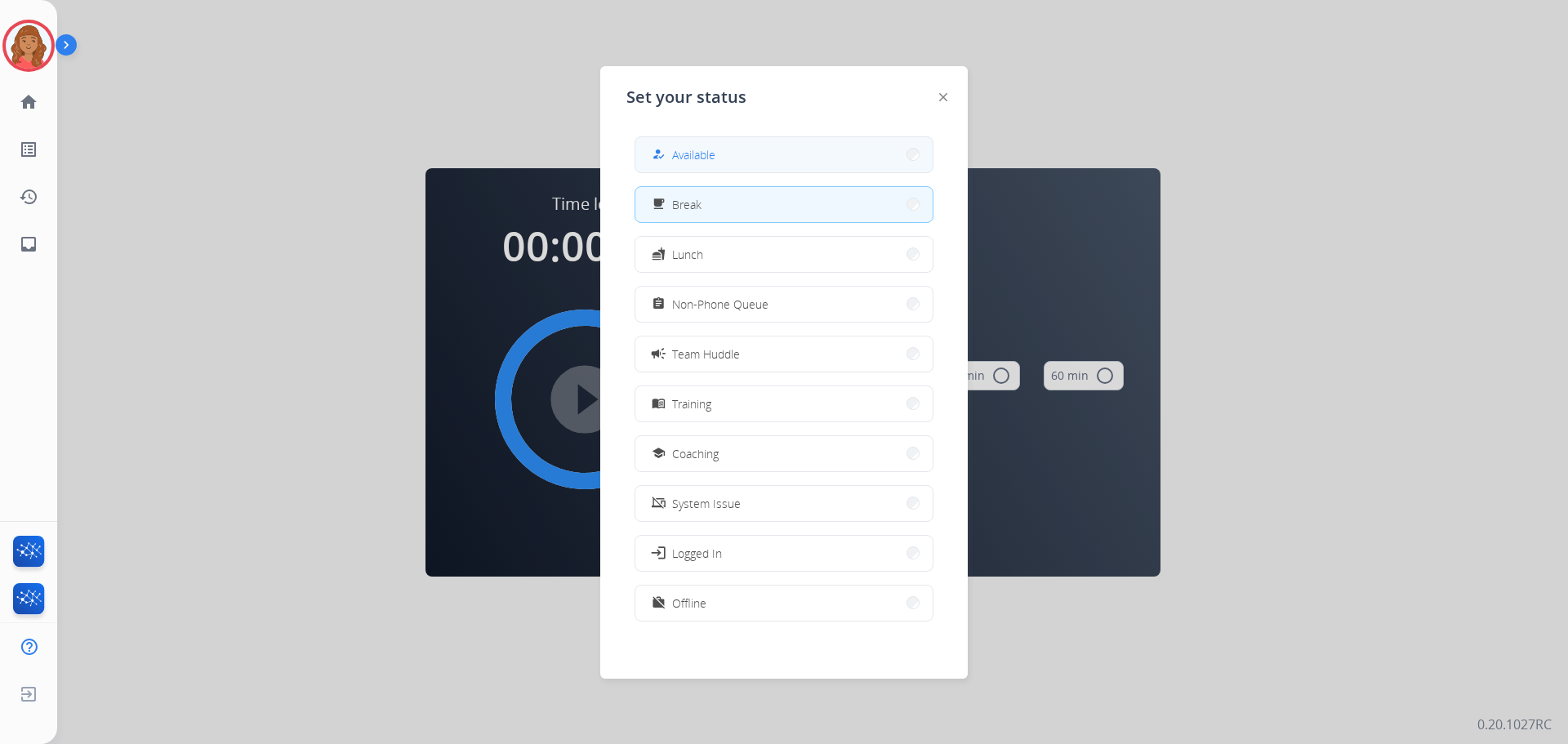
click at [697, 149] on span "Available" at bounding box center [693, 154] width 43 height 17
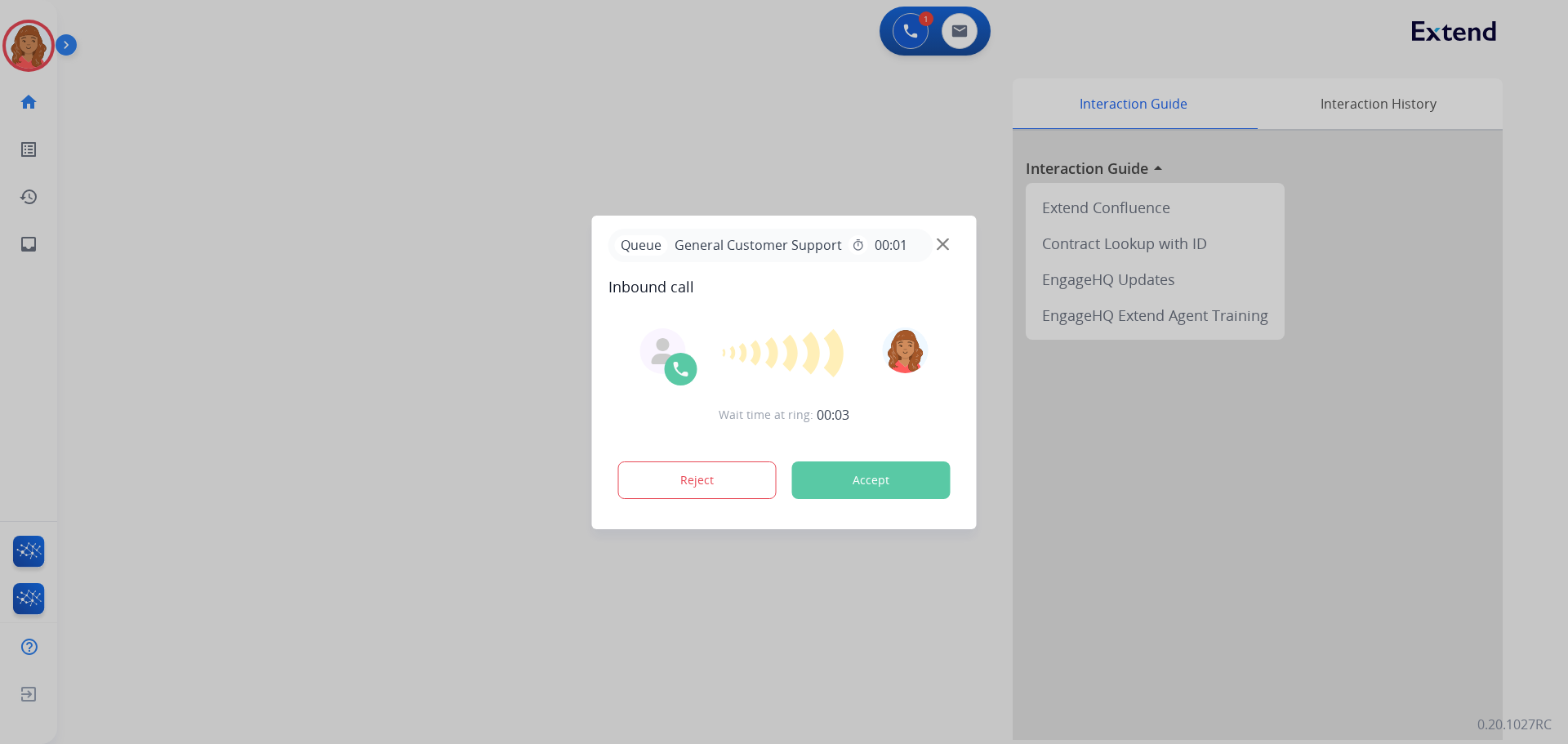
drag, startPoint x: 706, startPoint y: 493, endPoint x: 527, endPoint y: 428, distance: 190.4
click at [705, 491] on button "Reject" at bounding box center [698, 481] width 159 height 38
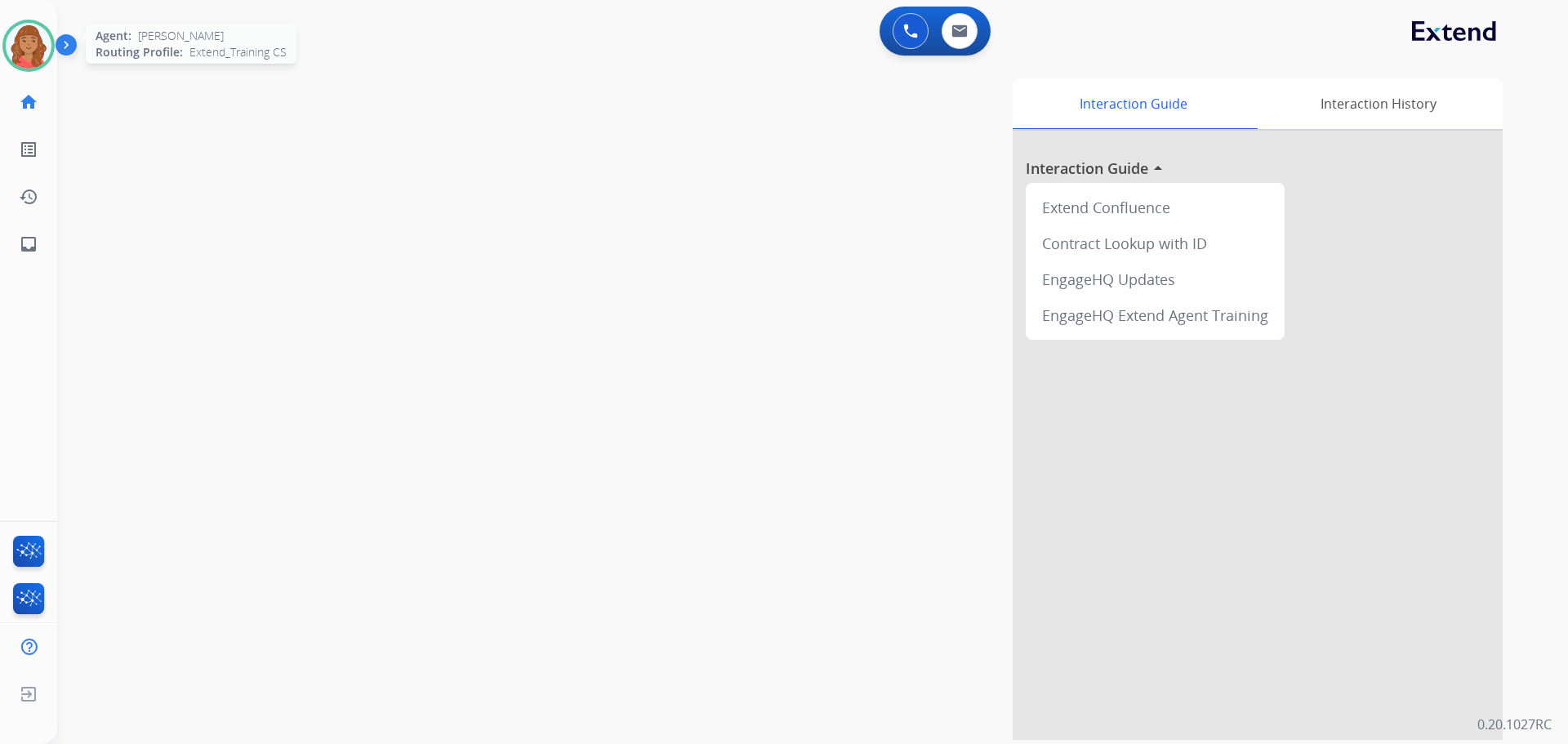
click at [22, 40] on img at bounding box center [28, 45] width 46 height 46
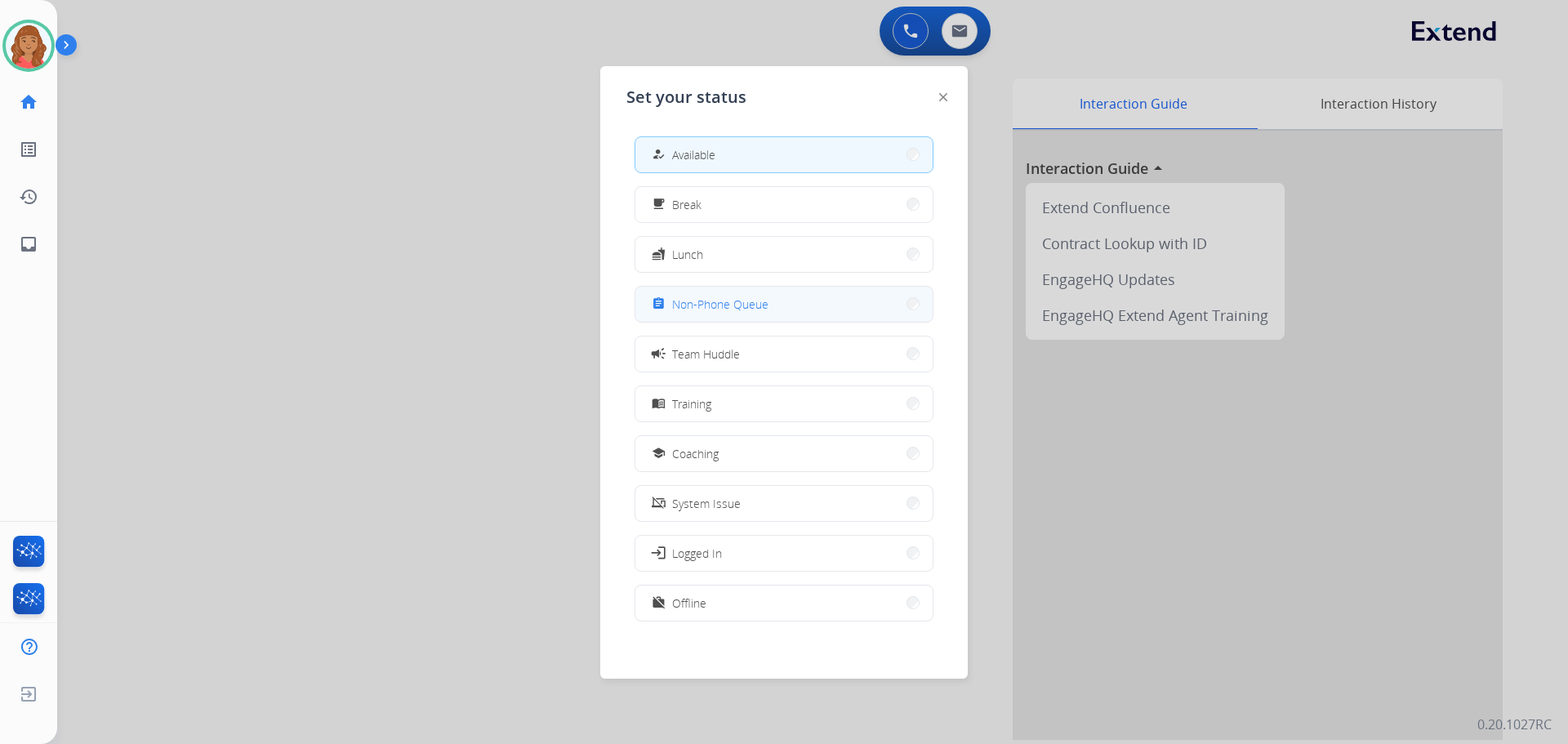
click at [689, 302] on span "Non-Phone Queue" at bounding box center [720, 304] width 96 height 17
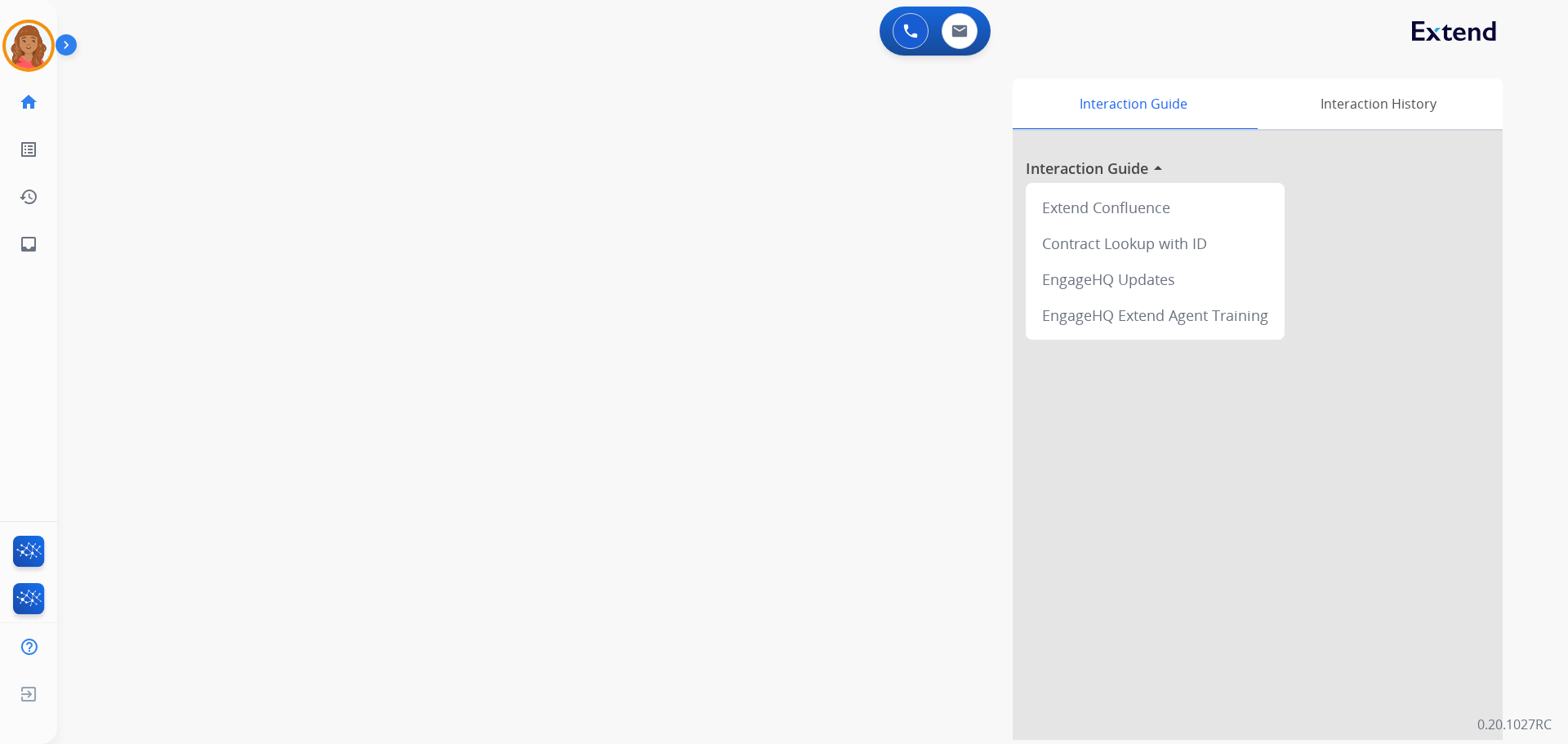
drag, startPoint x: 35, startPoint y: 46, endPoint x: 69, endPoint y: 48, distance: 34.1
click at [35, 47] on img at bounding box center [28, 45] width 46 height 46
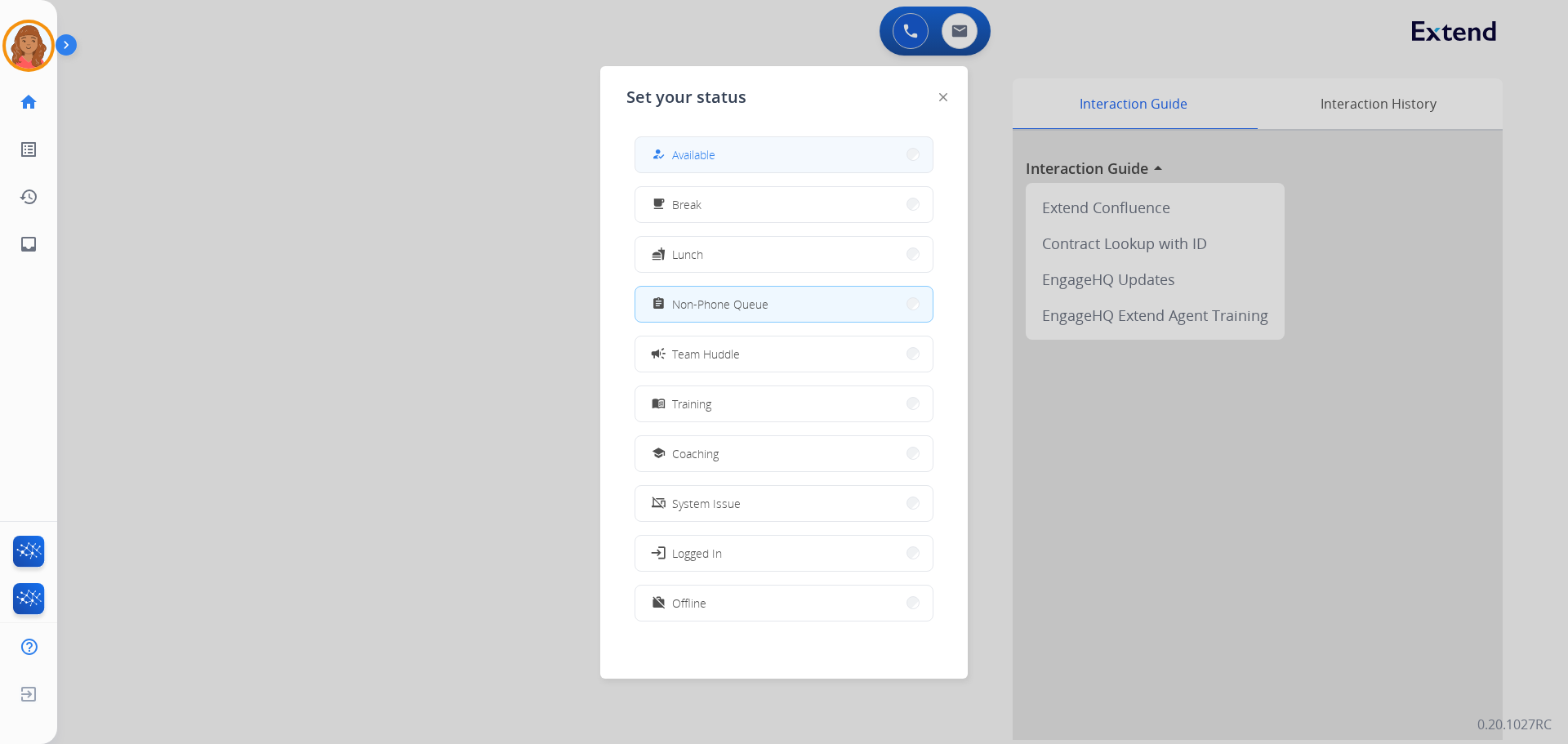
click at [721, 145] on button "how_to_reg Available" at bounding box center [784, 154] width 298 height 35
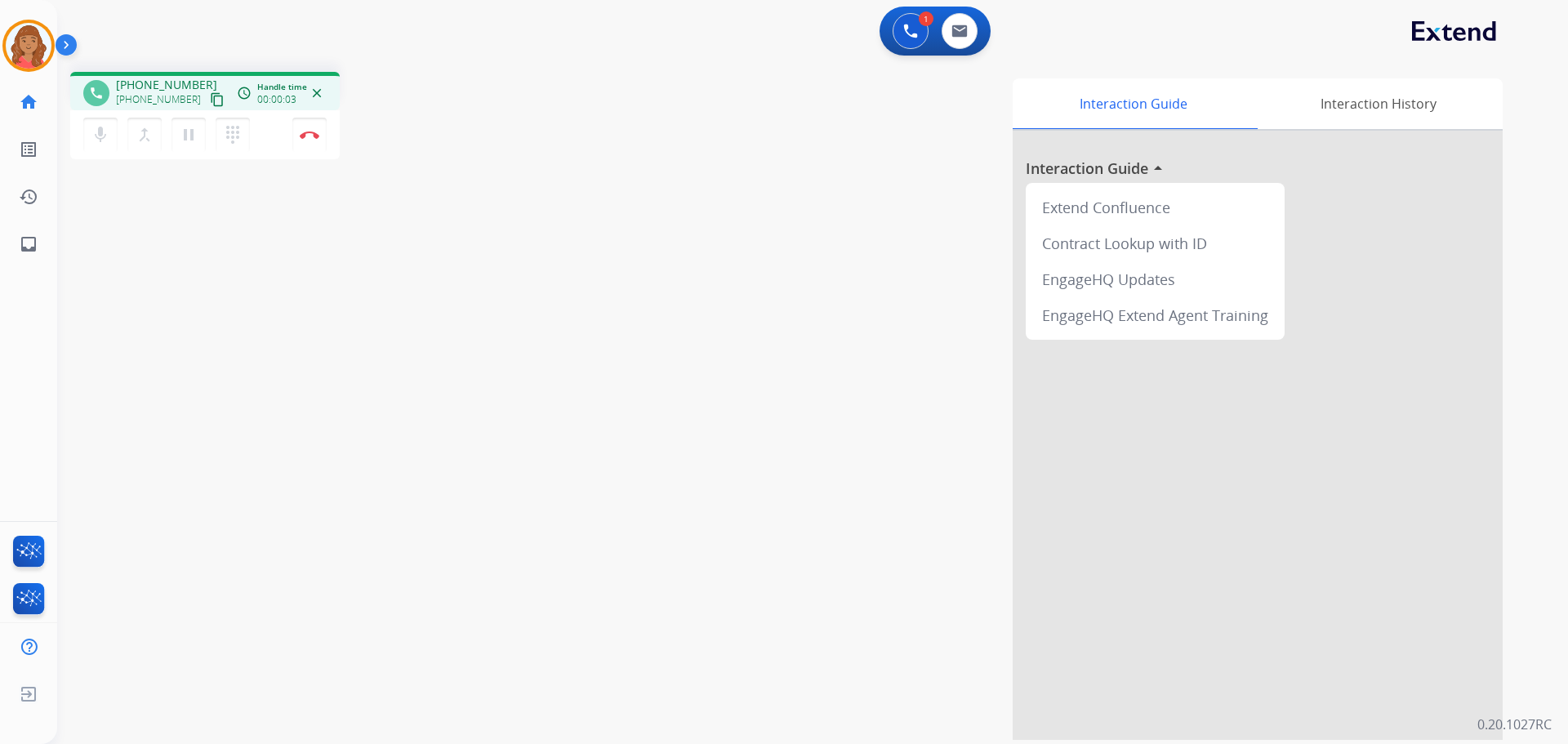
click at [210, 96] on mat-icon "content_copy" at bounding box center [217, 99] width 14 height 14
click at [310, 134] on img at bounding box center [309, 134] width 20 height 8
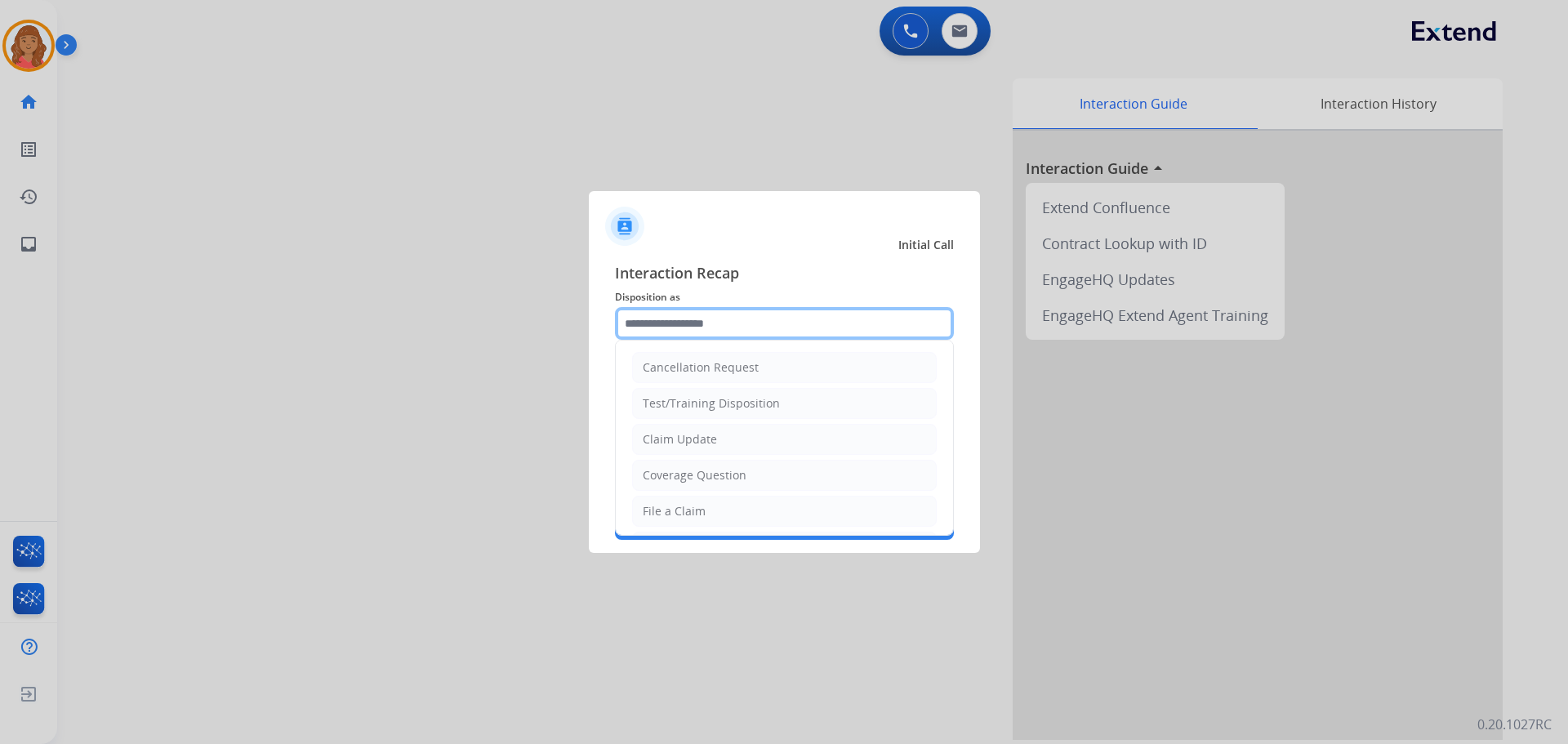
drag, startPoint x: 688, startPoint y: 322, endPoint x: 667, endPoint y: 345, distance: 31.1
click at [688, 324] on input "text" at bounding box center [784, 324] width 339 height 32
drag, startPoint x: 672, startPoint y: 437, endPoint x: 680, endPoint y: 425, distance: 14.4
click at [677, 435] on div "Claim Update" at bounding box center [680, 439] width 74 height 16
type input "**********"
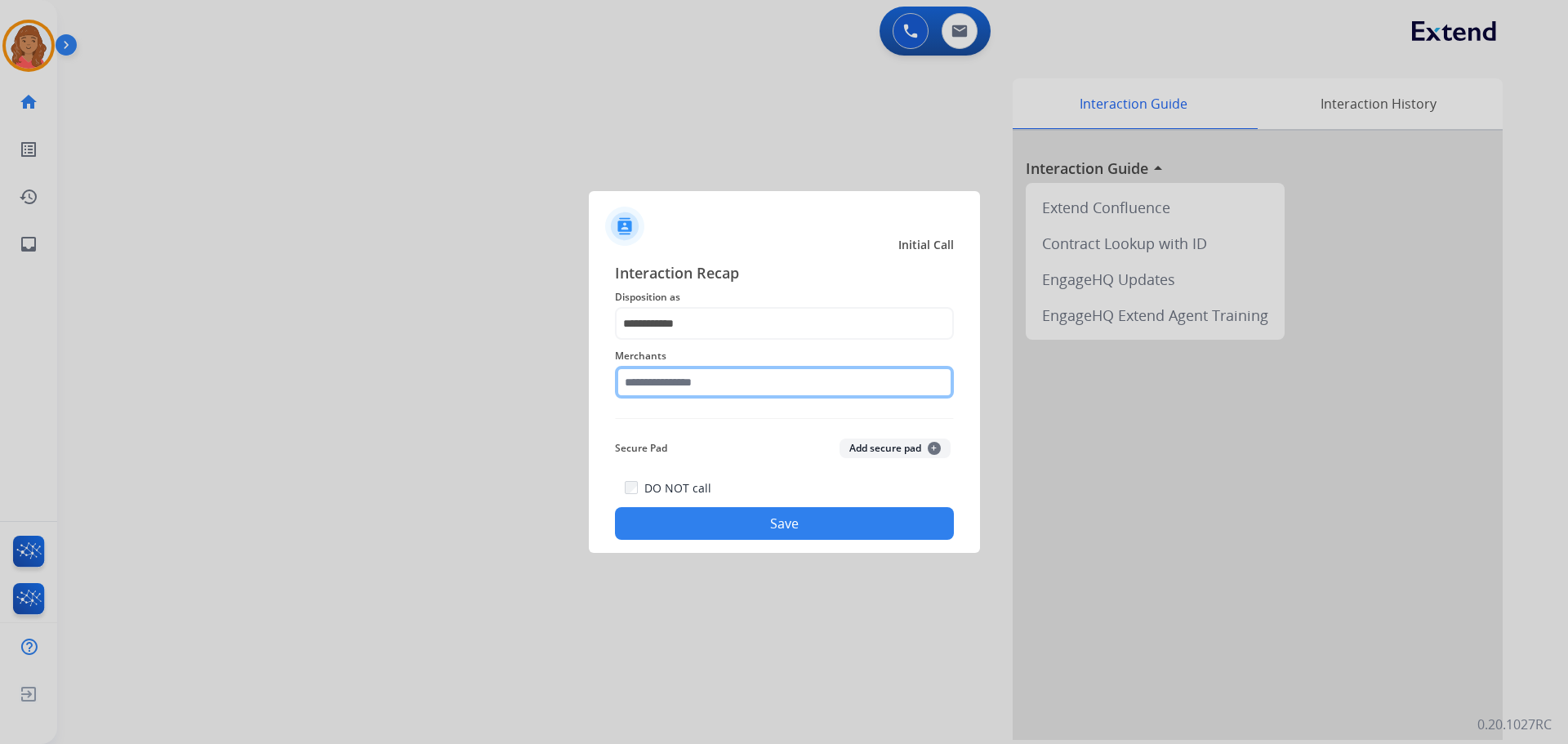
click at [680, 381] on input "text" at bounding box center [784, 382] width 339 height 32
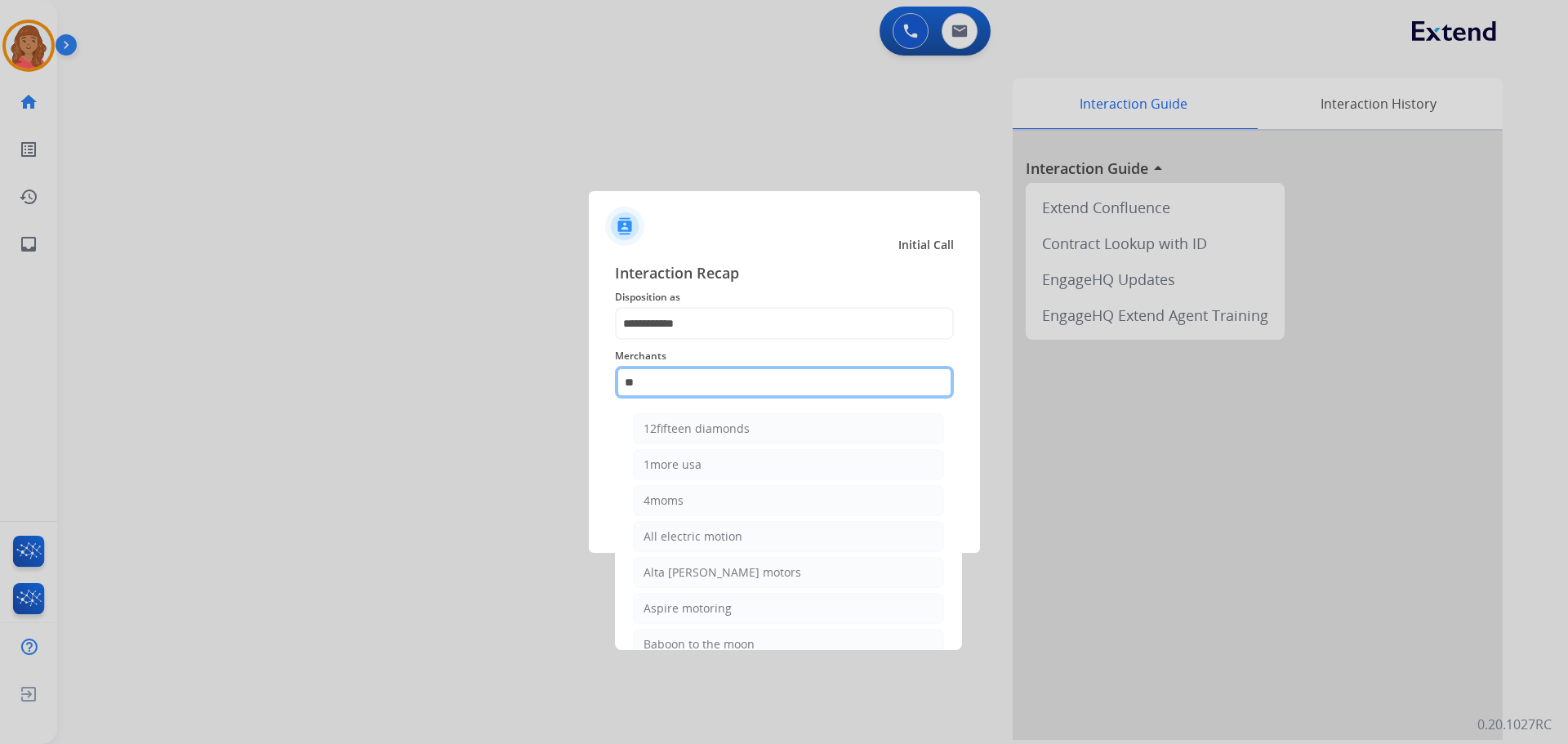
type input "*"
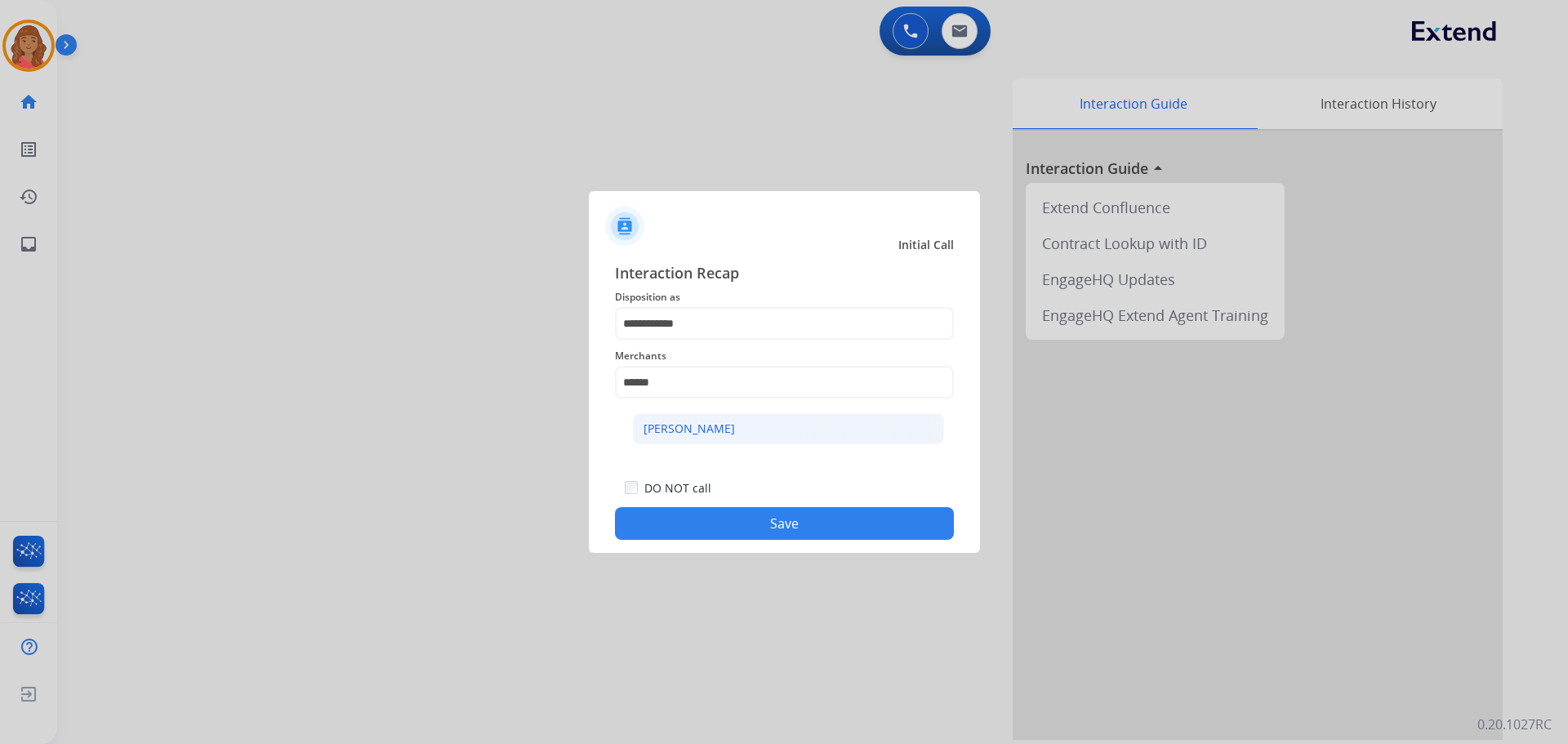
click at [685, 427] on div "[PERSON_NAME]" at bounding box center [689, 428] width 91 height 16
type input "********"
click at [717, 530] on button "Save" at bounding box center [784, 523] width 339 height 32
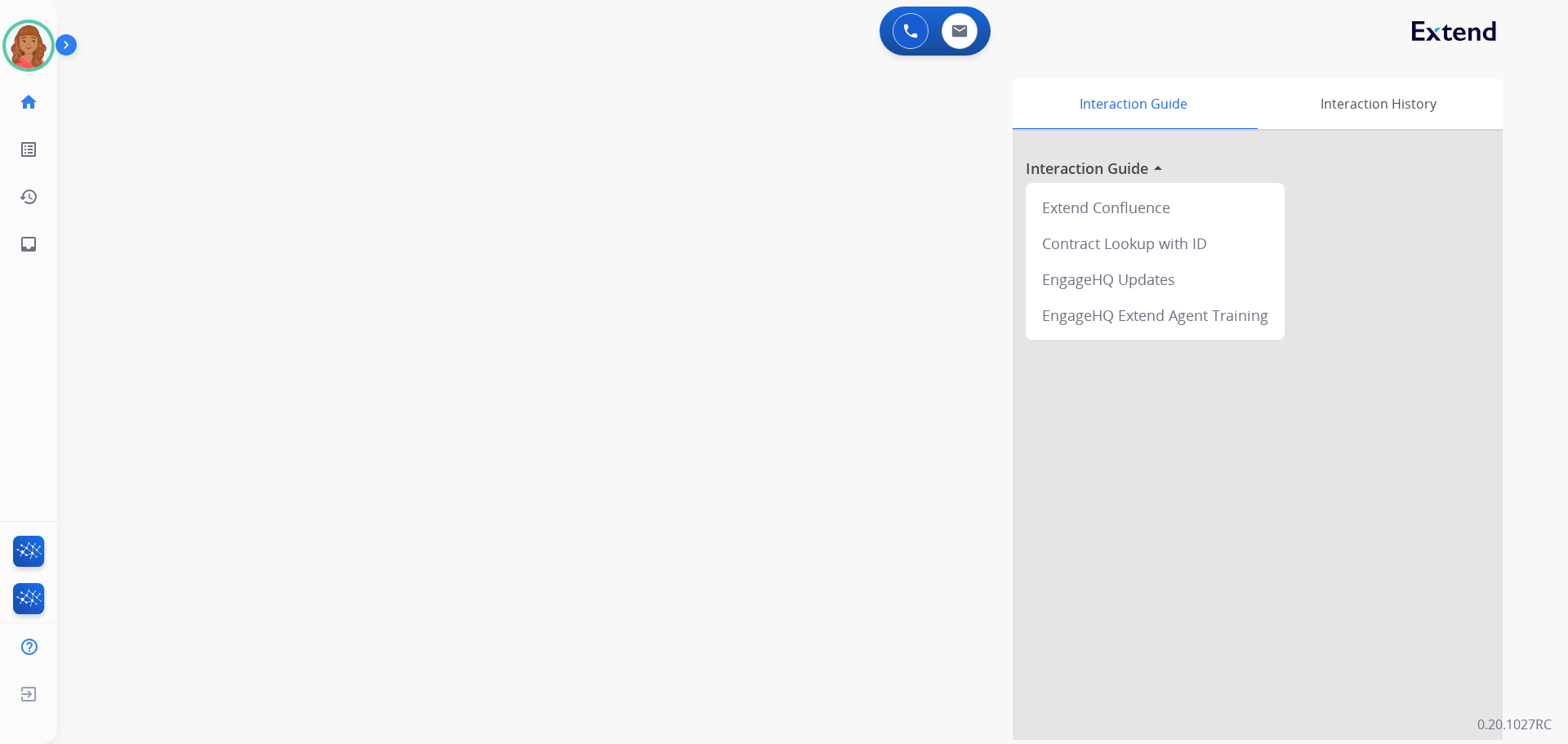
drag, startPoint x: 407, startPoint y: 300, endPoint x: 487, endPoint y: 305, distance: 80.2
click at [417, 299] on div "swap_horiz Break voice bridge close_fullscreen Connect 3-Way Call merge_type Se…" at bounding box center [793, 399] width 1472 height 681
drag, startPoint x: 20, startPoint y: 46, endPoint x: 39, endPoint y: 65, distance: 26.9
click at [22, 45] on img at bounding box center [28, 45] width 46 height 46
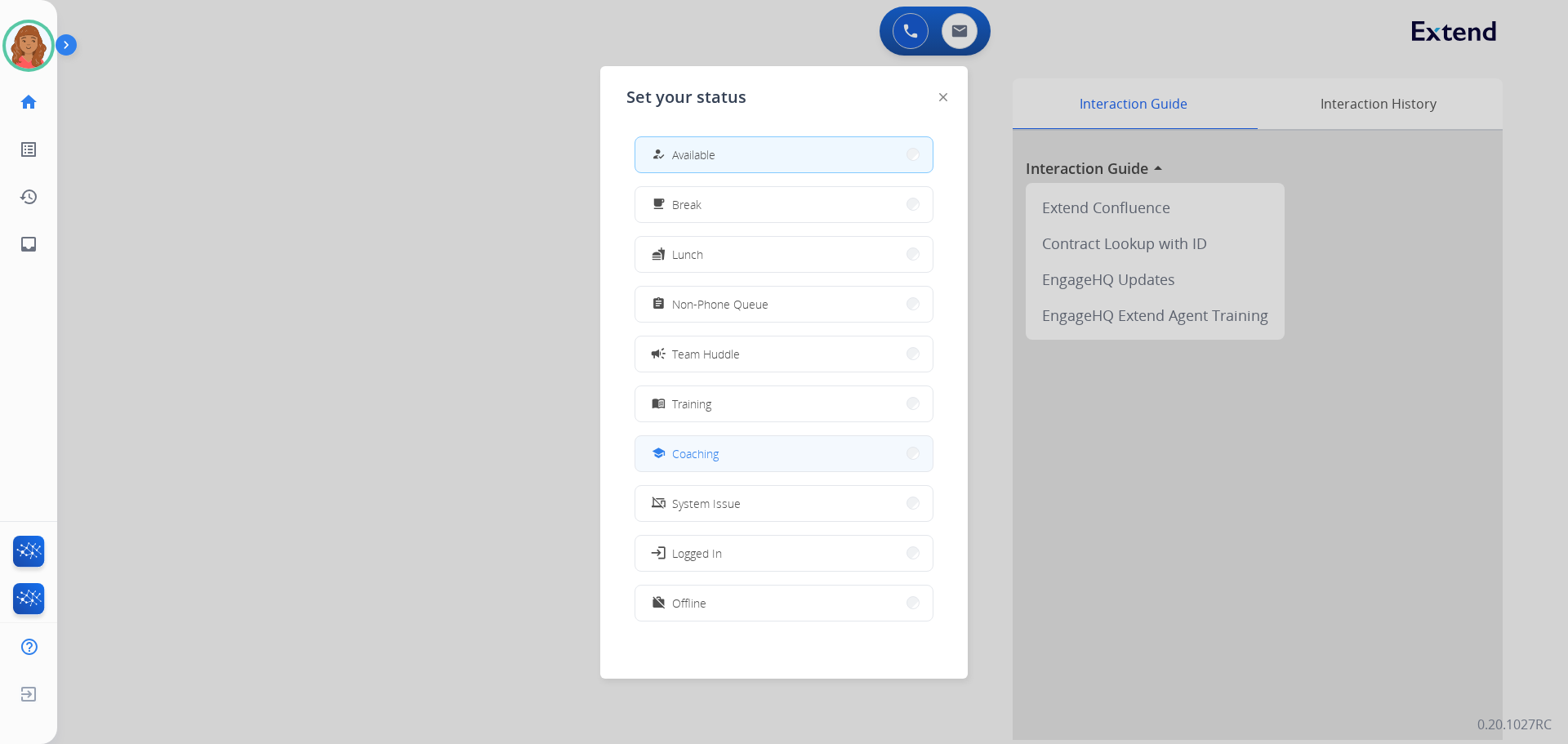
click at [705, 445] on span "Coaching" at bounding box center [695, 454] width 47 height 17
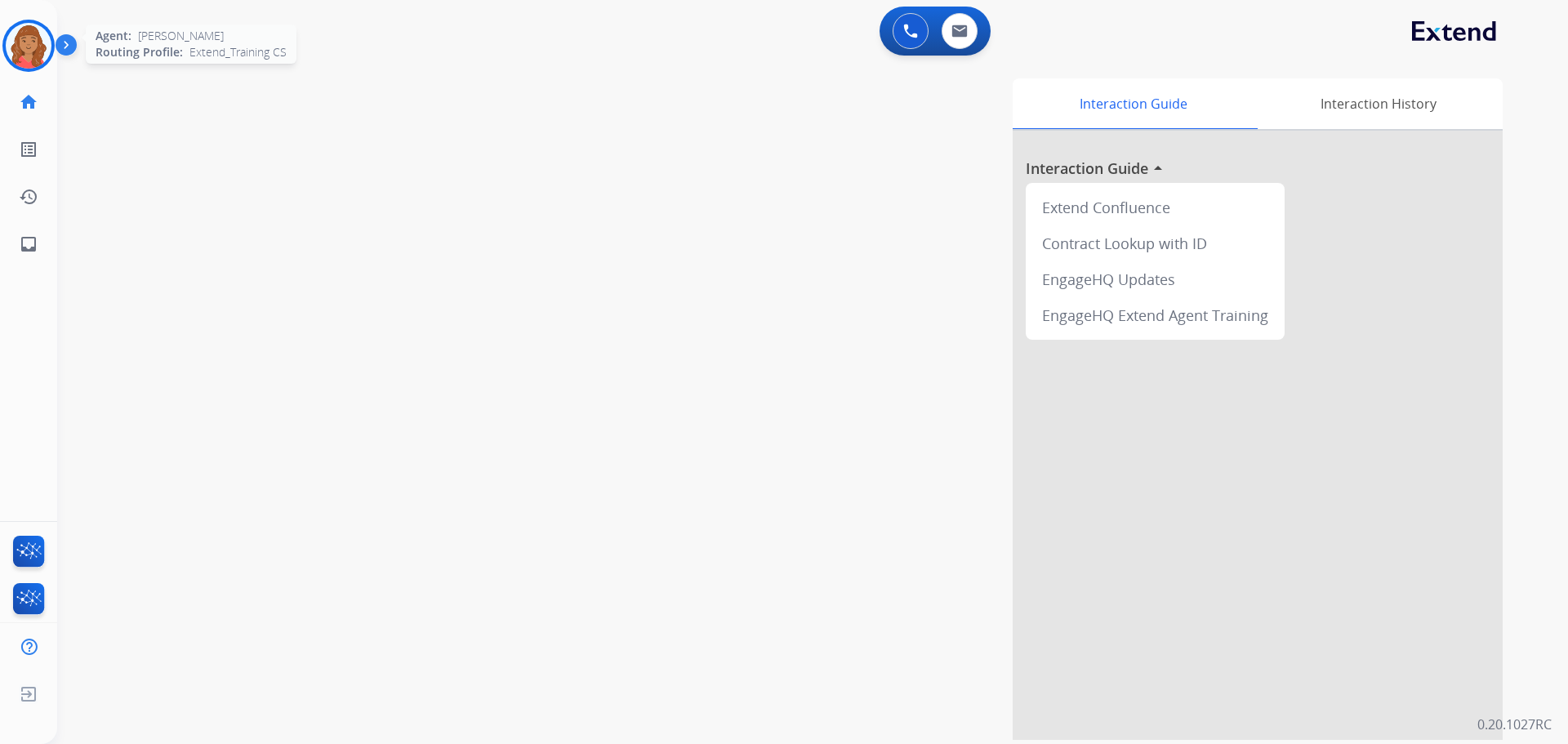
drag, startPoint x: 33, startPoint y: 50, endPoint x: 51, endPoint y: 50, distance: 18.0
click at [33, 50] on img at bounding box center [28, 45] width 46 height 46
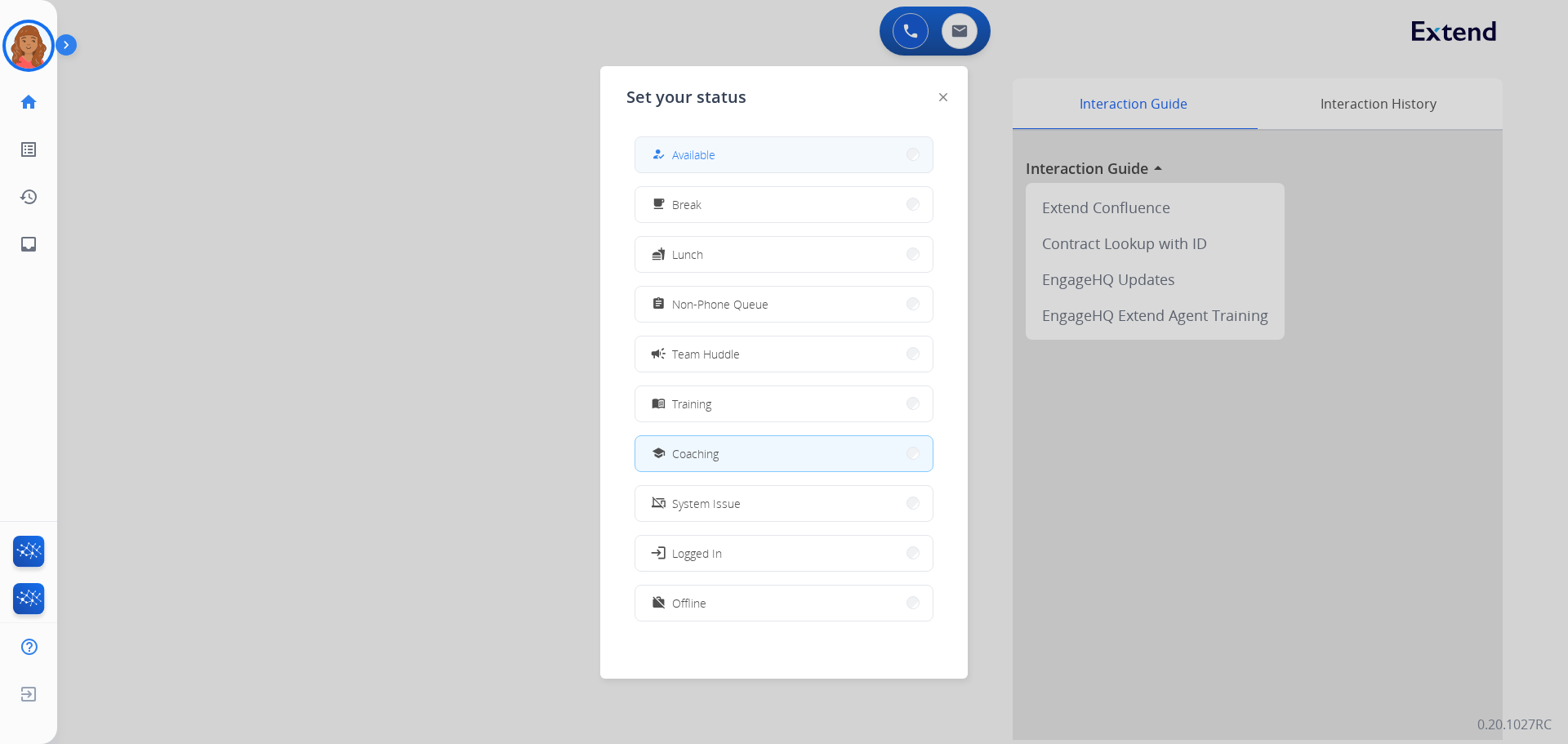
click at [752, 152] on button "how_to_reg Available" at bounding box center [784, 154] width 298 height 35
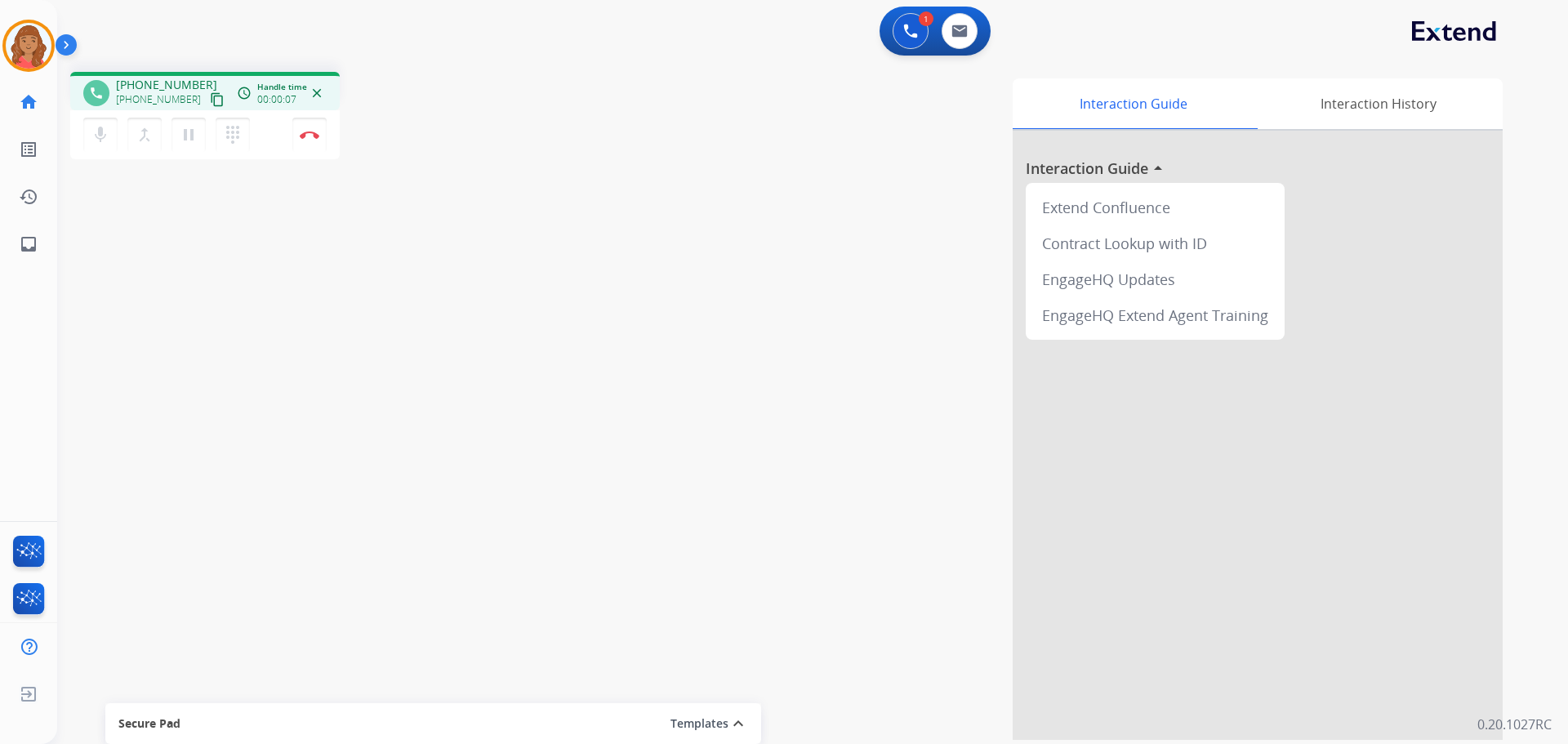
click at [210, 99] on mat-icon "content_copy" at bounding box center [217, 99] width 14 height 14
click at [313, 137] on img at bounding box center [309, 134] width 20 height 8
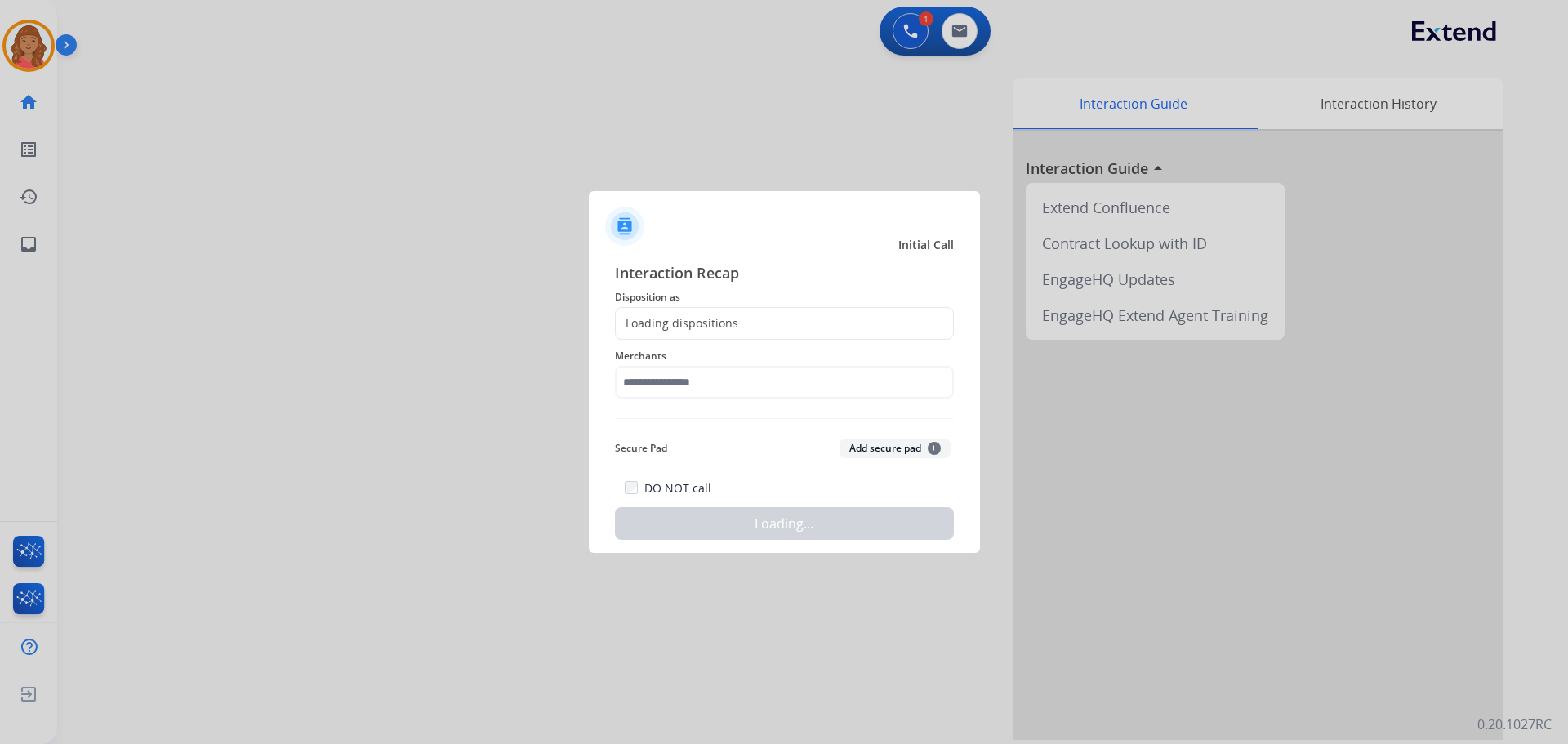
click at [744, 317] on div "Loading dispositions..." at bounding box center [784, 324] width 339 height 32
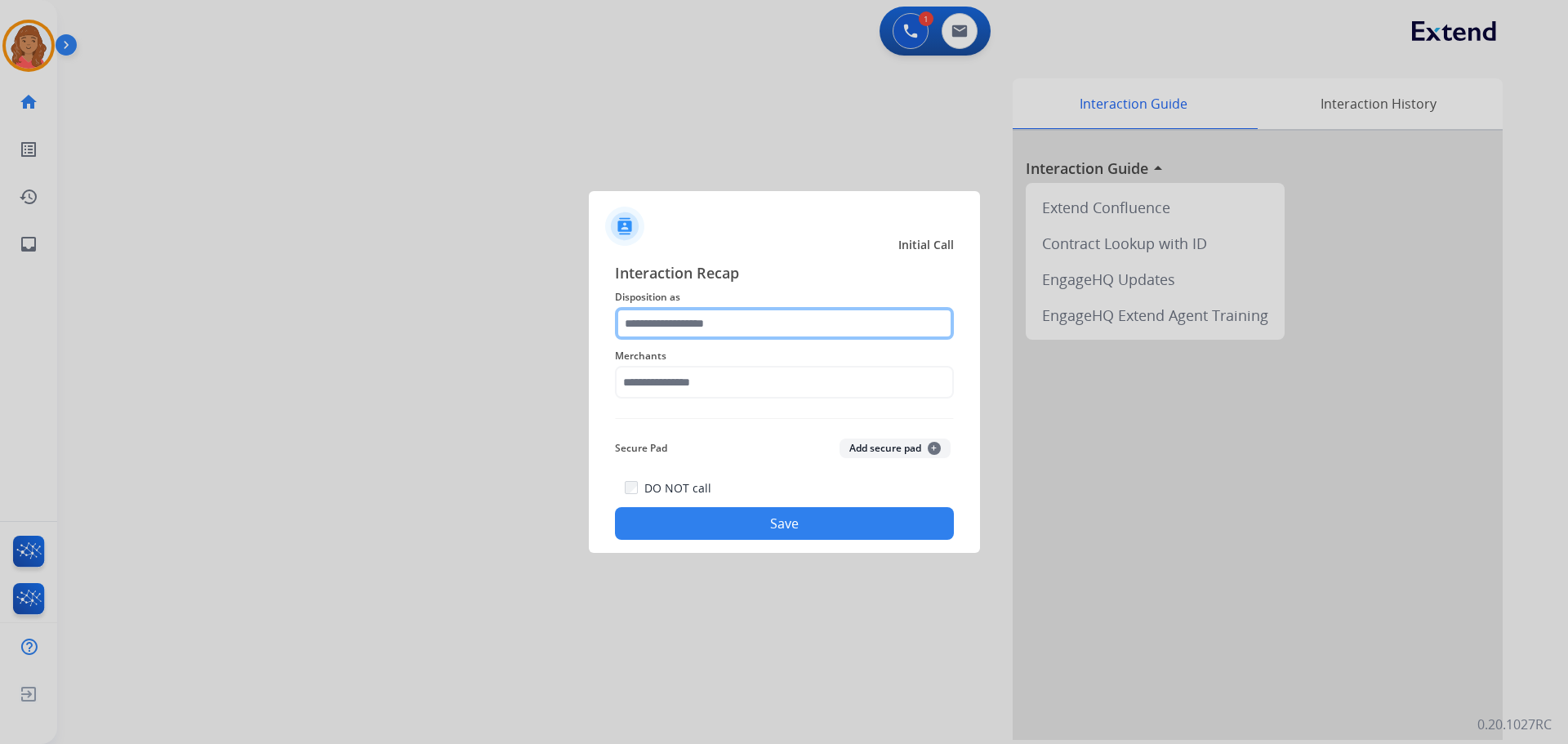
drag, startPoint x: 699, startPoint y: 344, endPoint x: 698, endPoint y: 326, distance: 18.0
click at [698, 326] on input "text" at bounding box center [784, 324] width 339 height 32
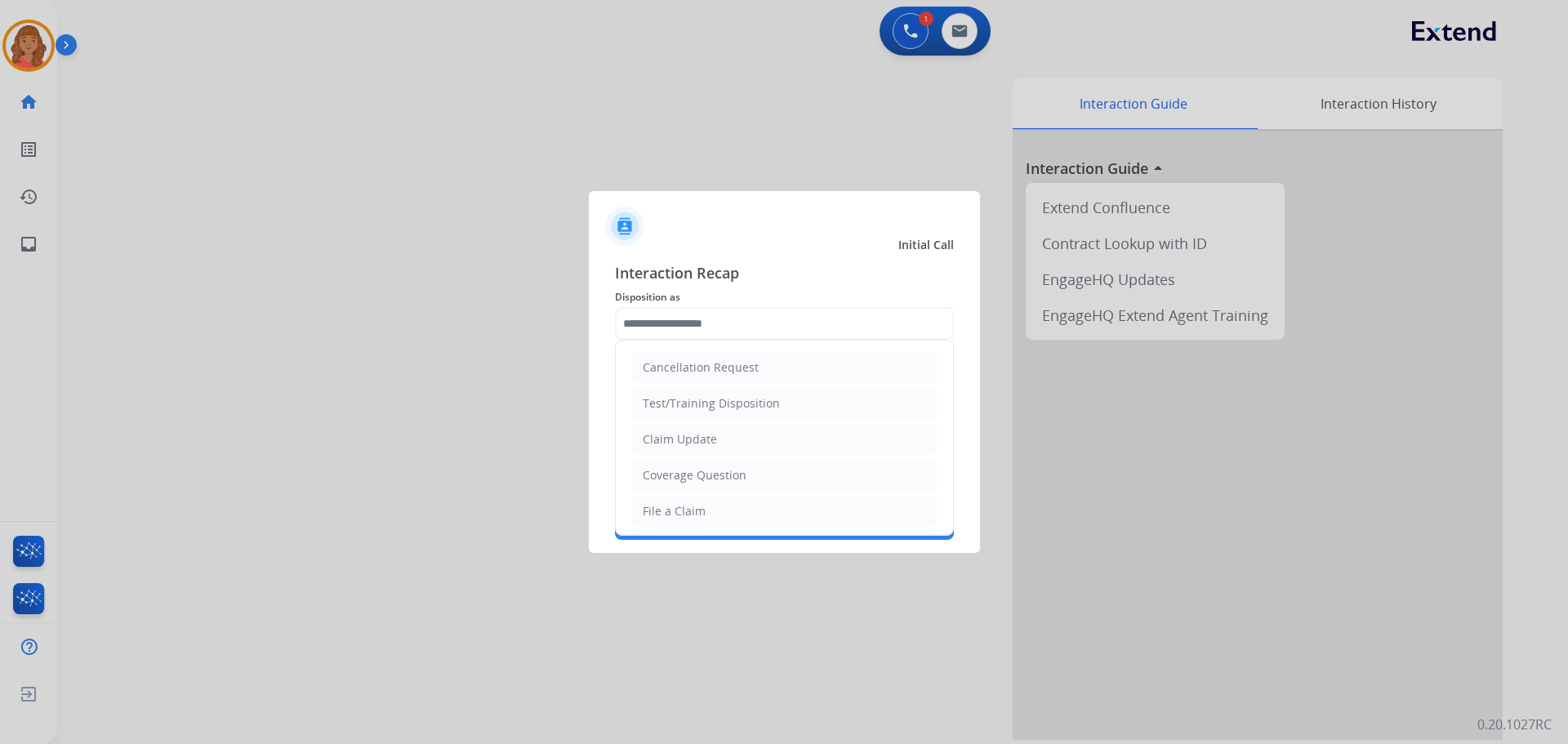
drag, startPoint x: 684, startPoint y: 443, endPoint x: 685, endPoint y: 428, distance: 15.0
click at [685, 441] on div "Claim Update" at bounding box center [680, 439] width 74 height 16
type input "**********"
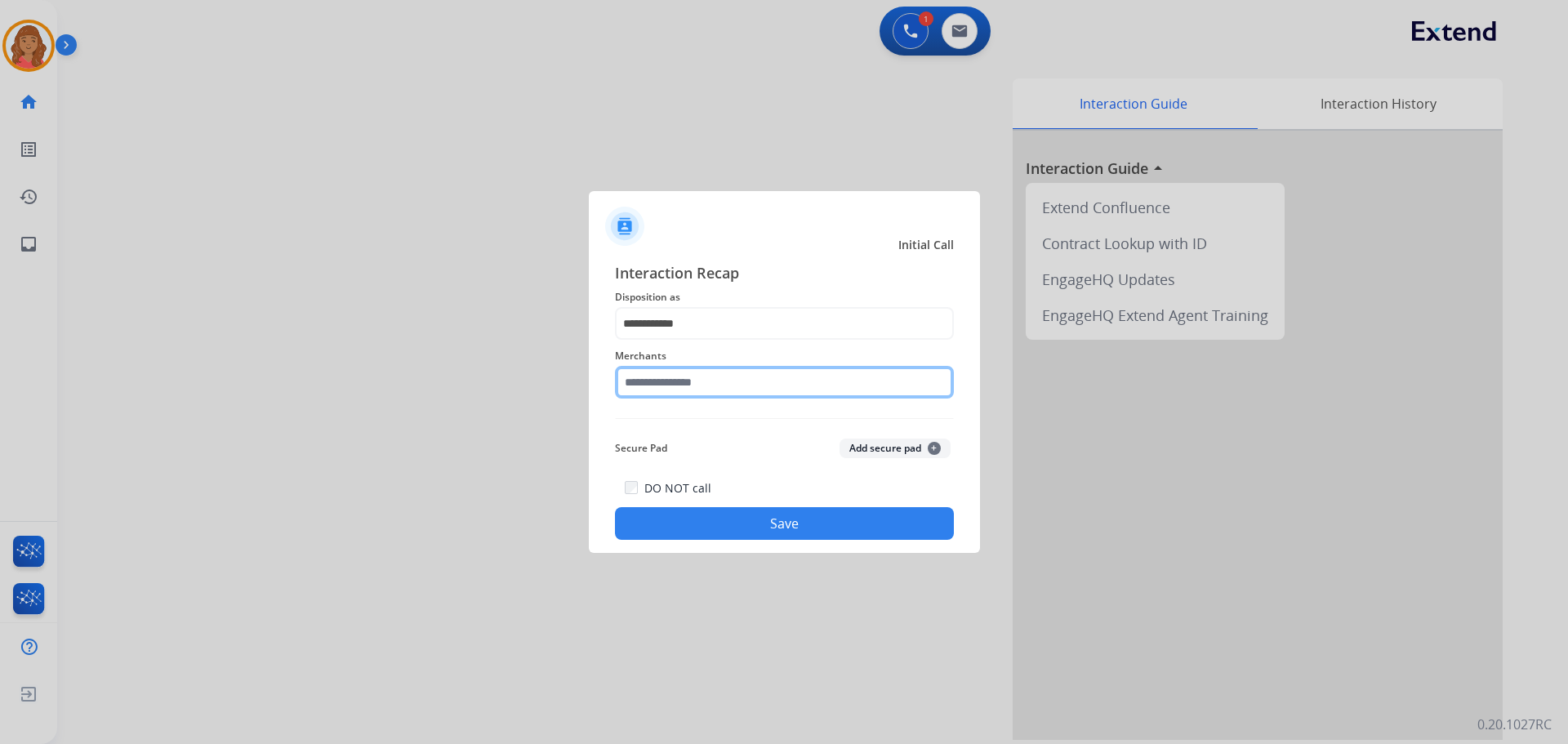
click at [681, 384] on input "text" at bounding box center [784, 382] width 339 height 32
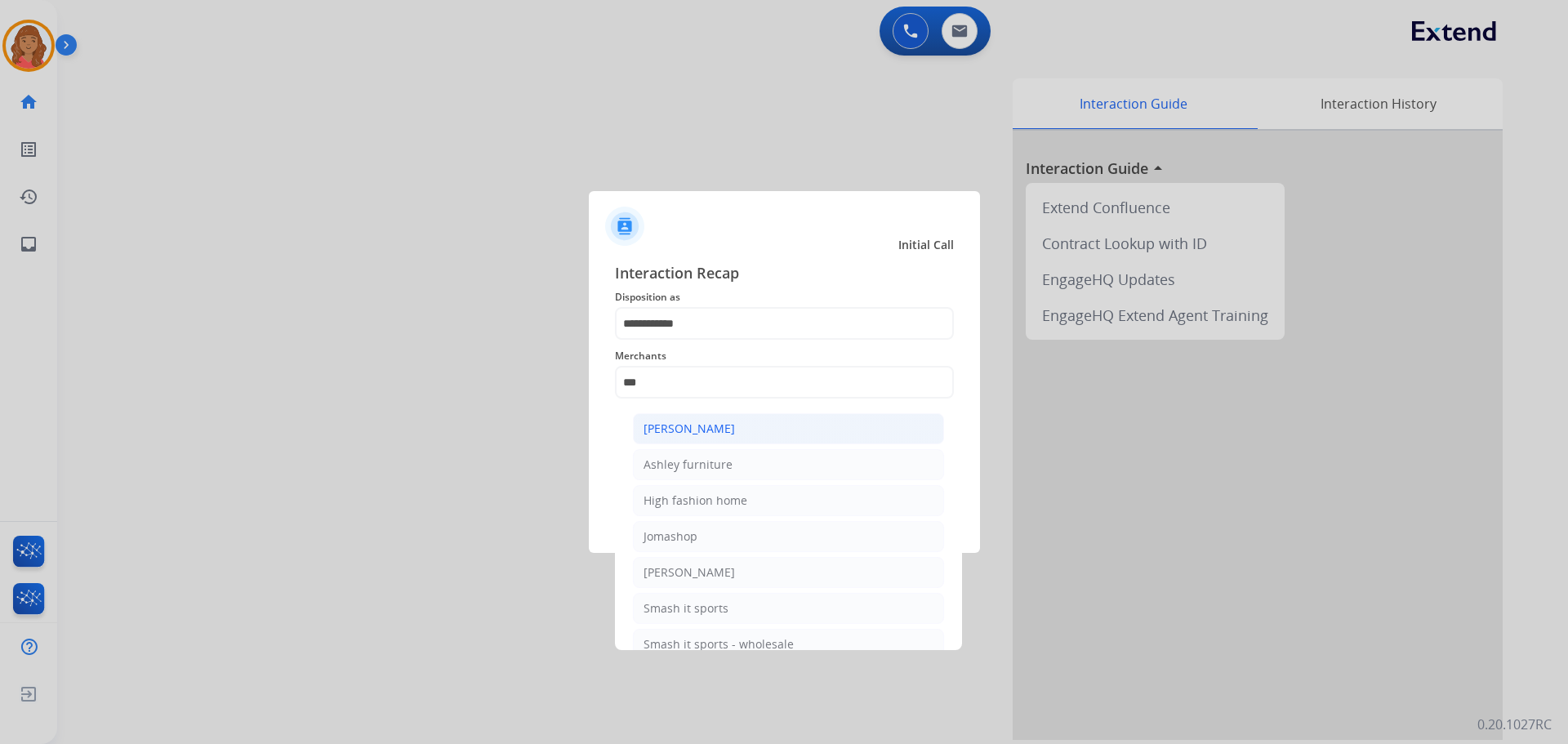
click at [701, 424] on div "[PERSON_NAME]" at bounding box center [689, 428] width 91 height 16
type input "**********"
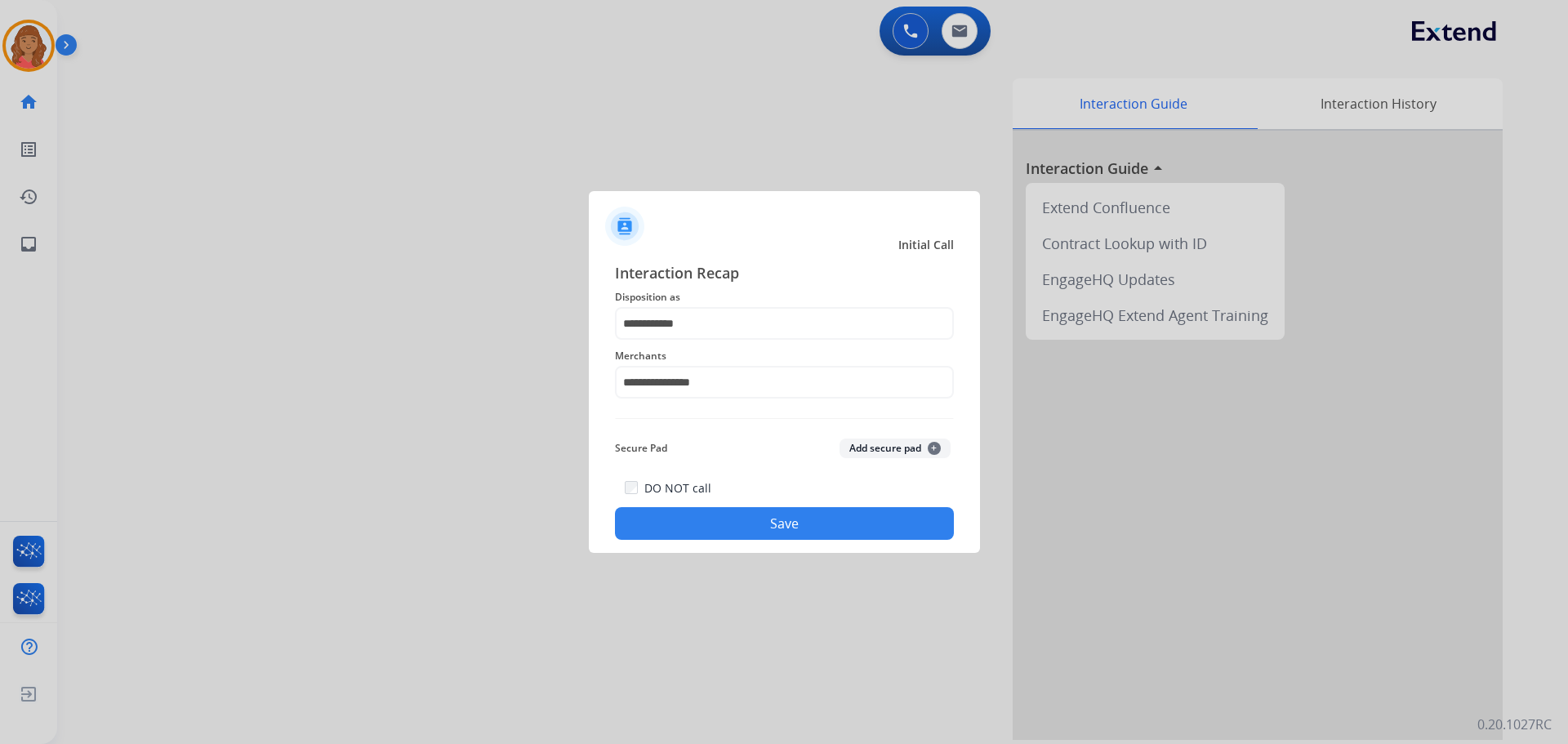
click at [720, 522] on button "Save" at bounding box center [784, 523] width 339 height 32
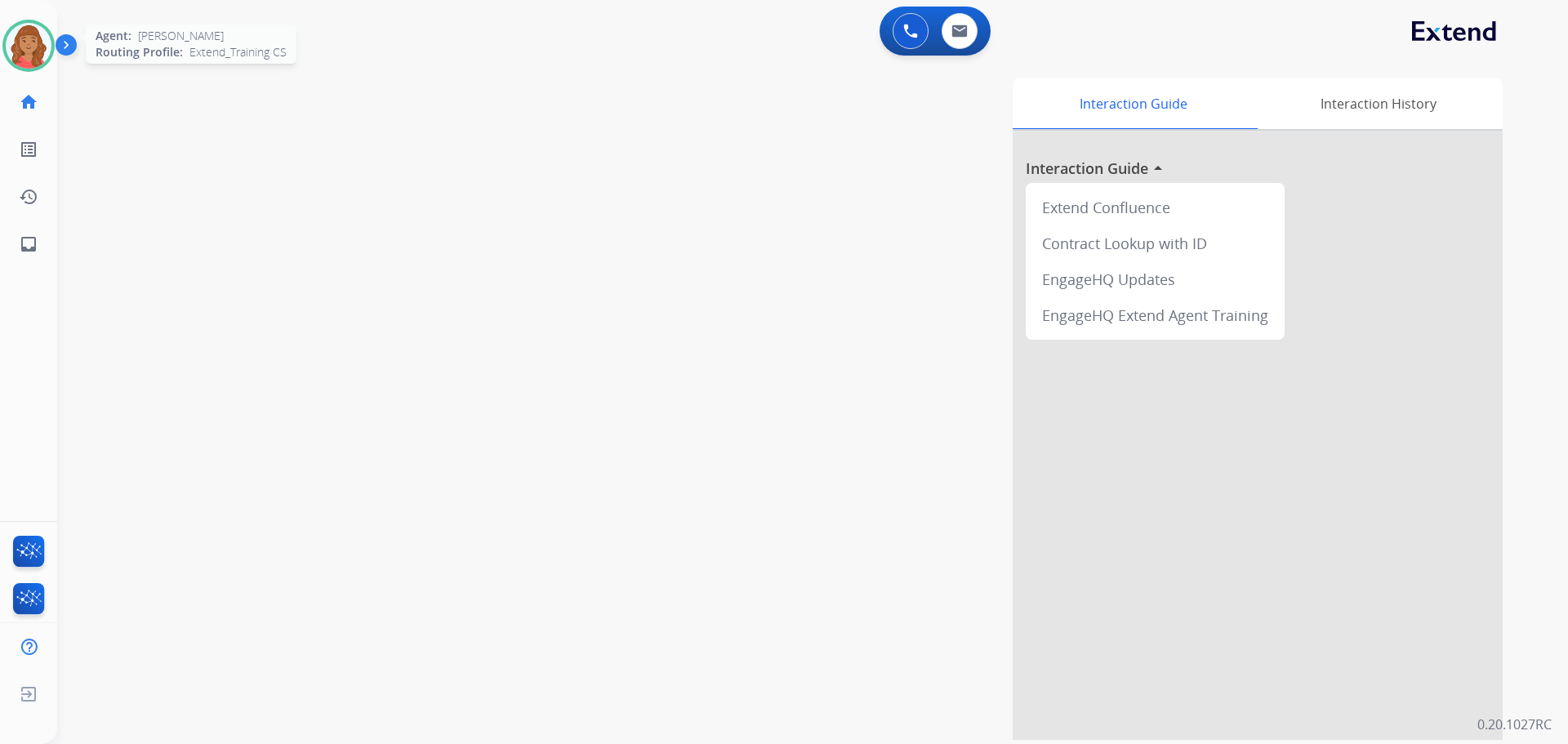
click at [33, 41] on img at bounding box center [28, 45] width 46 height 46
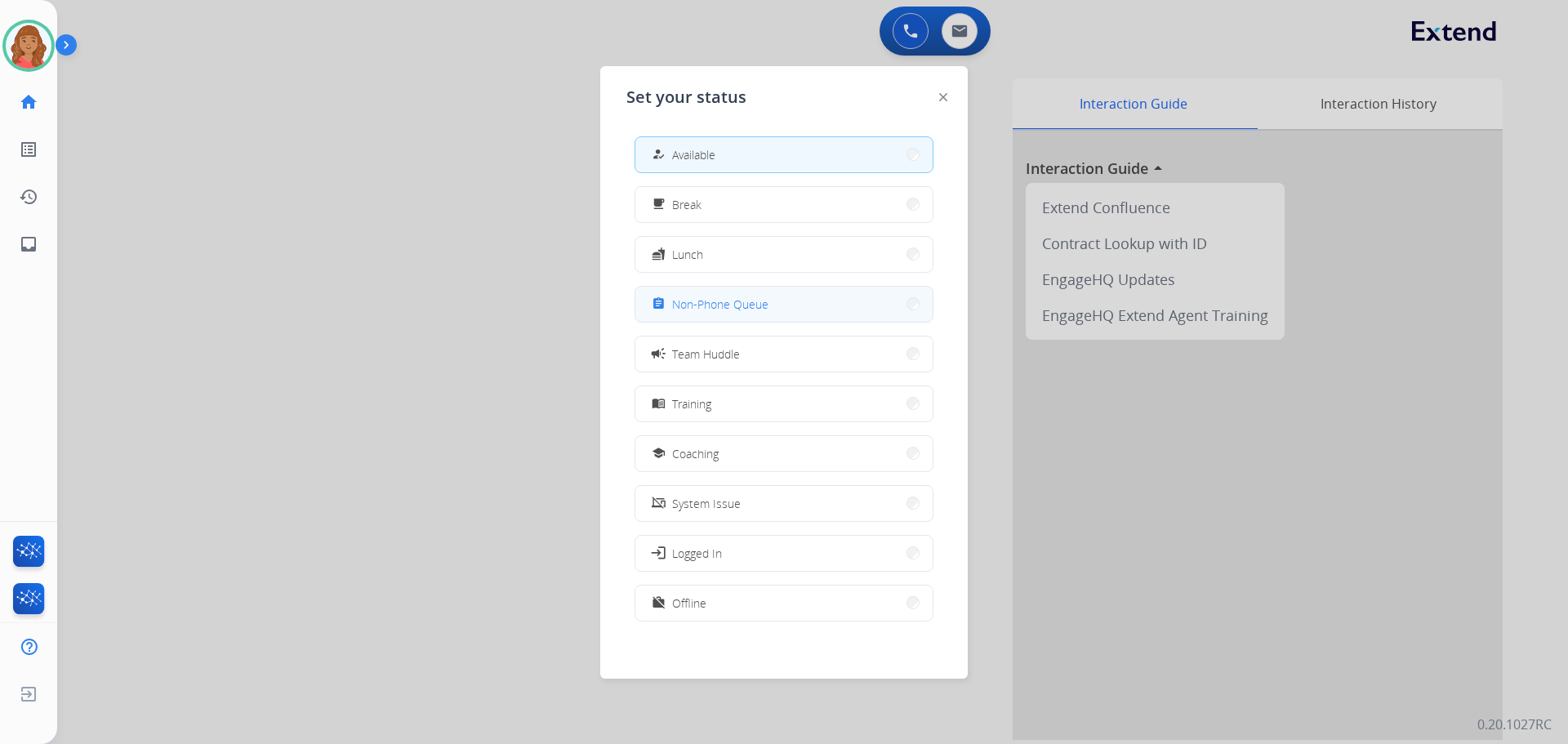
click at [689, 303] on span "Non-Phone Queue" at bounding box center [720, 304] width 96 height 17
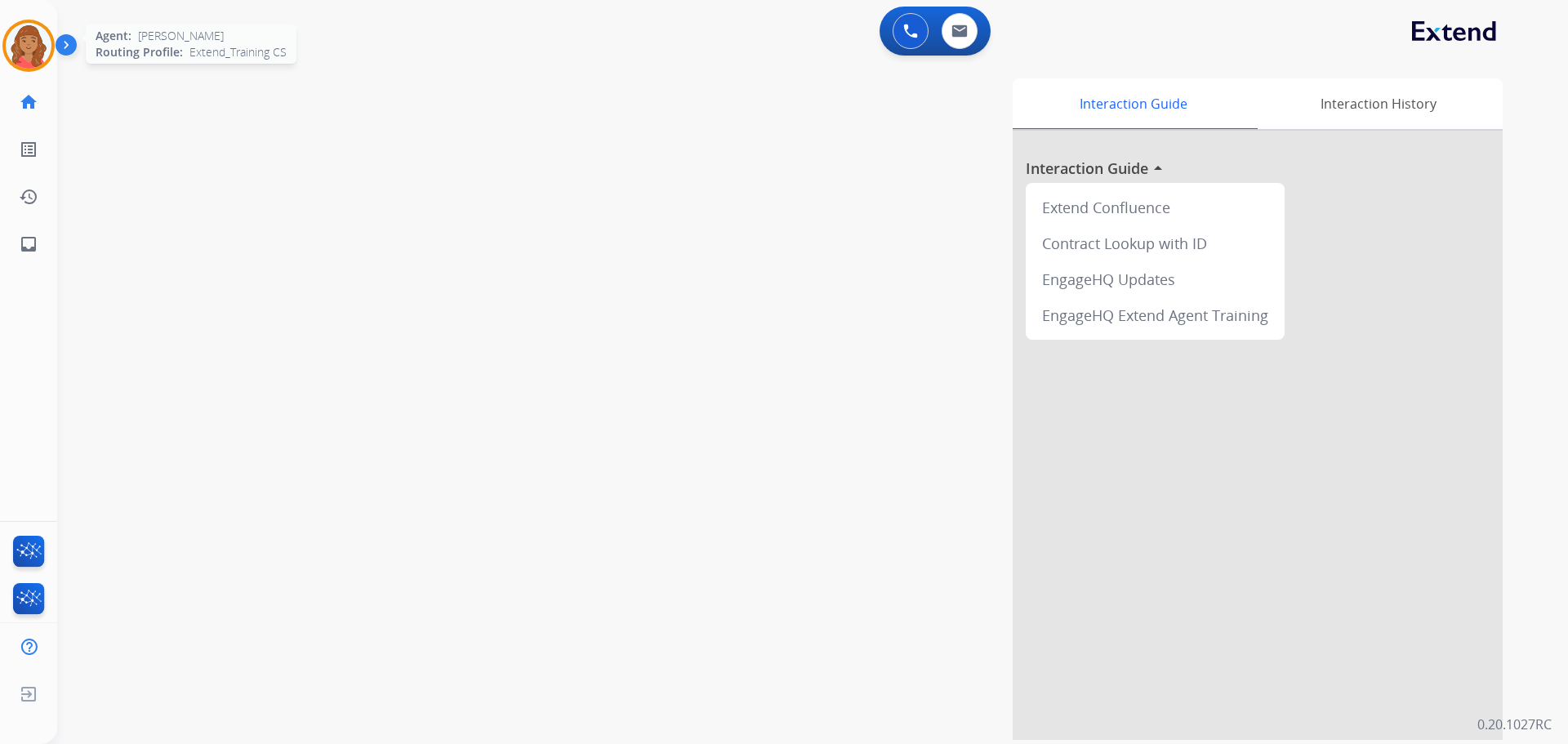
click at [34, 38] on img at bounding box center [28, 45] width 46 height 46
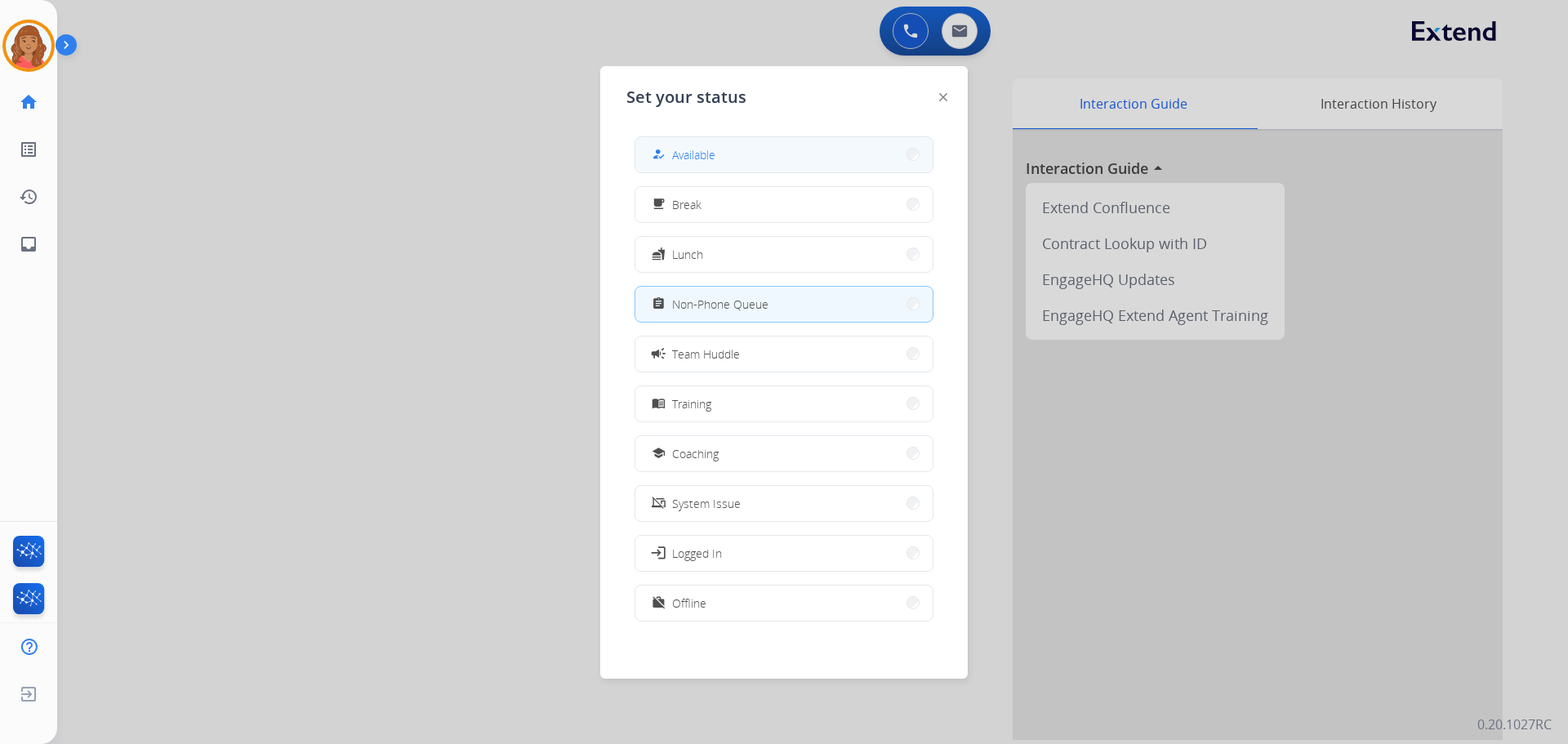
click at [688, 141] on button "how_to_reg Available" at bounding box center [784, 154] width 298 height 35
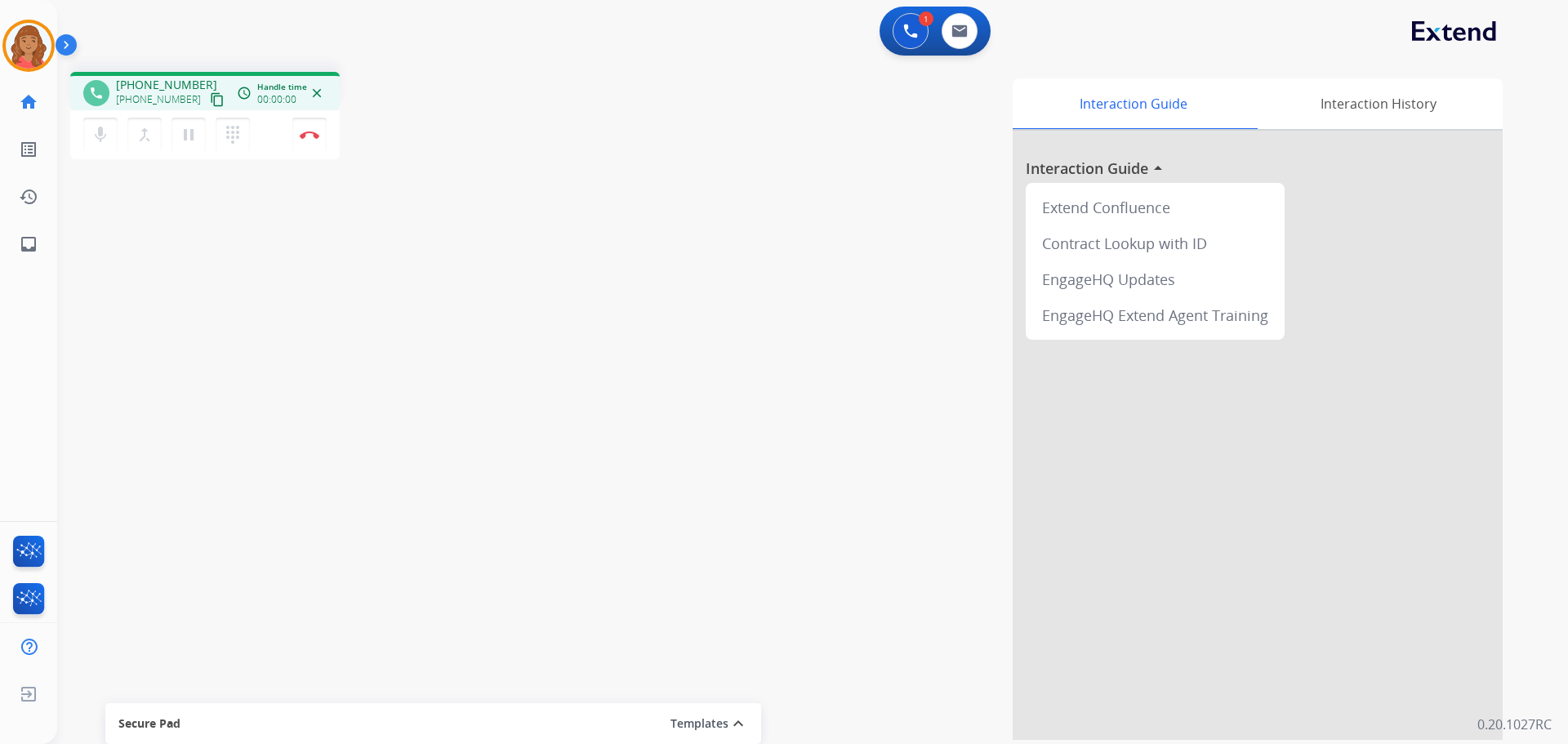
click at [210, 100] on mat-icon "content_copy" at bounding box center [217, 99] width 14 height 14
click at [233, 133] on mat-icon "dialpad" at bounding box center [233, 135] width 20 height 20
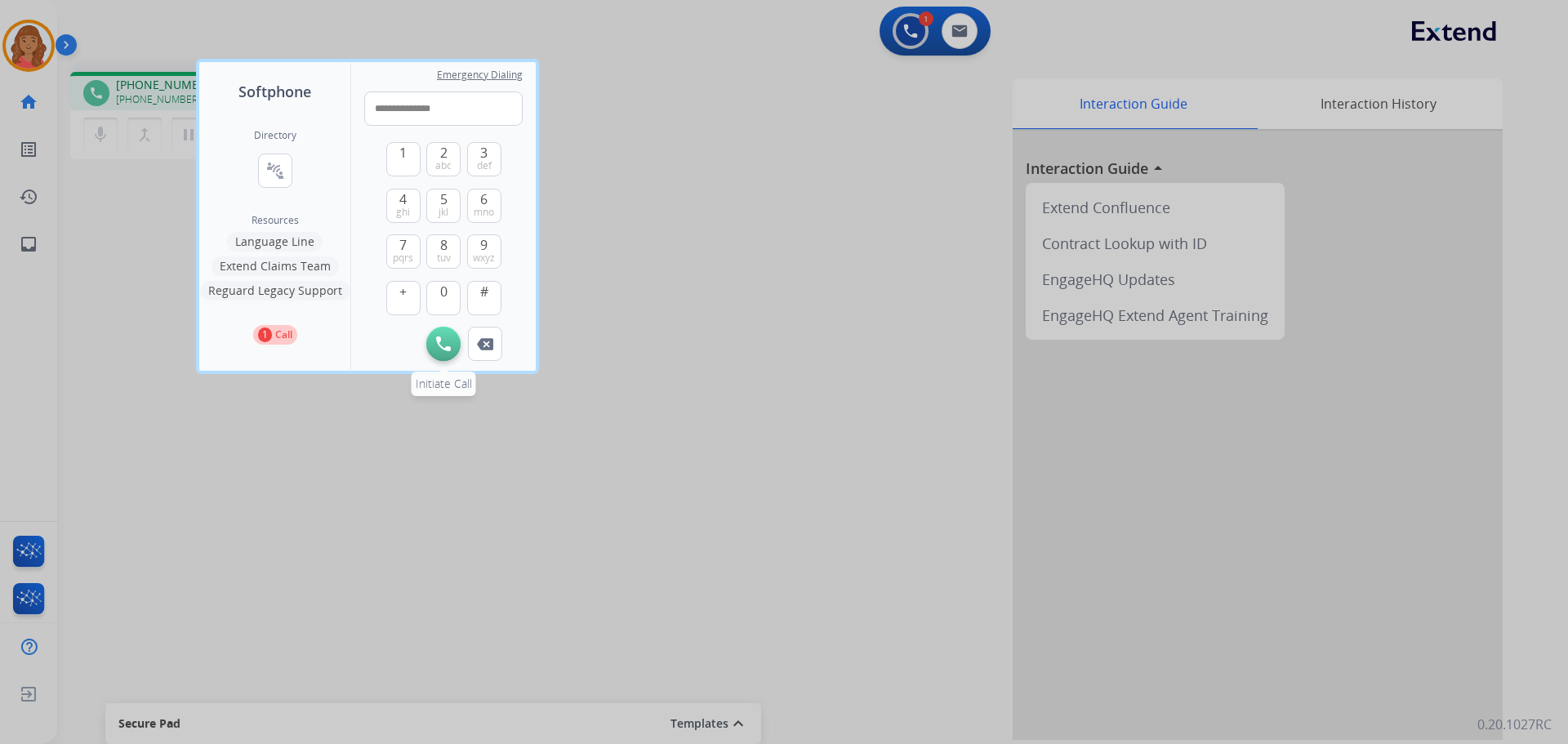
type input "**********"
click at [445, 340] on img at bounding box center [444, 344] width 14 height 14
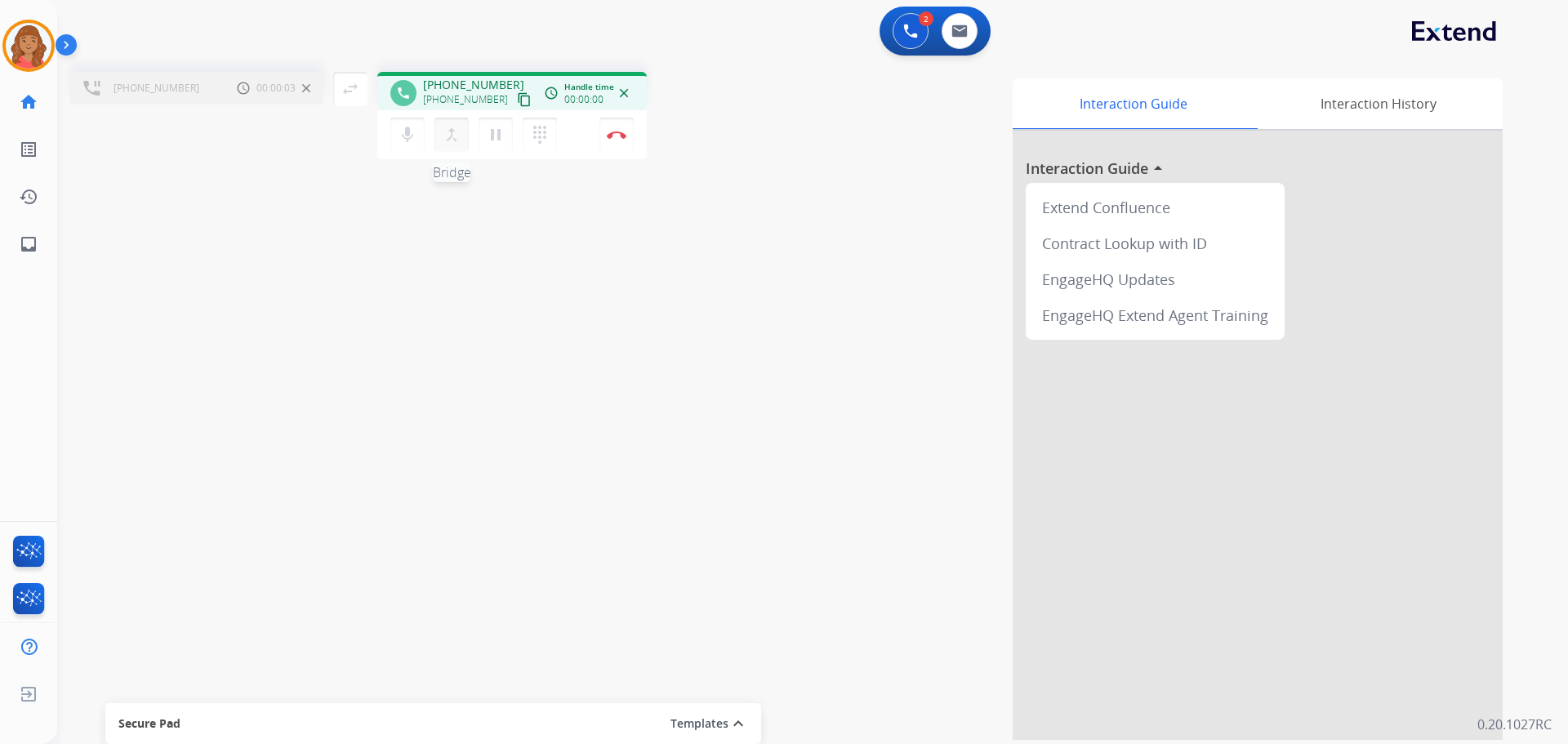
click at [450, 140] on mat-icon "merge_type" at bounding box center [452, 135] width 20 height 20
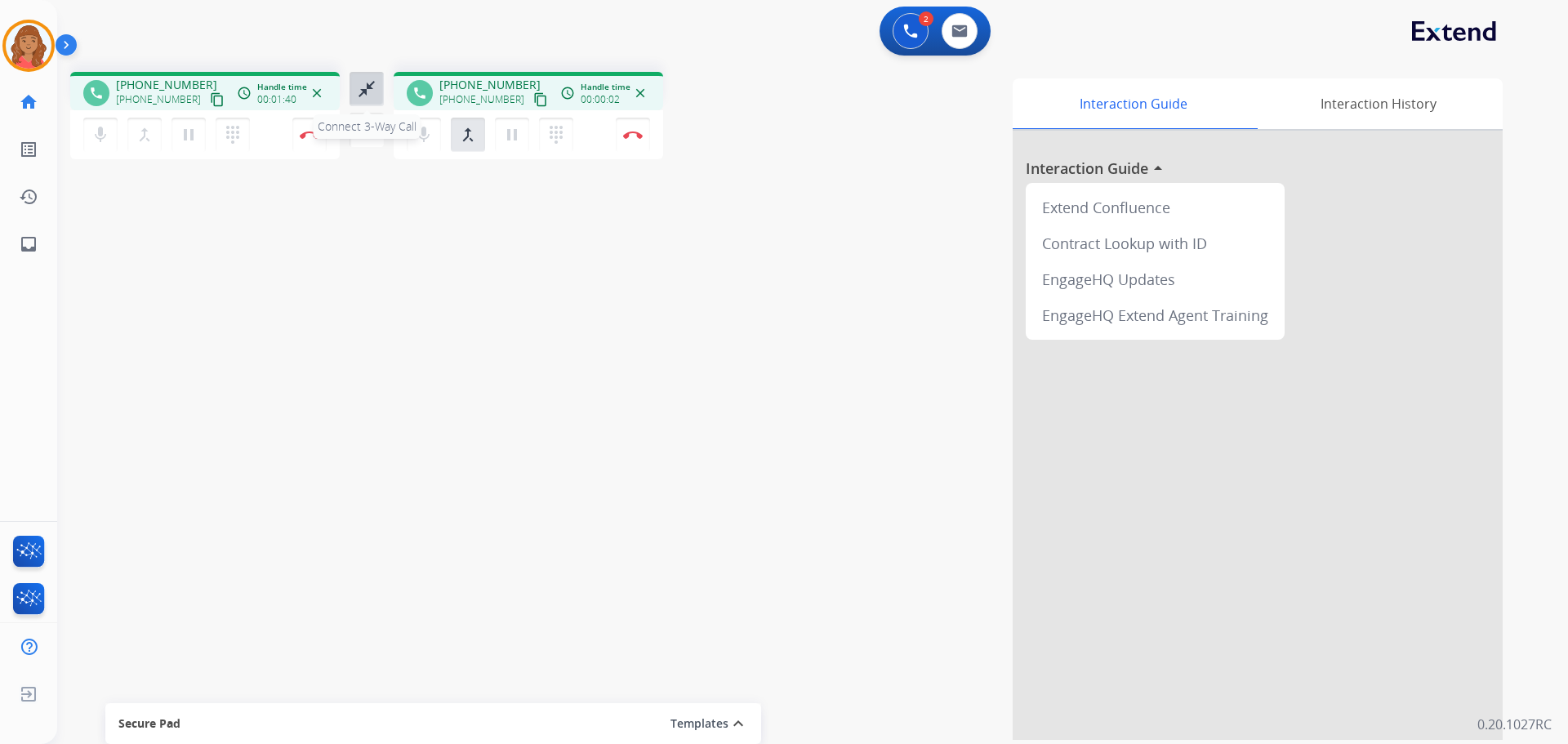
click at [367, 84] on mat-icon "close_fullscreen" at bounding box center [367, 89] width 20 height 20
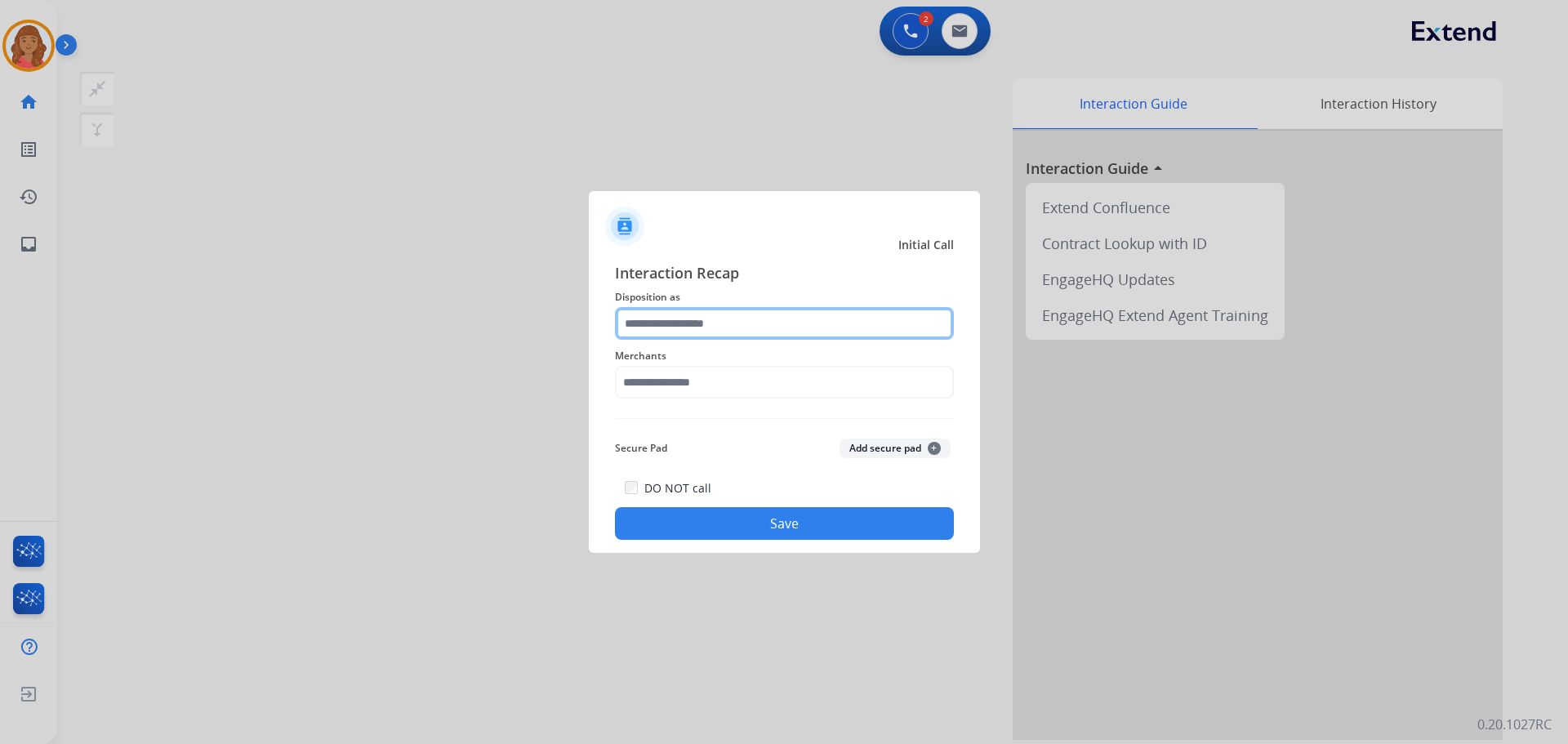
click at [674, 326] on input "text" at bounding box center [784, 324] width 339 height 32
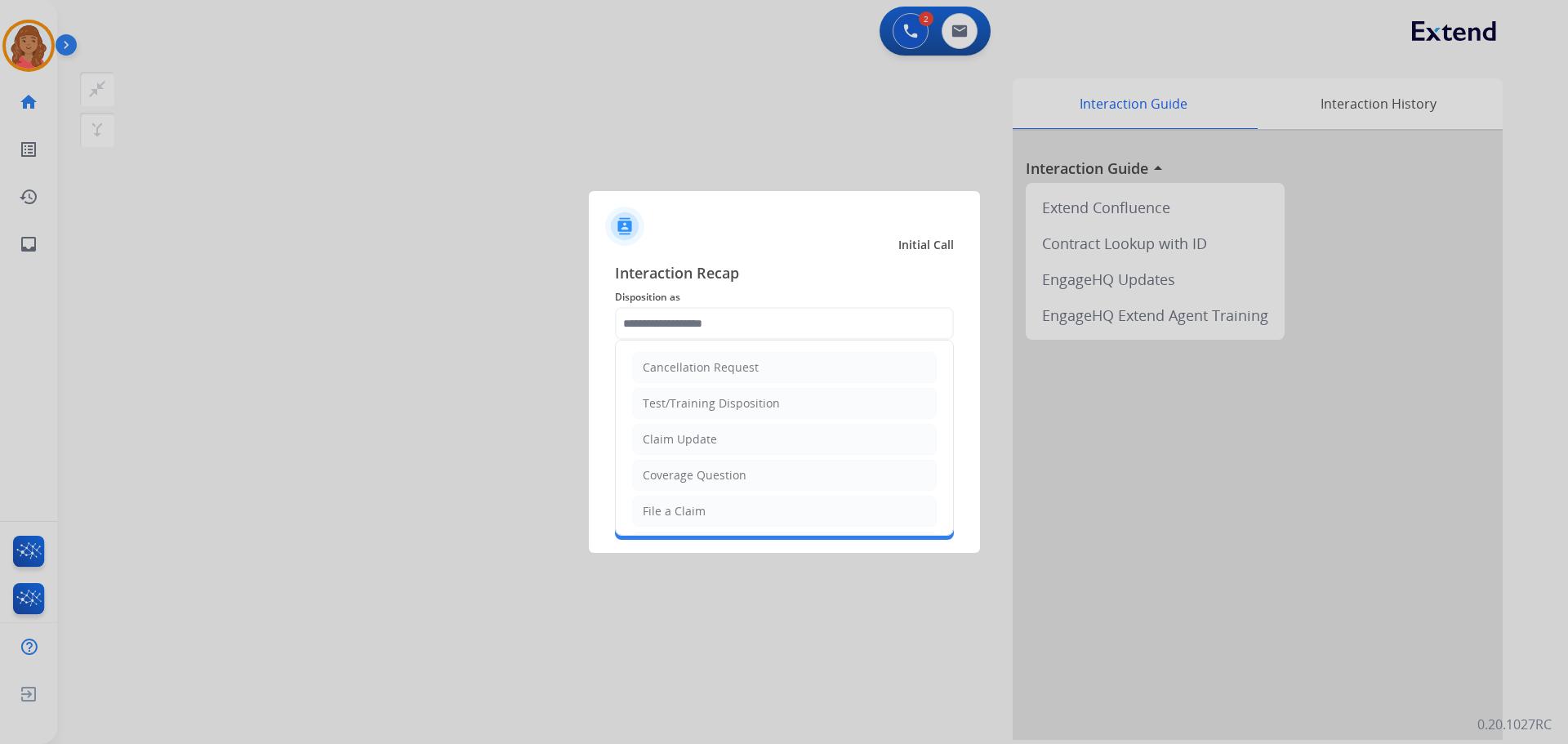
drag, startPoint x: 678, startPoint y: 433, endPoint x: 676, endPoint y: 401, distance: 32.1
click at [679, 427] on li "Claim Update" at bounding box center [784, 439] width 305 height 31
type input "**********"
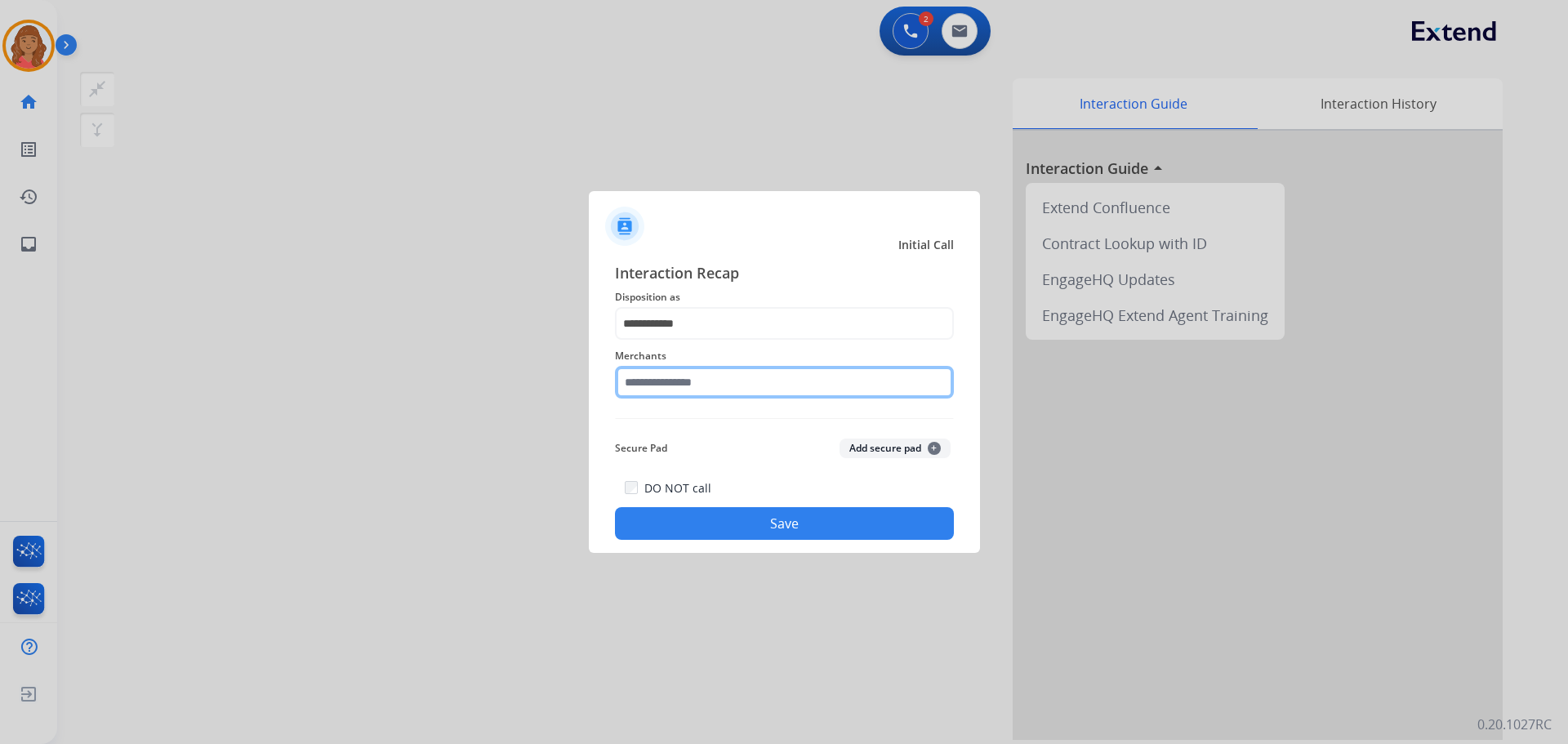
click at [683, 391] on input "text" at bounding box center [784, 382] width 339 height 32
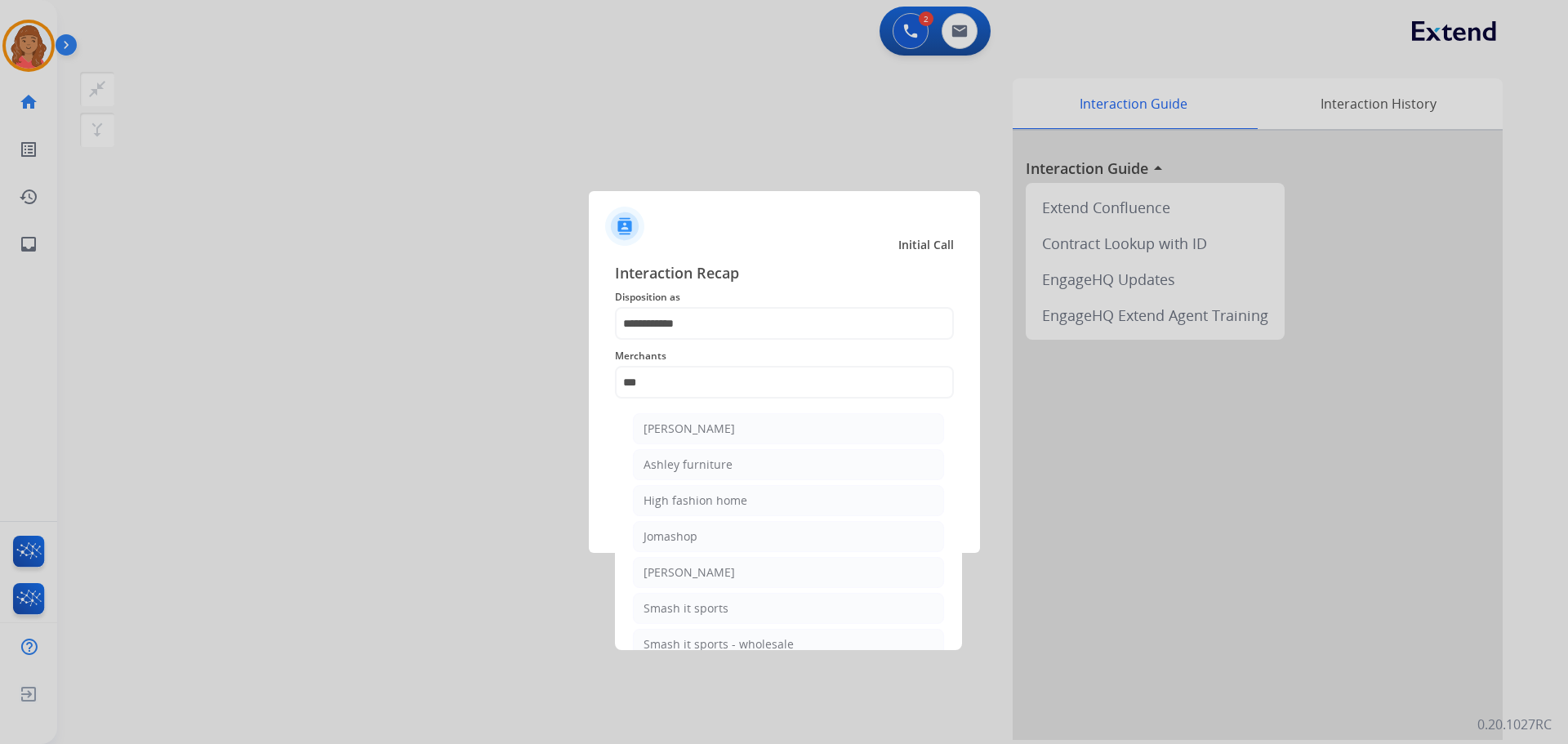
click at [680, 464] on div "Ashley furniture" at bounding box center [688, 464] width 89 height 16
type input "**********"
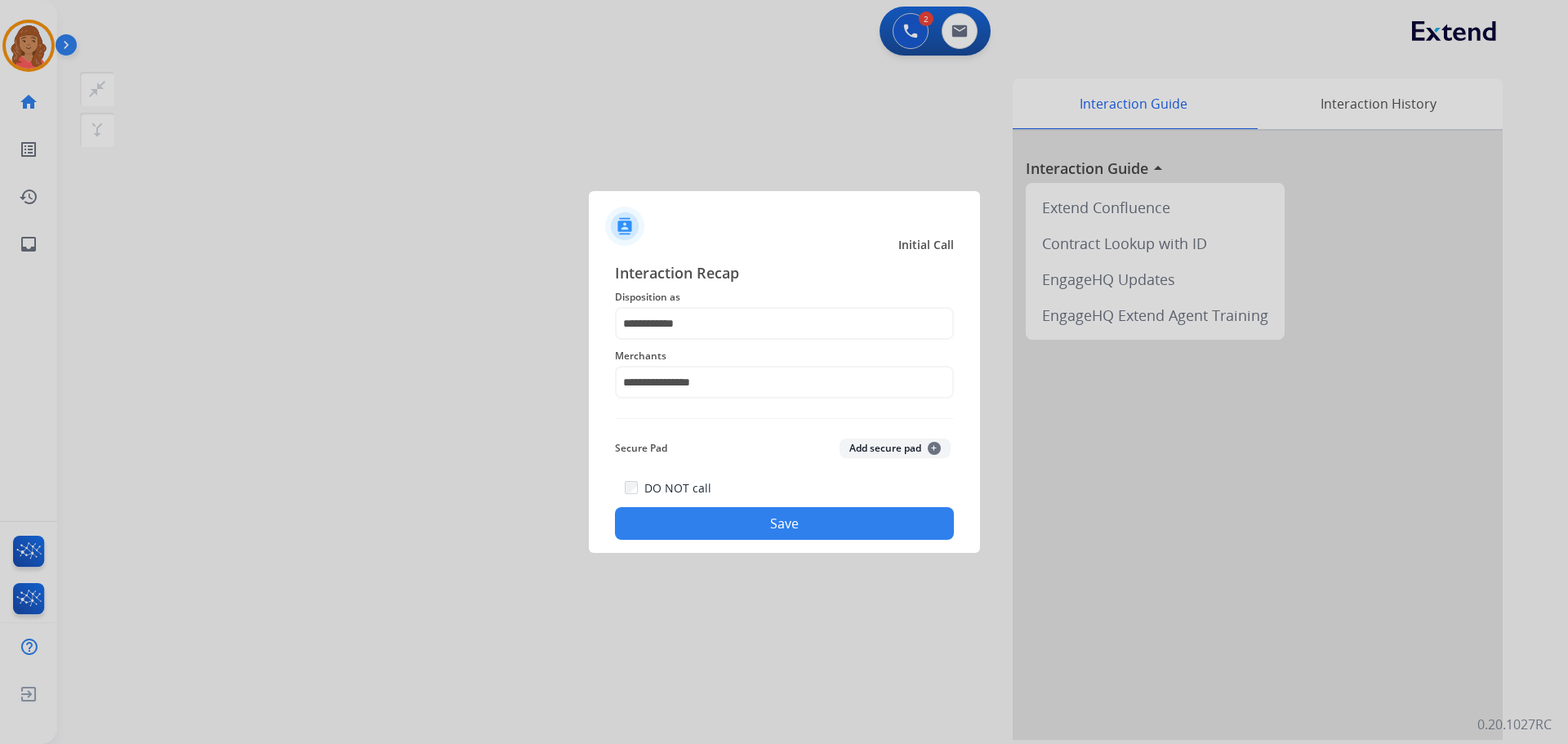
click at [713, 541] on div "**********" at bounding box center [784, 400] width 391 height 305
click at [723, 515] on button "Save" at bounding box center [784, 523] width 339 height 32
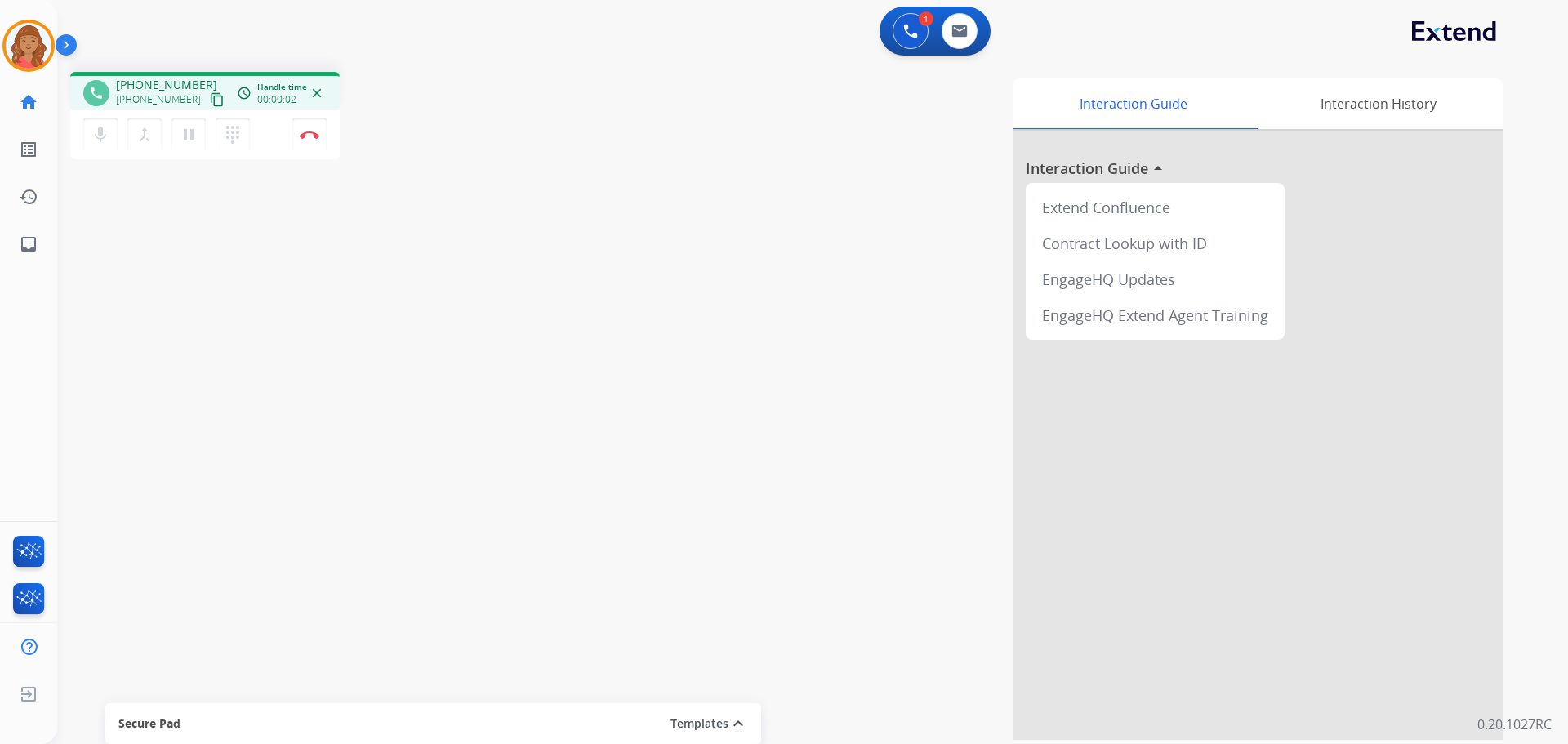
drag, startPoint x: 197, startPoint y: 106, endPoint x: 164, endPoint y: 112, distance: 33.5
click at [210, 106] on mat-icon "content_copy" at bounding box center [217, 99] width 14 height 14
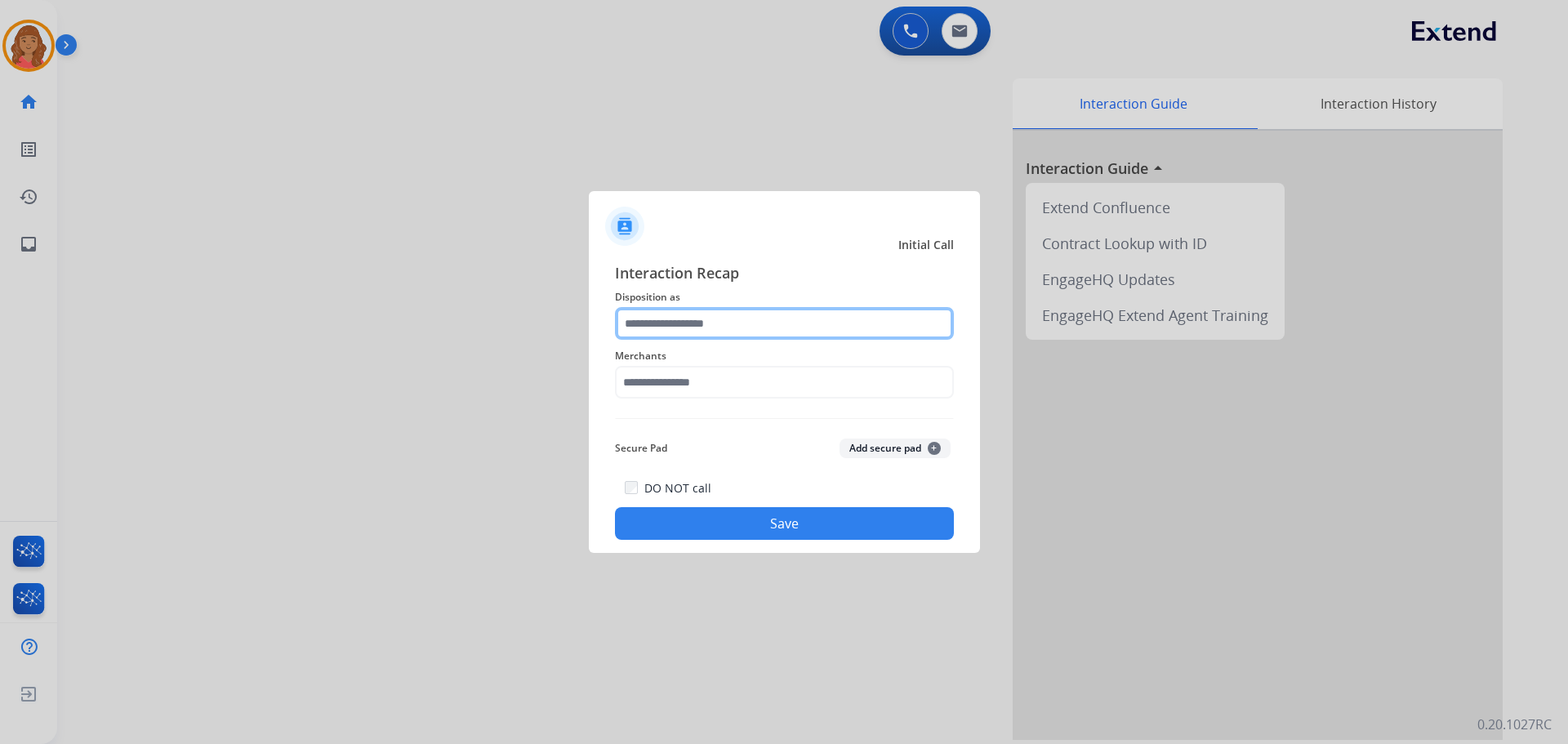
click at [634, 333] on input "text" at bounding box center [784, 324] width 339 height 32
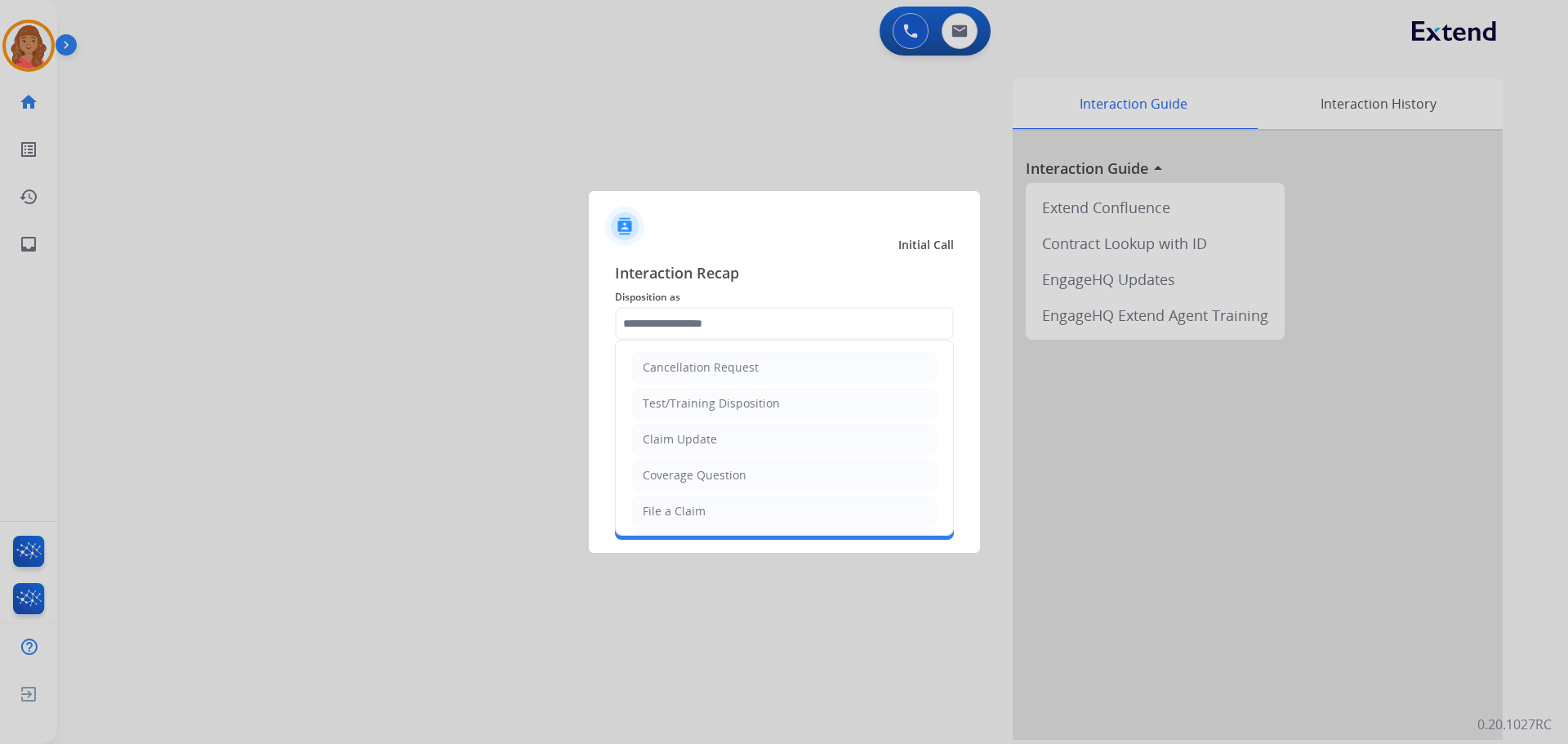
click at [674, 443] on div "Claim Update" at bounding box center [680, 439] width 74 height 16
type input "**********"
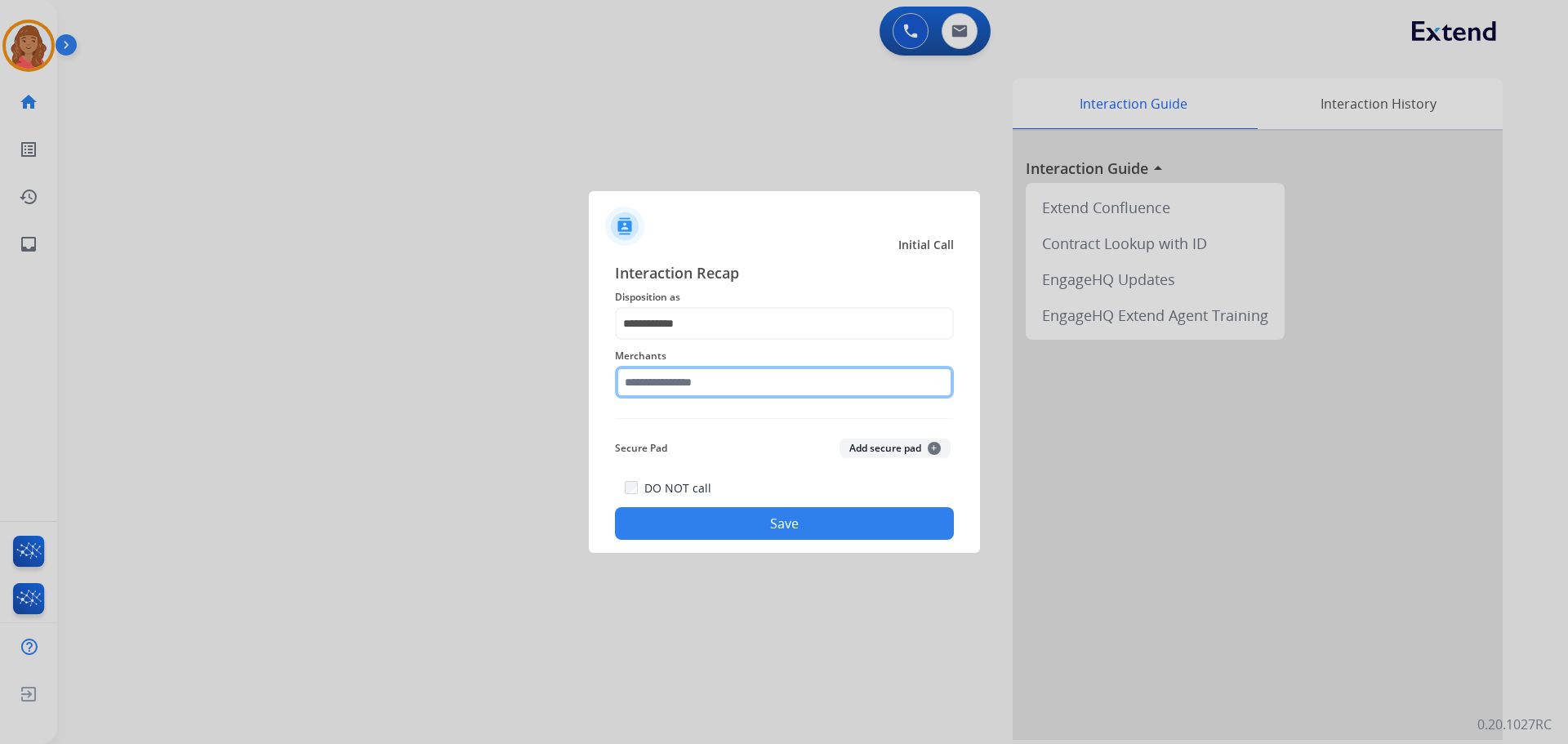
click at [675, 380] on input "text" at bounding box center [784, 382] width 339 height 32
type input "*"
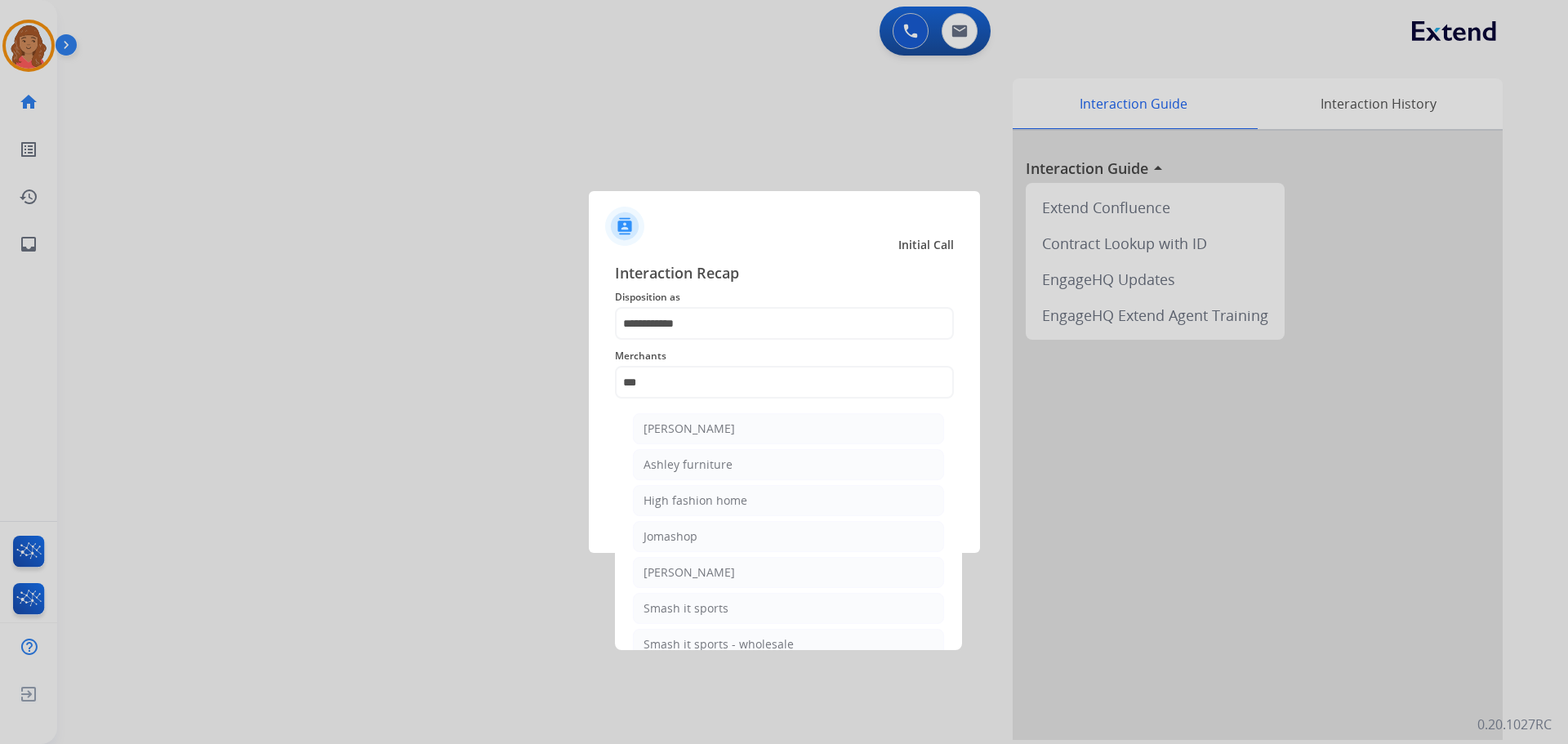
drag, startPoint x: 679, startPoint y: 428, endPoint x: 628, endPoint y: 397, distance: 59.7
click at [678, 427] on div "[PERSON_NAME]" at bounding box center [689, 428] width 91 height 16
type input "**********"
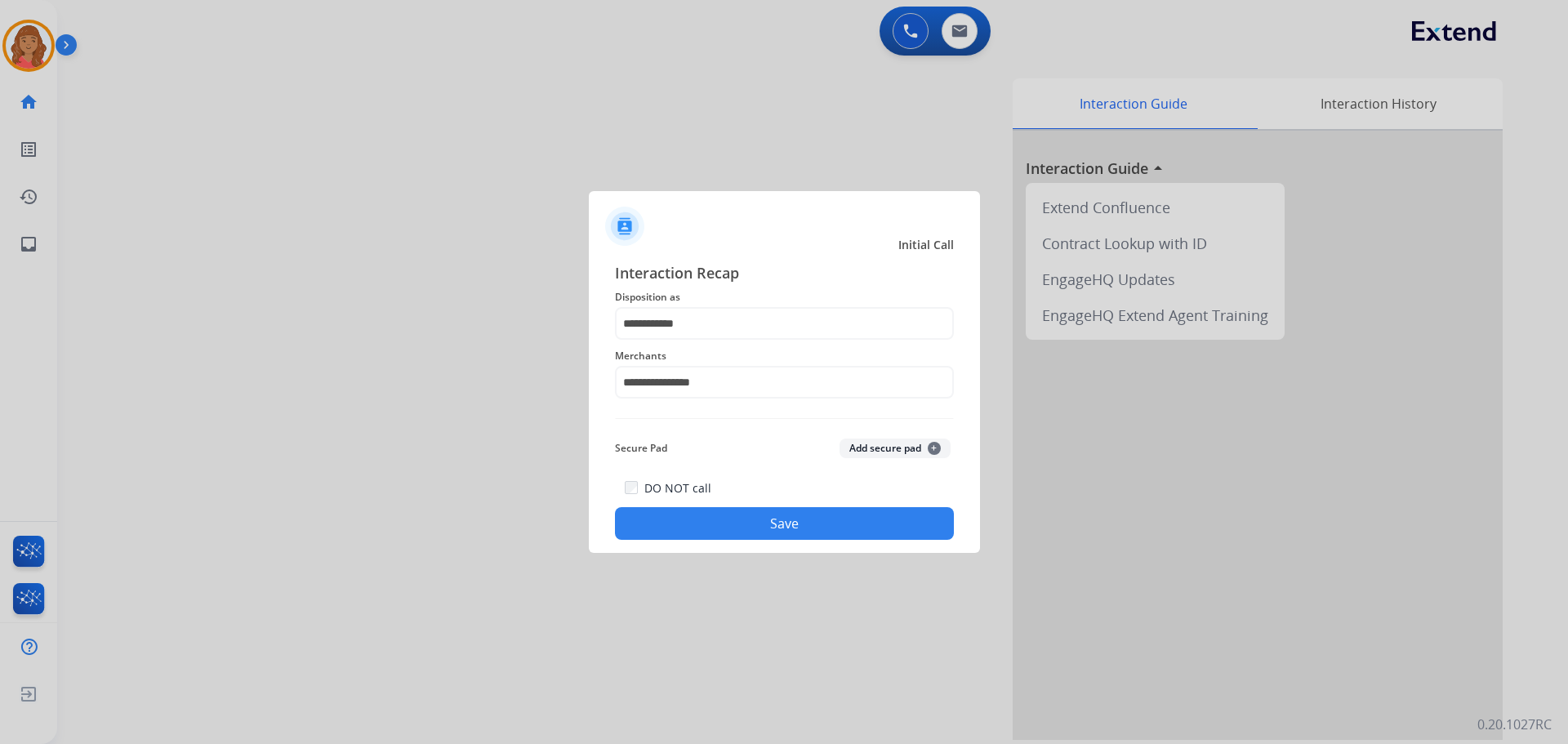
click at [847, 524] on button "Save" at bounding box center [784, 523] width 339 height 32
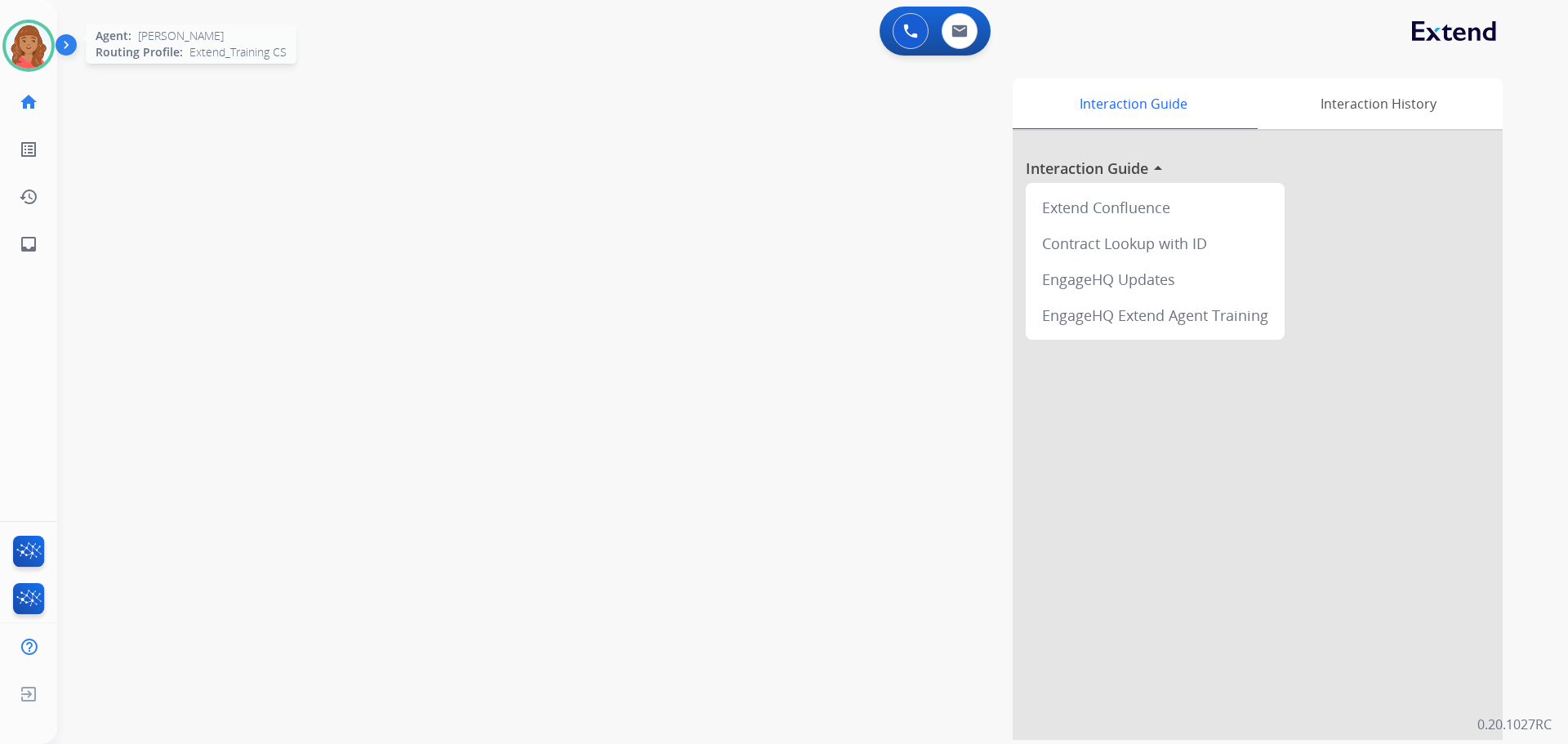
click at [31, 51] on img at bounding box center [28, 45] width 46 height 46
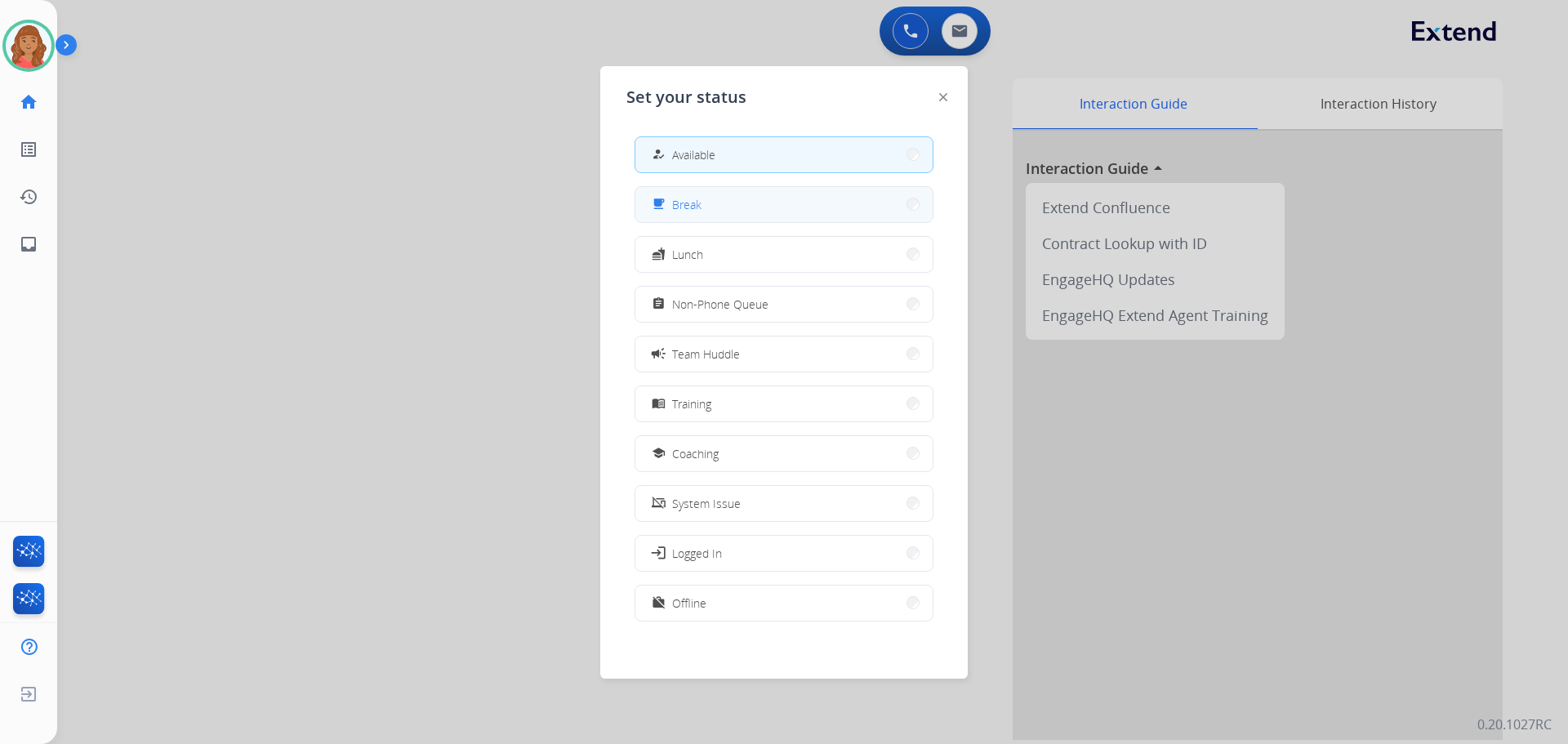
click at [700, 212] on span "Break" at bounding box center [686, 204] width 30 height 17
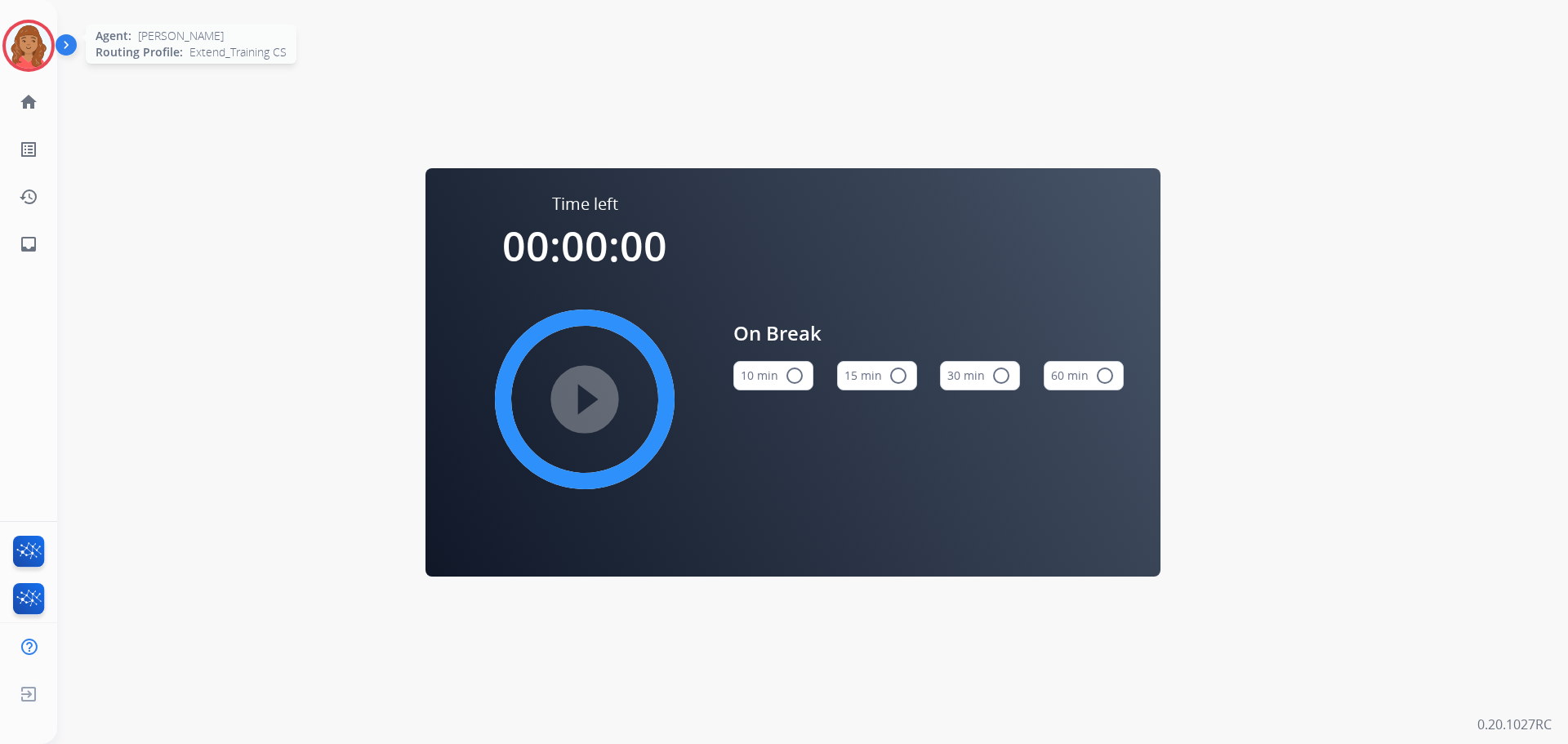
click at [28, 42] on img at bounding box center [28, 45] width 46 height 46
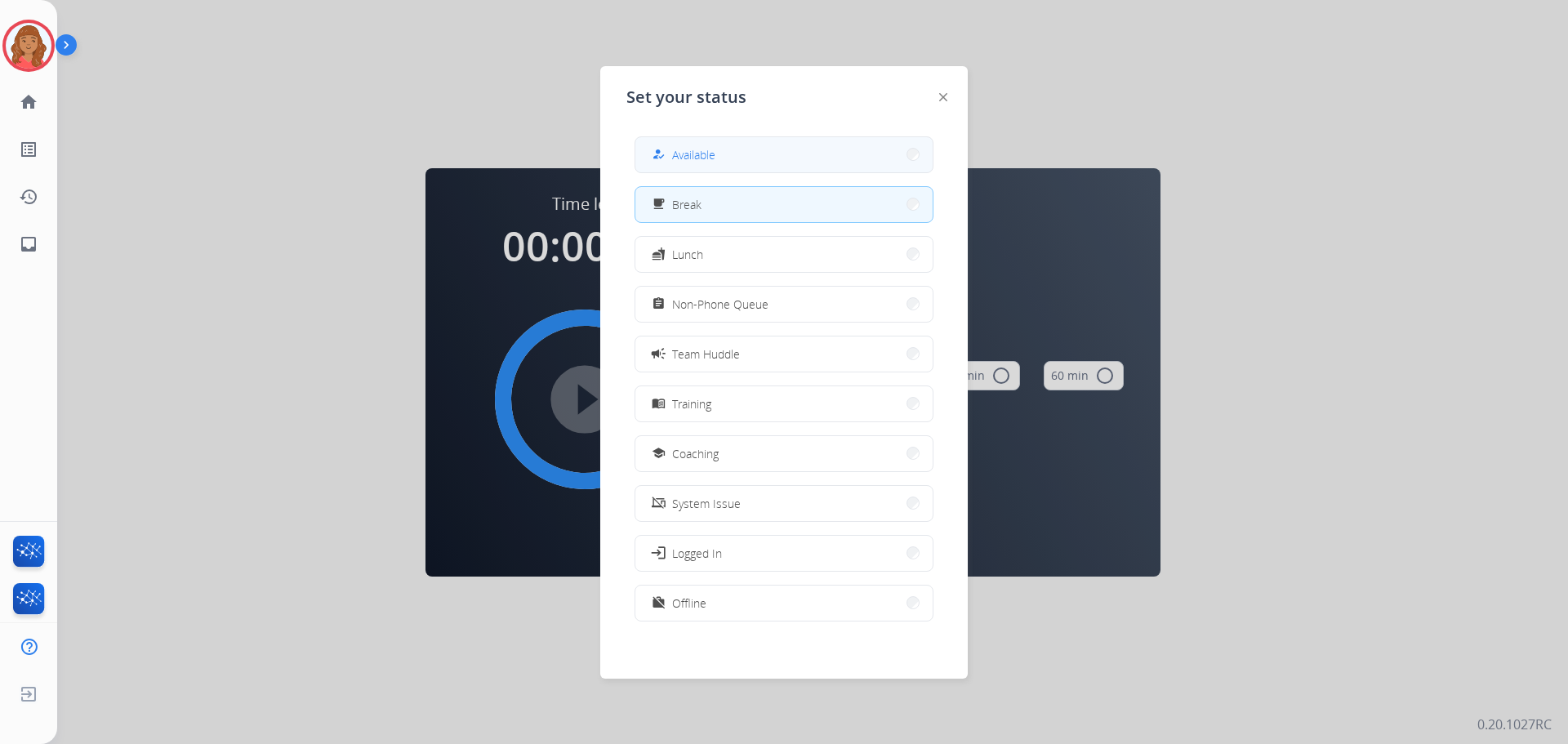
click at [706, 150] on span "Available" at bounding box center [693, 154] width 43 height 17
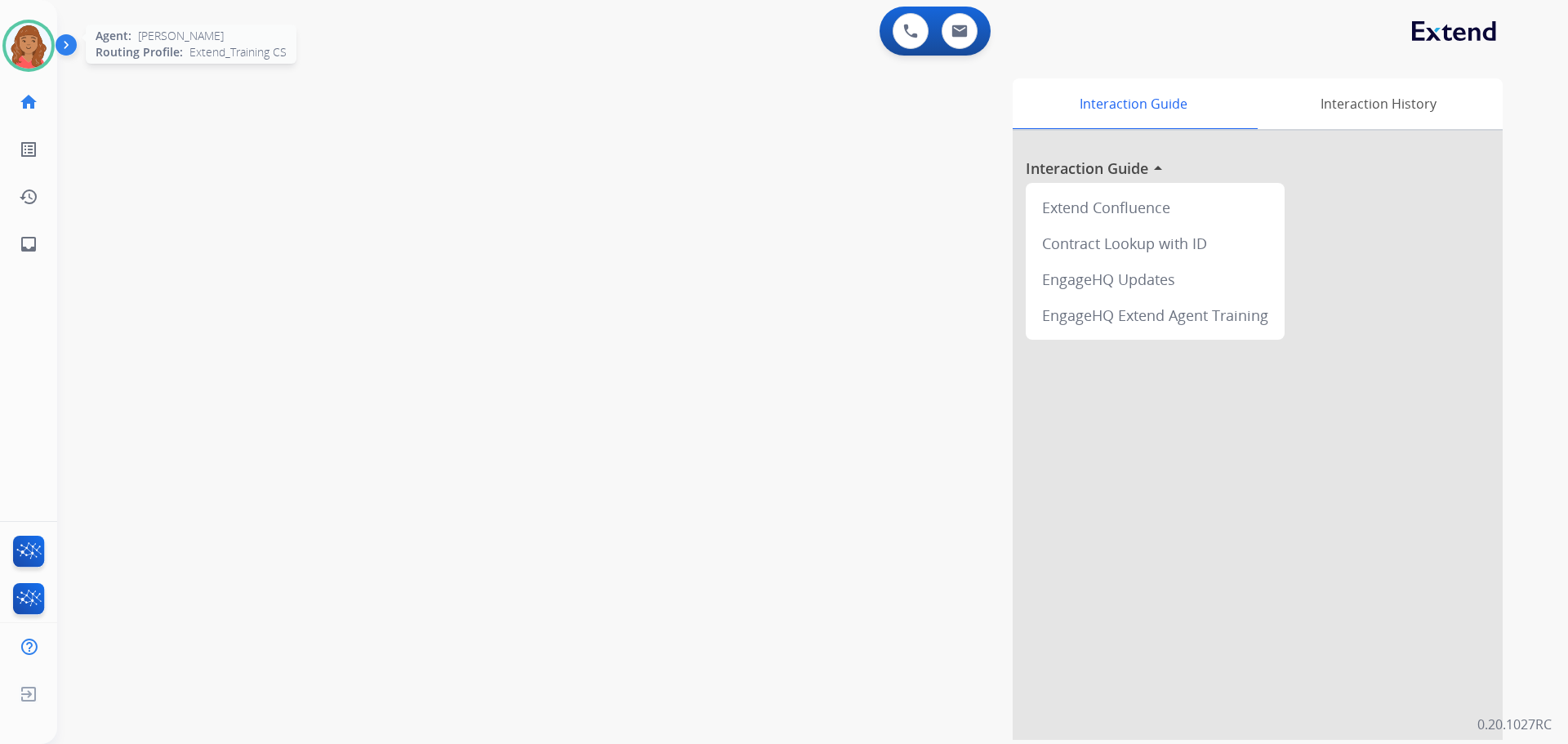
click at [27, 51] on img at bounding box center [28, 45] width 46 height 46
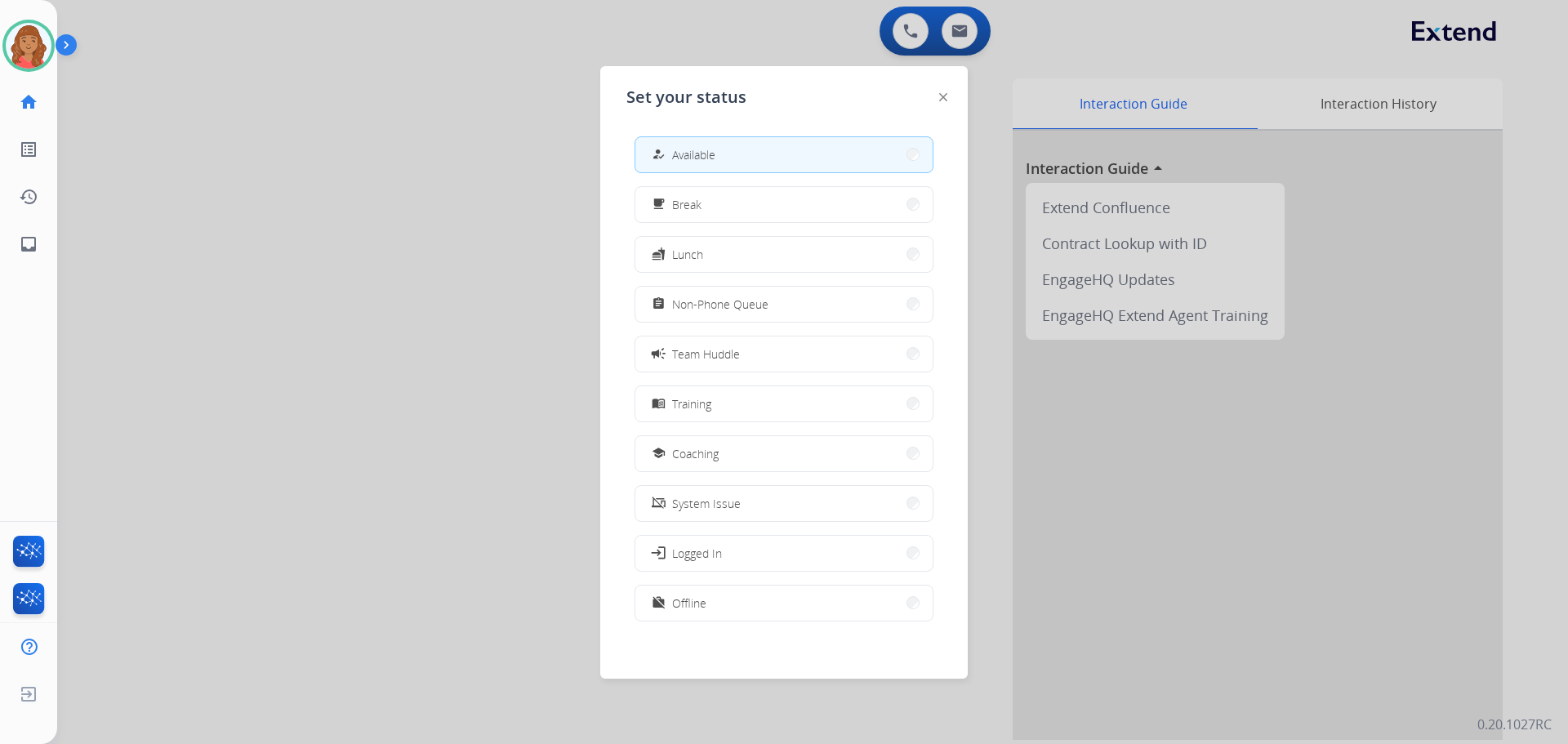
click at [690, 292] on button "assignment Non-Phone Queue" at bounding box center [784, 304] width 298 height 35
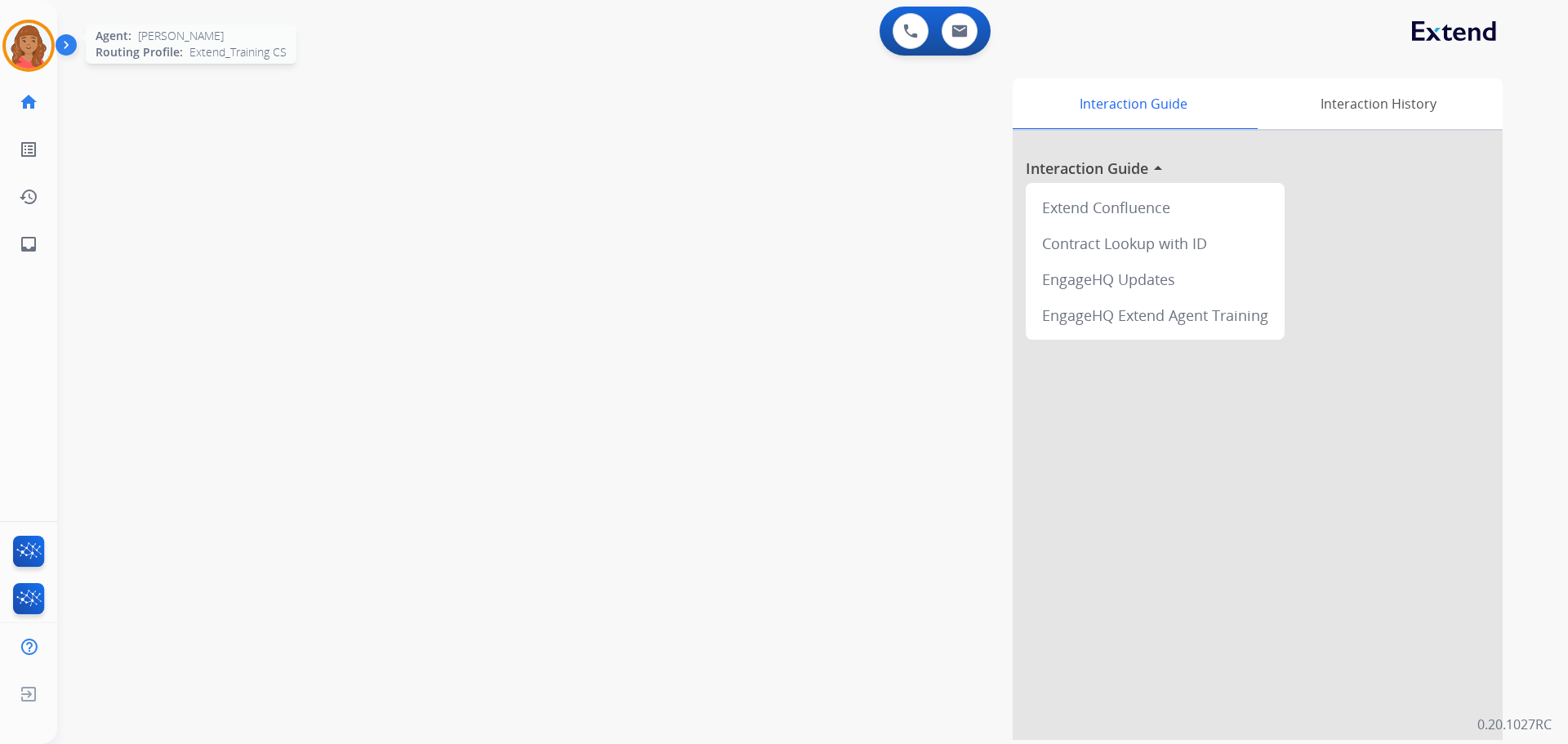
click at [32, 45] on img at bounding box center [28, 45] width 46 height 46
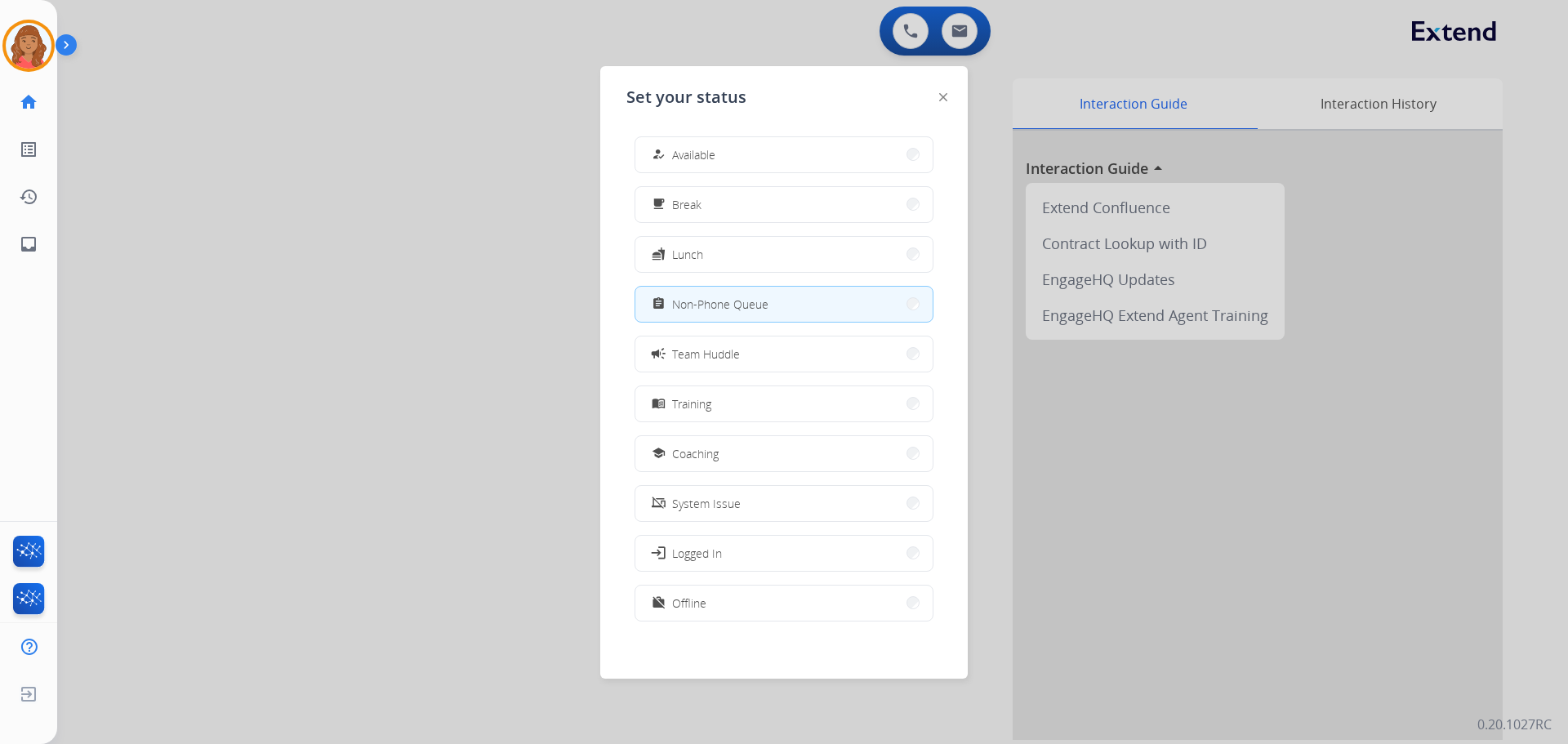
click at [699, 155] on span "Available" at bounding box center [693, 154] width 43 height 17
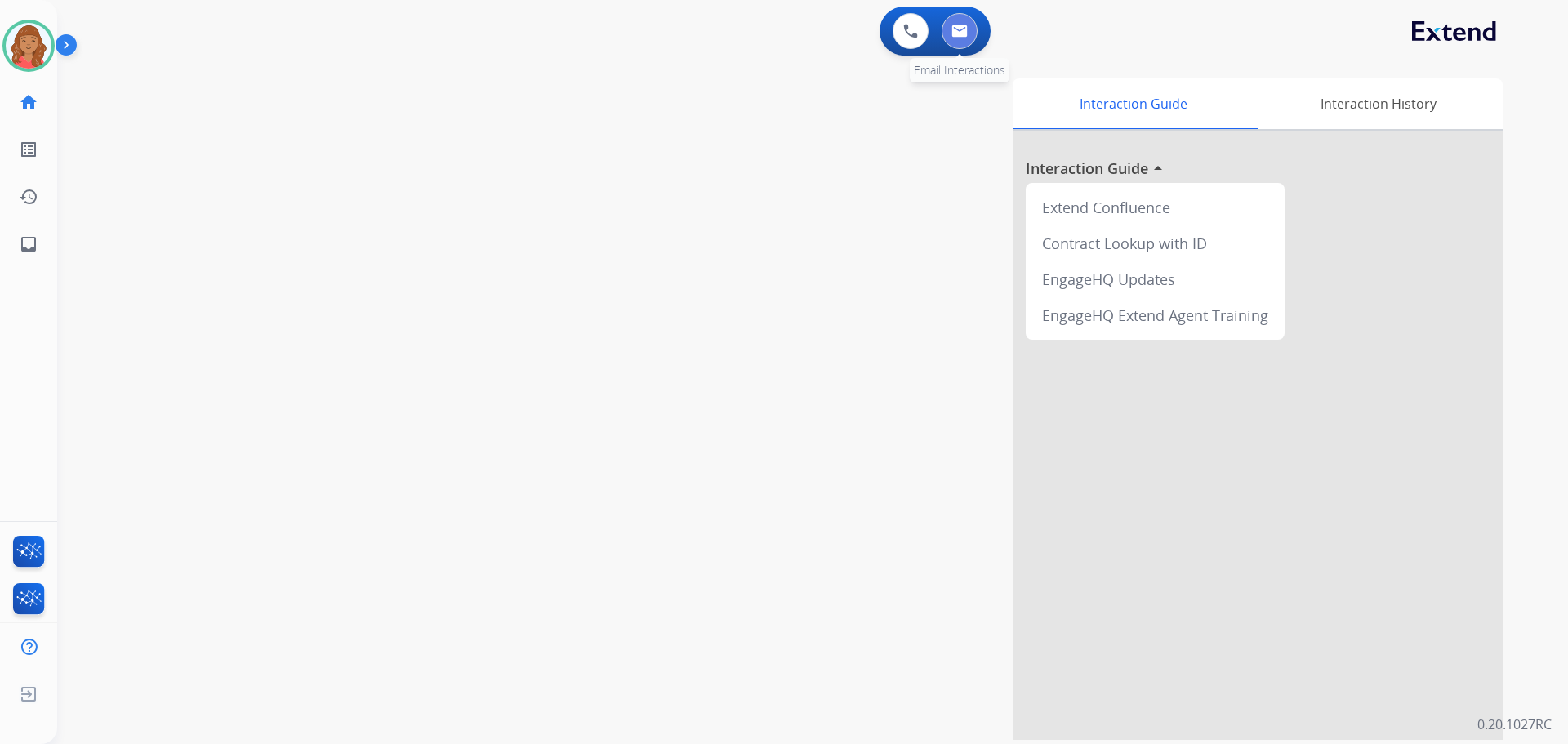
click at [964, 14] on button at bounding box center [959, 31] width 36 height 36
select select "**********"
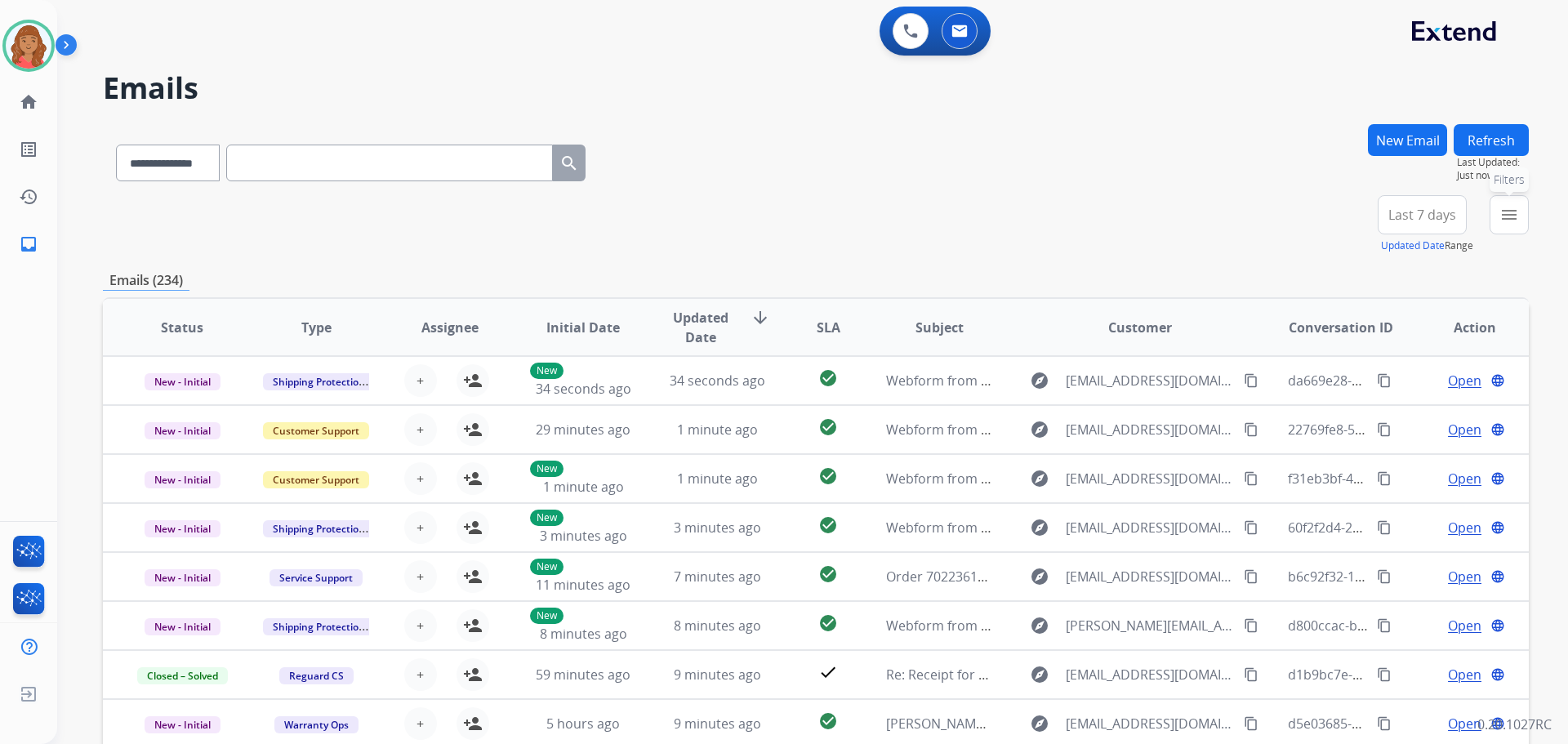
click at [1506, 219] on mat-icon "menu" at bounding box center [1509, 215] width 20 height 20
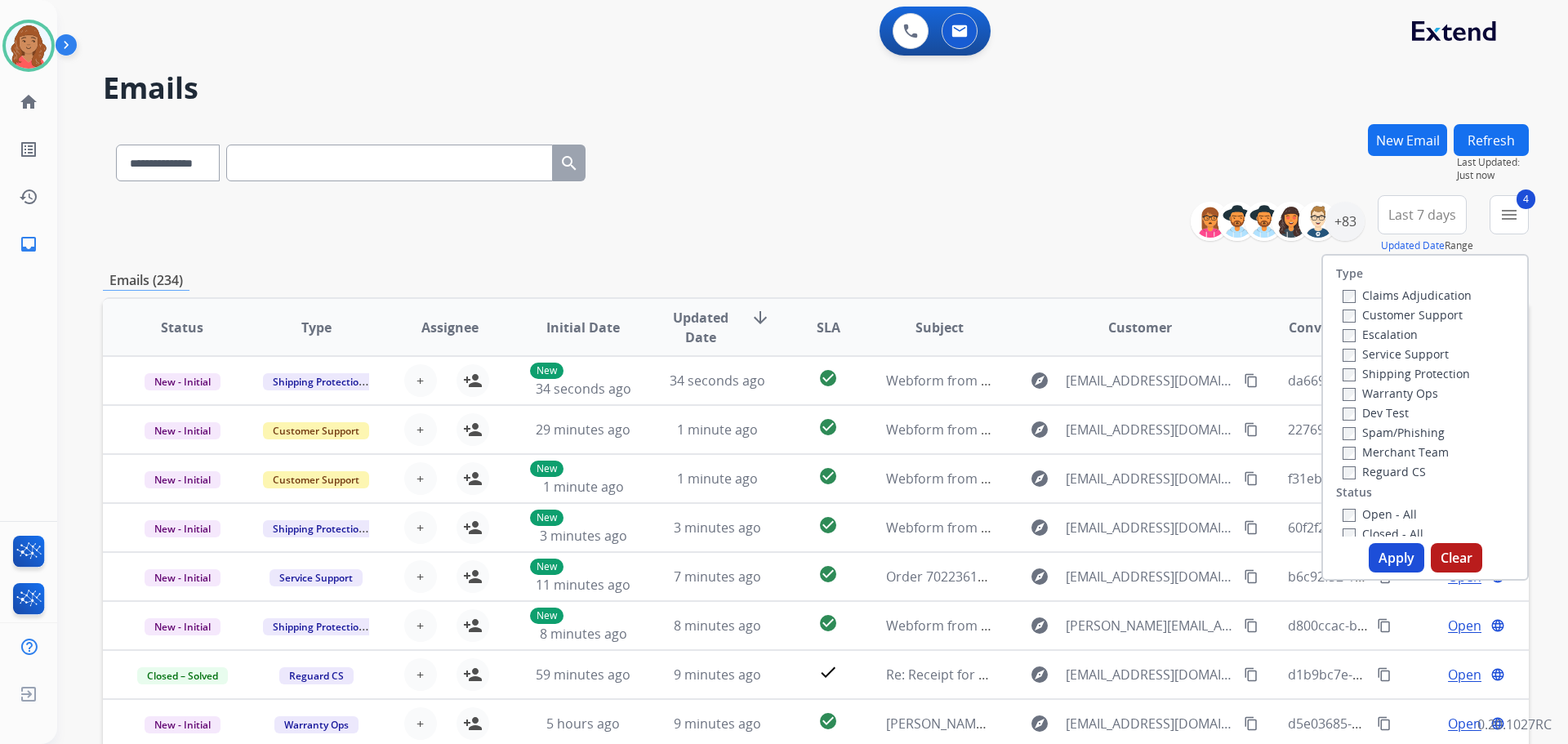
drag, startPoint x: 1390, startPoint y: 565, endPoint x: 1336, endPoint y: 551, distance: 55.8
click at [1387, 562] on button "Apply" at bounding box center [1397, 557] width 56 height 30
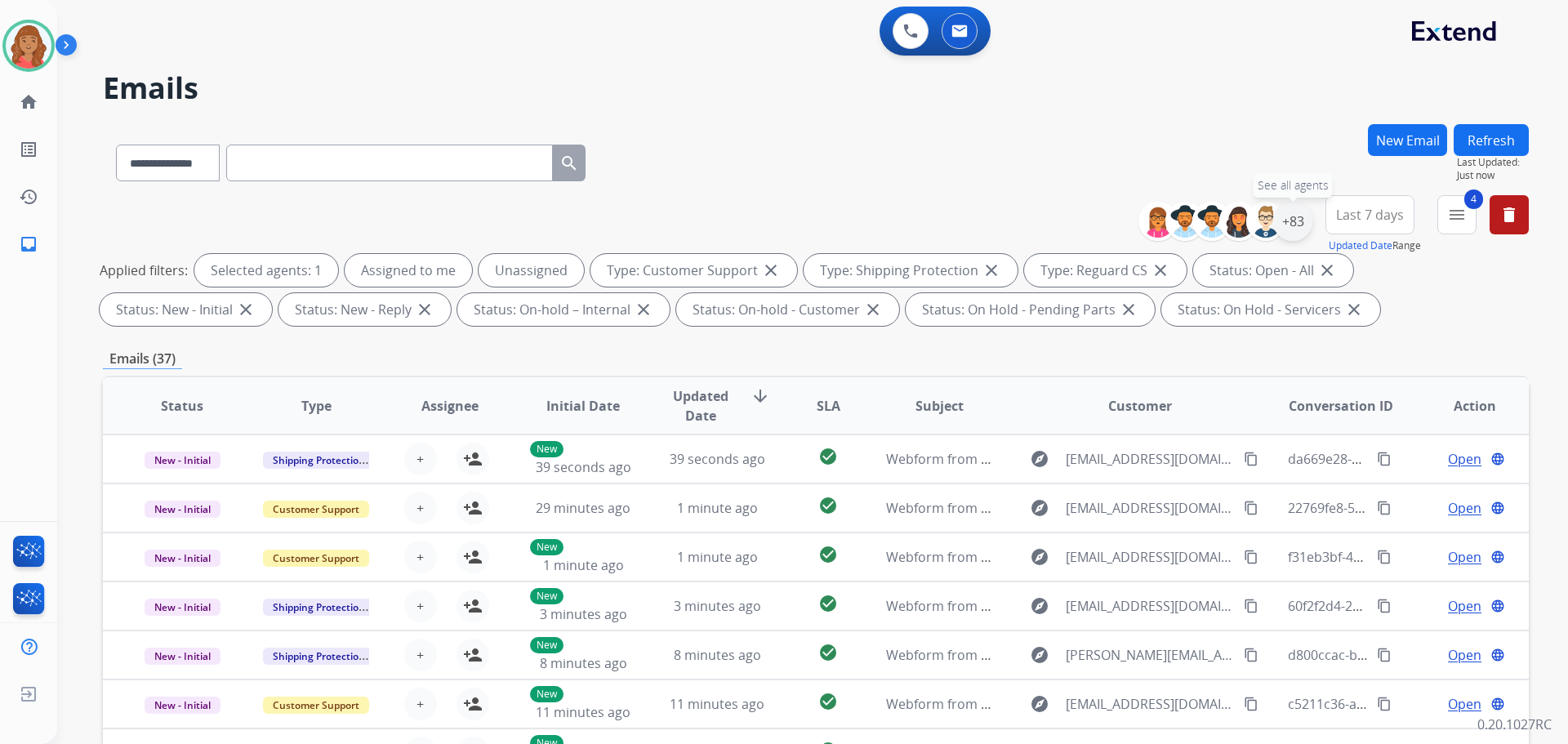
click at [1284, 229] on div "+83" at bounding box center [1292, 221] width 39 height 39
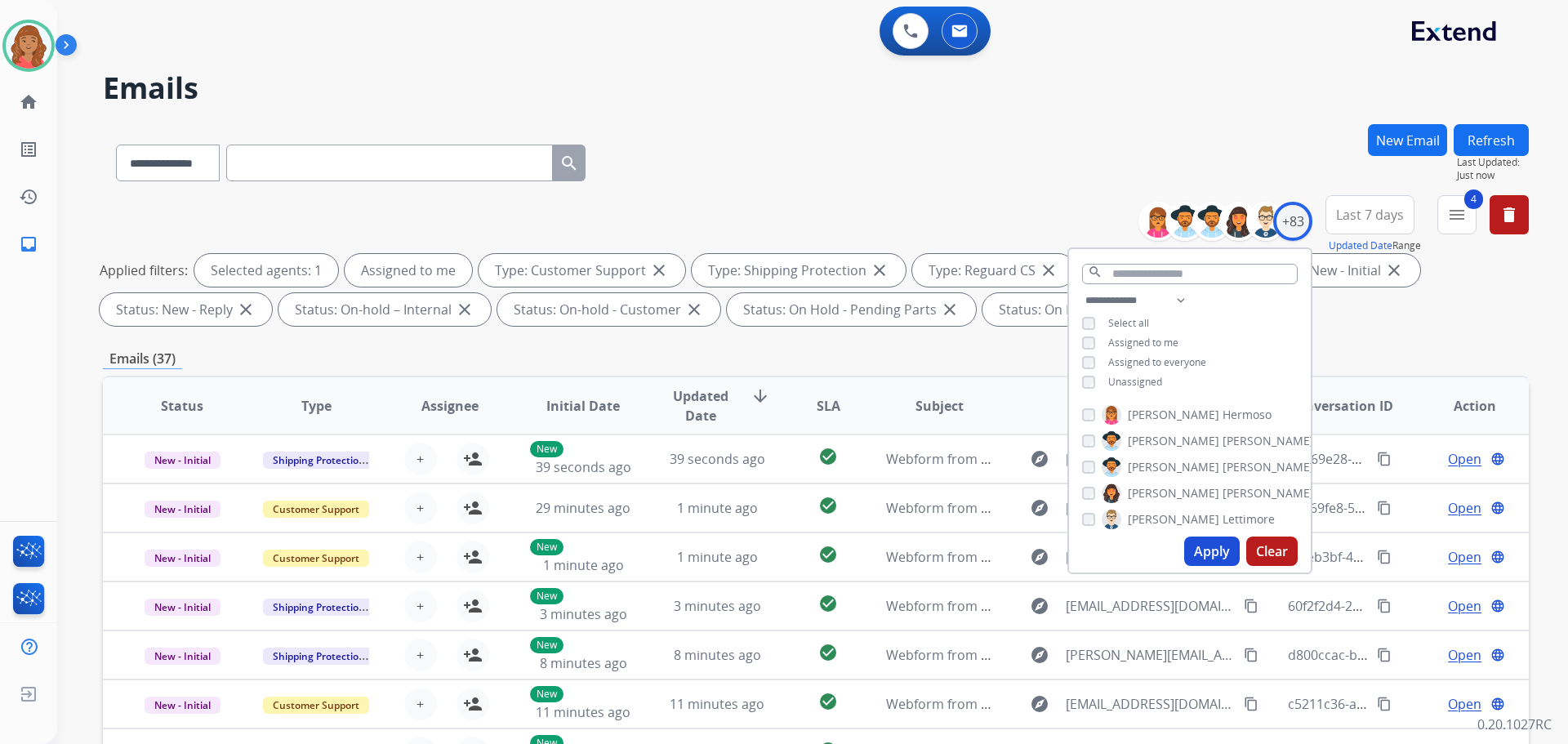
click at [1187, 544] on button "Apply" at bounding box center [1212, 551] width 56 height 30
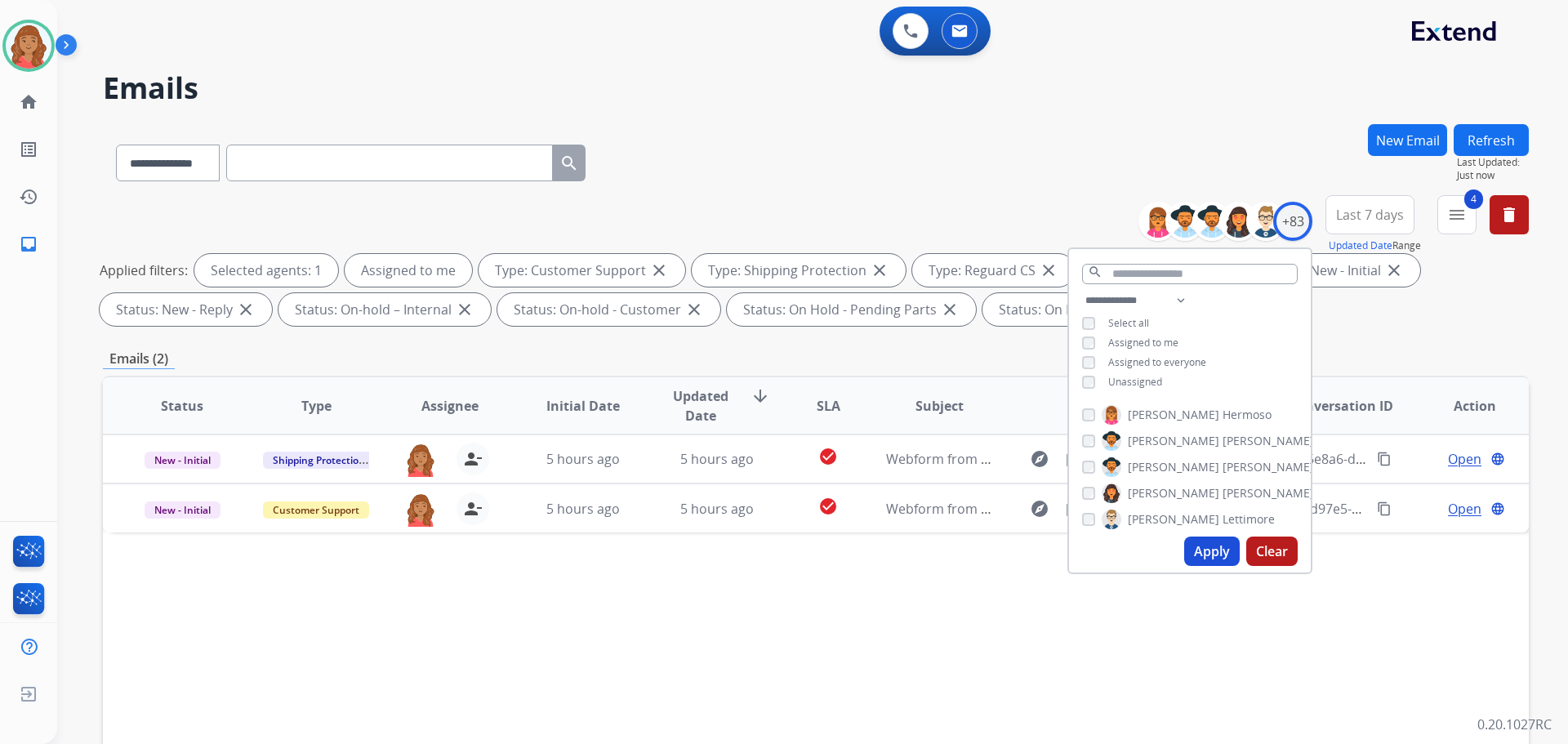
scroll to position [264, 0]
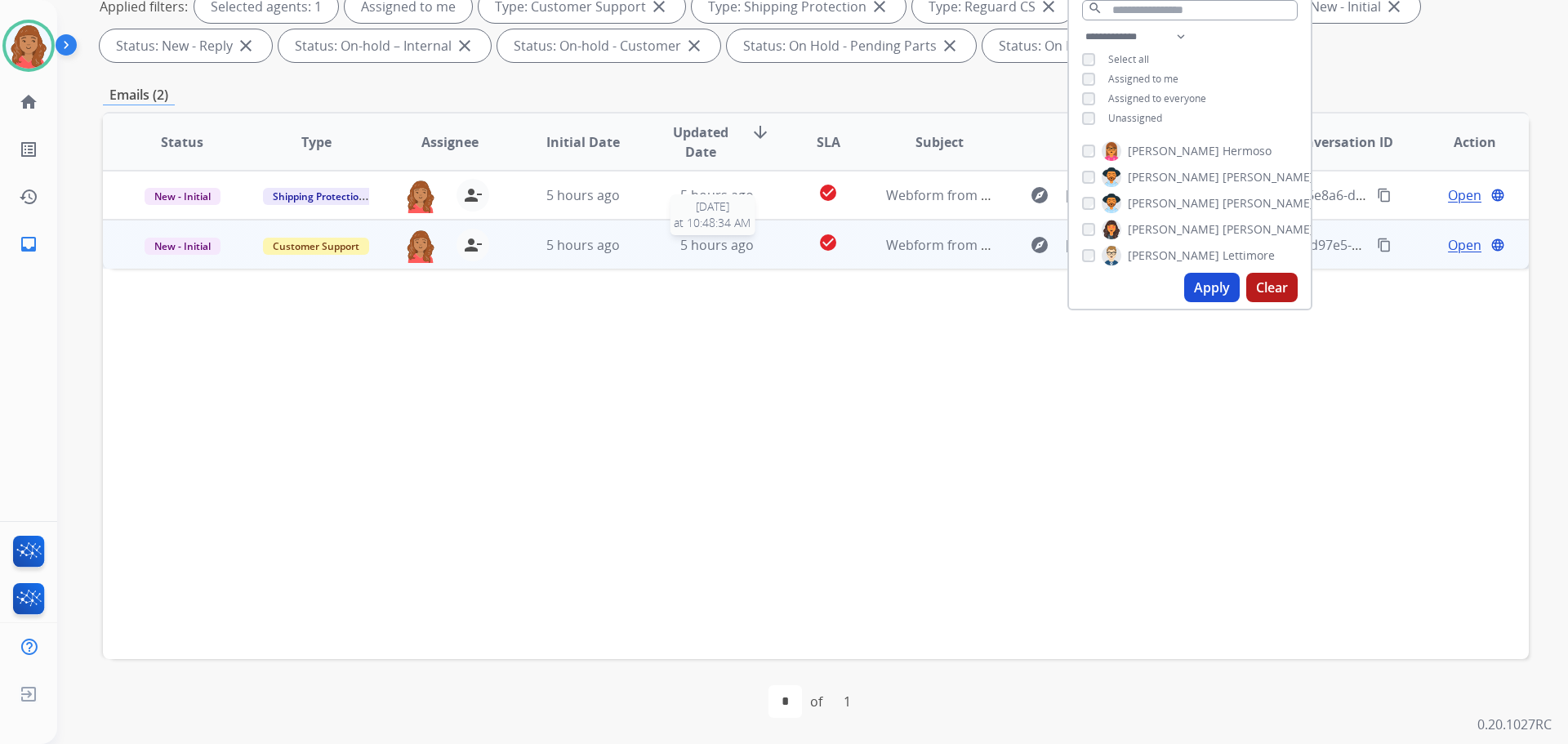
click at [673, 249] on div "5 hours ago" at bounding box center [717, 245] width 107 height 20
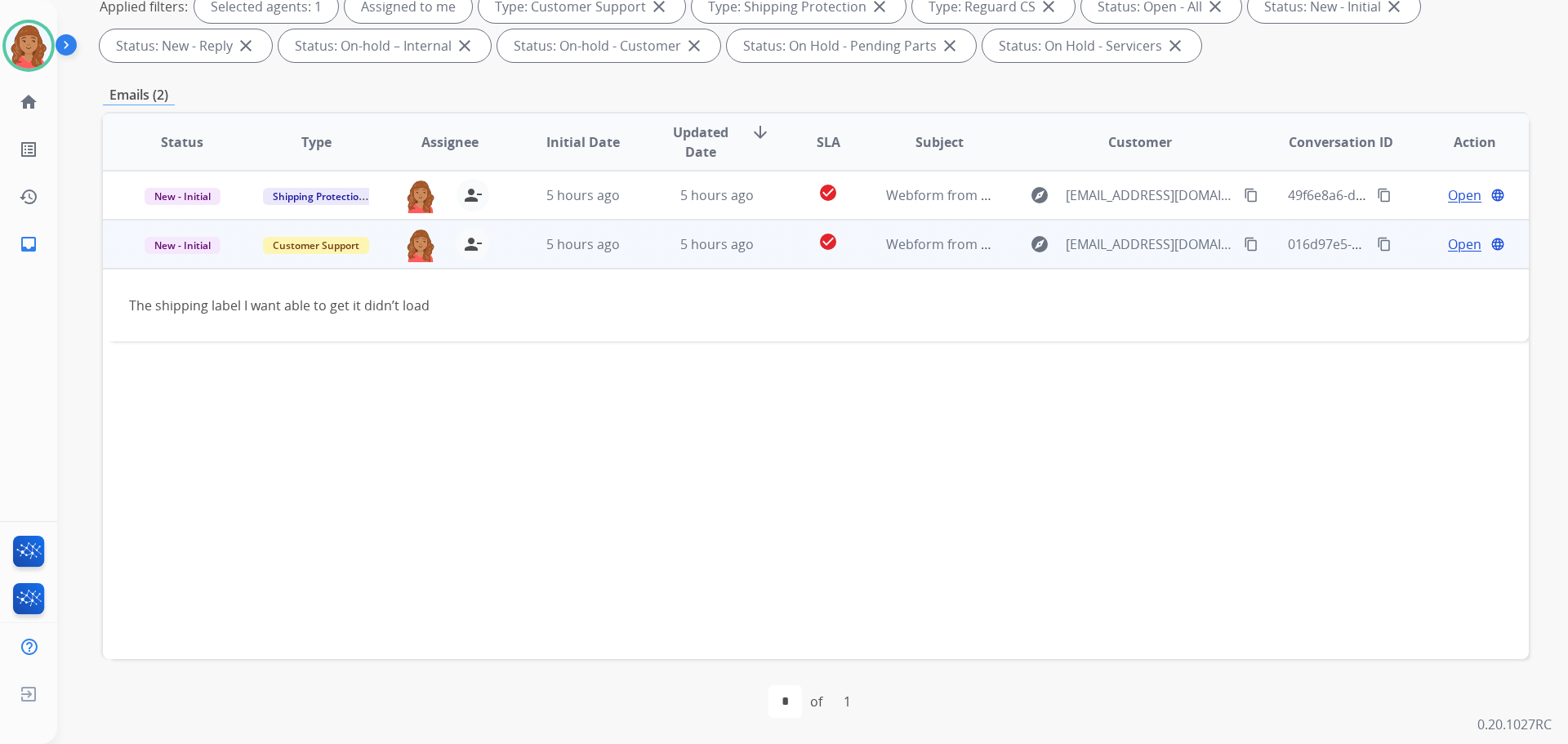
click at [1210, 246] on div "explore Ajzsamw@gmail.com content_copy" at bounding box center [1140, 243] width 240 height 26
click at [1243, 244] on mat-icon "content_copy" at bounding box center [1251, 245] width 14 height 14
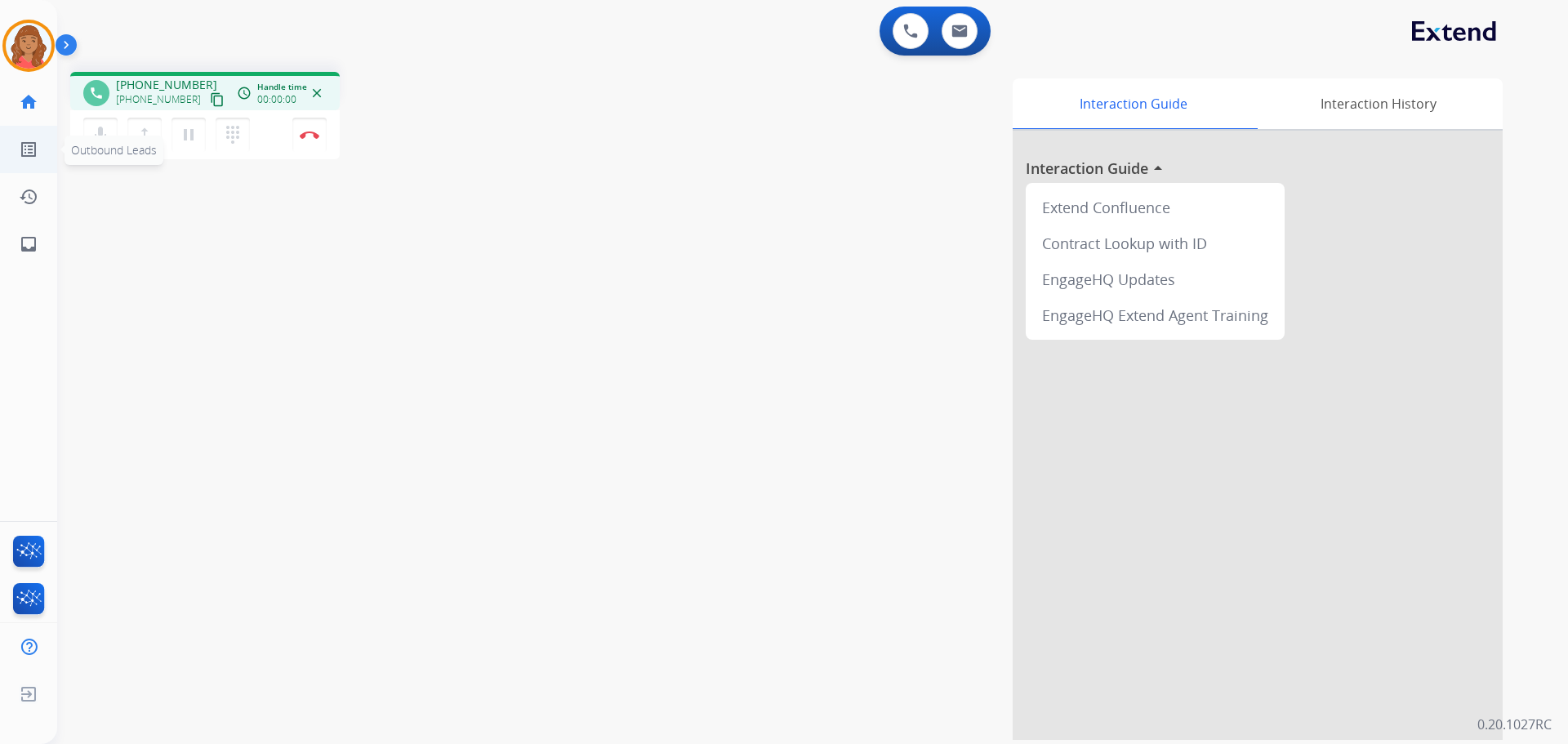
drag, startPoint x: 194, startPoint y: 99, endPoint x: 12, endPoint y: 140, distance: 186.6
click at [210, 99] on mat-icon "content_copy" at bounding box center [217, 99] width 14 height 14
click at [316, 144] on button "Disconnect" at bounding box center [309, 134] width 34 height 34
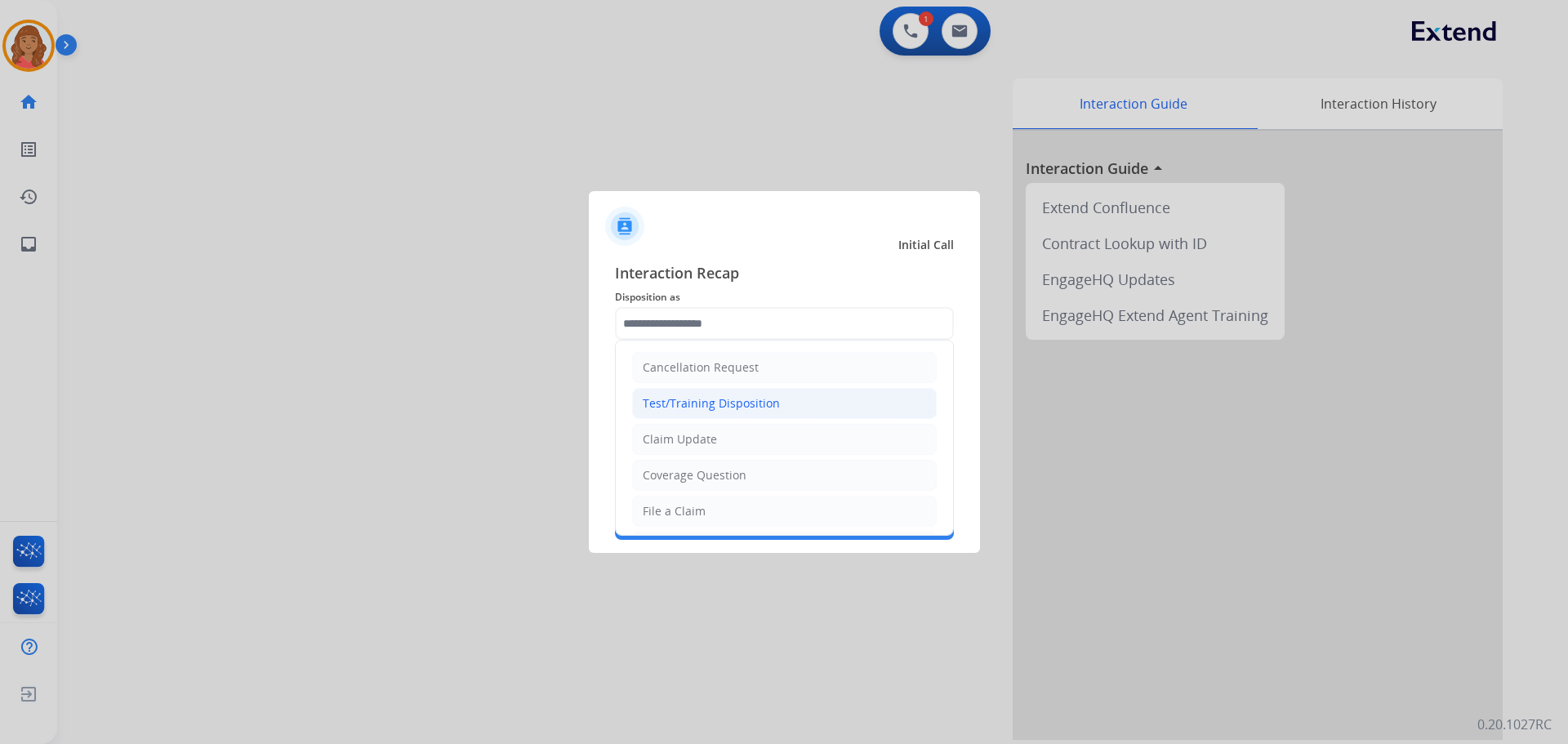
click at [679, 330] on input "text" at bounding box center [784, 324] width 339 height 32
click at [692, 436] on div "Claim Update" at bounding box center [680, 439] width 74 height 16
type input "**********"
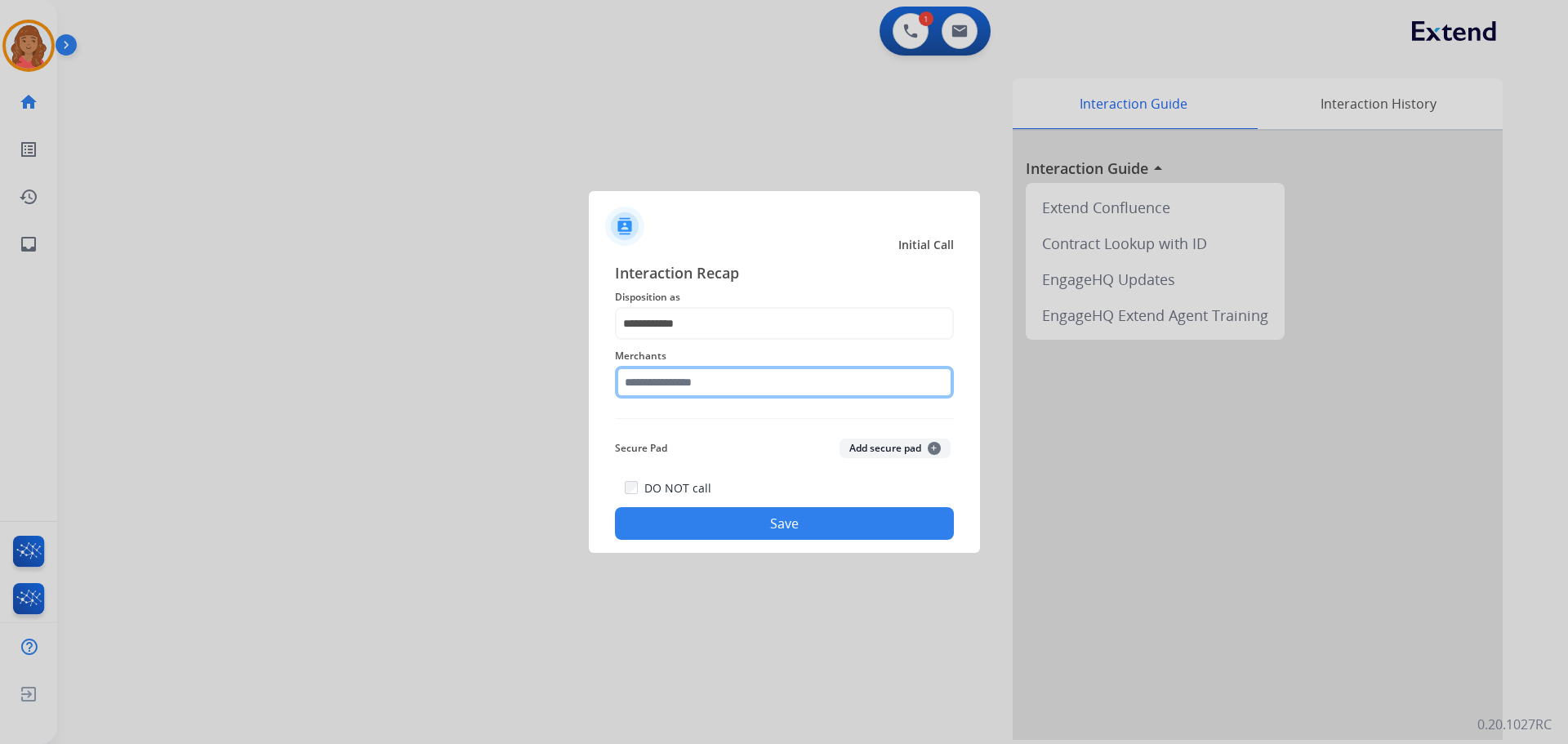
click at [679, 385] on input "text" at bounding box center [784, 382] width 339 height 32
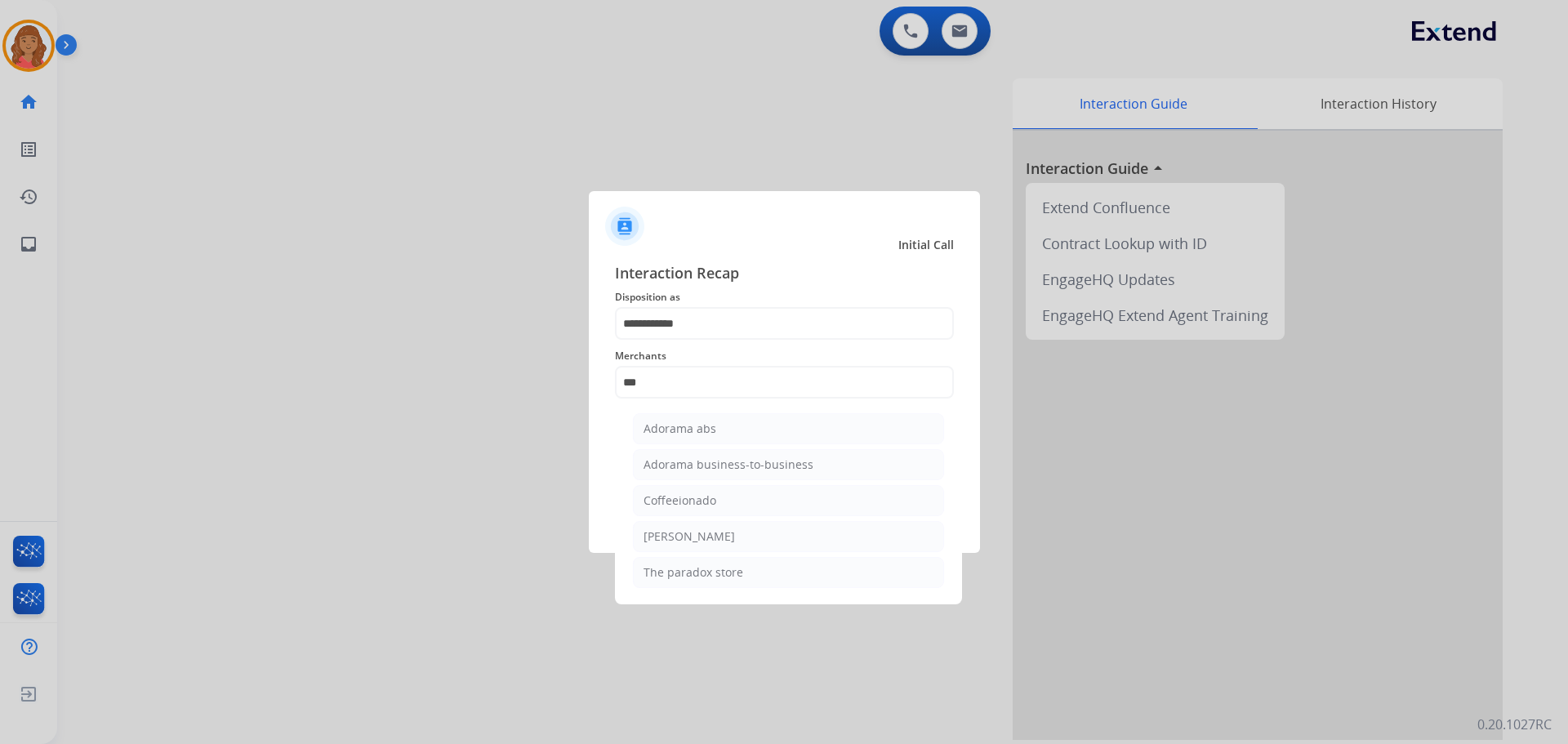
click at [699, 421] on div "Adorama abs" at bounding box center [680, 428] width 73 height 16
type input "**********"
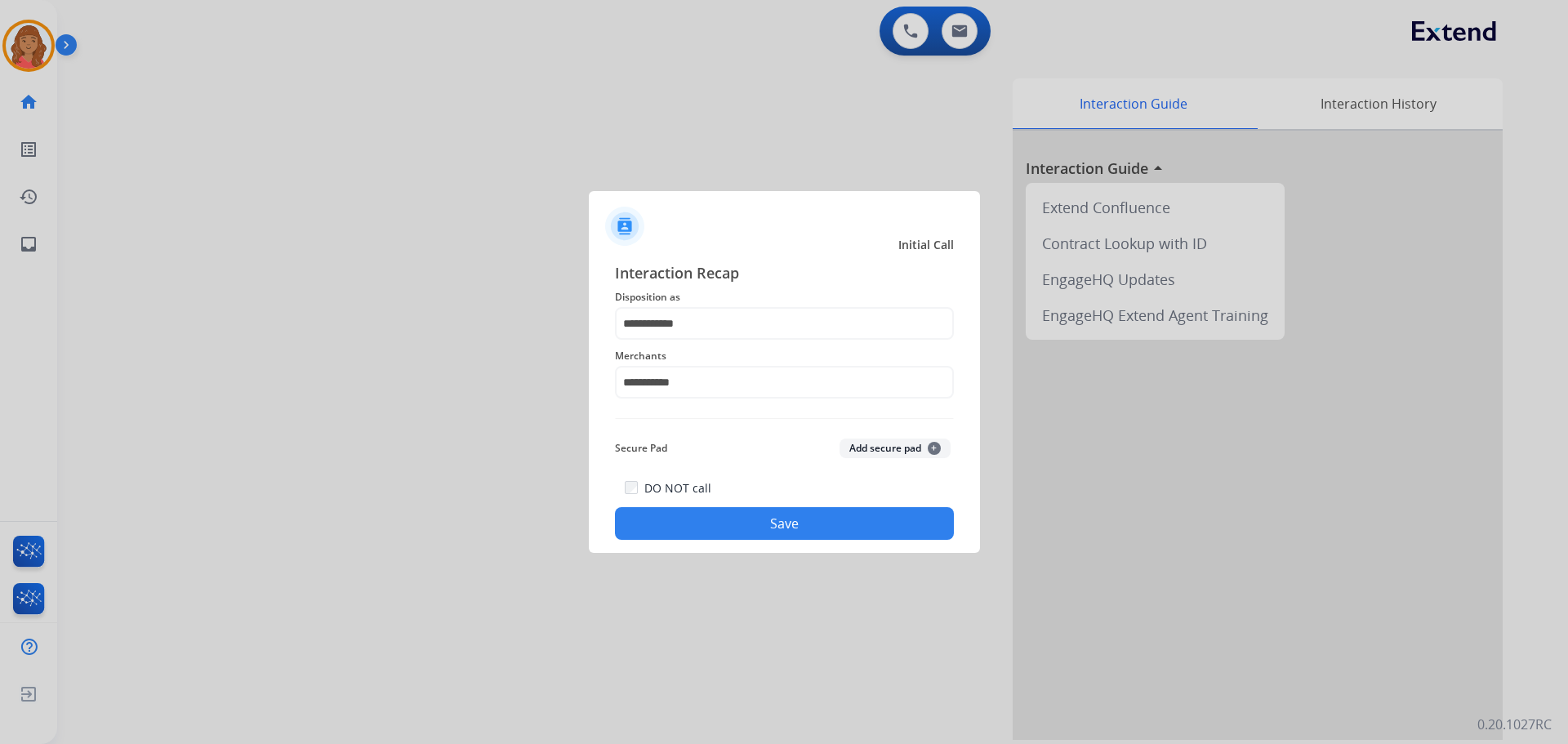
click at [719, 521] on button "Save" at bounding box center [784, 523] width 339 height 32
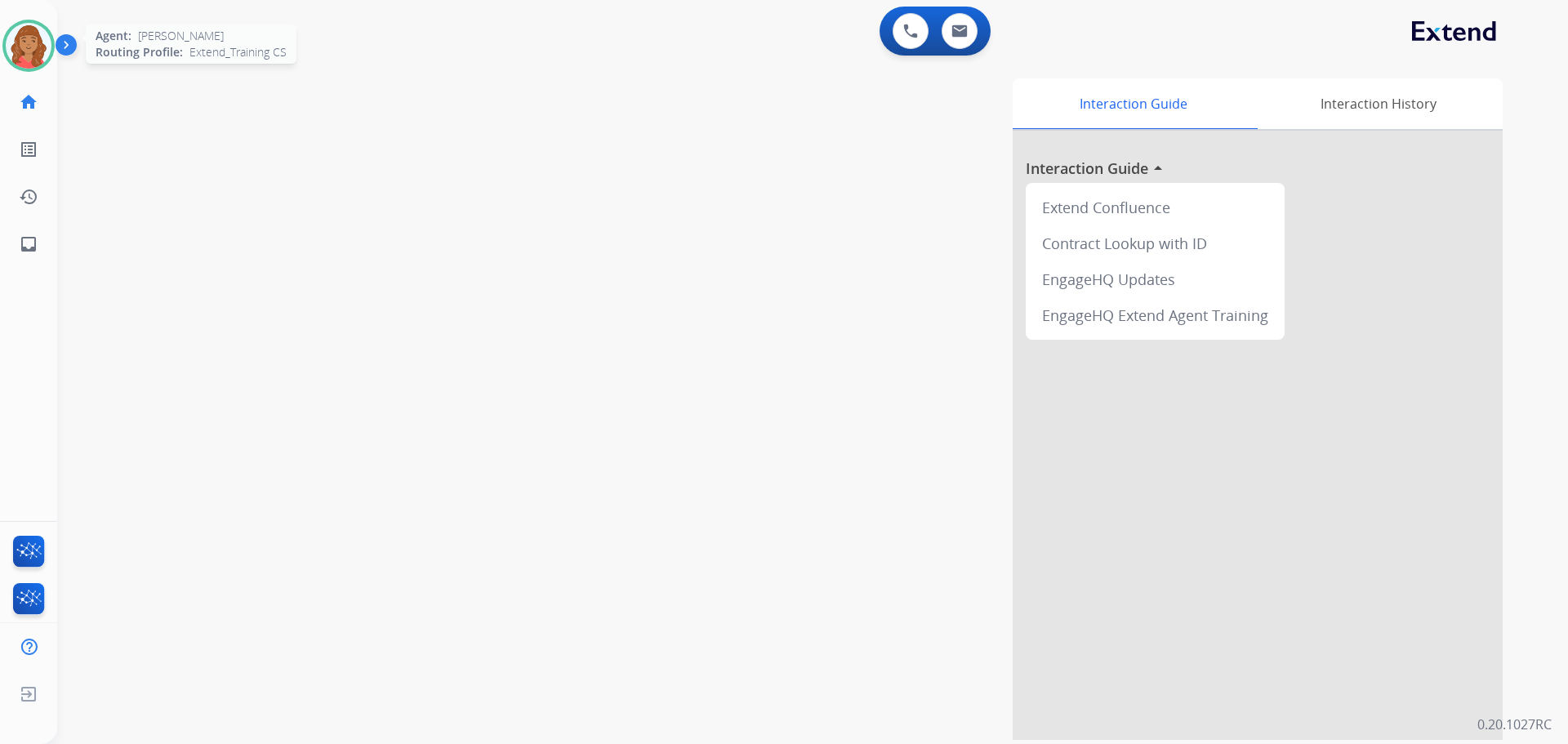
click at [26, 48] on img at bounding box center [28, 45] width 46 height 46
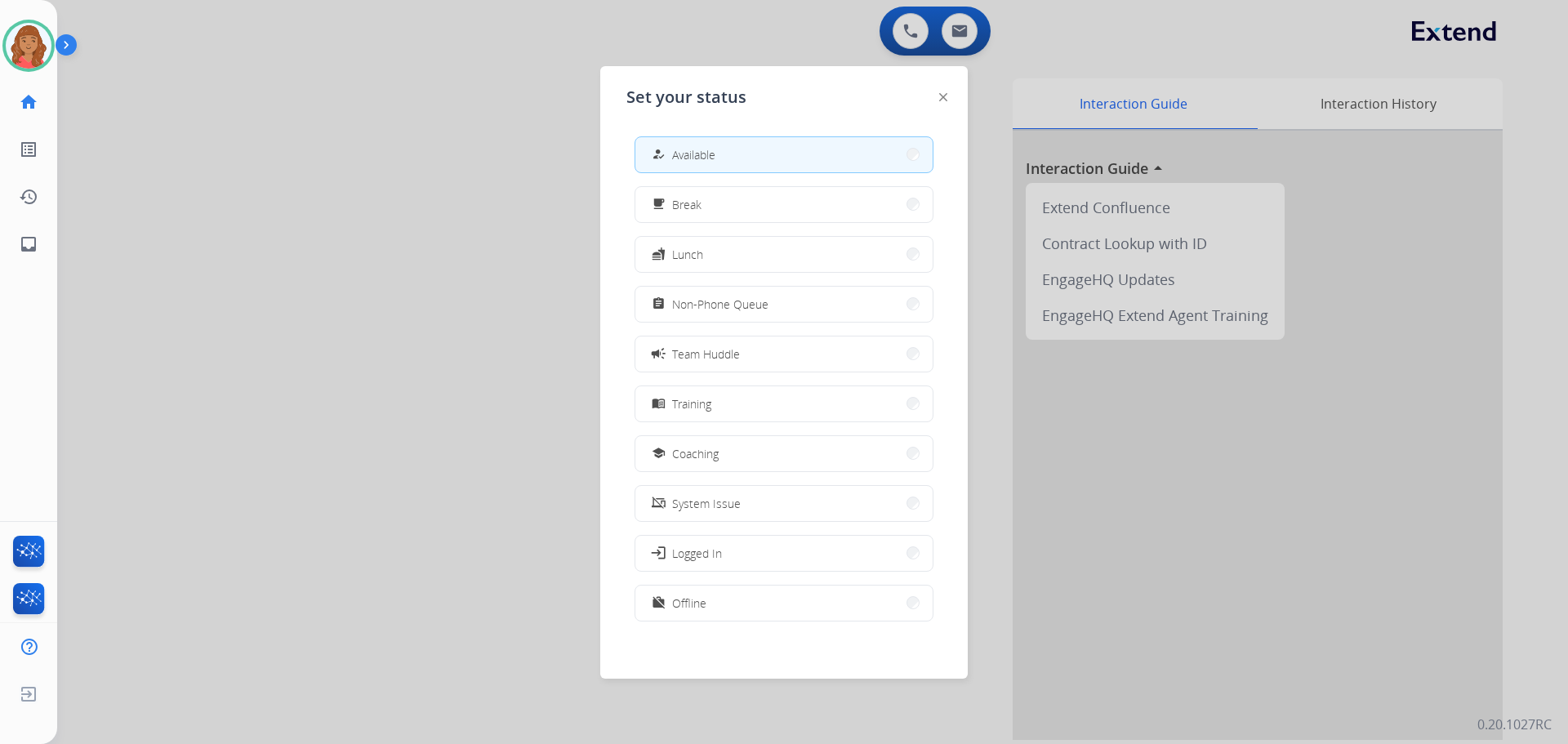
click at [730, 312] on span "Non-Phone Queue" at bounding box center [720, 304] width 96 height 17
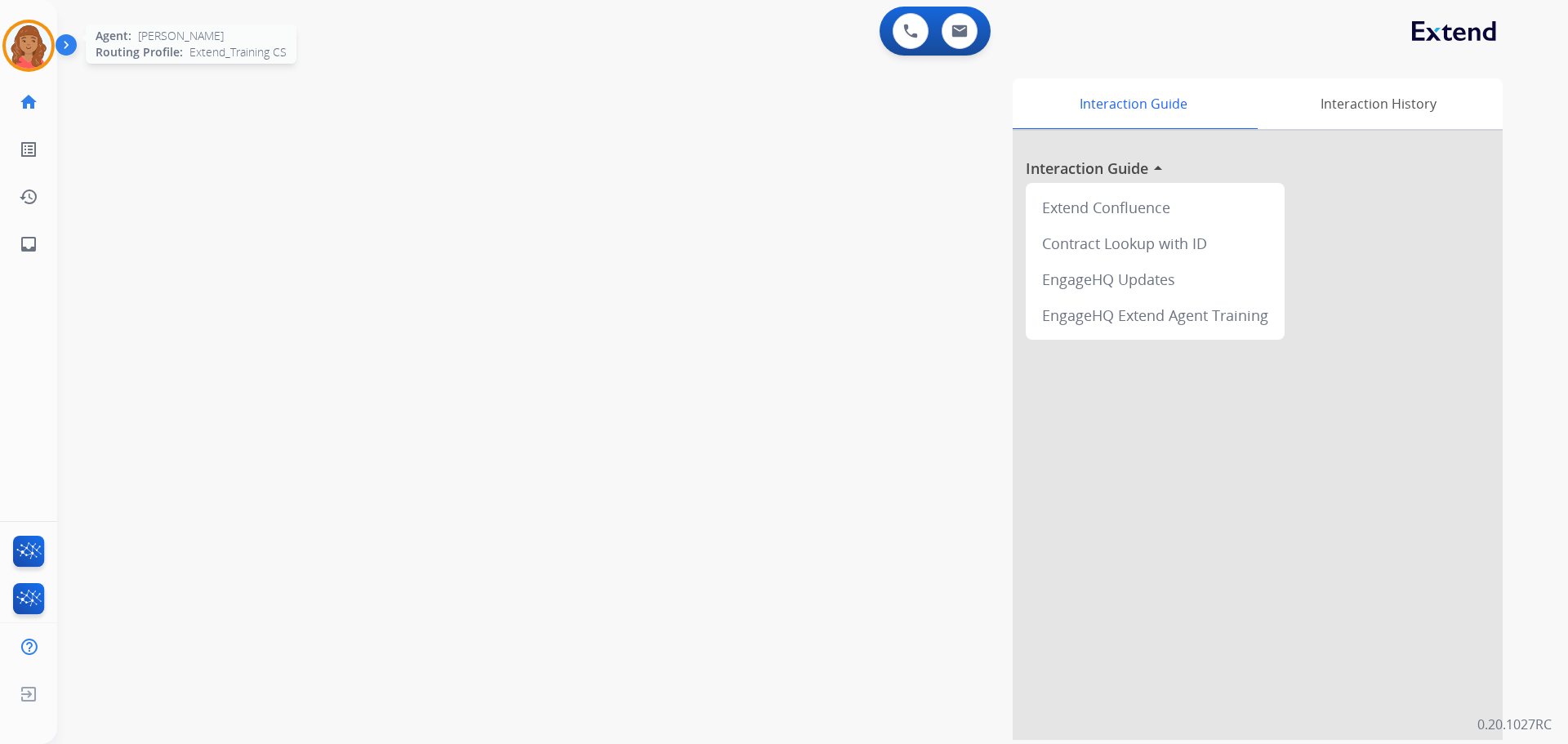
click at [17, 49] on img at bounding box center [28, 45] width 46 height 46
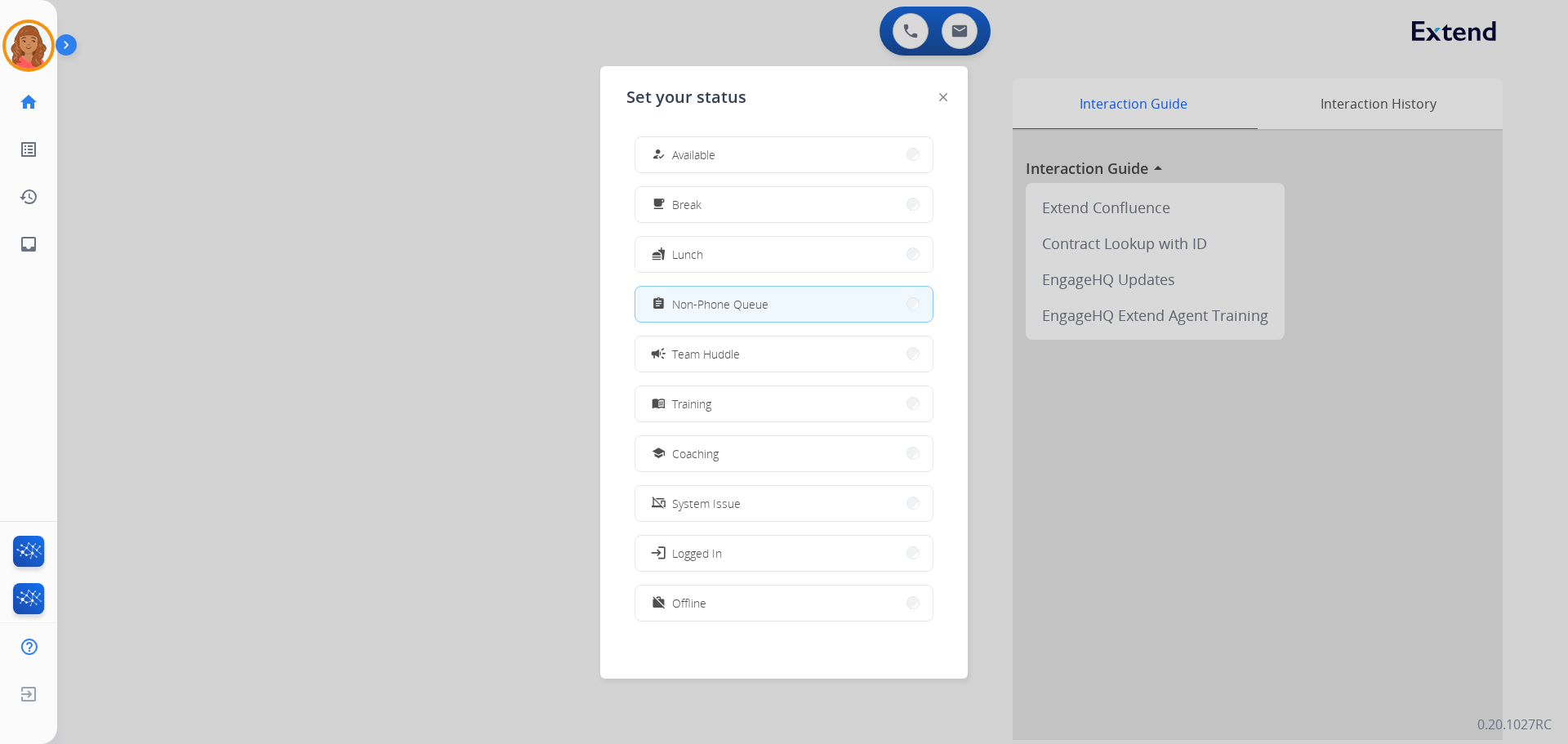
click at [683, 150] on span "Available" at bounding box center [693, 154] width 43 height 17
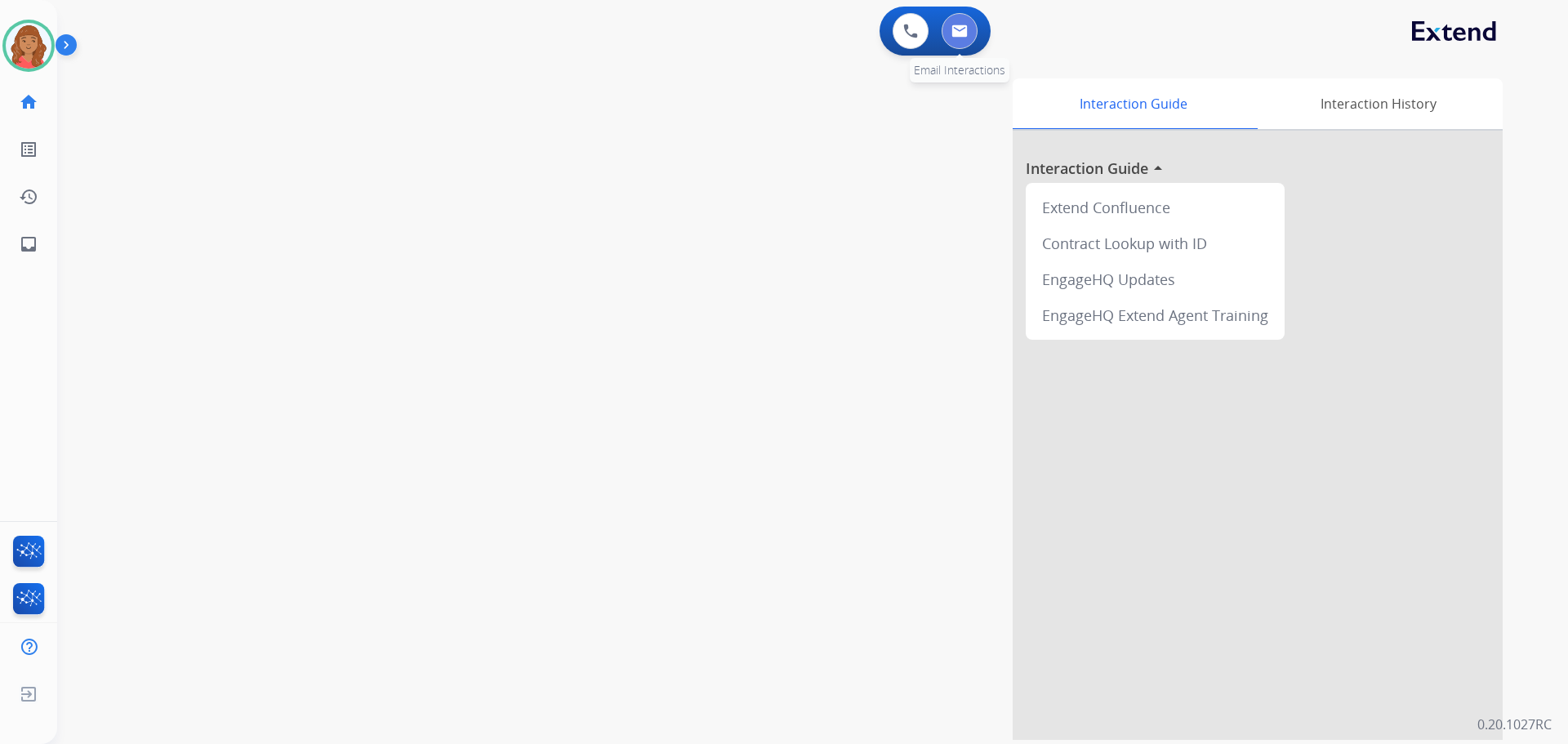
click at [962, 35] on img at bounding box center [959, 31] width 16 height 13
select select "**********"
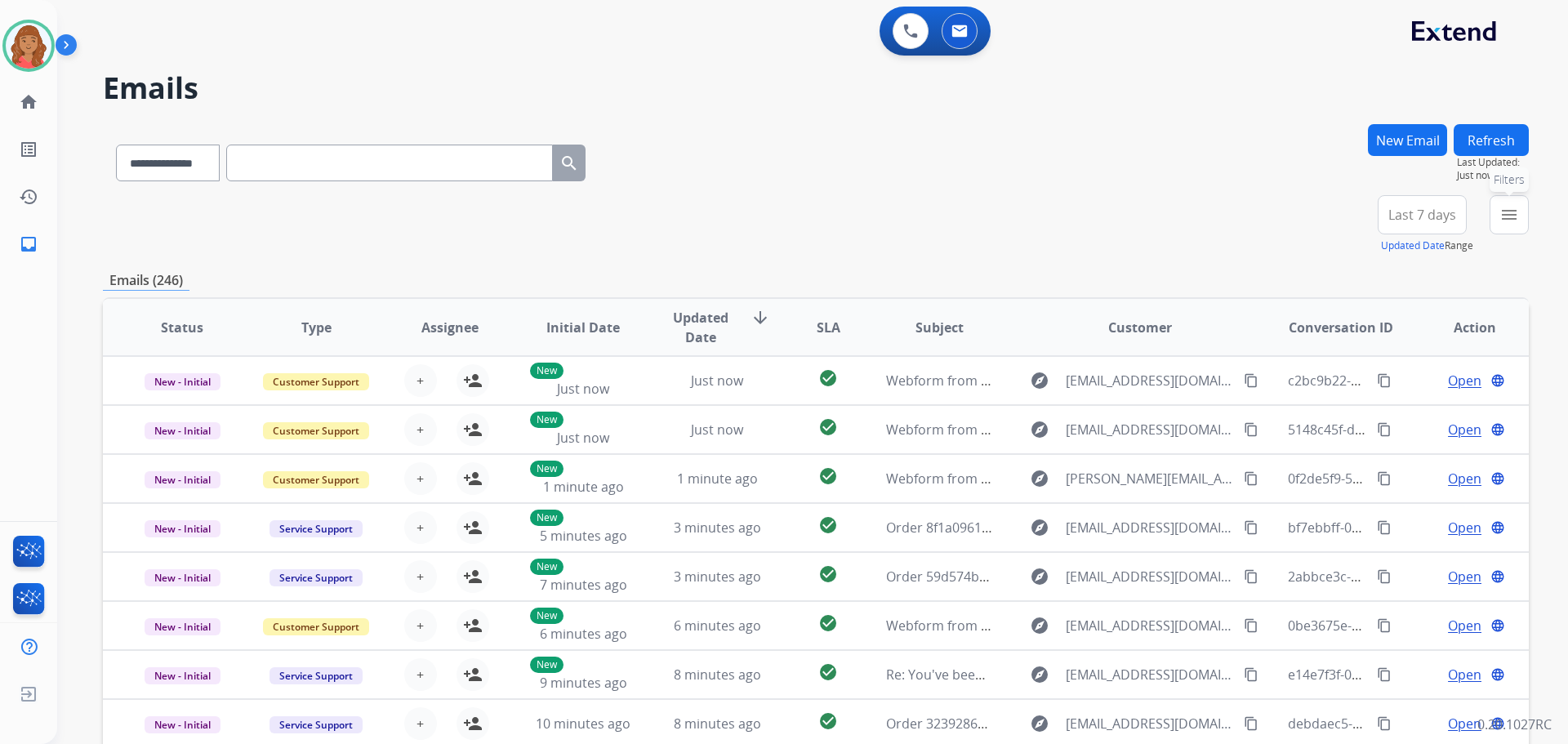
drag, startPoint x: 1500, startPoint y: 215, endPoint x: 1466, endPoint y: 234, distance: 38.9
click at [1500, 215] on mat-icon "menu" at bounding box center [1509, 215] width 20 height 20
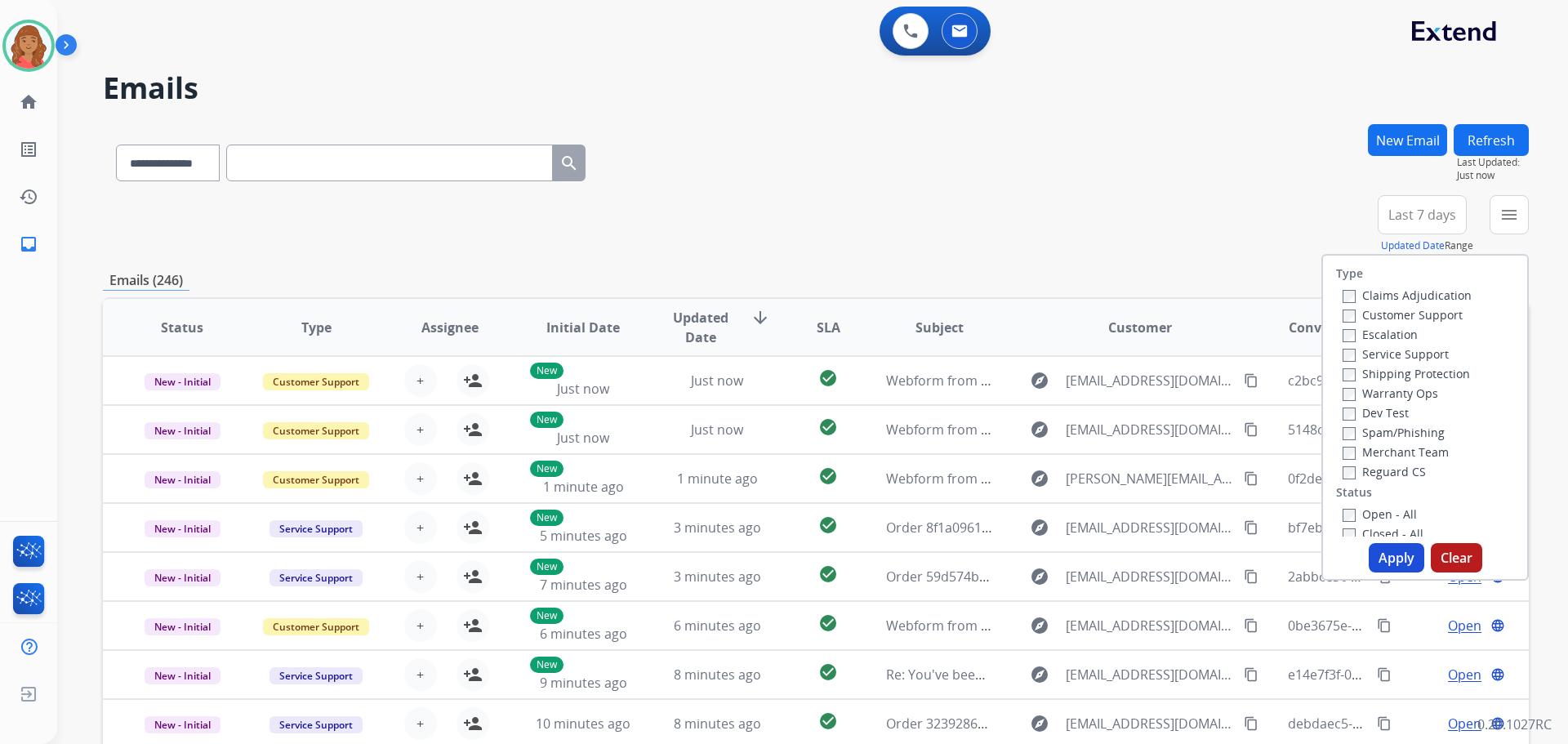
click at [1323, 316] on div "Type Claims Adjudication Customer Support Escalation Service Support Shipping P…" at bounding box center [1425, 396] width 204 height 281
click at [1343, 382] on div "Shipping Protection" at bounding box center [1407, 373] width 129 height 20
click at [1343, 507] on label "Open - All" at bounding box center [1380, 513] width 74 height 15
click at [1371, 549] on button "Apply" at bounding box center [1397, 557] width 56 height 30
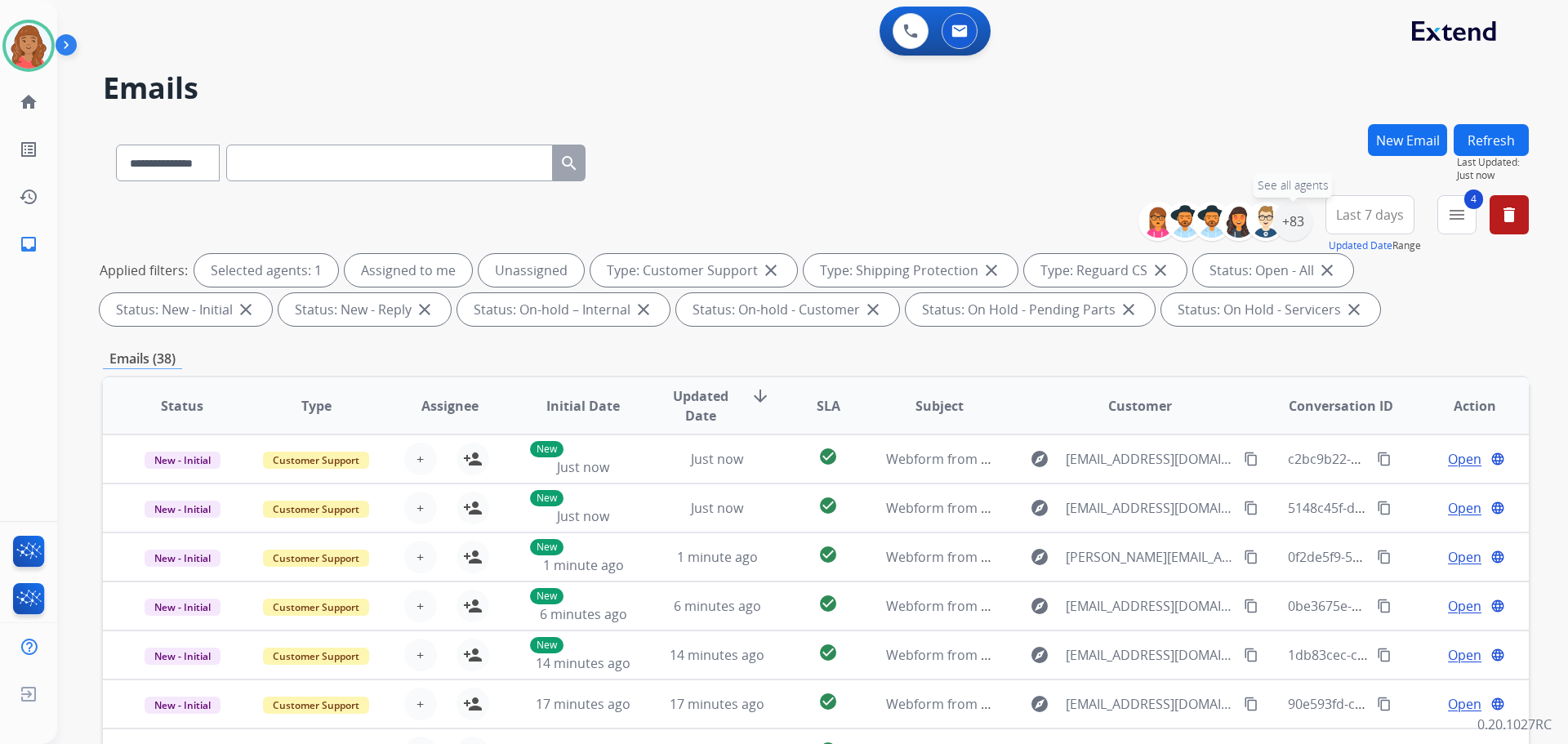
click at [1296, 231] on div "+83" at bounding box center [1292, 221] width 39 height 39
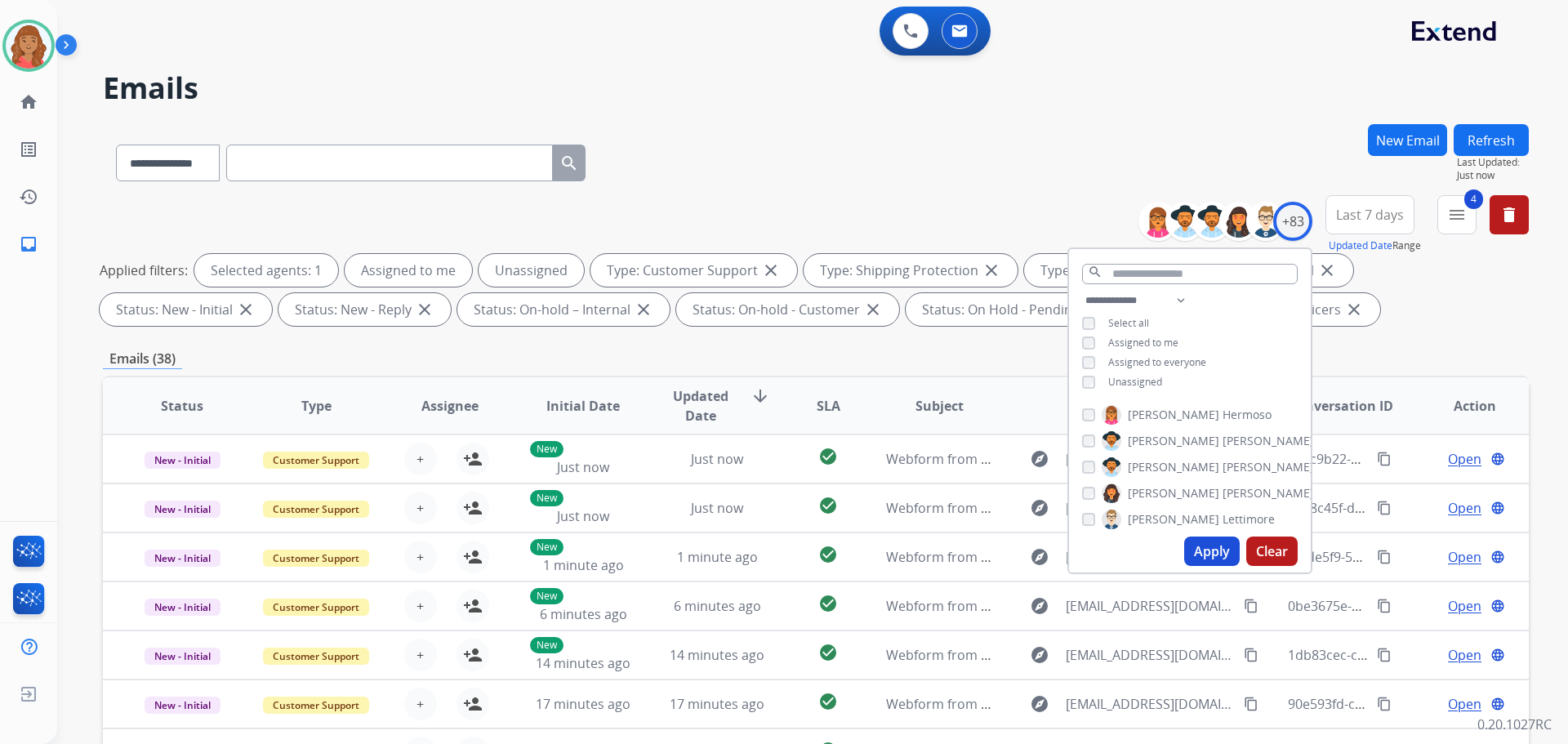
click at [1077, 377] on div "**********" at bounding box center [1189, 343] width 242 height 105
click at [1206, 549] on button "Apply" at bounding box center [1212, 551] width 56 height 30
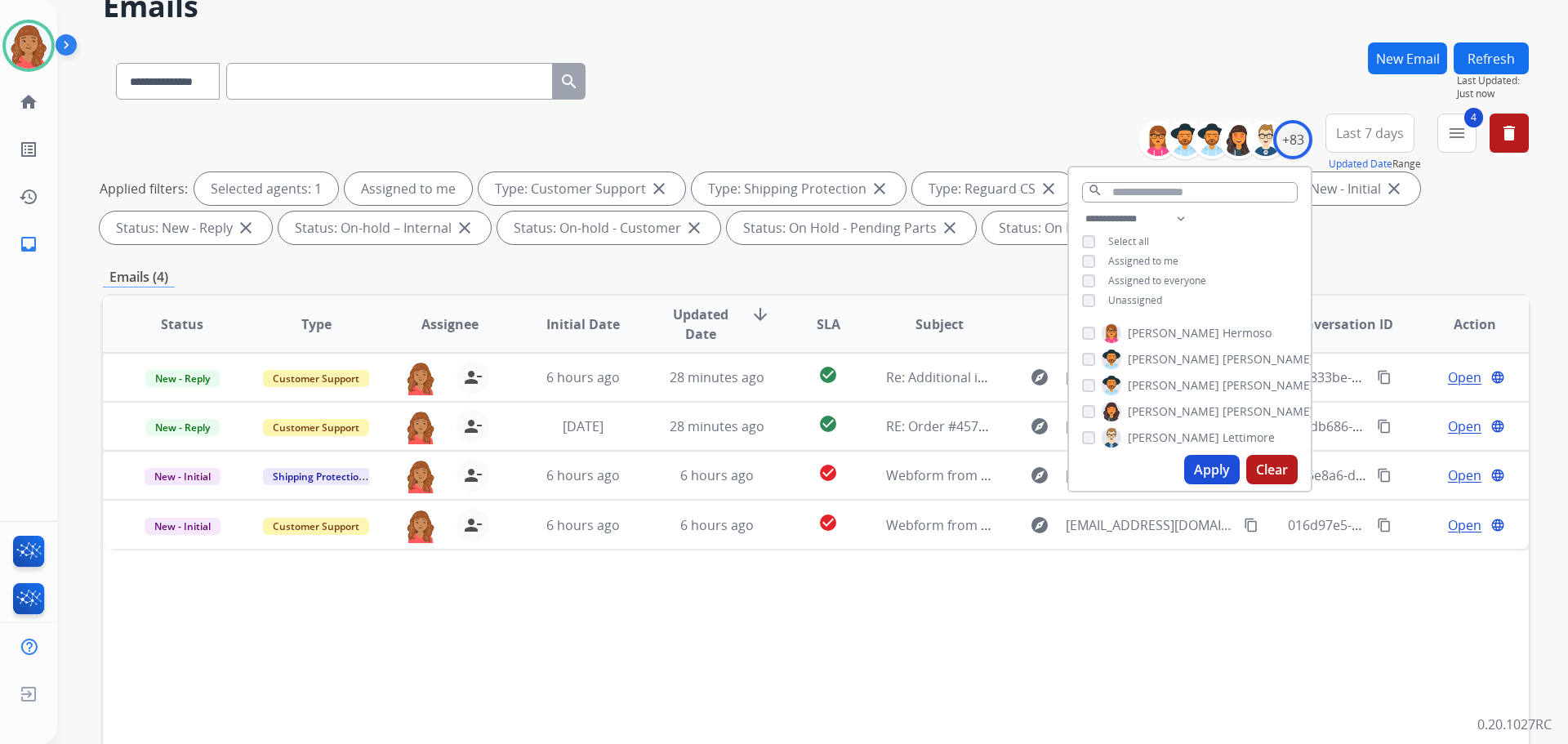
scroll to position [264, 0]
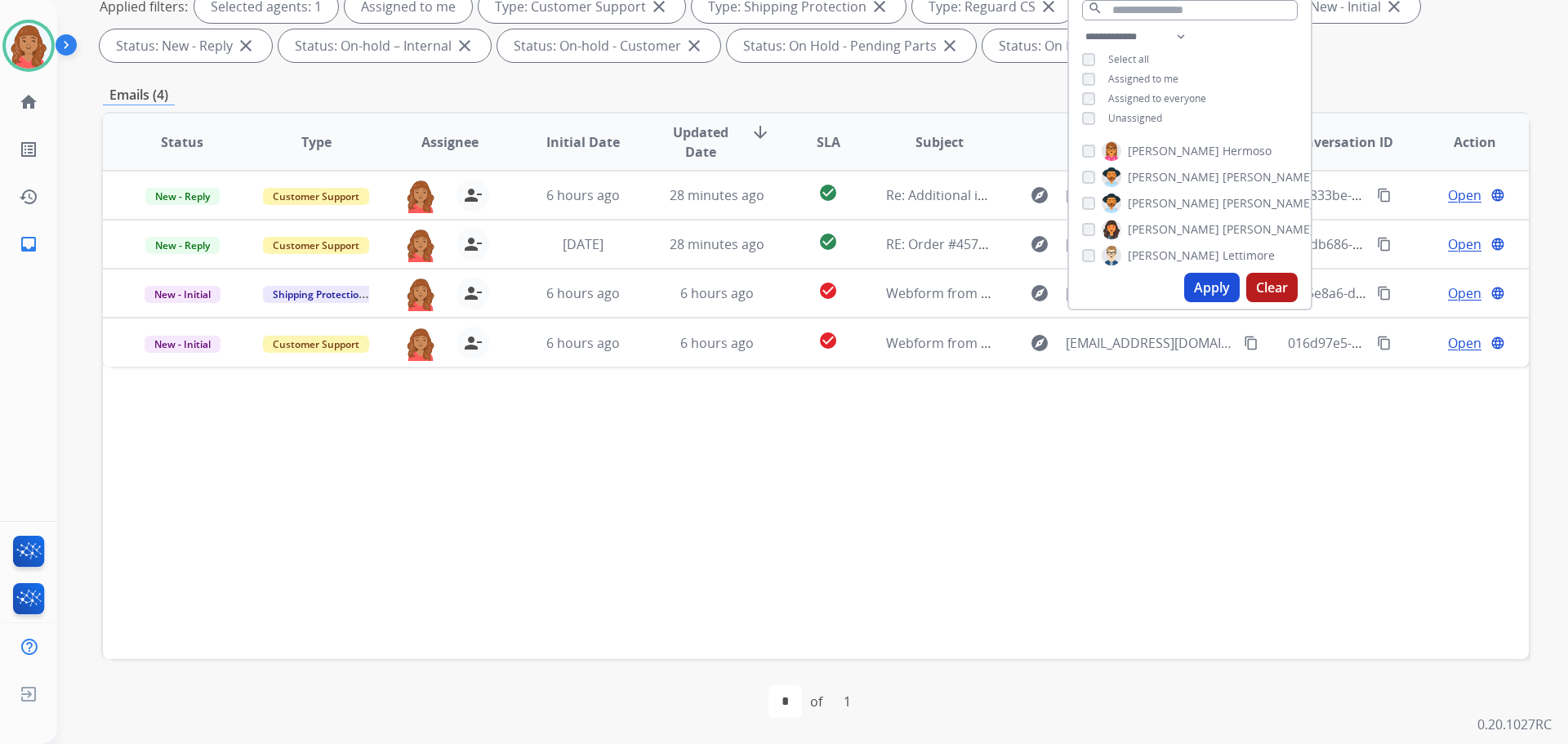
click at [488, 400] on div "Status Type Assignee Initial Date Updated Date arrow_downward SLA Subject Custo…" at bounding box center [815, 385] width 1426 height 547
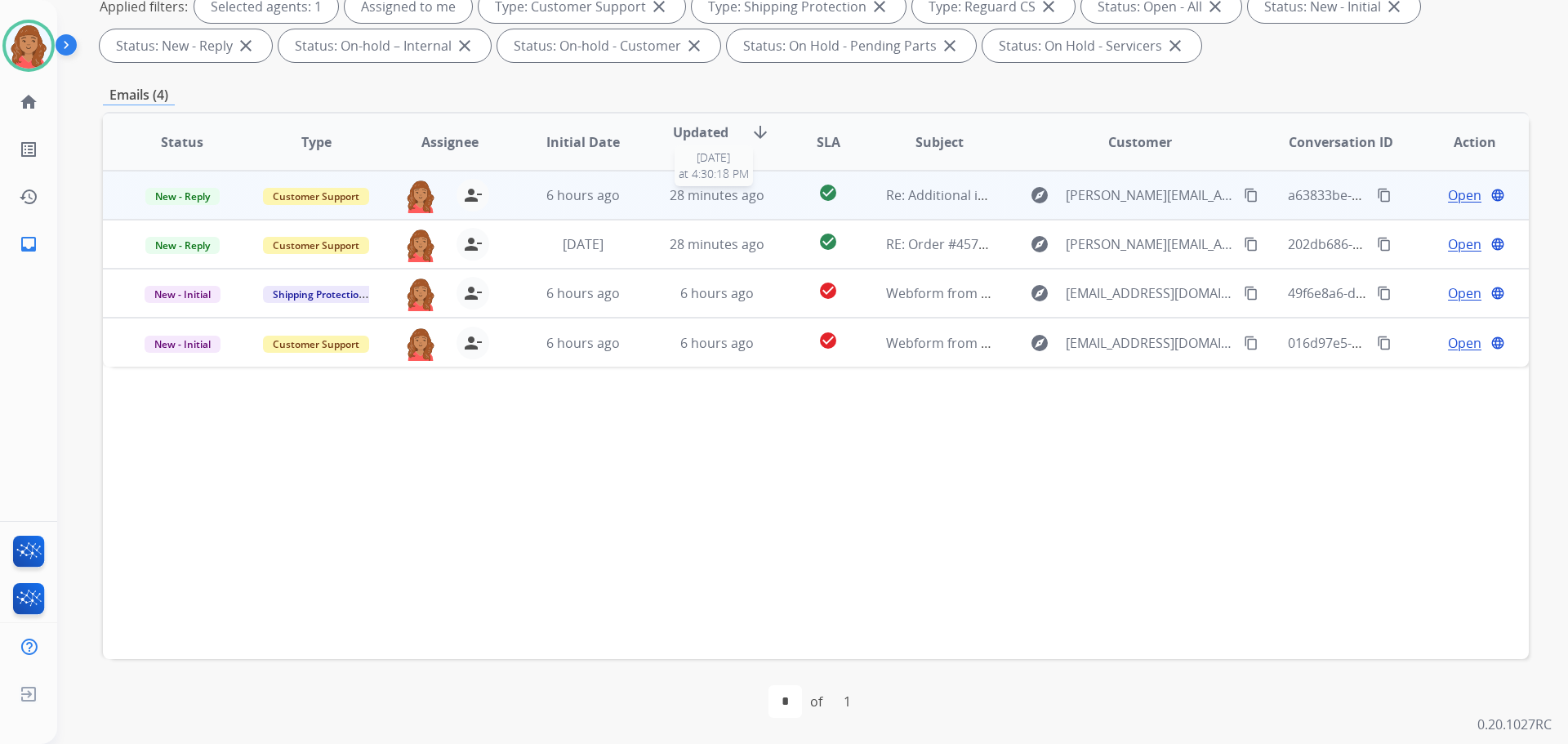
click at [749, 196] on span "28 minutes ago" at bounding box center [717, 195] width 95 height 18
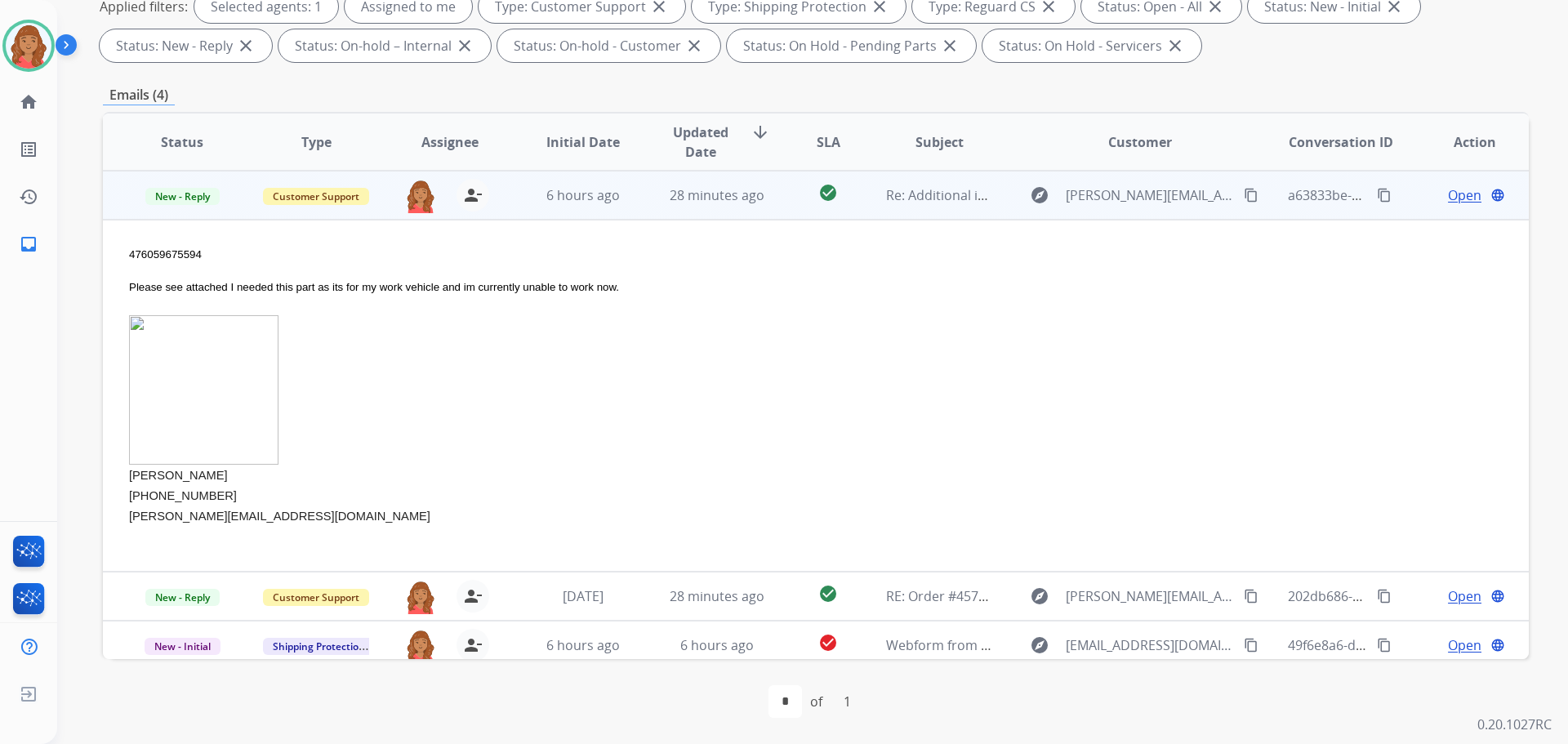
drag, startPoint x: 374, startPoint y: 288, endPoint x: 666, endPoint y: 331, distance: 295.1
click at [666, 331] on div at bounding box center [682, 390] width 1106 height 150
click at [706, 197] on span "28 minutes ago" at bounding box center [717, 195] width 95 height 18
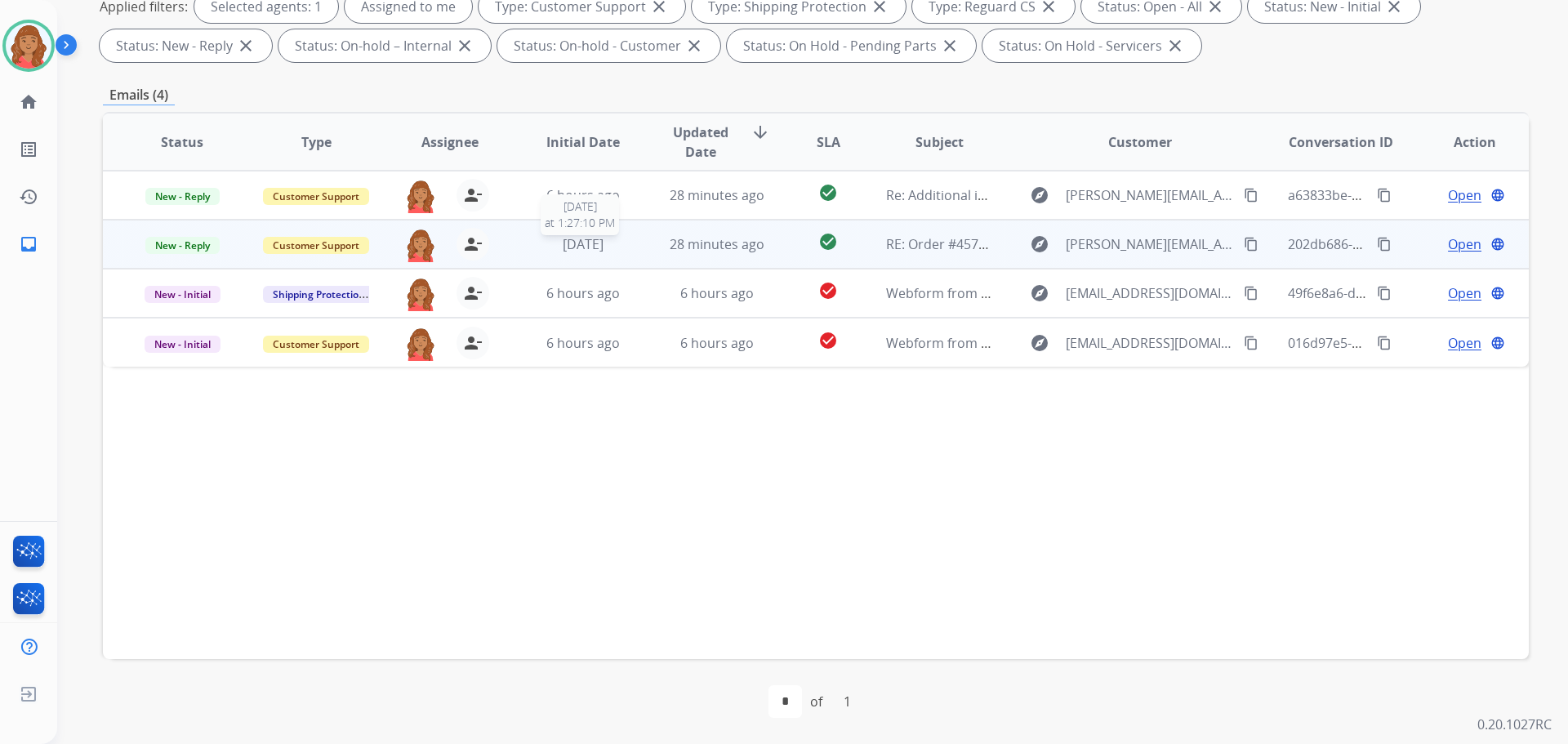
click at [570, 246] on span "[DATE]" at bounding box center [582, 244] width 41 height 18
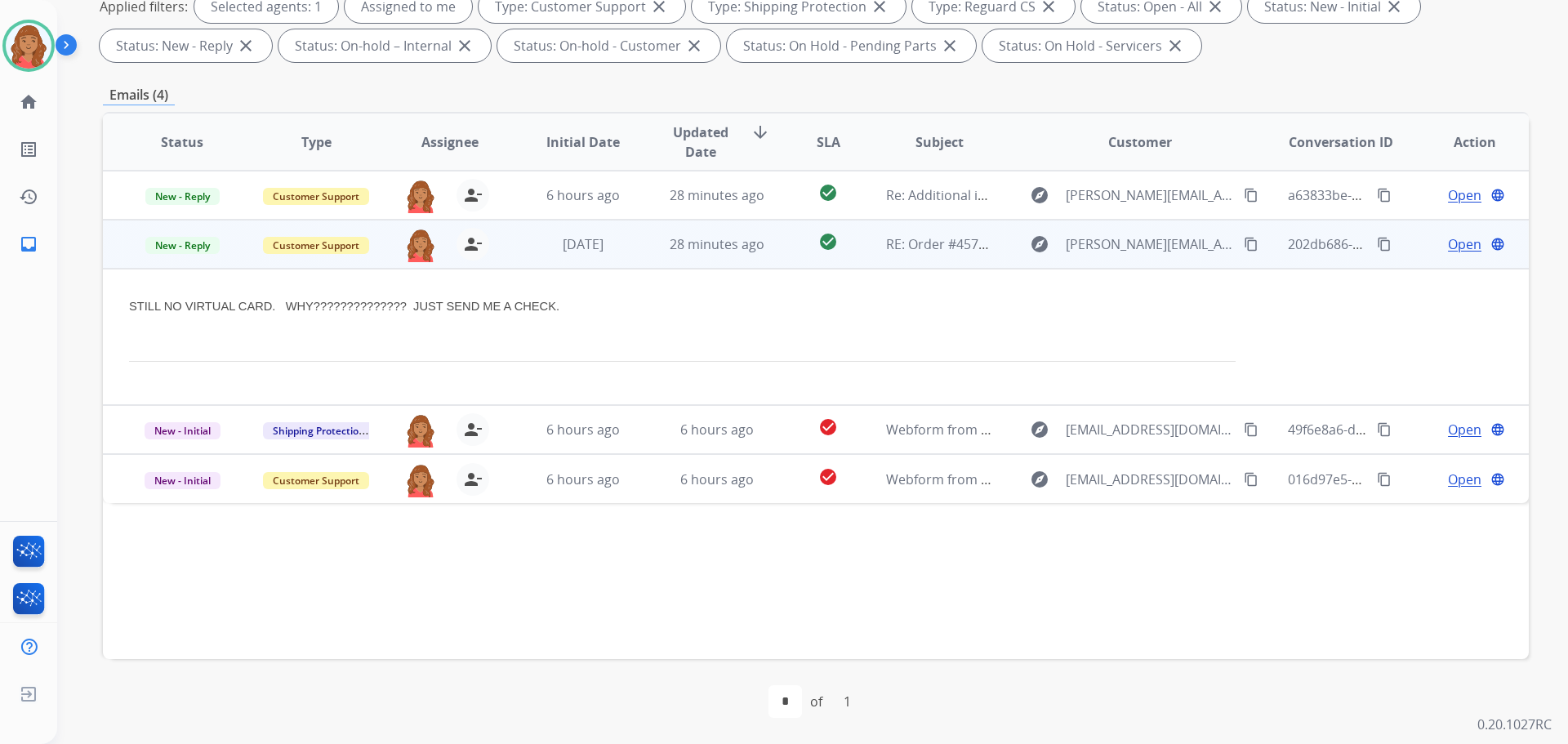
click at [1448, 244] on span "Open" at bounding box center [1464, 244] width 33 height 20
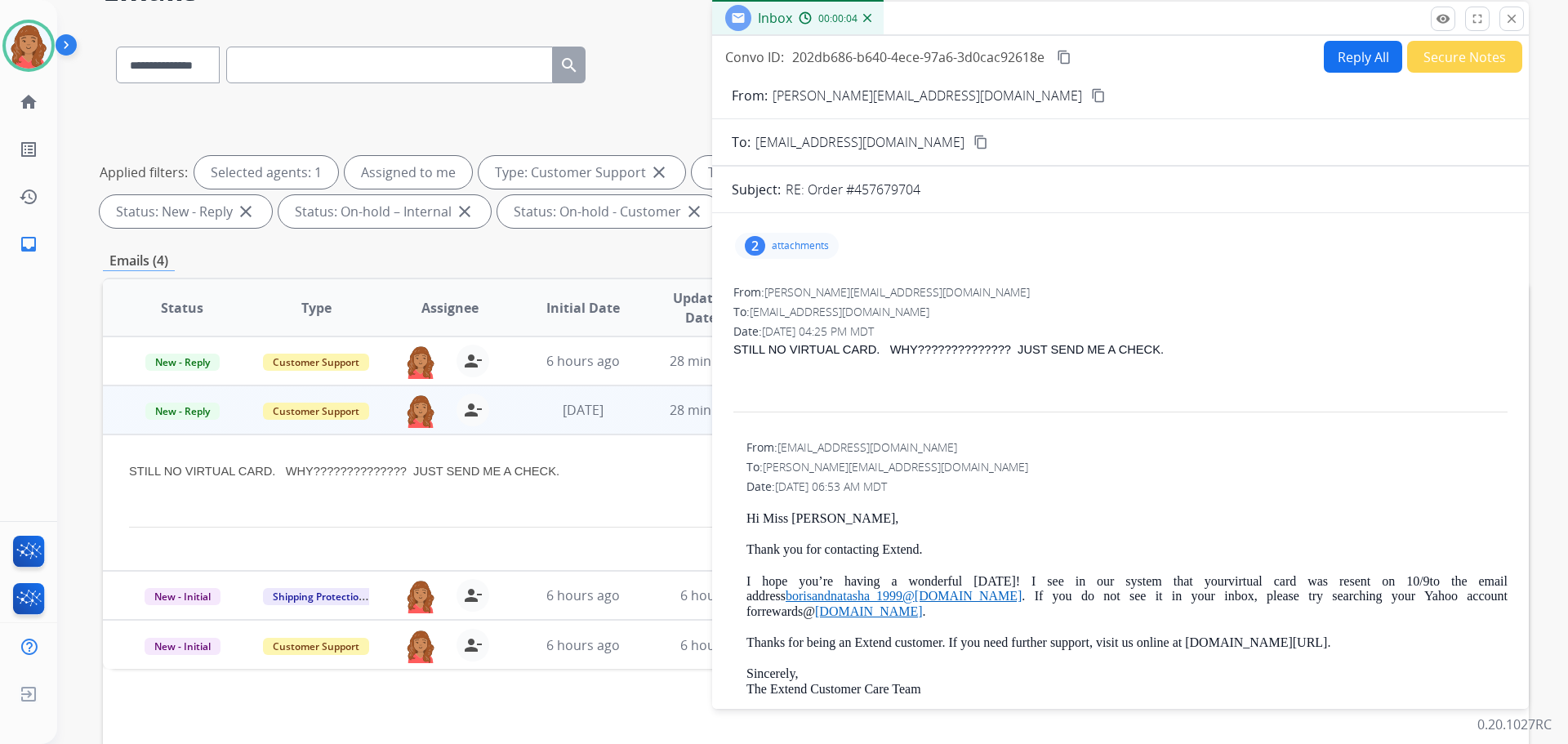
scroll to position [0, 0]
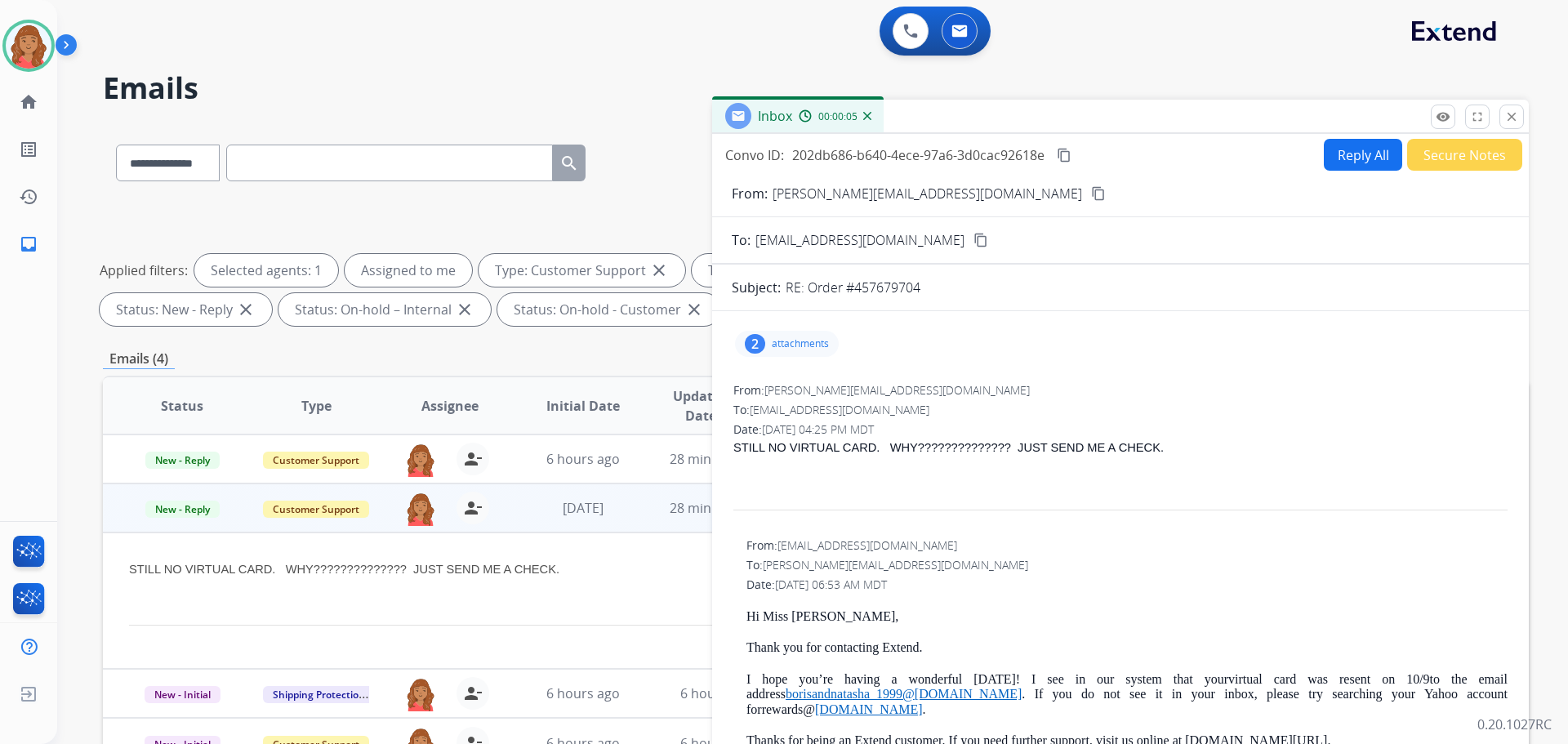
click at [1362, 154] on button "Reply All" at bounding box center [1362, 154] width 78 height 32
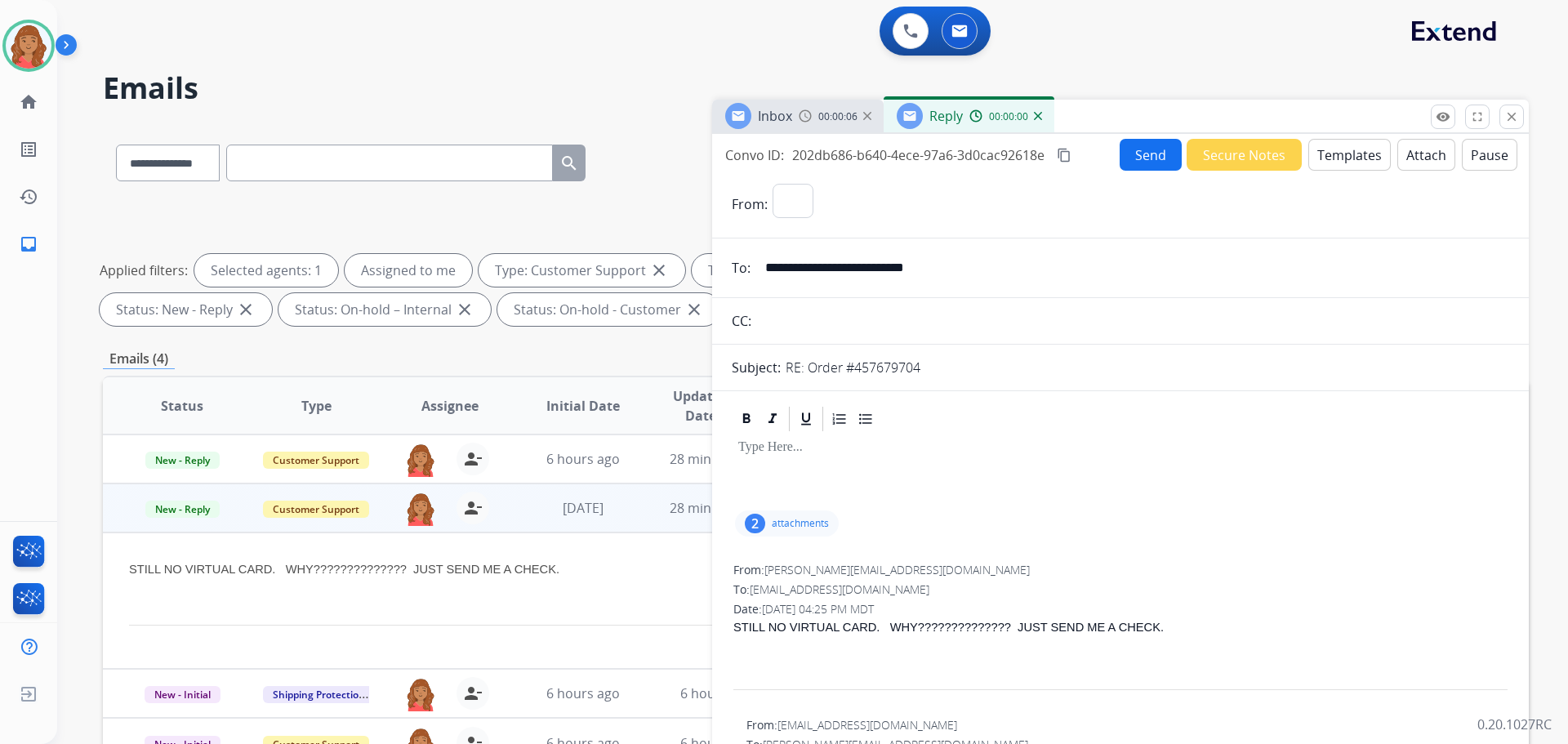
select select "**********"
click at [1317, 160] on button "Templates" at bounding box center [1349, 154] width 82 height 32
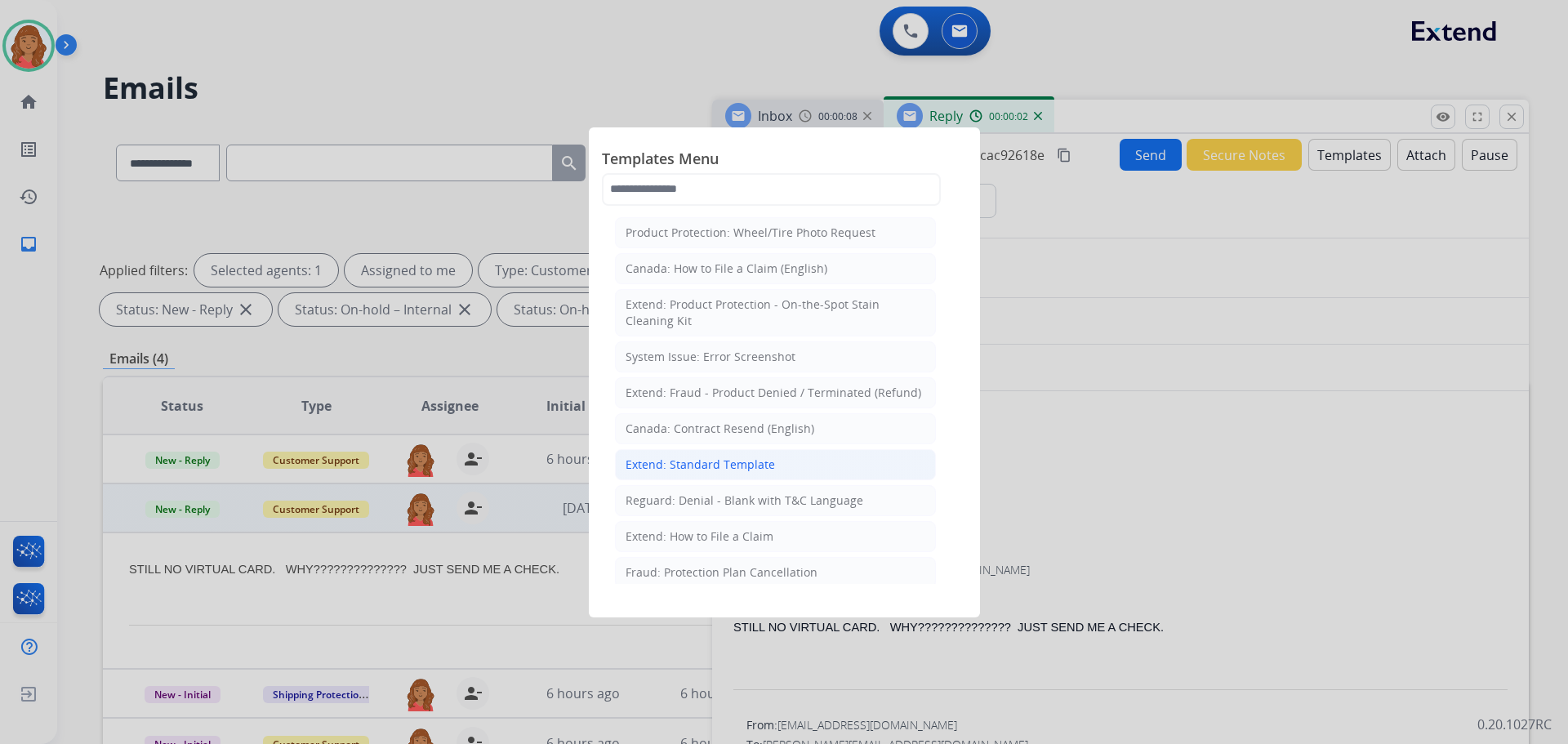
click at [675, 461] on div "Extend: Standard Template" at bounding box center [701, 464] width 150 height 16
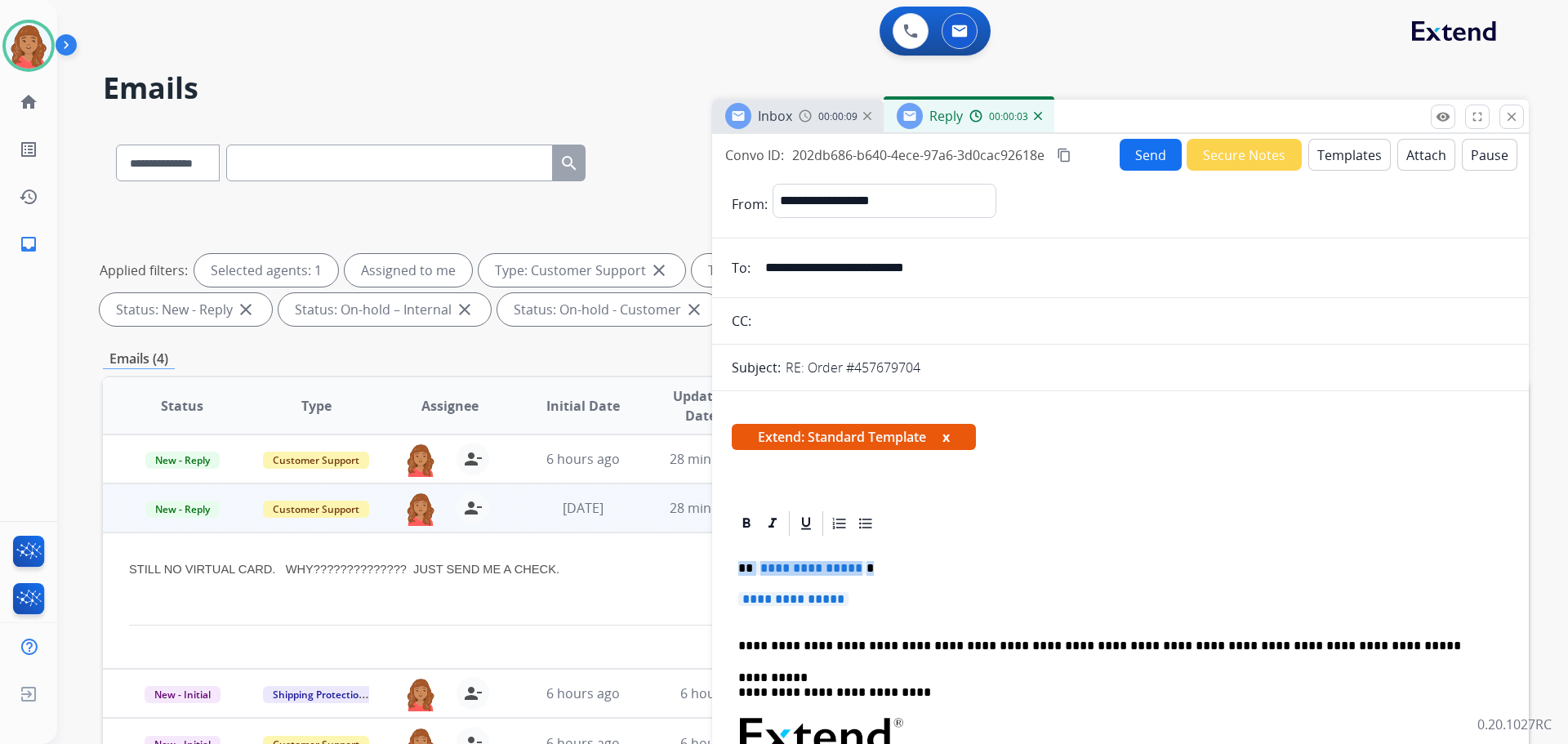
drag, startPoint x: 809, startPoint y: 599, endPoint x: 707, endPoint y: 563, distance: 108.2
click at [707, 563] on div "**********" at bounding box center [815, 566] width 1426 height 884
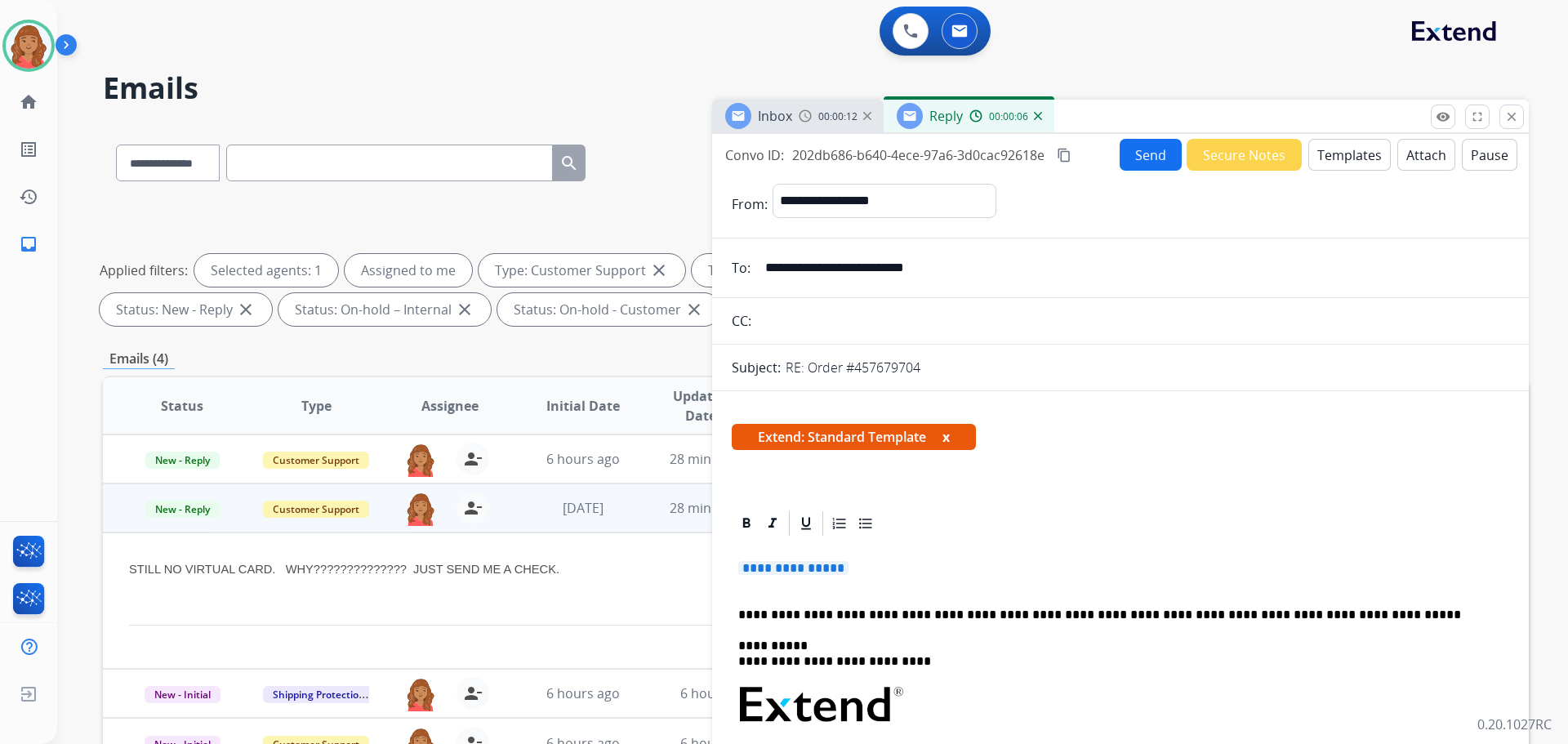
drag, startPoint x: 738, startPoint y: 557, endPoint x: 719, endPoint y: 560, distance: 19.2
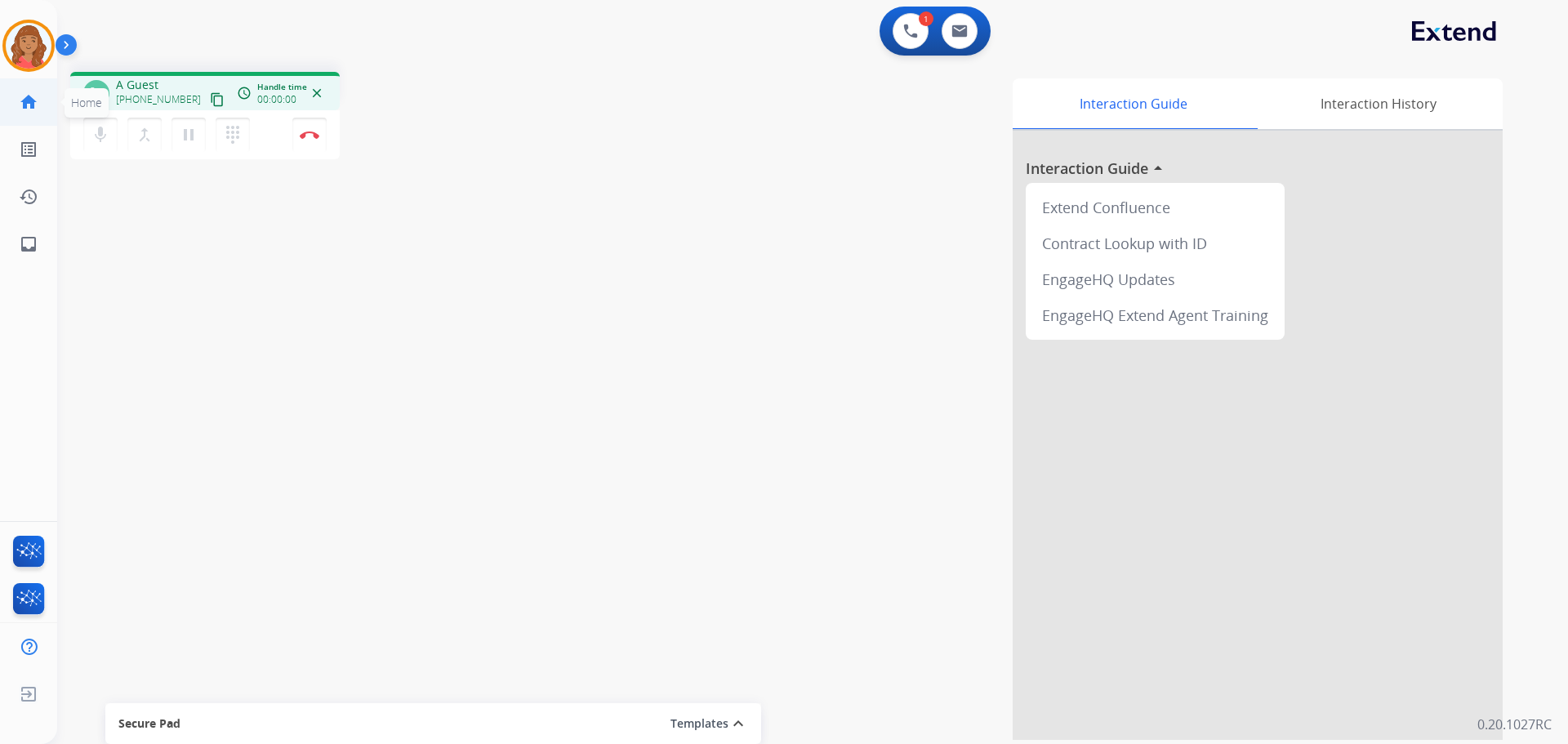
drag, startPoint x: 197, startPoint y: 104, endPoint x: 56, endPoint y: 115, distance: 141.4
click at [210, 106] on mat-icon "content_copy" at bounding box center [217, 99] width 14 height 14
drag, startPoint x: 198, startPoint y: 99, endPoint x: 109, endPoint y: 102, distance: 89.1
click at [210, 99] on mat-icon "content_copy" at bounding box center [217, 99] width 14 height 14
click at [967, 31] on button at bounding box center [959, 31] width 36 height 36
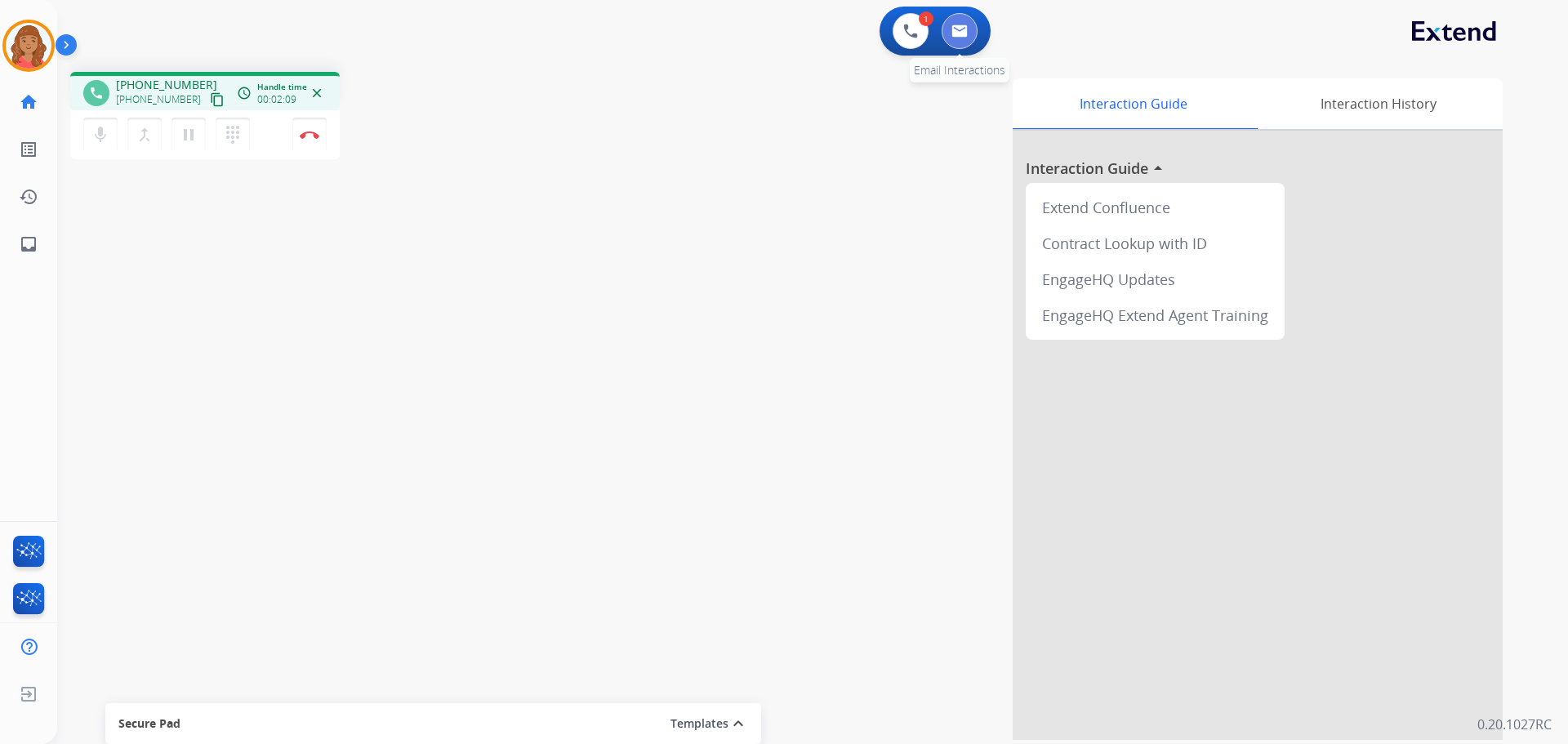
select select "**********"
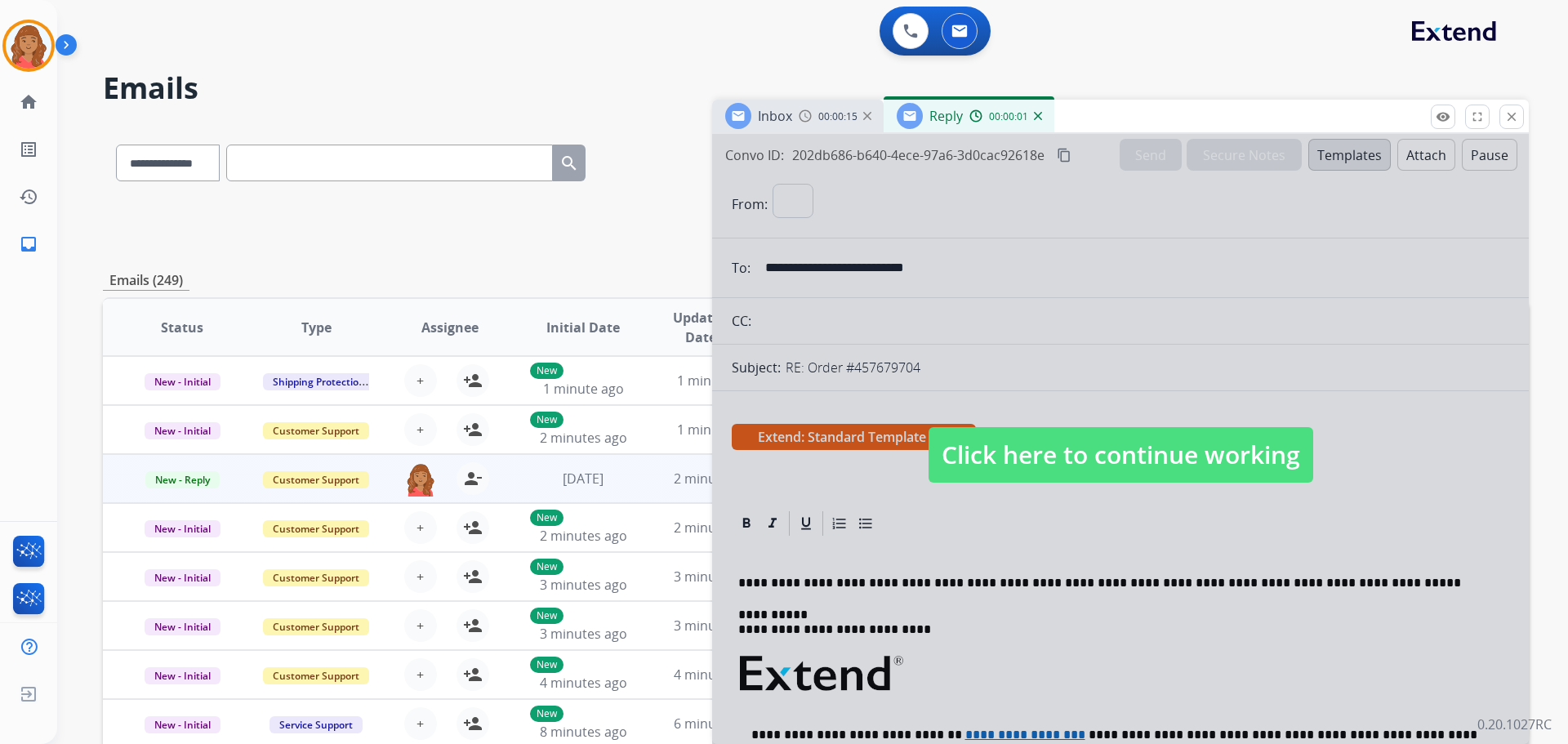
select select "**********"
click at [1009, 463] on span "Click here to continue working" at bounding box center [1121, 455] width 385 height 56
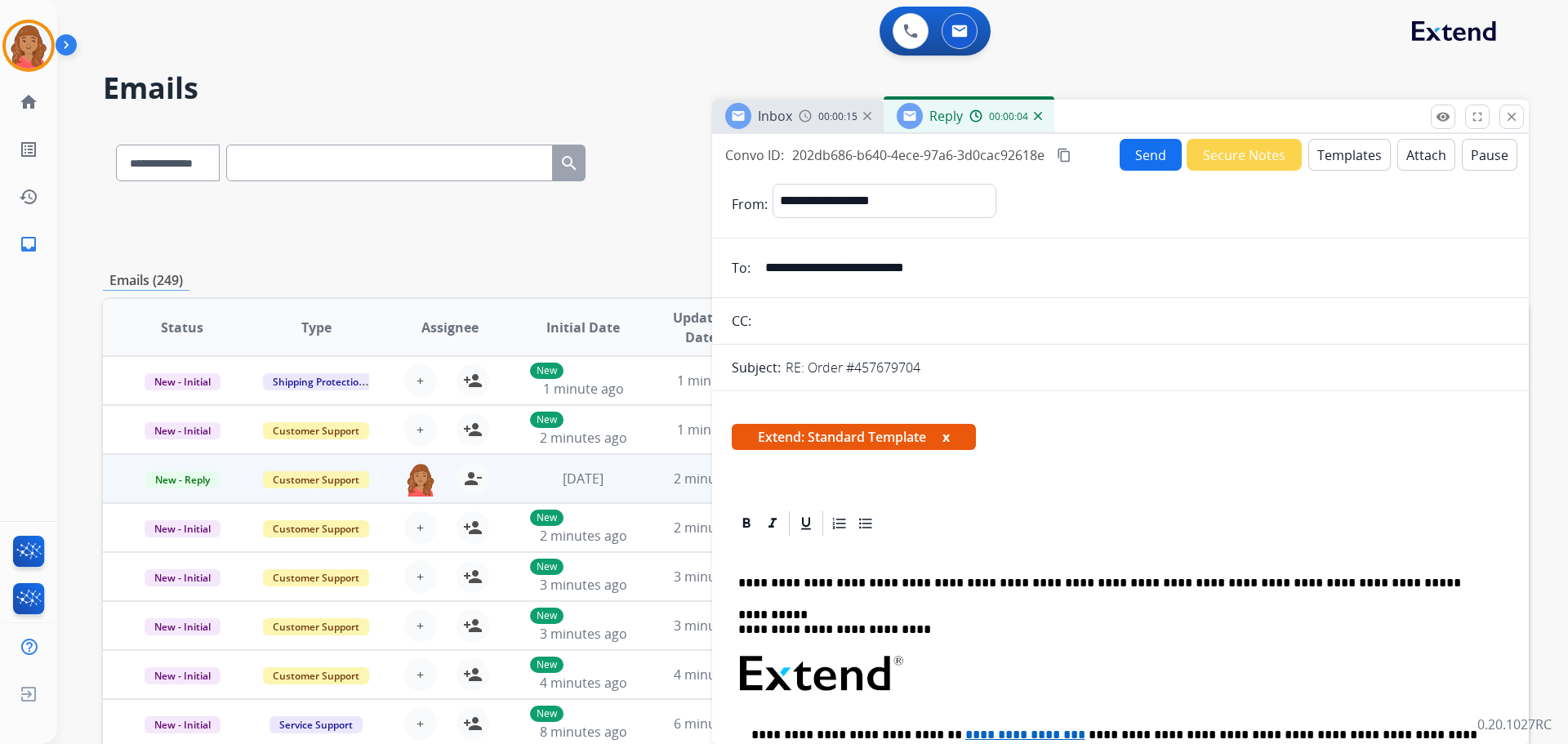
click at [1508, 117] on mat-icon "close" at bounding box center [1511, 116] width 14 height 14
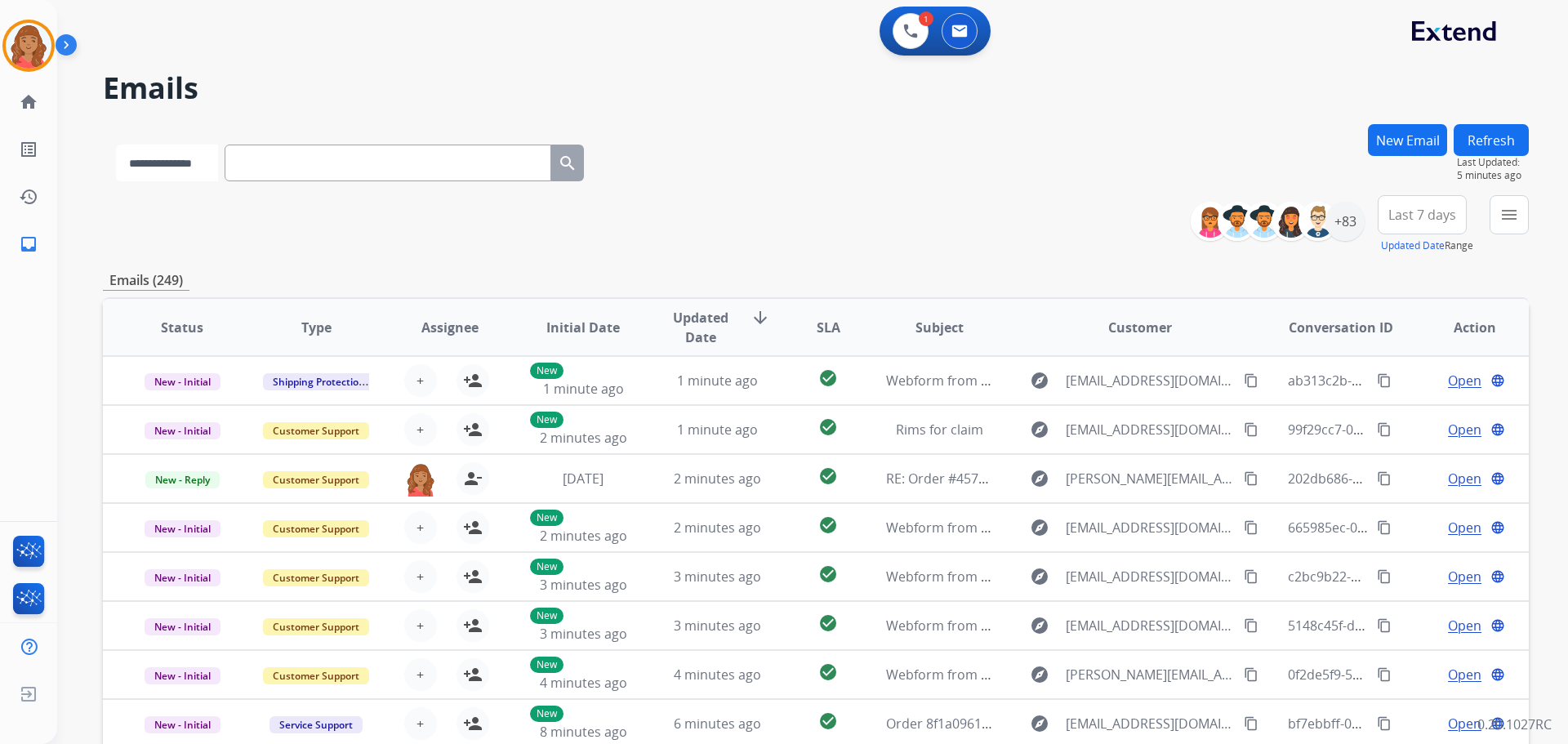
click at [218, 161] on select "**********" at bounding box center [167, 162] width 102 height 37
select select "**********"
click at [116, 144] on select "**********" at bounding box center [167, 162] width 102 height 37
paste input "**********"
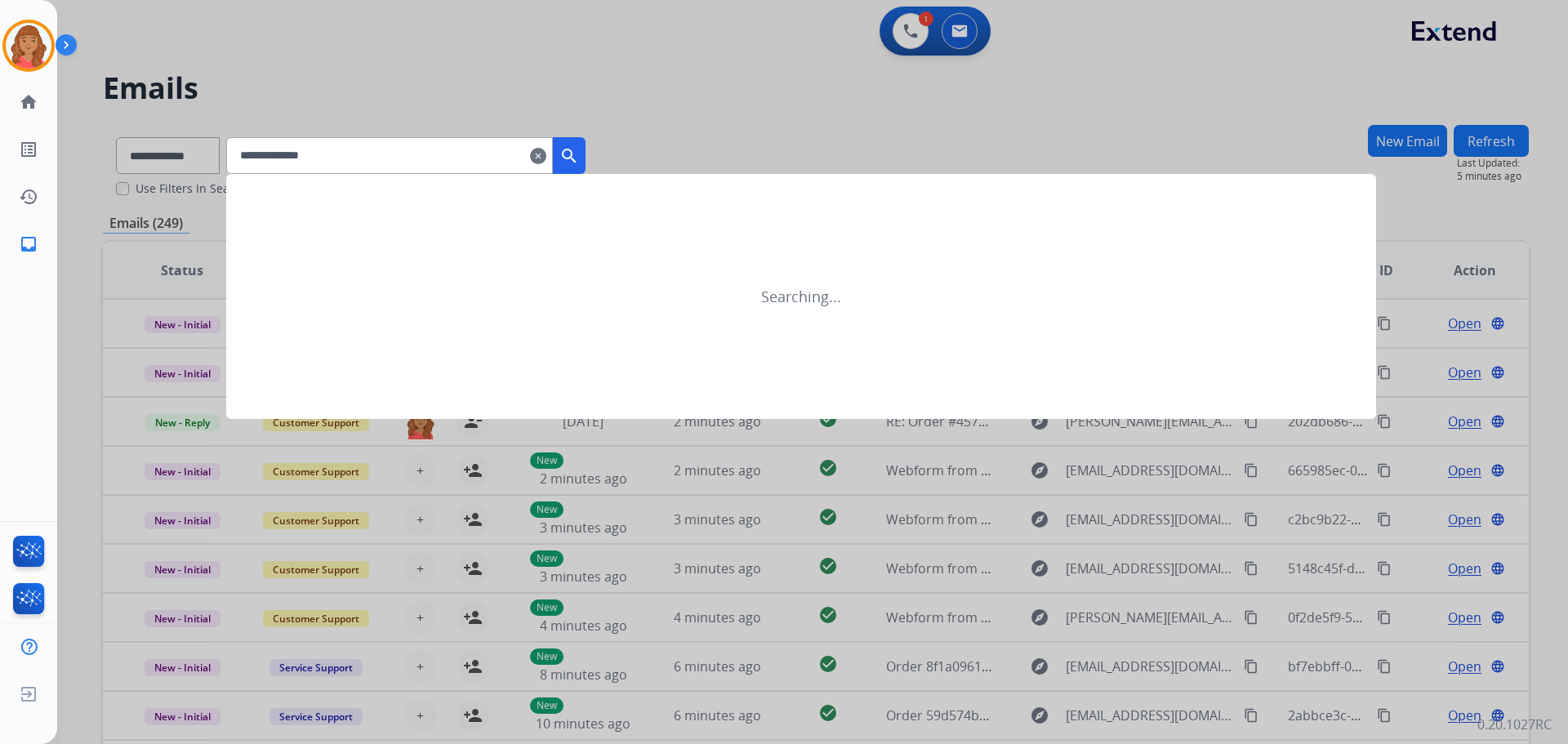
type input "**********"
click at [910, 20] on div at bounding box center [784, 372] width 1568 height 744
select select "**********"
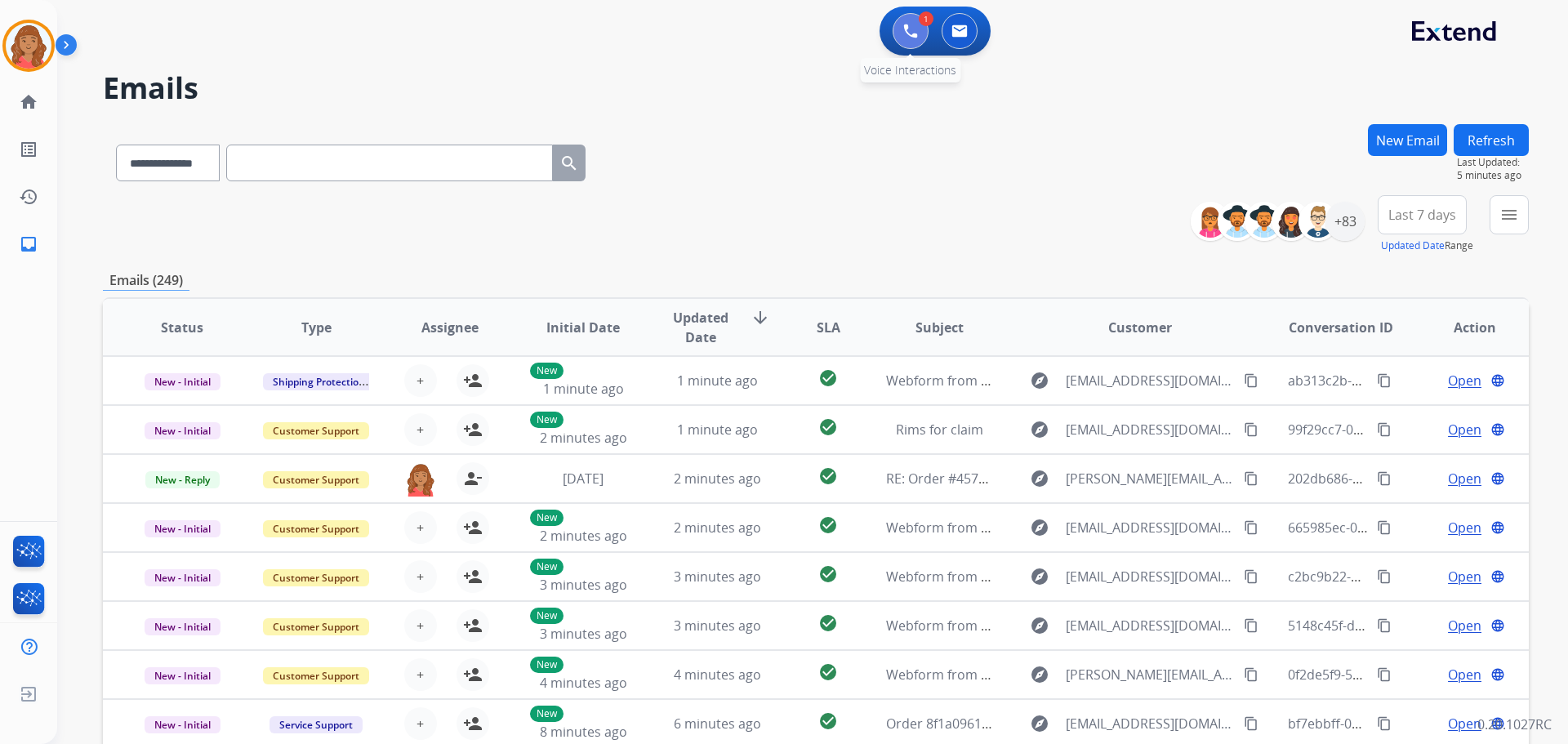
click at [908, 26] on img at bounding box center [911, 31] width 14 height 14
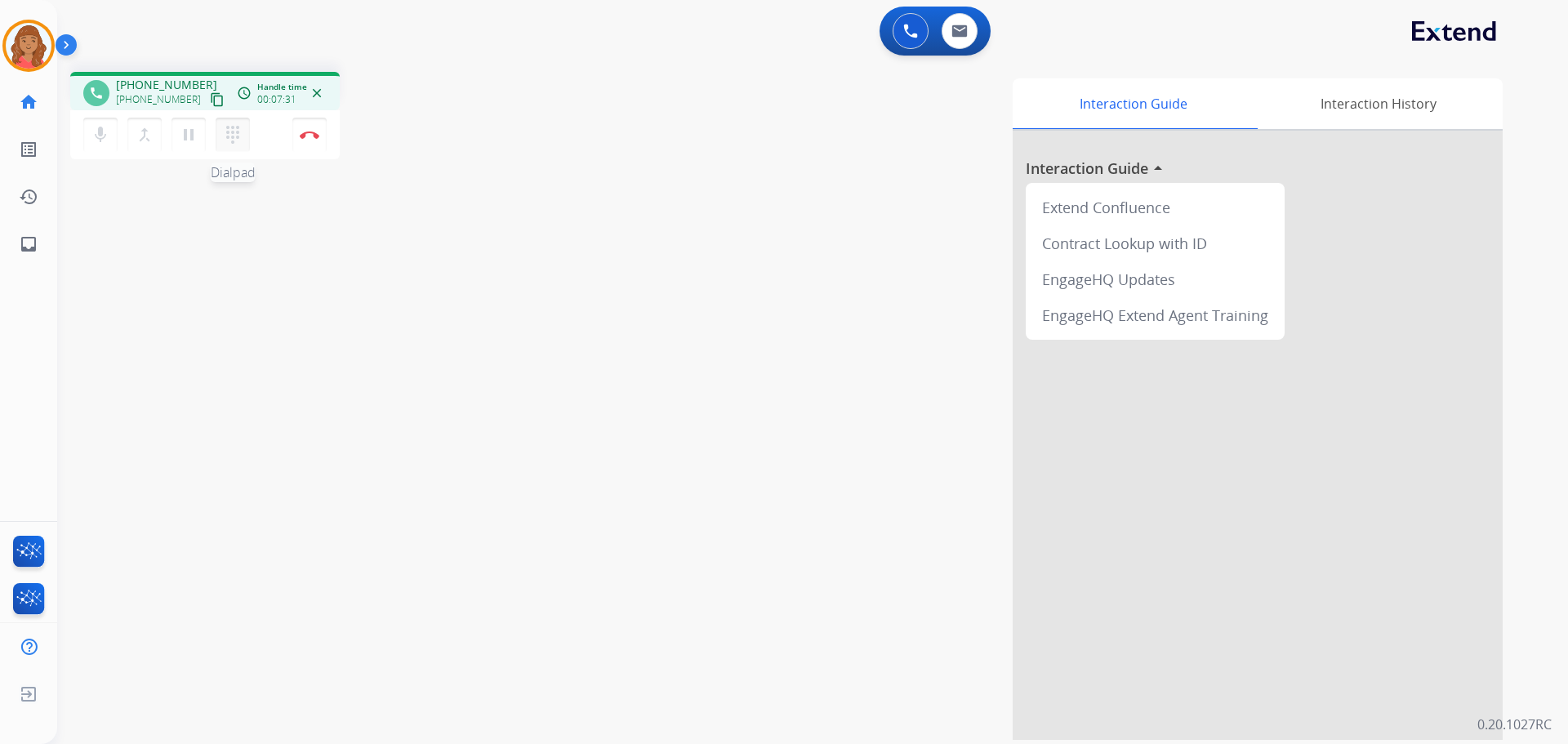
click at [229, 134] on mat-icon "dialpad" at bounding box center [233, 135] width 20 height 20
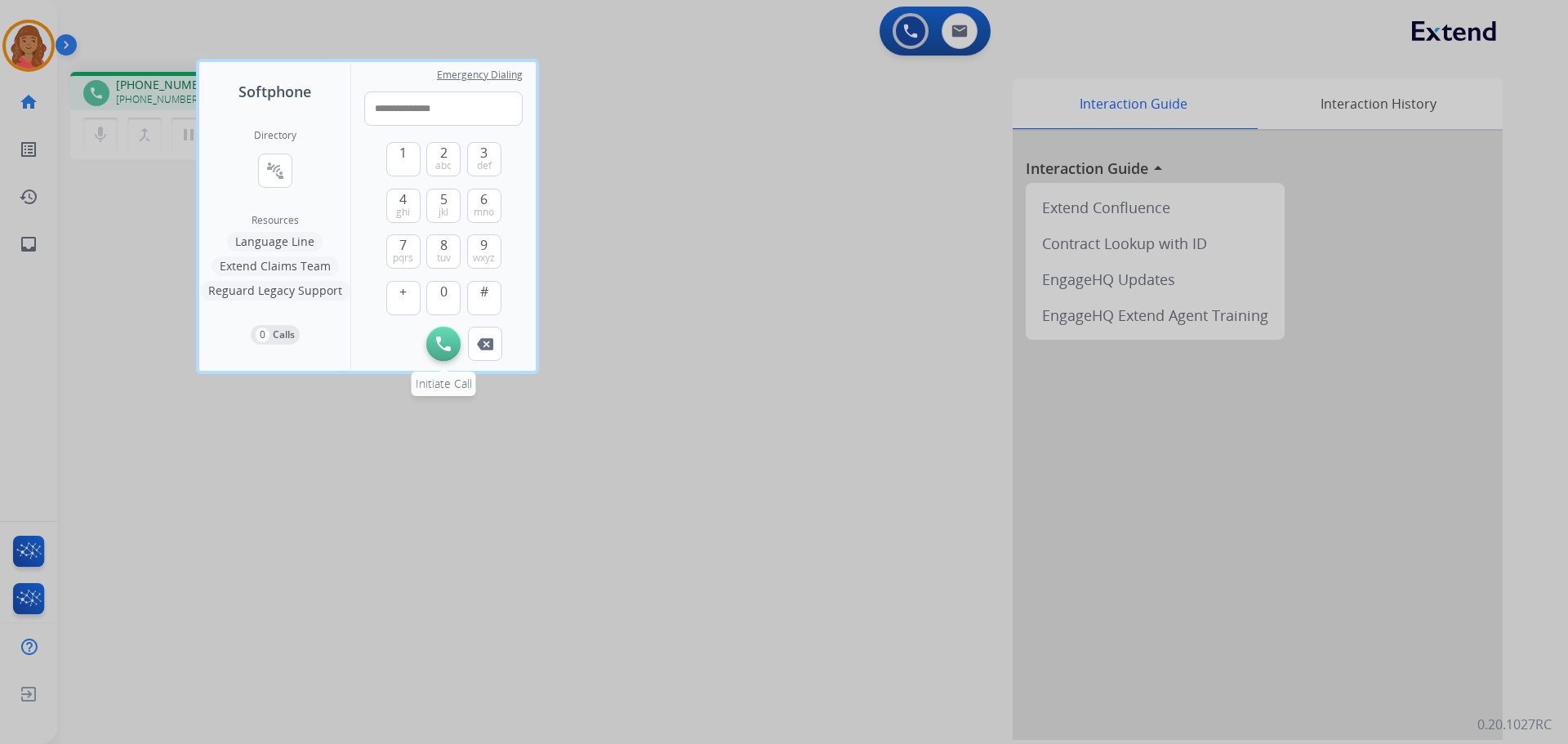
type input "**********"
click at [434, 339] on button "Initiate Call" at bounding box center [444, 344] width 34 height 34
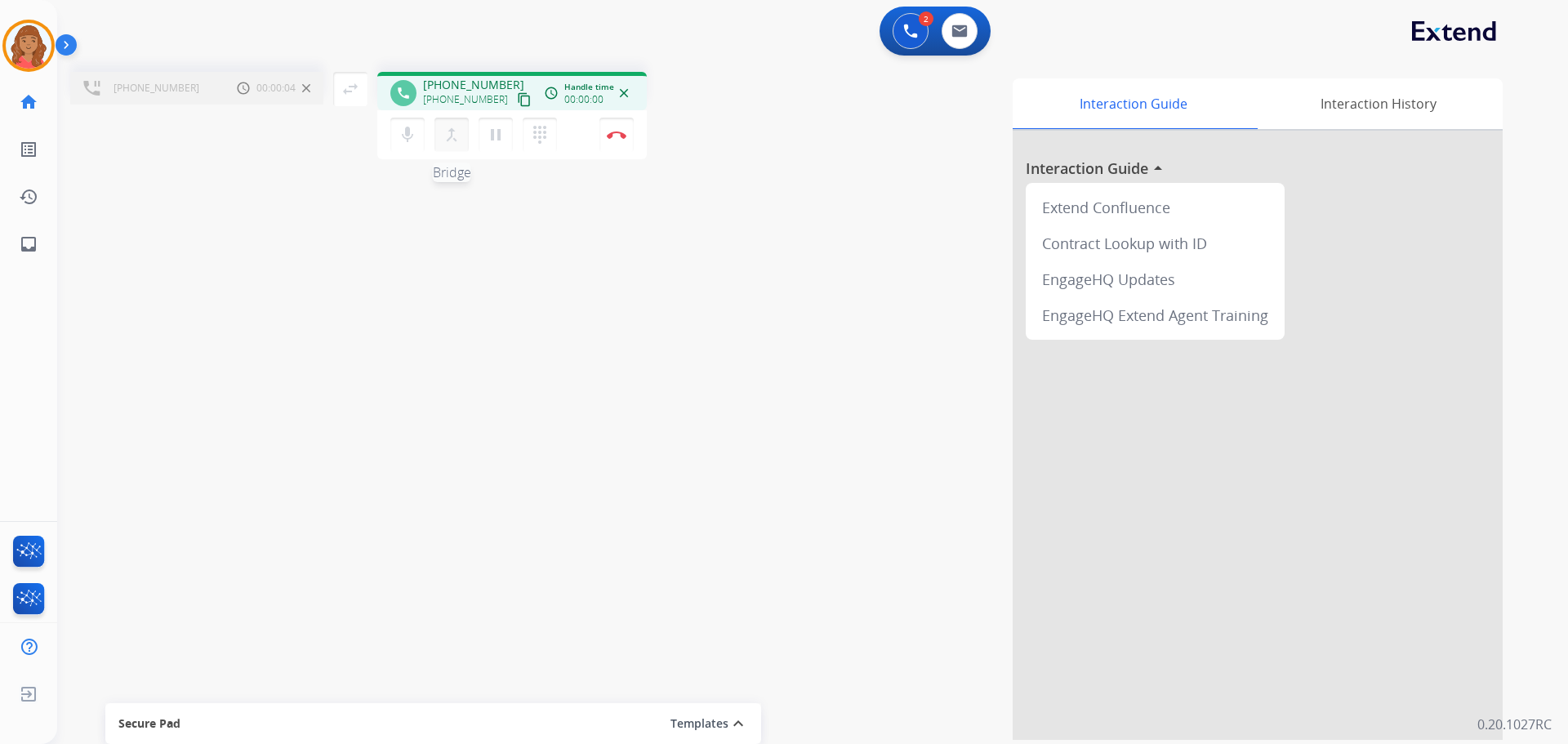
click at [445, 142] on mat-icon "merge_type" at bounding box center [452, 135] width 20 height 20
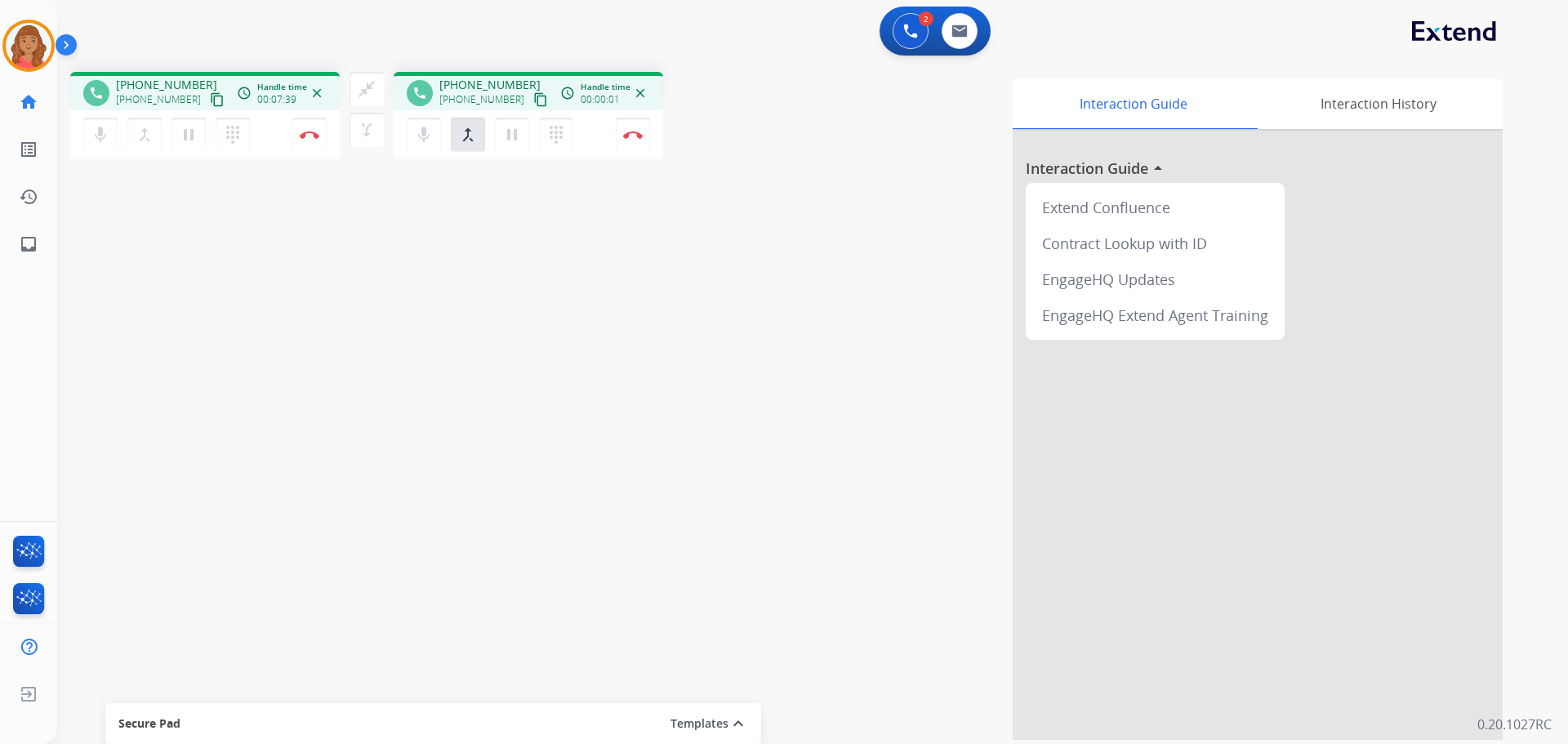
drag, startPoint x: 373, startPoint y: 88, endPoint x: 445, endPoint y: 118, distance: 78.0
click at [374, 87] on mat-icon "close_fullscreen" at bounding box center [367, 89] width 20 height 20
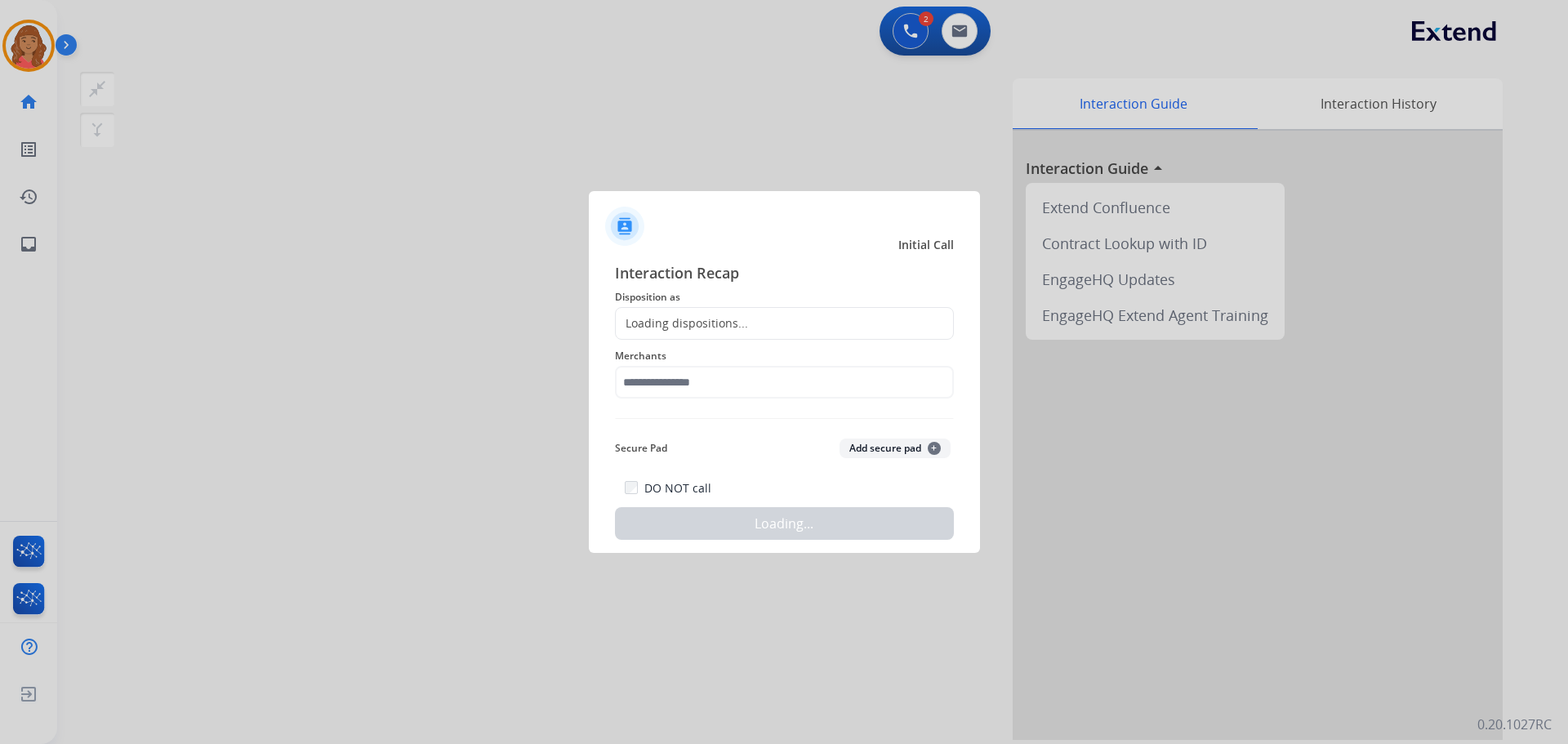
drag, startPoint x: 698, startPoint y: 313, endPoint x: 692, endPoint y: 327, distance: 15.2
click at [698, 316] on div "Loading dispositions..." at bounding box center [784, 324] width 339 height 32
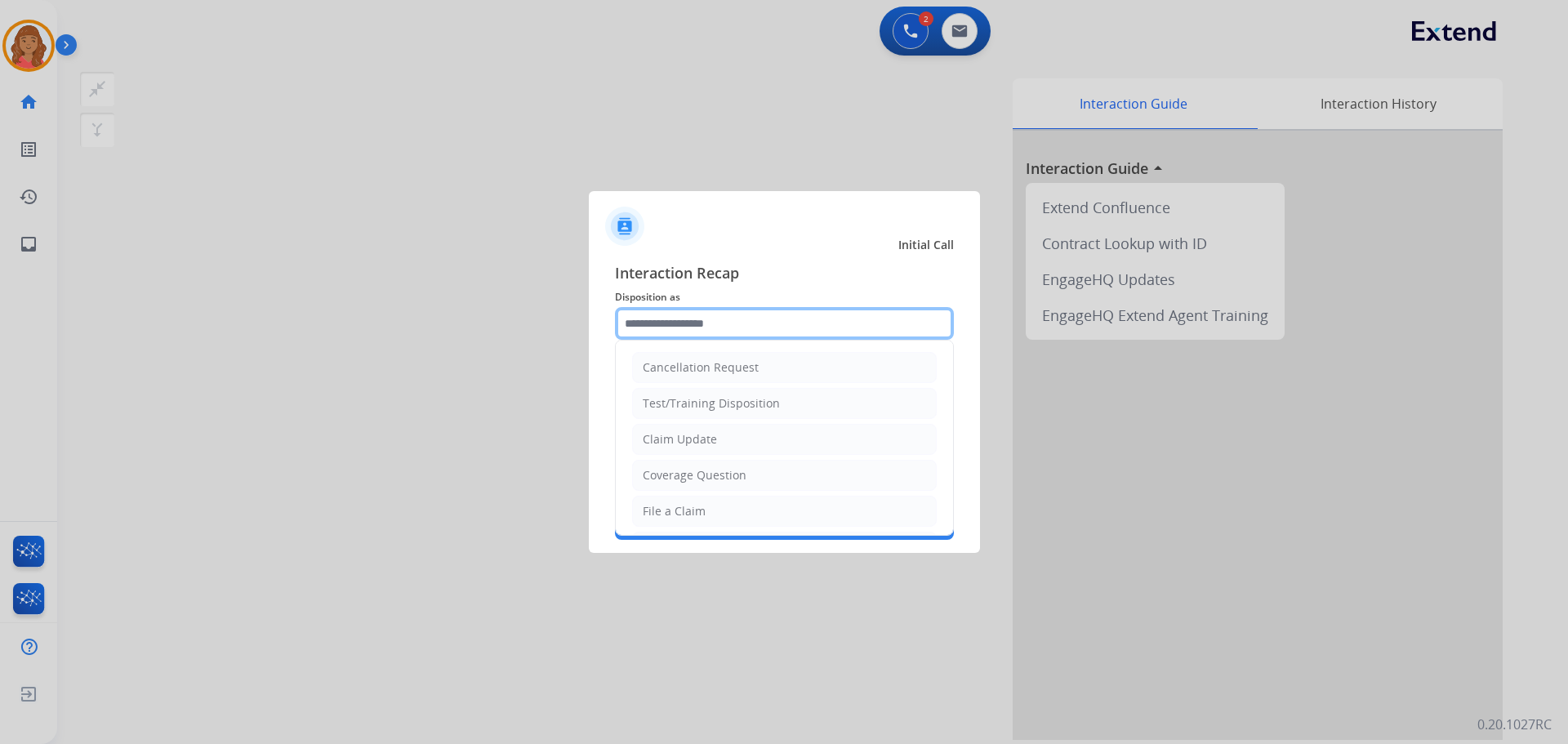
drag, startPoint x: 686, startPoint y: 314, endPoint x: 683, endPoint y: 330, distance: 16.3
click at [686, 315] on input "text" at bounding box center [784, 324] width 339 height 32
click at [683, 441] on div "Claim Update" at bounding box center [680, 439] width 74 height 16
type input "**********"
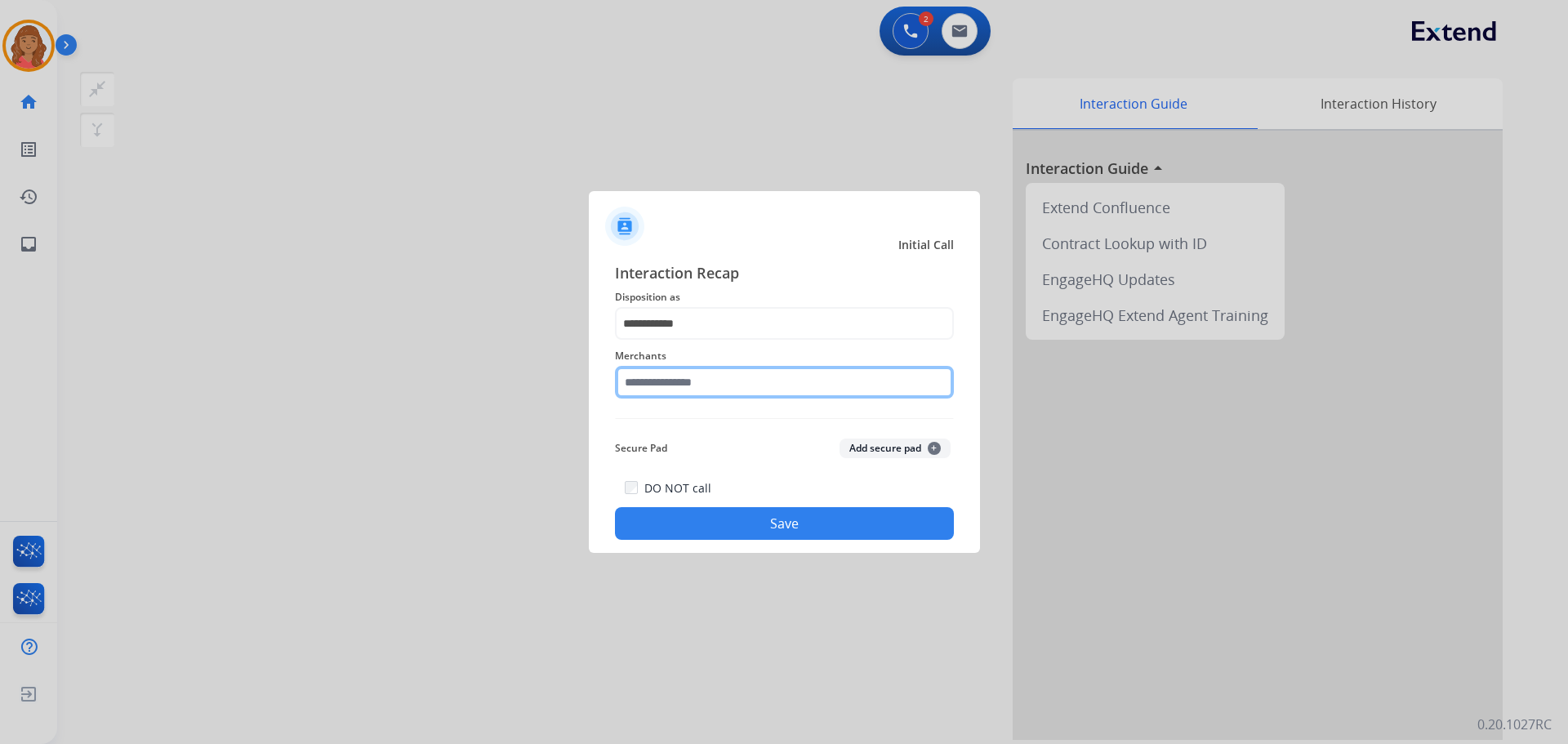
click at [691, 386] on input "text" at bounding box center [784, 382] width 339 height 32
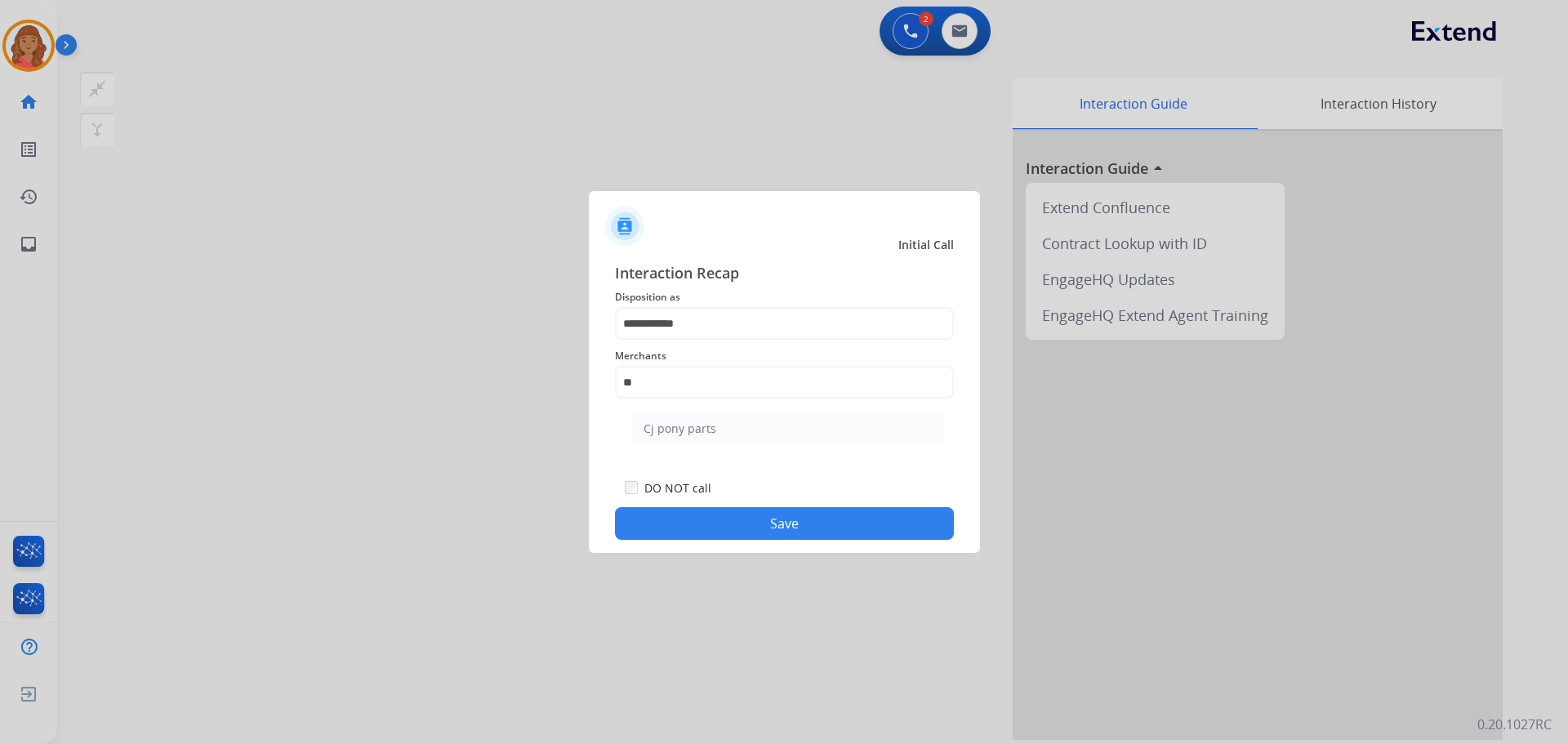
drag, startPoint x: 684, startPoint y: 419, endPoint x: 692, endPoint y: 455, distance: 36.9
click at [688, 419] on li "Cj pony parts" at bounding box center [788, 428] width 311 height 31
type input "**********"
drag, startPoint x: 725, startPoint y: 512, endPoint x: 759, endPoint y: 573, distance: 69.8
click at [730, 512] on button "Save" at bounding box center [784, 523] width 339 height 32
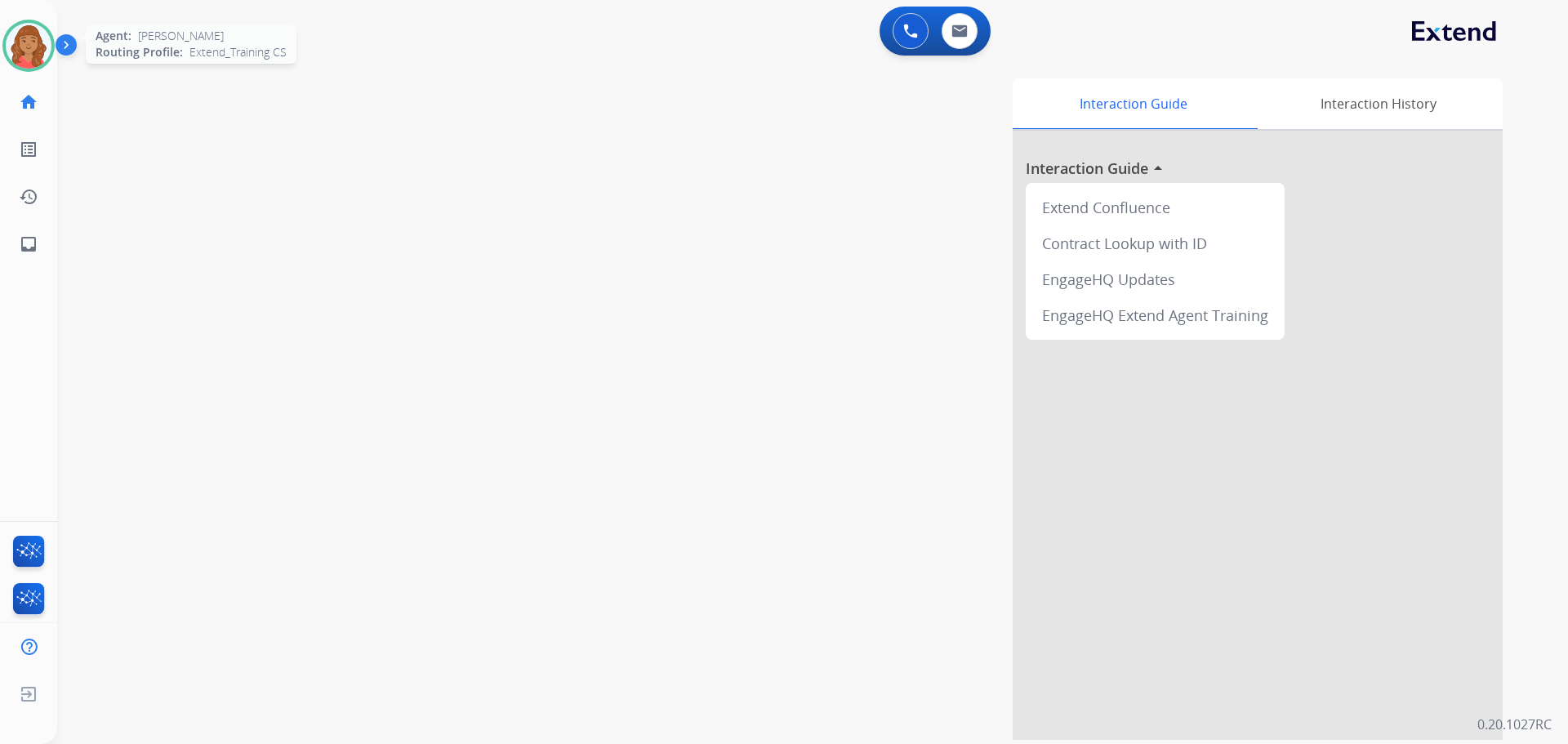
drag, startPoint x: 34, startPoint y: 35, endPoint x: 41, endPoint y: 51, distance: 17.5
click at [34, 35] on img at bounding box center [28, 45] width 46 height 46
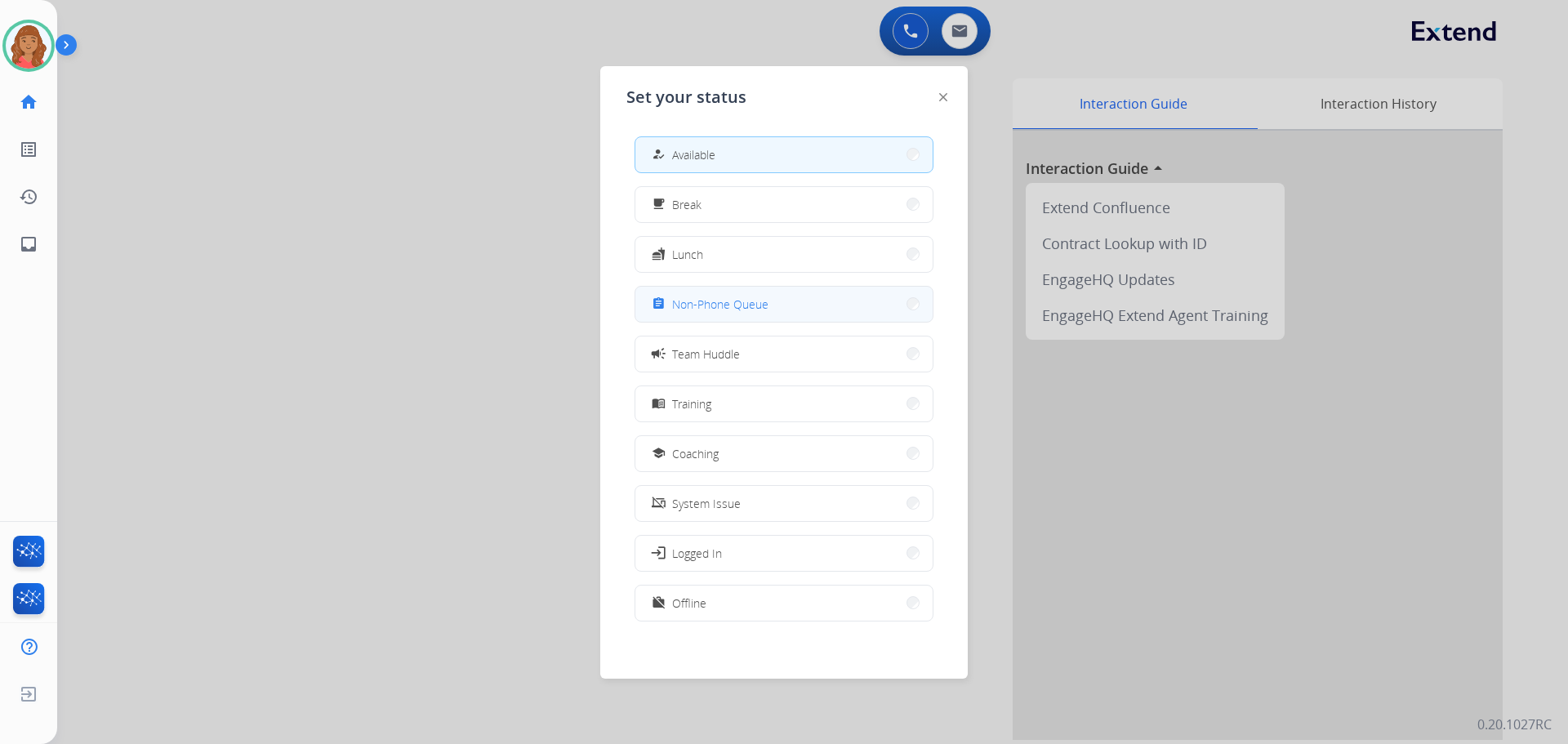
click at [703, 308] on span "Non-Phone Queue" at bounding box center [720, 304] width 96 height 17
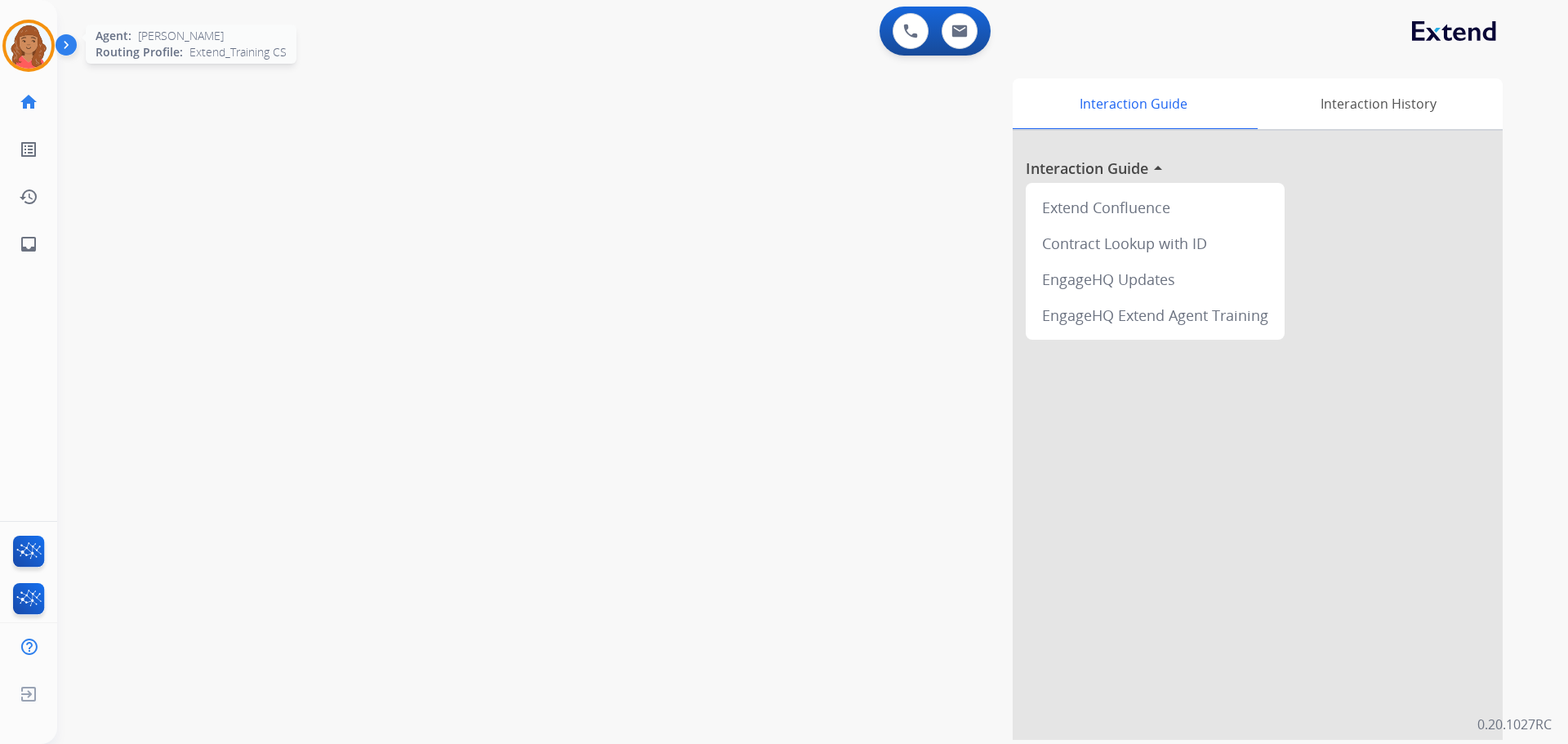
click at [28, 41] on img at bounding box center [28, 45] width 46 height 46
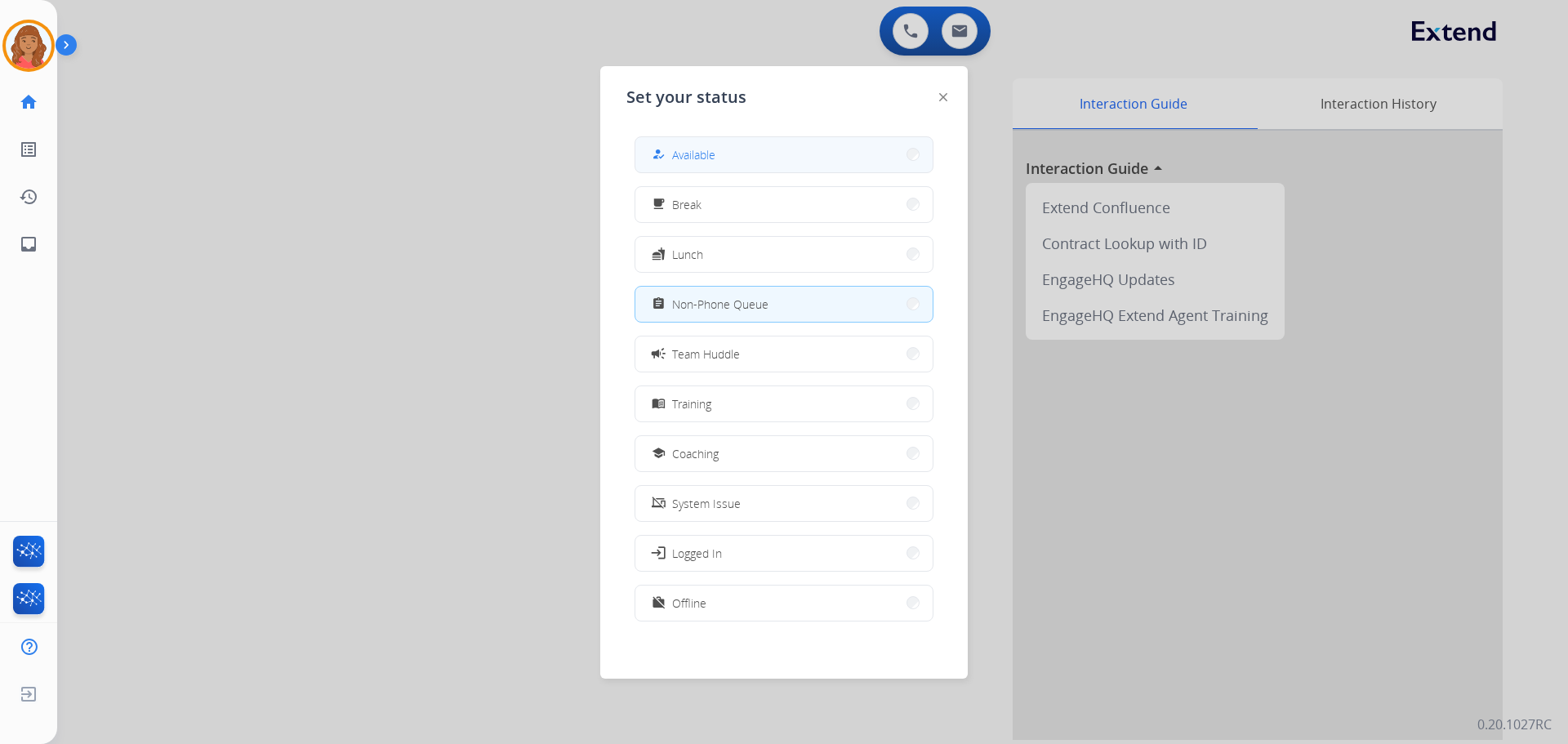
click at [793, 165] on button "how_to_reg Available" at bounding box center [784, 154] width 298 height 35
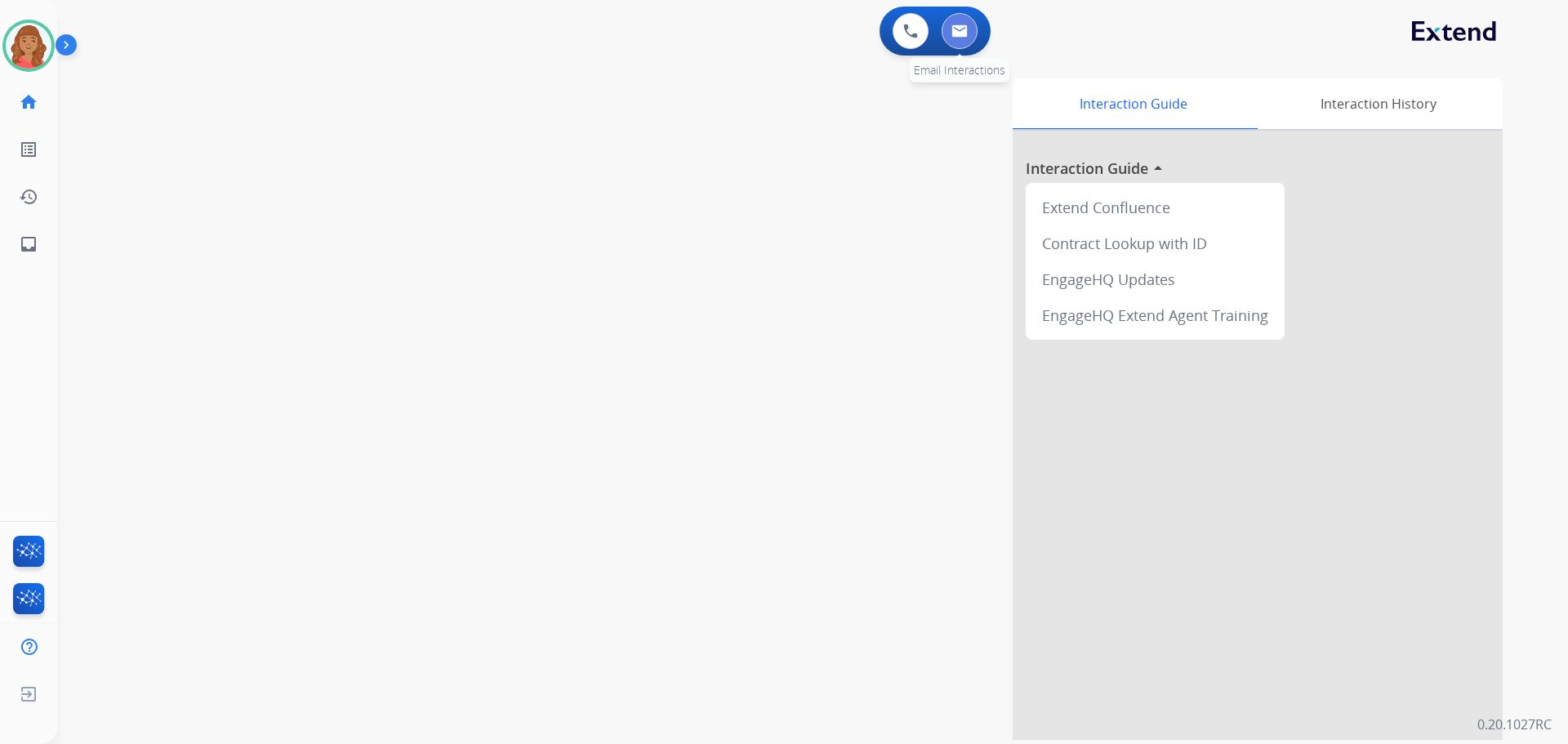
click at [960, 22] on button at bounding box center [959, 31] width 36 height 36
select select "**********"
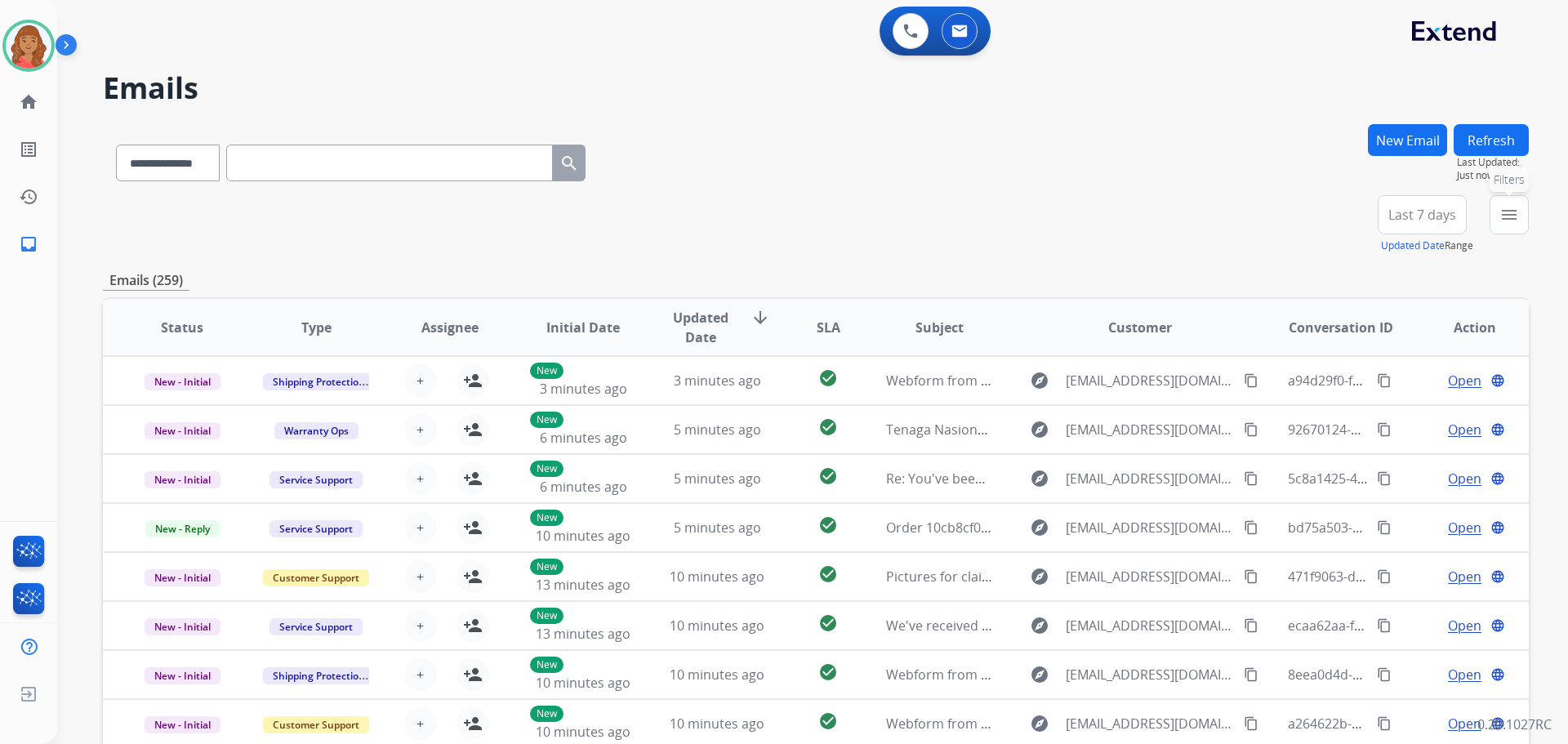
click at [1509, 216] on mat-icon "menu" at bounding box center [1509, 215] width 20 height 20
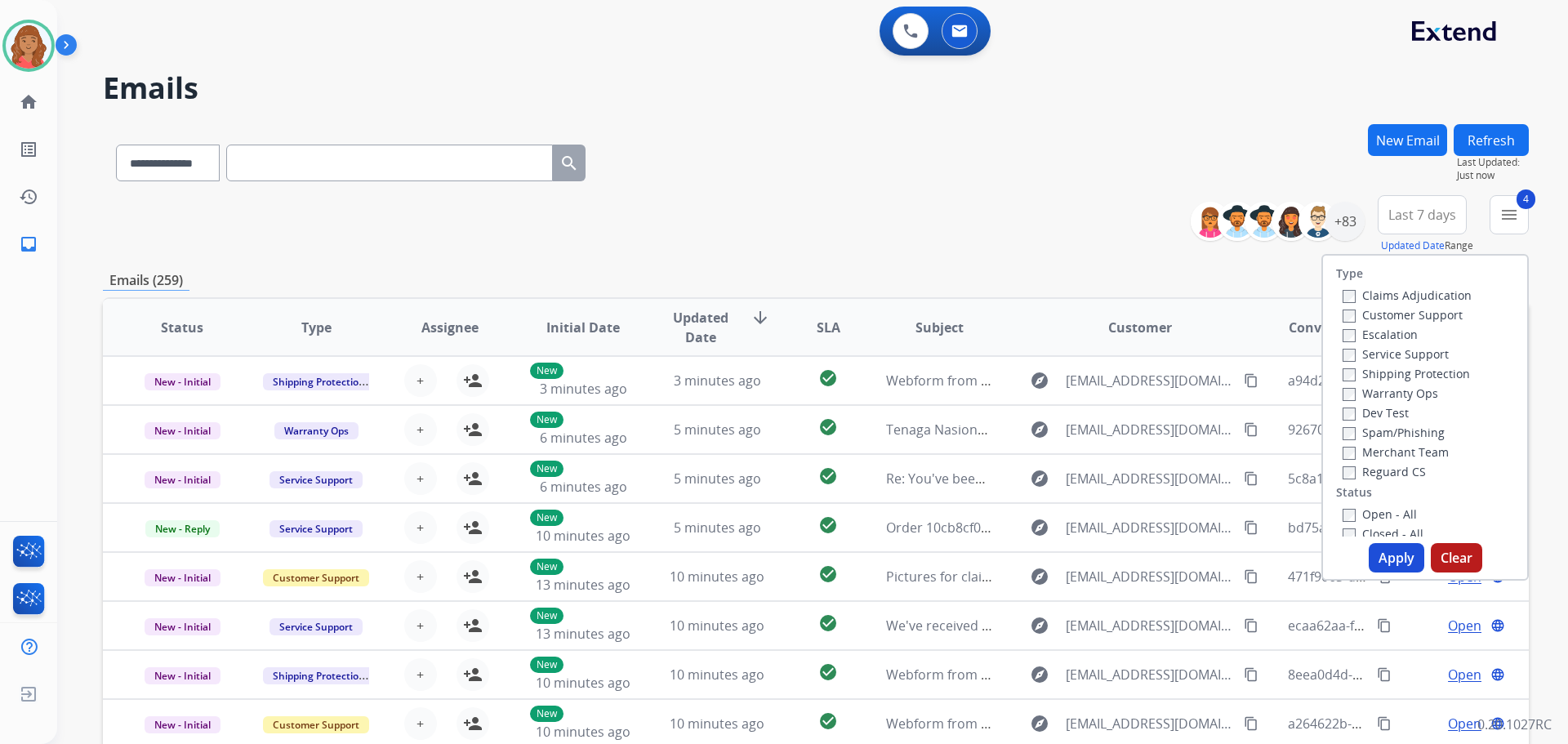
click at [1385, 573] on div "Type Claims Adjudication Customer Support Escalation Service Support Shipping P…" at bounding box center [1425, 418] width 207 height 326
click at [1382, 564] on button "Apply" at bounding box center [1397, 557] width 56 height 30
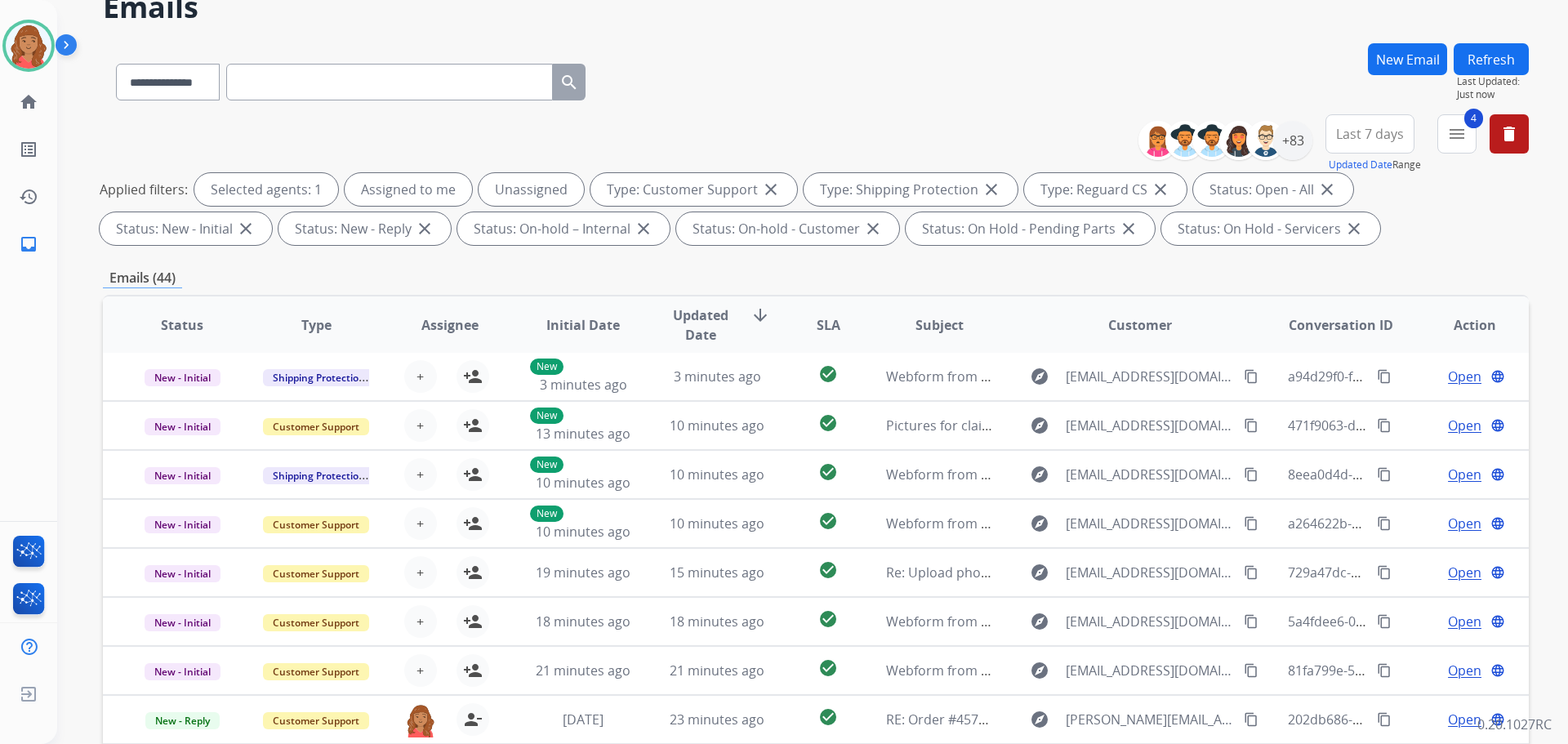
scroll to position [82, 0]
click at [1294, 147] on div "+83" at bounding box center [1292, 139] width 39 height 39
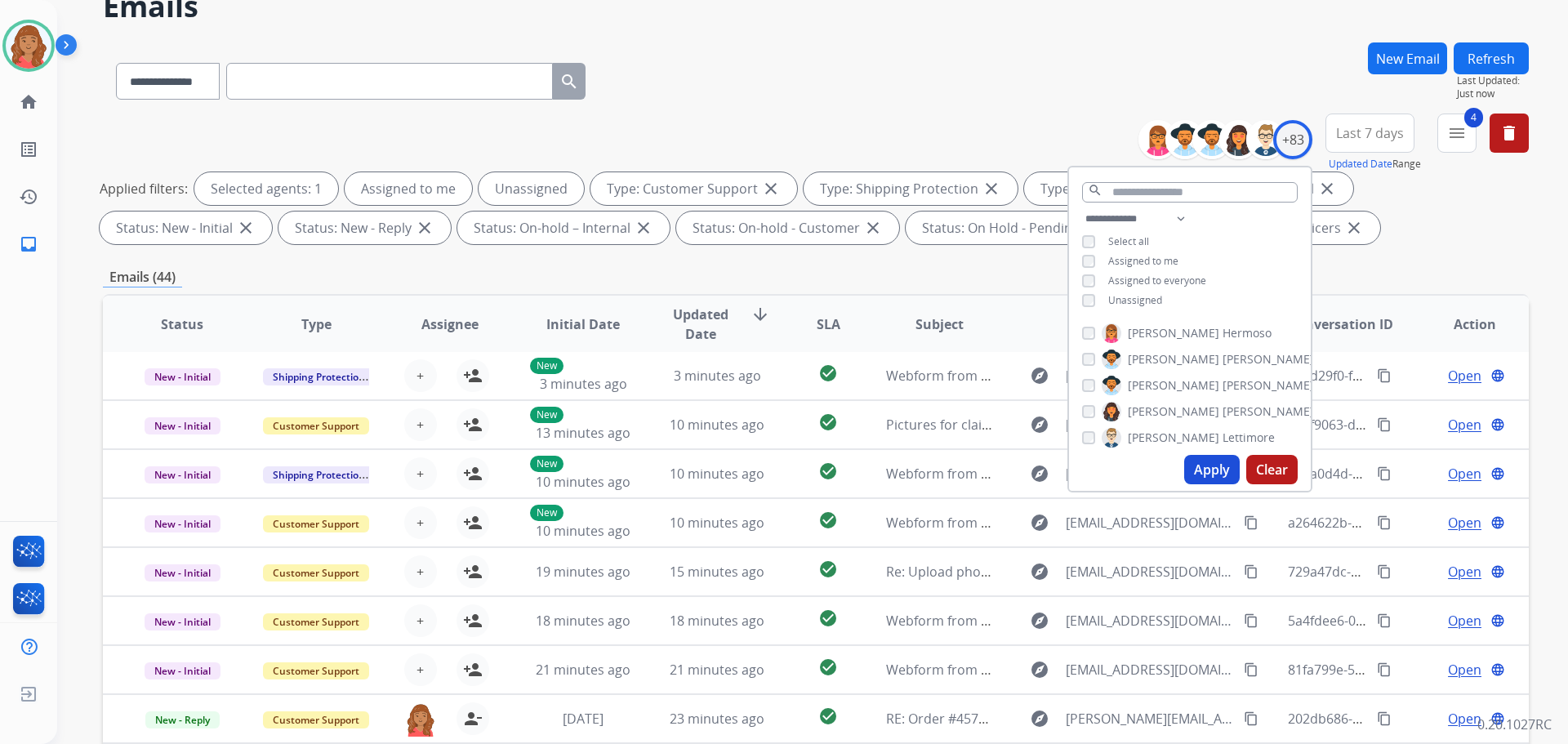
click at [1082, 305] on div "**********" at bounding box center [1189, 262] width 242 height 105
click at [1203, 472] on button "Apply" at bounding box center [1212, 469] width 56 height 30
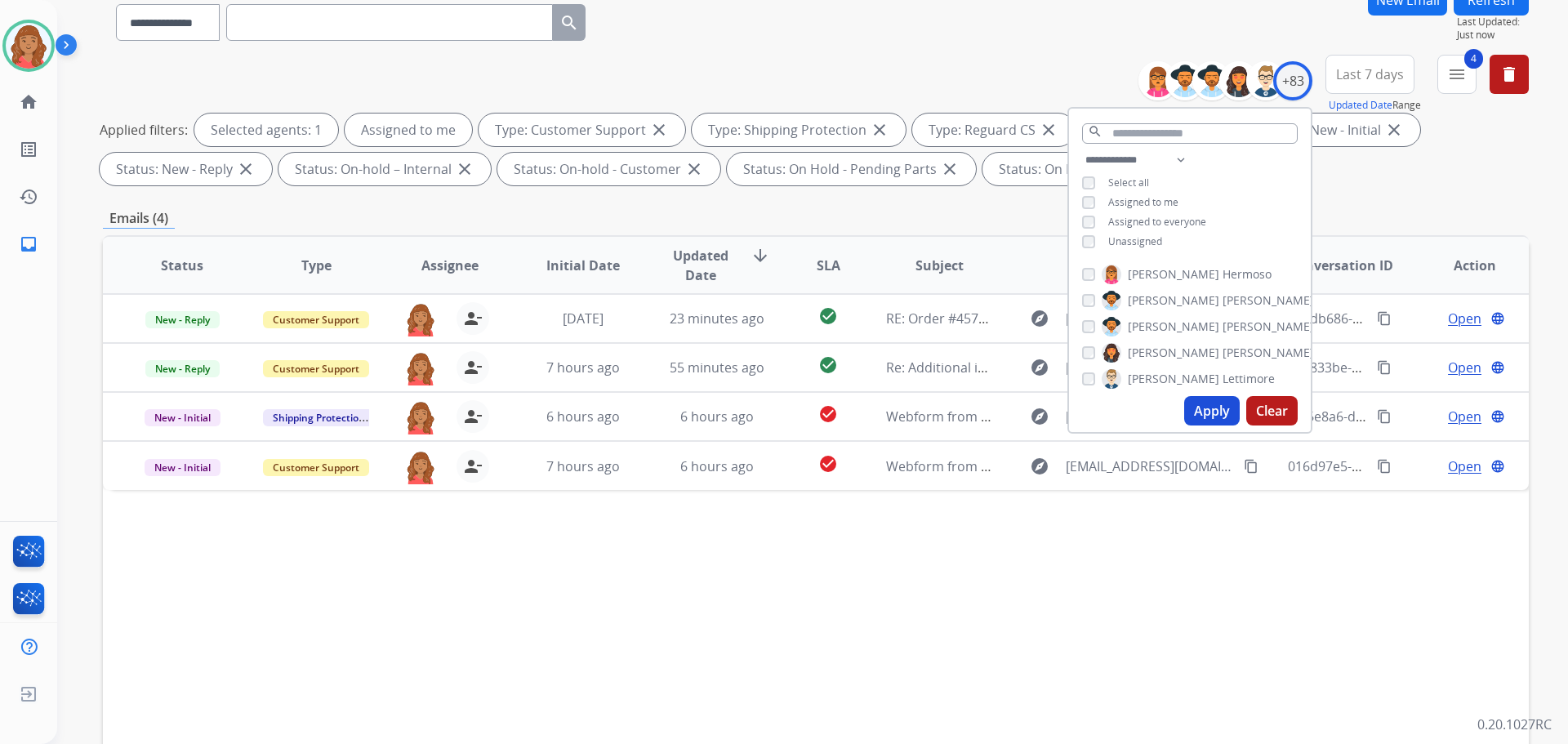
scroll to position [163, 0]
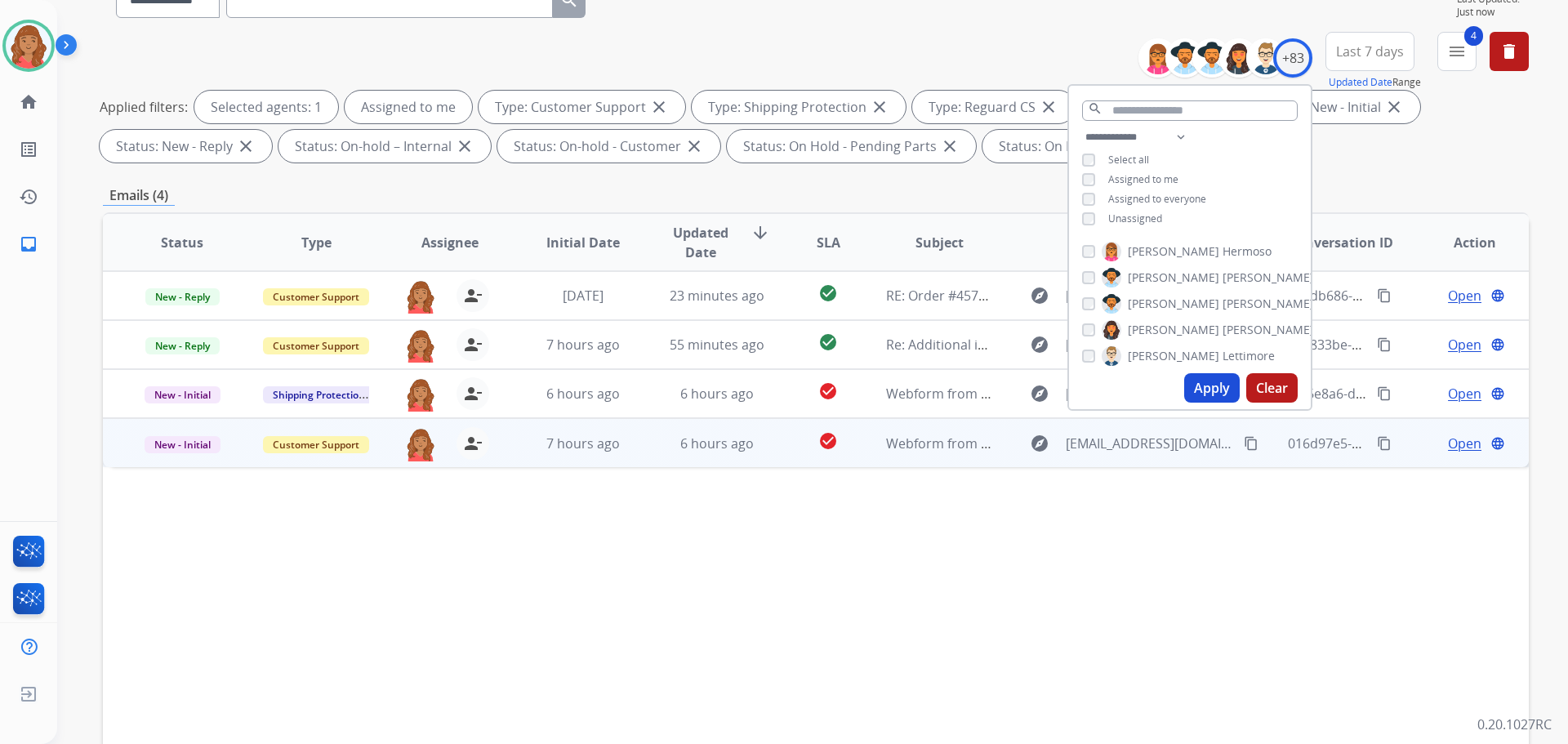
click at [1243, 443] on mat-icon "content_copy" at bounding box center [1251, 444] width 14 height 14
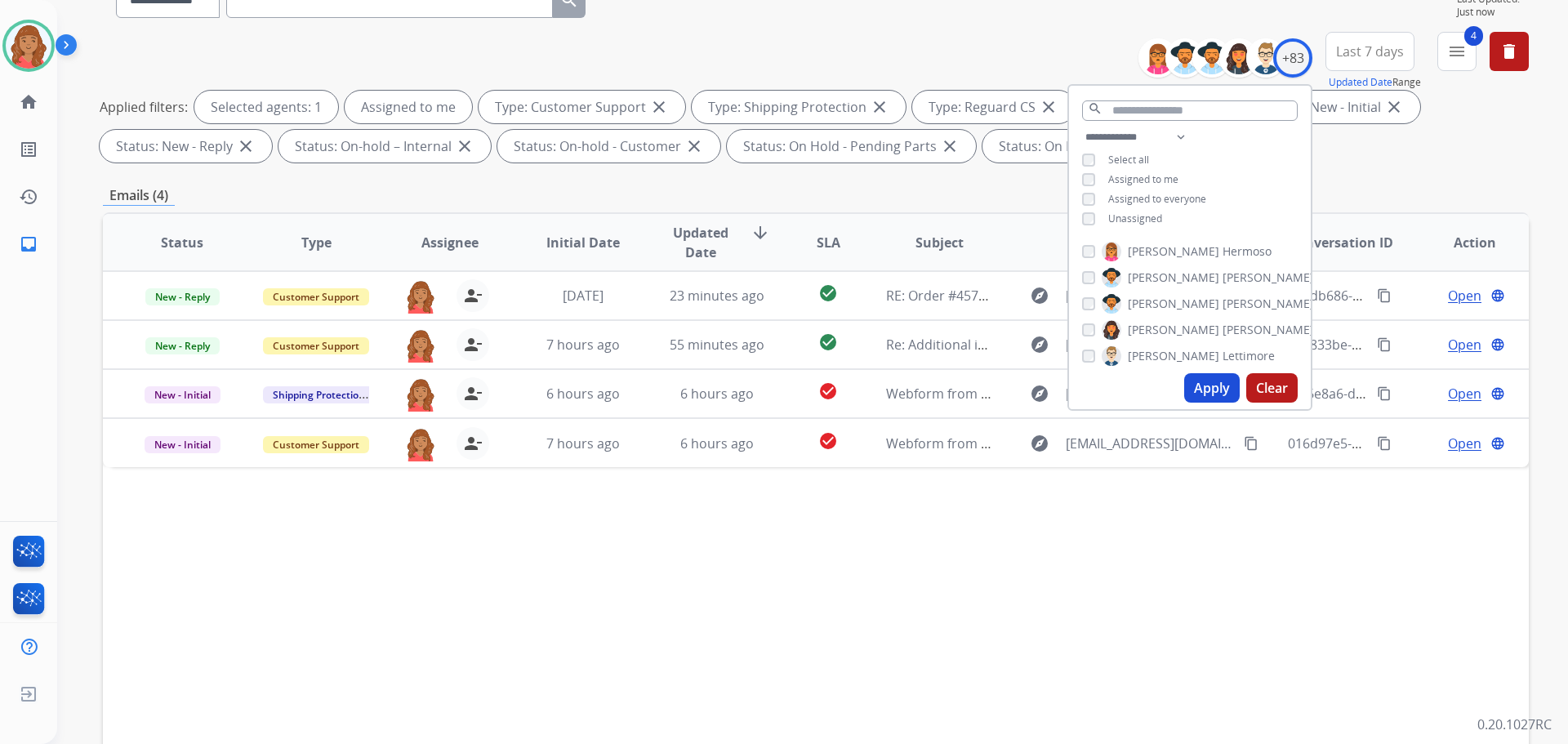
click at [561, 555] on div "Status Type Assignee Initial Date Updated Date arrow_downward SLA Subject Custo…" at bounding box center [815, 485] width 1426 height 547
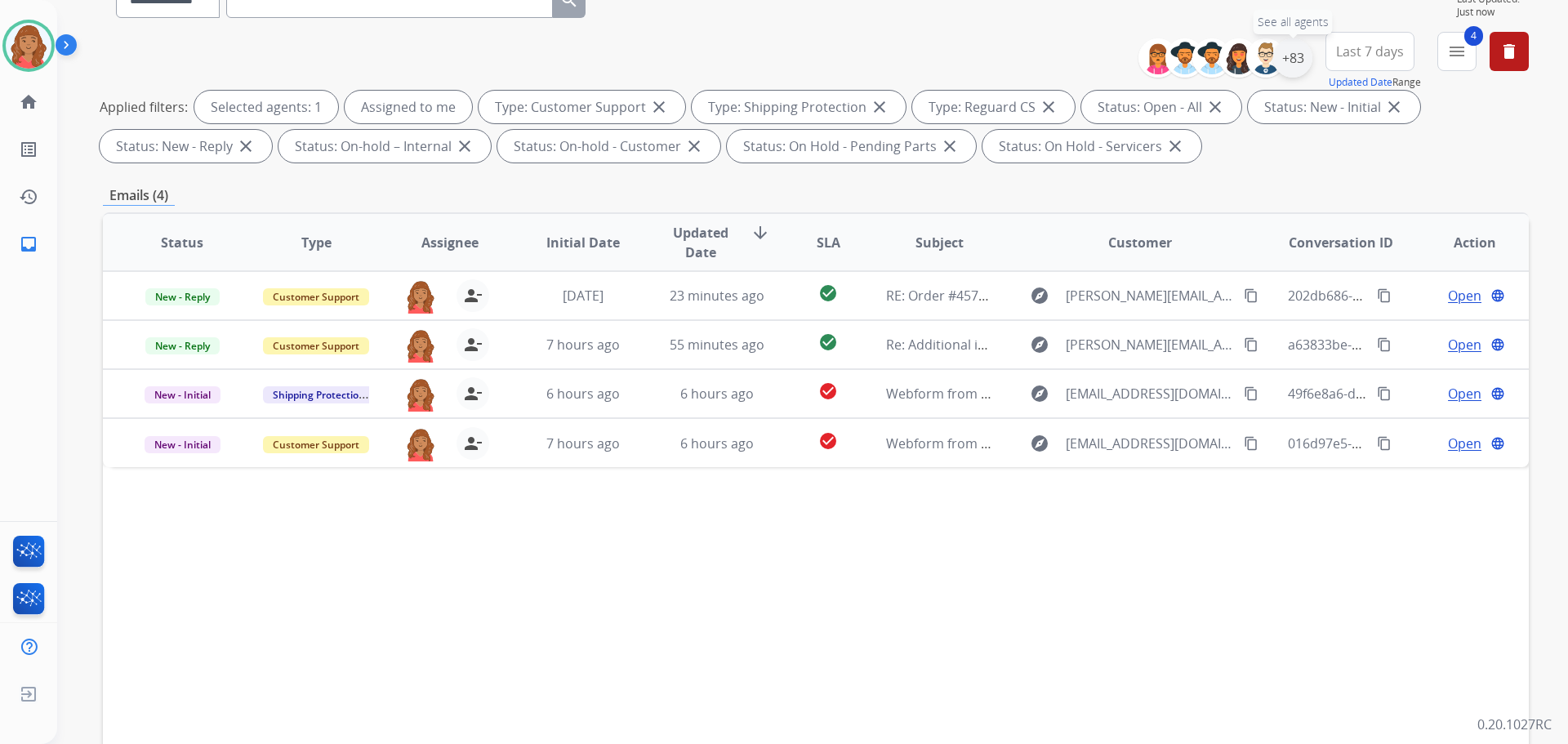
click at [1296, 59] on div "+83" at bounding box center [1292, 58] width 39 height 39
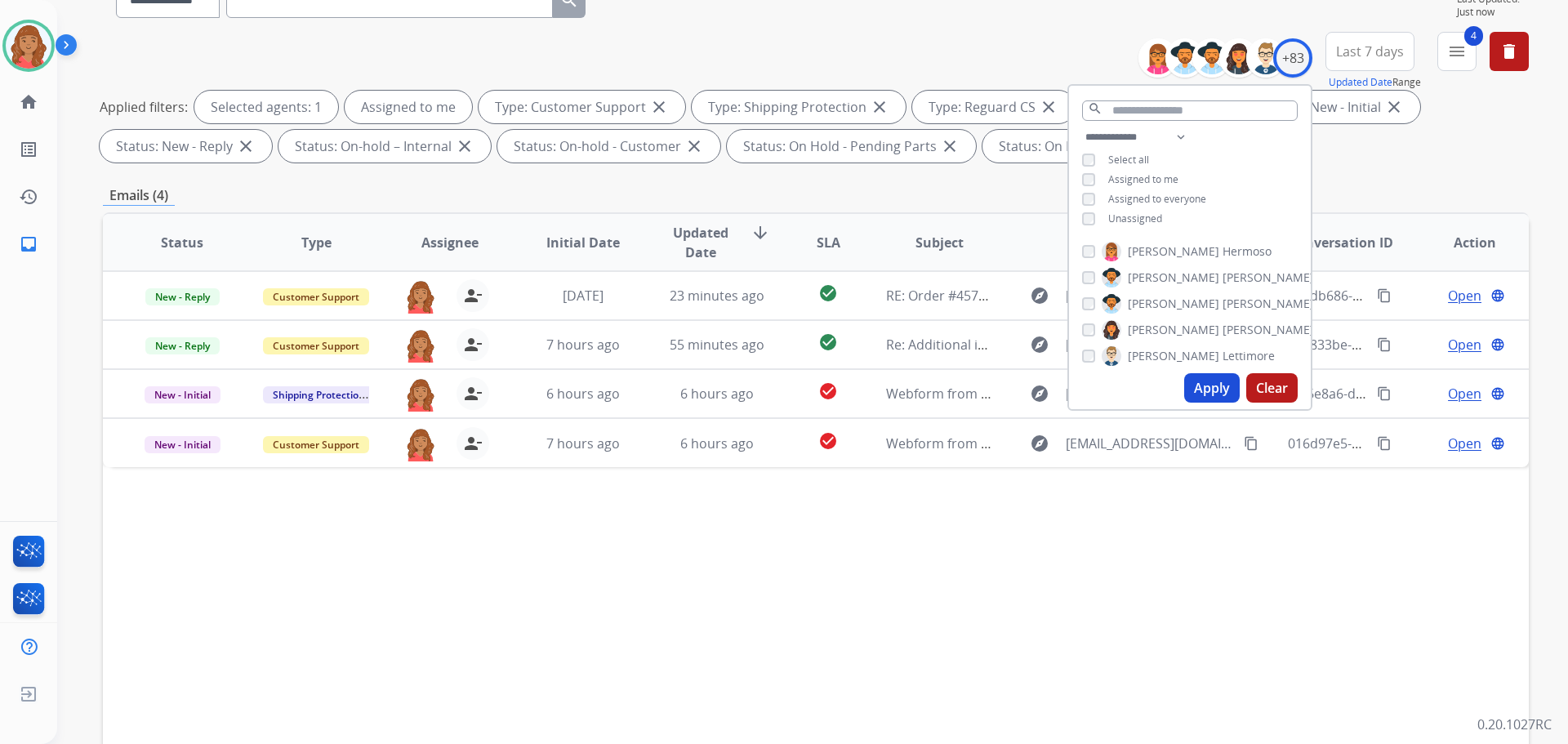
click at [1085, 210] on div "**********" at bounding box center [1189, 179] width 242 height 105
click at [1209, 388] on button "Apply" at bounding box center [1212, 388] width 56 height 30
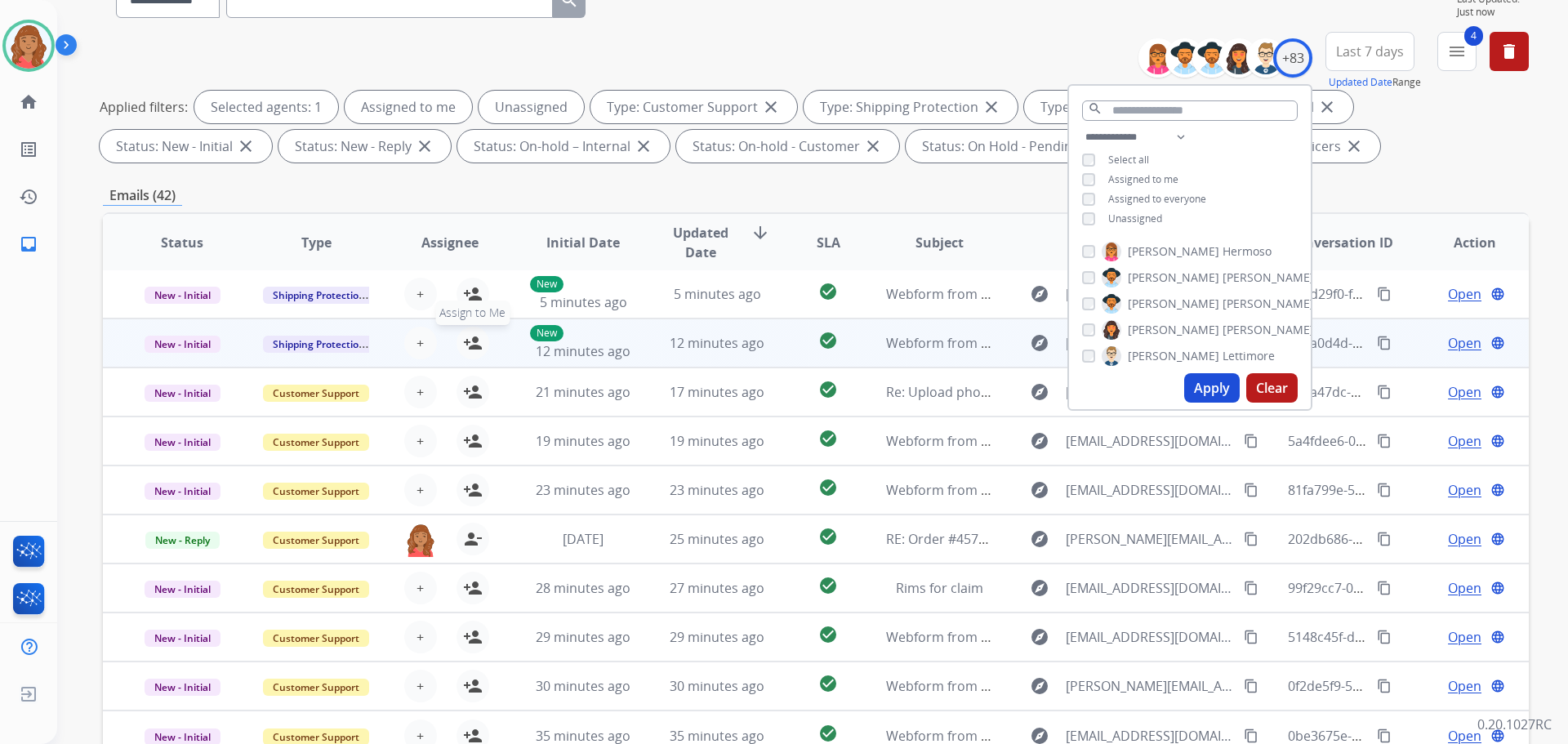
drag, startPoint x: 463, startPoint y: 344, endPoint x: 467, endPoint y: 337, distance: 8.1
click at [463, 344] on mat-icon "person_add" at bounding box center [472, 343] width 20 height 20
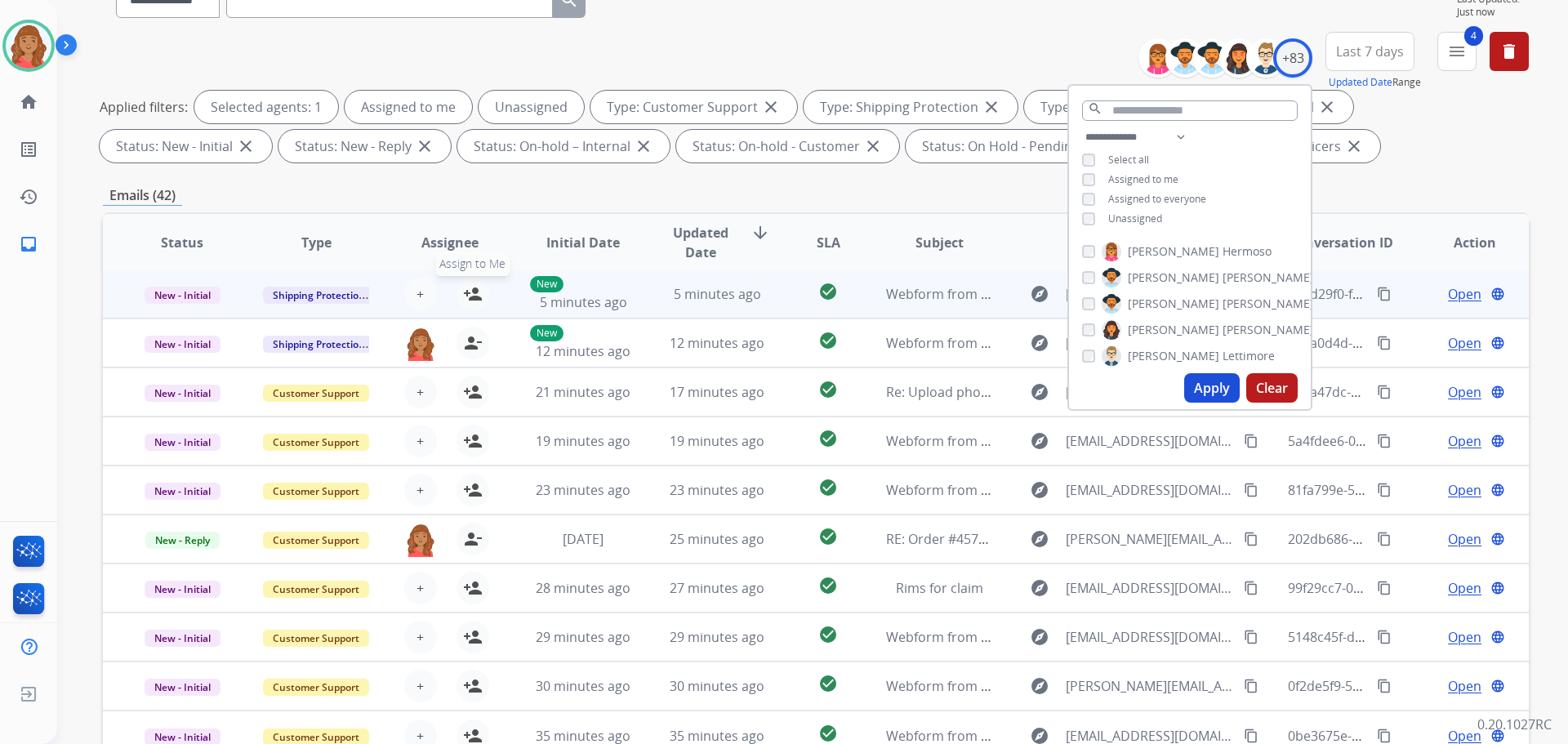
click at [466, 299] on mat-icon "person_add" at bounding box center [472, 294] width 20 height 20
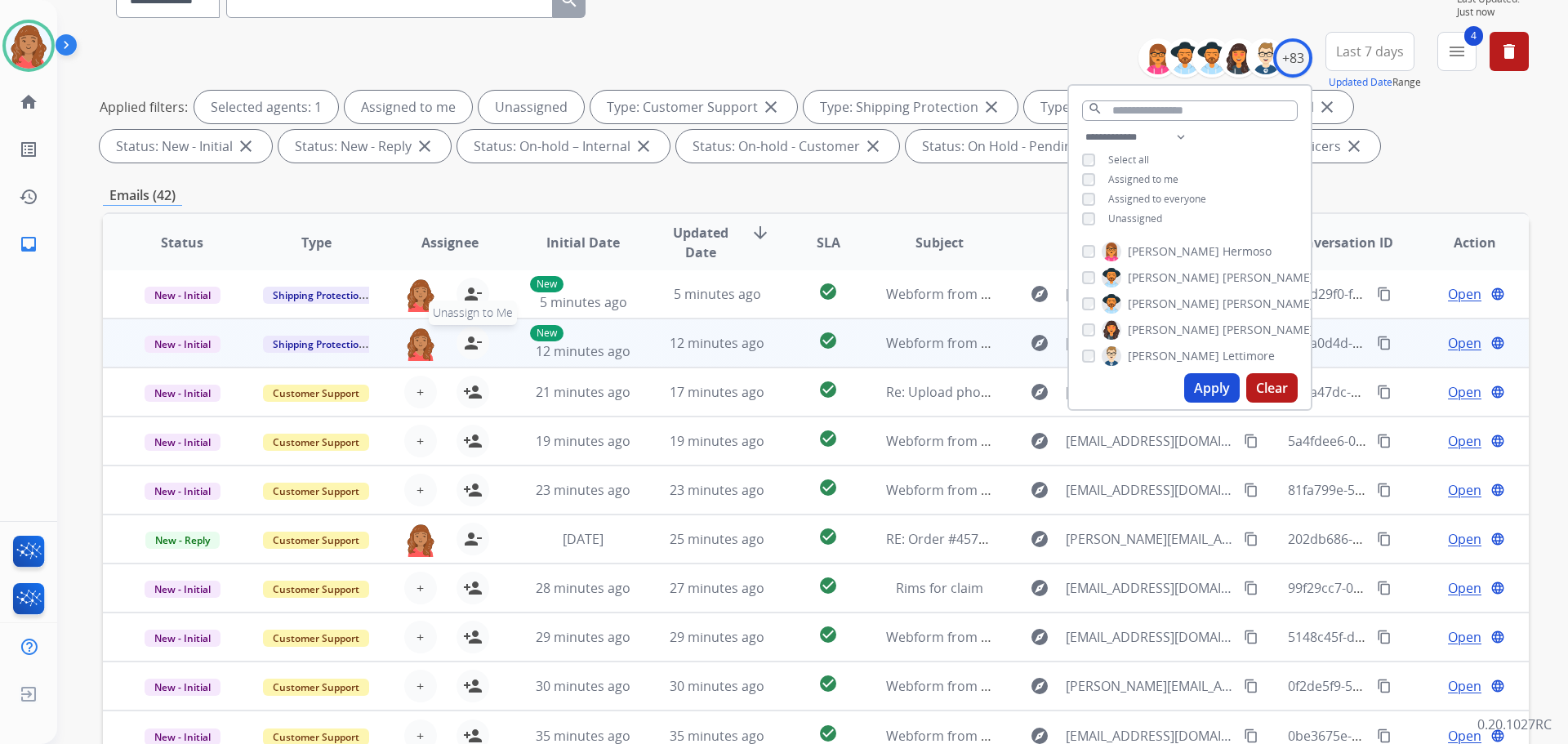
click at [472, 344] on mat-icon "person_remove" at bounding box center [472, 343] width 20 height 20
click at [426, 337] on button "+ Select agent" at bounding box center [420, 343] width 32 height 32
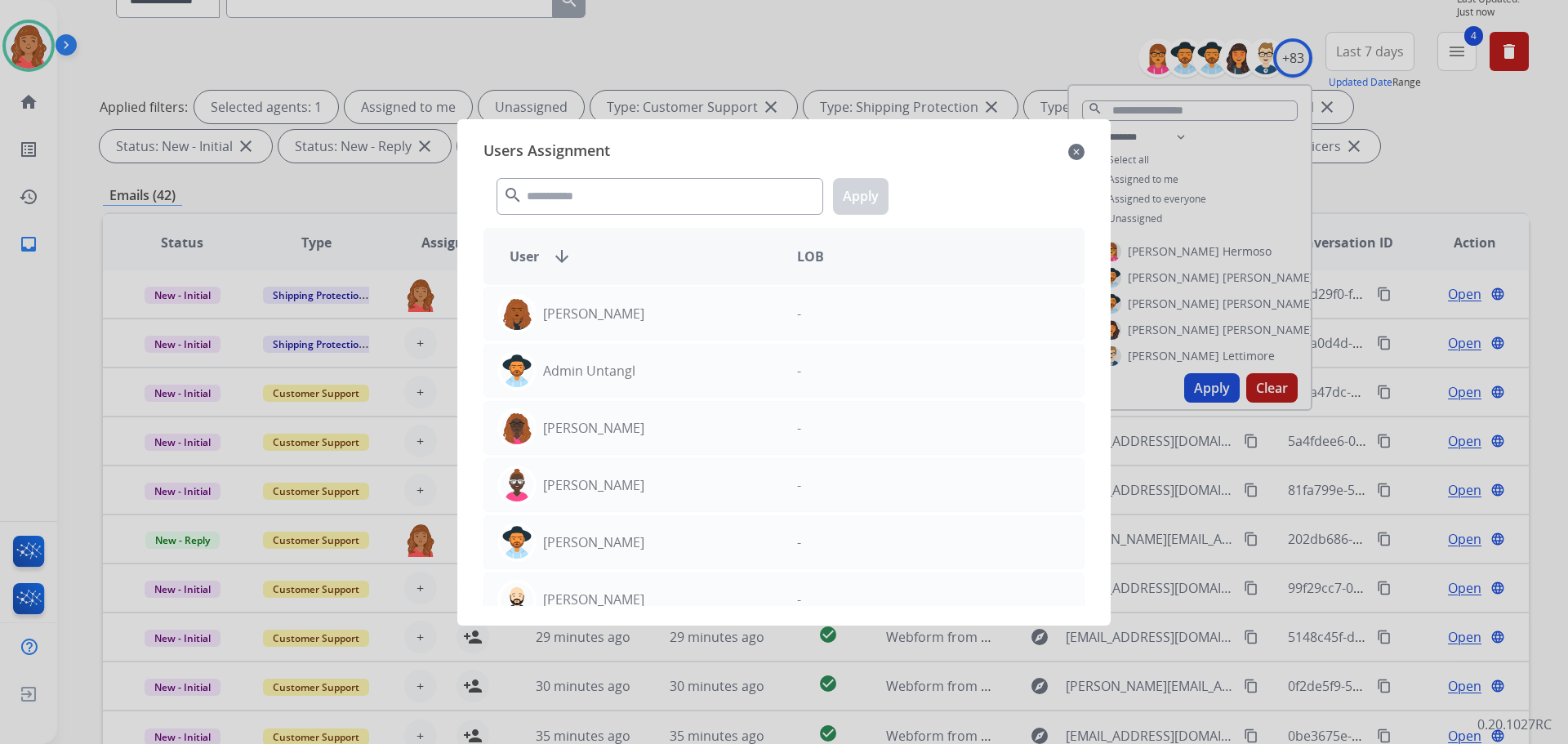
click at [1078, 156] on mat-icon "close" at bounding box center [1077, 152] width 16 height 20
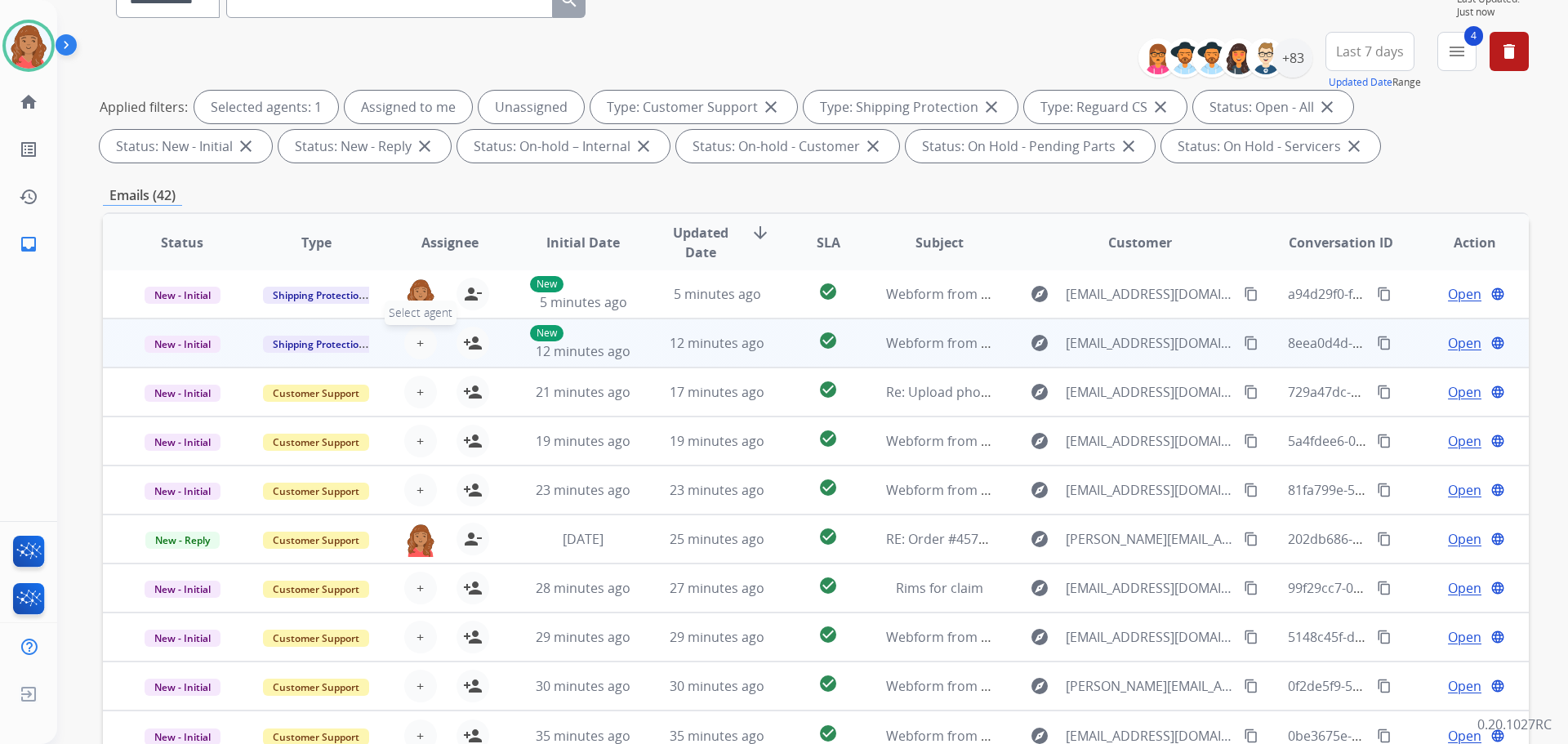
click at [418, 344] on span "+" at bounding box center [420, 343] width 7 height 20
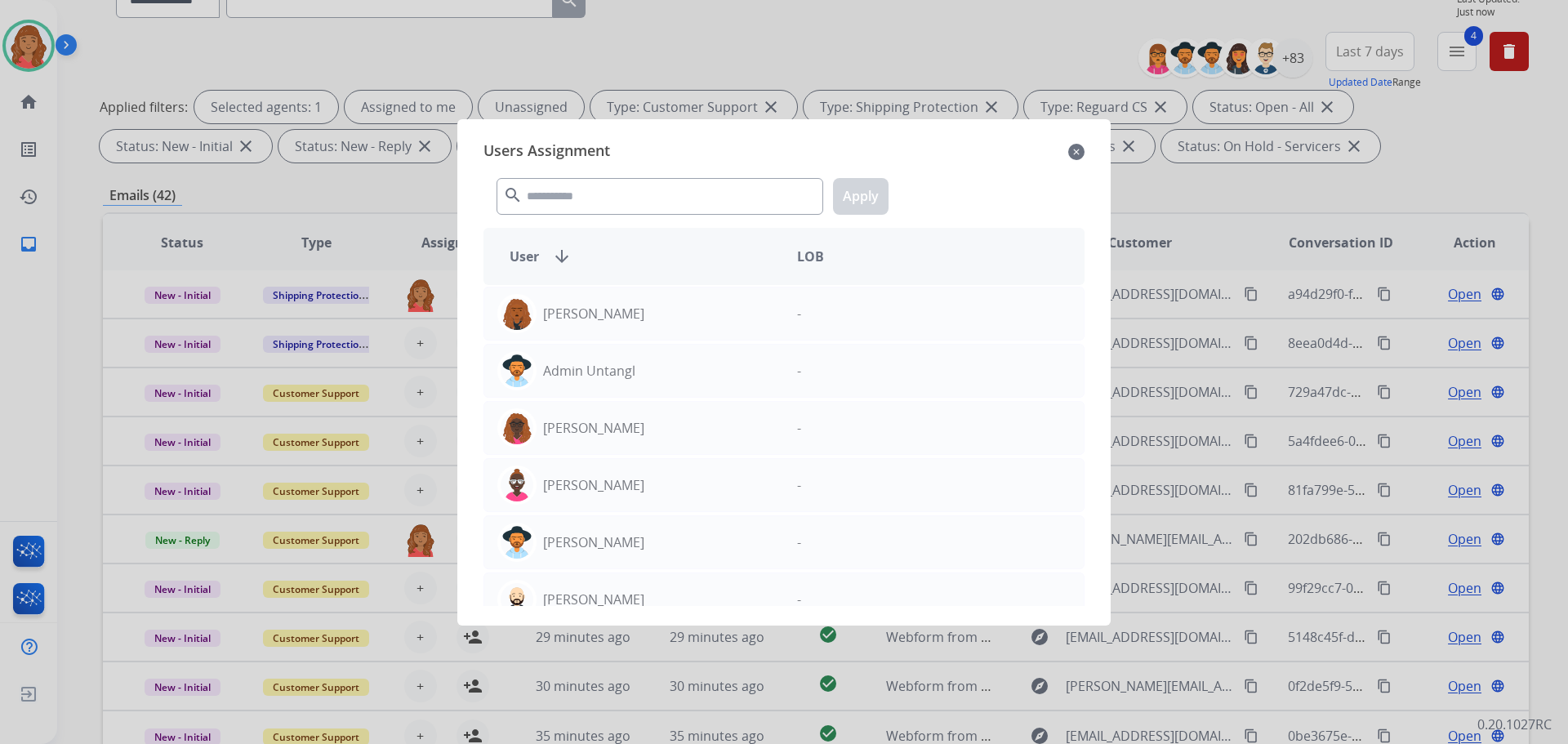
click at [1075, 149] on mat-icon "close" at bounding box center [1077, 152] width 16 height 20
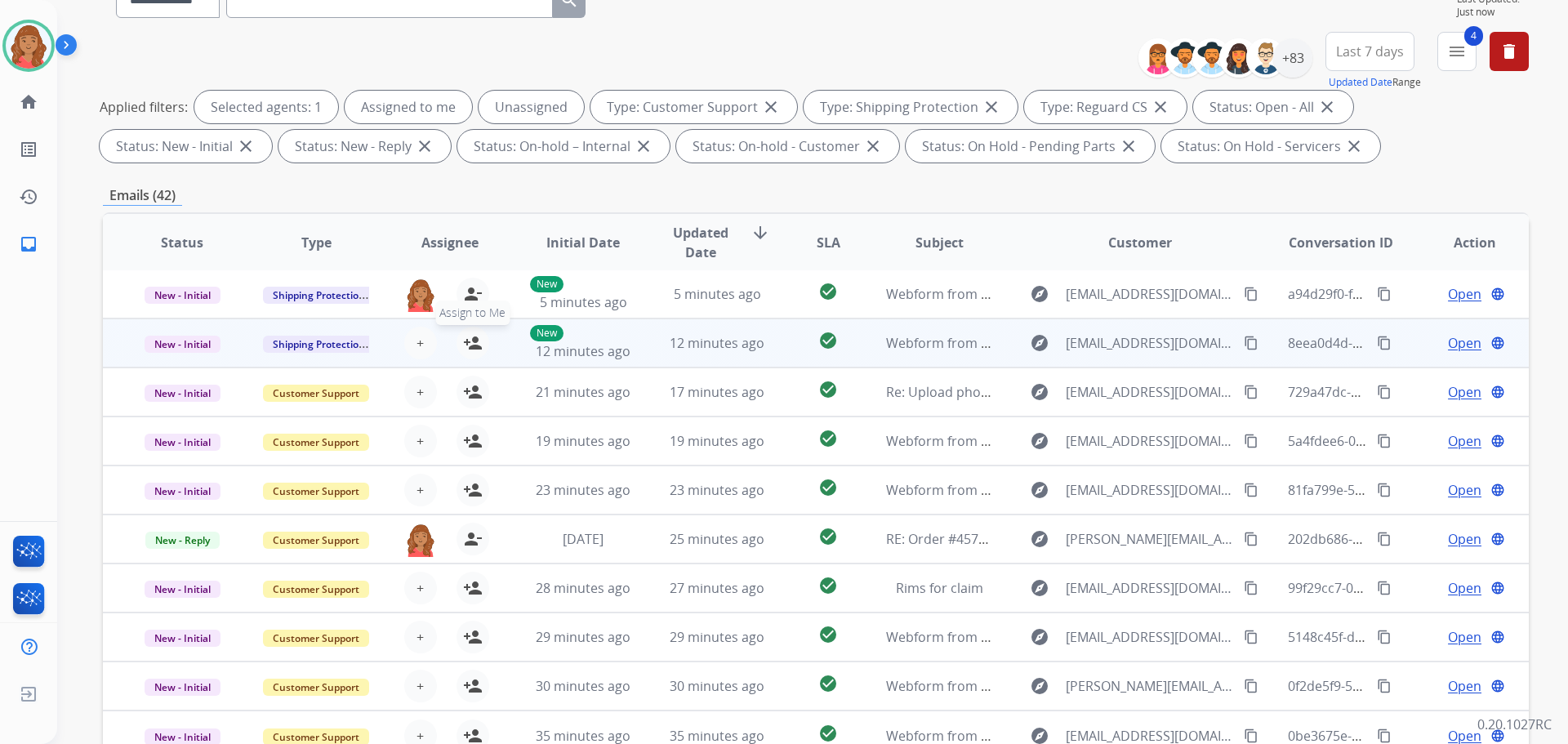
click at [473, 338] on mat-icon "person_add" at bounding box center [472, 343] width 20 height 20
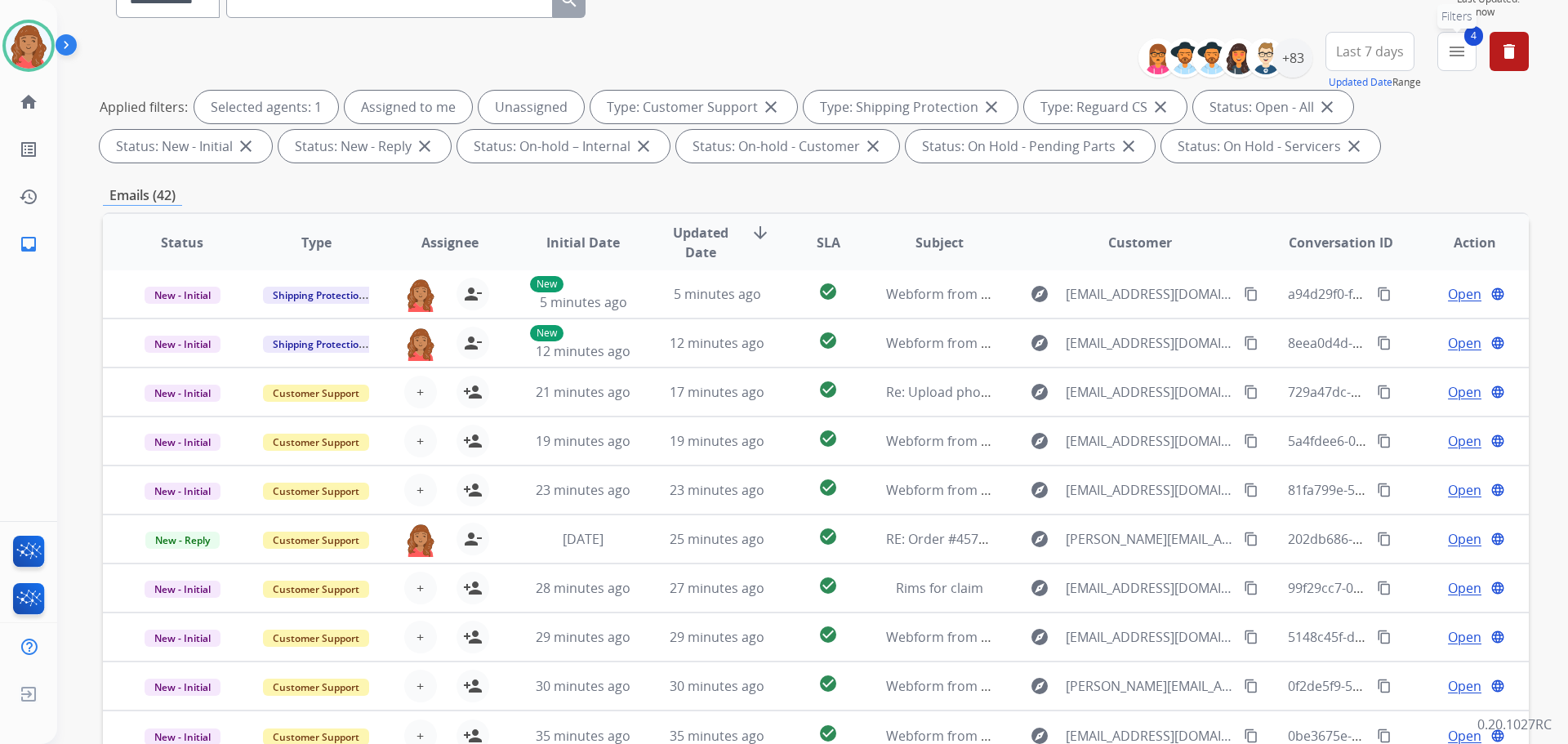
click at [1449, 48] on mat-icon "menu" at bounding box center [1457, 51] width 20 height 20
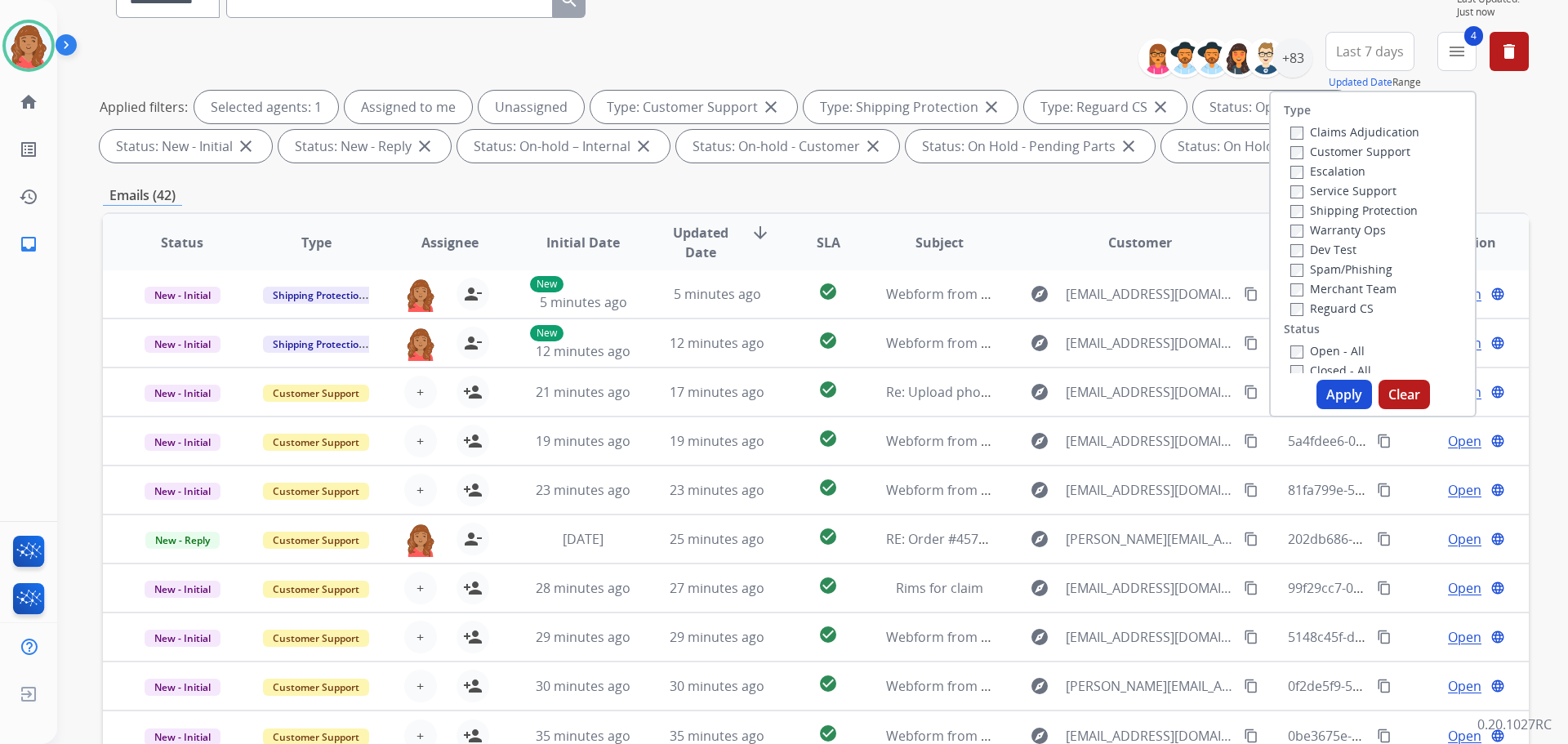
click at [1334, 391] on button "Apply" at bounding box center [1344, 394] width 56 height 30
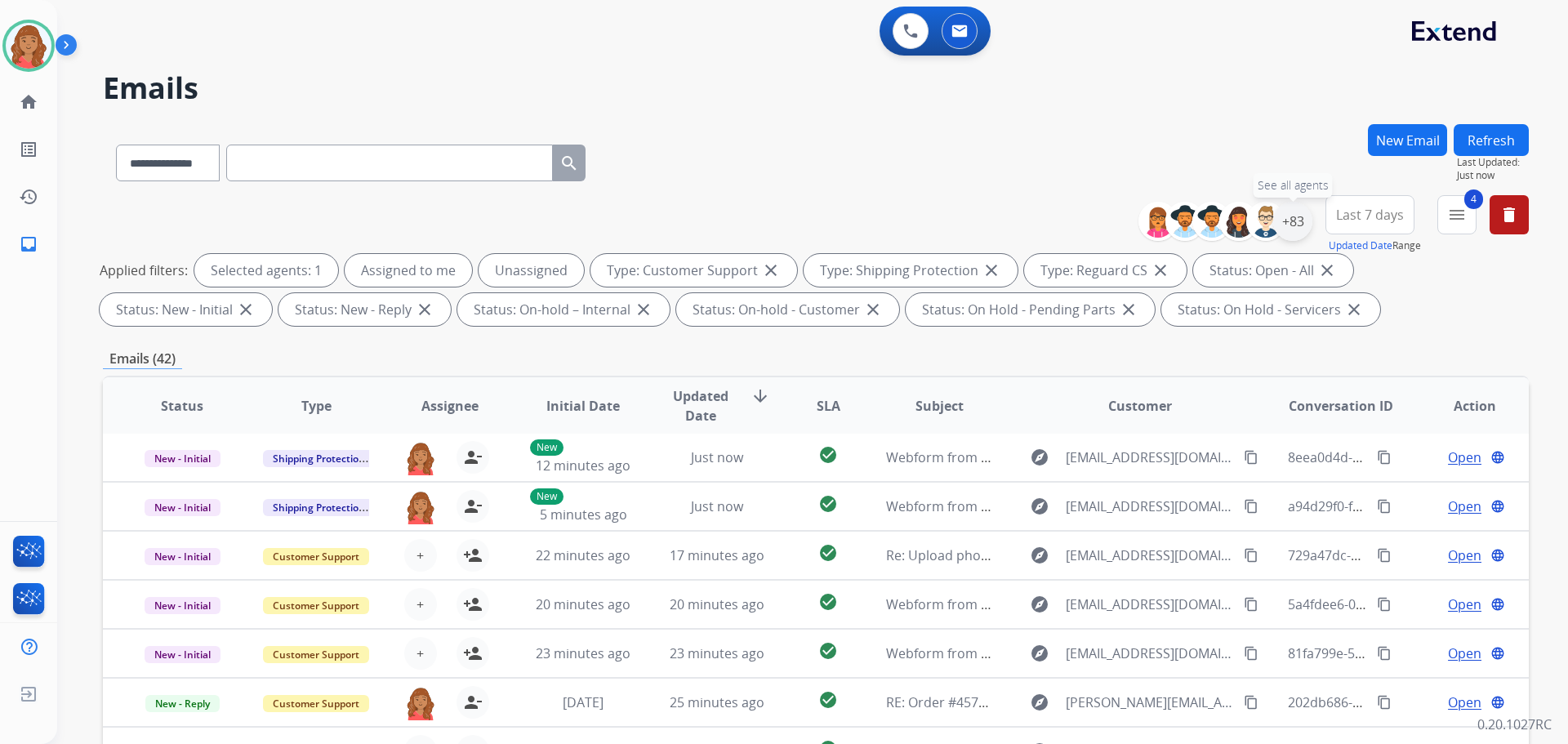
click at [1288, 227] on div "+83" at bounding box center [1292, 221] width 39 height 39
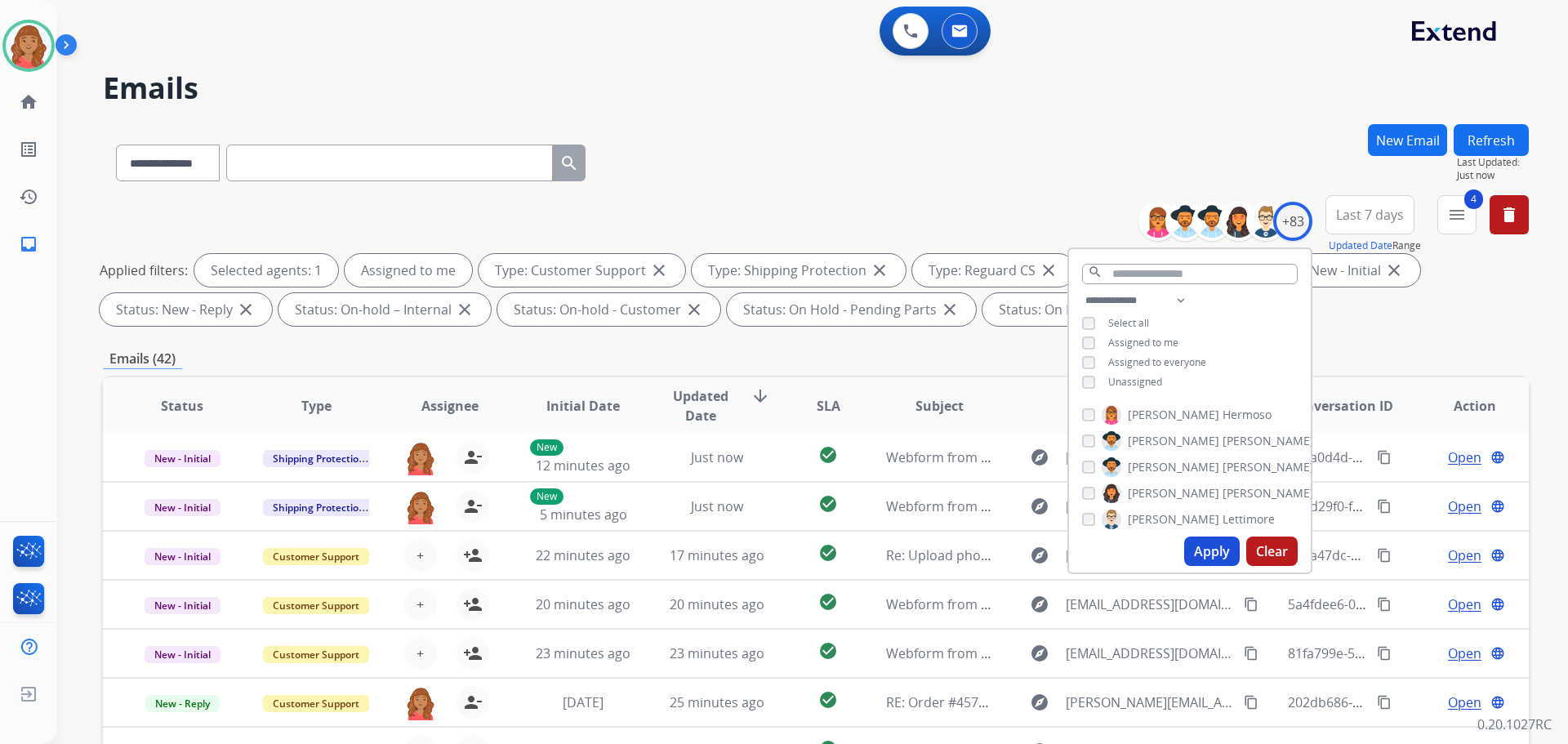
click at [1202, 556] on button "Apply" at bounding box center [1212, 551] width 56 height 30
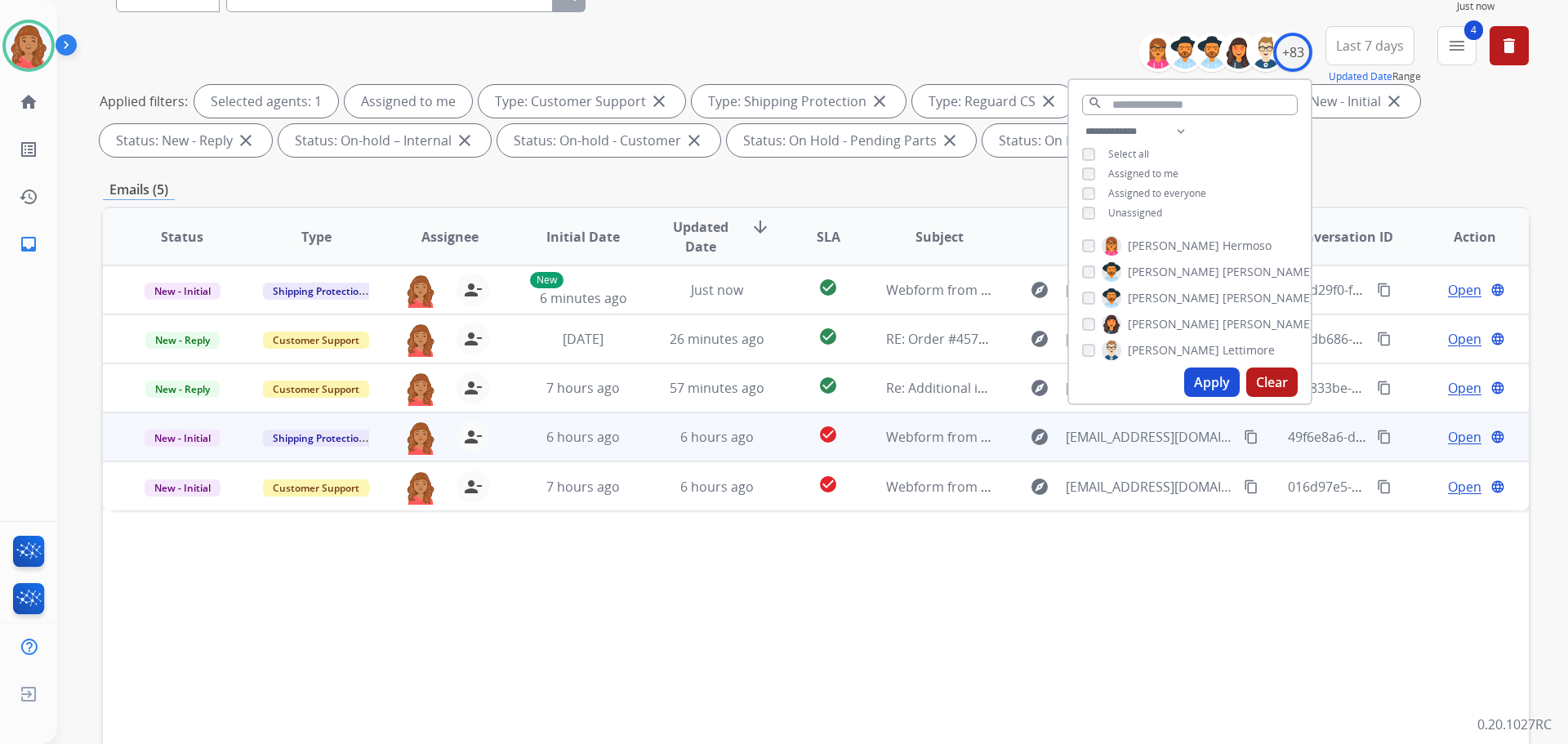
scroll to position [264, 0]
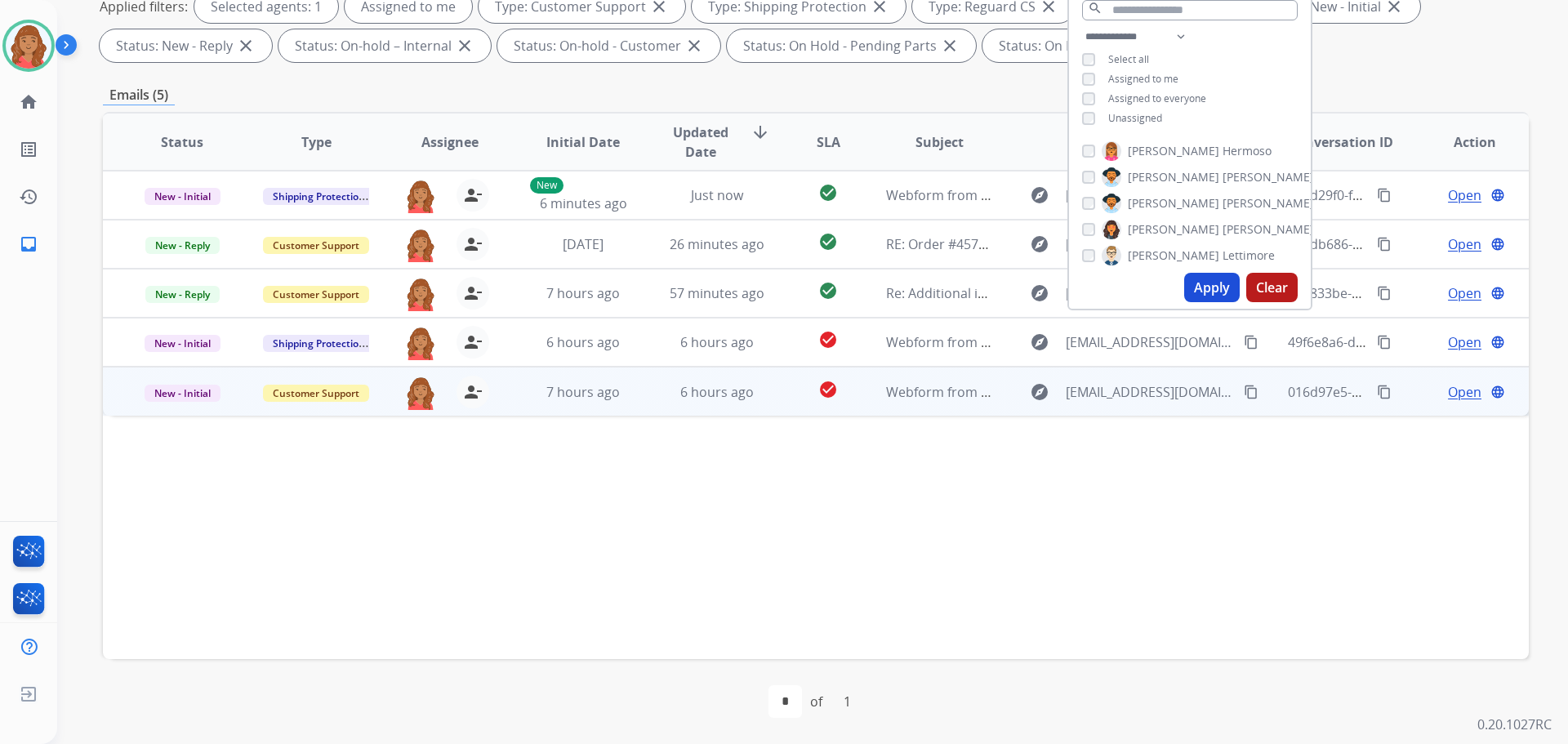
click at [637, 393] on td "6 hours ago" at bounding box center [704, 391] width 134 height 49
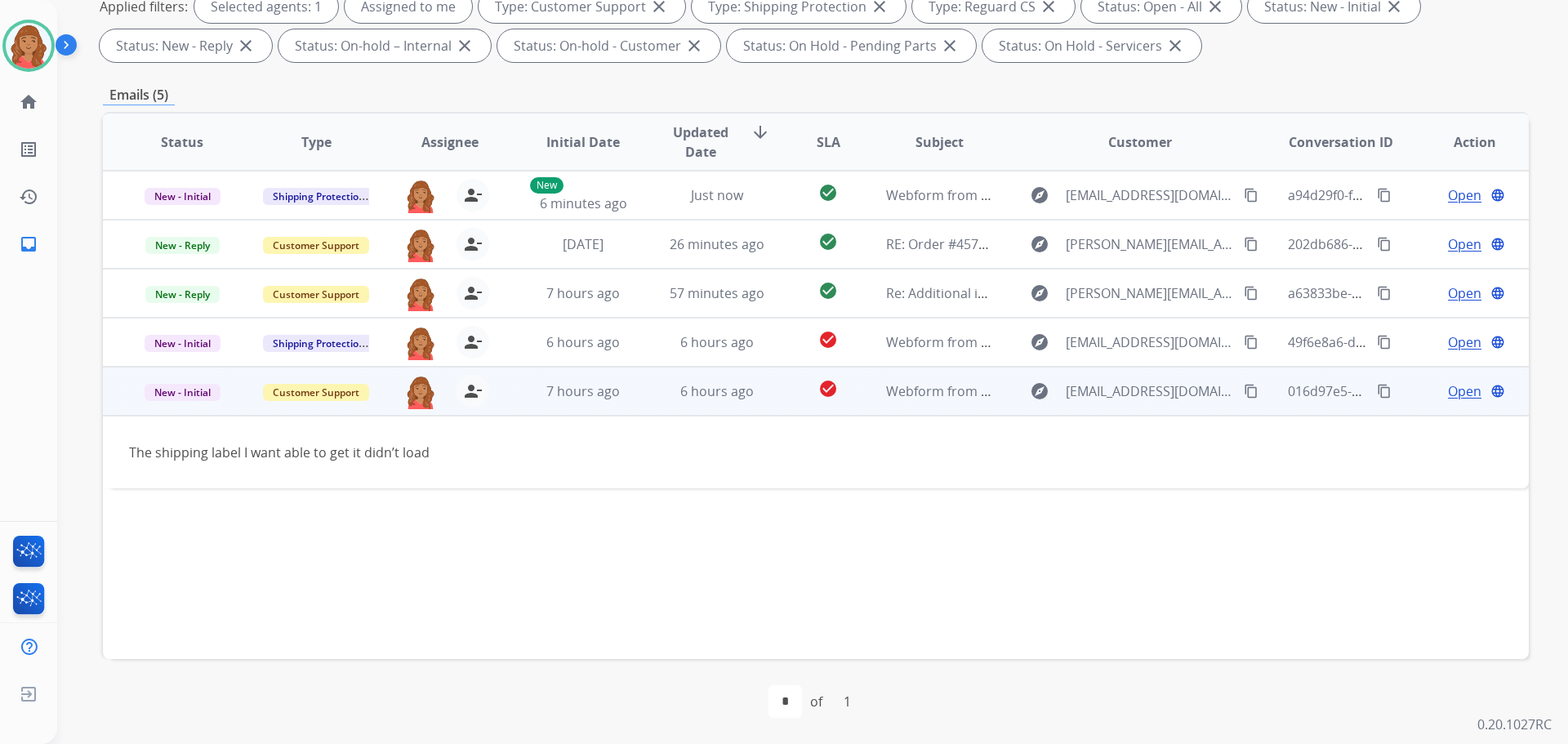
click at [1243, 390] on mat-icon "content_copy" at bounding box center [1251, 391] width 14 height 14
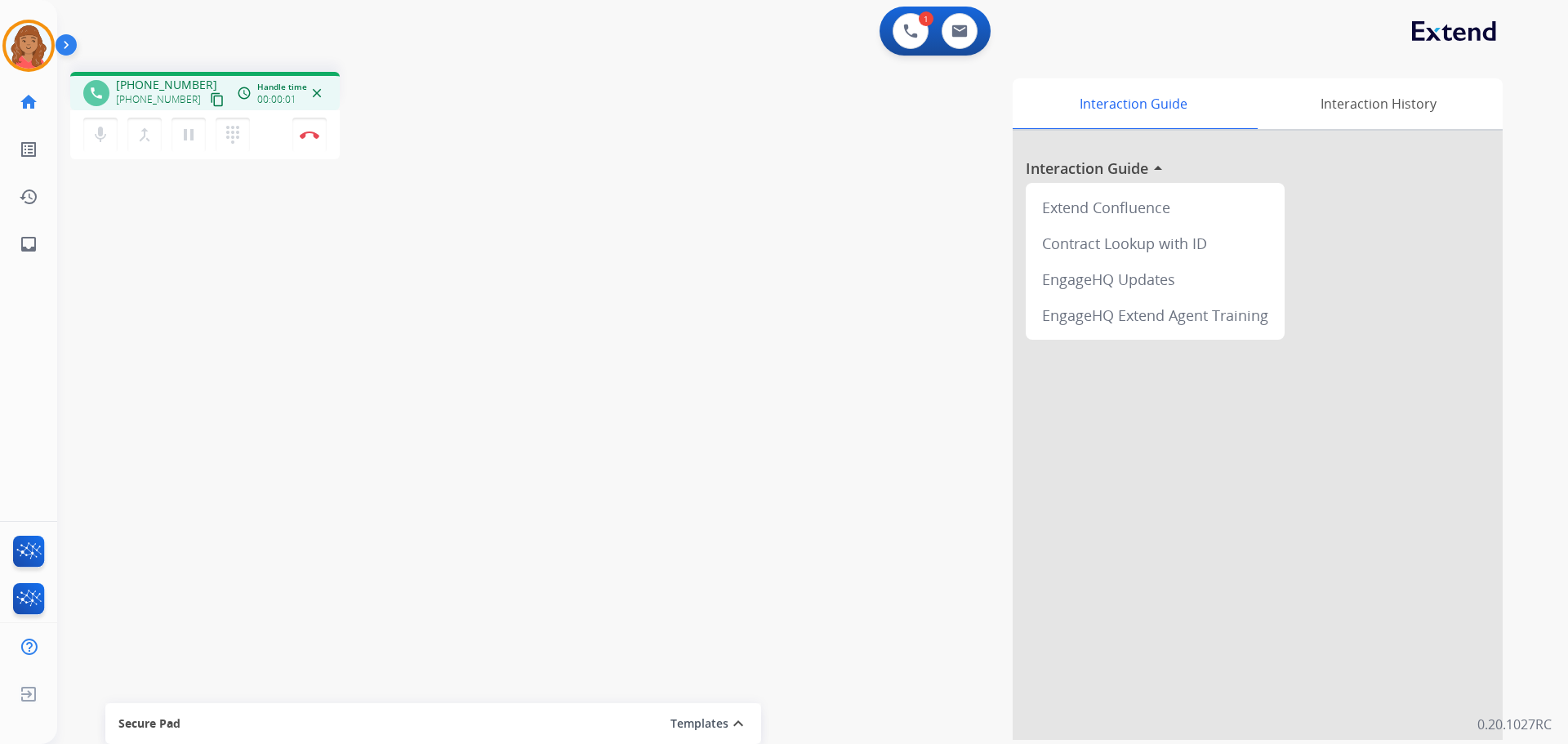
drag, startPoint x: 202, startPoint y: 96, endPoint x: 156, endPoint y: 87, distance: 46.9
click at [210, 95] on mat-icon "content_copy" at bounding box center [217, 99] width 14 height 14
click at [974, 36] on button at bounding box center [959, 31] width 36 height 36
select select "**********"
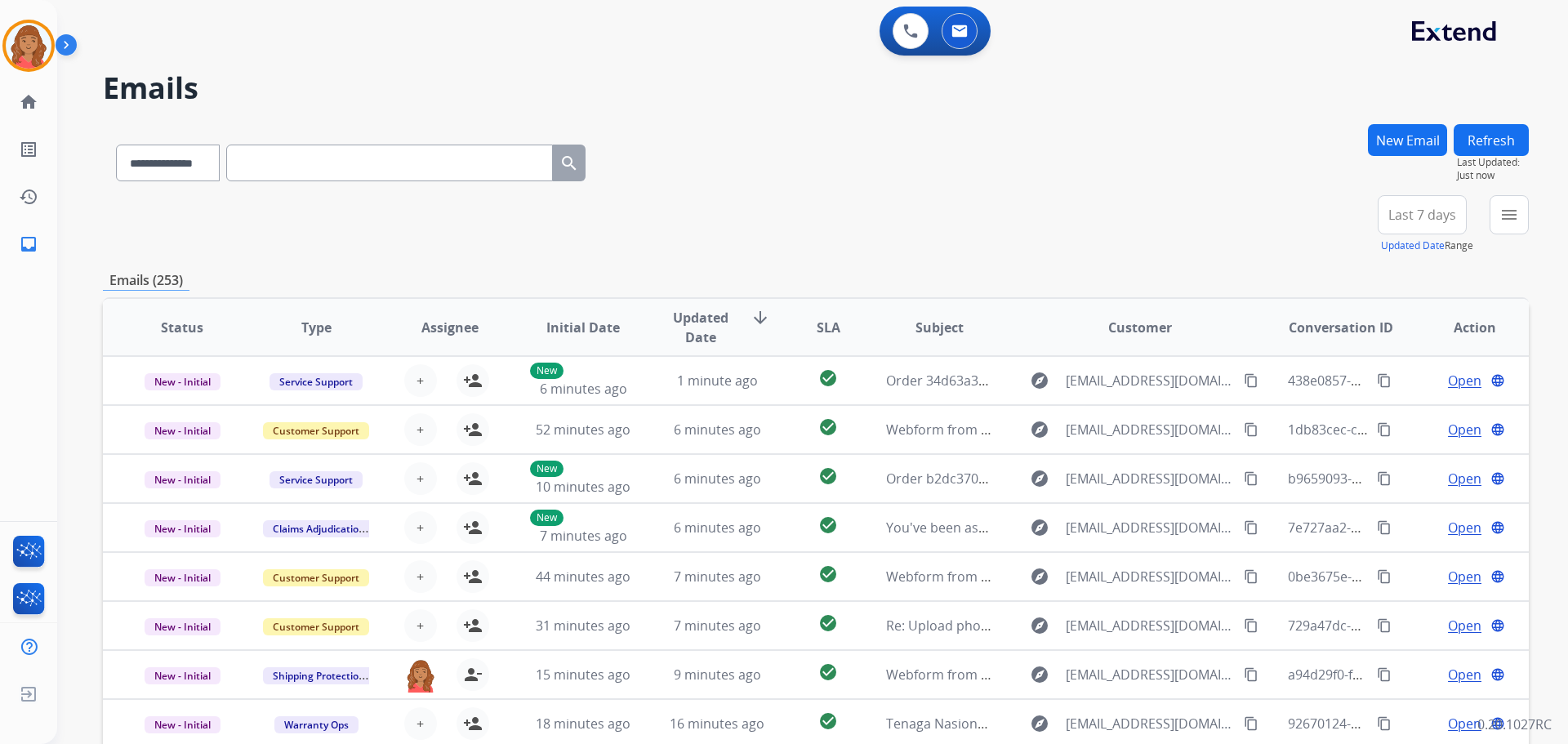
click at [1385, 149] on button "New Email" at bounding box center [1408, 140] width 79 height 32
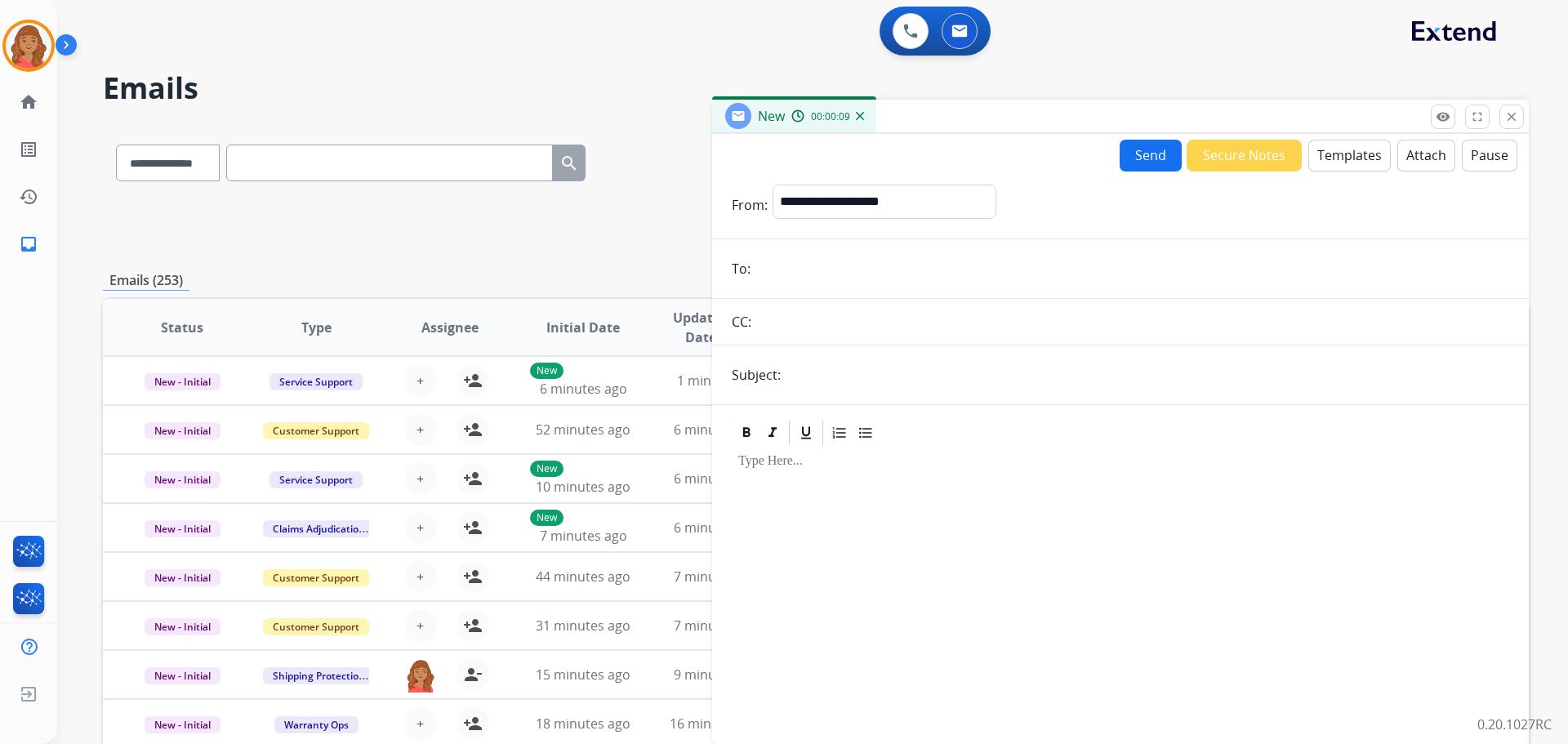
drag, startPoint x: 803, startPoint y: 279, endPoint x: 812, endPoint y: 280, distance: 9.1
click at [807, 279] on input "email" at bounding box center [1132, 269] width 754 height 32
paste input "**********"
type input "**********"
drag, startPoint x: 787, startPoint y: 373, endPoint x: 797, endPoint y: 375, distance: 10.2
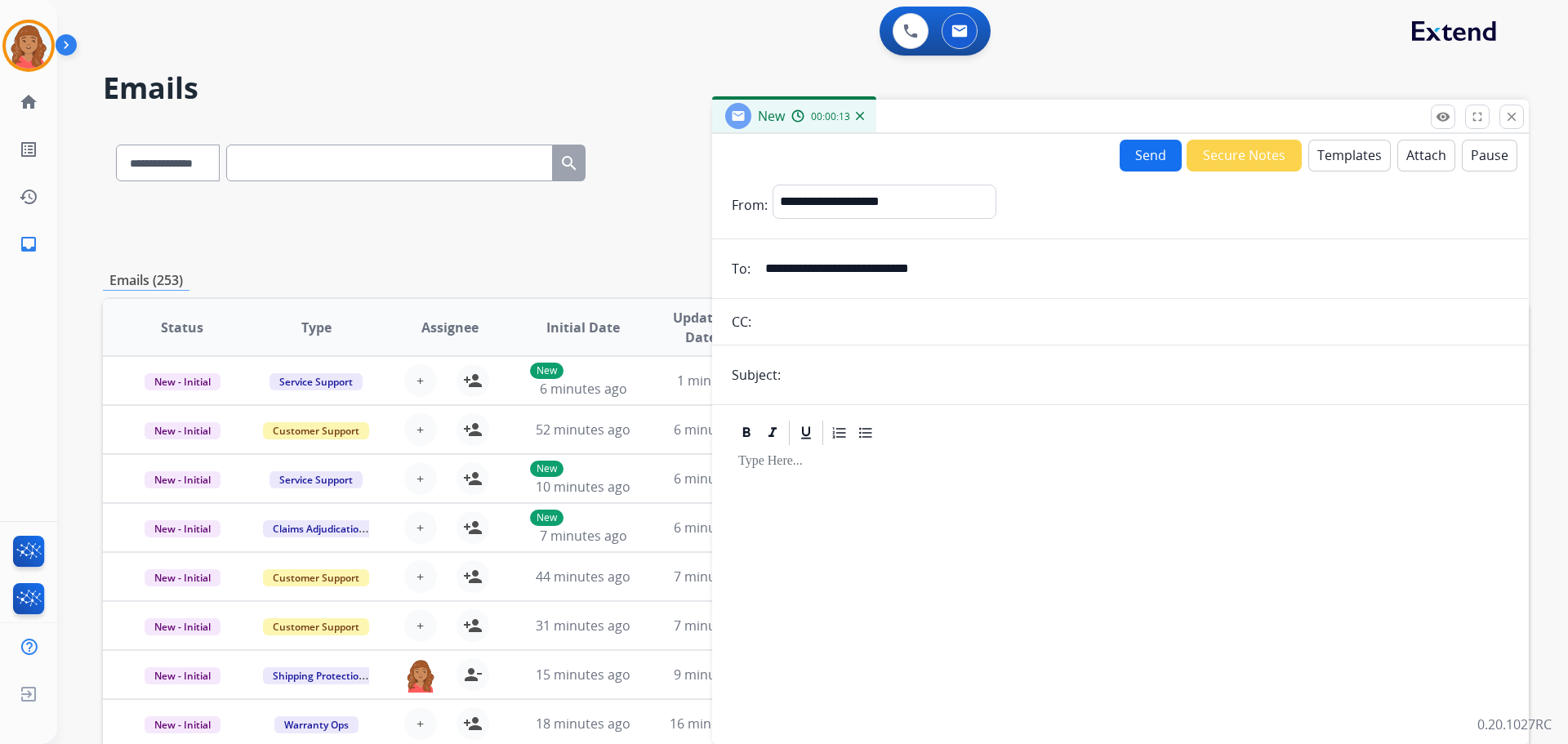
click at [794, 374] on input "text" at bounding box center [1147, 375] width 723 height 32
type input "**********"
click at [1335, 163] on button "Templates" at bounding box center [1349, 155] width 82 height 32
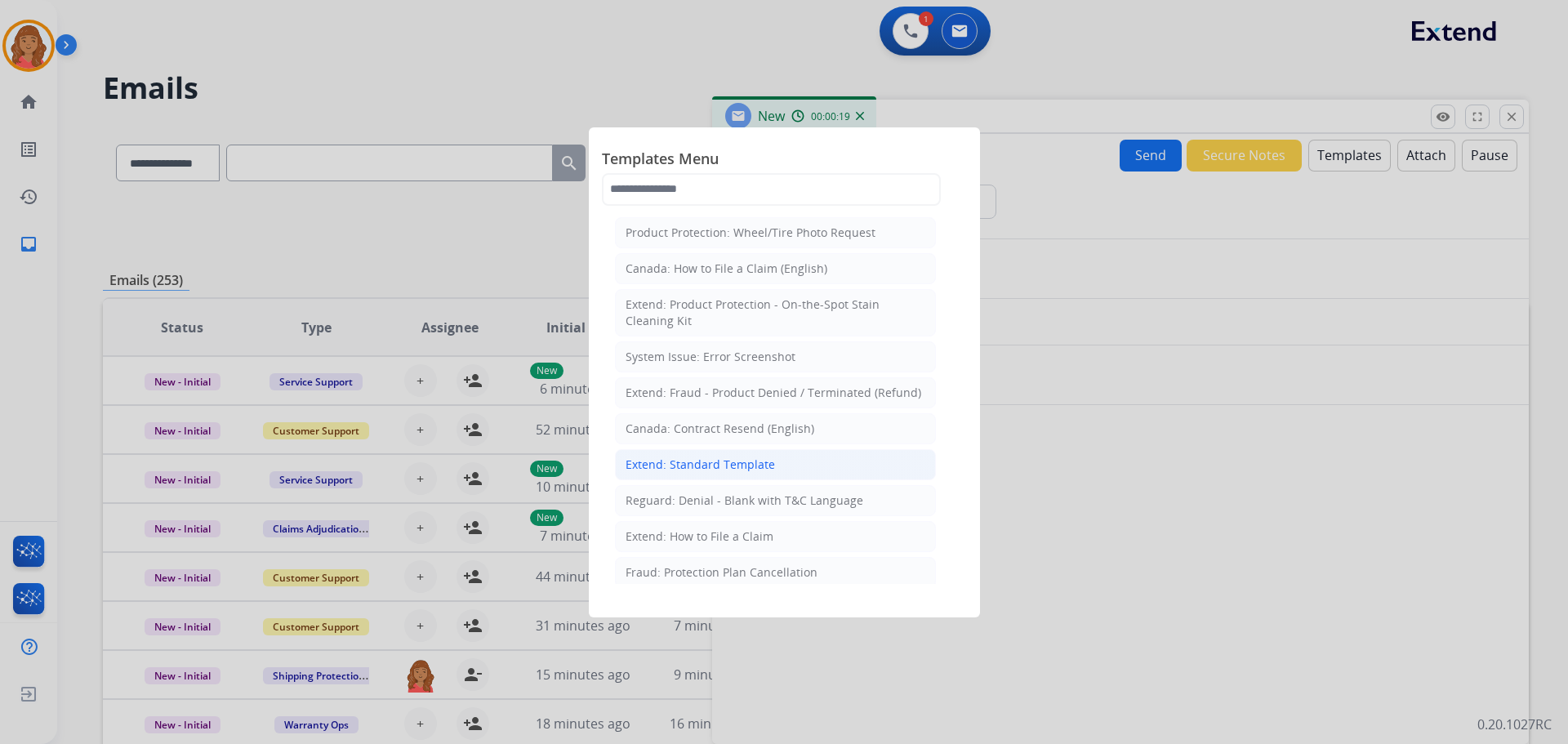
click at [726, 463] on div "Extend: Standard Template" at bounding box center [701, 464] width 150 height 16
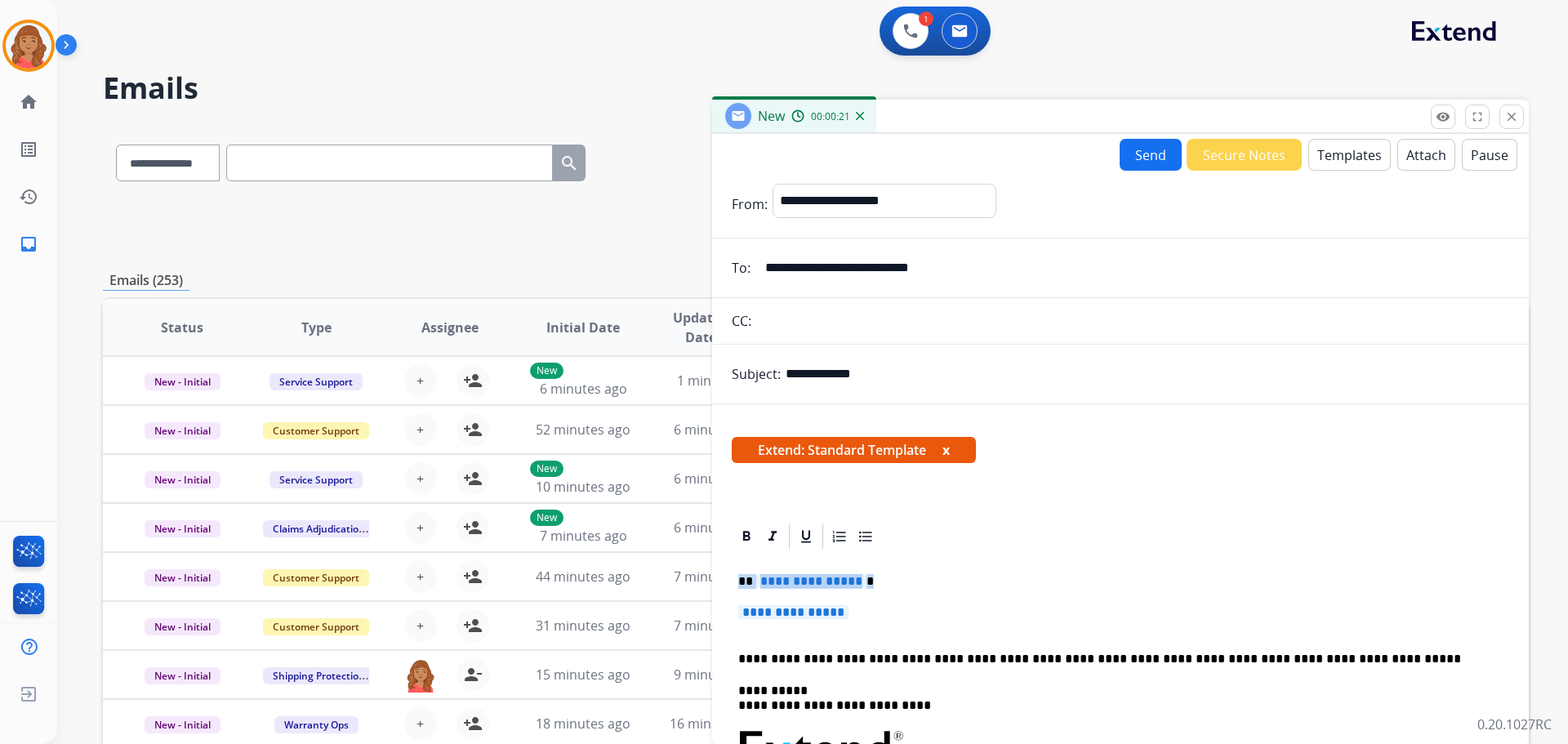
drag, startPoint x: 852, startPoint y: 606, endPoint x: 714, endPoint y: 556, distance: 146.8
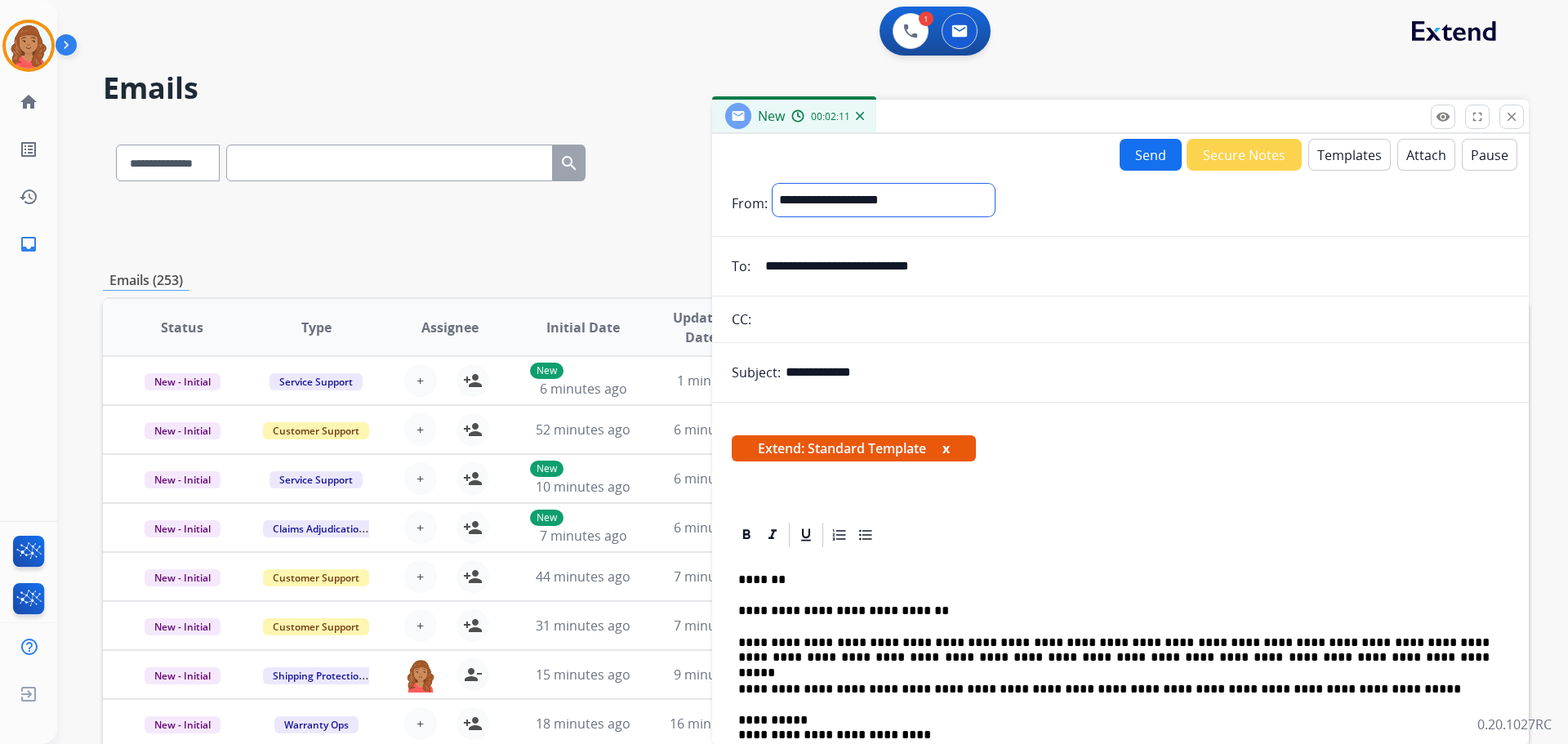
click at [865, 206] on select "**********" at bounding box center [884, 200] width 222 height 32
select select "**********"
click at [773, 184] on select "**********" at bounding box center [884, 200] width 222 height 32
click at [1129, 152] on button "Send" at bounding box center [1151, 154] width 62 height 32
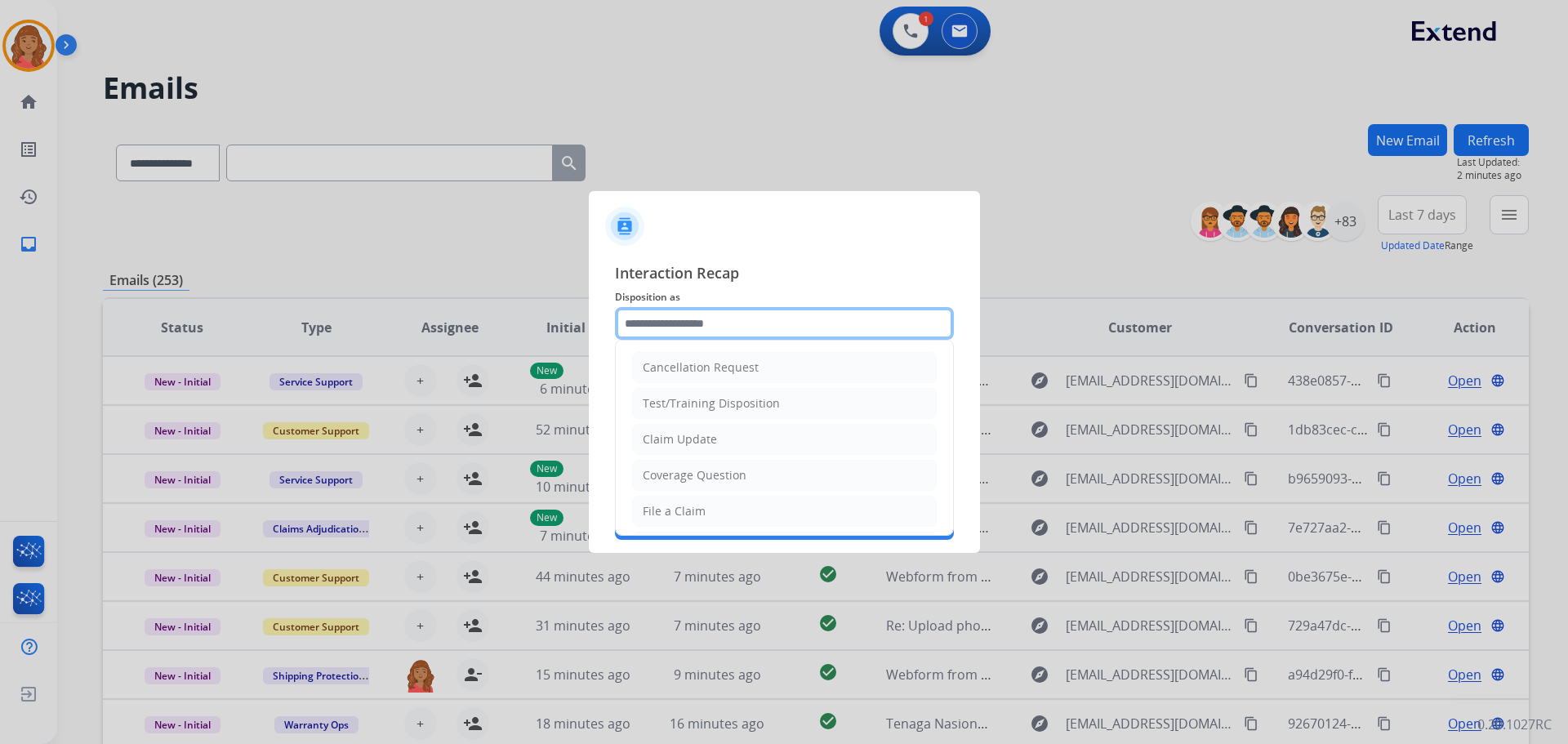
click at [791, 324] on input "text" at bounding box center [784, 324] width 339 height 32
drag, startPoint x: 649, startPoint y: 432, endPoint x: 675, endPoint y: 432, distance: 26.0
click at [651, 430] on li "Claim Update" at bounding box center [784, 439] width 305 height 31
type input "**********"
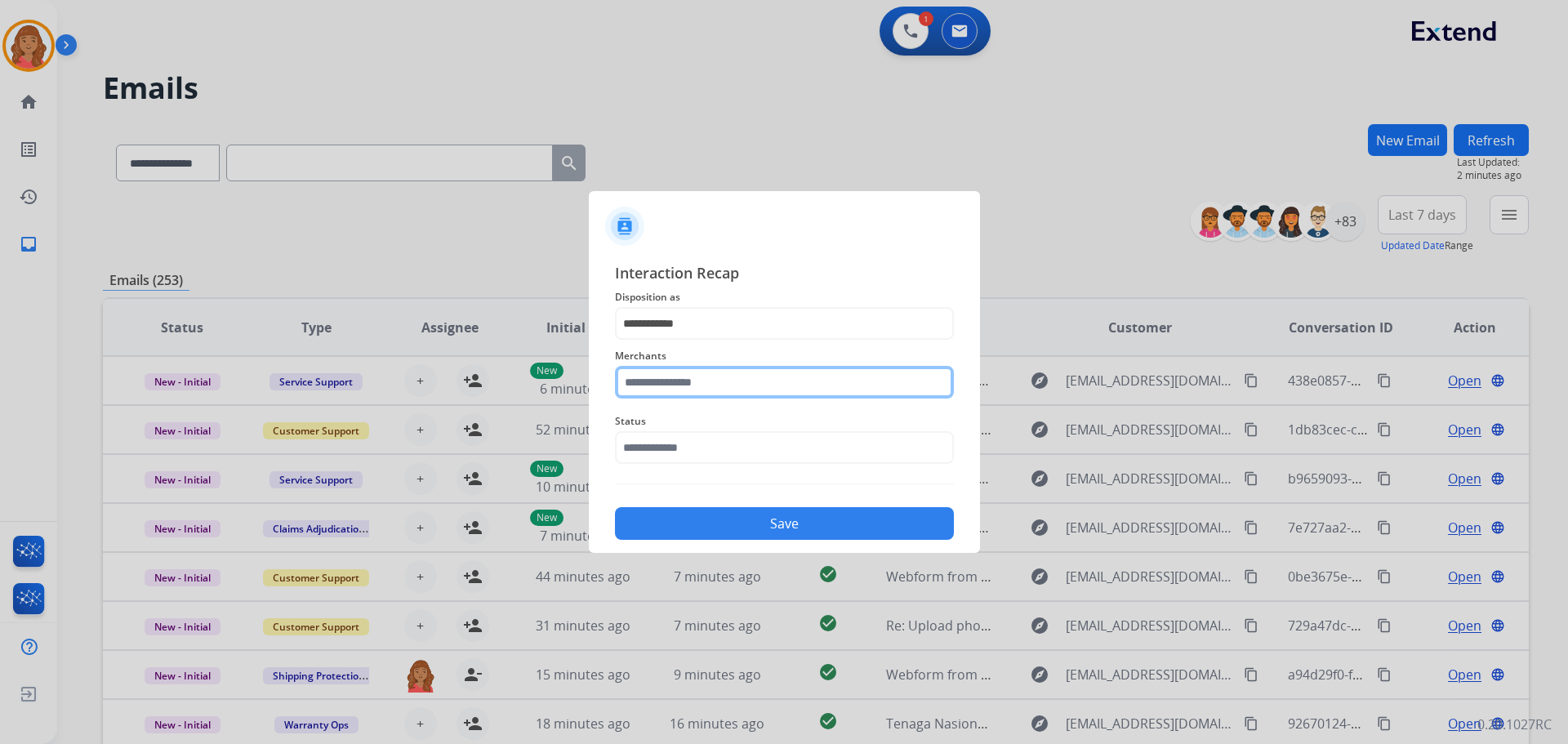
click at [722, 385] on input "text" at bounding box center [784, 382] width 339 height 32
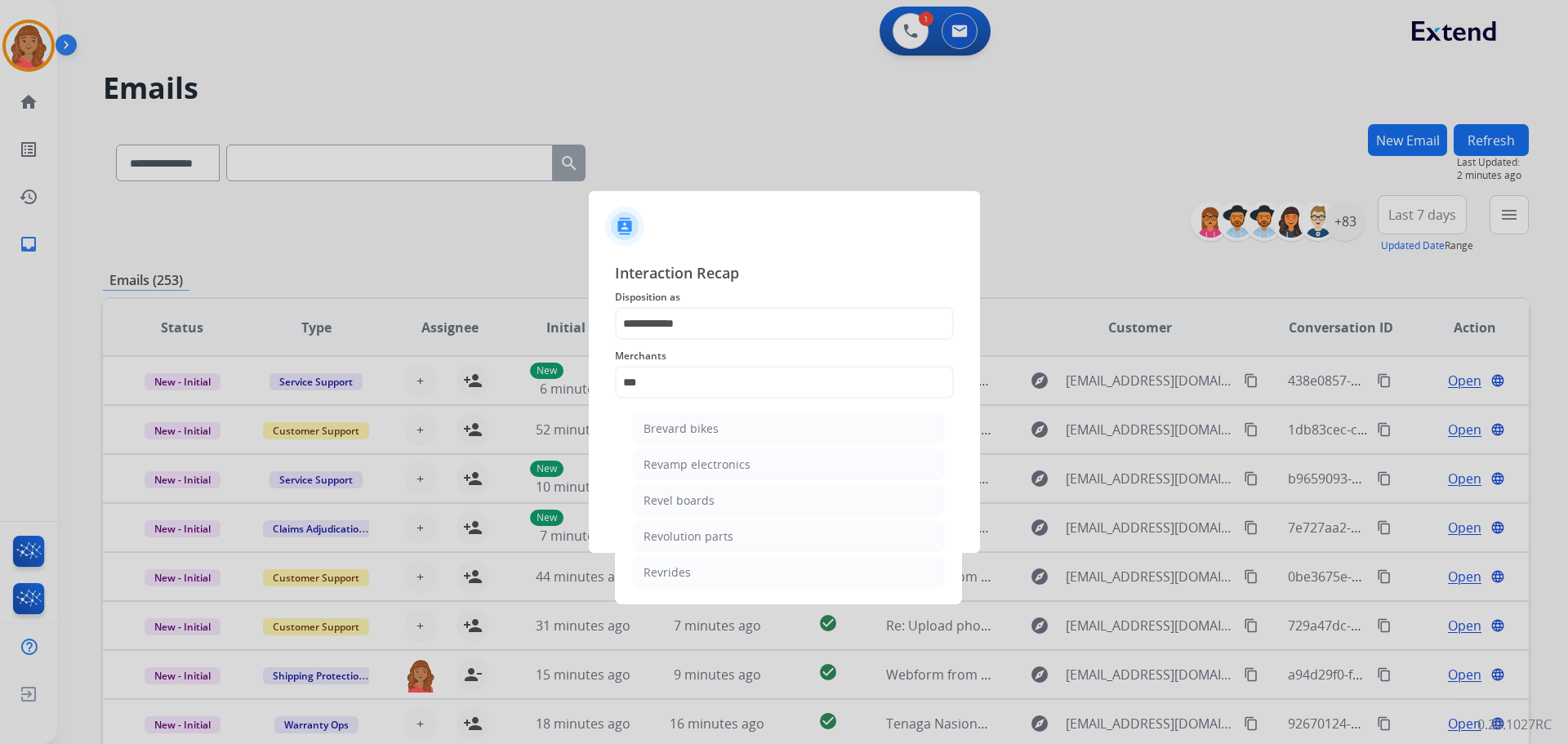
drag, startPoint x: 668, startPoint y: 536, endPoint x: 674, endPoint y: 473, distance: 63.3
click at [671, 532] on div "Revolution parts" at bounding box center [689, 537] width 90 height 16
type input "**********"
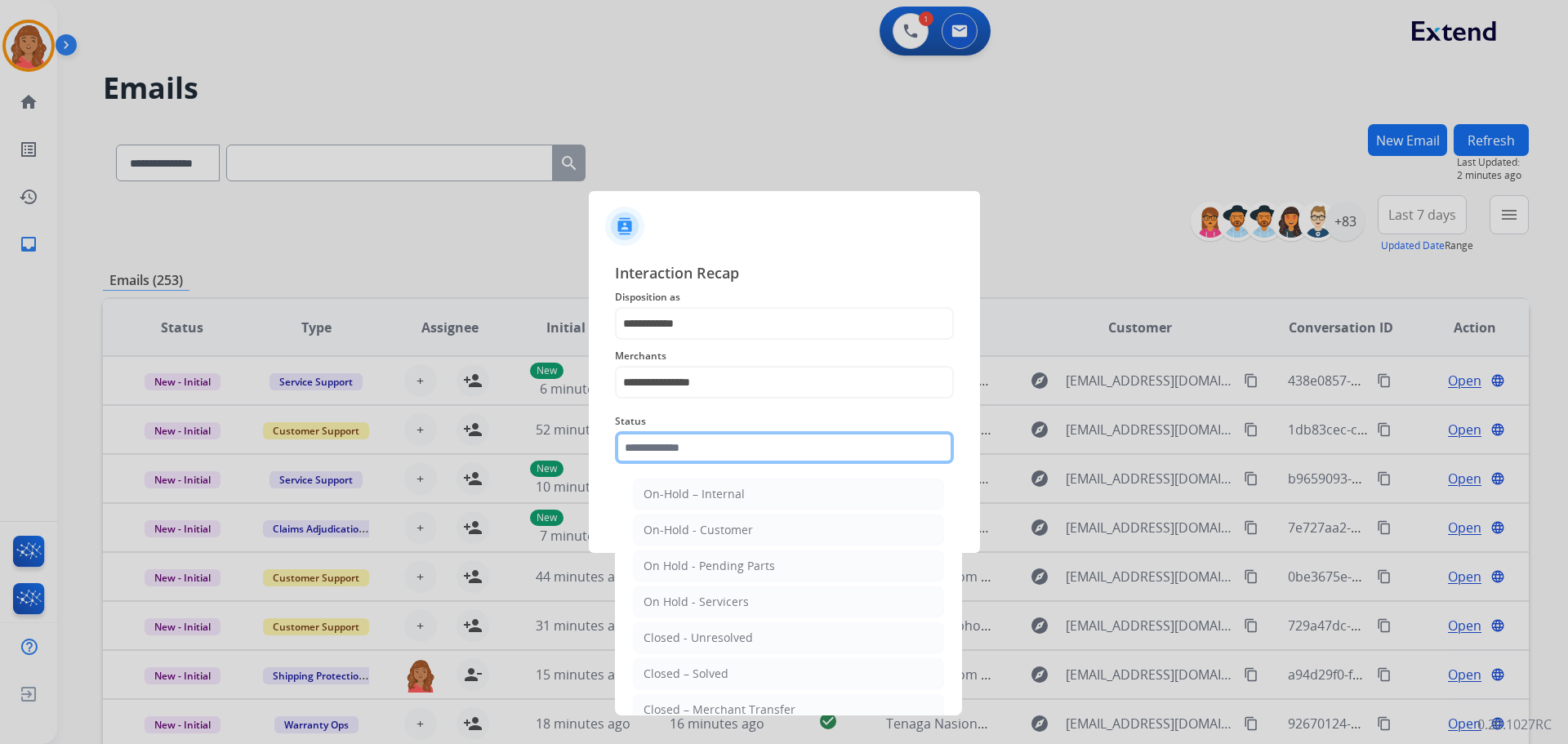
drag, startPoint x: 670, startPoint y: 438, endPoint x: 669, endPoint y: 466, distance: 28.0
click at [670, 445] on input "text" at bounding box center [784, 447] width 339 height 32
drag, startPoint x: 681, startPoint y: 667, endPoint x: 683, endPoint y: 601, distance: 66.0
click at [683, 664] on li "Closed – Solved" at bounding box center [788, 674] width 311 height 31
type input "**********"
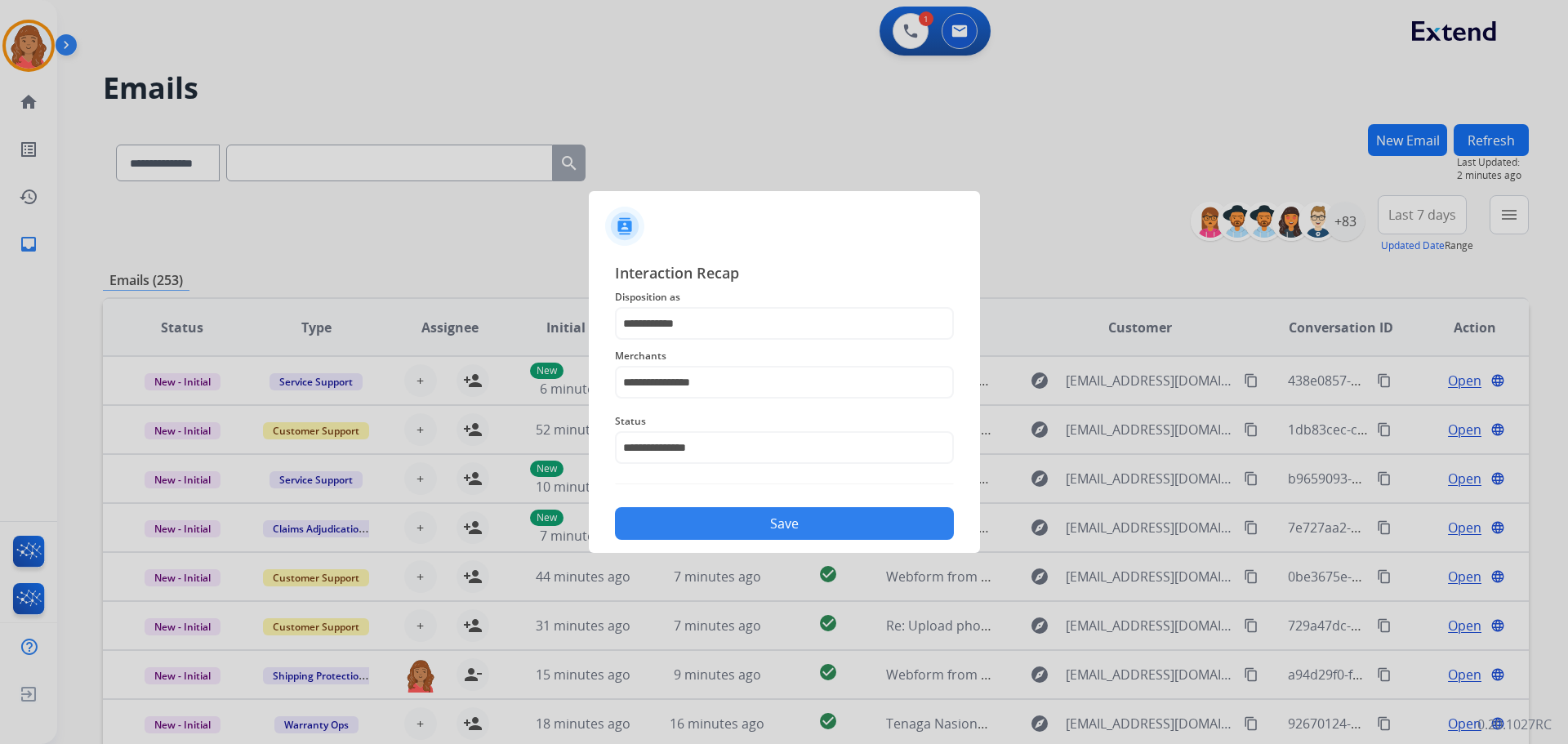
drag, startPoint x: 692, startPoint y: 515, endPoint x: 694, endPoint y: 543, distance: 28.1
click at [692, 515] on button "Save" at bounding box center [784, 523] width 339 height 32
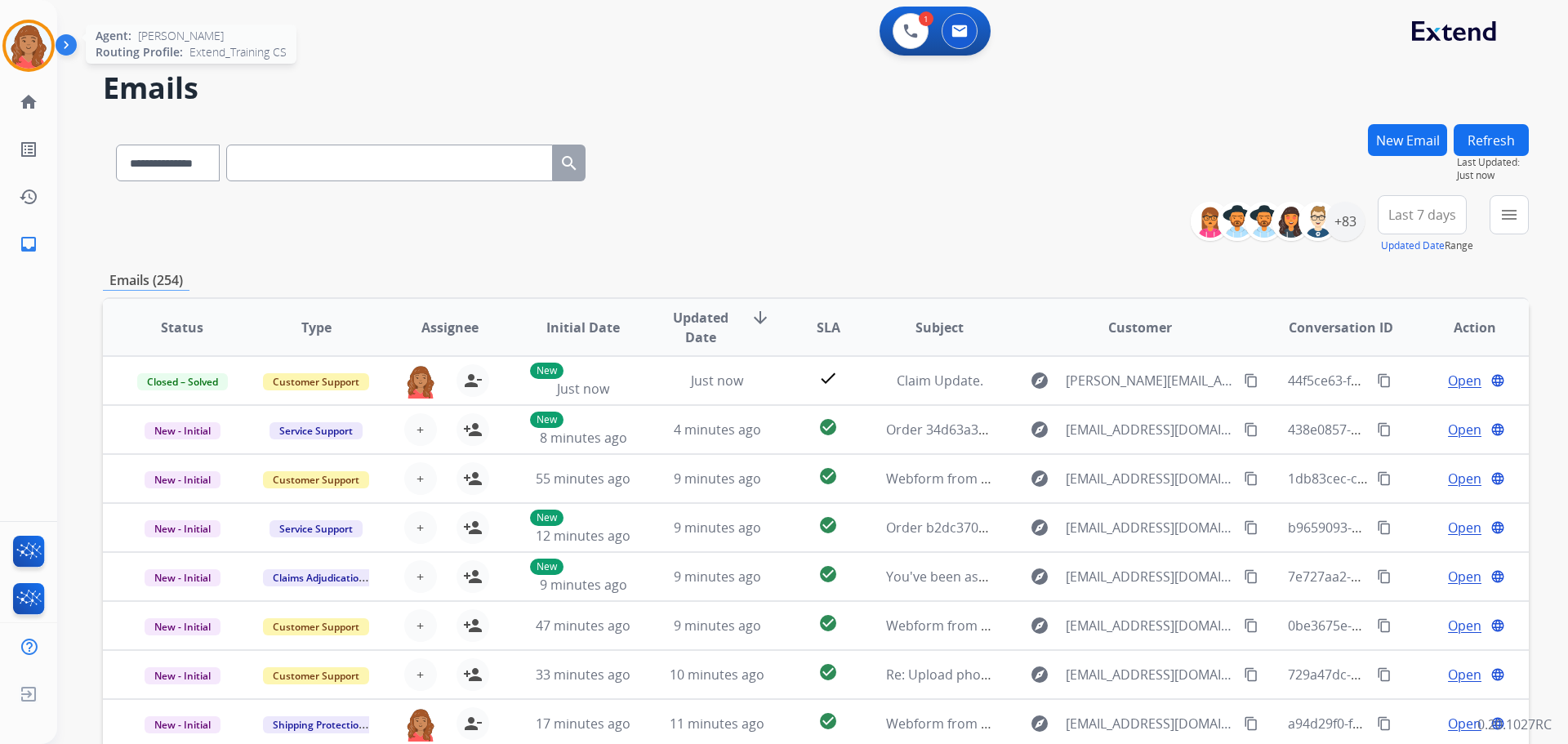
click at [43, 60] on img at bounding box center [28, 45] width 46 height 46
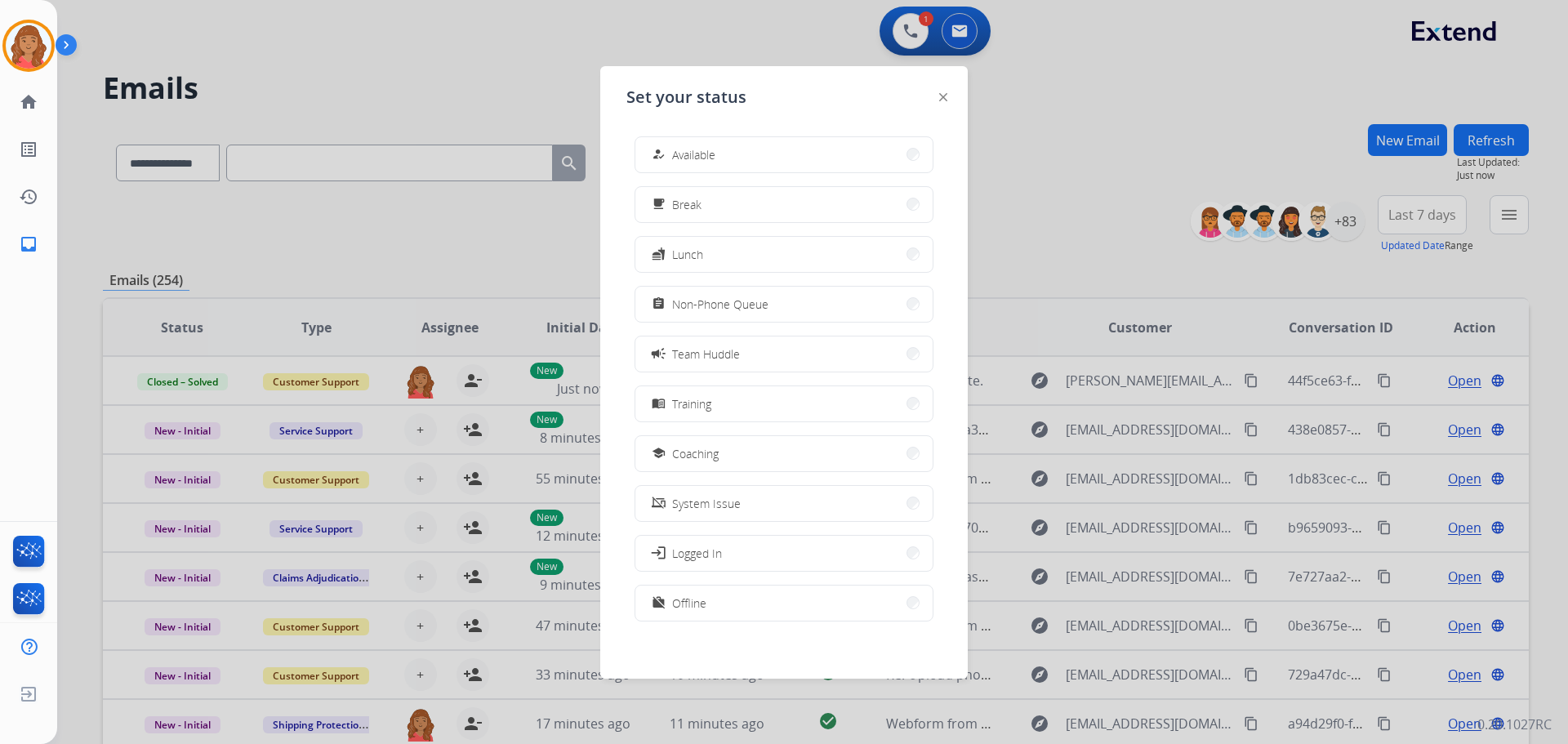
click at [261, 82] on div at bounding box center [784, 372] width 1568 height 744
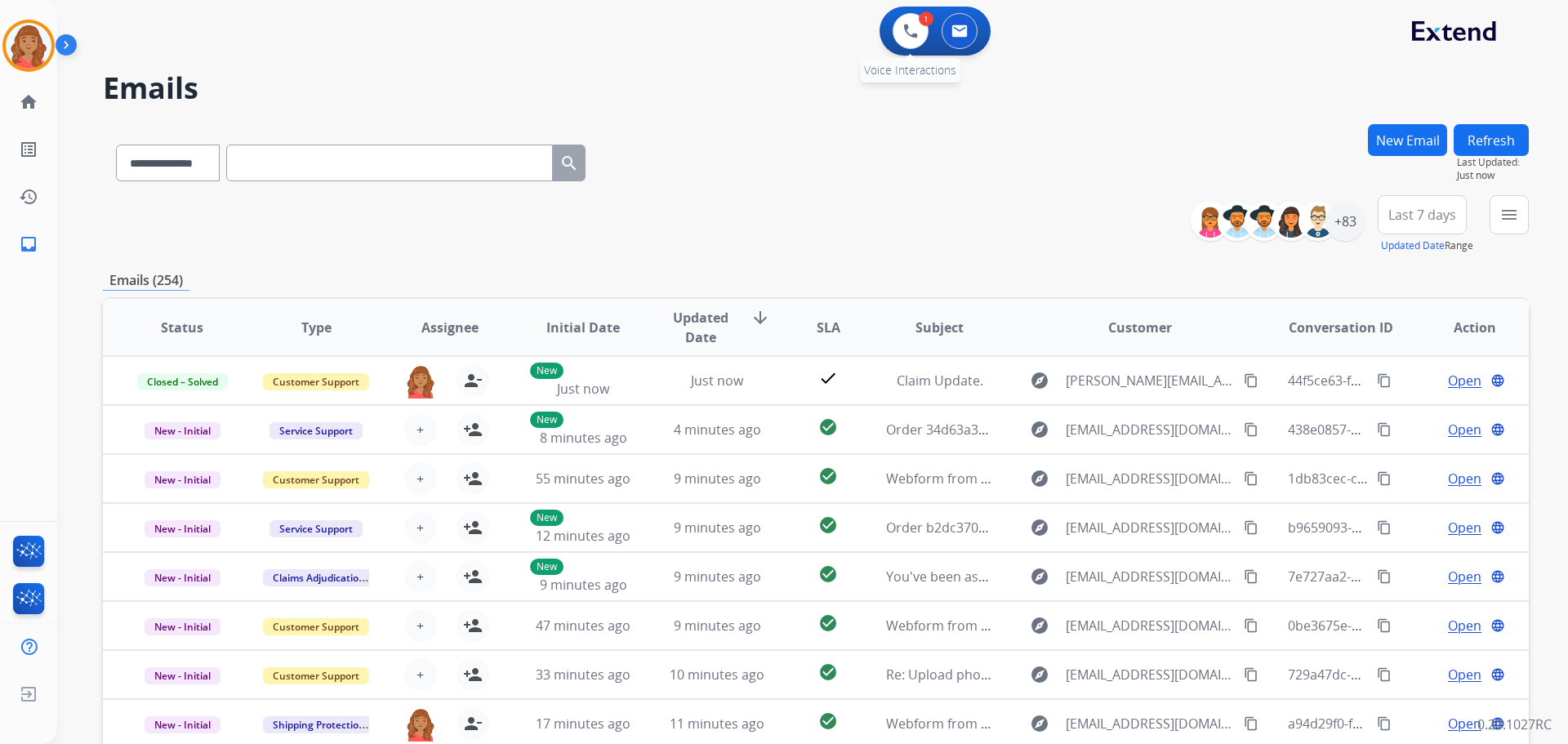
click at [922, 48] on div "1 Voice Interactions 0 Email Interactions" at bounding box center [934, 31] width 111 height 49
click at [918, 38] on button at bounding box center [911, 31] width 36 height 36
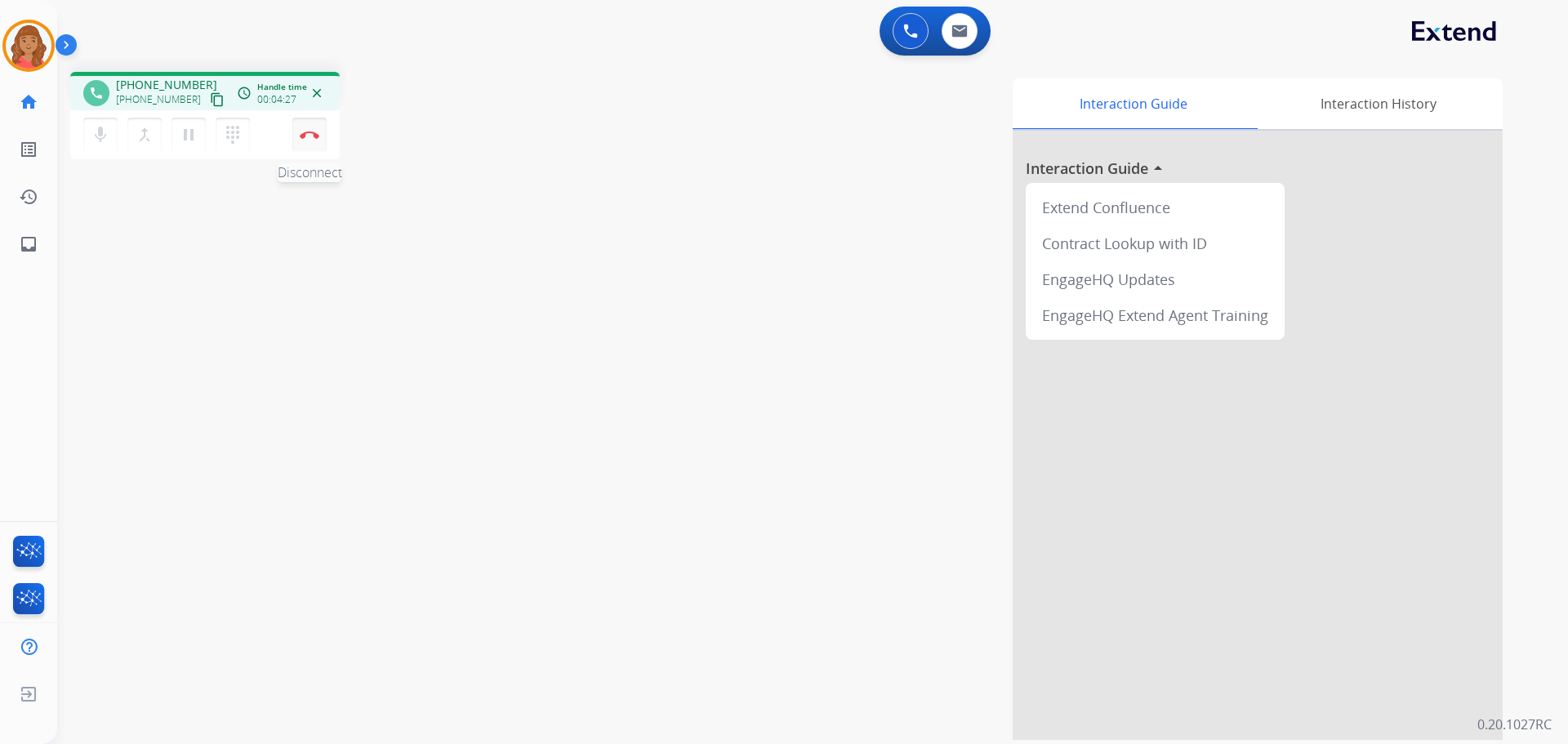
drag, startPoint x: 319, startPoint y: 140, endPoint x: 329, endPoint y: 161, distance: 23.3
click at [321, 140] on button "Disconnect" at bounding box center [309, 134] width 34 height 34
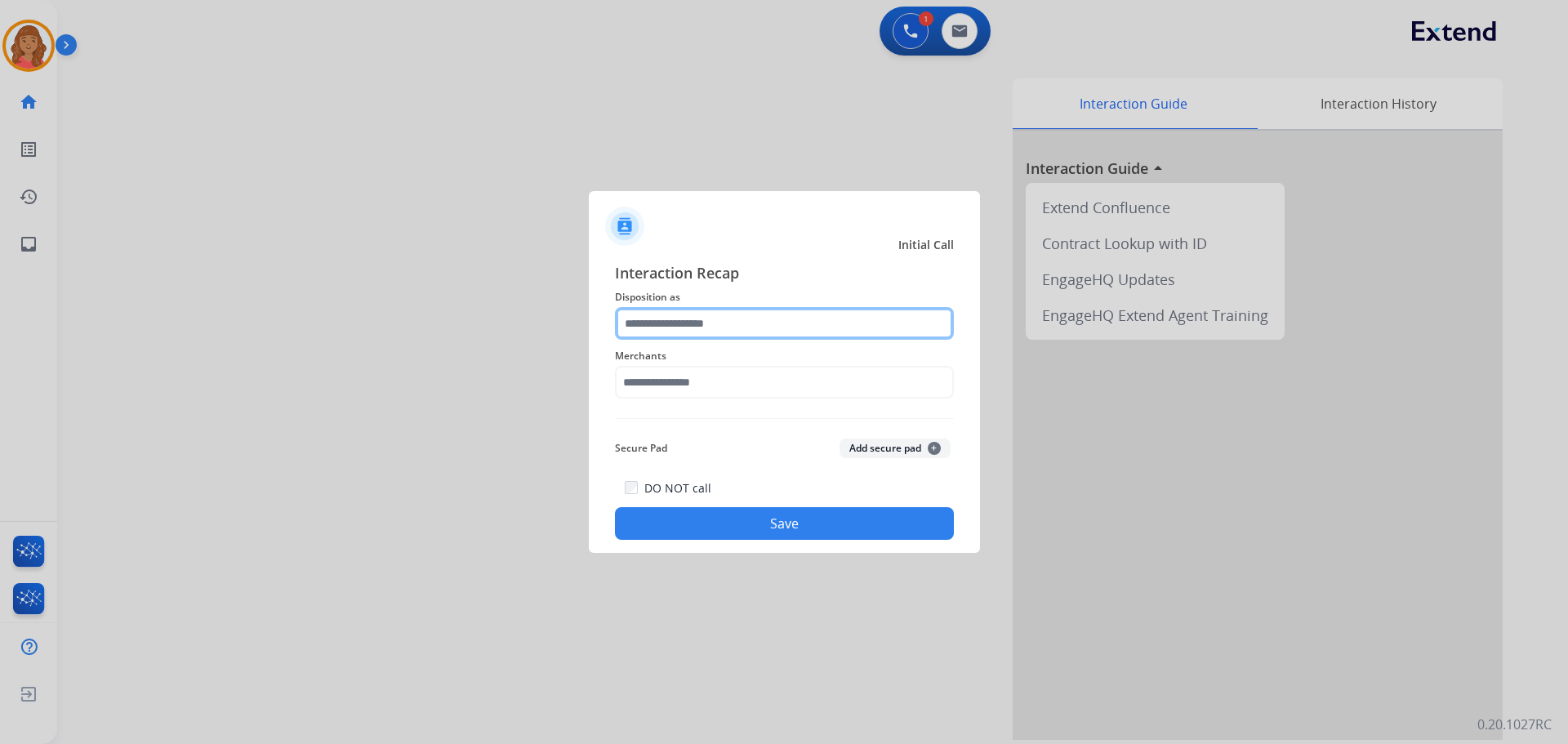
click at [689, 336] on input "text" at bounding box center [784, 324] width 339 height 32
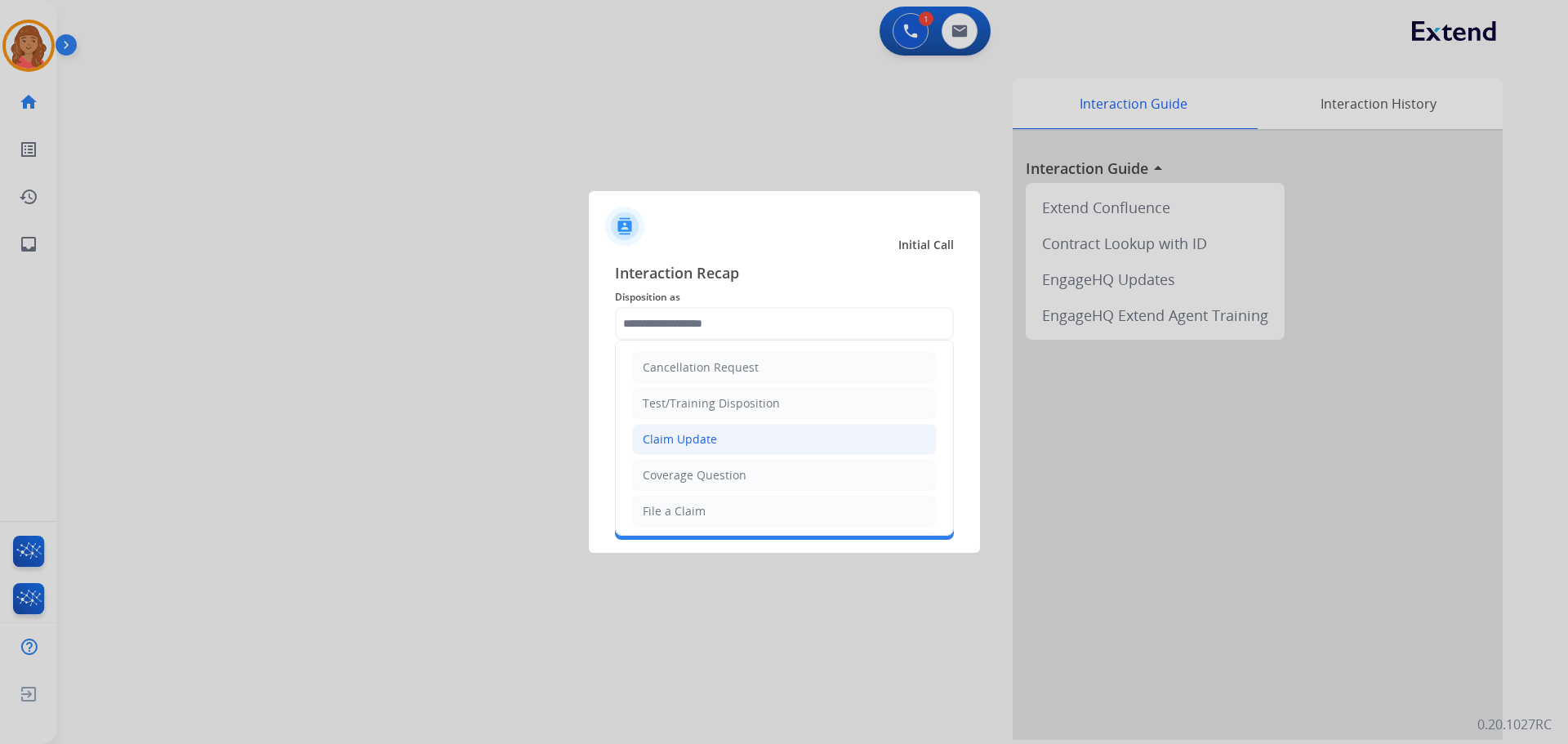
click at [683, 448] on li "Claim Update" at bounding box center [784, 439] width 305 height 31
type input "**********"
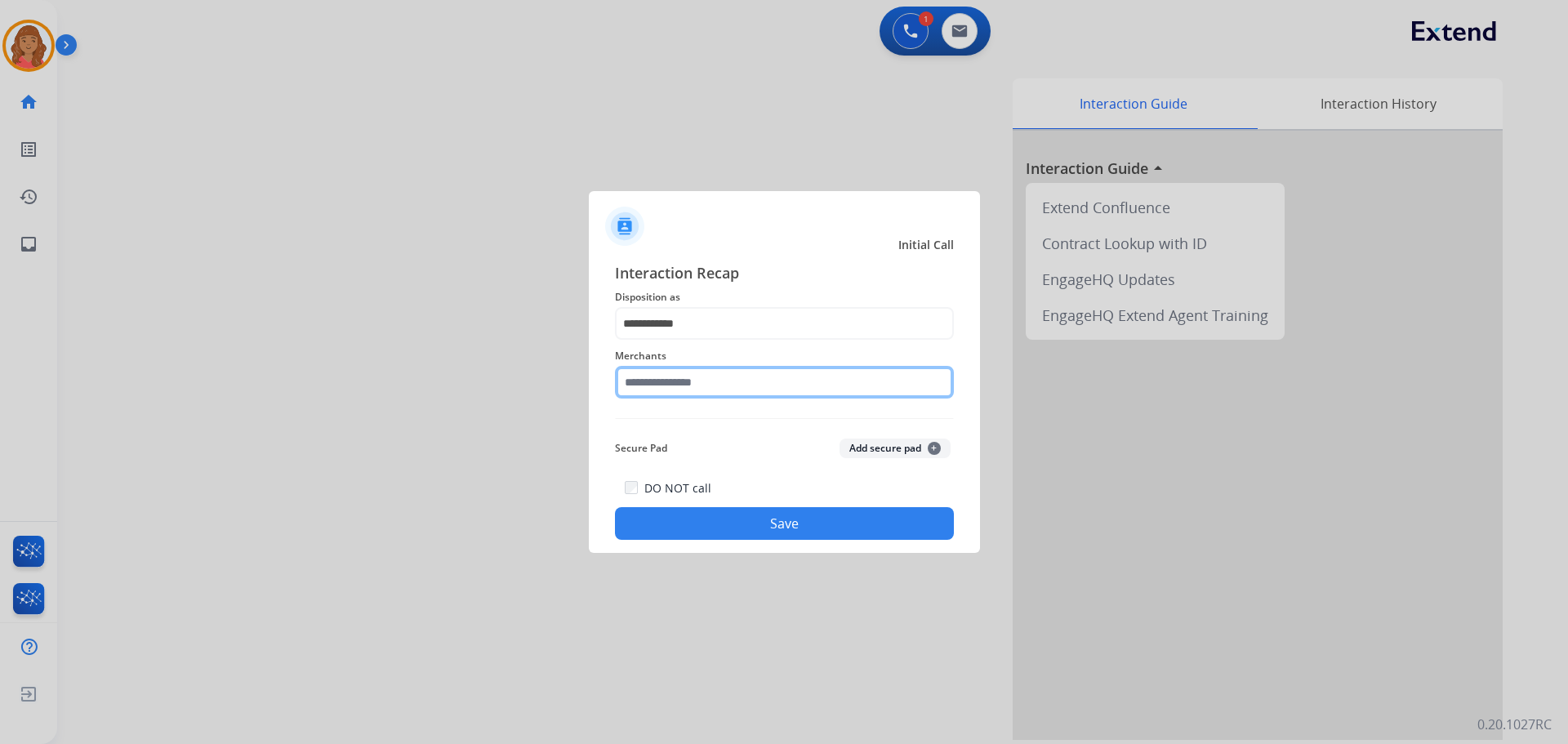
click at [693, 384] on input "text" at bounding box center [784, 382] width 339 height 32
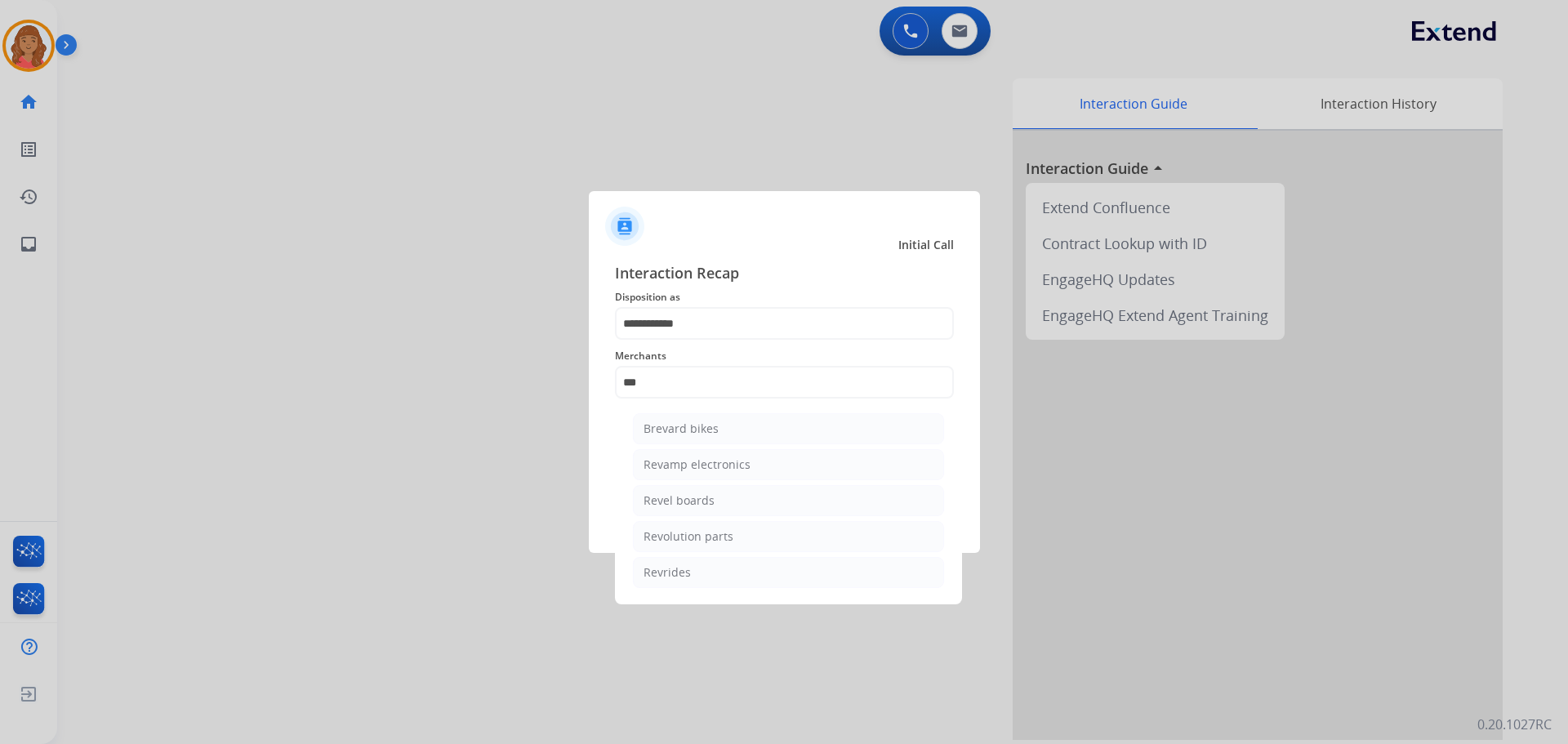
click at [687, 533] on div "Revolution parts" at bounding box center [689, 537] width 90 height 16
type input "**********"
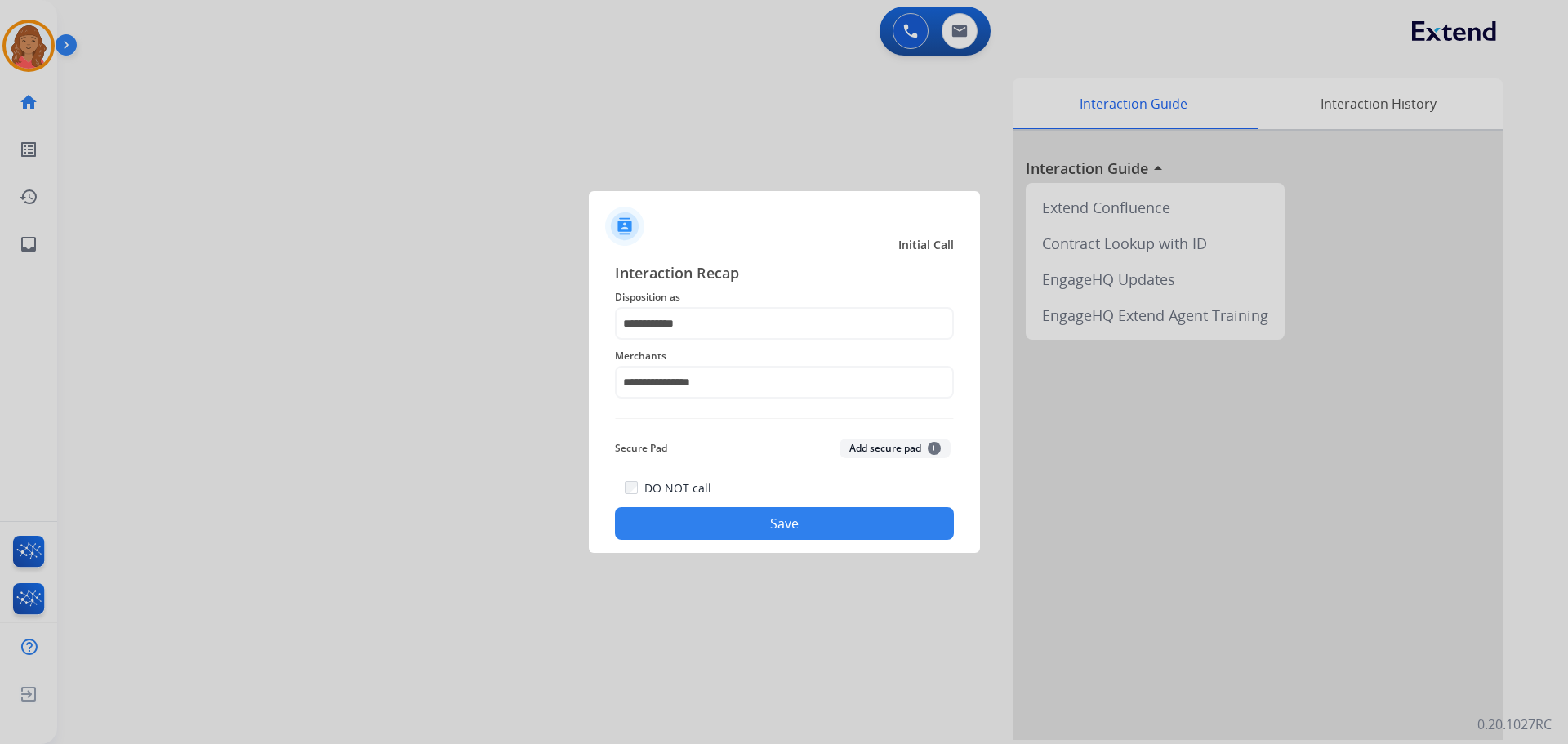
click at [735, 507] on div "DO NOT call Save" at bounding box center [784, 509] width 339 height 62
click at [719, 537] on button "Save" at bounding box center [784, 523] width 339 height 32
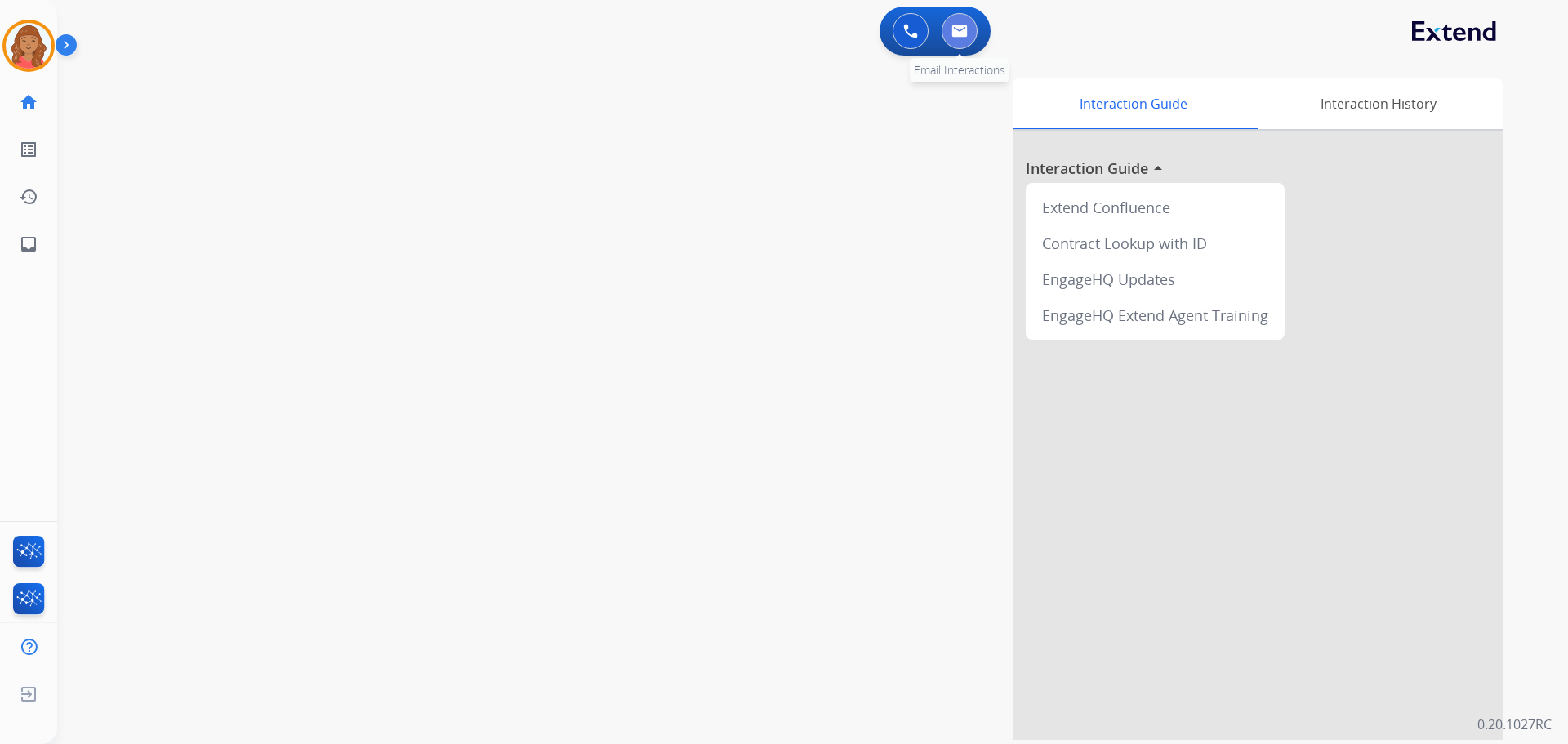
click at [956, 35] on img at bounding box center [959, 31] width 16 height 13
select select "**********"
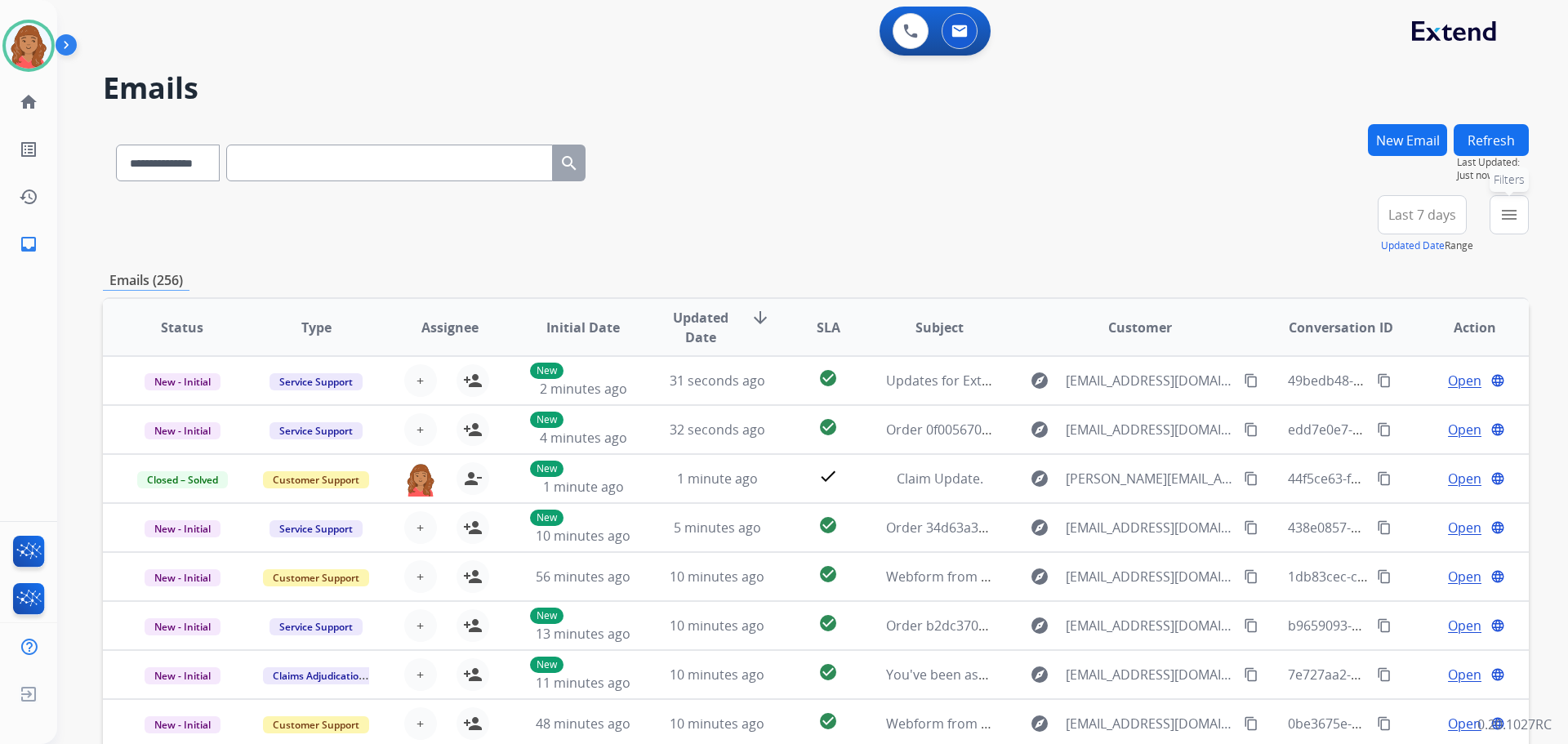
drag, startPoint x: 1515, startPoint y: 208, endPoint x: 1479, endPoint y: 260, distance: 63.2
click at [1516, 208] on mat-icon "menu" at bounding box center [1509, 215] width 20 height 20
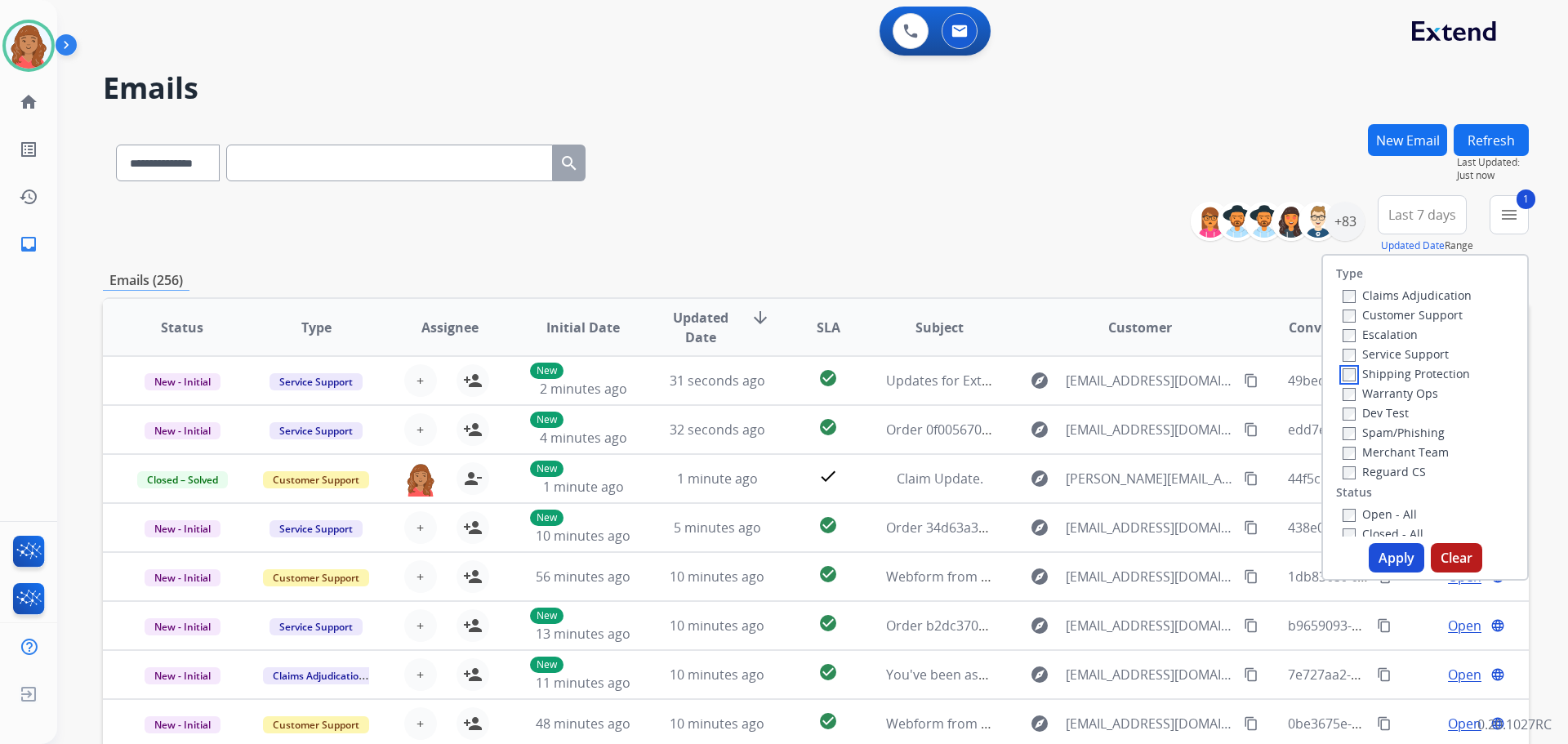
click at [1345, 372] on label "Shipping Protection" at bounding box center [1406, 373] width 127 height 15
click at [1383, 547] on button "Apply" at bounding box center [1397, 557] width 56 height 30
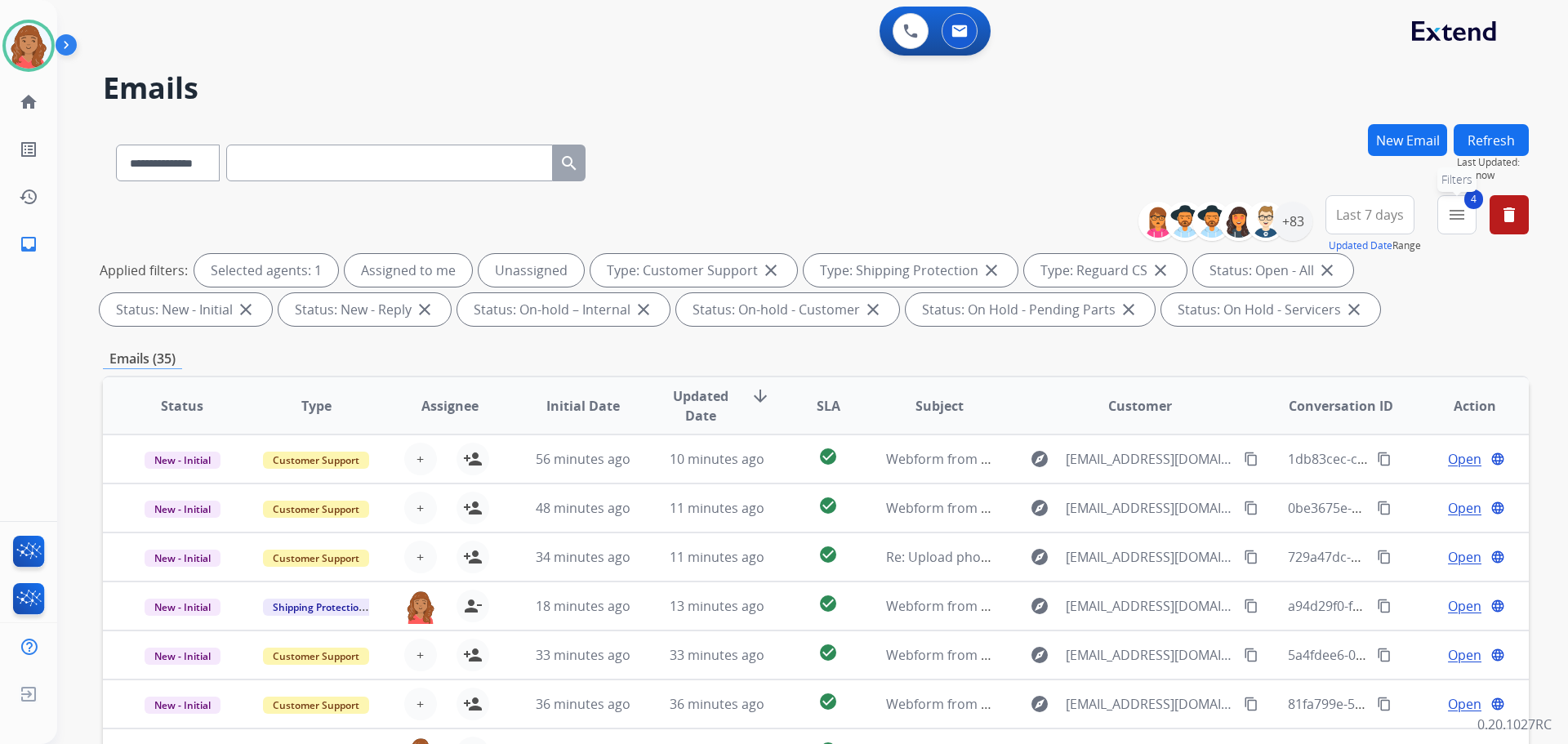
drag, startPoint x: 1460, startPoint y: 220, endPoint x: 1443, endPoint y: 246, distance: 31.1
click at [1459, 220] on mat-icon "menu" at bounding box center [1457, 215] width 20 height 20
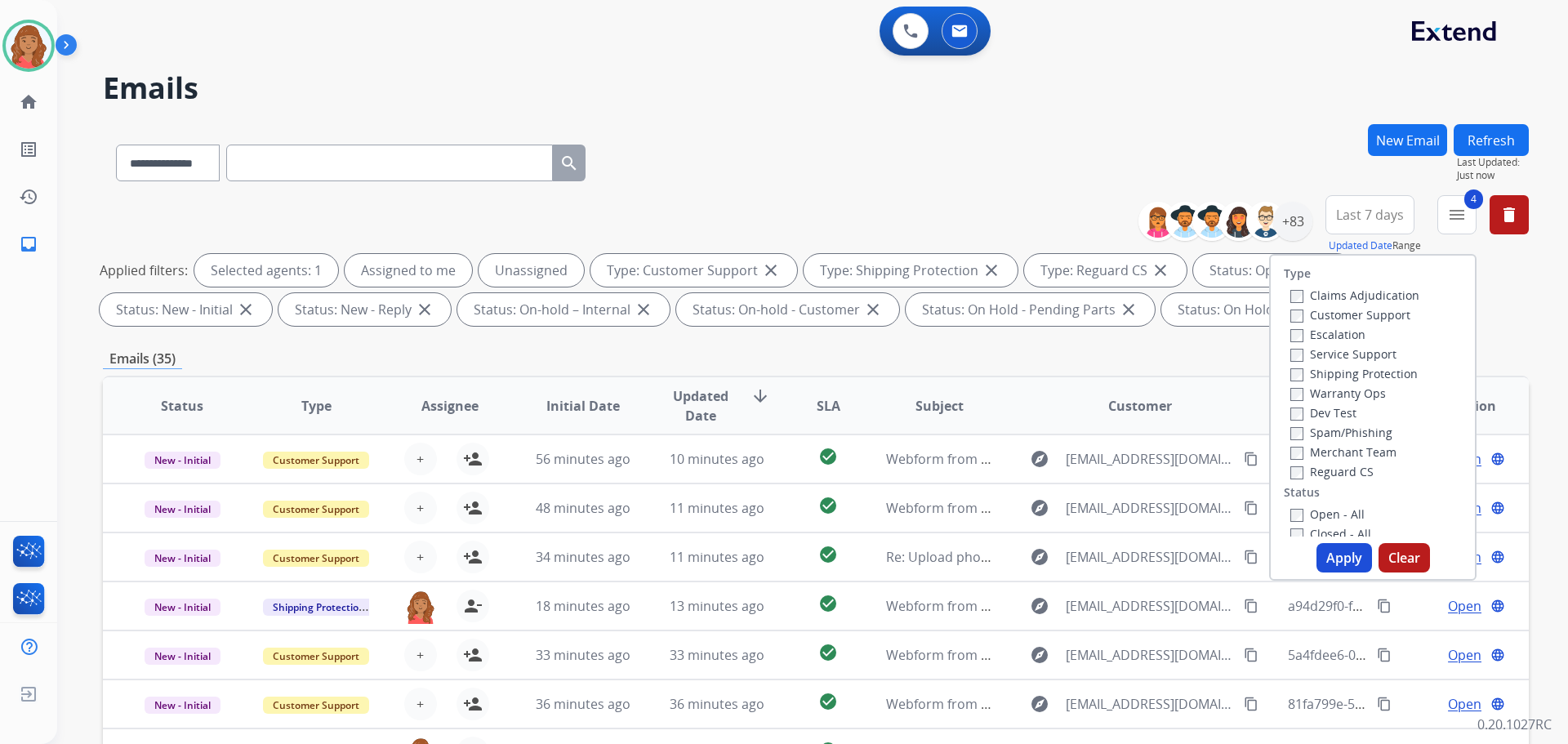
click at [1330, 569] on button "Apply" at bounding box center [1344, 557] width 56 height 30
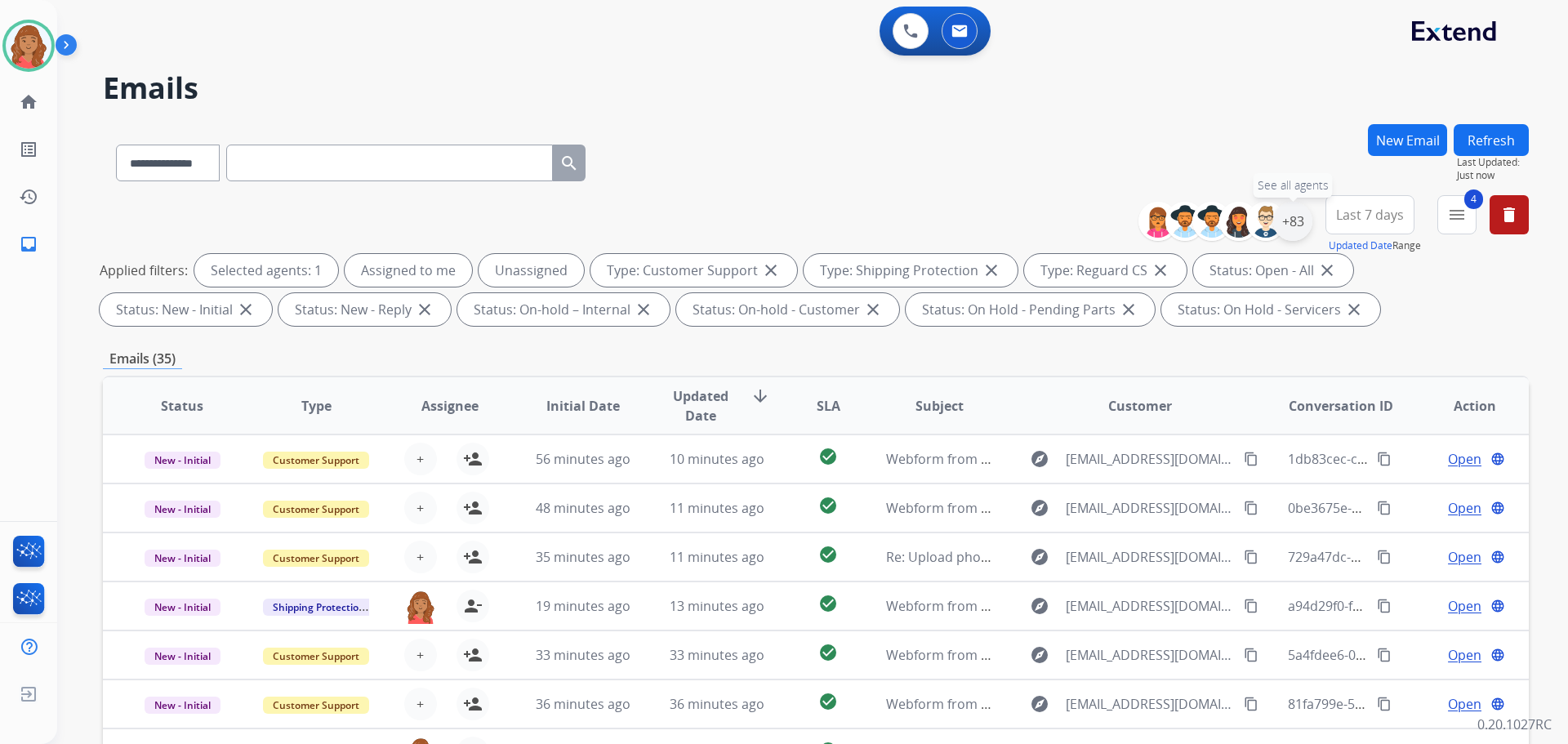
click at [1294, 230] on div "+83" at bounding box center [1292, 221] width 39 height 39
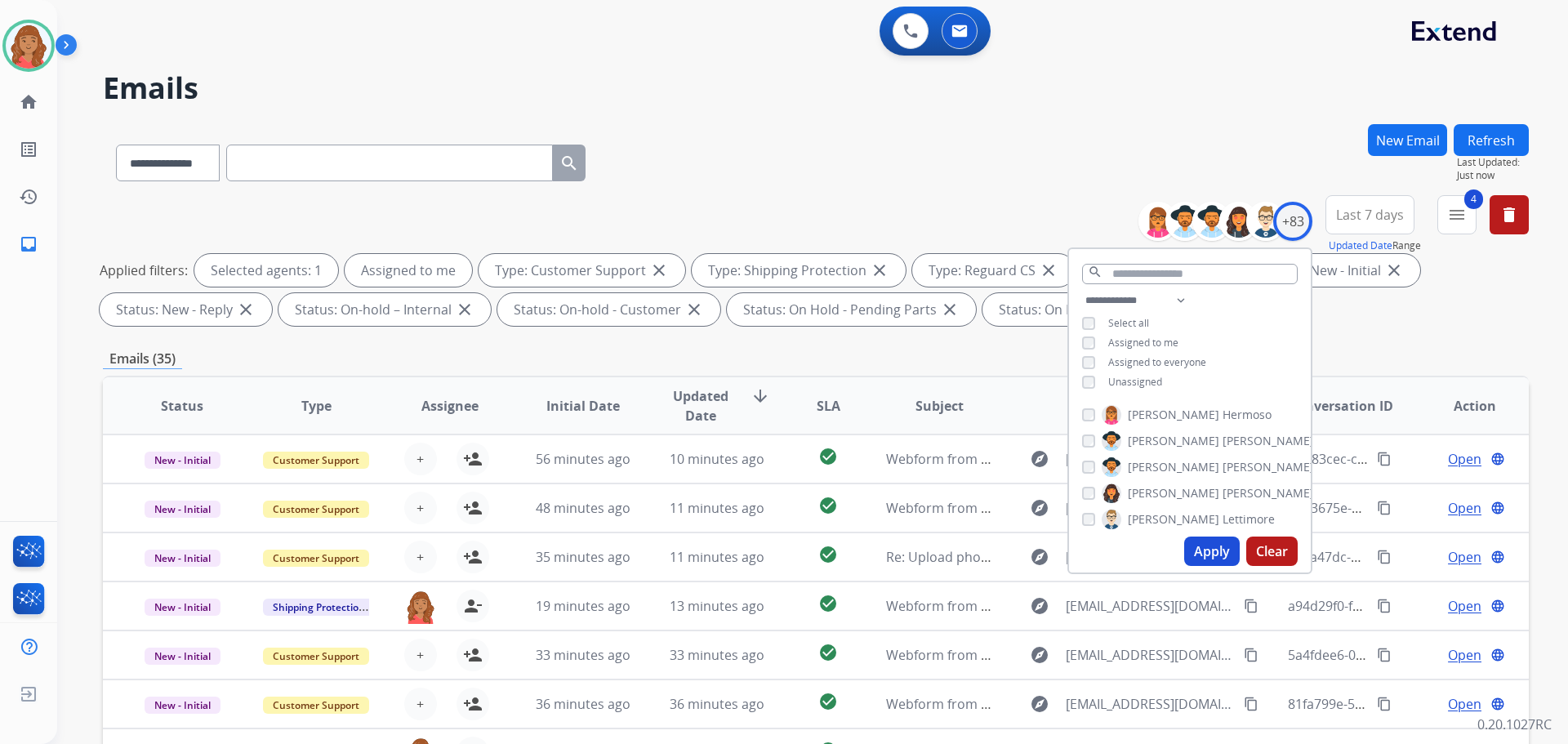
click at [1195, 540] on button "Apply" at bounding box center [1212, 551] width 56 height 30
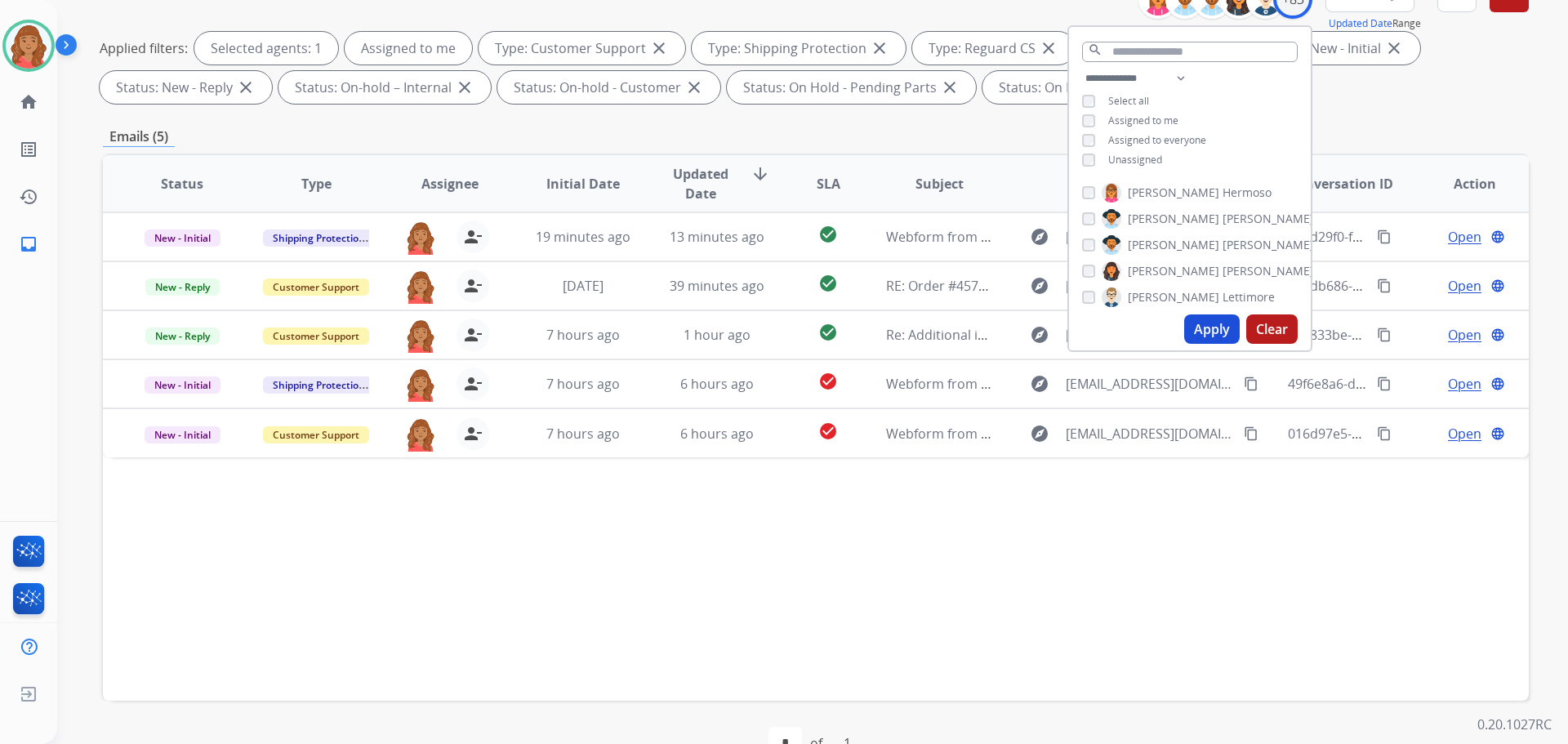
scroll to position [264, 0]
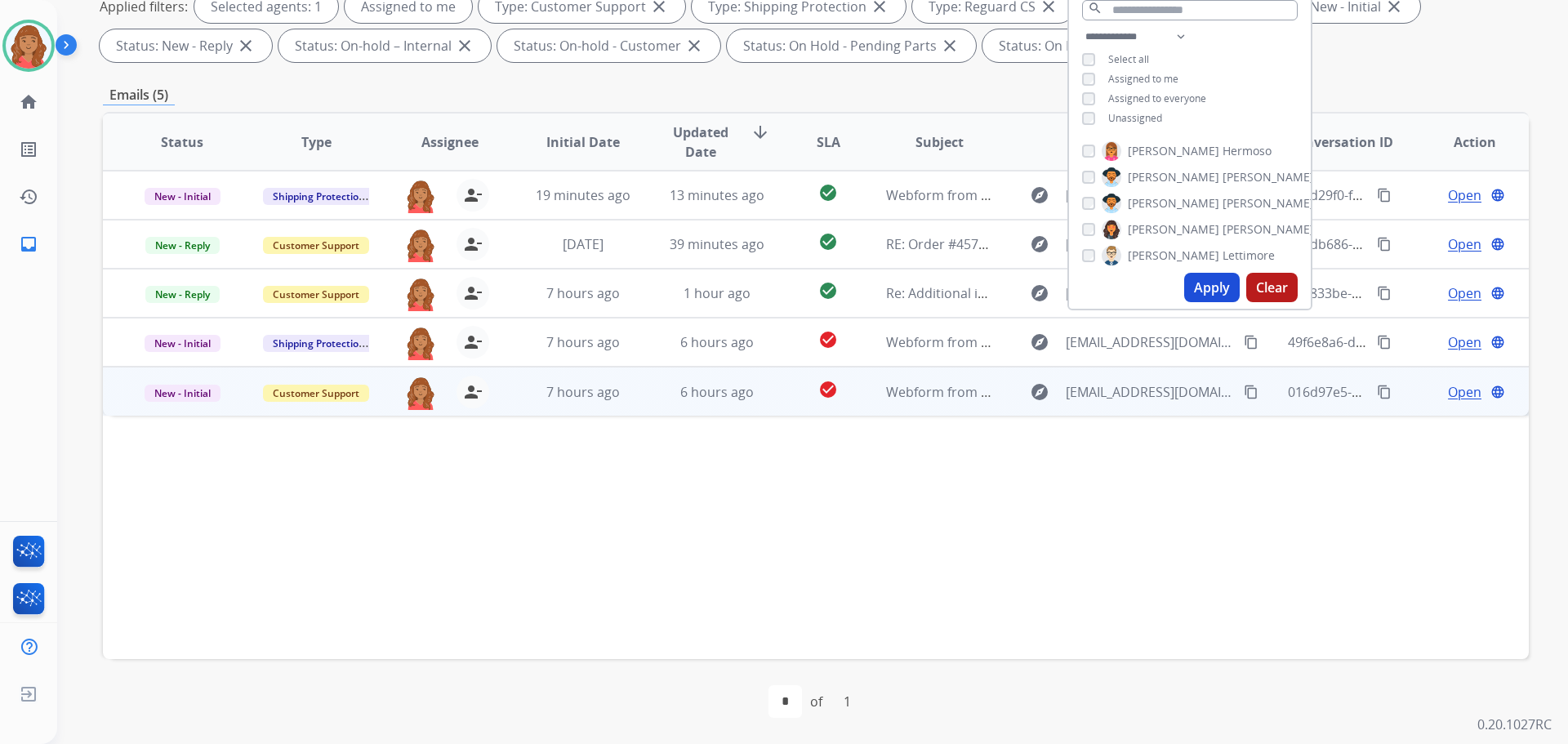
click at [1243, 390] on mat-icon "content_copy" at bounding box center [1251, 392] width 14 height 14
click at [665, 392] on div "6 hours ago" at bounding box center [717, 392] width 107 height 20
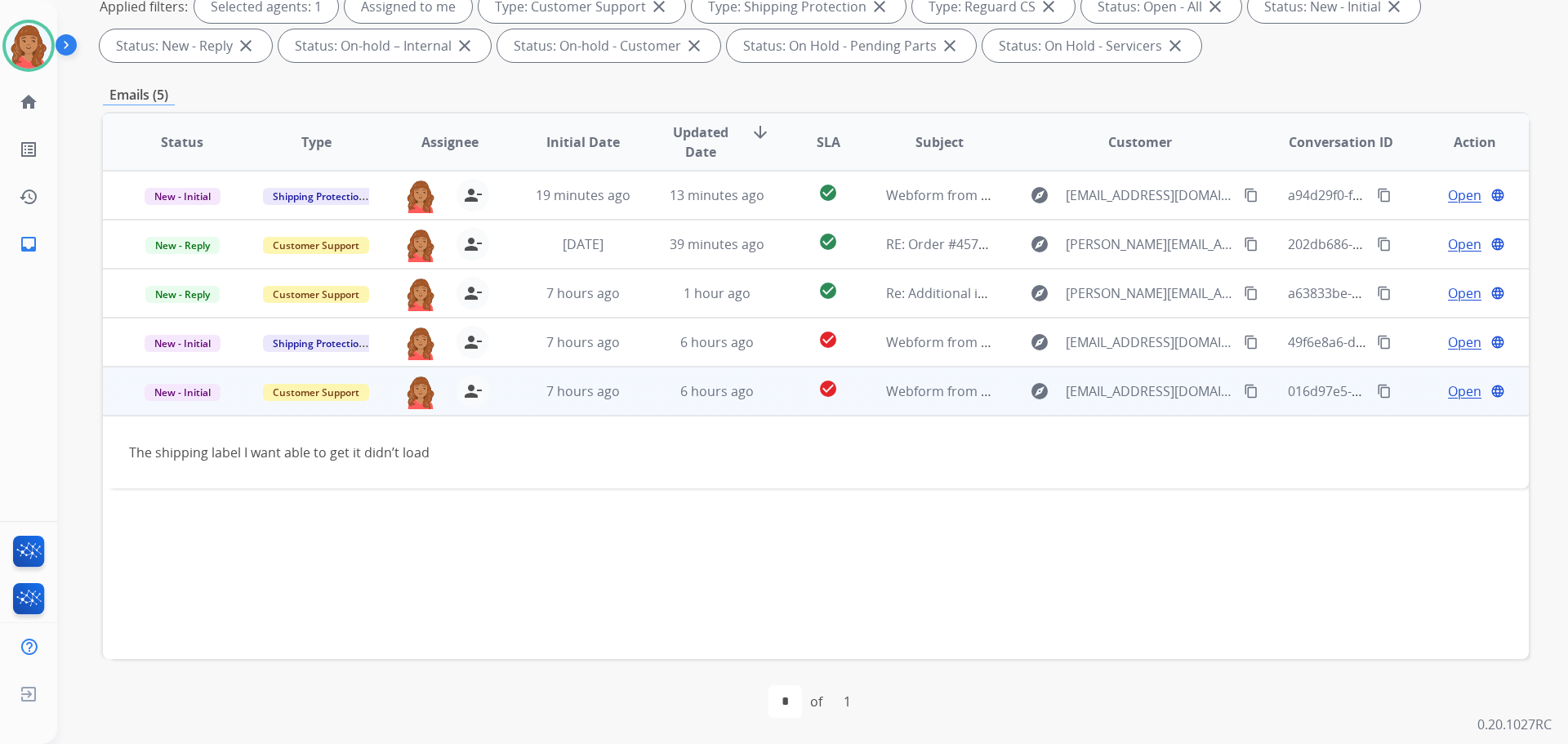
click at [1460, 393] on span "Open" at bounding box center [1464, 391] width 33 height 20
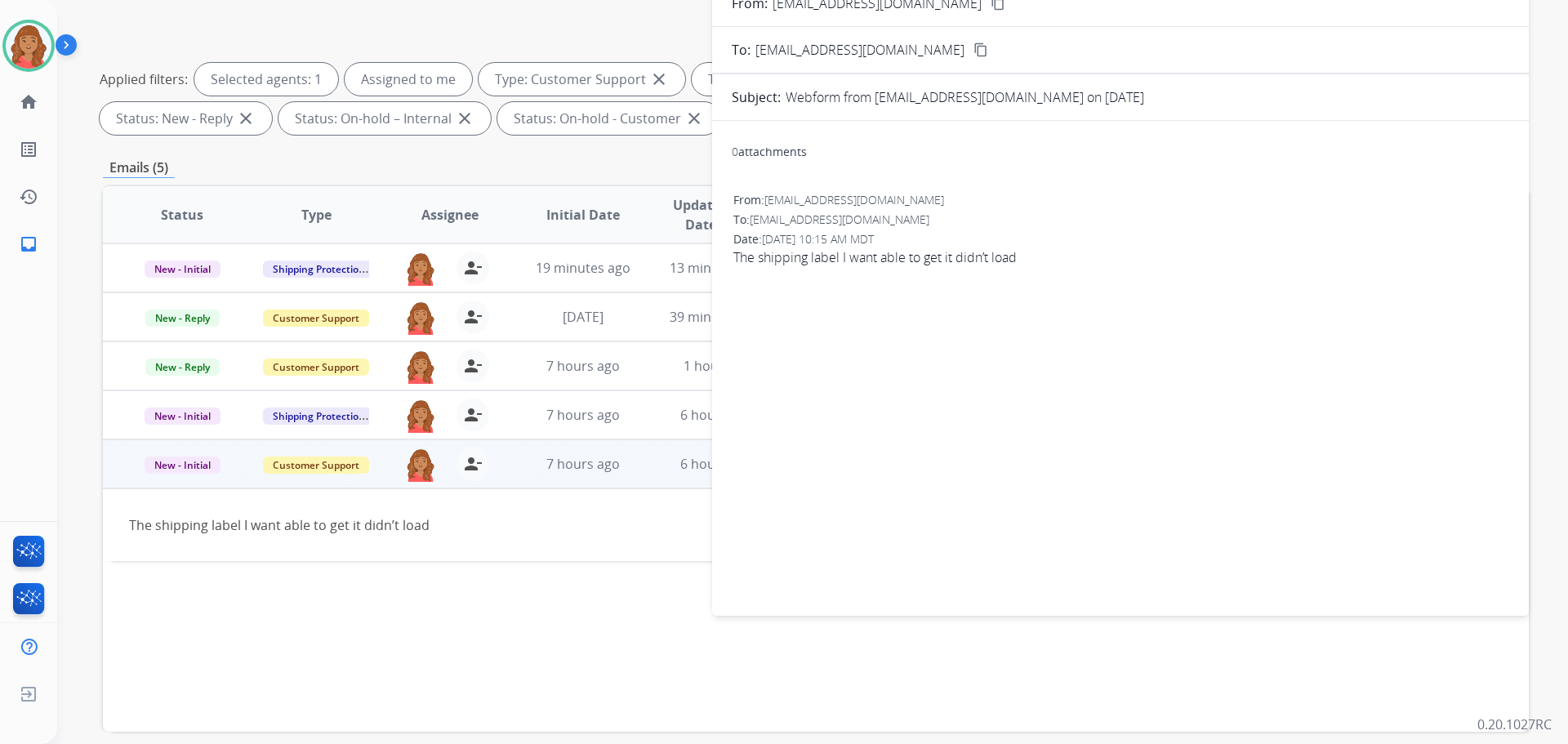
scroll to position [0, 0]
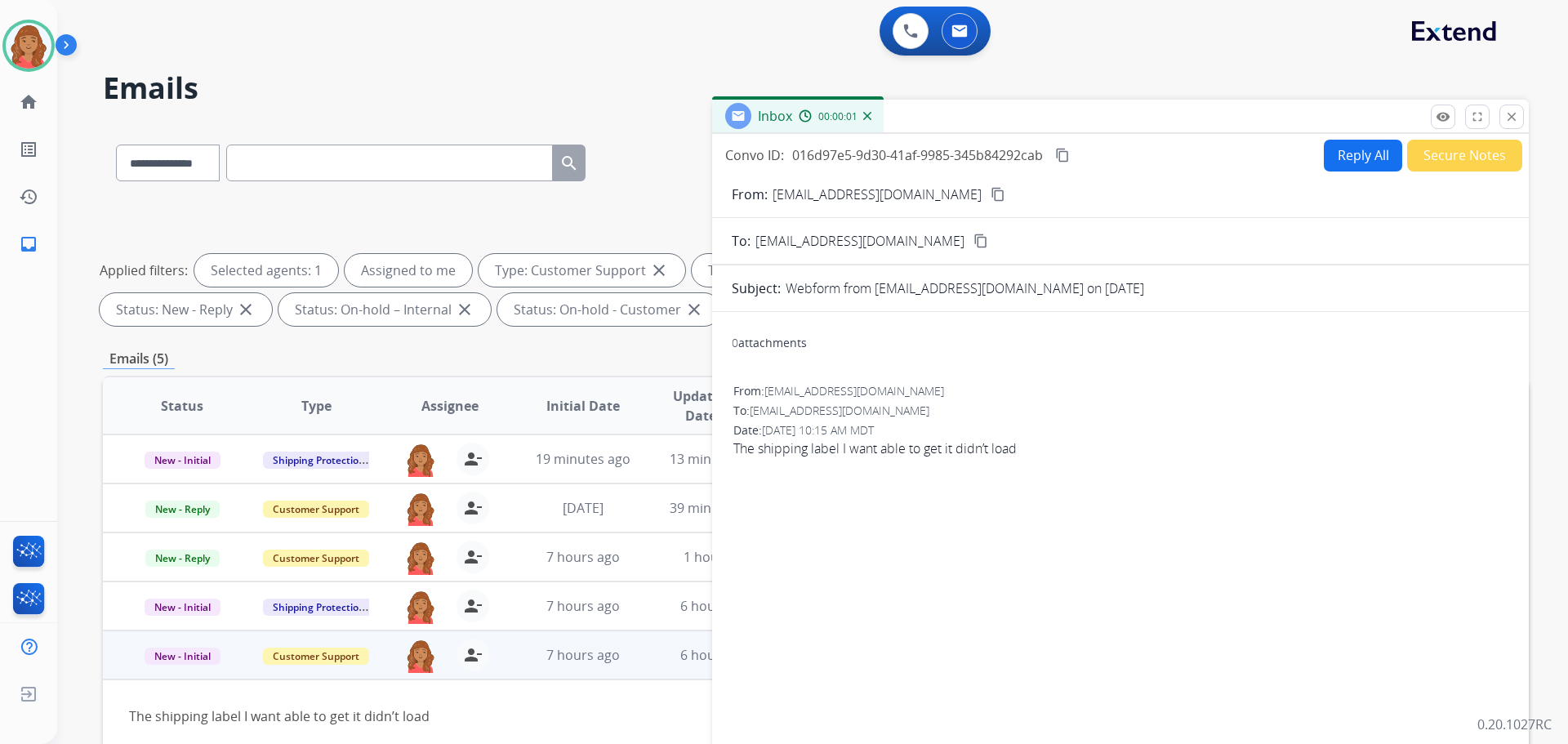
click at [1371, 164] on button "Reply All" at bounding box center [1362, 155] width 78 height 32
select select "**********"
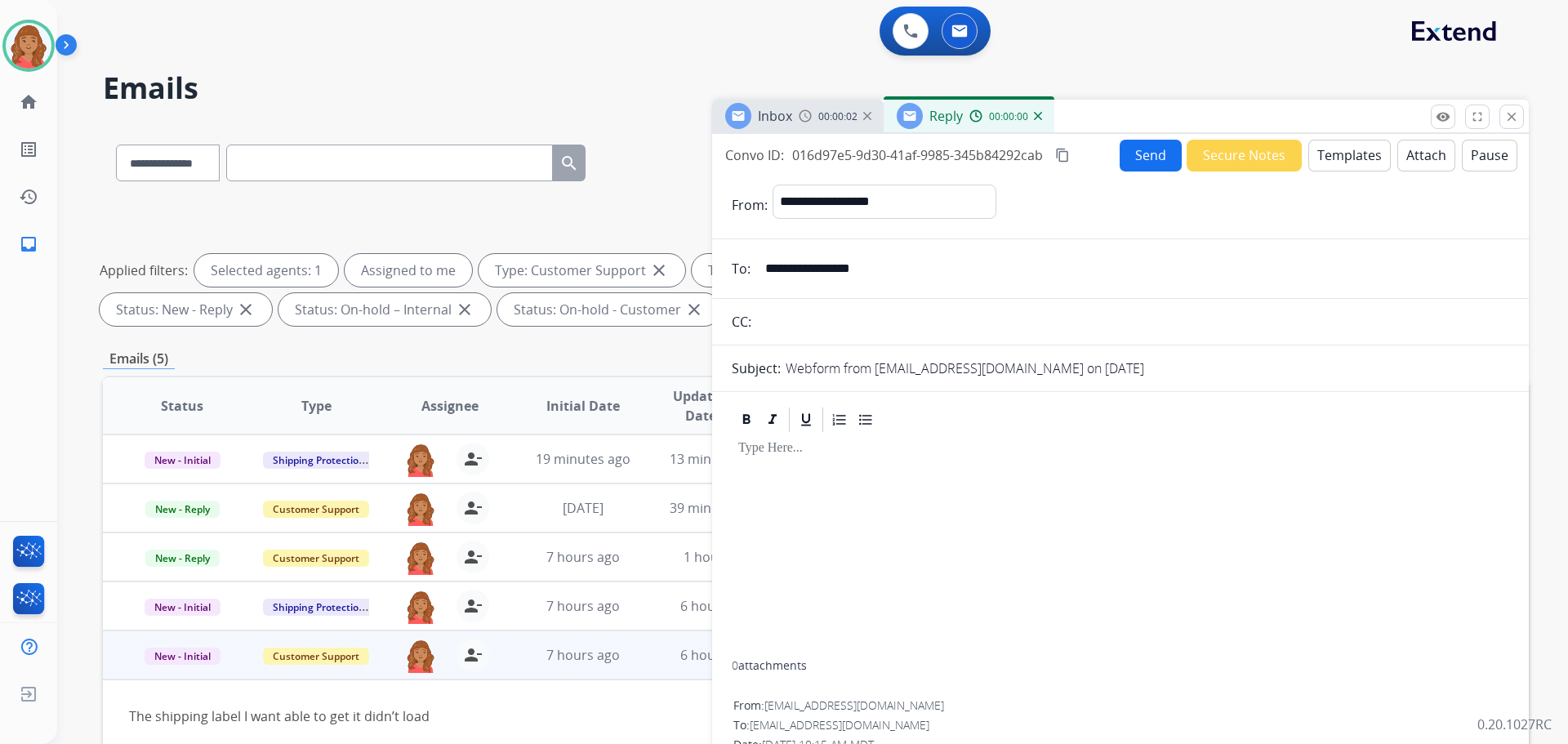
click at [1327, 162] on button "Templates" at bounding box center [1349, 155] width 82 height 32
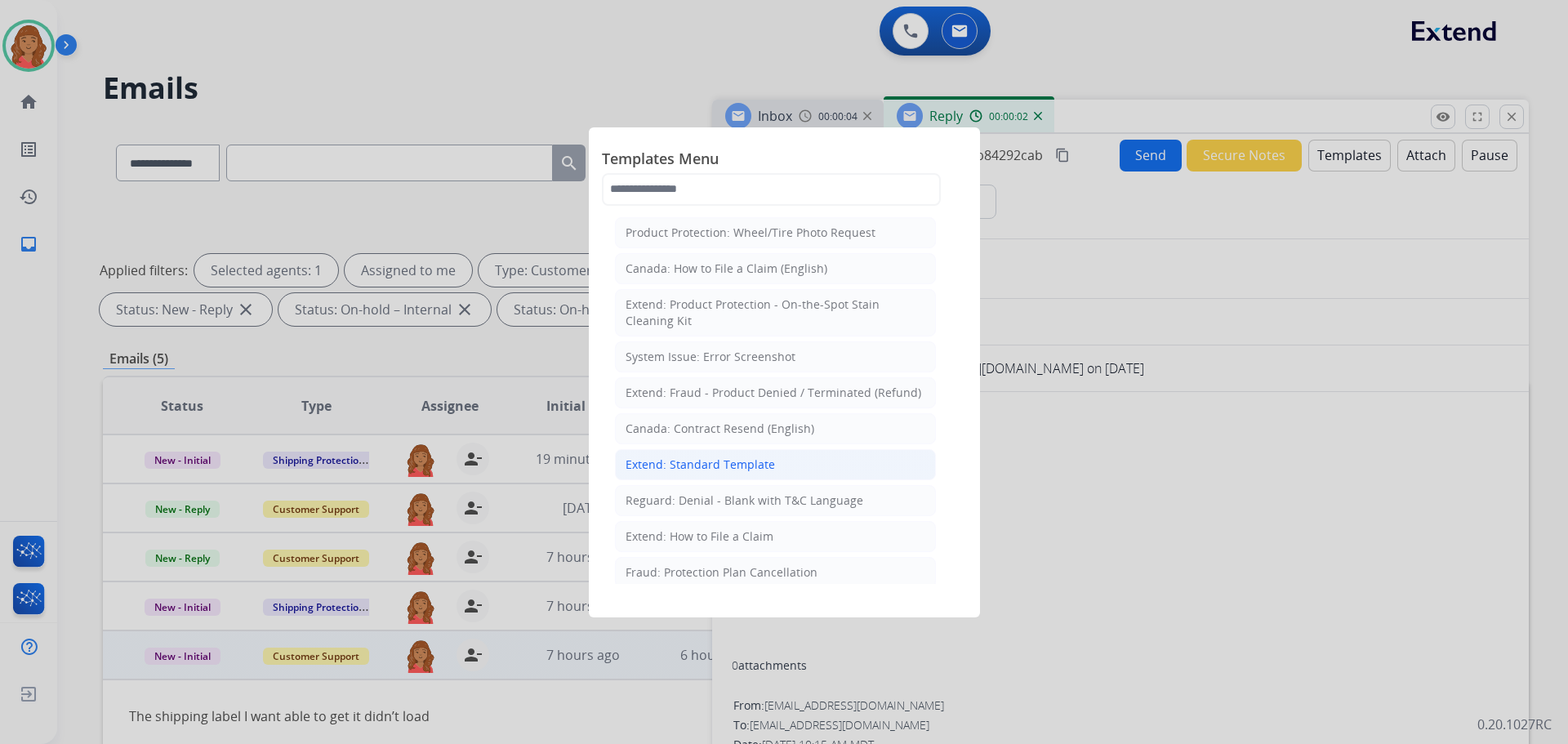
click at [689, 472] on div "Extend: Standard Template" at bounding box center [701, 464] width 150 height 16
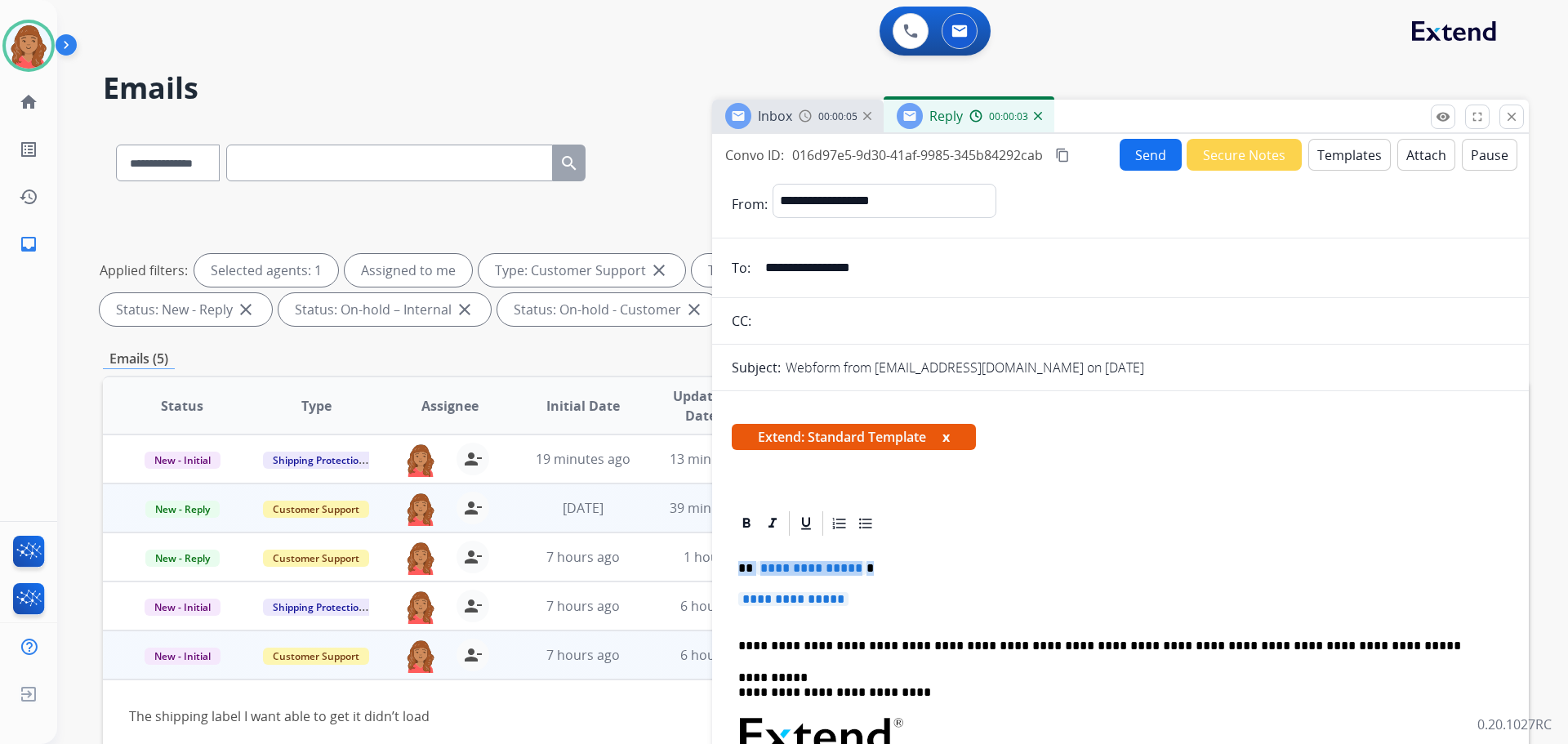
drag, startPoint x: 805, startPoint y: 589, endPoint x: 657, endPoint y: 530, distance: 159.3
click at [654, 523] on div "**********" at bounding box center [815, 566] width 1426 height 884
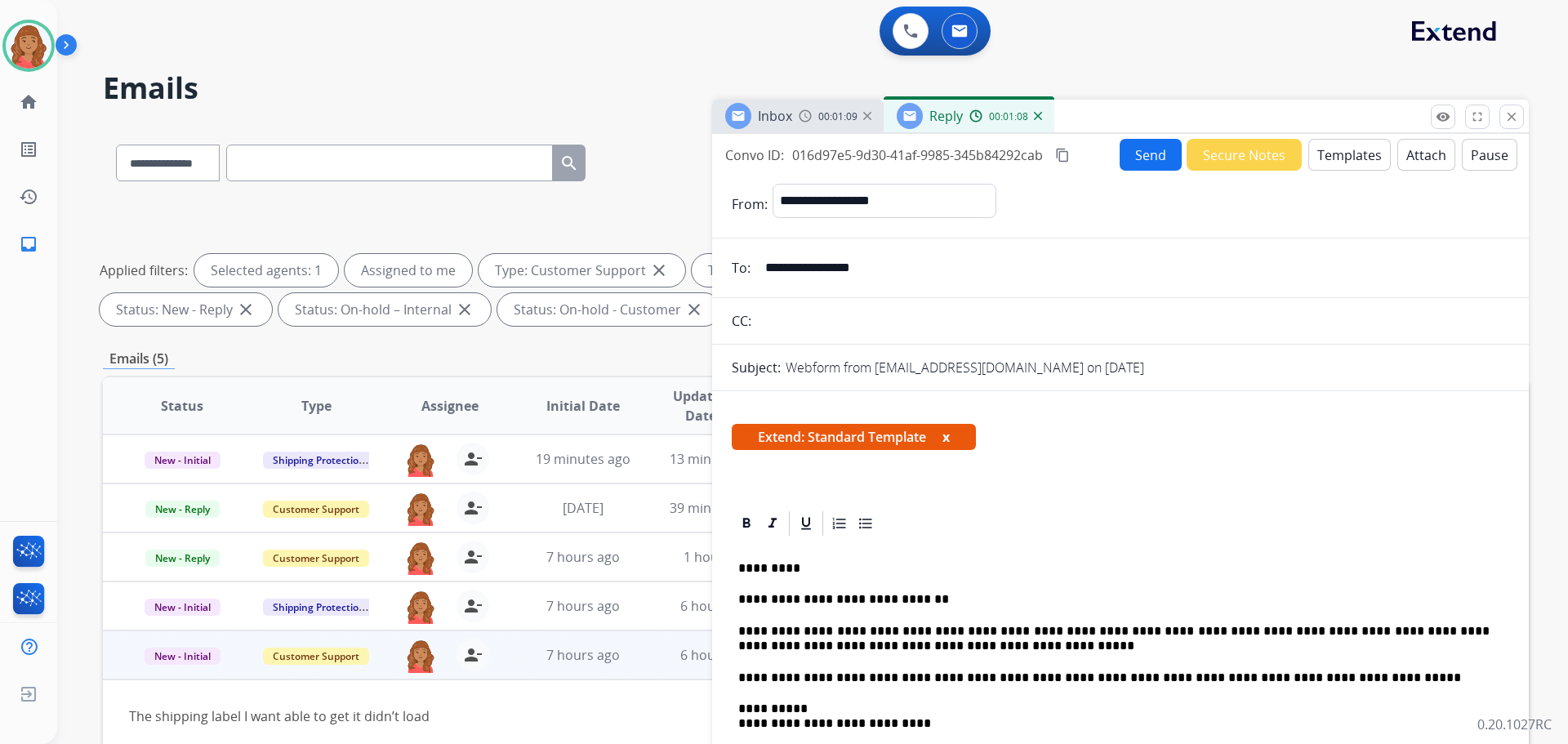
click at [1426, 157] on button "Attach" at bounding box center [1426, 154] width 58 height 32
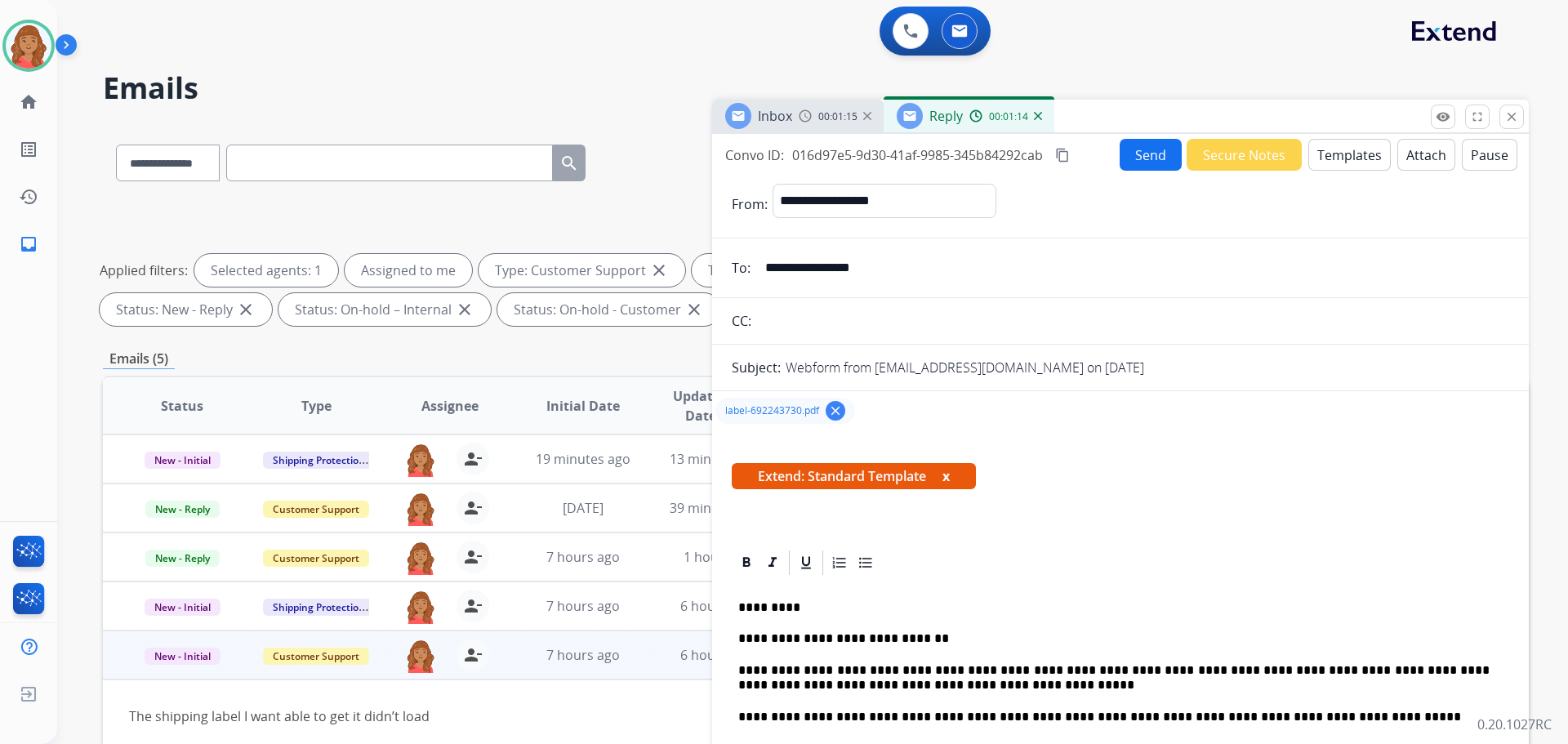
click at [1154, 153] on button "Send" at bounding box center [1151, 154] width 62 height 32
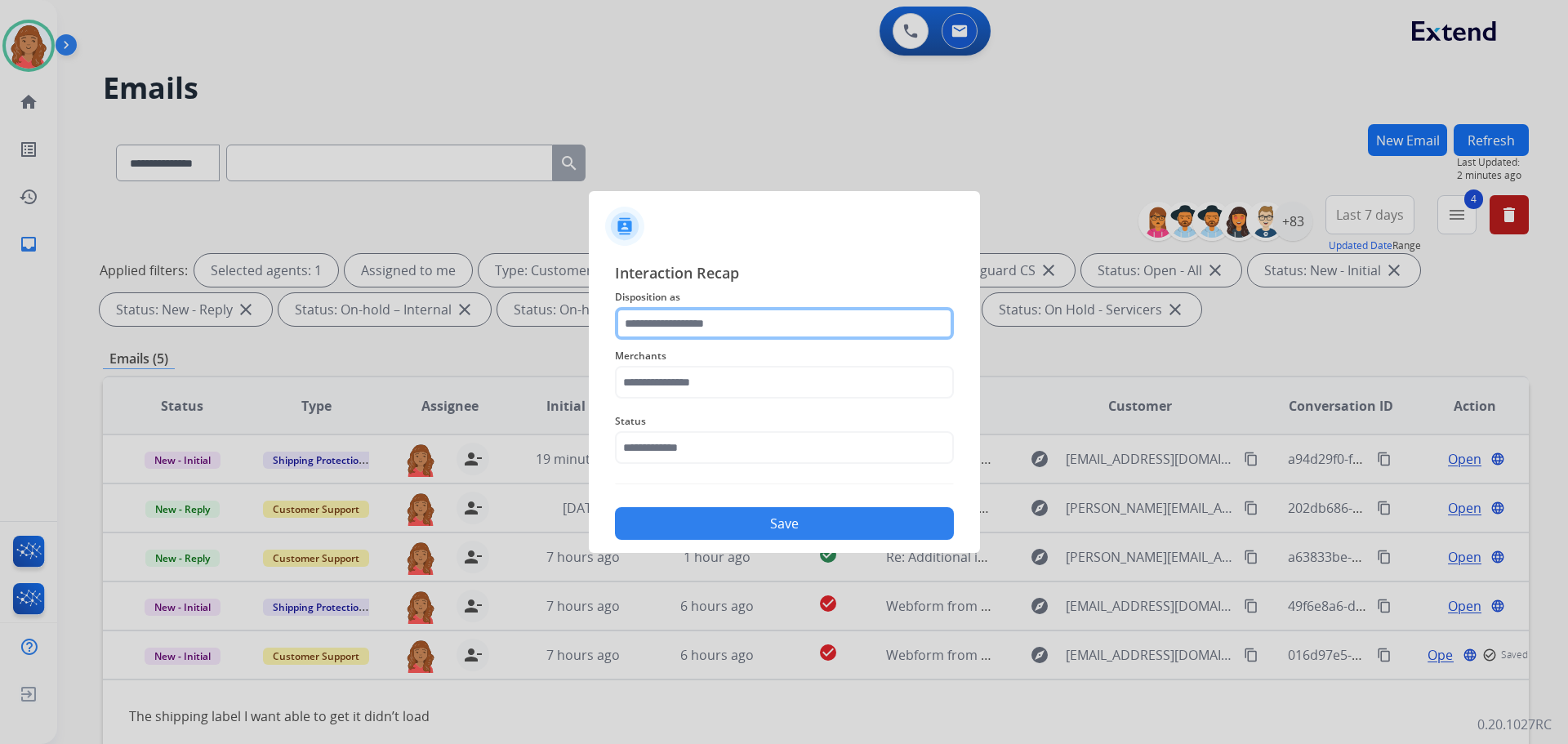
click at [689, 335] on input "text" at bounding box center [784, 324] width 339 height 32
drag, startPoint x: 625, startPoint y: 263, endPoint x: 643, endPoint y: 266, distance: 18.2
click at [630, 263] on span "Interaction Recap" at bounding box center [784, 274] width 339 height 26
click at [668, 333] on input "text" at bounding box center [784, 324] width 339 height 32
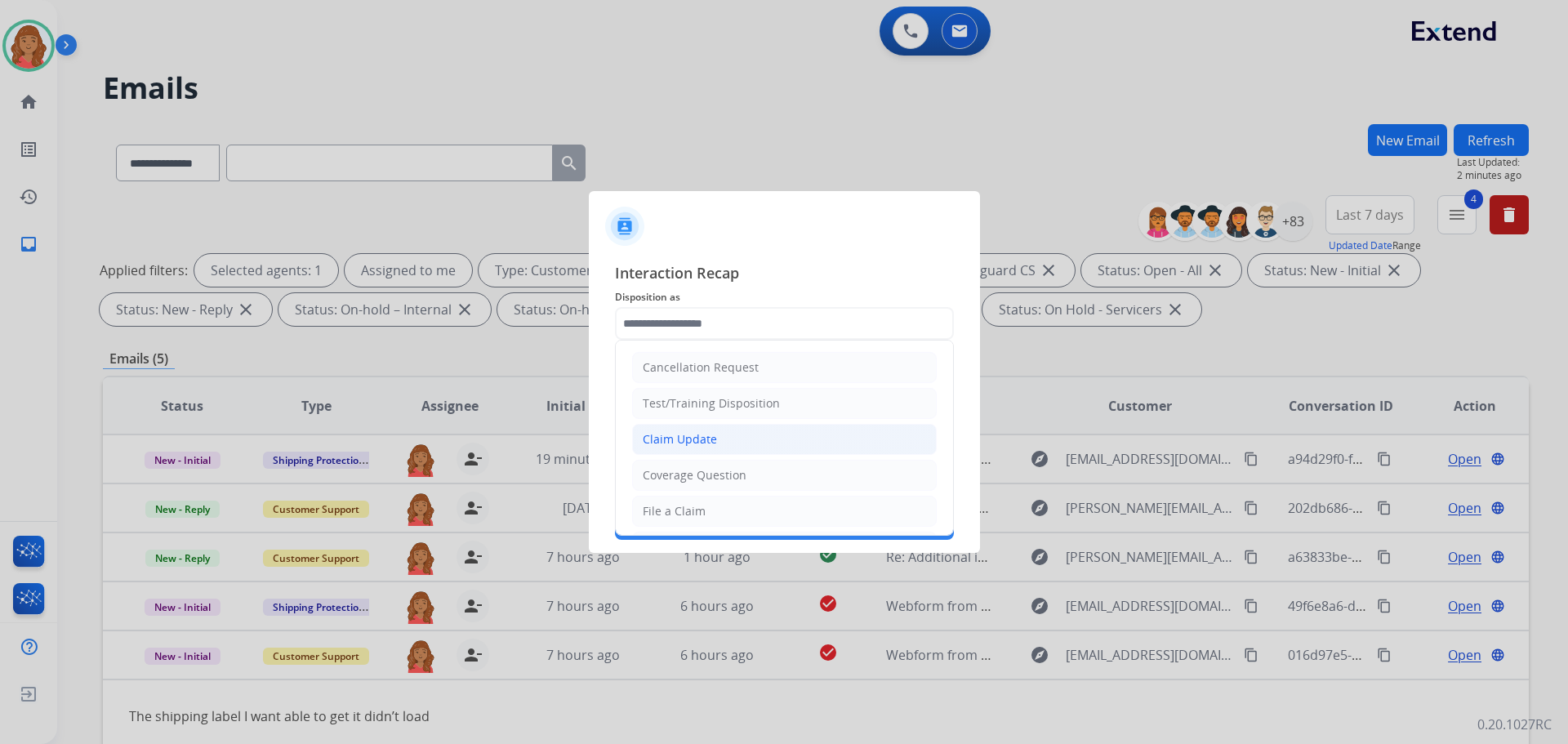
drag, startPoint x: 682, startPoint y: 444, endPoint x: 670, endPoint y: 442, distance: 12.2
click at [682, 443] on div "Claim Update" at bounding box center [680, 439] width 74 height 16
type input "**********"
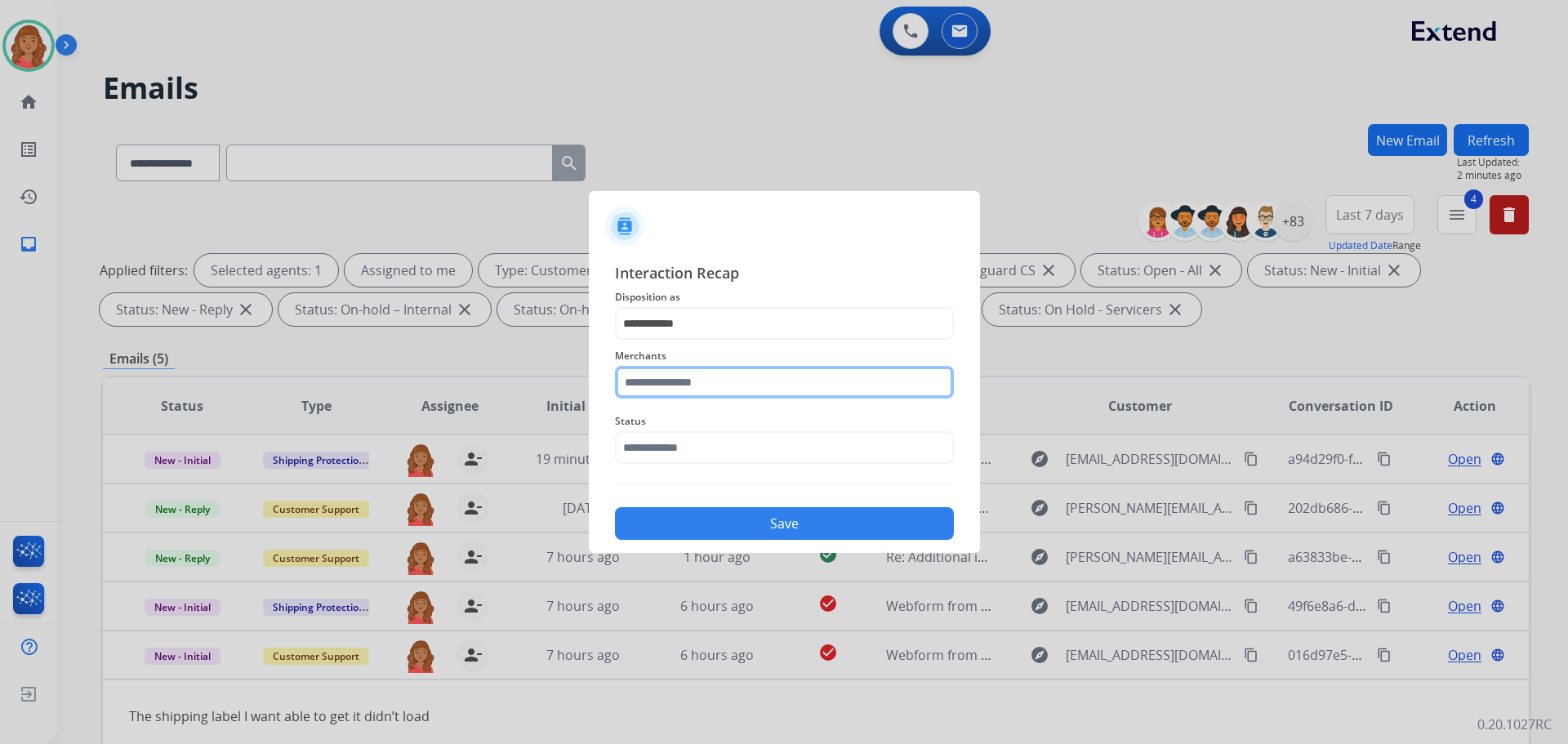
click at [641, 391] on input "text" at bounding box center [784, 382] width 339 height 32
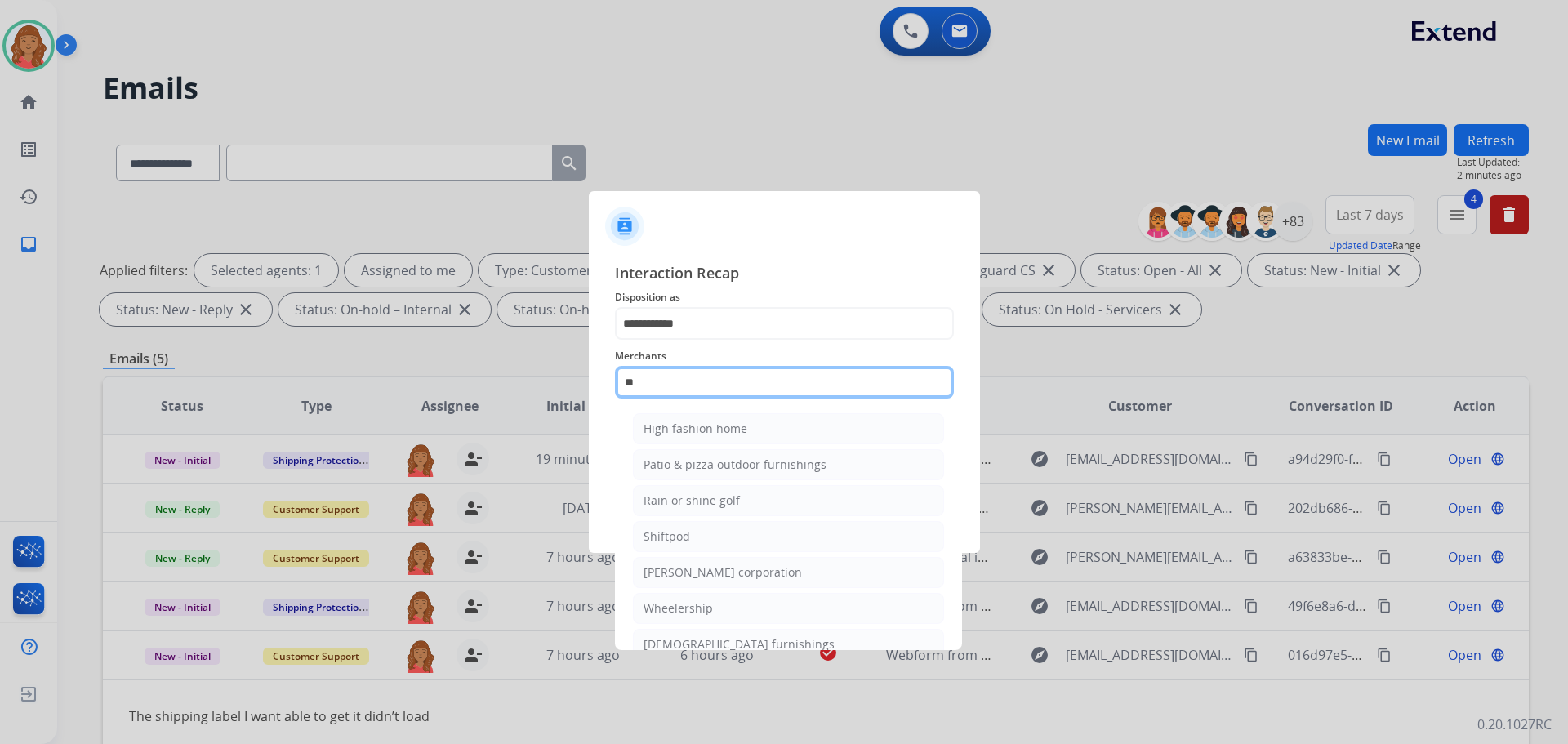
type input "*"
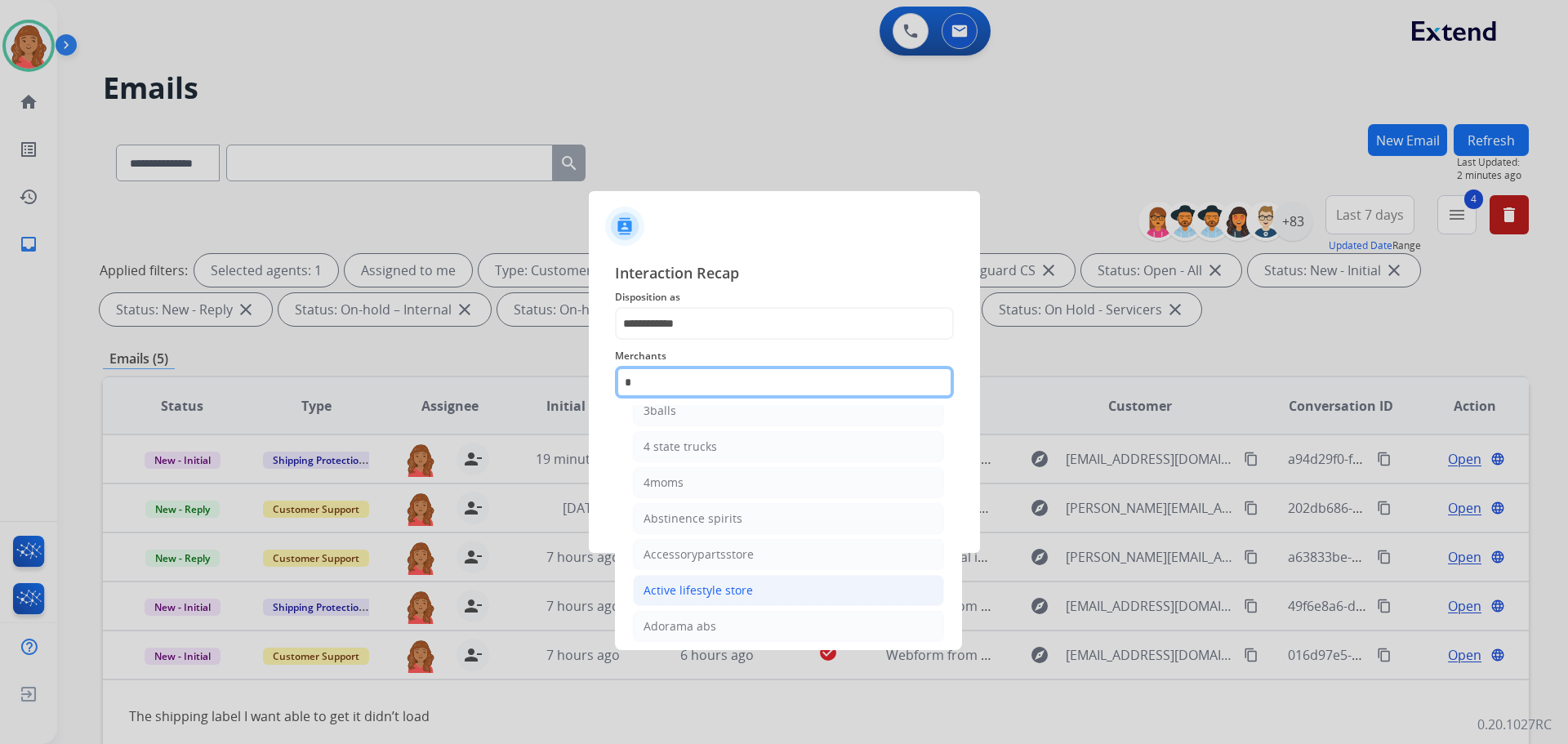
scroll to position [134, 0]
click at [674, 385] on input "*" at bounding box center [784, 382] width 339 height 32
type input "*"
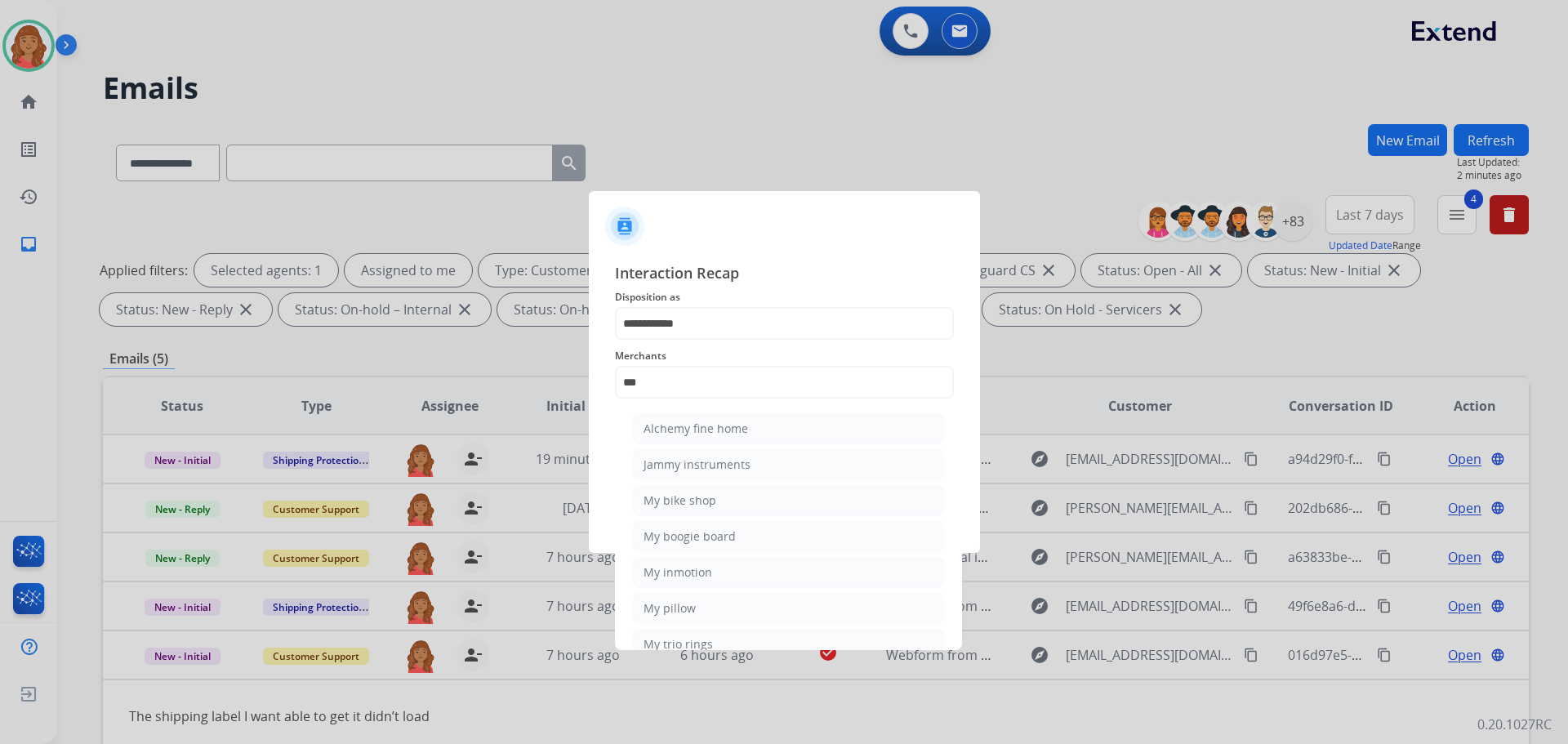
click at [679, 638] on div "My trio rings" at bounding box center [678, 644] width 69 height 16
type input "**********"
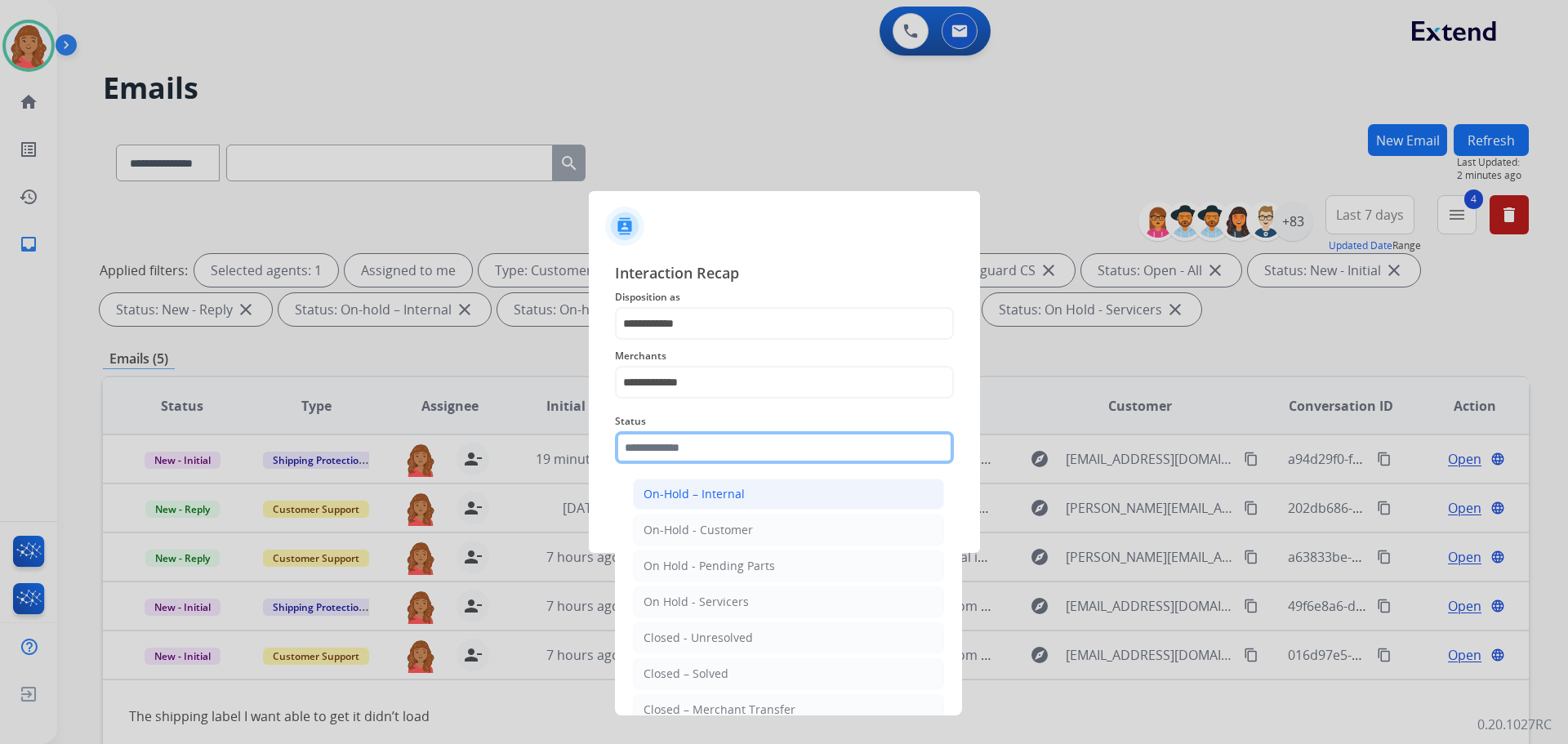
drag, startPoint x: 674, startPoint y: 452, endPoint x: 690, endPoint y: 508, distance: 58.2
click at [675, 452] on input "text" at bounding box center [784, 447] width 339 height 32
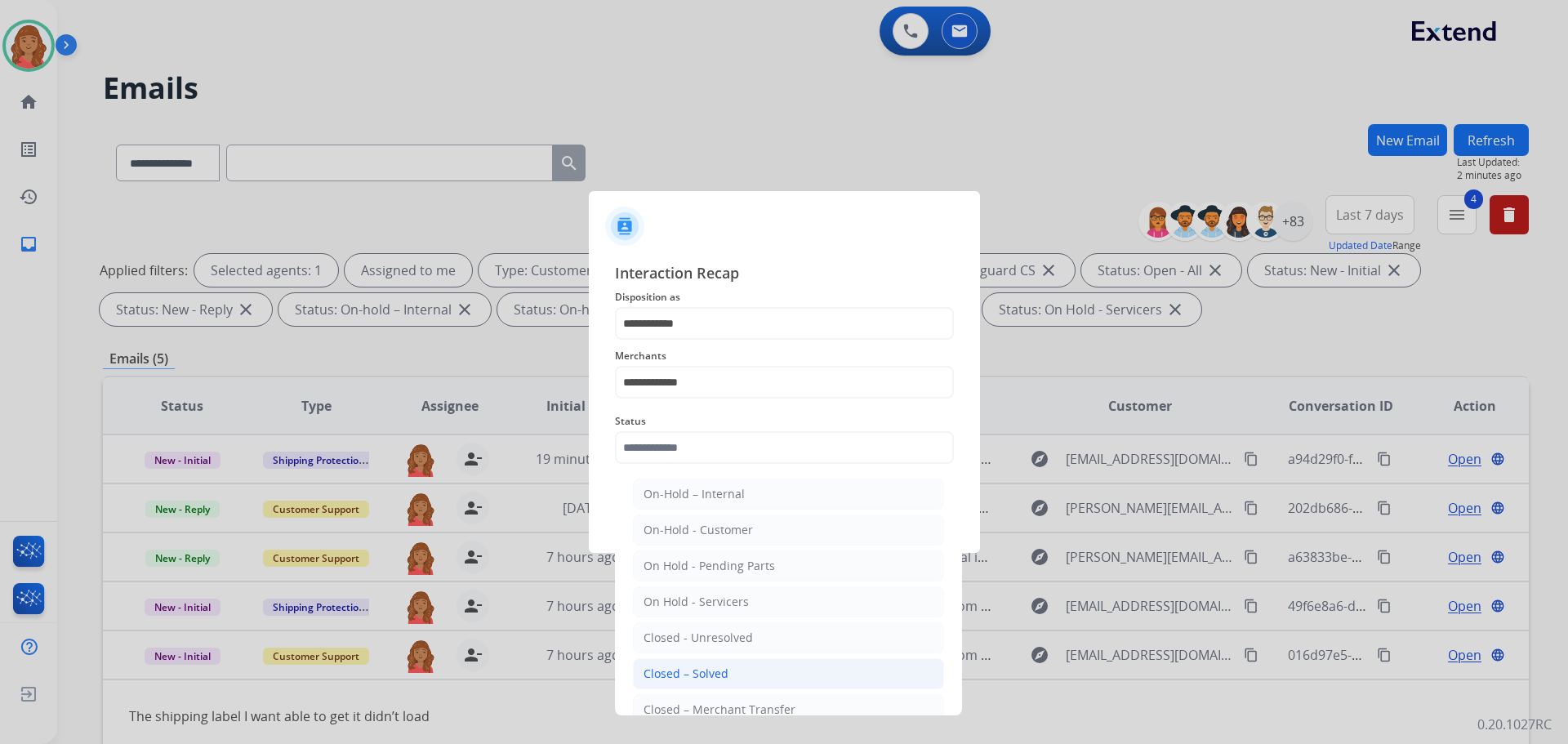
click at [696, 666] on div "Closed – Solved" at bounding box center [686, 674] width 85 height 16
type input "**********"
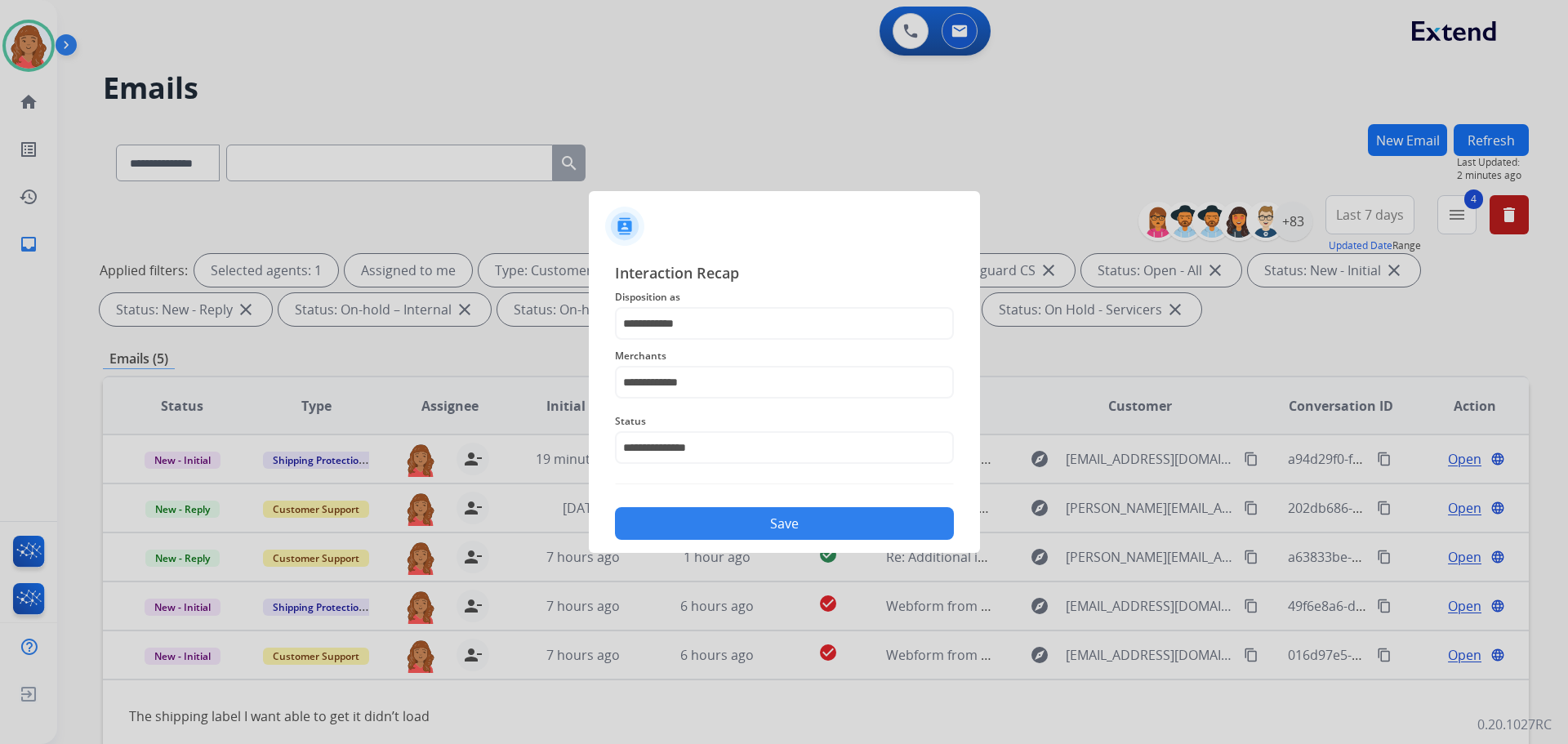
click at [720, 522] on button "Save" at bounding box center [784, 523] width 339 height 32
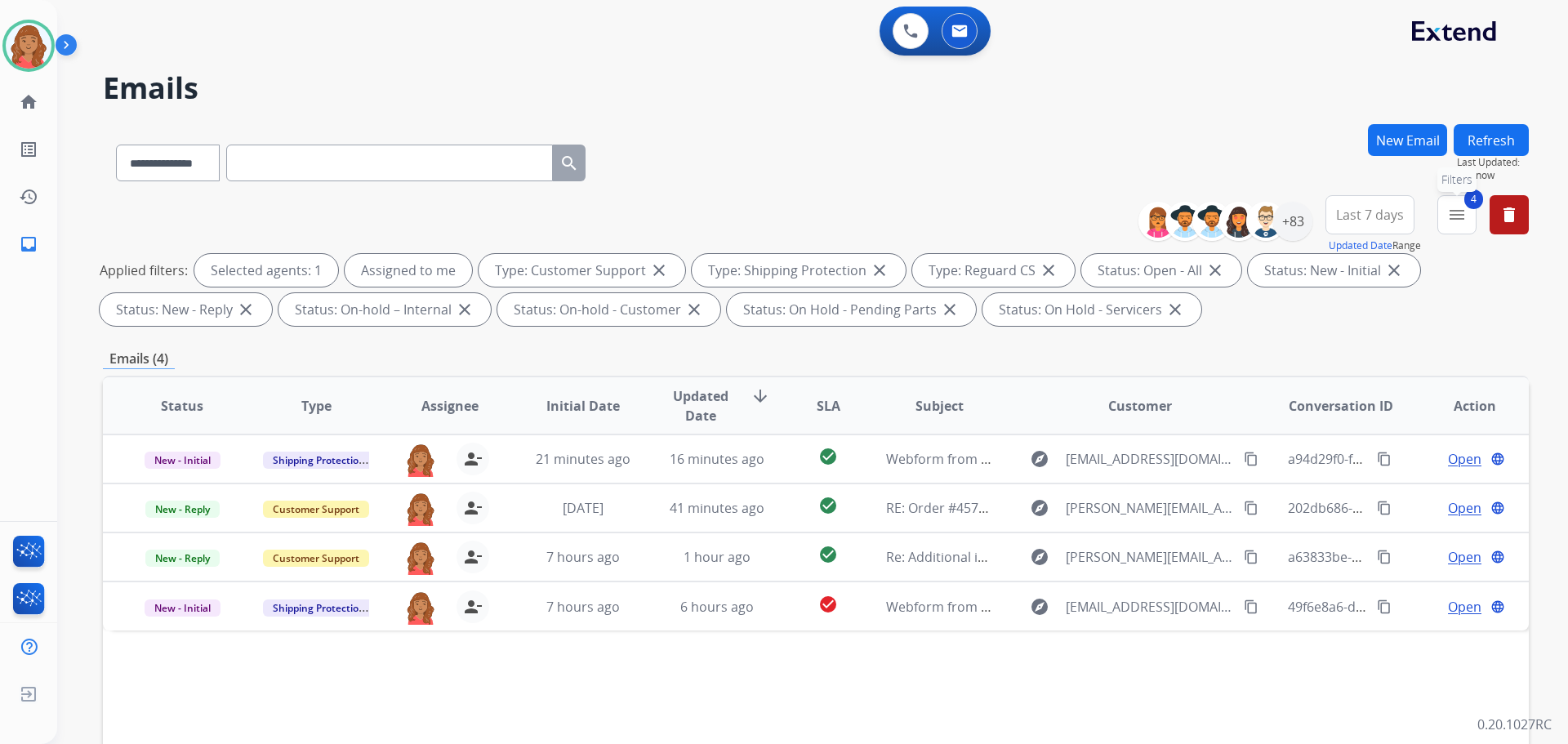
drag, startPoint x: 1451, startPoint y: 217, endPoint x: 1395, endPoint y: 473, distance: 262.1
click at [1455, 220] on mat-icon "menu" at bounding box center [1457, 215] width 20 height 20
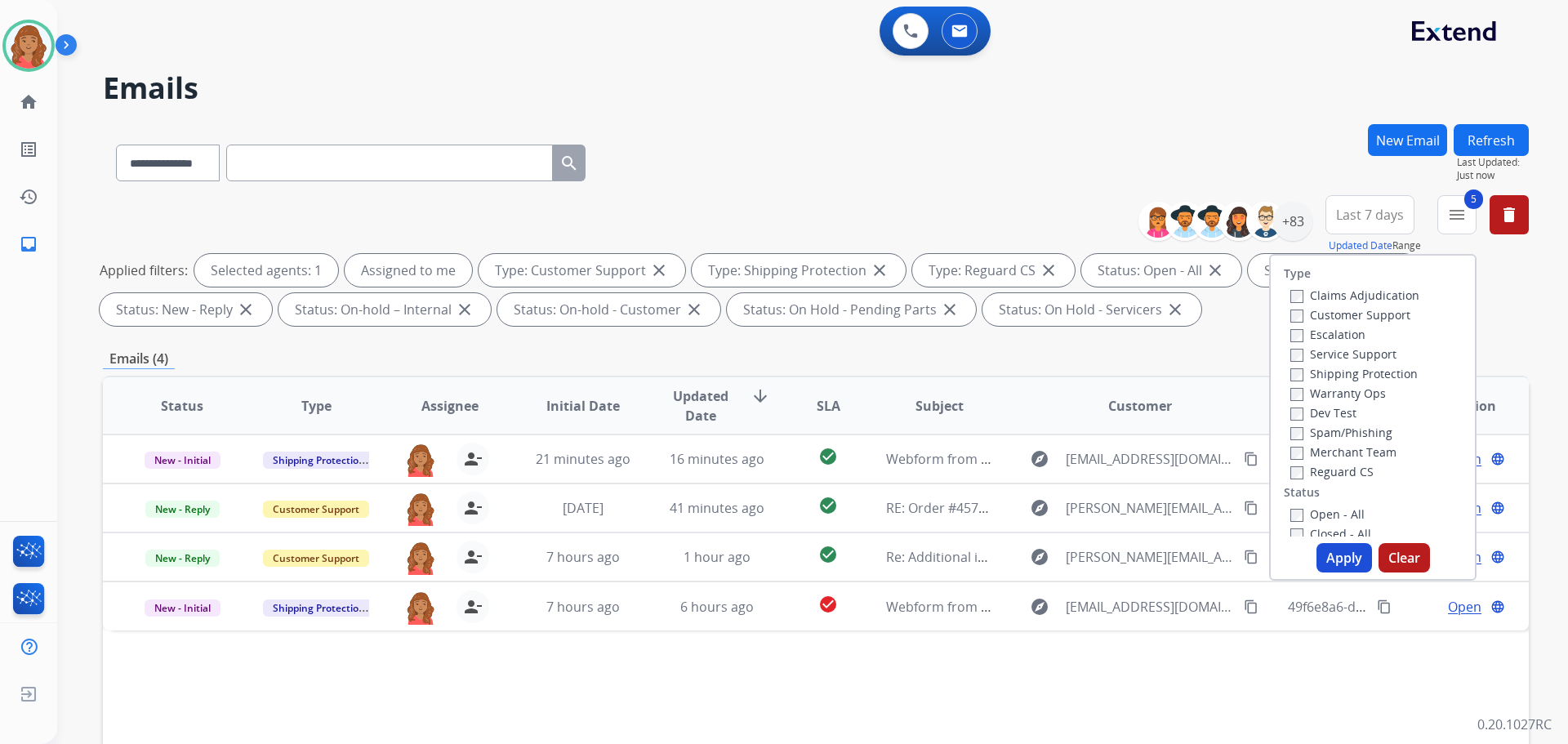
click at [1340, 554] on button "Apply" at bounding box center [1344, 557] width 56 height 30
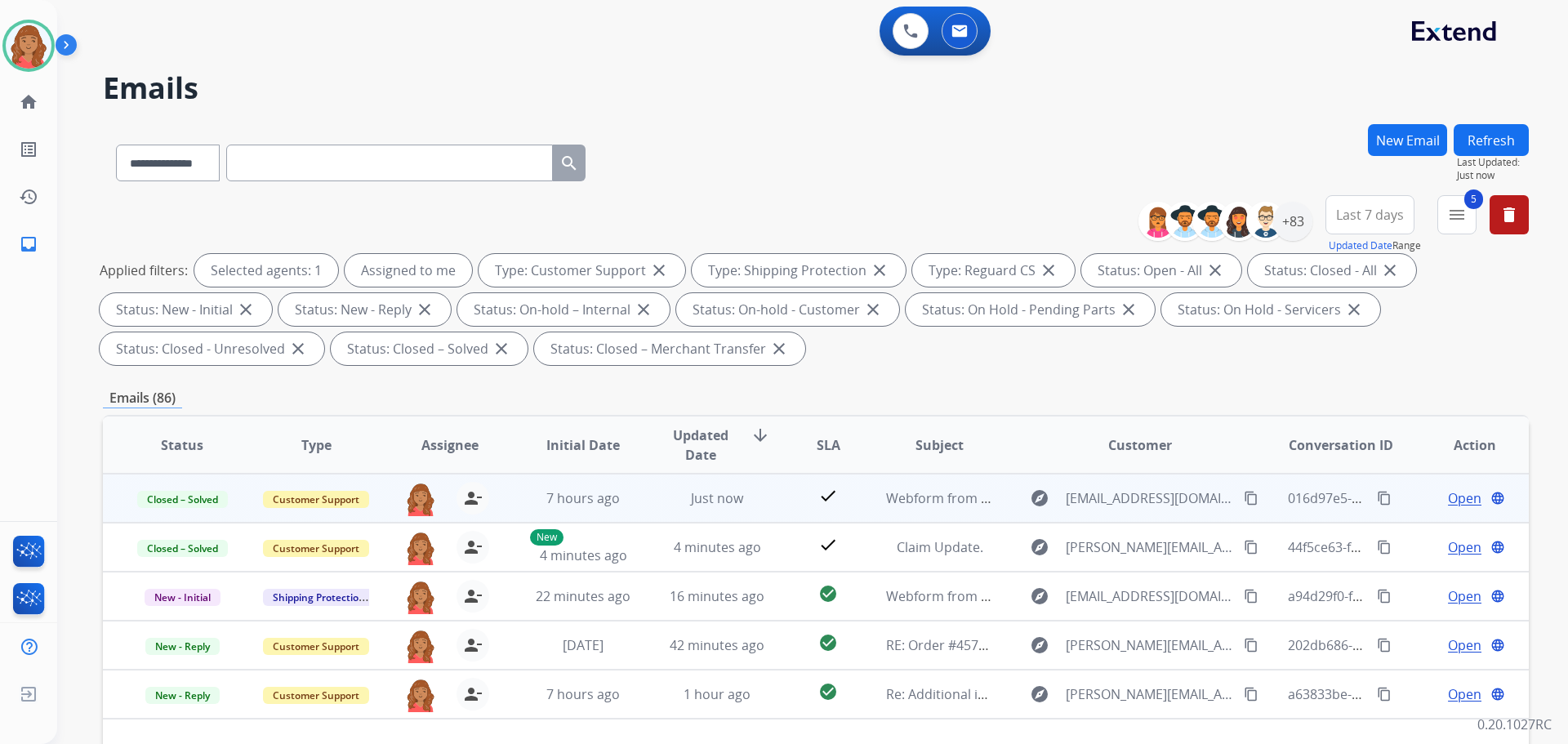
click at [1377, 499] on mat-icon "content_copy" at bounding box center [1384, 498] width 14 height 14
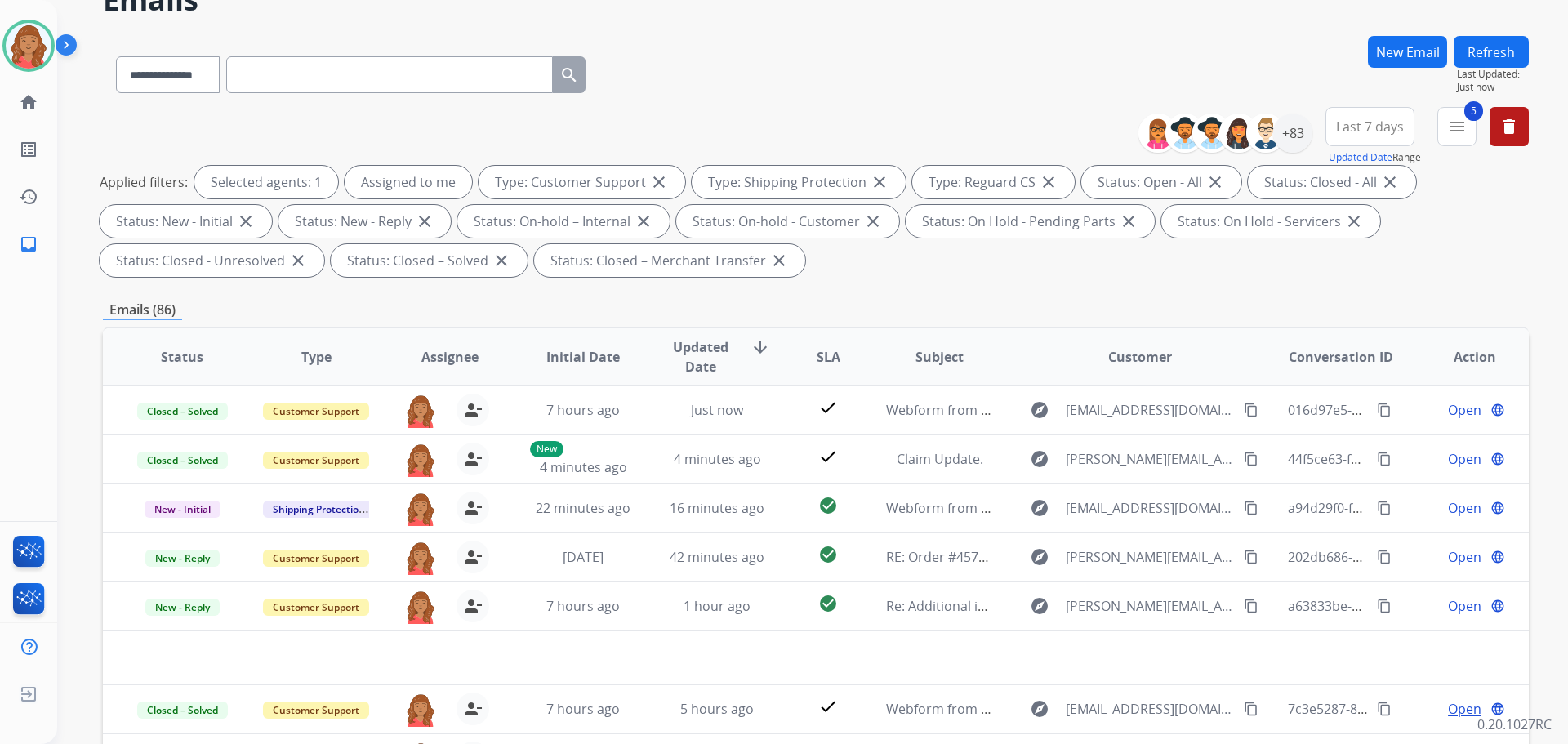
scroll to position [58, 0]
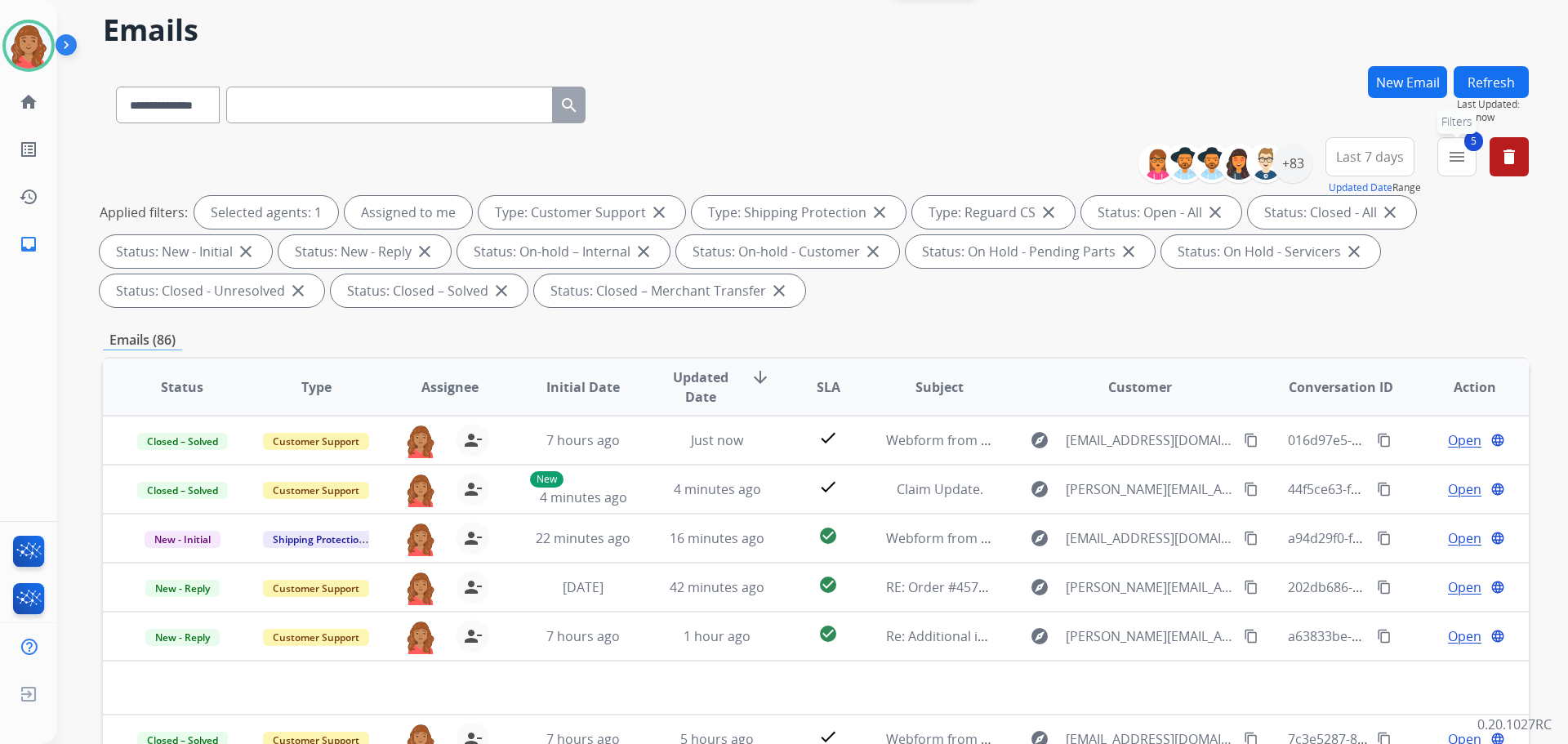
click at [1450, 159] on mat-icon "menu" at bounding box center [1457, 157] width 20 height 20
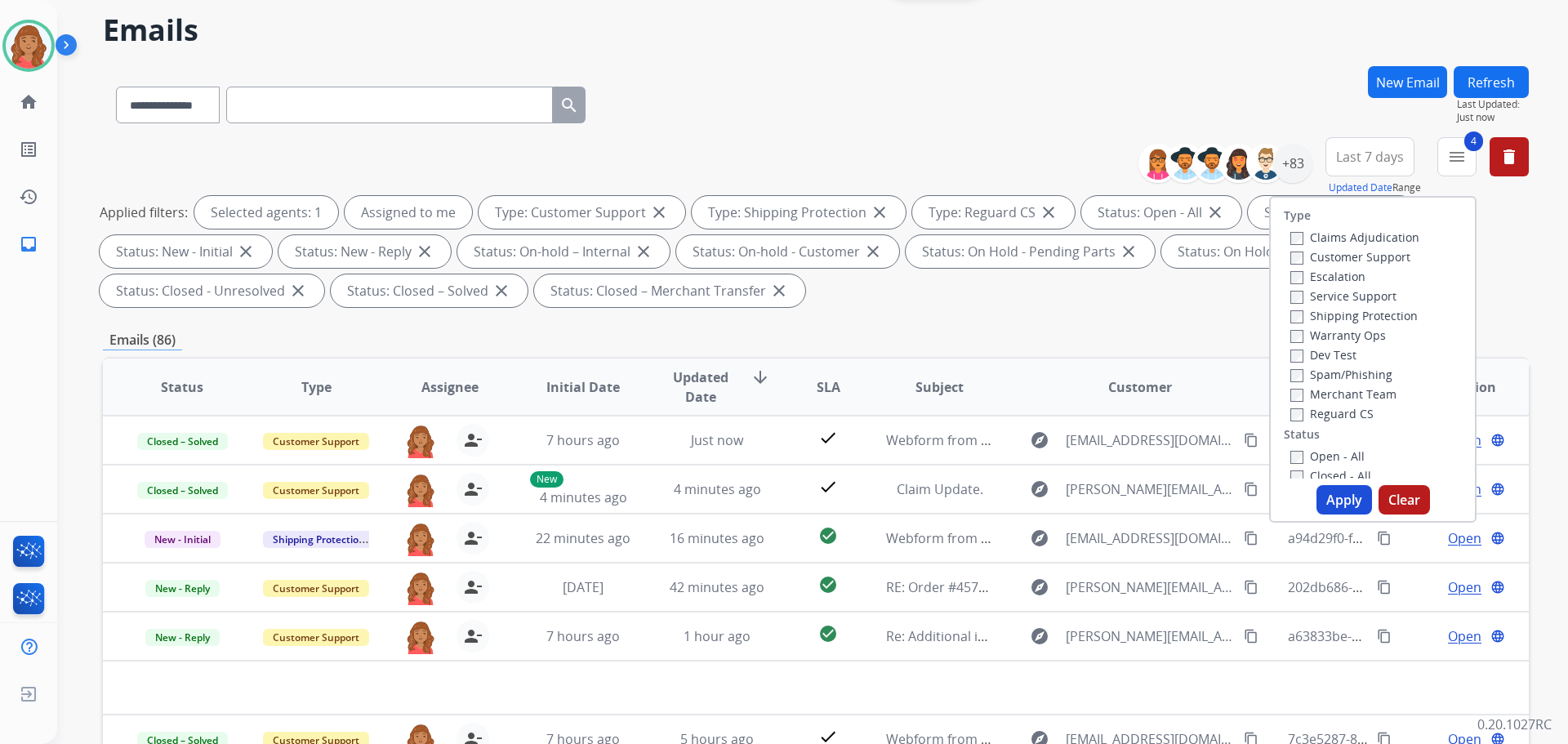
drag, startPoint x: 1337, startPoint y: 498, endPoint x: 1322, endPoint y: 497, distance: 15.0
click at [1336, 498] on button "Apply" at bounding box center [1344, 500] width 56 height 30
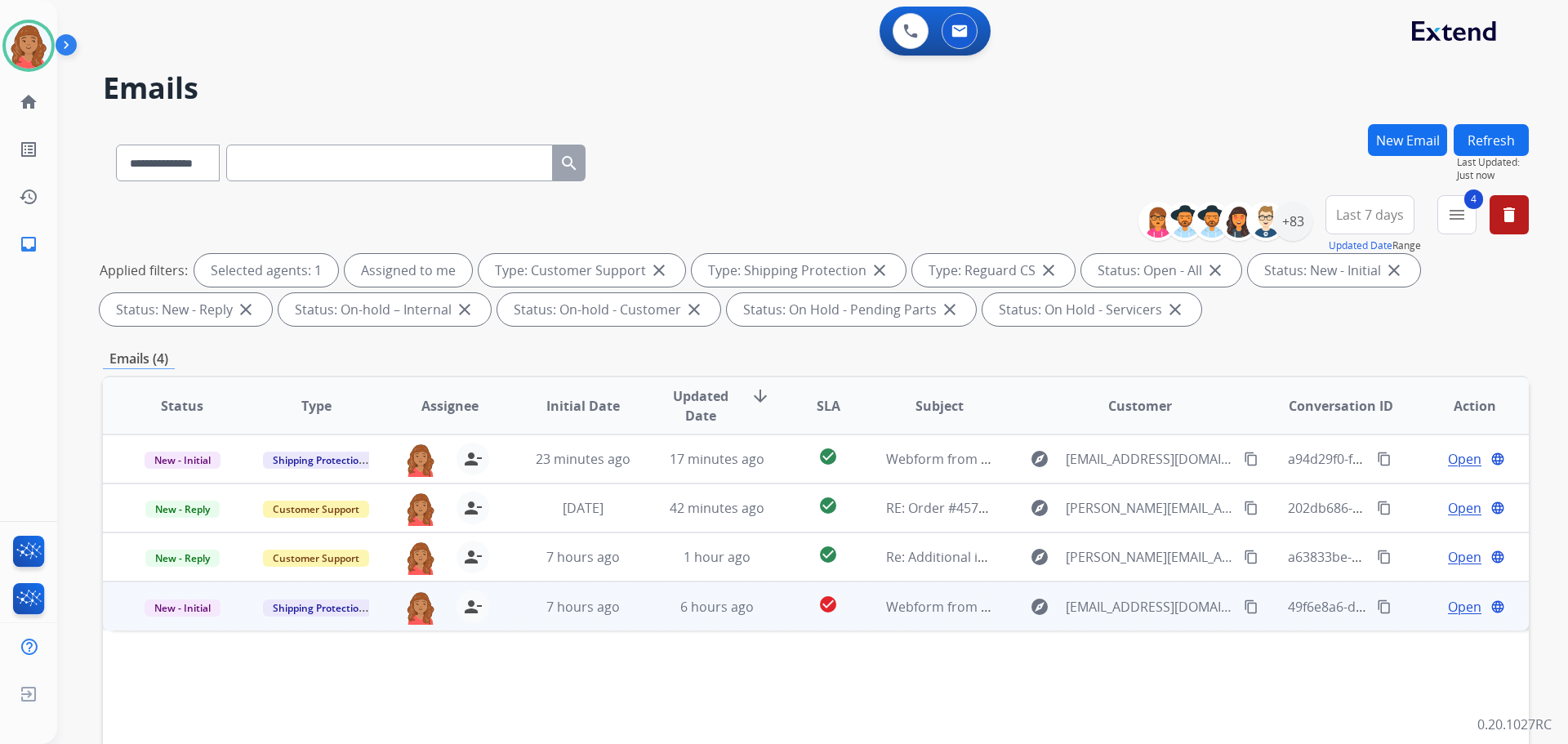
drag, startPoint x: 1219, startPoint y: 607, endPoint x: 1195, endPoint y: 607, distance: 24.0
click at [1243, 607] on mat-icon "content_copy" at bounding box center [1251, 607] width 14 height 14
click at [708, 604] on span "6 hours ago" at bounding box center [717, 607] width 74 height 18
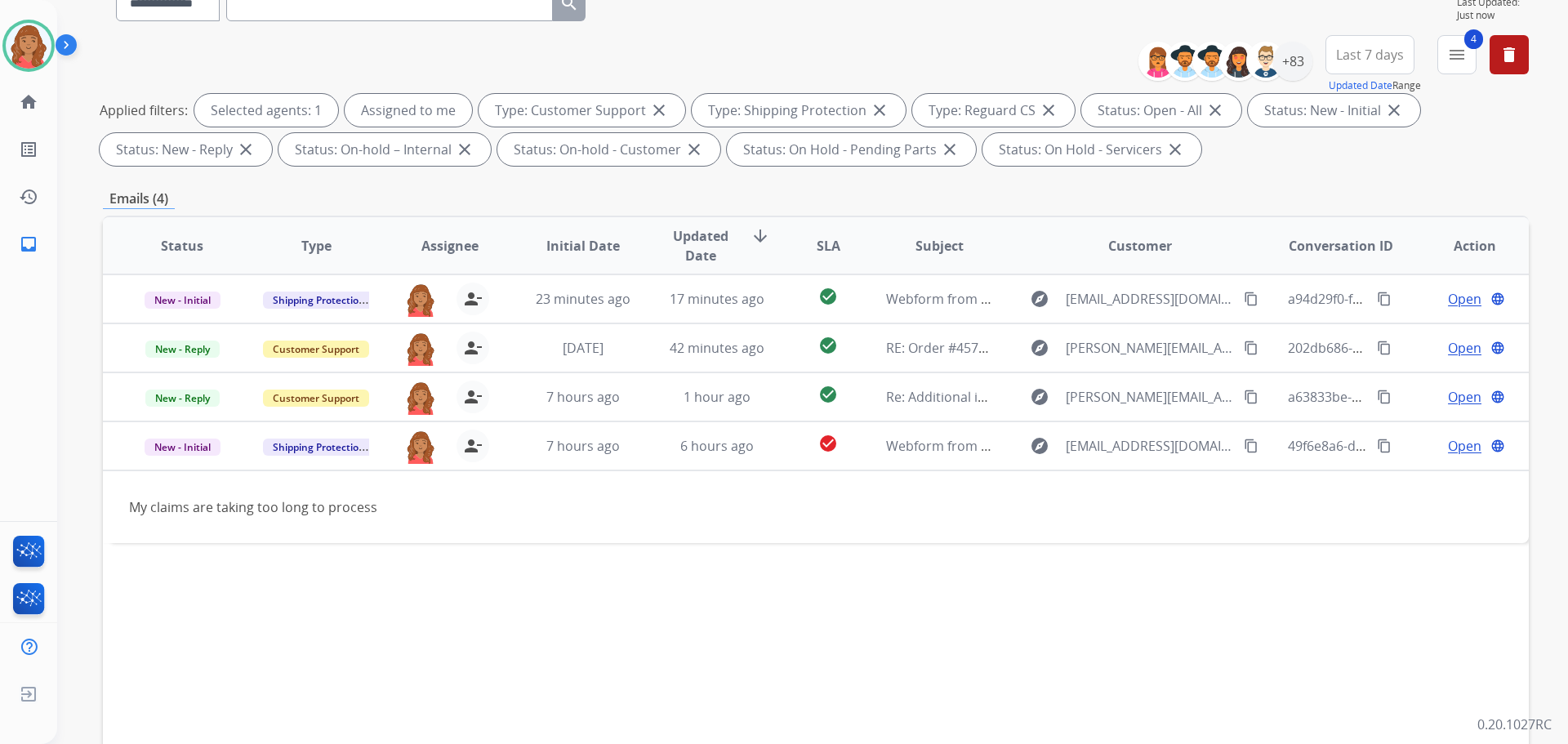
scroll to position [163, 0]
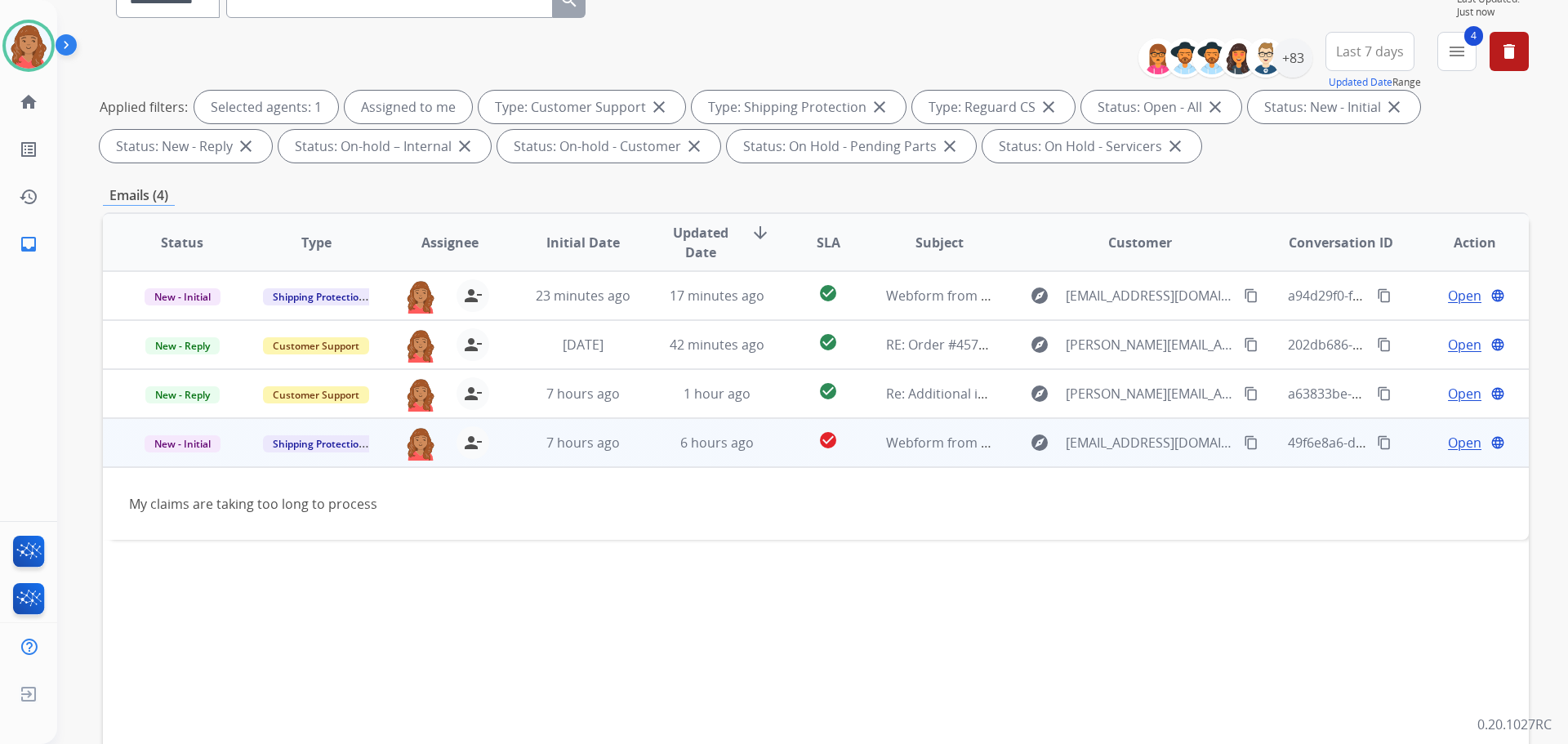
click at [1448, 441] on span "Open" at bounding box center [1464, 443] width 33 height 20
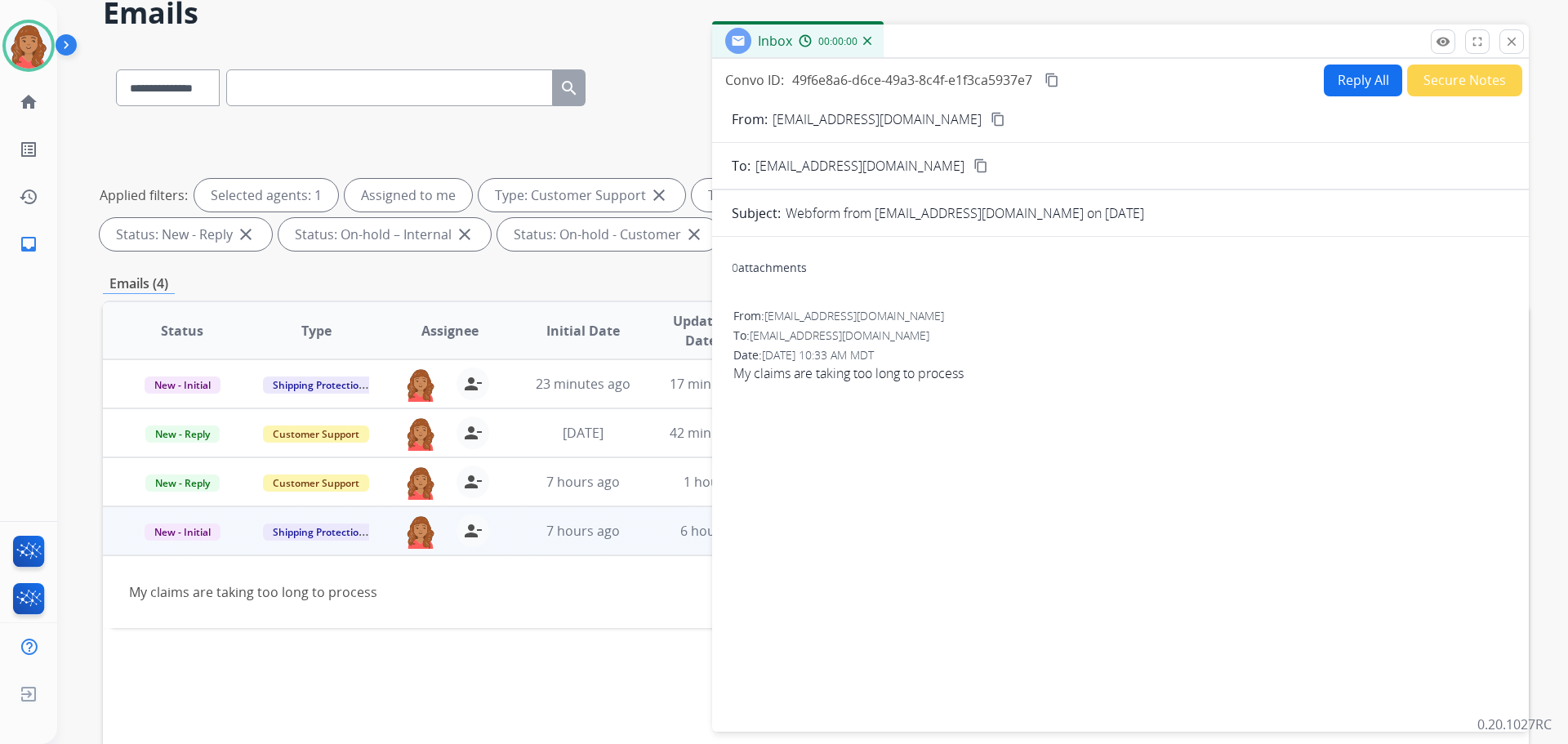
scroll to position [0, 0]
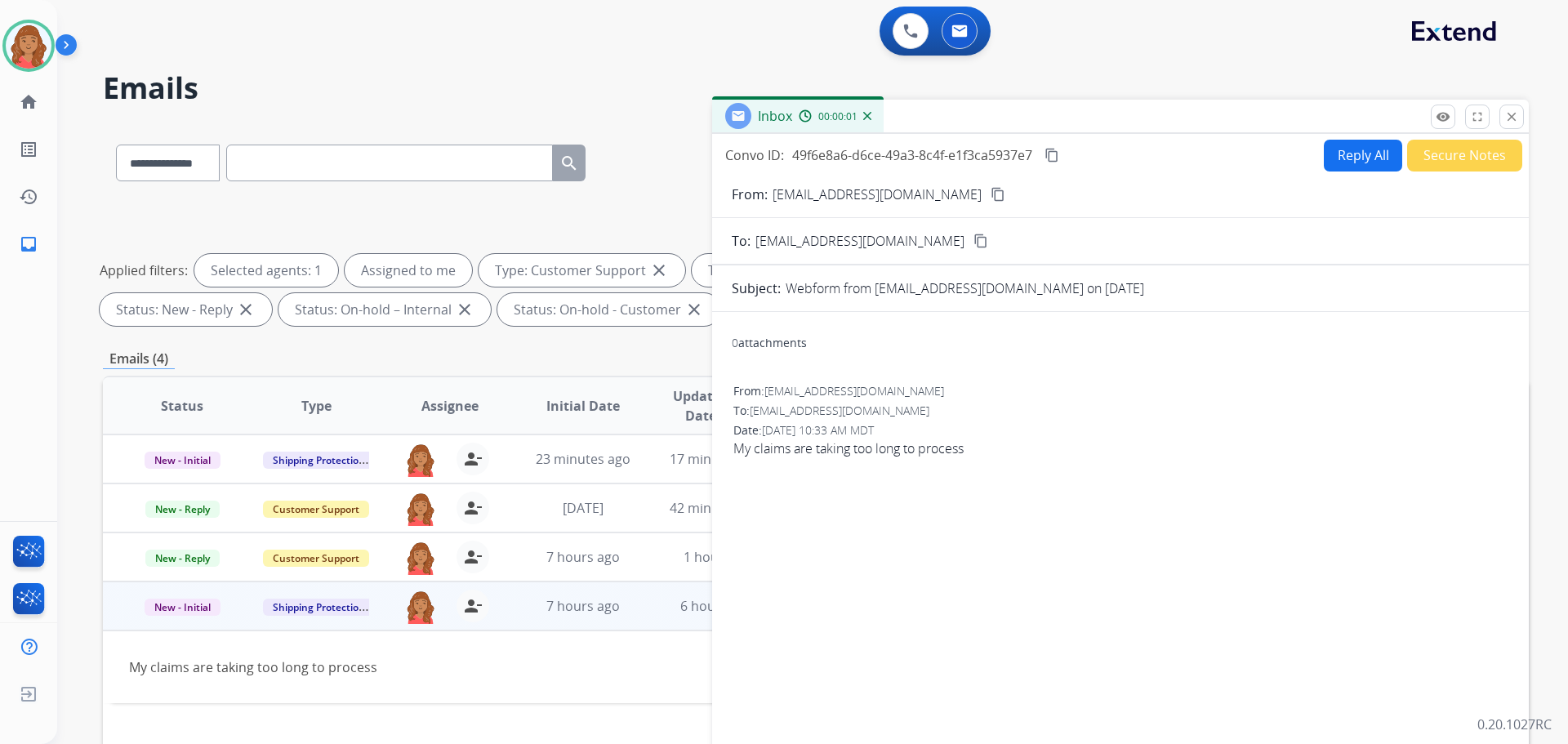
click at [1344, 152] on button "Reply All" at bounding box center [1362, 155] width 78 height 32
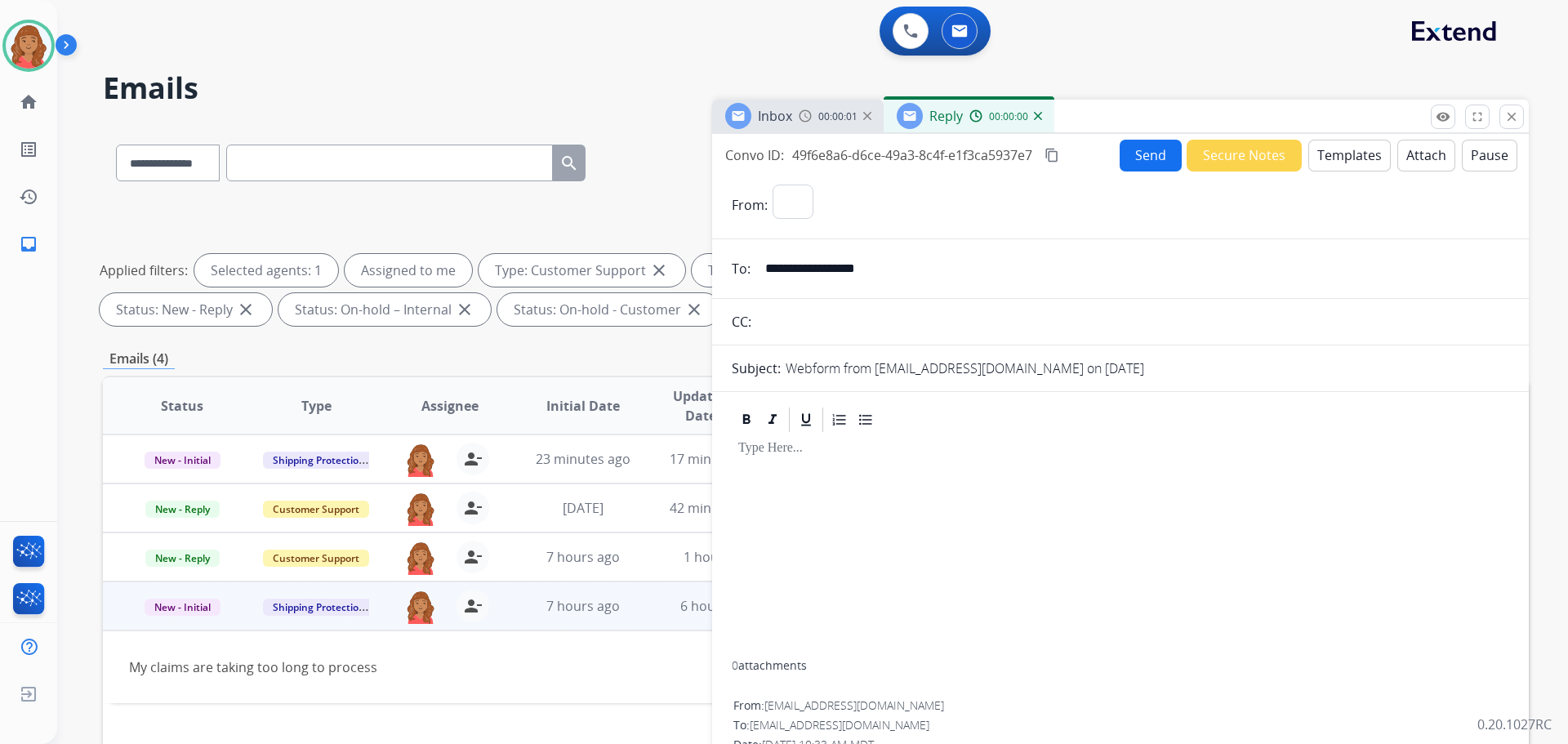
select select "**********"
click at [1342, 152] on button "Templates" at bounding box center [1349, 155] width 82 height 32
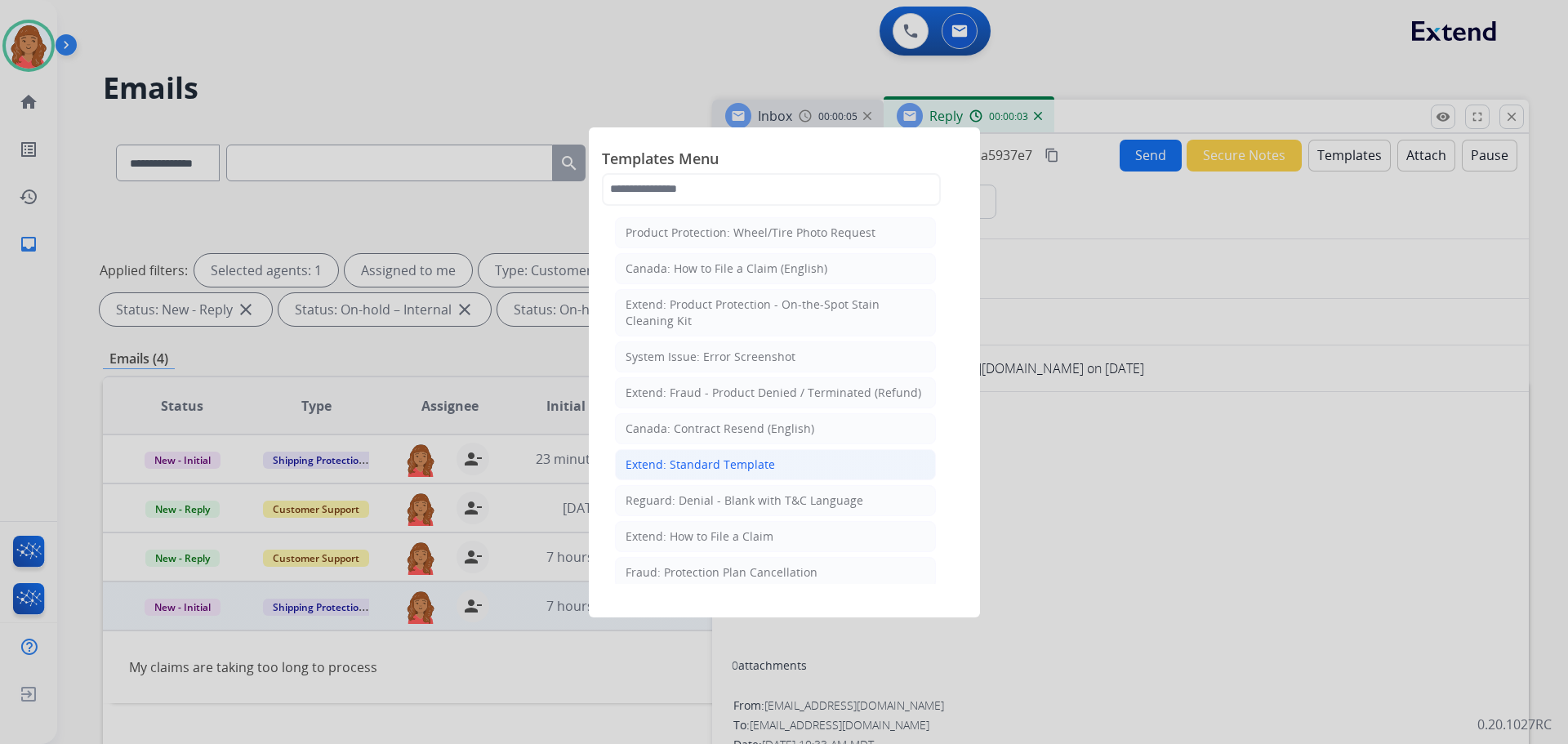
click at [744, 464] on div "Extend: Standard Template" at bounding box center [701, 464] width 150 height 16
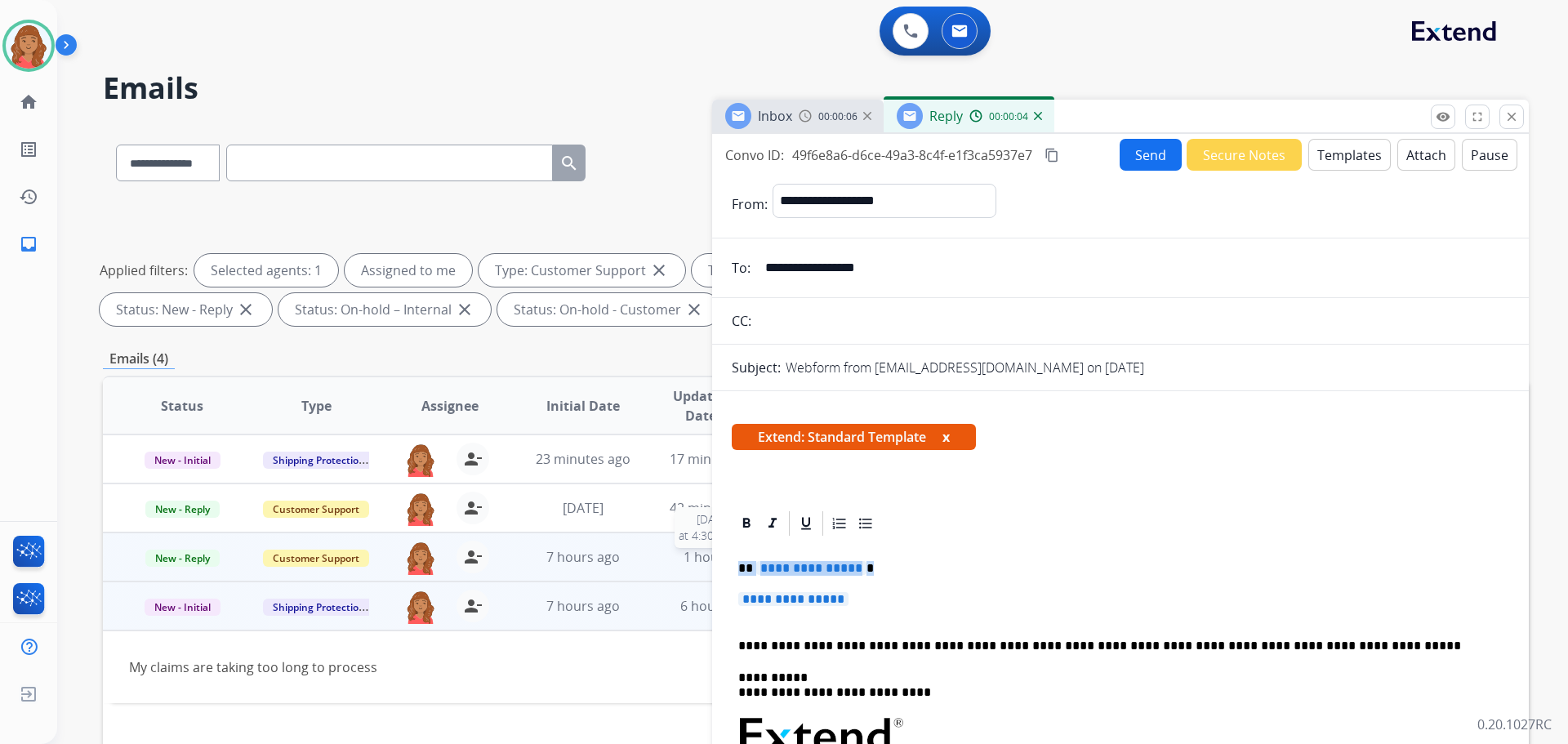
drag, startPoint x: 738, startPoint y: 584, endPoint x: 683, endPoint y: 549, distance: 65.2
click at [680, 549] on div "**********" at bounding box center [815, 566] width 1426 height 884
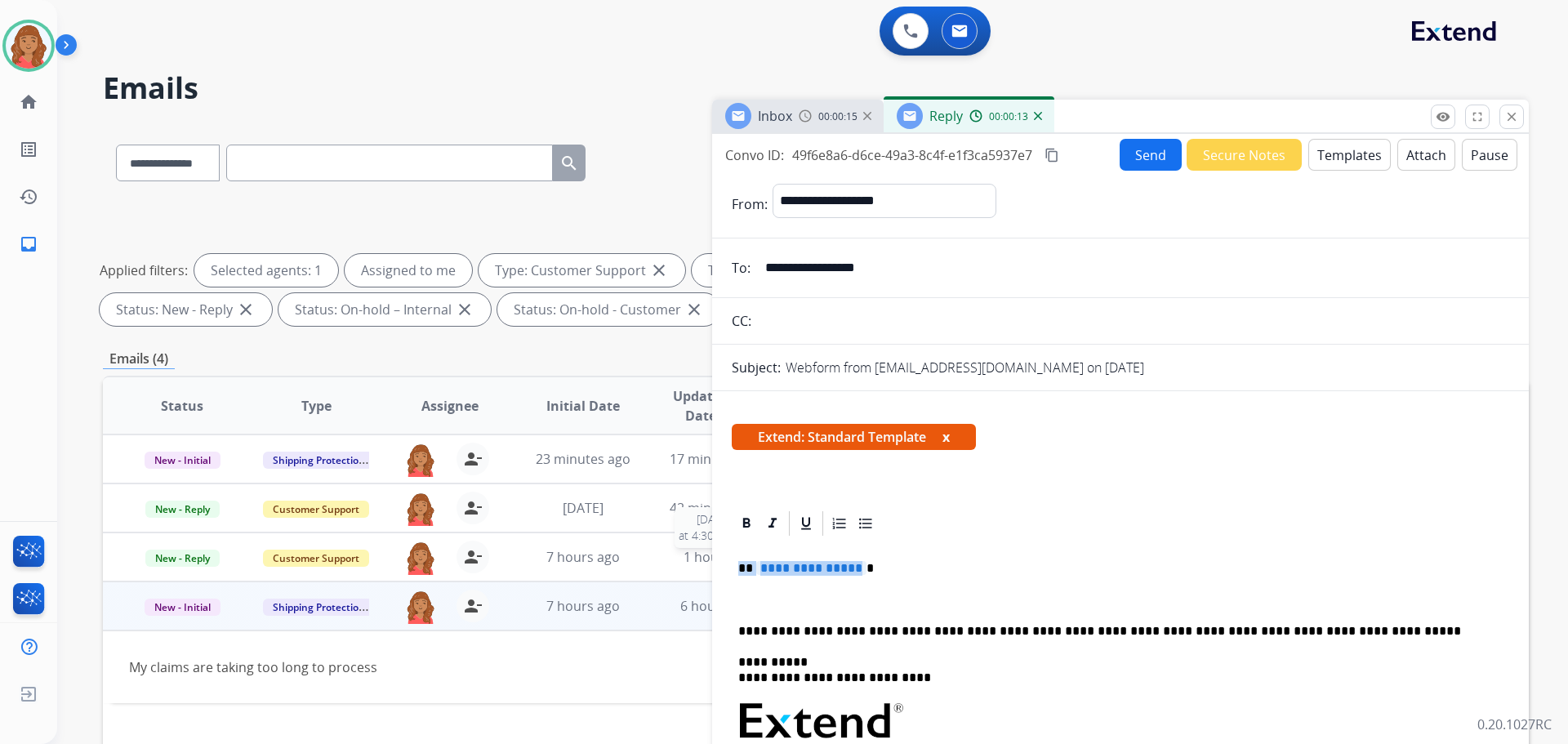
drag, startPoint x: 807, startPoint y: 565, endPoint x: 733, endPoint y: 572, distance: 74.3
click at [705, 566] on div "**********" at bounding box center [815, 566] width 1426 height 884
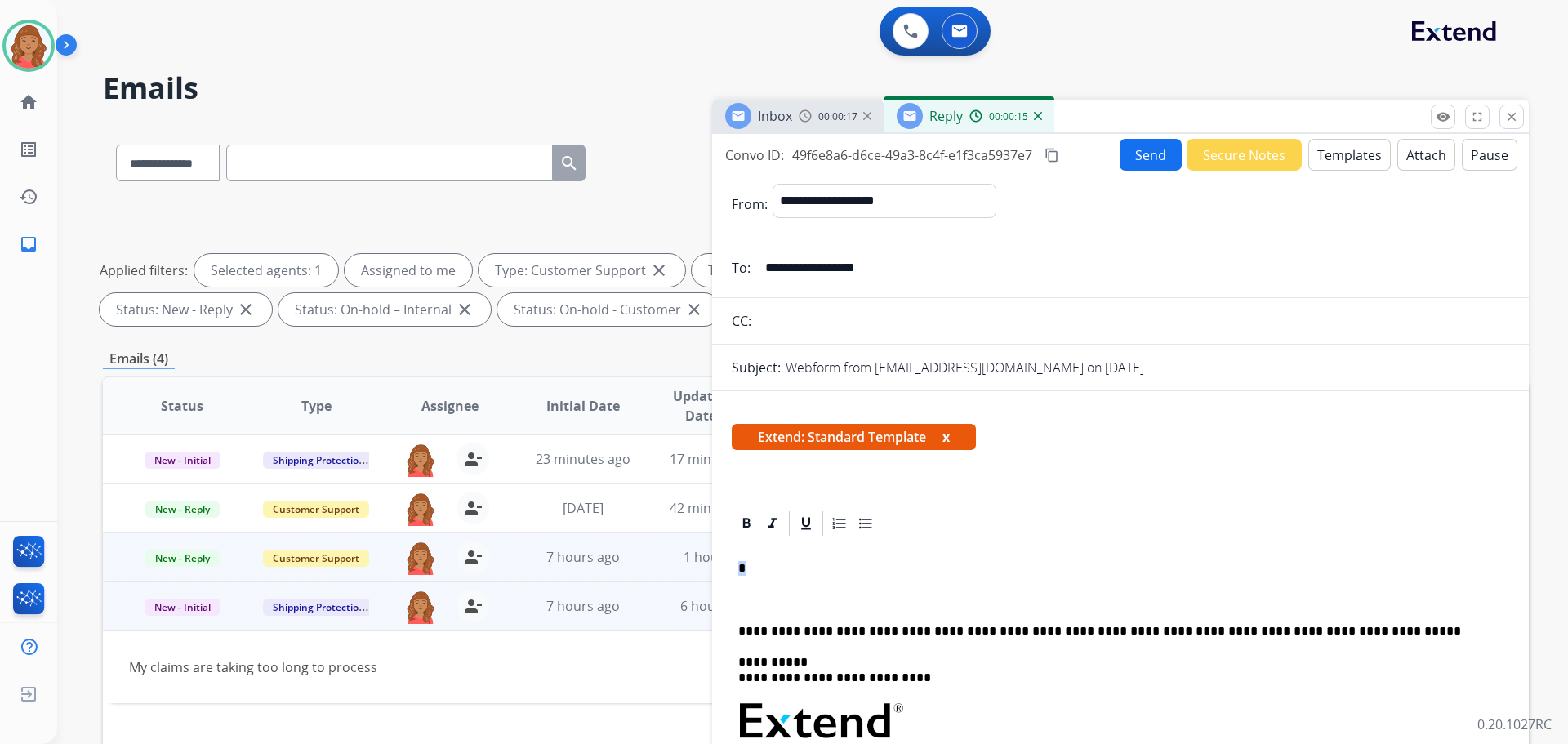
drag, startPoint x: 774, startPoint y: 572, endPoint x: 686, endPoint y: 571, distance: 88.0
click at [686, 571] on div "**********" at bounding box center [815, 566] width 1426 height 884
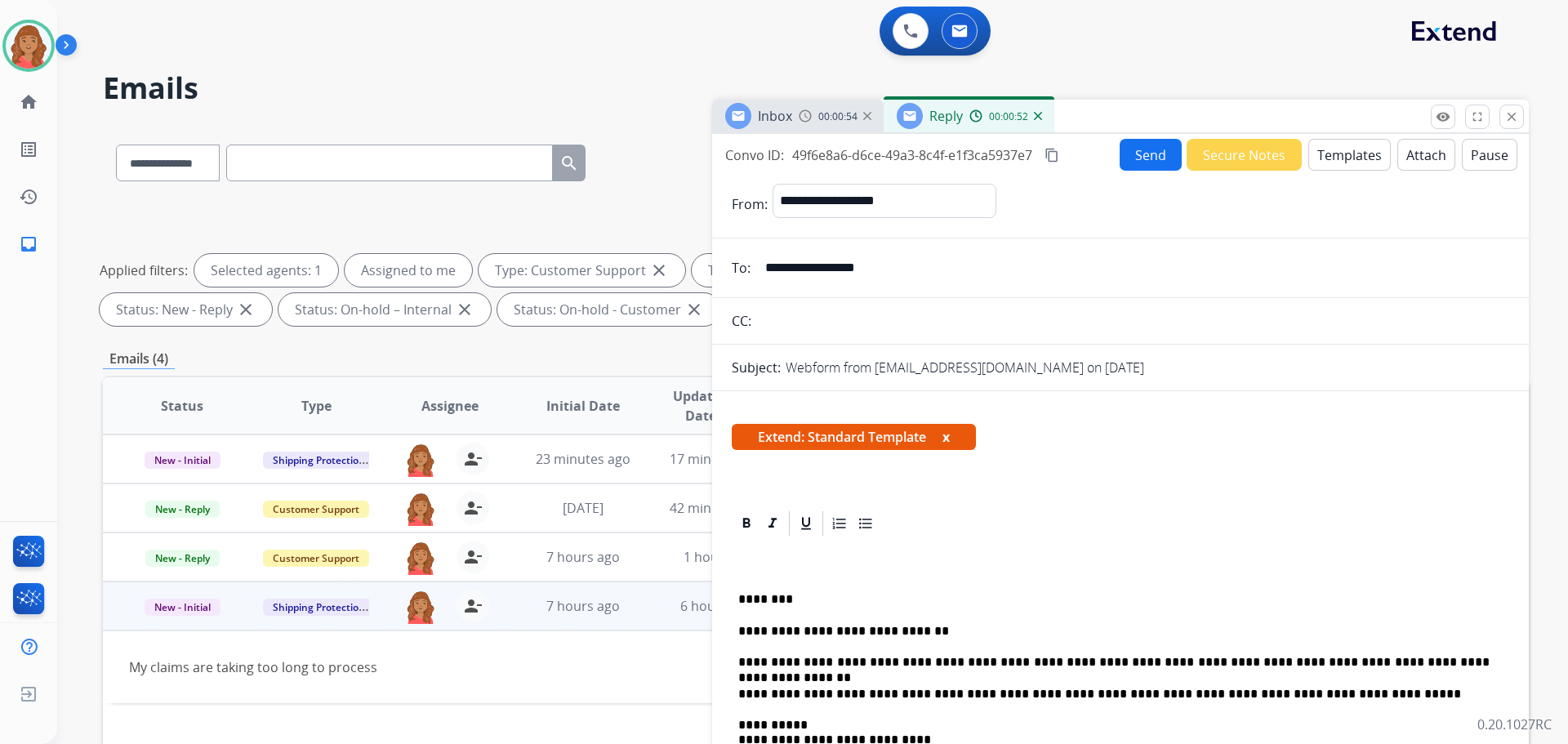
click at [1056, 152] on mat-icon "content_copy" at bounding box center [1051, 155] width 14 height 14
click at [1128, 150] on button "Send" at bounding box center [1151, 154] width 62 height 32
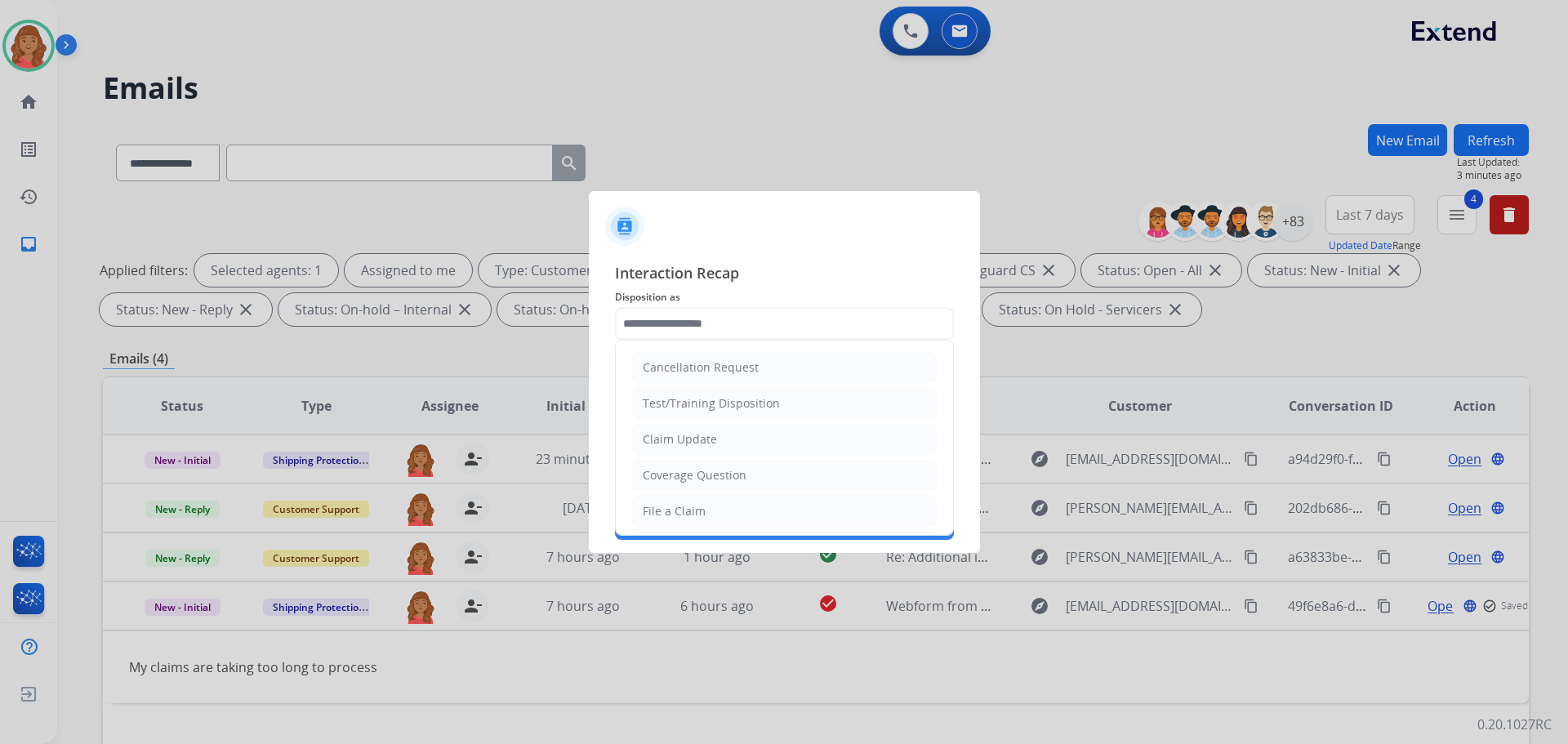
click at [693, 326] on input "text" at bounding box center [784, 324] width 339 height 32
click at [683, 433] on div "Claim Update" at bounding box center [680, 439] width 74 height 16
type input "**********"
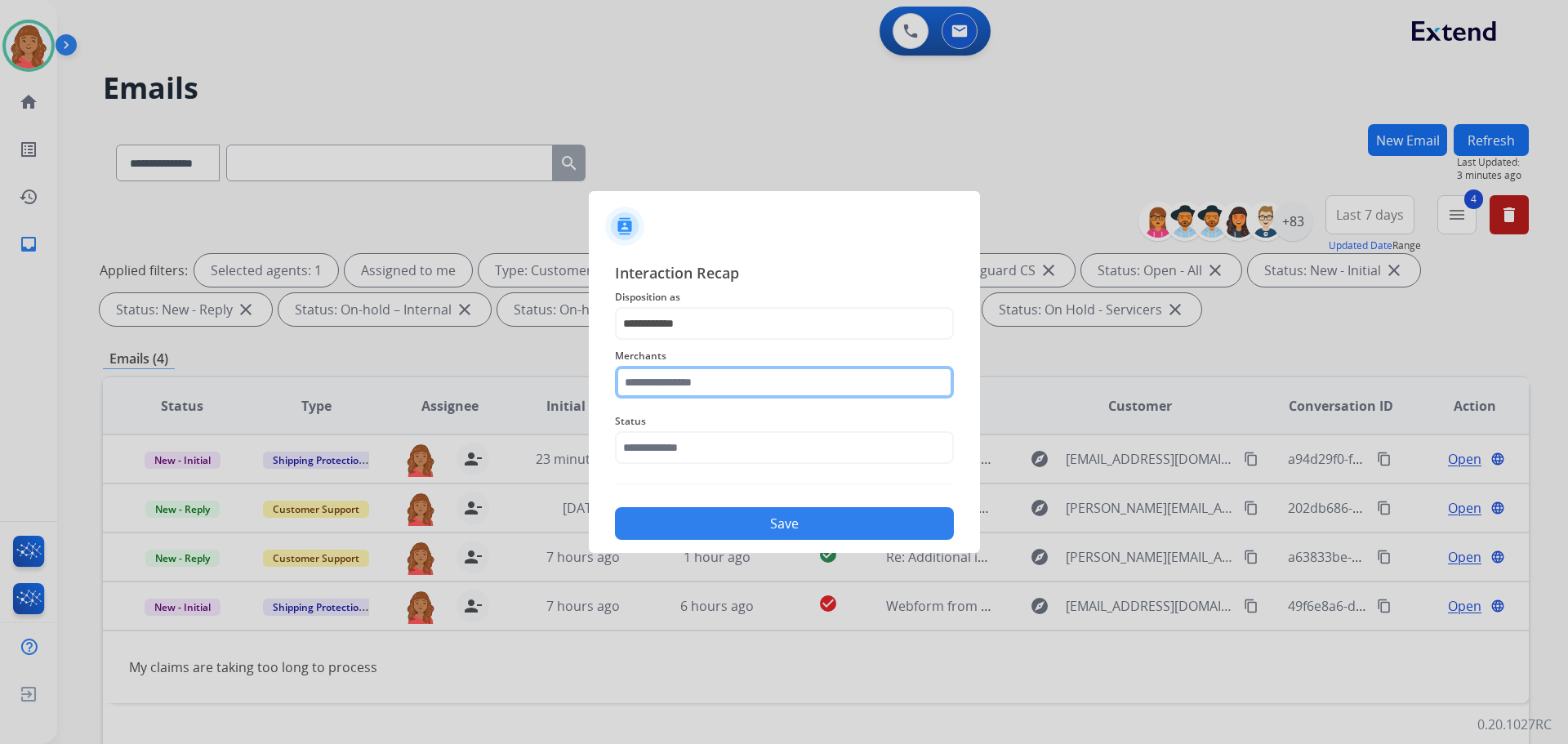
click at [689, 389] on input "text" at bounding box center [784, 382] width 339 height 32
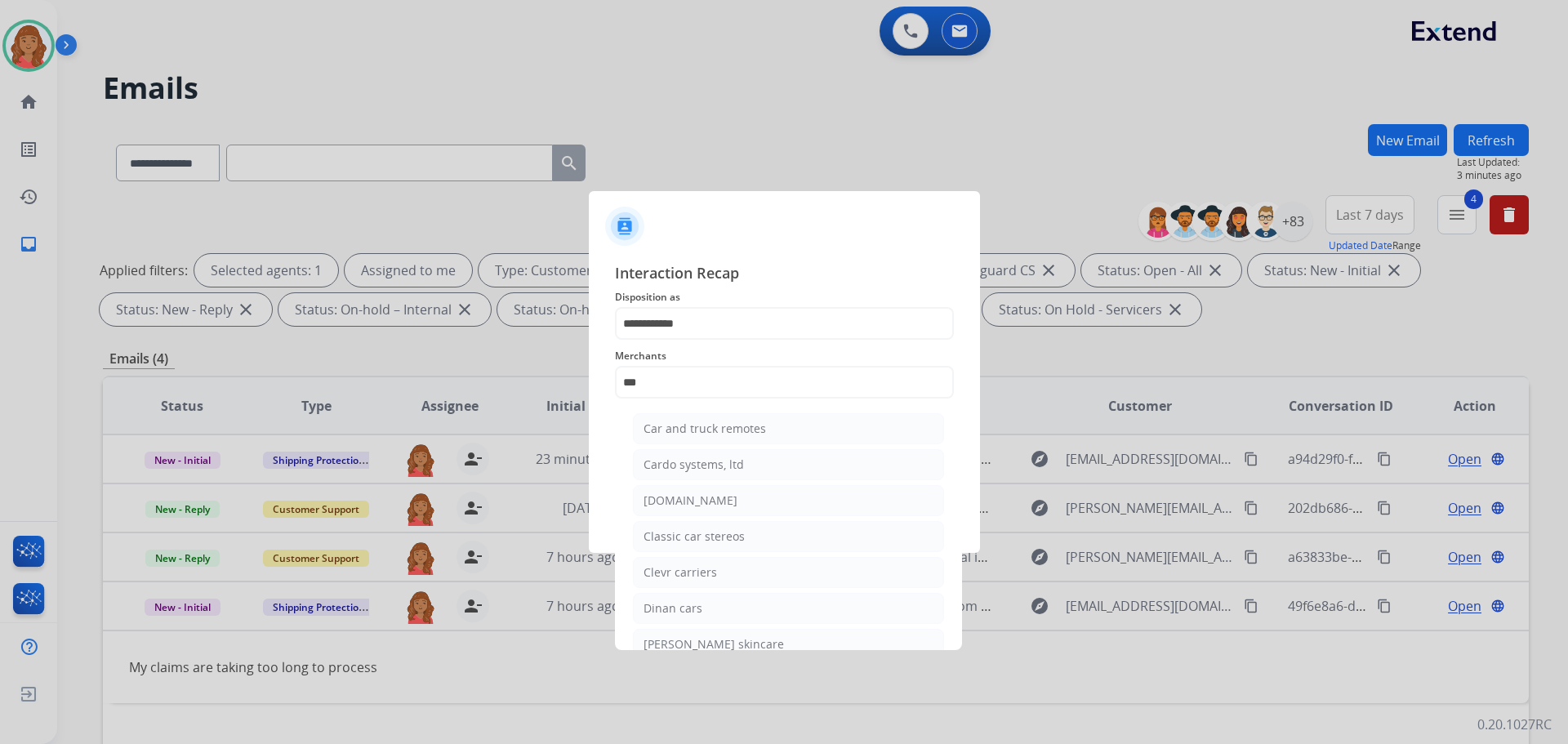
drag, startPoint x: 692, startPoint y: 491, endPoint x: 685, endPoint y: 457, distance: 34.7
click at [692, 491] on li "[DOMAIN_NAME]" at bounding box center [788, 501] width 311 height 31
type input "**********"
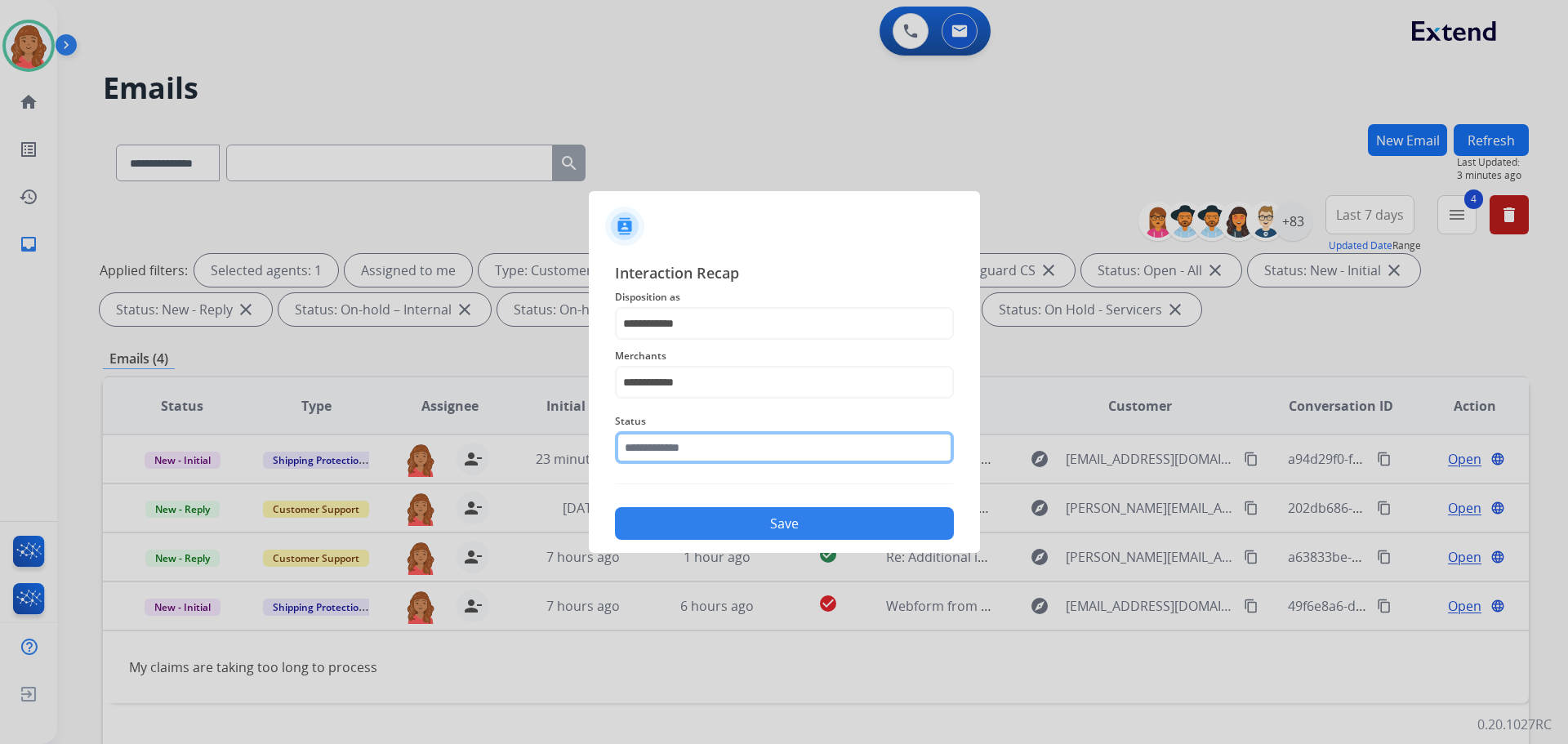
drag, startPoint x: 687, startPoint y: 445, endPoint x: 688, endPoint y: 460, distance: 15.0
click at [687, 445] on input "text" at bounding box center [784, 447] width 339 height 32
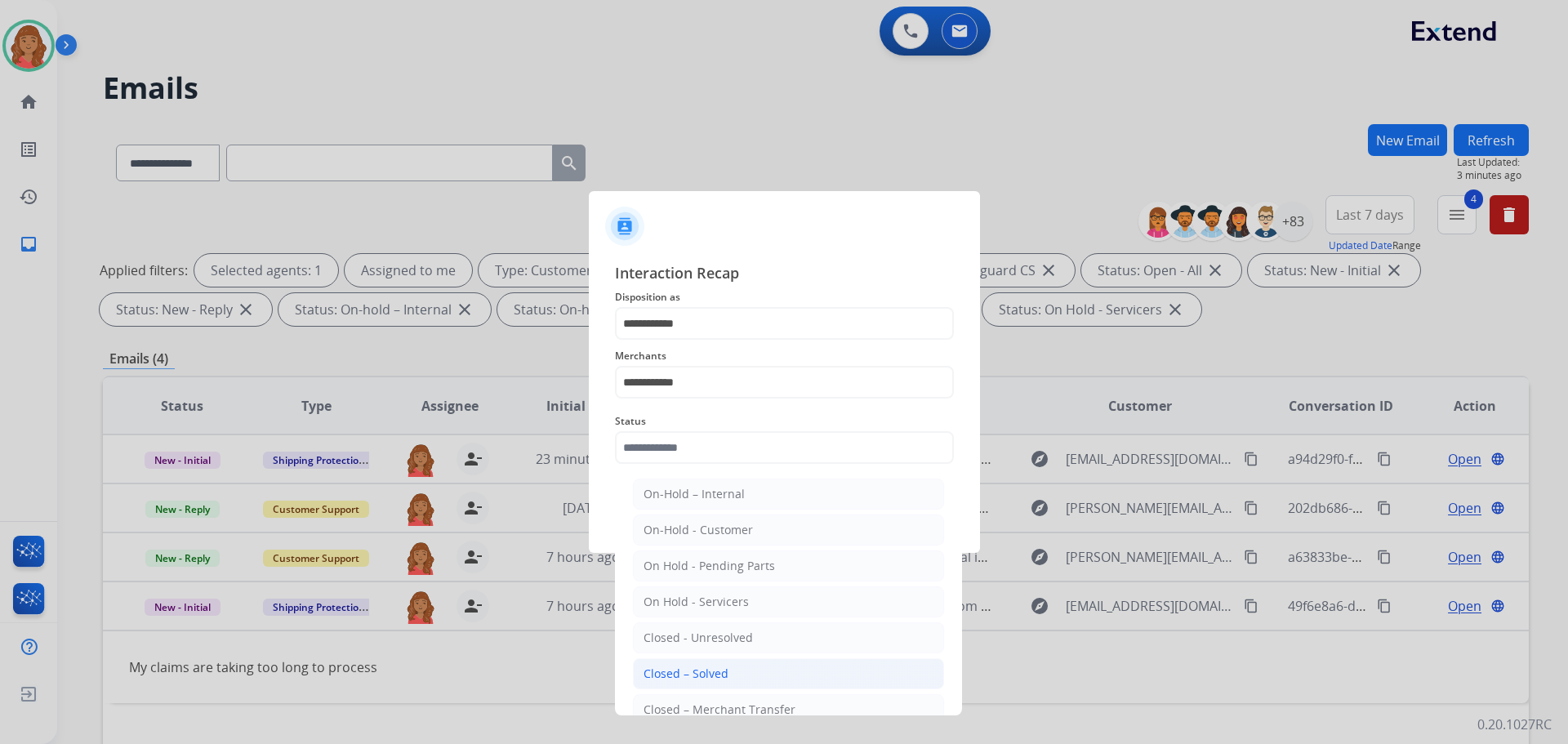
click at [686, 662] on li "Closed – Solved" at bounding box center [788, 674] width 311 height 31
type input "**********"
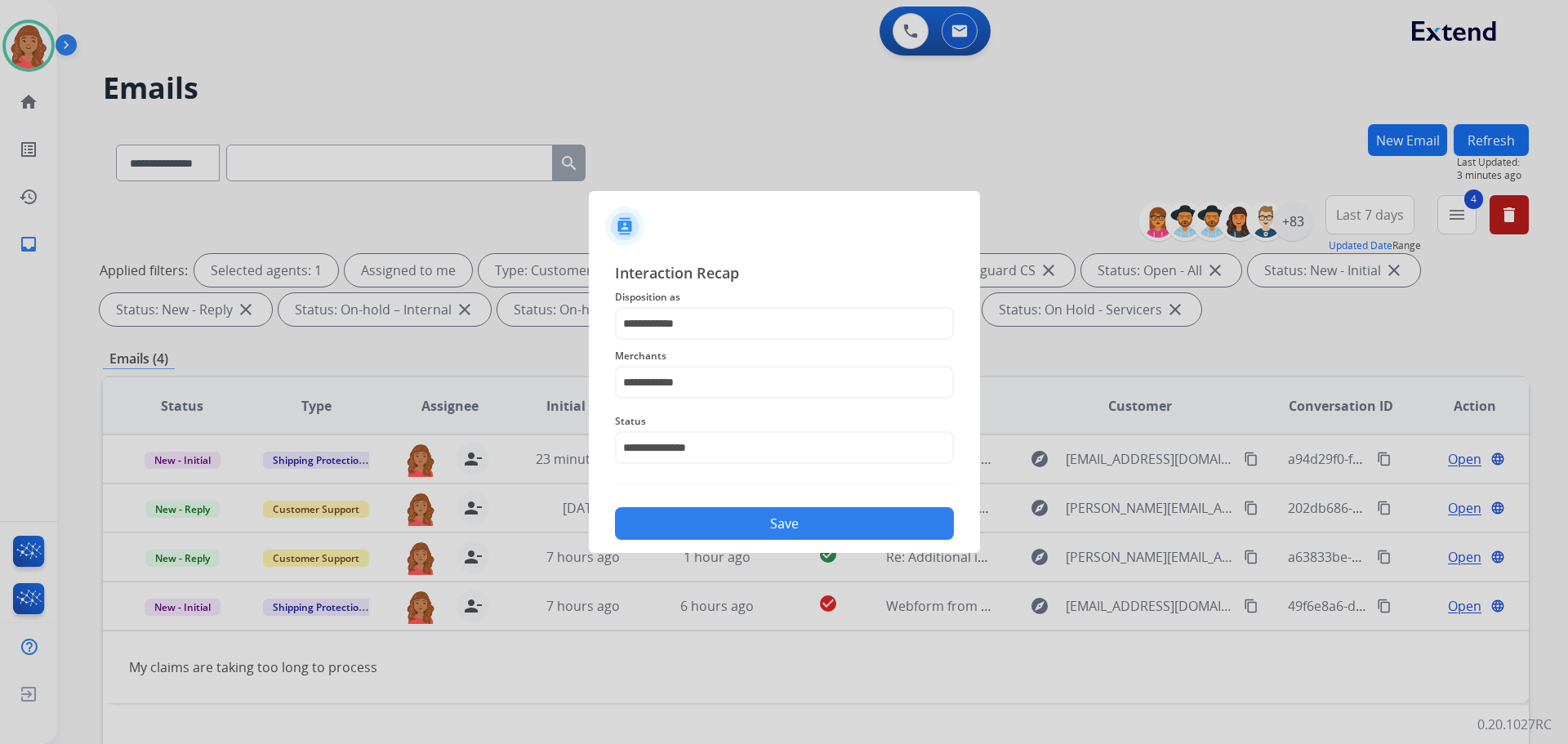
click at [733, 535] on button "Save" at bounding box center [784, 523] width 339 height 32
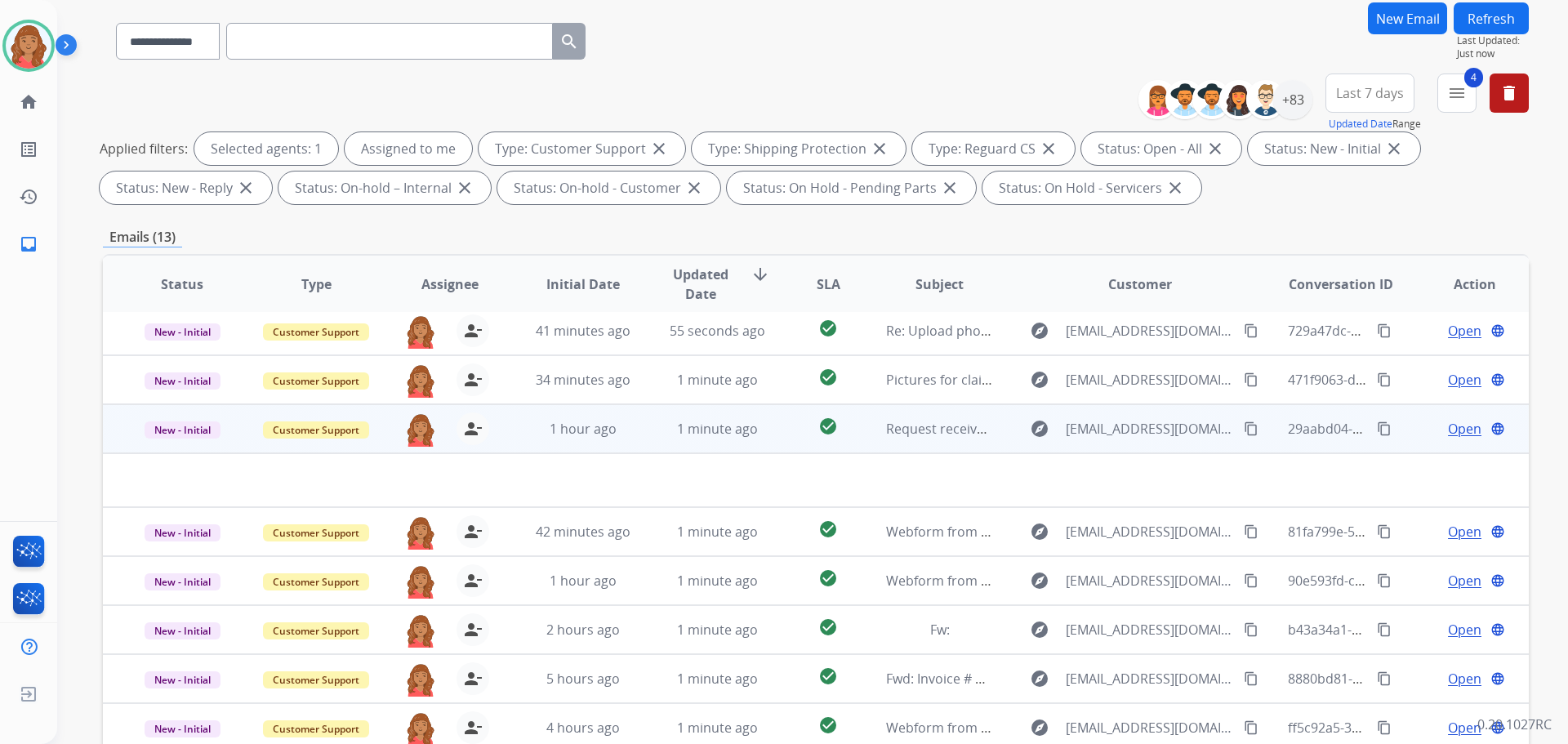
scroll to position [264, 0]
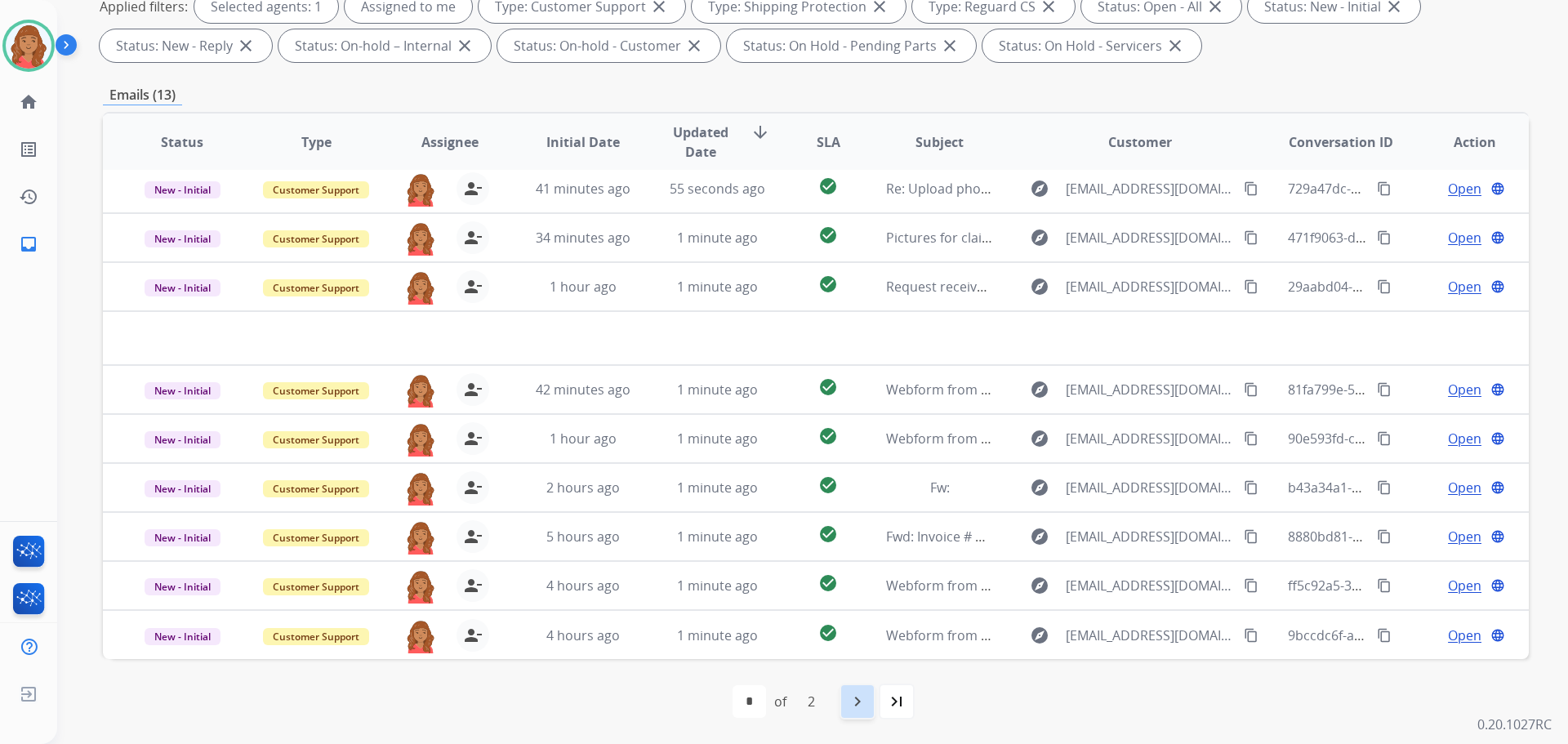
click at [859, 697] on mat-icon "navigate_next" at bounding box center [857, 702] width 20 height 20
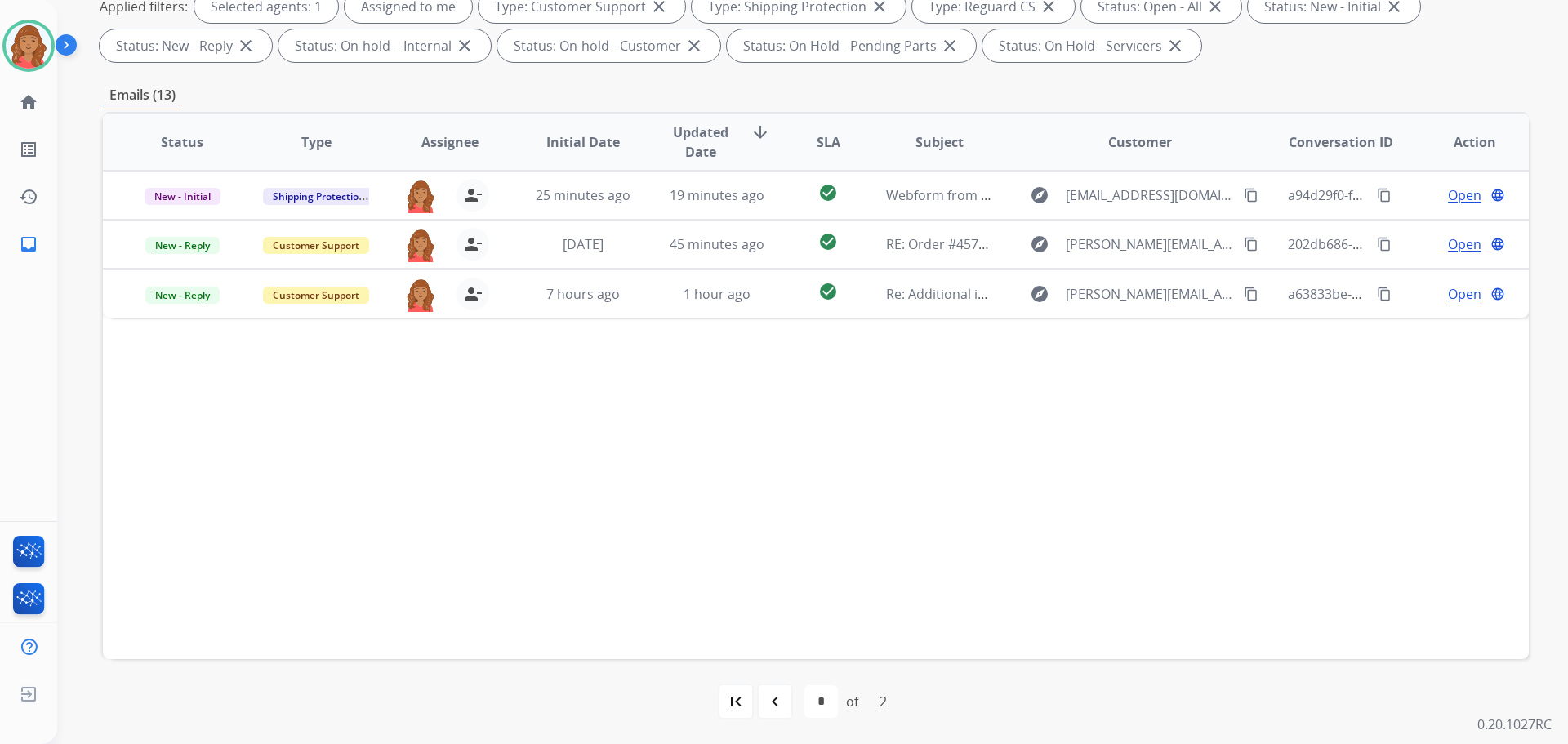
click at [770, 702] on mat-icon "navigate_before" at bounding box center [775, 702] width 20 height 20
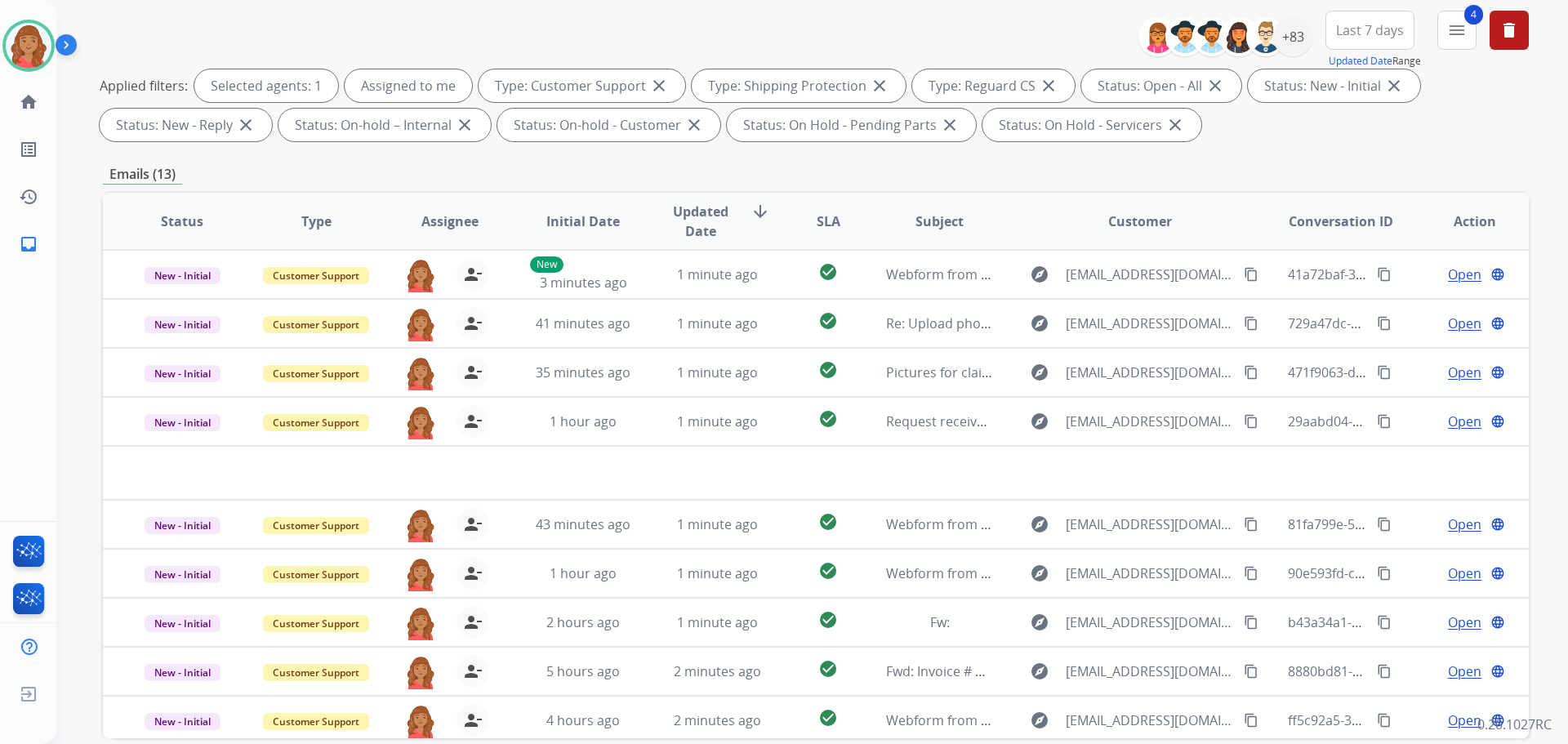
scroll to position [0, 0]
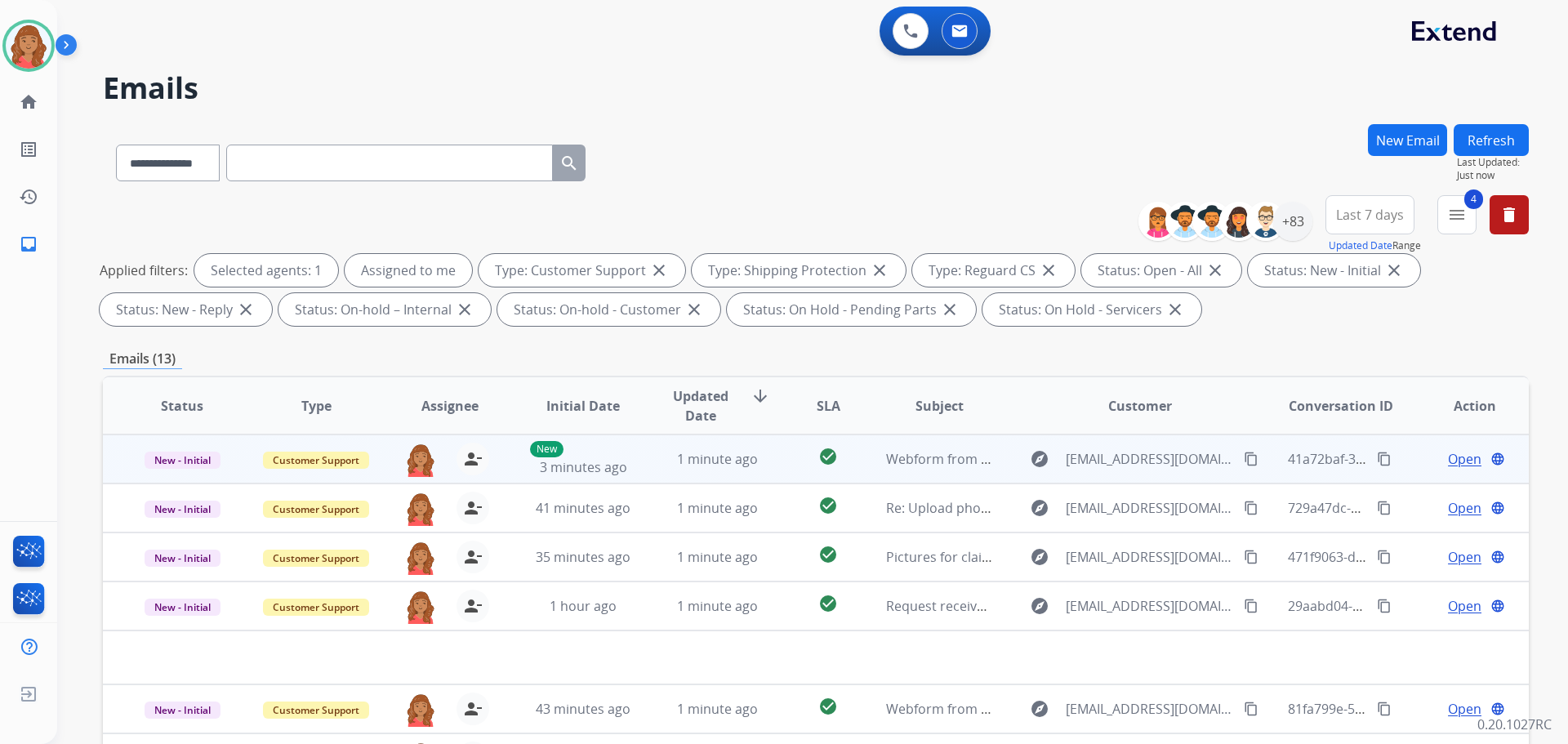
click at [1454, 463] on span "Open" at bounding box center [1464, 459] width 33 height 20
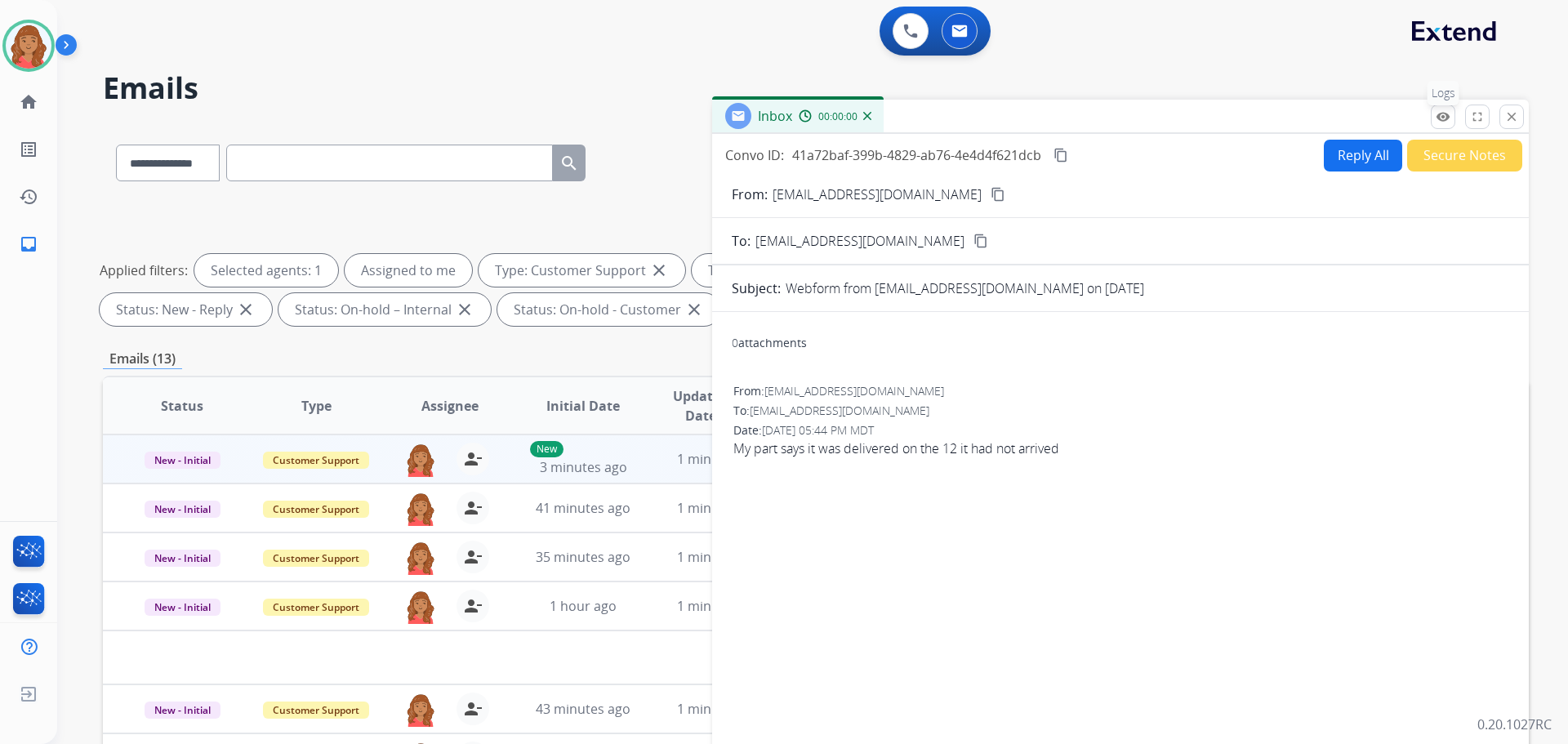
click at [1441, 121] on mat-icon "remove_red_eye" at bounding box center [1443, 116] width 14 height 14
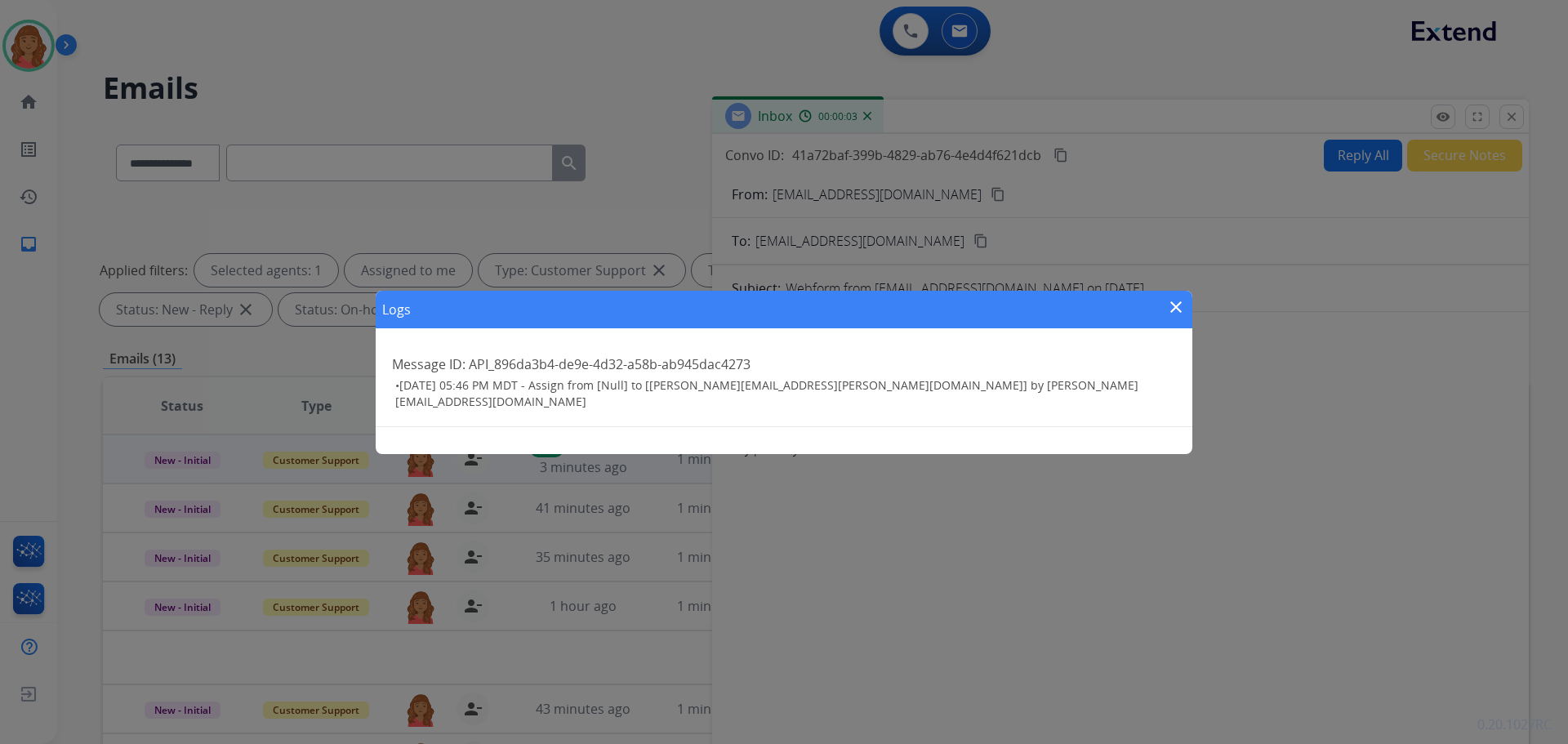
click at [1180, 300] on mat-icon "close" at bounding box center [1176, 308] width 20 height 20
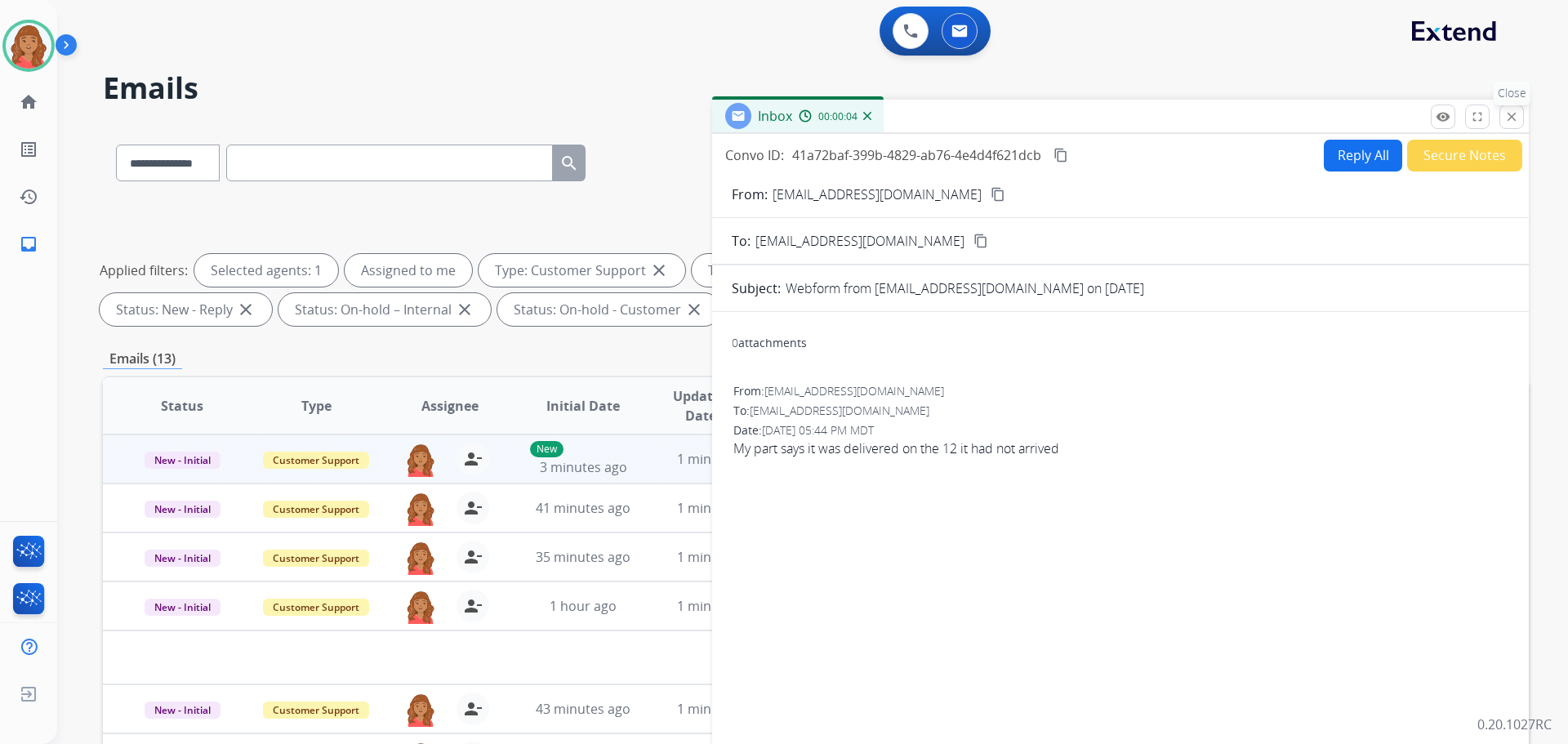
click at [1518, 120] on mat-icon "close" at bounding box center [1511, 116] width 14 height 14
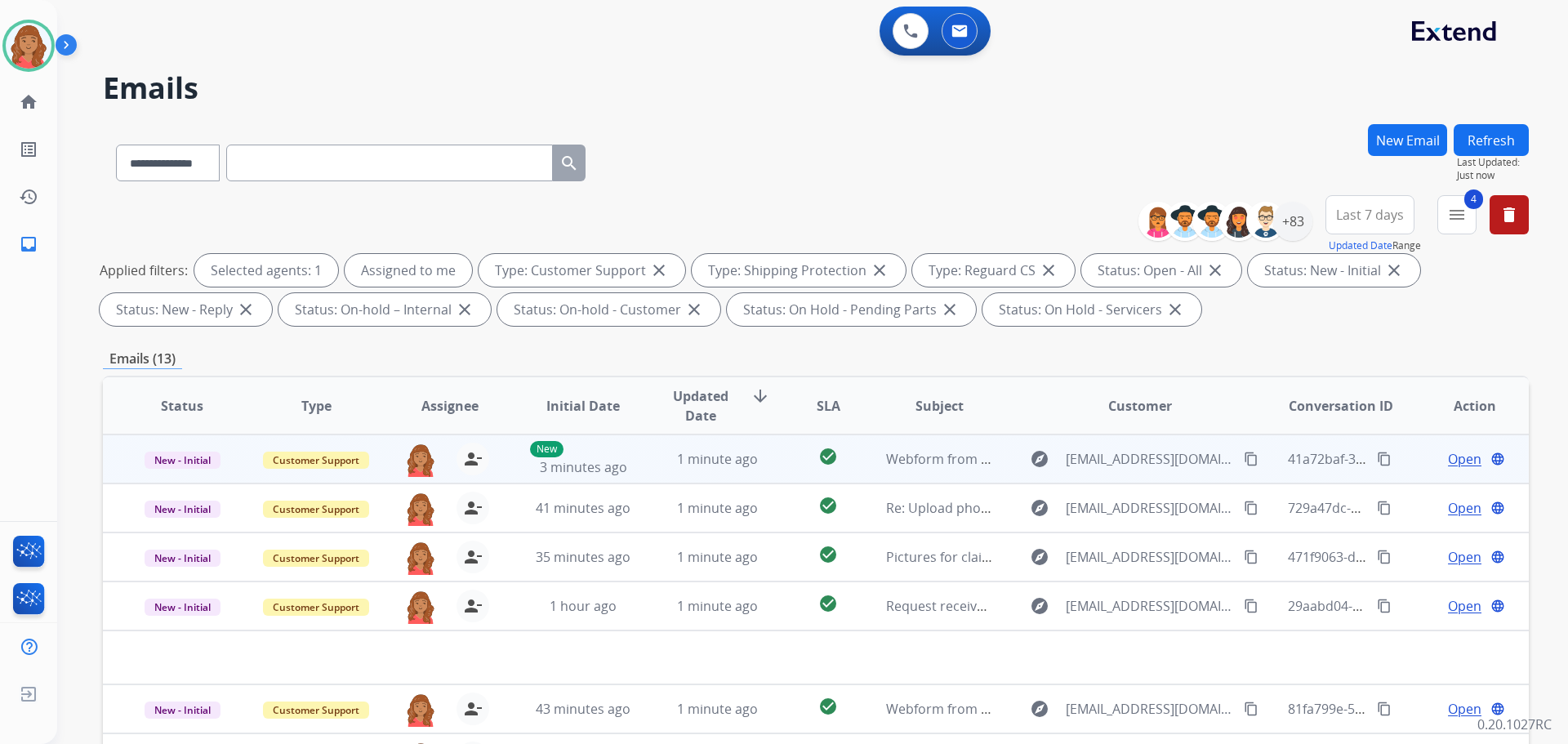
click at [1448, 455] on span "Open" at bounding box center [1464, 459] width 33 height 20
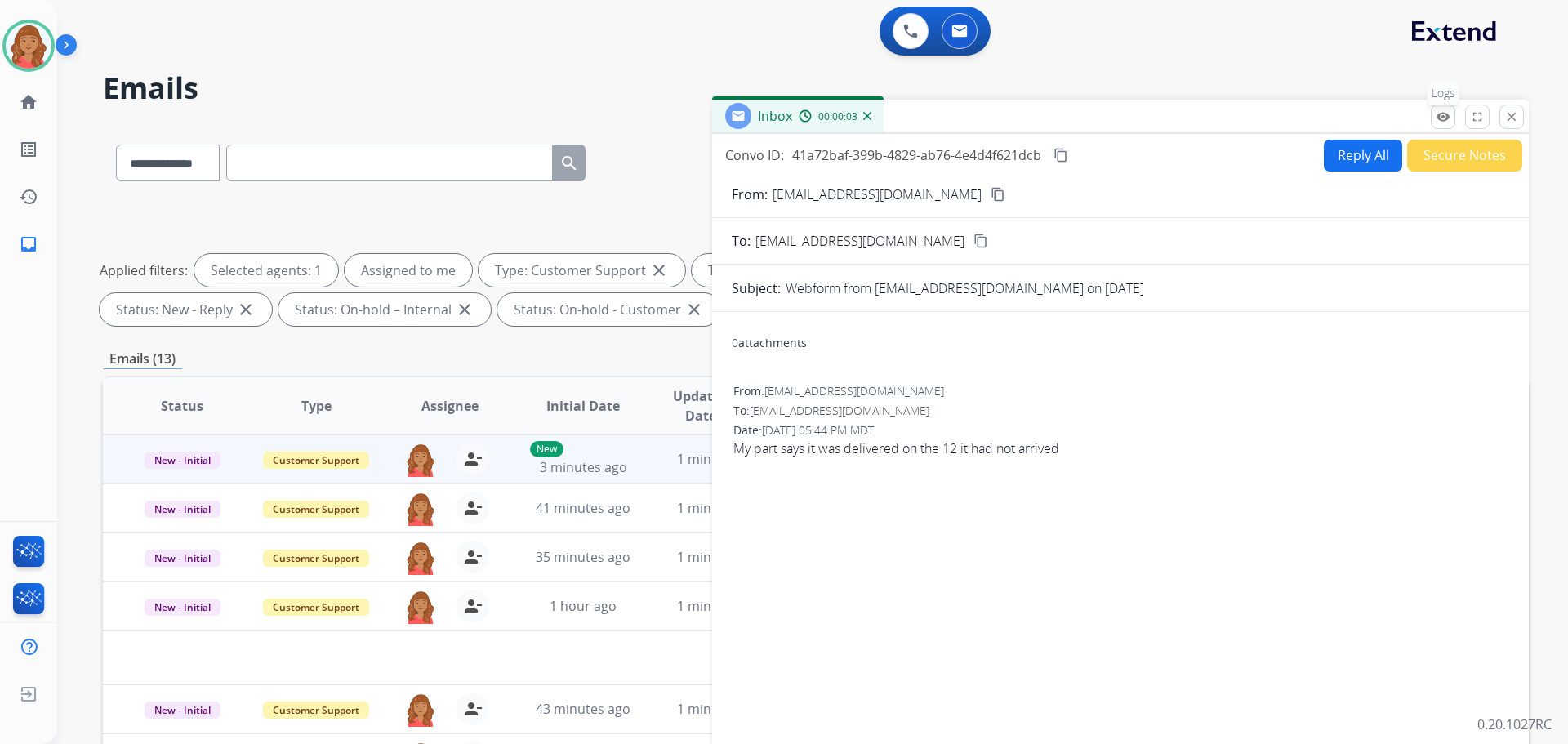
click at [1444, 126] on button "remove_red_eye Logs" at bounding box center [1443, 116] width 24 height 24
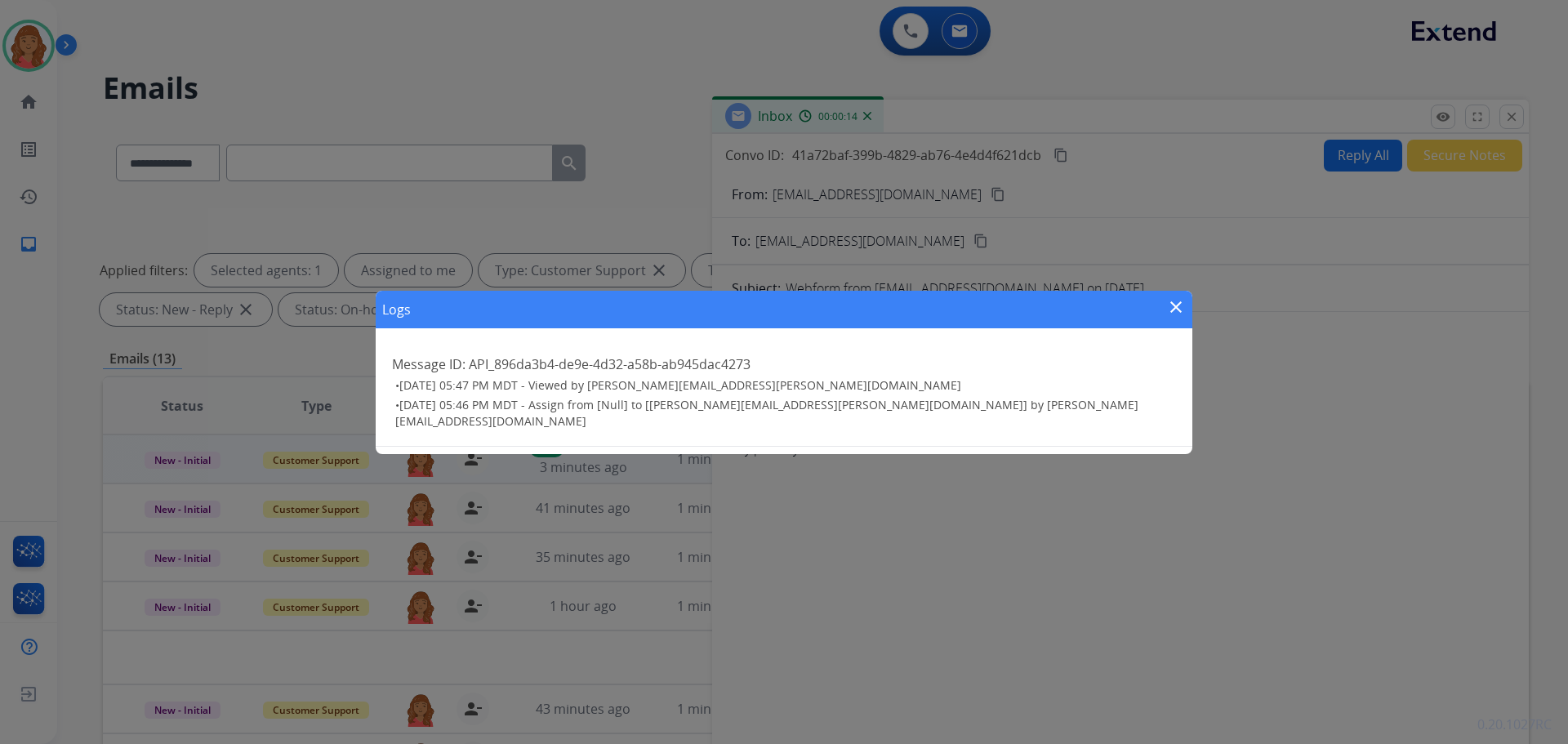
drag, startPoint x: 1175, startPoint y: 302, endPoint x: 1224, endPoint y: 289, distance: 50.7
click at [1179, 302] on mat-icon "close" at bounding box center [1176, 308] width 20 height 20
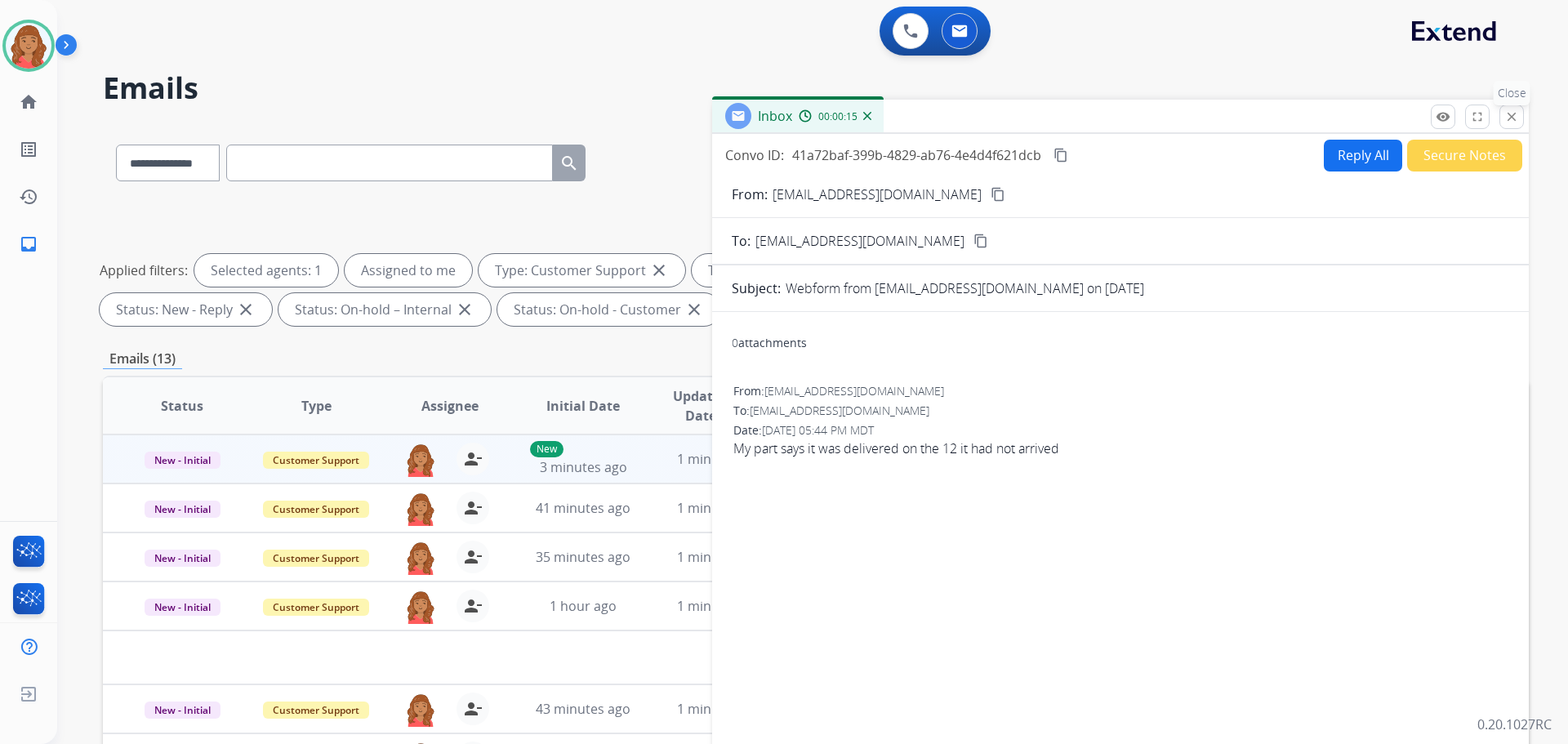
click at [1513, 124] on button "close Close" at bounding box center [1511, 116] width 24 height 24
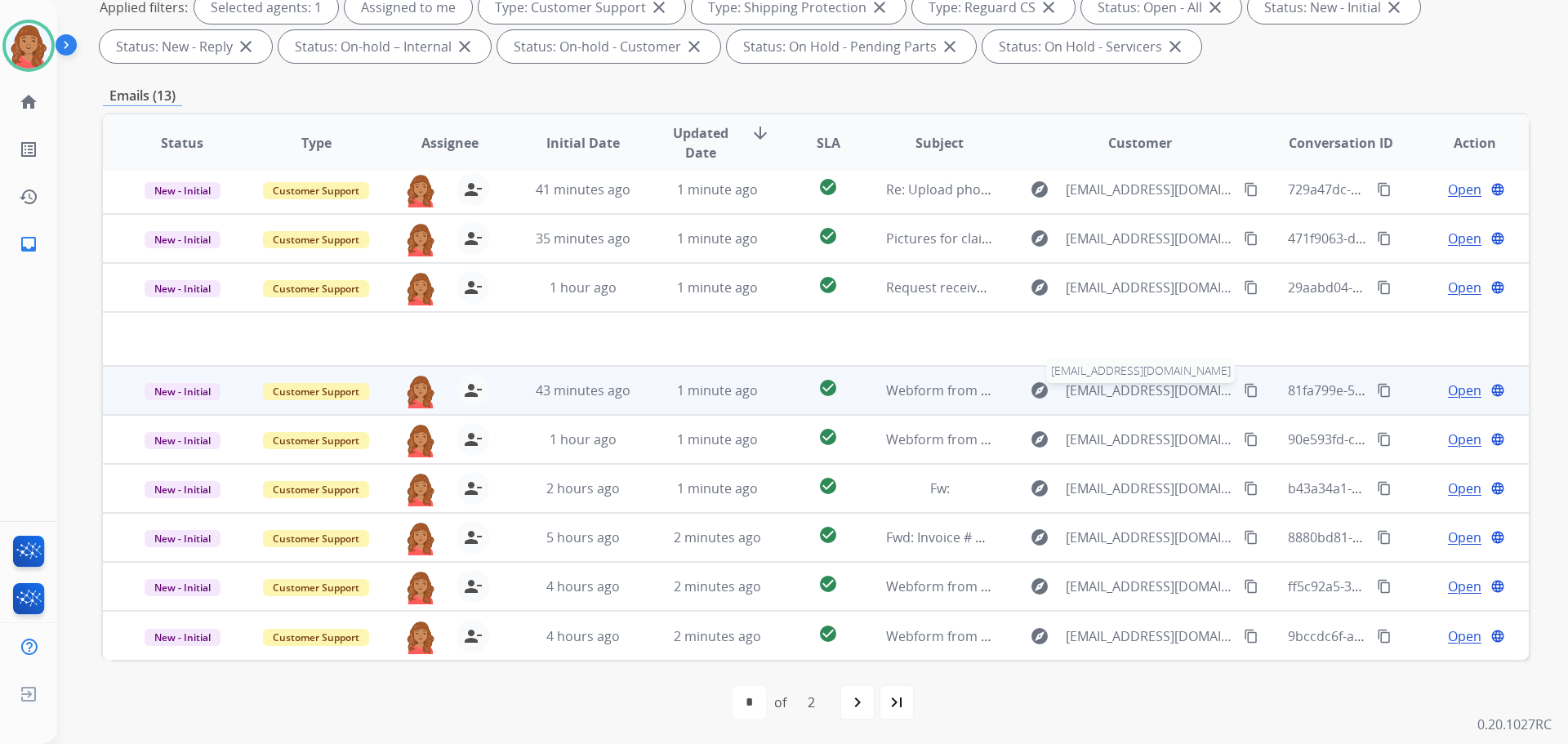
scroll to position [264, 0]
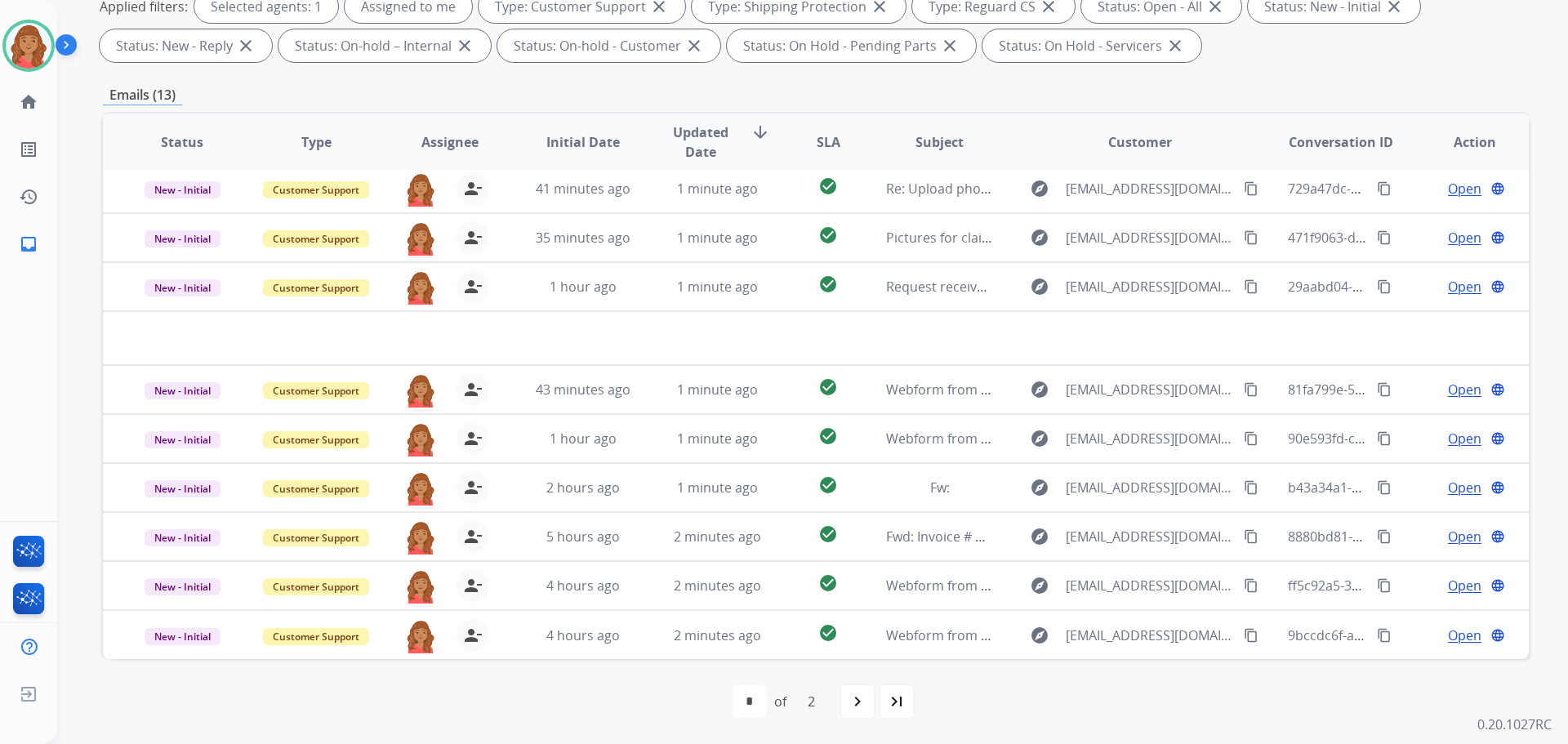
click at [857, 705] on mat-icon "navigate_next" at bounding box center [857, 702] width 20 height 20
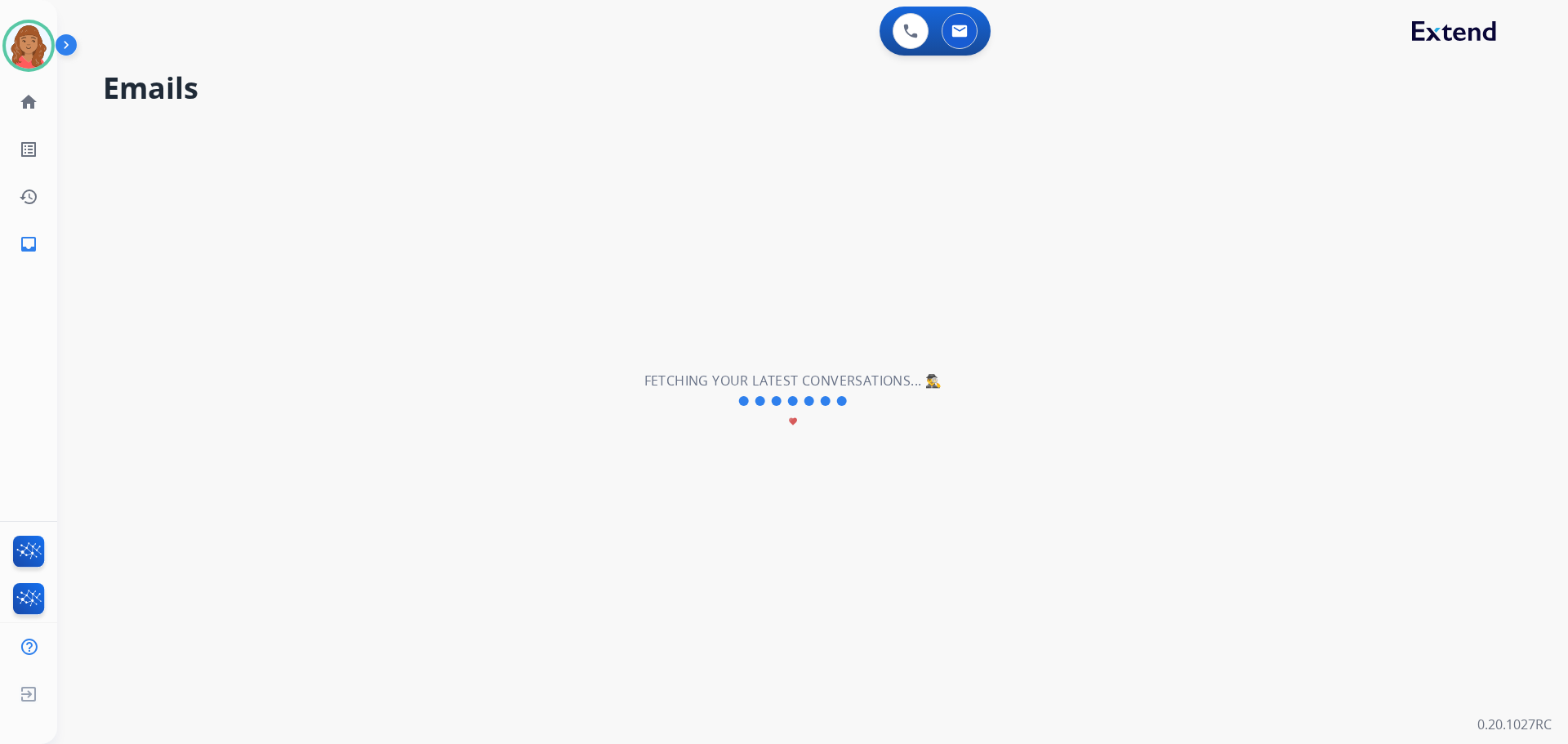
scroll to position [0, 0]
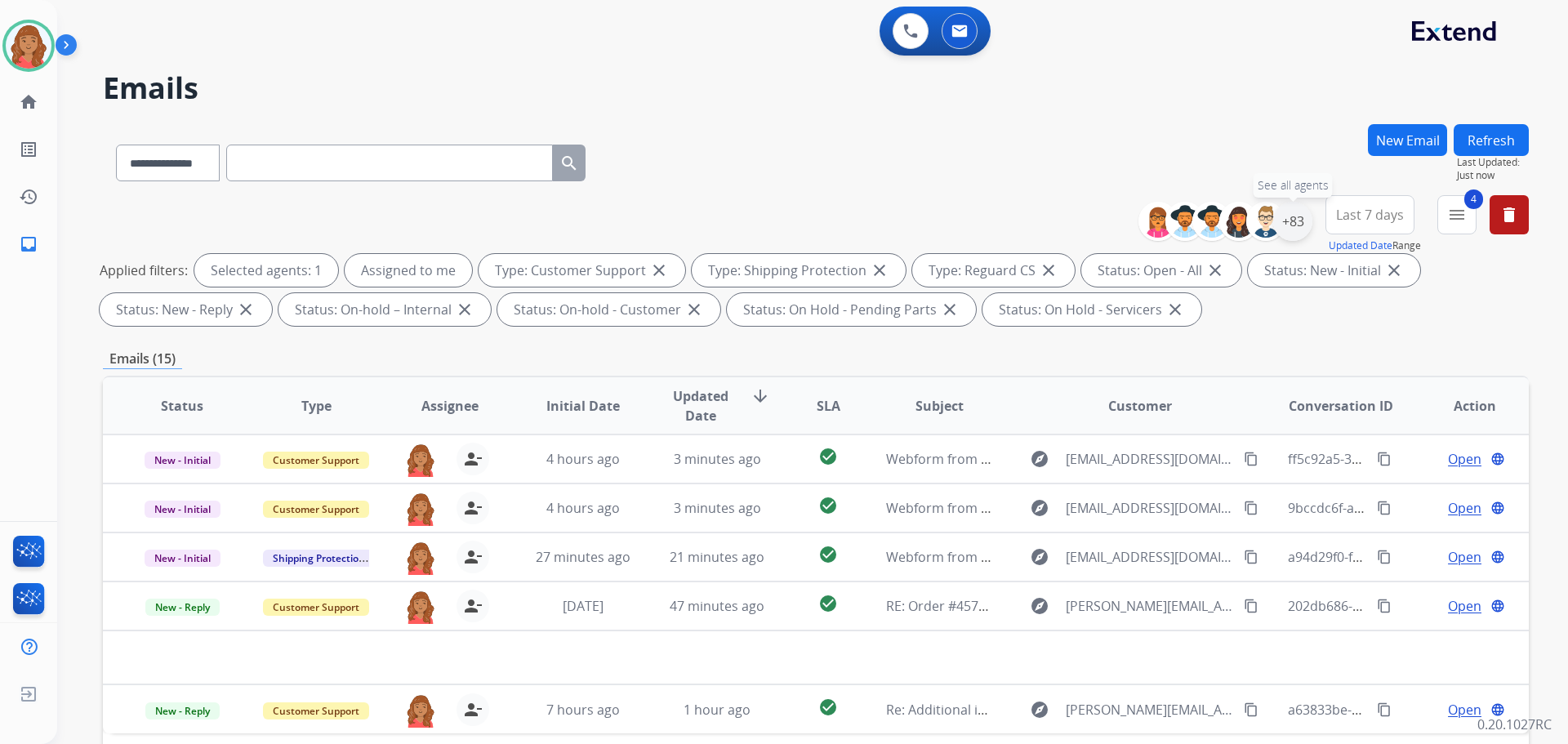
click at [1295, 216] on div "+83" at bounding box center [1292, 221] width 39 height 39
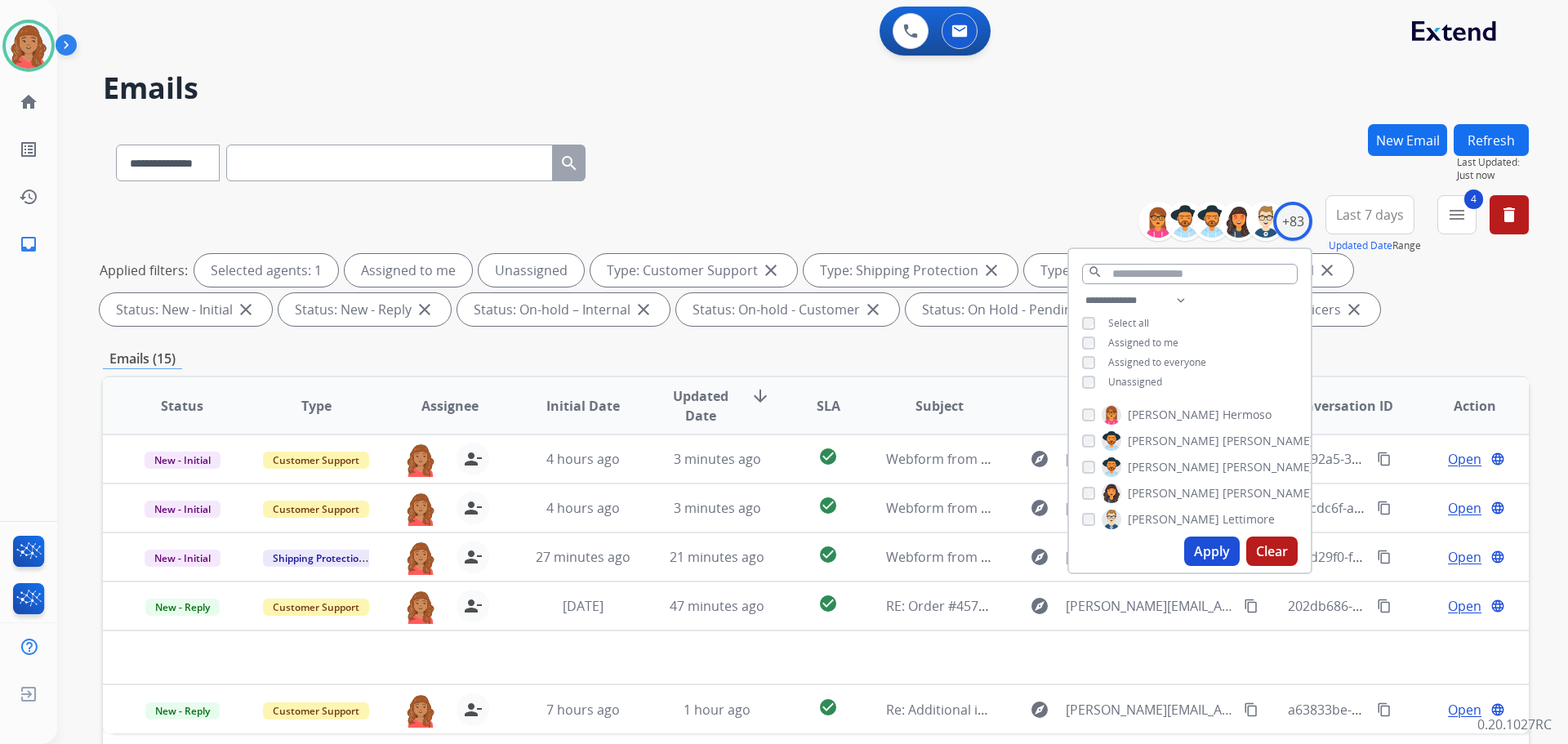
click at [1200, 548] on button "Apply" at bounding box center [1212, 551] width 56 height 30
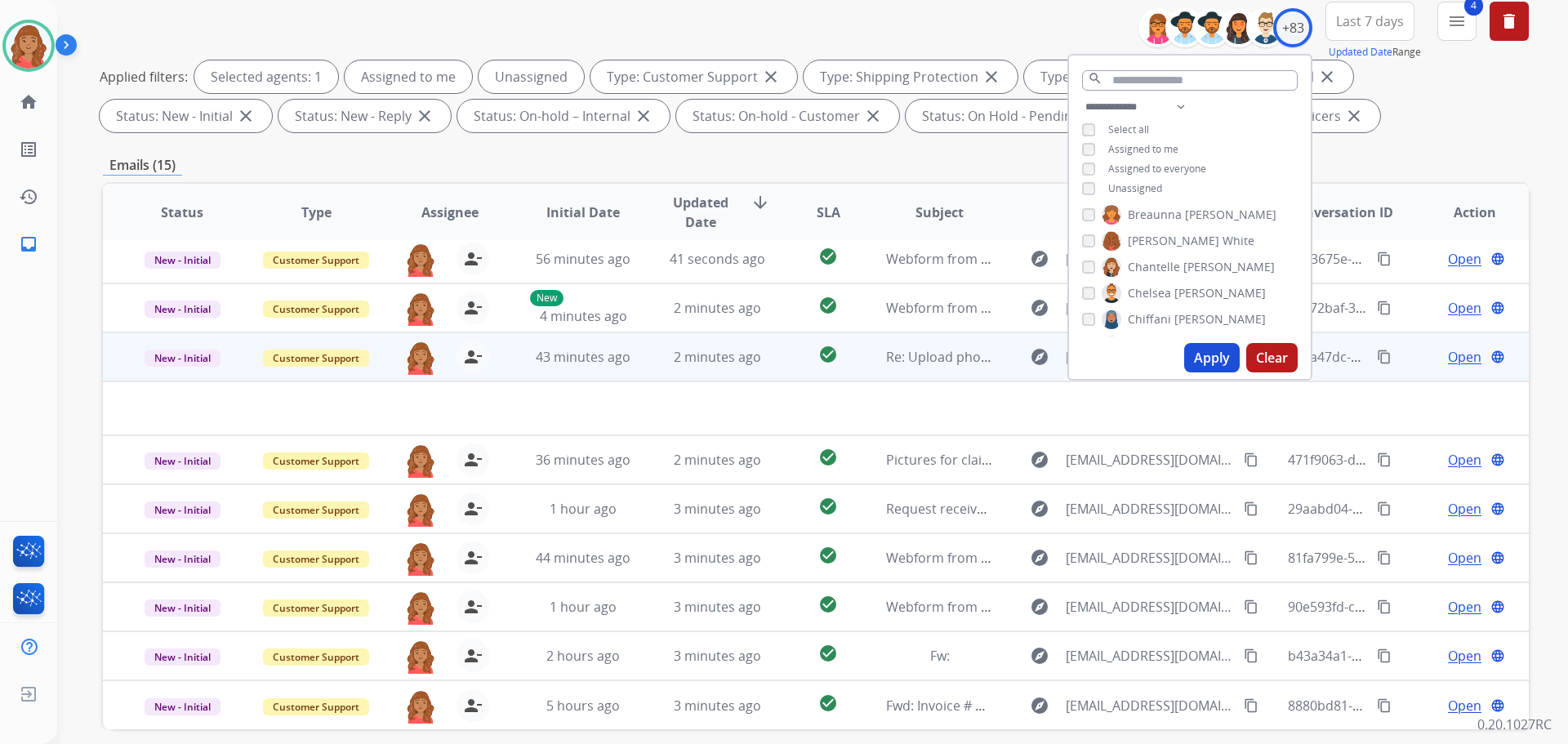
scroll to position [264, 0]
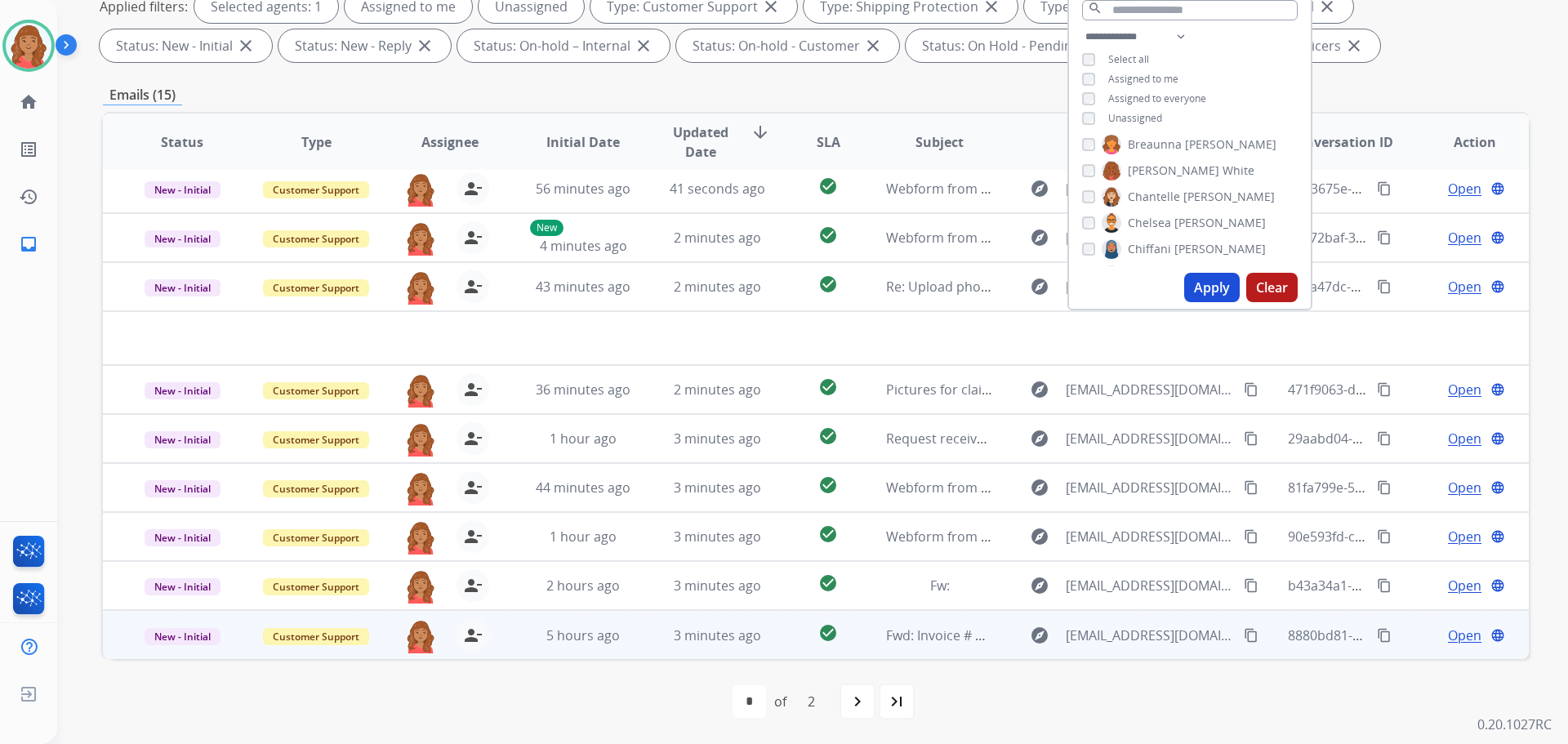
click at [771, 646] on td "check_circle" at bounding box center [815, 634] width 89 height 49
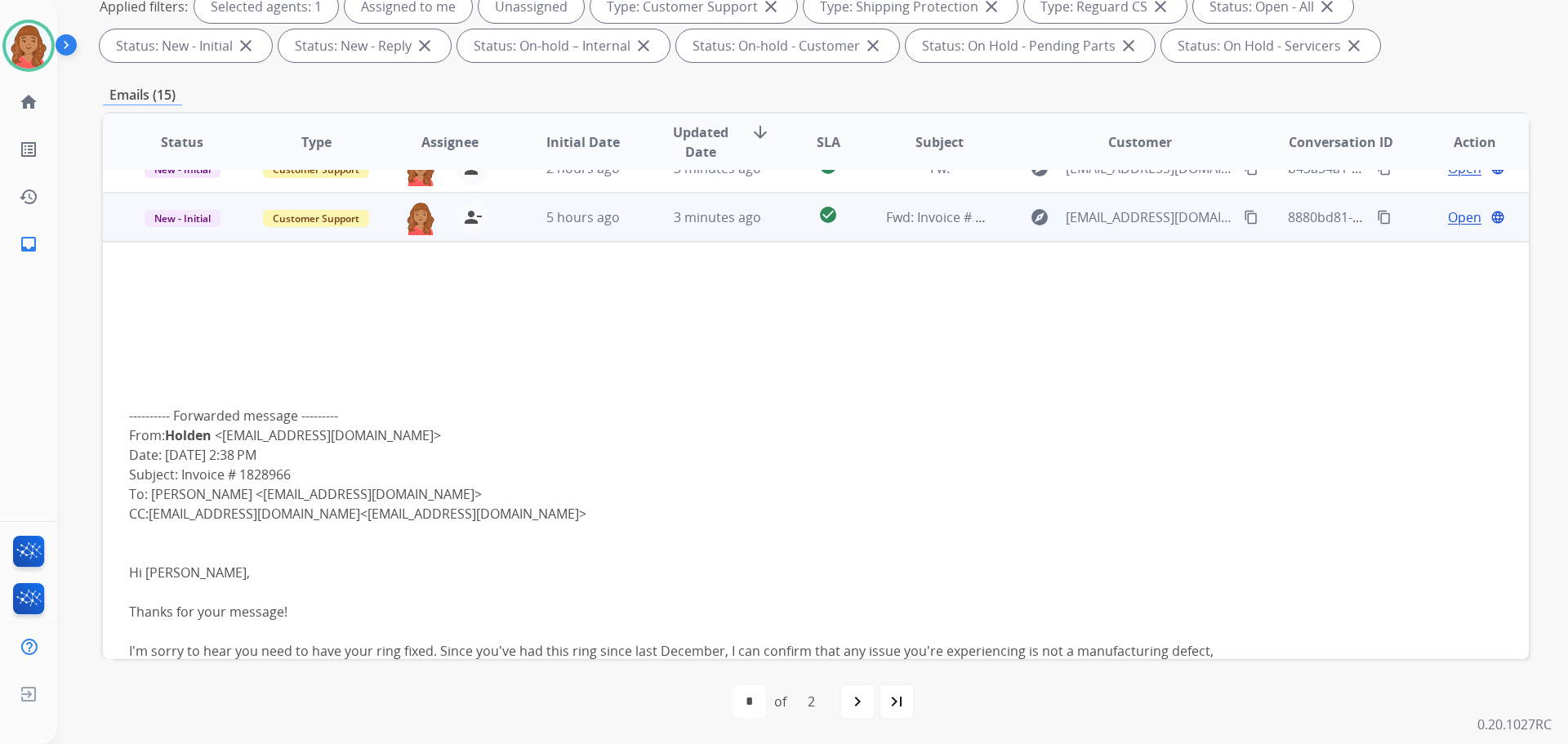
scroll to position [441, 0]
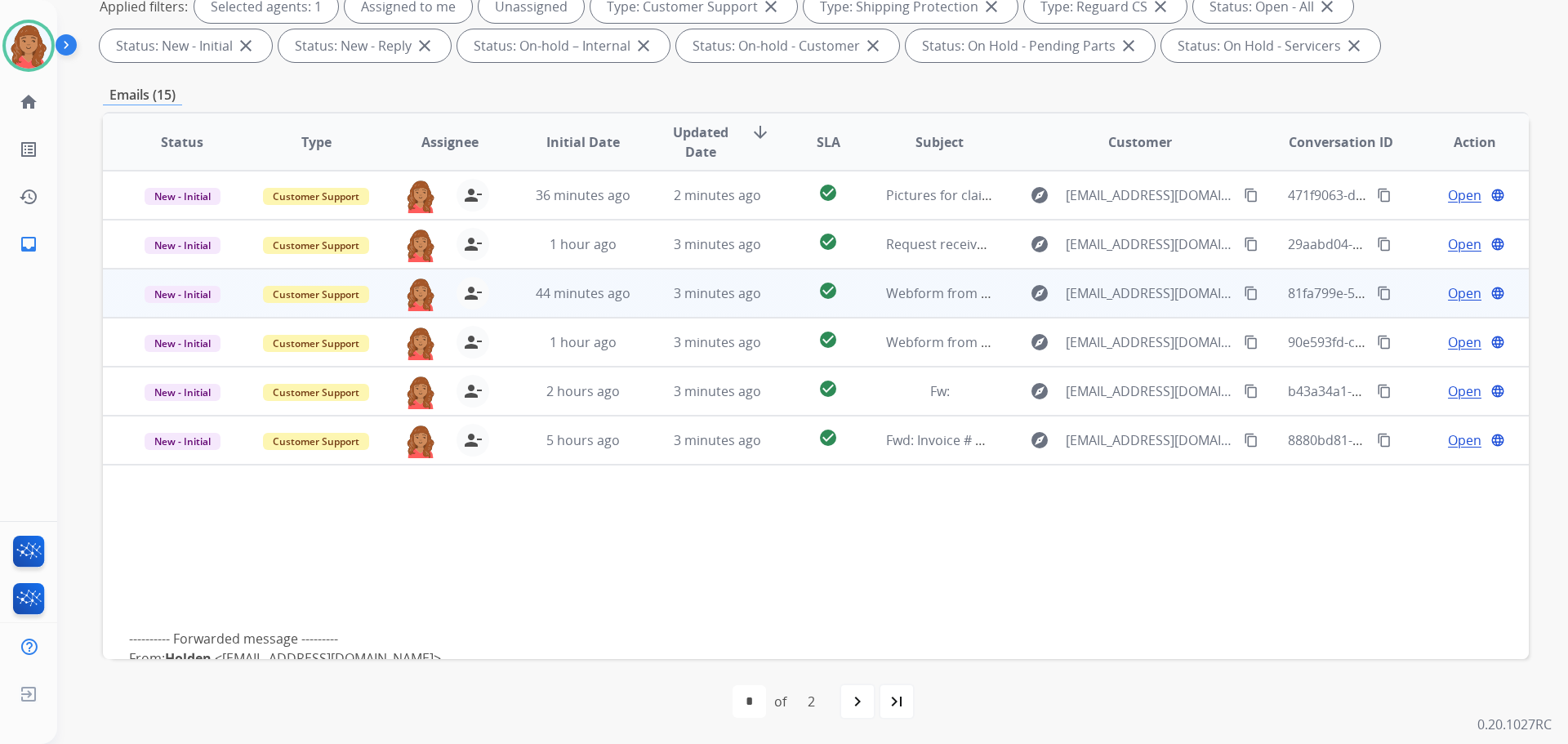
click at [639, 400] on td "3 minutes ago" at bounding box center [704, 391] width 134 height 49
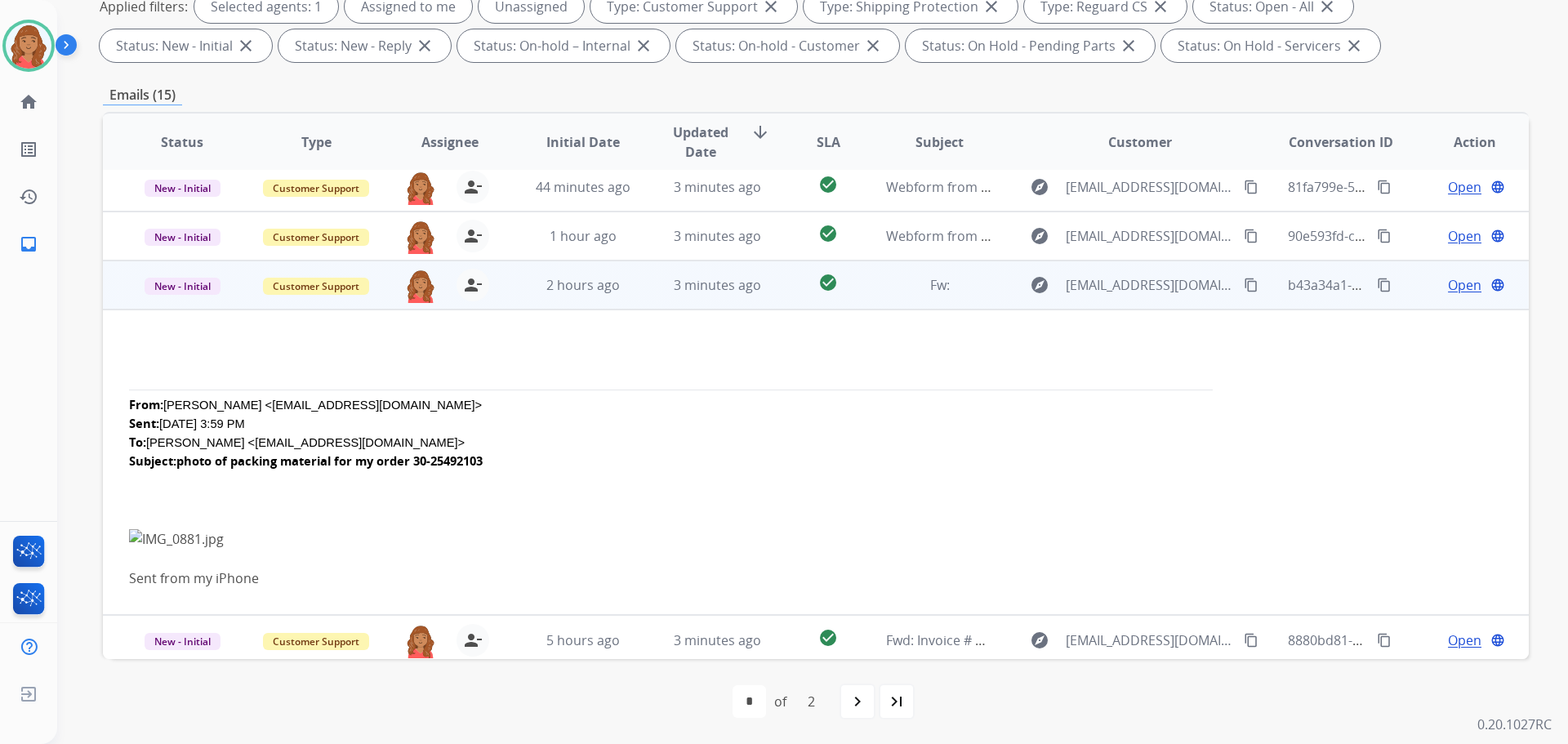
scroll to position [308, 0]
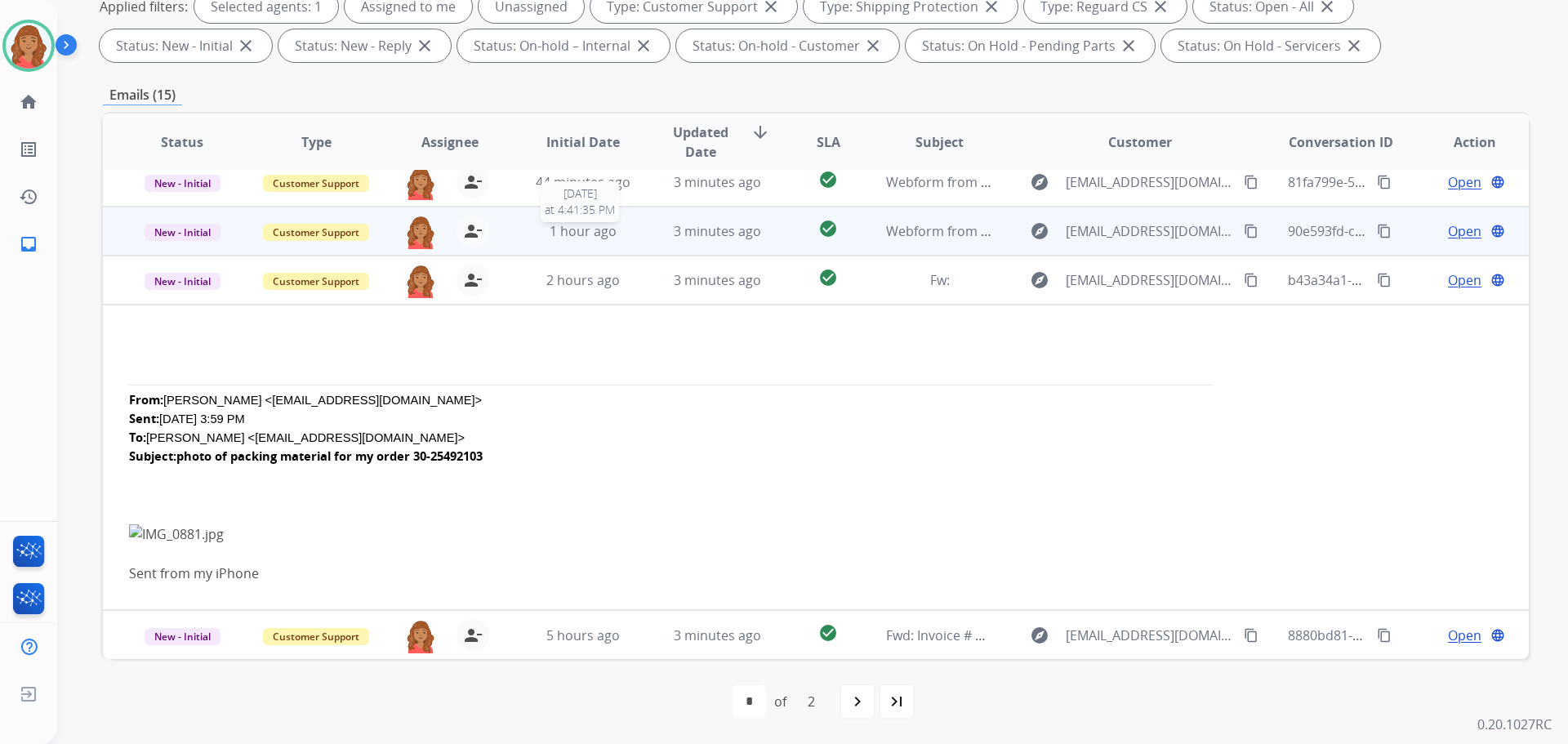
click at [628, 236] on div "1 hour ago" at bounding box center [583, 231] width 107 height 20
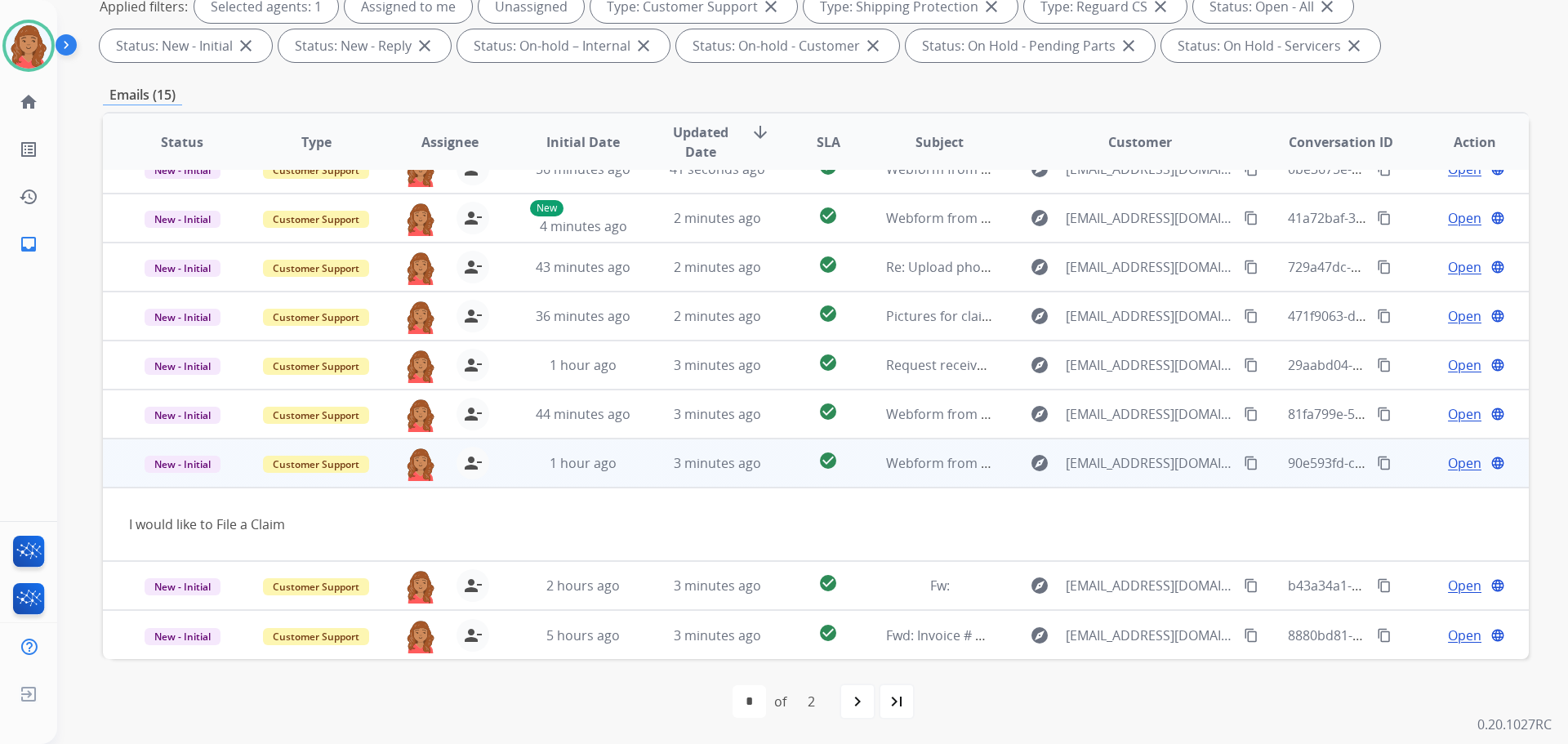
scroll to position [75, 0]
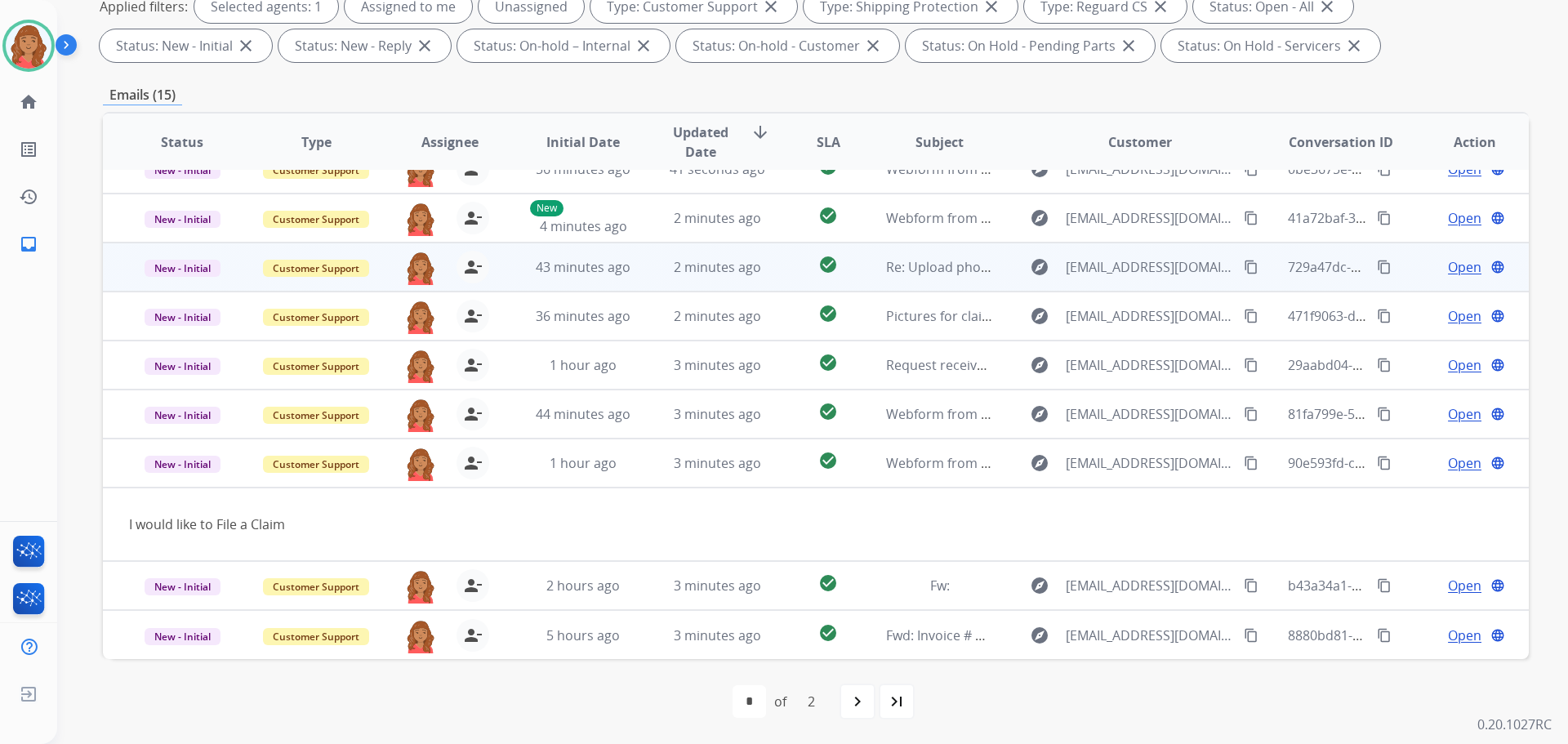
click at [583, 277] on td "43 minutes ago" at bounding box center [571, 267] width 134 height 49
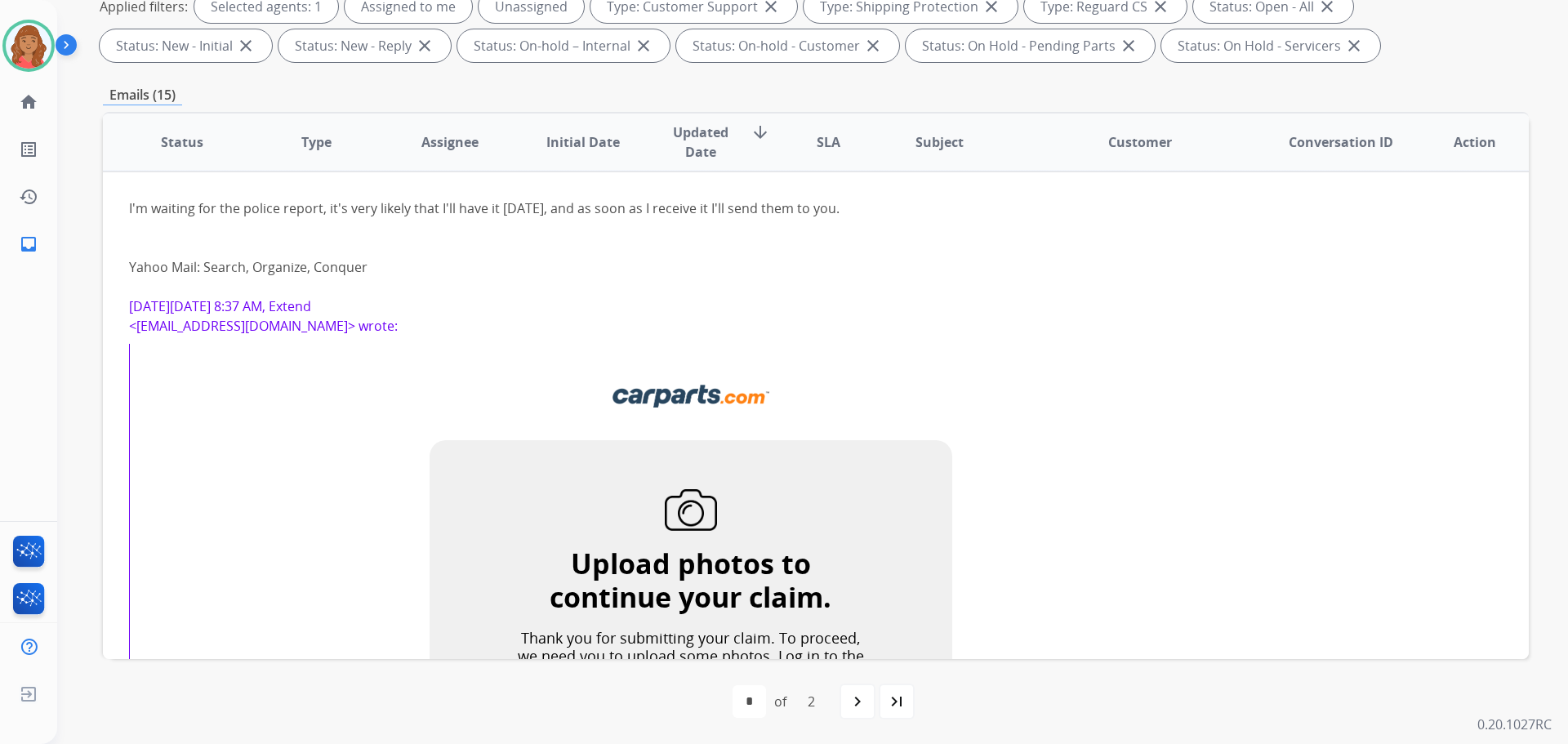
scroll to position [147, 0]
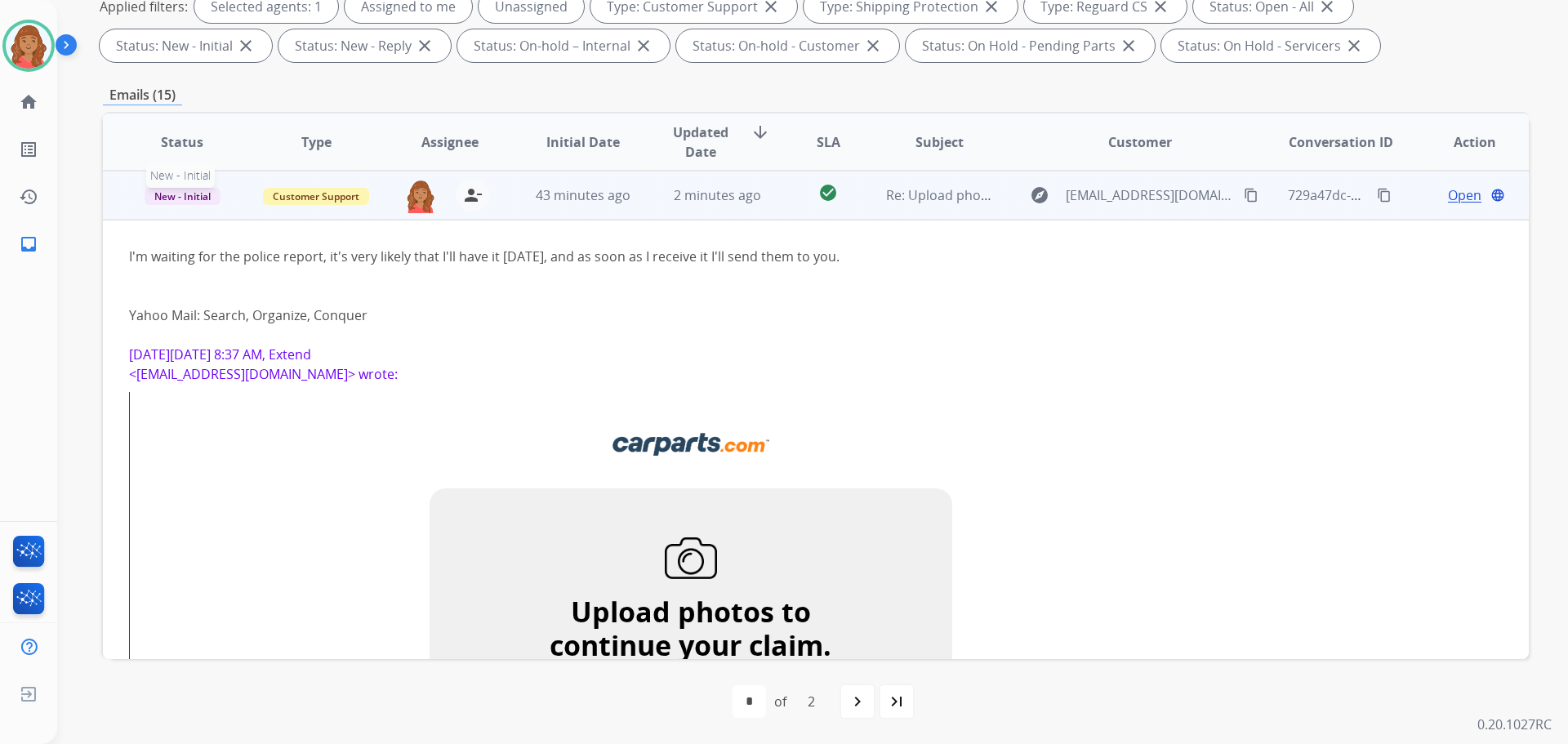
click at [180, 204] on td "New - Initial New - Initial" at bounding box center [170, 195] width 134 height 49
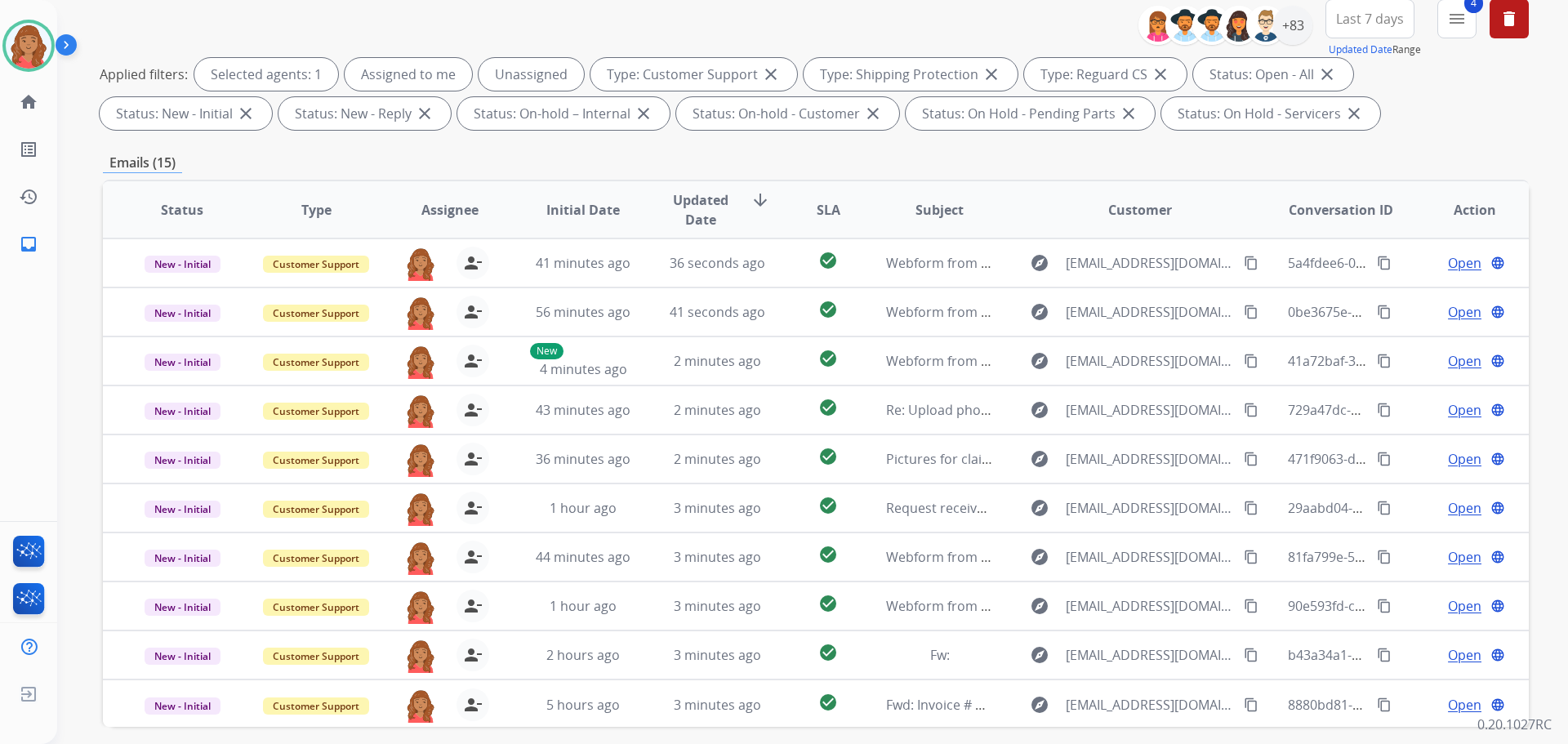
scroll to position [0, 0]
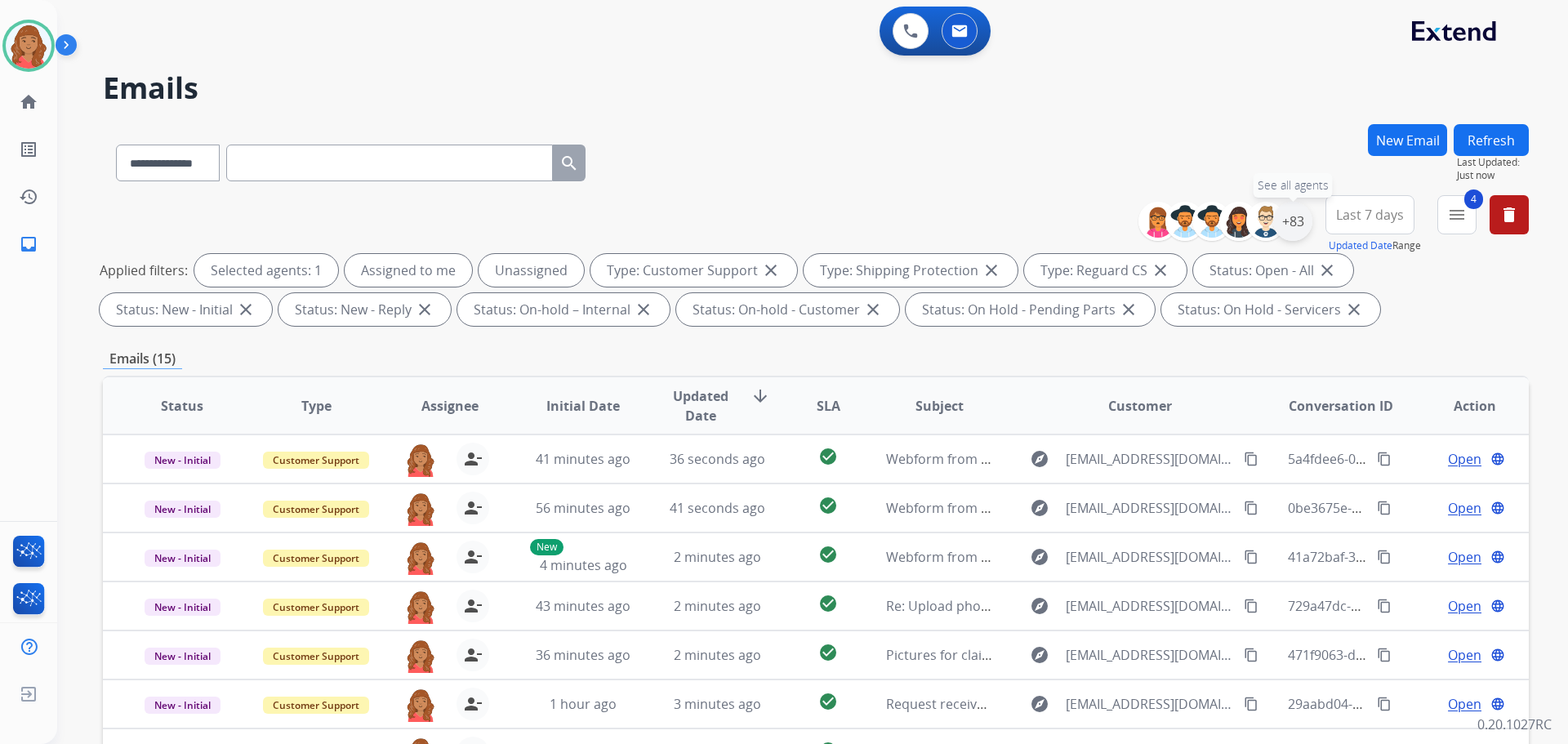
click at [1284, 228] on div "+83" at bounding box center [1292, 221] width 39 height 39
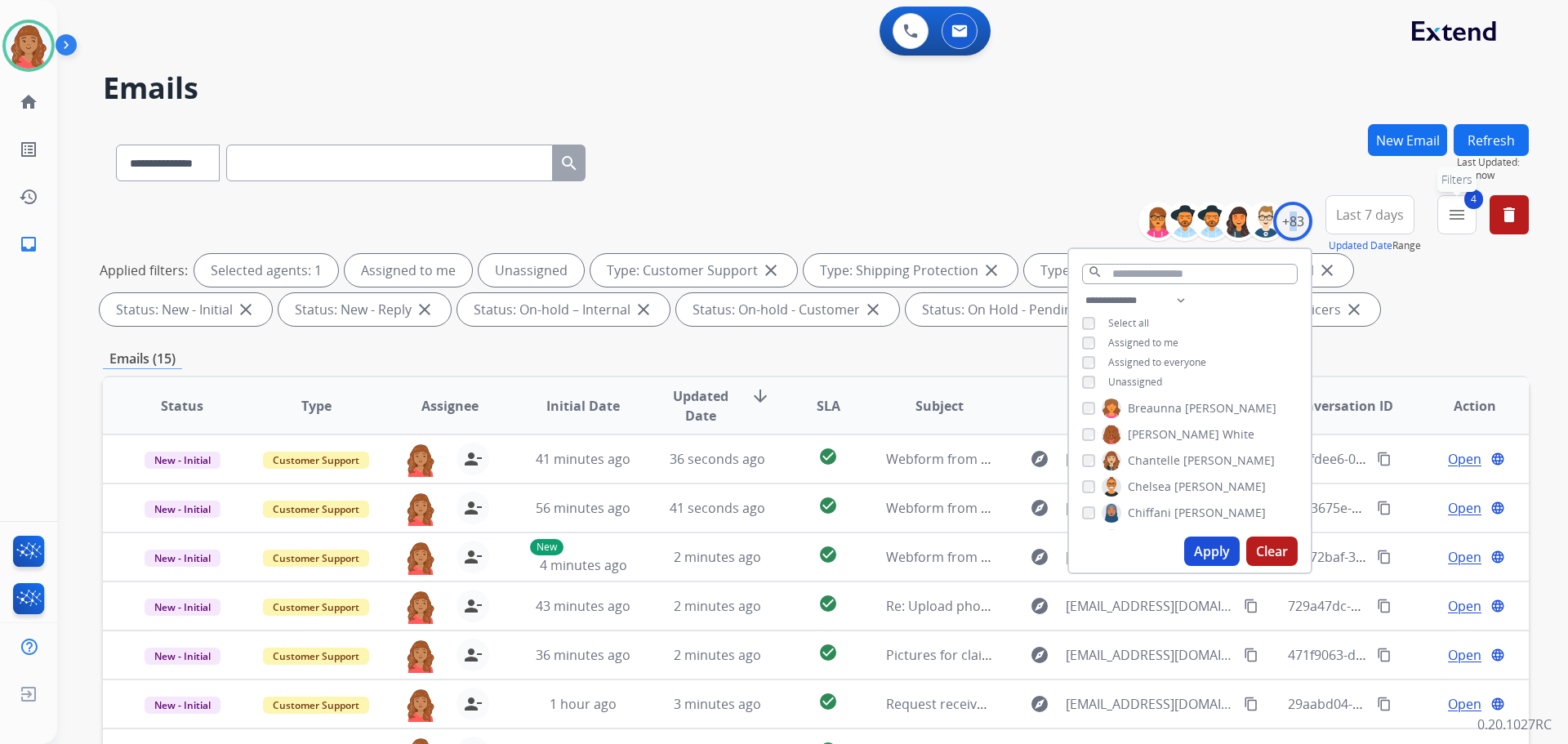
click at [1456, 229] on button "4 menu Filters" at bounding box center [1456, 214] width 39 height 39
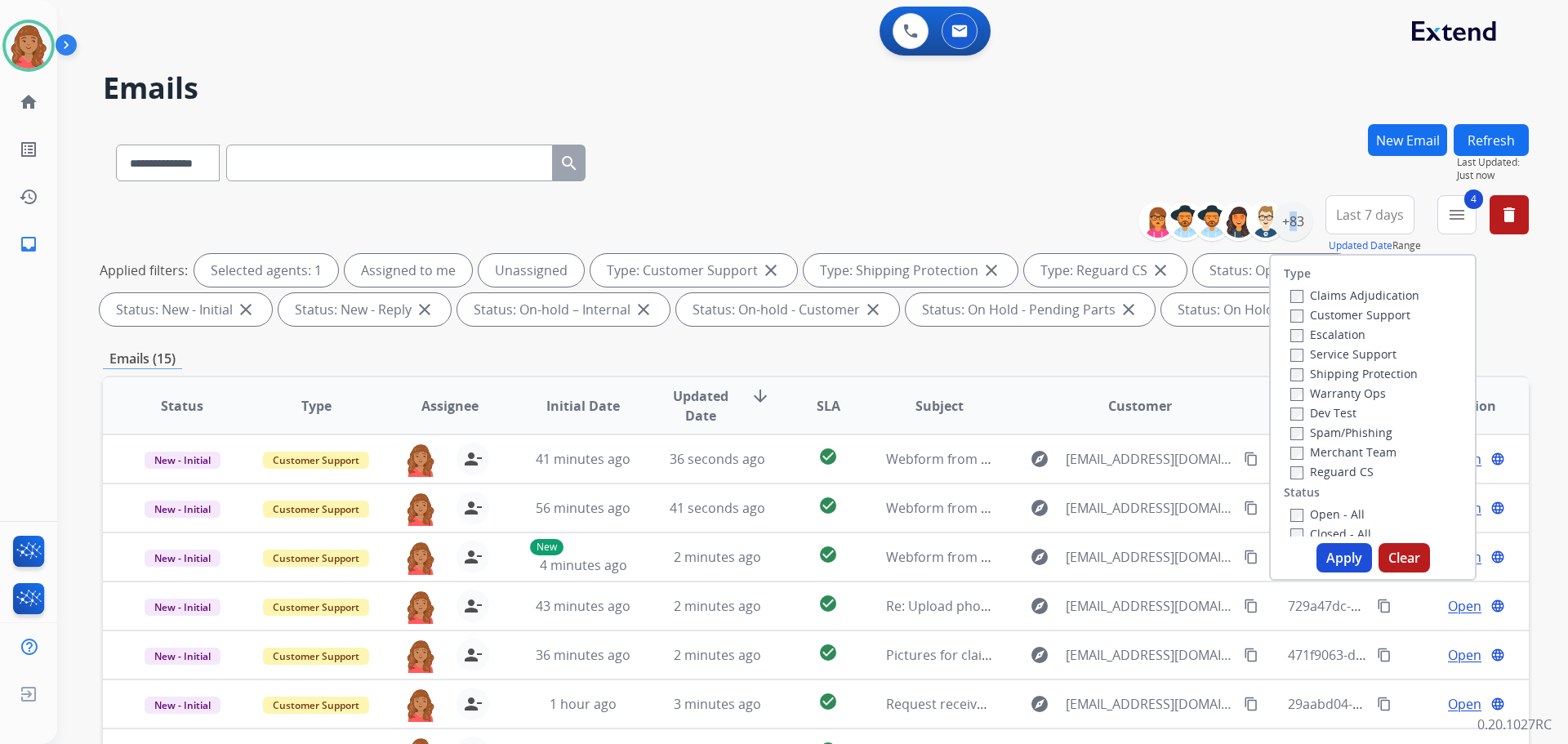
click at [1319, 554] on button "Apply" at bounding box center [1344, 557] width 56 height 30
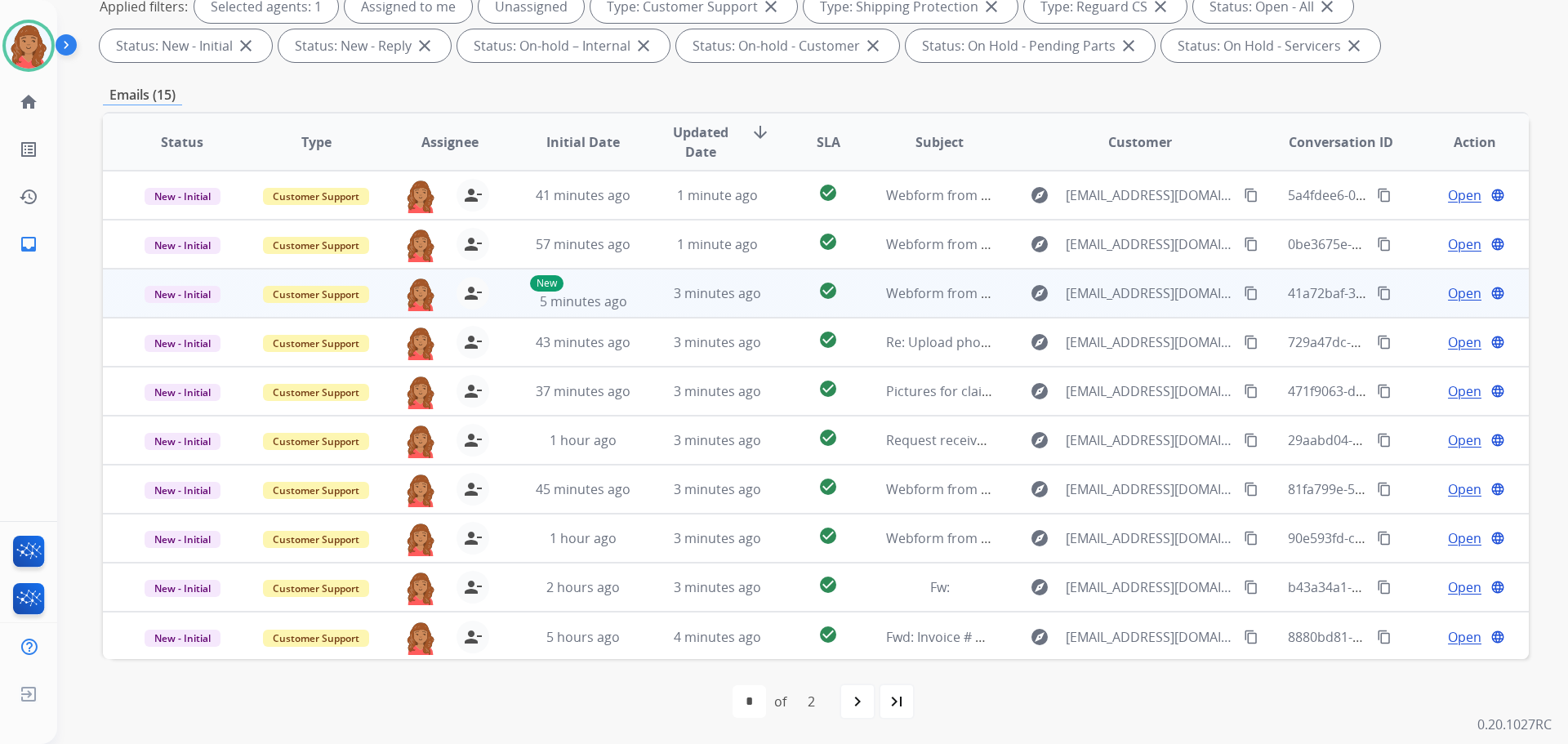
click at [666, 294] on div "3 minutes ago" at bounding box center [717, 293] width 107 height 20
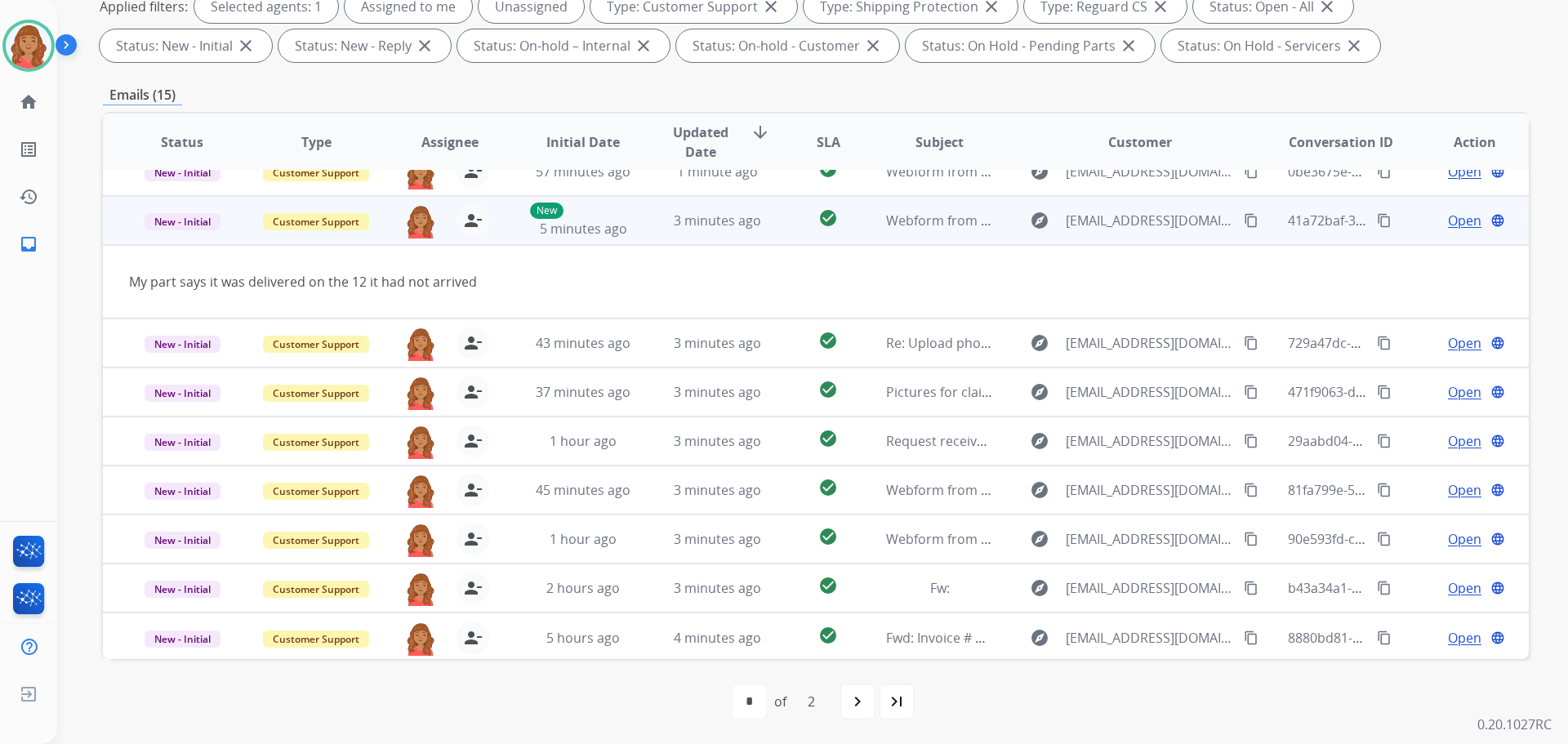
scroll to position [75, 0]
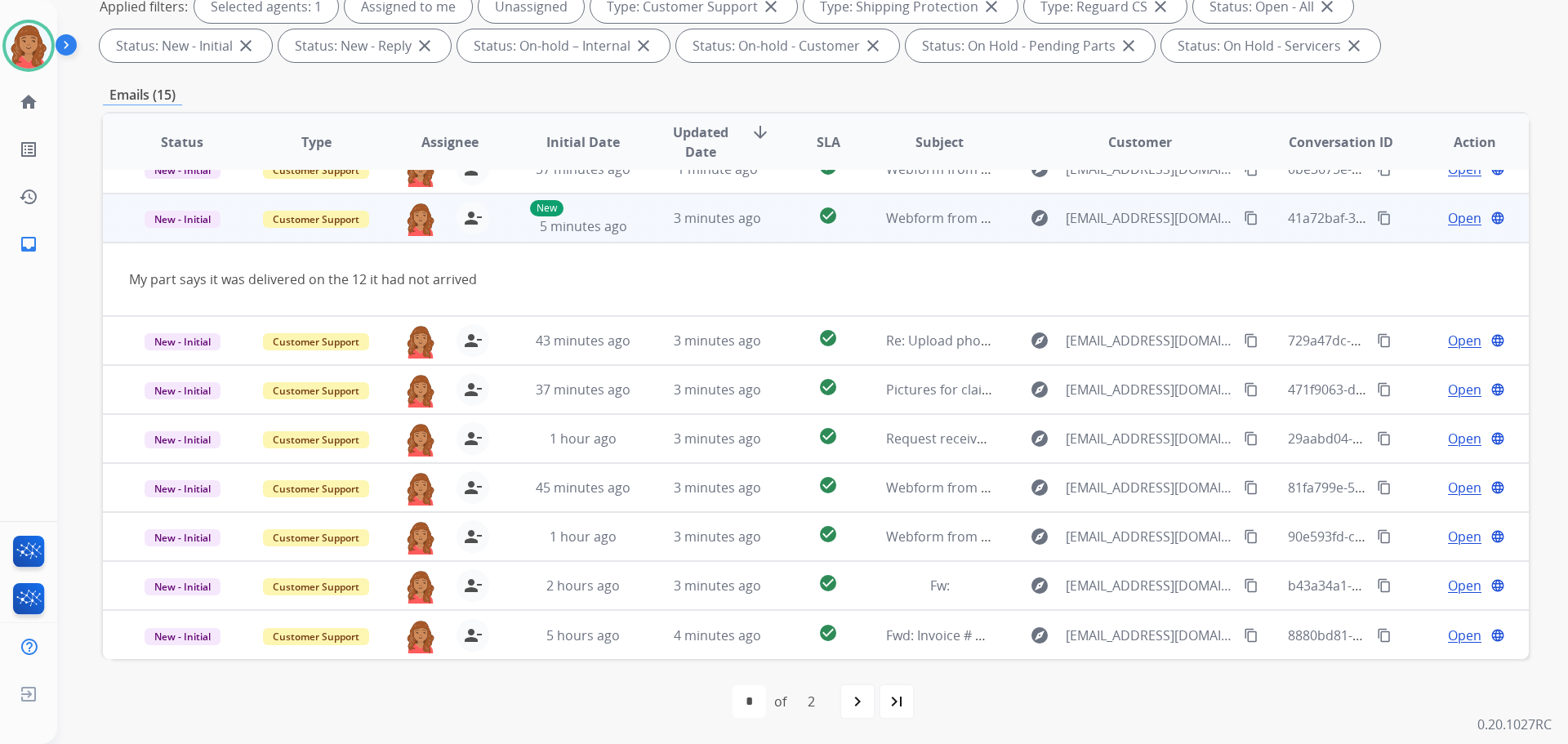
click at [653, 233] on td "3 minutes ago" at bounding box center [704, 218] width 134 height 49
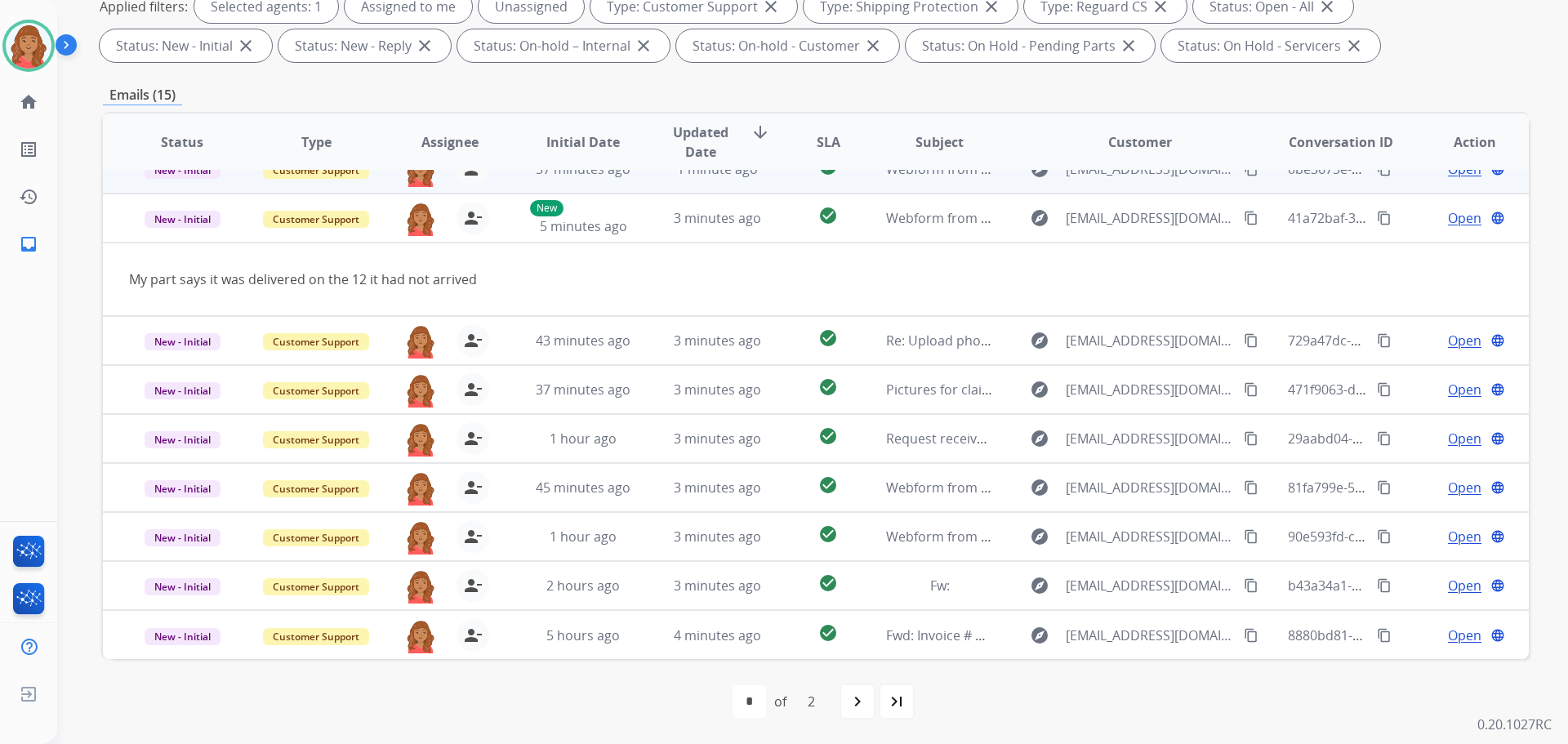
scroll to position [2, 0]
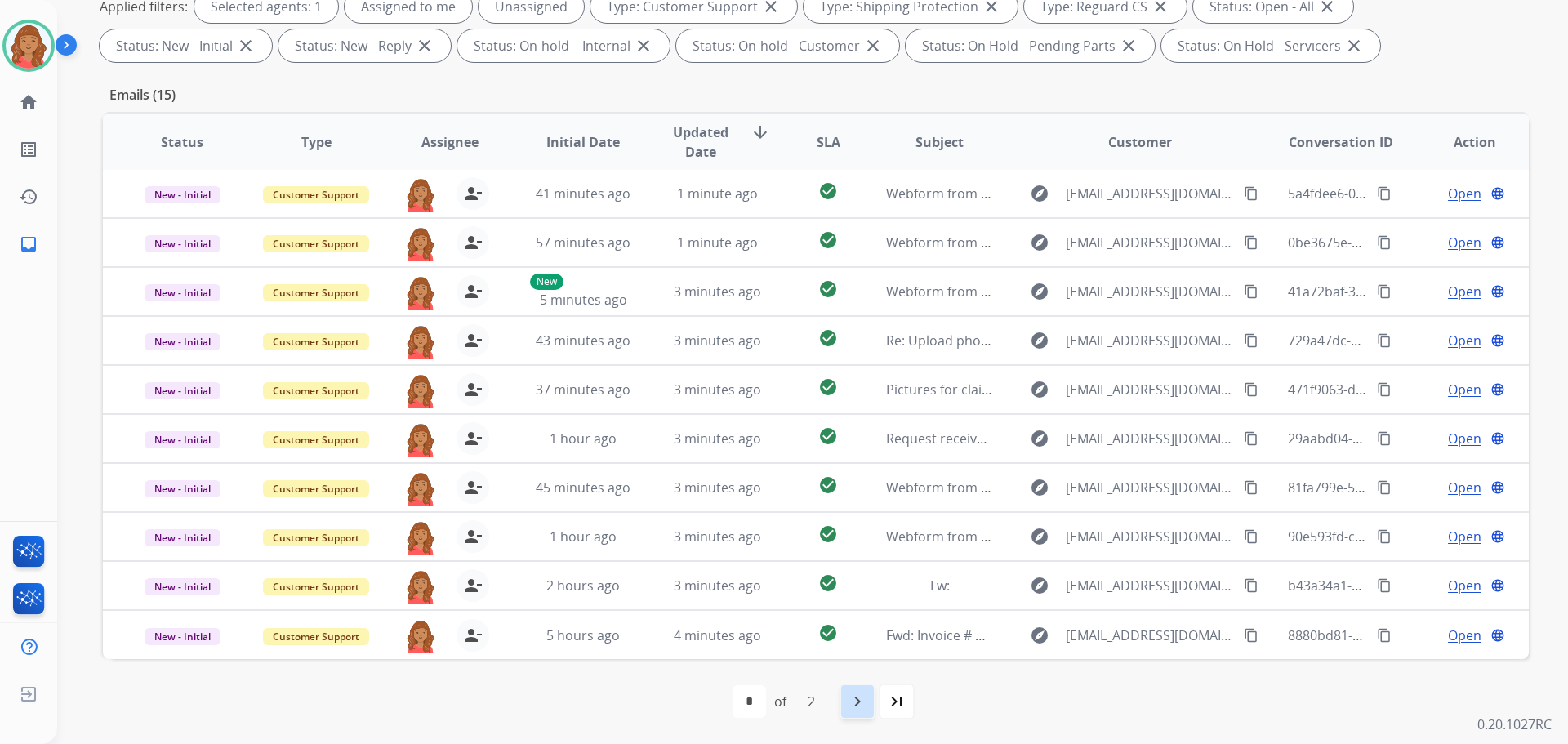
click at [873, 703] on div "first_page navigate_before * * of 2 navigate_next last_page" at bounding box center [815, 702] width 1426 height 32
click at [857, 703] on mat-icon "navigate_next" at bounding box center [857, 702] width 20 height 20
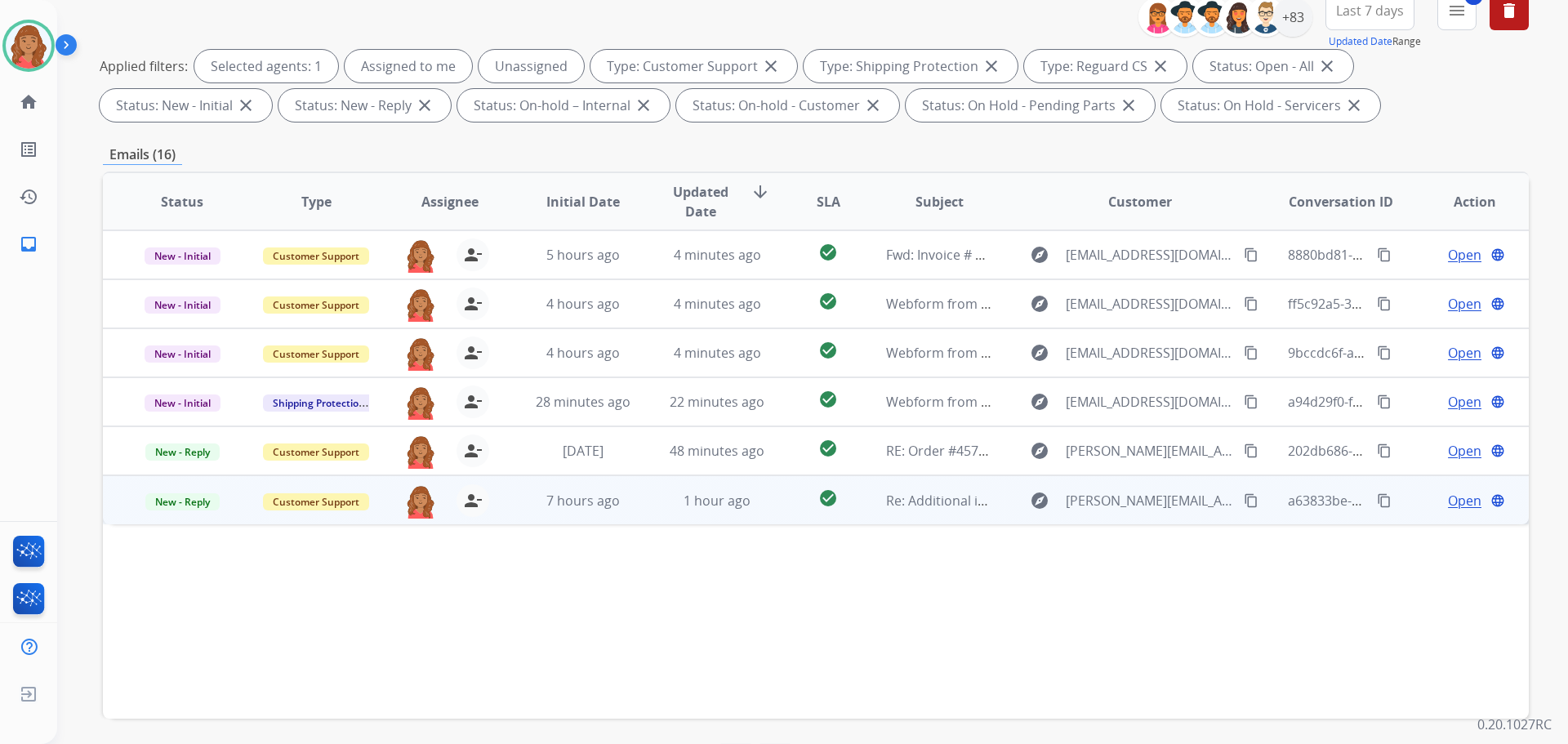
scroll to position [264, 0]
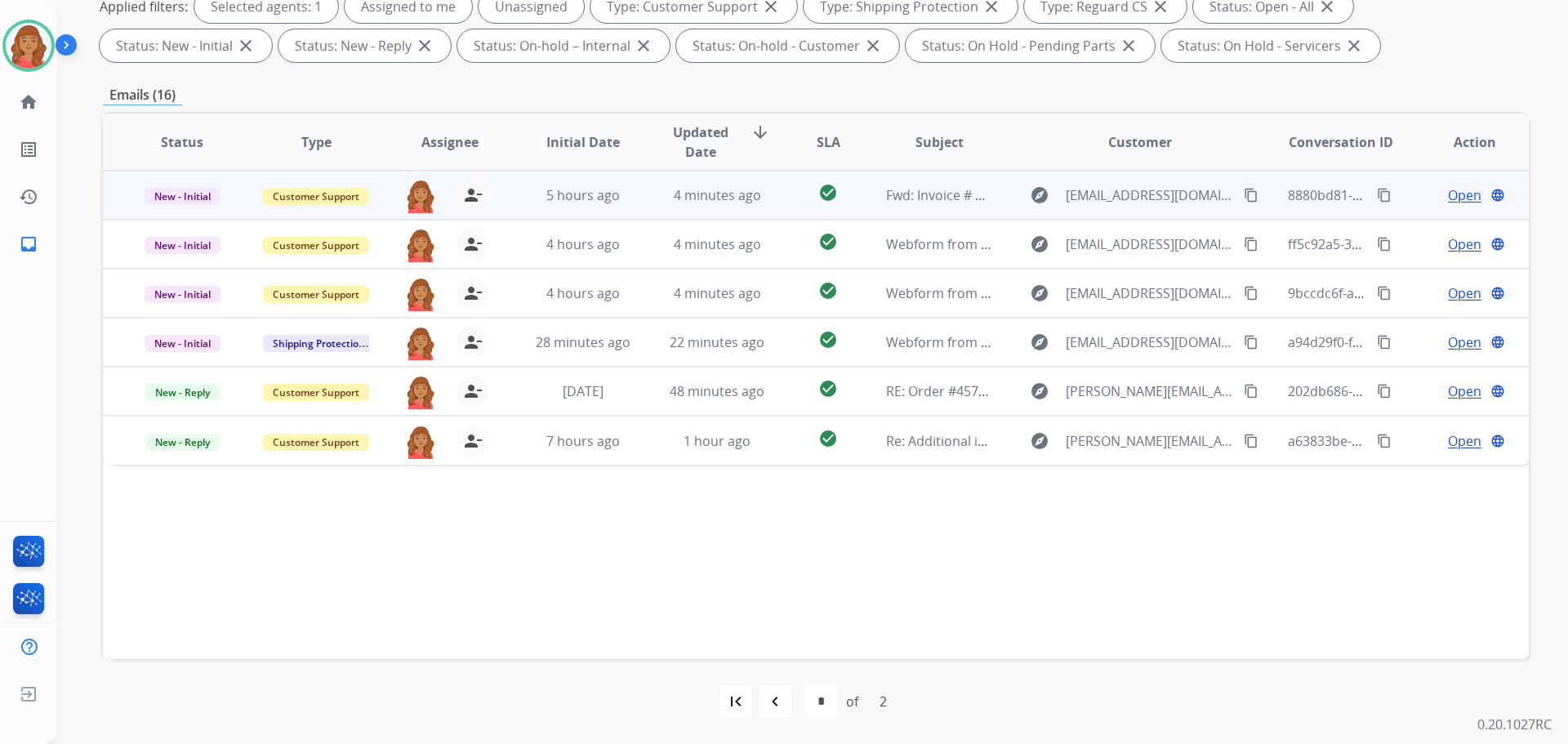
click at [1243, 192] on mat-icon "content_copy" at bounding box center [1251, 195] width 14 height 14
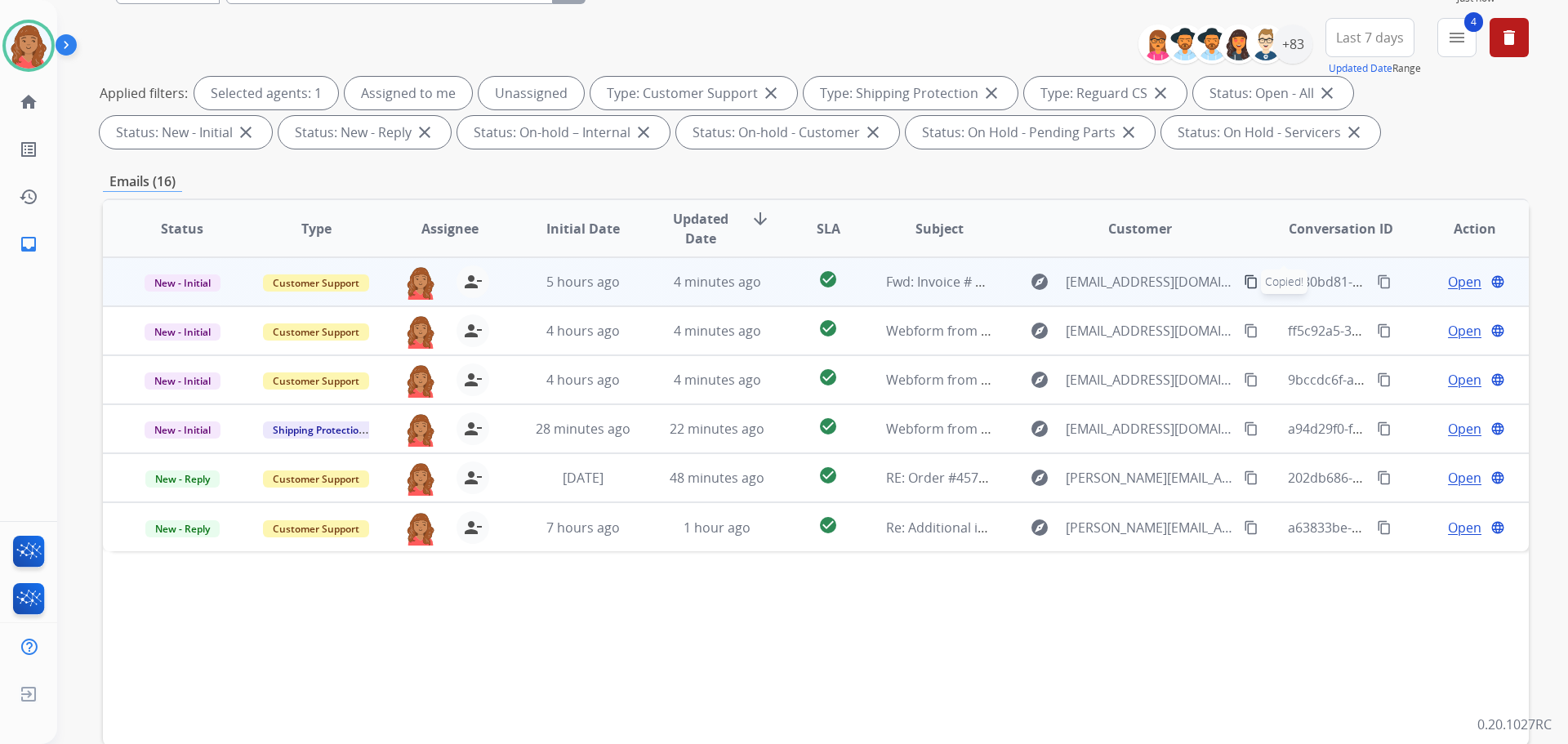
scroll to position [0, 0]
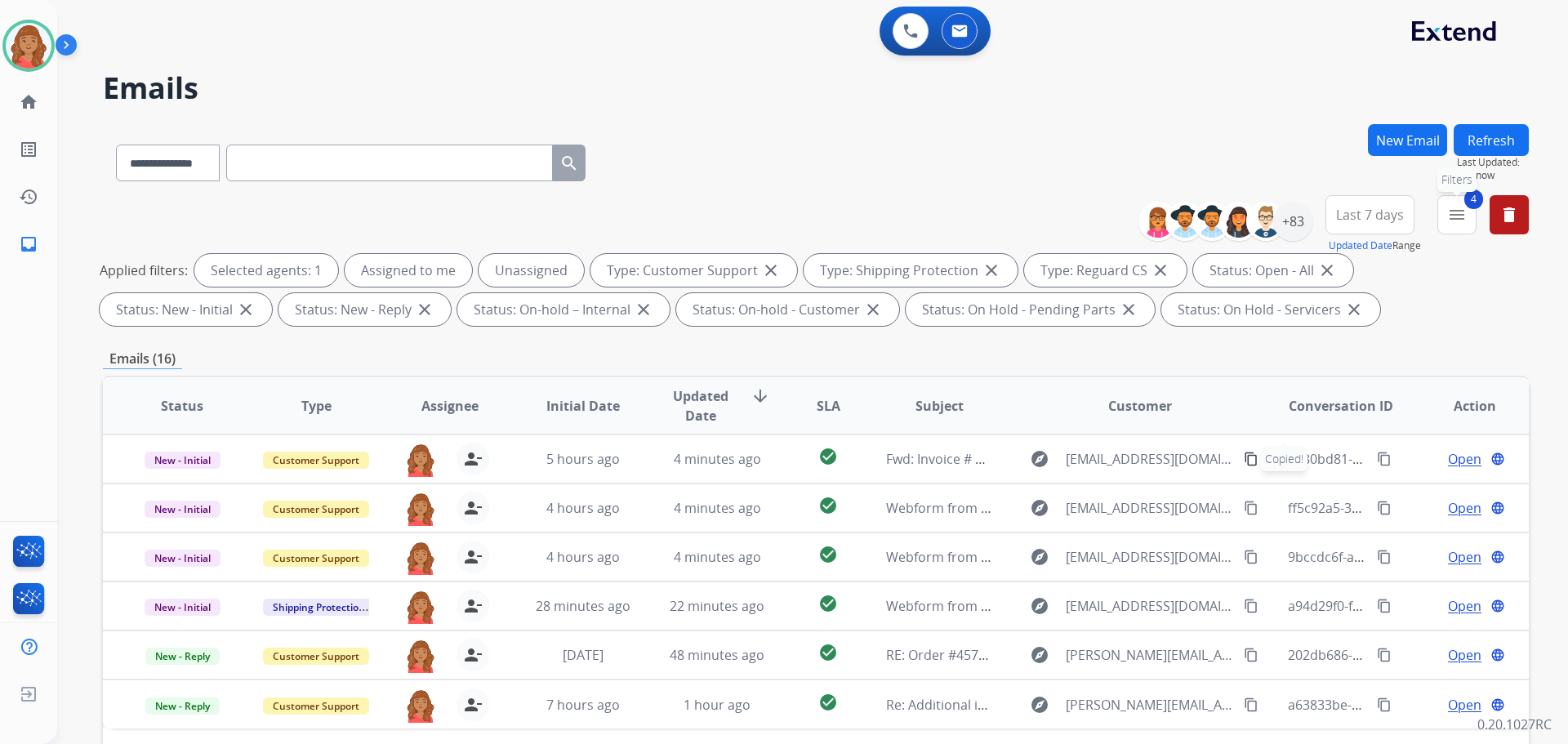
click at [1441, 208] on button "4 menu Filters" at bounding box center [1456, 214] width 39 height 39
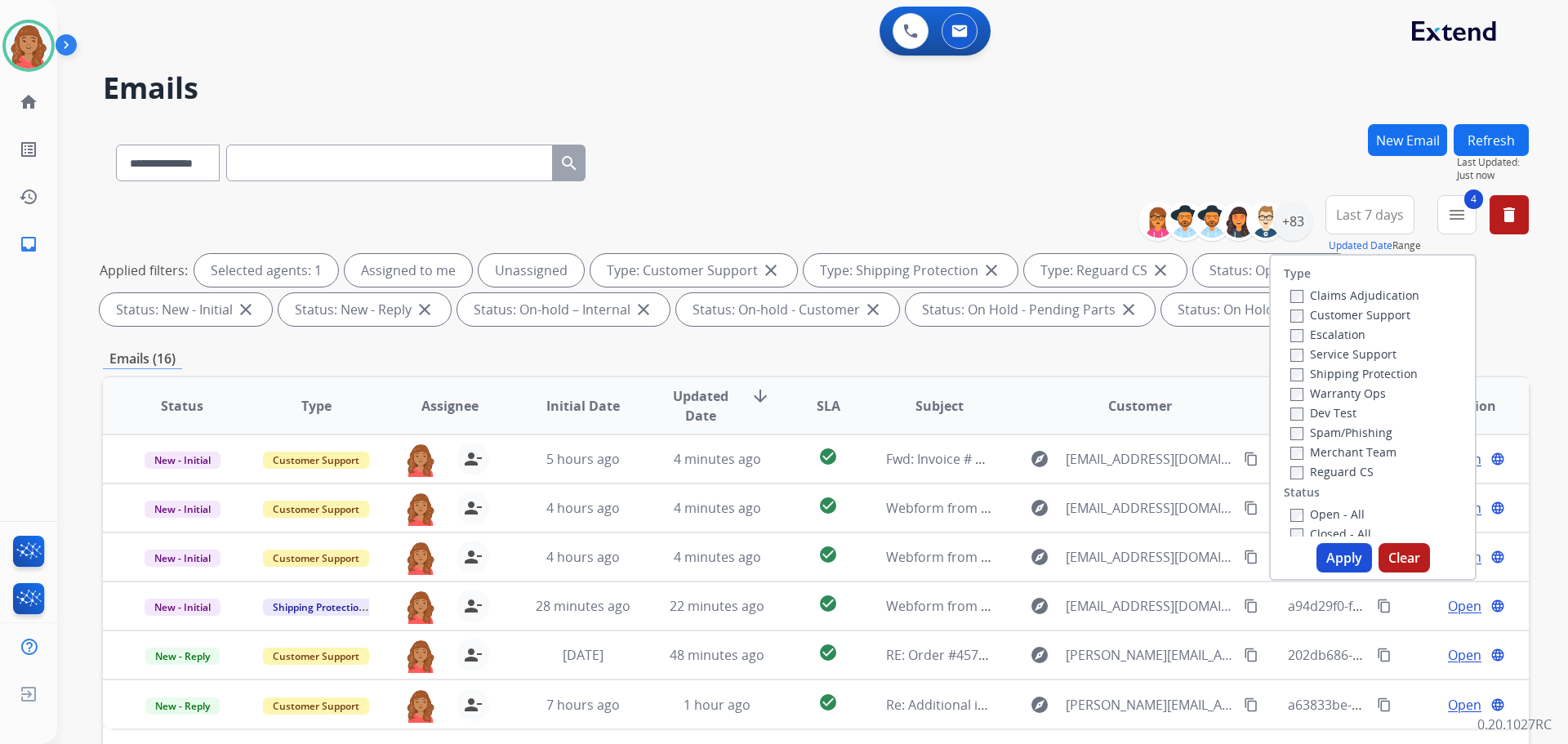
click at [1331, 551] on button "Apply" at bounding box center [1344, 557] width 56 height 30
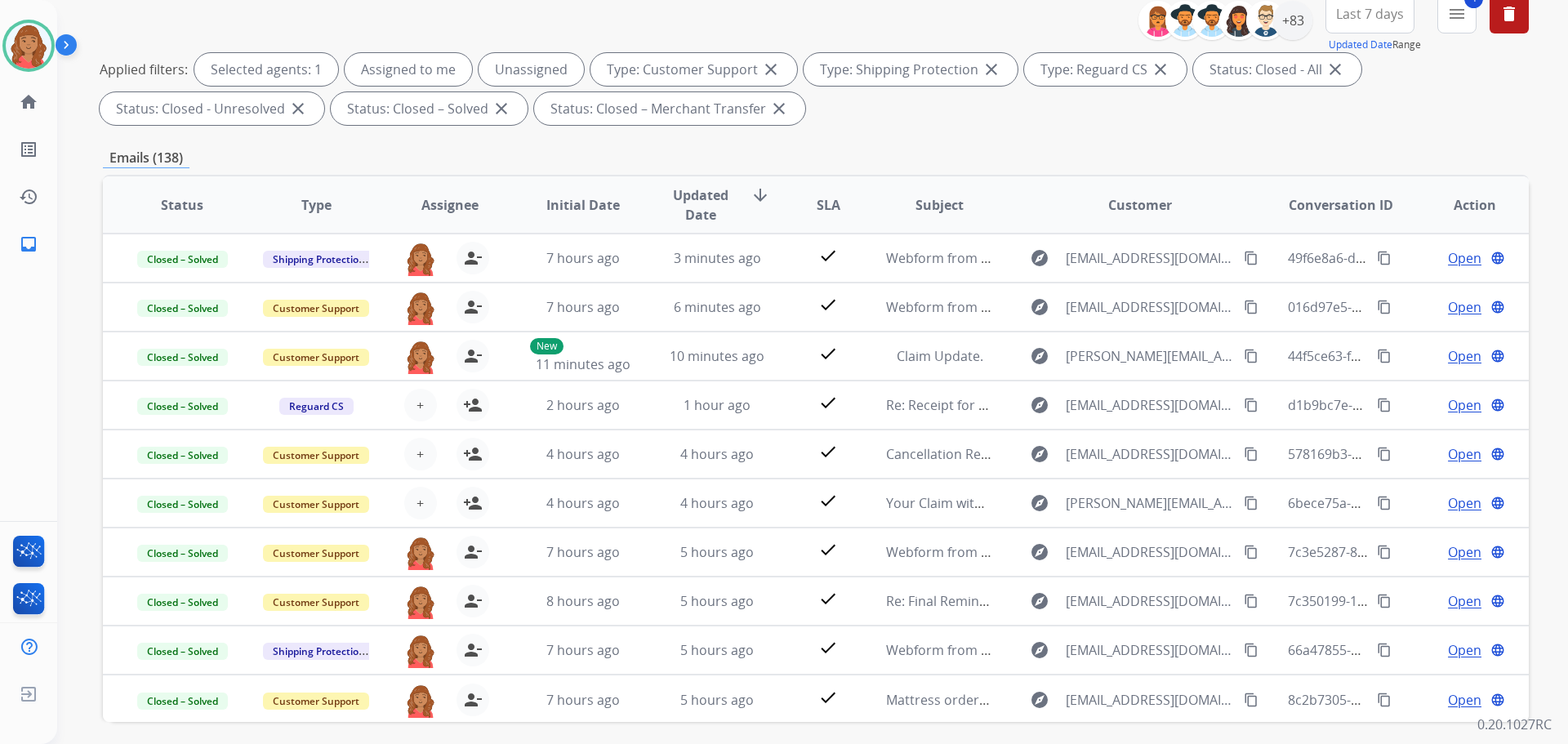
scroll to position [19, 0]
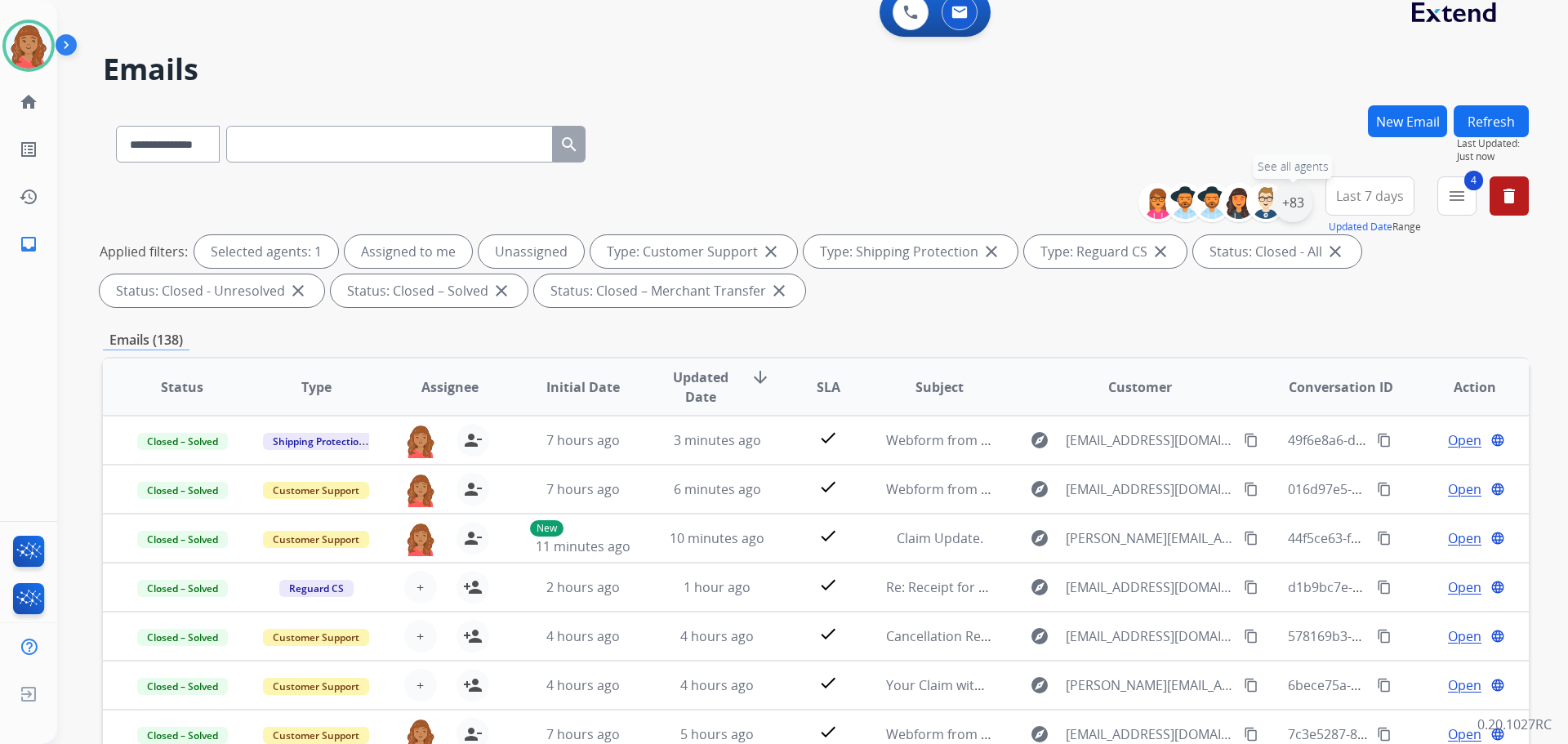
click at [1300, 208] on div "+83" at bounding box center [1292, 202] width 39 height 39
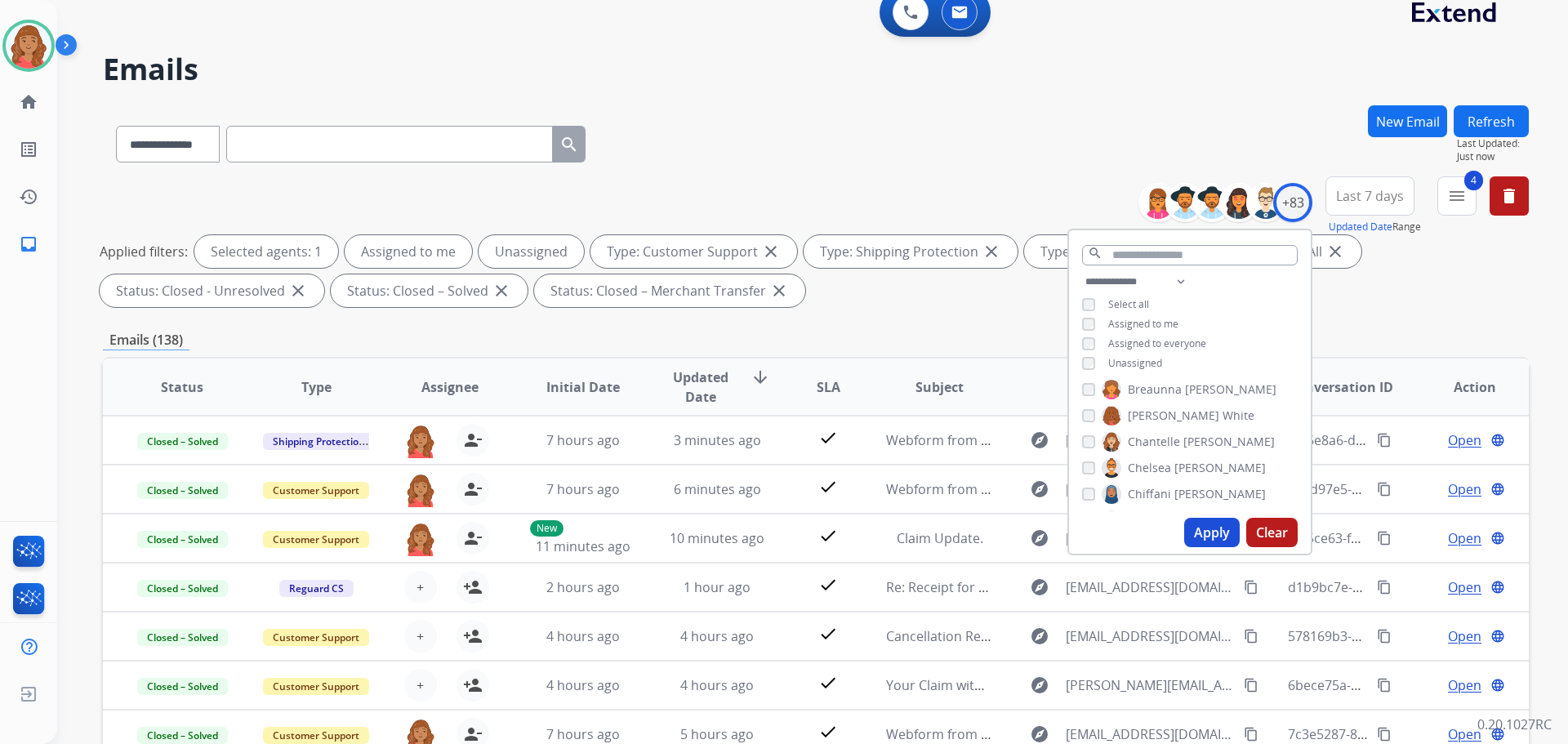
click at [1087, 354] on div "**********" at bounding box center [1189, 325] width 242 height 105
click at [1206, 545] on button "Apply" at bounding box center [1212, 532] width 56 height 30
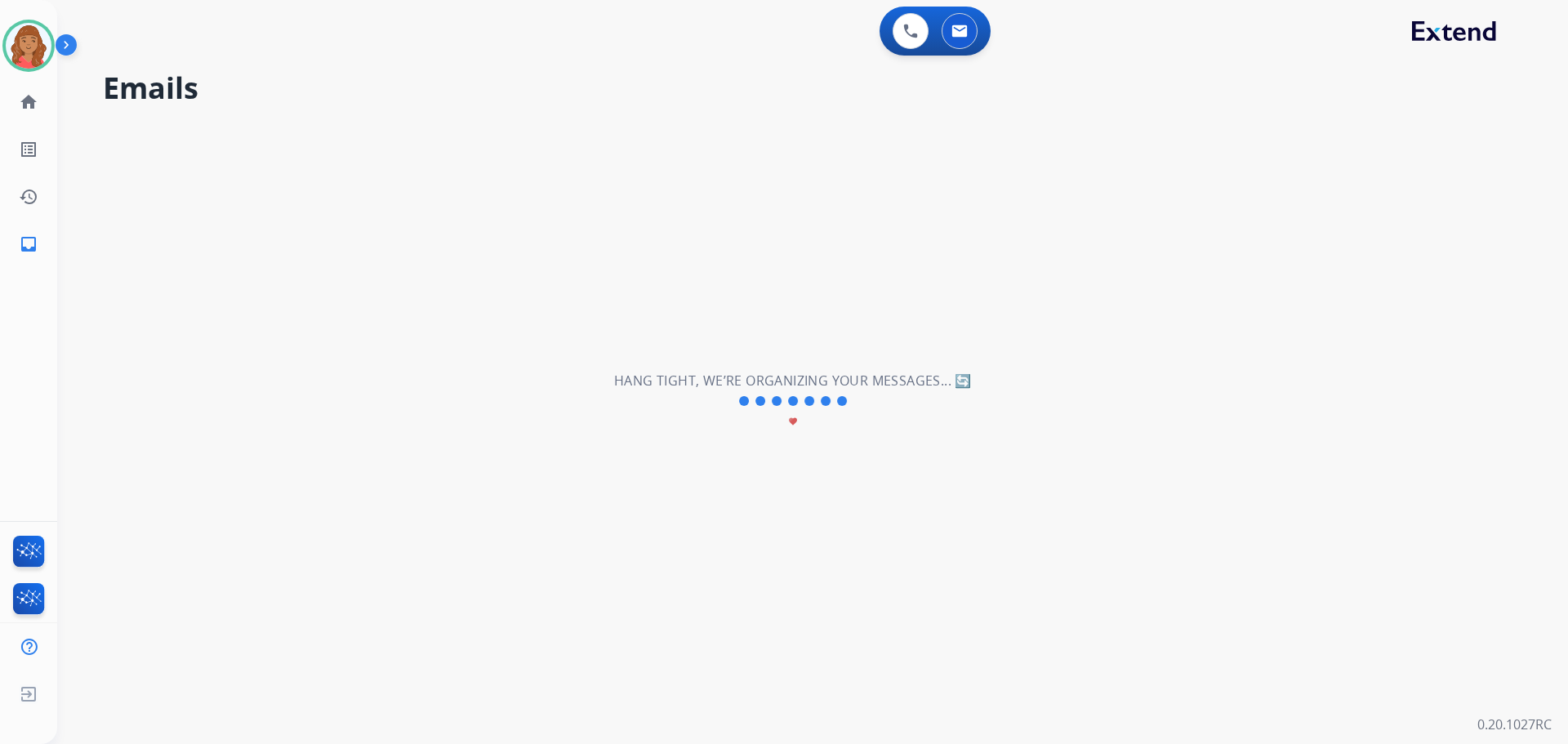
scroll to position [0, 0]
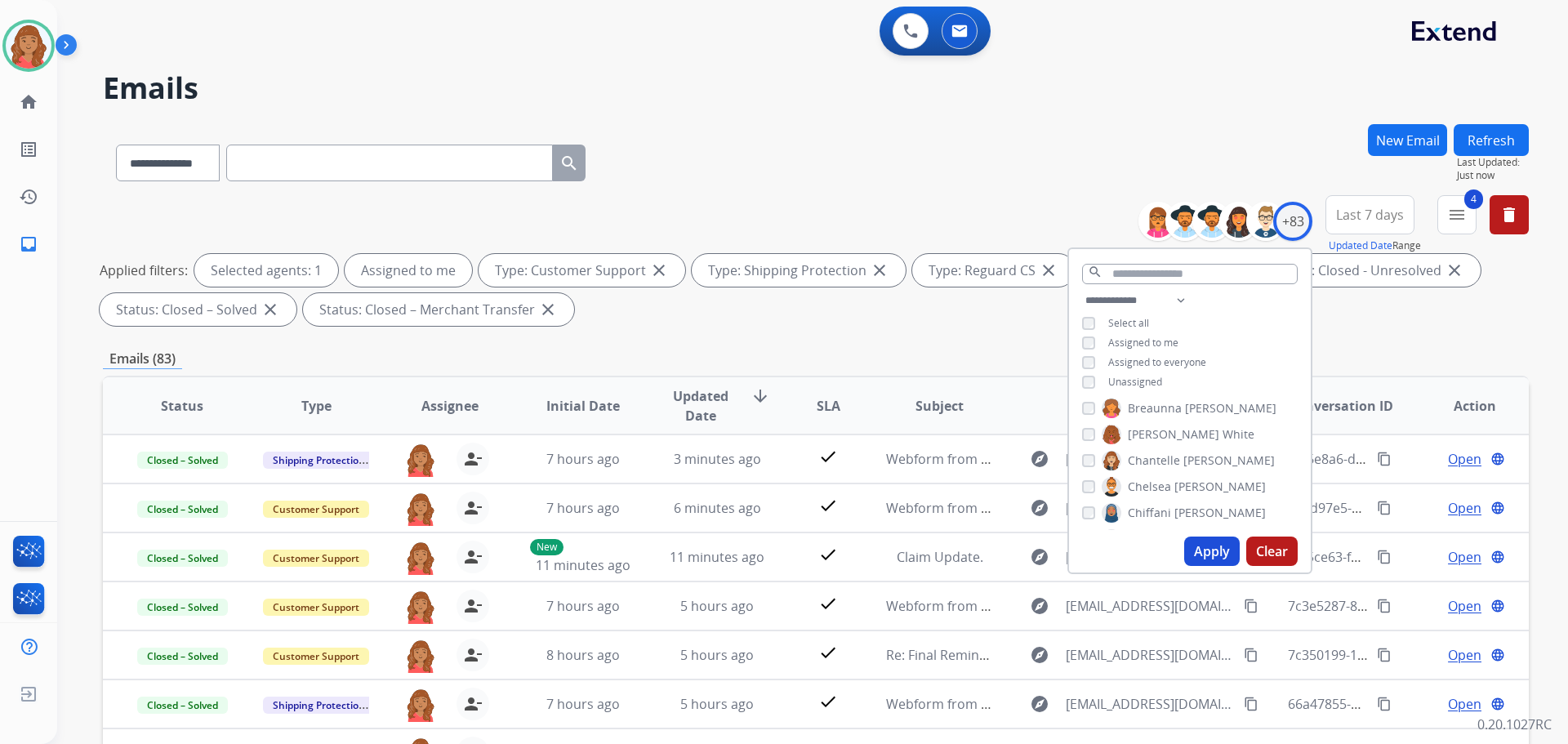
click at [1022, 372] on div "**********" at bounding box center [815, 566] width 1426 height 884
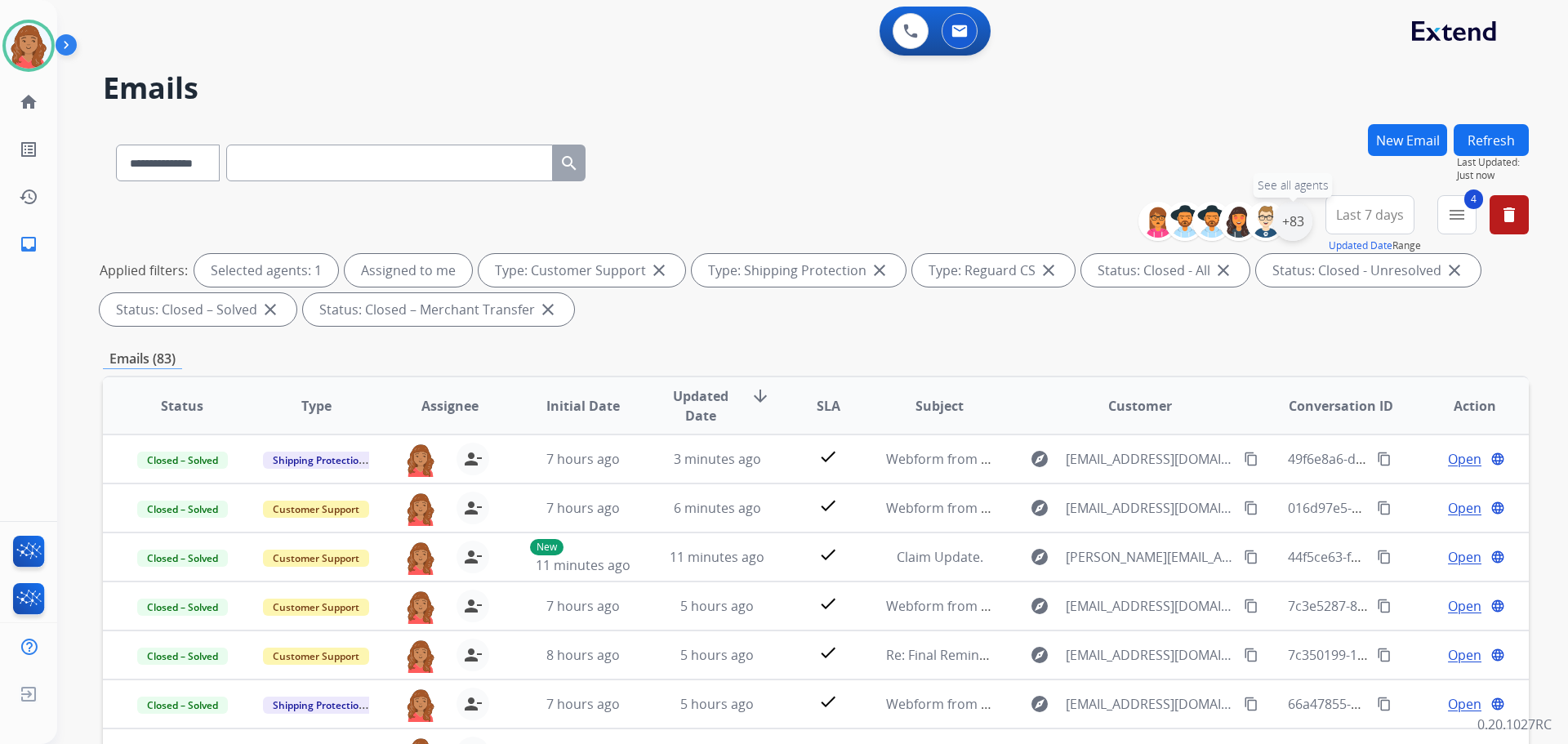
click at [1294, 229] on div "+83" at bounding box center [1292, 221] width 39 height 39
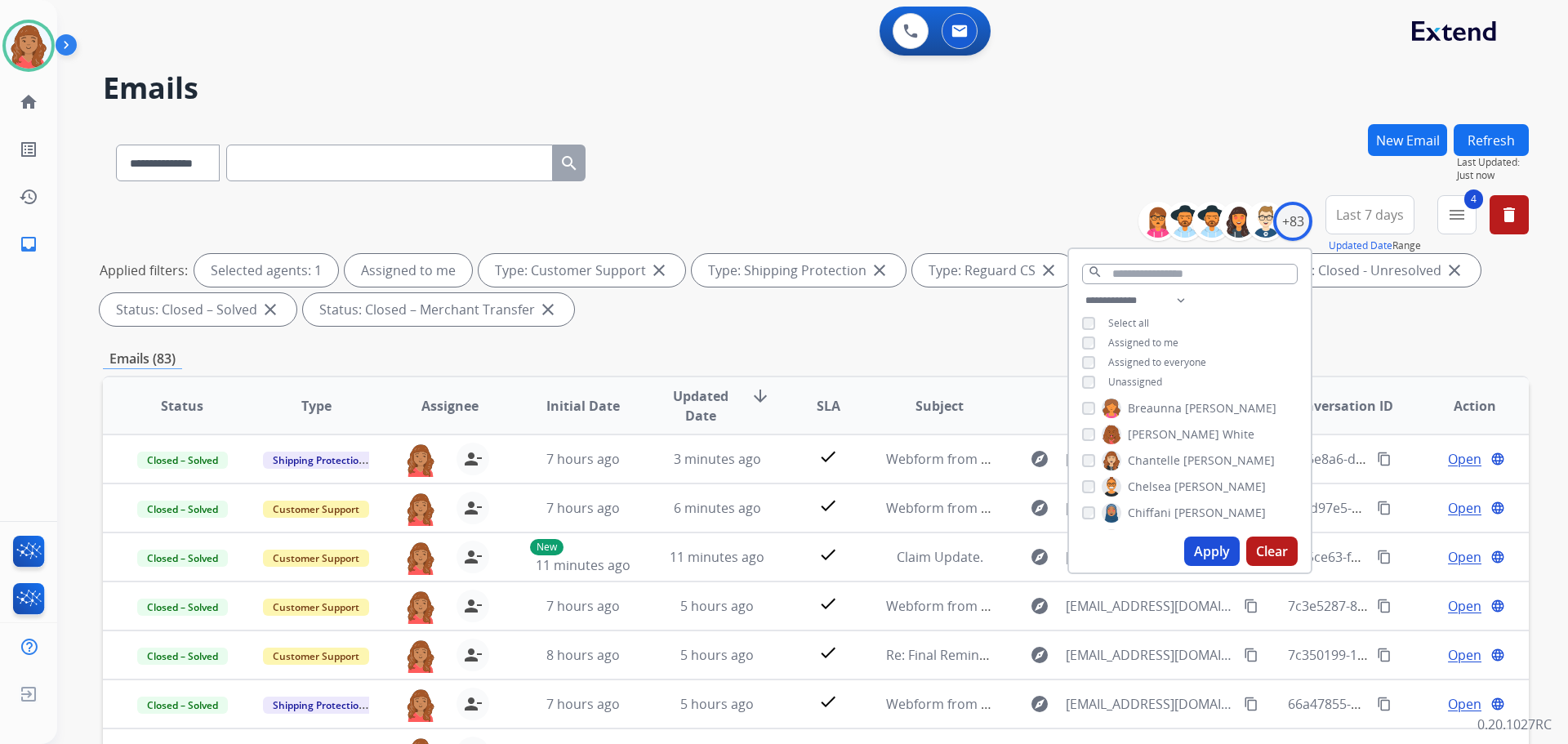
click at [1206, 547] on button "Apply" at bounding box center [1212, 551] width 56 height 30
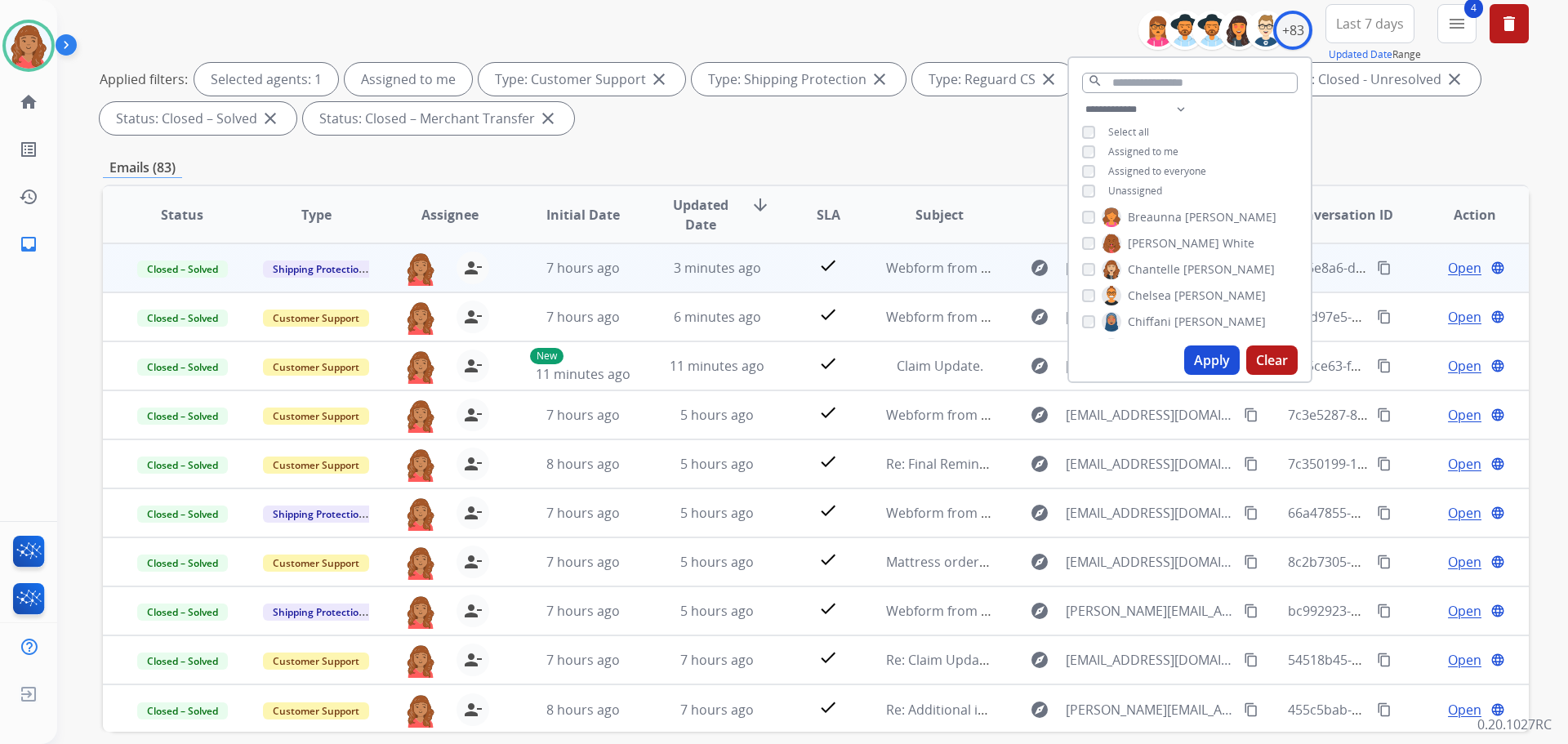
scroll to position [100, 0]
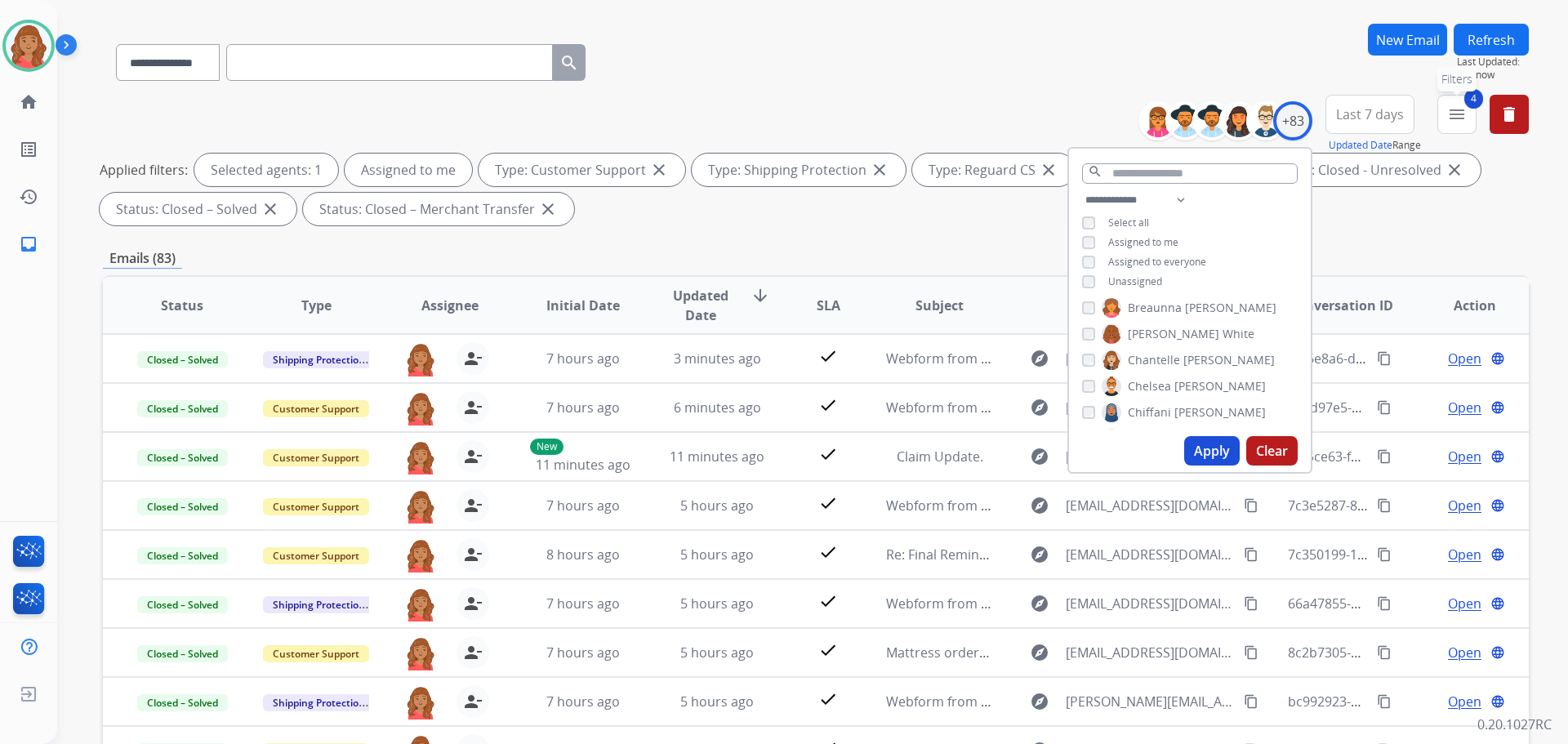
click at [1471, 116] on button "4 menu Filters" at bounding box center [1456, 114] width 39 height 39
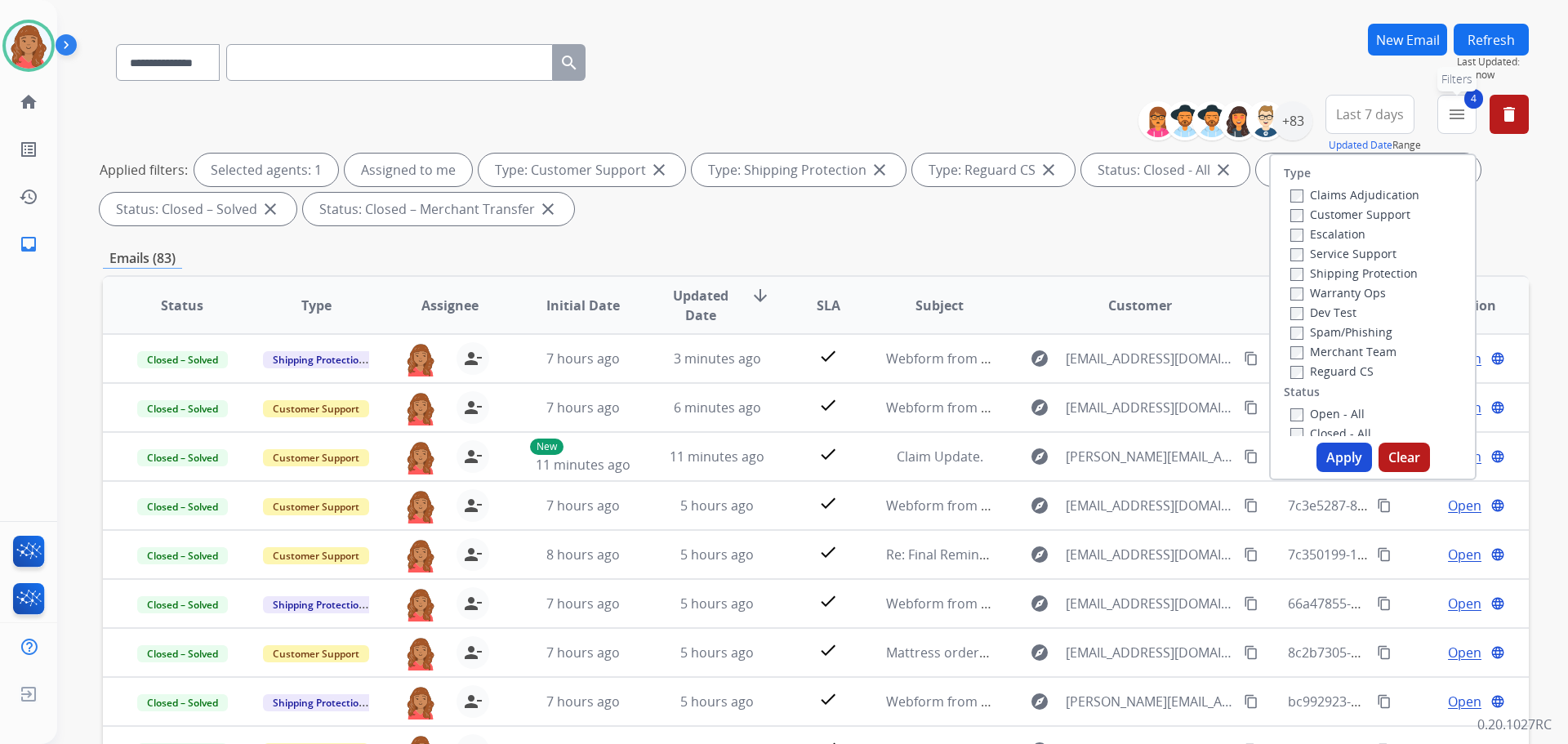
click at [1445, 109] on button "4 menu Filters" at bounding box center [1456, 114] width 39 height 39
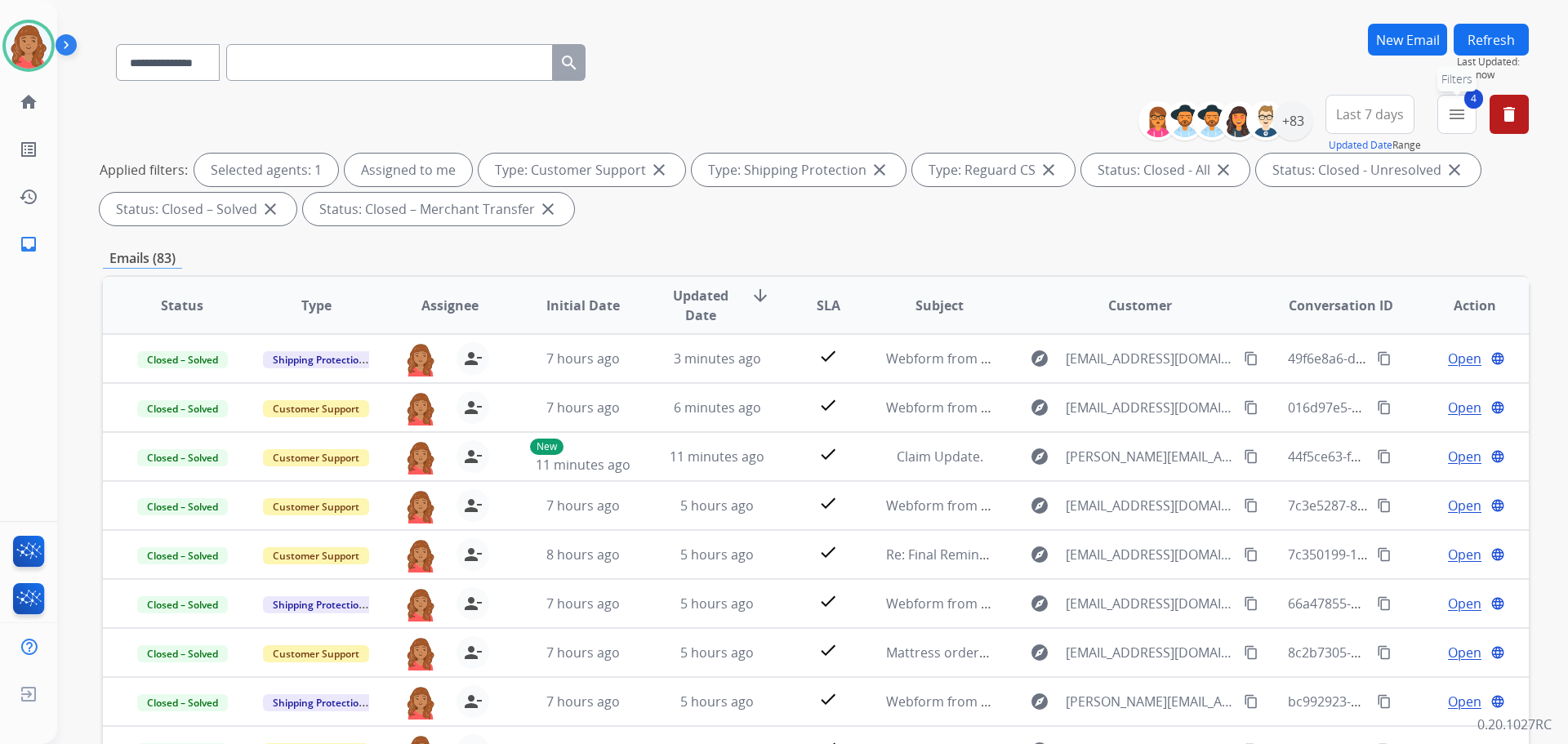
click at [1446, 117] on button "4 menu Filters" at bounding box center [1456, 114] width 39 height 39
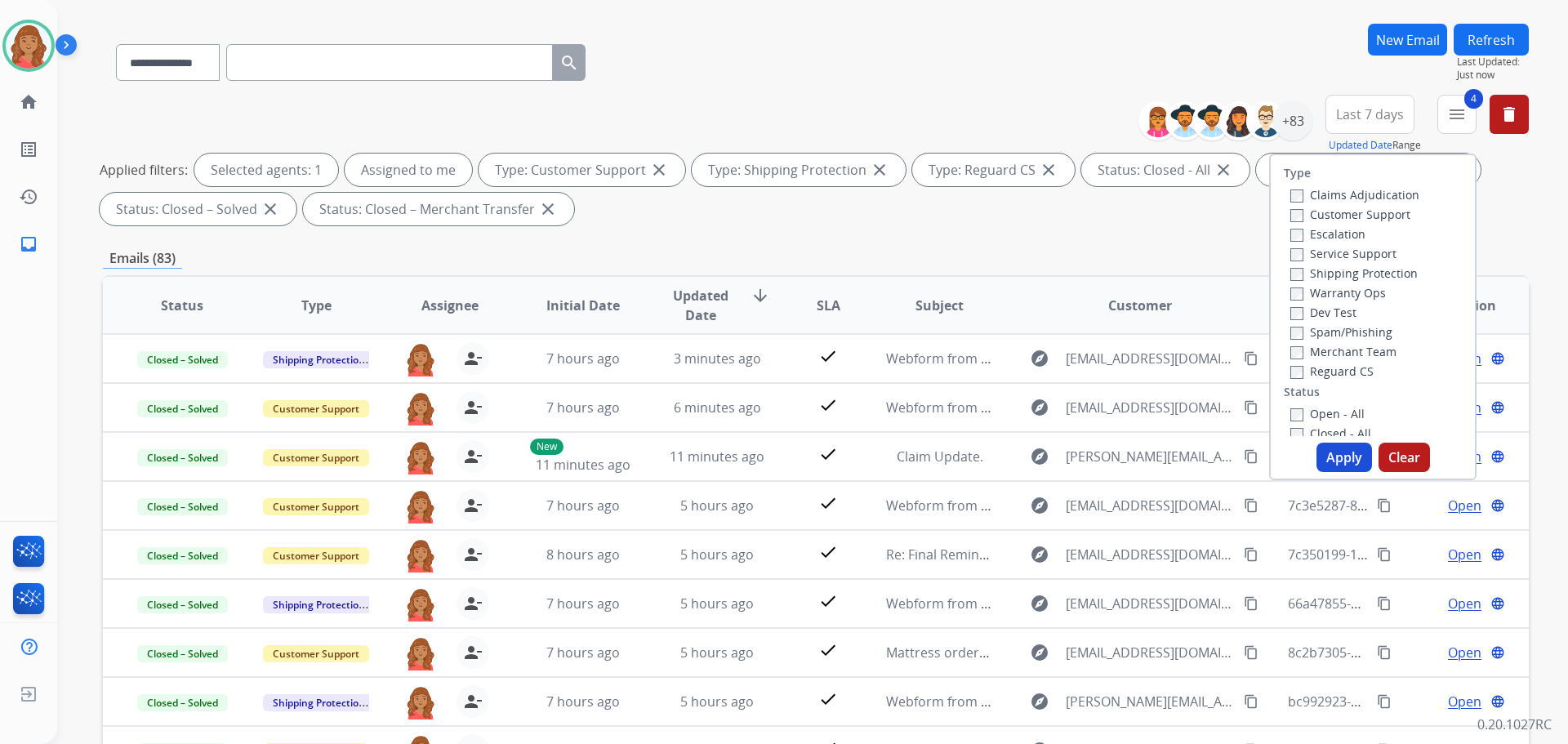
drag, startPoint x: 1334, startPoint y: 449, endPoint x: 1324, endPoint y: 445, distance: 10.8
click at [1331, 450] on button "Apply" at bounding box center [1344, 457] width 56 height 30
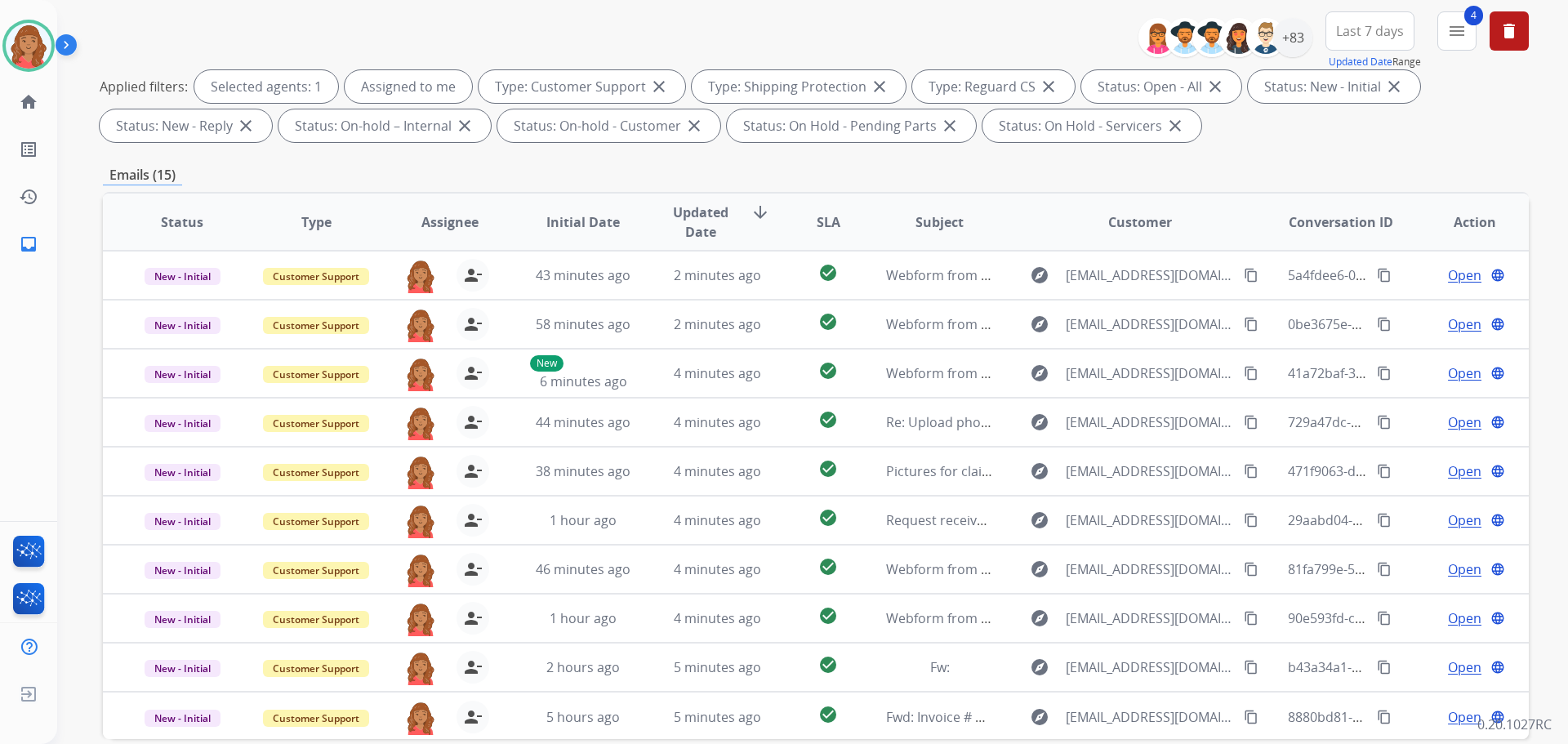
scroll to position [0, 0]
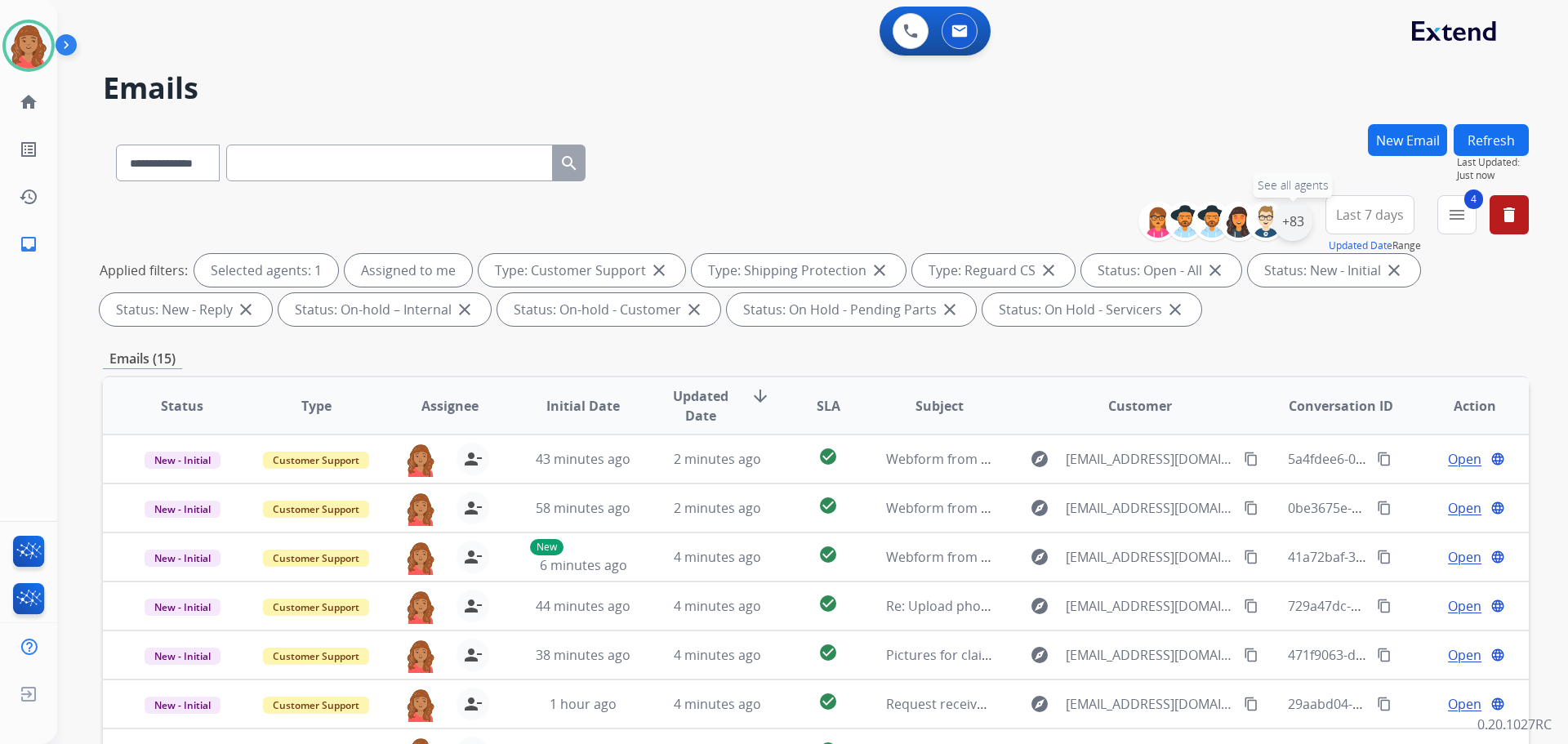
click at [1300, 223] on div "+83" at bounding box center [1292, 221] width 39 height 39
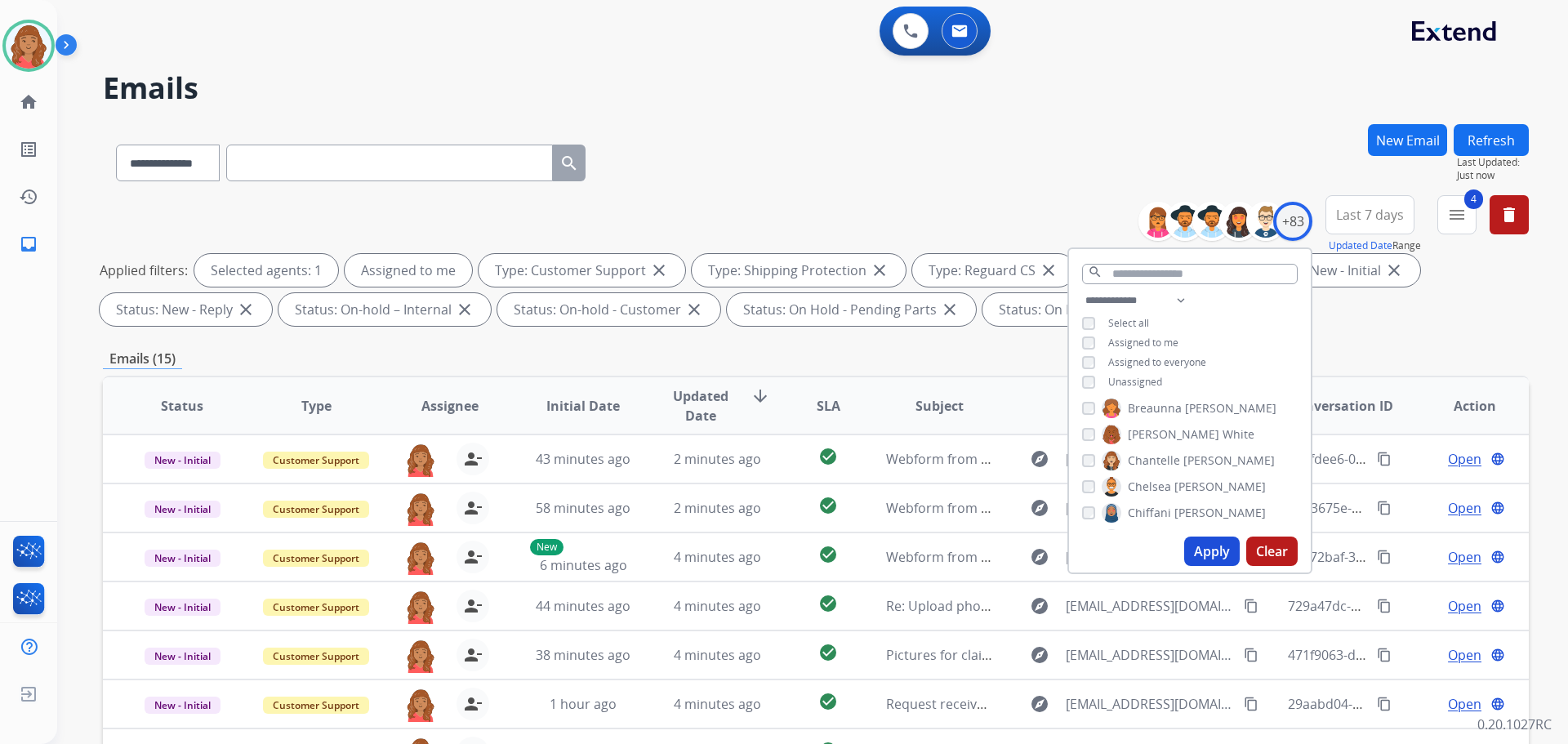
click at [1095, 379] on div "Unassigned" at bounding box center [1122, 382] width 80 height 13
click at [1201, 548] on button "Apply" at bounding box center [1212, 551] width 56 height 30
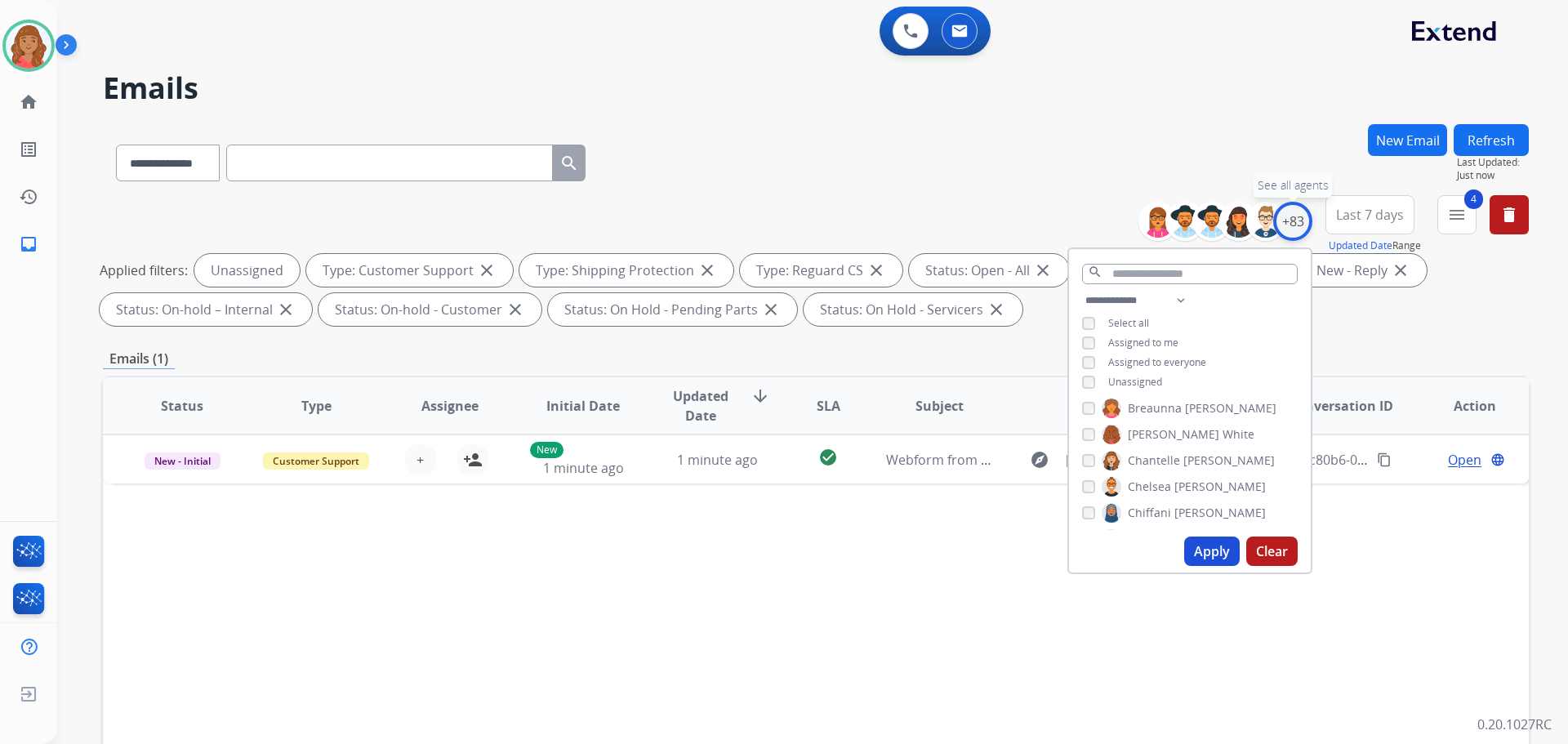
click at [1298, 225] on div "+83" at bounding box center [1292, 221] width 39 height 39
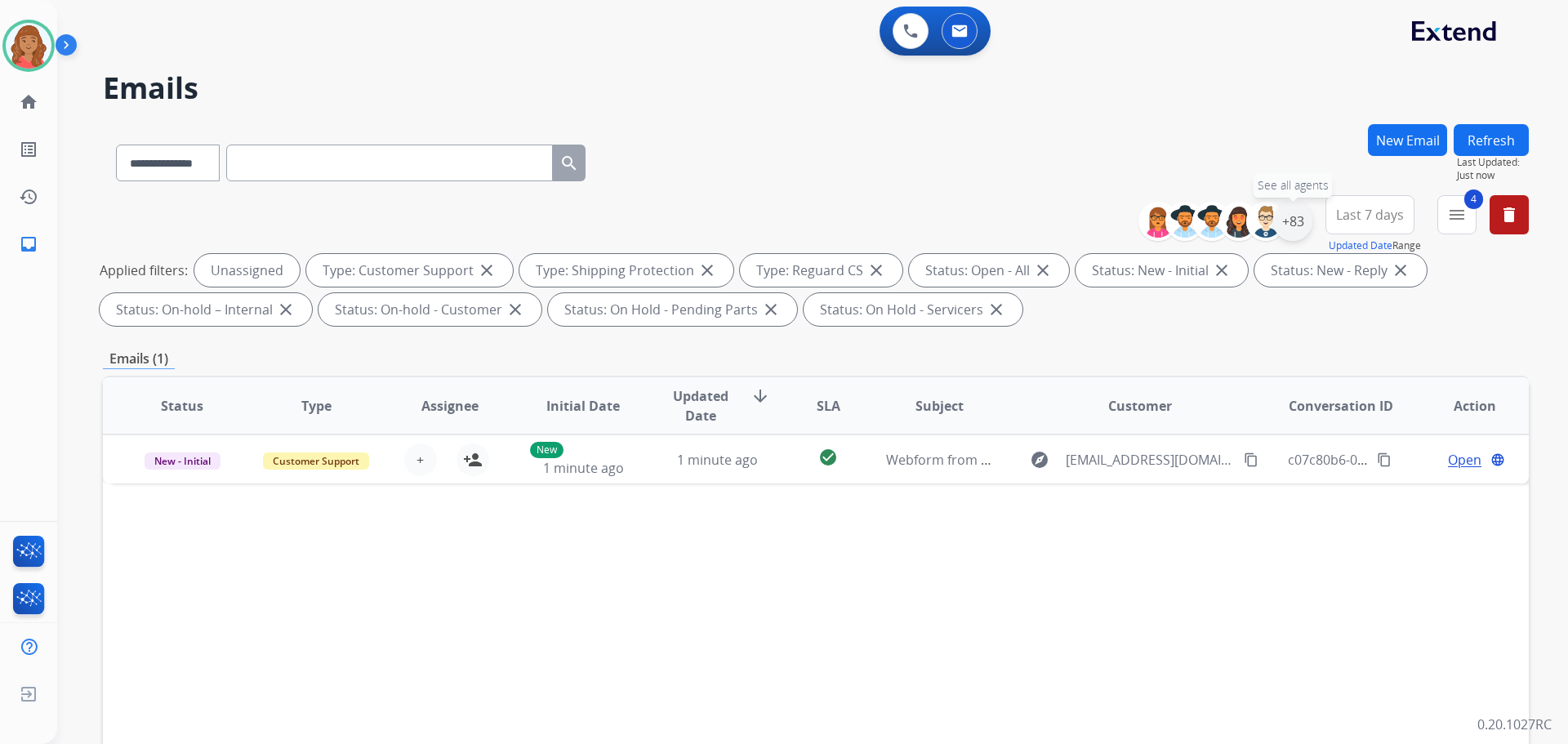
click at [1292, 216] on div "+83" at bounding box center [1292, 221] width 39 height 39
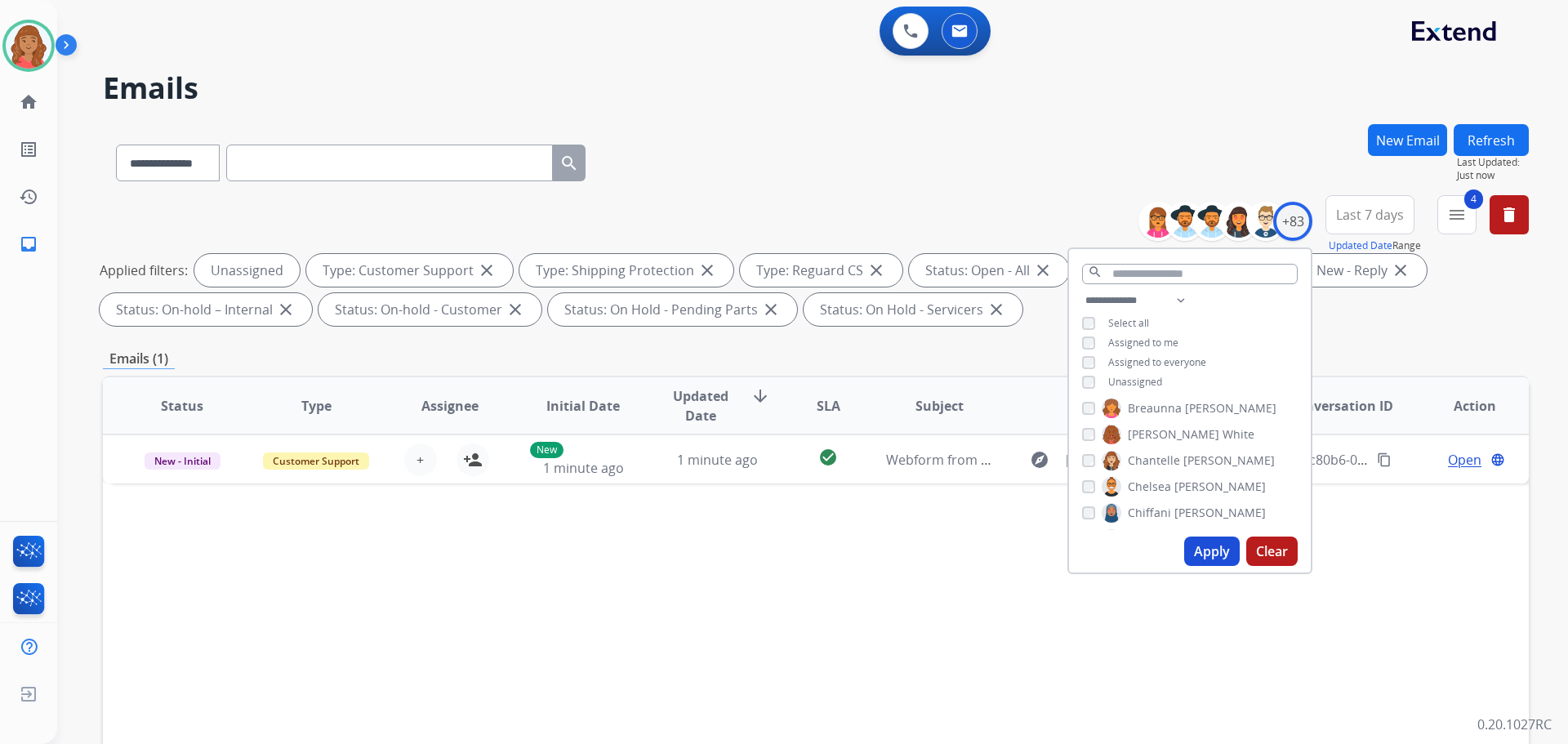
click at [1086, 347] on div "**********" at bounding box center [1189, 343] width 242 height 105
click at [1209, 553] on button "Apply" at bounding box center [1212, 551] width 56 height 30
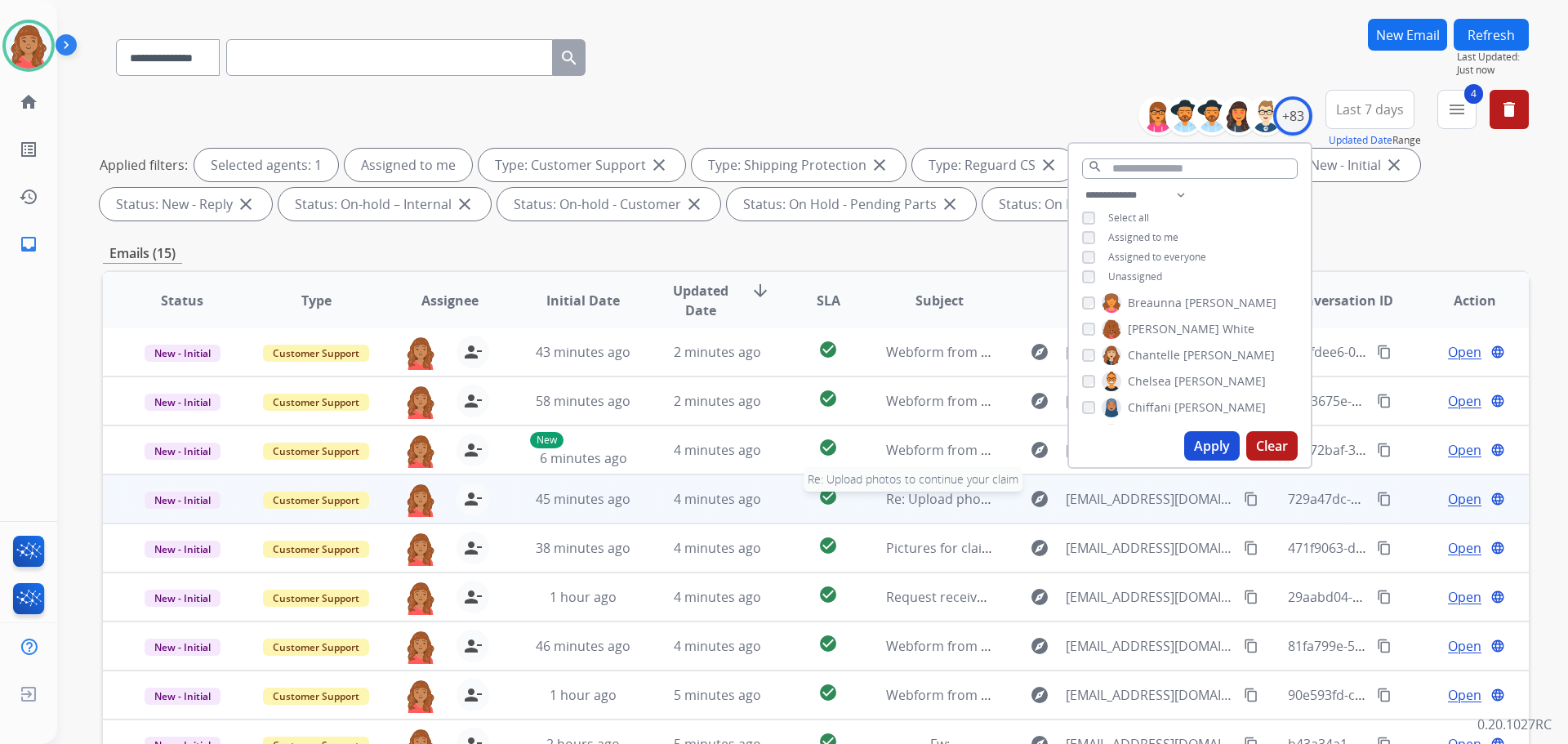
scroll to position [264, 0]
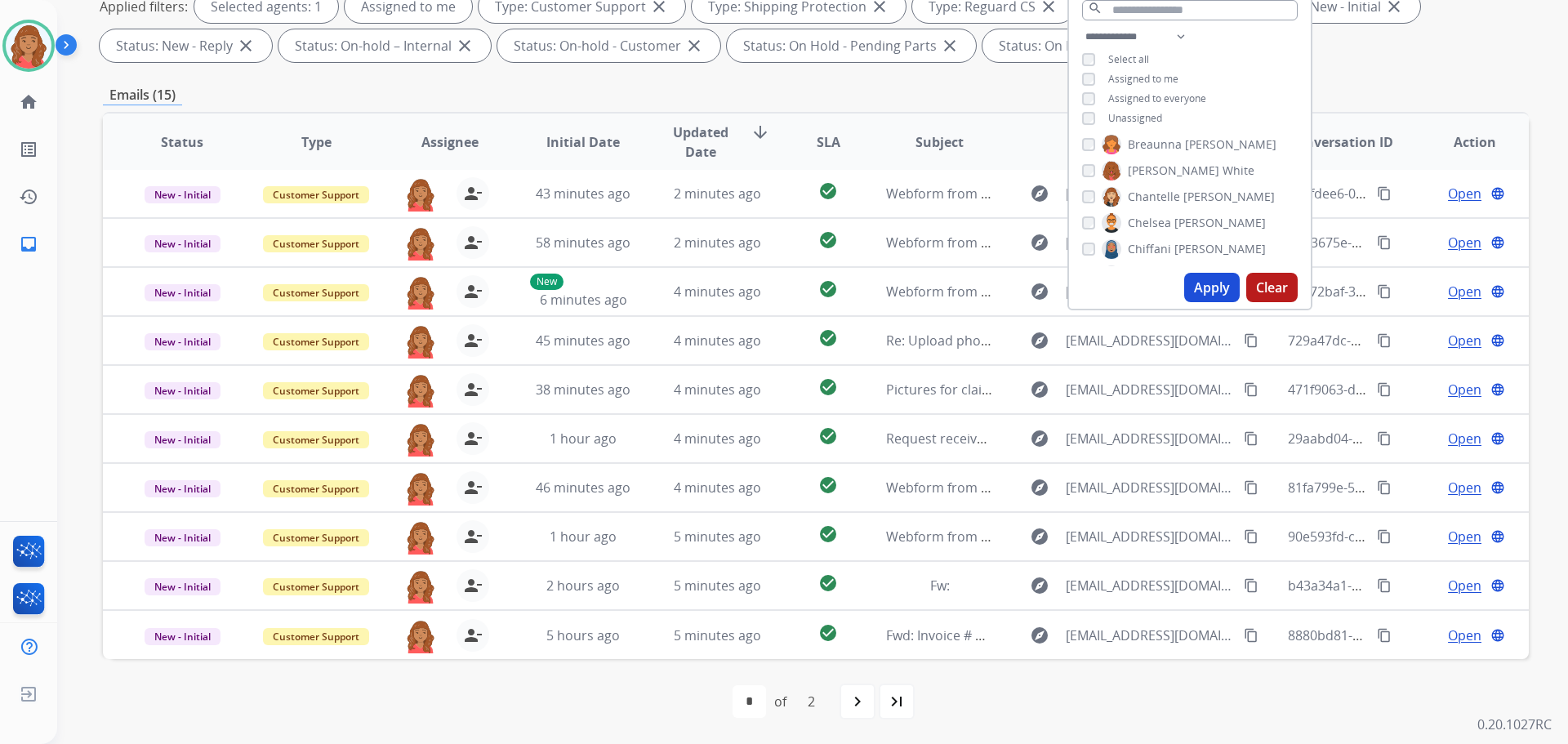
click at [959, 88] on div "Emails (15)" at bounding box center [815, 95] width 1426 height 21
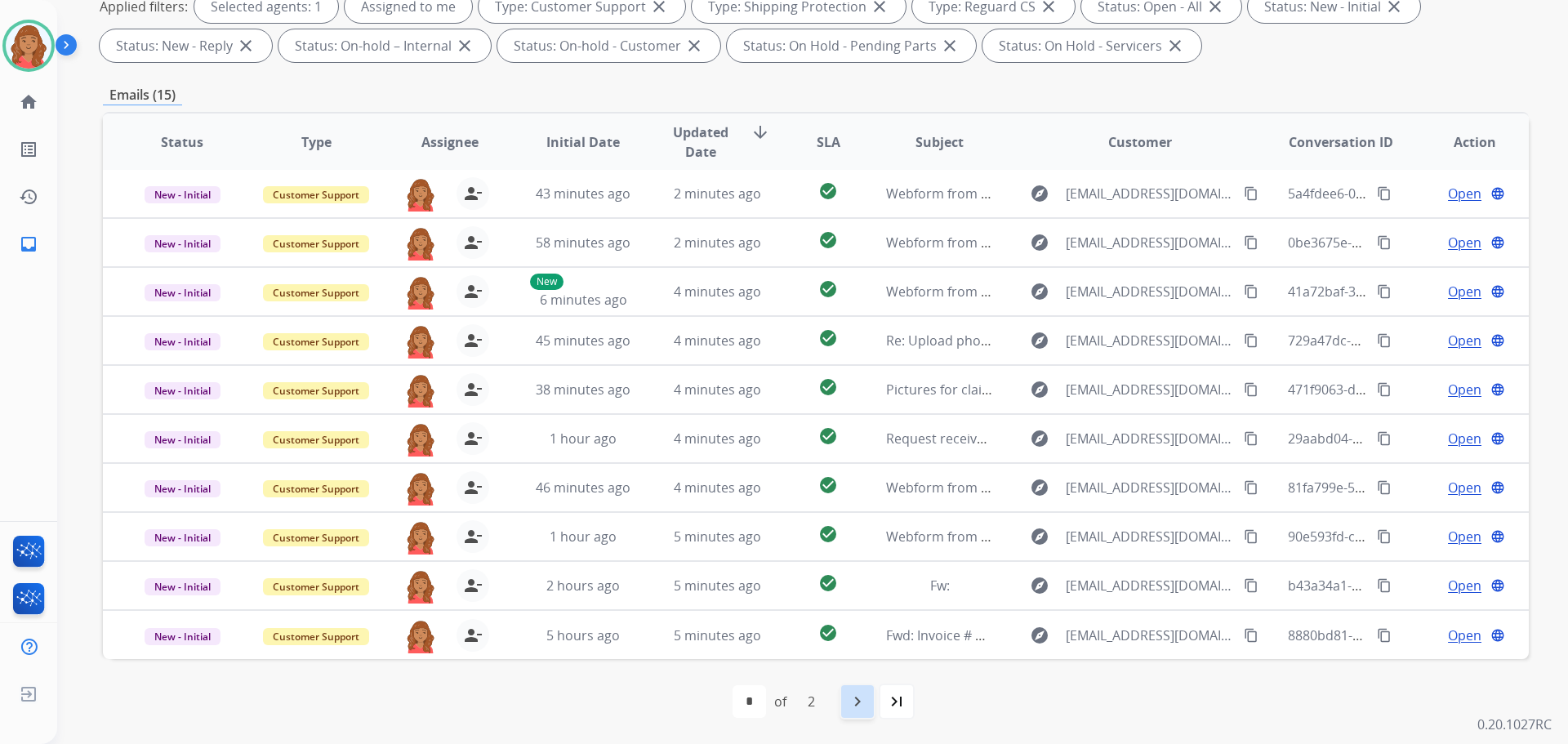
click at [852, 696] on mat-icon "navigate_next" at bounding box center [857, 702] width 20 height 20
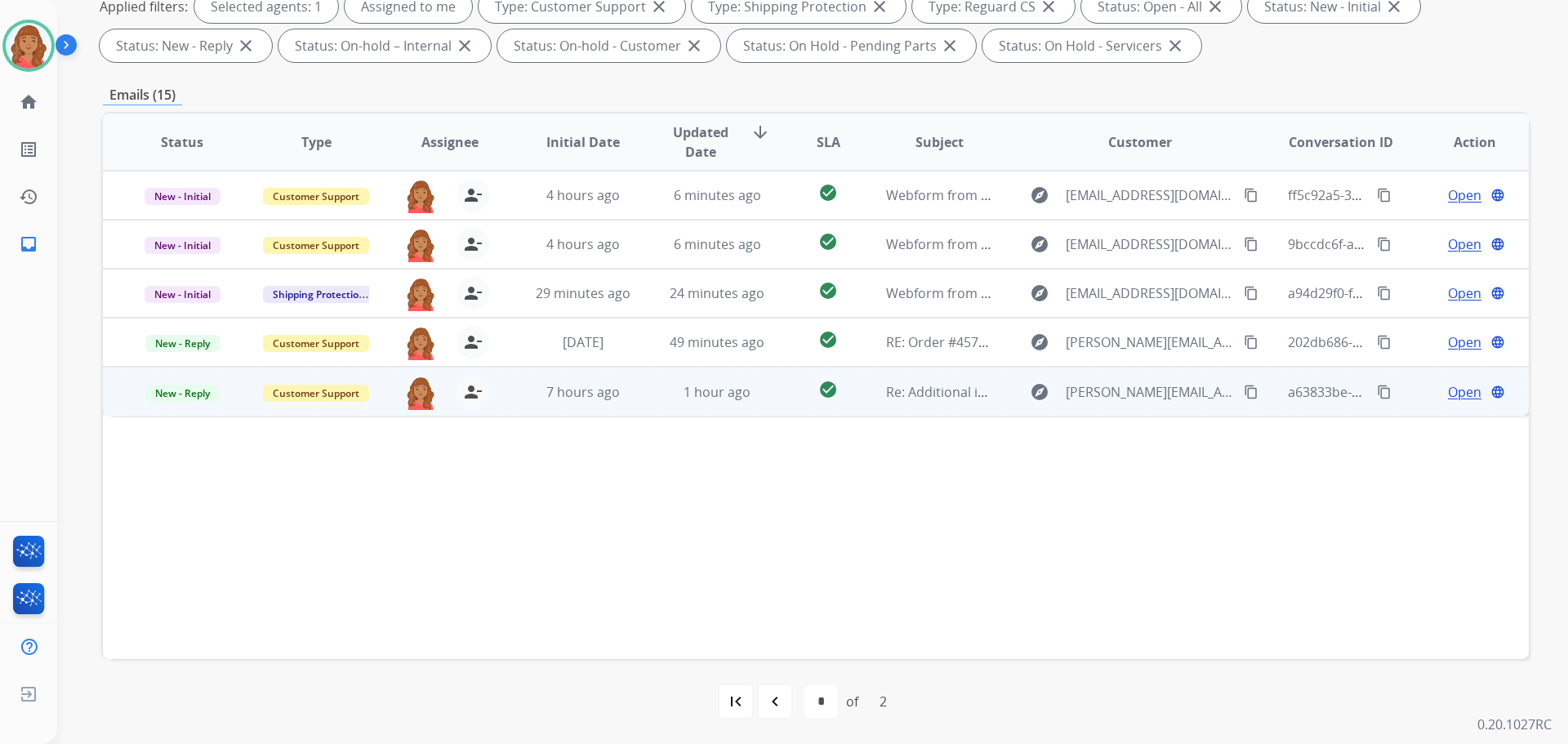
click at [732, 404] on td "1 hour ago" at bounding box center [704, 391] width 134 height 49
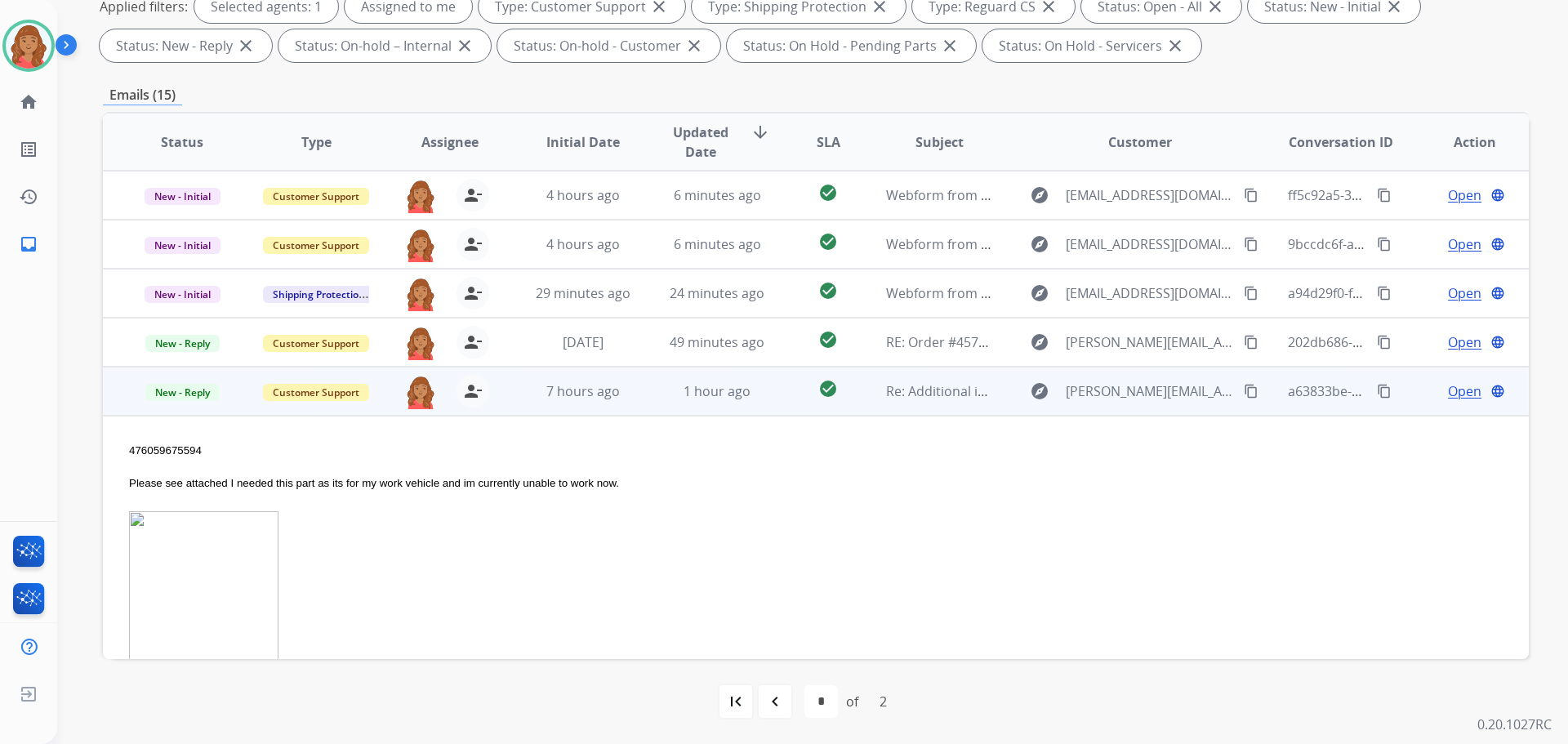
scroll to position [108, 0]
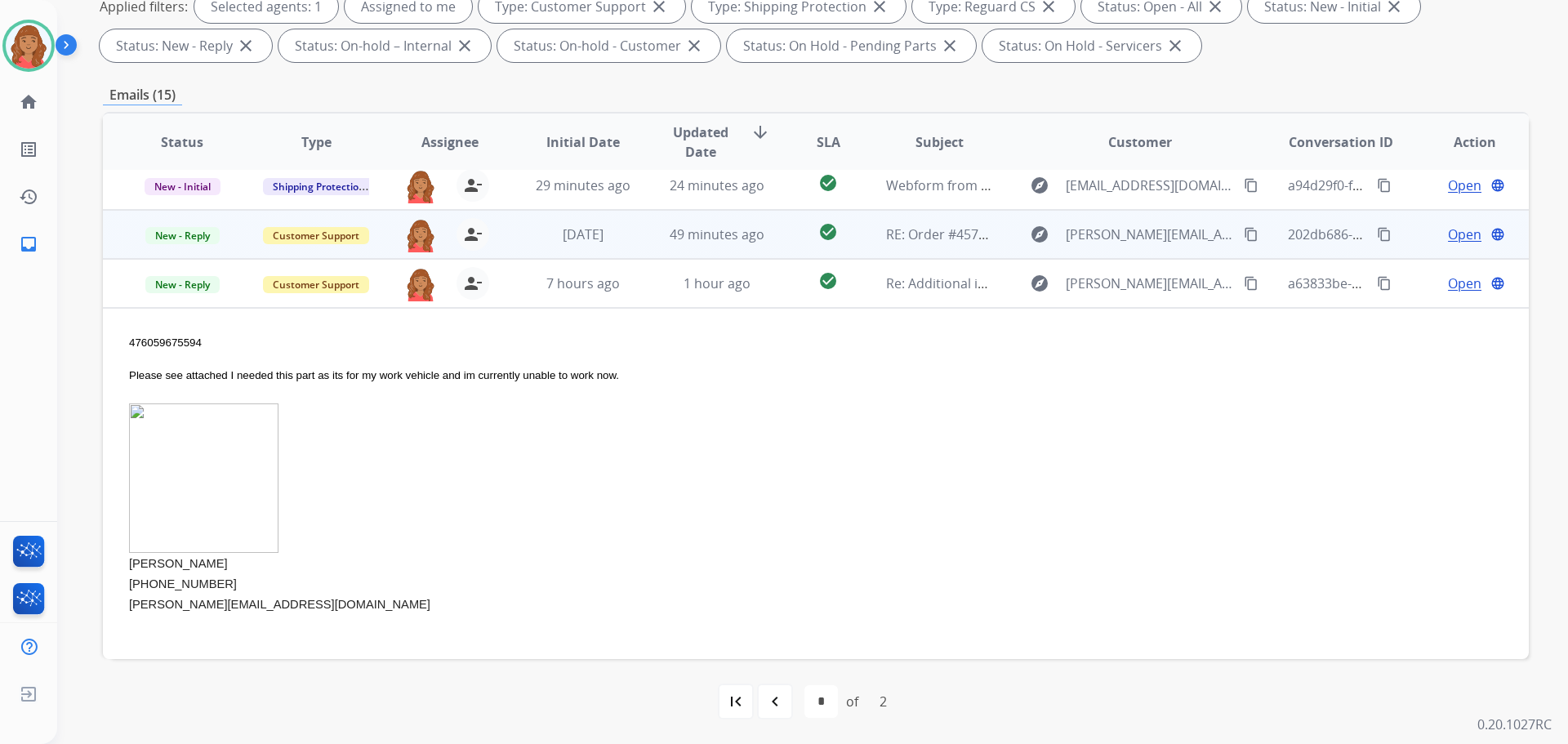
click at [706, 244] on td "49 minutes ago" at bounding box center [704, 234] width 134 height 49
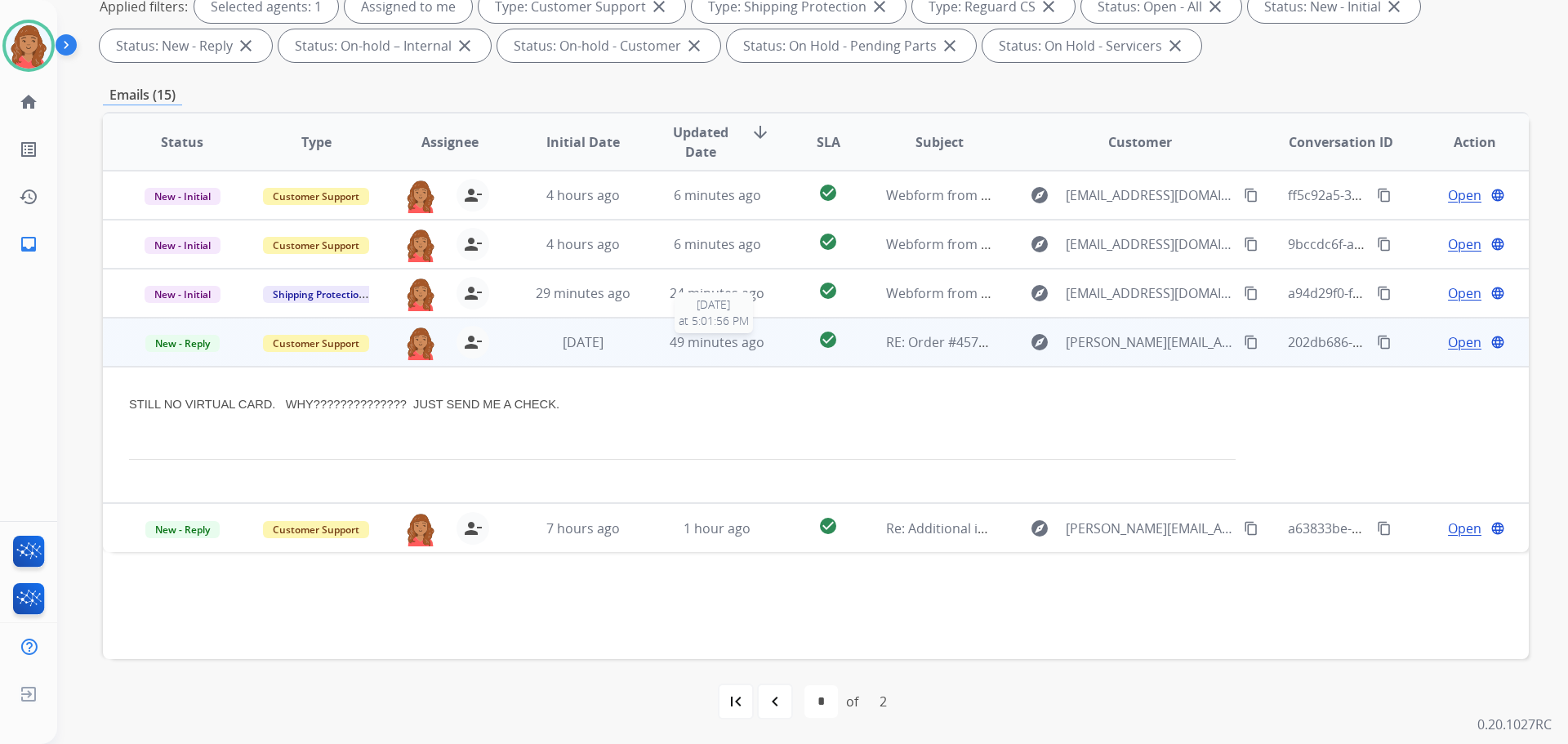
click at [673, 342] on span "49 minutes ago" at bounding box center [717, 342] width 95 height 18
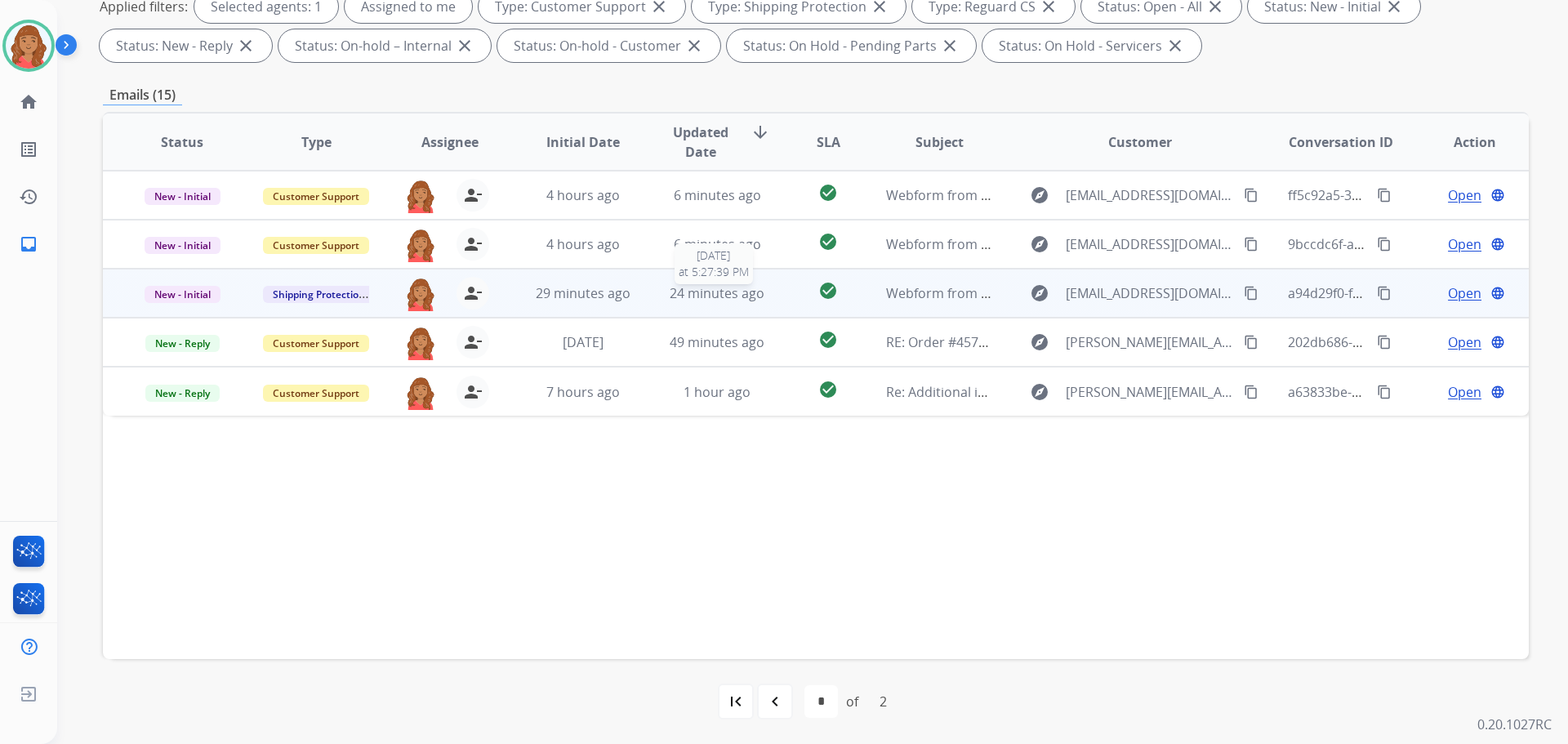
click at [686, 298] on span "24 minutes ago" at bounding box center [717, 293] width 95 height 18
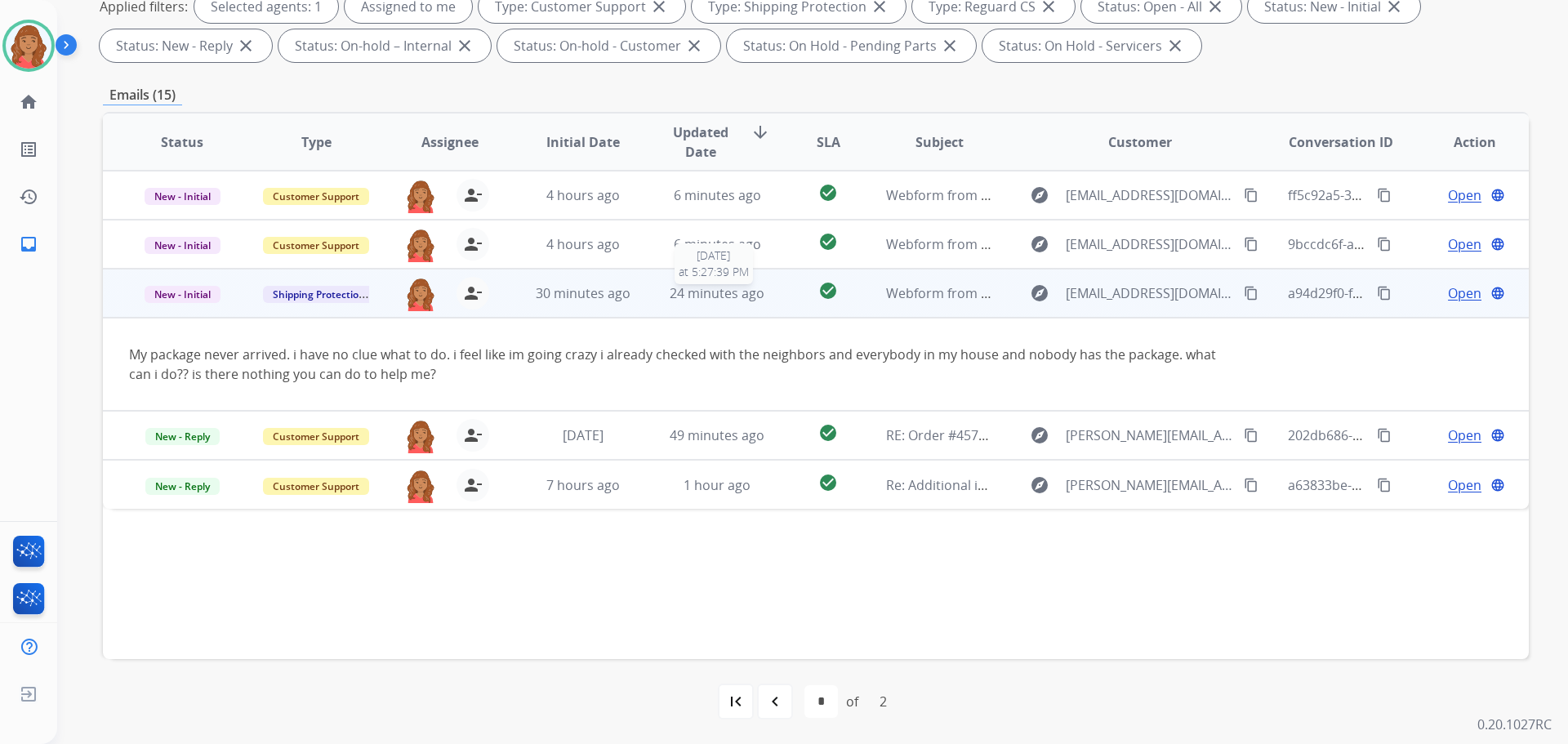
click at [686, 298] on span "24 minutes ago" at bounding box center [717, 293] width 95 height 18
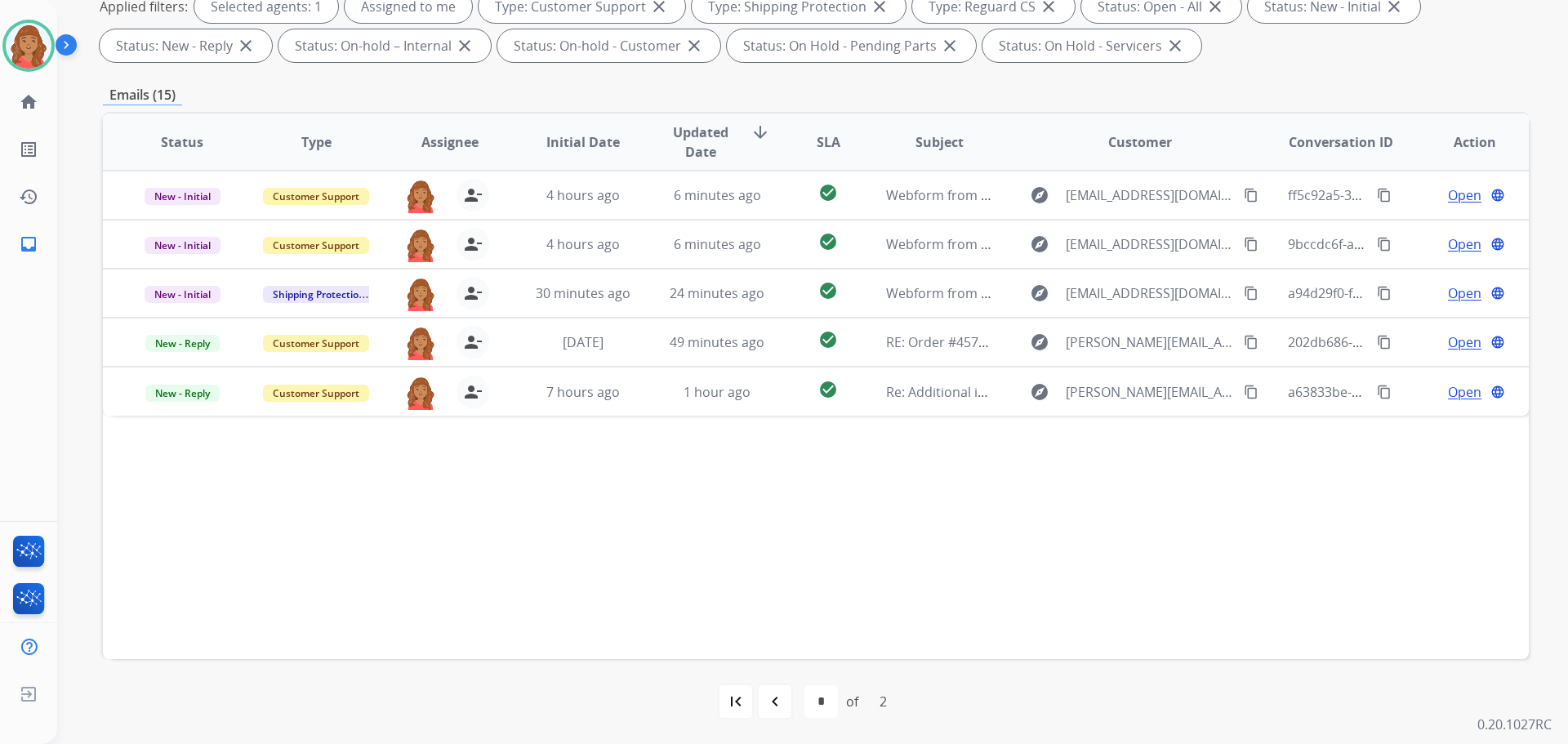
click at [764, 694] on div "navigate_before" at bounding box center [775, 702] width 36 height 36
select select "*"
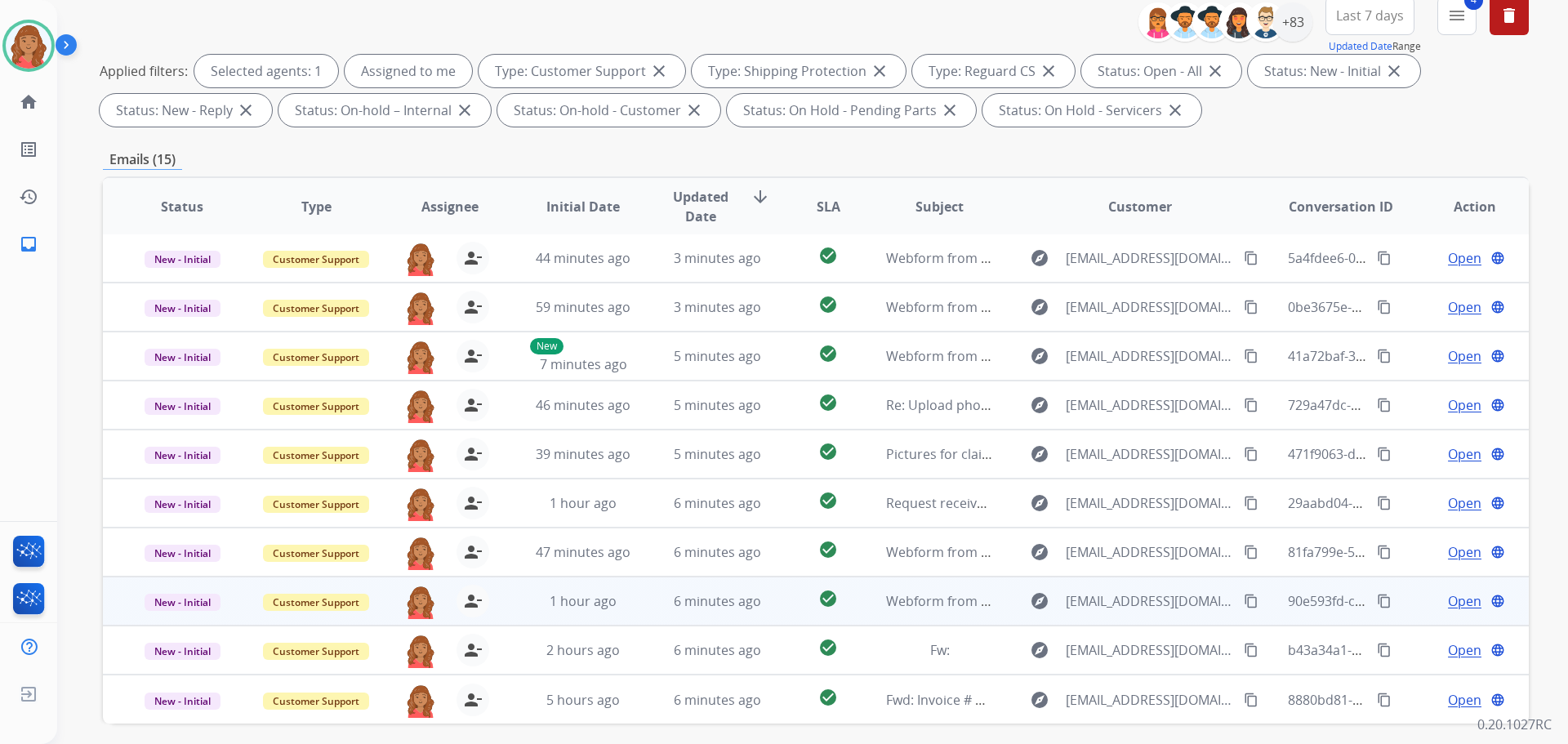
scroll to position [264, 0]
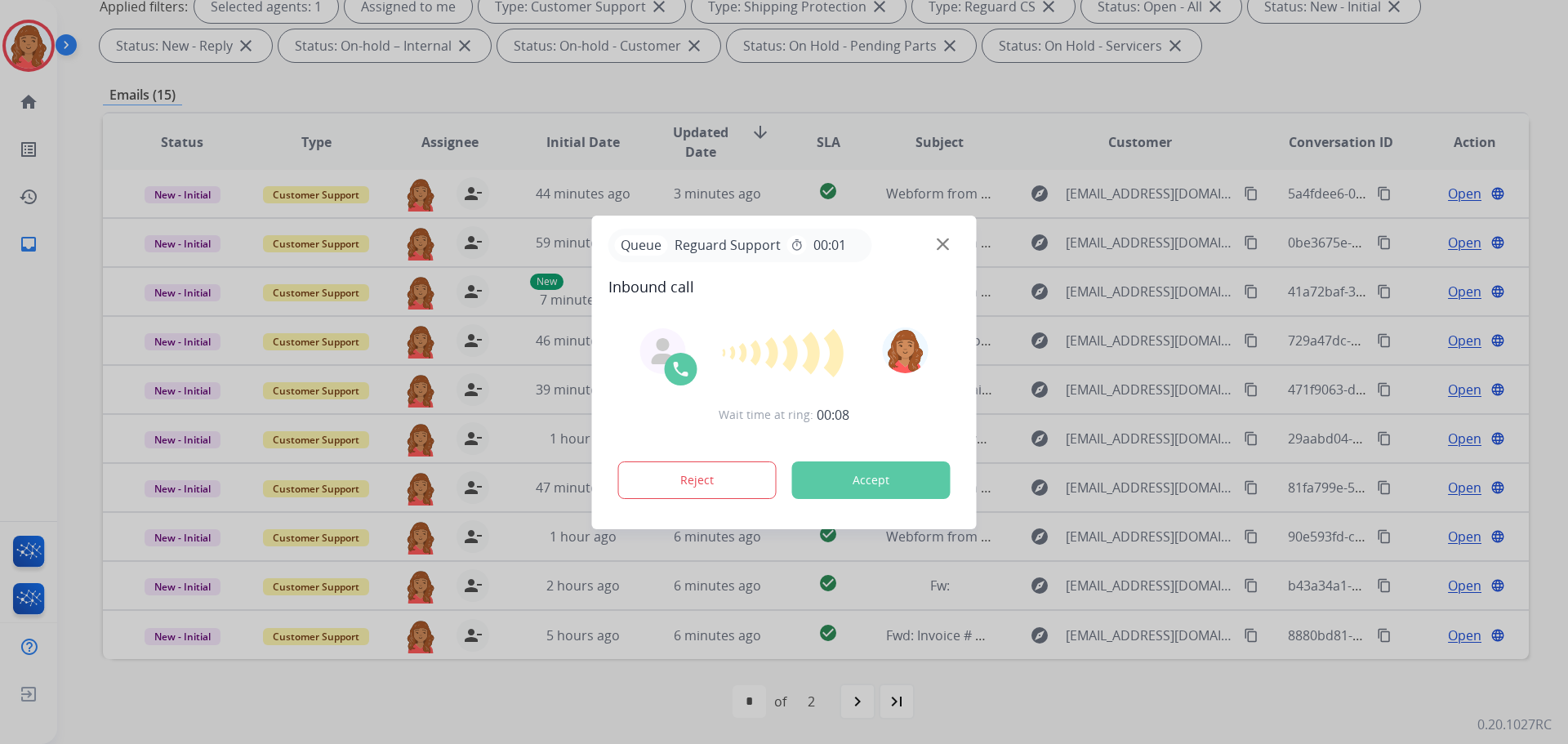
click at [940, 251] on div "Queue Reguard Support timer 00:01" at bounding box center [784, 245] width 352 height 33
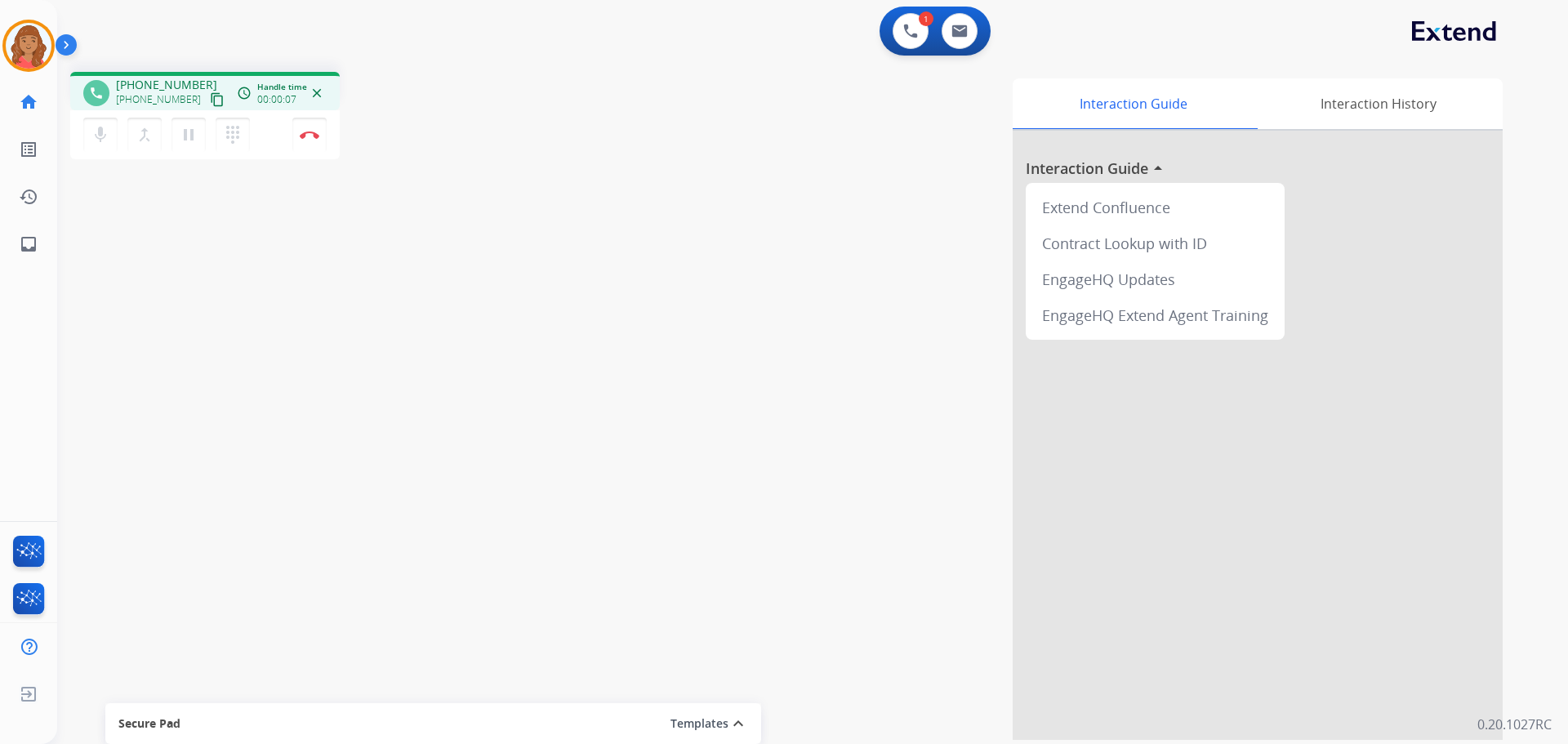
click at [210, 102] on mat-icon "content_copy" at bounding box center [217, 99] width 14 height 14
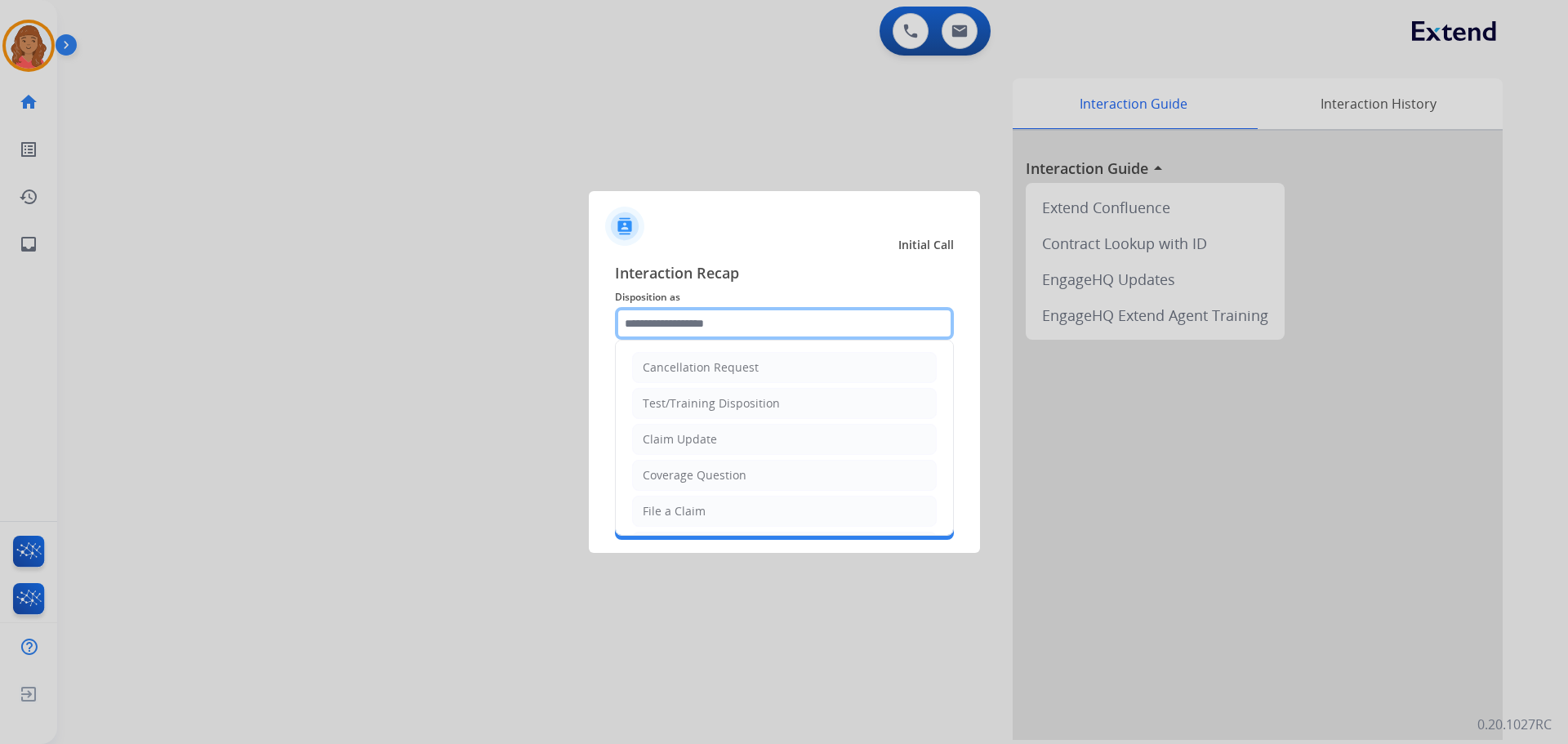
drag, startPoint x: 776, startPoint y: 329, endPoint x: 687, endPoint y: 384, distance: 104.6
click at [776, 332] on input "text" at bounding box center [784, 324] width 339 height 32
drag, startPoint x: 660, startPoint y: 433, endPoint x: 687, endPoint y: 392, distance: 49.1
click at [662, 433] on div "Claim Update" at bounding box center [680, 439] width 74 height 16
type input "**********"
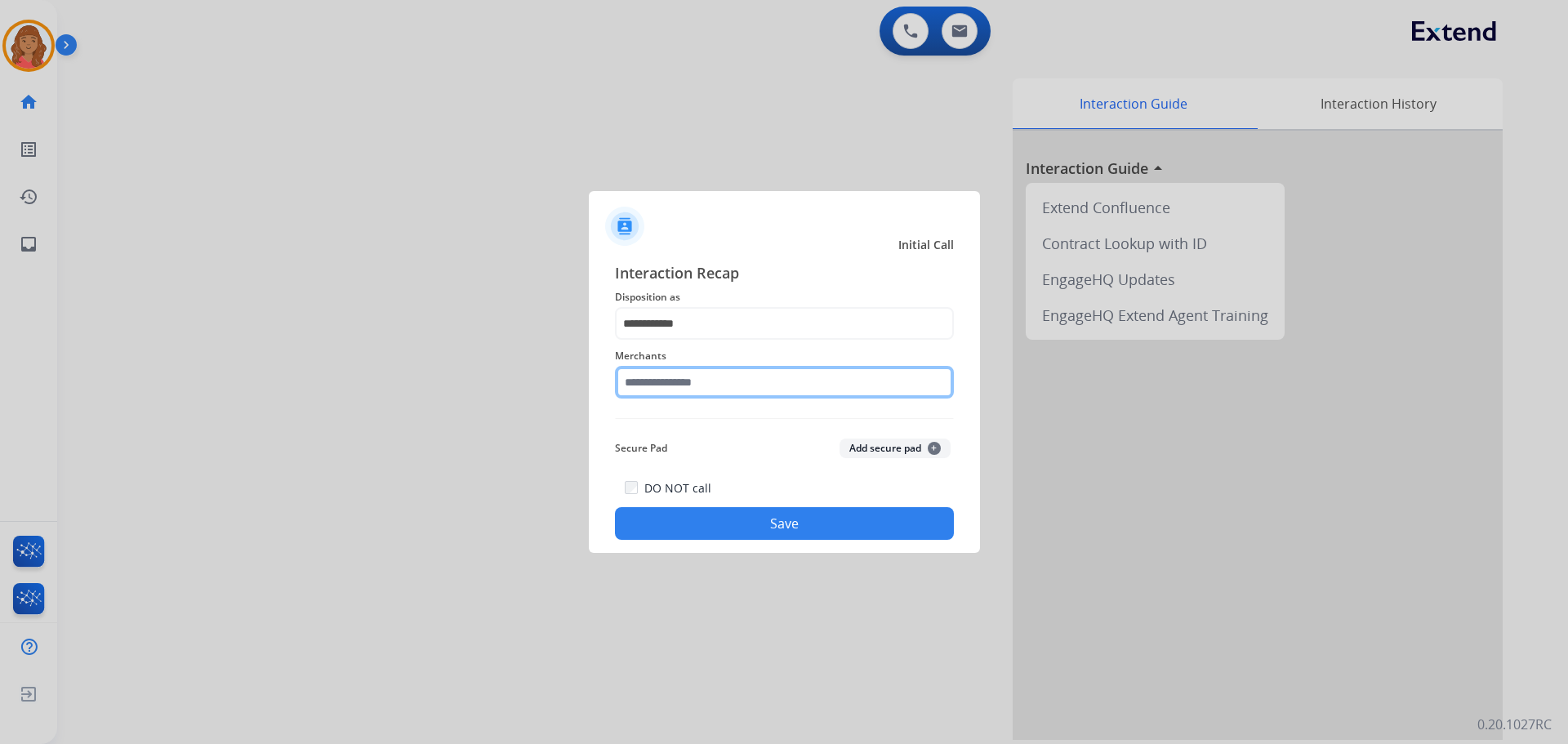
click at [674, 391] on input "text" at bounding box center [784, 382] width 339 height 32
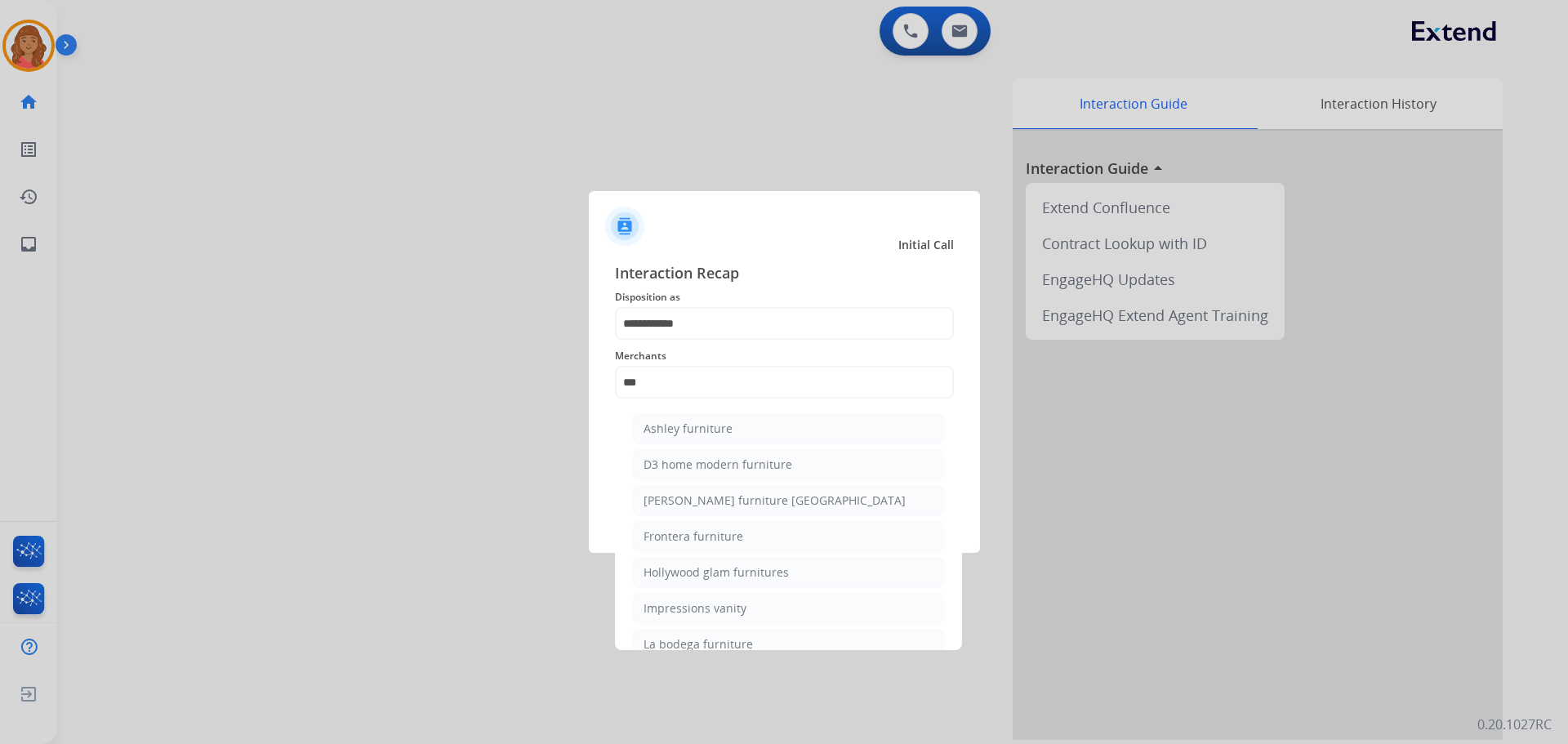
click at [695, 427] on div "Ashley furniture" at bounding box center [688, 428] width 89 height 16
type input "**********"
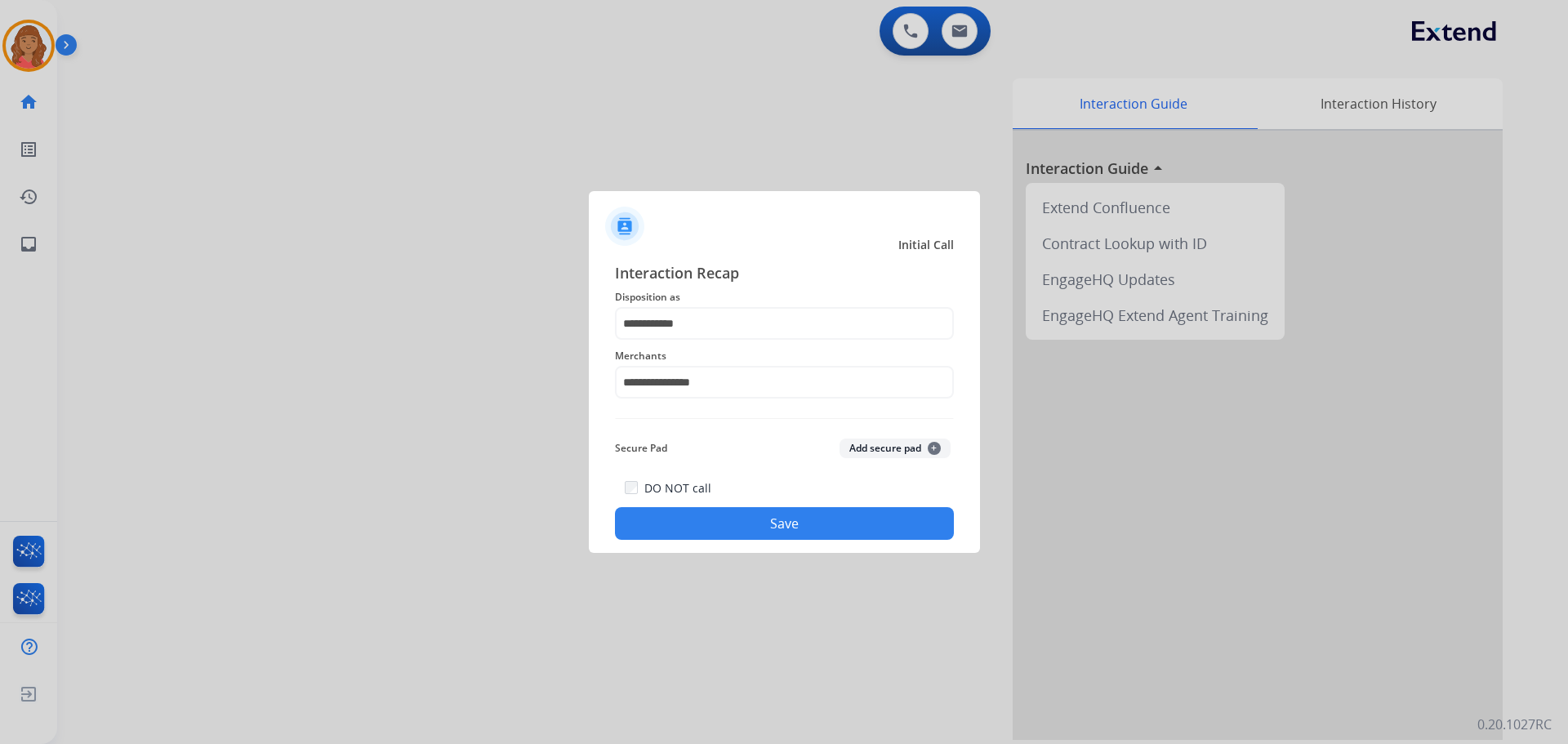
click at [715, 518] on button "Save" at bounding box center [784, 523] width 339 height 32
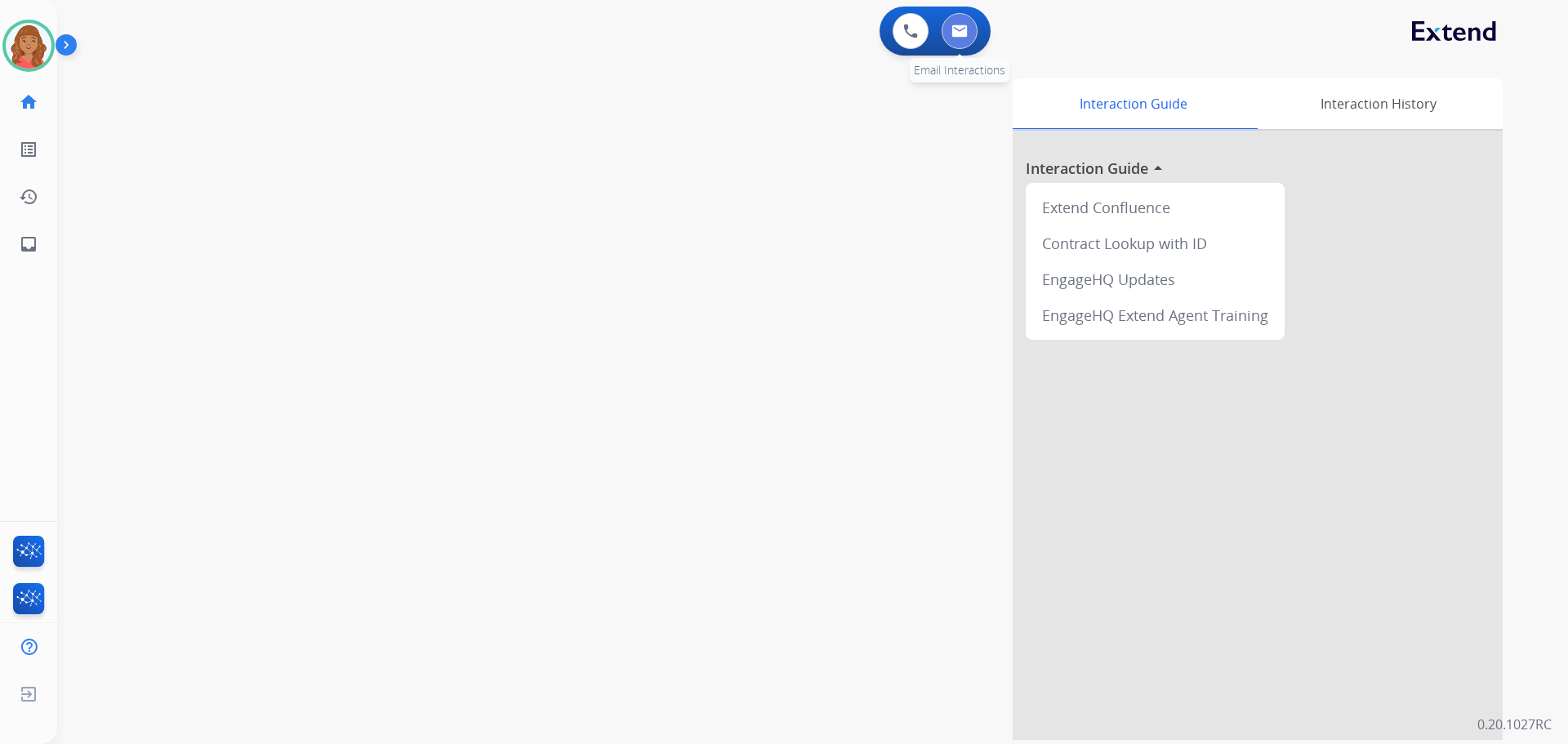
click at [964, 31] on img at bounding box center [959, 31] width 16 height 13
select select "**********"
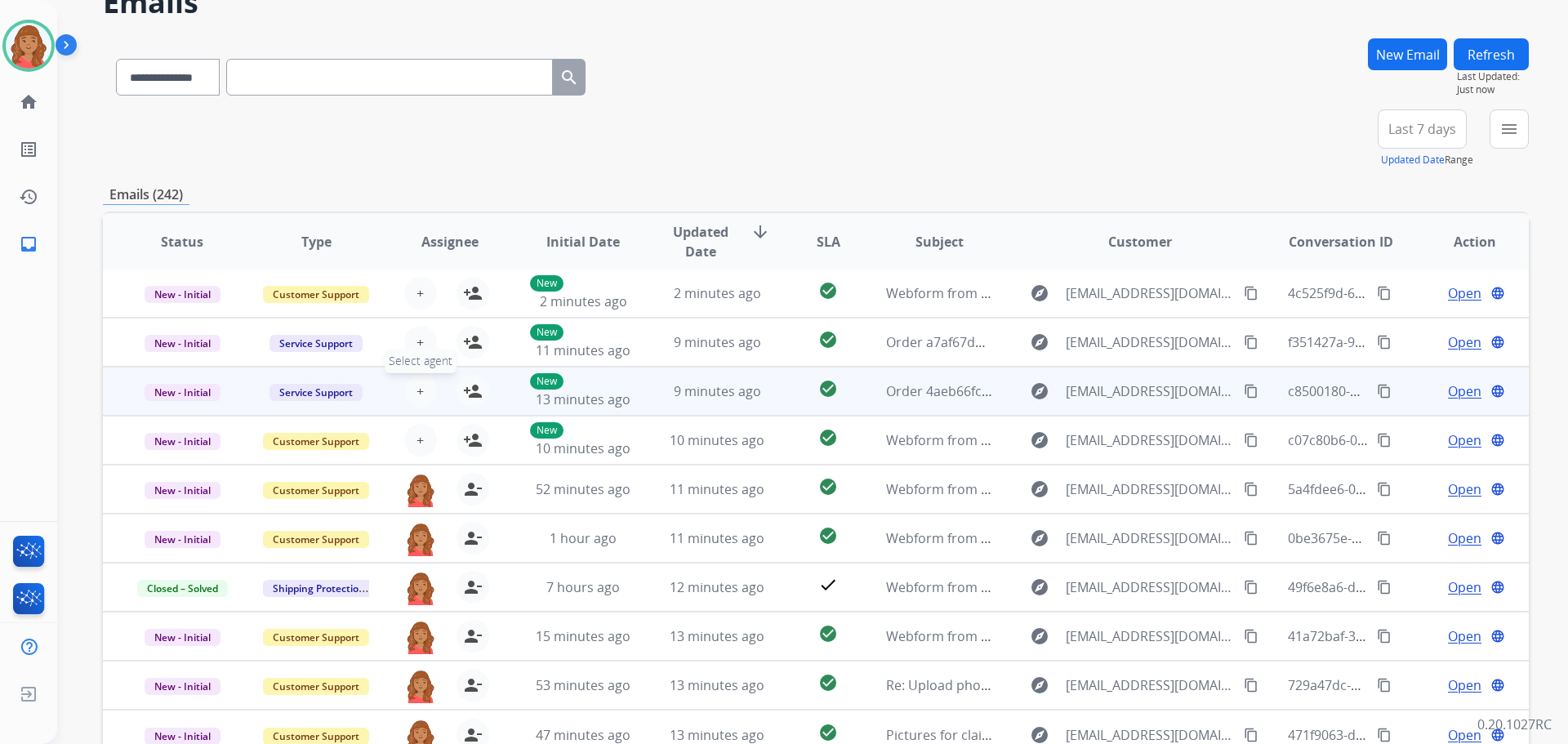
scroll to position [186, 0]
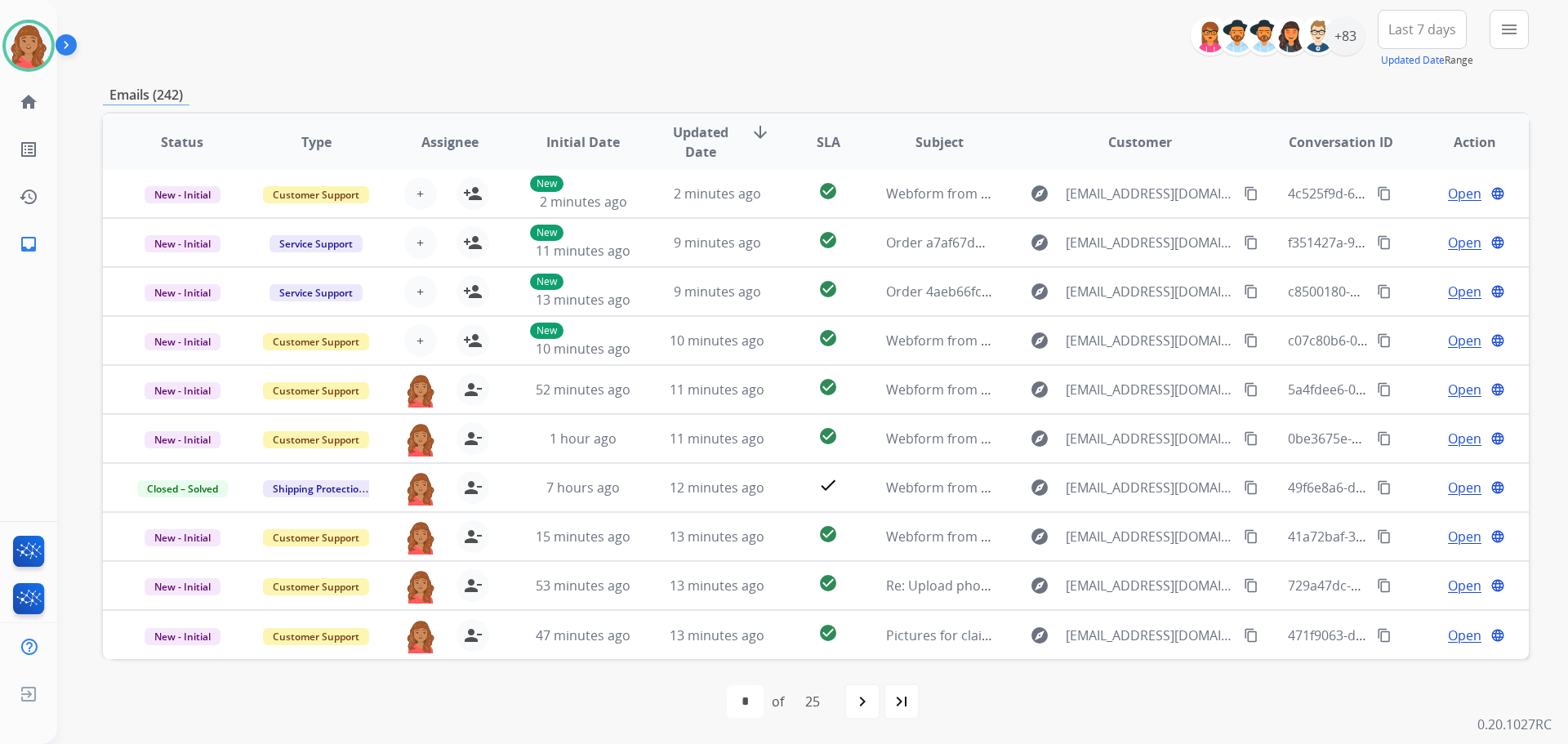
click at [862, 704] on mat-icon "navigate_next" at bounding box center [862, 702] width 20 height 20
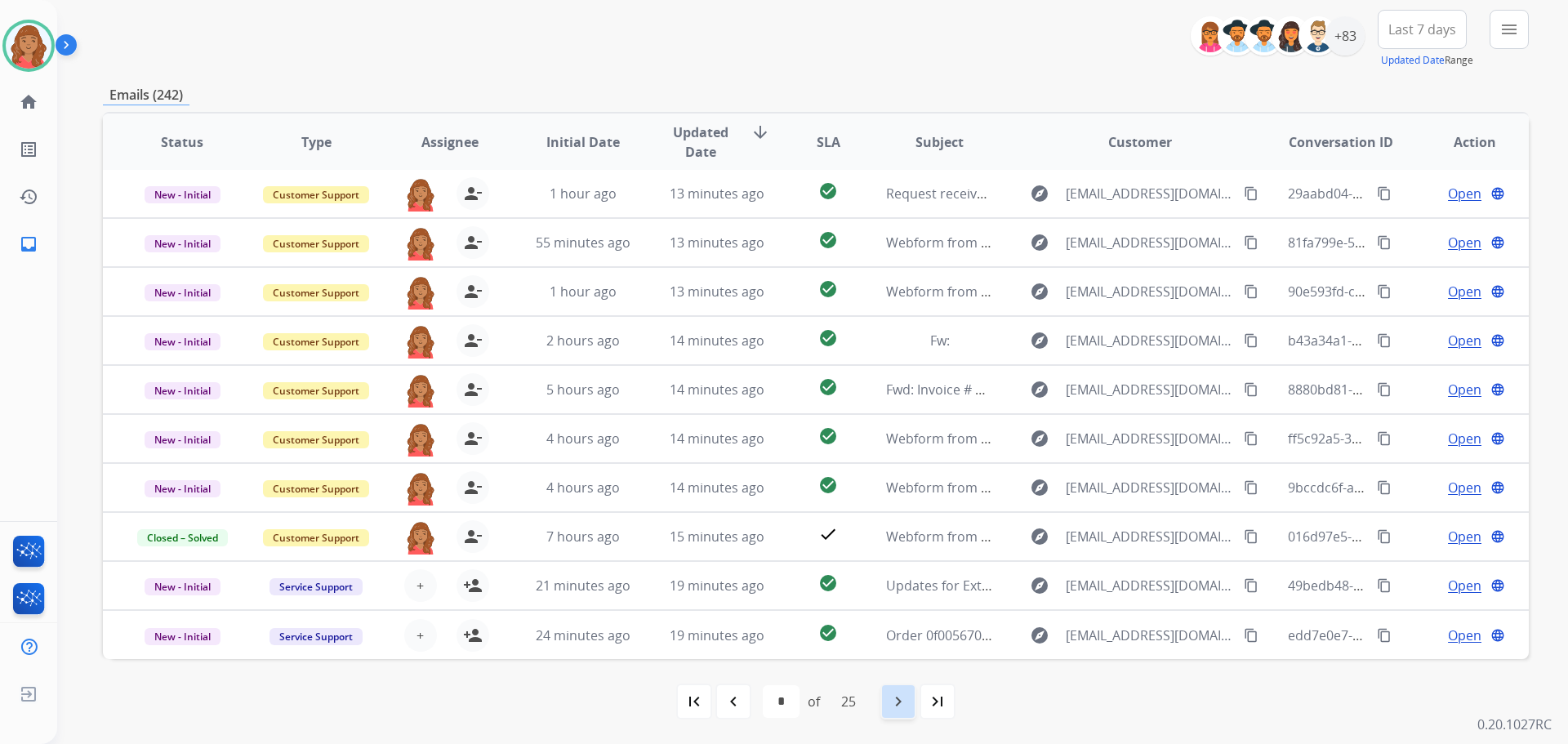
click at [903, 703] on mat-icon "navigate_next" at bounding box center [898, 702] width 20 height 20
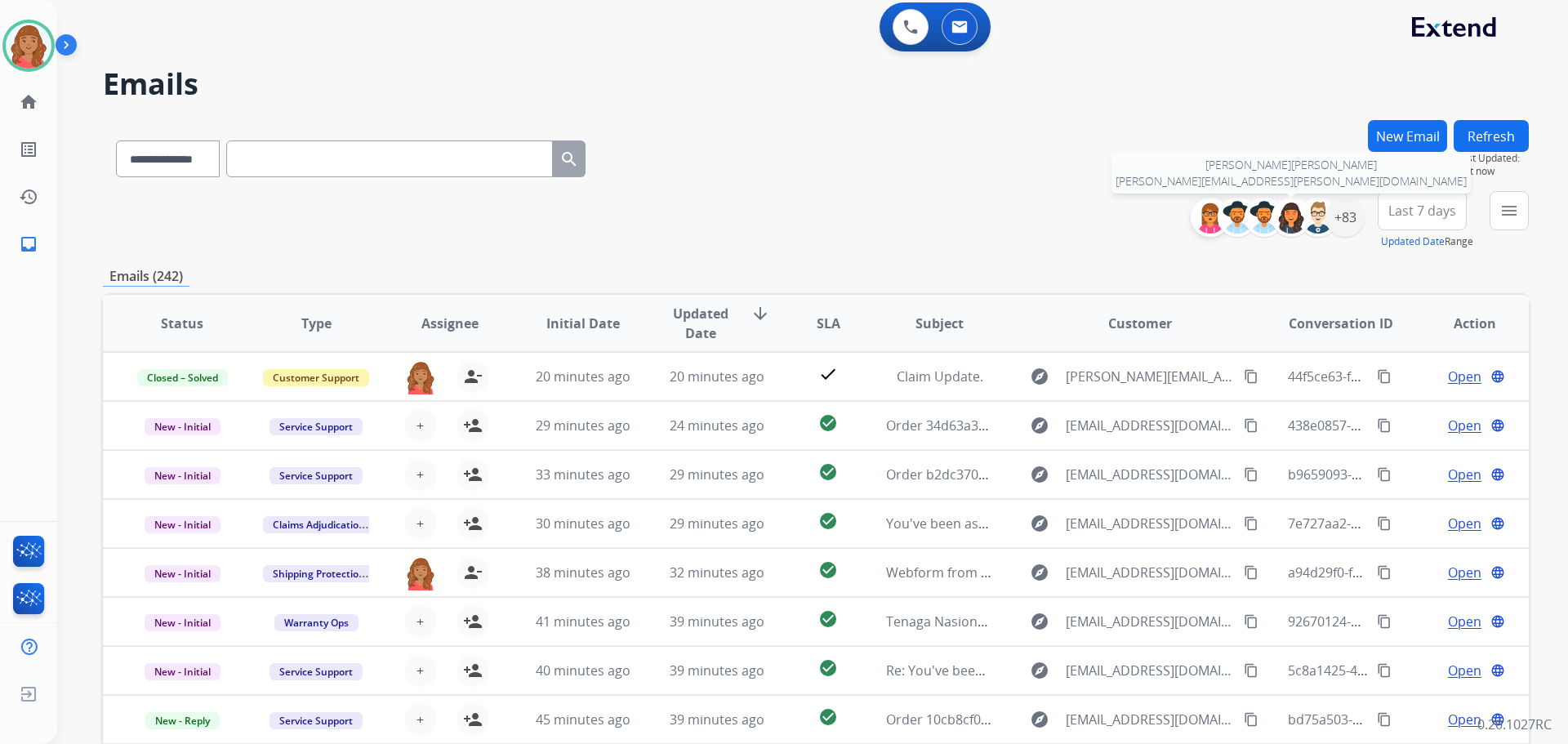
scroll to position [0, 0]
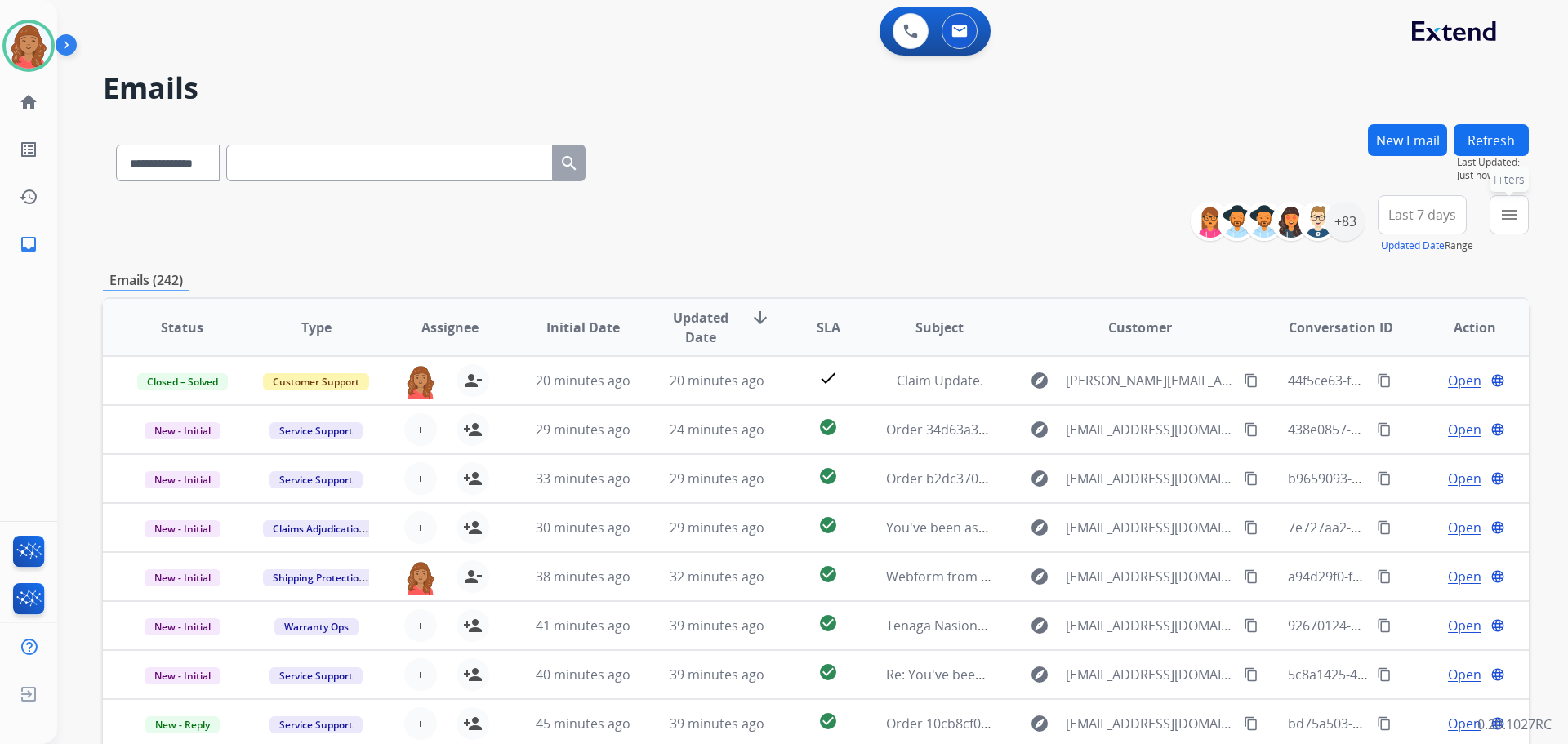
drag, startPoint x: 1507, startPoint y: 214, endPoint x: 1481, endPoint y: 238, distance: 35.4
click at [1507, 215] on mat-icon "menu" at bounding box center [1509, 215] width 20 height 20
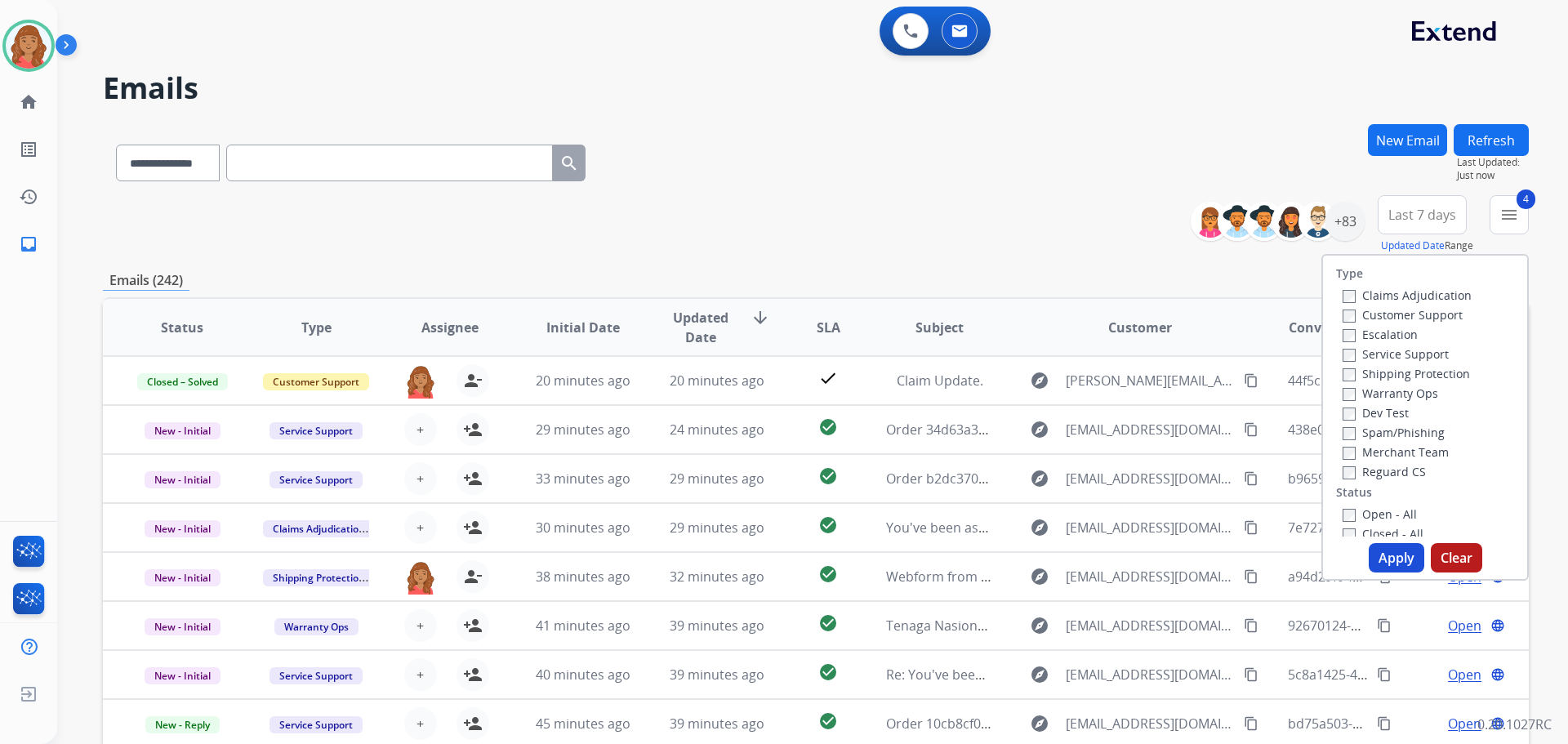
click at [1400, 563] on button "Apply" at bounding box center [1397, 557] width 56 height 30
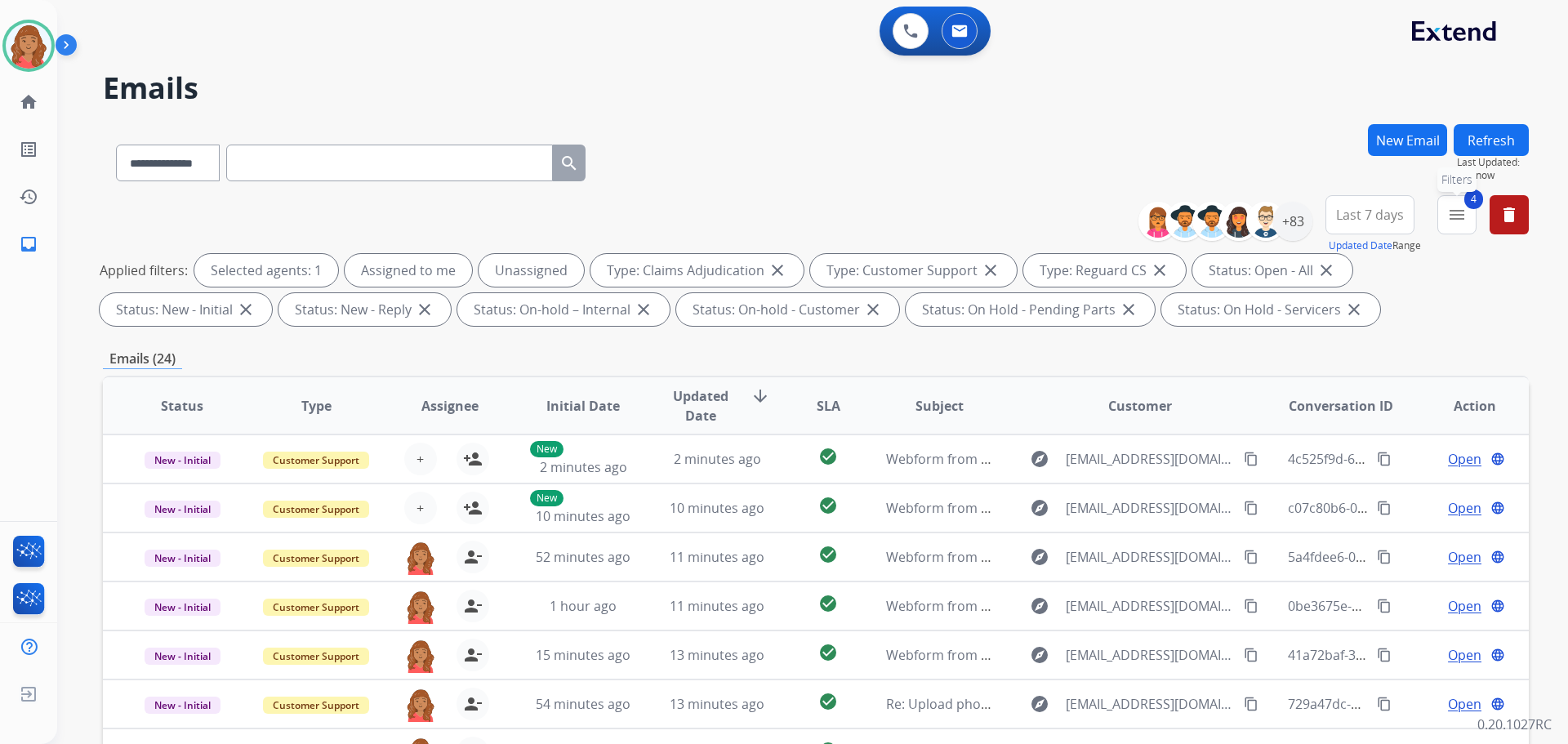
click at [1455, 225] on button "4 menu Filters" at bounding box center [1456, 214] width 39 height 39
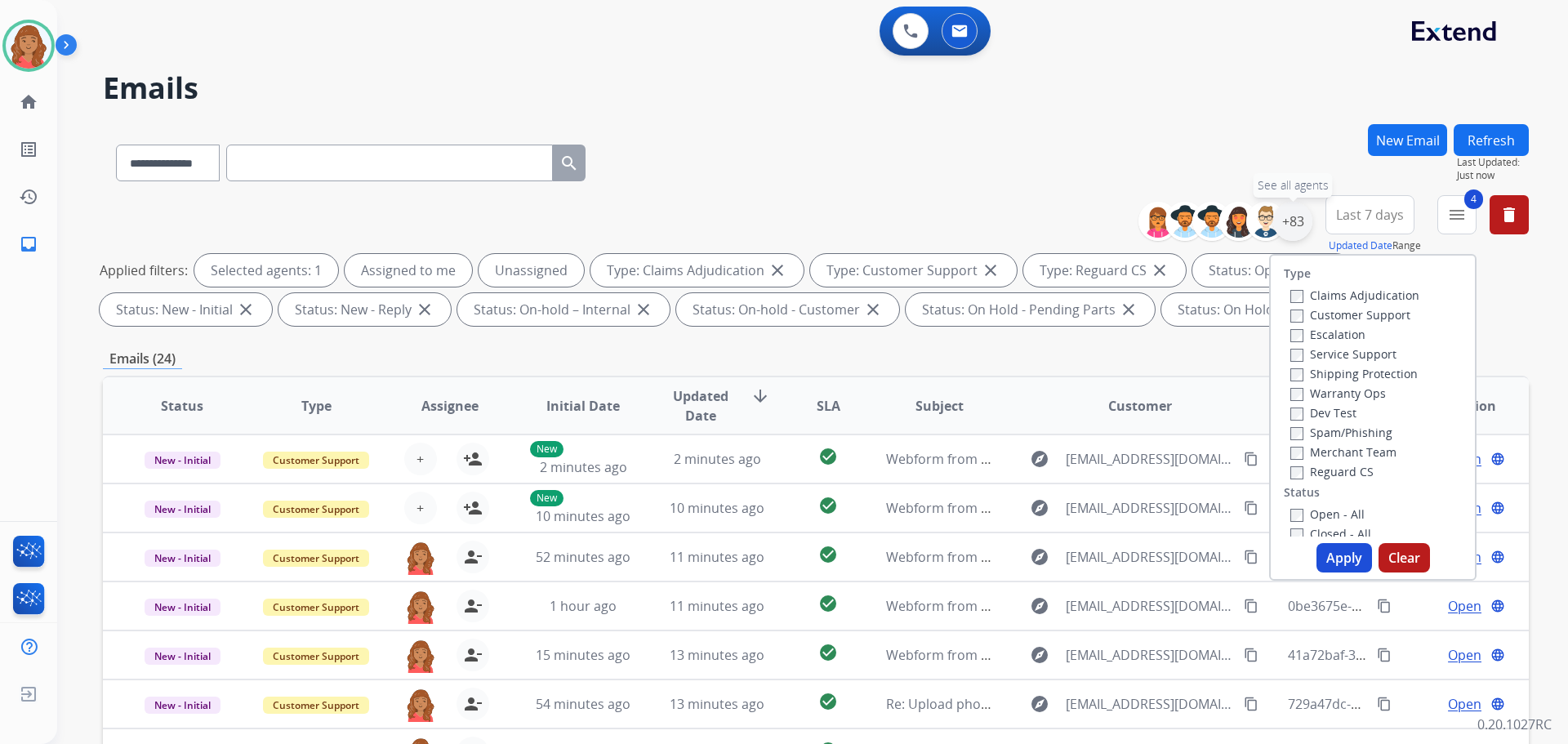
click at [1297, 227] on div "+83" at bounding box center [1292, 221] width 39 height 39
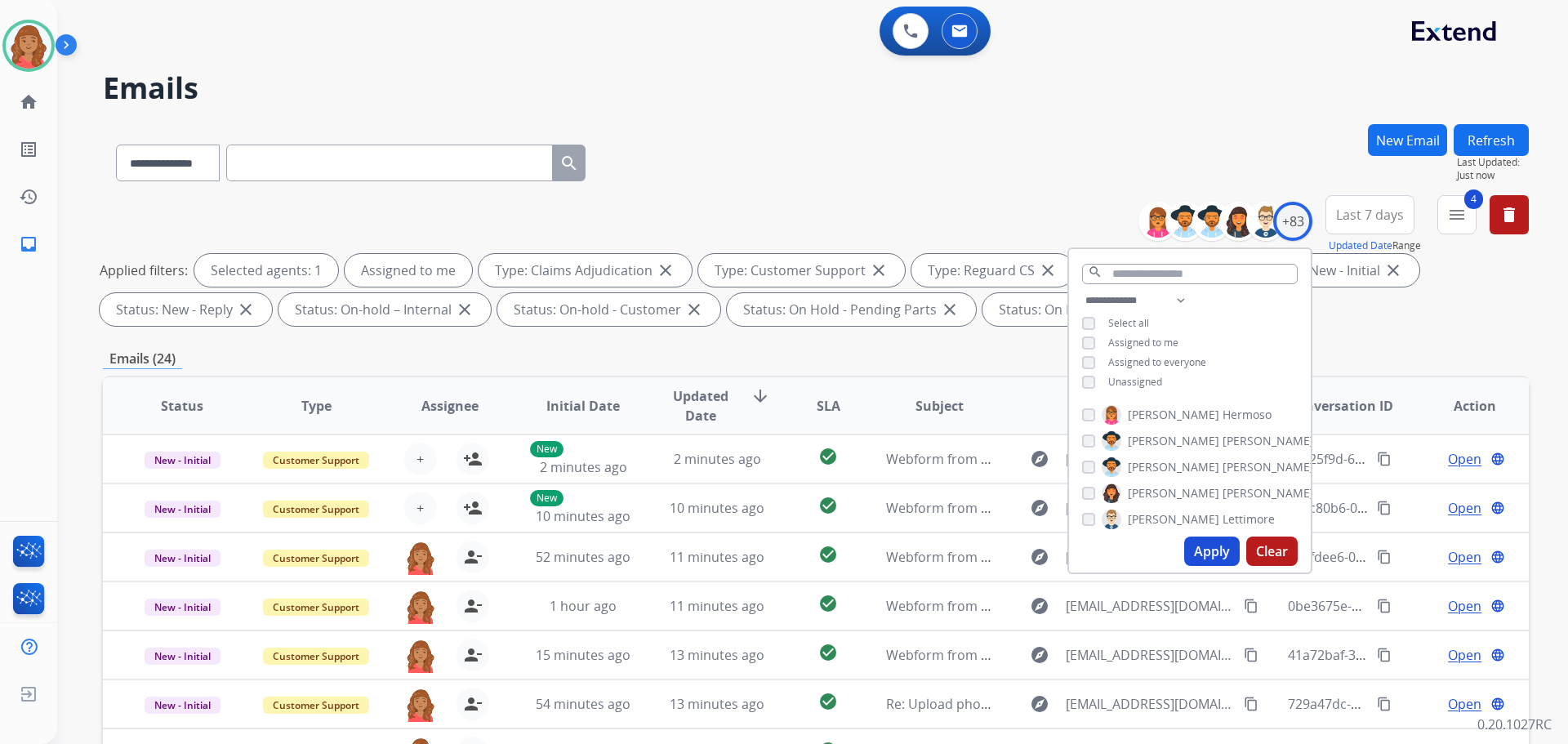
click at [1197, 555] on button "Apply" at bounding box center [1212, 551] width 56 height 30
